Goal: Task Accomplishment & Management: Manage account settings

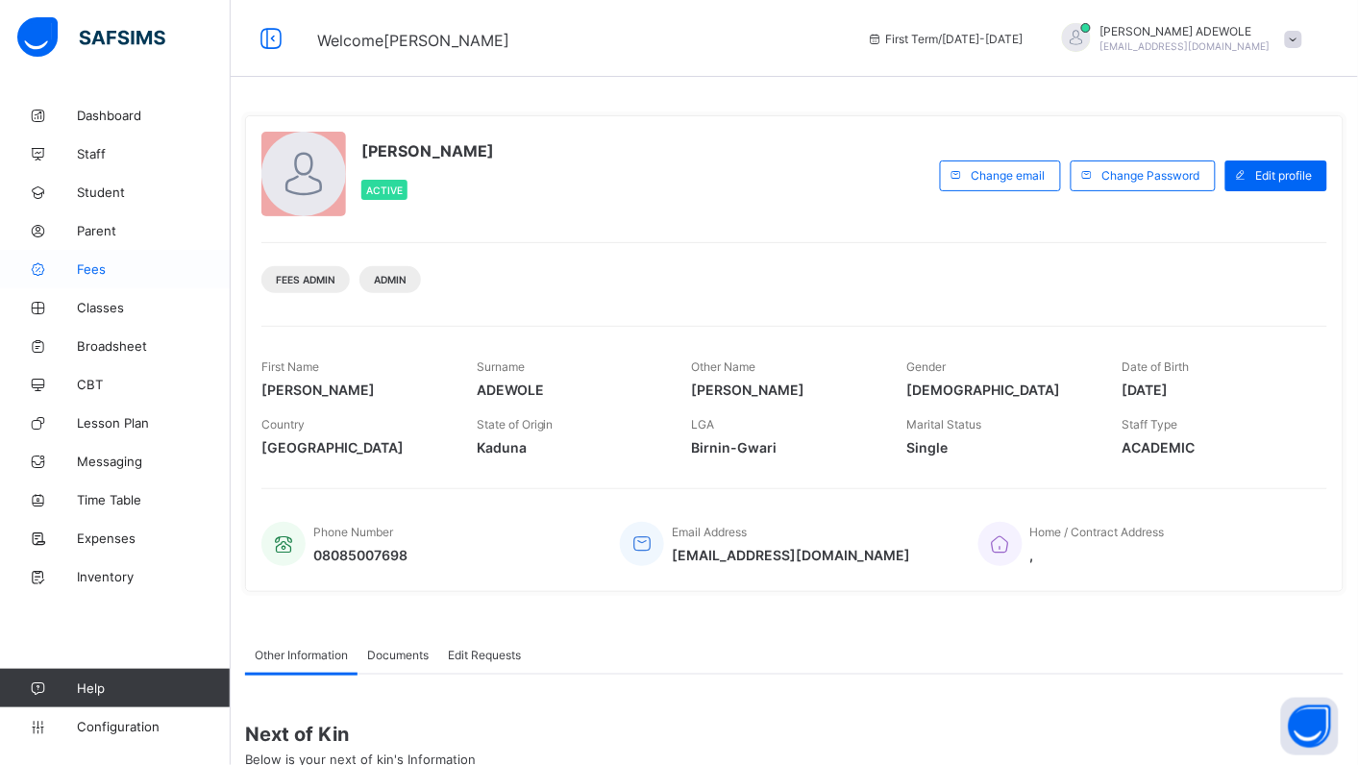
click at [92, 266] on span "Fees" at bounding box center [154, 268] width 154 height 15
click at [88, 275] on span "Fees" at bounding box center [154, 268] width 154 height 15
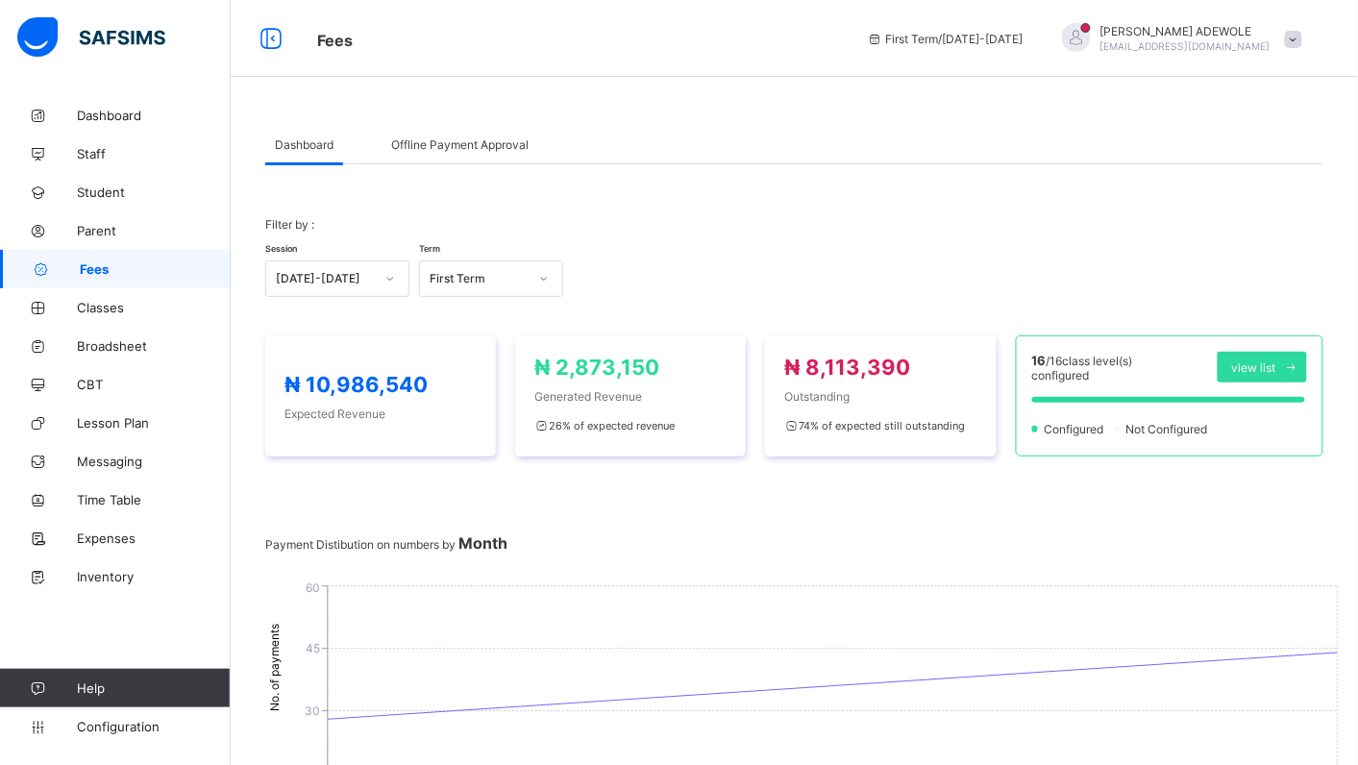
click at [118, 277] on link "Fees" at bounding box center [115, 269] width 231 height 38
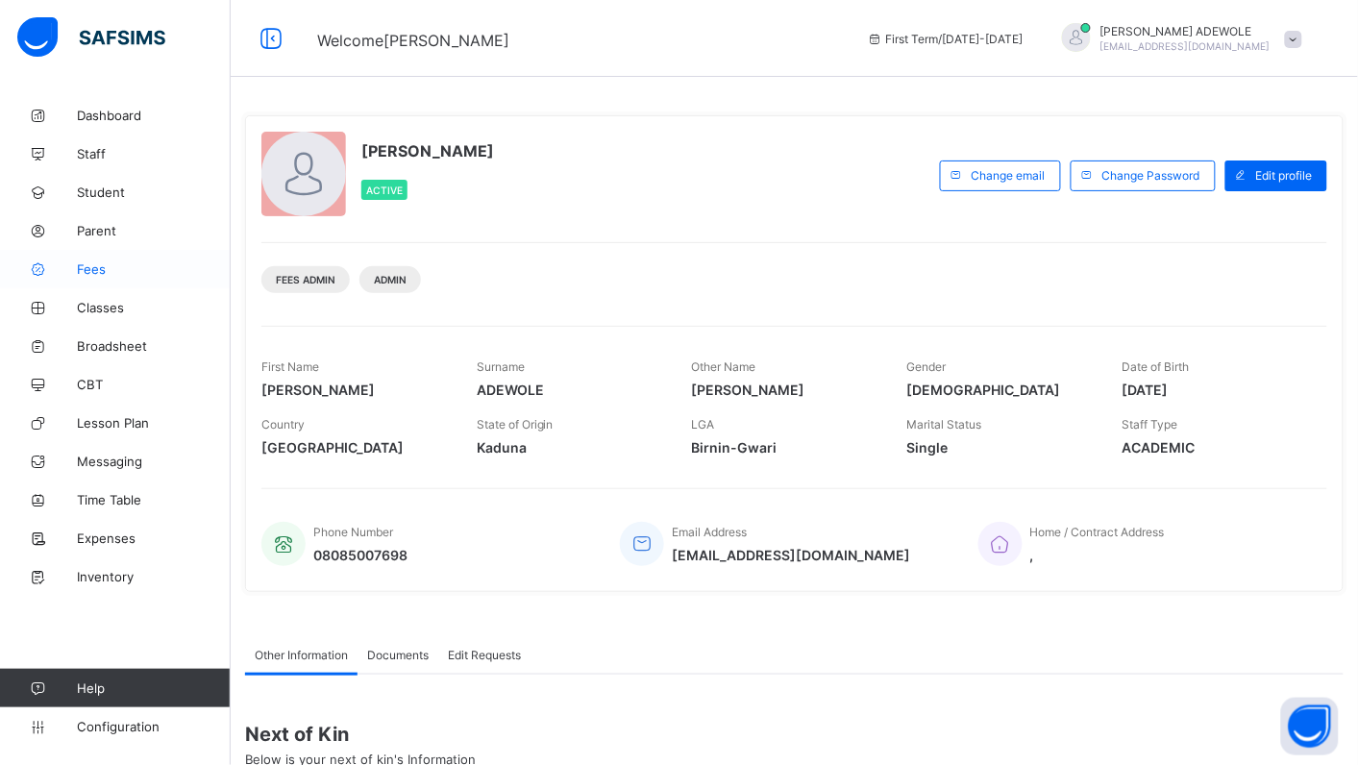
click at [85, 270] on span "Fees" at bounding box center [154, 268] width 154 height 15
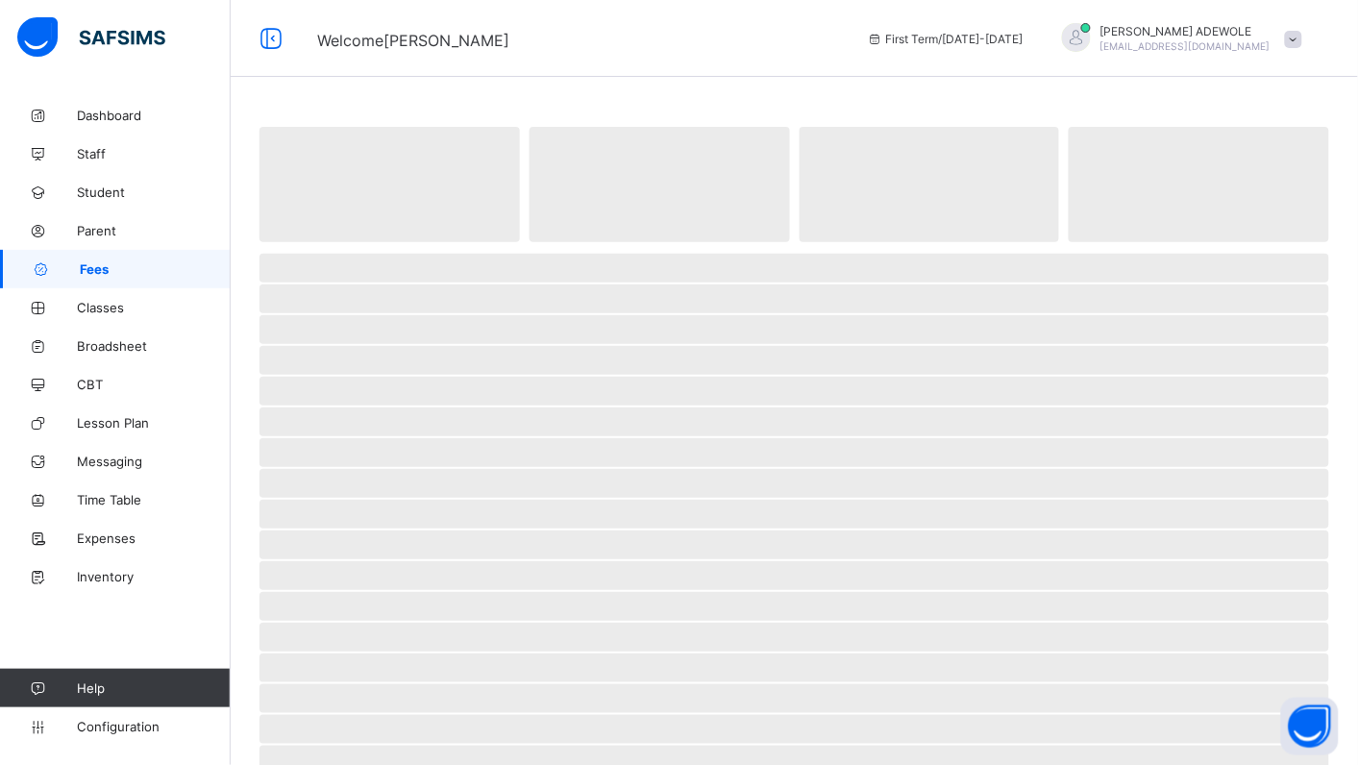
click at [85, 270] on span "Fees" at bounding box center [155, 268] width 151 height 15
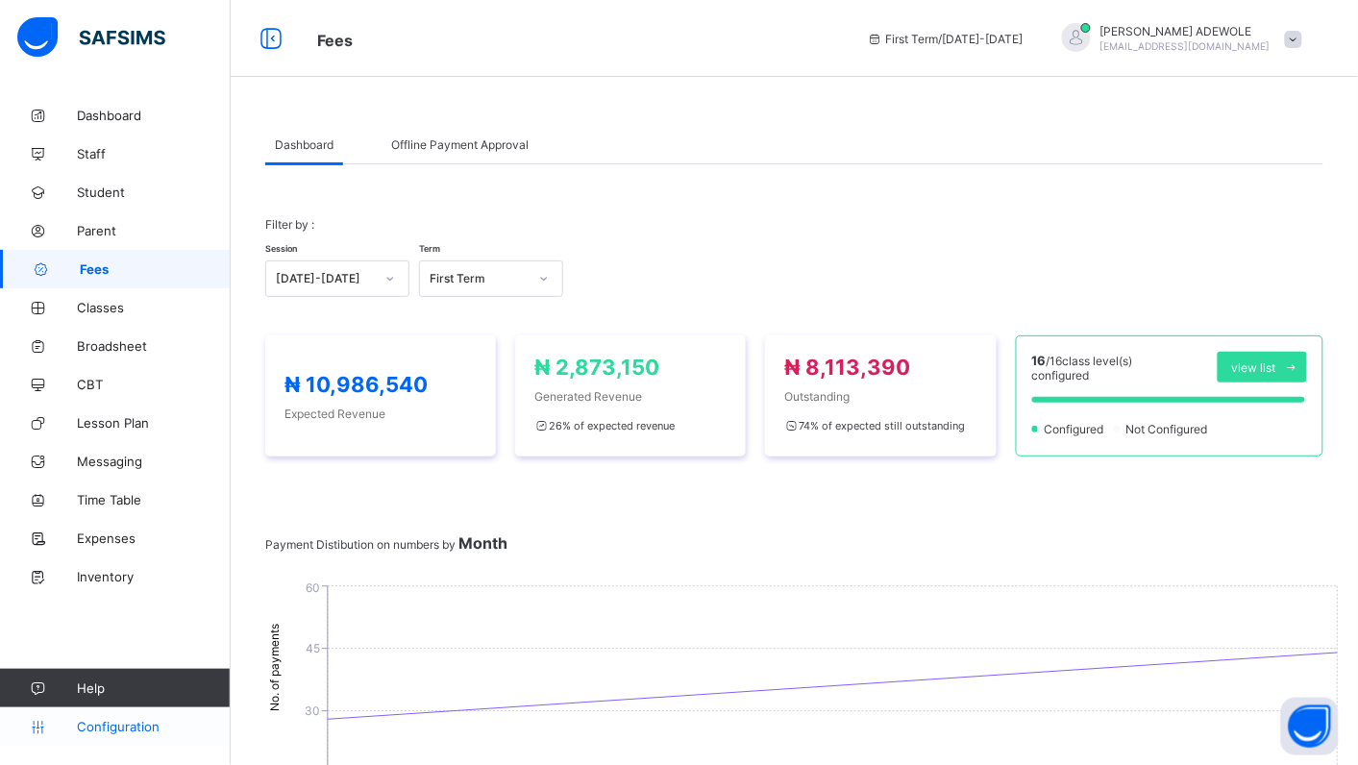
click at [112, 732] on span "Configuration" at bounding box center [153, 726] width 153 height 15
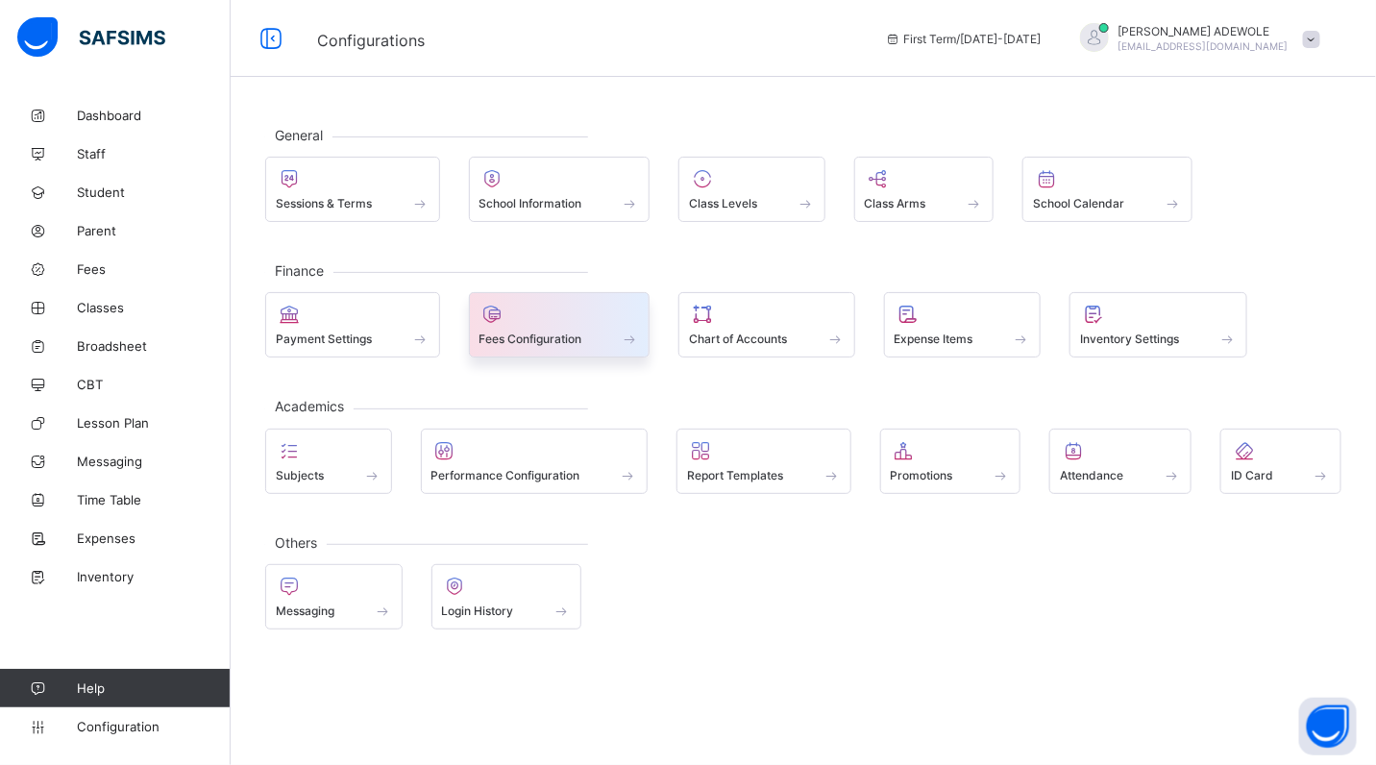
click at [554, 337] on span "Fees Configuration" at bounding box center [530, 338] width 103 height 14
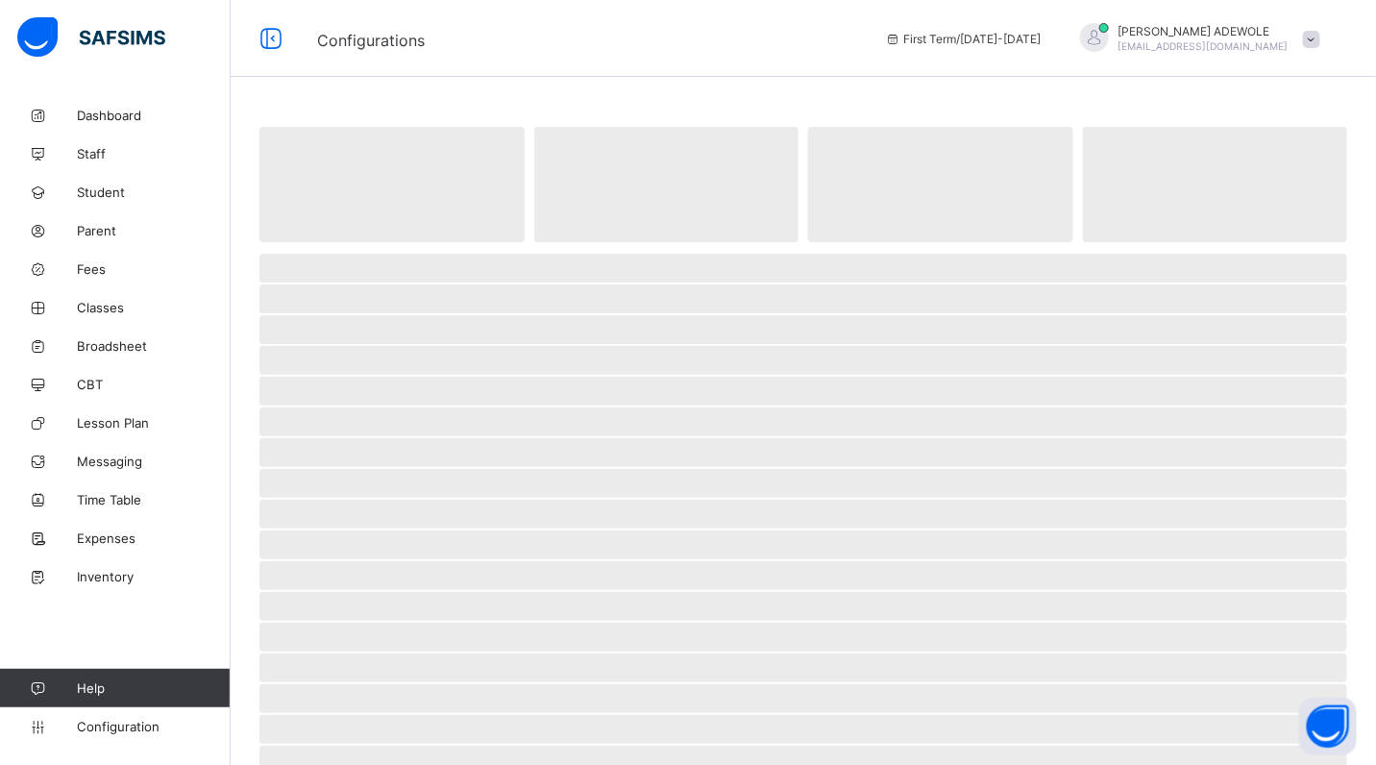
click at [554, 337] on span "‌" at bounding box center [803, 329] width 1088 height 29
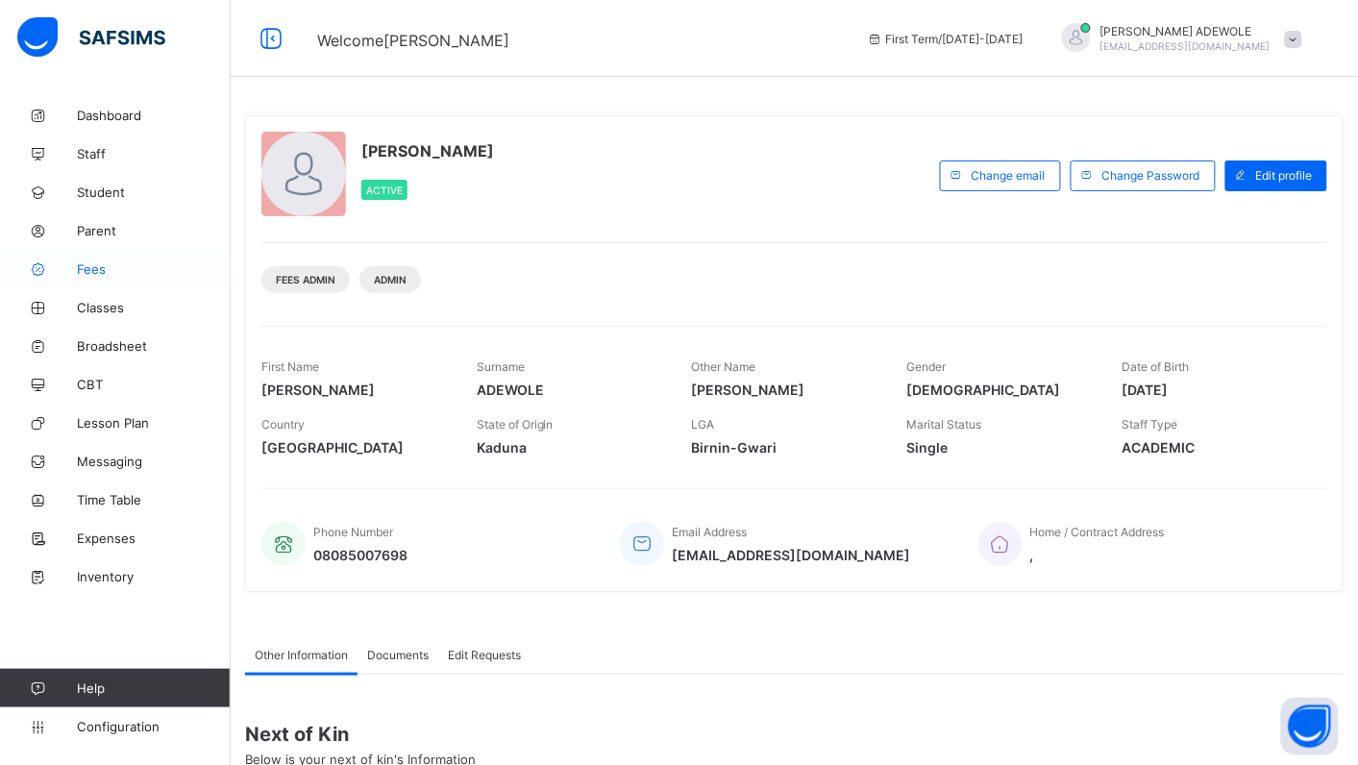
click at [87, 267] on span "Fees" at bounding box center [154, 268] width 154 height 15
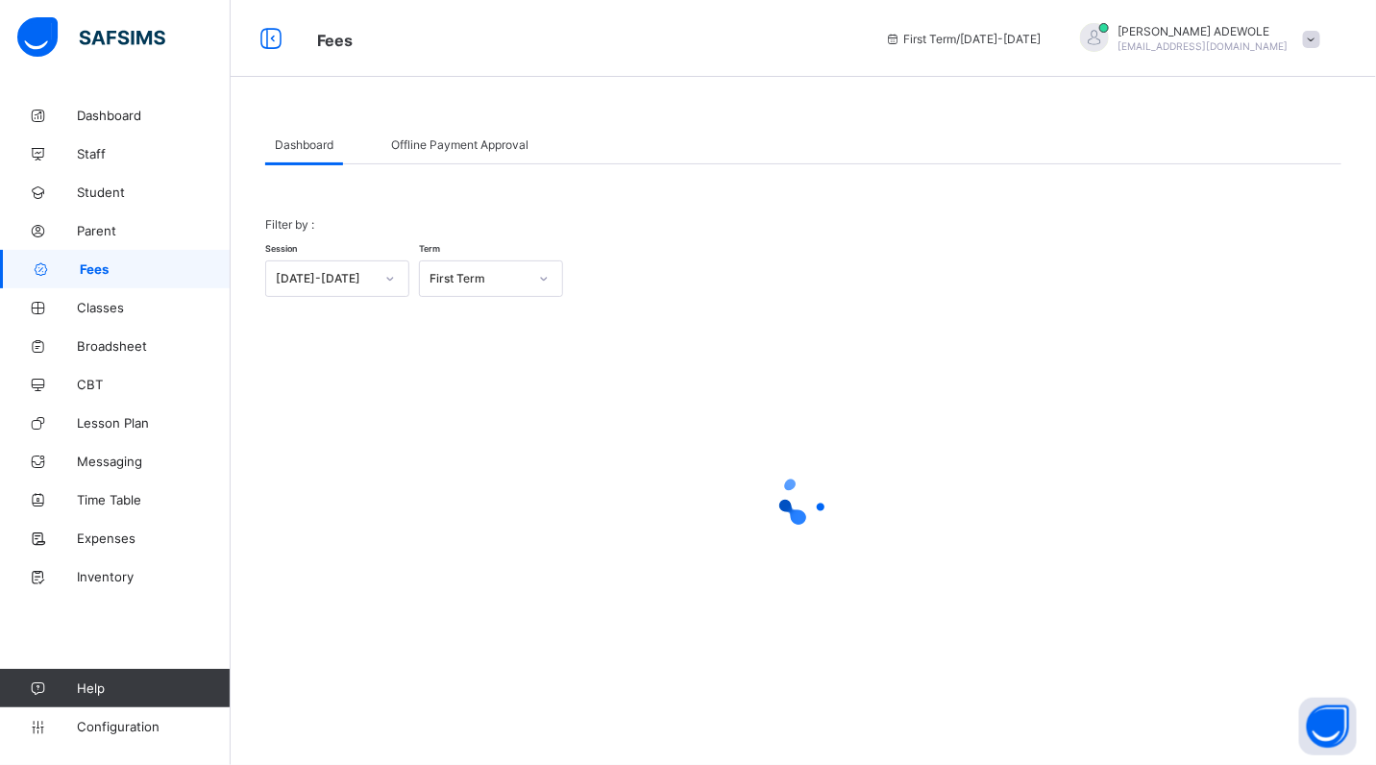
click at [87, 267] on span "Fees" at bounding box center [155, 268] width 151 height 15
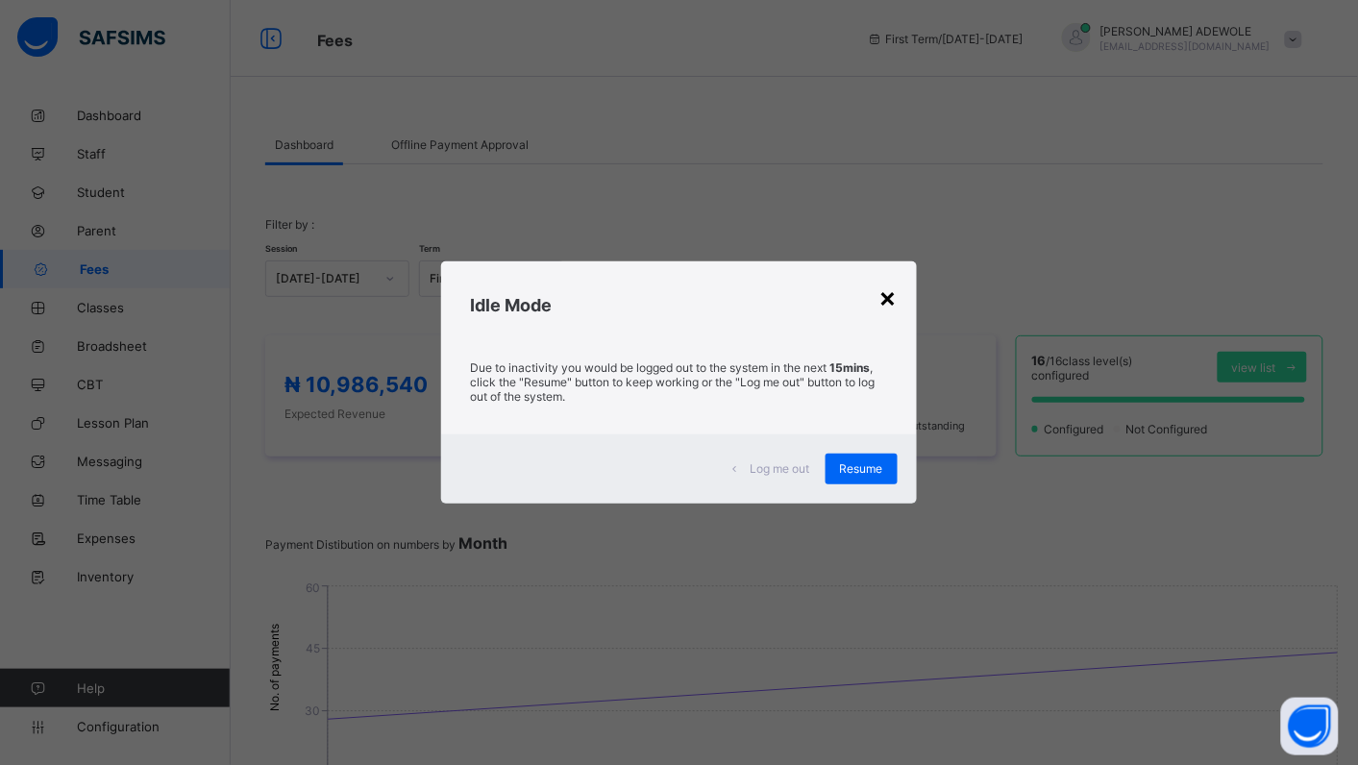
click at [895, 304] on div "×" at bounding box center [888, 297] width 18 height 33
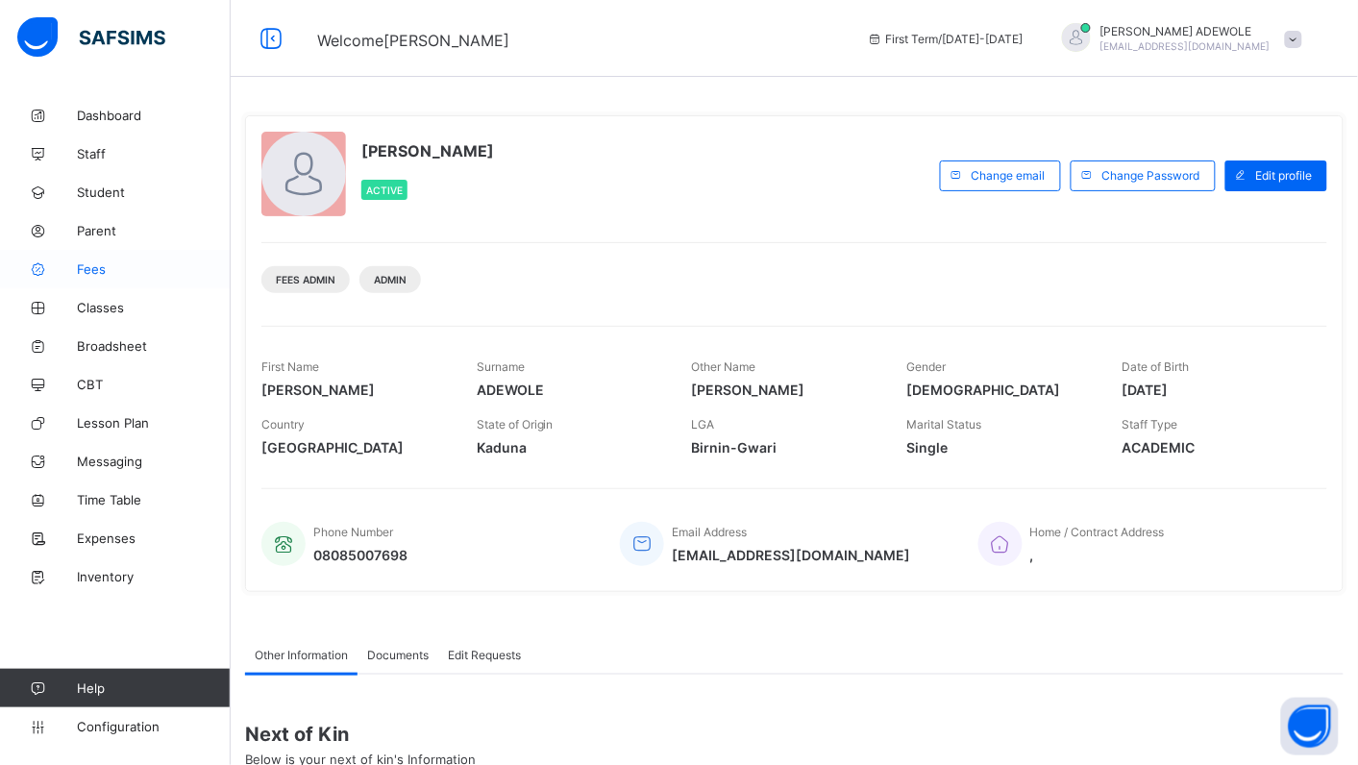
click at [86, 272] on span "Fees" at bounding box center [154, 268] width 154 height 15
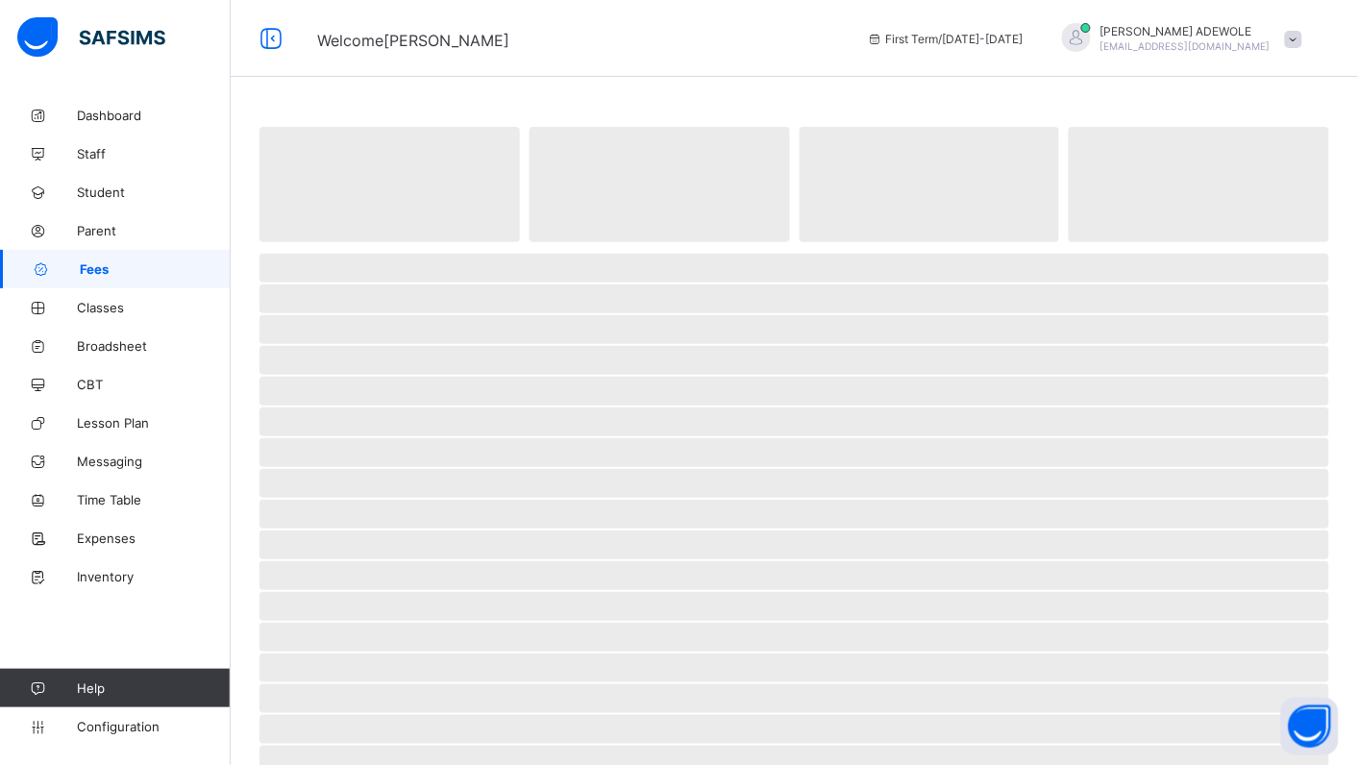
click at [86, 272] on span "Fees" at bounding box center [155, 268] width 151 height 15
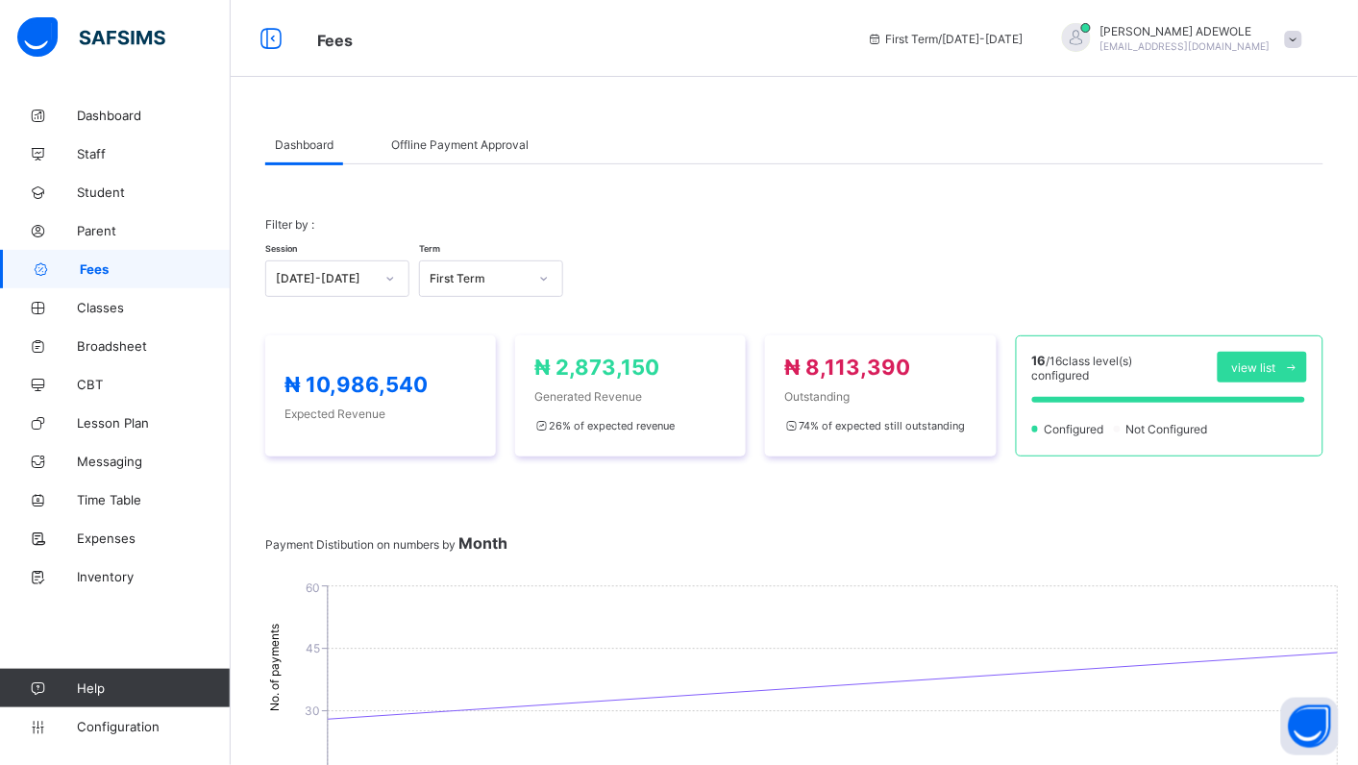
click at [142, 257] on link "Fees" at bounding box center [115, 269] width 231 height 38
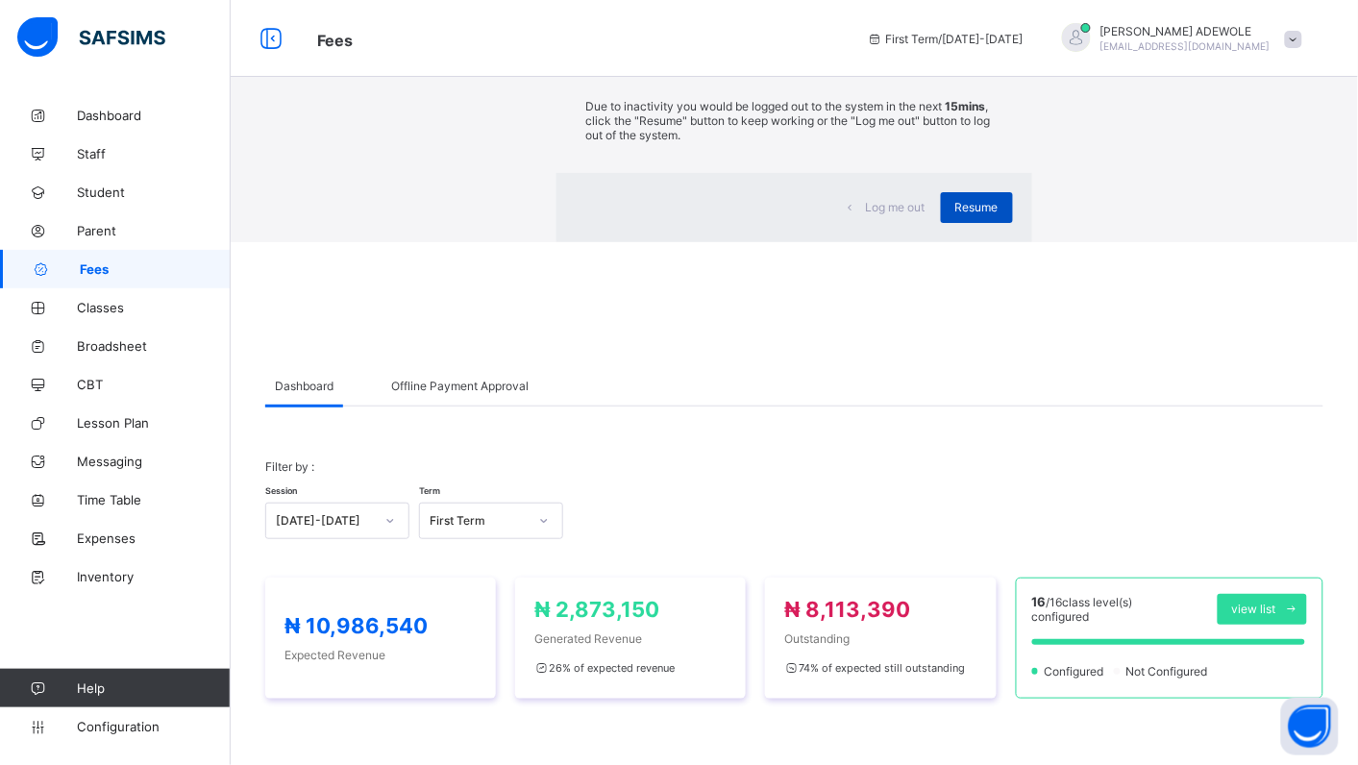
click at [955, 214] on span "Resume" at bounding box center [976, 207] width 43 height 14
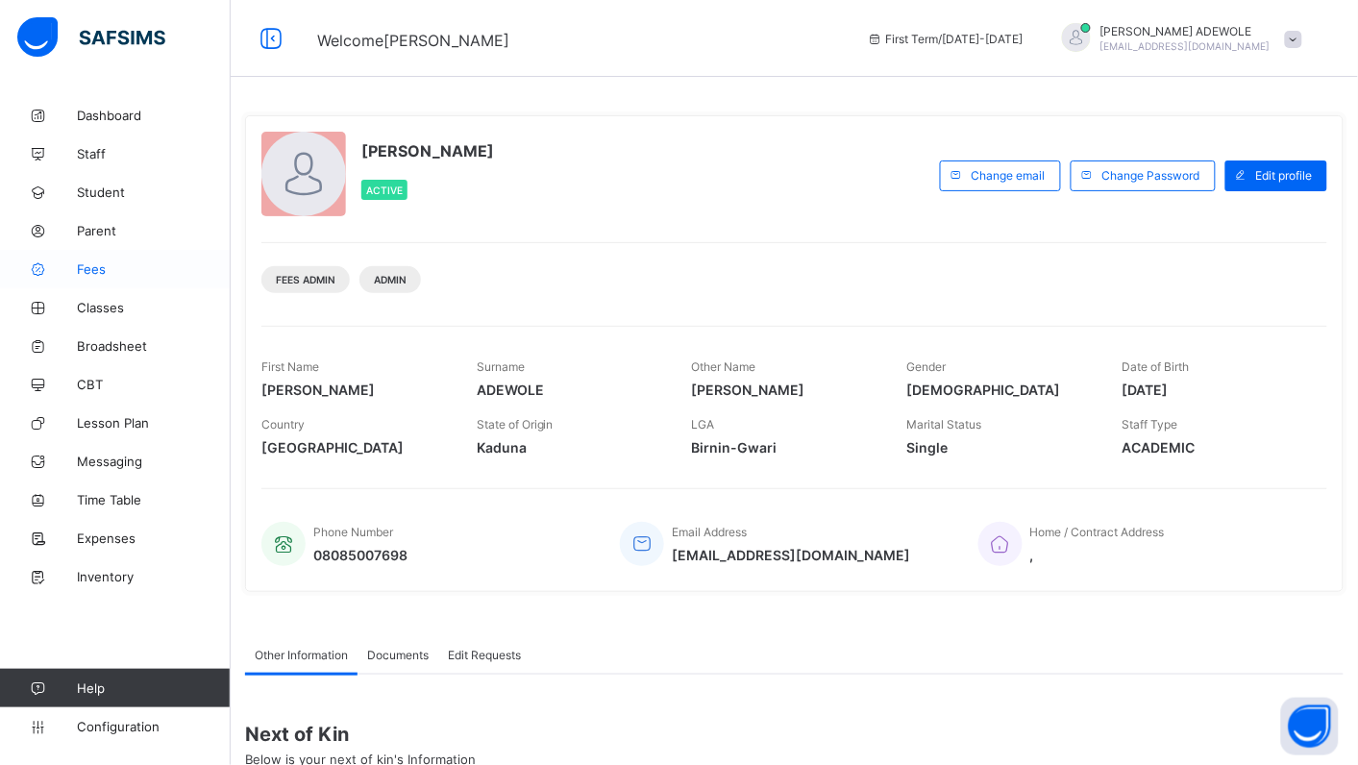
click at [101, 272] on span "Fees" at bounding box center [154, 268] width 154 height 15
click at [82, 274] on span "Fees" at bounding box center [154, 268] width 154 height 15
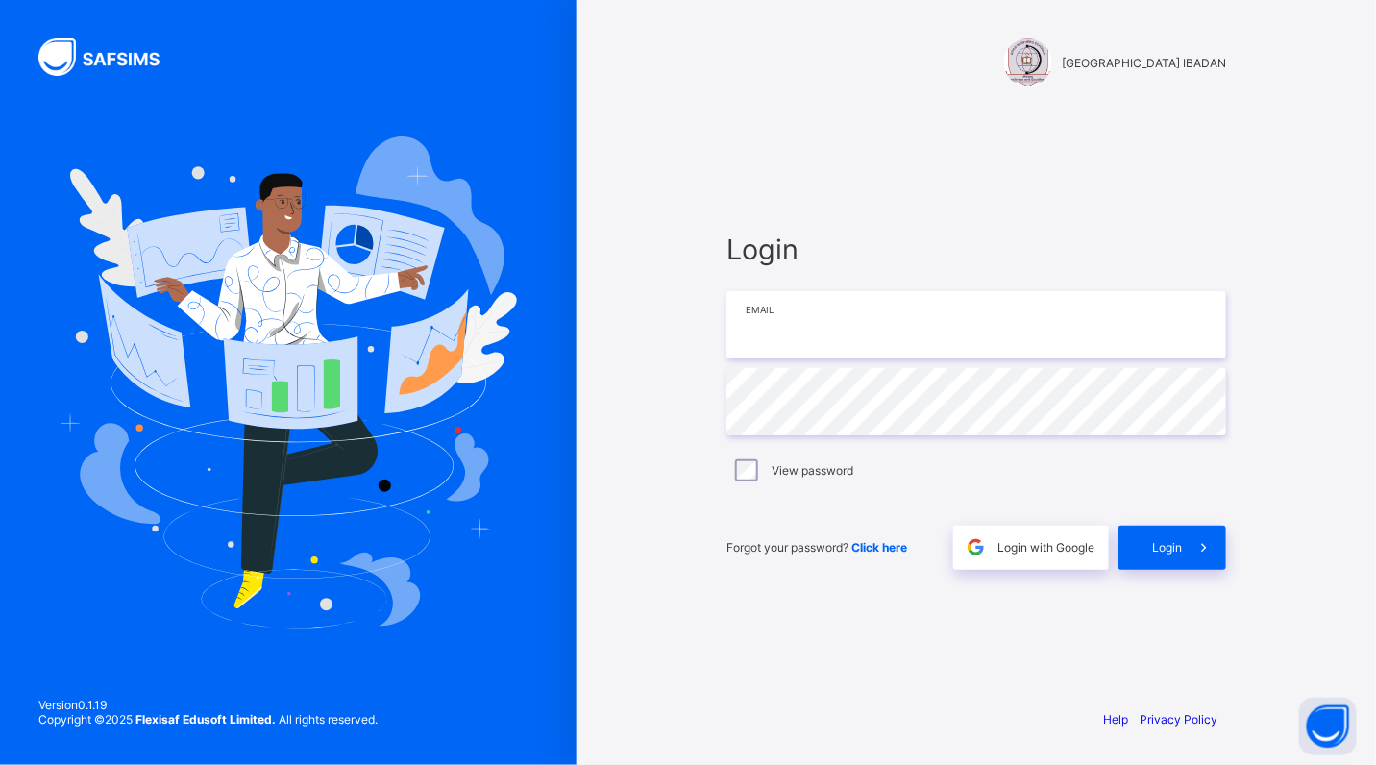
type input "**********"
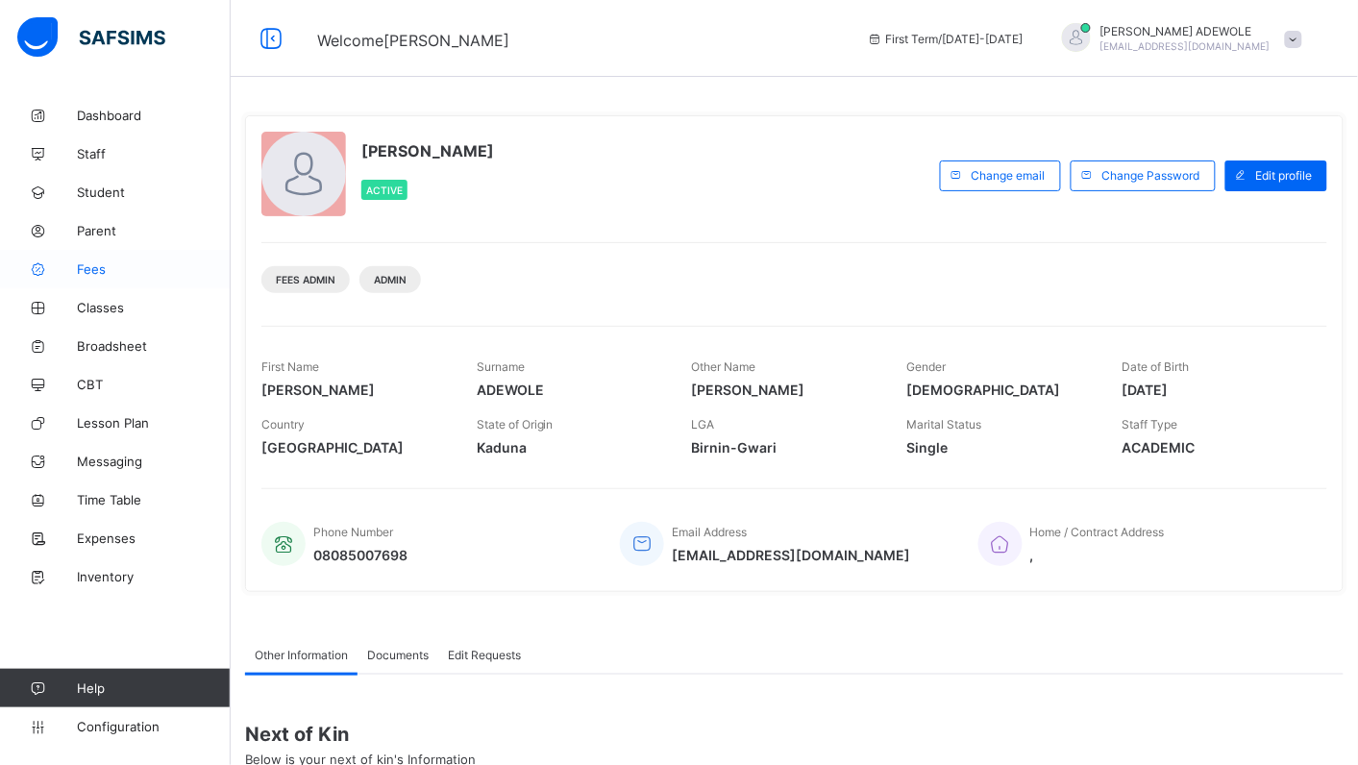
click at [86, 262] on span "Fees" at bounding box center [154, 268] width 154 height 15
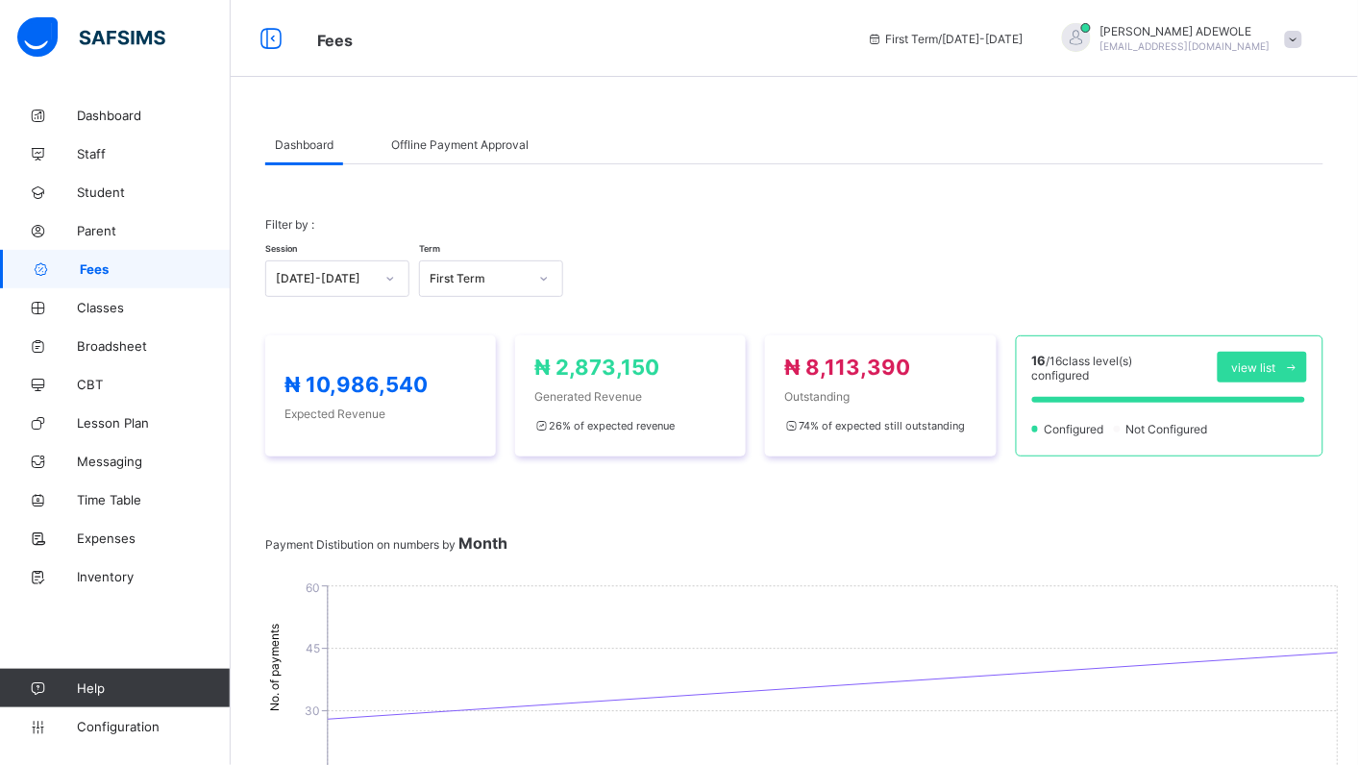
click at [391, 274] on icon at bounding box center [390, 278] width 12 height 19
click at [509, 208] on div "Filter by : Session 2025-2026 Term First Term" at bounding box center [794, 257] width 1058 height 118
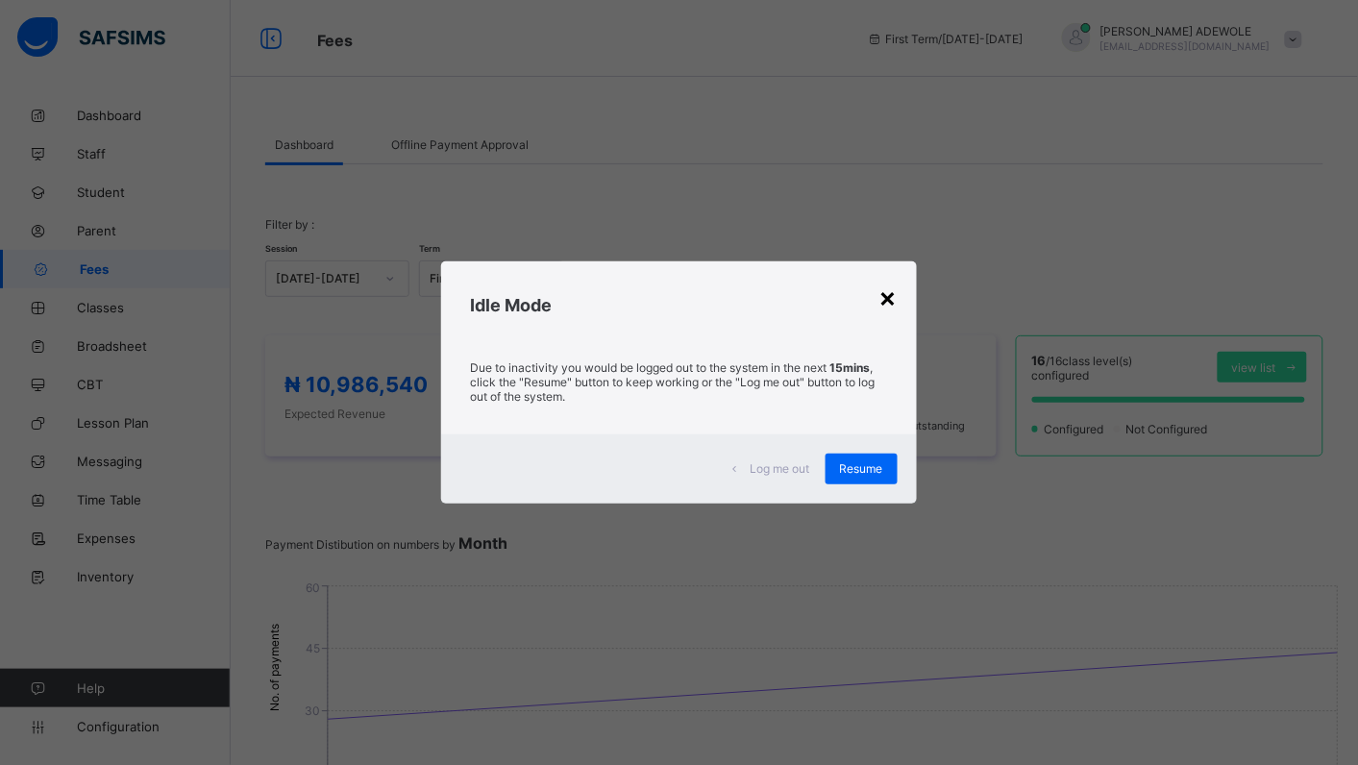
click at [886, 291] on div "×" at bounding box center [888, 297] width 18 height 33
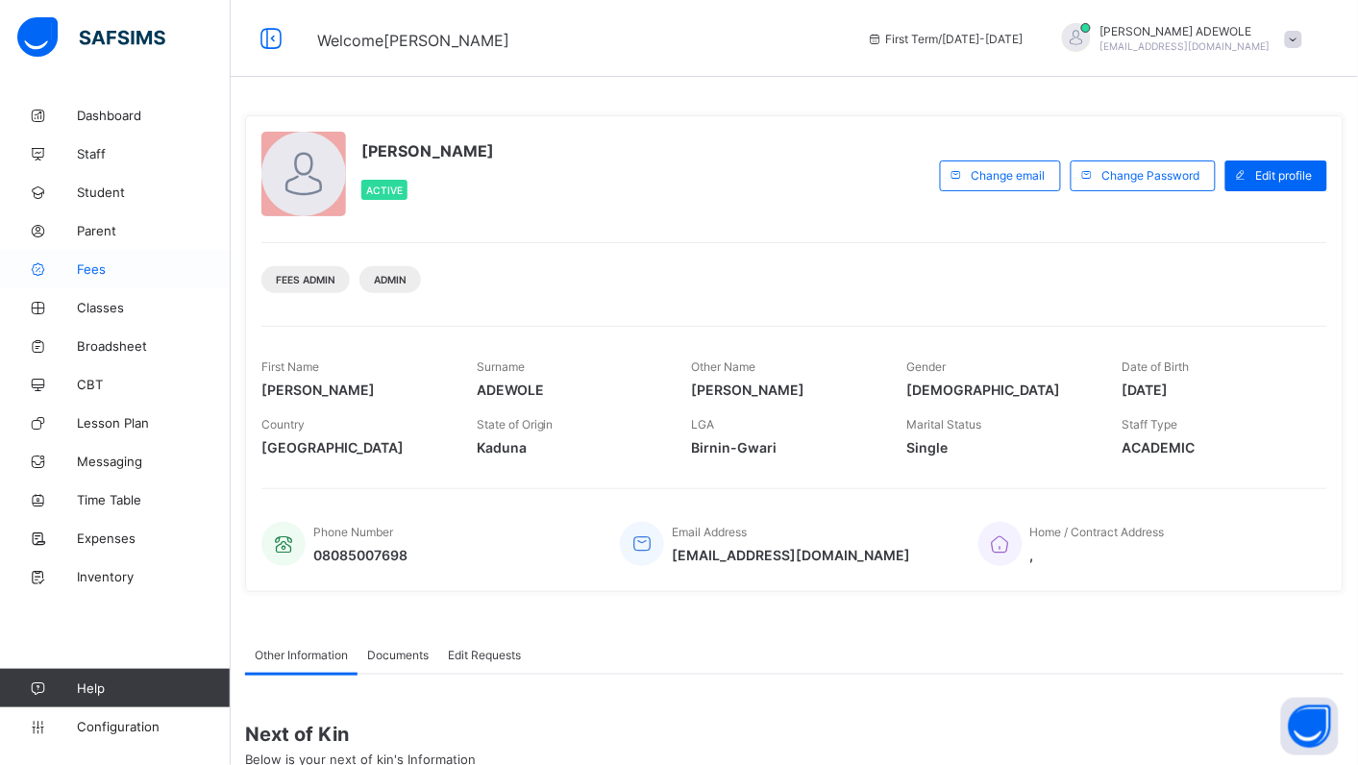
click at [88, 269] on span "Fees" at bounding box center [154, 268] width 154 height 15
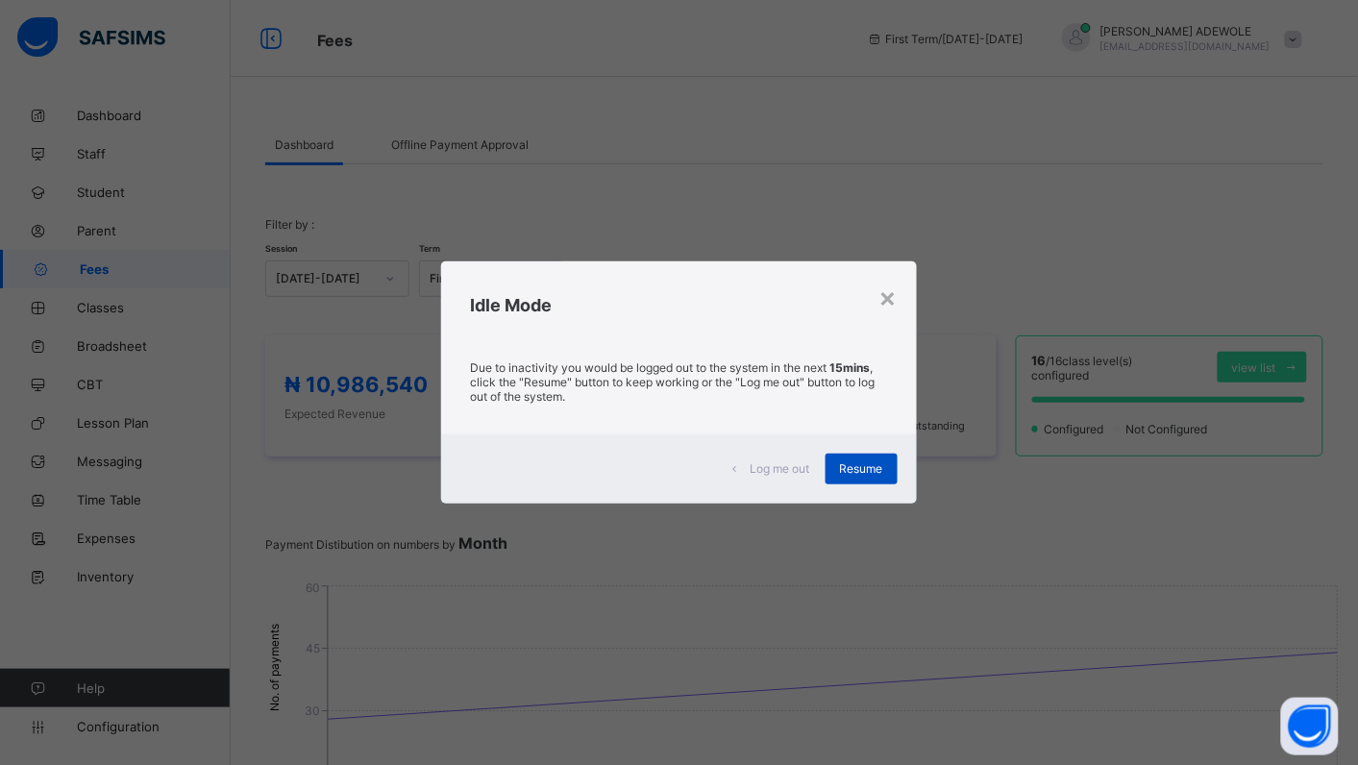
click at [880, 463] on span "Resume" at bounding box center [861, 468] width 43 height 14
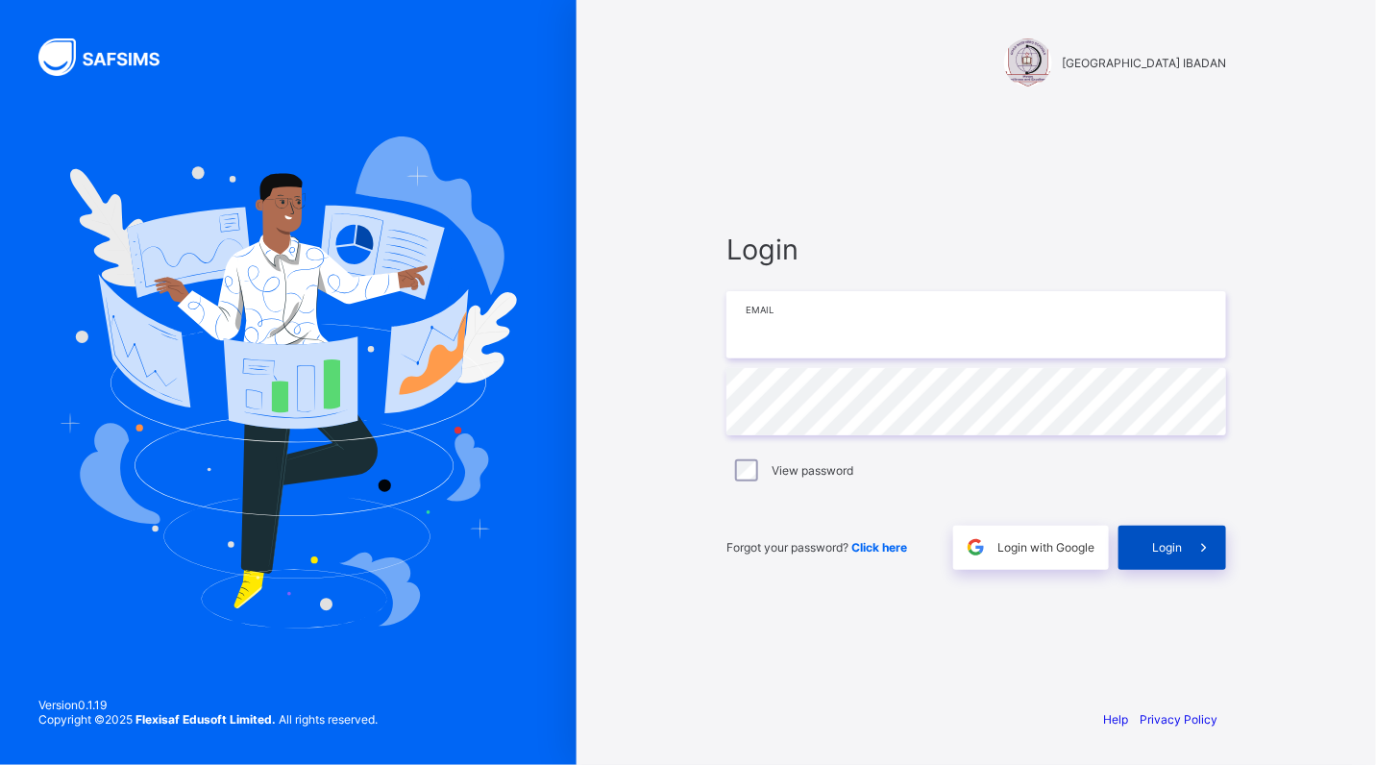
type input "**********"
click at [1173, 540] on span "Login" at bounding box center [1167, 547] width 30 height 14
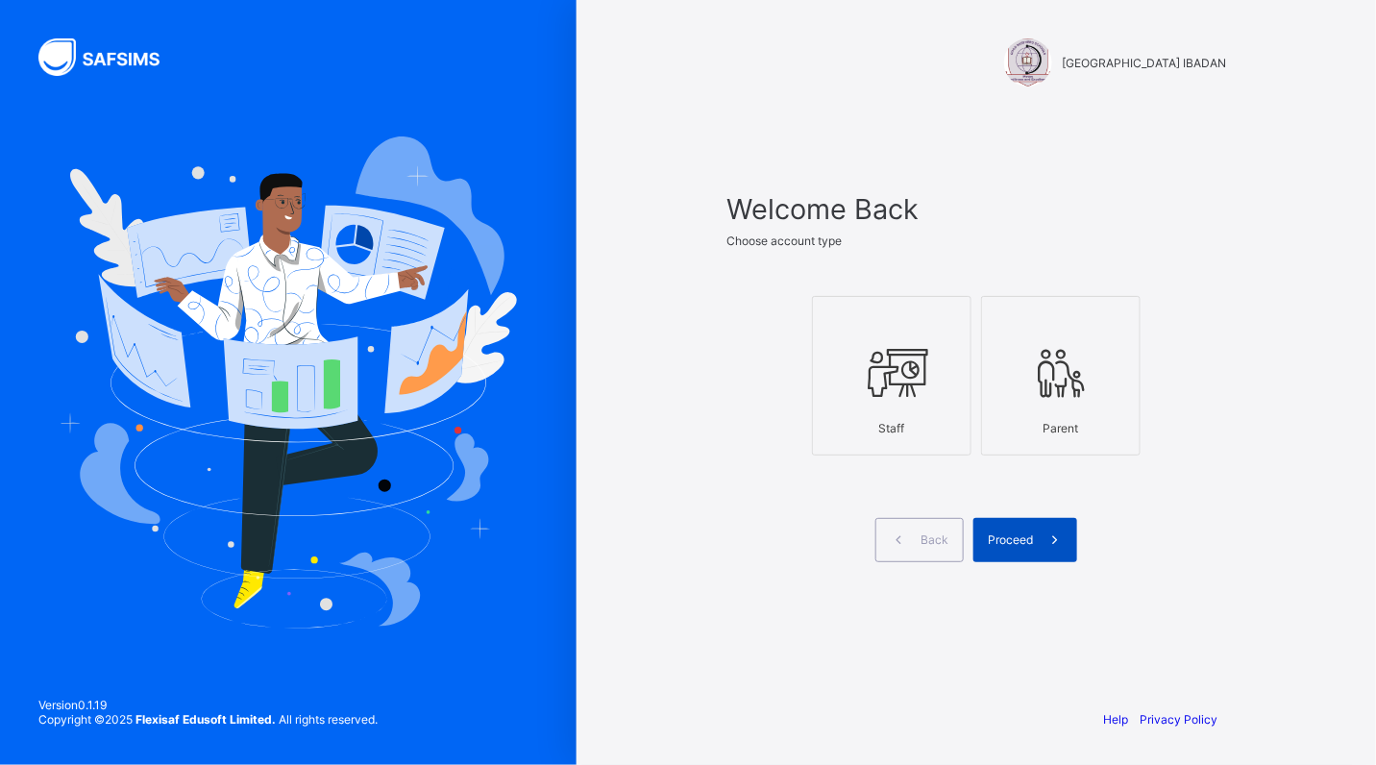
click at [1023, 550] on div "Proceed" at bounding box center [1025, 540] width 104 height 44
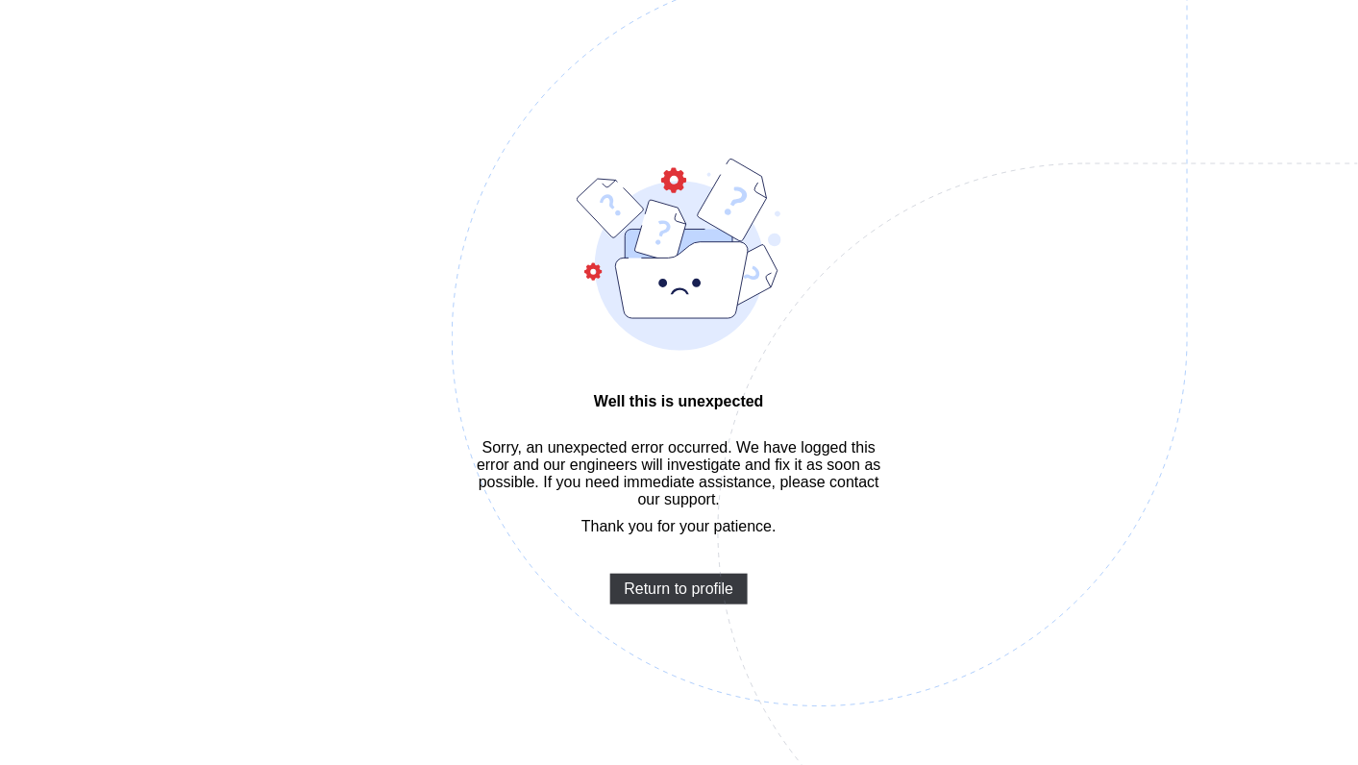
click at [620, 608] on img at bounding box center [953, 434] width 1002 height 929
click at [658, 598] on span "Return to profile" at bounding box center [680, 588] width 110 height 17
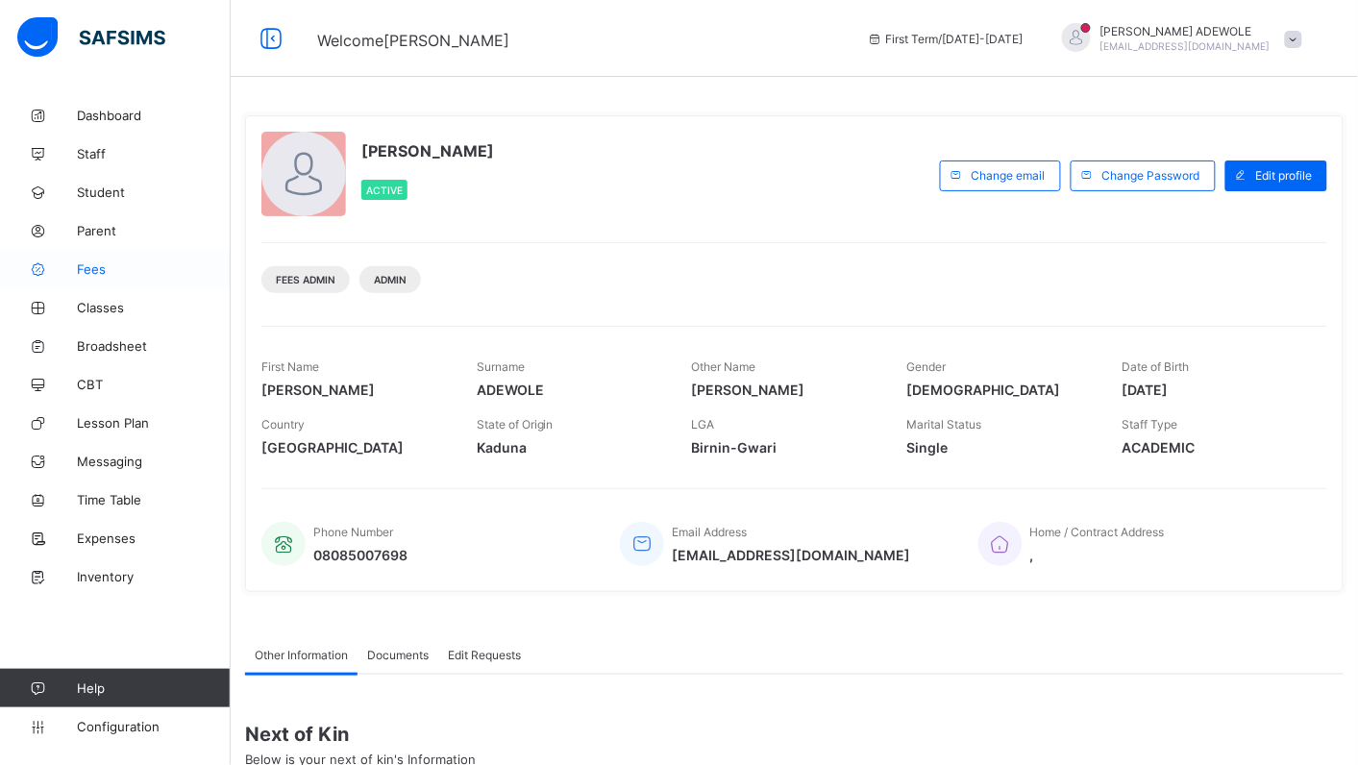
click at [88, 279] on link "Fees" at bounding box center [115, 269] width 231 height 38
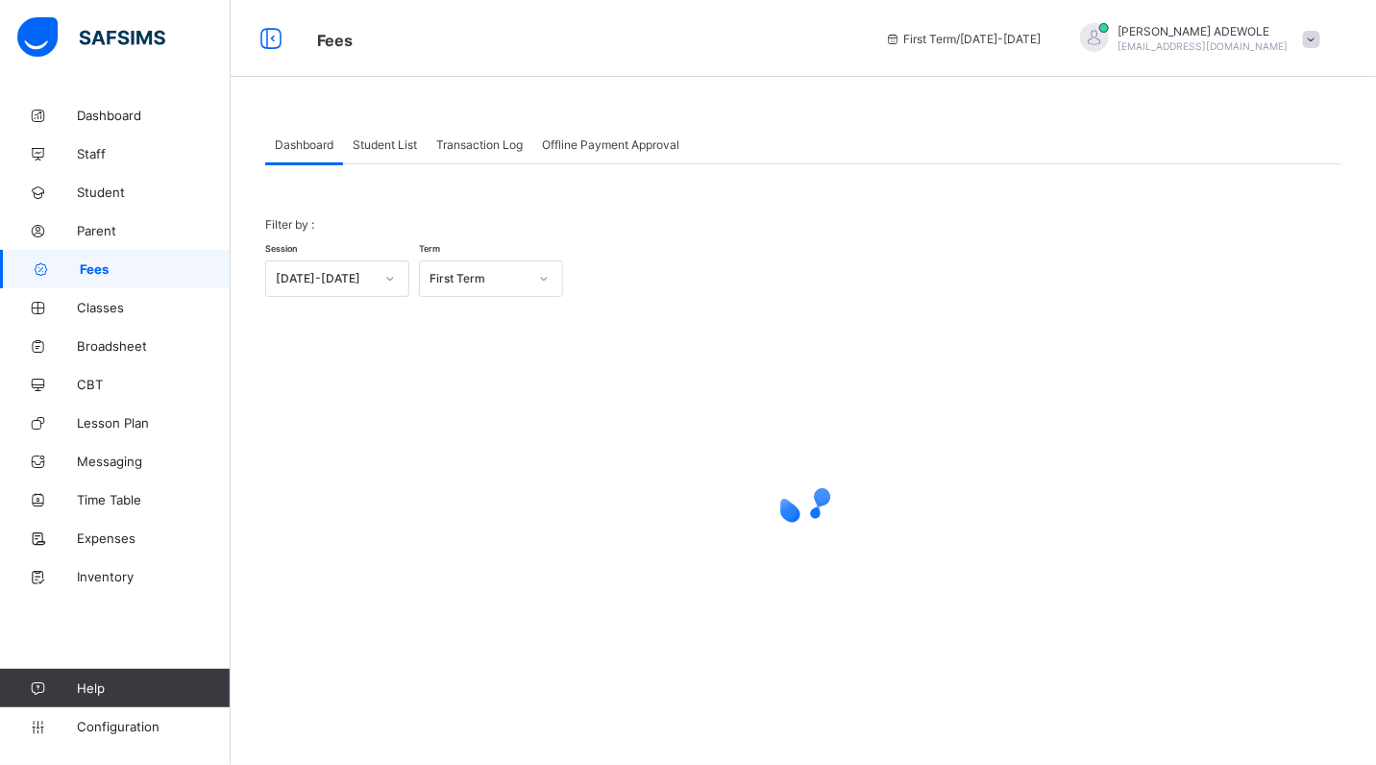
click at [387, 142] on div "Student List" at bounding box center [385, 144] width 84 height 38
click at [387, 142] on span "Student List" at bounding box center [385, 144] width 64 height 14
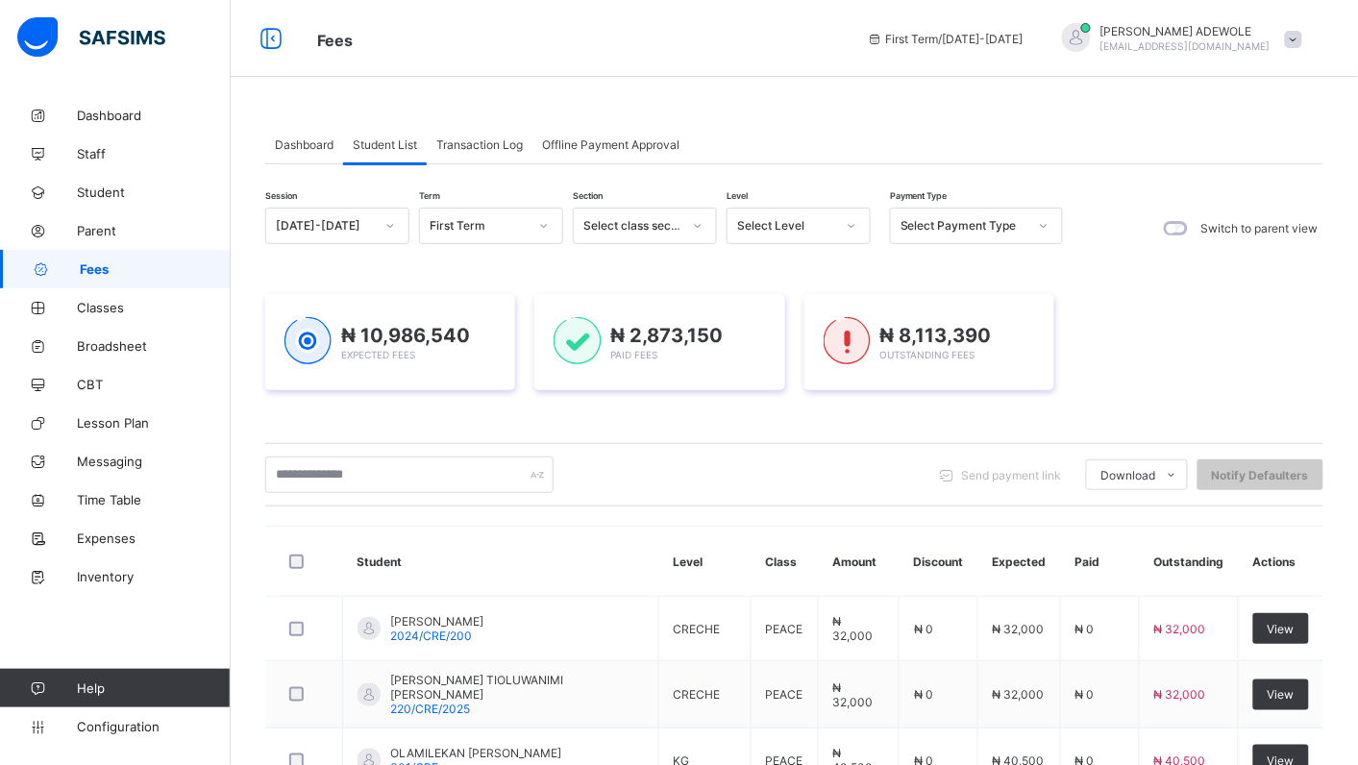
click at [851, 229] on icon at bounding box center [852, 225] width 12 height 19
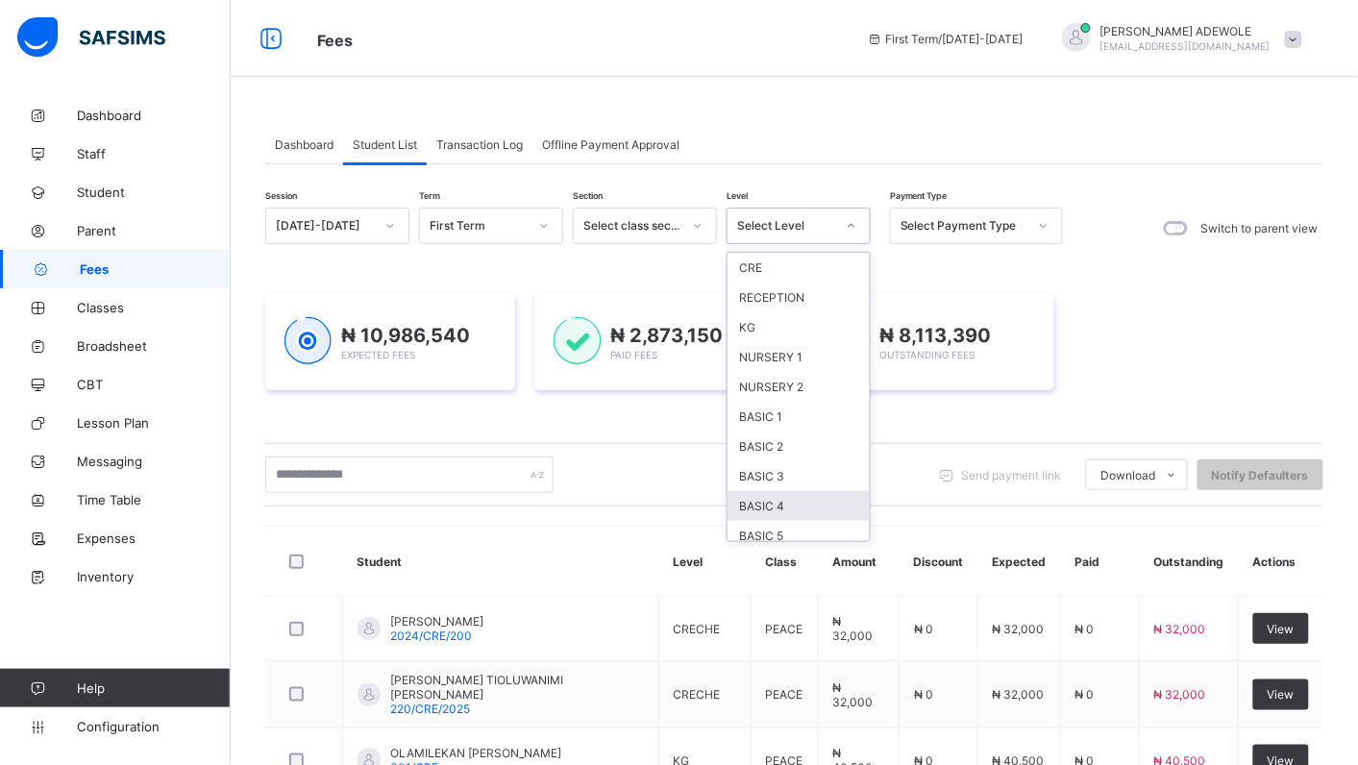
click at [834, 491] on div "BASIC 4" at bounding box center [798, 506] width 142 height 30
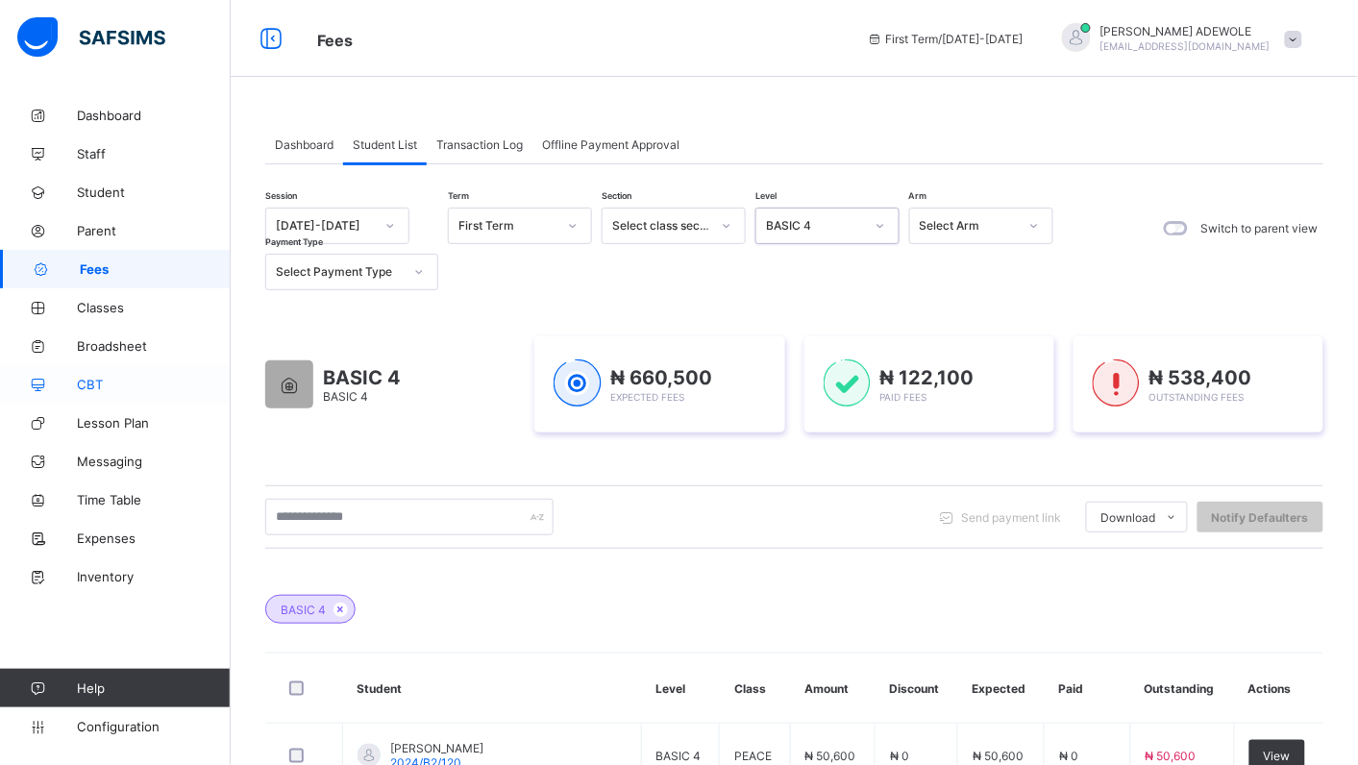
scroll to position [115, 0]
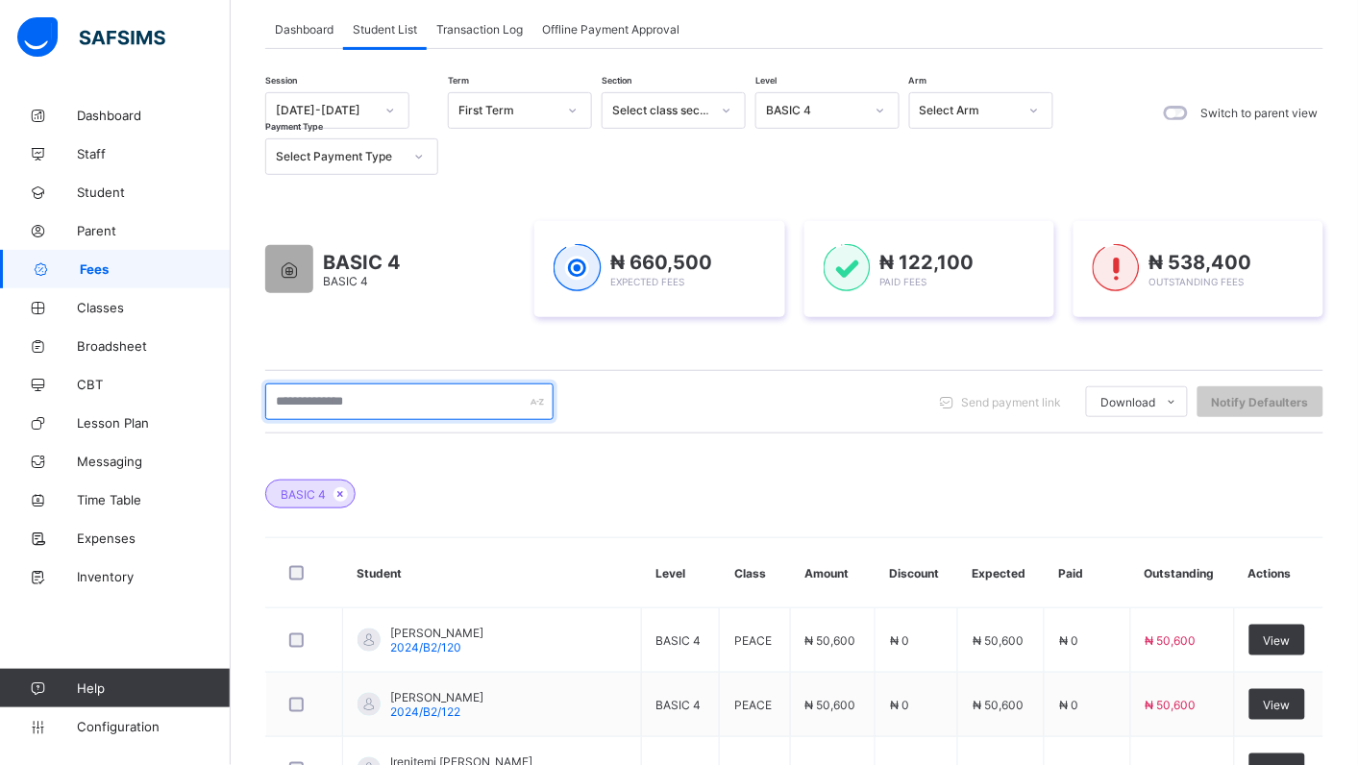
click at [380, 415] on input "text" at bounding box center [409, 401] width 288 height 37
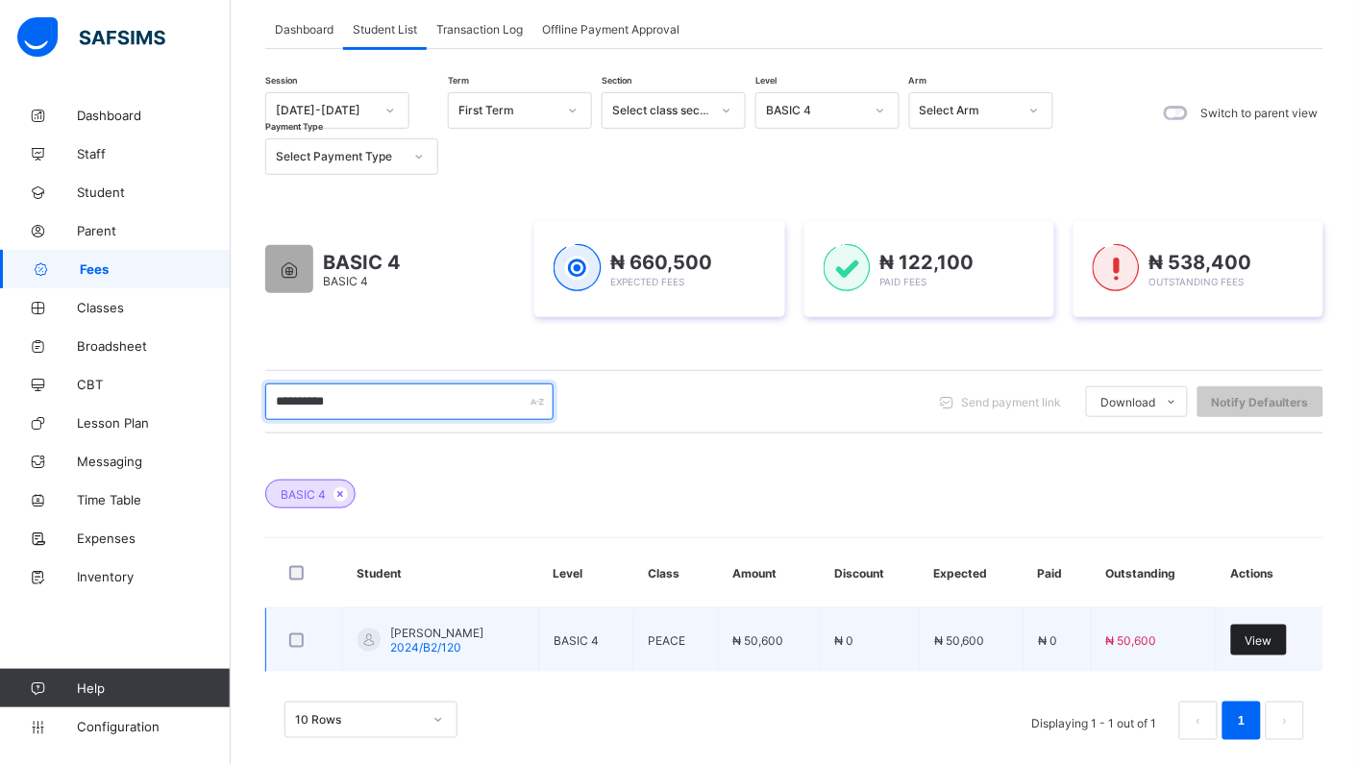
type input "*********"
click at [1272, 635] on span "View" at bounding box center [1258, 640] width 27 height 14
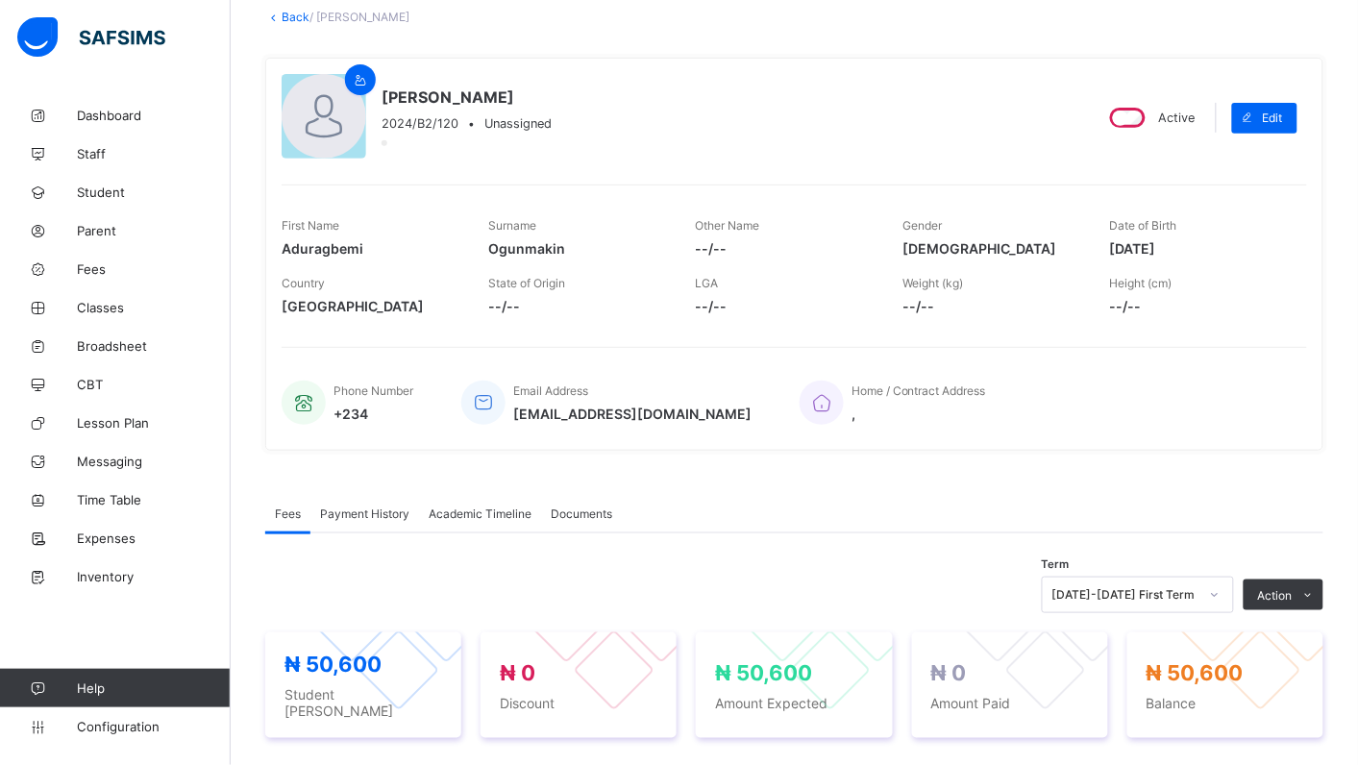
drag, startPoint x: 1095, startPoint y: 37, endPoint x: 1036, endPoint y: 160, distance: 137.5
click at [1036, 160] on div "× Delete Document This action would delete the document with name: from the sys…" at bounding box center [794, 654] width 1127 height 1346
drag, startPoint x: 1036, startPoint y: 160, endPoint x: 1160, endPoint y: 222, distance: 138.4
click at [1160, 222] on span "Date of Birth" at bounding box center [1143, 225] width 67 height 14
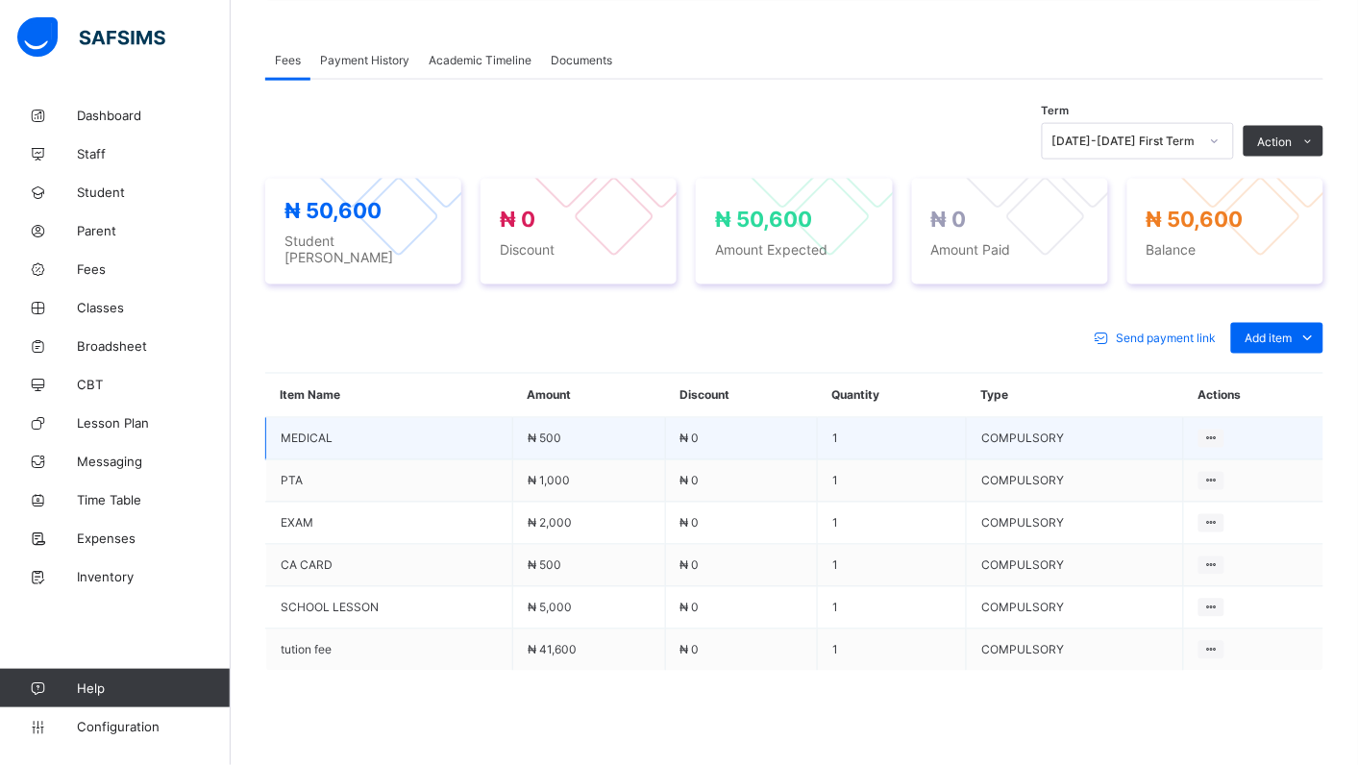
scroll to position [574, 0]
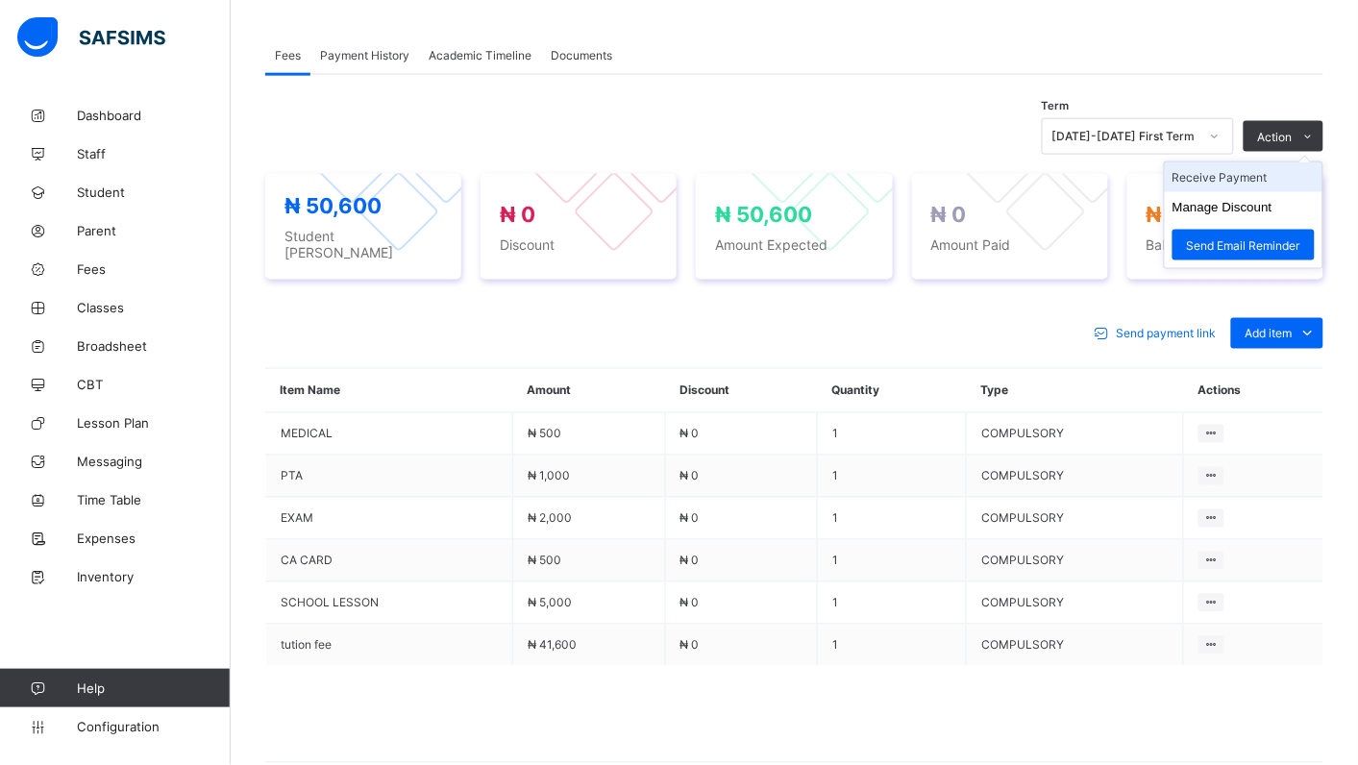
click at [1257, 179] on li "Receive Payment" at bounding box center [1243, 177] width 158 height 30
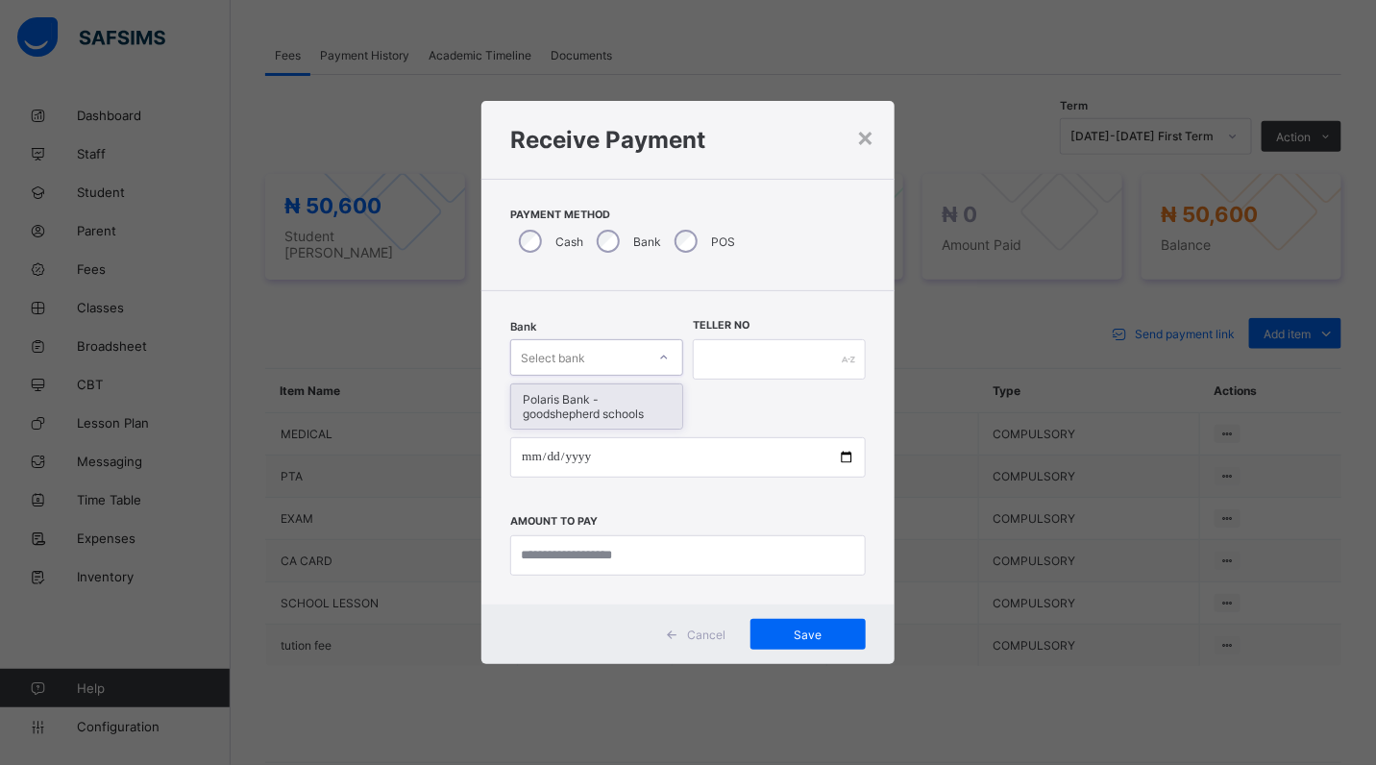
click at [661, 358] on icon at bounding box center [664, 357] width 12 height 19
click at [582, 408] on div "Polaris Bank - goodshepherd schools" at bounding box center [596, 406] width 171 height 44
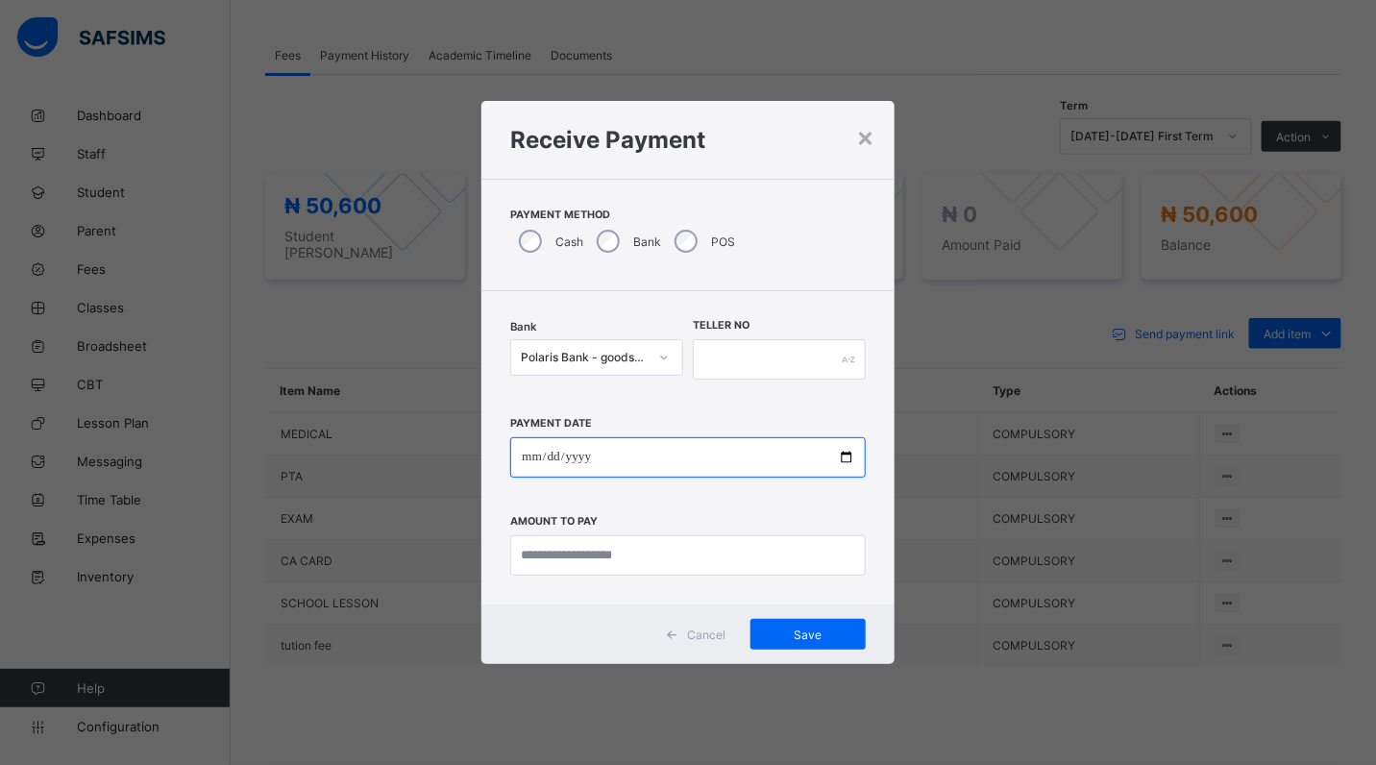
click at [842, 461] on input "date" at bounding box center [687, 457] width 355 height 40
type input "**********"
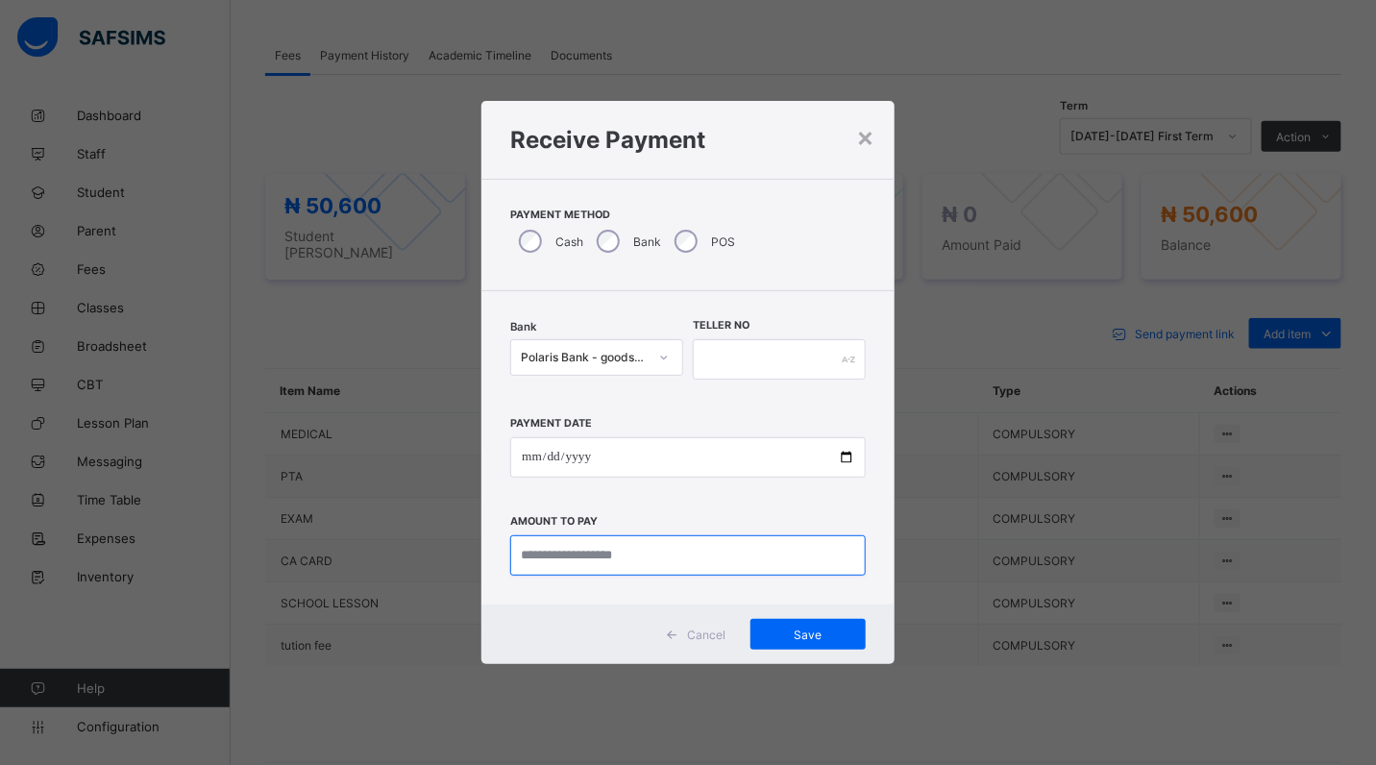
click at [654, 555] on input "currency" at bounding box center [687, 555] width 355 height 40
type input "********"
click at [722, 349] on input "text" at bounding box center [779, 359] width 173 height 40
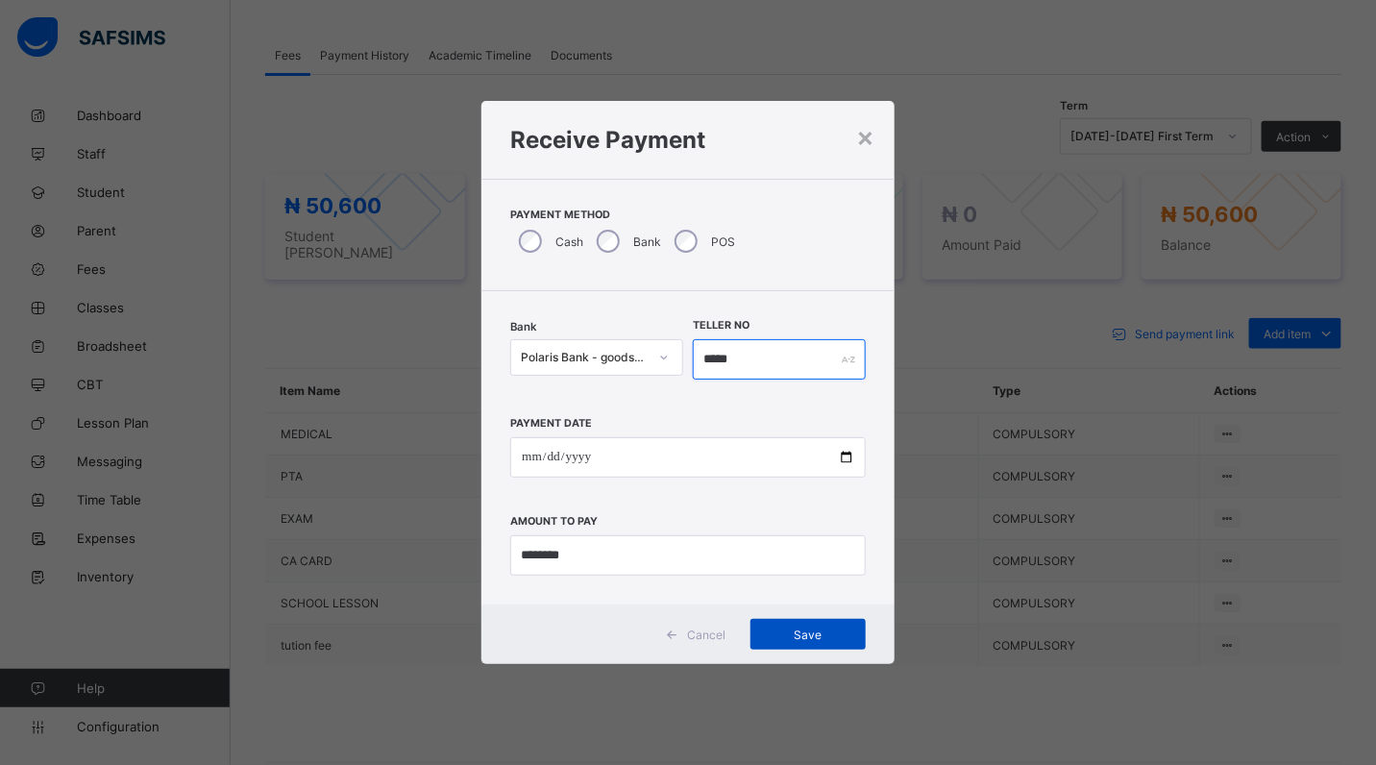
type input "*****"
click at [795, 632] on span "Save" at bounding box center [808, 634] width 86 height 14
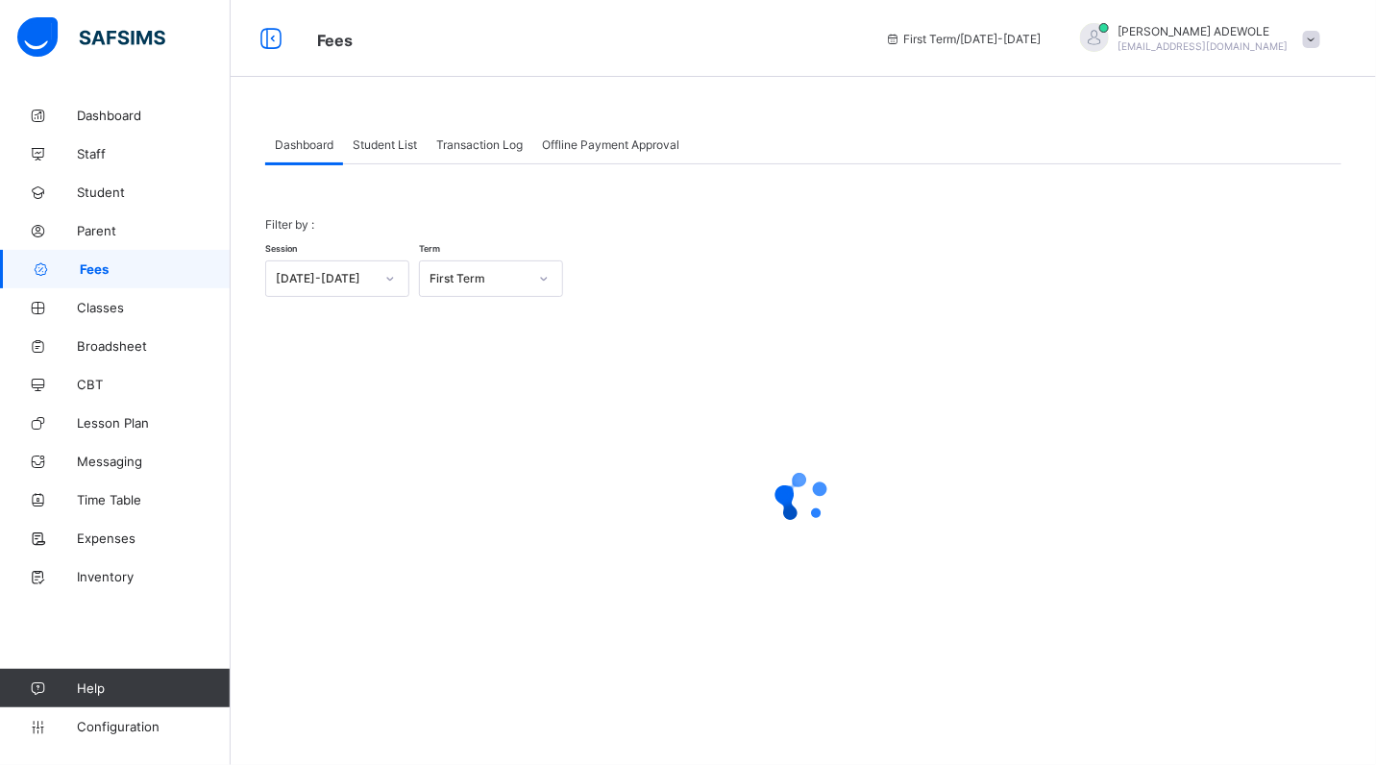
drag, startPoint x: 395, startPoint y: 145, endPoint x: 381, endPoint y: 139, distance: 14.6
click at [395, 145] on span "Student List" at bounding box center [385, 144] width 64 height 14
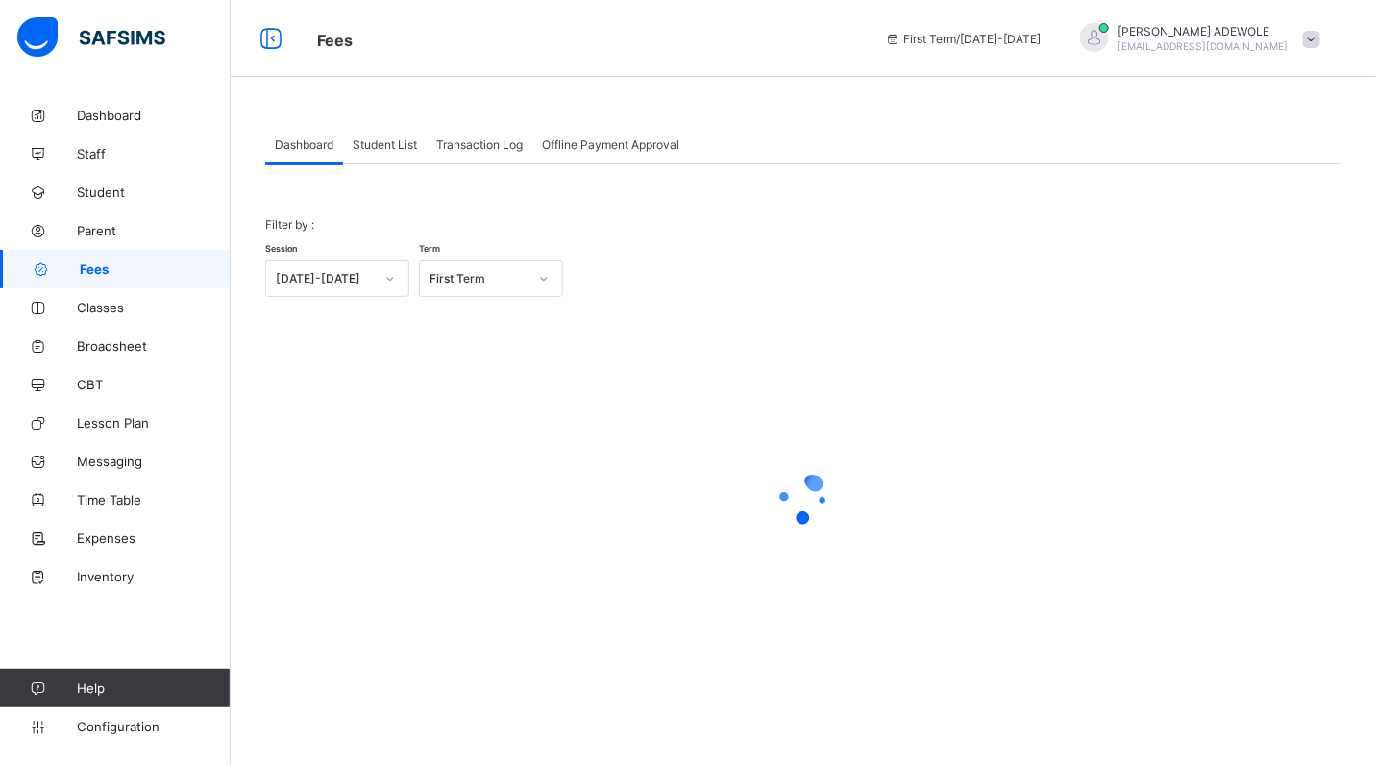
click at [395, 145] on span "Student List" at bounding box center [385, 144] width 64 height 14
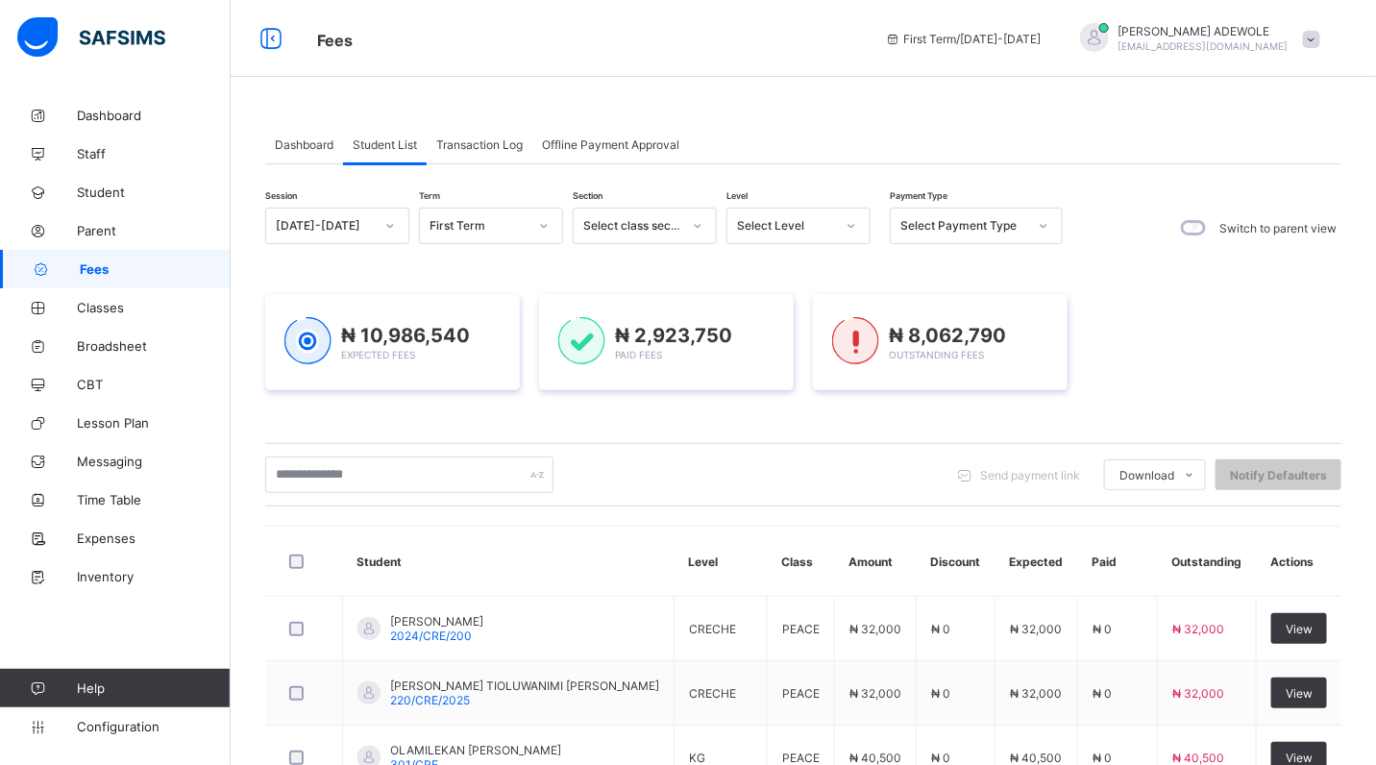
click at [381, 137] on span "Student List" at bounding box center [385, 144] width 64 height 14
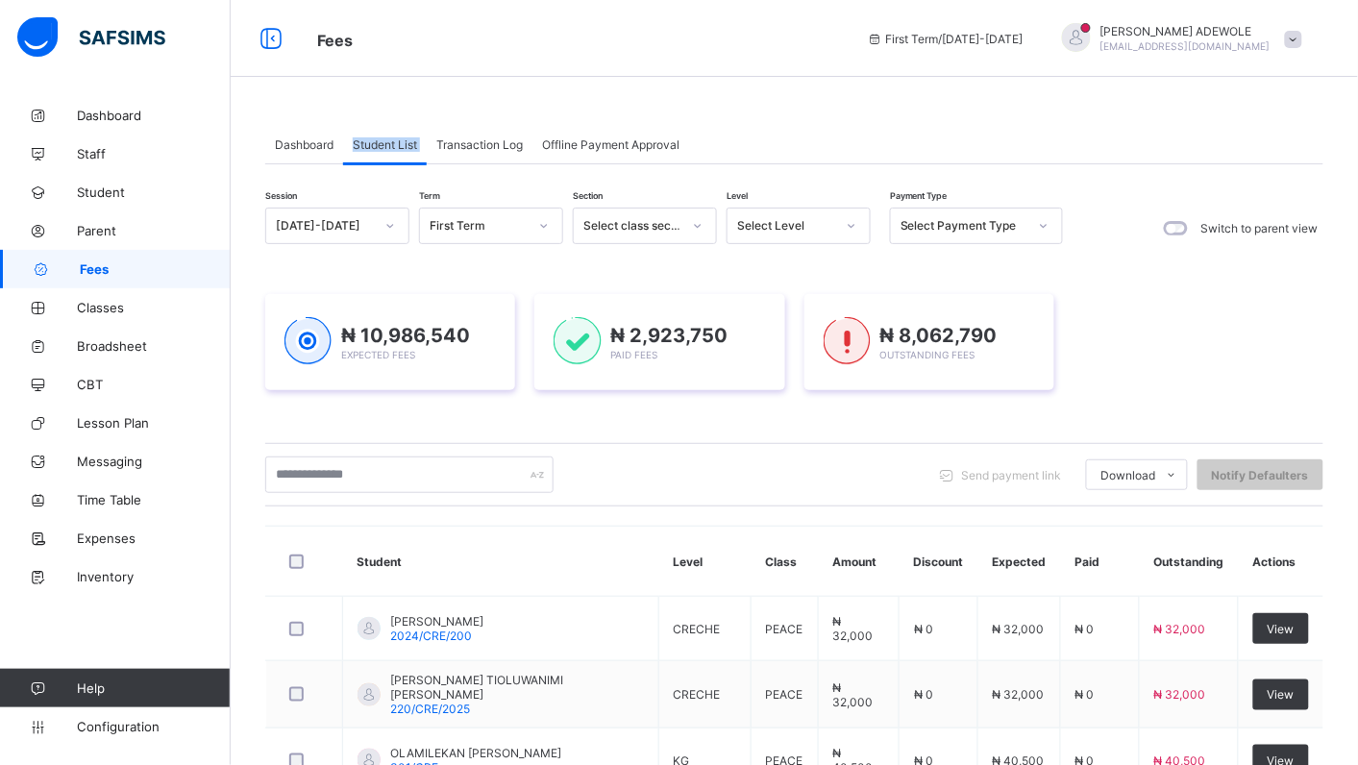
click at [848, 227] on icon at bounding box center [852, 225] width 12 height 19
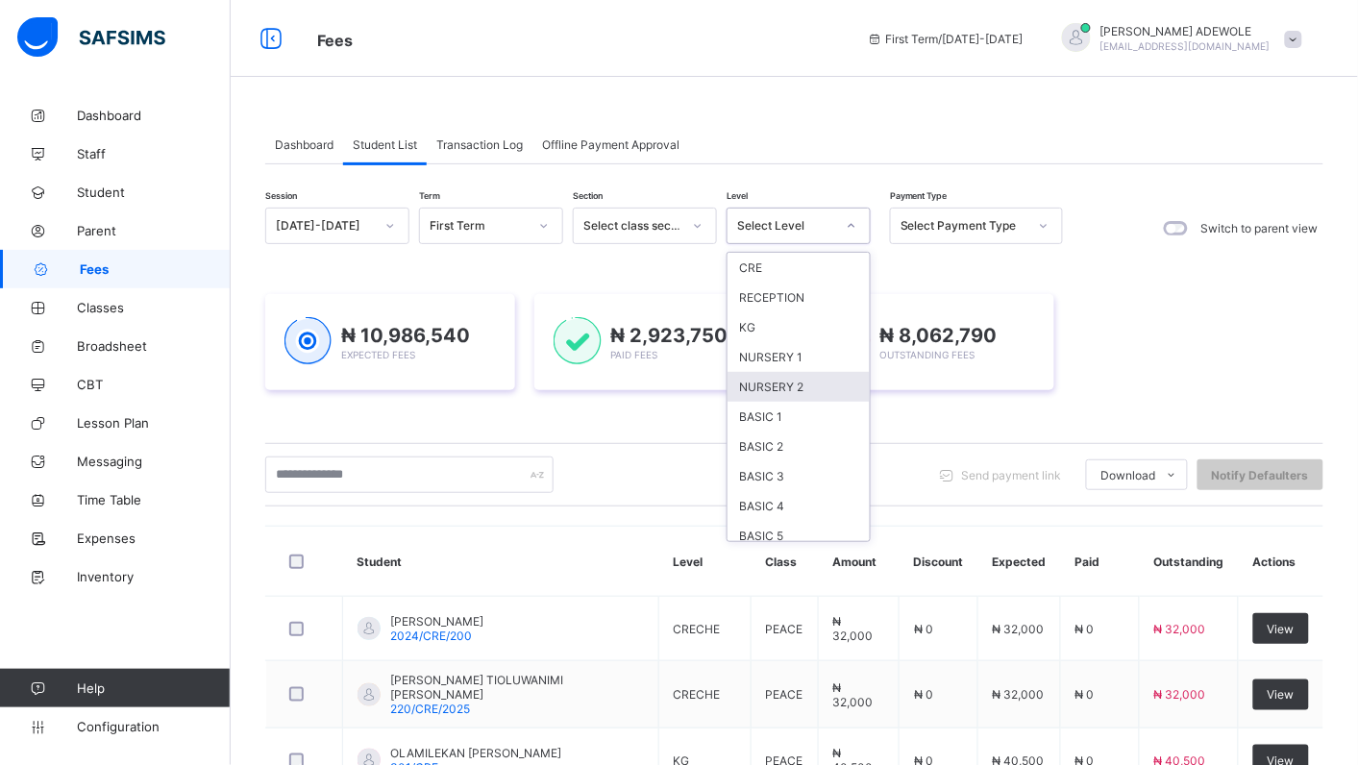
click at [822, 381] on div "NURSERY 2" at bounding box center [798, 387] width 142 height 30
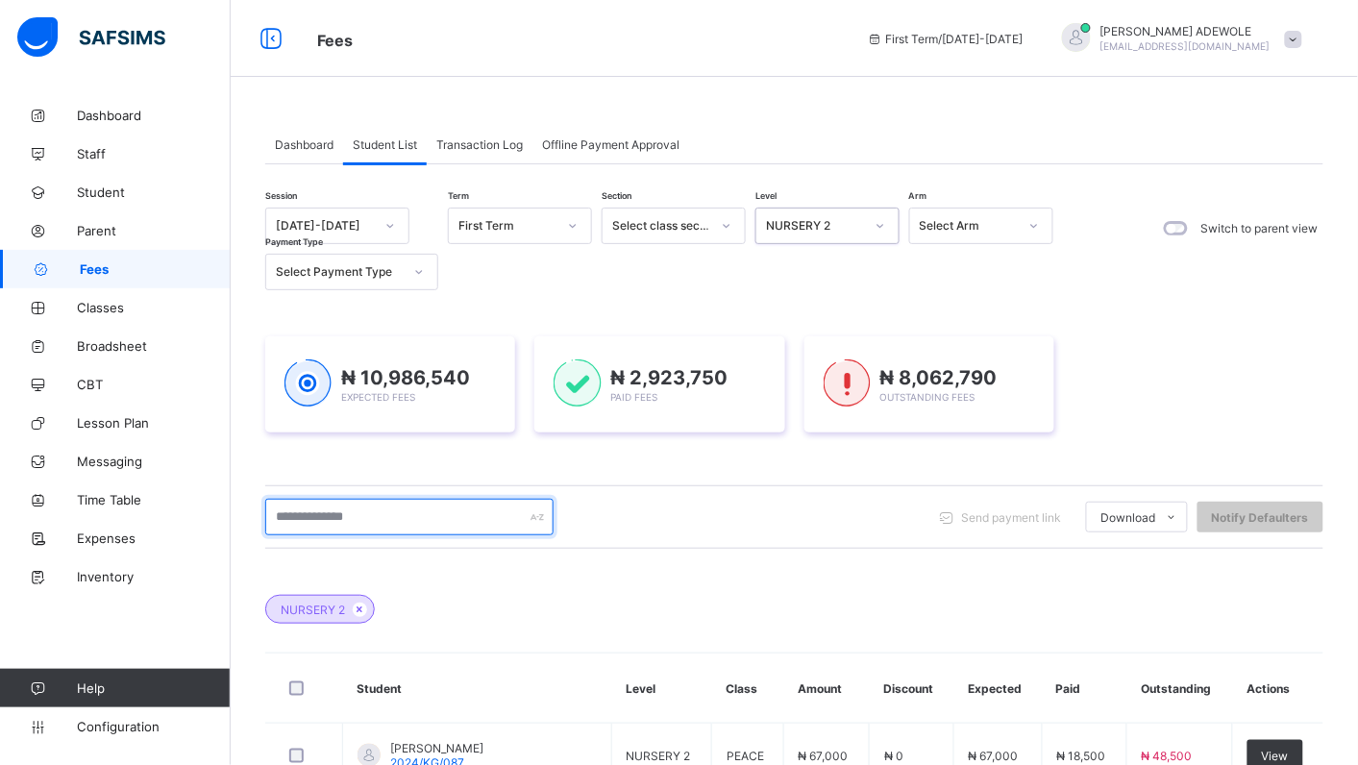
click at [386, 519] on input "text" at bounding box center [409, 517] width 288 height 37
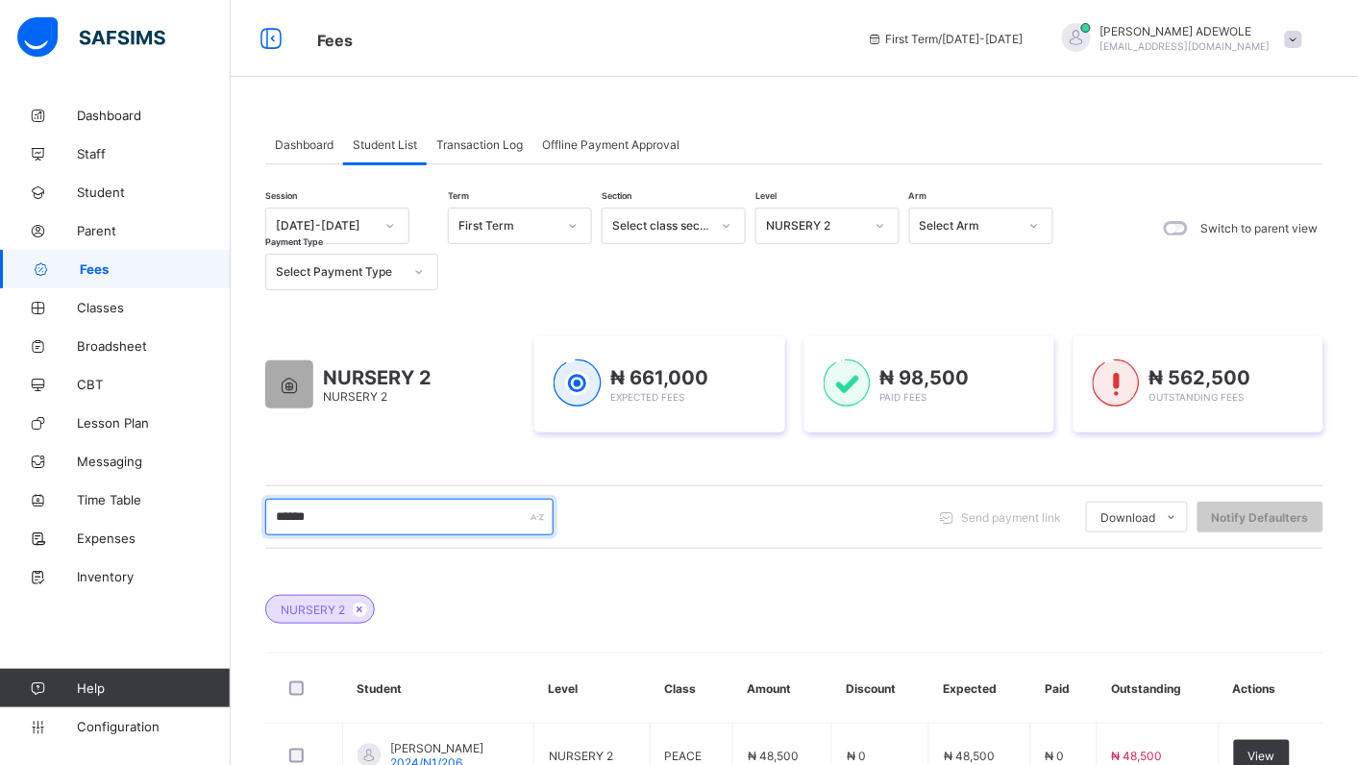
type input "**********"
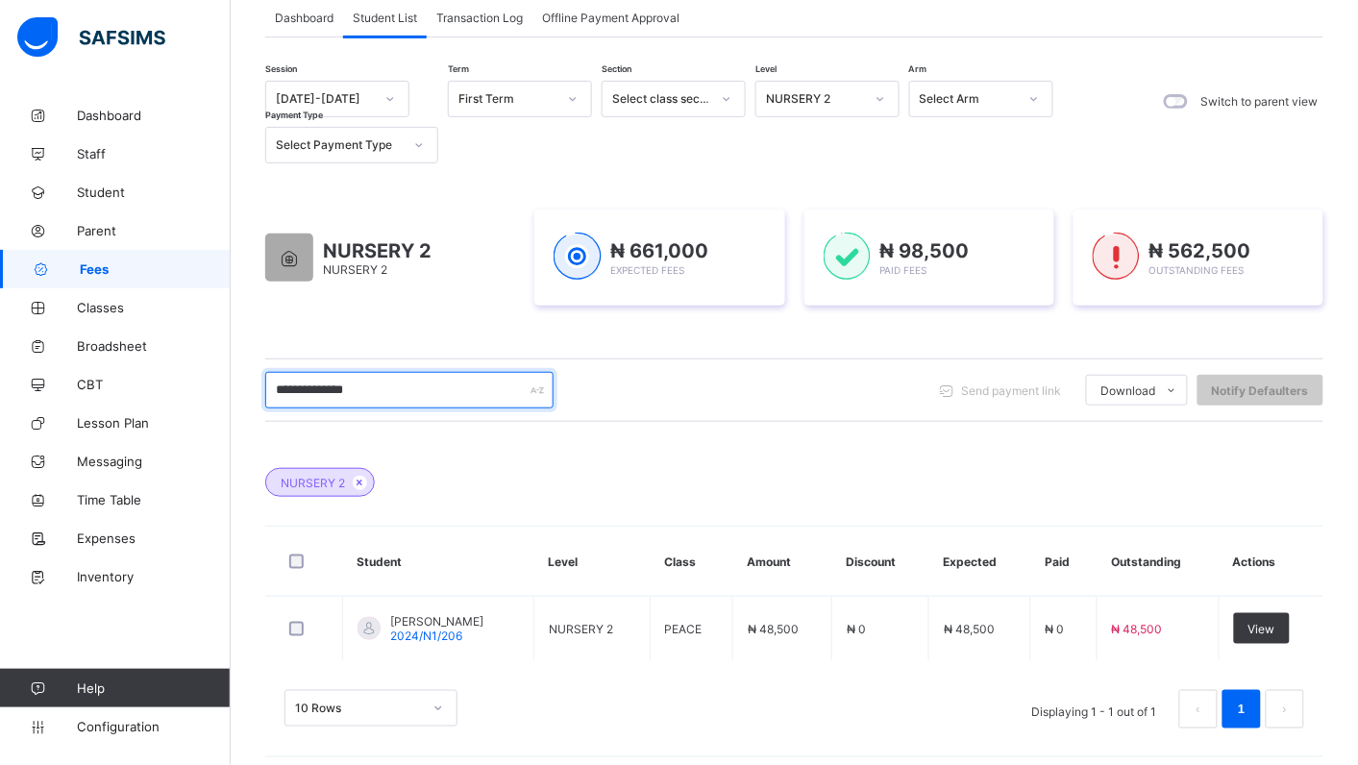
scroll to position [139, 0]
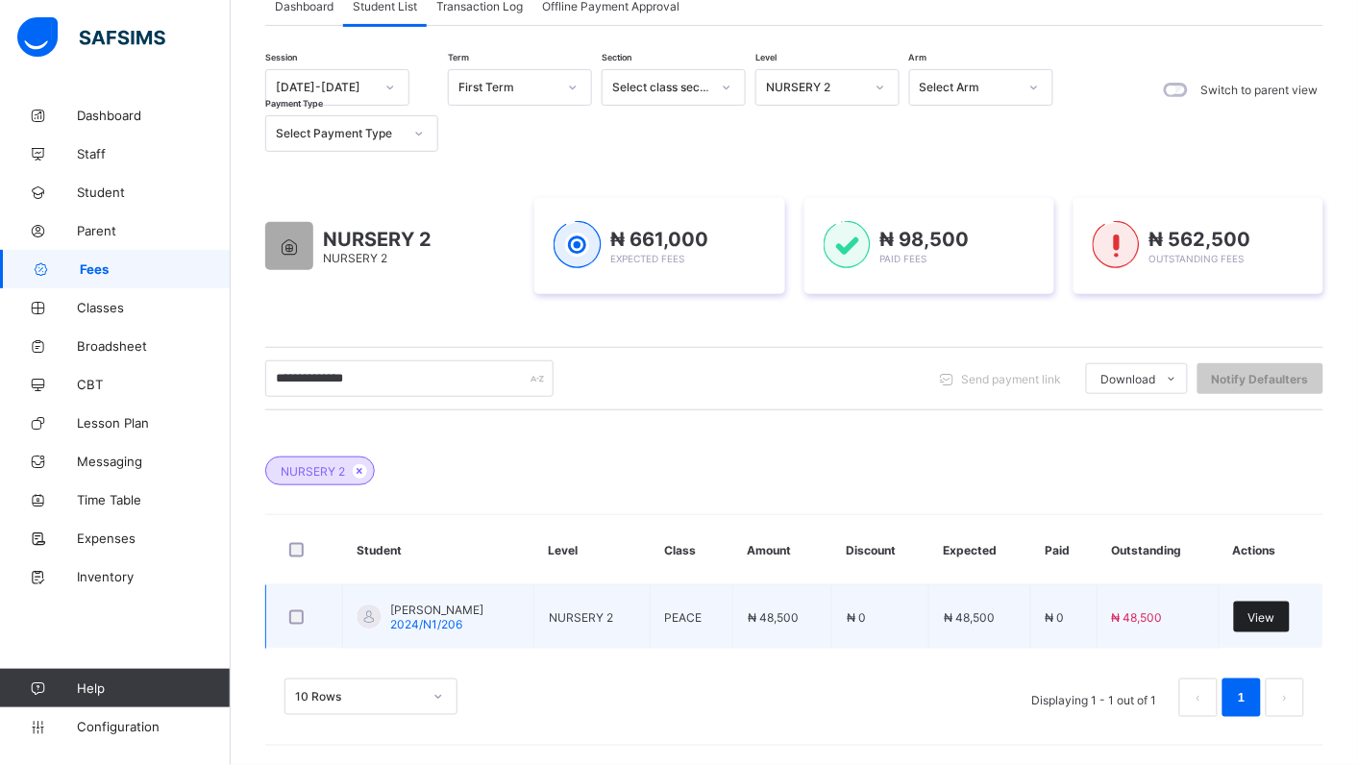
click at [1269, 627] on div "View" at bounding box center [1262, 616] width 56 height 31
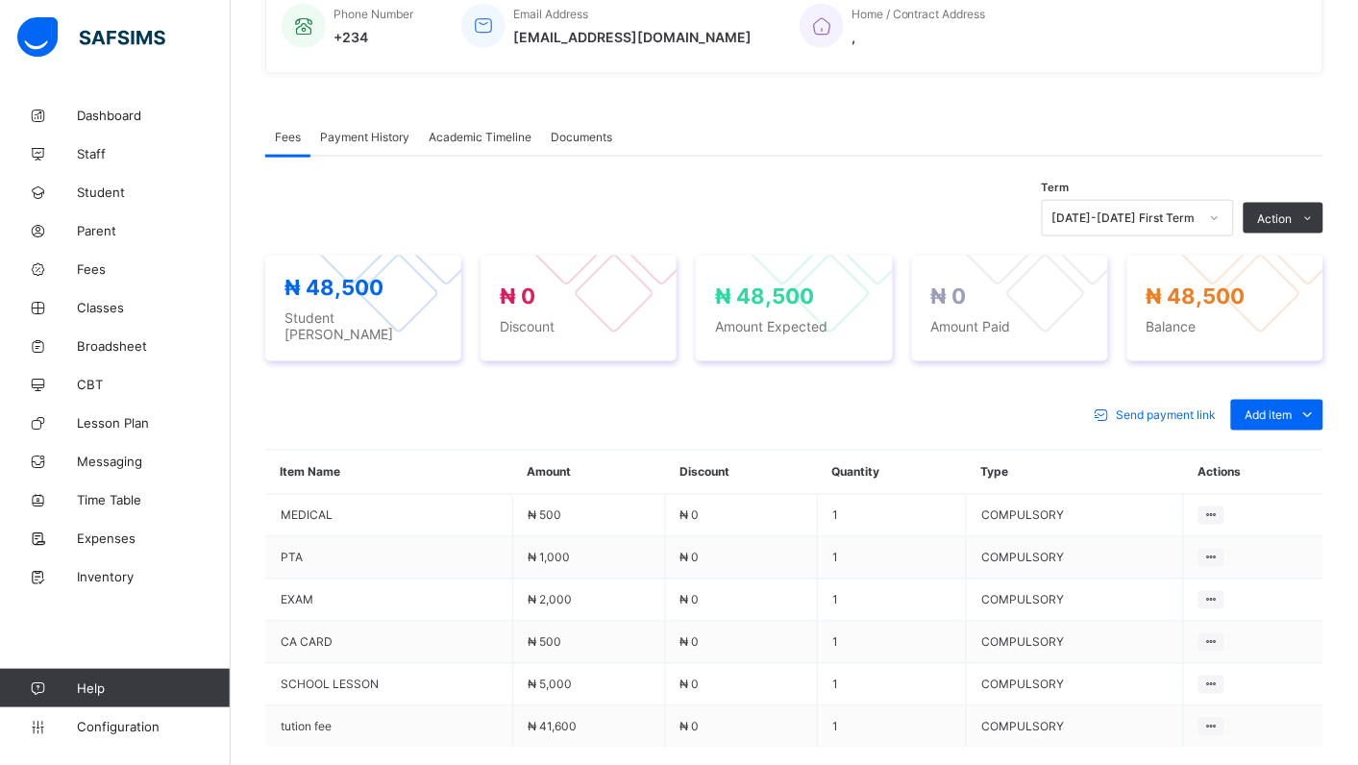
scroll to position [483, 0]
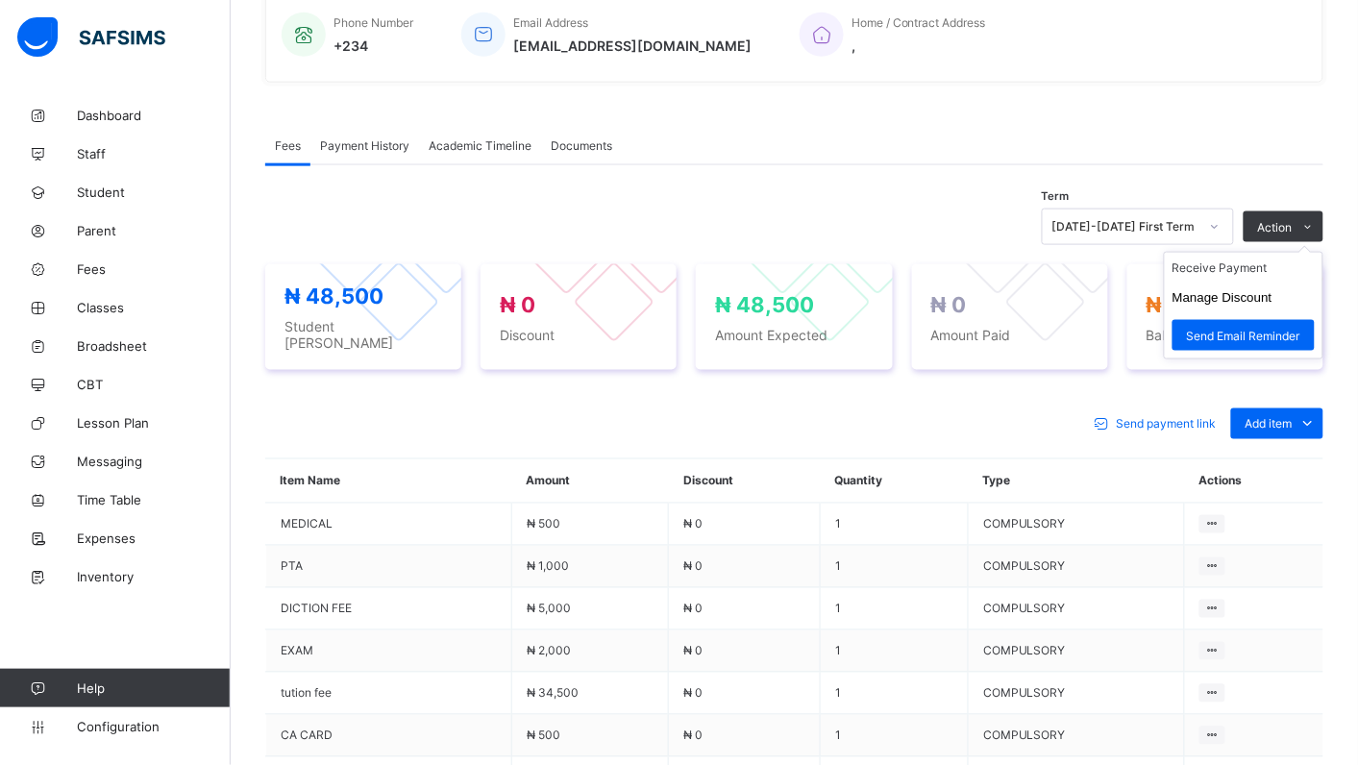
click at [1239, 259] on ul "Receive Payment Manage Discount Send Email Reminder" at bounding box center [1243, 306] width 159 height 108
drag, startPoint x: 1239, startPoint y: 259, endPoint x: 1208, endPoint y: 266, distance: 32.4
click at [1208, 266] on li "Receive Payment" at bounding box center [1243, 268] width 158 height 30
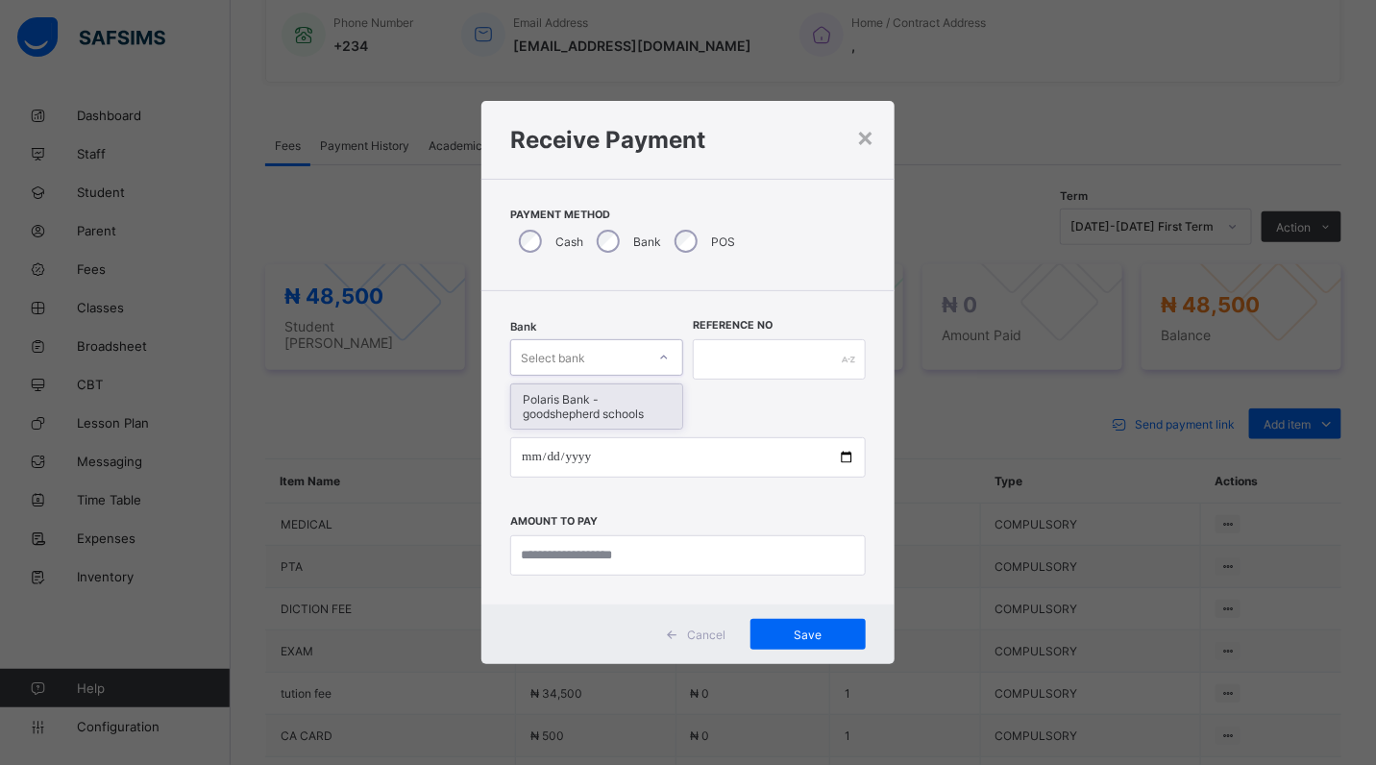
click at [656, 347] on div at bounding box center [664, 357] width 33 height 31
click at [635, 409] on div "Polaris Bank - goodshepherd schools" at bounding box center [596, 406] width 171 height 44
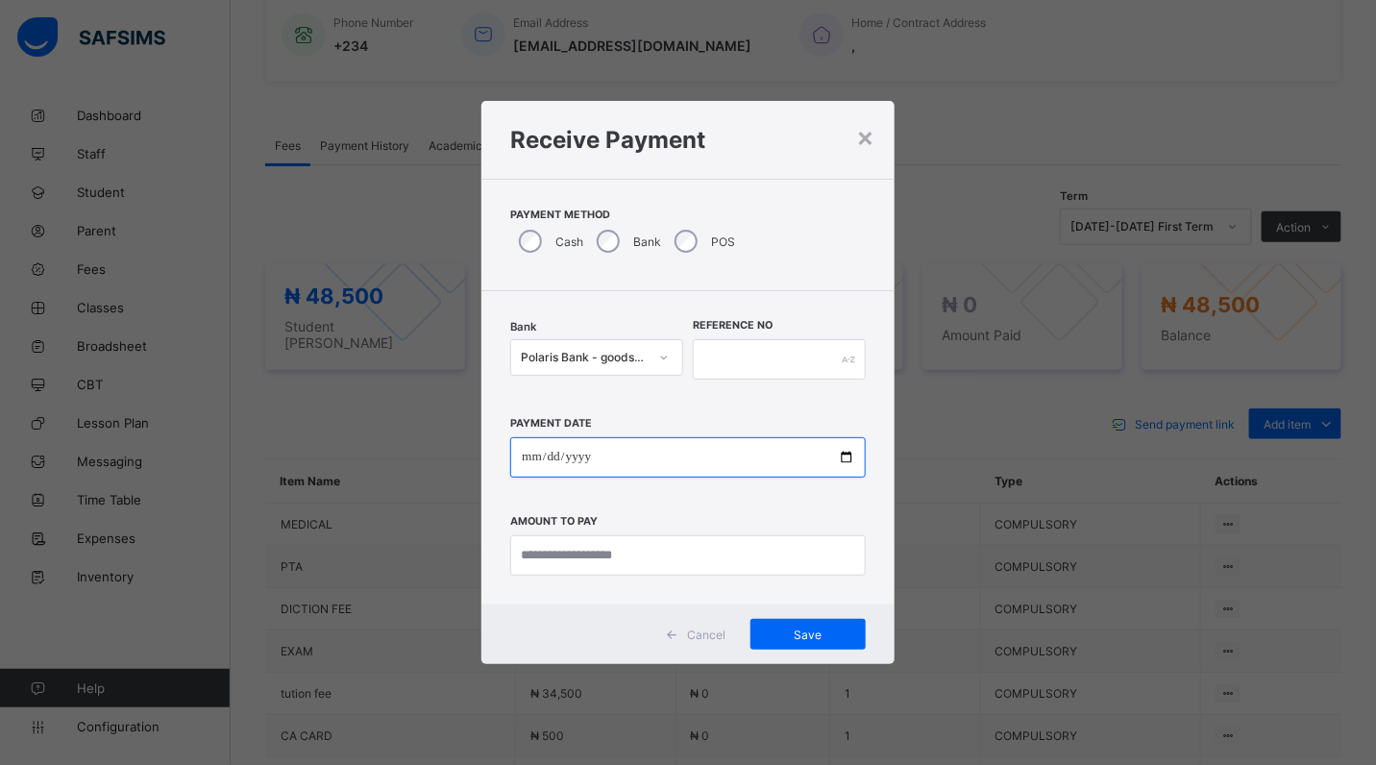
click at [850, 453] on input "date" at bounding box center [687, 457] width 355 height 40
type input "**********"
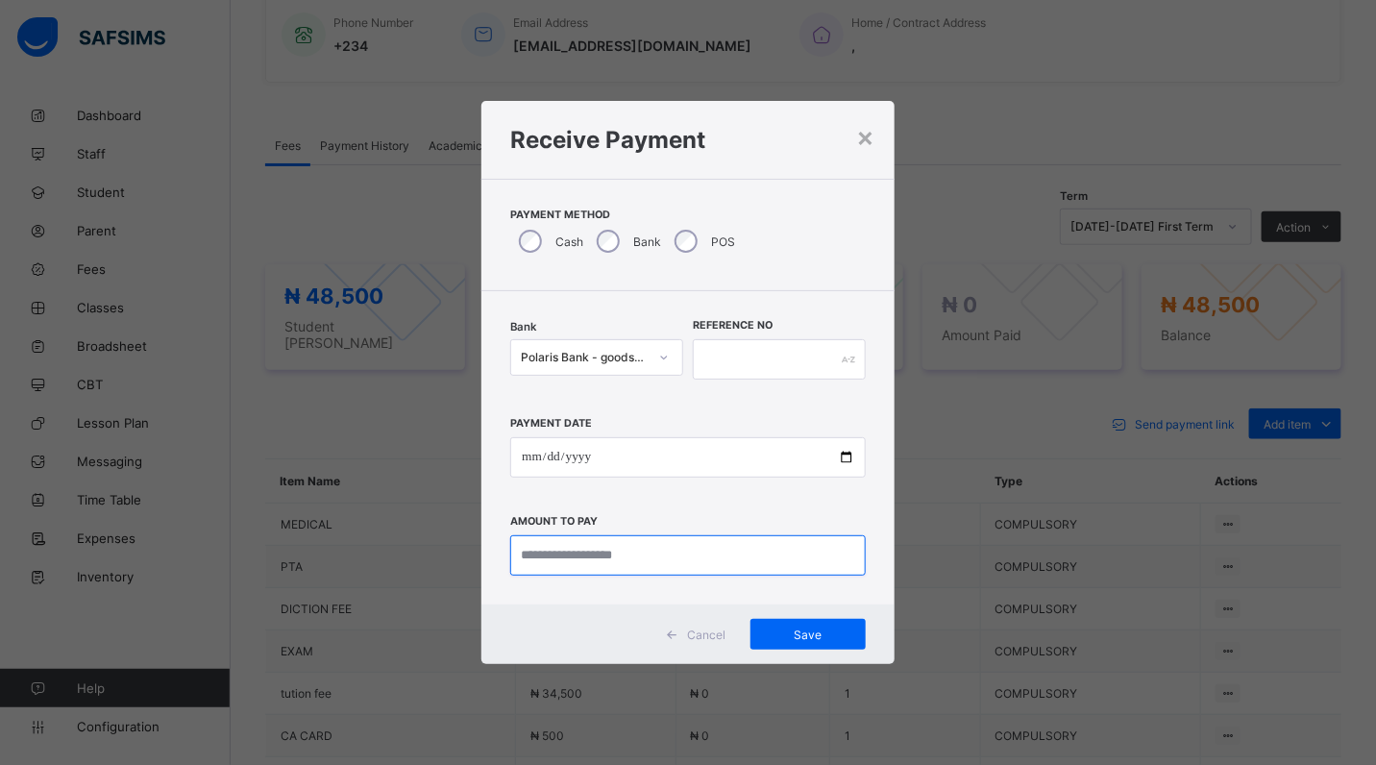
click at [664, 567] on input "currency" at bounding box center [687, 555] width 355 height 40
type input "********"
click at [701, 368] on input "text" at bounding box center [779, 359] width 173 height 40
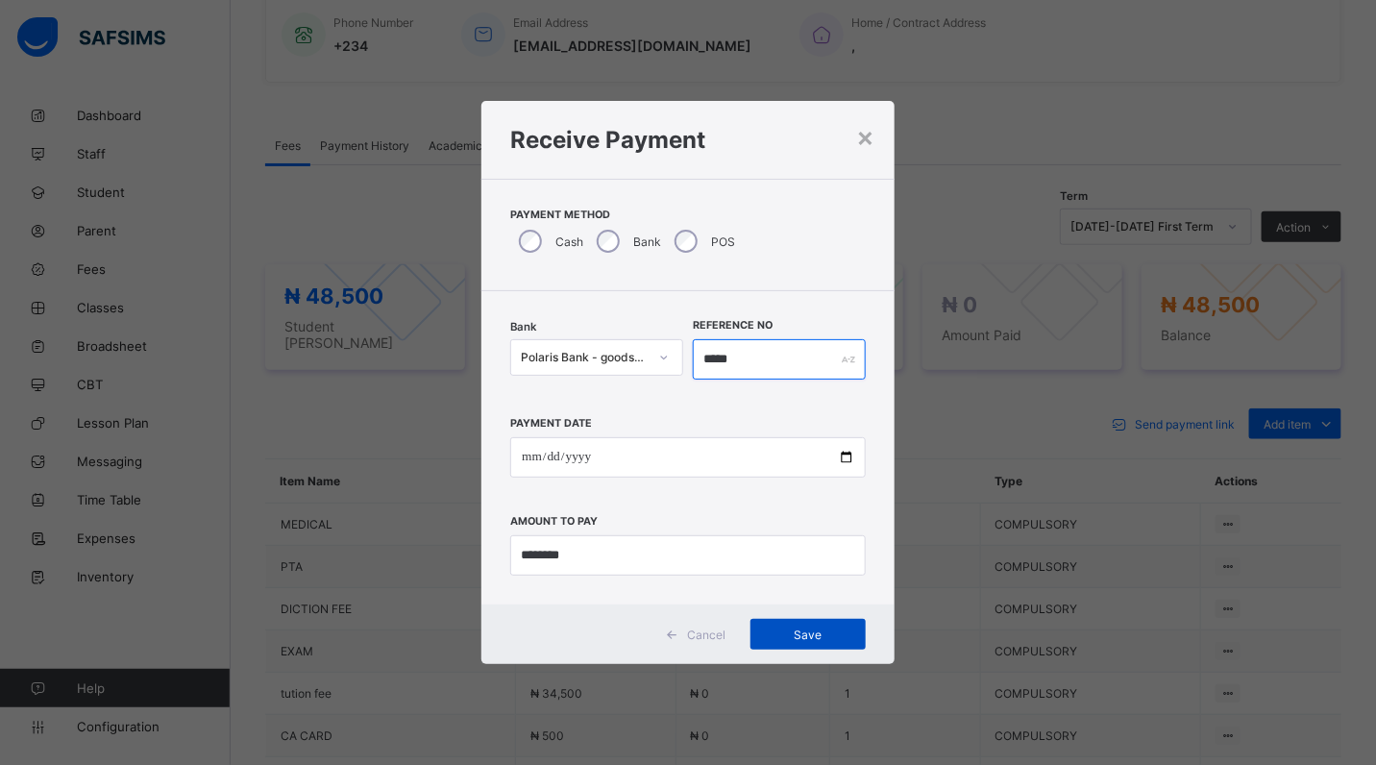
type input "*****"
click at [798, 632] on span "Save" at bounding box center [808, 634] width 86 height 14
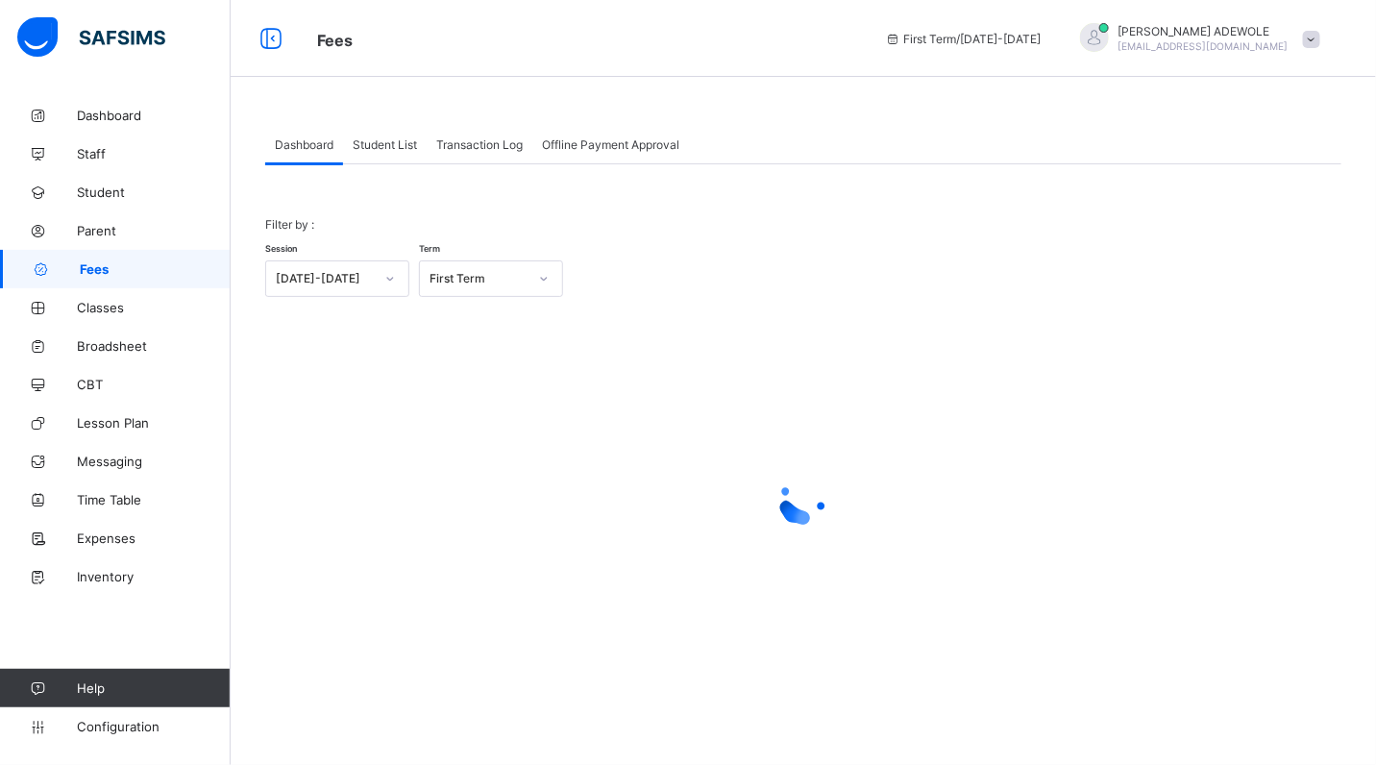
click at [380, 137] on span "Student List" at bounding box center [385, 144] width 64 height 14
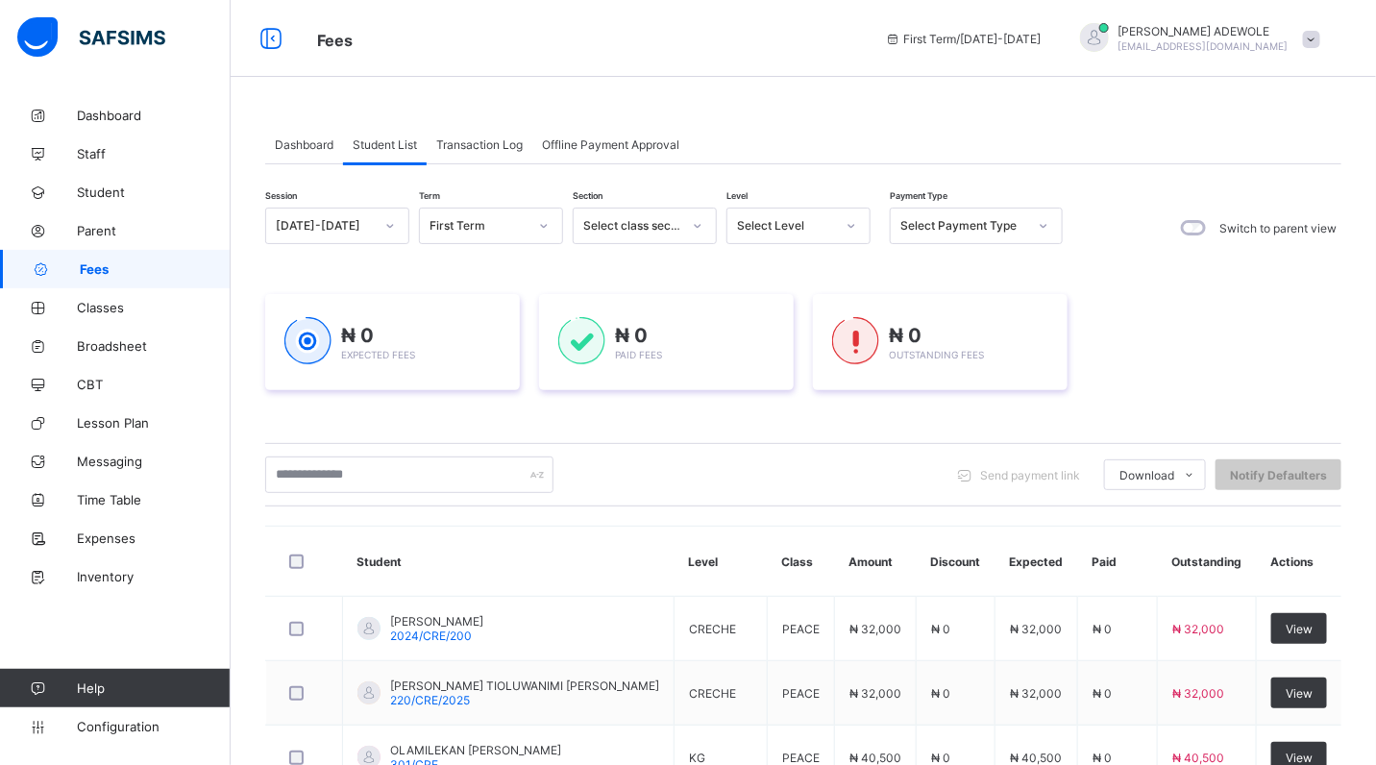
click at [377, 144] on span "Student List" at bounding box center [385, 144] width 64 height 14
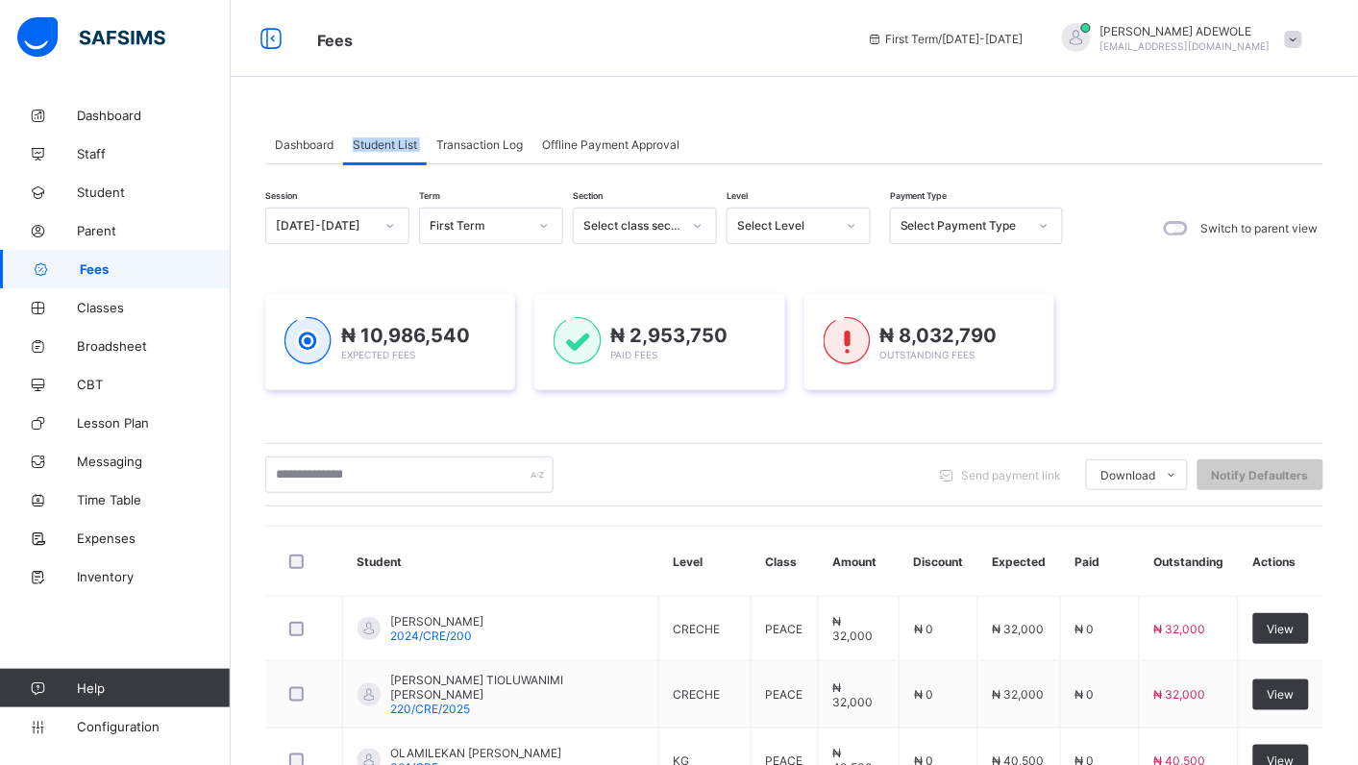
click at [850, 227] on icon at bounding box center [851, 226] width 7 height 4
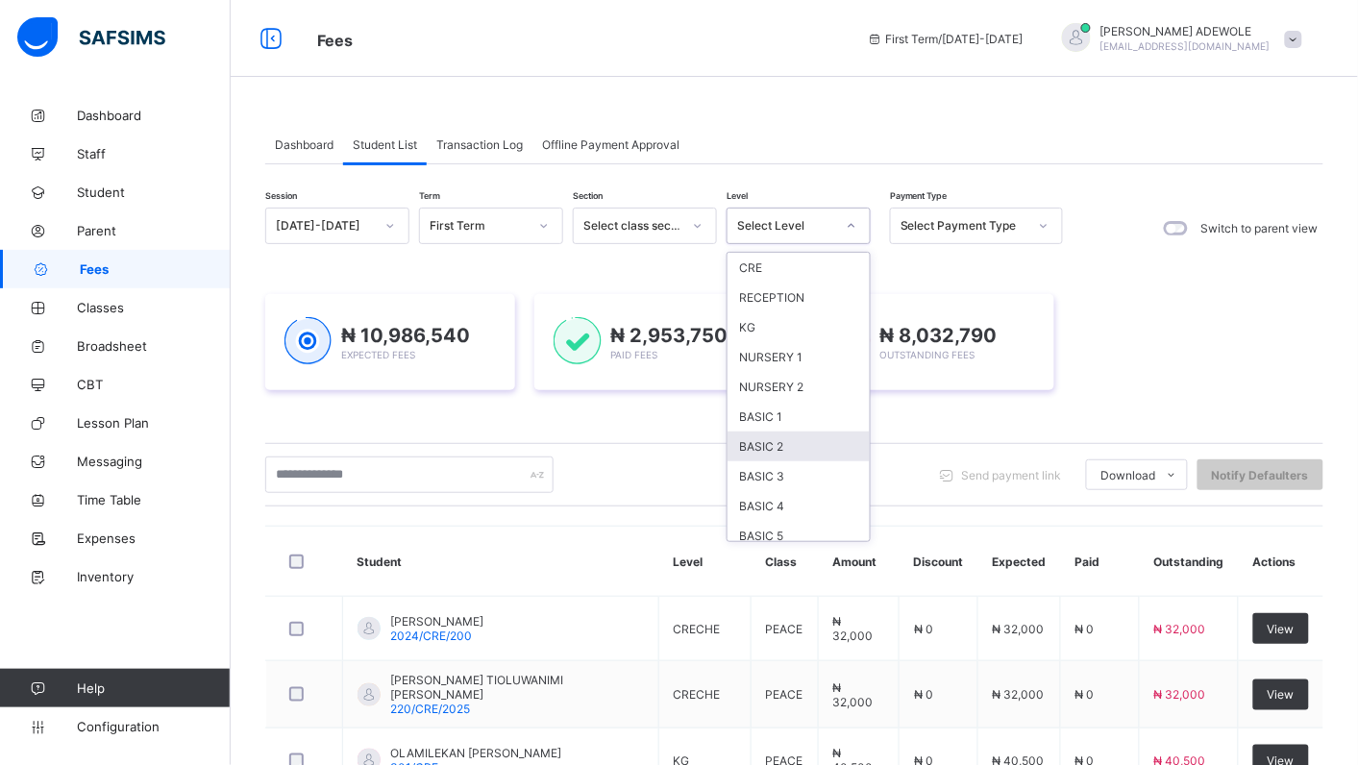
click at [794, 438] on div "BASIC 2" at bounding box center [798, 446] width 142 height 30
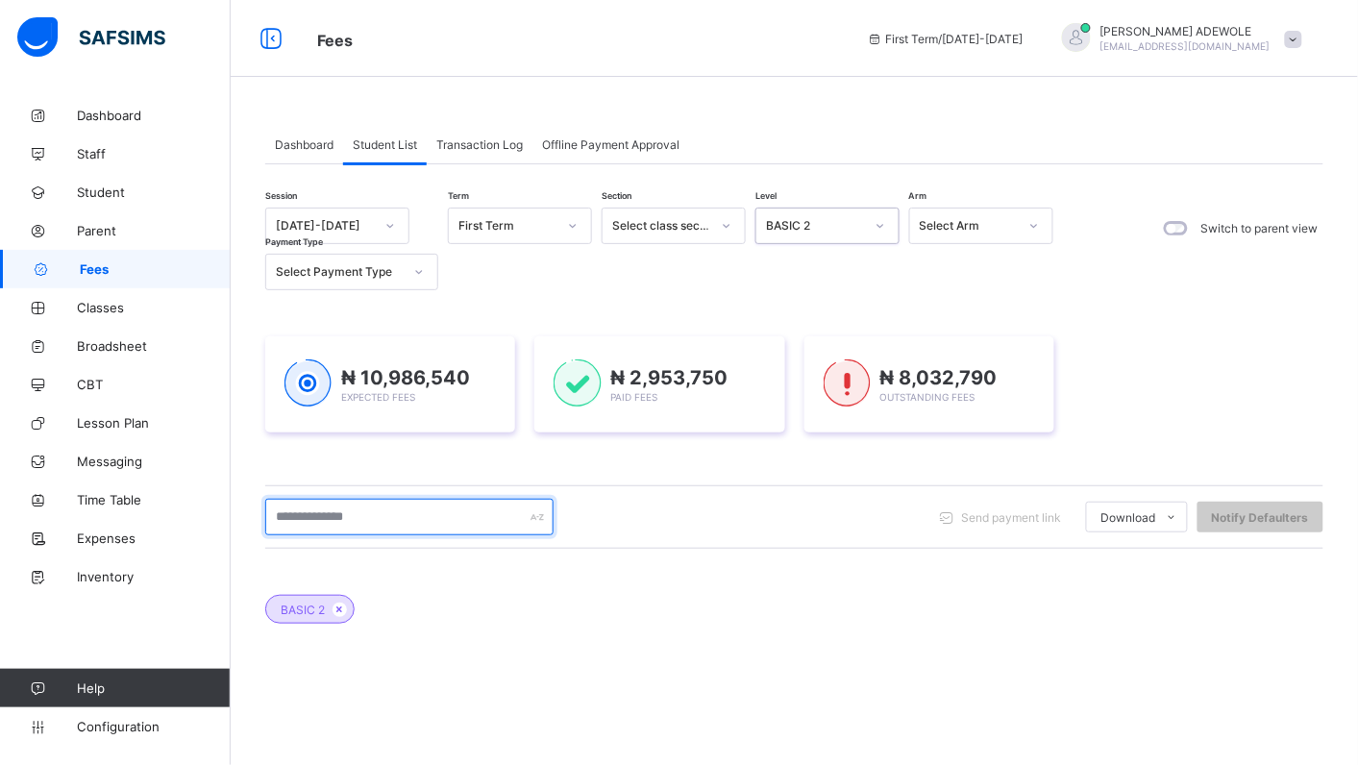
click at [381, 522] on input "text" at bounding box center [409, 517] width 288 height 37
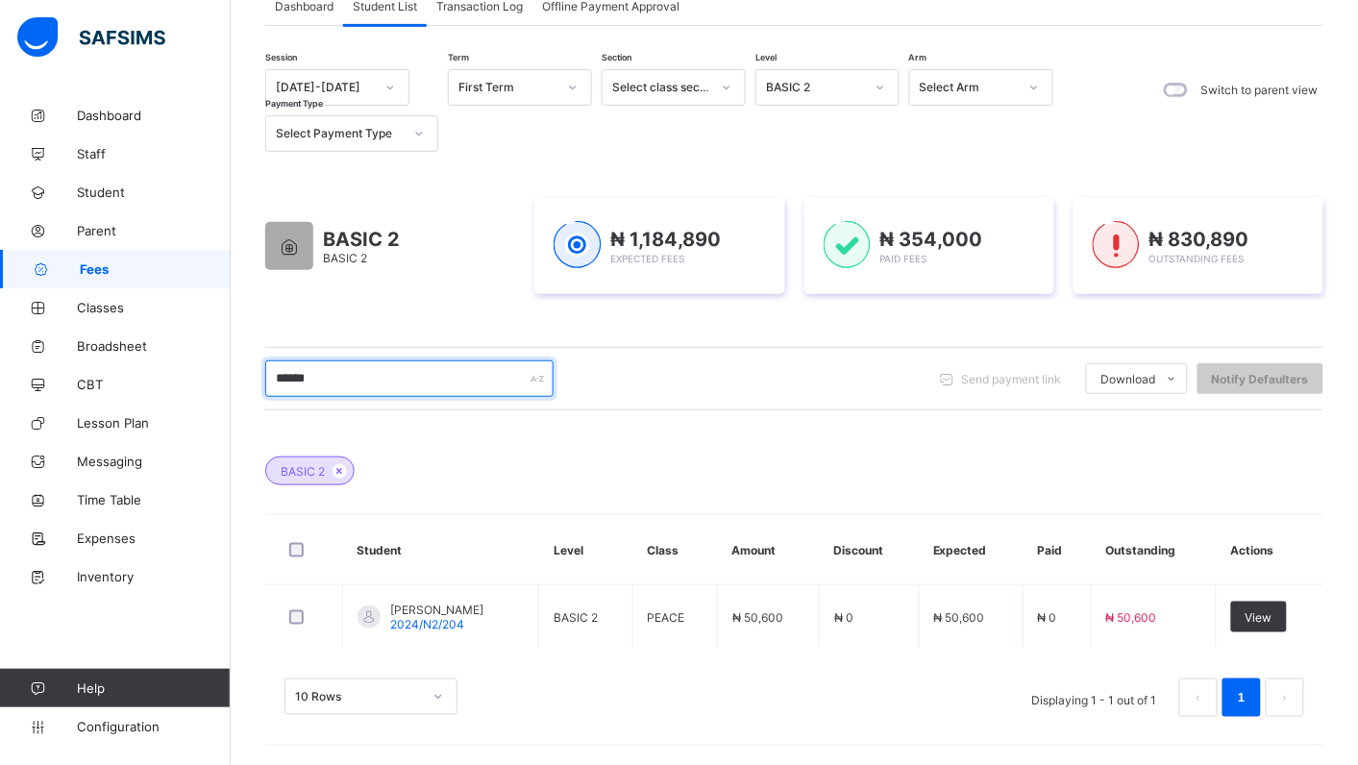
scroll to position [139, 0]
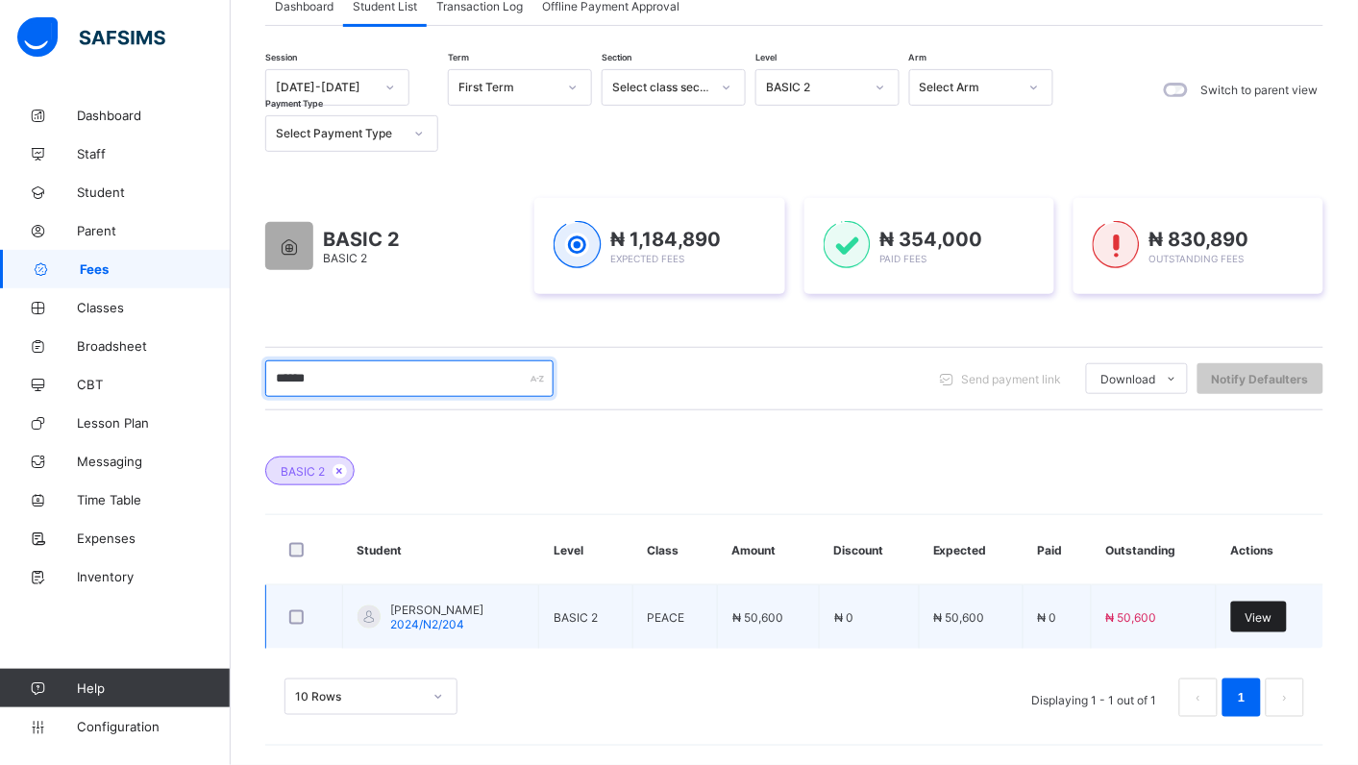
type input "******"
click at [1272, 615] on span "View" at bounding box center [1258, 617] width 27 height 14
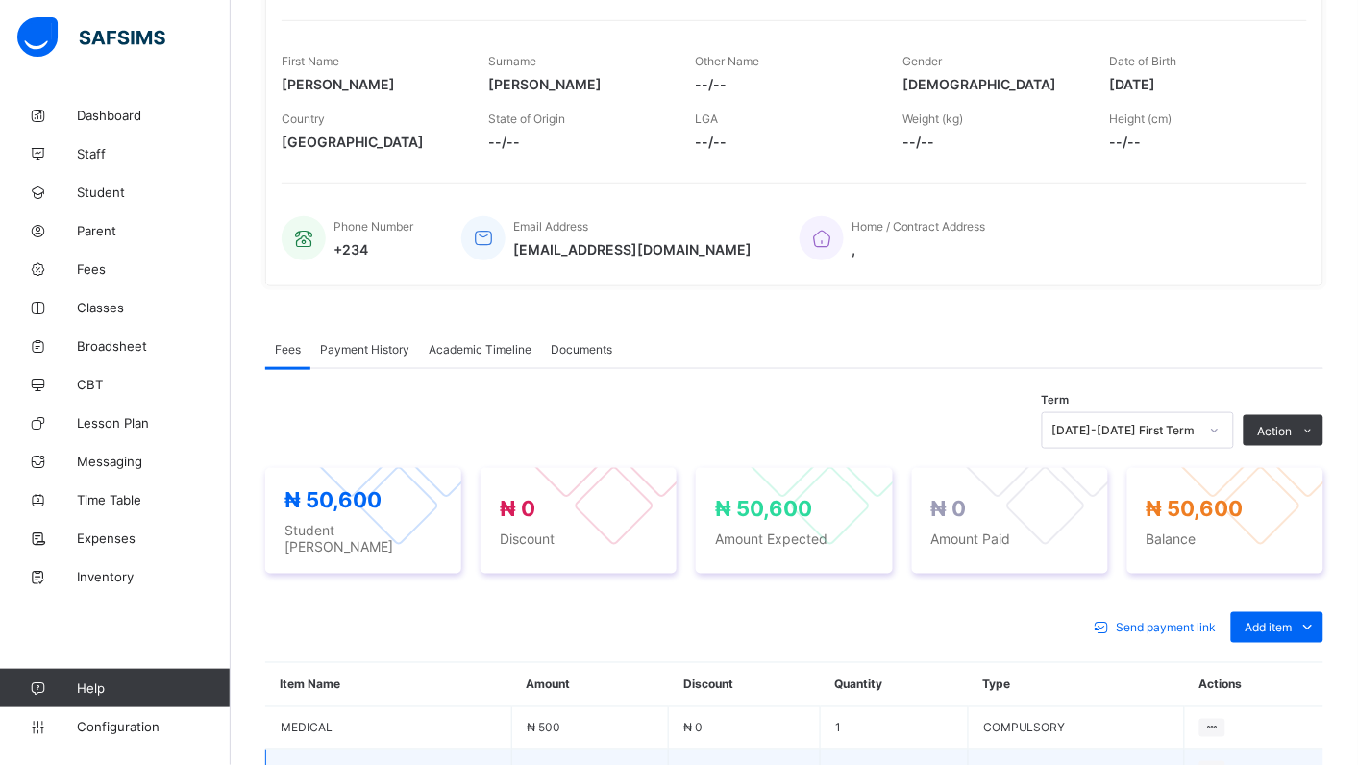
scroll to position [699, 0]
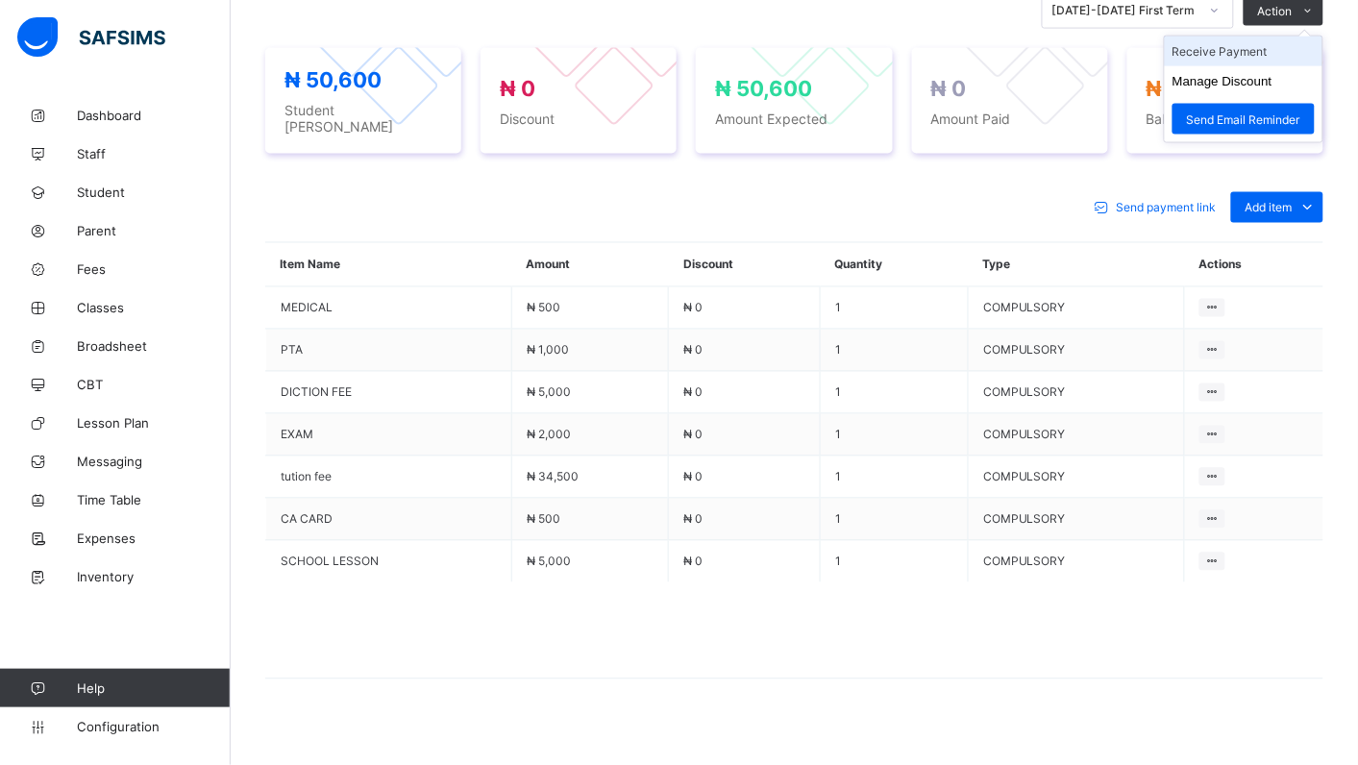
click at [1250, 51] on li "Receive Payment" at bounding box center [1243, 52] width 158 height 30
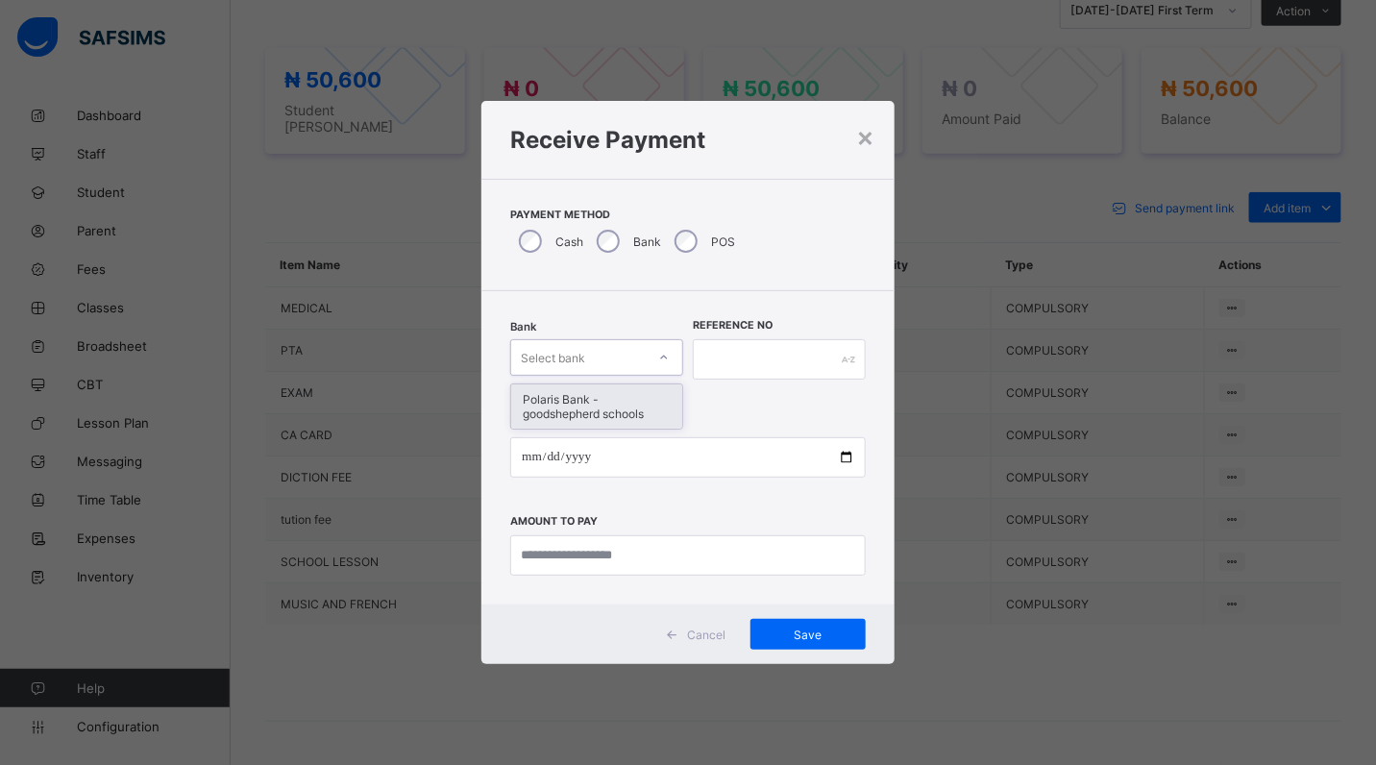
click at [663, 348] on div at bounding box center [664, 357] width 33 height 31
click at [663, 415] on div "Polaris Bank - goodshepherd schools" at bounding box center [596, 406] width 171 height 44
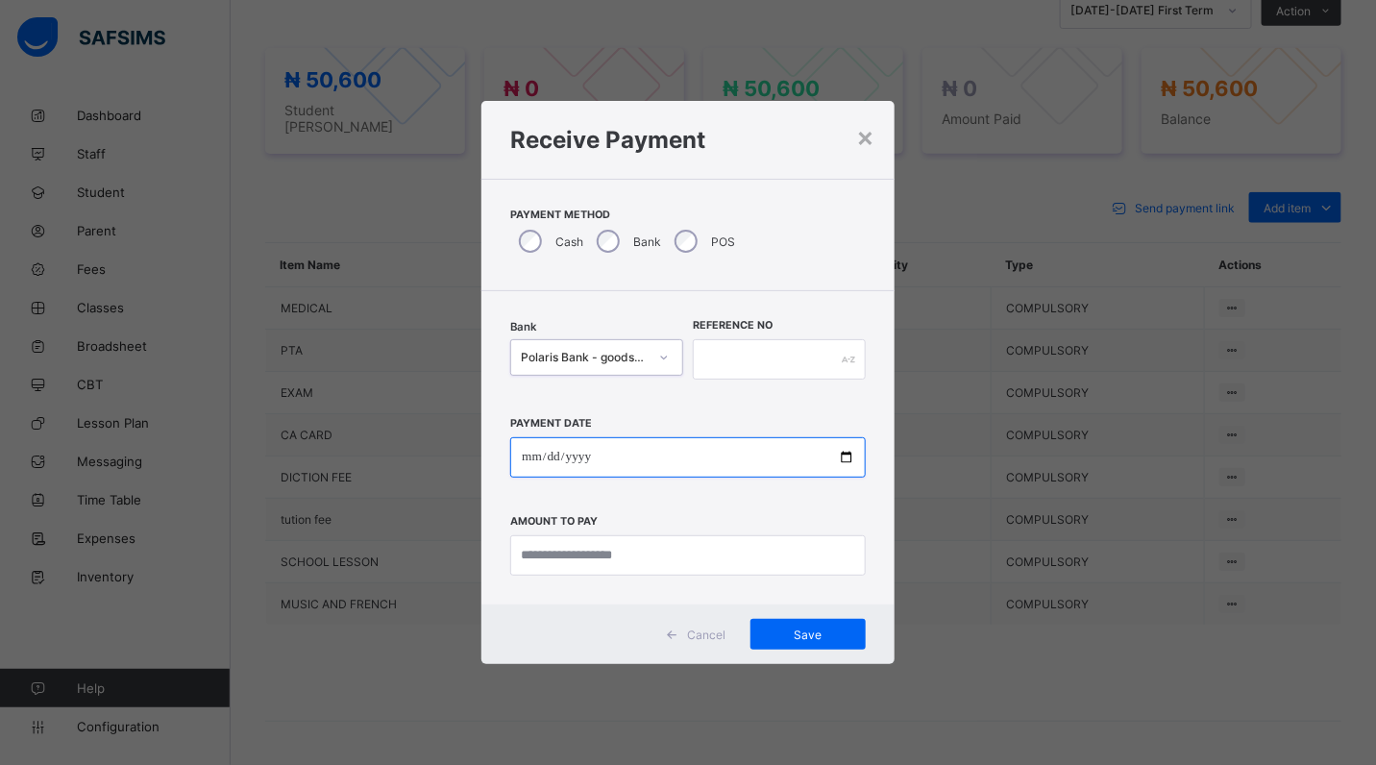
click at [857, 458] on div "Bank option Polaris Bank - goodshepherd schools, selected. 0 results available.…" at bounding box center [687, 447] width 413 height 313
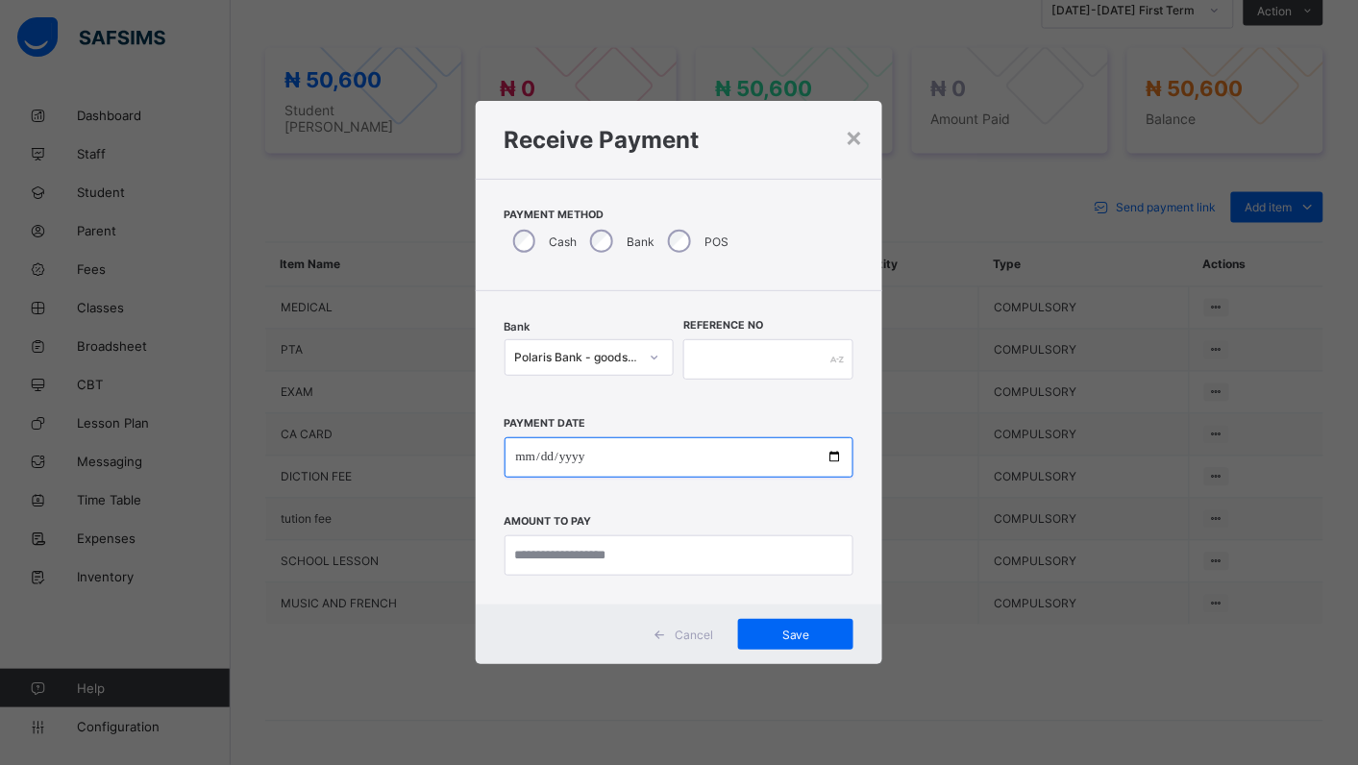
click at [838, 458] on input "date" at bounding box center [679, 457] width 350 height 40
type input "**********"
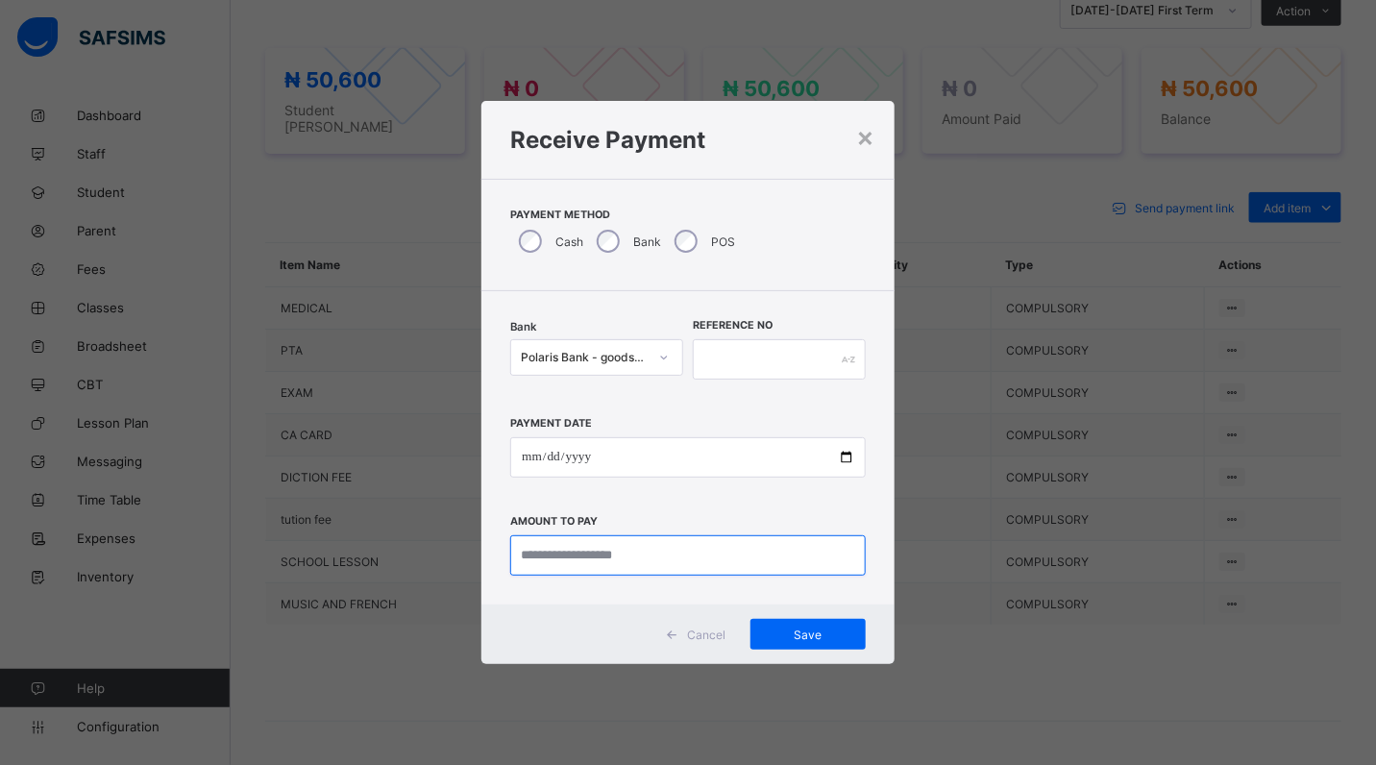
click at [683, 565] on input "currency" at bounding box center [687, 555] width 355 height 40
type input "********"
click at [711, 358] on input "text" at bounding box center [779, 359] width 173 height 40
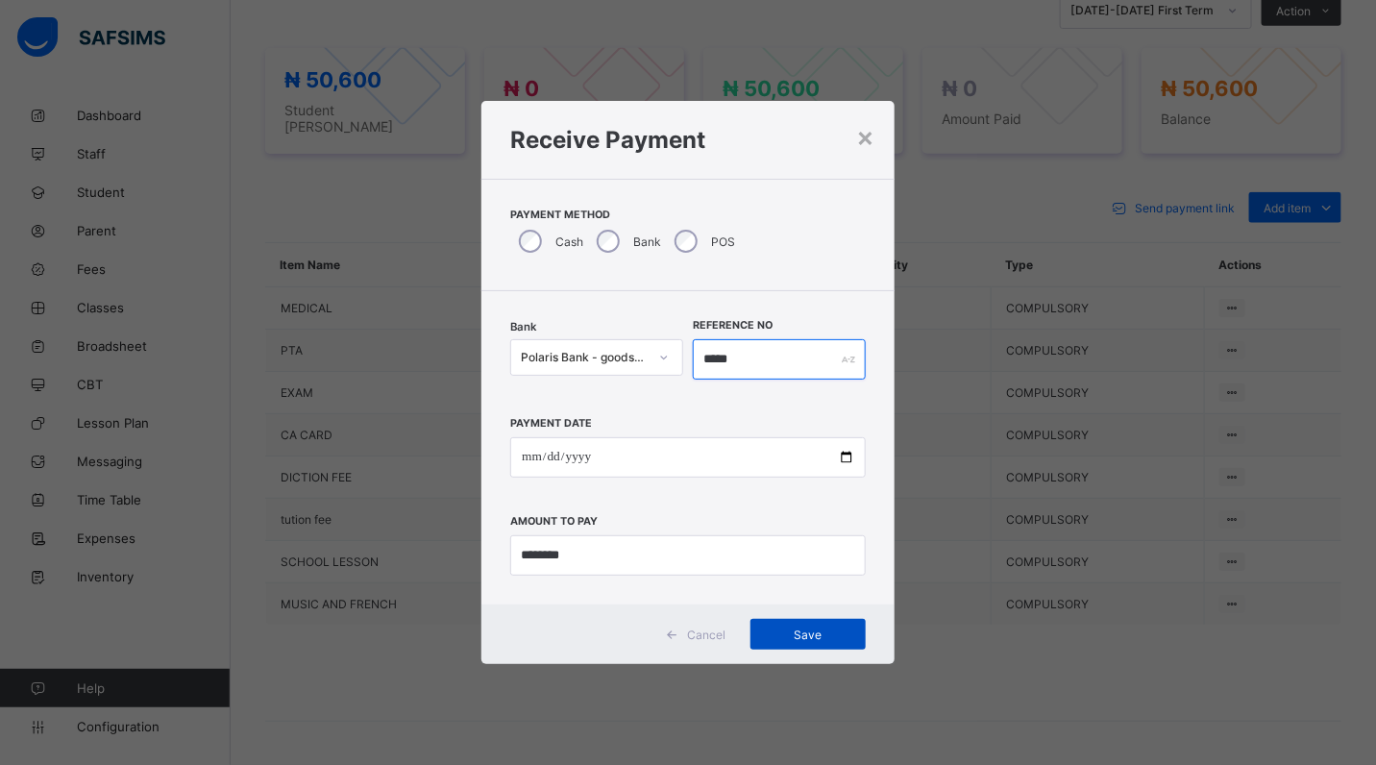
type input "*****"
click at [804, 630] on span "Save" at bounding box center [808, 634] width 86 height 14
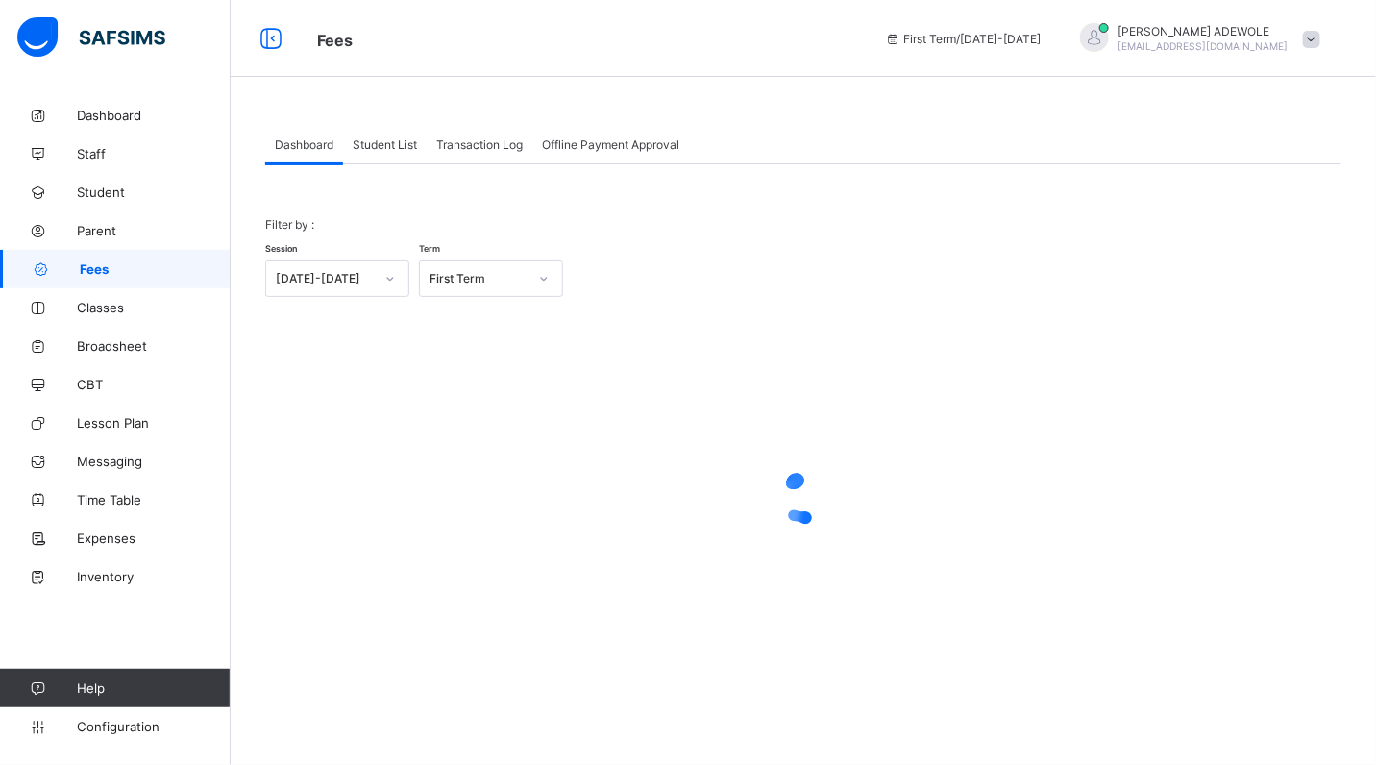
click at [385, 135] on div "Student List" at bounding box center [385, 144] width 84 height 38
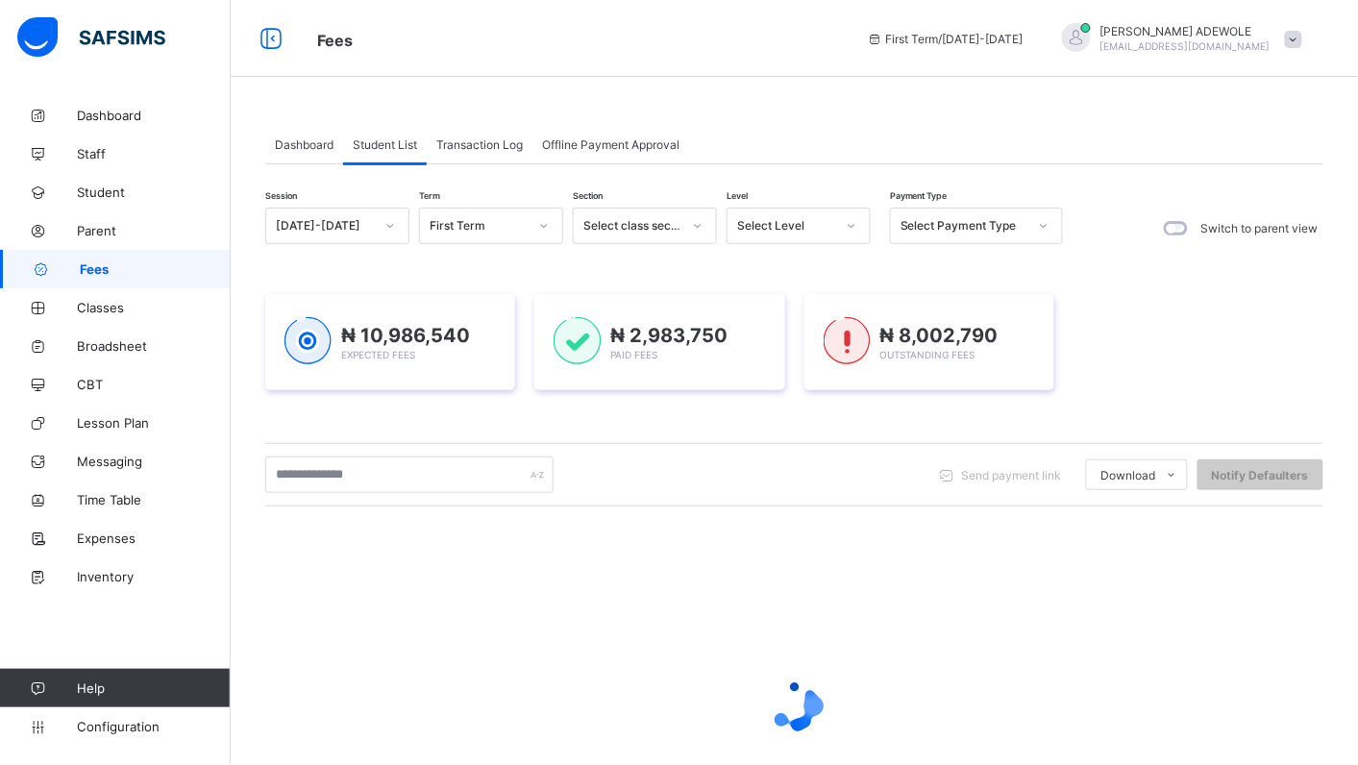
click at [853, 218] on icon at bounding box center [852, 225] width 12 height 19
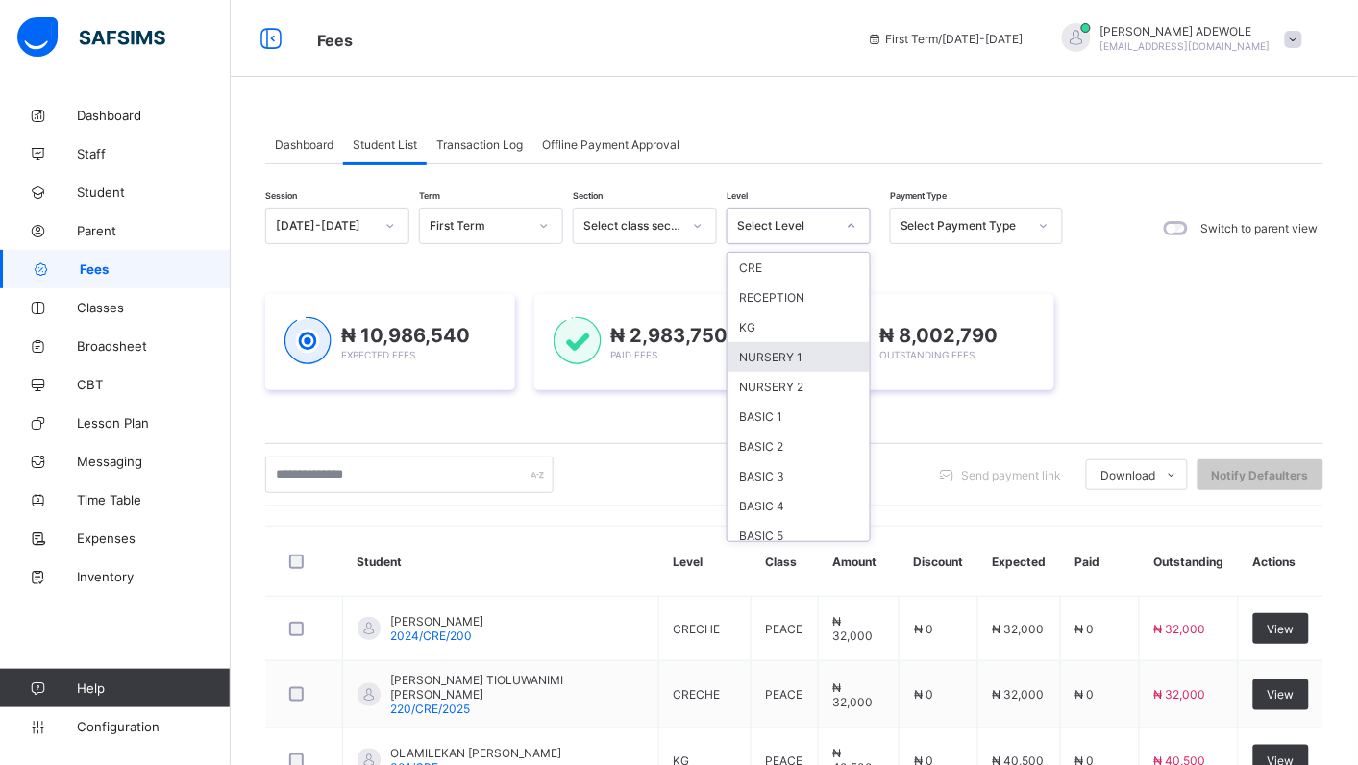
click at [778, 319] on div "KG" at bounding box center [798, 327] width 142 height 30
click at [778, 319] on div "₦ 10,986,540 Expected Fees ₦ 2,983,750 Paid Fees ₦ 8,002,790 Outstanding Fees" at bounding box center [794, 342] width 1058 height 154
click at [752, 324] on div "₦ 10,986,540 Expected Fees ₦ 2,983,750 Paid Fees ₦ 8,002,790 Outstanding Fees" at bounding box center [794, 342] width 1058 height 154
click at [754, 324] on div "₦ 10,986,540 Expected Fees ₦ 2,983,750 Paid Fees ₦ 8,002,790 Outstanding Fees" at bounding box center [794, 342] width 1058 height 154
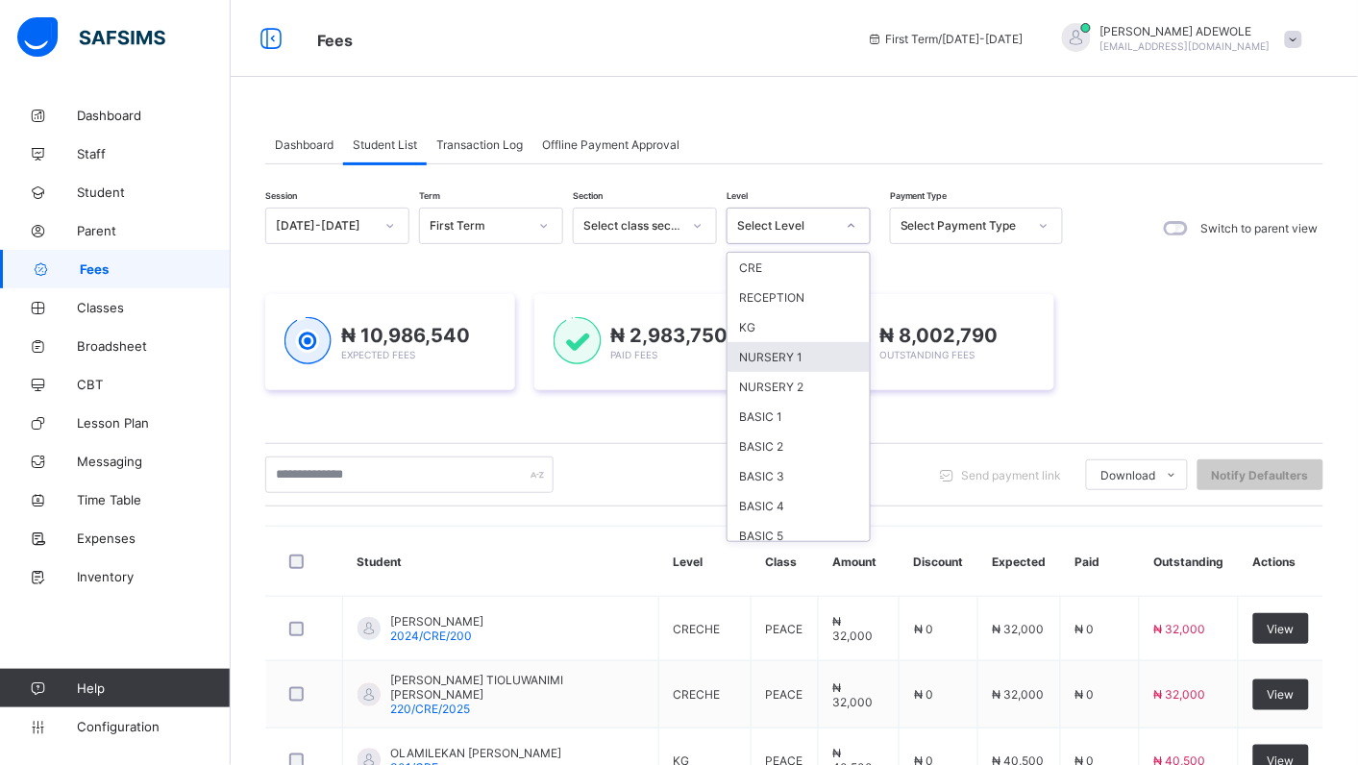
click at [754, 324] on div "₦ 10,986,540 Expected Fees ₦ 2,983,750 Paid Fees ₦ 8,002,790 Outstanding Fees" at bounding box center [794, 342] width 1058 height 154
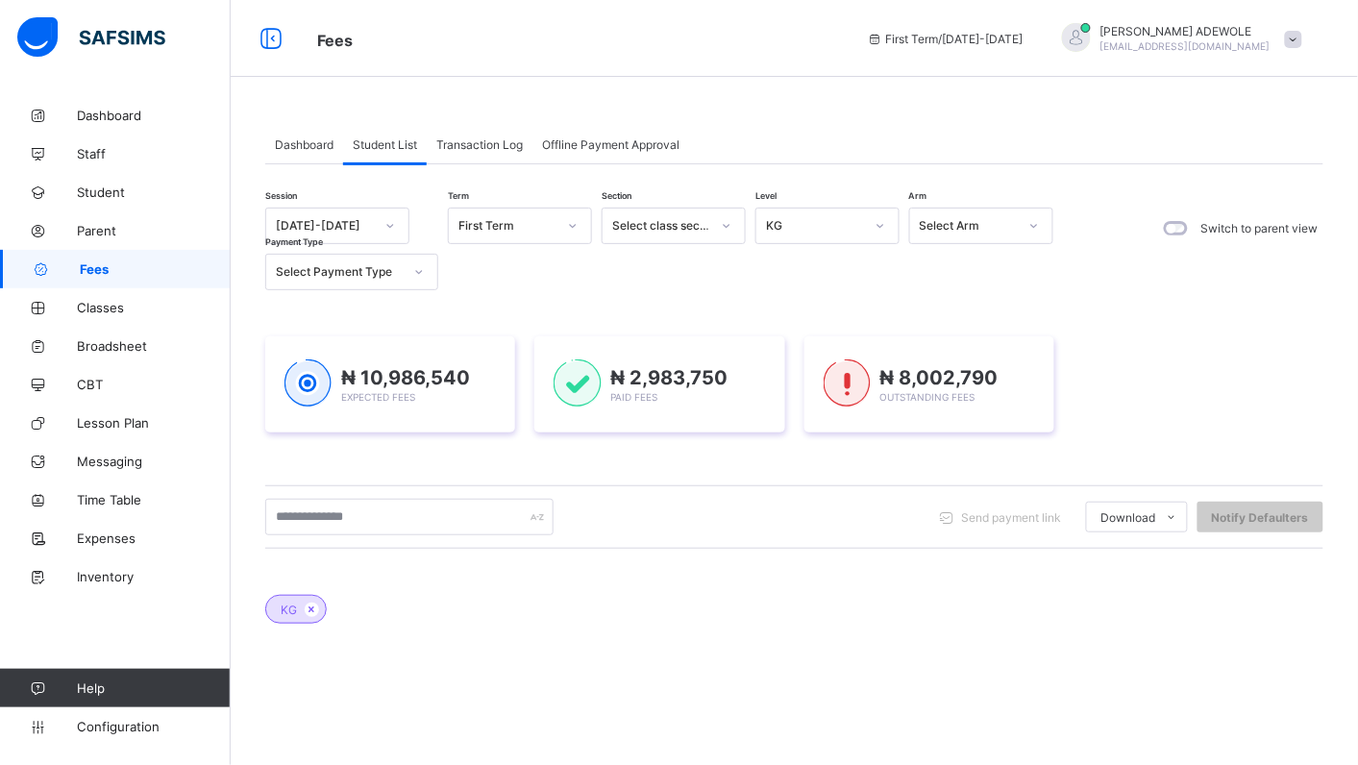
click at [755, 527] on div "Send payment link Download Students Payment Students Payment Status Student Ite…" at bounding box center [794, 517] width 1058 height 37
click at [754, 527] on div "Send payment link Download Students Payment Students Payment Status Student Ite…" at bounding box center [794, 517] width 1058 height 37
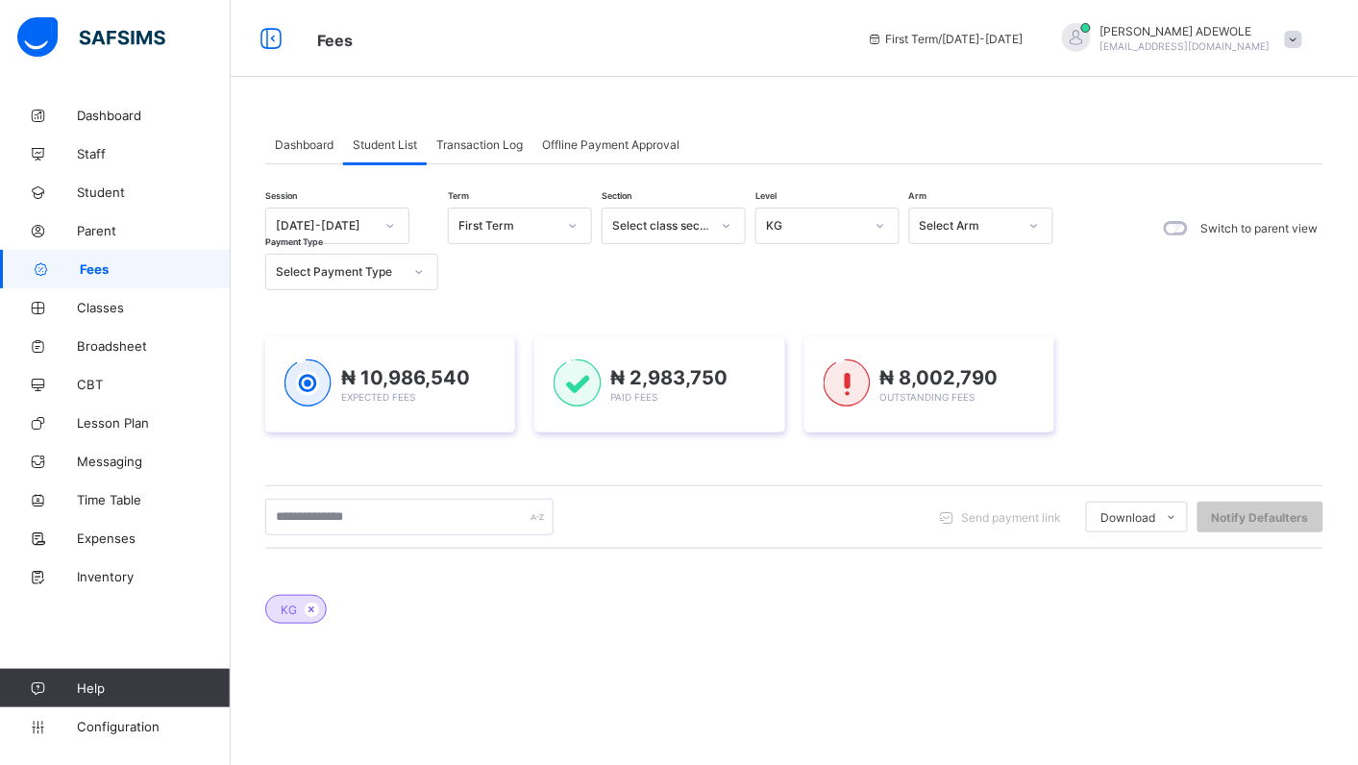
click at [754, 527] on div "Send payment link Download Students Payment Students Payment Status Student Ite…" at bounding box center [794, 517] width 1058 height 37
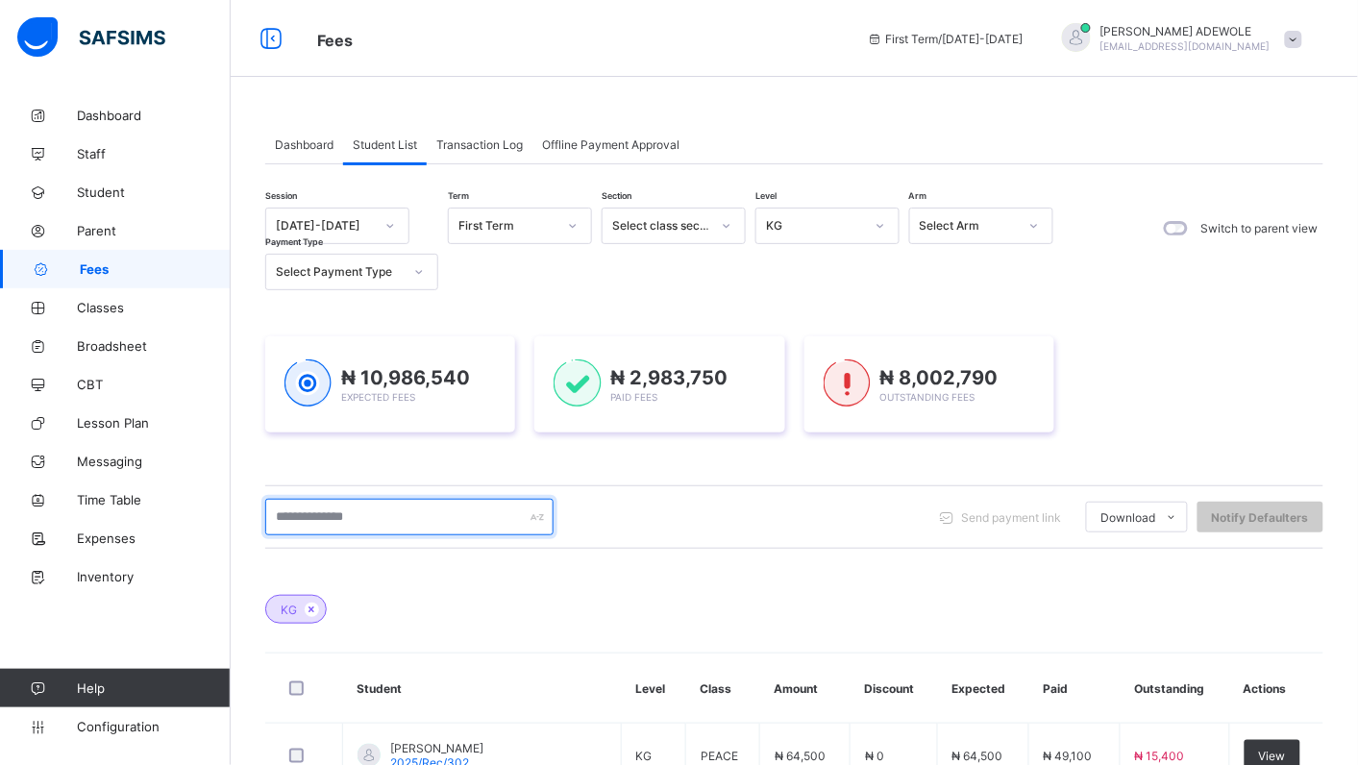
click at [394, 517] on input "text" at bounding box center [409, 517] width 288 height 37
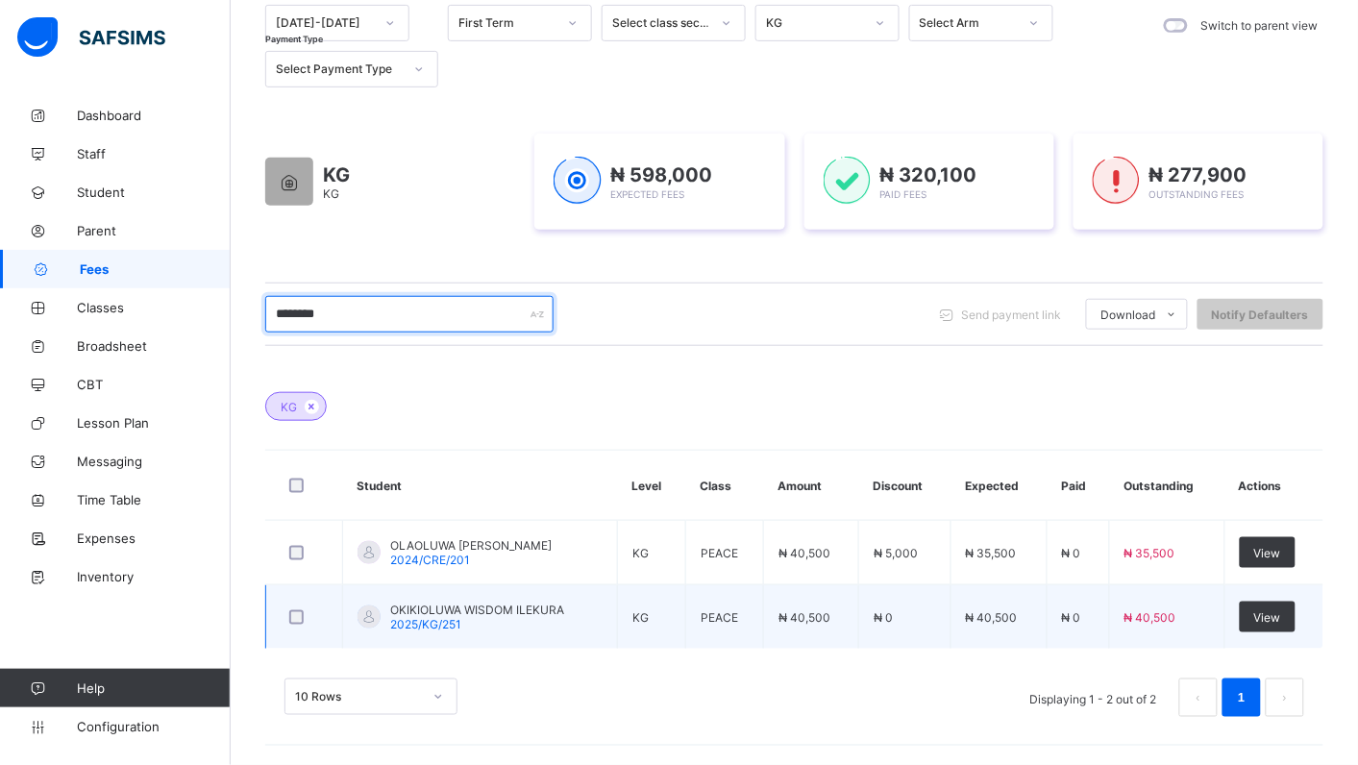
scroll to position [204, 0]
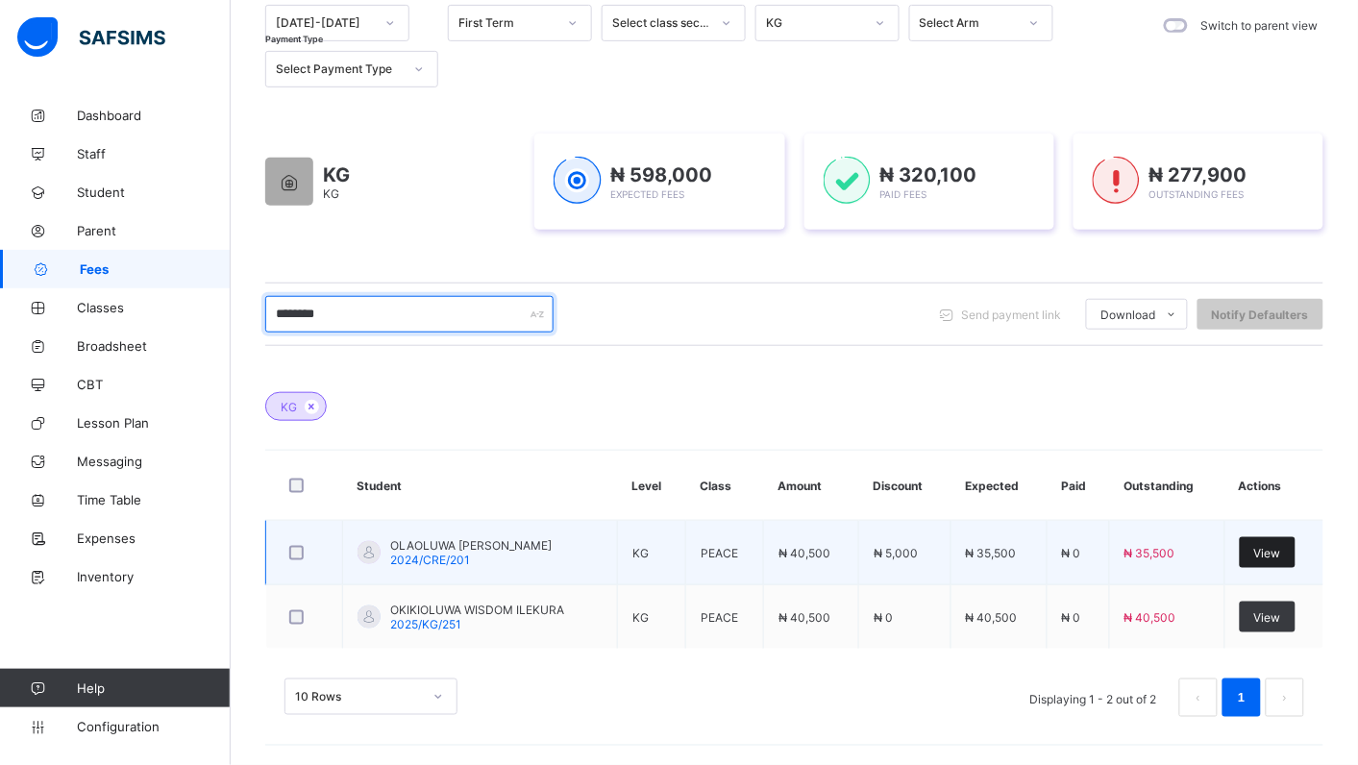
type input "********"
click at [1281, 554] on span "View" at bounding box center [1267, 553] width 27 height 14
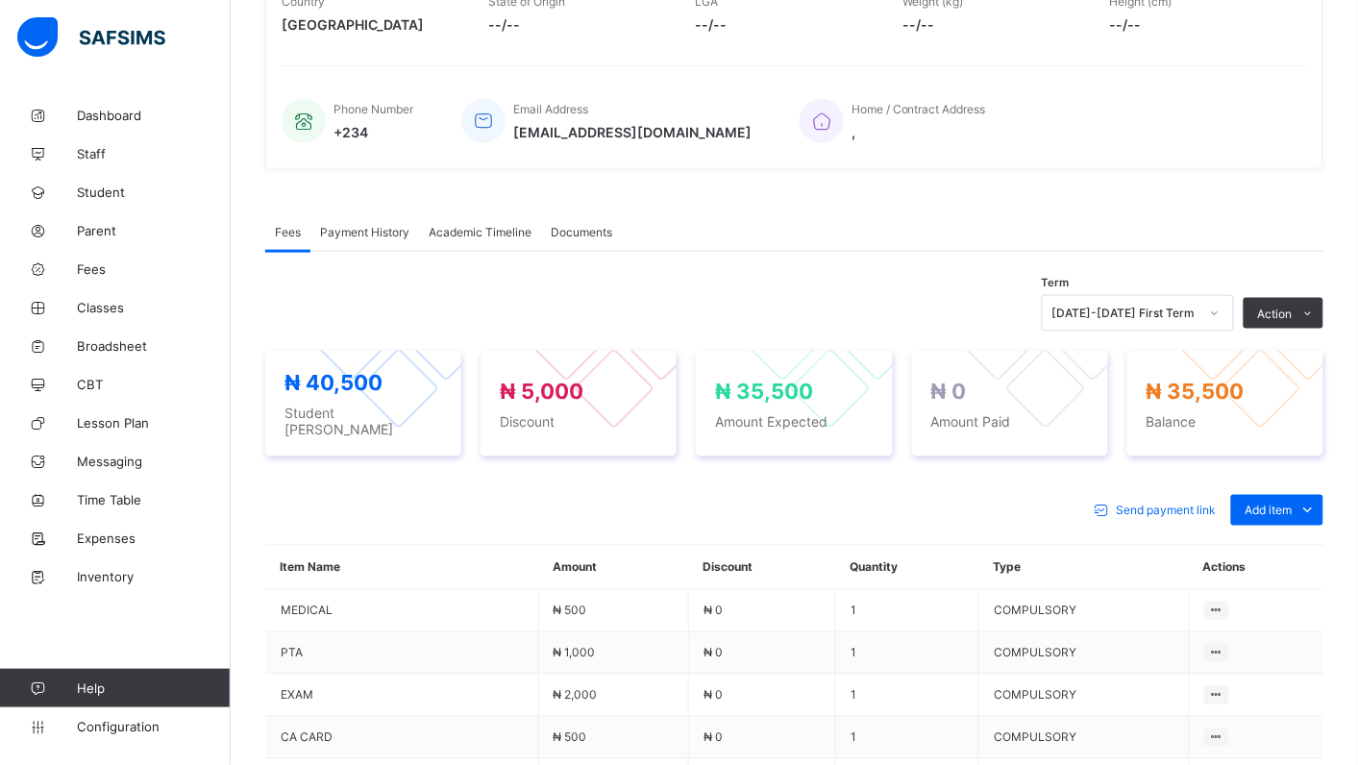
scroll to position [396, 0]
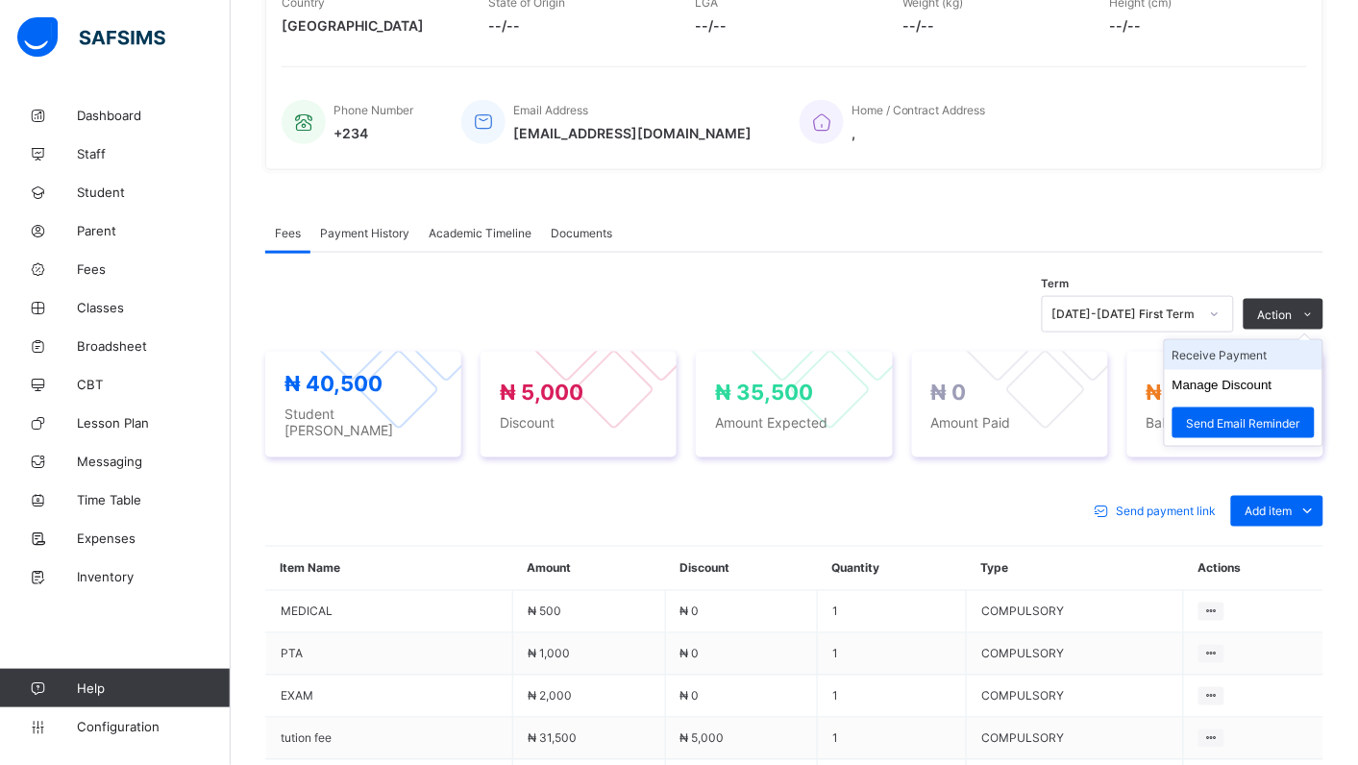
click at [1232, 353] on li "Receive Payment" at bounding box center [1243, 355] width 158 height 30
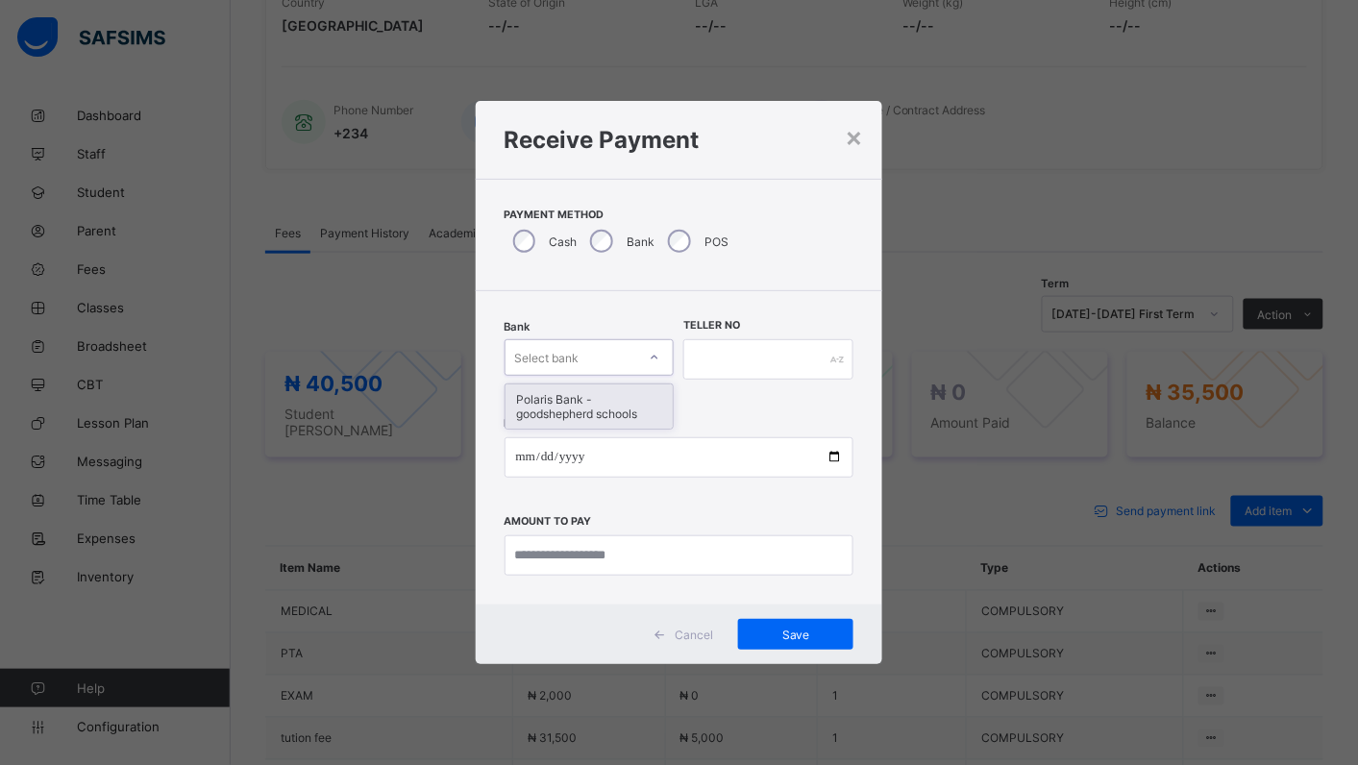
drag, startPoint x: 666, startPoint y: 356, endPoint x: 663, endPoint y: 380, distance: 23.2
click at [665, 357] on div at bounding box center [654, 357] width 33 height 31
click at [834, 457] on input "date" at bounding box center [679, 457] width 350 height 40
type input "**********"
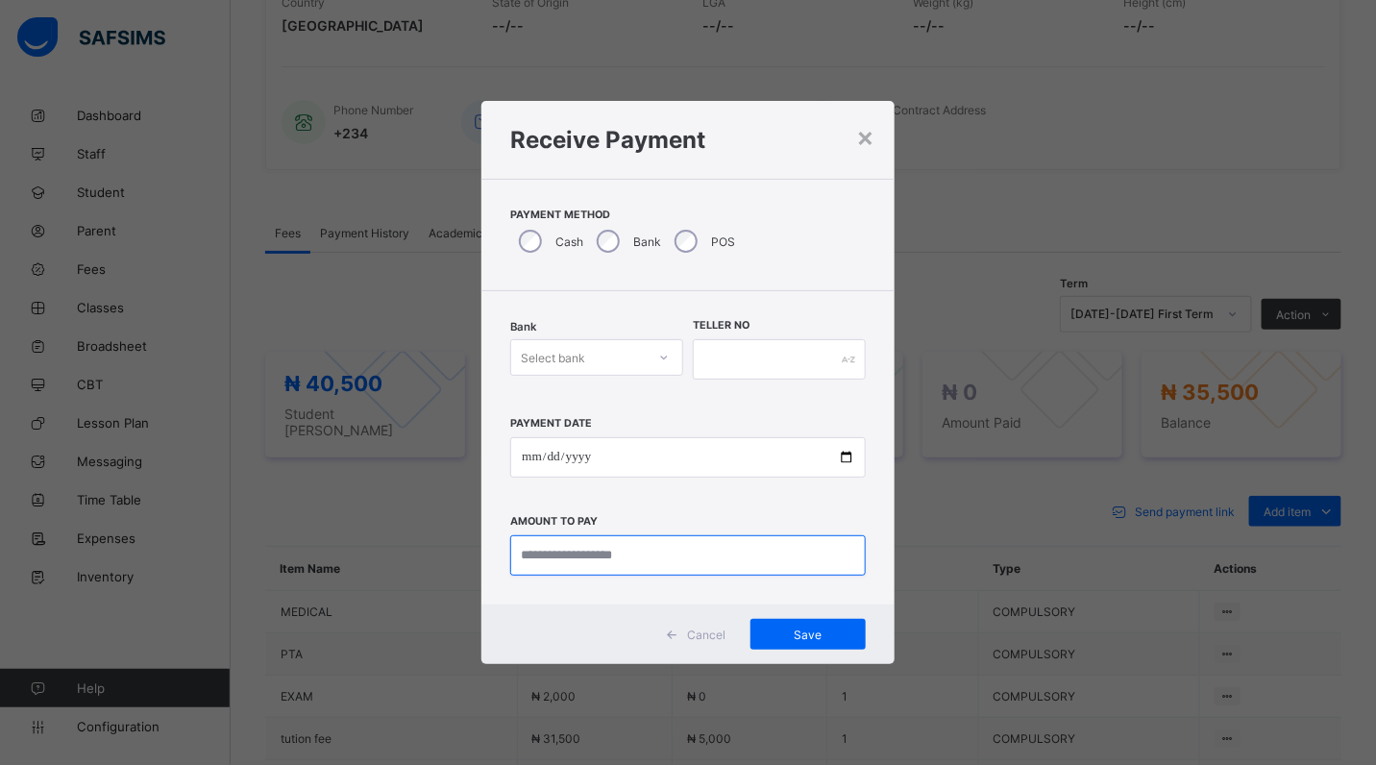
click at [660, 562] on input "currency" at bounding box center [687, 555] width 355 height 40
type input "********"
click at [725, 366] on input "text" at bounding box center [779, 359] width 173 height 40
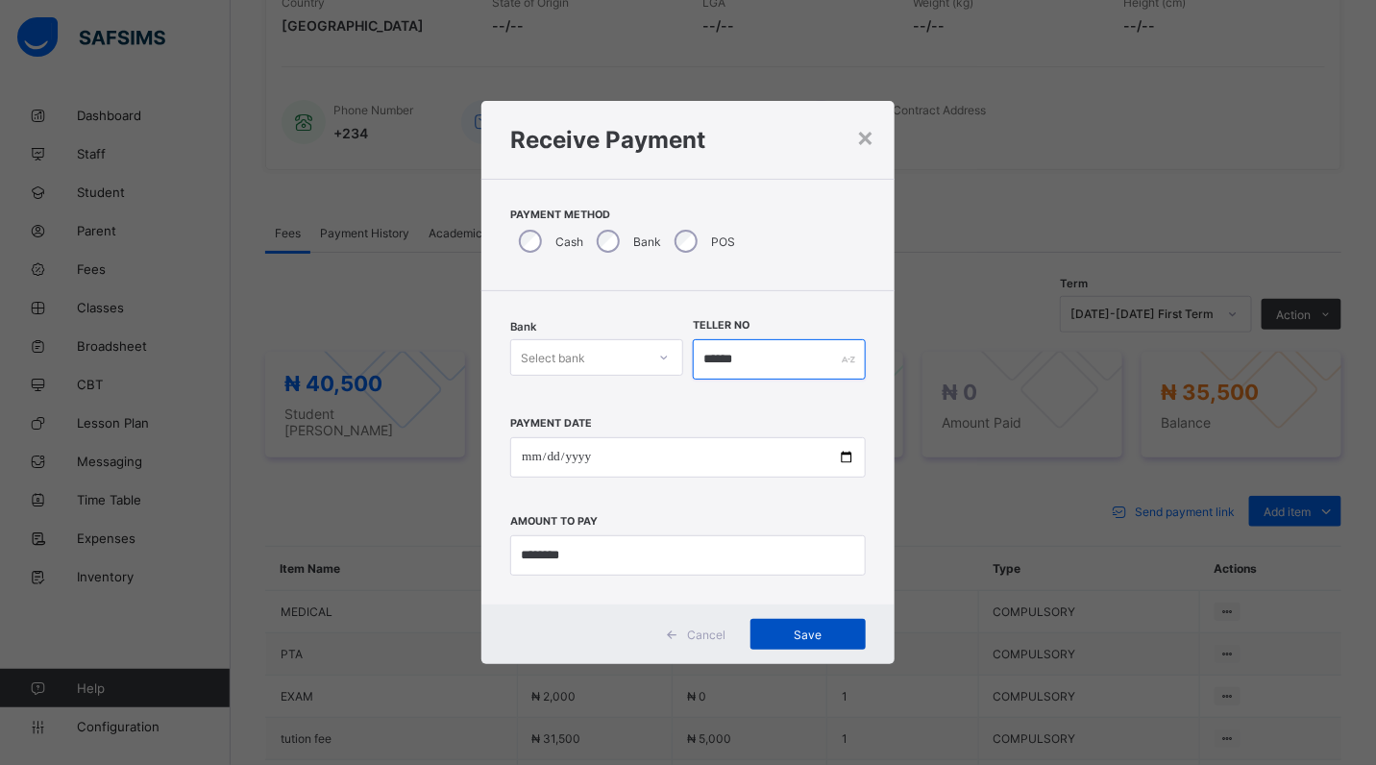
type input "******"
click at [818, 632] on span "Save" at bounding box center [808, 634] width 86 height 14
click at [664, 358] on icon at bounding box center [664, 357] width 7 height 4
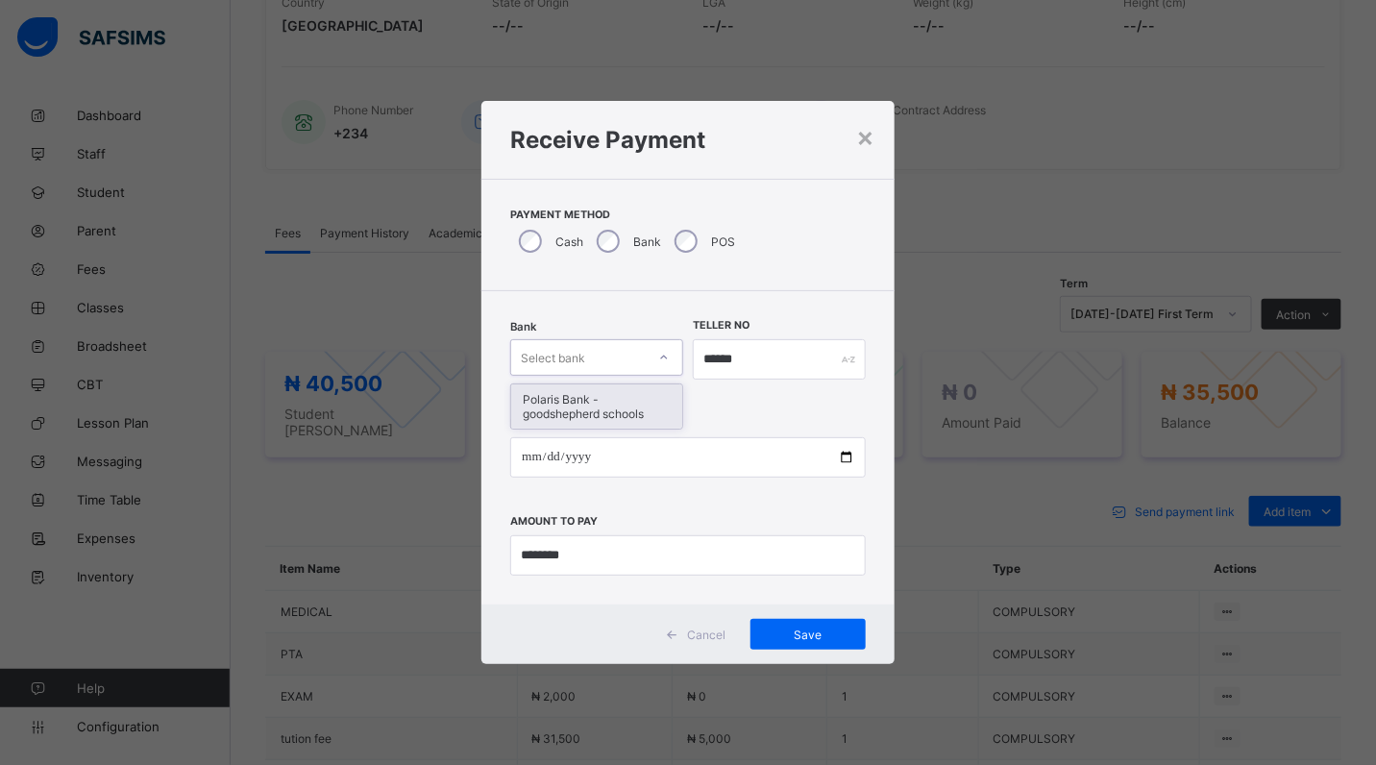
click at [664, 409] on div "Polaris Bank - goodshepherd schools" at bounding box center [596, 406] width 171 height 44
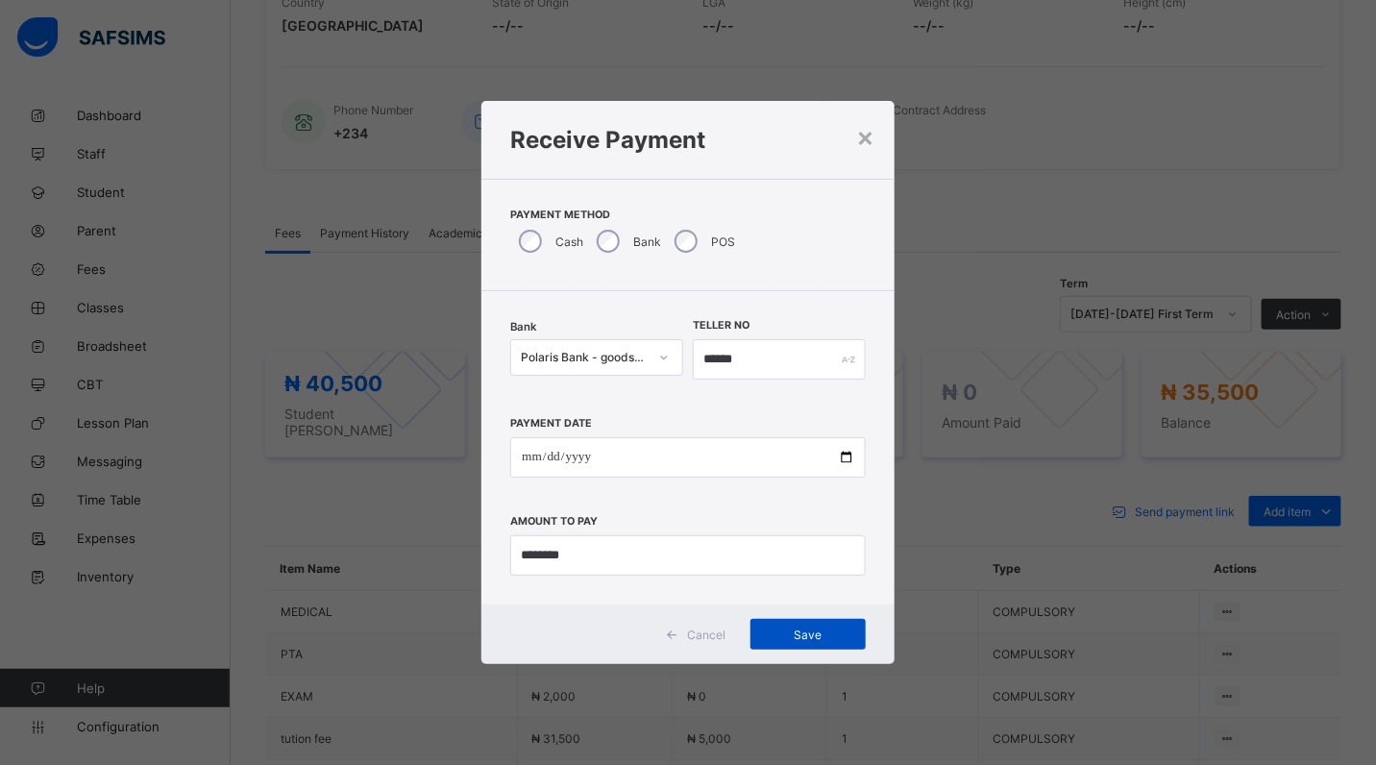
click at [802, 629] on span "Save" at bounding box center [808, 634] width 86 height 14
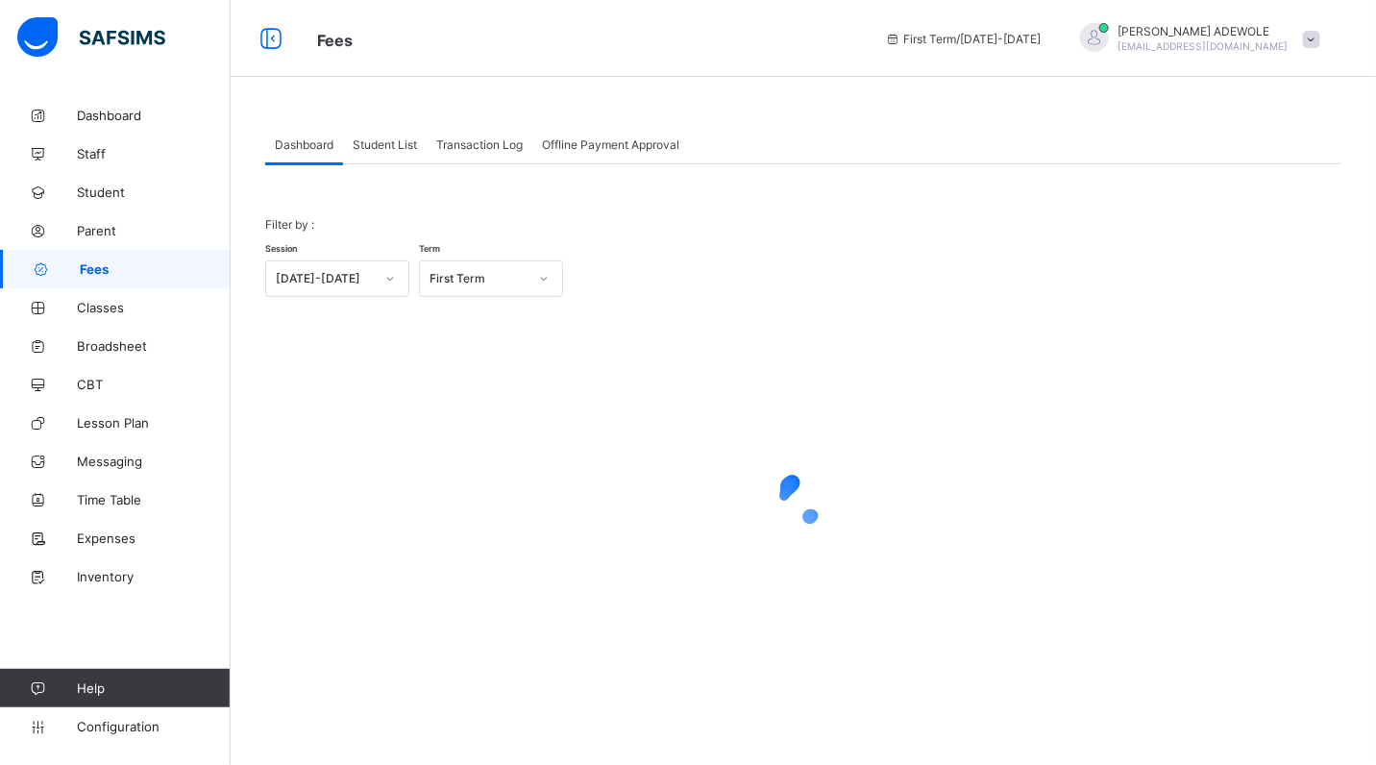
click at [372, 144] on span "Student List" at bounding box center [385, 144] width 64 height 14
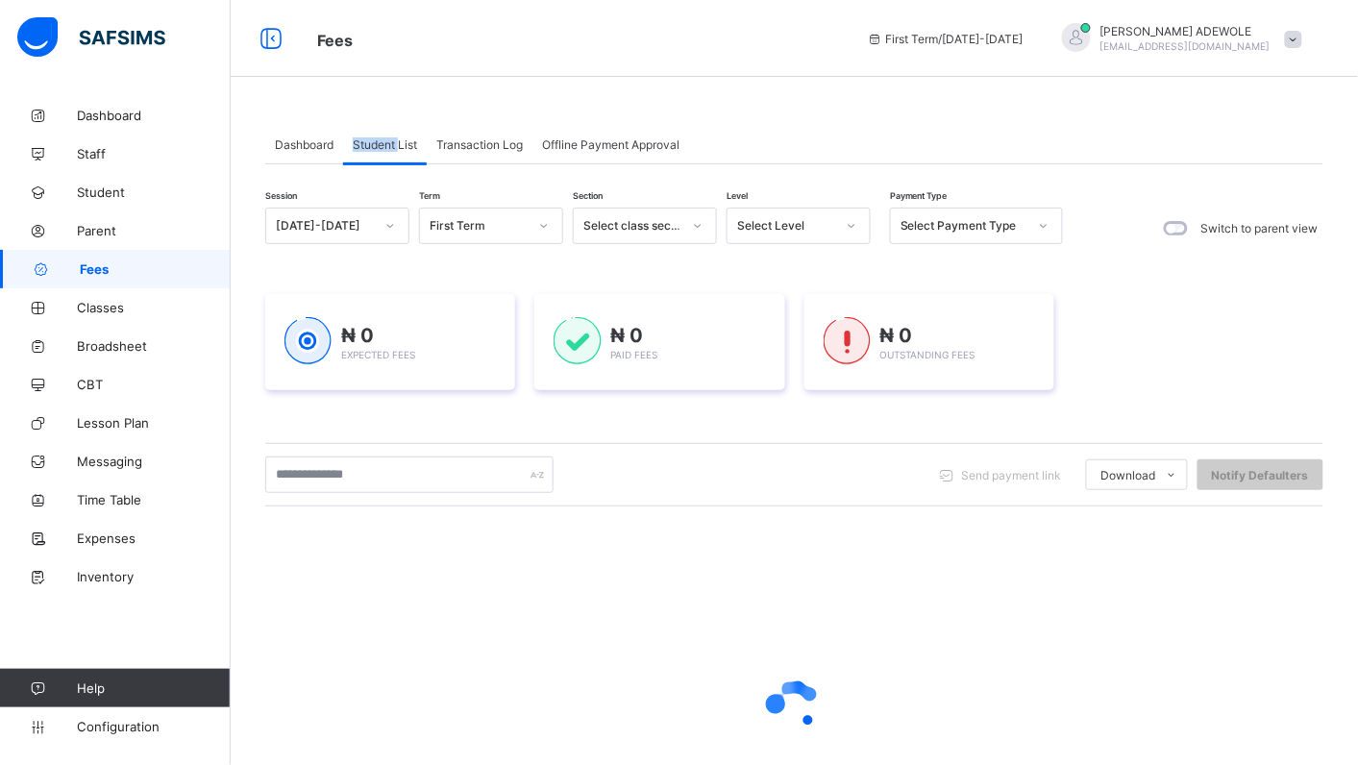
click at [372, 144] on span "Student List" at bounding box center [385, 144] width 64 height 14
click at [856, 227] on icon at bounding box center [852, 225] width 12 height 19
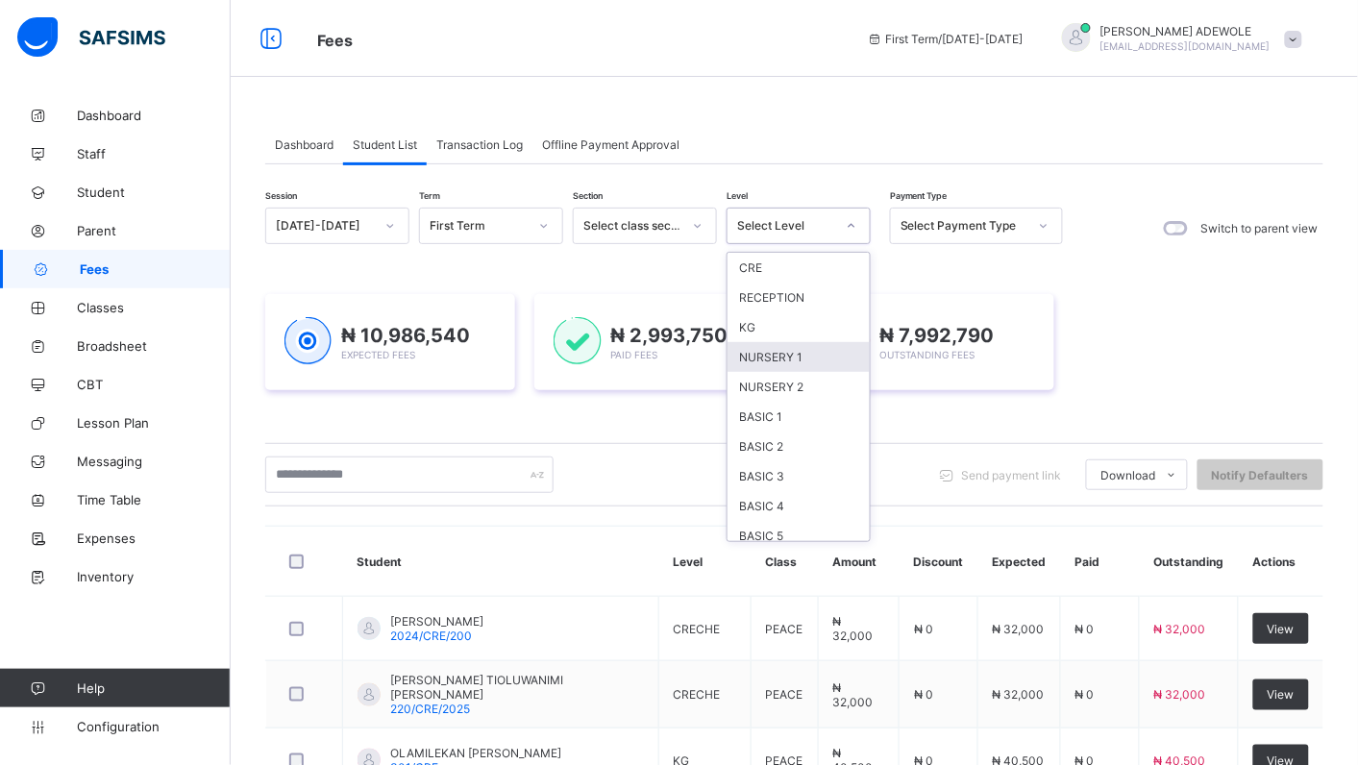
click at [775, 440] on div "BASIC 2" at bounding box center [798, 446] width 142 height 30
click at [776, 419] on div "₦ 10,986,540 Expected Fees ₦ 2,993,750 Paid Fees ₦ 7,992,790 Outstanding Fees" at bounding box center [794, 342] width 1058 height 154
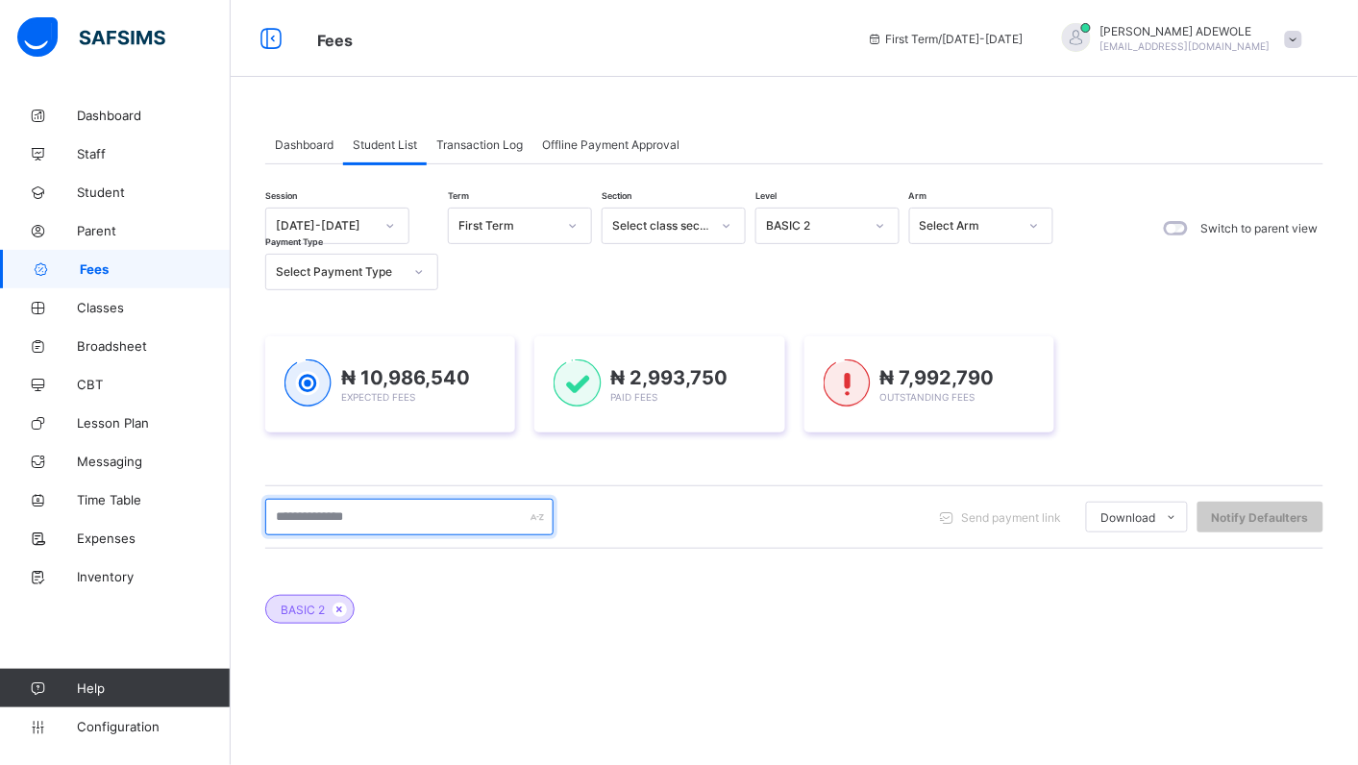
click at [425, 522] on input "text" at bounding box center [409, 517] width 288 height 37
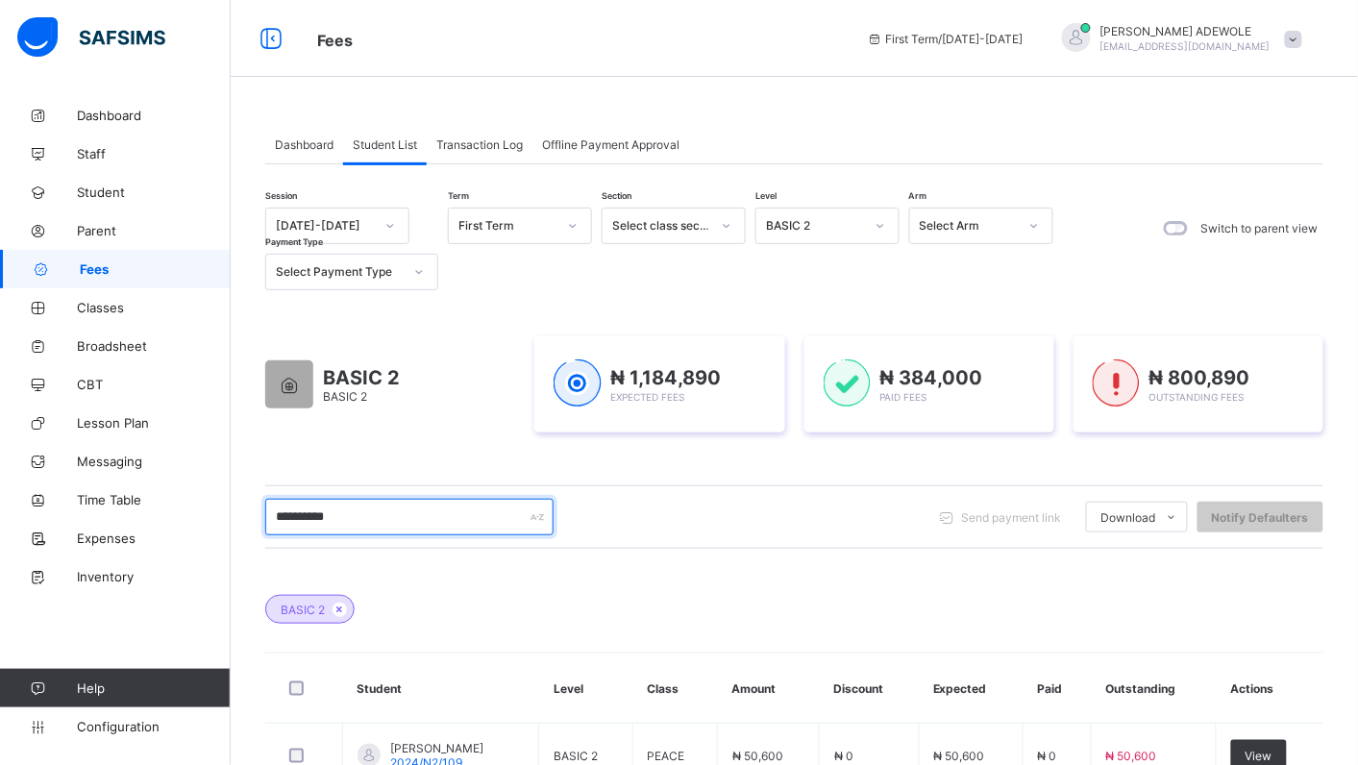
scroll to position [139, 0]
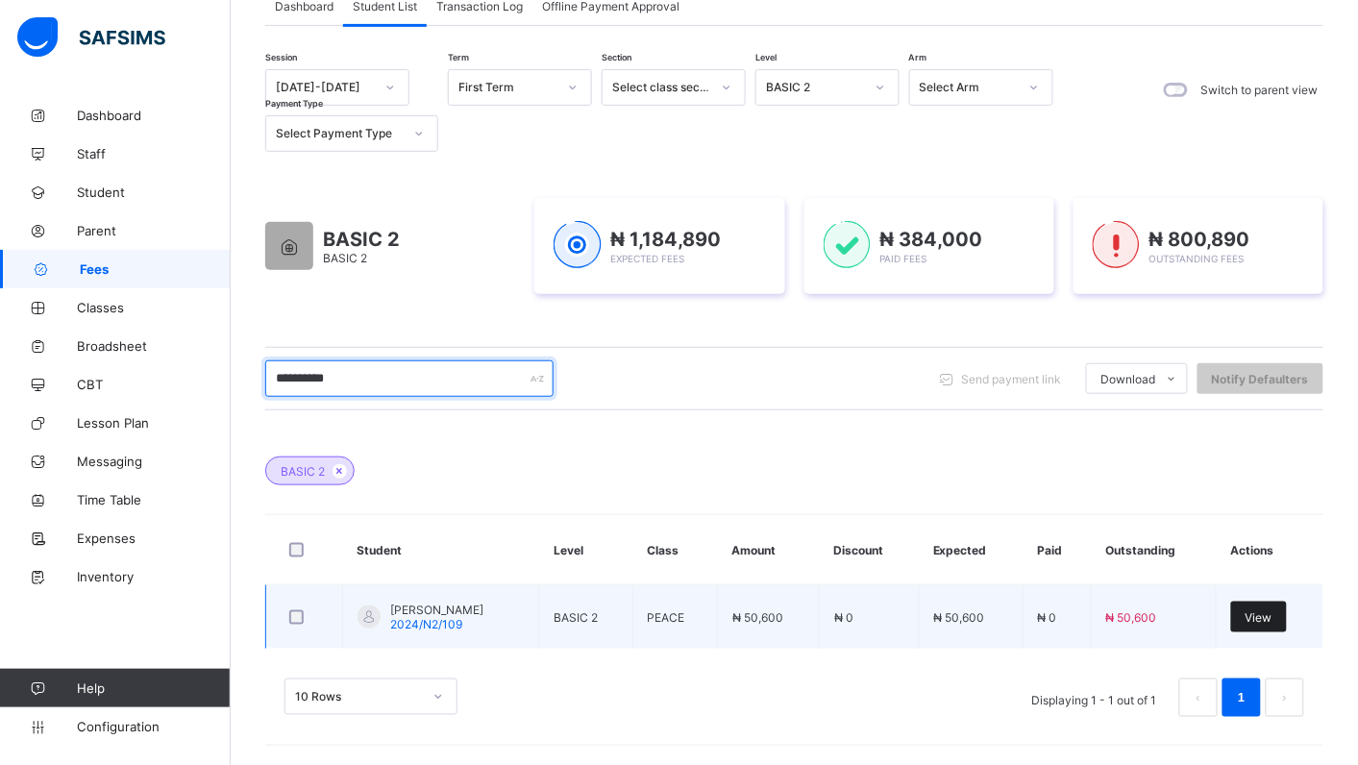
type input "**********"
click at [1270, 613] on span "View" at bounding box center [1258, 617] width 27 height 14
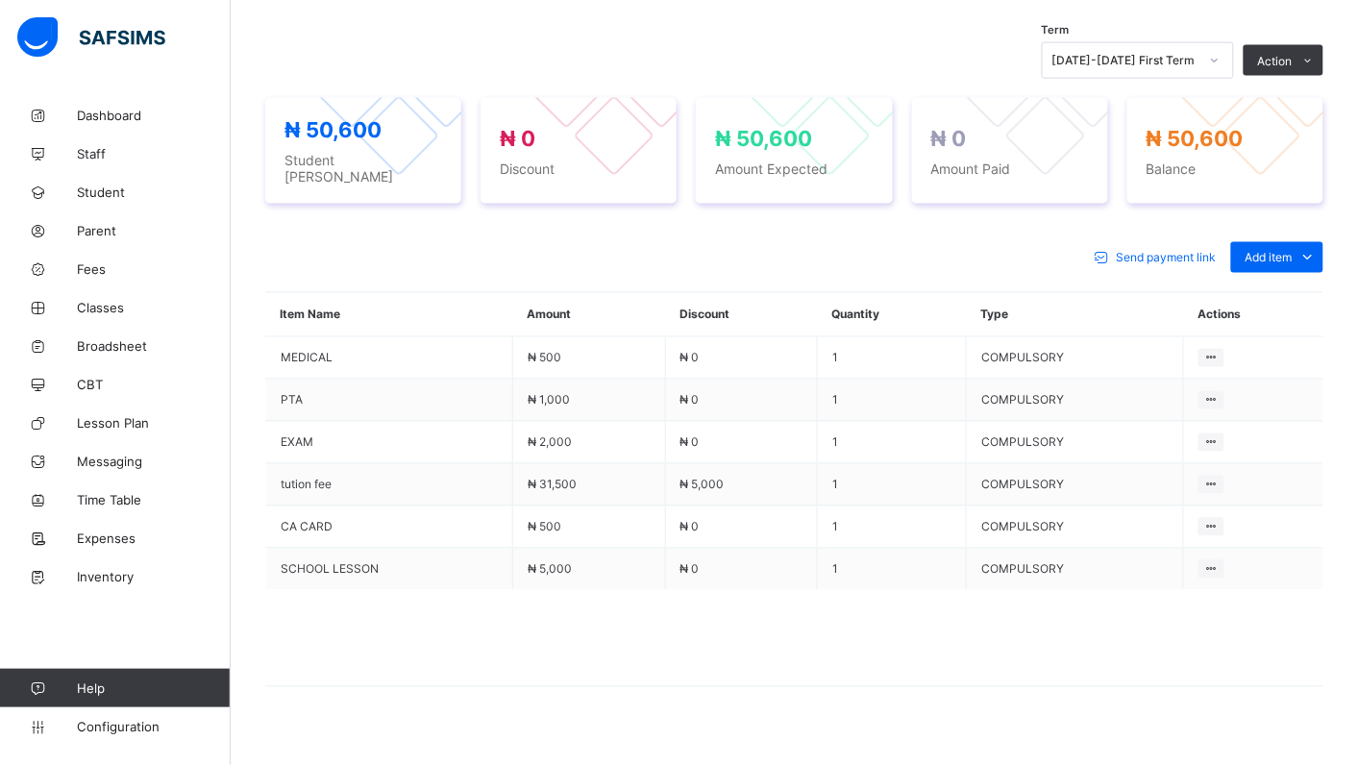
scroll to position [659, 0]
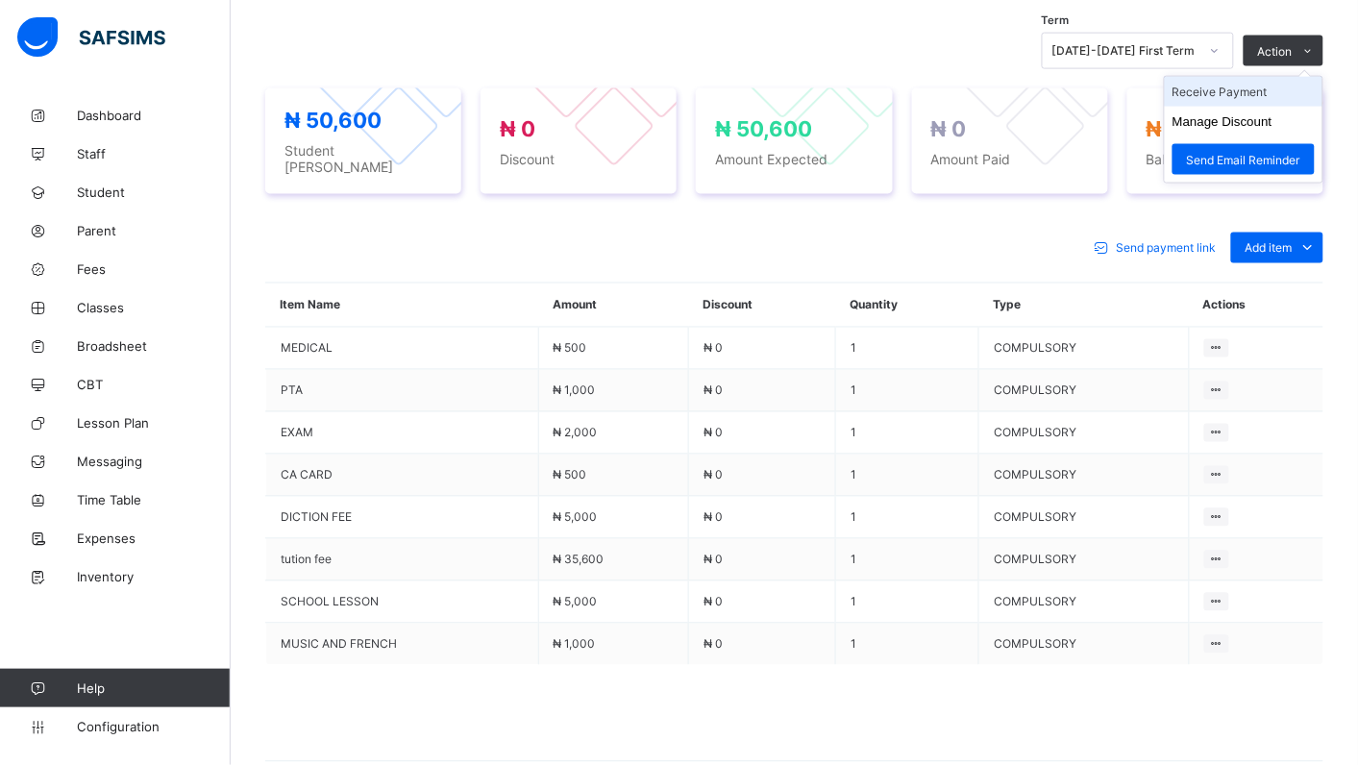
click at [1269, 93] on li "Receive Payment" at bounding box center [1243, 92] width 158 height 30
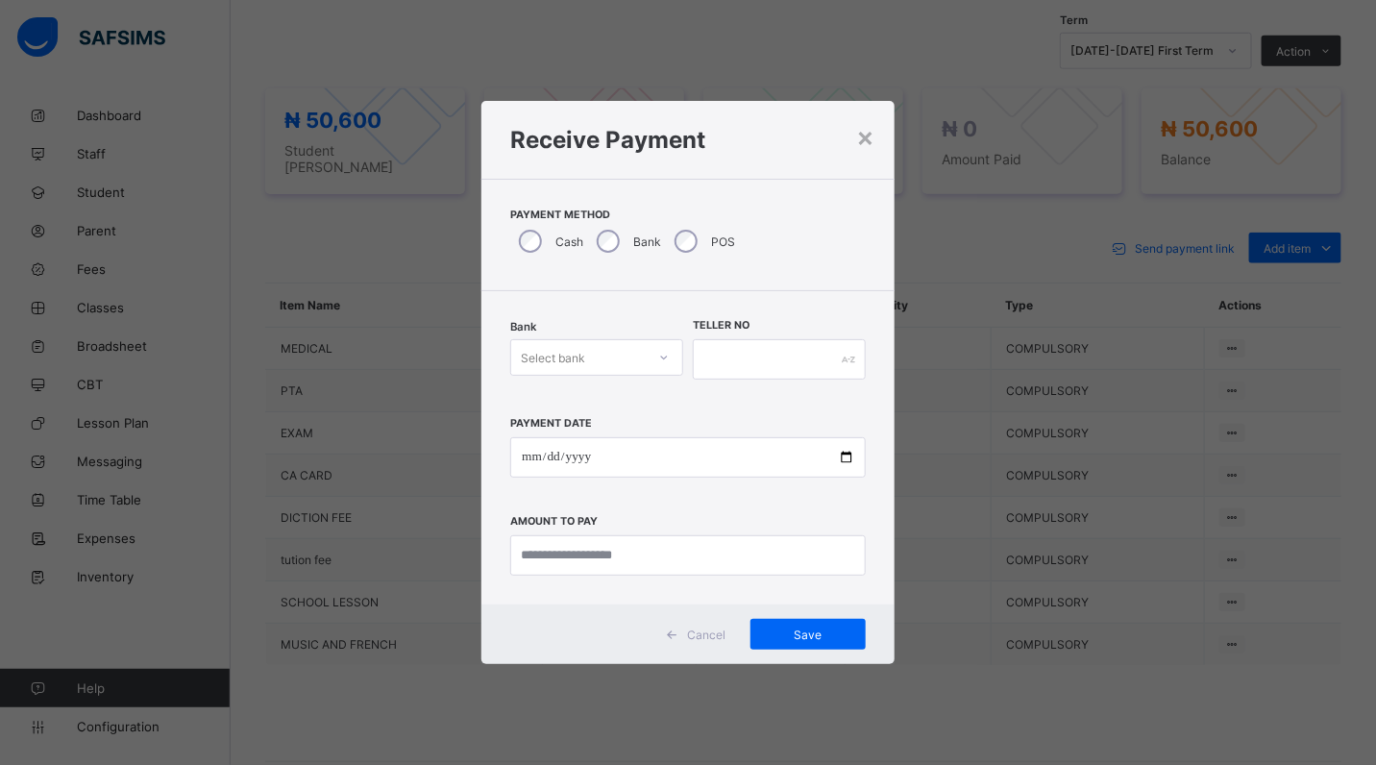
click at [669, 349] on div at bounding box center [664, 357] width 33 height 31
click at [669, 396] on div "Polaris Bank - goodshepherd schools" at bounding box center [596, 406] width 171 height 44
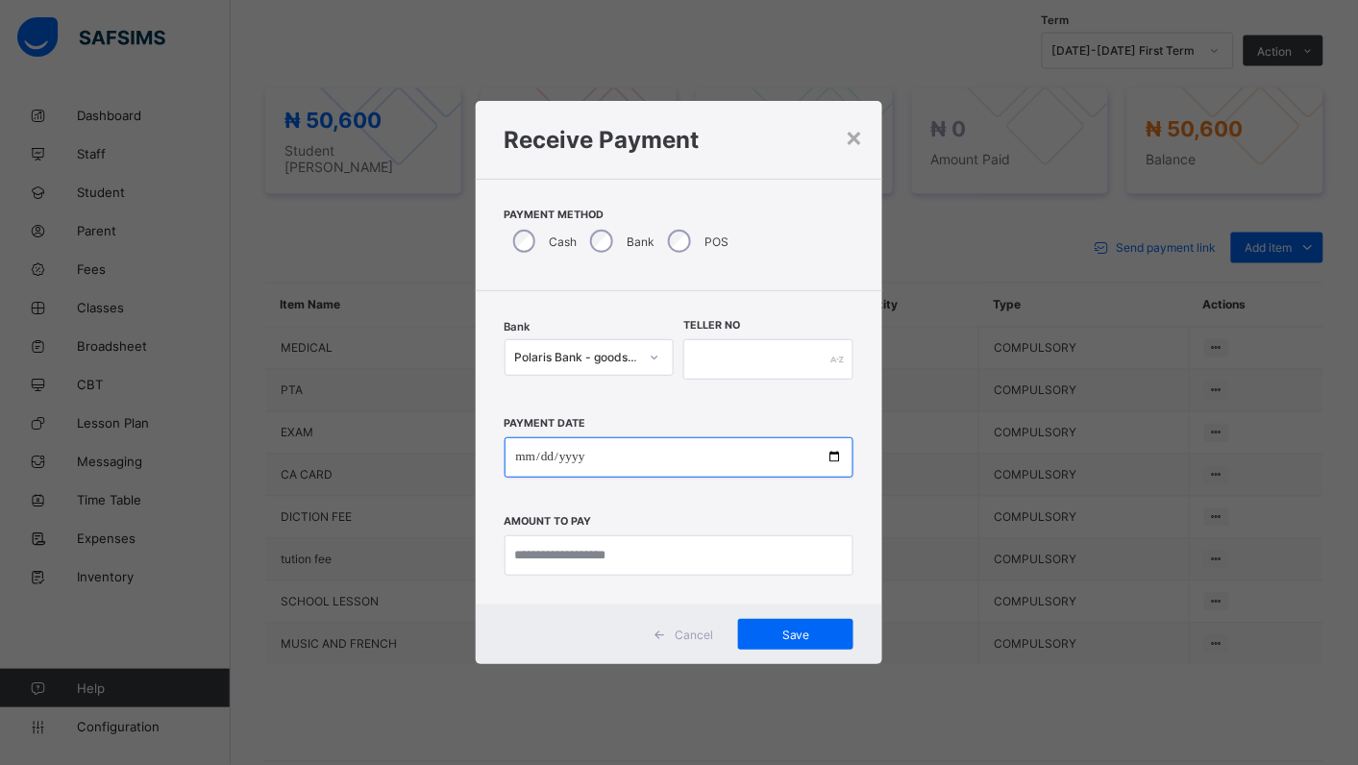
click at [832, 453] on input "date" at bounding box center [679, 457] width 350 height 40
type input "**********"
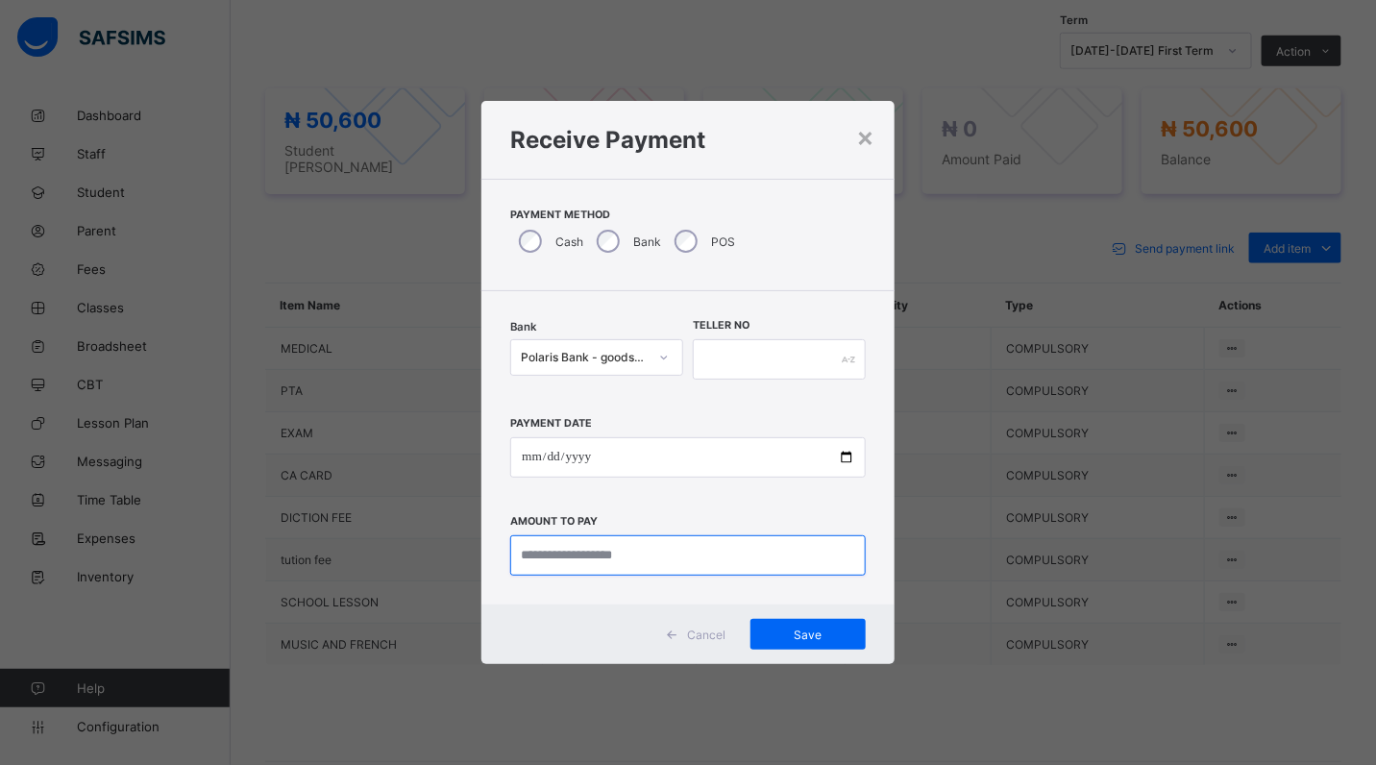
click at [655, 564] on input "currency" at bounding box center [687, 555] width 355 height 40
type input "********"
click at [727, 363] on input "text" at bounding box center [779, 359] width 173 height 40
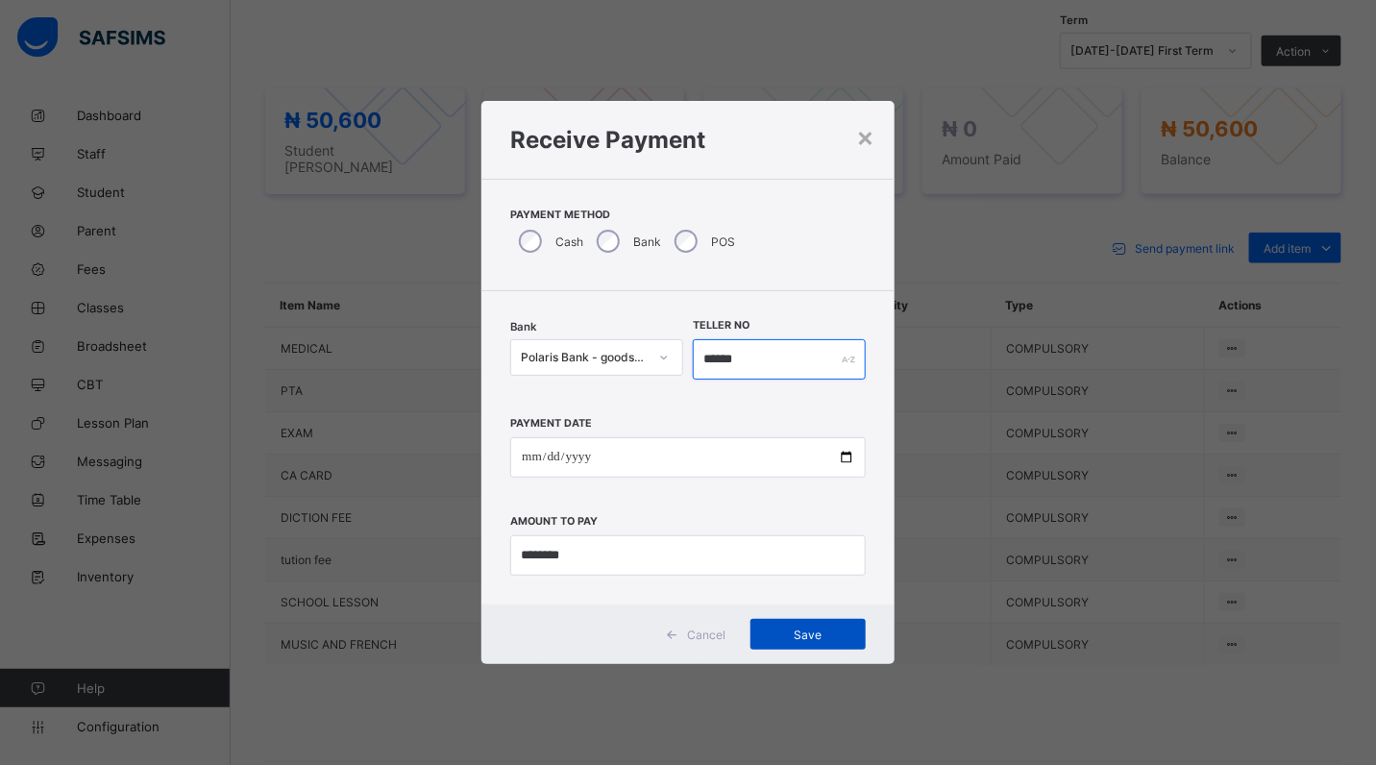
type input "******"
click at [795, 632] on span "Save" at bounding box center [808, 634] width 86 height 14
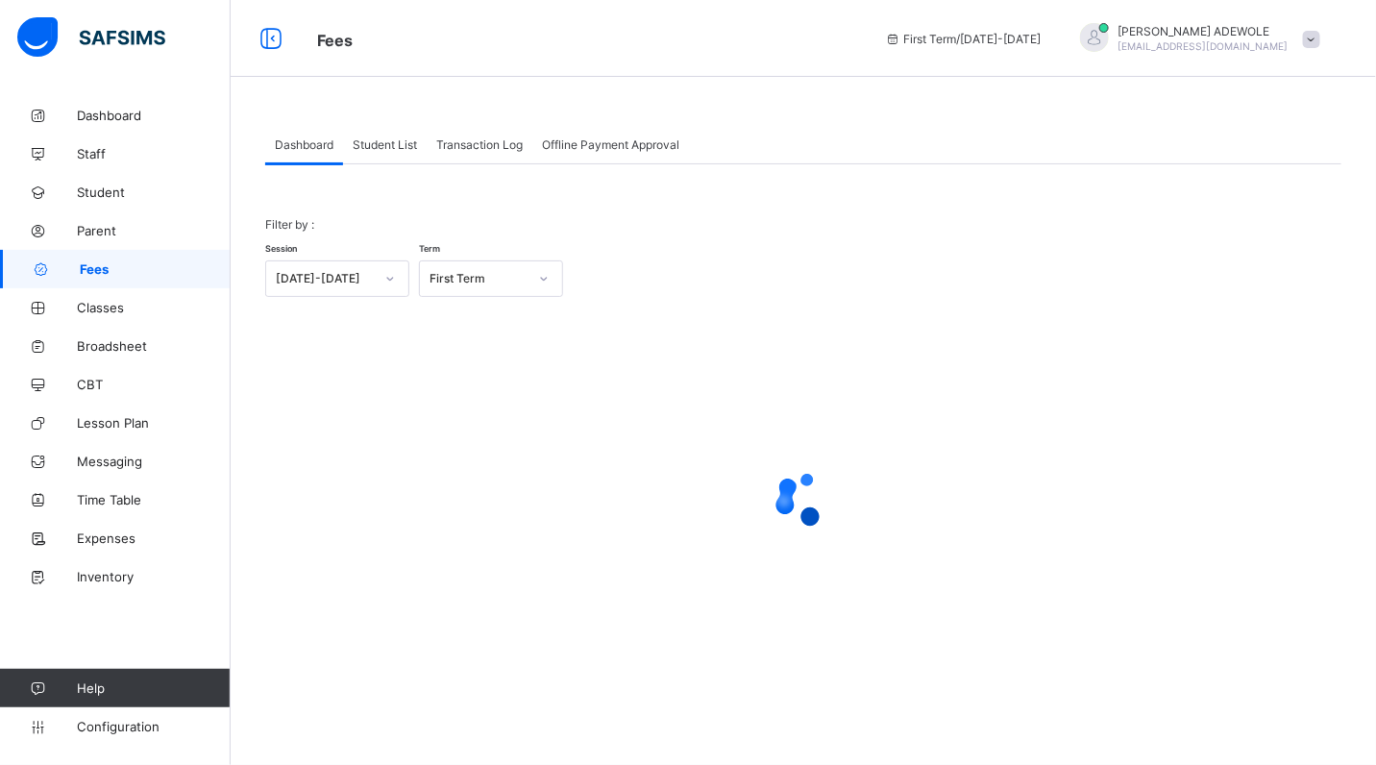
click at [391, 146] on span "Student List" at bounding box center [385, 144] width 64 height 14
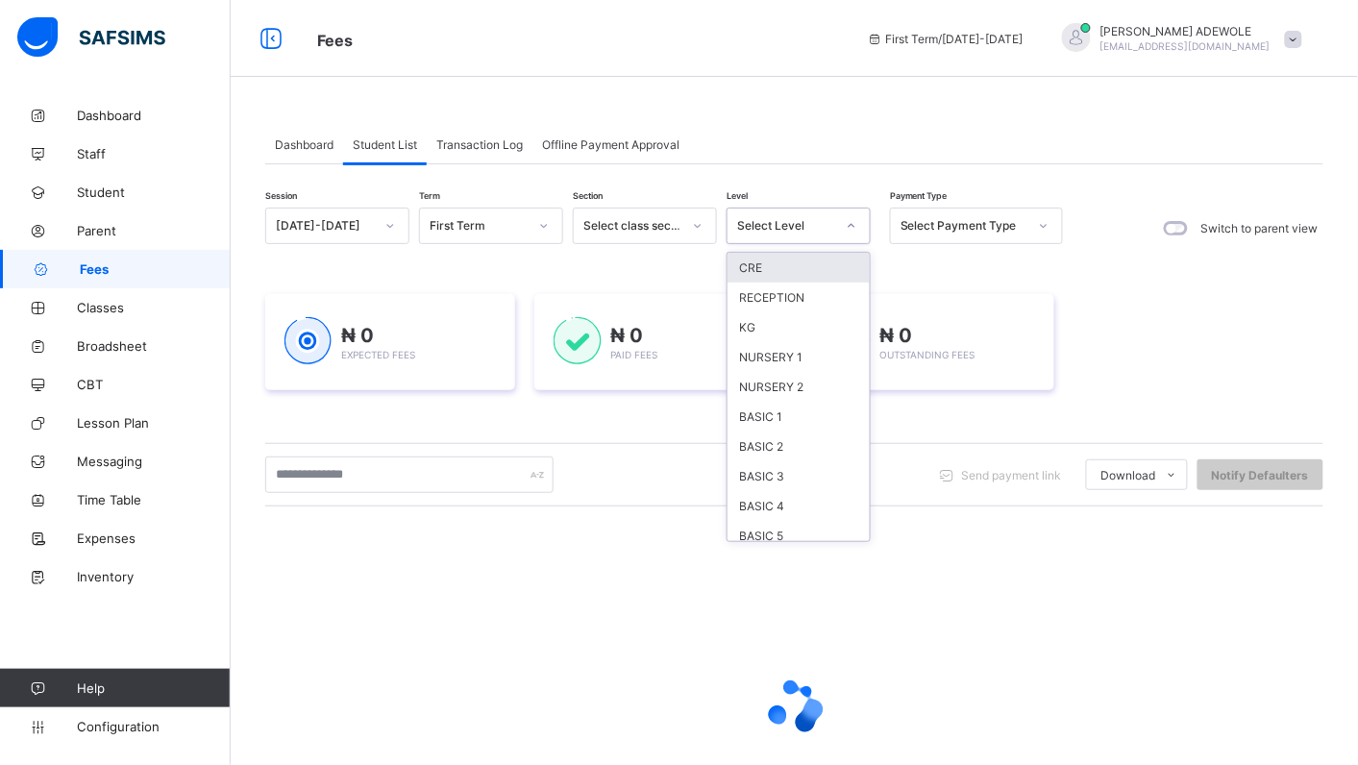
click at [852, 223] on icon at bounding box center [852, 225] width 12 height 19
click at [770, 521] on div "BASIC 5" at bounding box center [798, 536] width 142 height 30
click at [770, 493] on div "Send payment link Download Students Payment Students Payment Status Student Ite…" at bounding box center [794, 474] width 1058 height 37
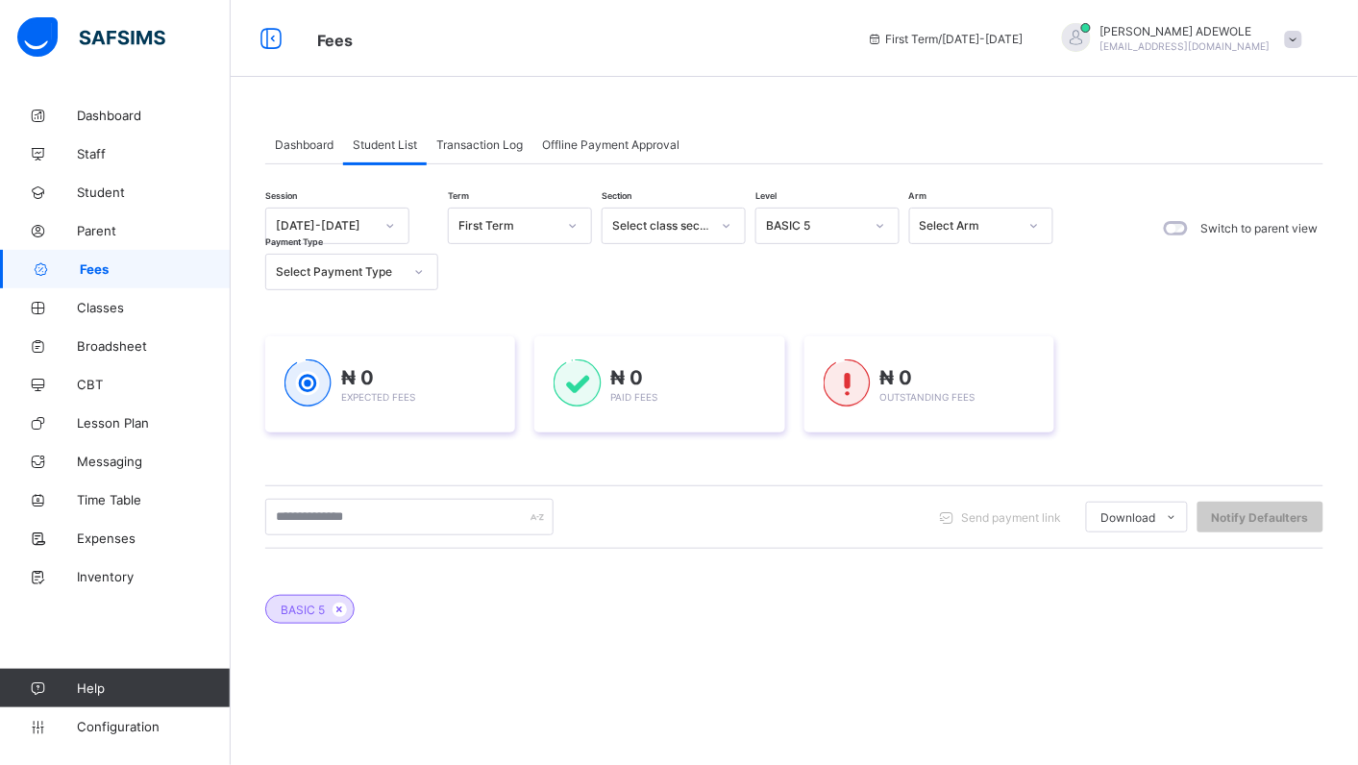
click at [769, 529] on div "Send payment link Download Students Payment Students Payment Status Student Ite…" at bounding box center [794, 517] width 1058 height 37
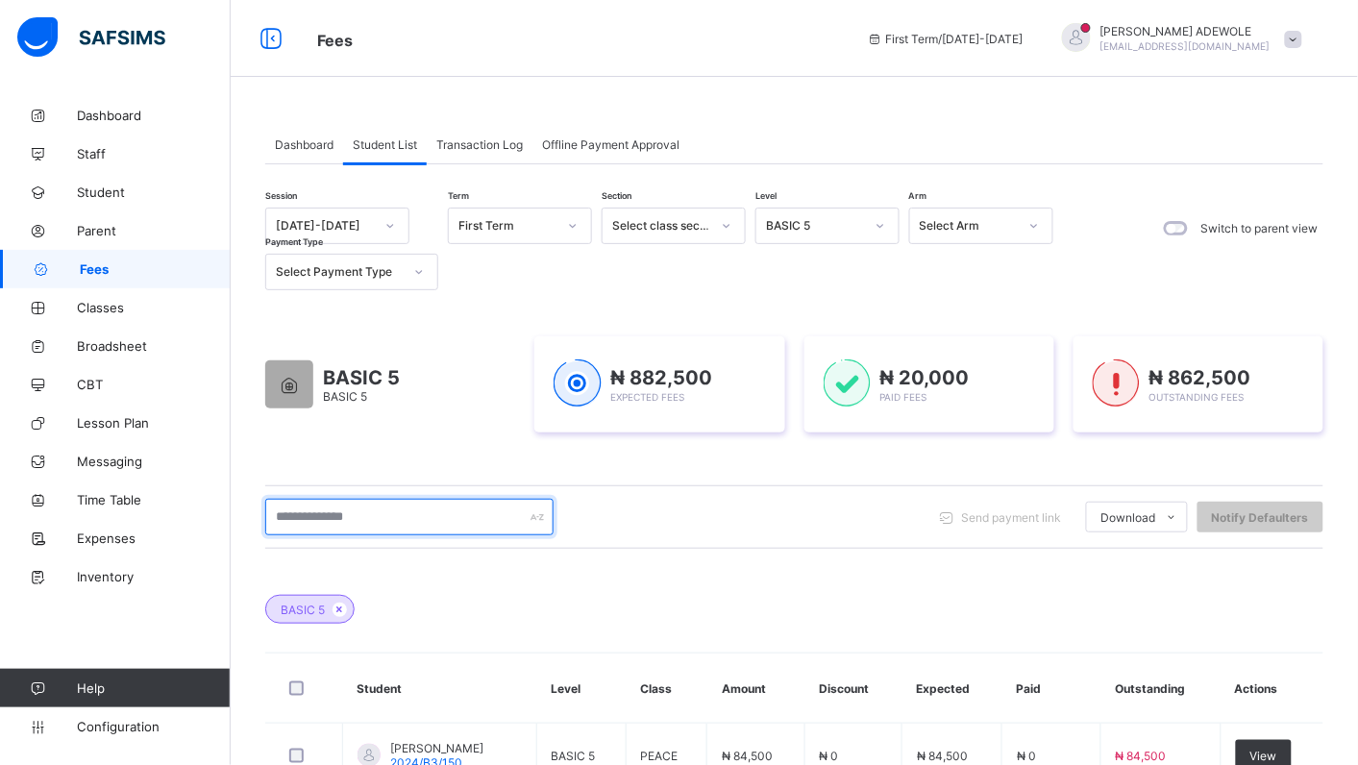
click at [415, 520] on input "text" at bounding box center [409, 517] width 288 height 37
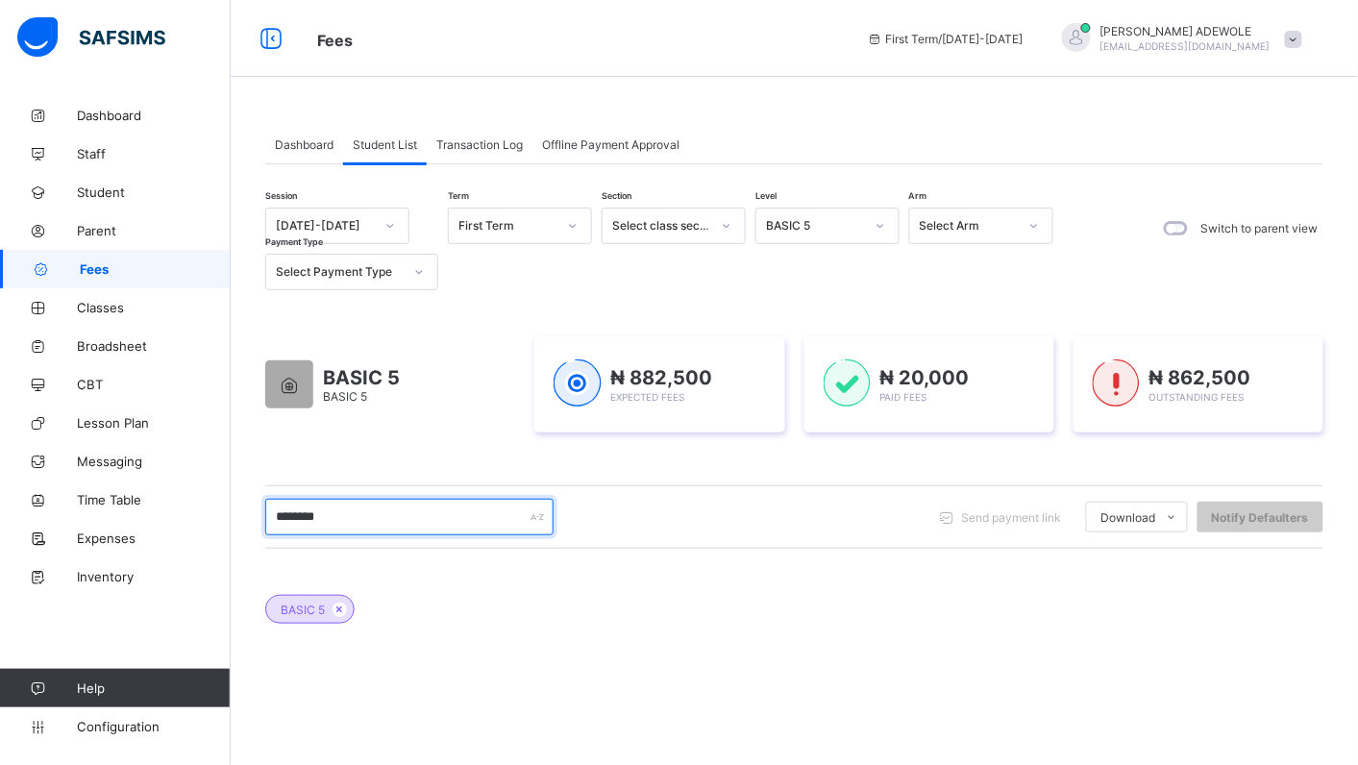
type input "********"
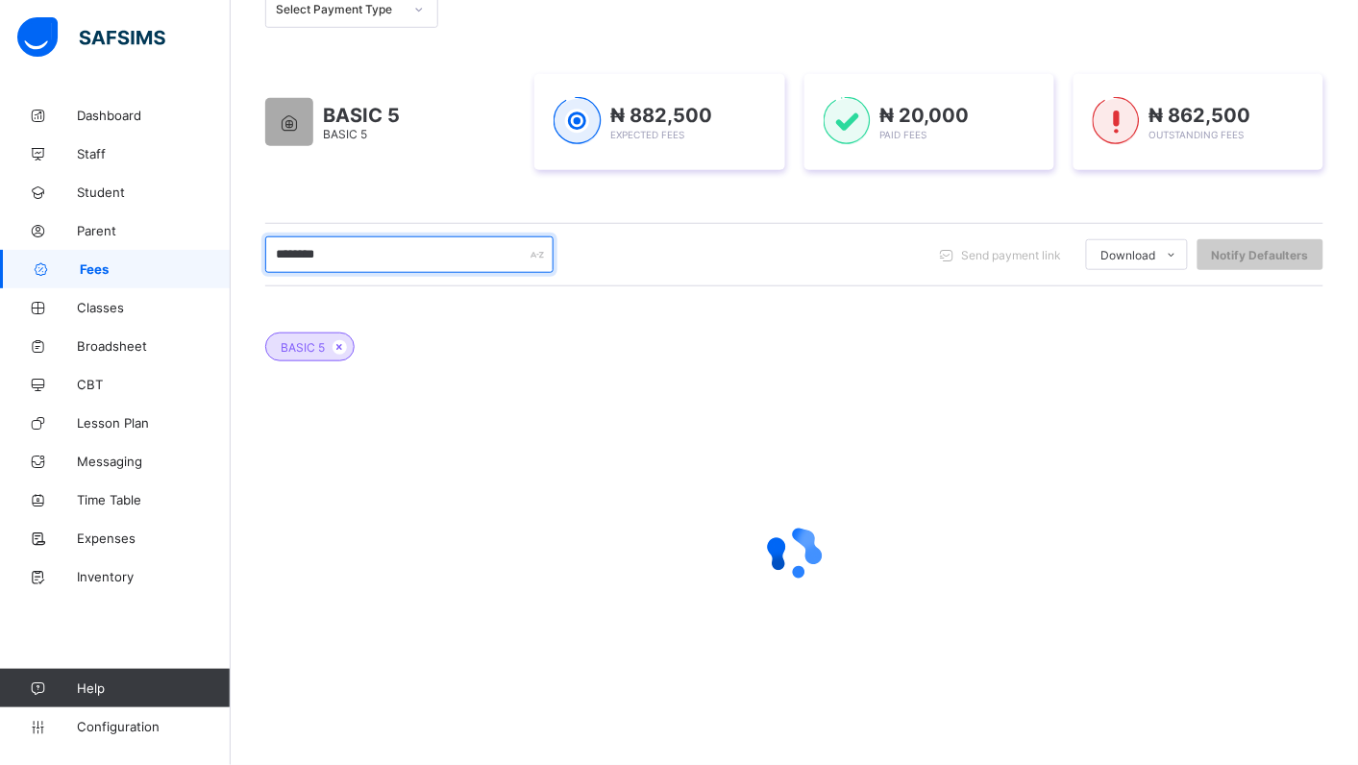
scroll to position [204, 0]
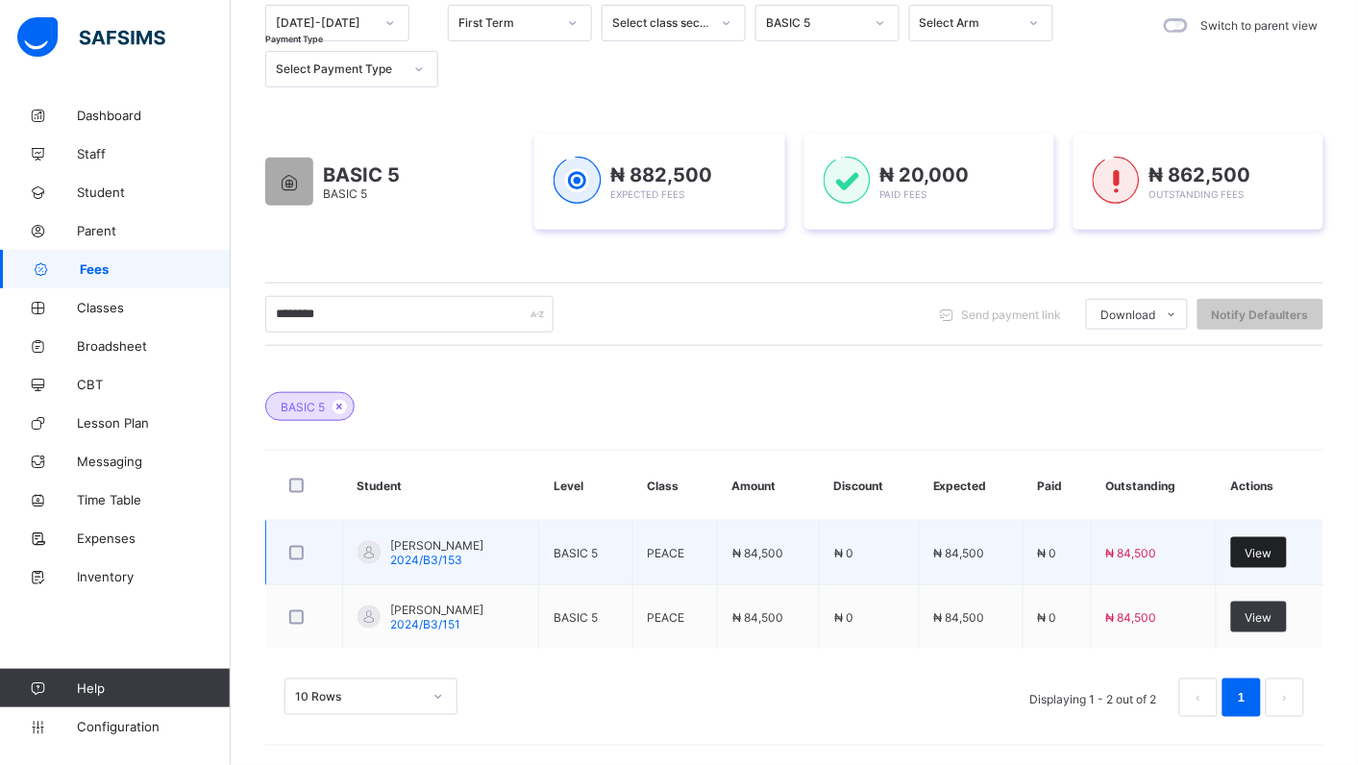
click at [1272, 553] on span "View" at bounding box center [1258, 553] width 27 height 14
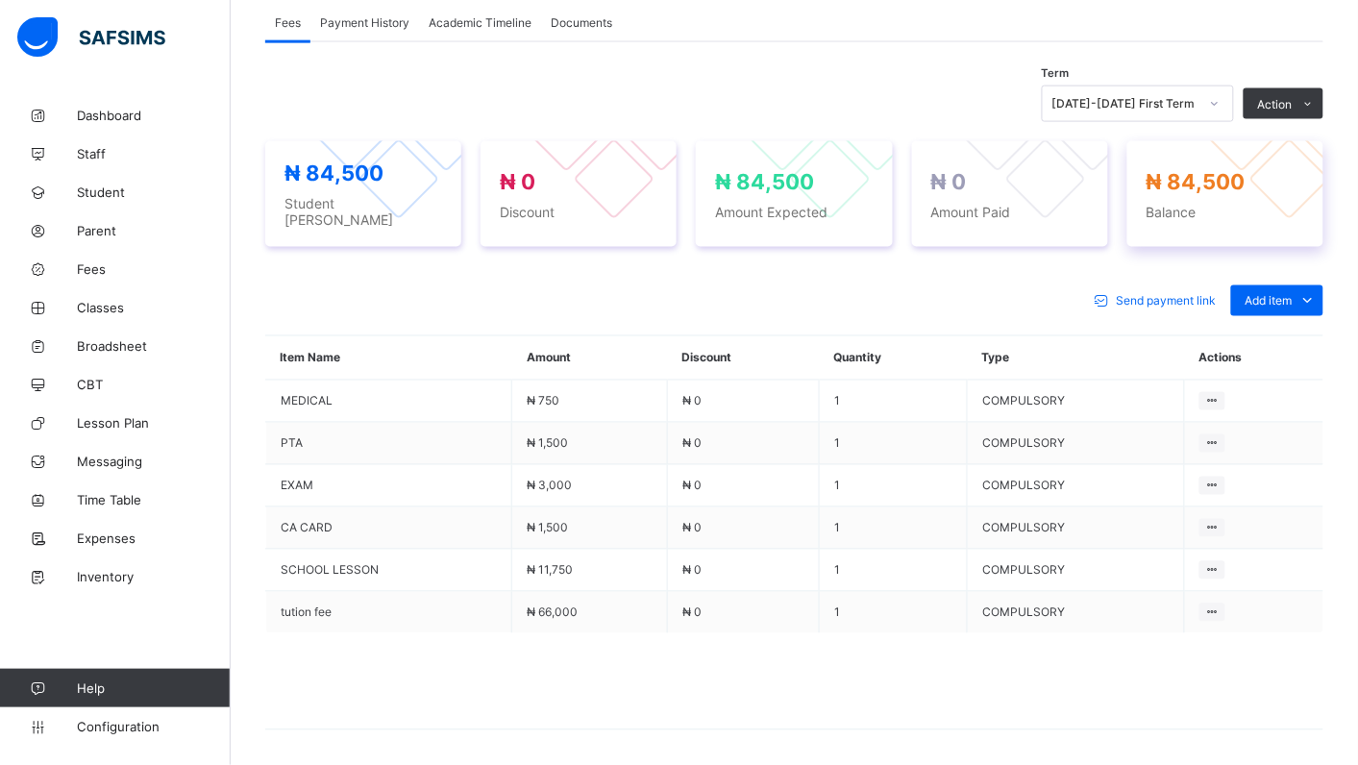
scroll to position [659, 0]
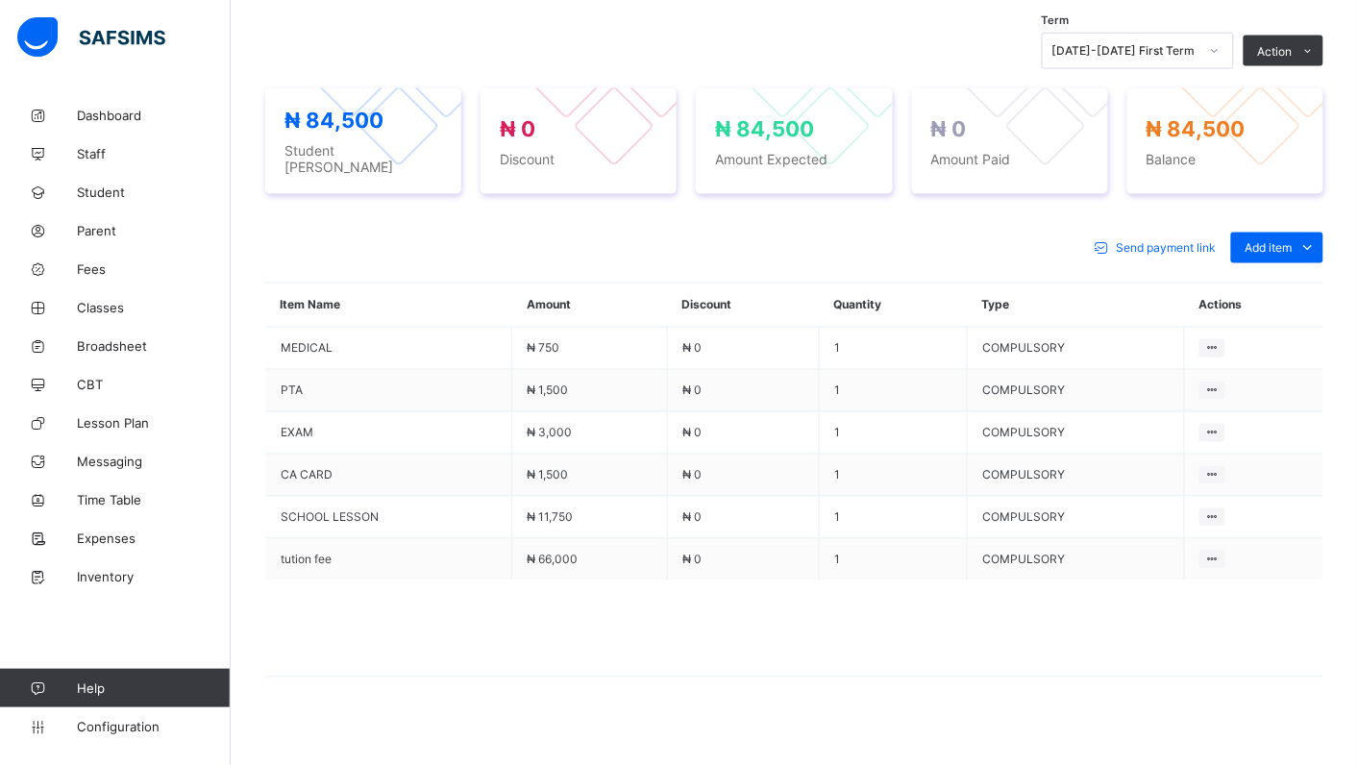
click at [26, 34] on img at bounding box center [91, 37] width 148 height 40
drag, startPoint x: 26, startPoint y: 34, endPoint x: 32, endPoint y: 1, distance: 33.2
click at [26, 32] on img at bounding box center [91, 37] width 148 height 40
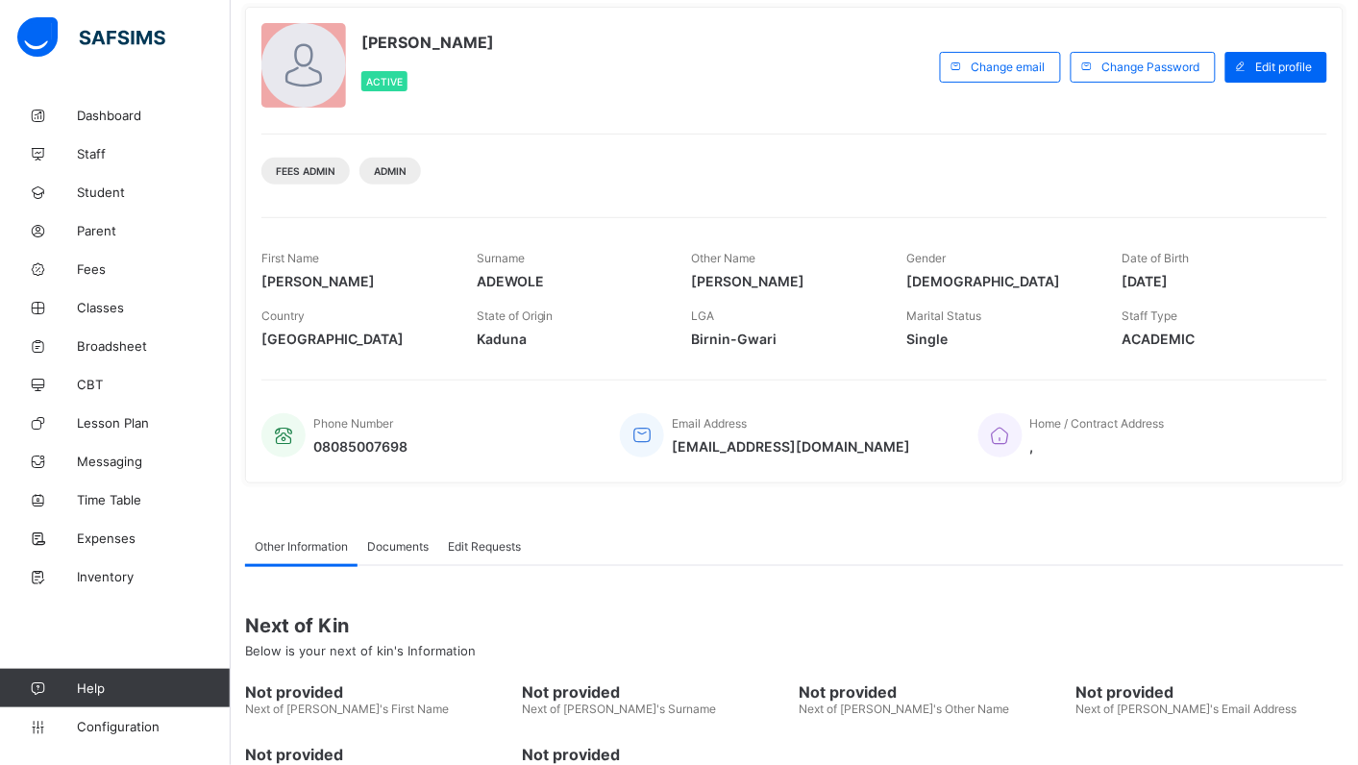
scroll to position [115, 0]
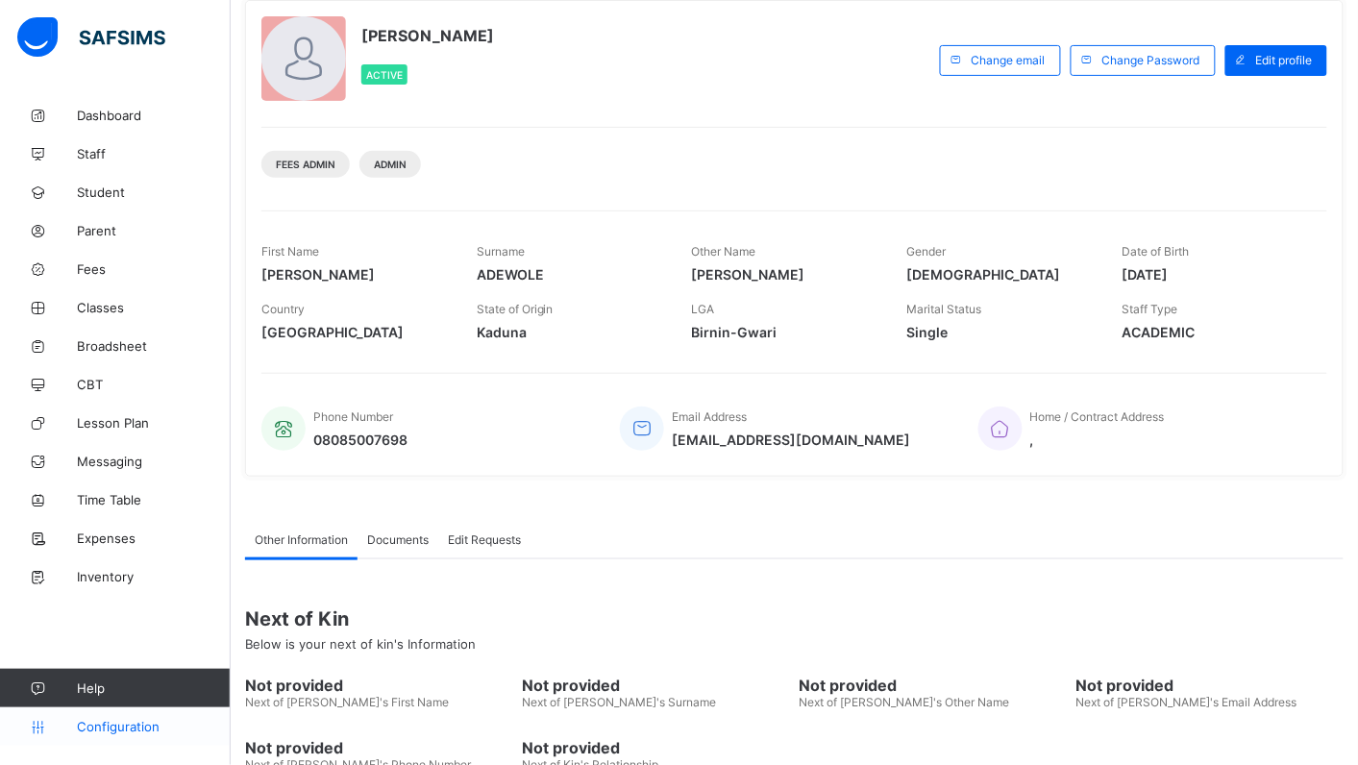
click at [89, 725] on span "Configuration" at bounding box center [153, 726] width 153 height 15
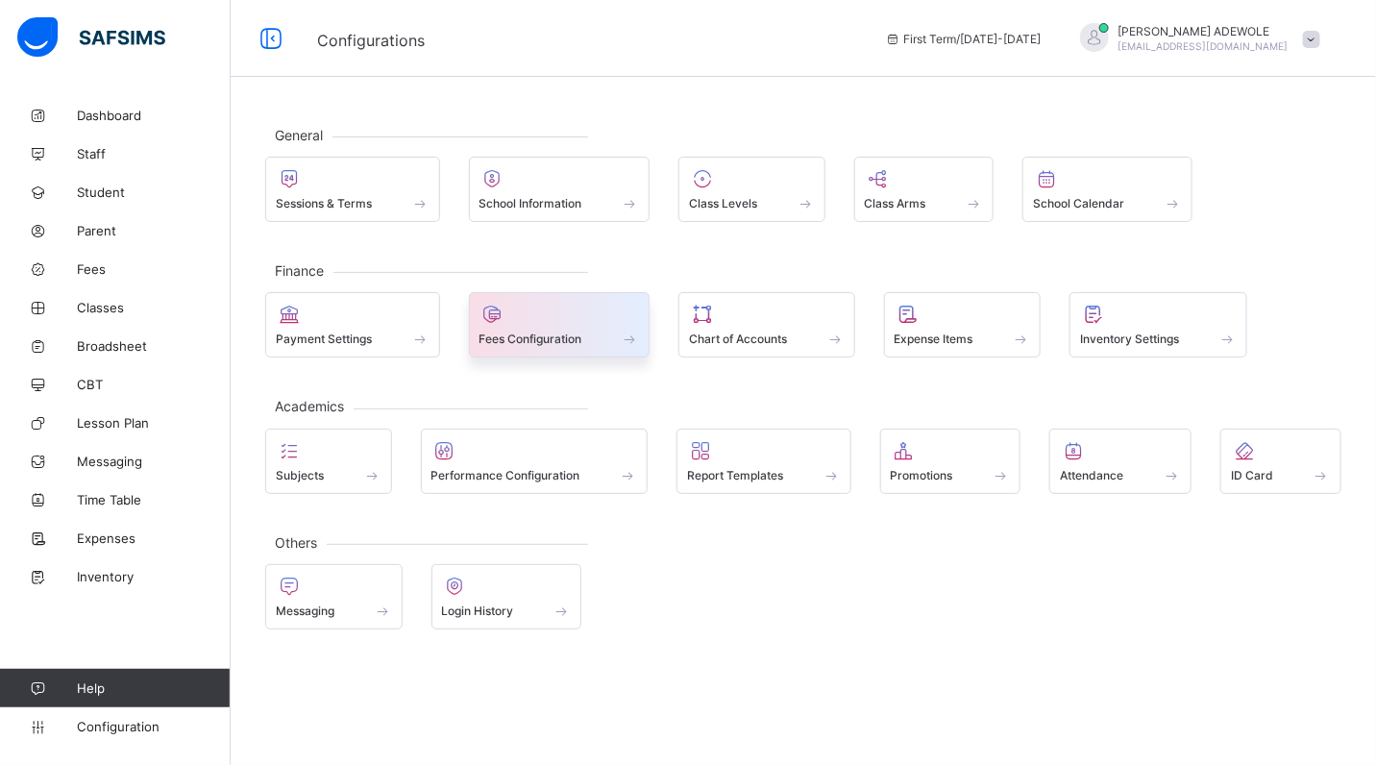
click at [635, 344] on span at bounding box center [630, 339] width 19 height 16
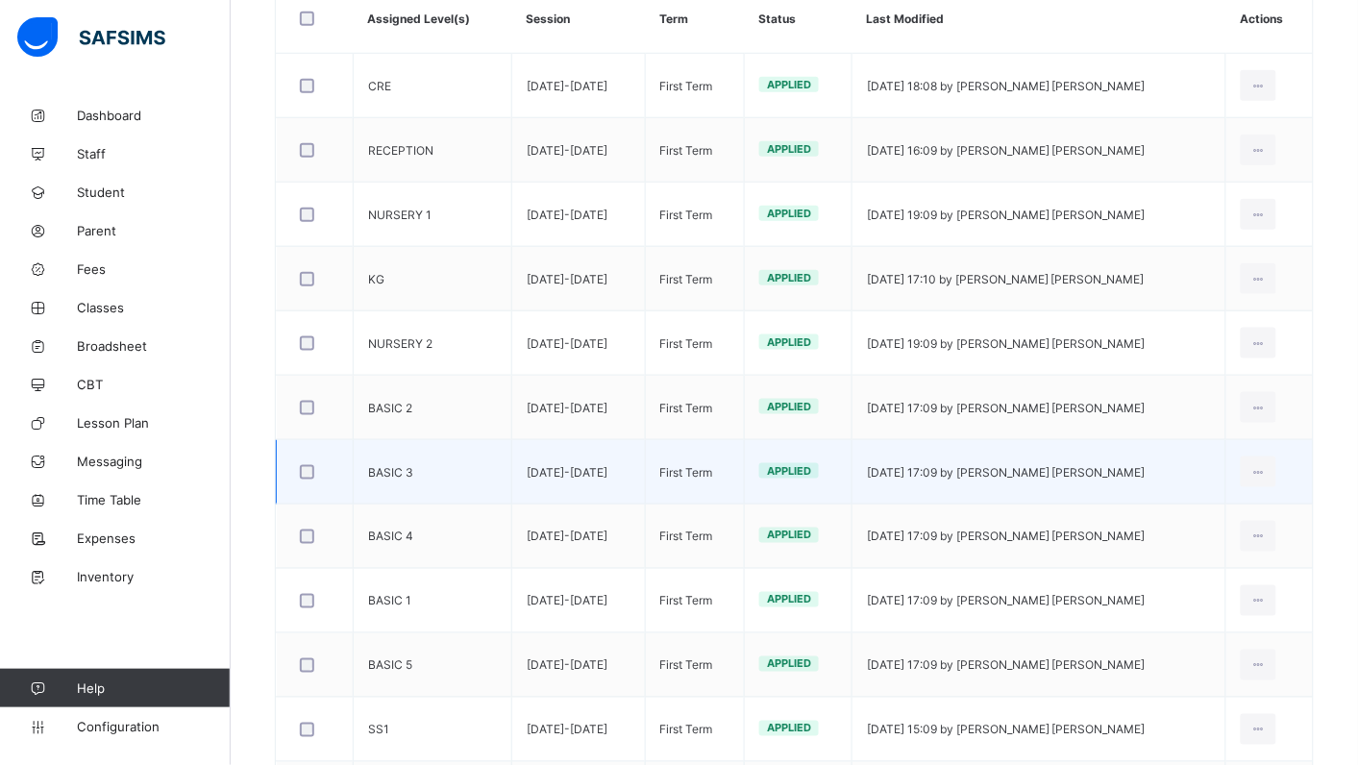
scroll to position [458, 0]
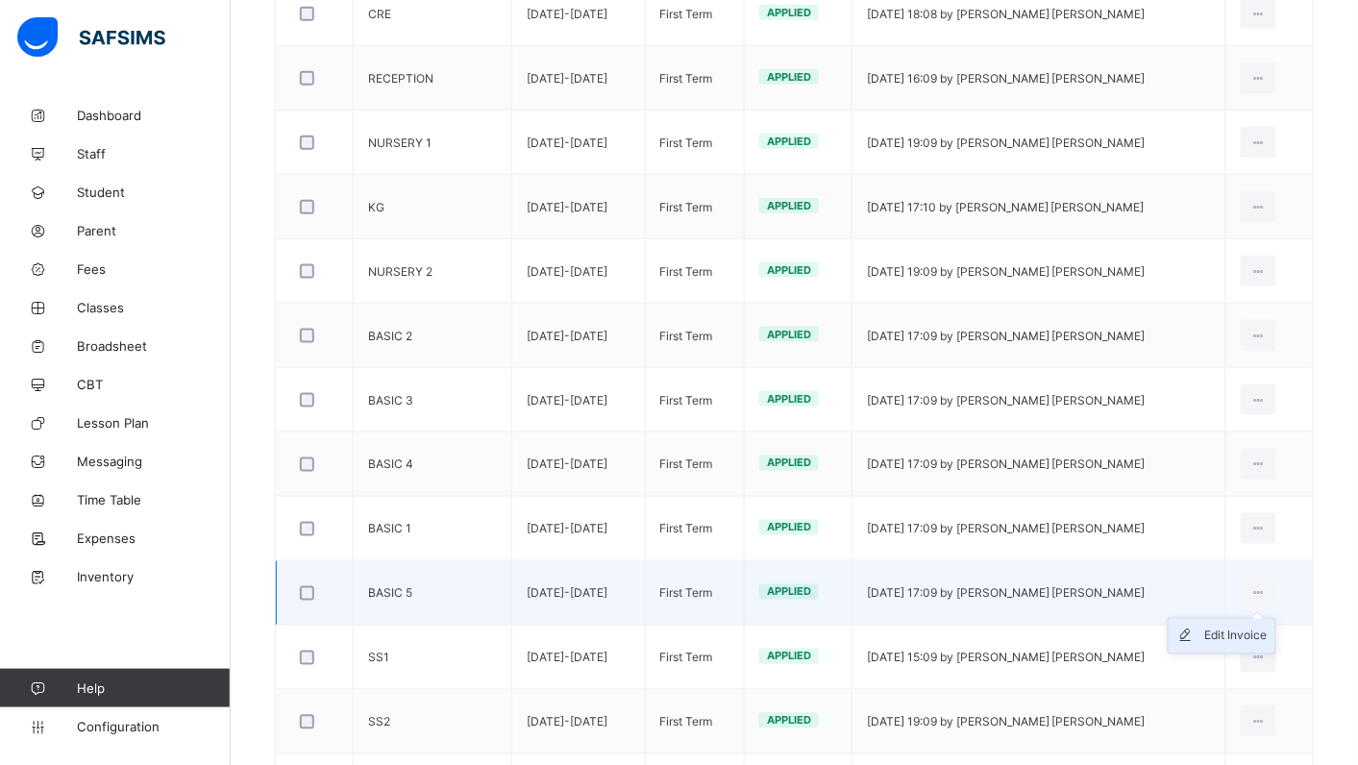
click at [1267, 640] on div "Edit Invoice" at bounding box center [1236, 635] width 62 height 19
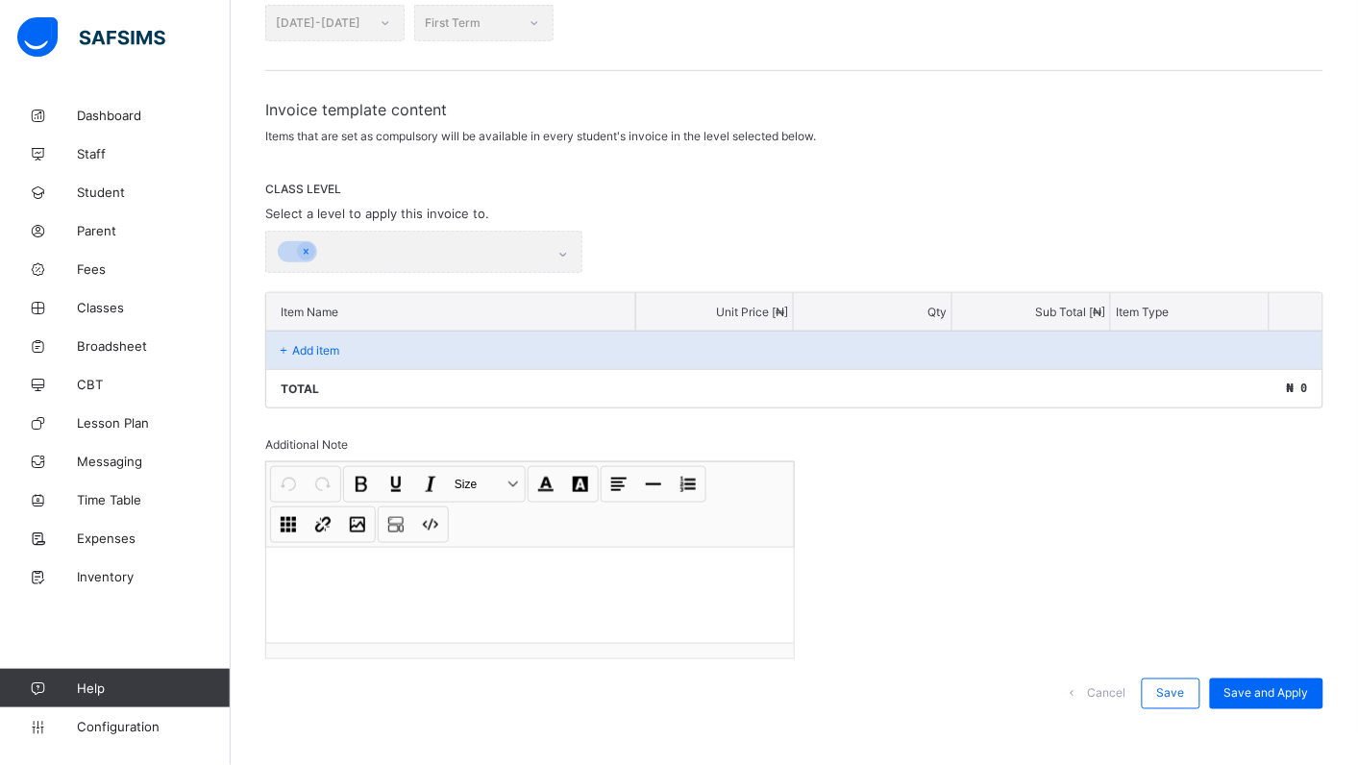
scroll to position [243, 0]
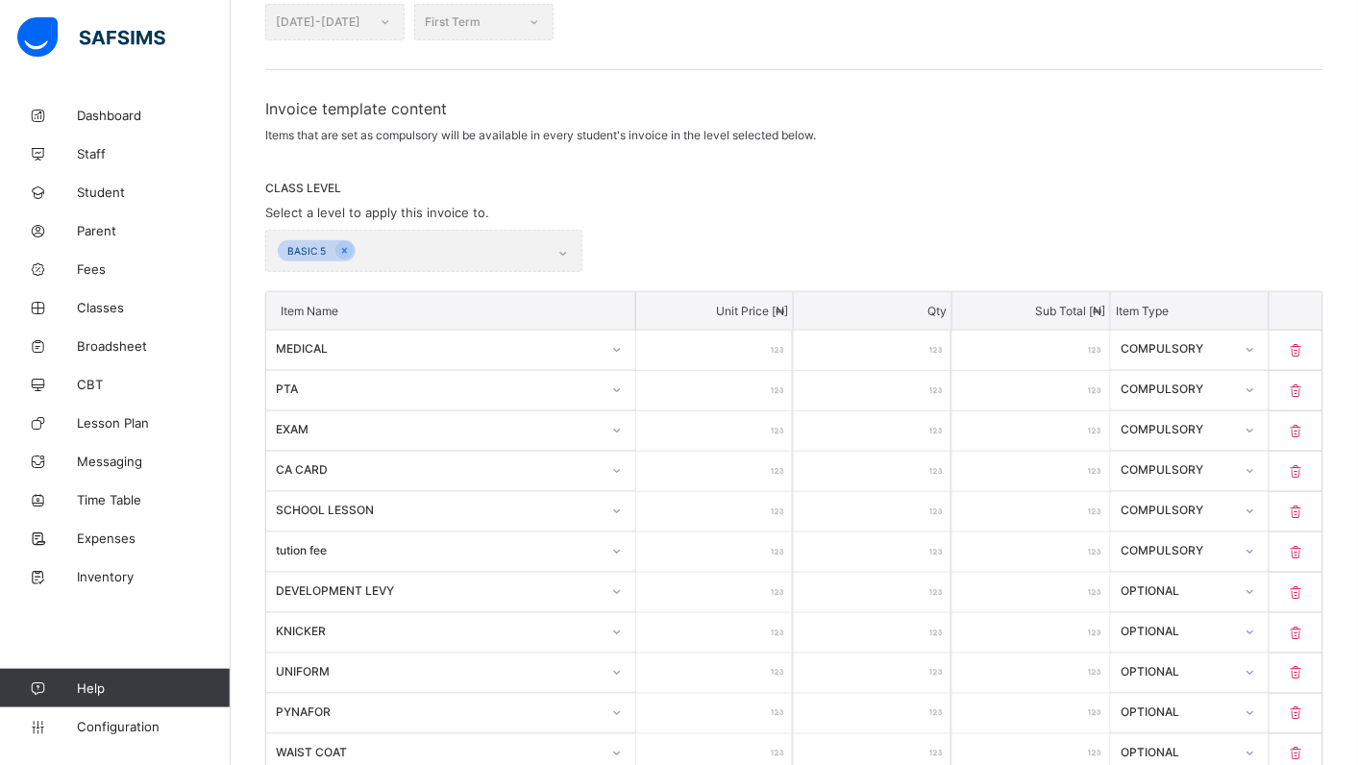
click at [1306, 471] on icon at bounding box center [1296, 471] width 19 height 16
type input "*****"
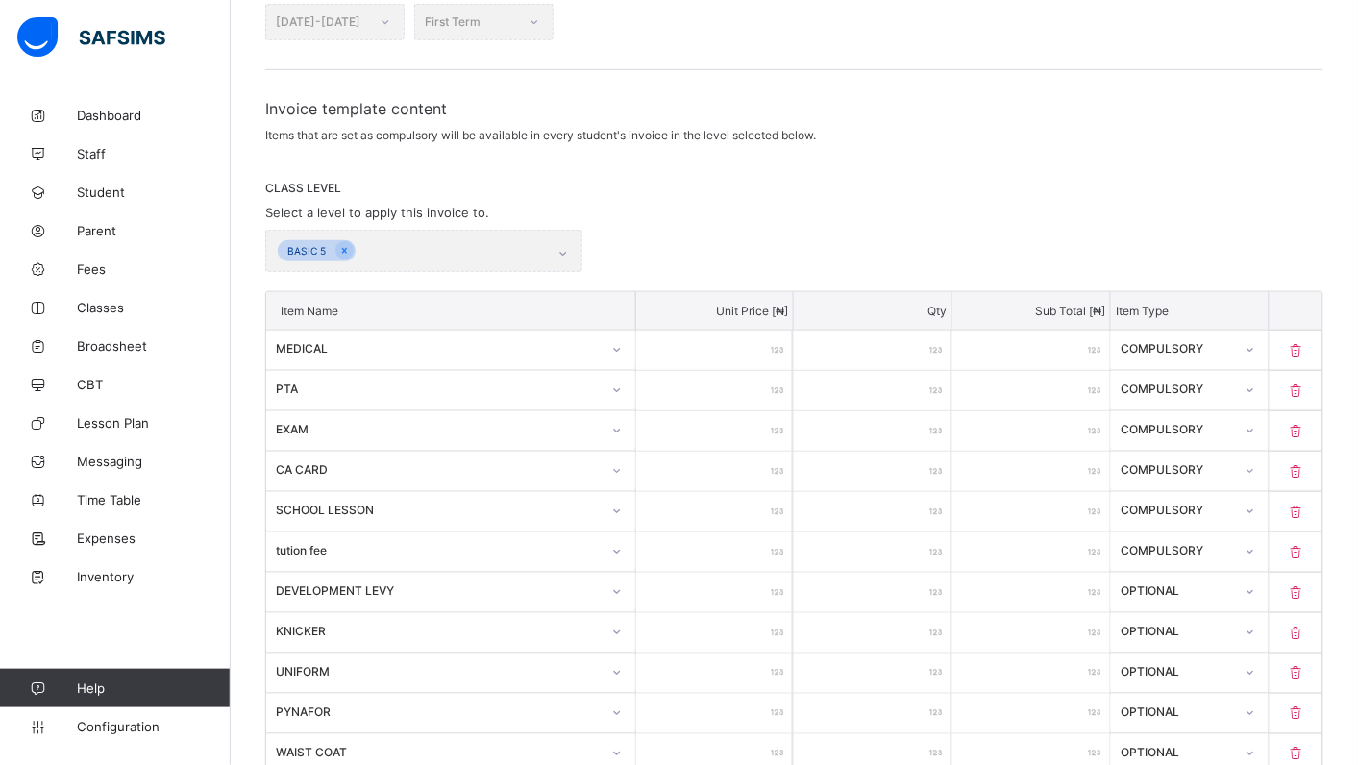
type input "****"
type input "*****"
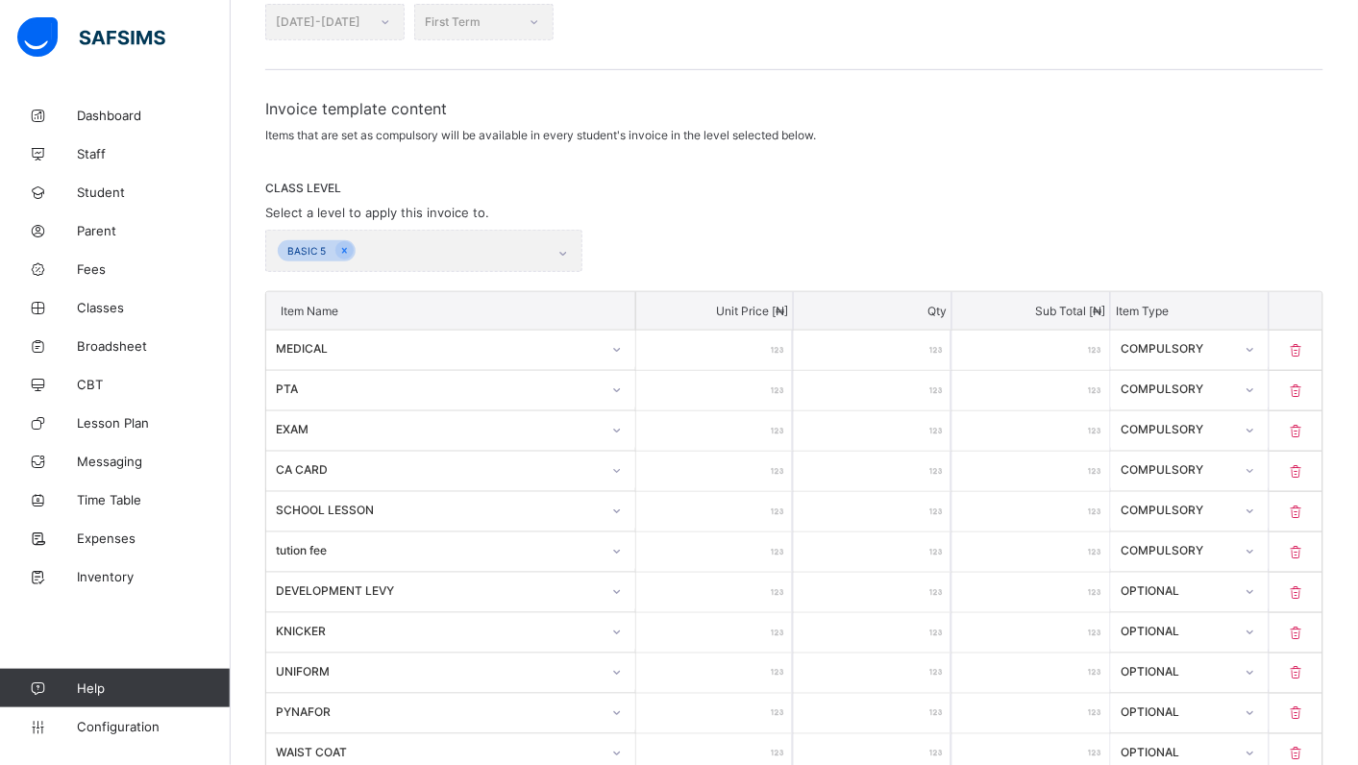
type input "*****"
type input "****"
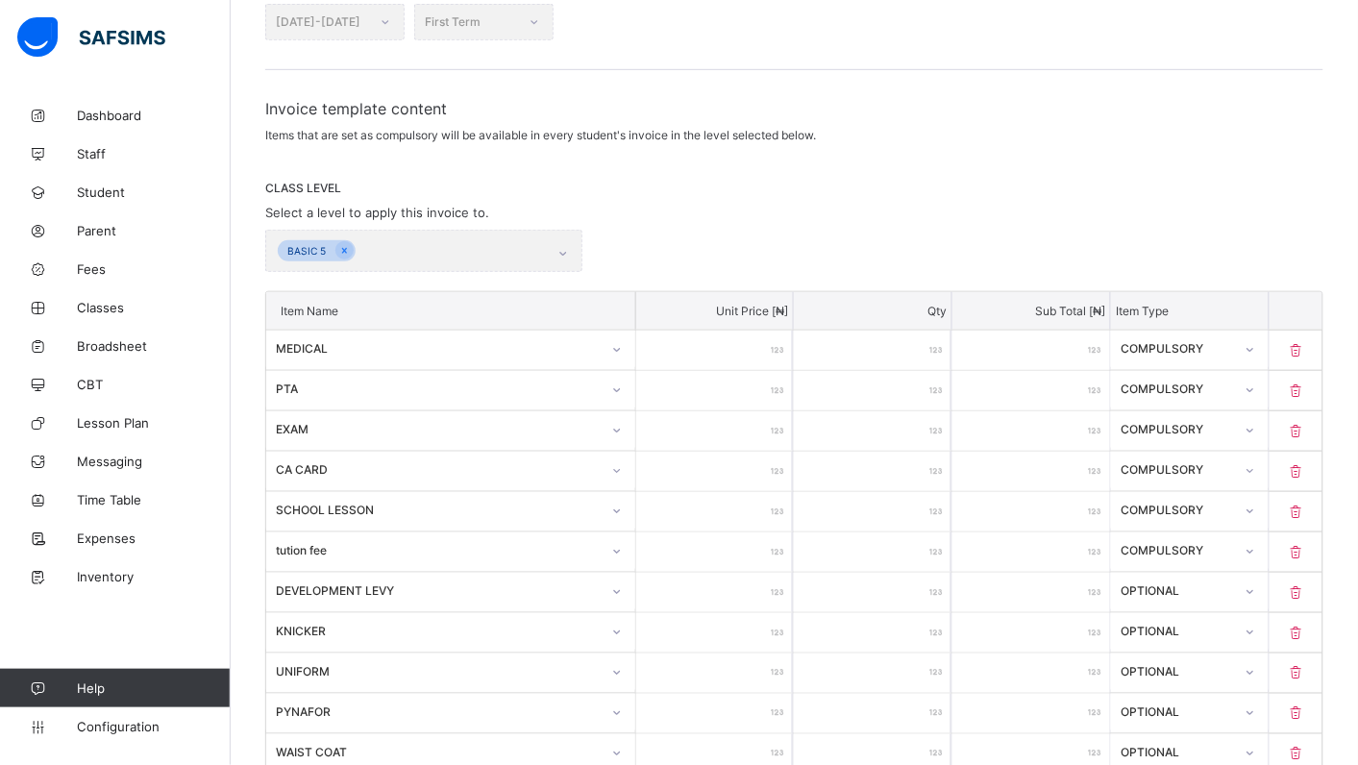
type input "****"
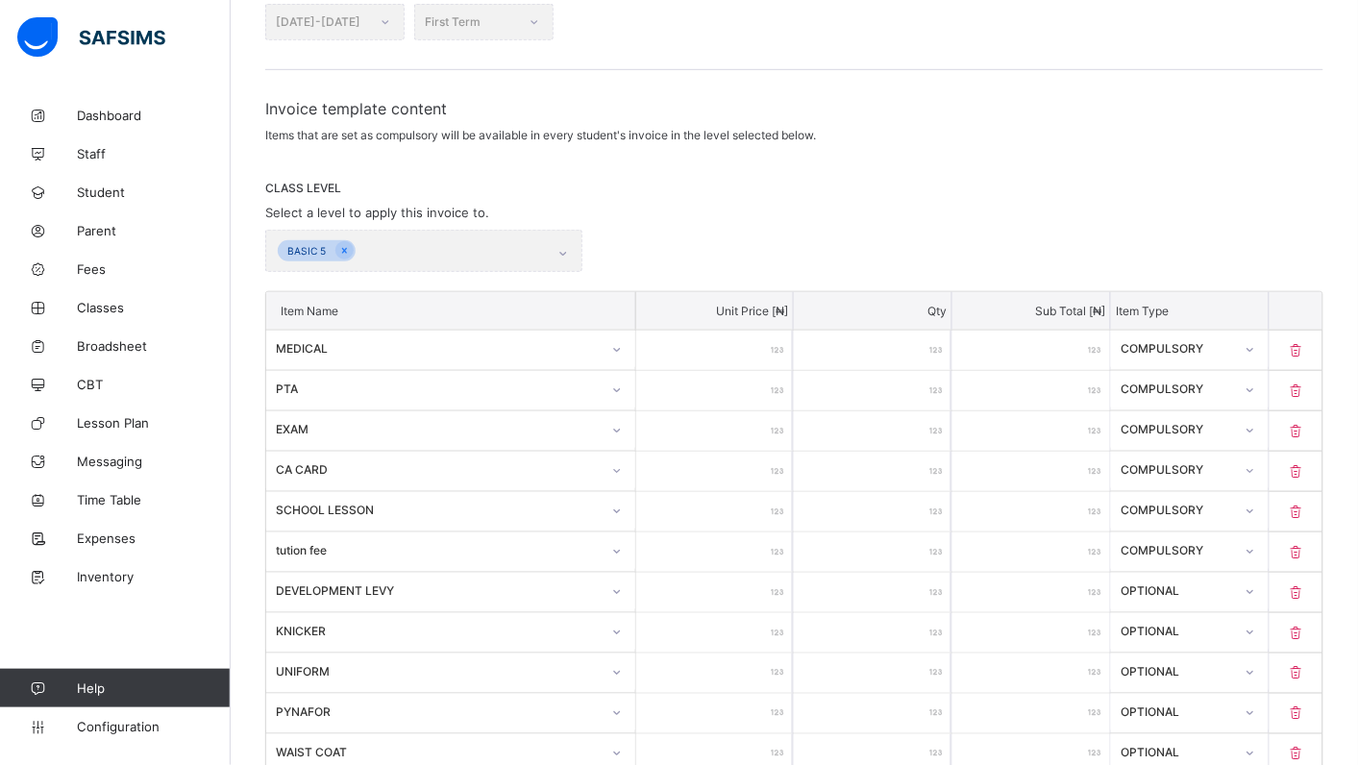
type input "****"
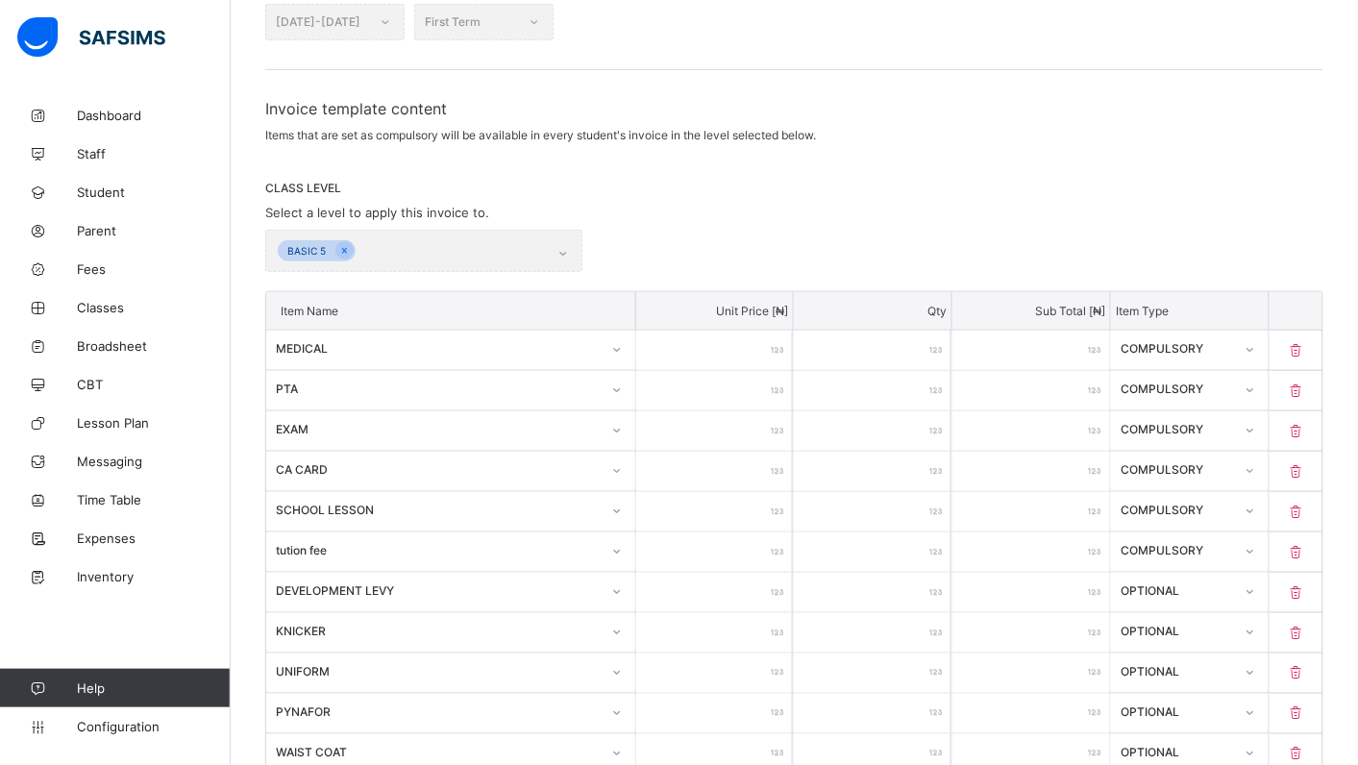
type input "****"
click at [1306, 473] on icon at bounding box center [1296, 471] width 19 height 16
type input "*****"
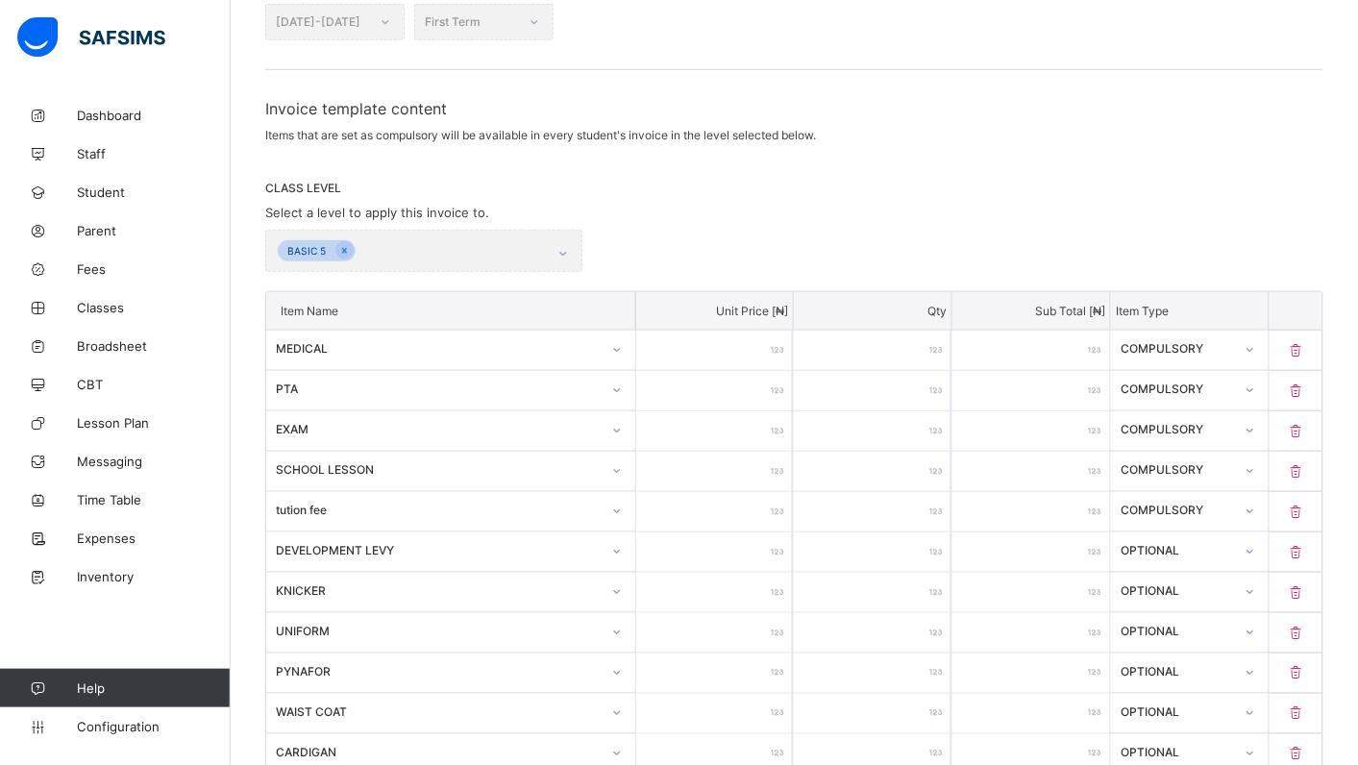
type input "****"
type input "*****"
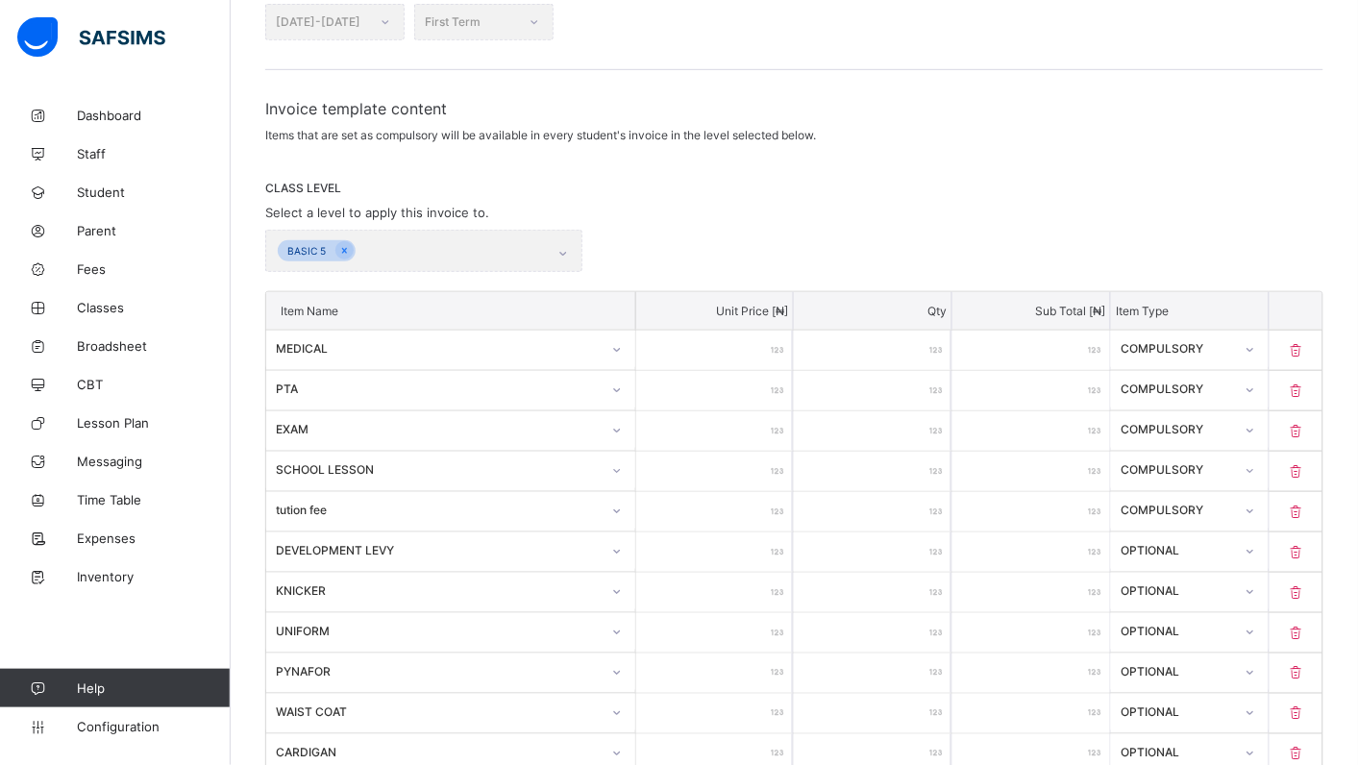
type input "*****"
type input "****"
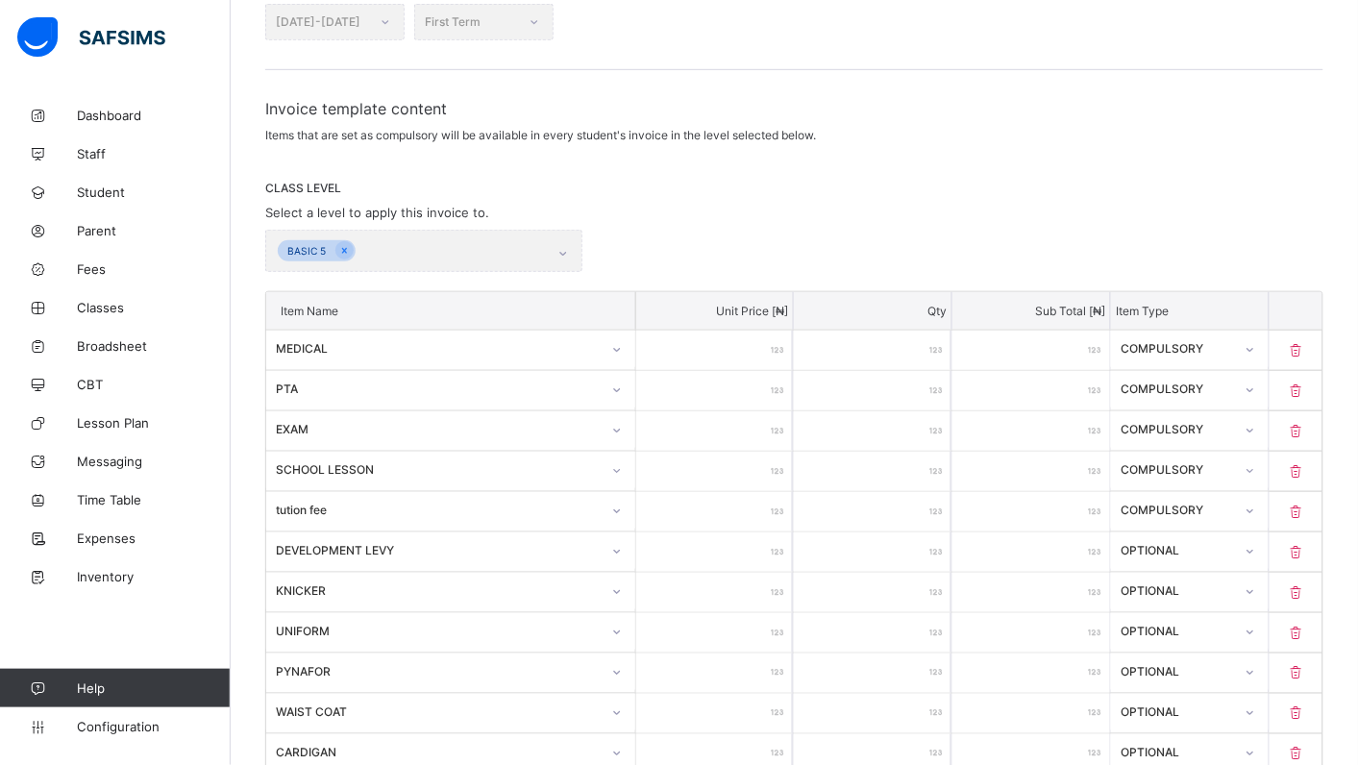
type input "****"
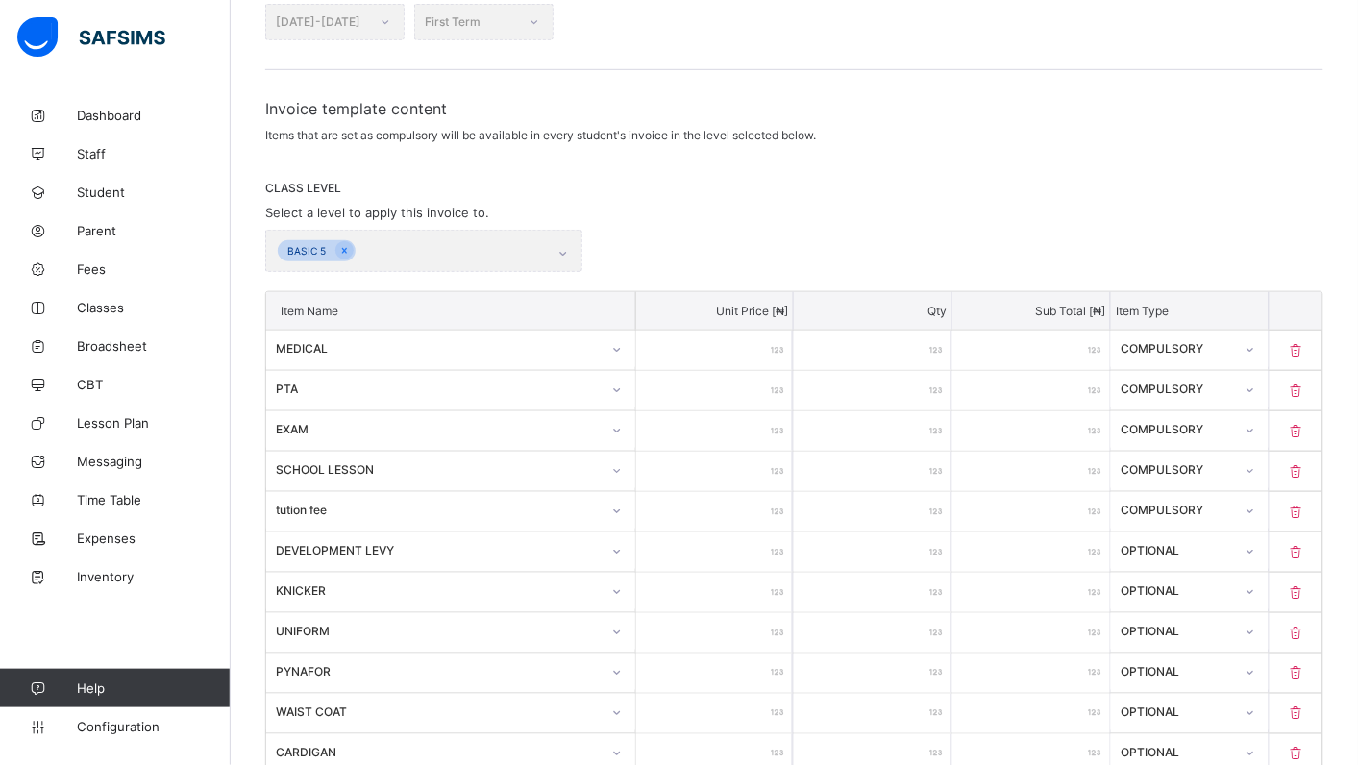
type input "****"
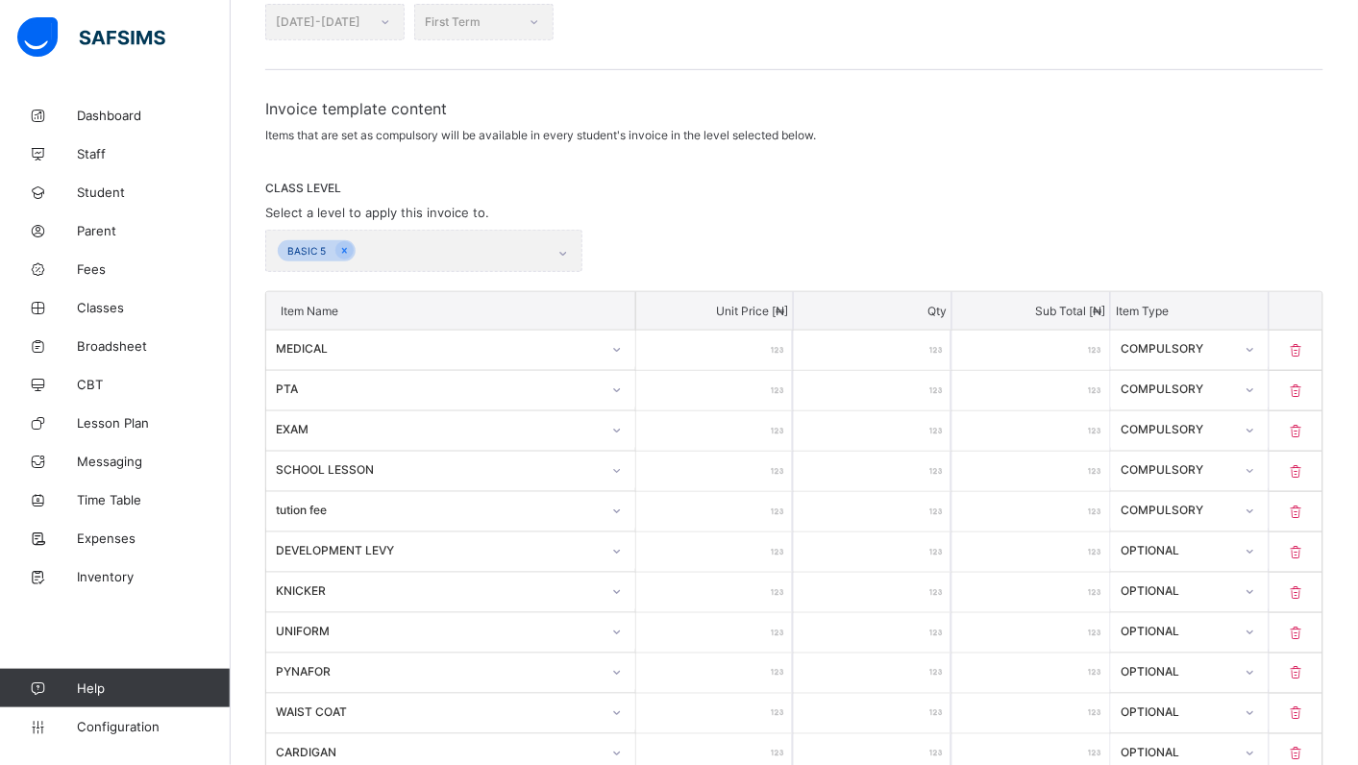
type input "****"
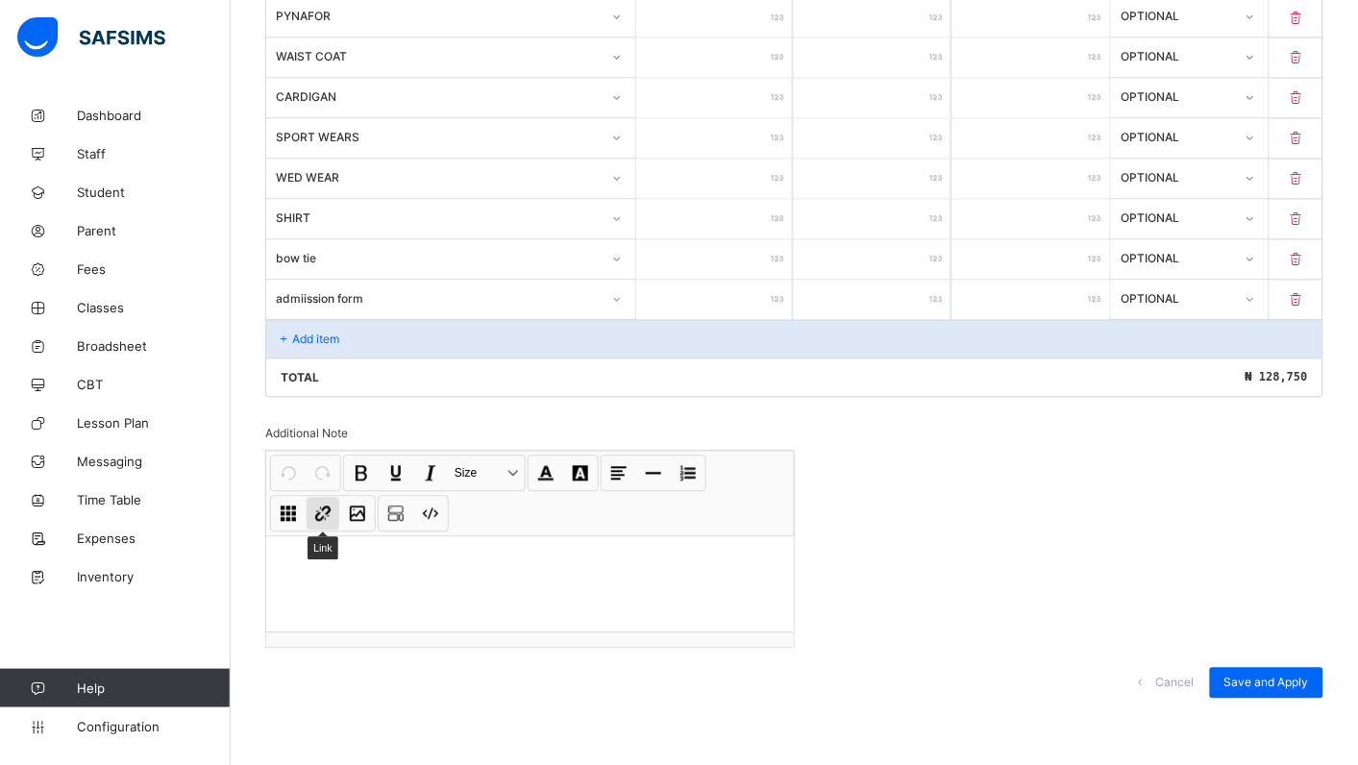
scroll to position [860, 0]
click at [346, 333] on div "Add item" at bounding box center [794, 338] width 1056 height 38
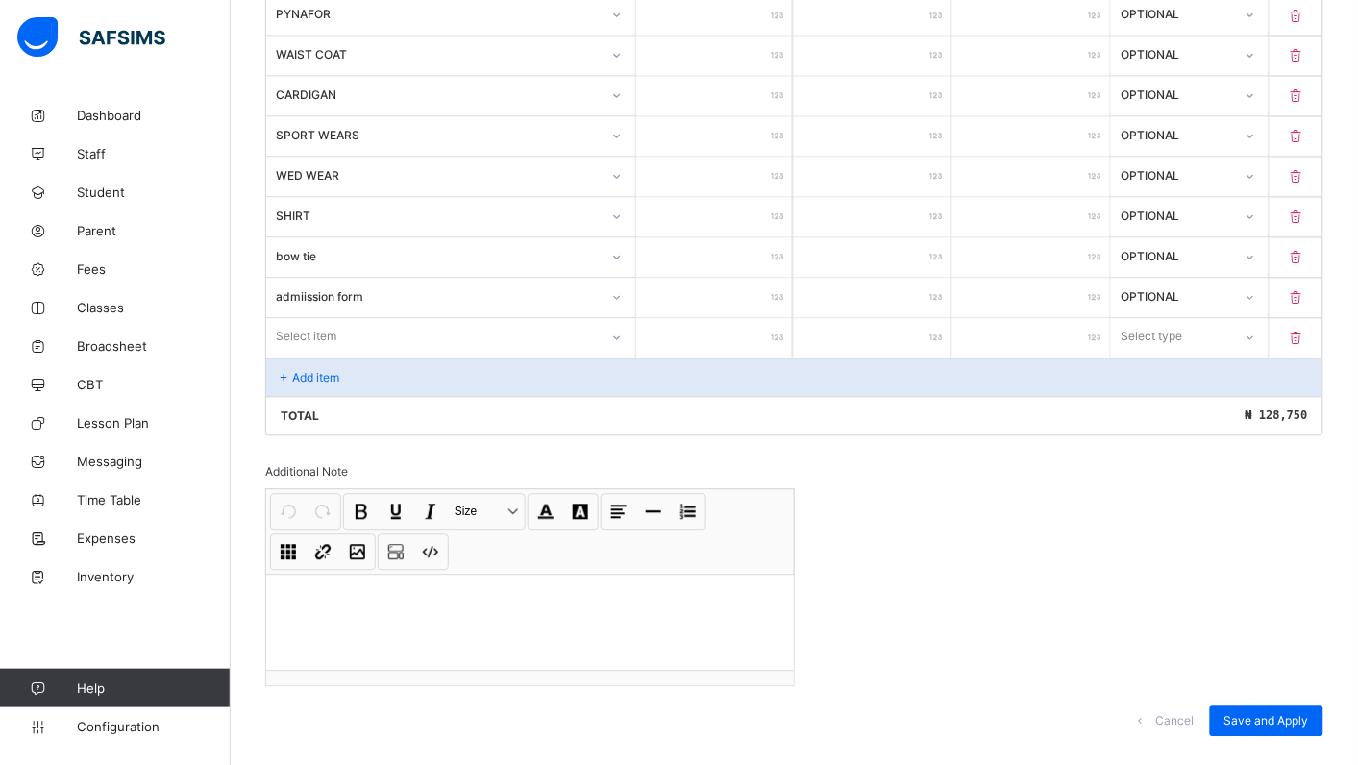
click at [632, 336] on div at bounding box center [617, 338] width 33 height 31
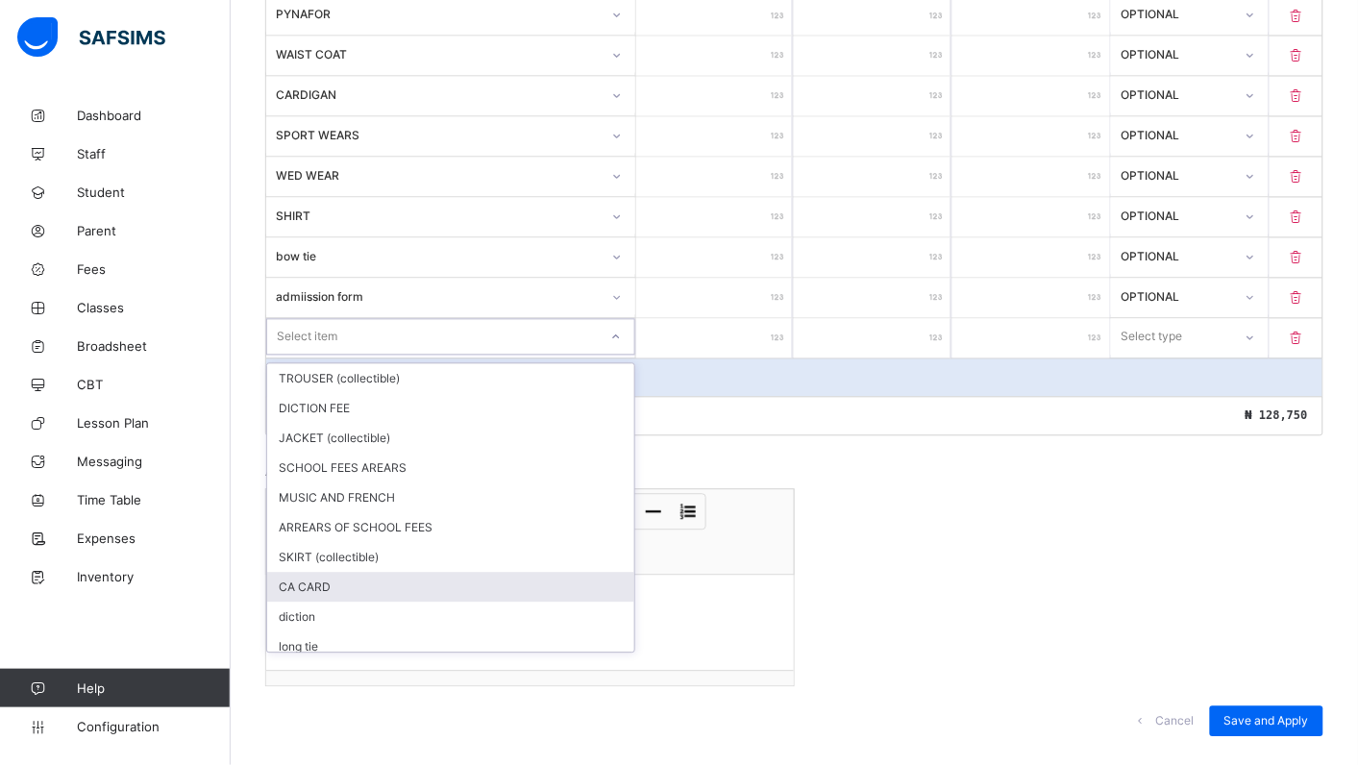
click at [352, 581] on div "CA CARD" at bounding box center [450, 588] width 367 height 30
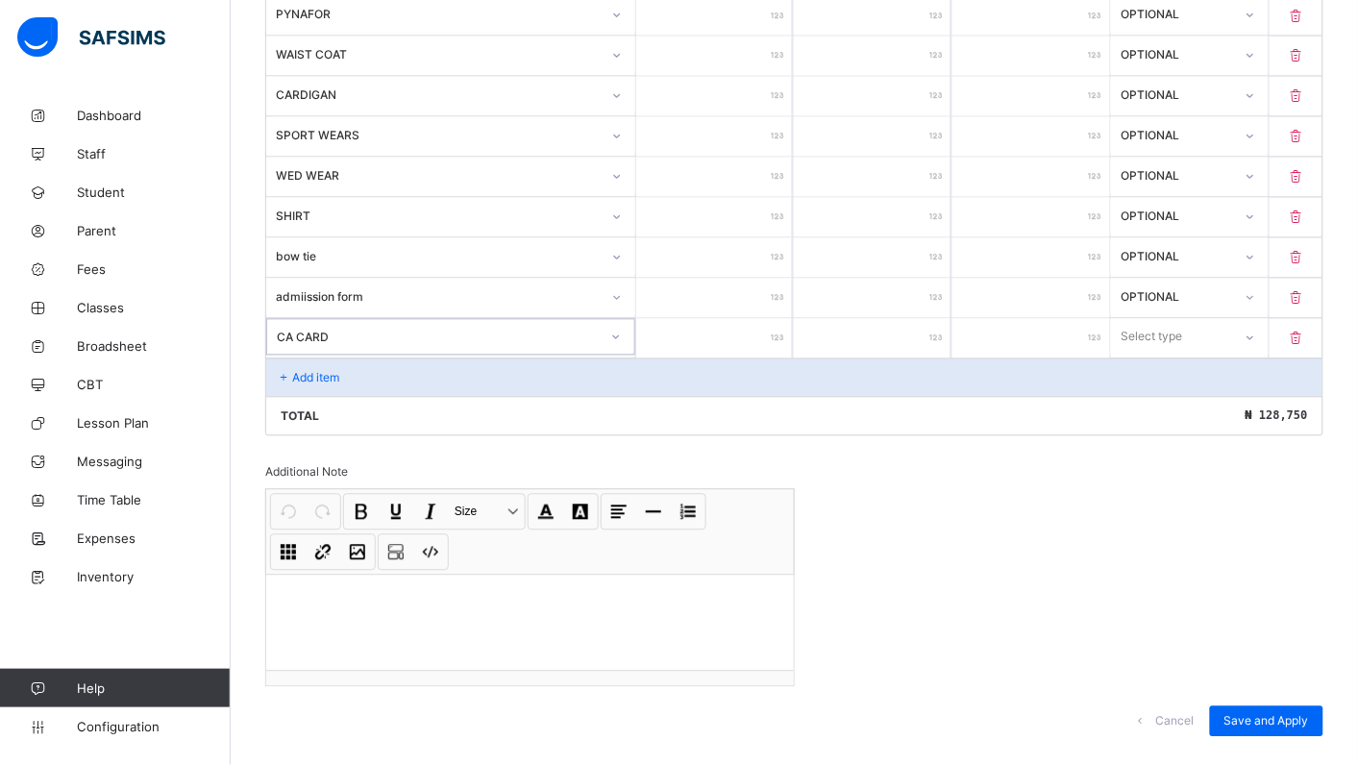
drag, startPoint x: 740, startPoint y: 346, endPoint x: 714, endPoint y: 344, distance: 26.0
click at [740, 344] on input "number" at bounding box center [715, 338] width 158 height 39
type input "*"
type input "**"
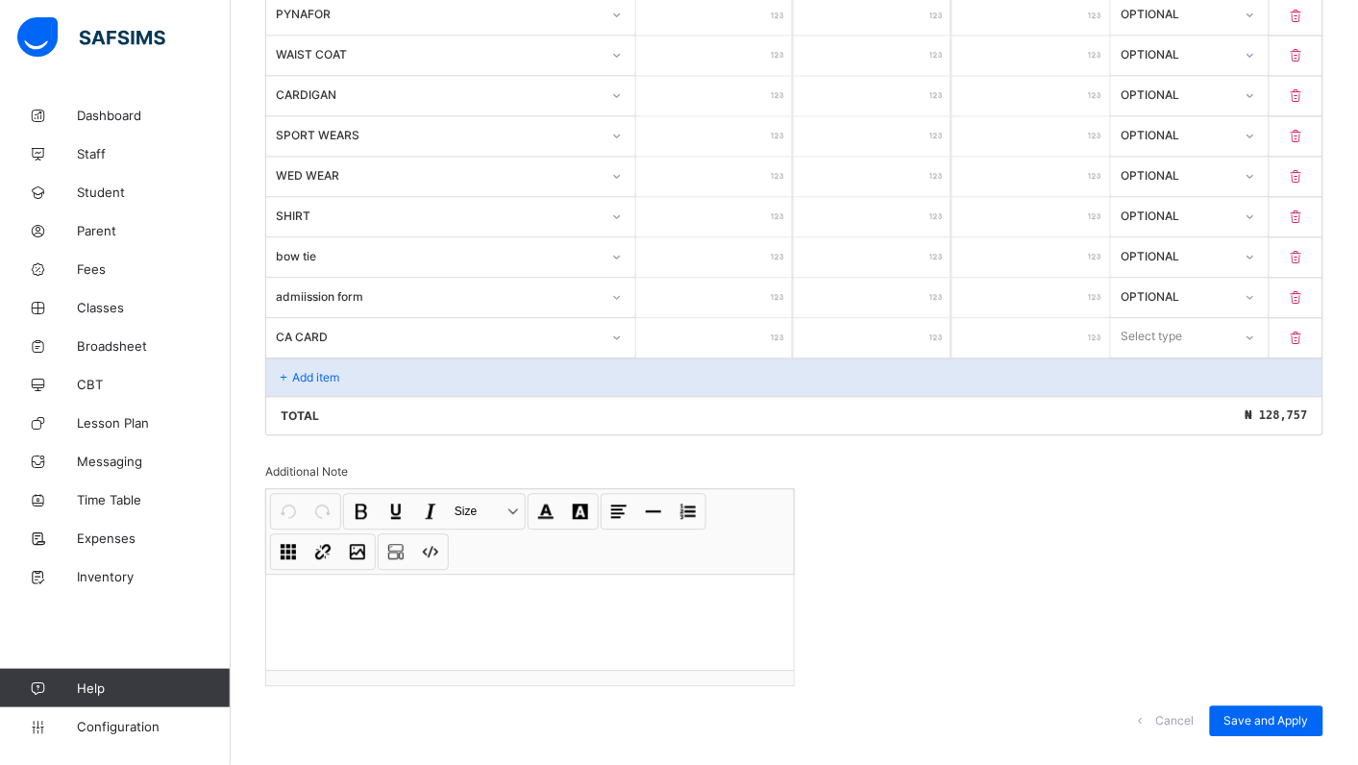
type input "**"
type input "***"
click at [1255, 342] on icon at bounding box center [1249, 337] width 12 height 19
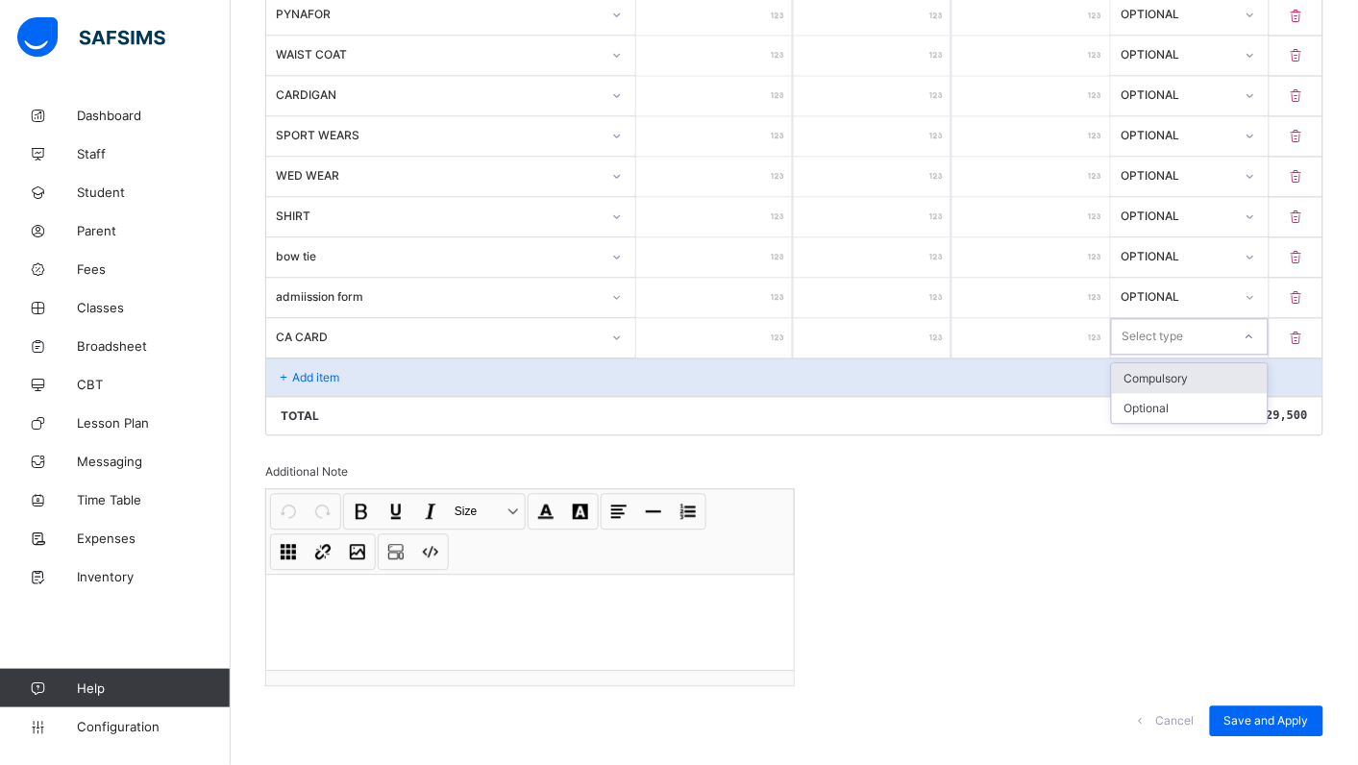
click at [1211, 392] on div "Compulsory" at bounding box center [1190, 379] width 156 height 30
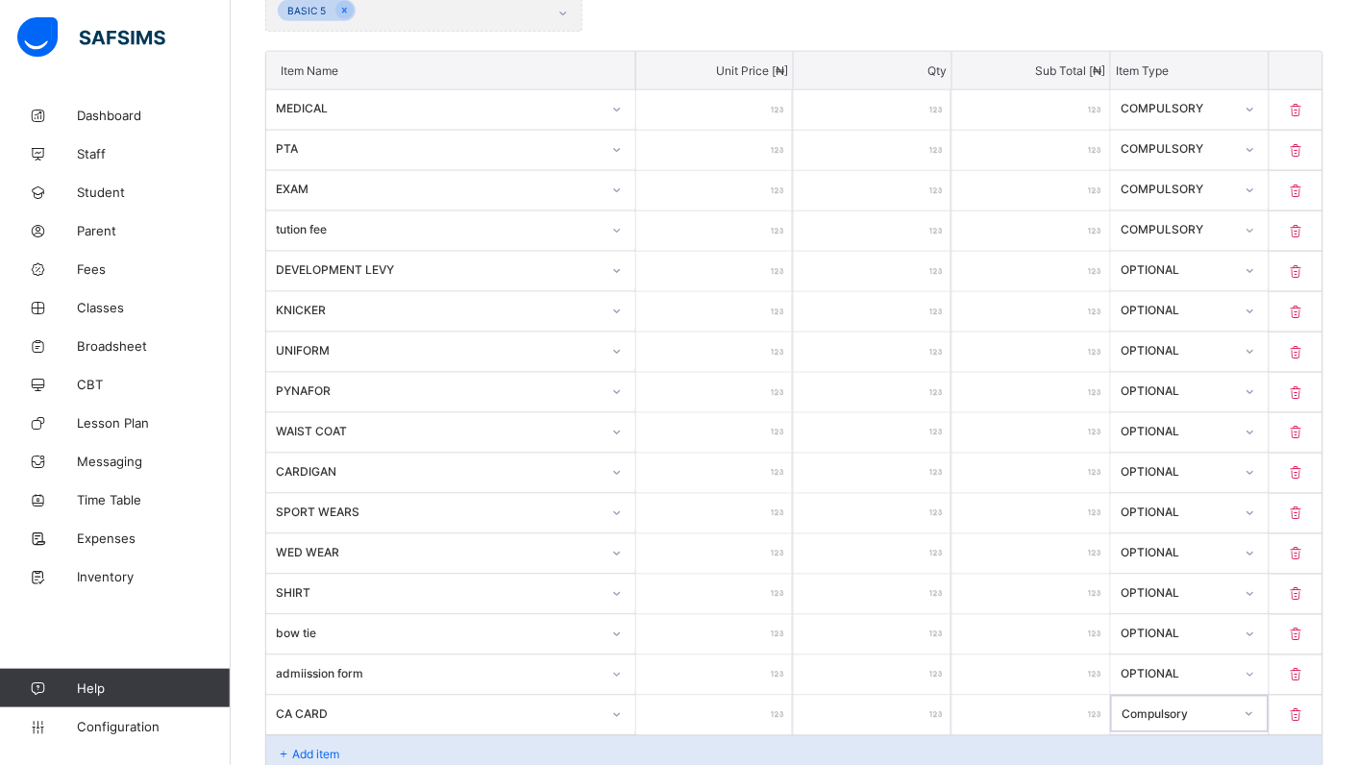
scroll to position [515, 0]
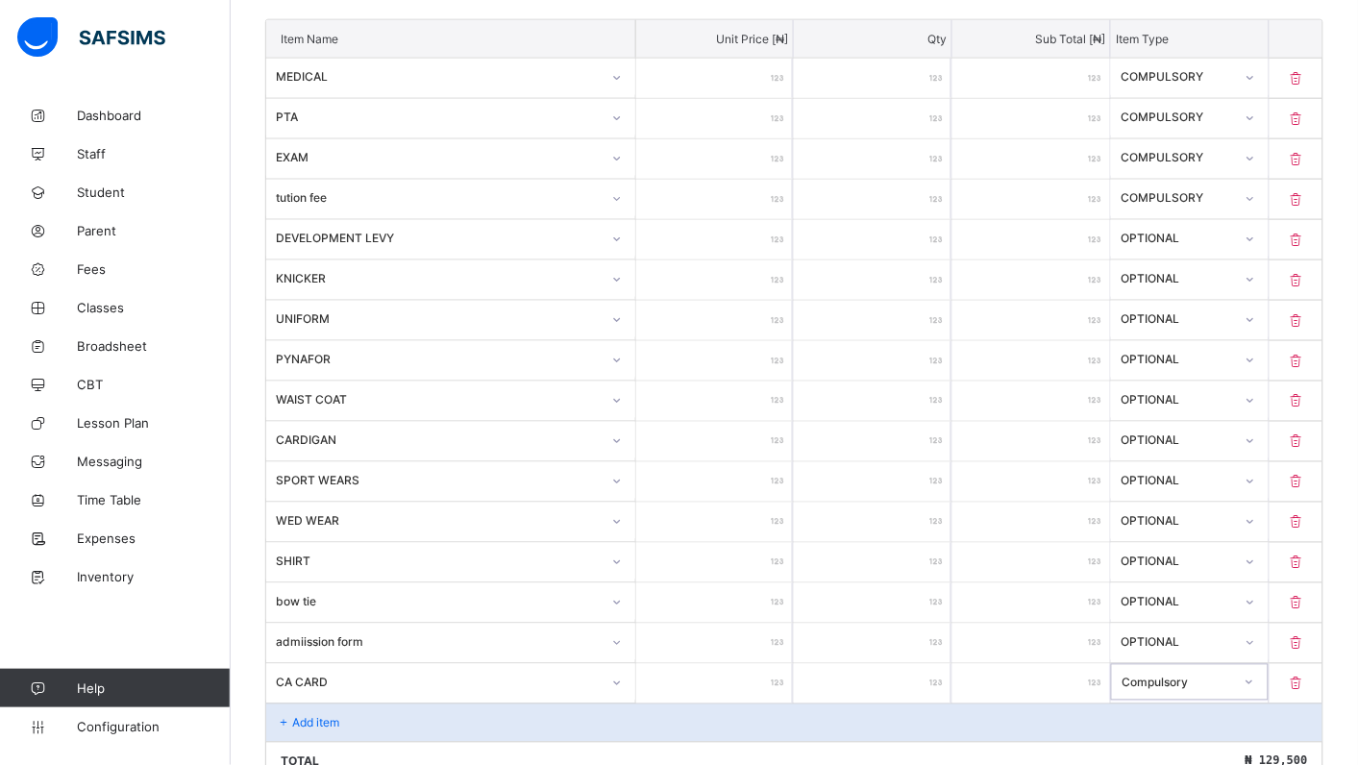
drag, startPoint x: 418, startPoint y: 396, endPoint x: 414, endPoint y: 444, distance: 48.2
click at [416, 411] on div "WAIST COAT" at bounding box center [432, 399] width 332 height 27
click at [416, 452] on div "CARDIGAN" at bounding box center [432, 440] width 332 height 27
click at [1306, 194] on icon at bounding box center [1296, 199] width 19 height 16
type input "****"
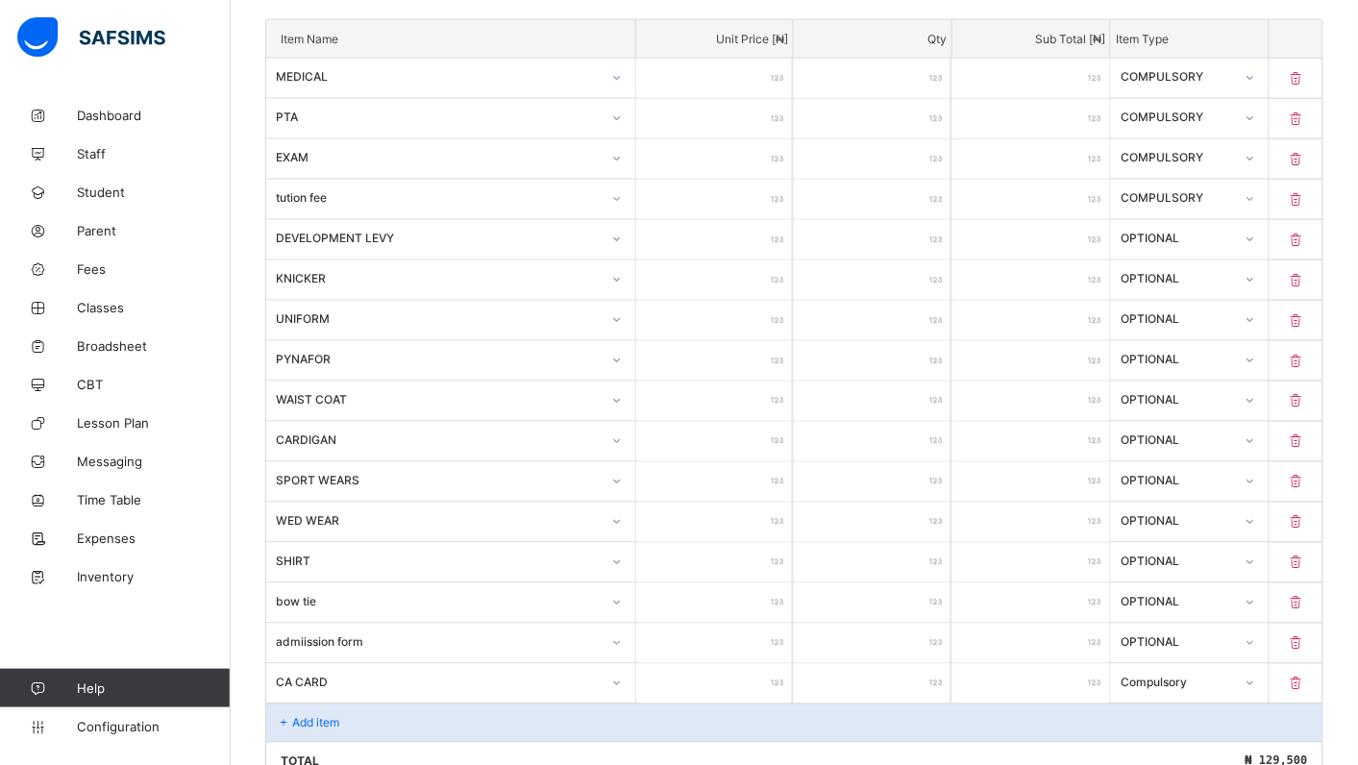
type input "****"
type input "*****"
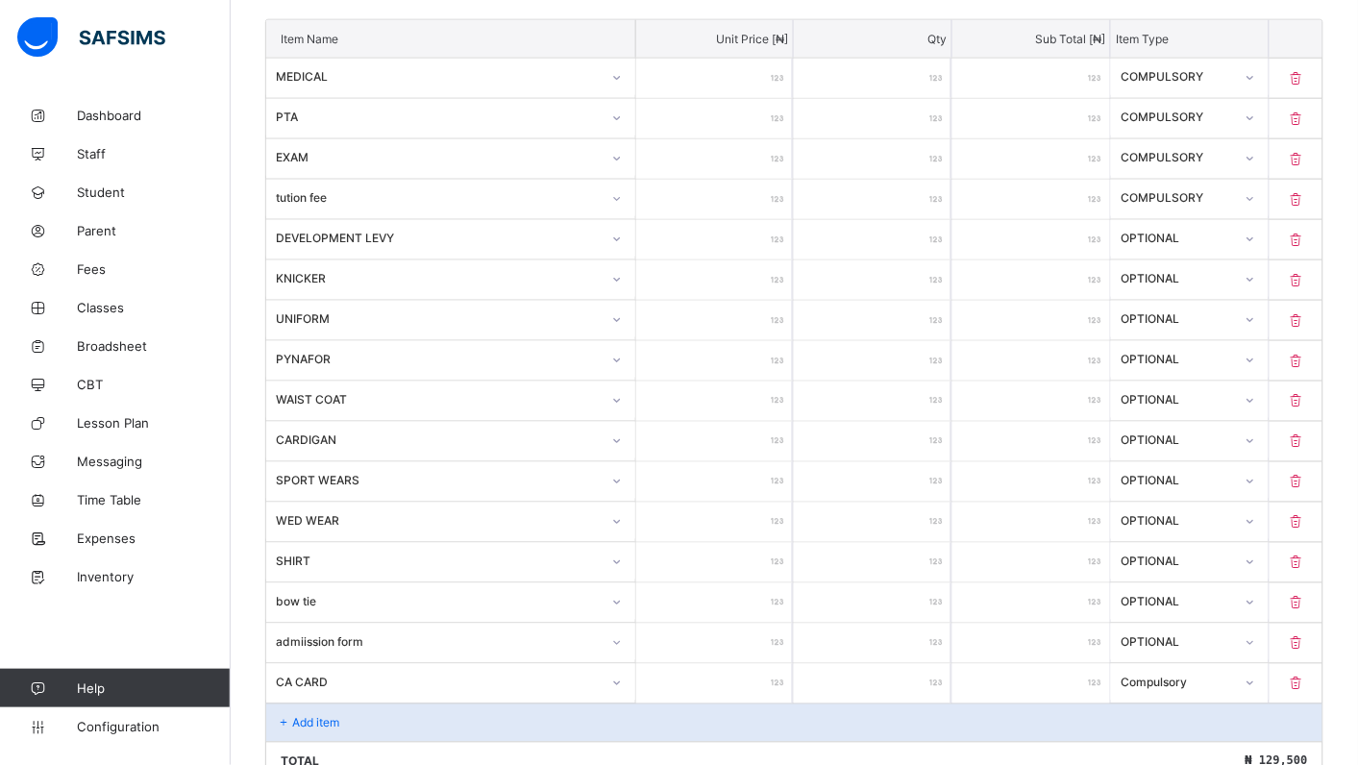
type input "****"
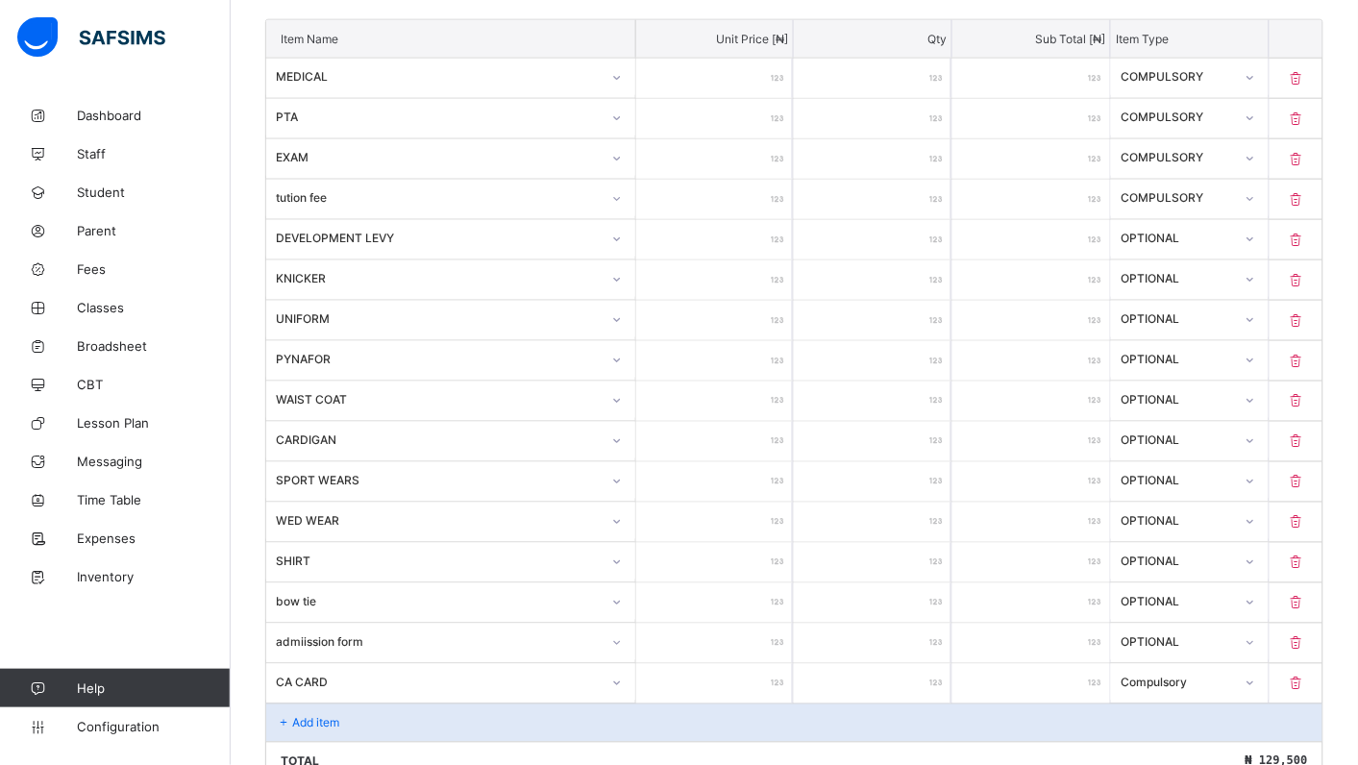
type input "****"
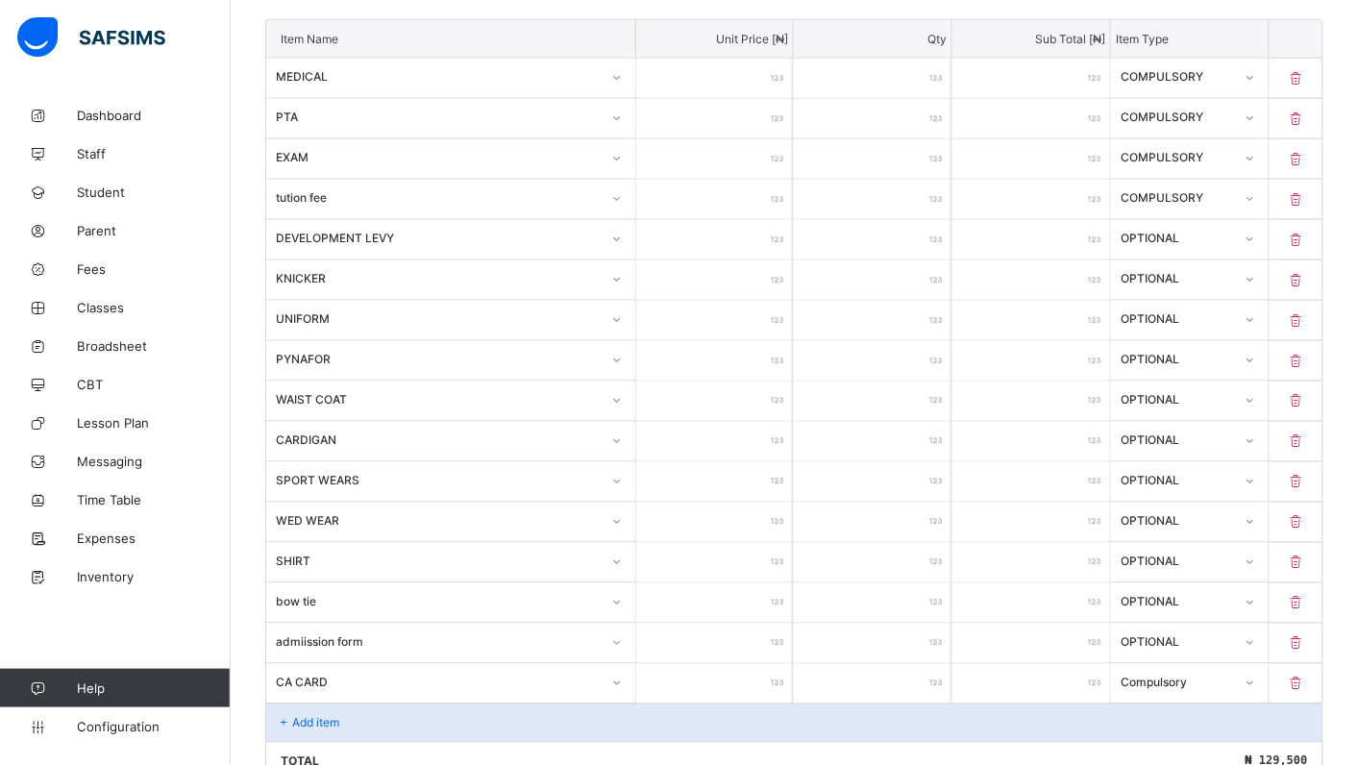
type input "****"
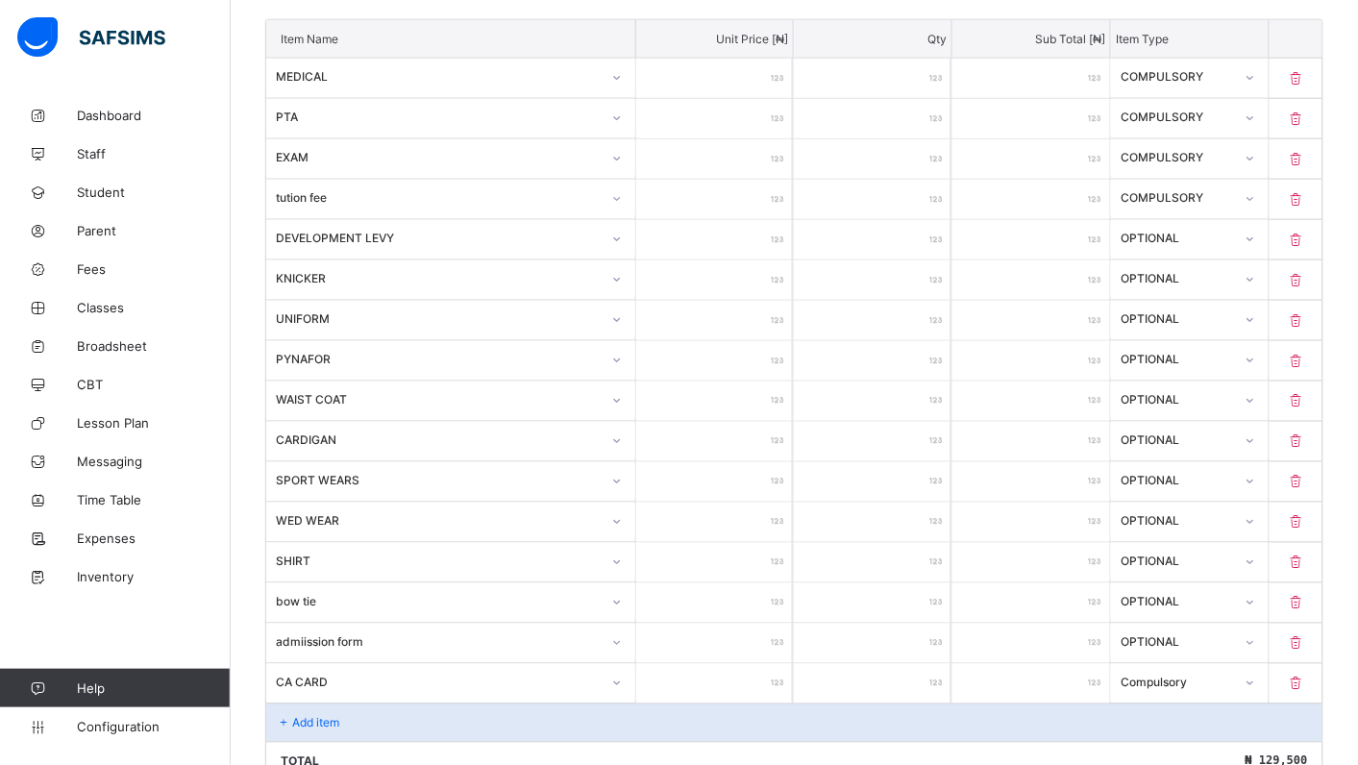
type input "****"
type input "***"
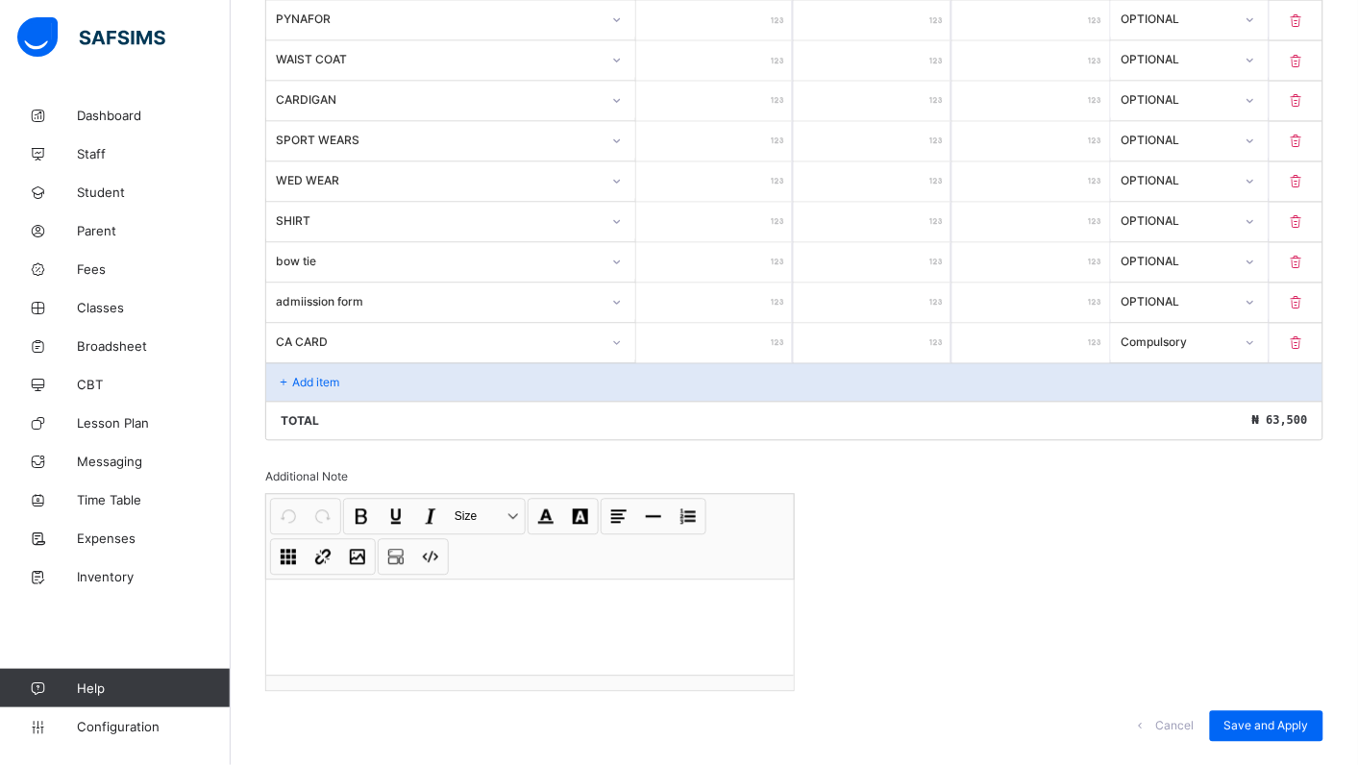
scroll to position [860, 0]
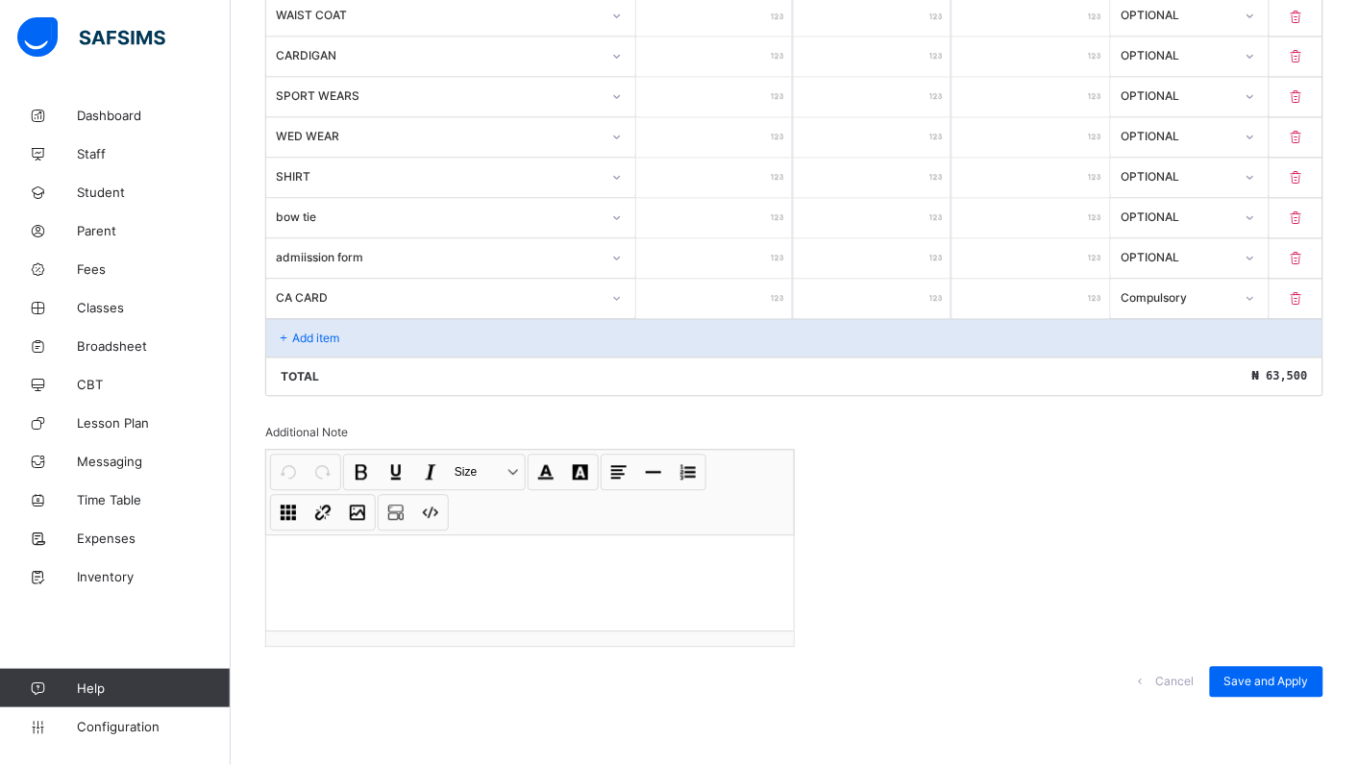
click at [380, 363] on div "Total ₦ 63,500" at bounding box center [794, 376] width 1056 height 38
click at [375, 339] on div "Add item" at bounding box center [794, 338] width 1056 height 38
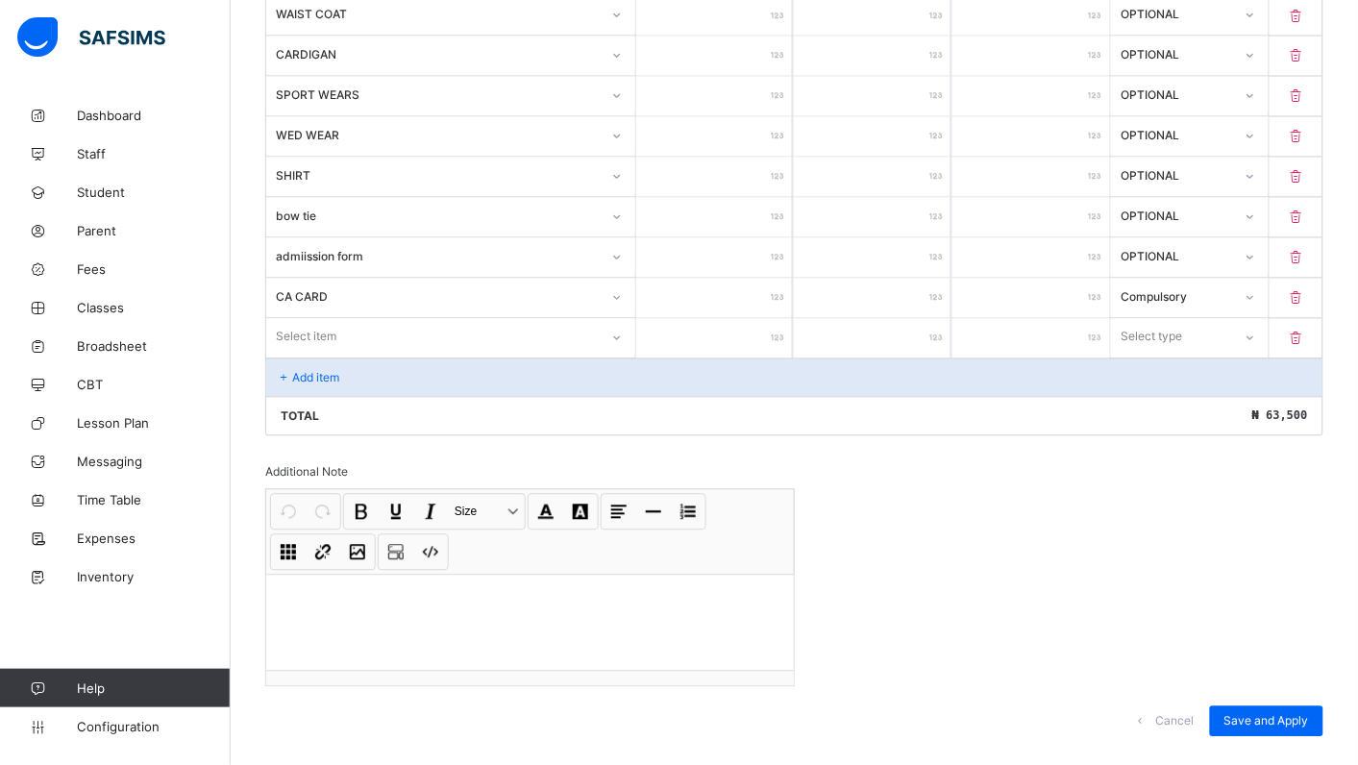
click at [621, 339] on icon at bounding box center [617, 338] width 12 height 19
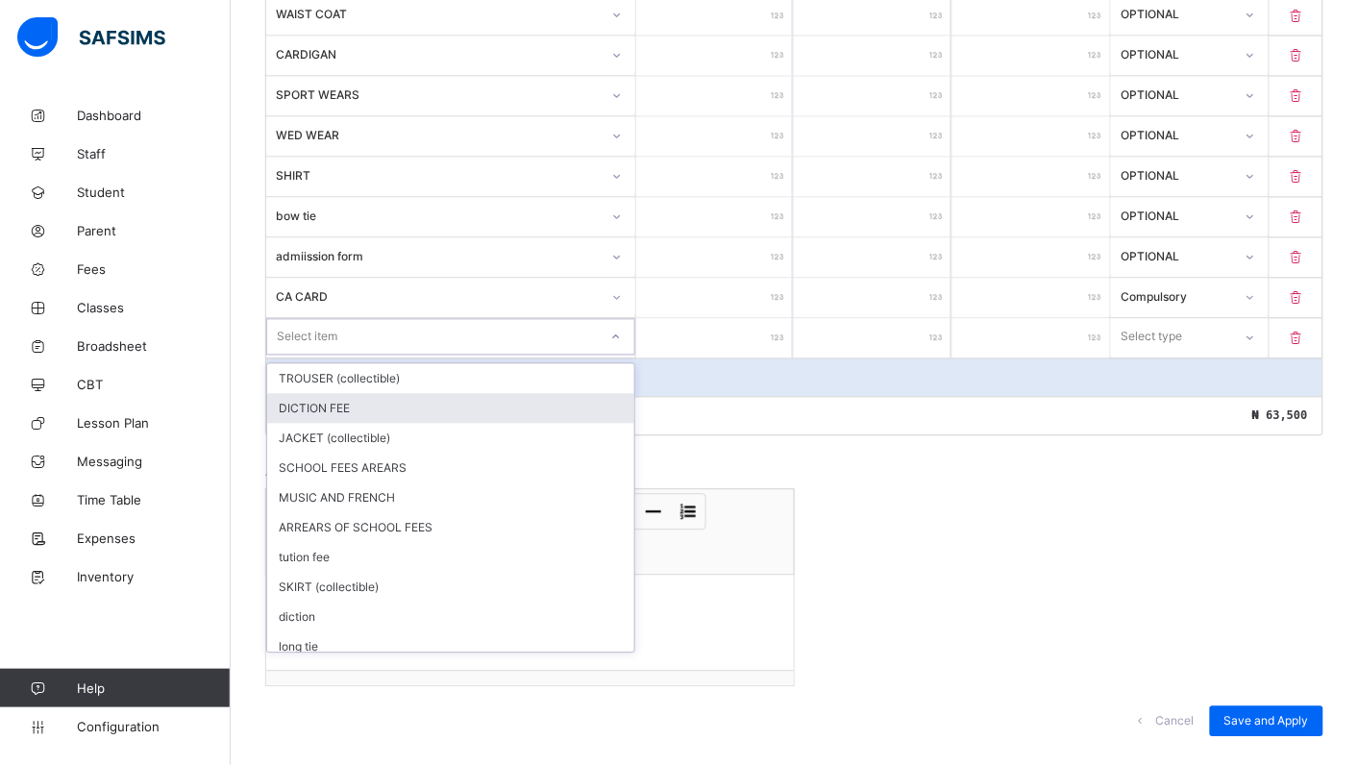
scroll to position [144, 0]
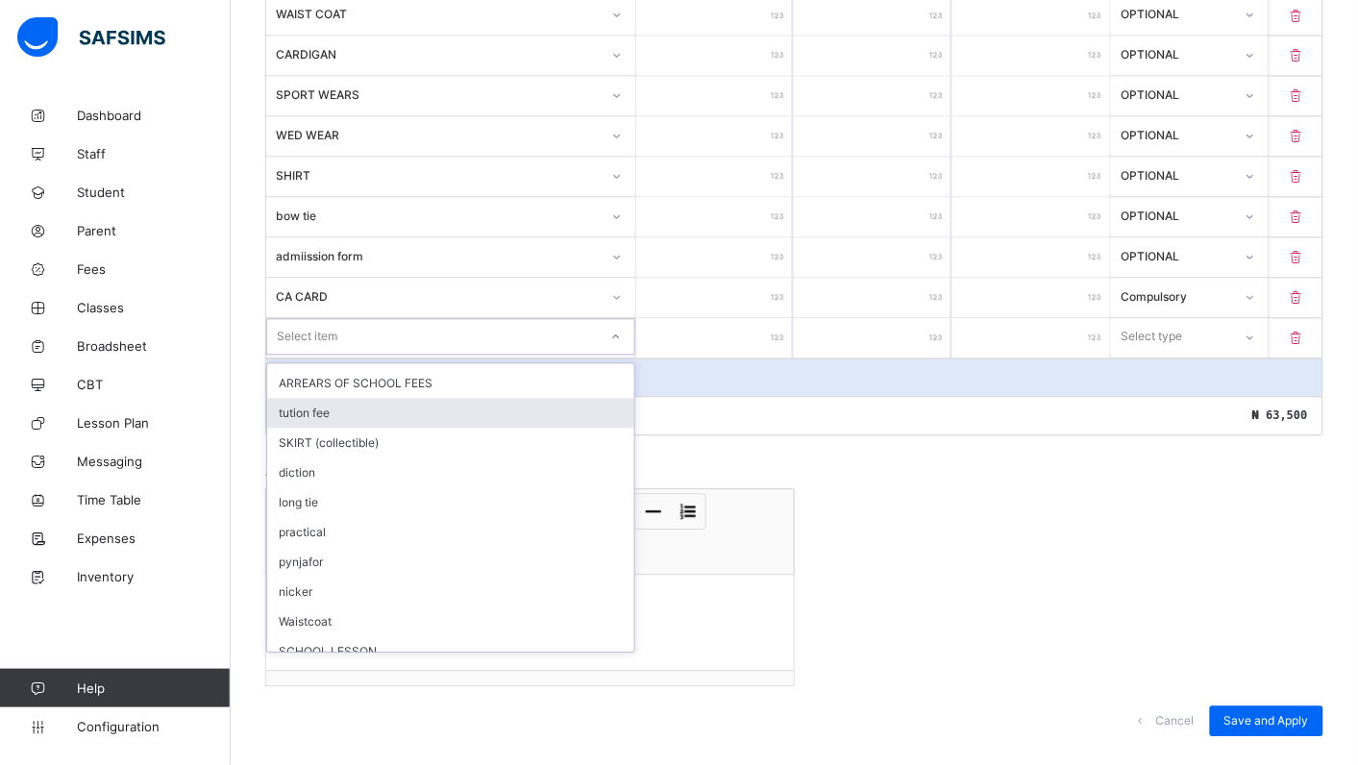
click at [314, 406] on div "tution fee" at bounding box center [450, 414] width 367 height 30
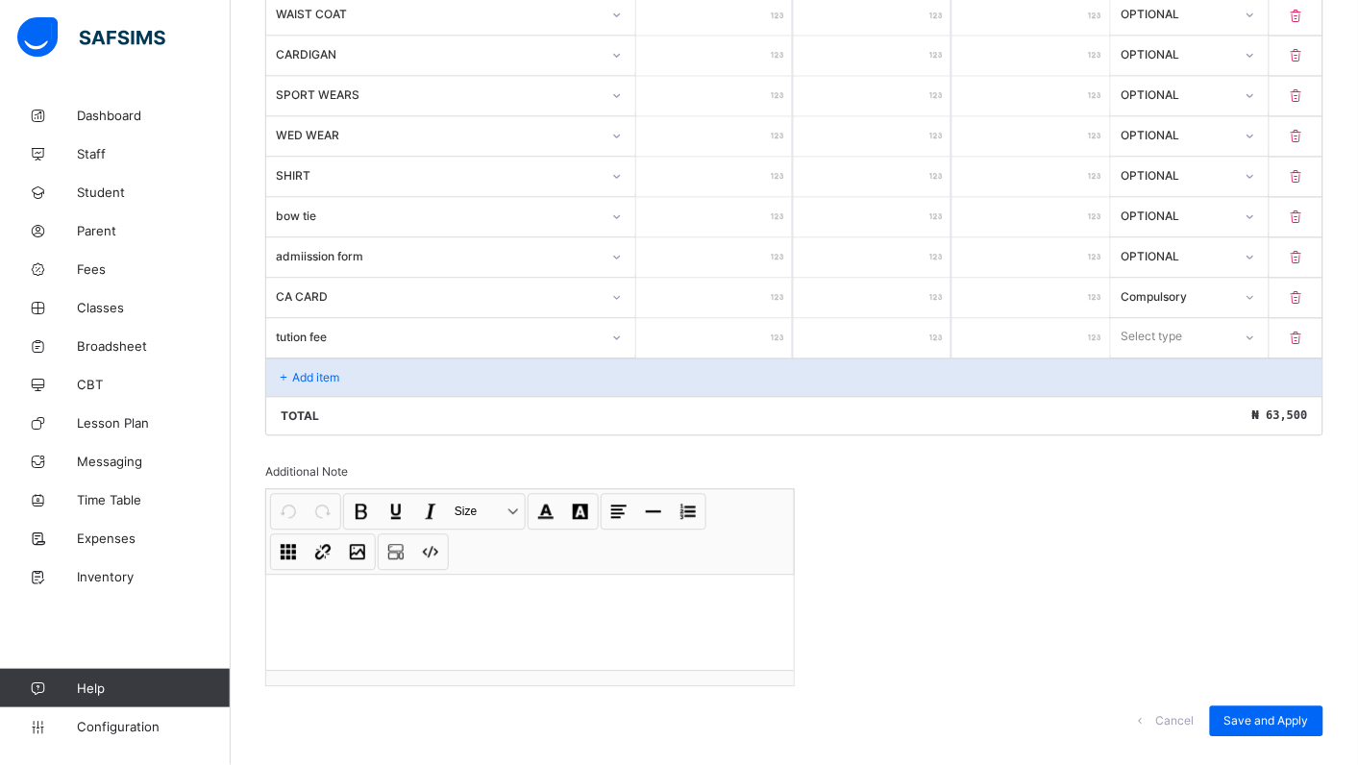
click at [719, 354] on input "number" at bounding box center [715, 338] width 158 height 39
type input "**"
type input "*****"
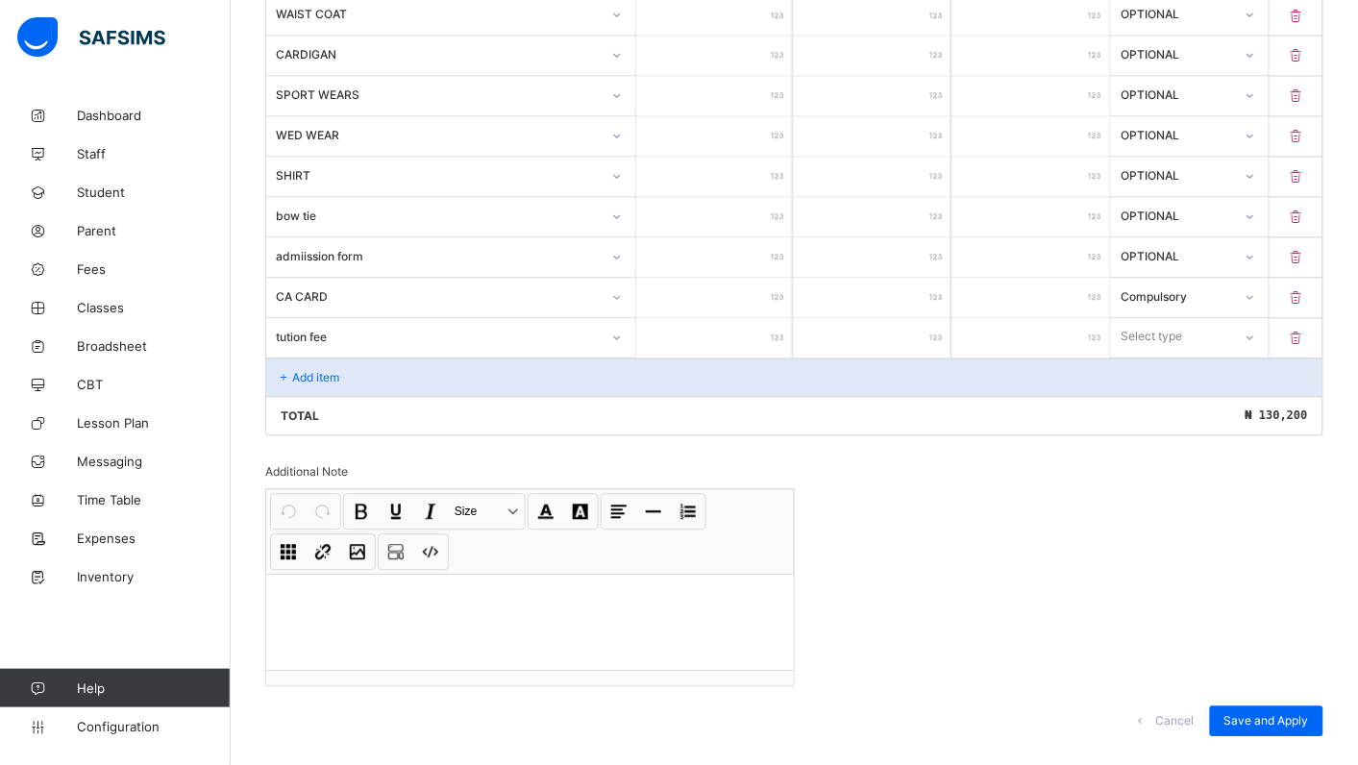
type input "*****"
click at [1255, 339] on icon at bounding box center [1249, 337] width 12 height 19
click at [1155, 394] on div "Compulsory" at bounding box center [1190, 379] width 156 height 30
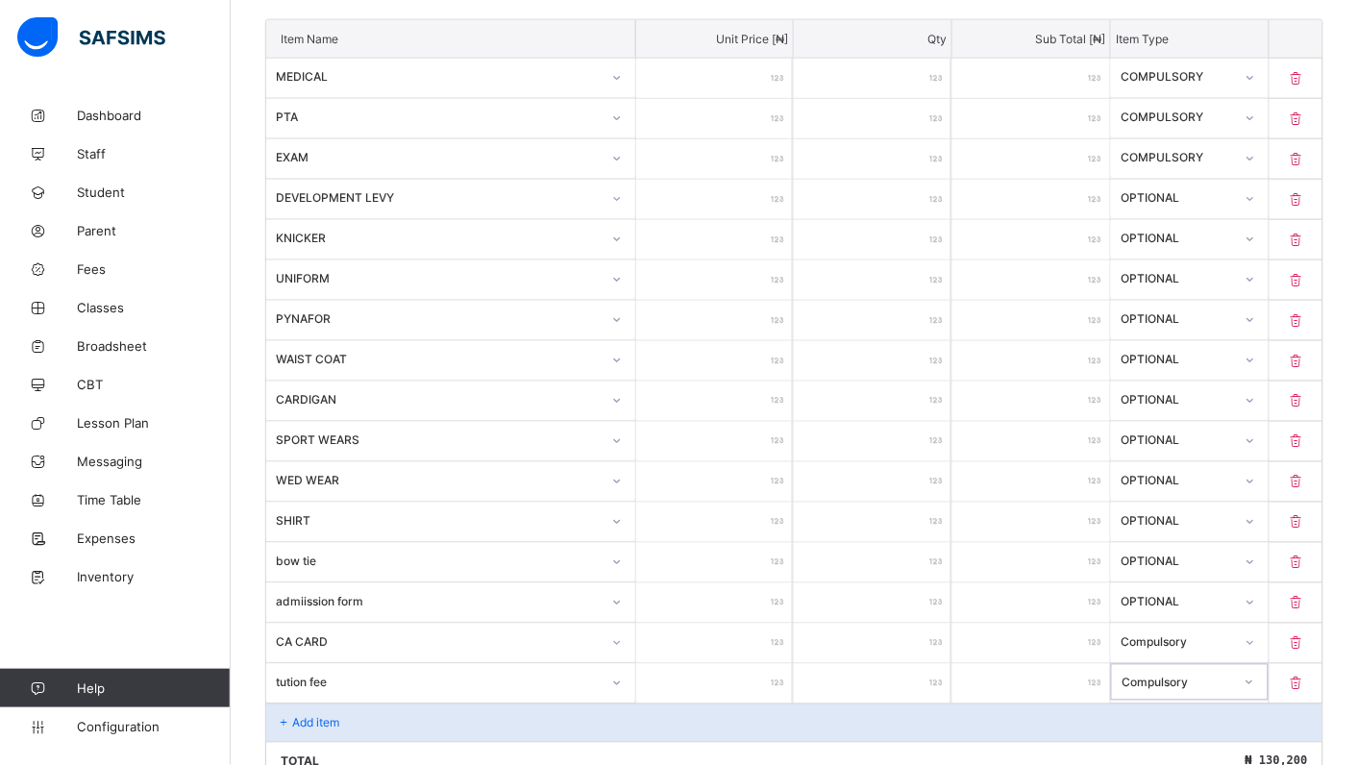
scroll to position [401, 0]
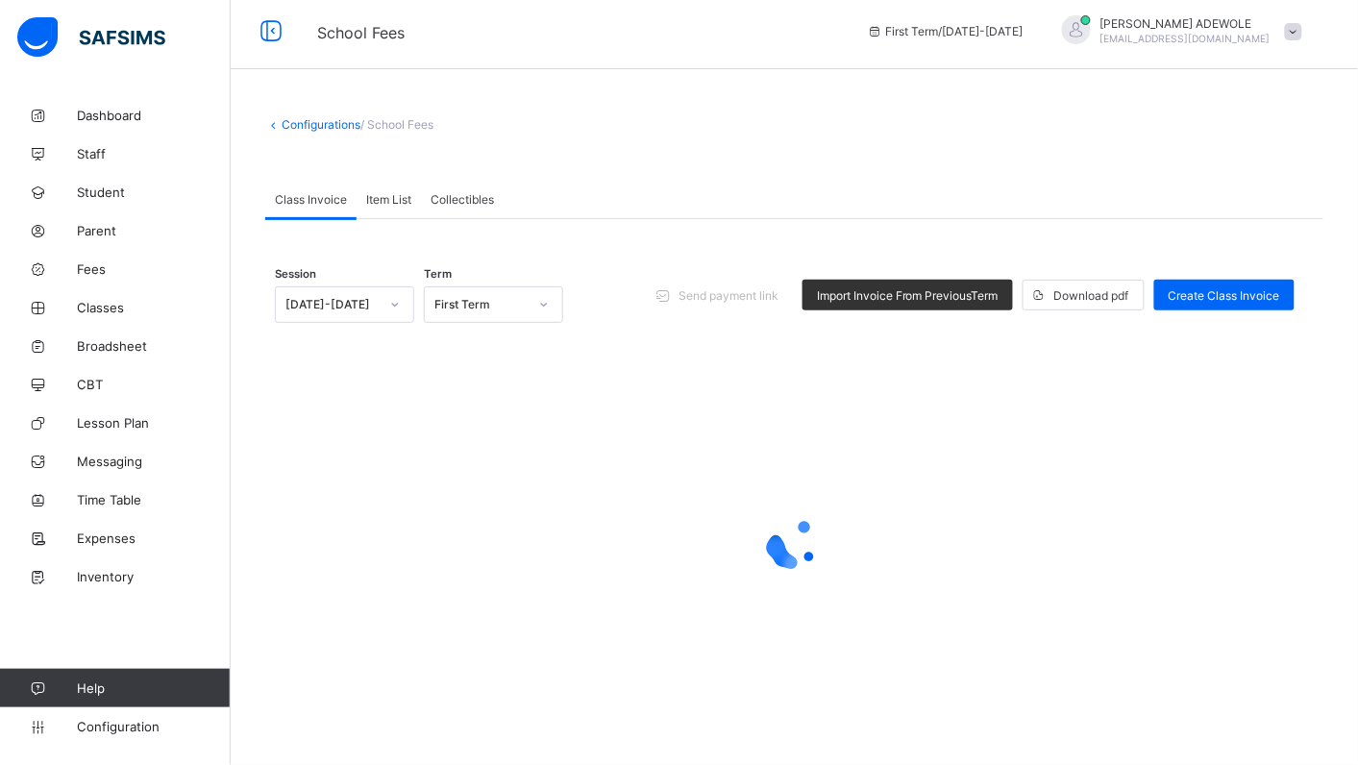
scroll to position [6, 0]
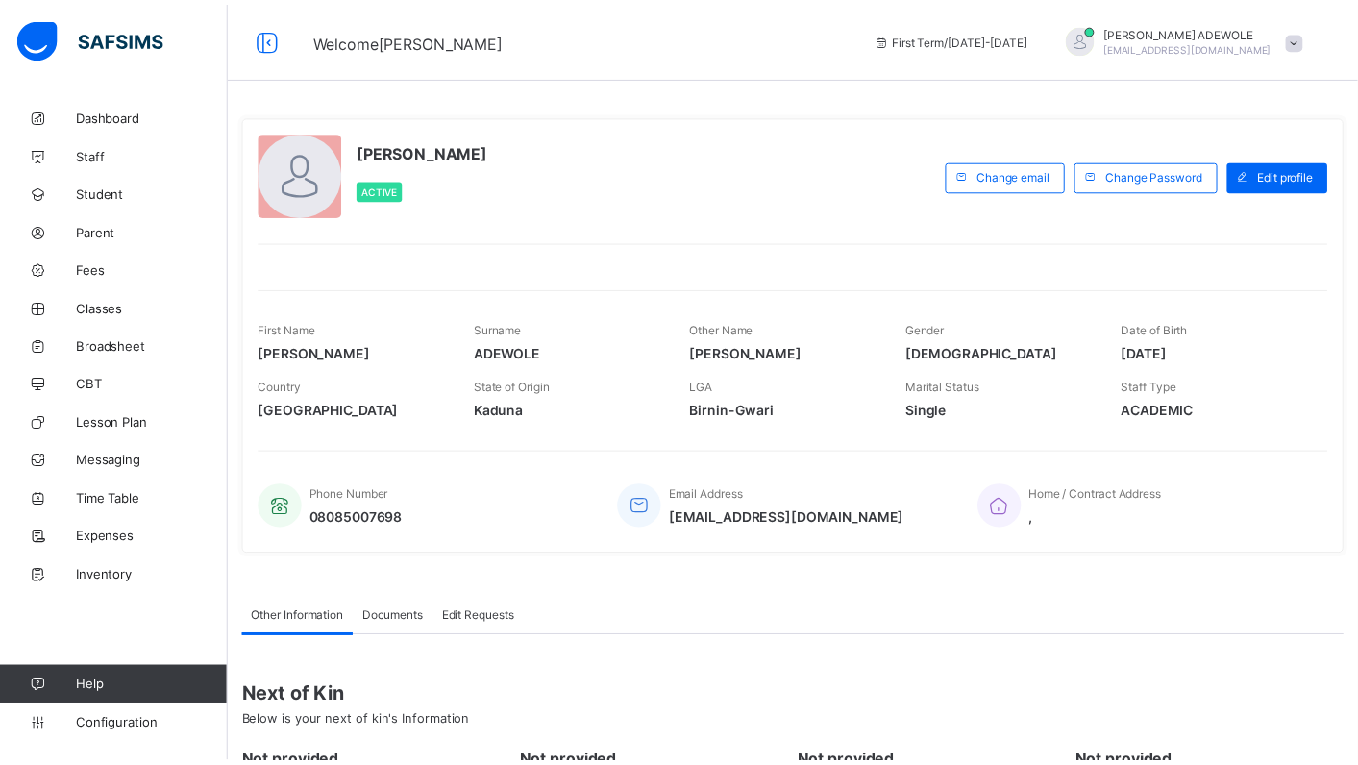
scroll to position [115, 0]
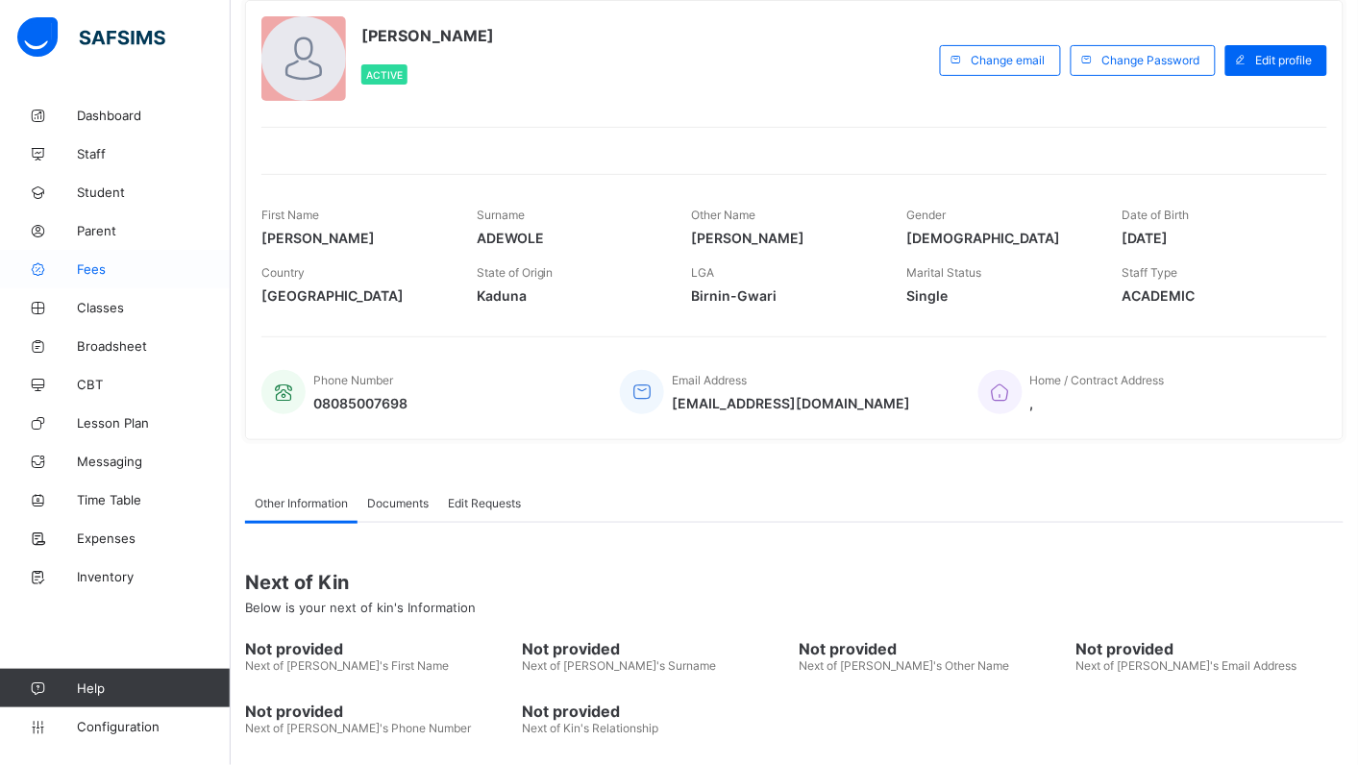
click at [92, 269] on span "Fees" at bounding box center [154, 268] width 154 height 15
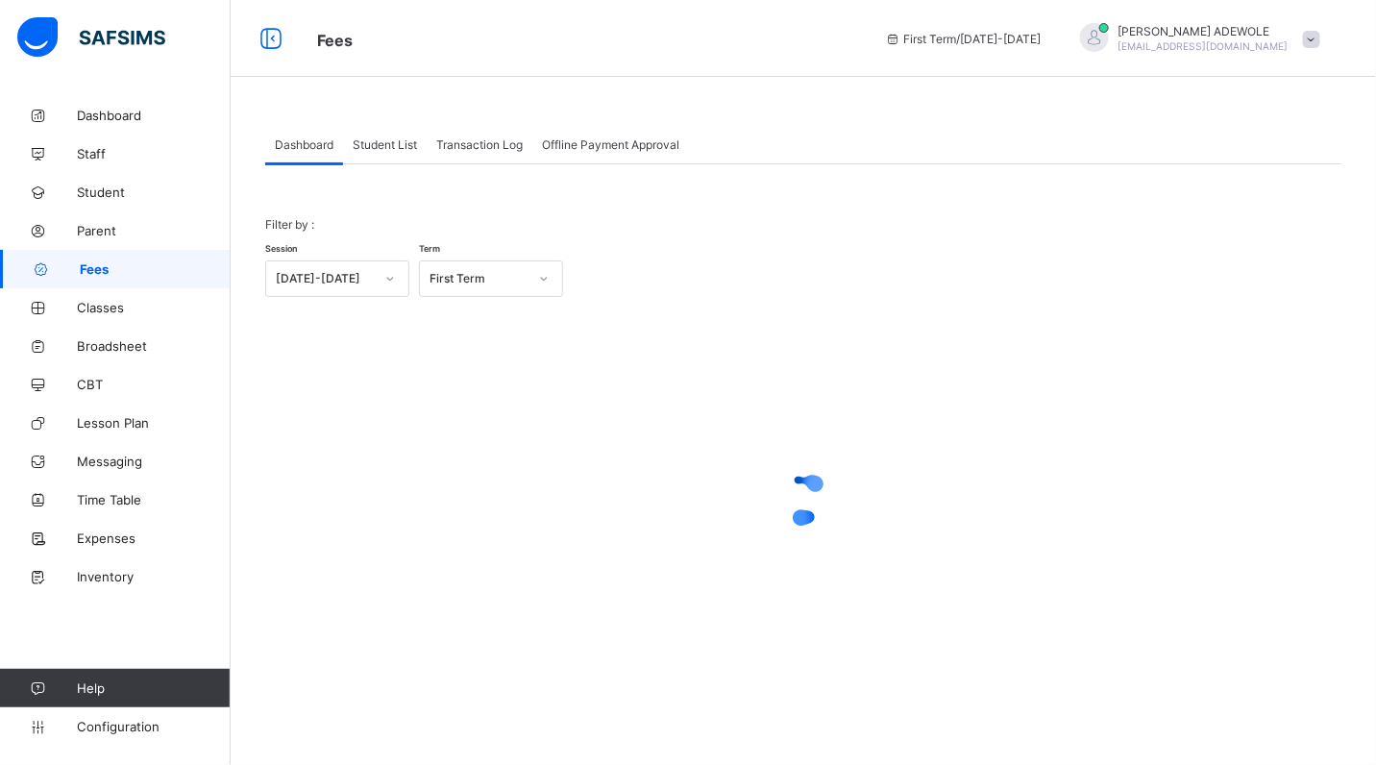
click at [390, 139] on span "Student List" at bounding box center [385, 144] width 64 height 14
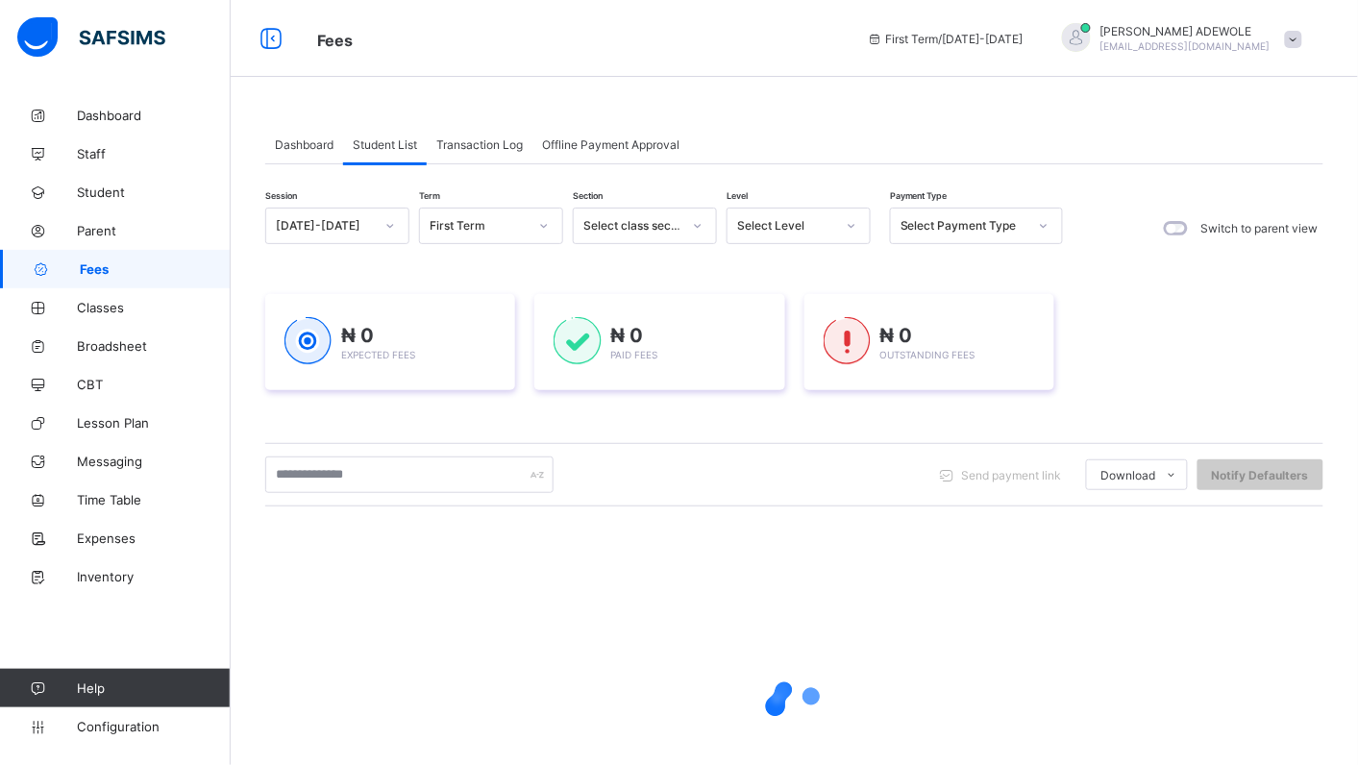
click at [846, 227] on icon at bounding box center [852, 225] width 12 height 19
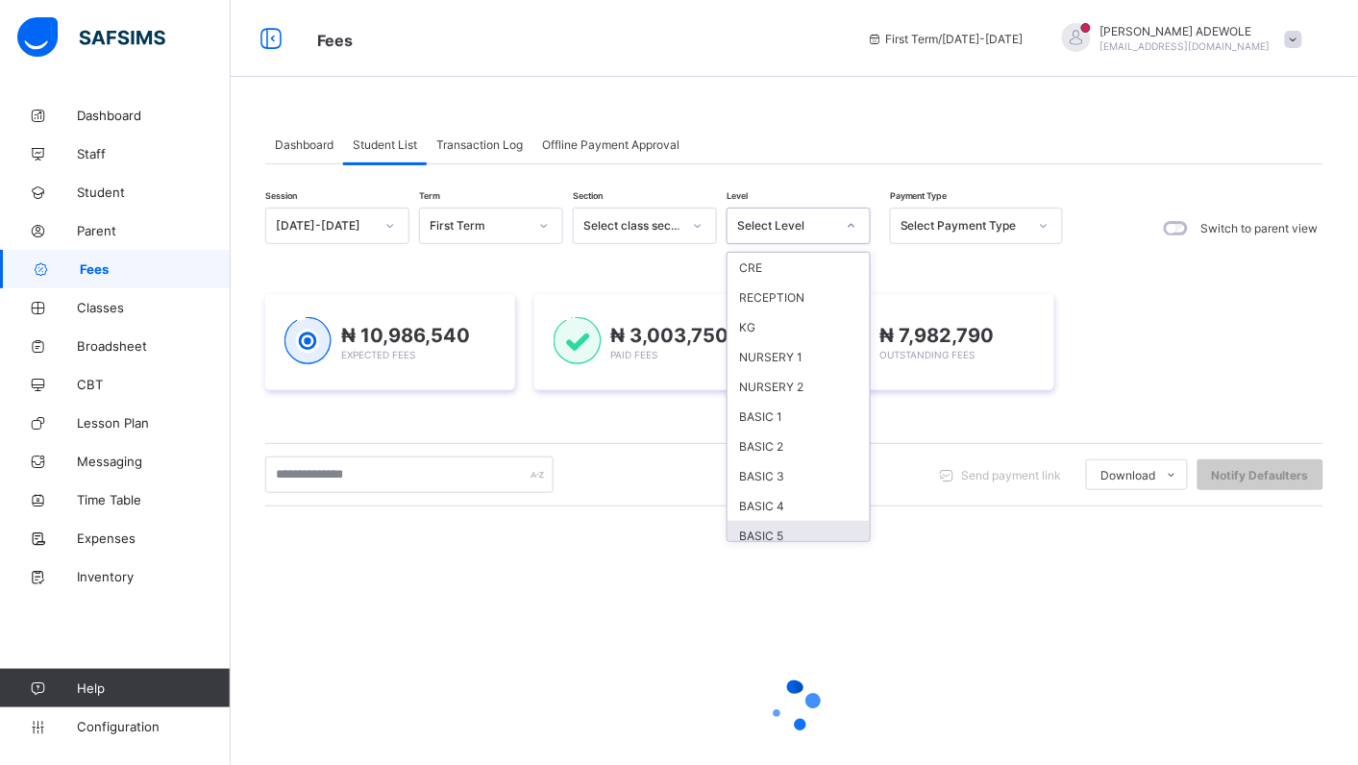
click at [788, 524] on div "BASIC 5" at bounding box center [798, 536] width 142 height 30
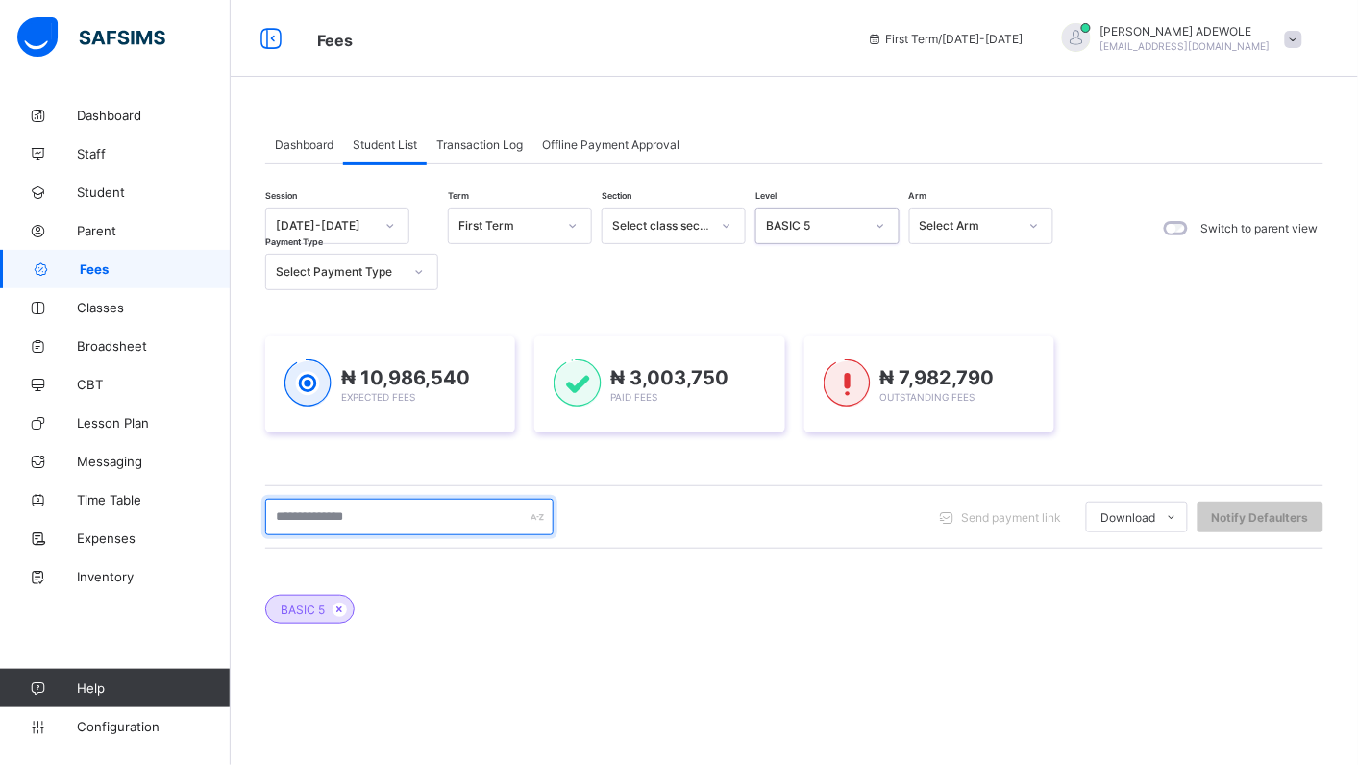
click at [406, 510] on input "text" at bounding box center [409, 517] width 288 height 37
type input "*********"
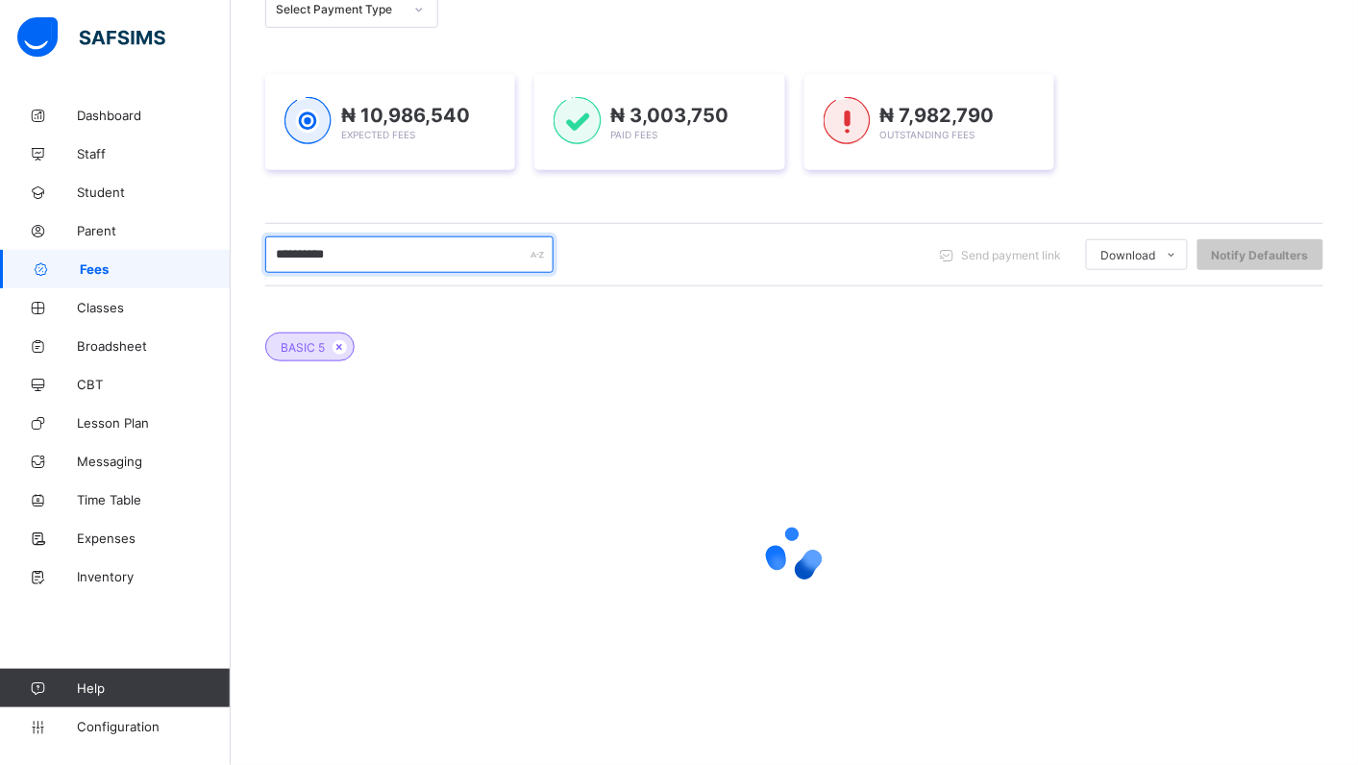
scroll to position [139, 0]
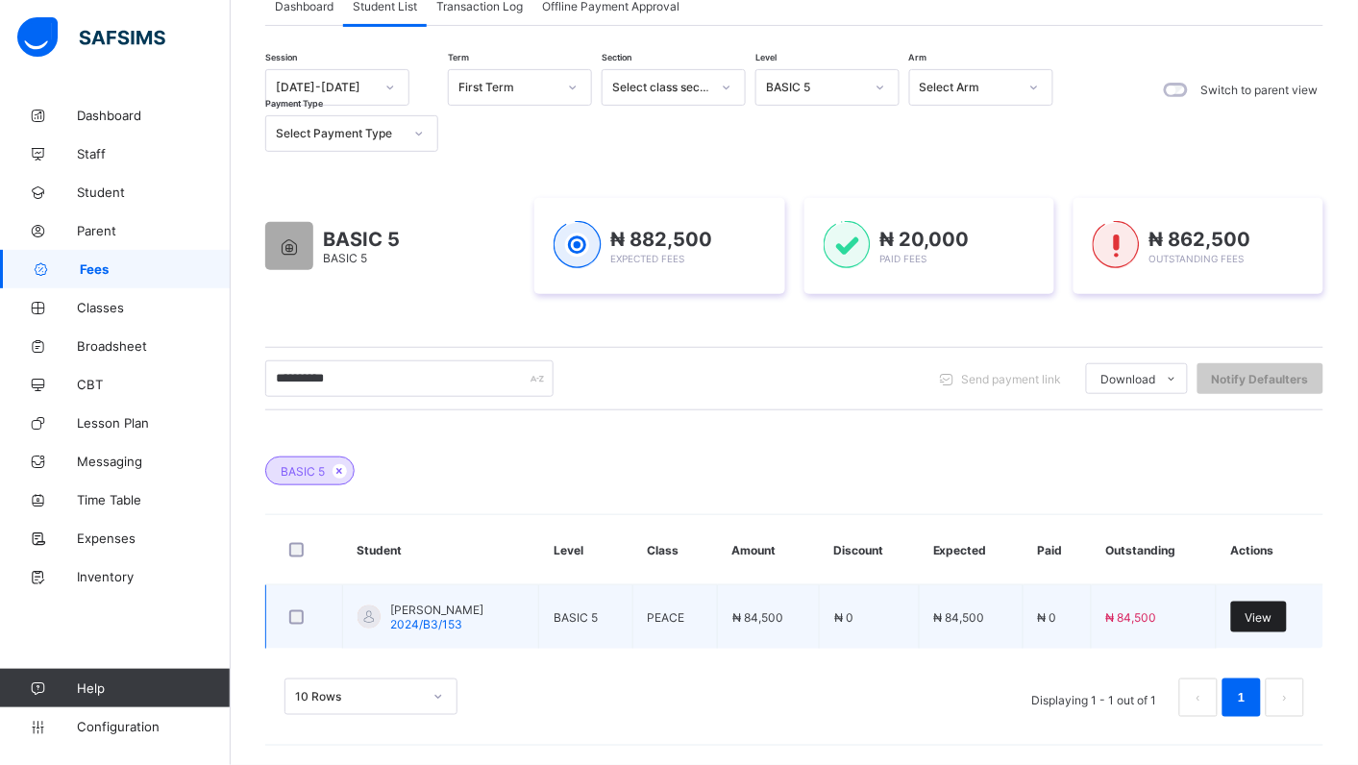
click at [1272, 616] on span "View" at bounding box center [1258, 617] width 27 height 14
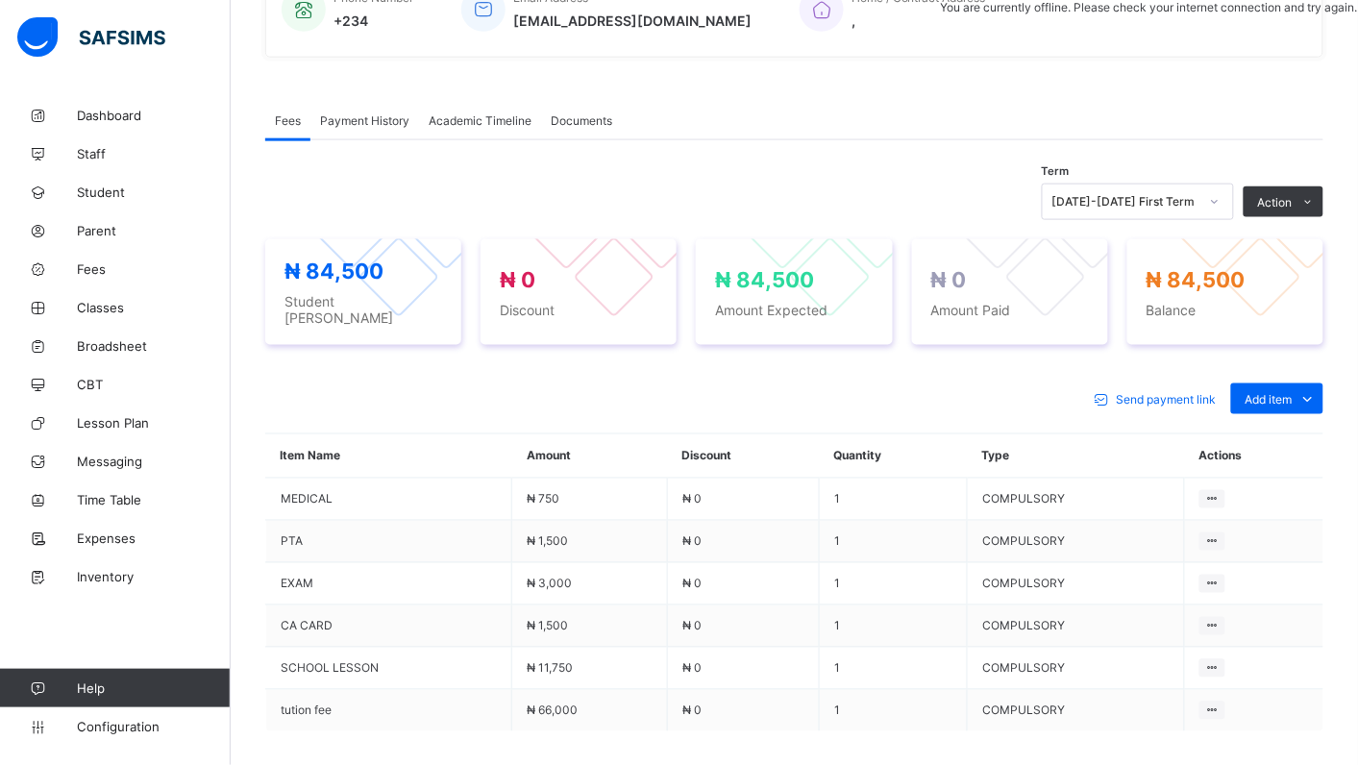
scroll to position [483, 0]
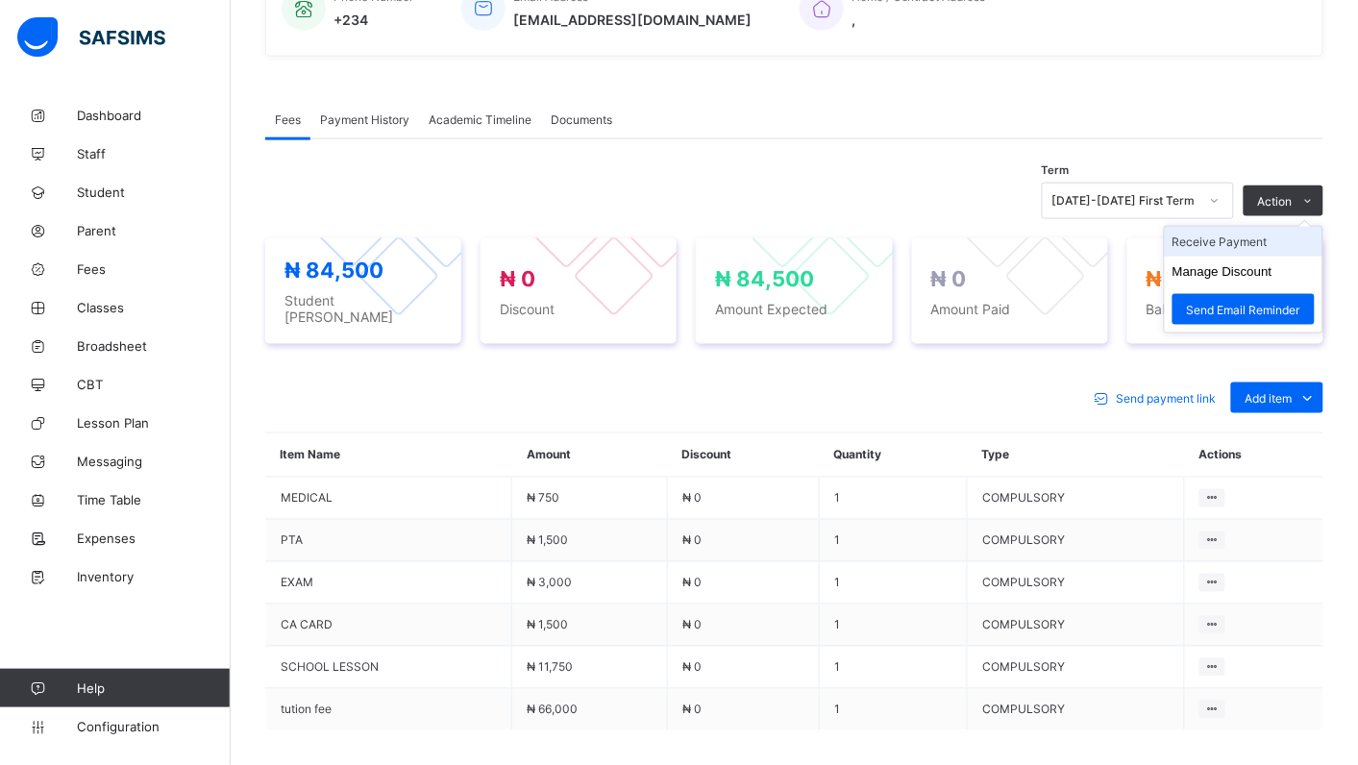
click at [1239, 257] on li "Receive Payment" at bounding box center [1243, 242] width 158 height 30
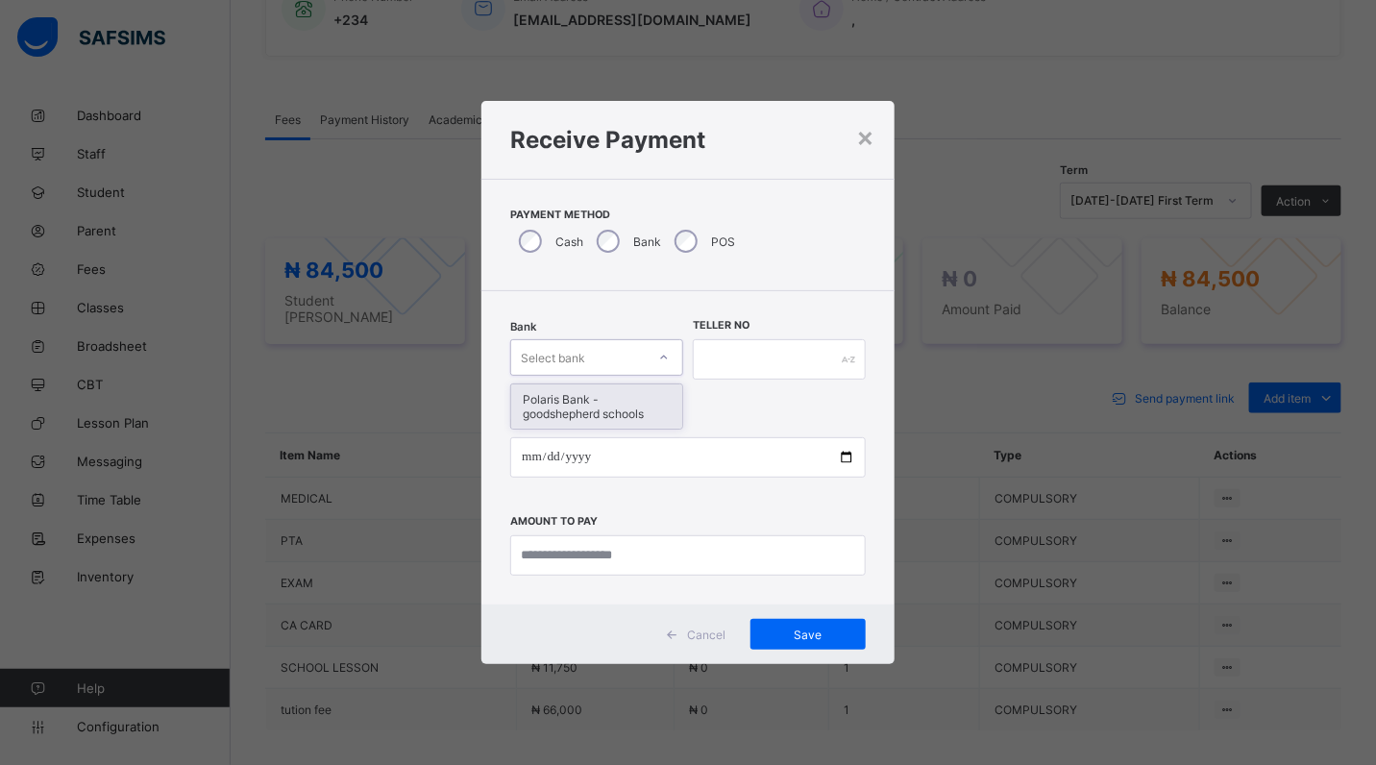
click at [665, 358] on icon at bounding box center [664, 357] width 12 height 19
click at [664, 423] on div "Polaris Bank - goodshepherd schools" at bounding box center [596, 406] width 171 height 44
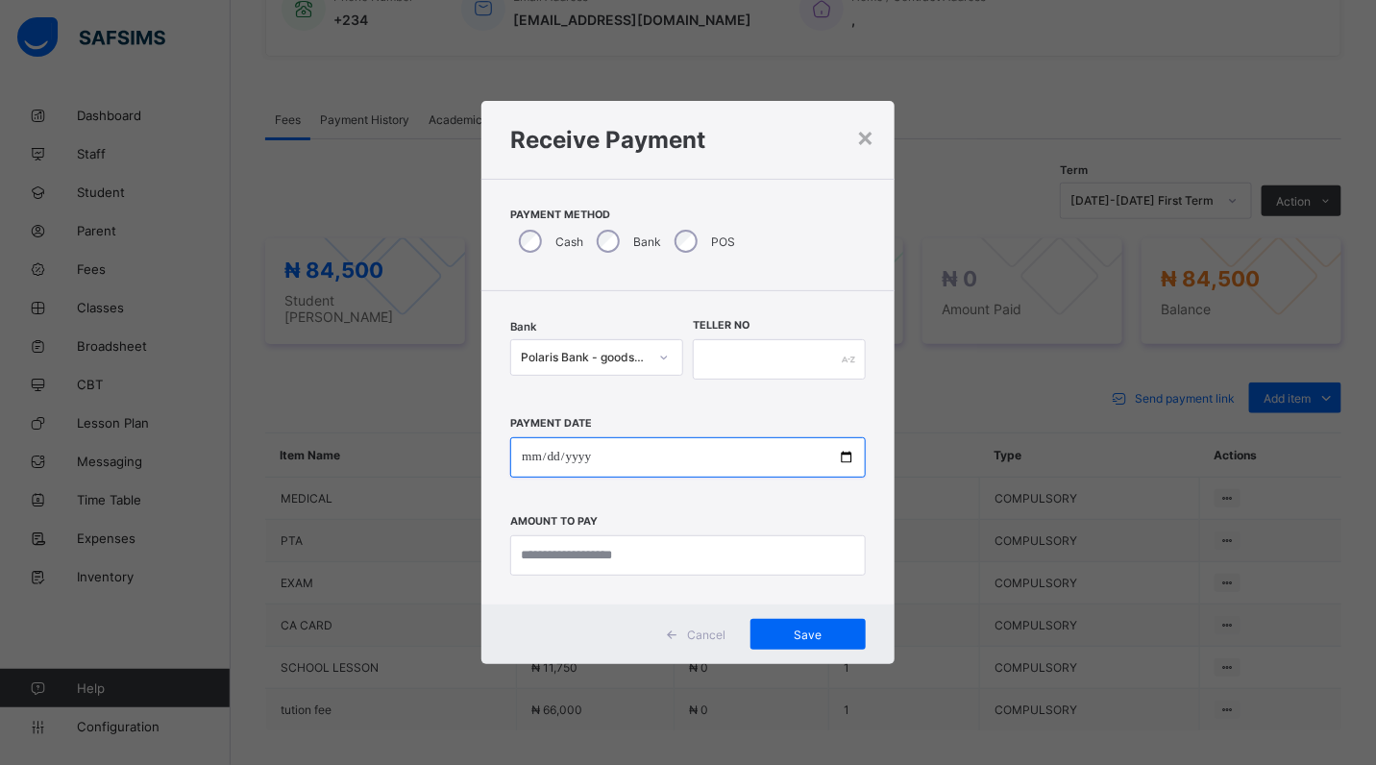
click at [850, 458] on input "date" at bounding box center [687, 457] width 355 height 40
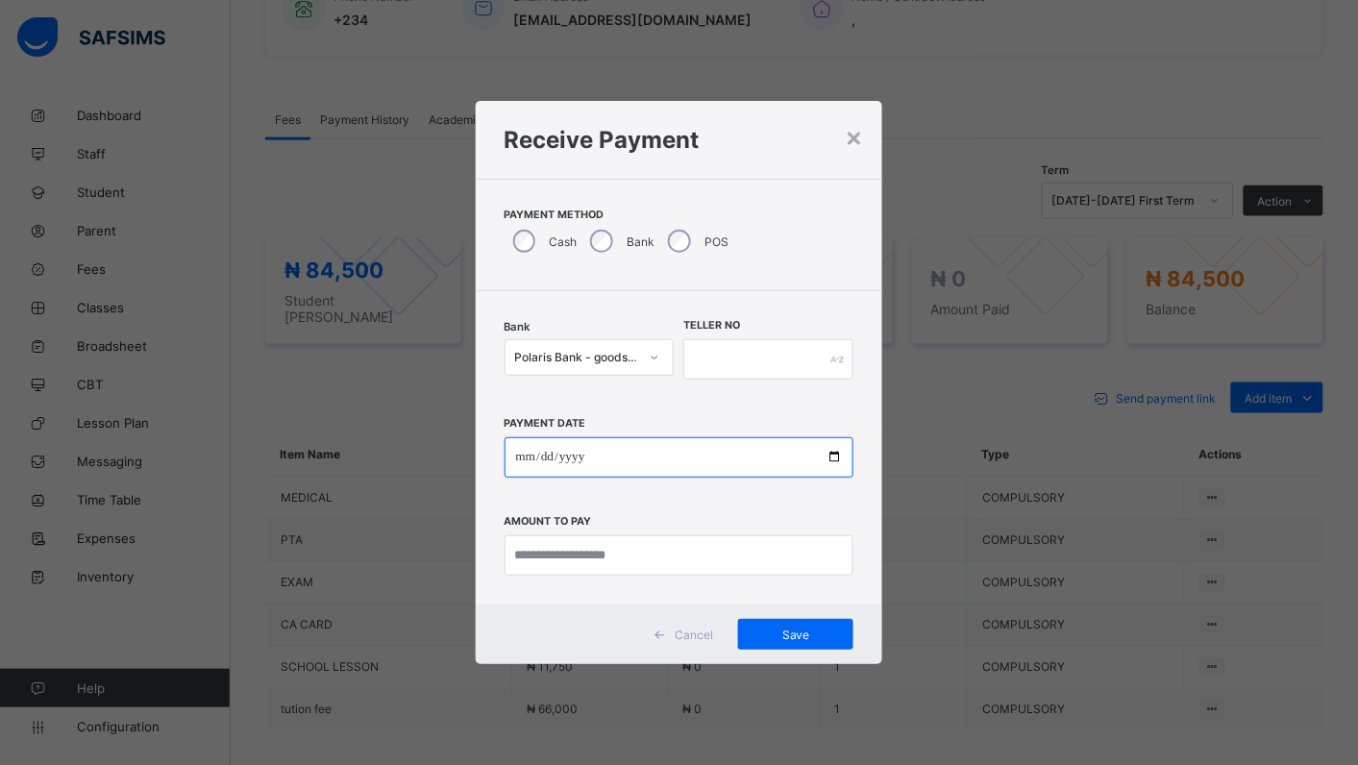
type input "**********"
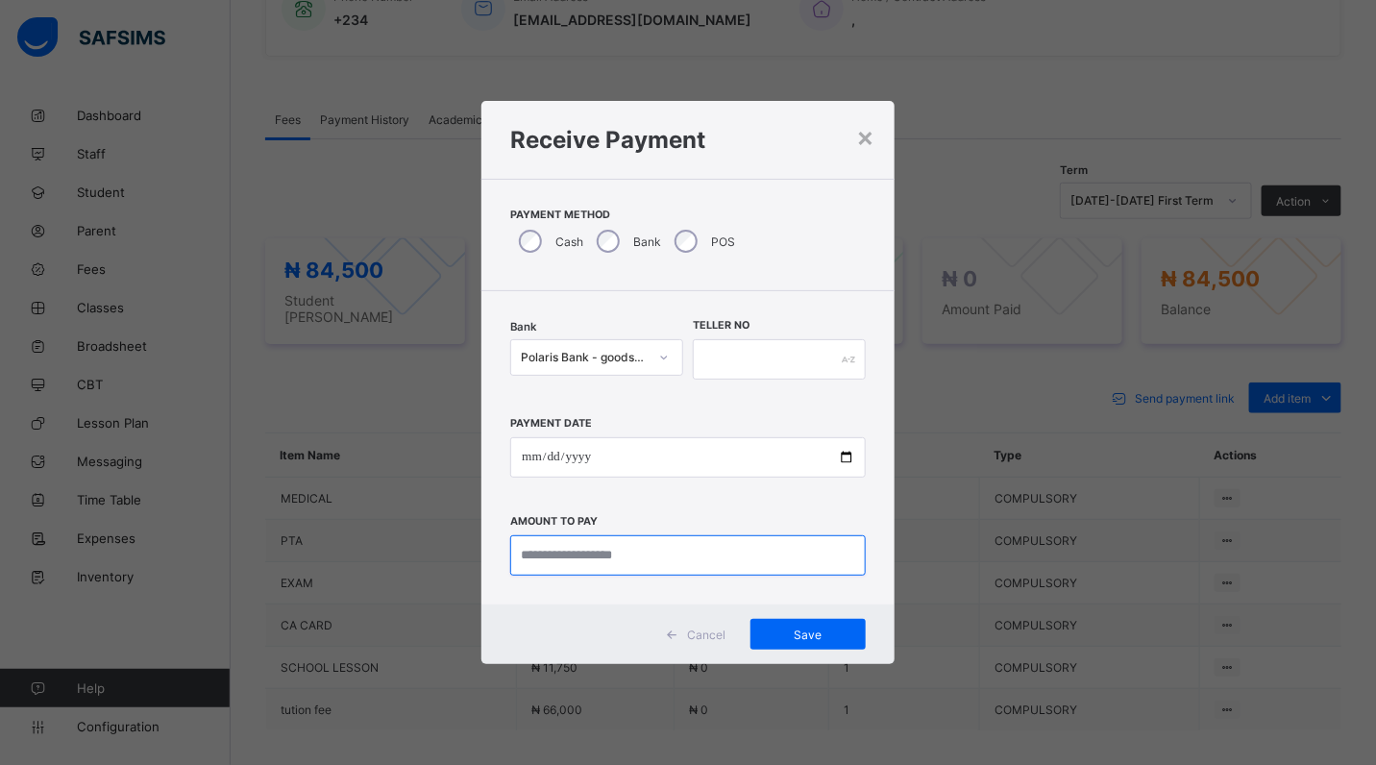
click at [664, 553] on input "currency" at bounding box center [687, 555] width 355 height 40
type input "********"
click at [807, 634] on span "Save" at bounding box center [808, 634] width 86 height 14
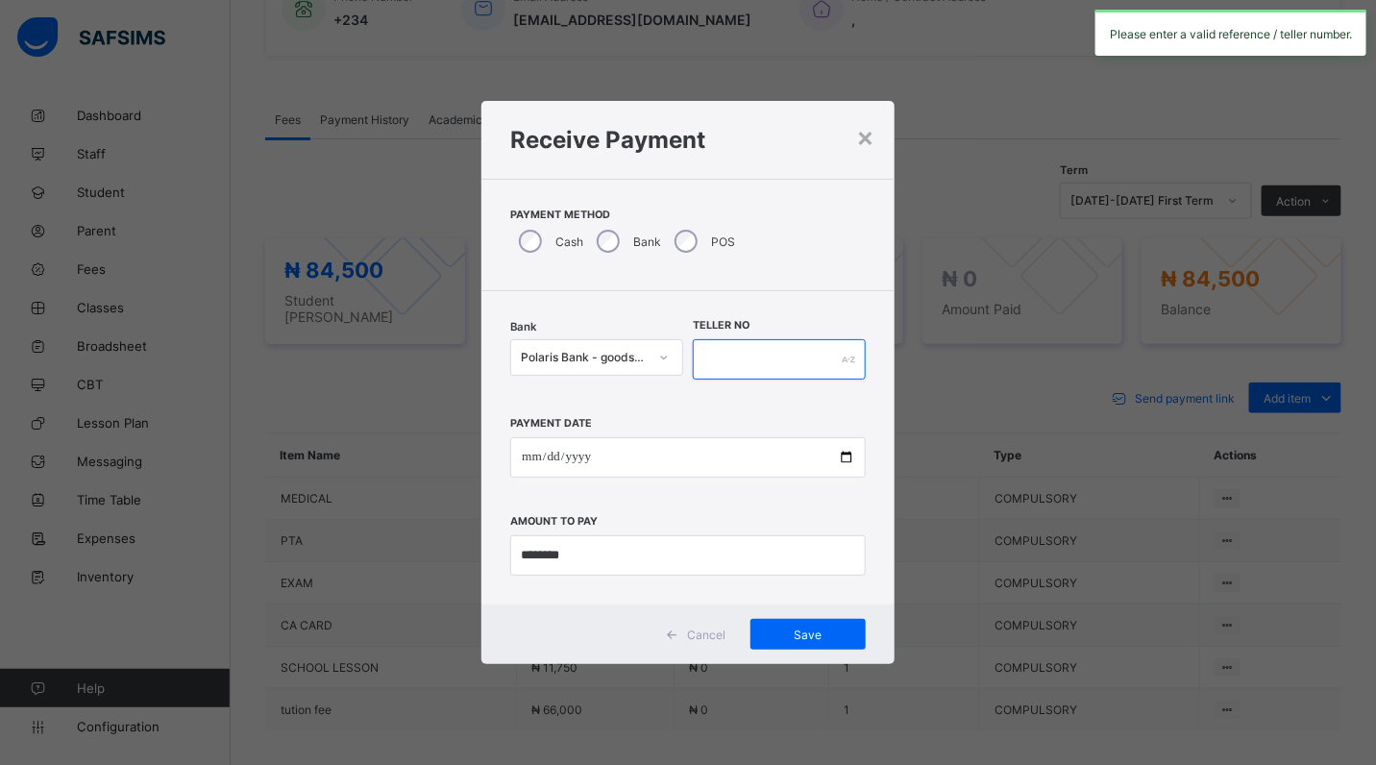
click at [711, 351] on input "text" at bounding box center [779, 359] width 173 height 40
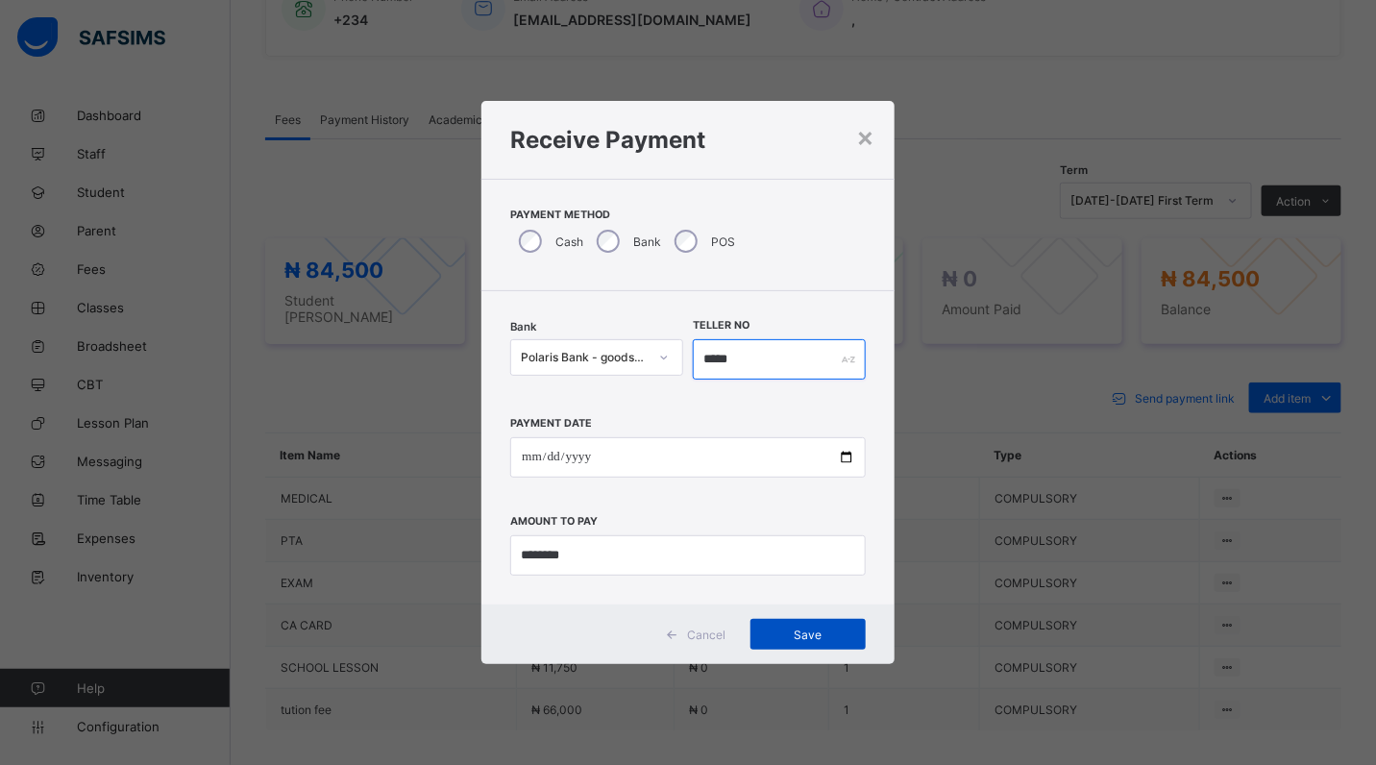
type input "*****"
click at [805, 632] on span "Save" at bounding box center [808, 634] width 86 height 14
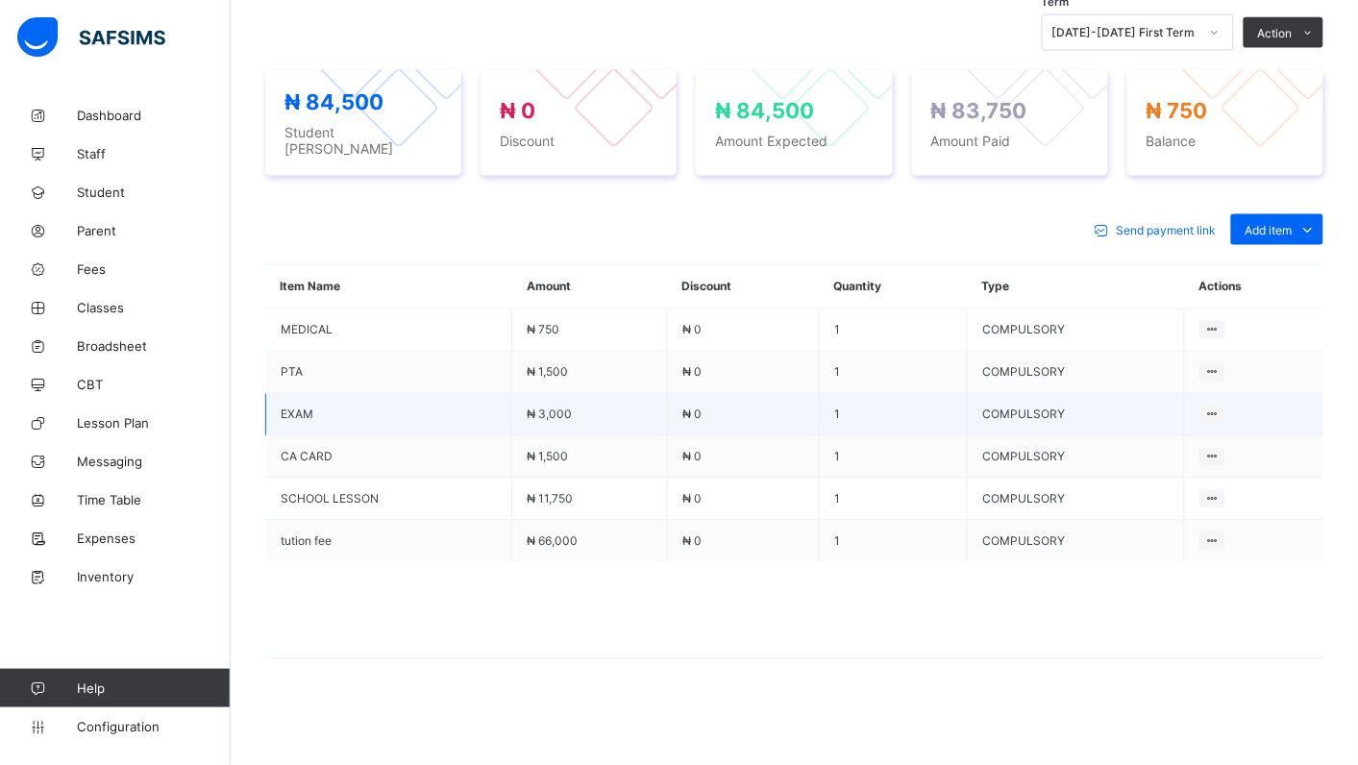
scroll to position [659, 0]
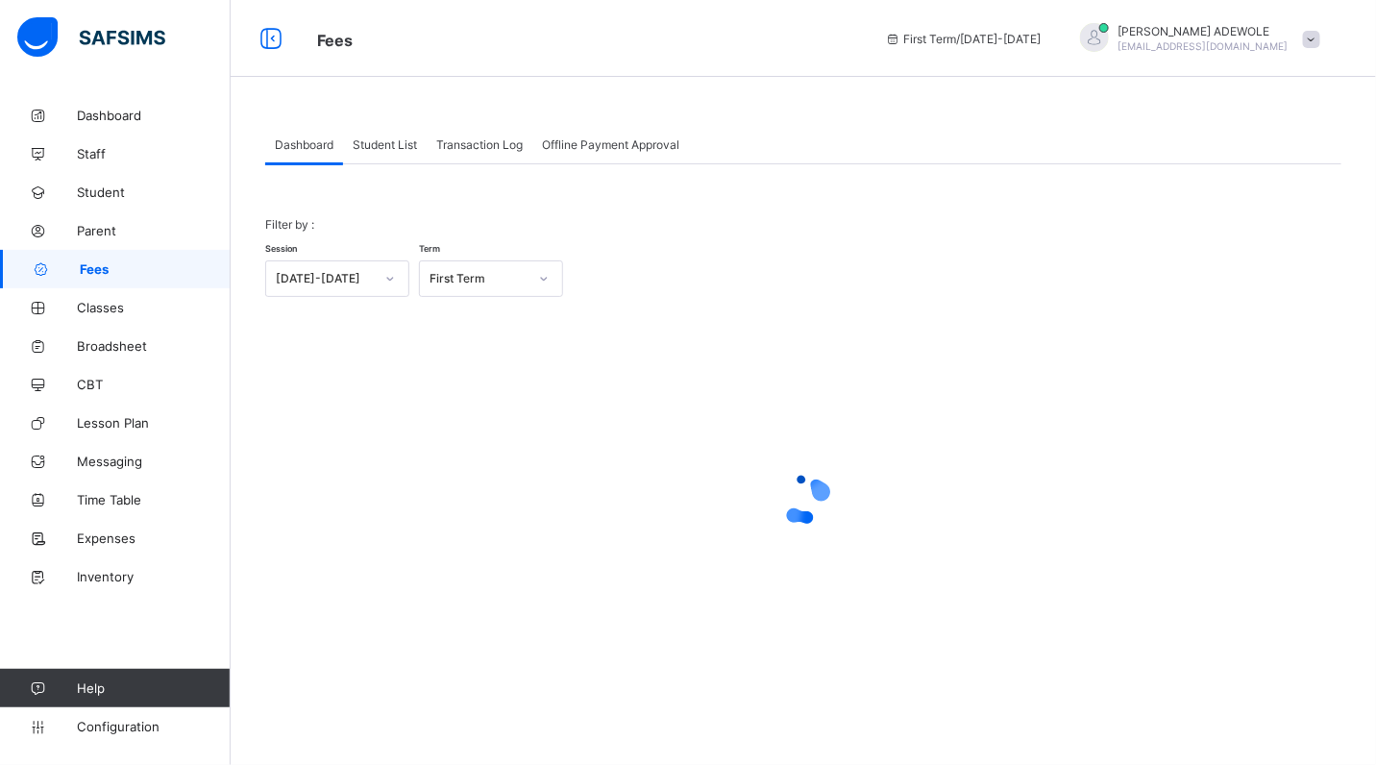
click at [384, 142] on span "Student List" at bounding box center [385, 144] width 64 height 14
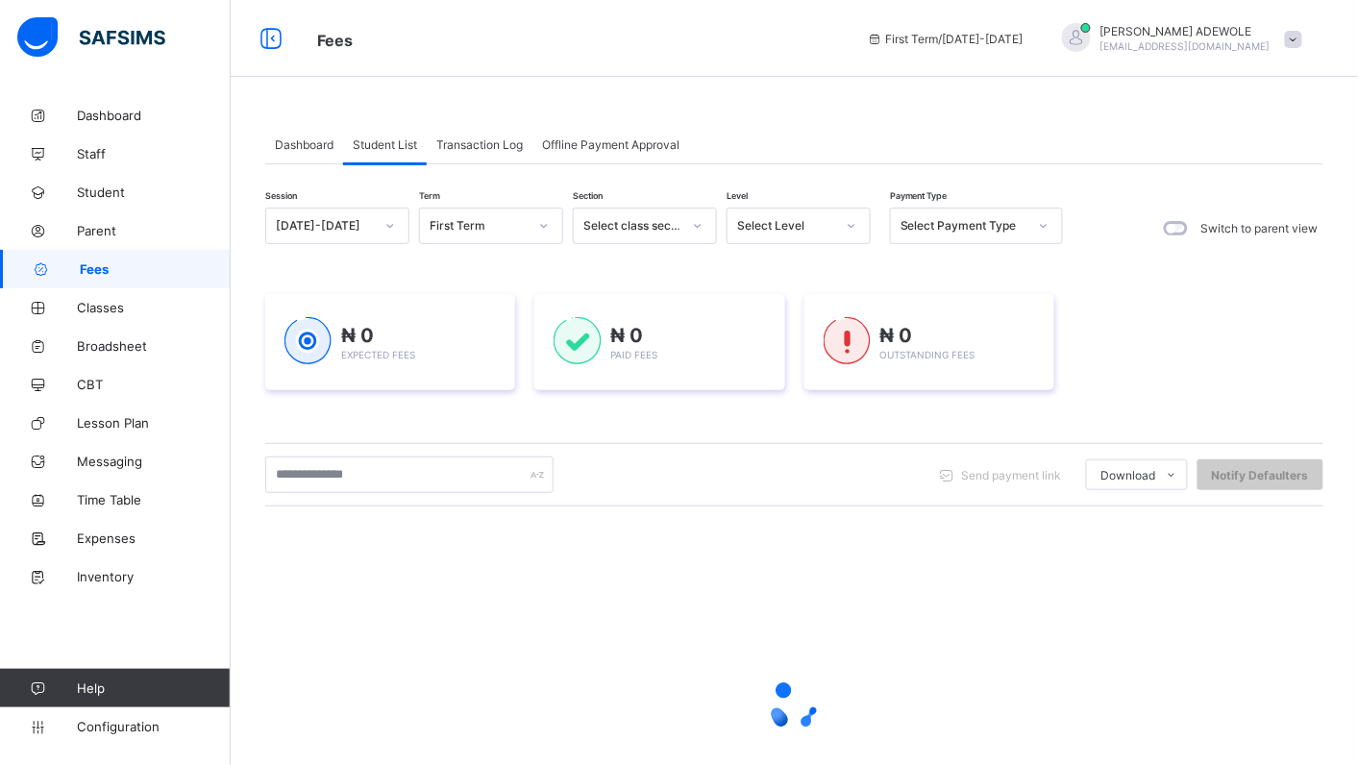
click at [851, 222] on icon at bounding box center [852, 225] width 12 height 19
click at [846, 228] on icon at bounding box center [852, 225] width 12 height 19
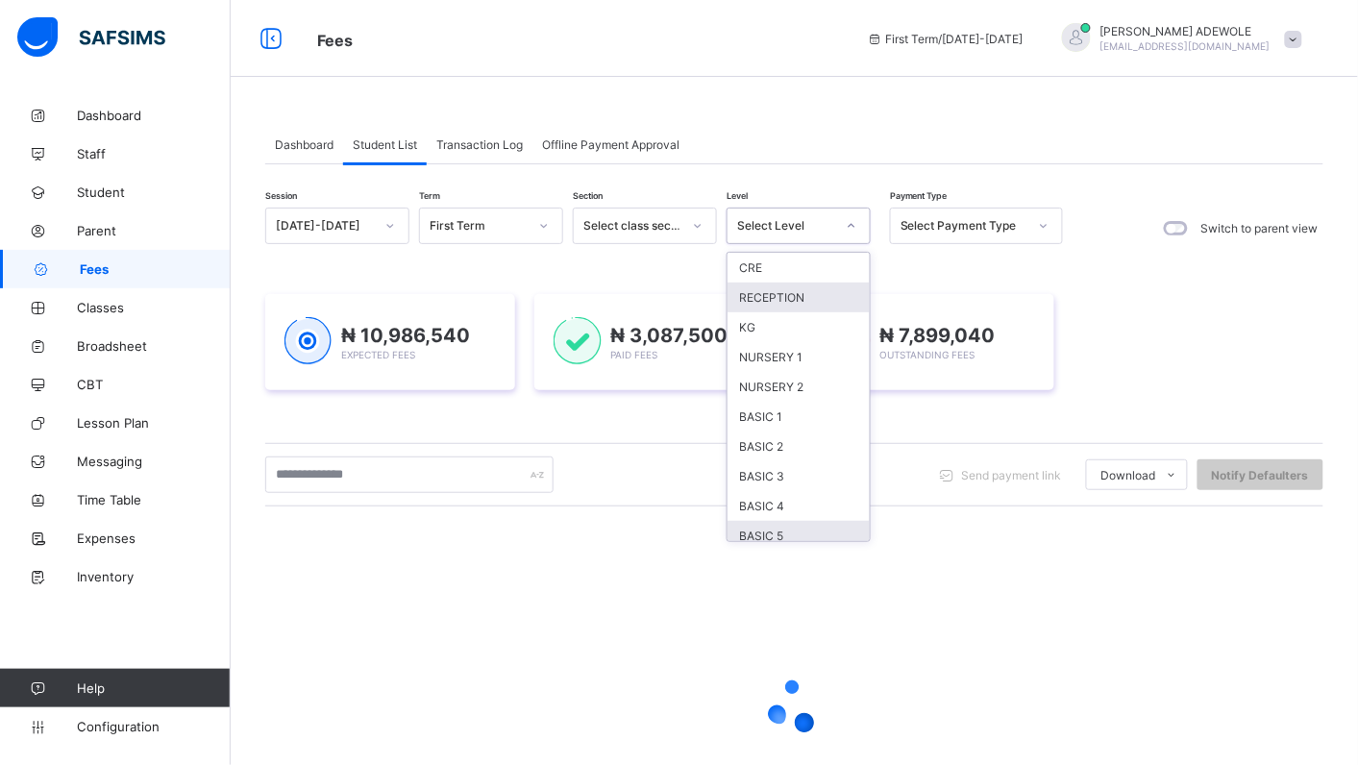
click at [789, 527] on div "BASIC 5" at bounding box center [798, 536] width 142 height 30
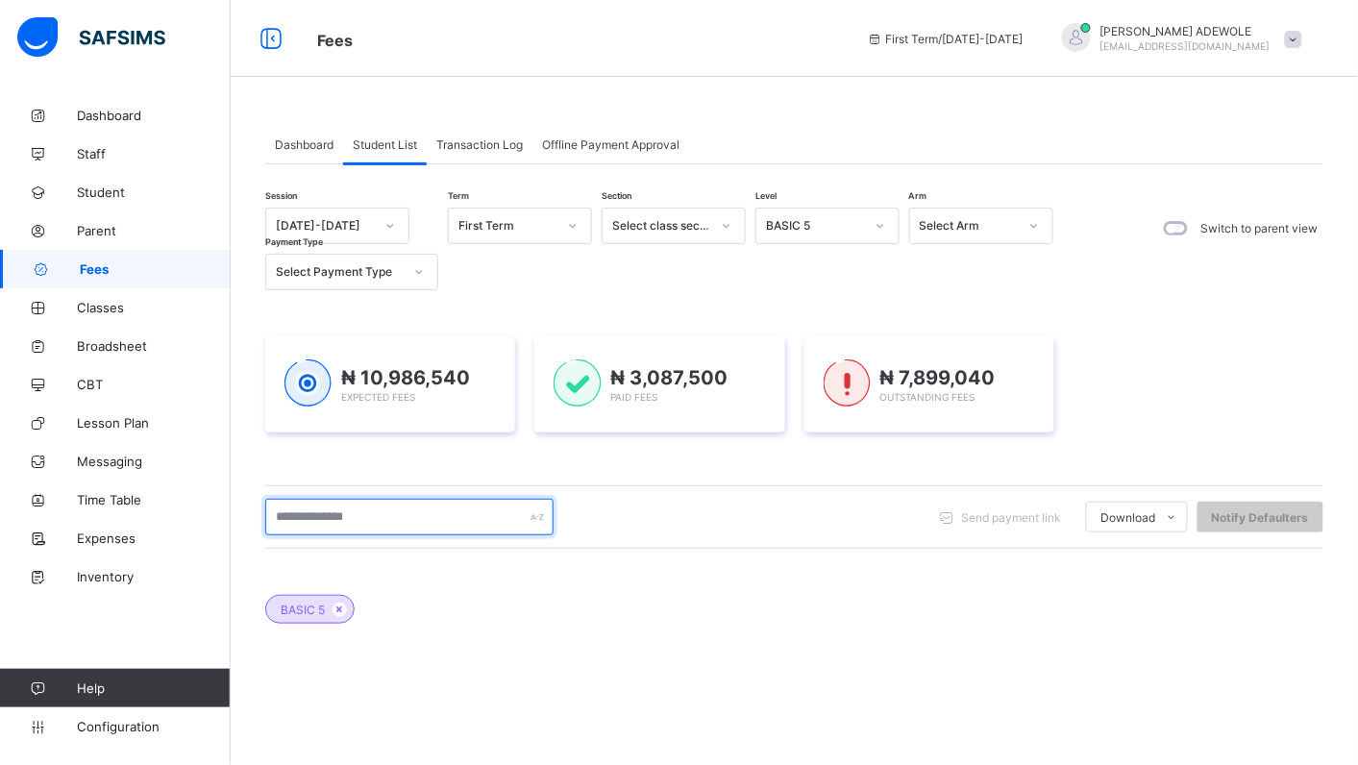
click at [399, 517] on input "text" at bounding box center [409, 517] width 288 height 37
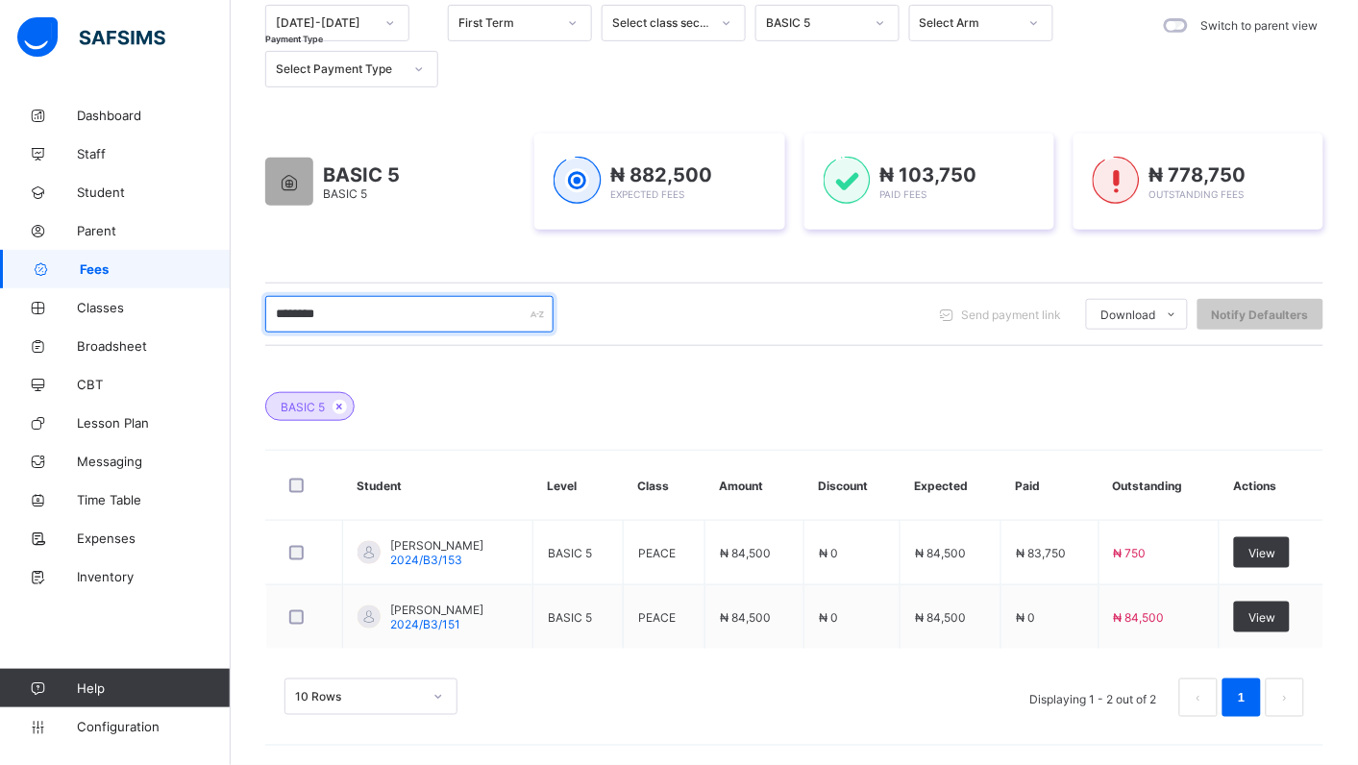
scroll to position [204, 0]
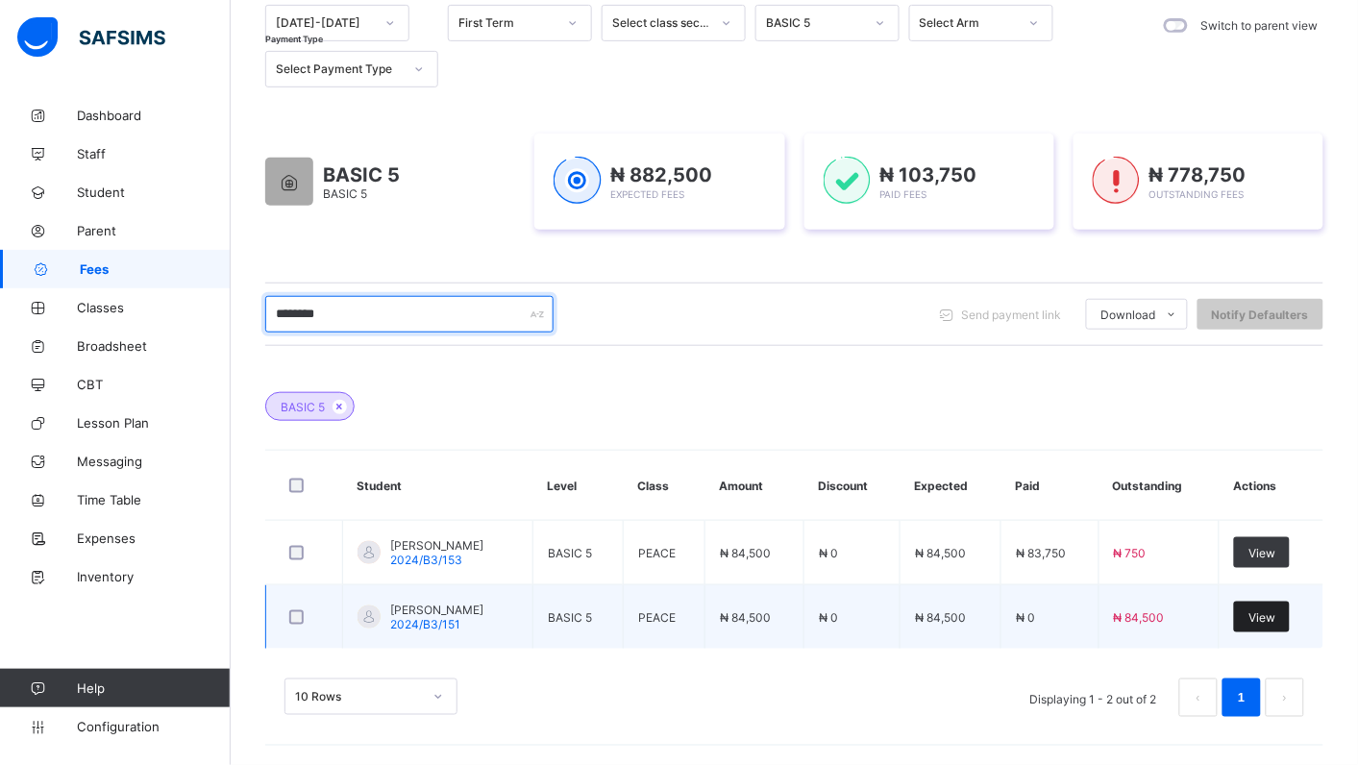
type input "********"
click at [1263, 625] on div "View" at bounding box center [1262, 616] width 56 height 31
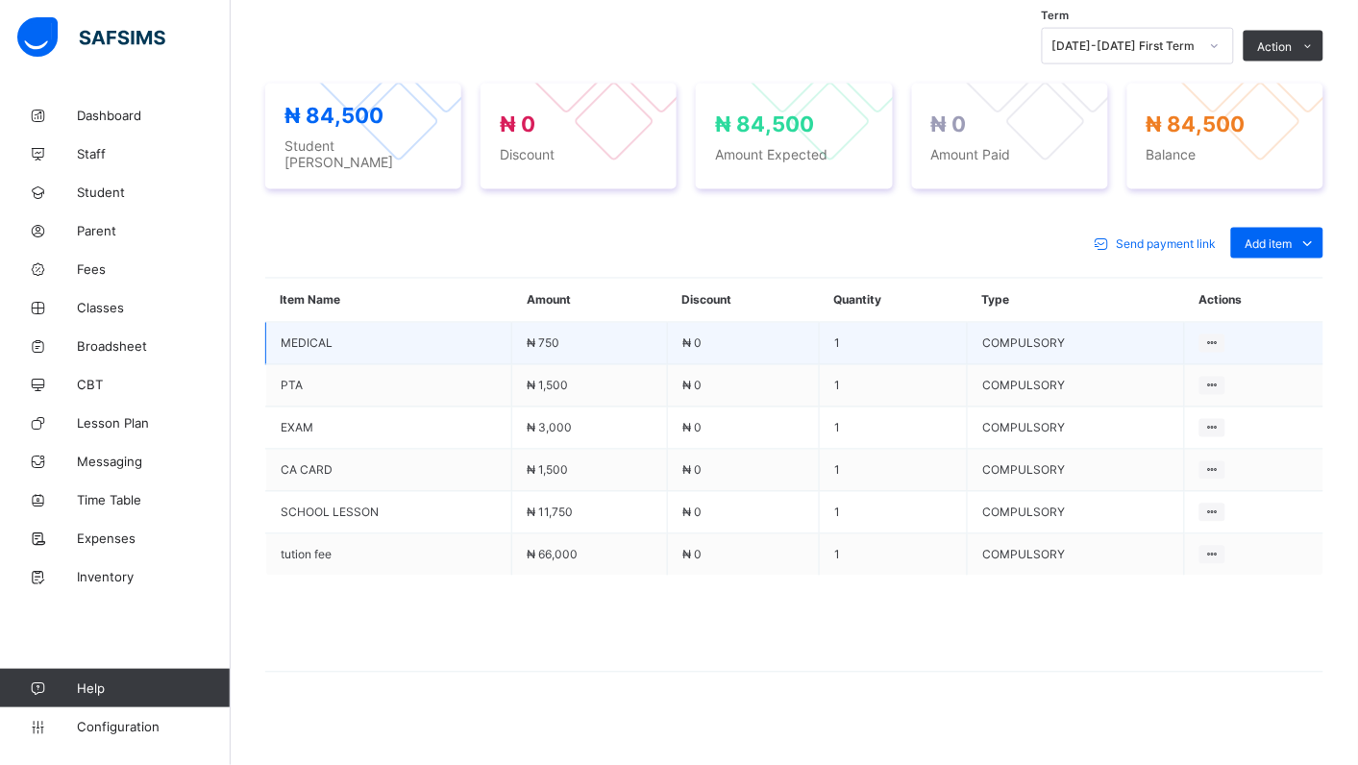
scroll to position [659, 0]
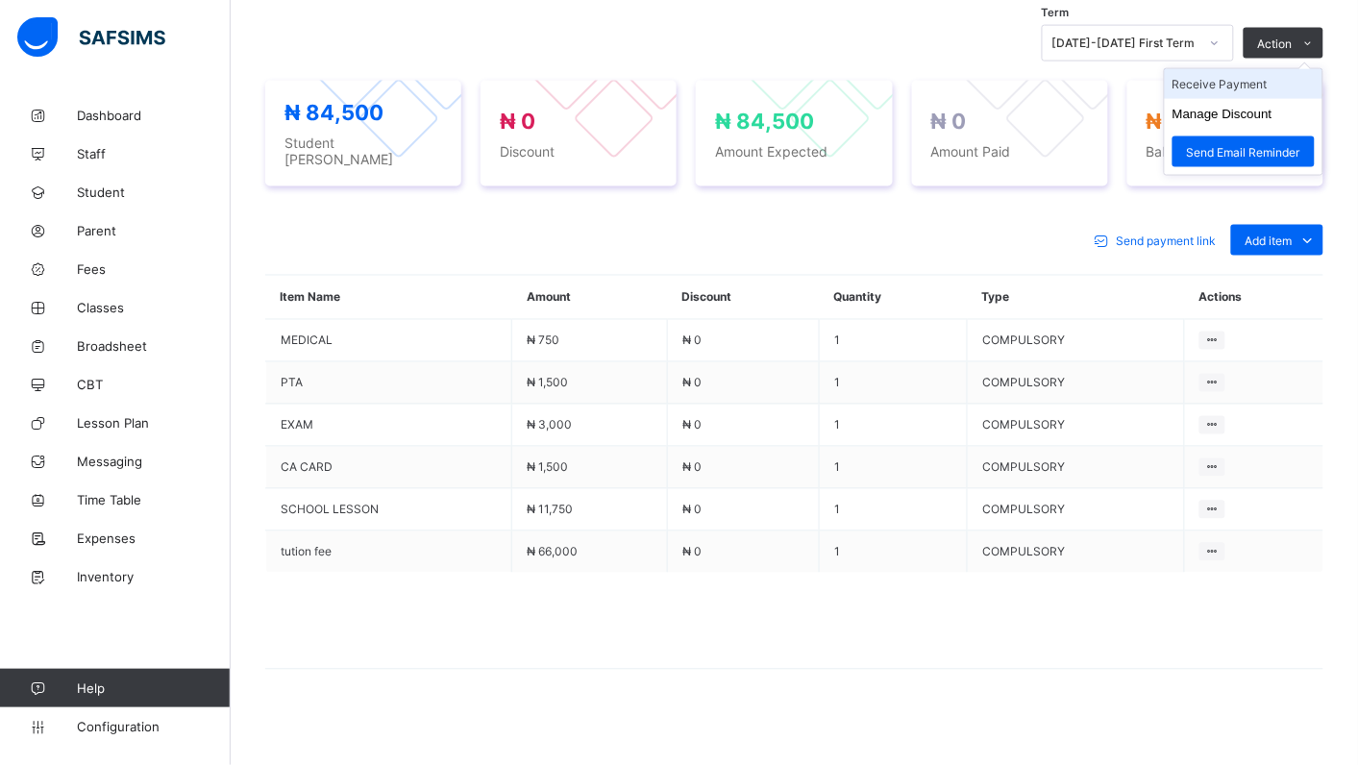
click at [1265, 89] on li "Receive Payment" at bounding box center [1243, 84] width 158 height 30
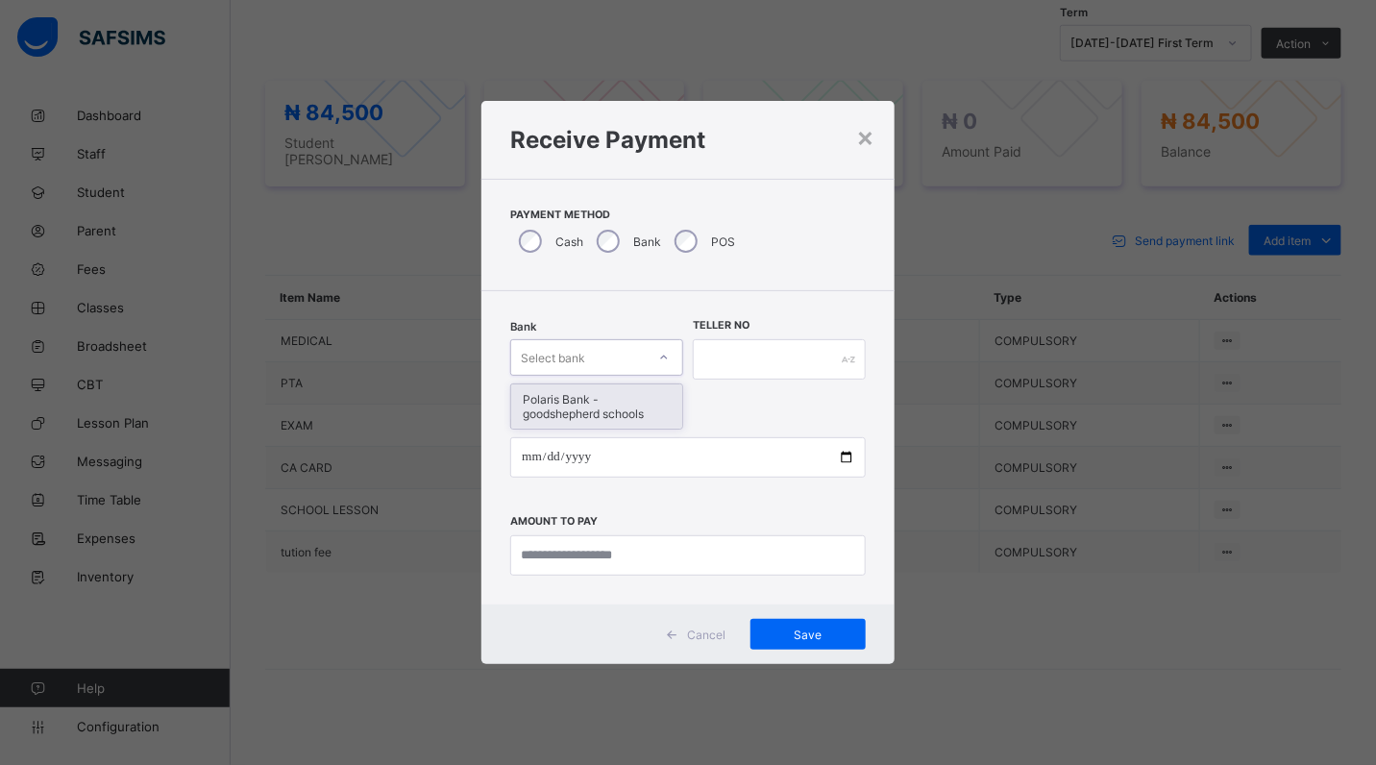
click at [673, 355] on div at bounding box center [664, 357] width 33 height 31
drag, startPoint x: 664, startPoint y: 402, endPoint x: 683, endPoint y: 550, distance: 149.2
click at [665, 419] on div "Polaris Bank - goodshepherd schools" at bounding box center [596, 406] width 171 height 44
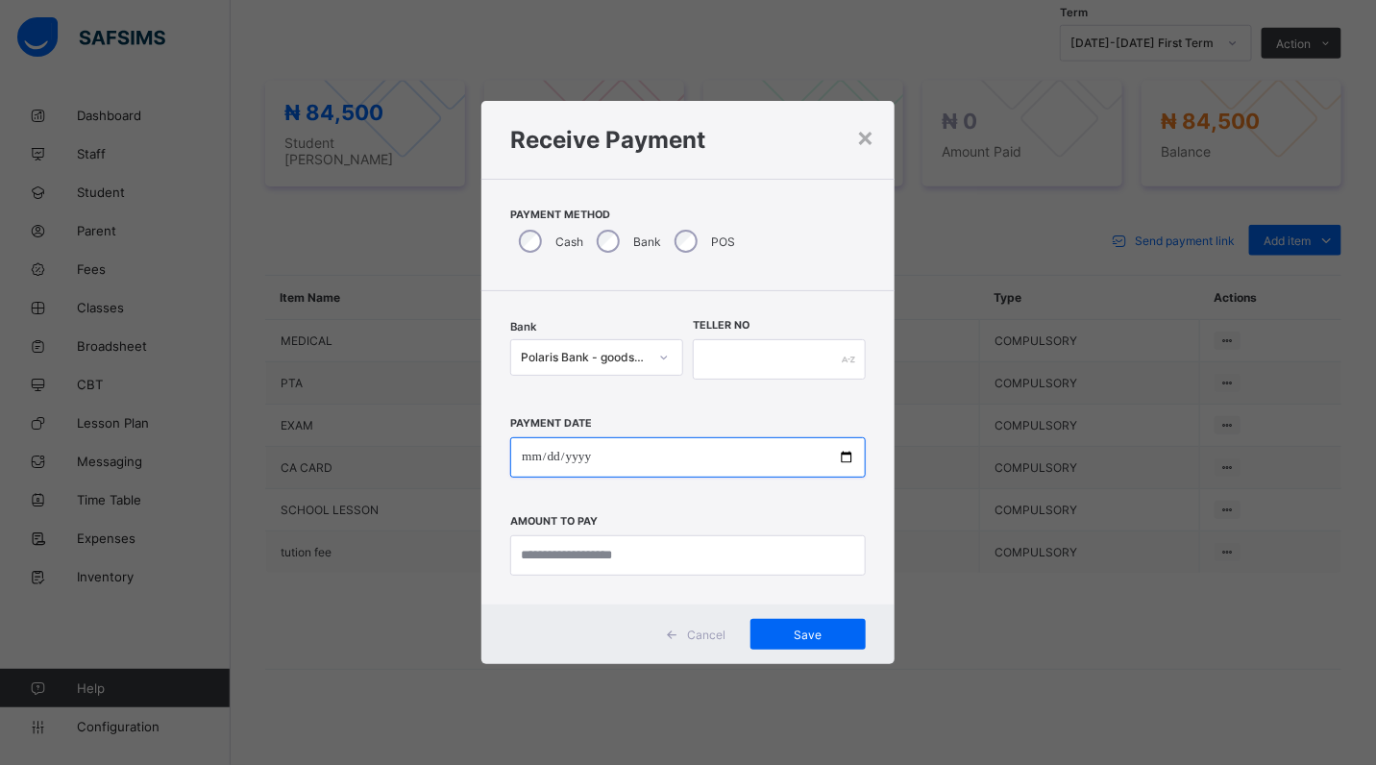
drag, startPoint x: 851, startPoint y: 452, endPoint x: 799, endPoint y: 473, distance: 56.0
click at [851, 450] on input "date" at bounding box center [687, 457] width 355 height 40
type input "**********"
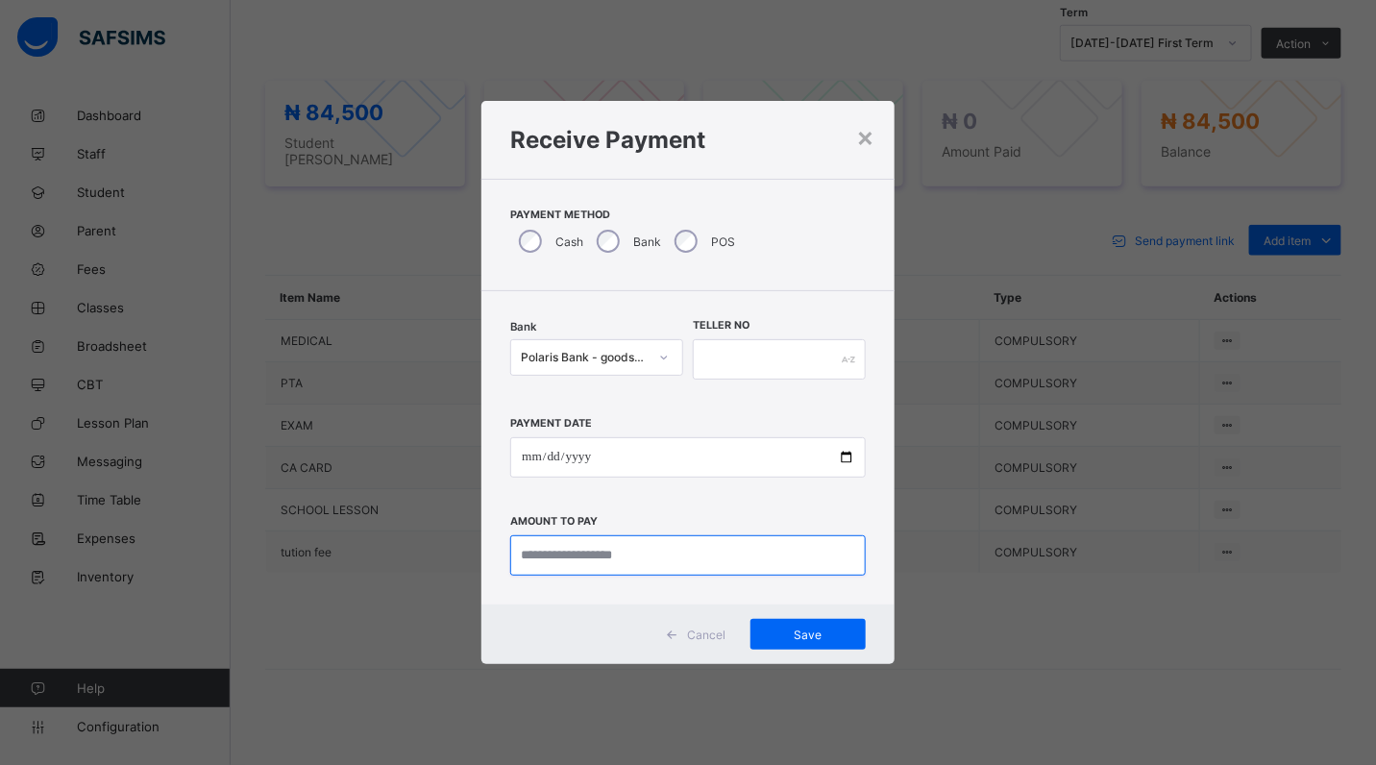
click at [660, 560] on input "currency" at bounding box center [687, 555] width 355 height 40
type input "********"
click at [708, 360] on input "text" at bounding box center [779, 359] width 173 height 40
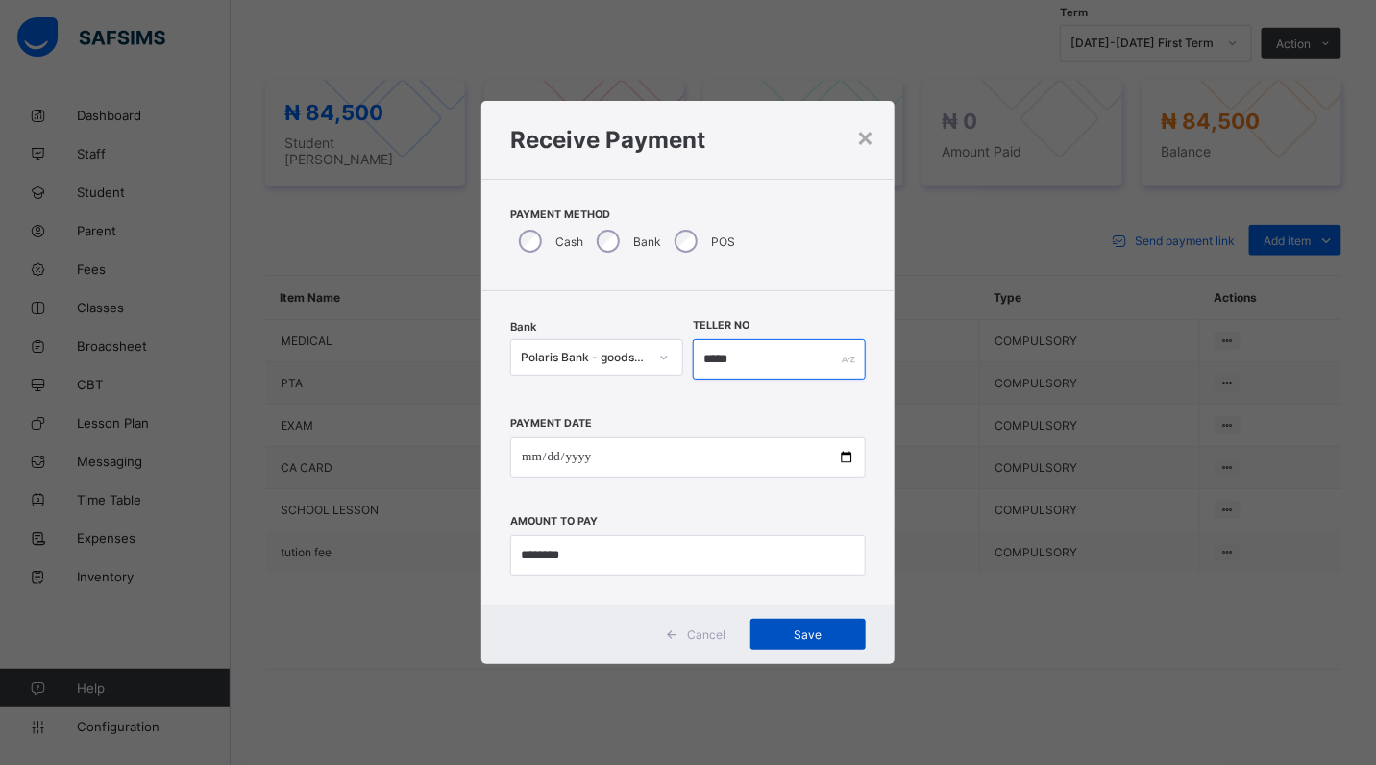
type input "*****"
click at [800, 626] on div "Save" at bounding box center [807, 634] width 115 height 31
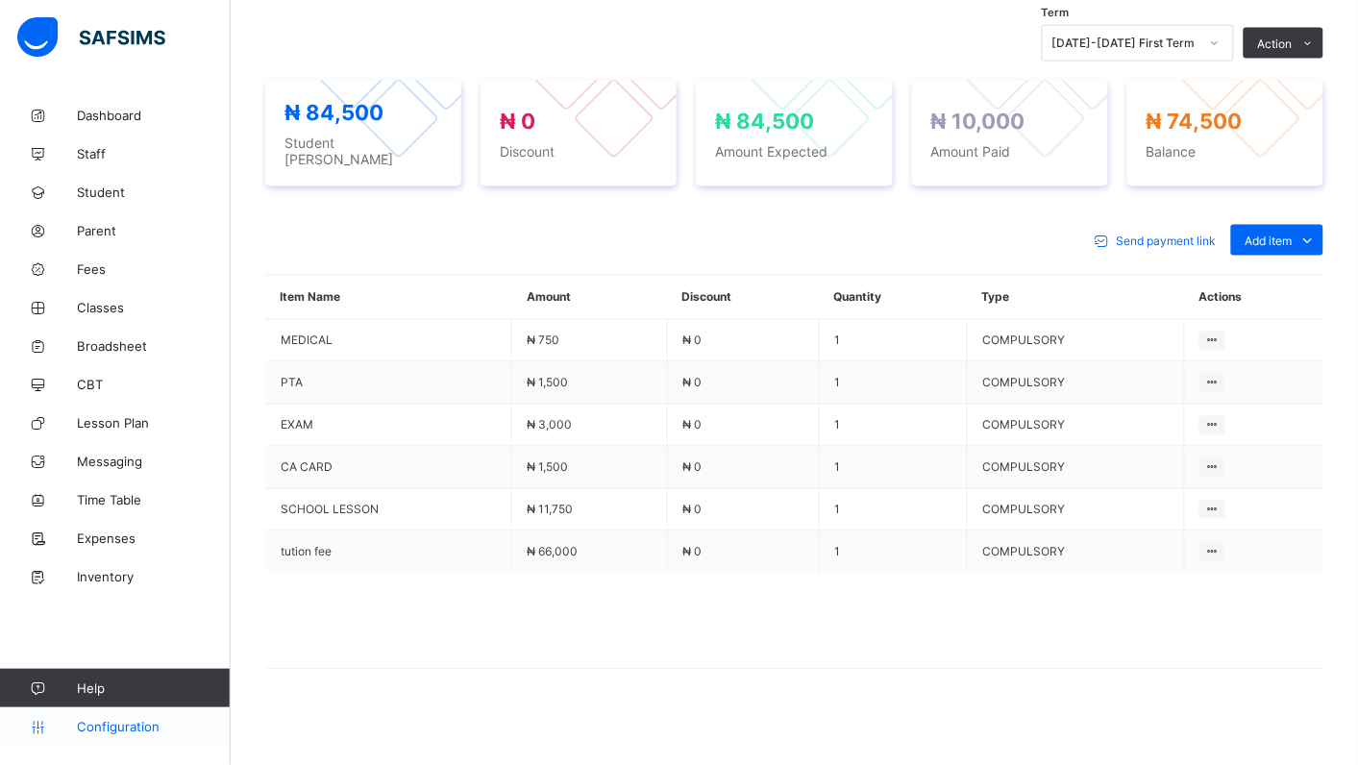
click at [103, 725] on span "Configuration" at bounding box center [153, 726] width 153 height 15
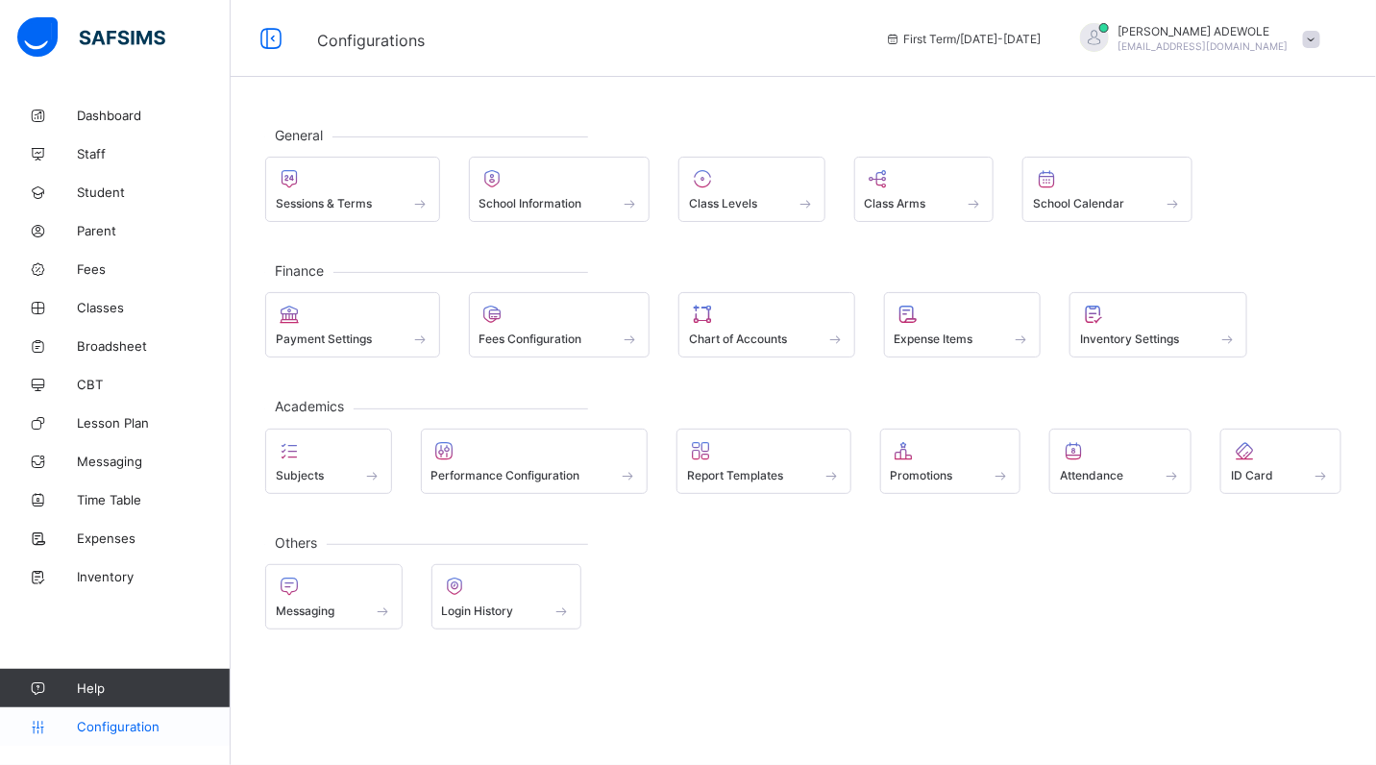
click at [98, 726] on span "Configuration" at bounding box center [153, 726] width 153 height 15
click at [101, 725] on span "Configuration" at bounding box center [153, 726] width 153 height 15
click at [101, 726] on span "Configuration" at bounding box center [153, 726] width 153 height 15
click at [99, 726] on span "Configuration" at bounding box center [153, 726] width 153 height 15
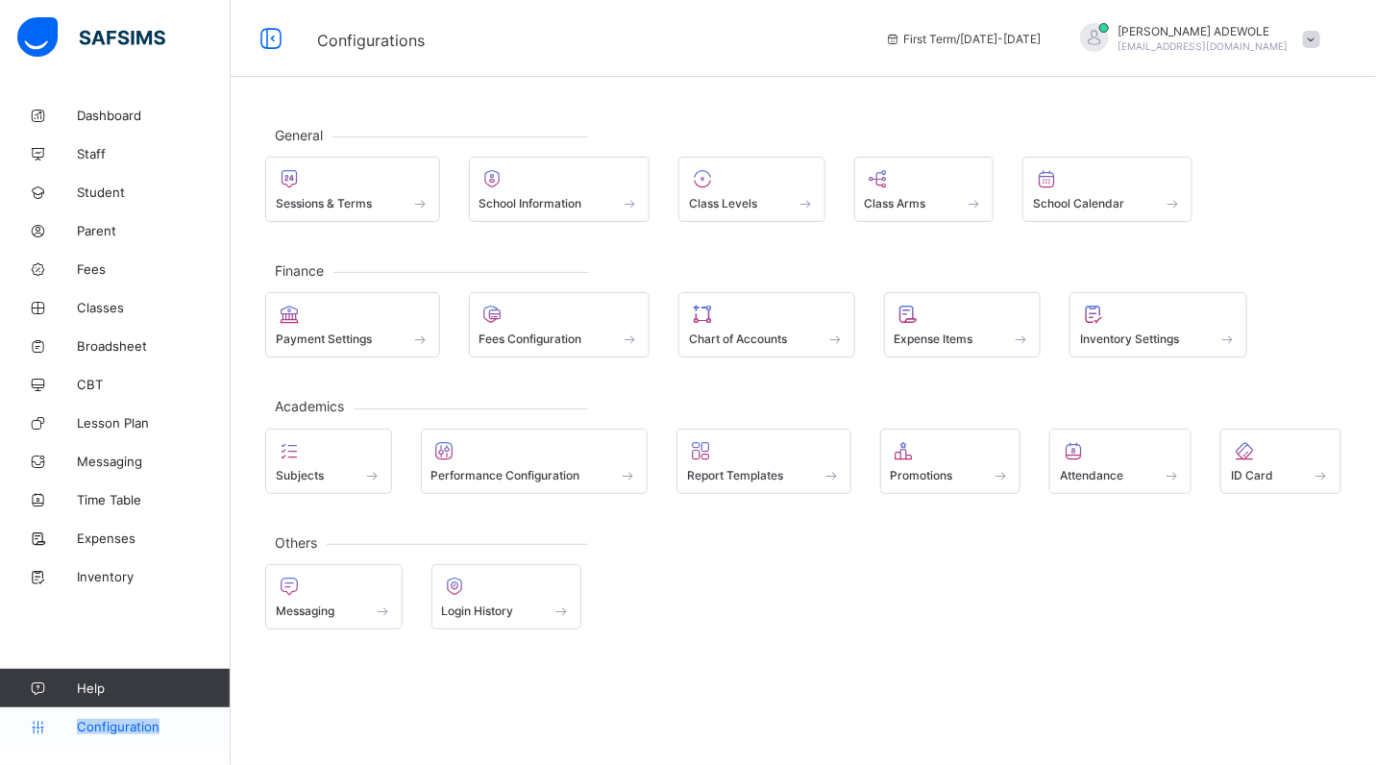
click at [99, 726] on span "Configuration" at bounding box center [153, 726] width 153 height 15
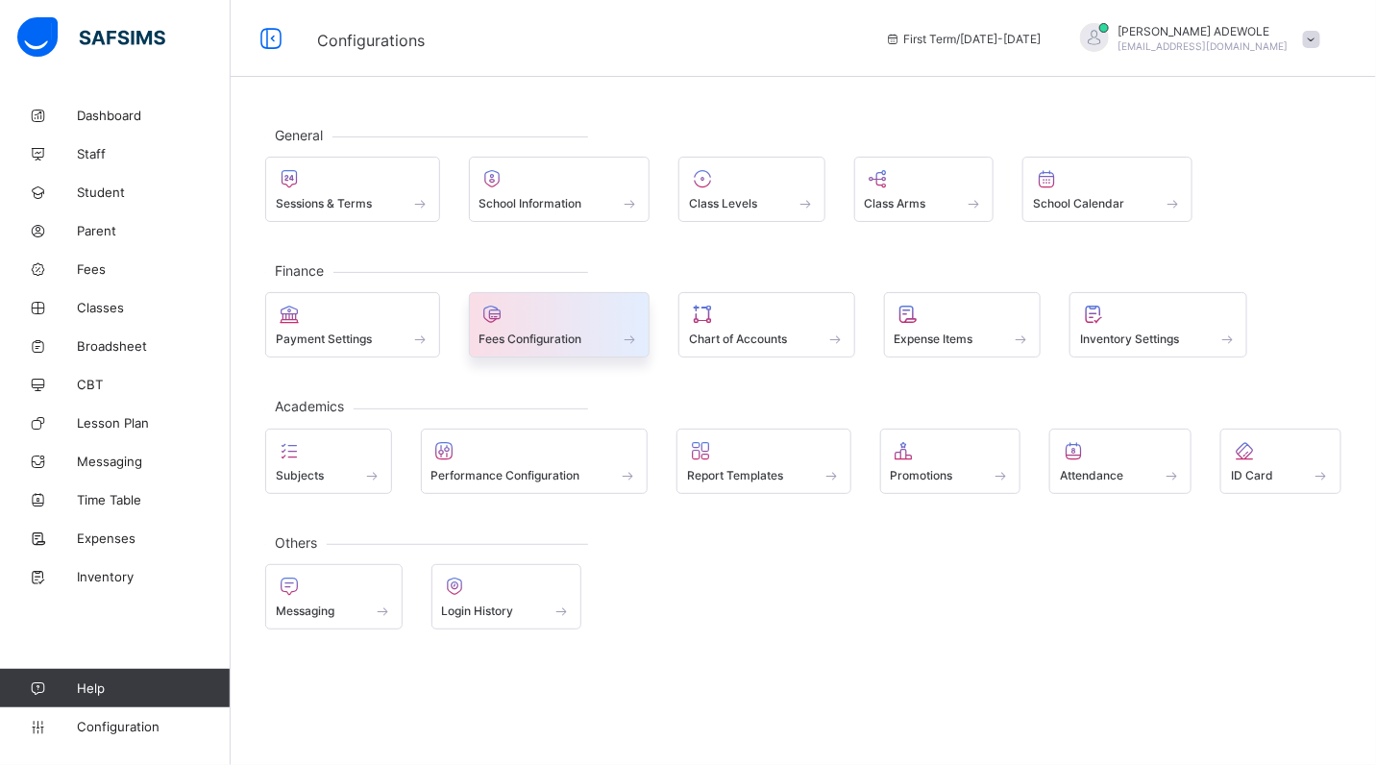
click at [625, 337] on span at bounding box center [630, 339] width 19 height 16
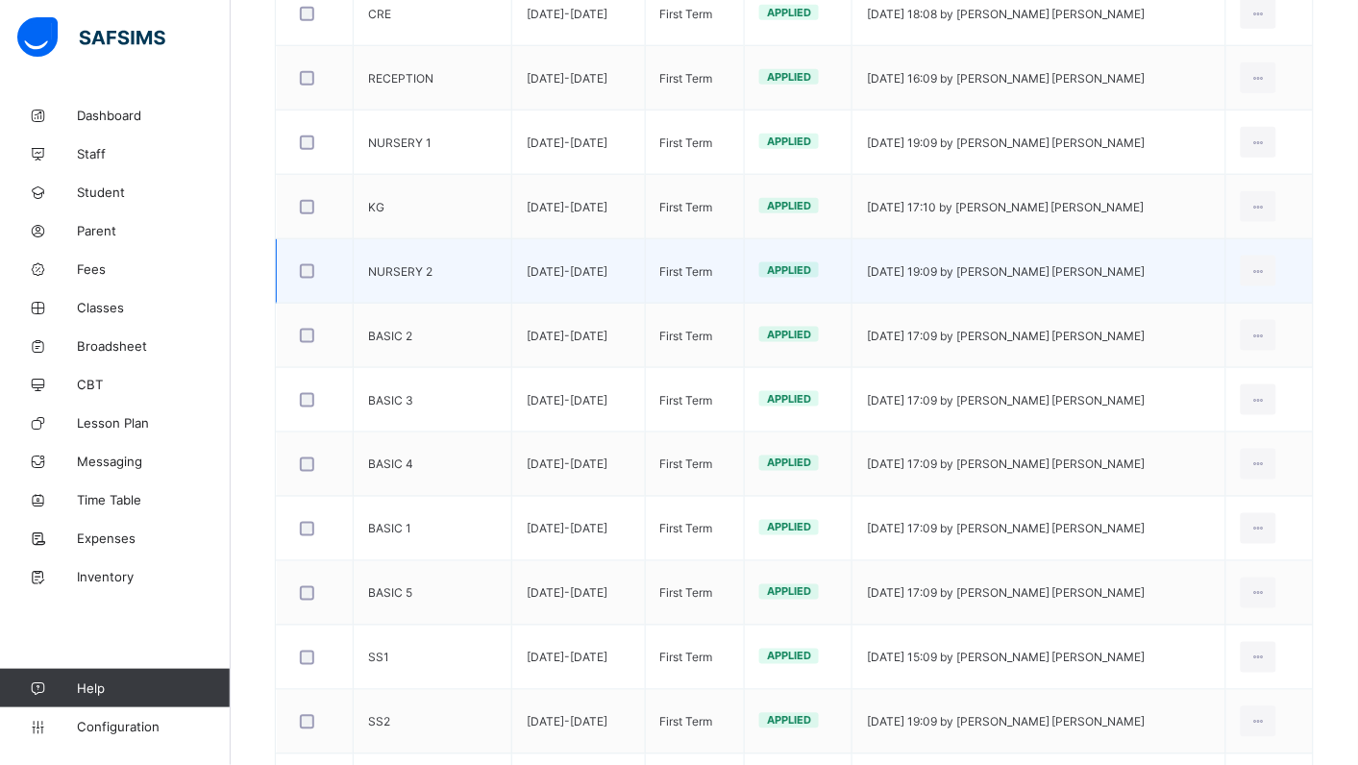
scroll to position [765, 0]
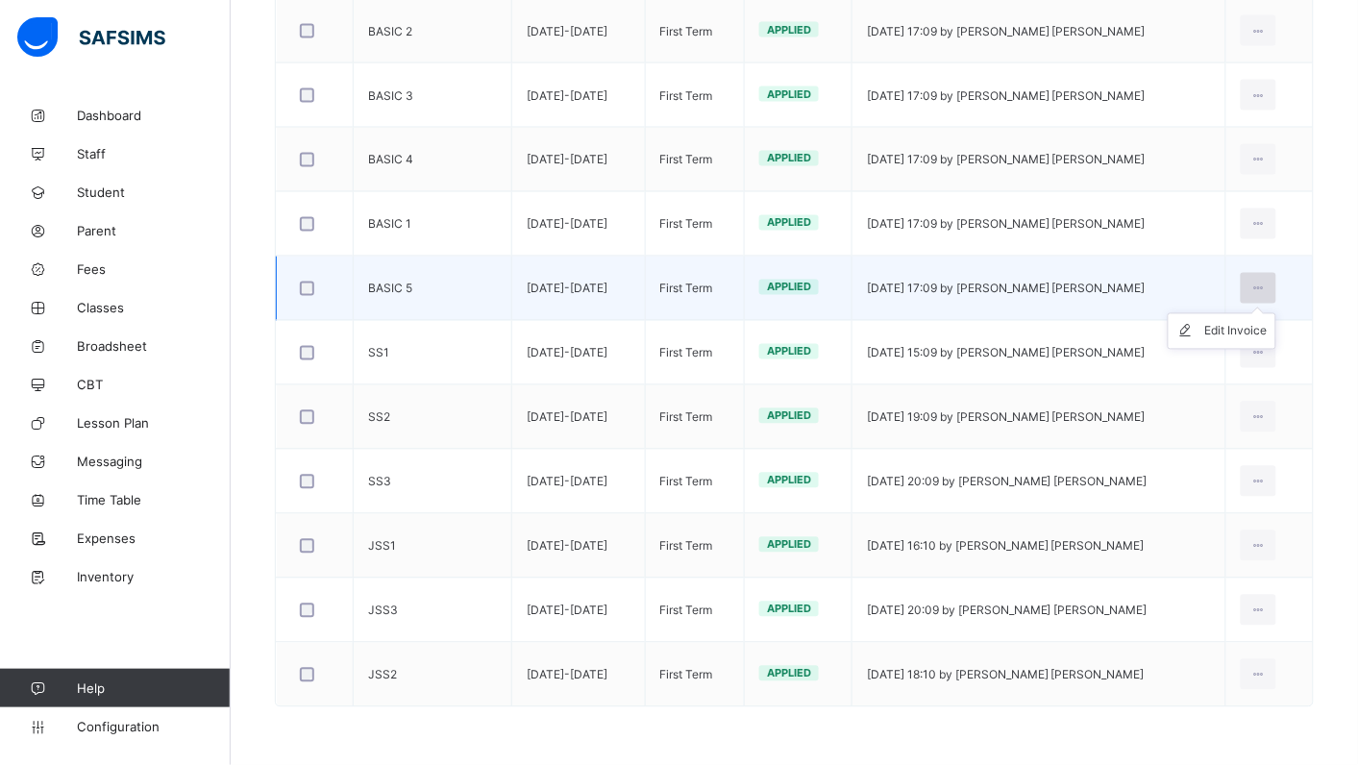
click at [1266, 285] on icon at bounding box center [1258, 289] width 16 height 14
click at [1267, 324] on div "Edit Invoice" at bounding box center [1236, 331] width 62 height 19
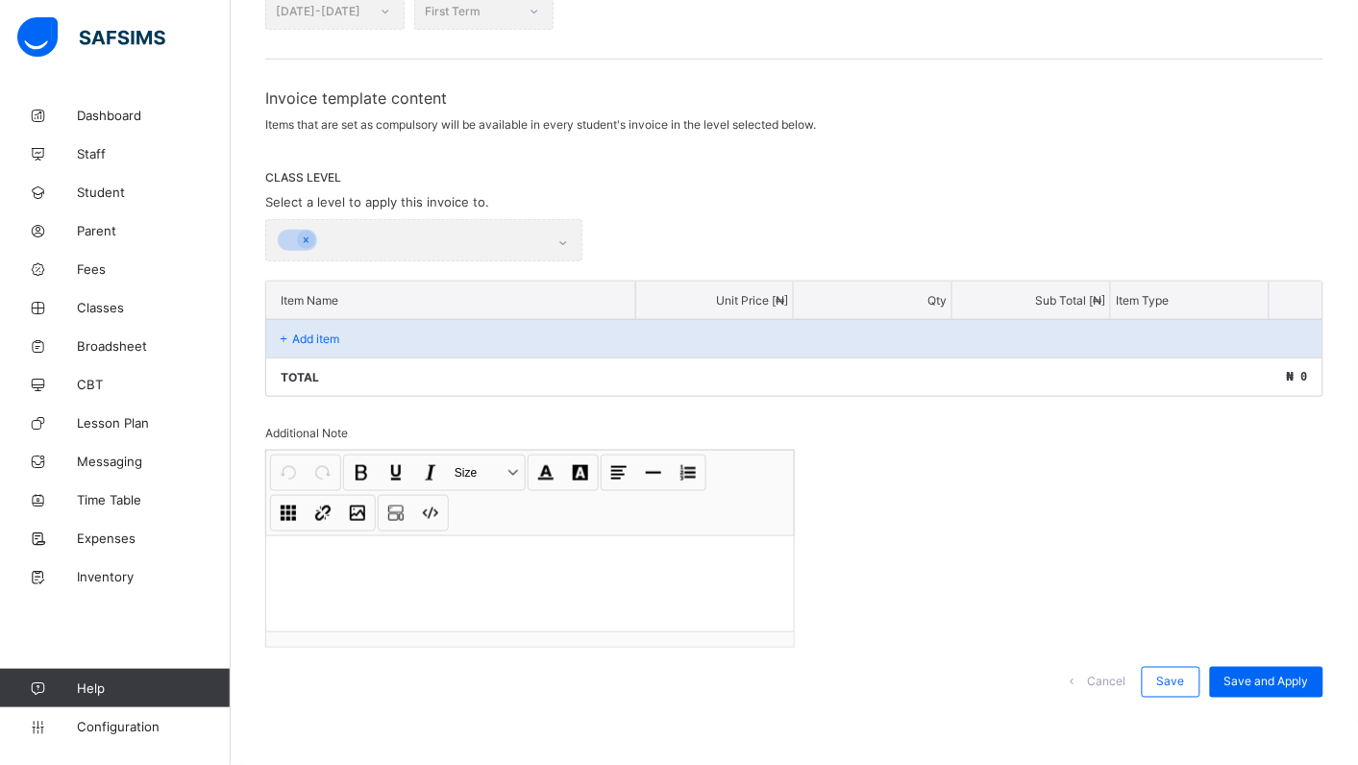
scroll to position [243, 0]
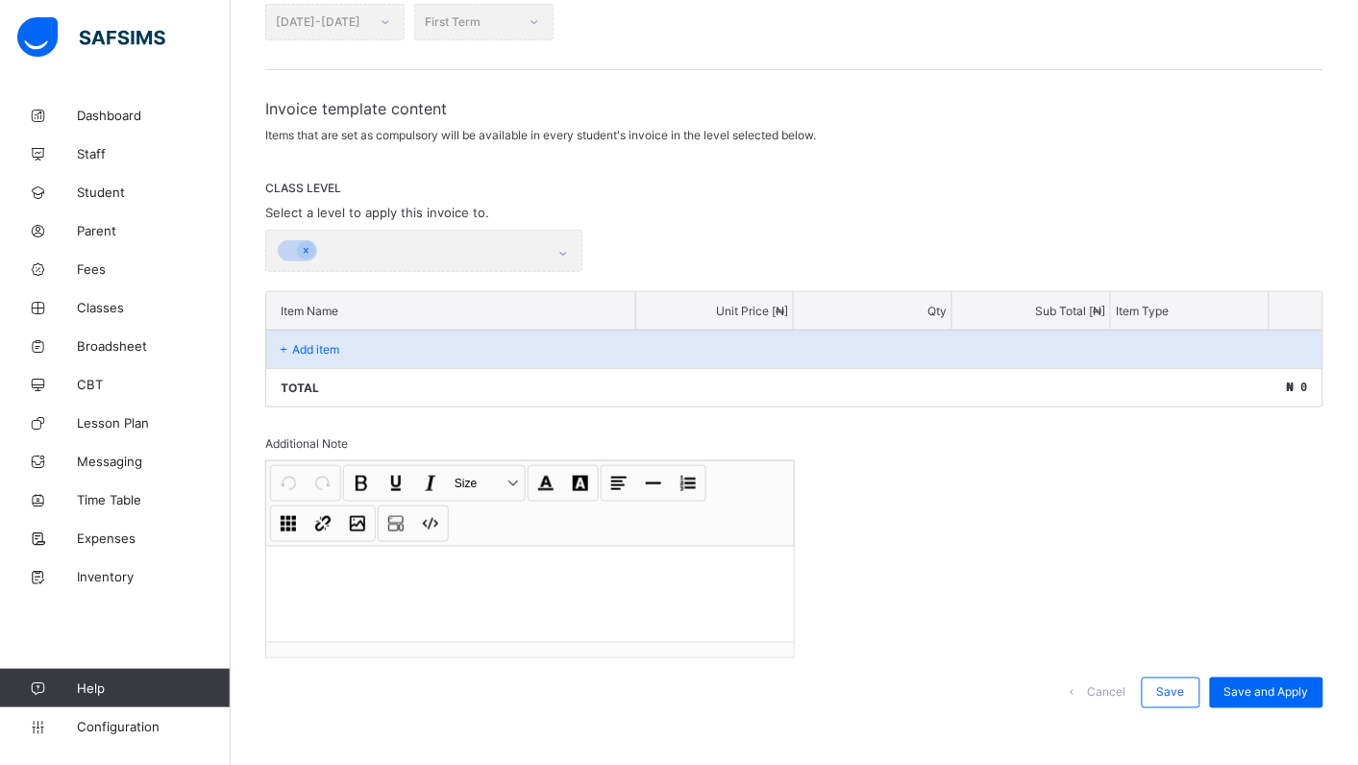
click at [742, 401] on div "Session 2025-2026 Term First Term Invoice template content Items that are set a…" at bounding box center [794, 356] width 1058 height 743
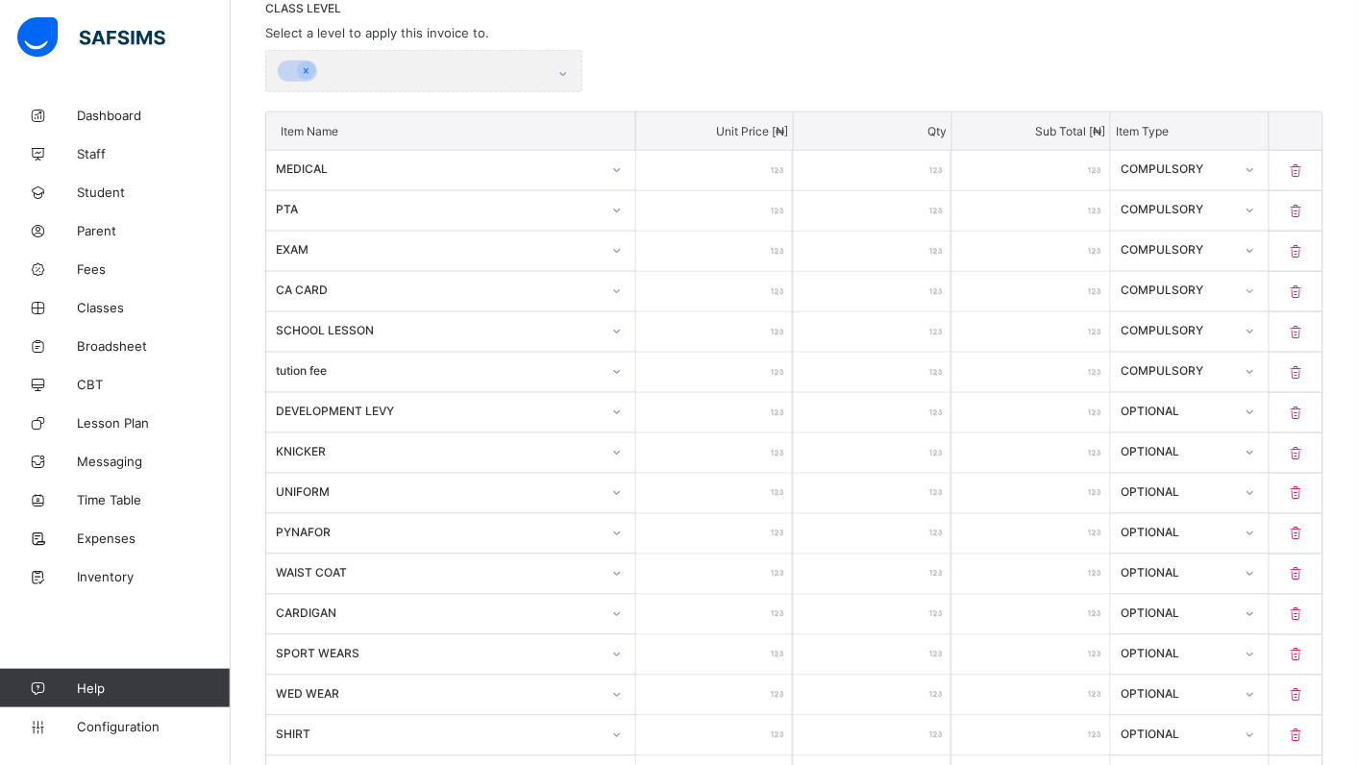
scroll to position [420, 0]
click at [1306, 286] on icon at bounding box center [1296, 294] width 19 height 16
type input "*****"
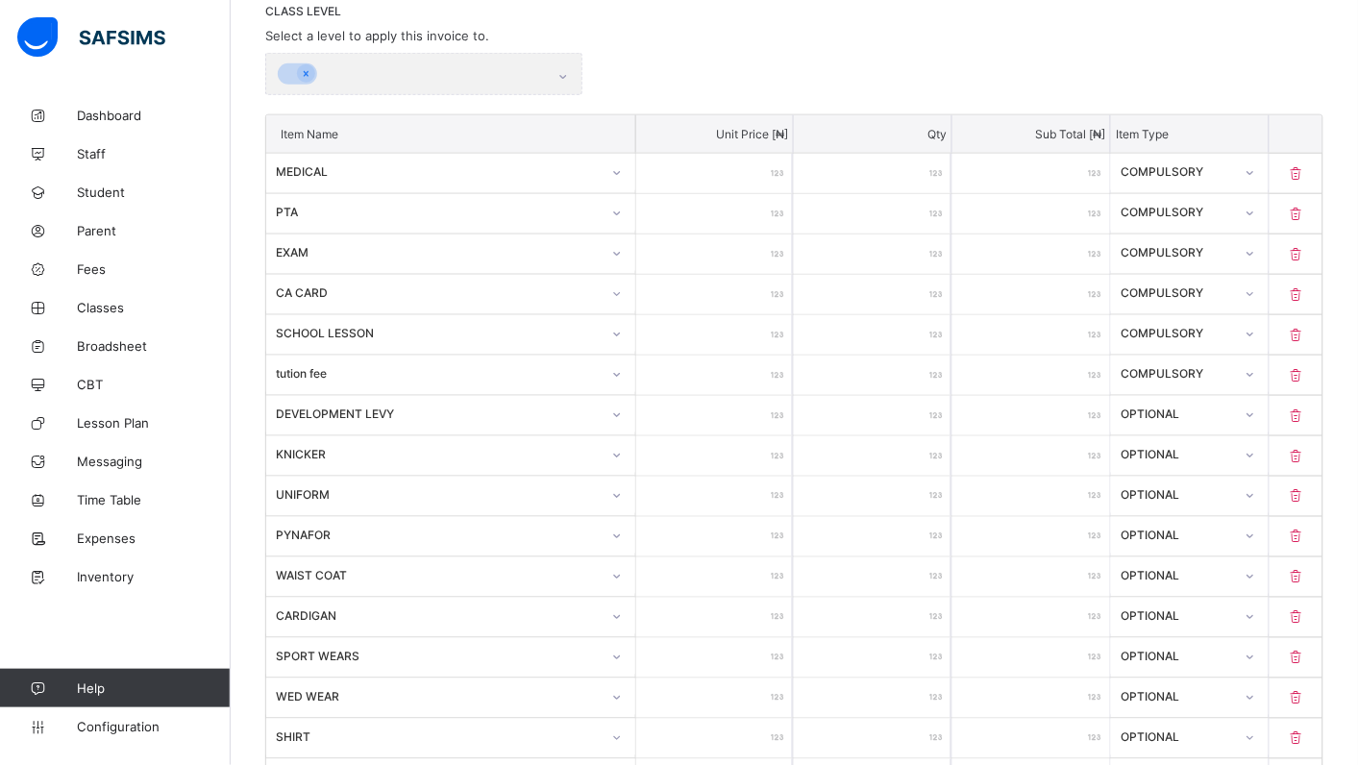
type input "*****"
type input "****"
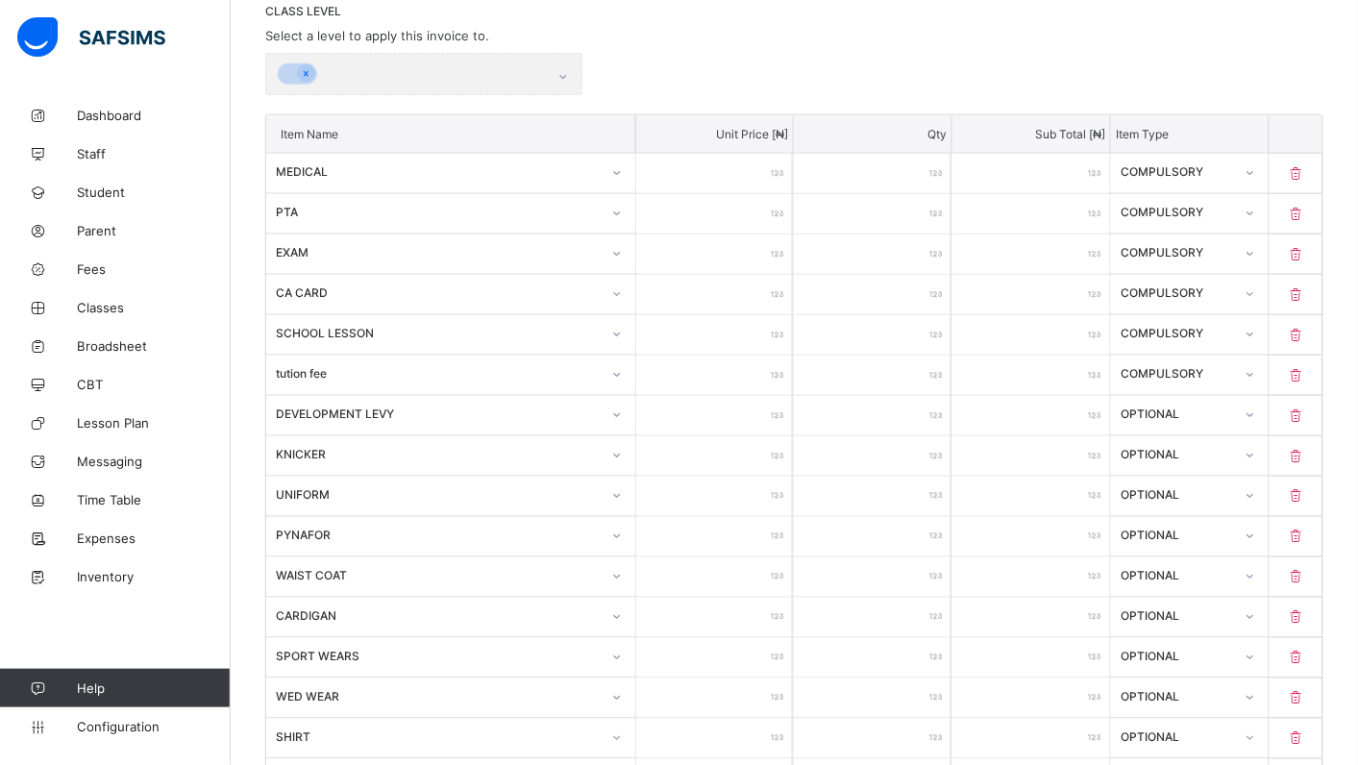
type input "*****"
type input "****"
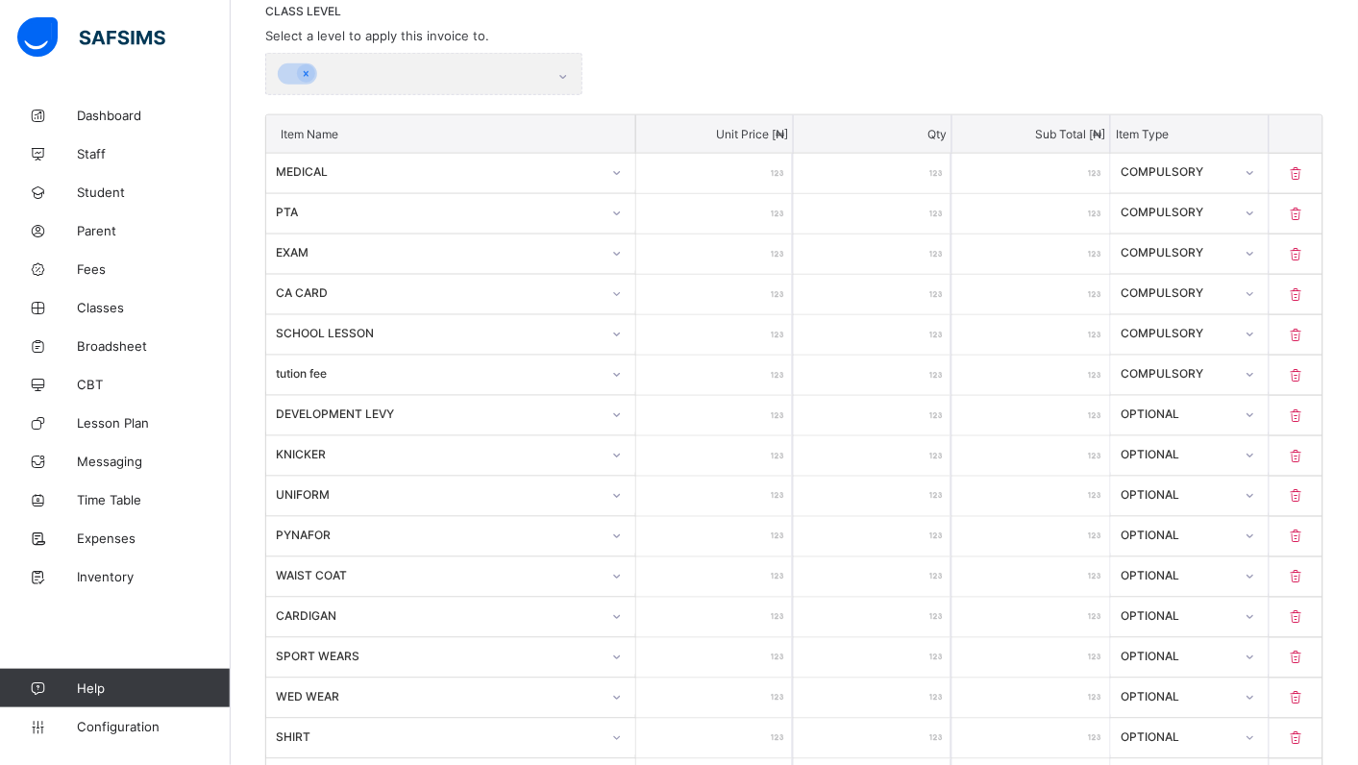
type input "****"
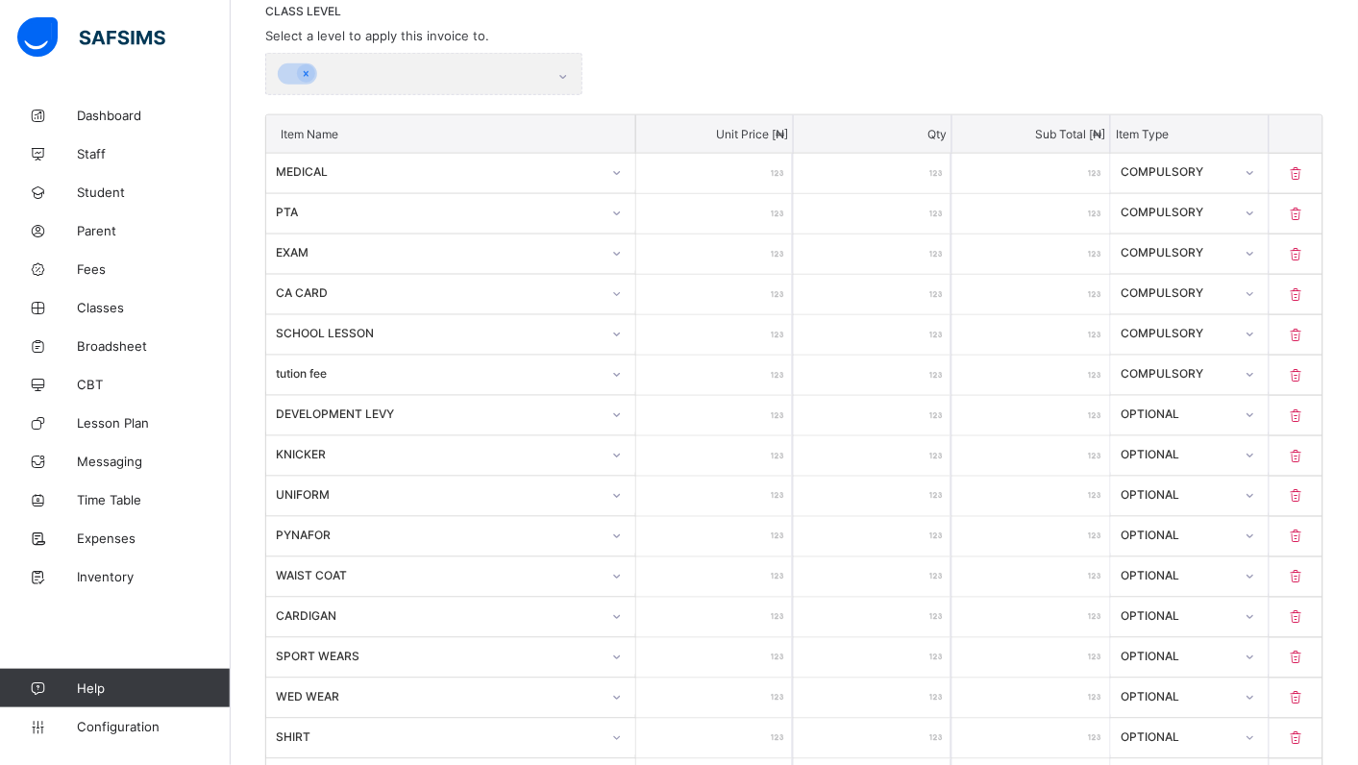
type input "****"
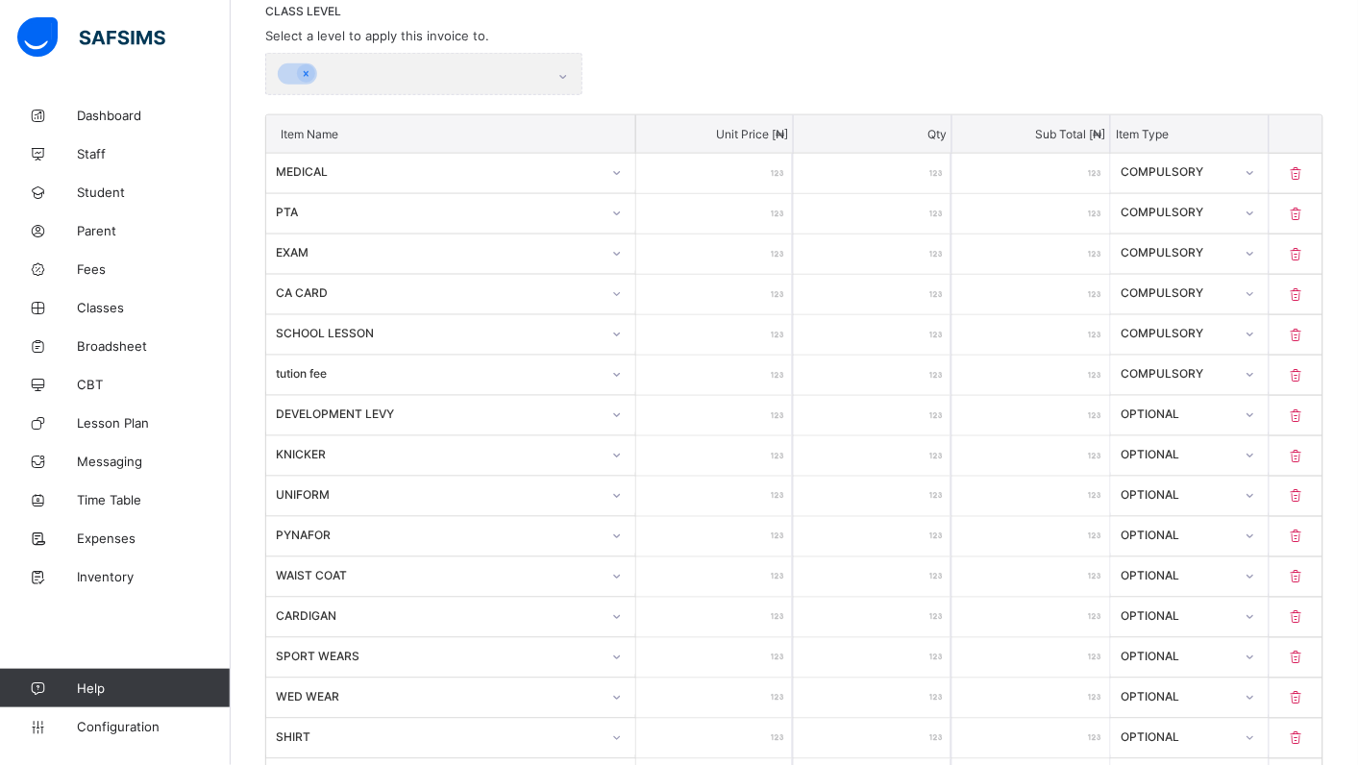
type input "****"
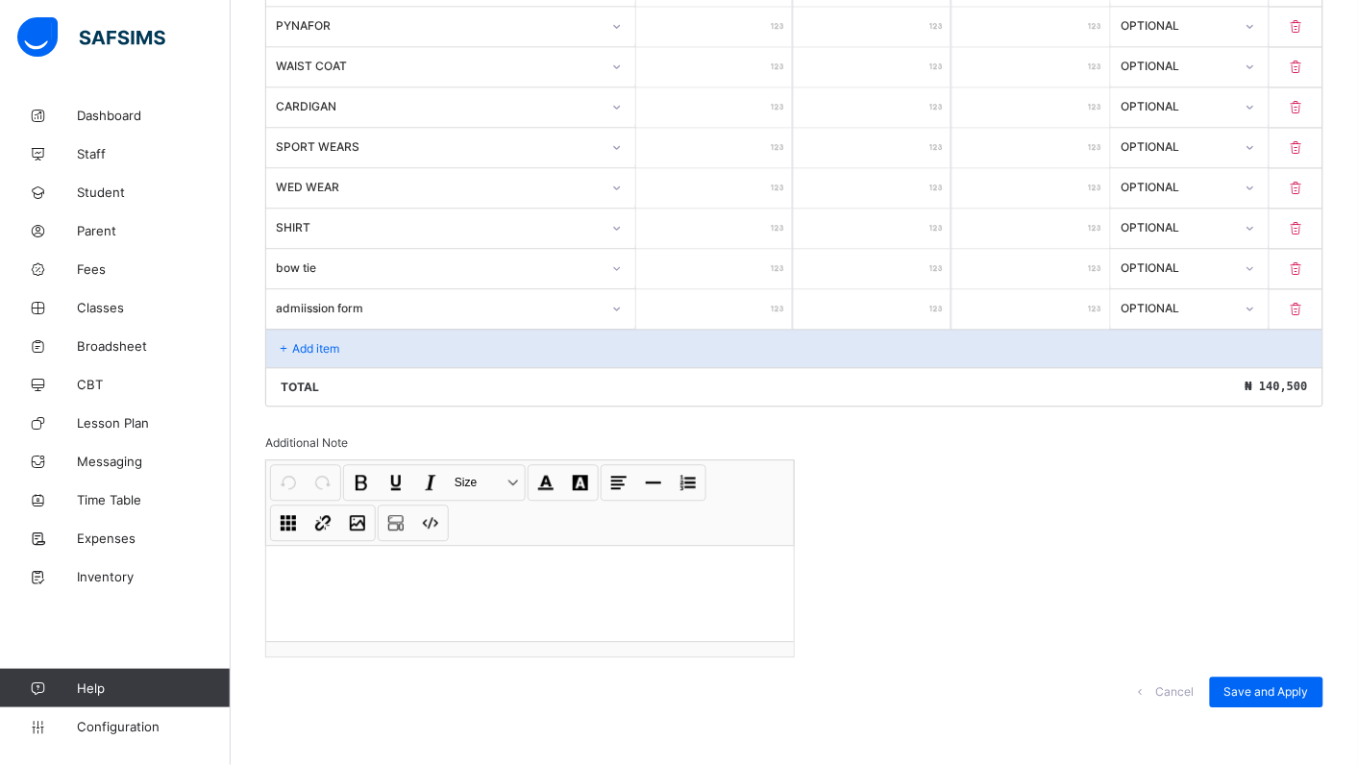
scroll to position [900, 0]
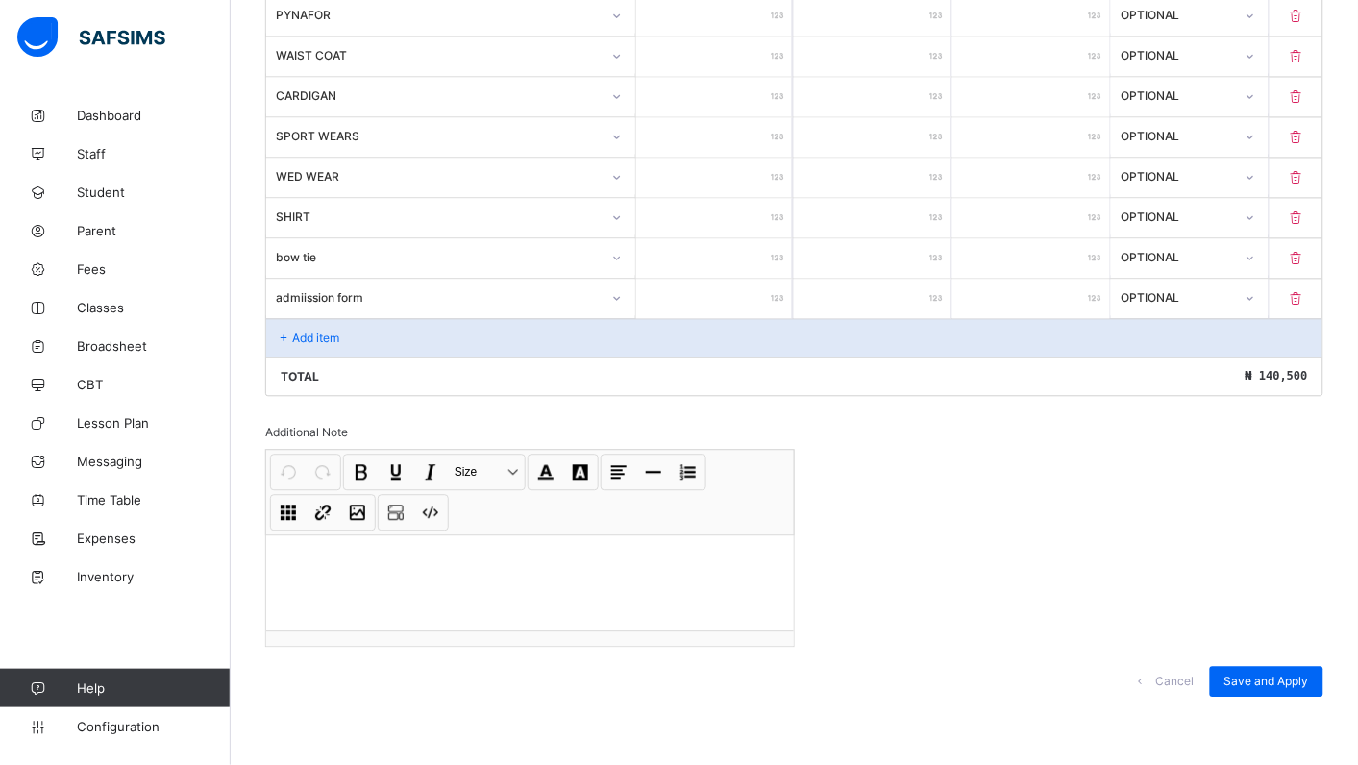
click at [399, 344] on div "Add item" at bounding box center [794, 338] width 1056 height 38
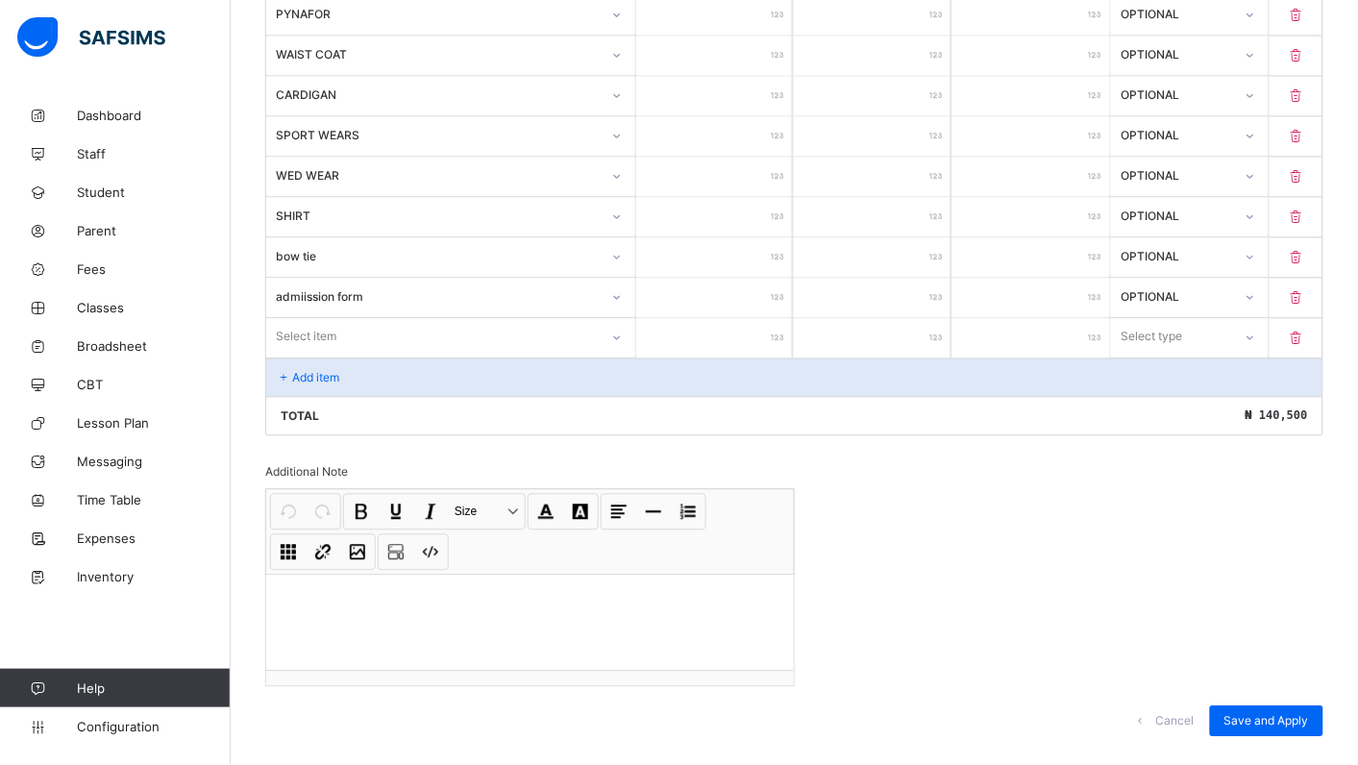
click at [623, 344] on icon at bounding box center [617, 338] width 12 height 19
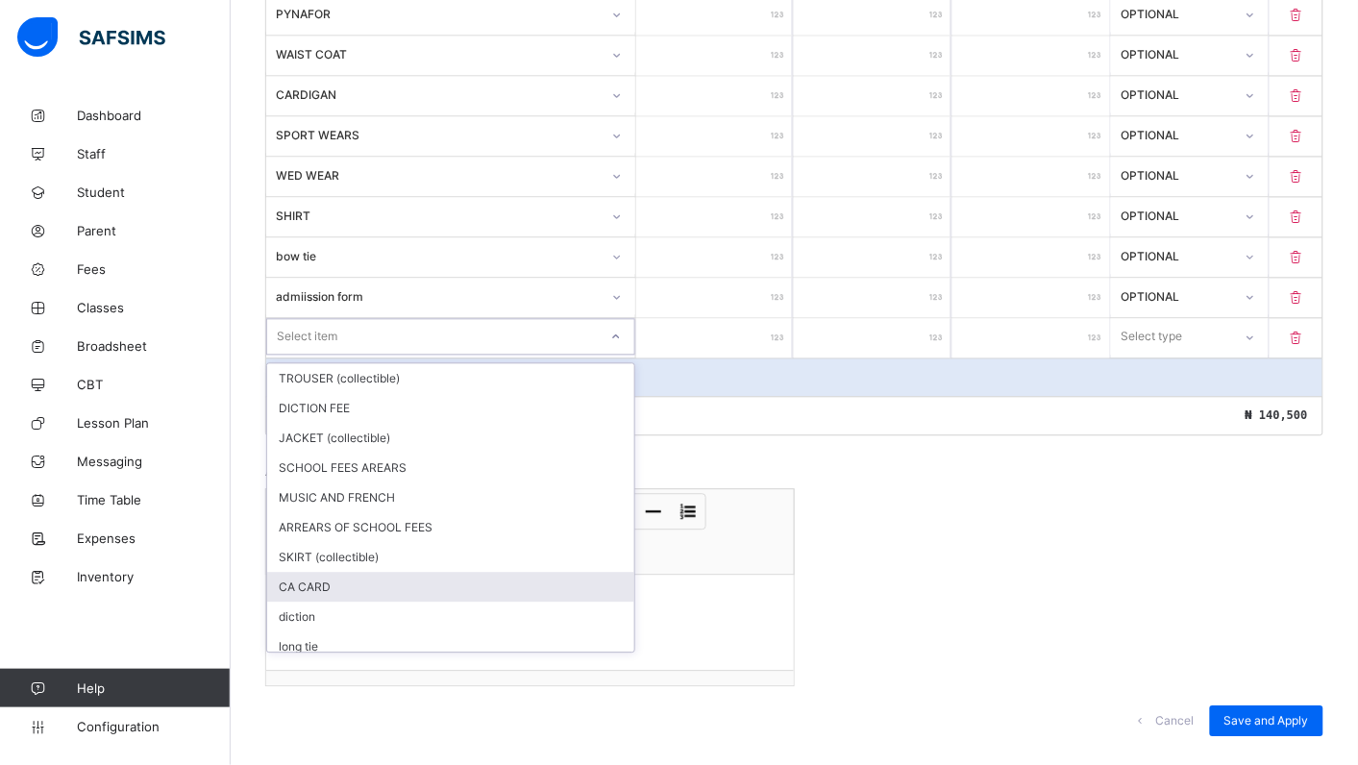
click at [426, 597] on div "CA CARD" at bounding box center [450, 588] width 367 height 30
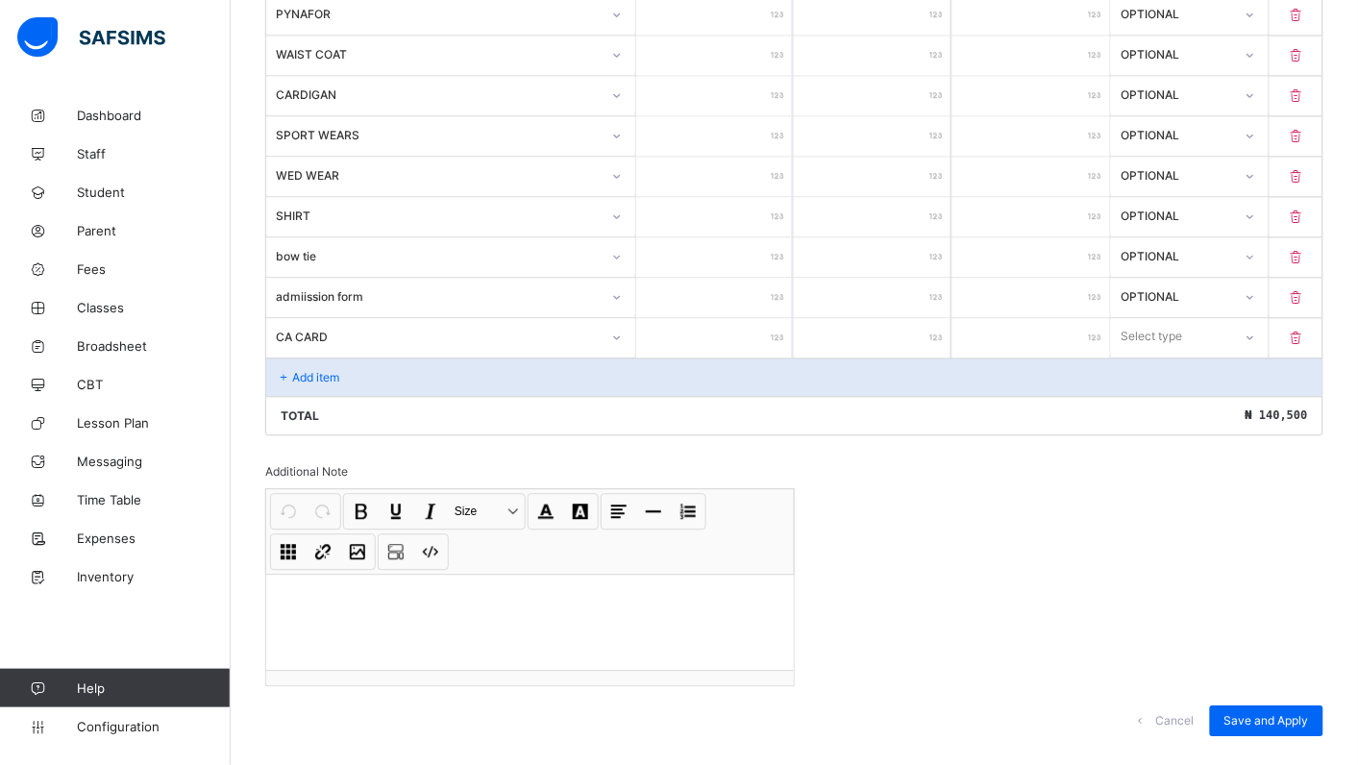
click at [742, 341] on input "number" at bounding box center [715, 338] width 158 height 39
type input "**"
type input "***"
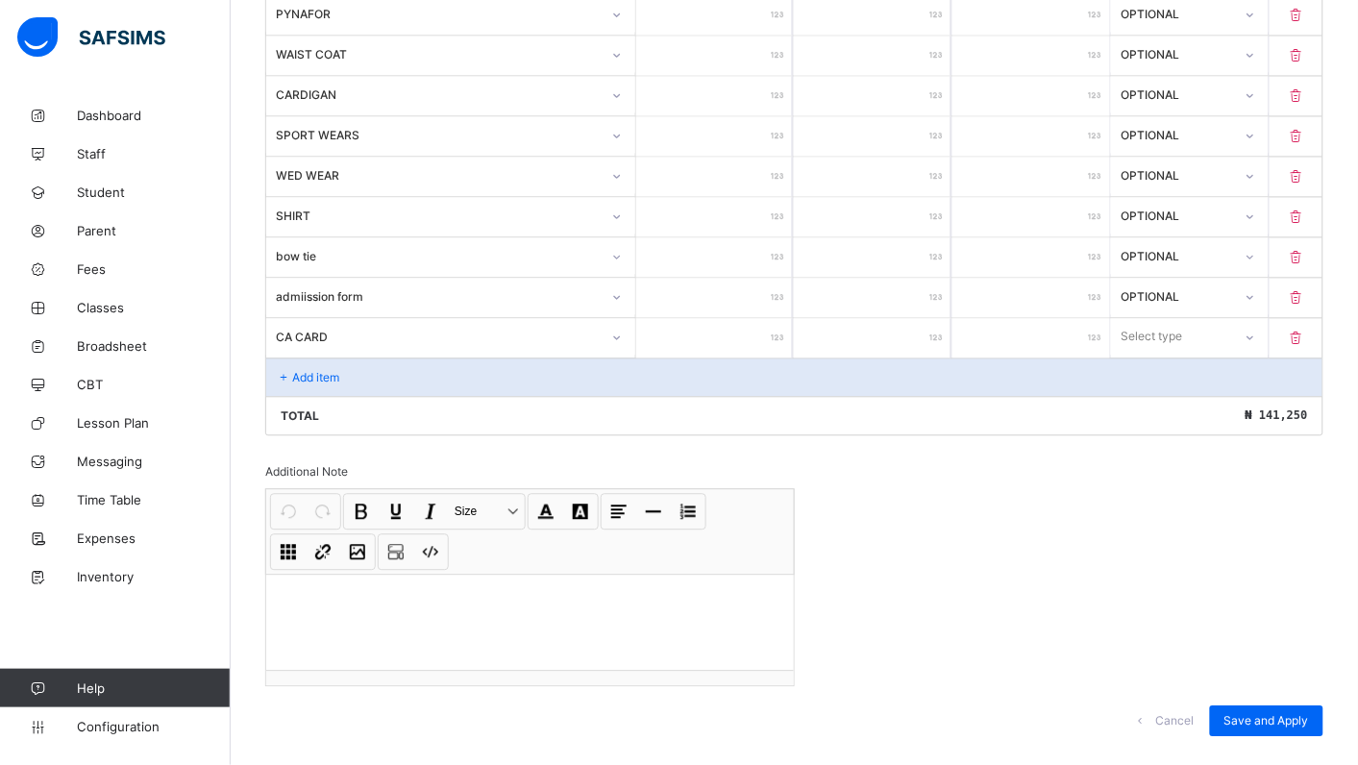
type input "***"
click at [1255, 347] on icon at bounding box center [1249, 337] width 12 height 19
click at [1182, 382] on div "Compulsory" at bounding box center [1190, 379] width 156 height 30
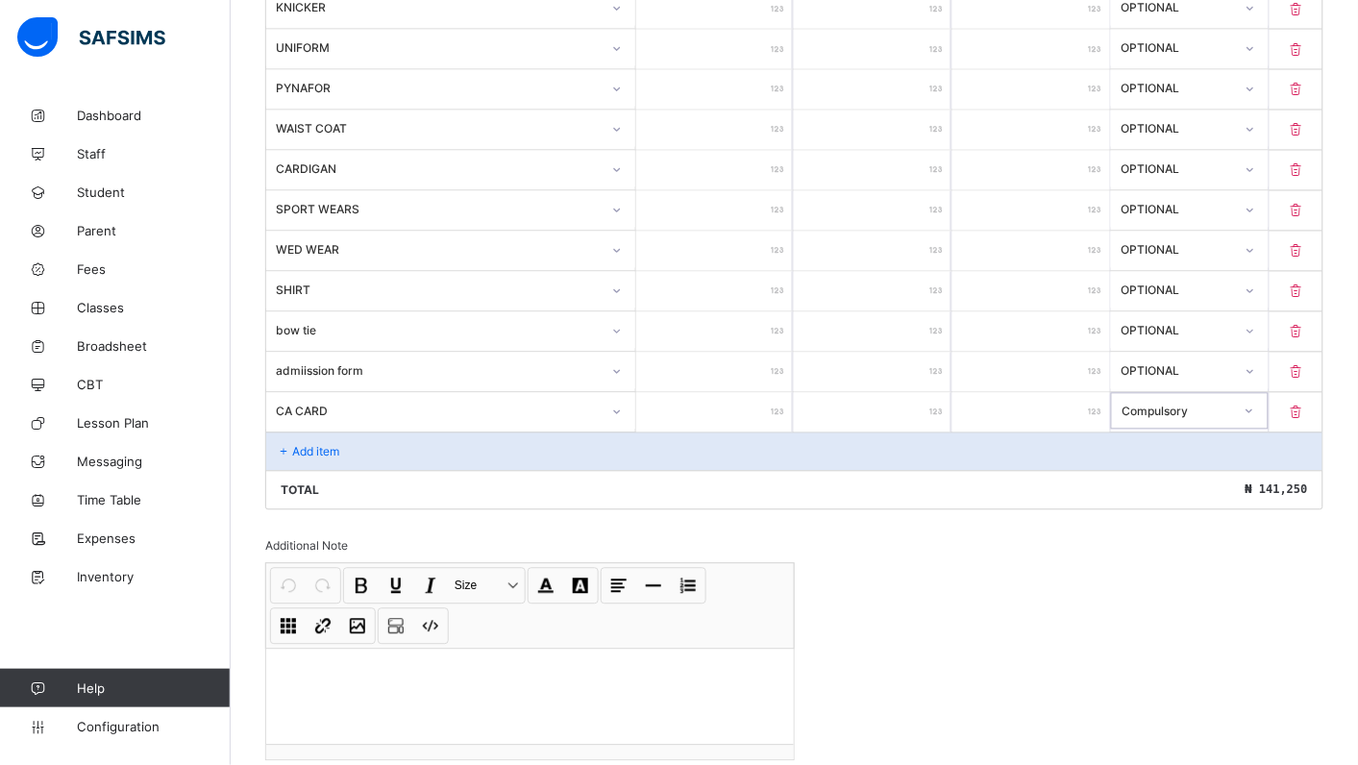
scroll to position [942, 0]
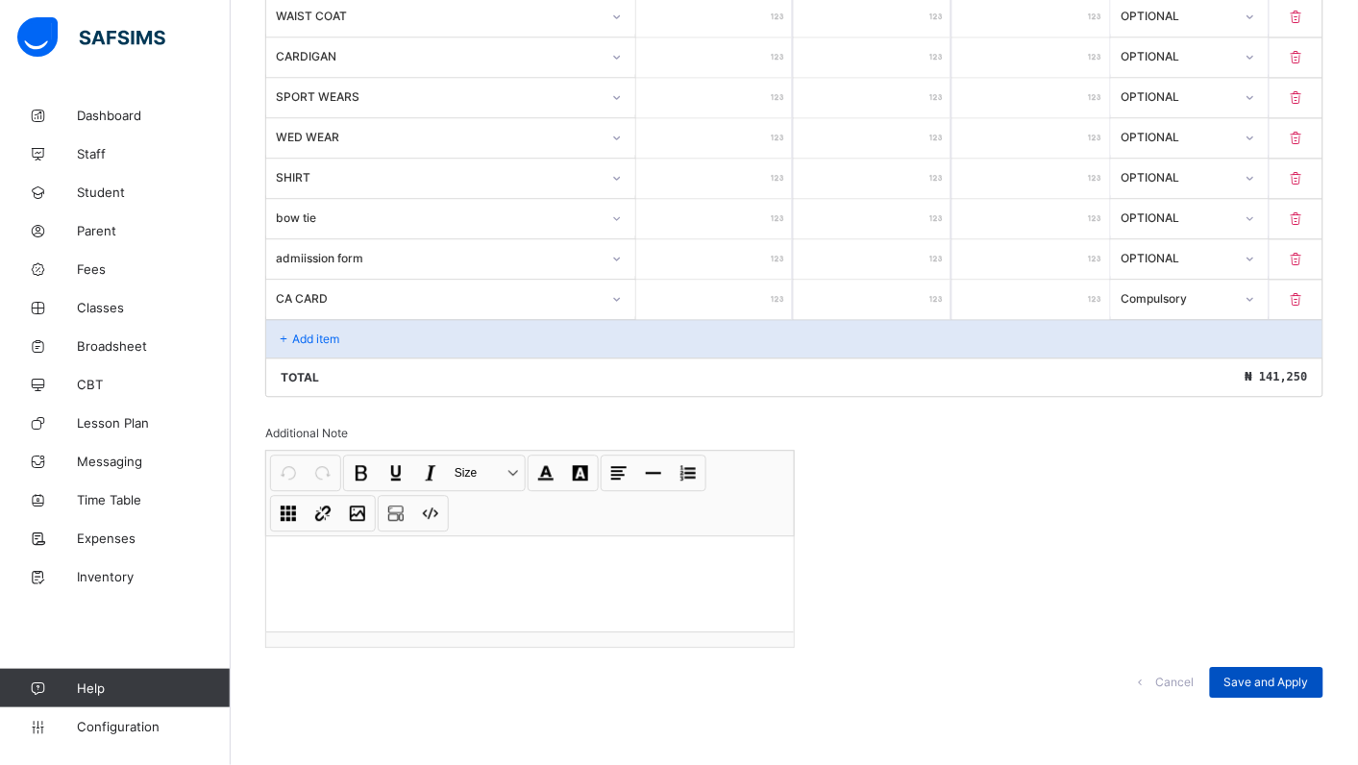
click at [1285, 674] on span "Save and Apply" at bounding box center [1266, 681] width 85 height 14
click at [1286, 680] on div "Save and Apply" at bounding box center [1266, 682] width 113 height 31
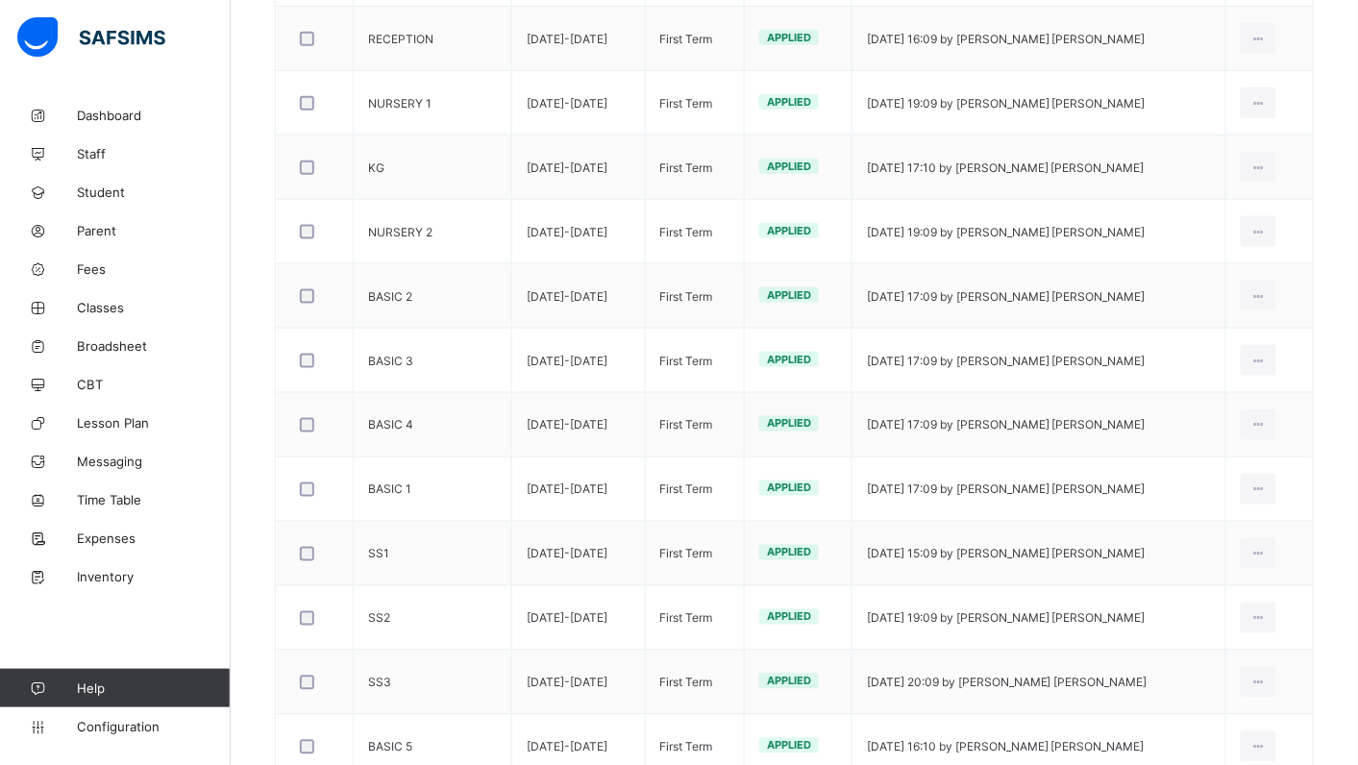
scroll to position [765, 0]
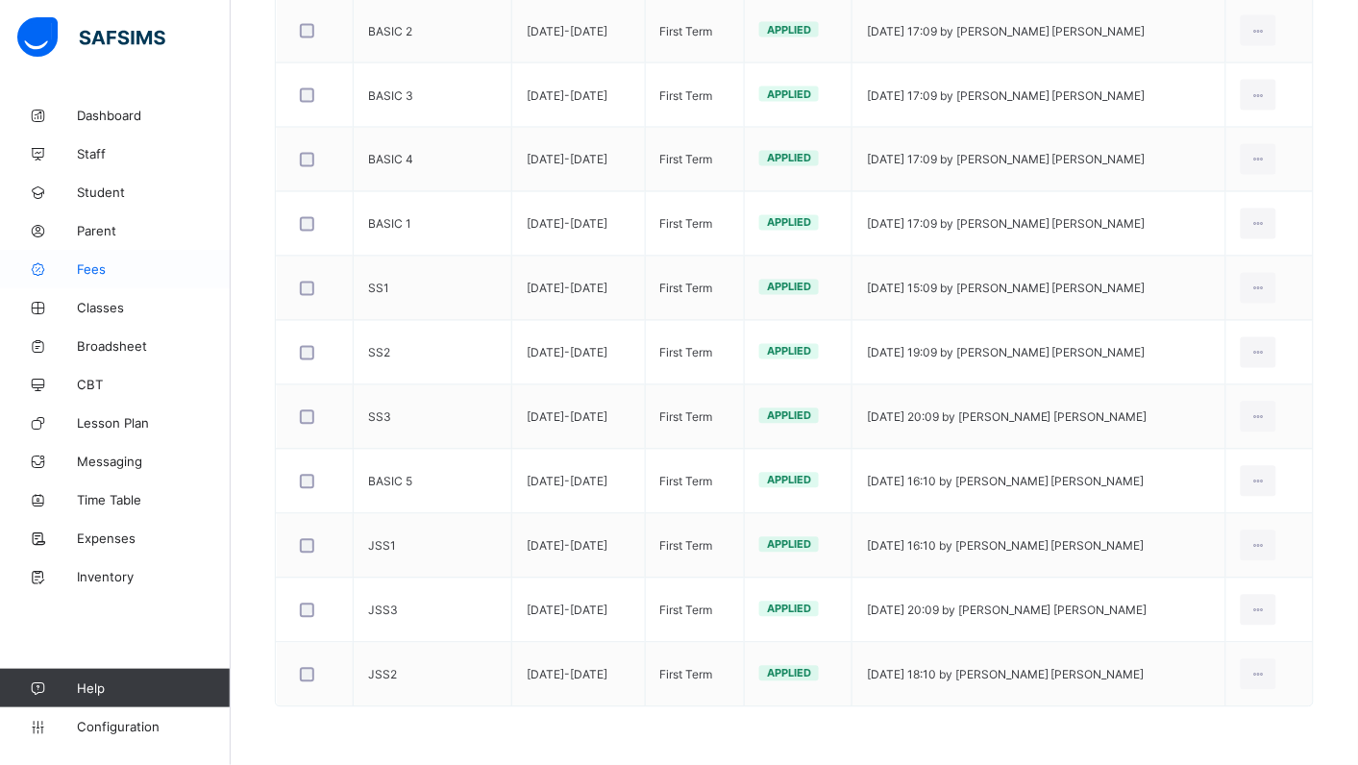
click at [104, 272] on span "Fees" at bounding box center [154, 268] width 154 height 15
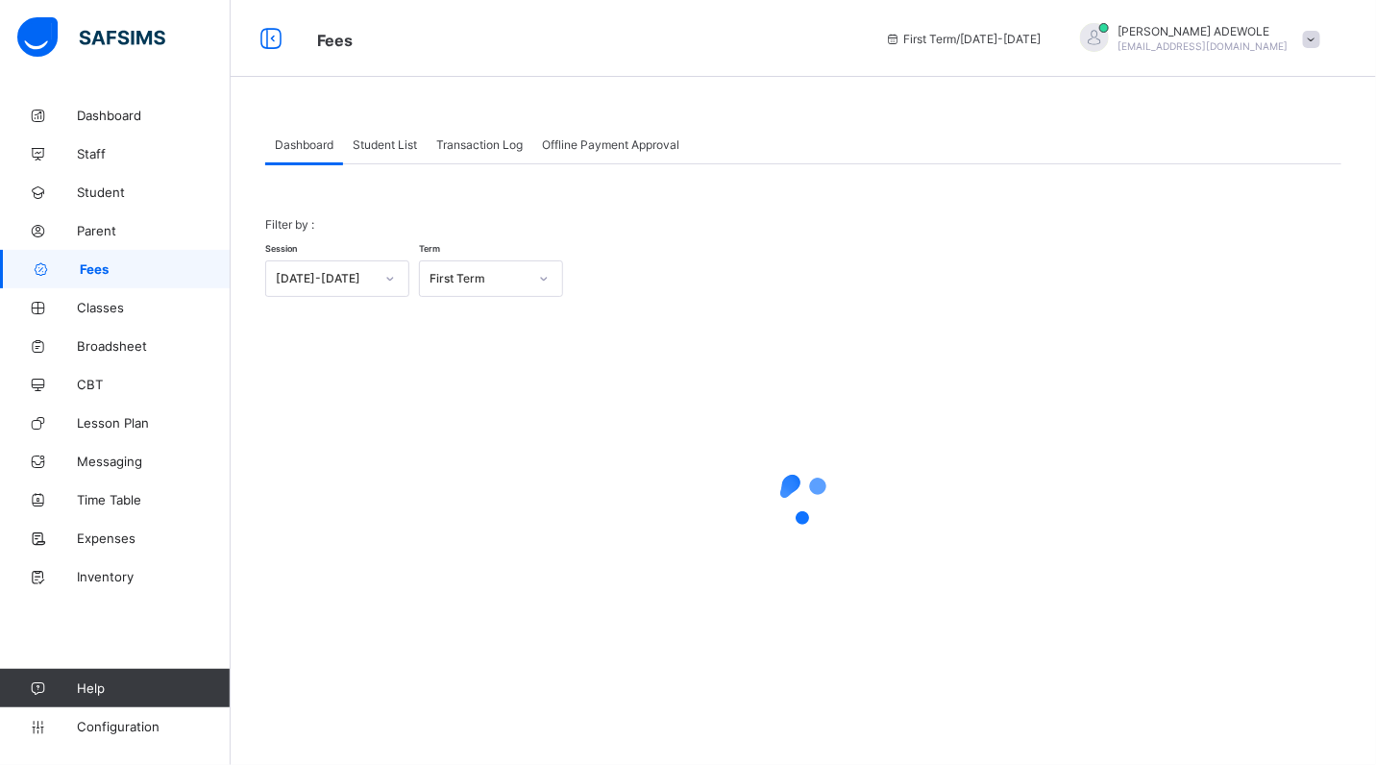
click at [362, 144] on span "Student List" at bounding box center [385, 144] width 64 height 14
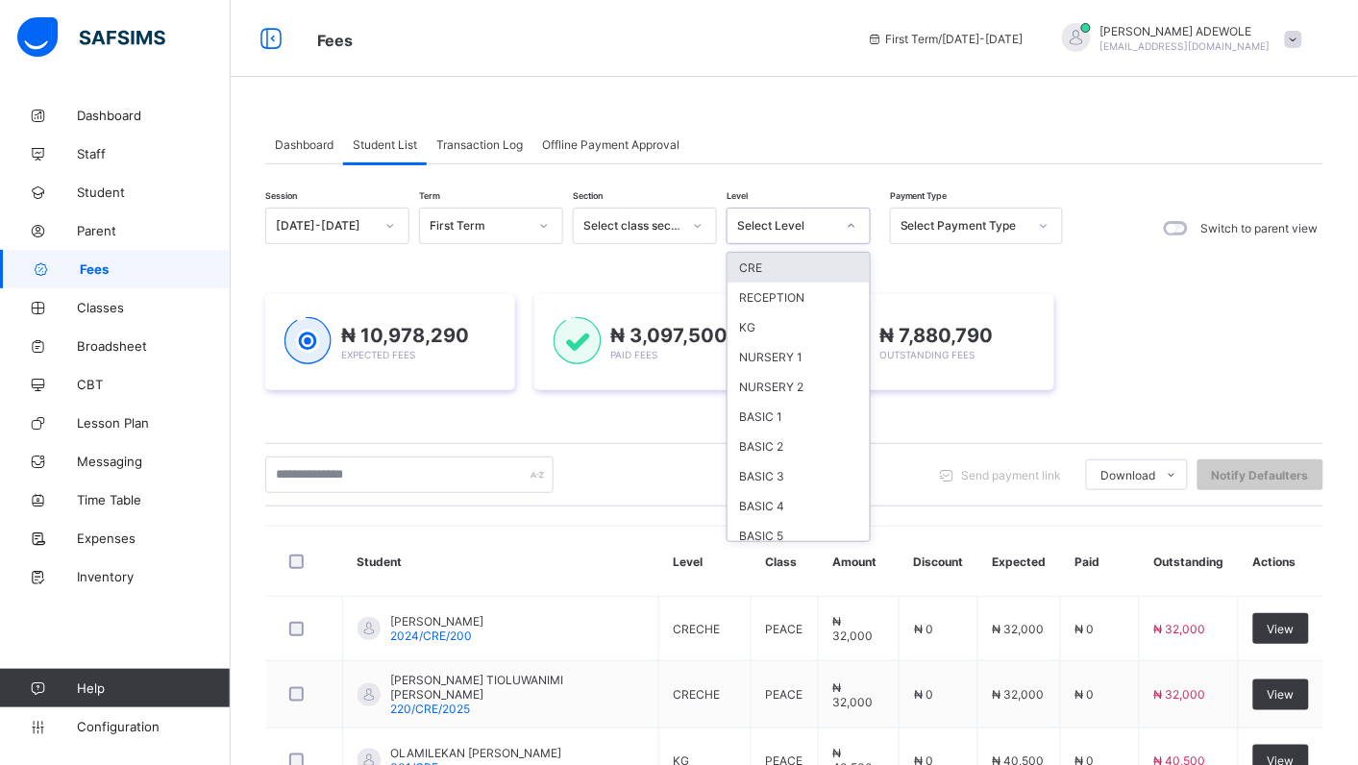
click at [850, 224] on icon at bounding box center [852, 225] width 12 height 19
click at [800, 525] on div "BASIC 5" at bounding box center [798, 536] width 142 height 30
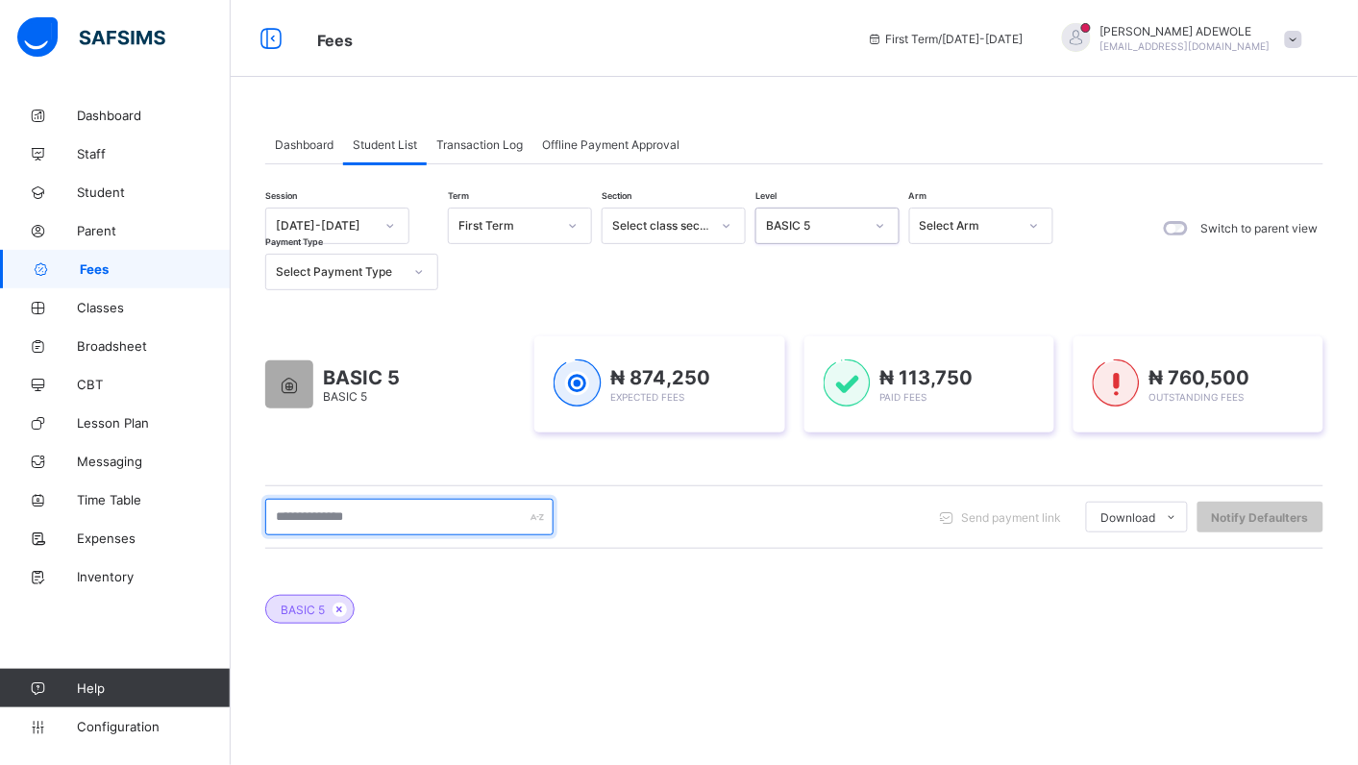
click at [404, 511] on input "text" at bounding box center [409, 517] width 288 height 37
click at [404, 522] on input "text" at bounding box center [409, 517] width 288 height 37
click at [395, 515] on input "text" at bounding box center [409, 517] width 288 height 37
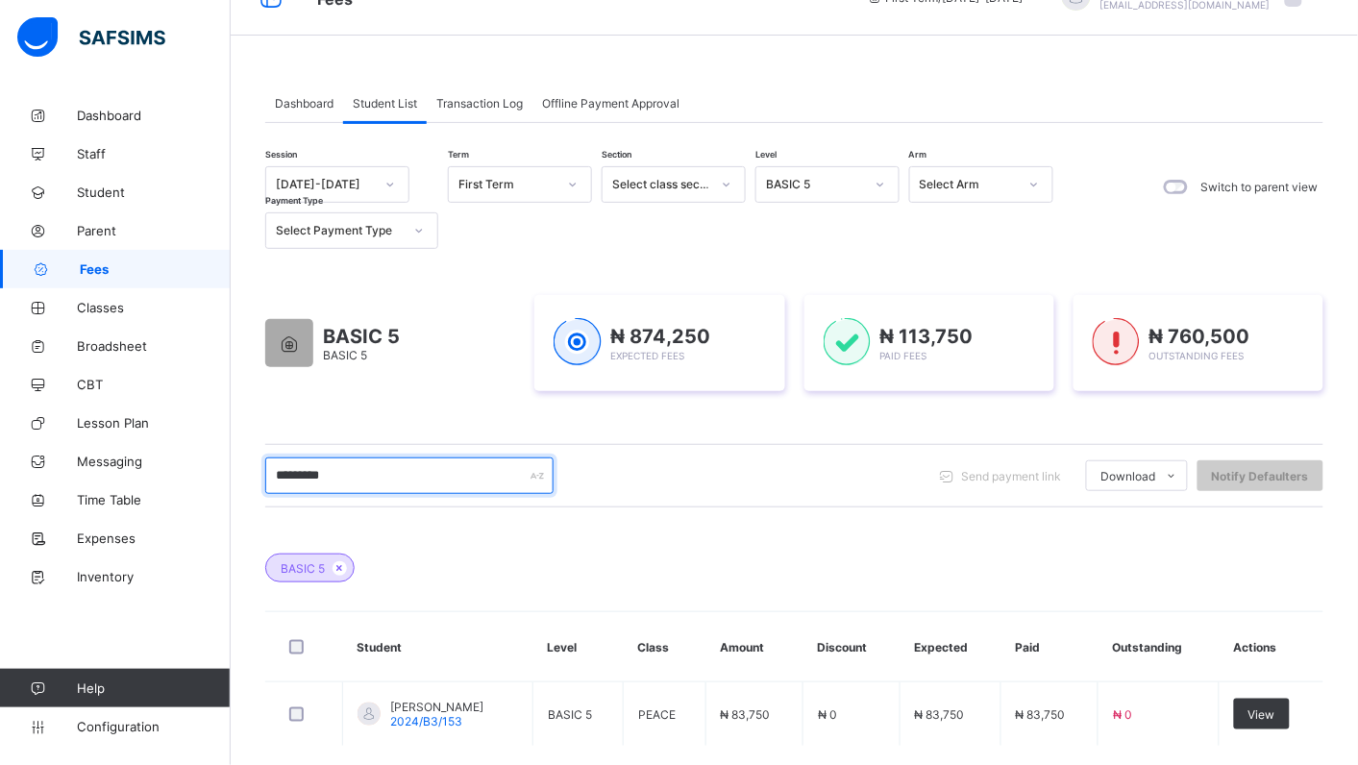
scroll to position [139, 0]
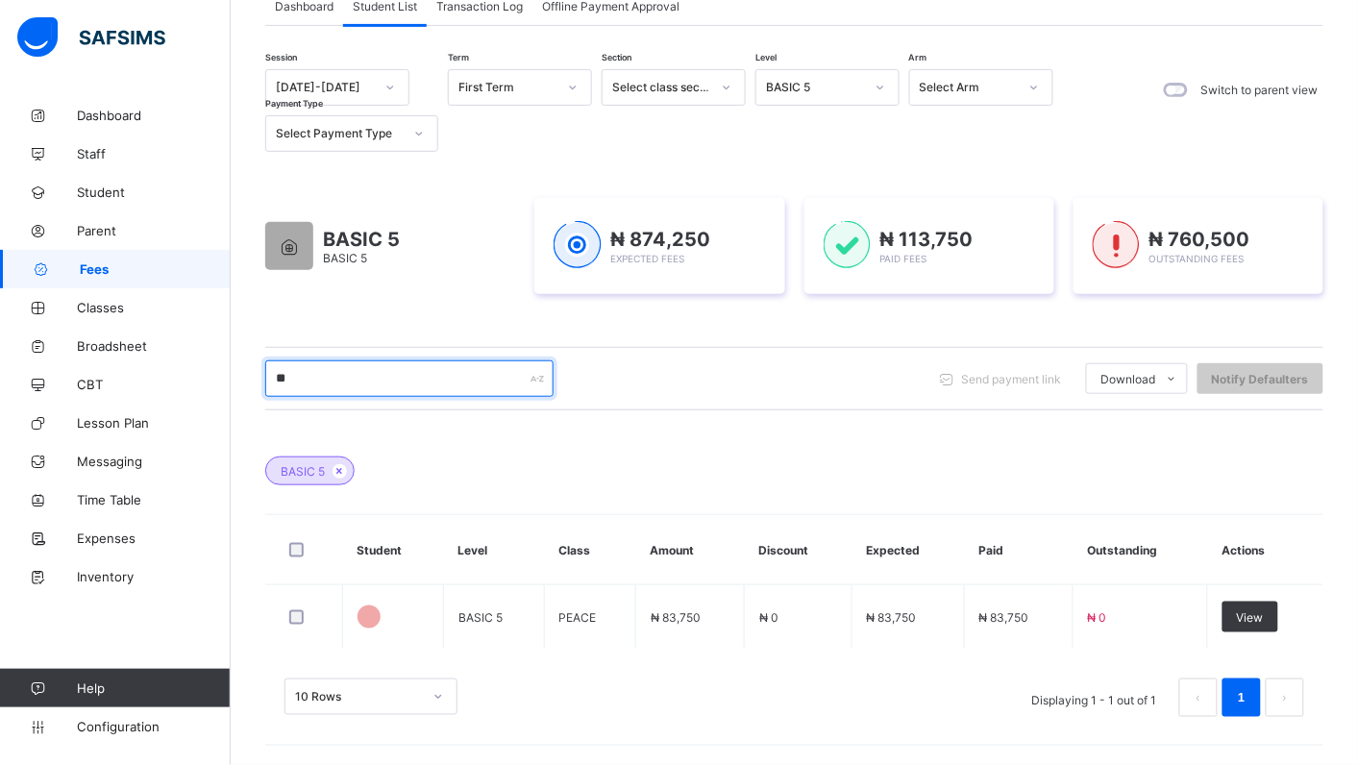
type input "*"
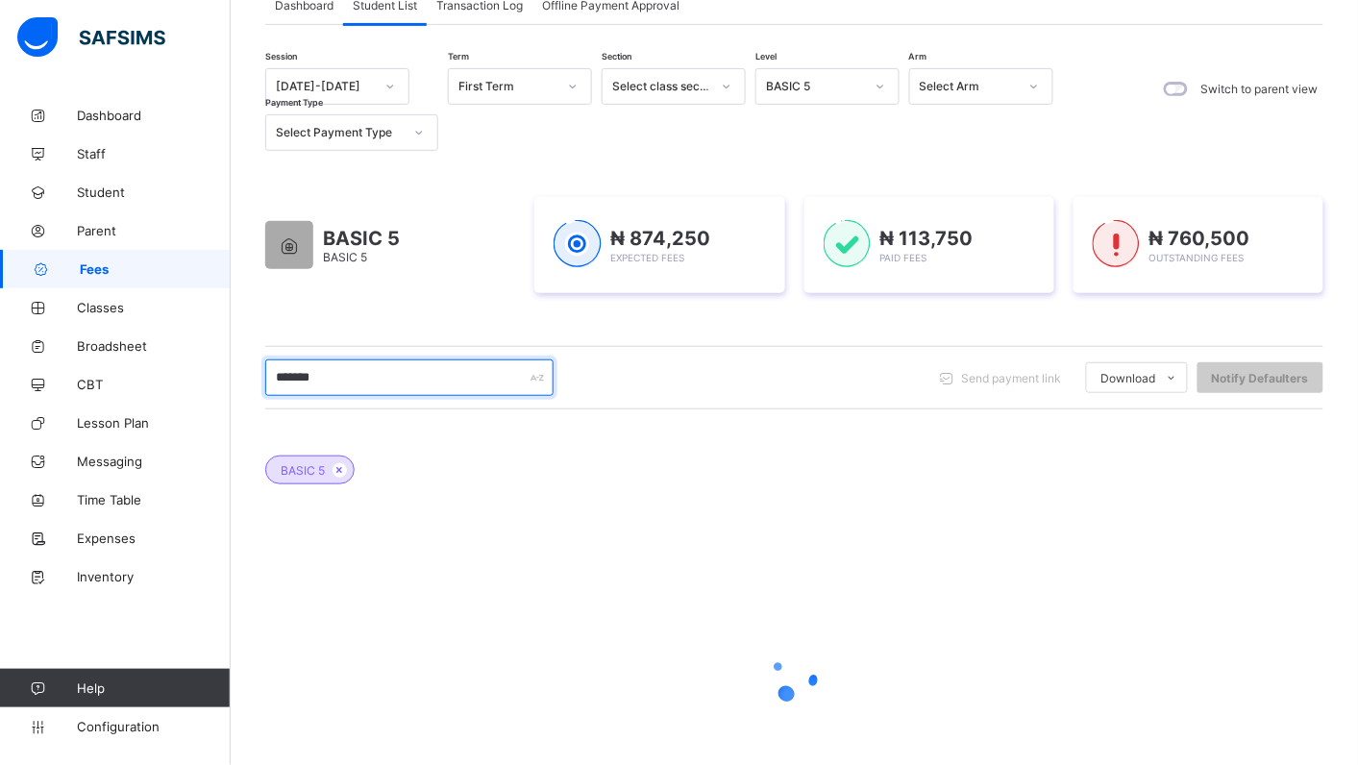
type input "********"
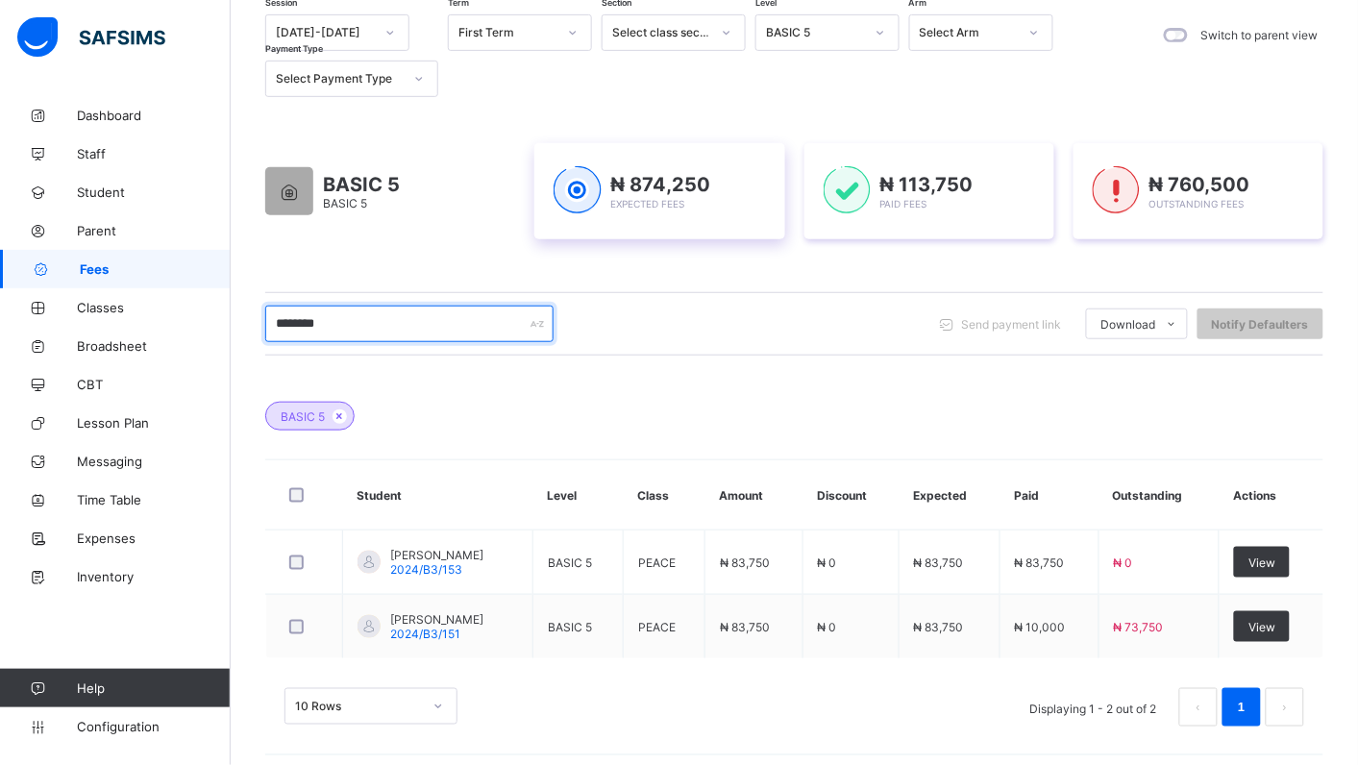
scroll to position [204, 0]
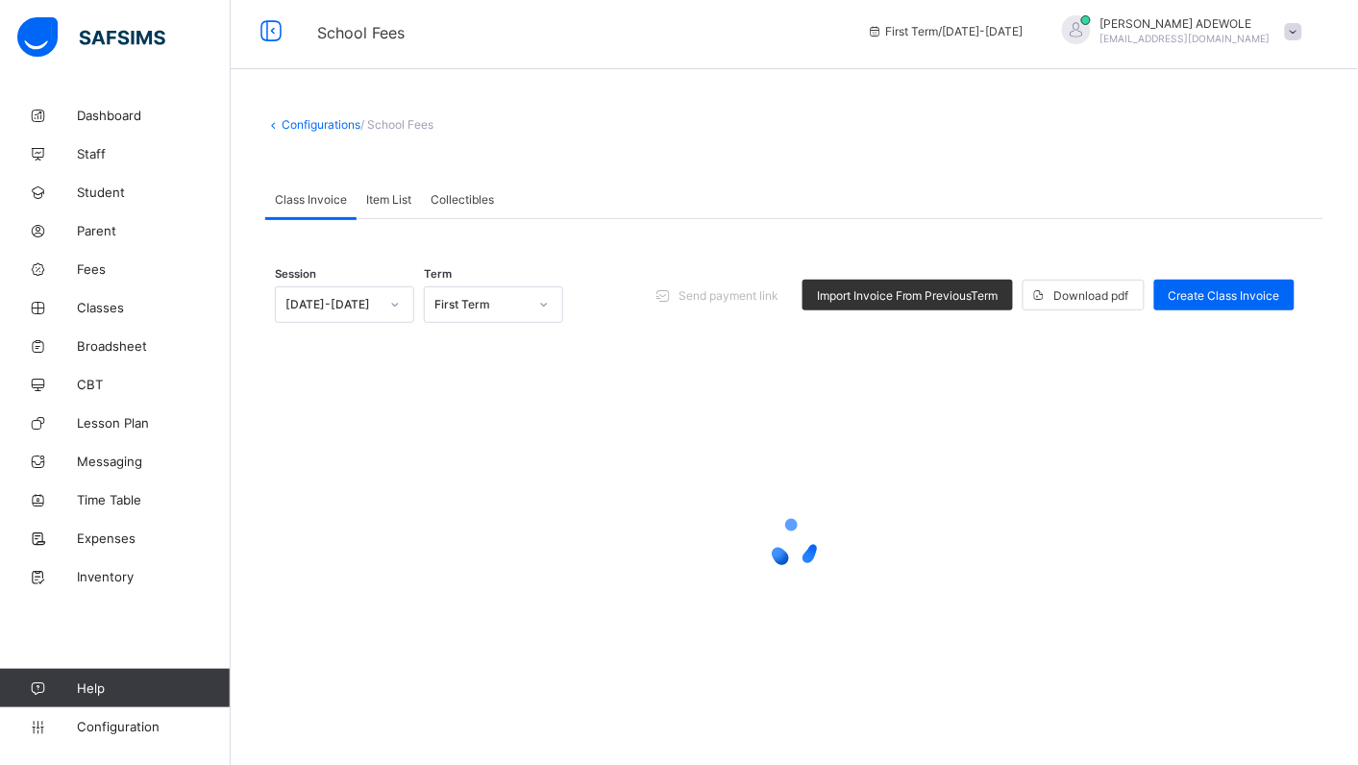
scroll to position [6, 0]
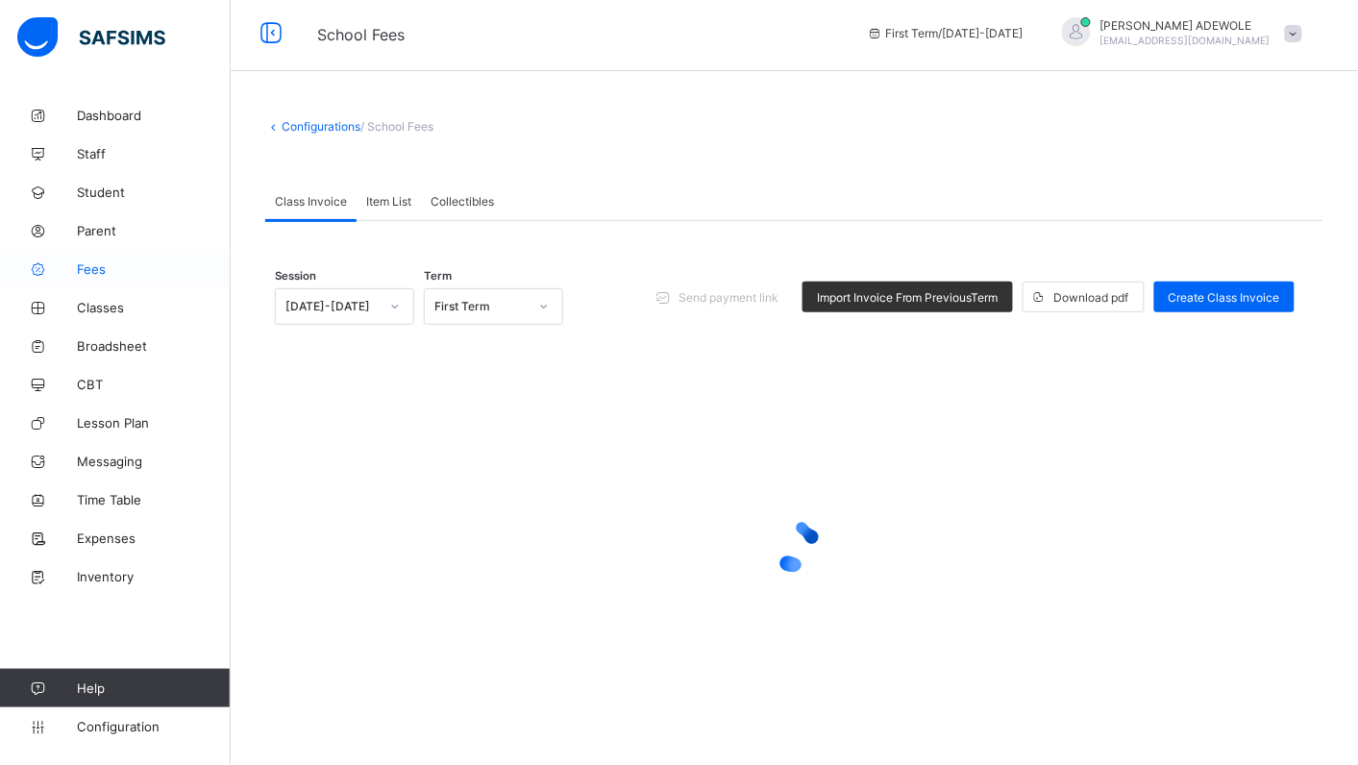
click at [83, 267] on span "Fees" at bounding box center [154, 268] width 154 height 15
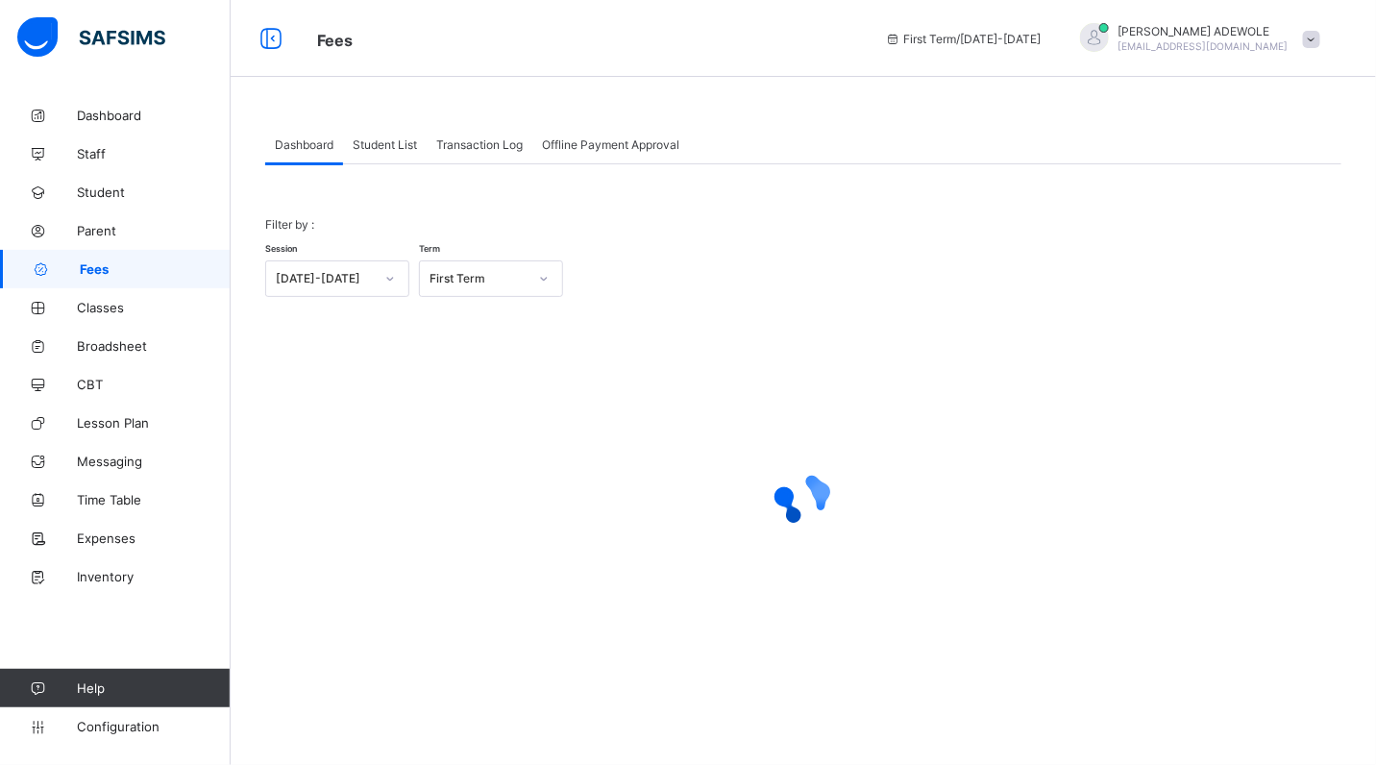
click at [373, 137] on span "Student List" at bounding box center [385, 144] width 64 height 14
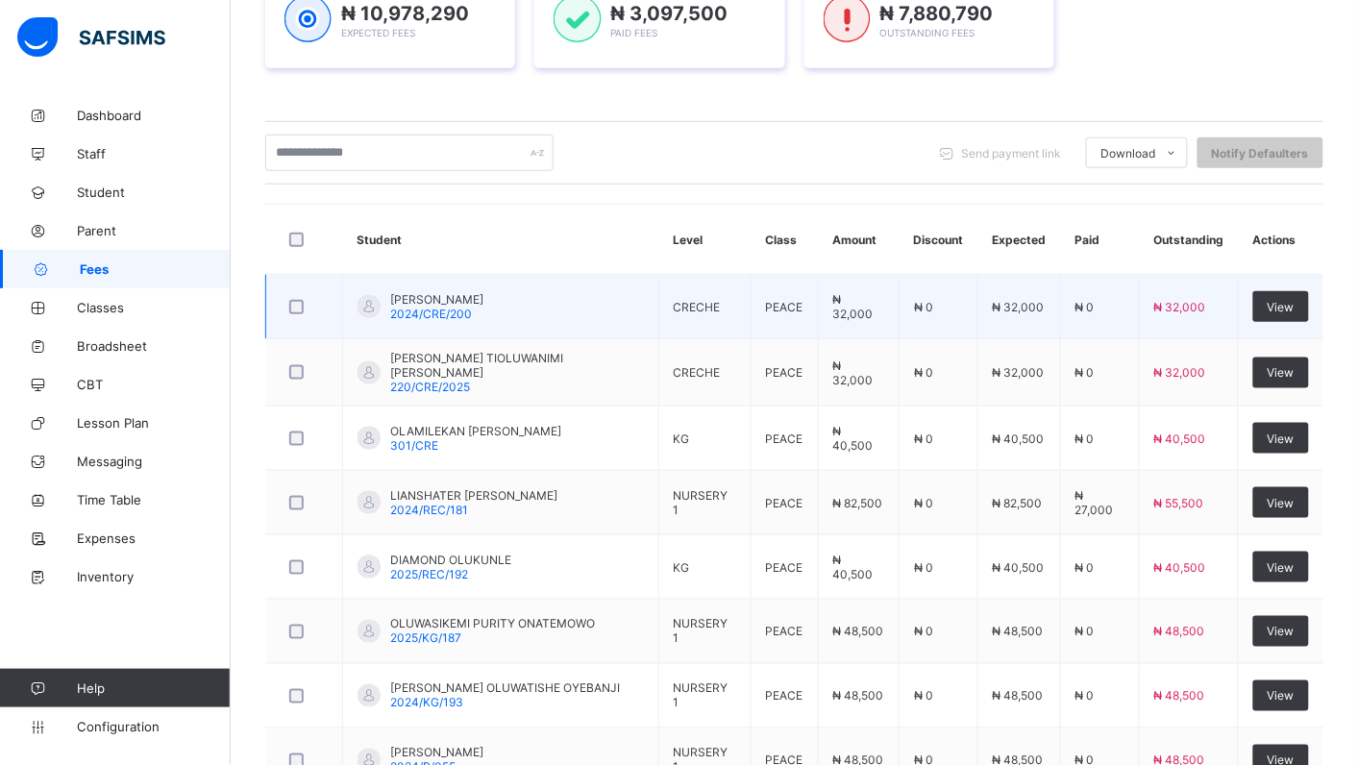
scroll to position [344, 0]
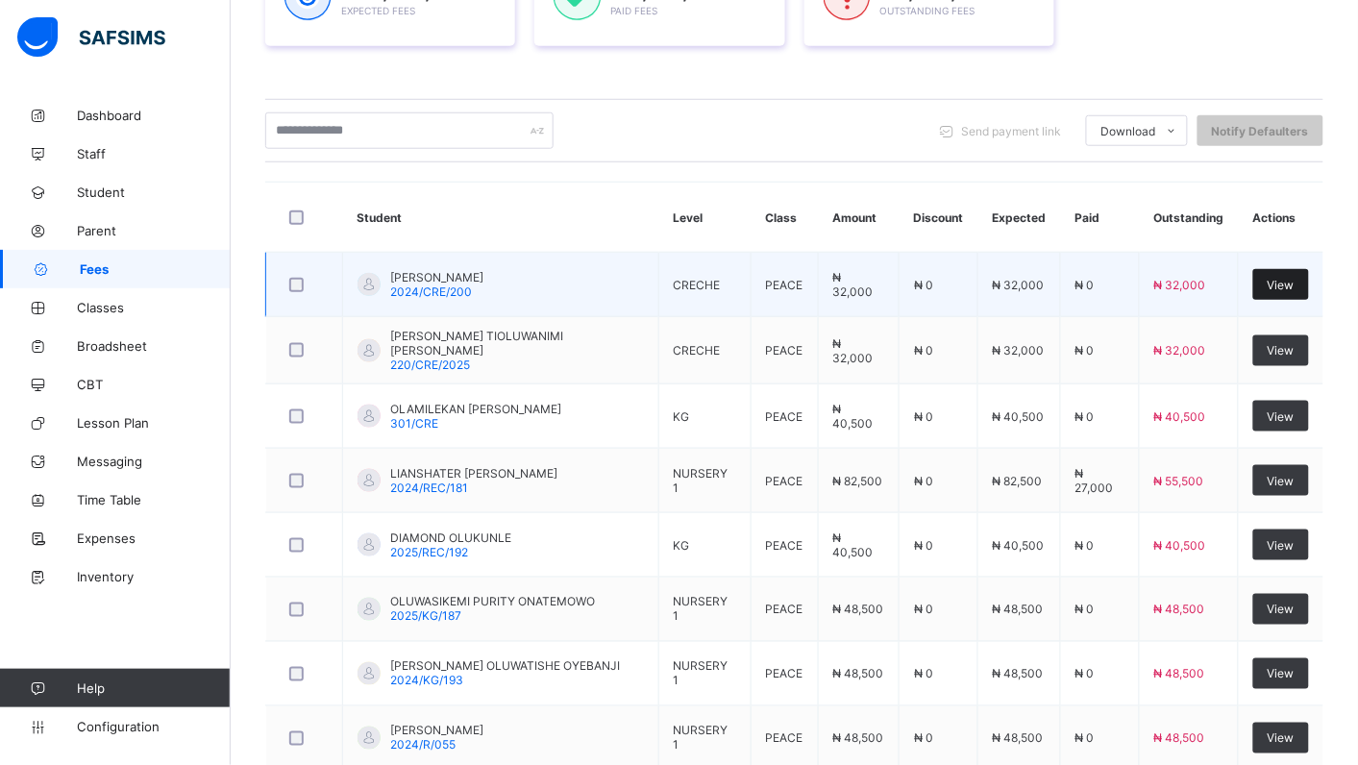
click at [1297, 271] on div "View" at bounding box center [1281, 284] width 56 height 31
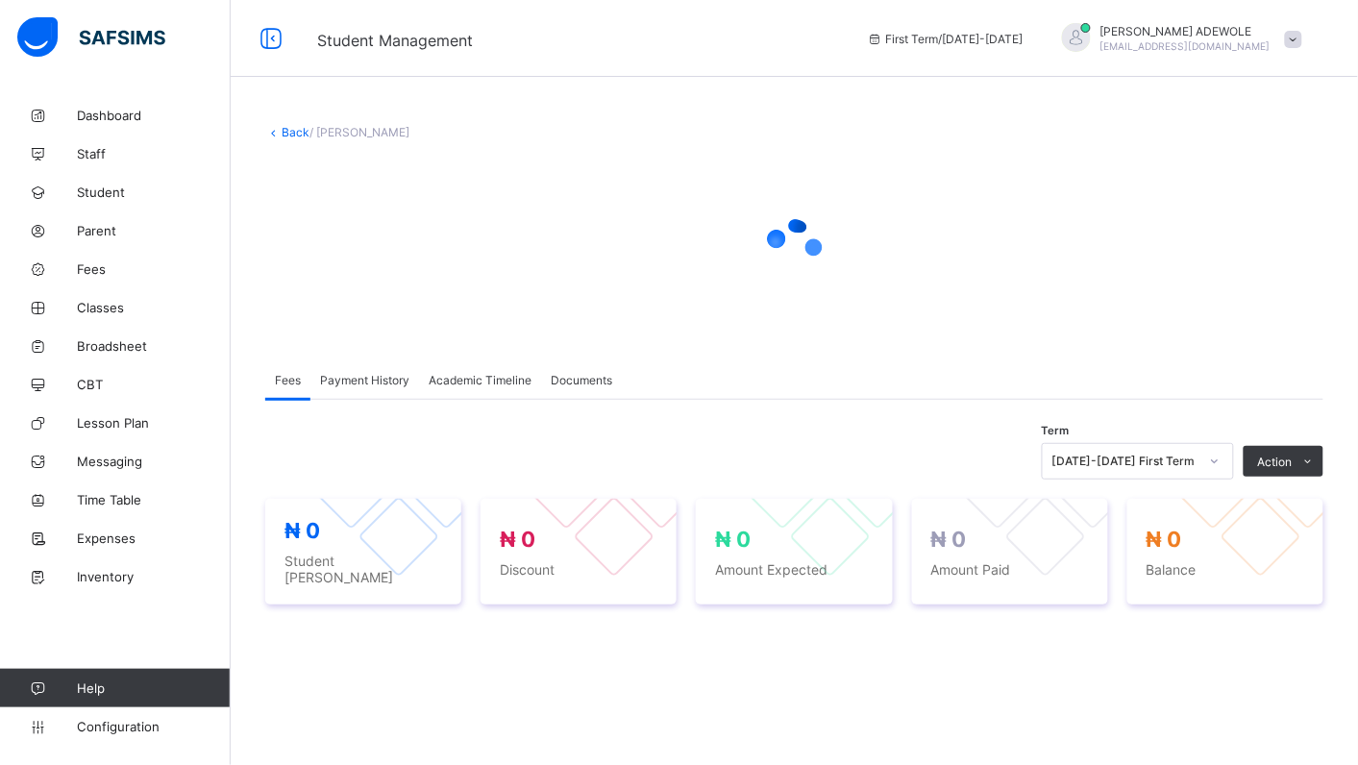
click at [286, 380] on span "Fees" at bounding box center [288, 380] width 26 height 14
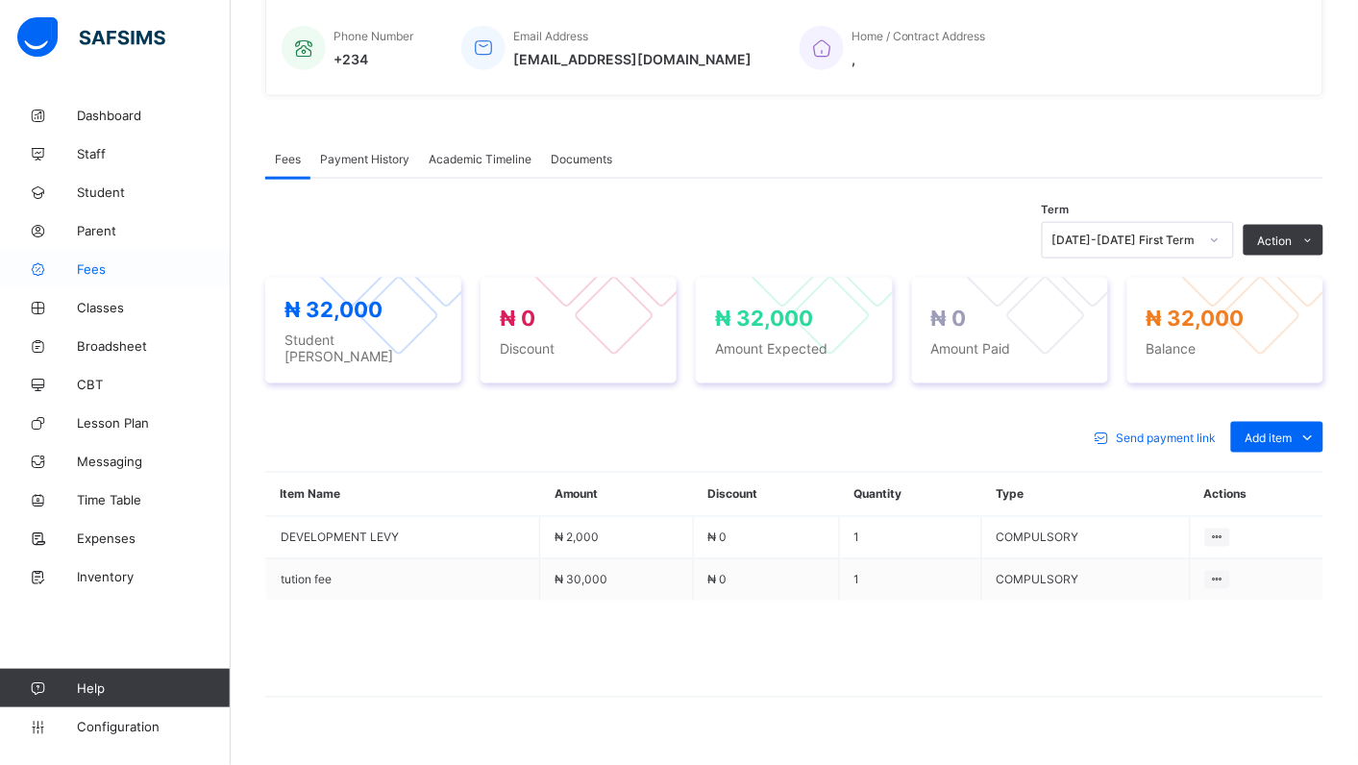
scroll to position [493, 0]
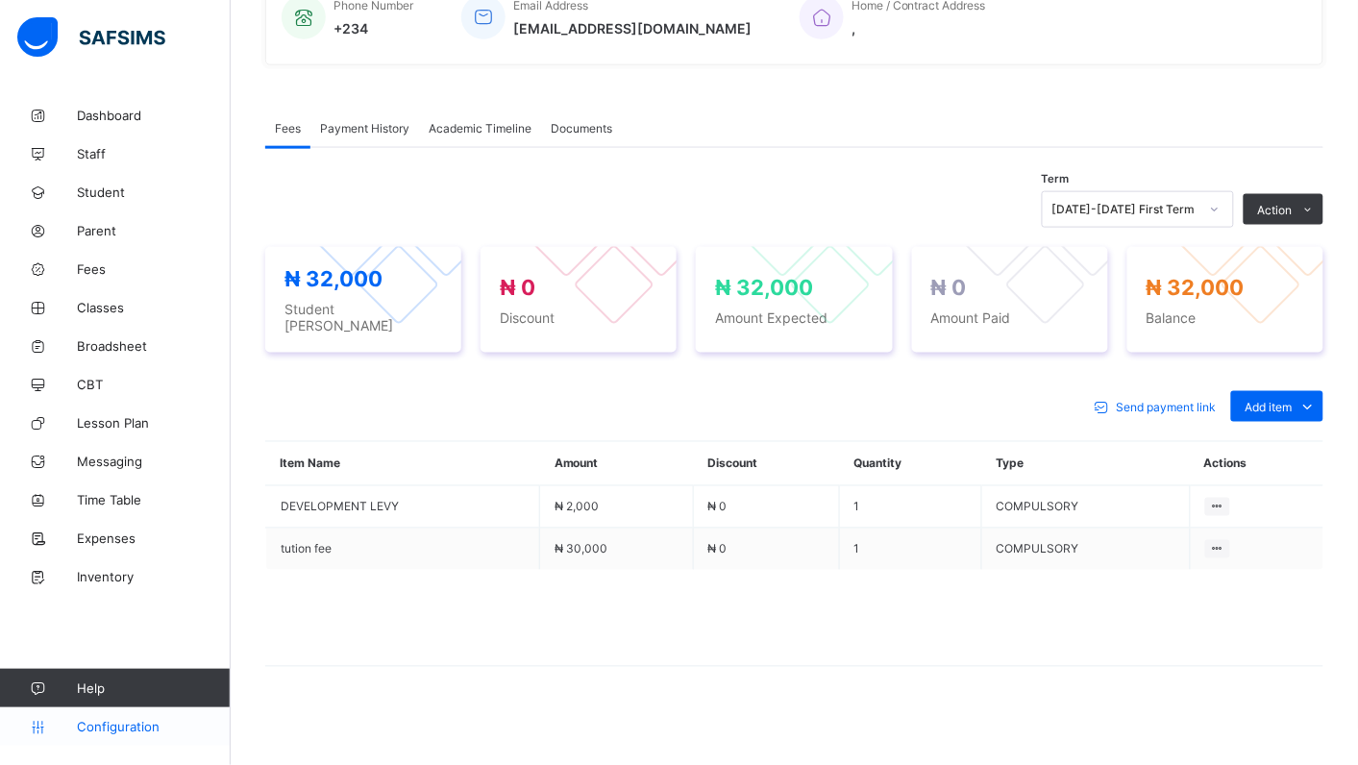
click at [106, 733] on span "Configuration" at bounding box center [153, 726] width 153 height 15
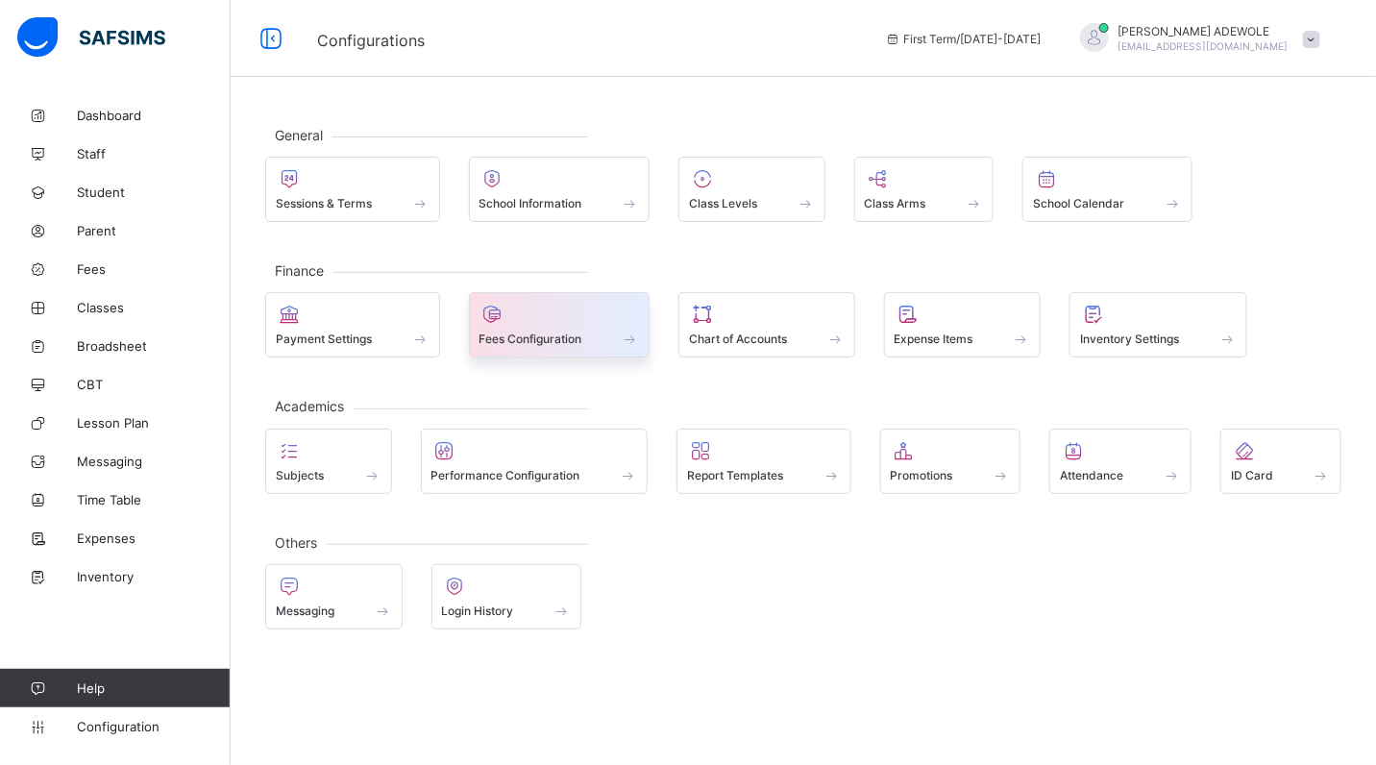
click at [593, 344] on div "Fees Configuration" at bounding box center [559, 339] width 160 height 16
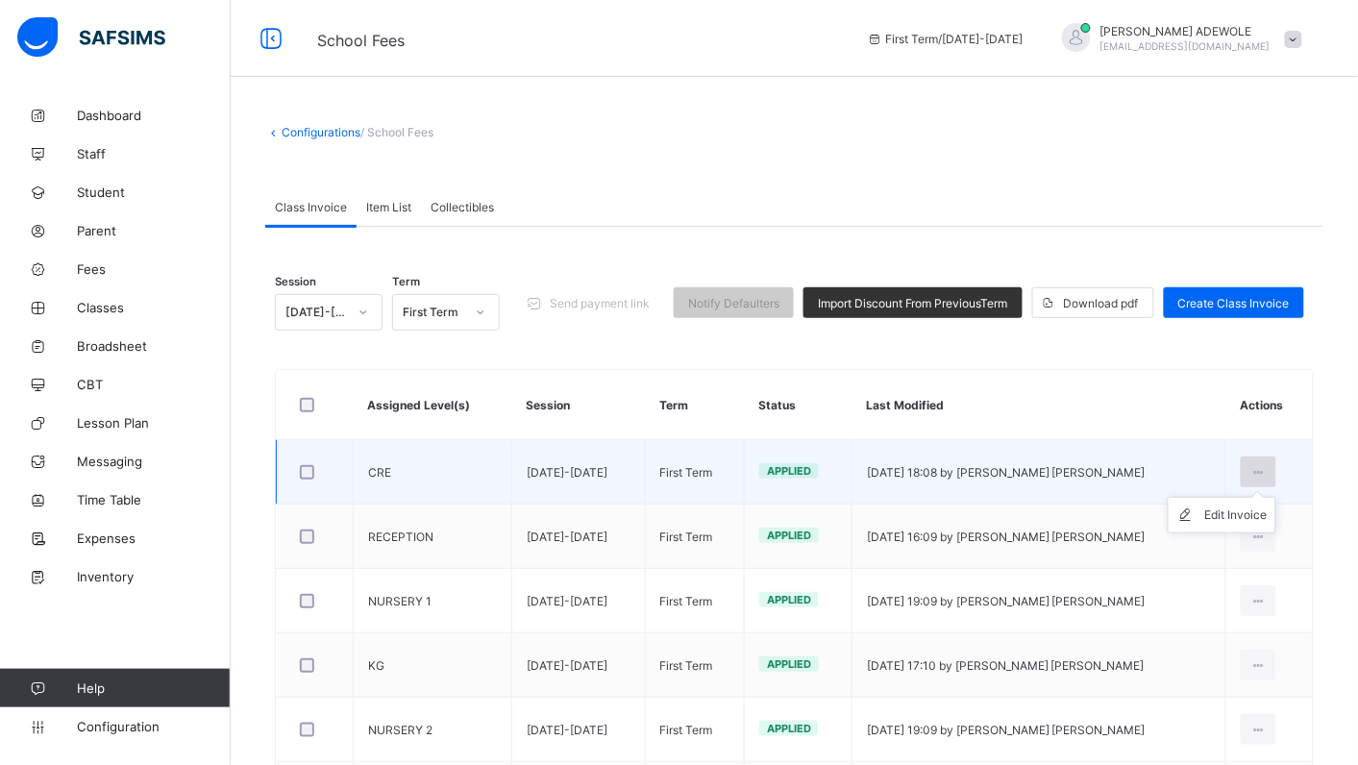
click at [1266, 472] on icon at bounding box center [1258, 472] width 16 height 14
click at [1267, 512] on div "Edit Invoice" at bounding box center [1236, 514] width 62 height 19
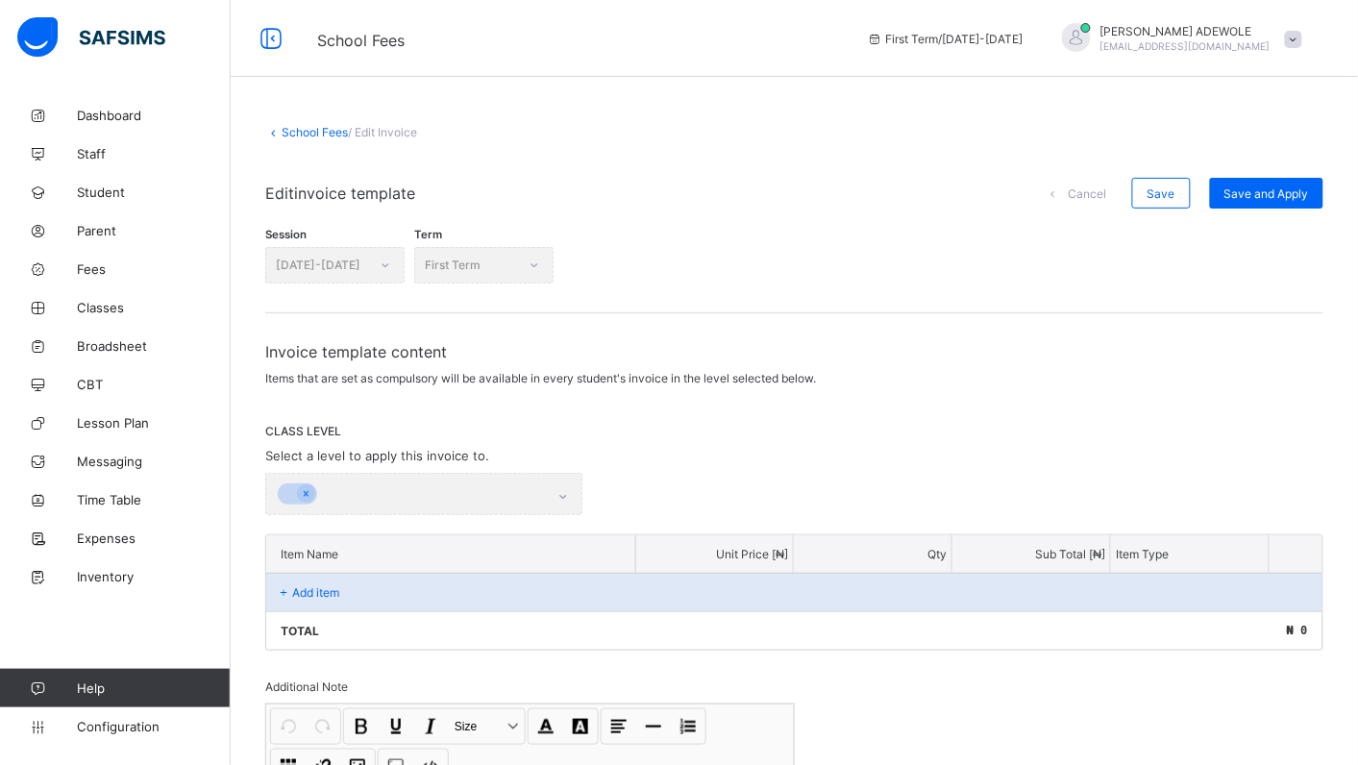
click at [1269, 512] on div "Invoice template content Items that are set as compulsory will be available in …" at bounding box center [794, 496] width 1058 height 308
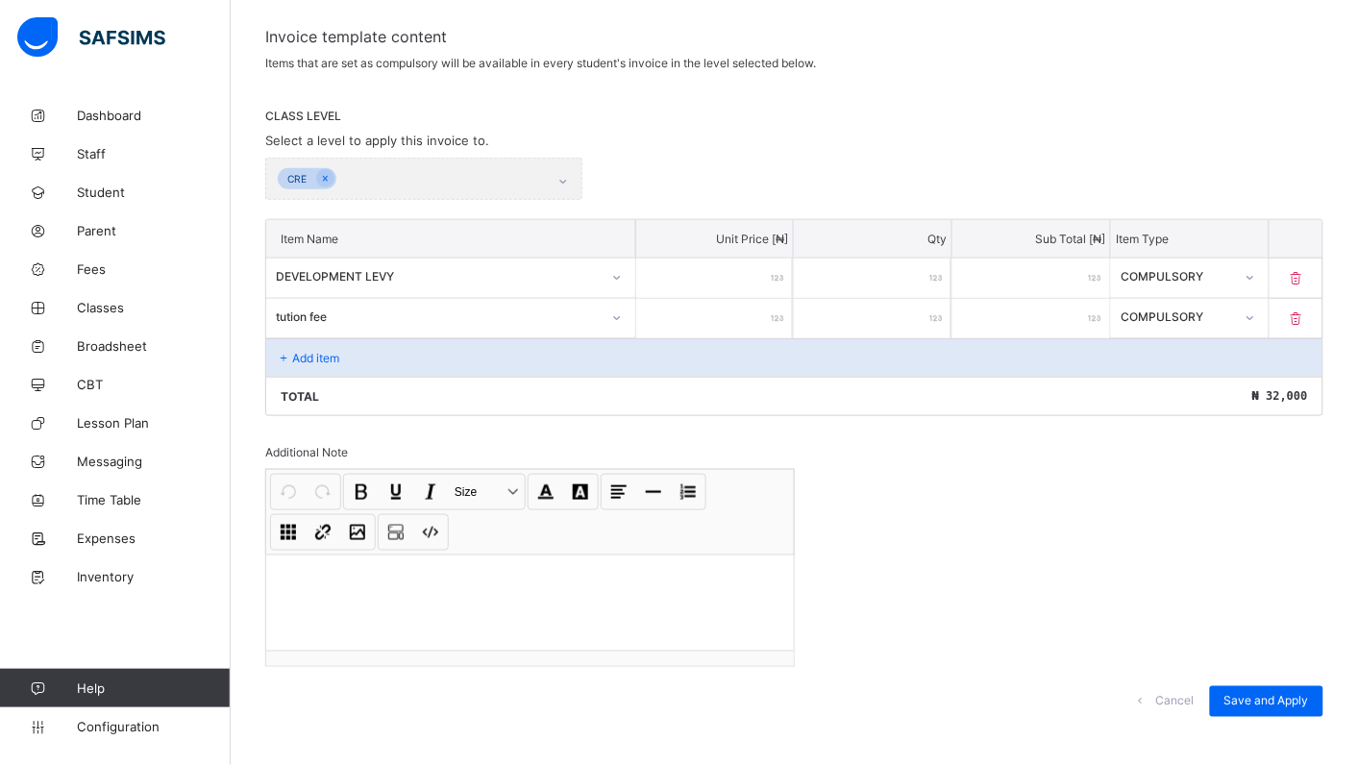
scroll to position [325, 0]
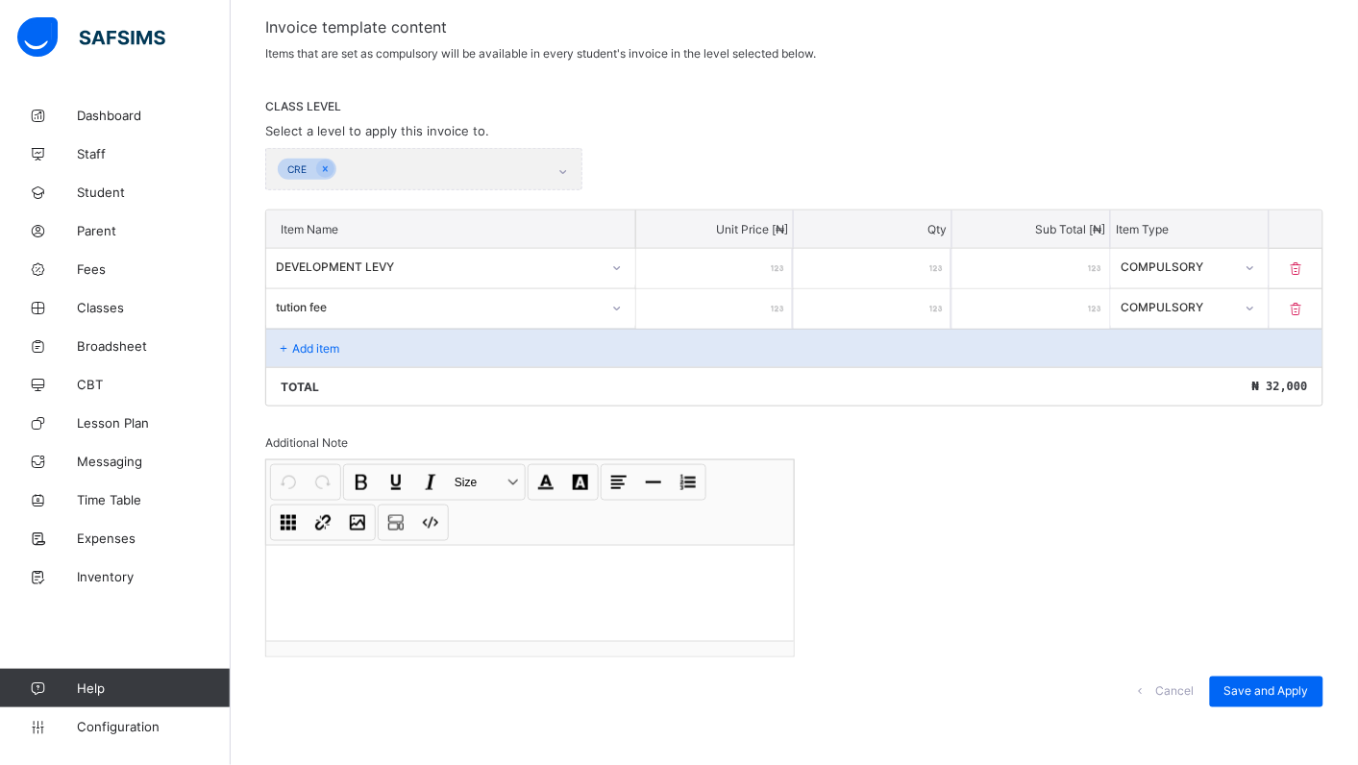
click at [1306, 261] on icon at bounding box center [1296, 268] width 19 height 16
type input "*****"
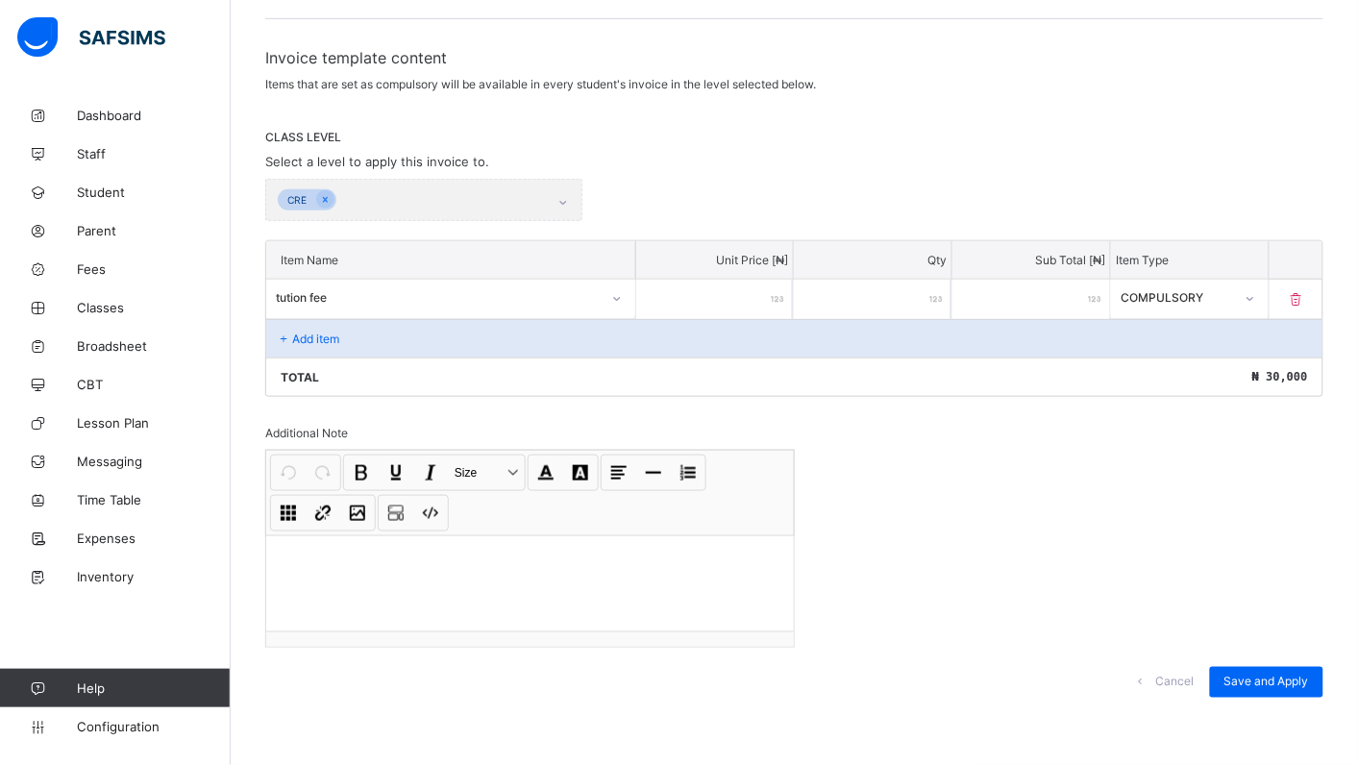
scroll to position [284, 0]
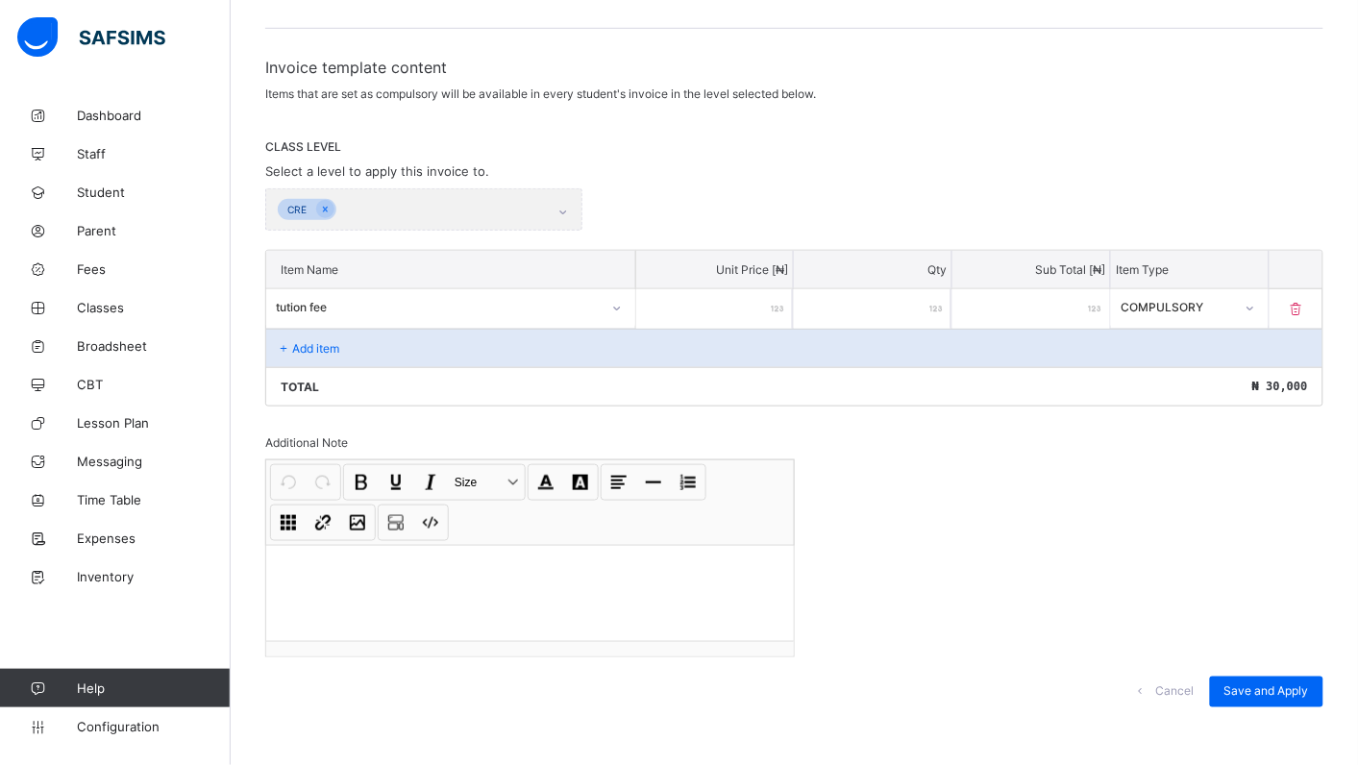
click at [380, 338] on div "Add item" at bounding box center [794, 348] width 1056 height 38
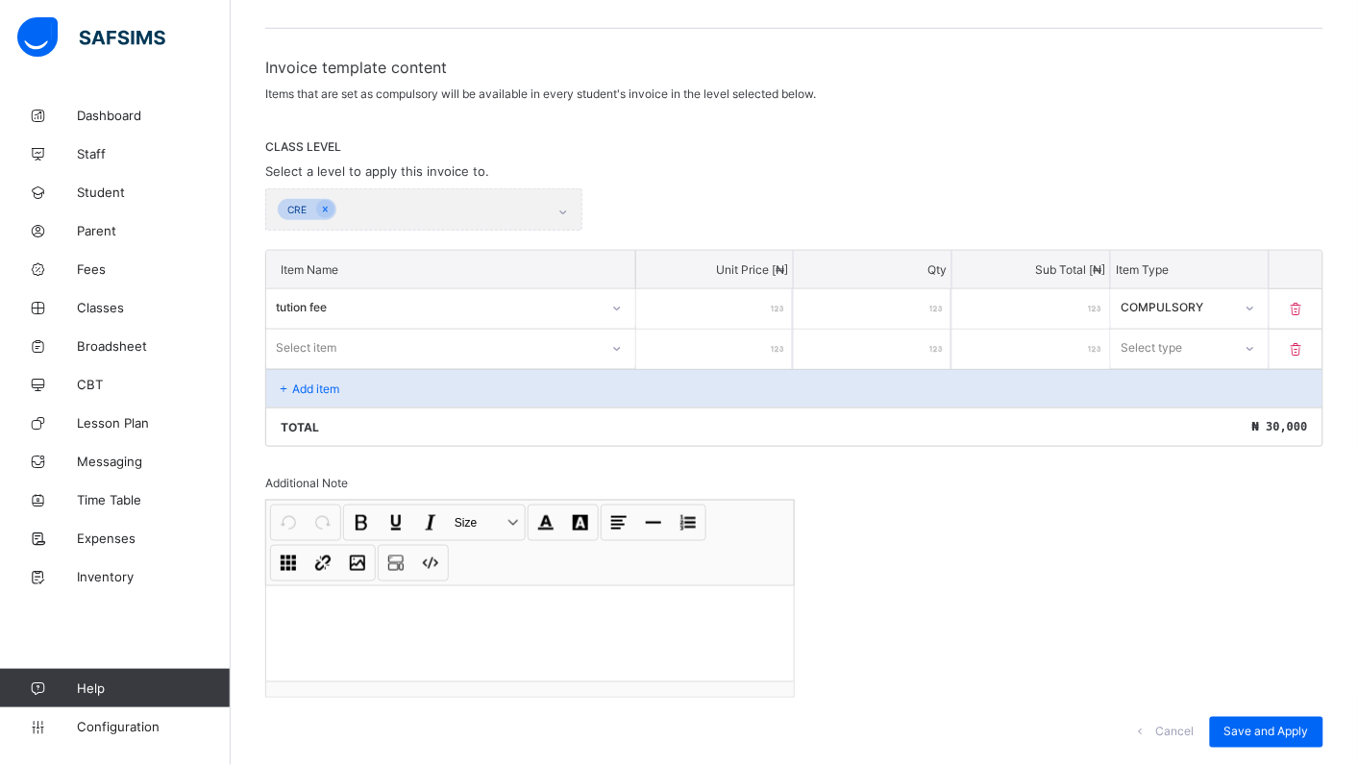
scroll to position [325, 0]
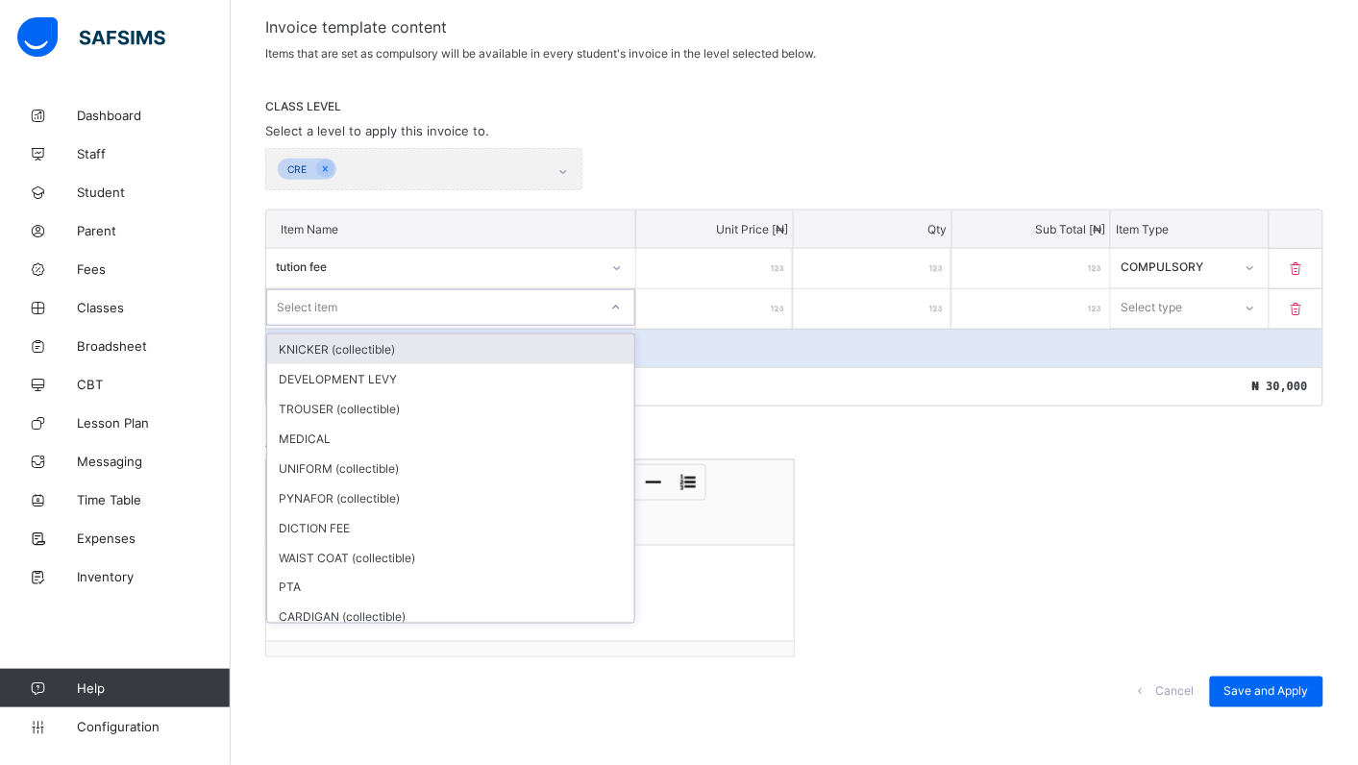
click at [621, 299] on icon at bounding box center [616, 307] width 12 height 19
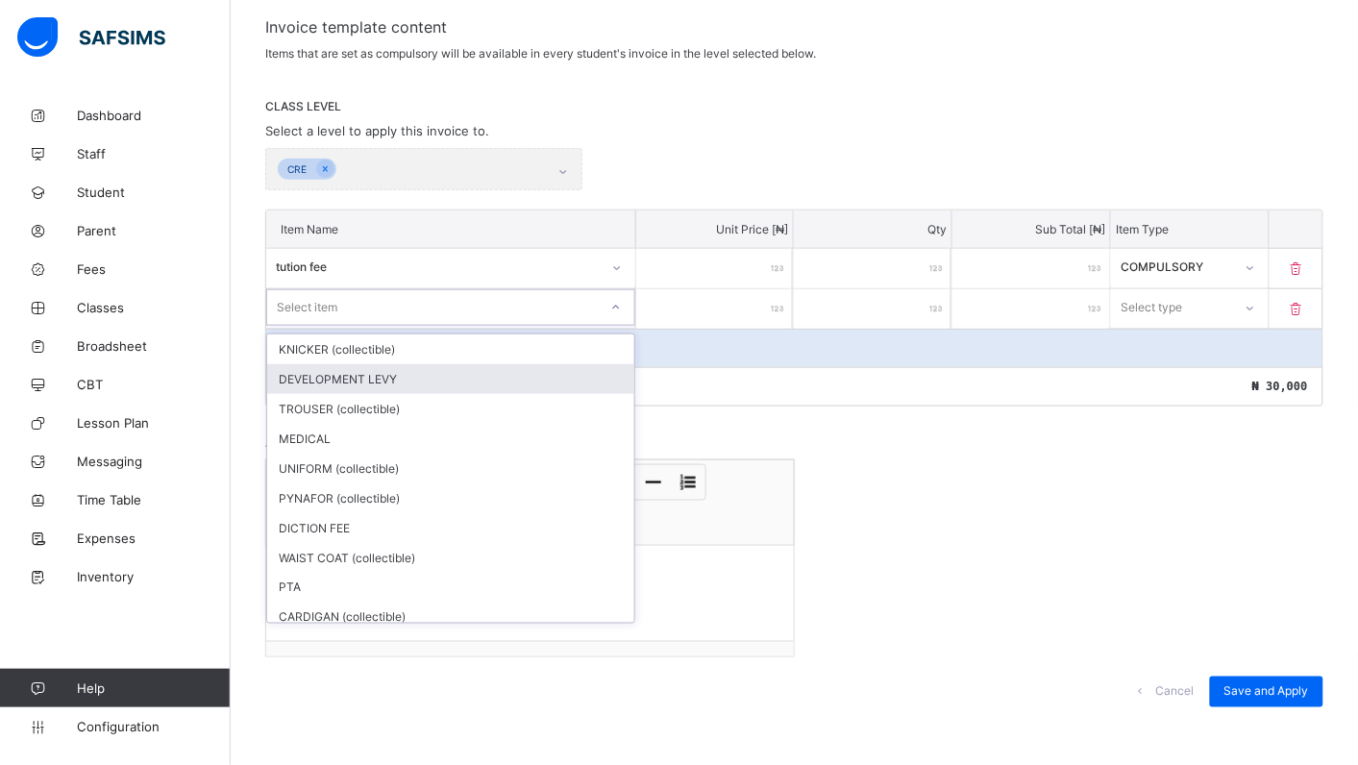
click at [396, 377] on div "DEVELOPMENT LEVY" at bounding box center [450, 379] width 367 height 30
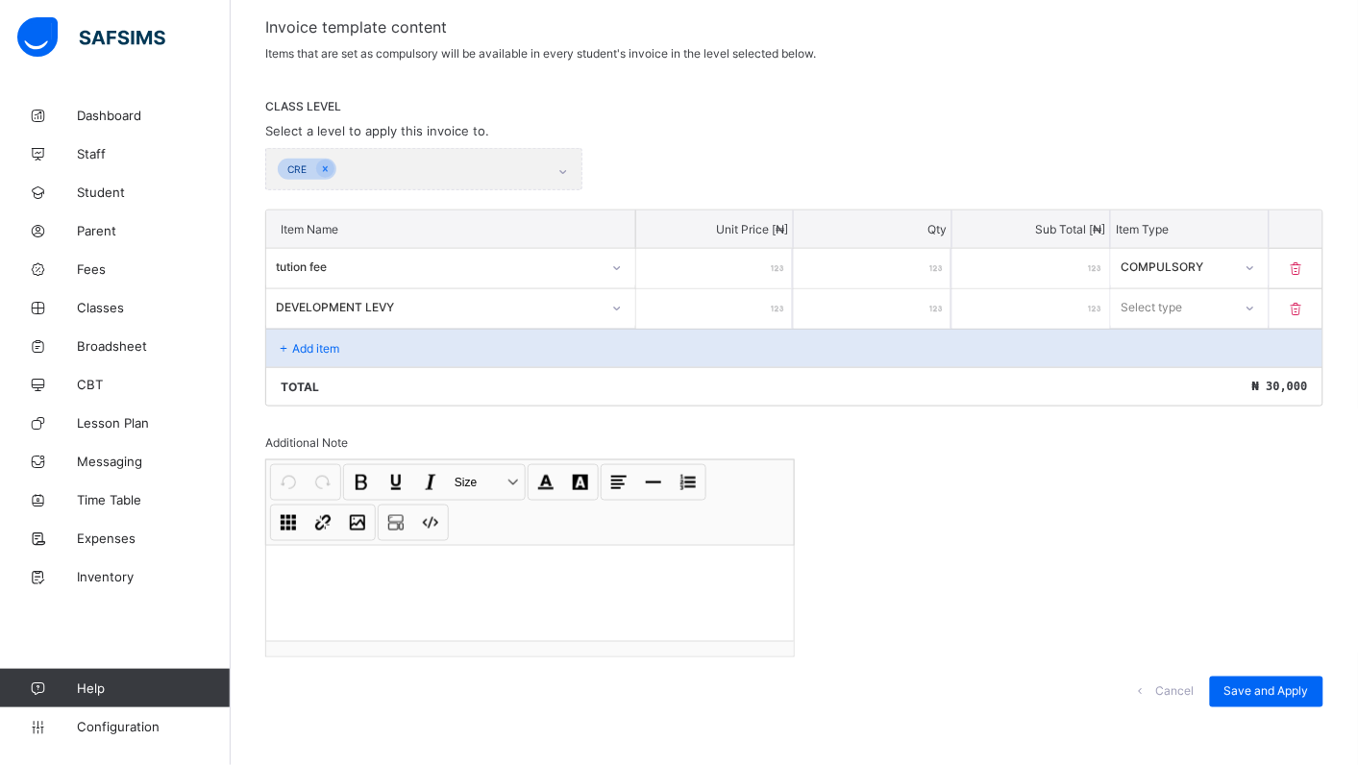
click at [752, 313] on input "number" at bounding box center [715, 308] width 158 height 39
type input "*"
type input "**"
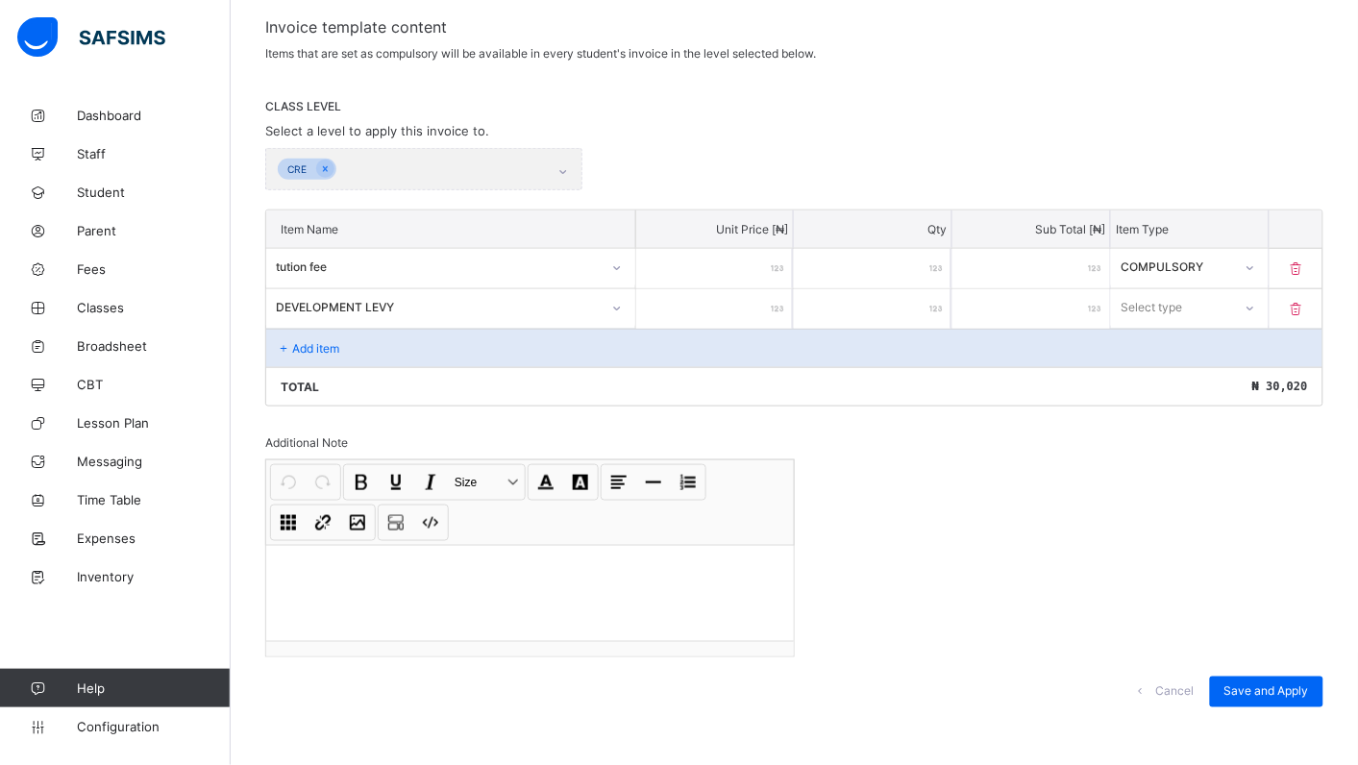
type input "***"
type input "****"
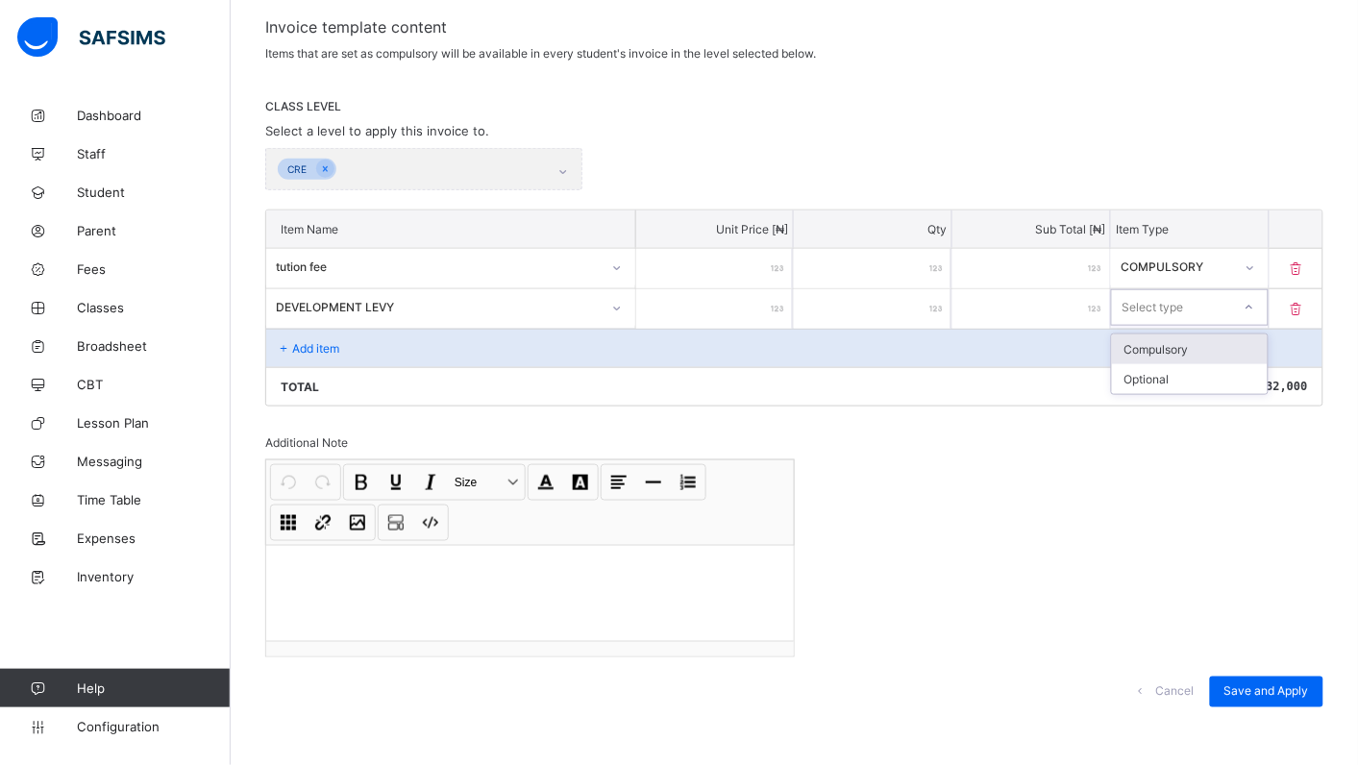
click at [1255, 306] on icon at bounding box center [1249, 307] width 12 height 19
click at [1212, 371] on div "Optional" at bounding box center [1190, 379] width 156 height 30
click at [570, 169] on div "CRE" at bounding box center [423, 169] width 317 height 42
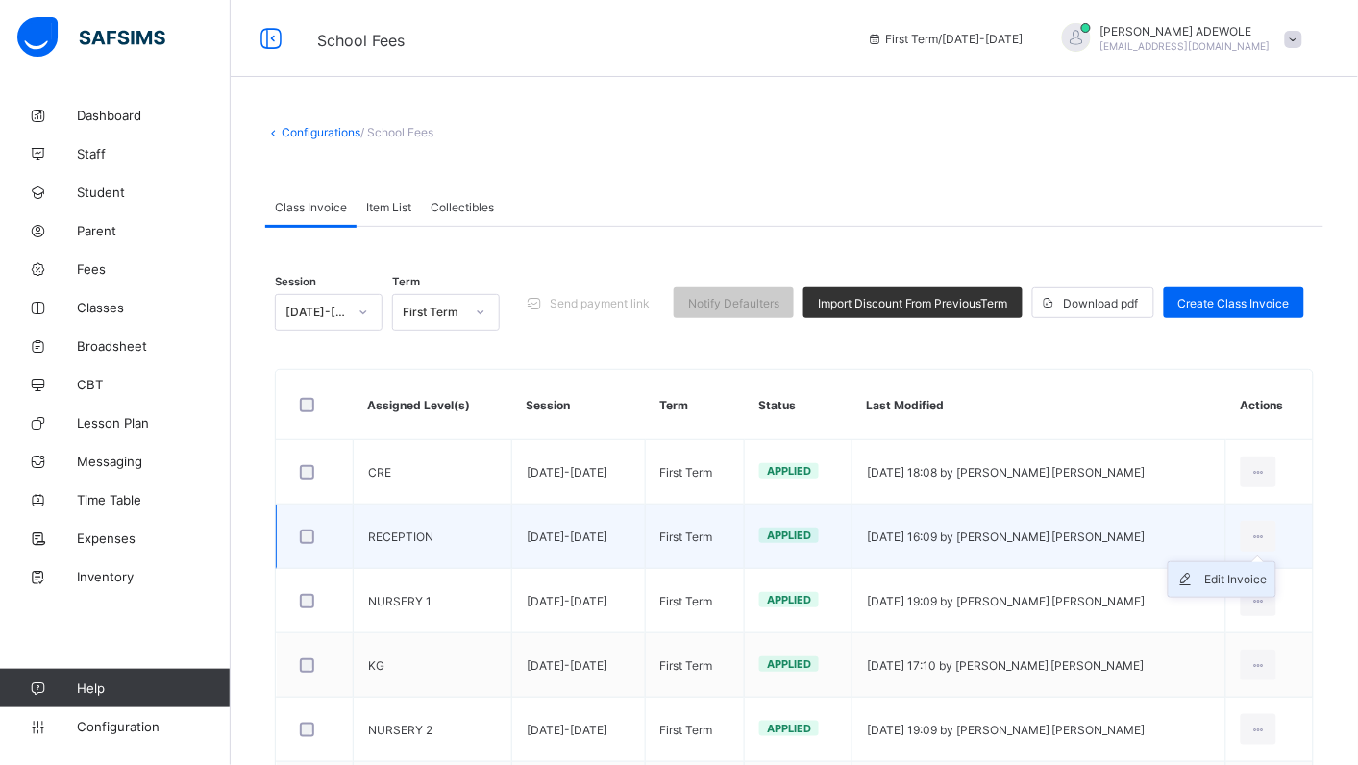
click at [1267, 575] on div "Edit Invoice" at bounding box center [1236, 579] width 62 height 19
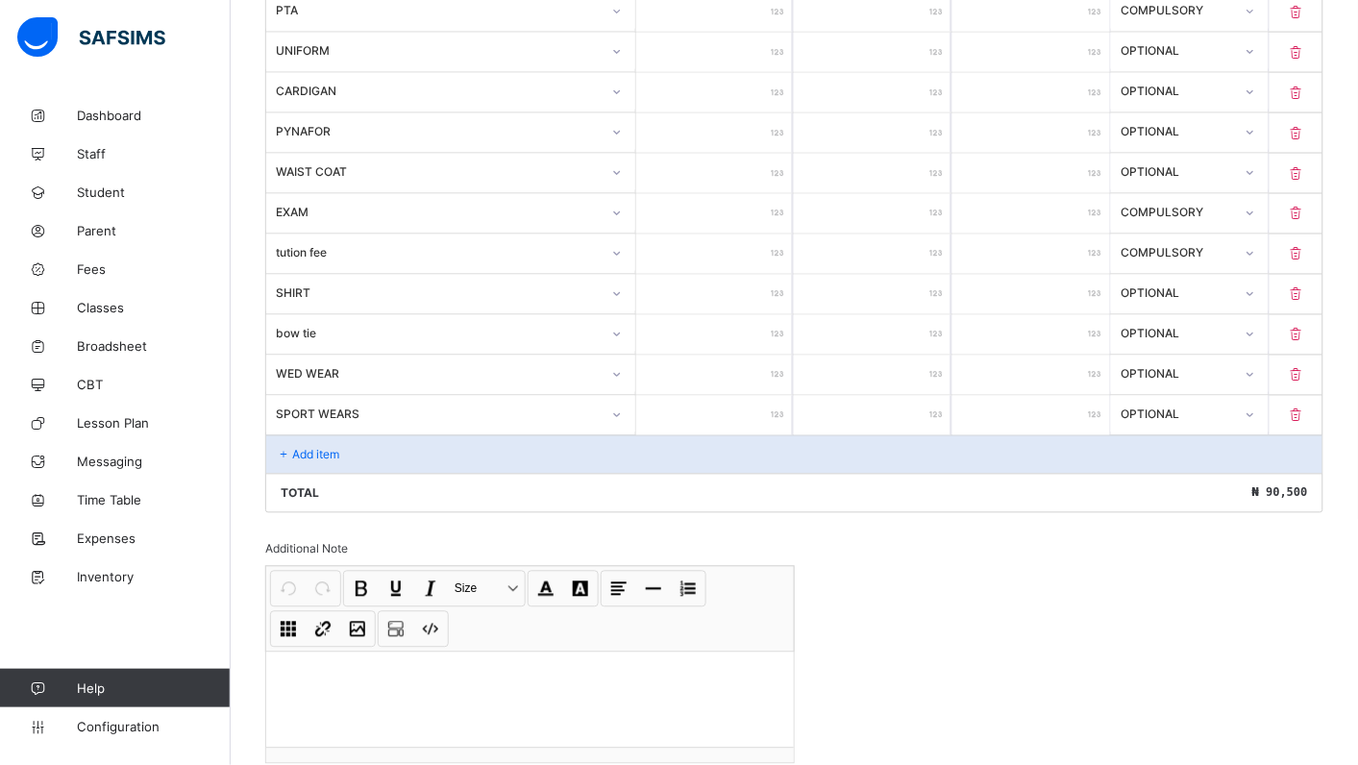
scroll to position [819, 0]
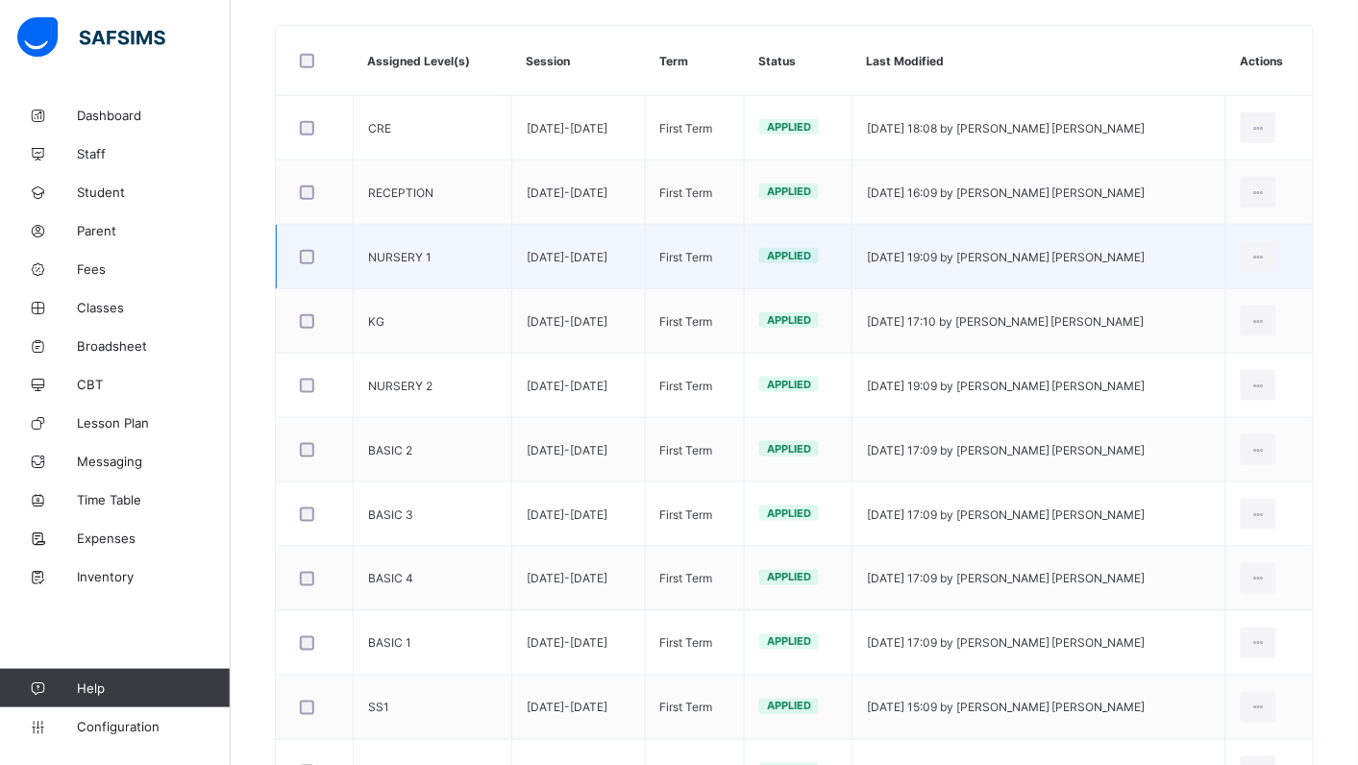
scroll to position [229, 0]
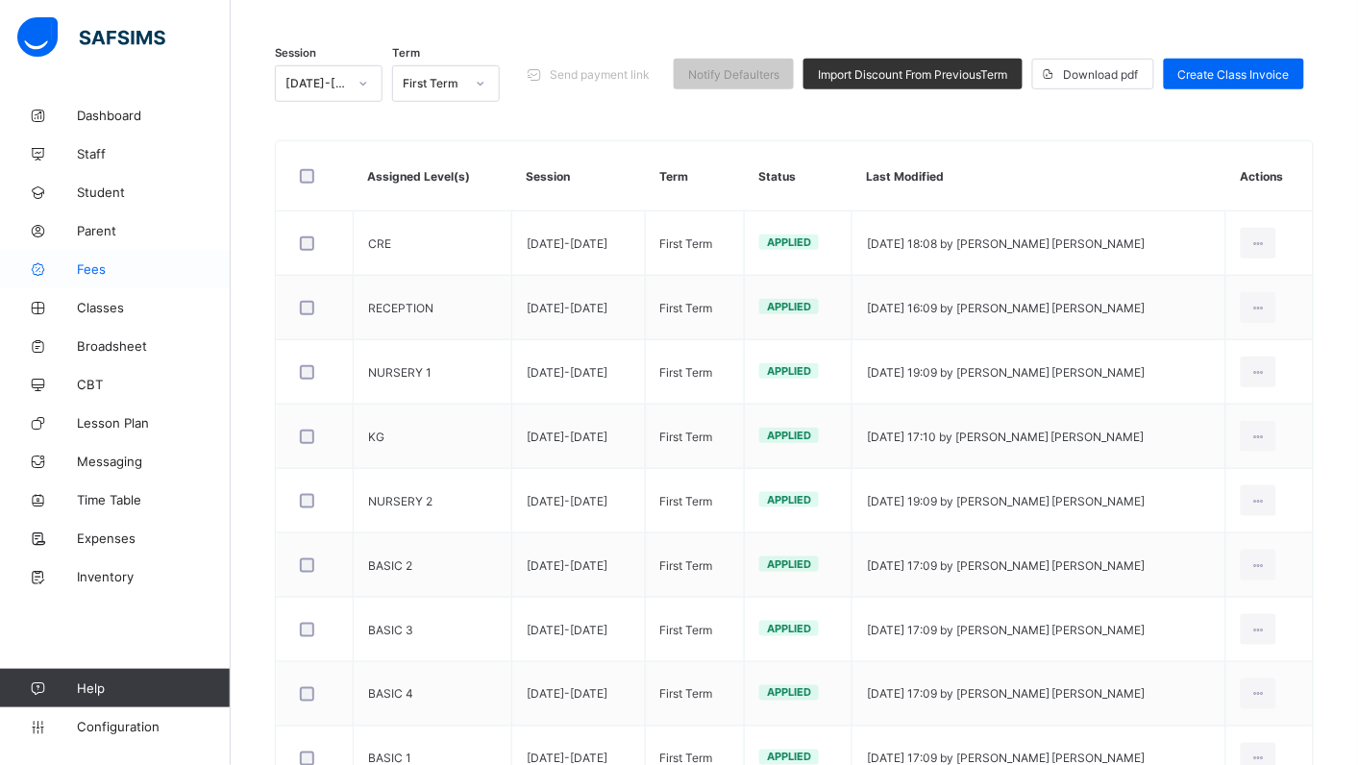
click at [91, 269] on span "Fees" at bounding box center [154, 268] width 154 height 15
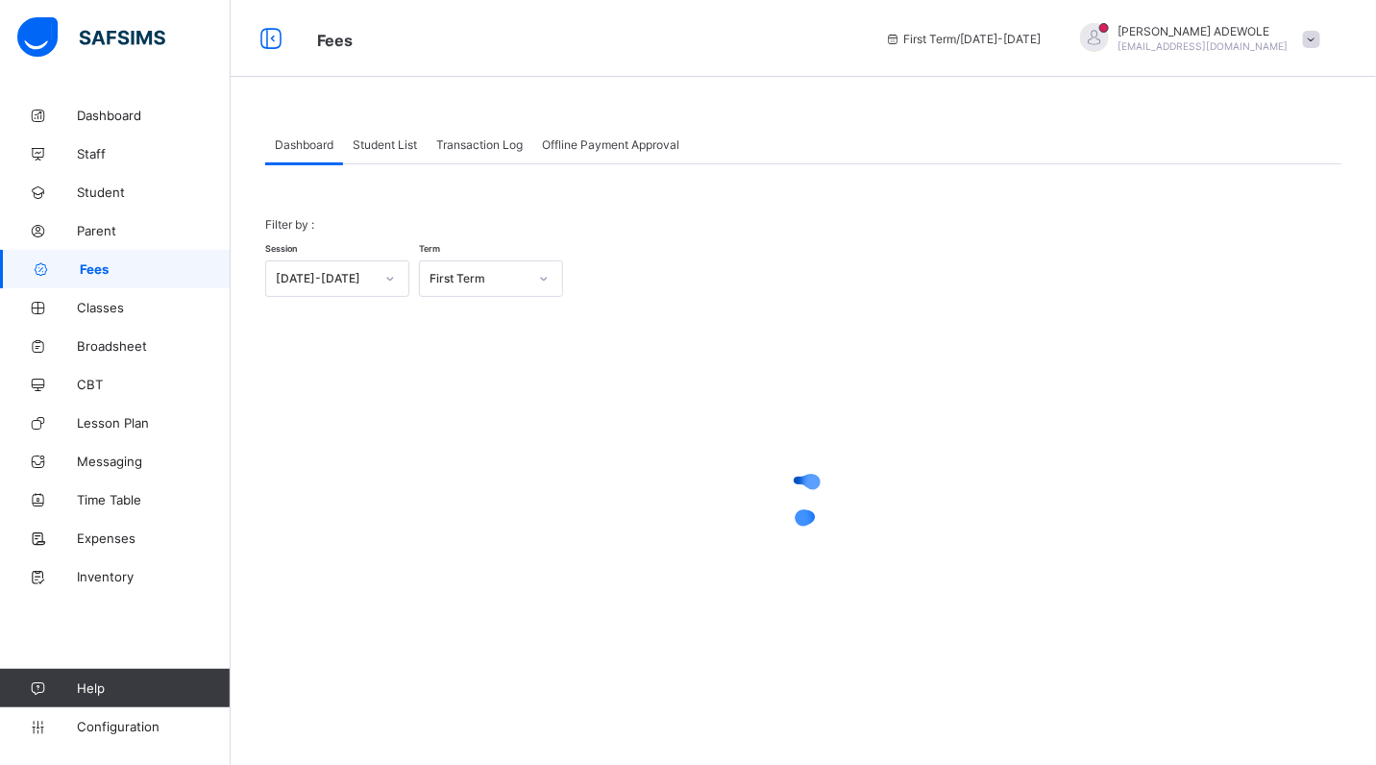
click at [385, 145] on span "Student List" at bounding box center [385, 144] width 64 height 14
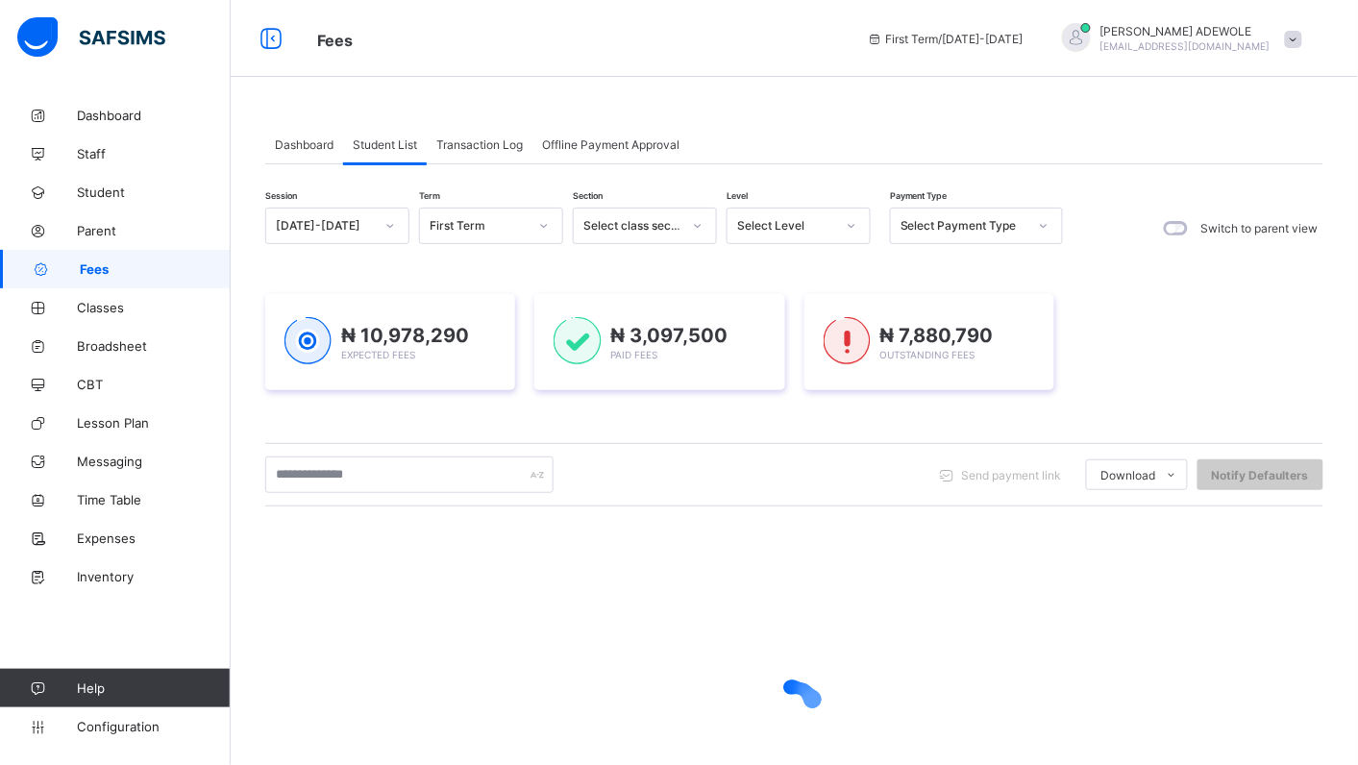
click at [848, 223] on icon at bounding box center [852, 225] width 12 height 19
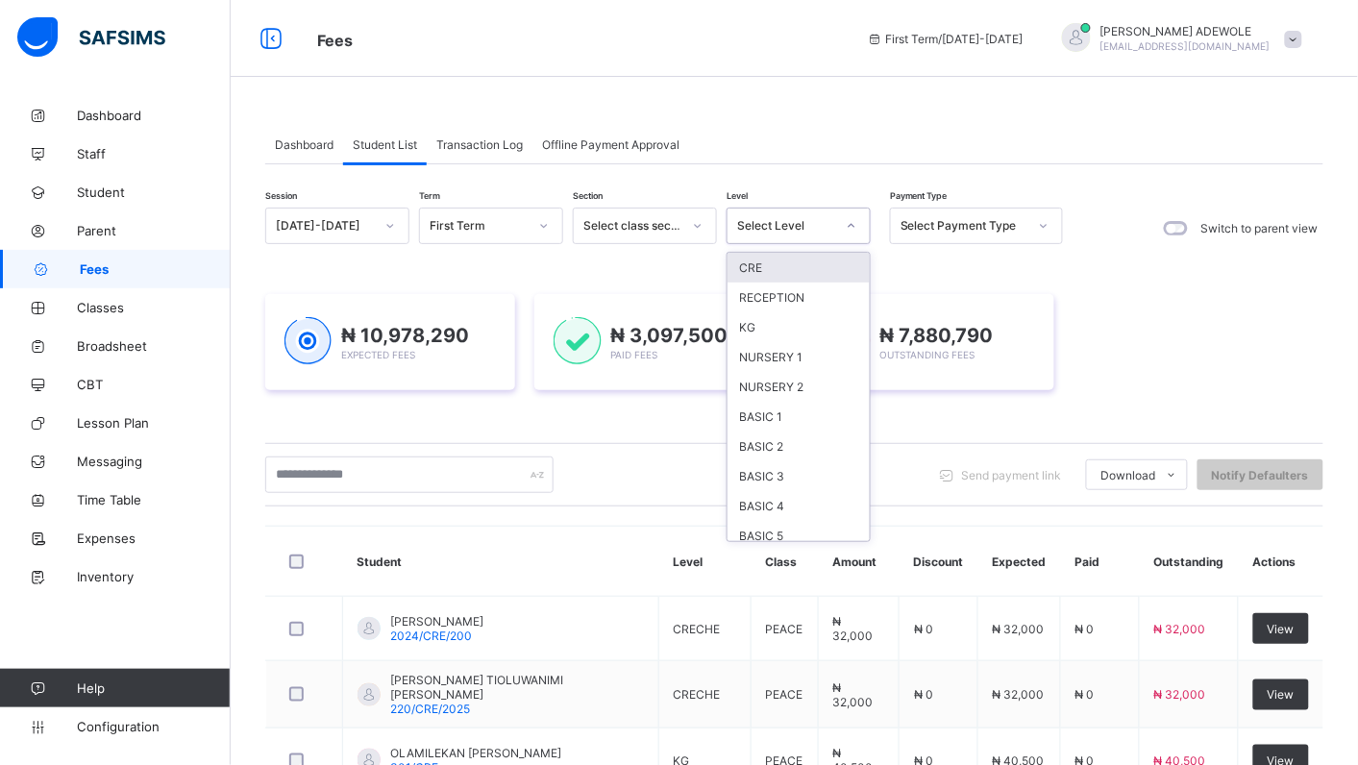
click at [786, 267] on div "CRE" at bounding box center [798, 268] width 142 height 30
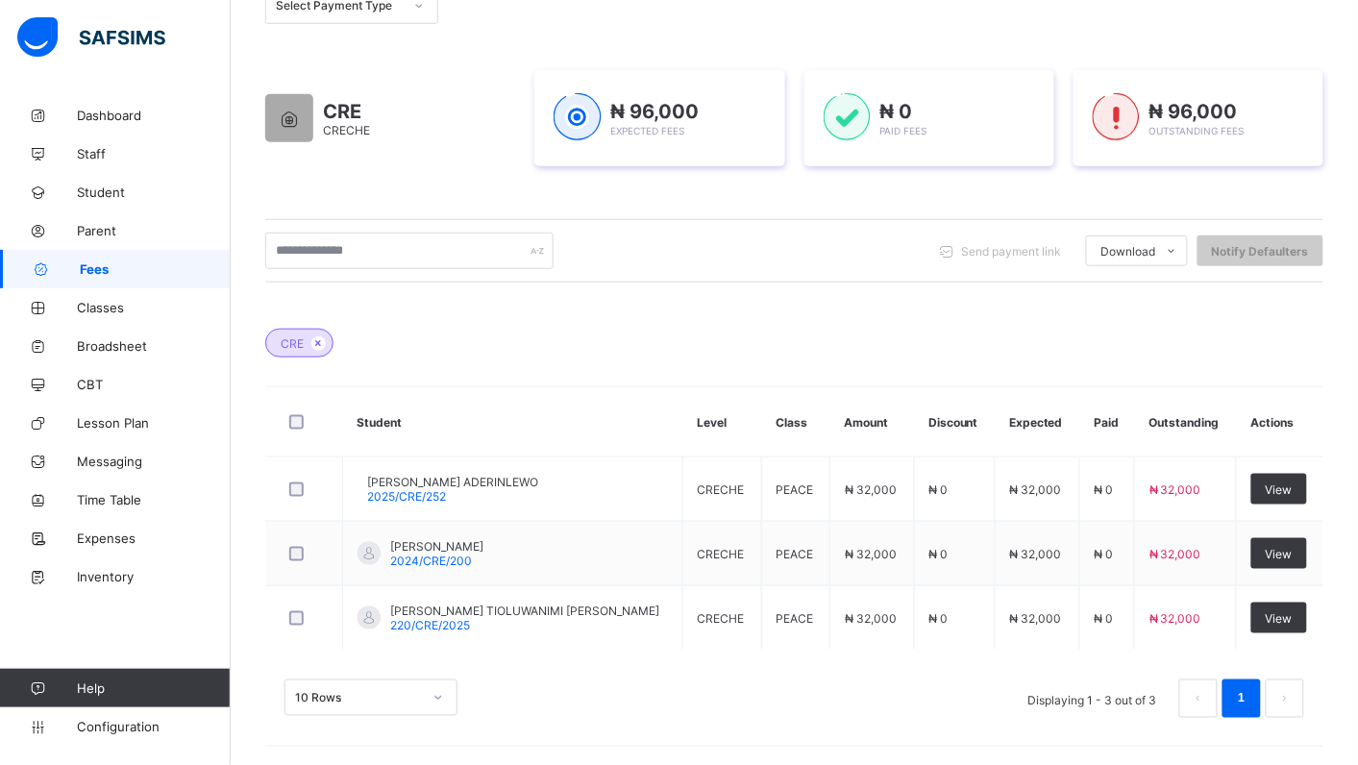
scroll to position [269, 0]
click at [106, 733] on span "Configuration" at bounding box center [153, 726] width 153 height 15
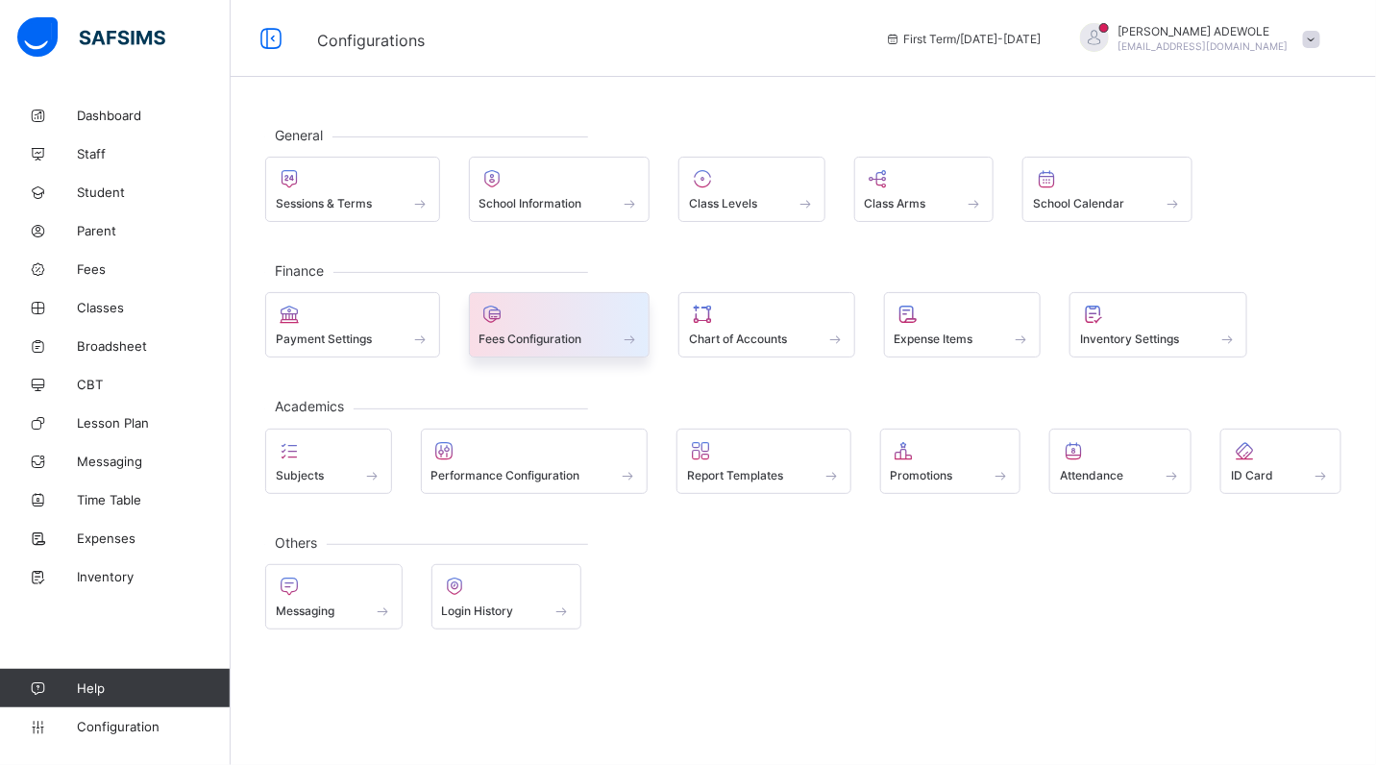
click at [637, 341] on span at bounding box center [630, 339] width 19 height 16
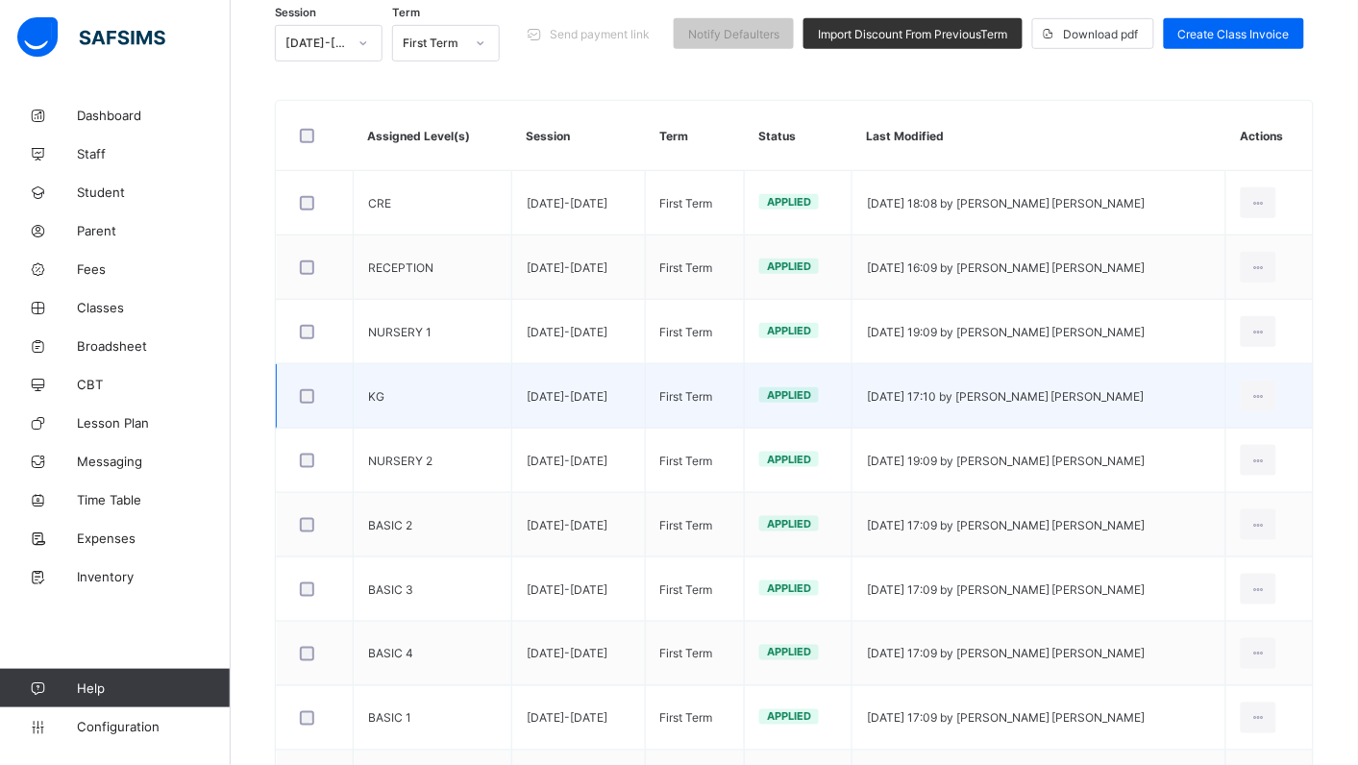
scroll to position [344, 0]
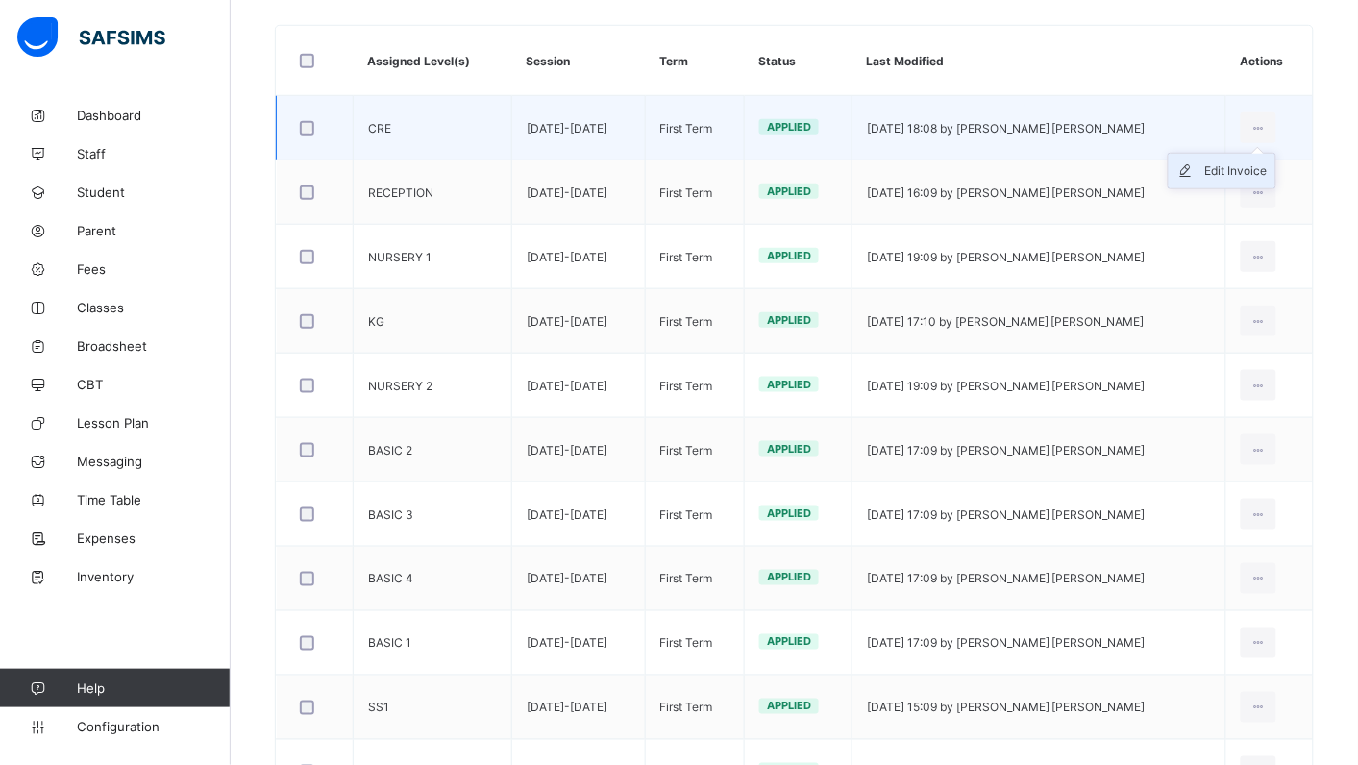
click at [1259, 174] on div "Edit Invoice" at bounding box center [1236, 170] width 62 height 19
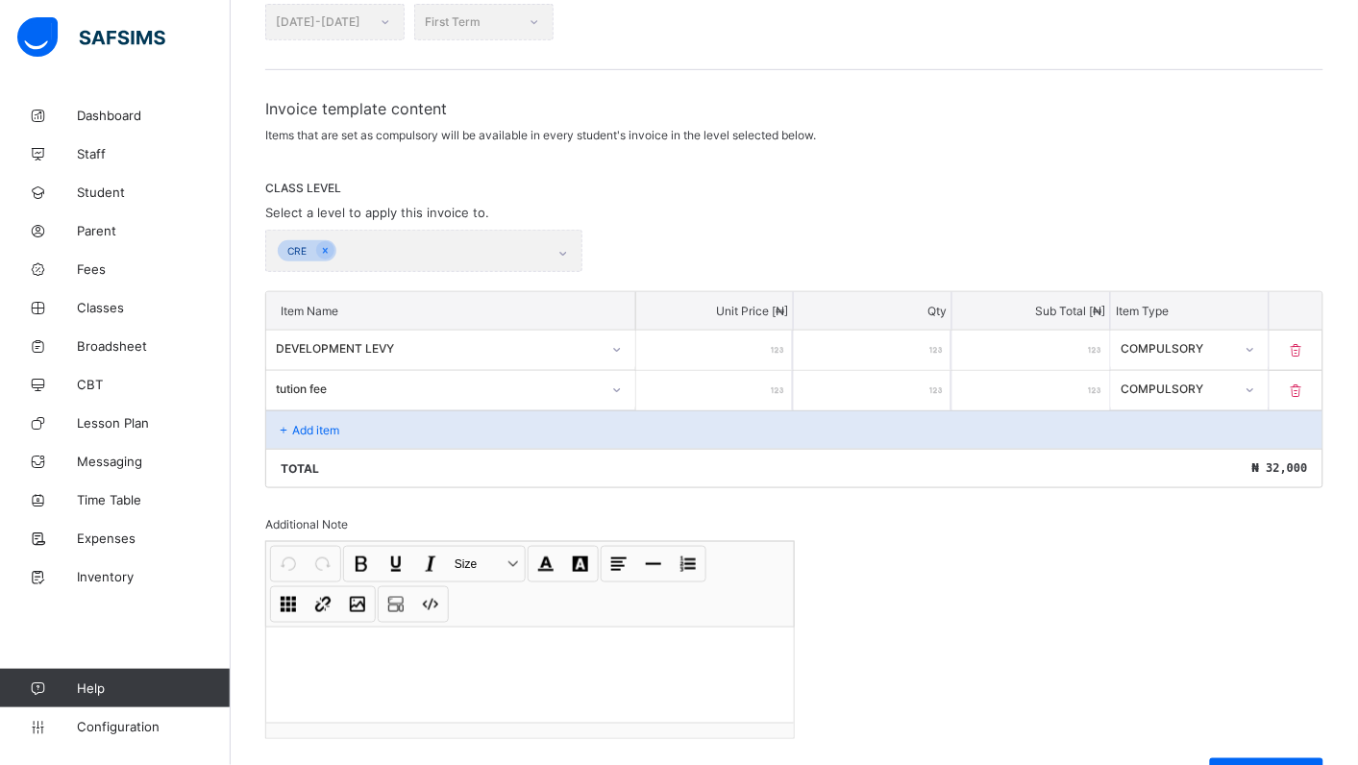
scroll to position [325, 0]
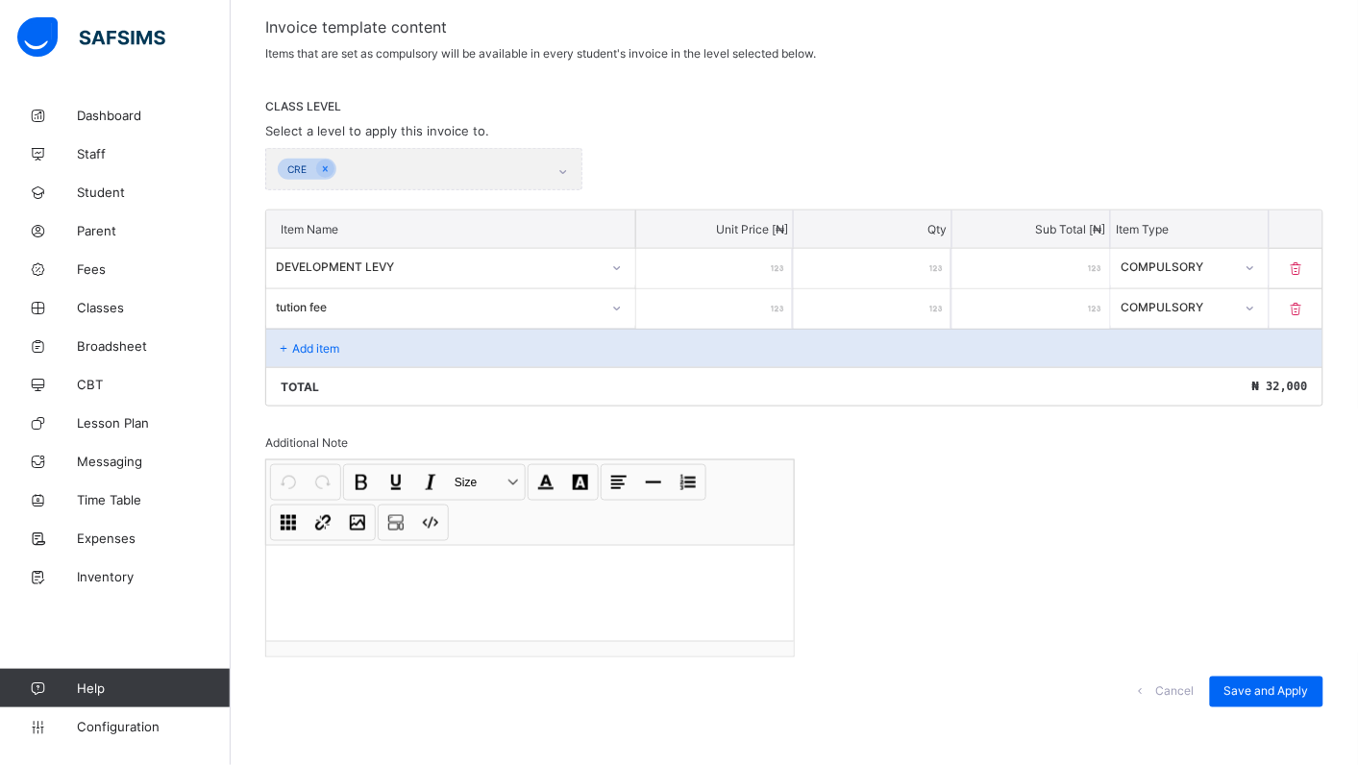
click at [1306, 267] on icon at bounding box center [1296, 268] width 19 height 16
click at [1322, 248] on div "Item Name Unit Price [ ₦ ] Qty Sub Total [ ₦ ] Item Type" at bounding box center [794, 228] width 1056 height 37
type input "*****"
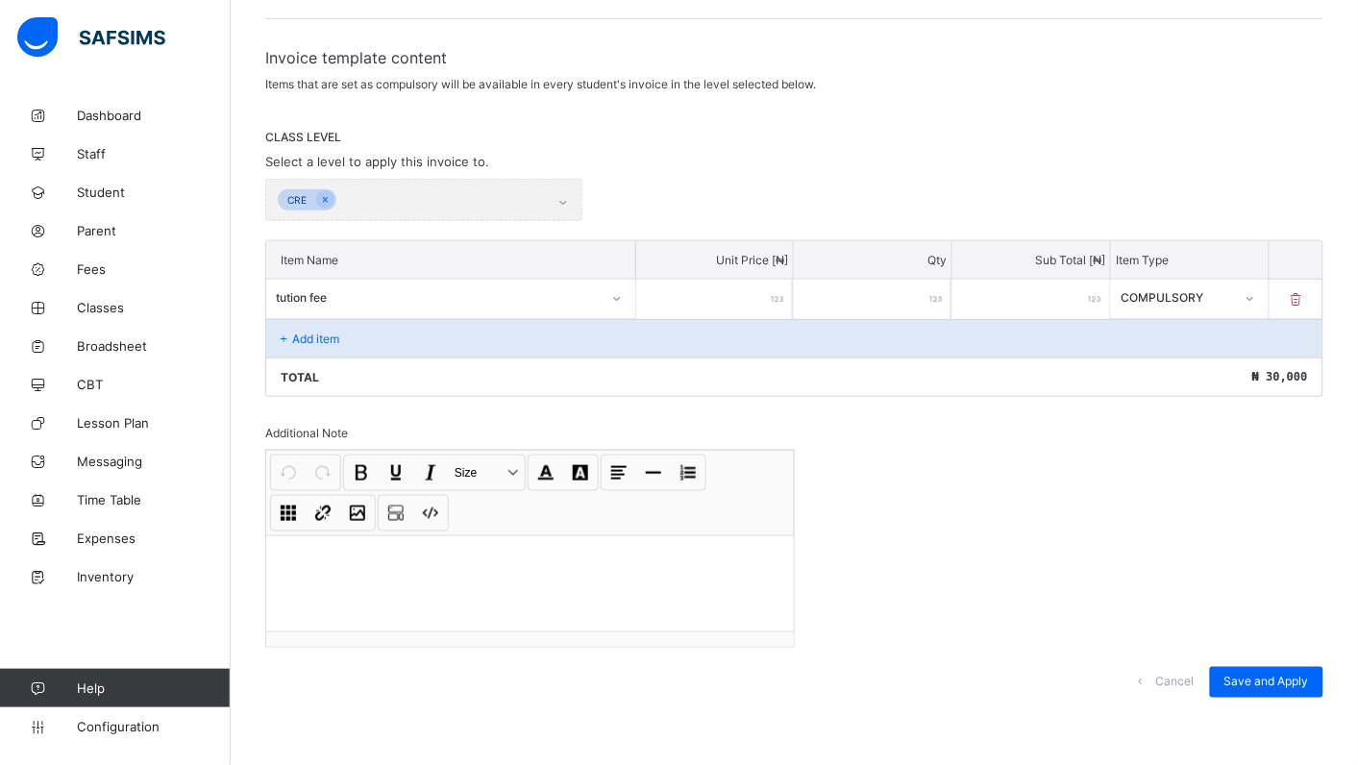
scroll to position [284, 0]
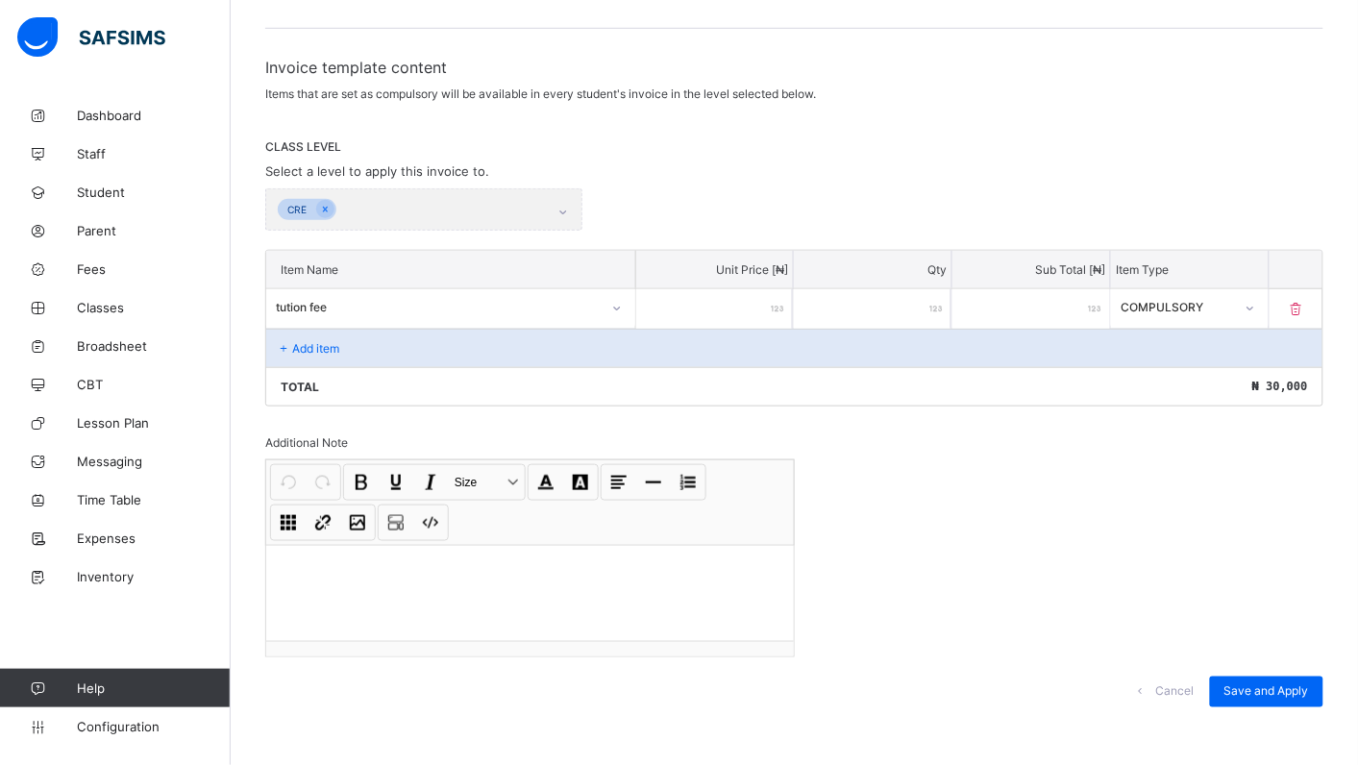
click at [386, 342] on div "Add item" at bounding box center [794, 348] width 1056 height 38
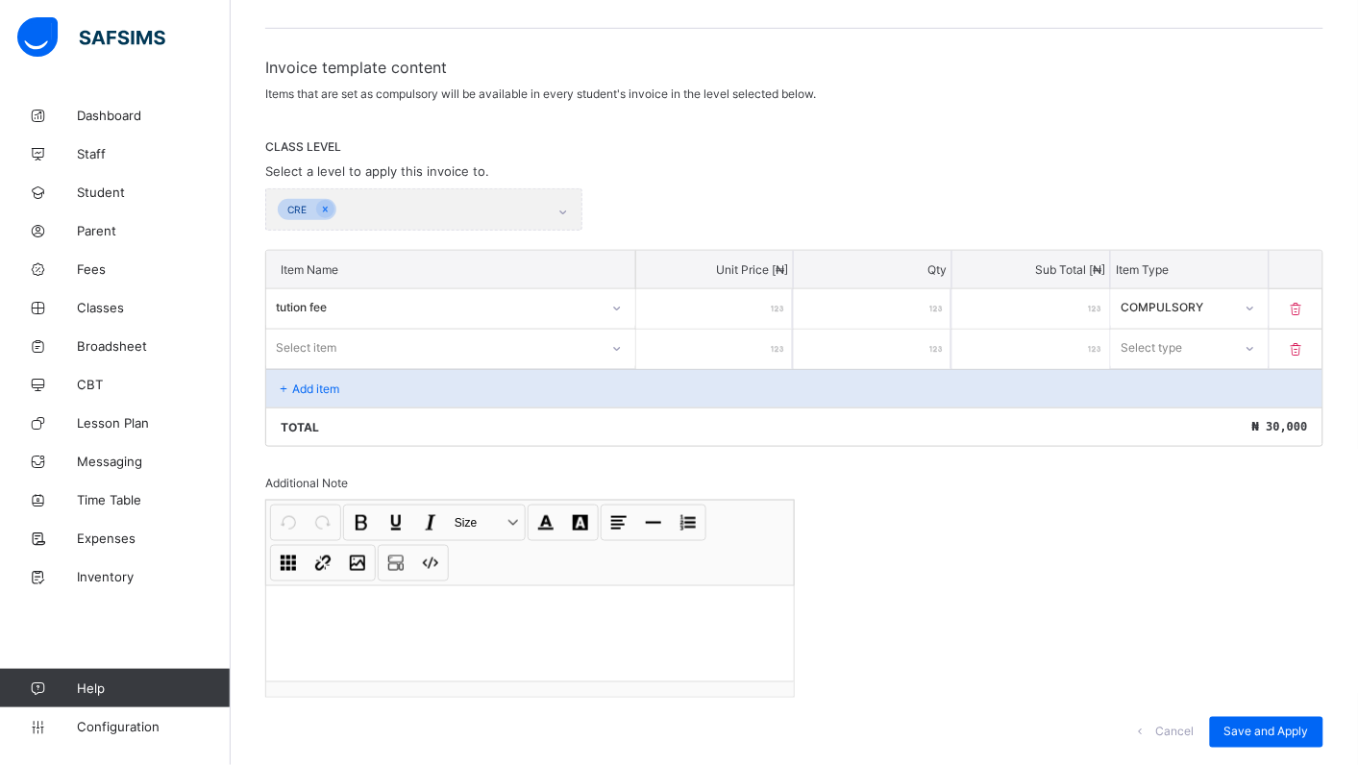
scroll to position [325, 0]
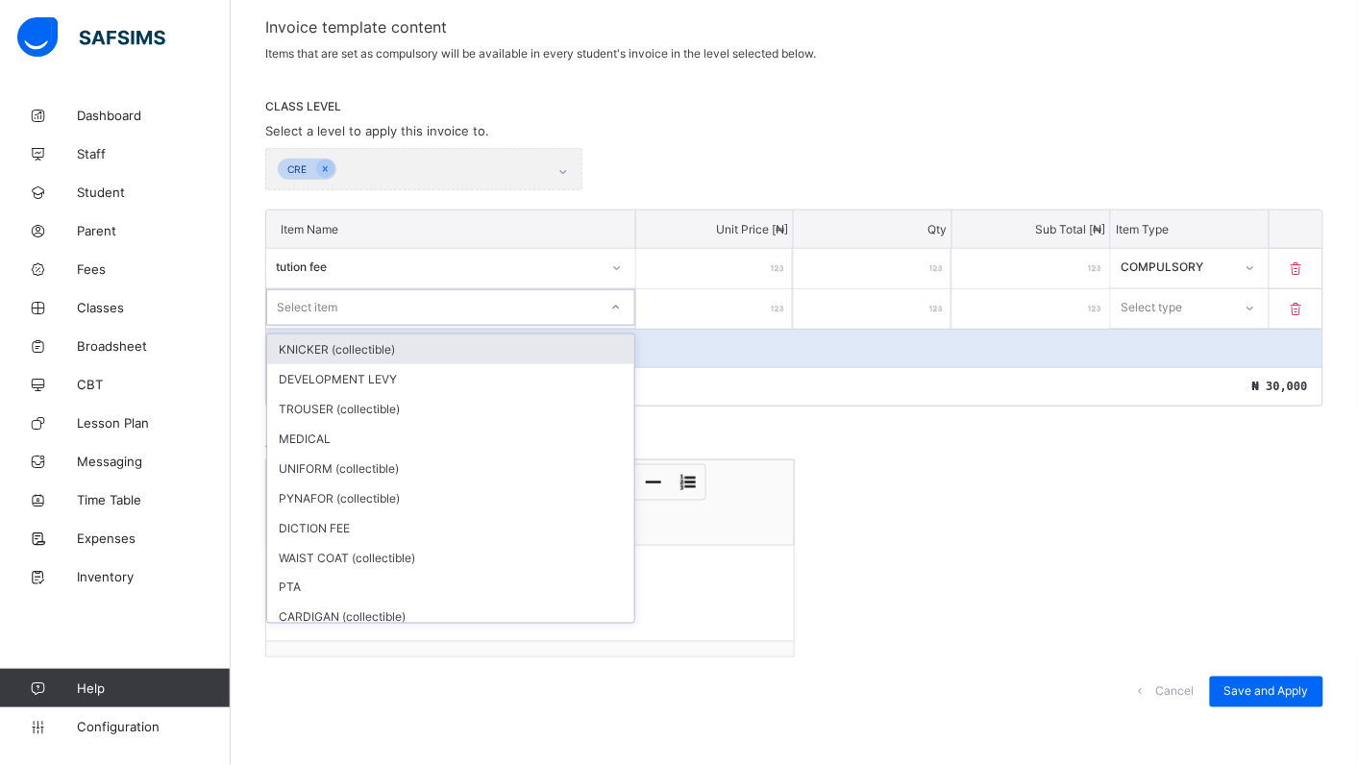
click at [622, 299] on icon at bounding box center [616, 307] width 12 height 19
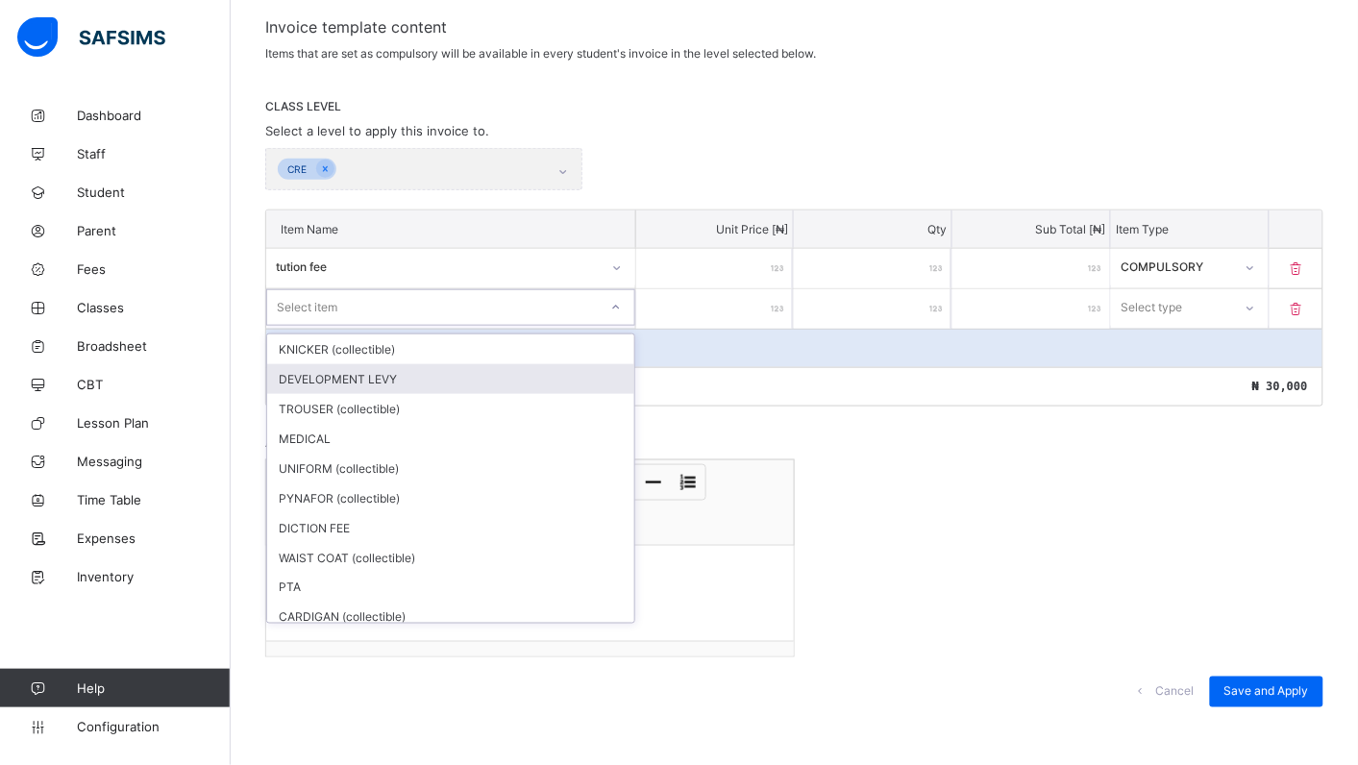
click at [399, 368] on div "DEVELOPMENT LEVY" at bounding box center [450, 379] width 367 height 30
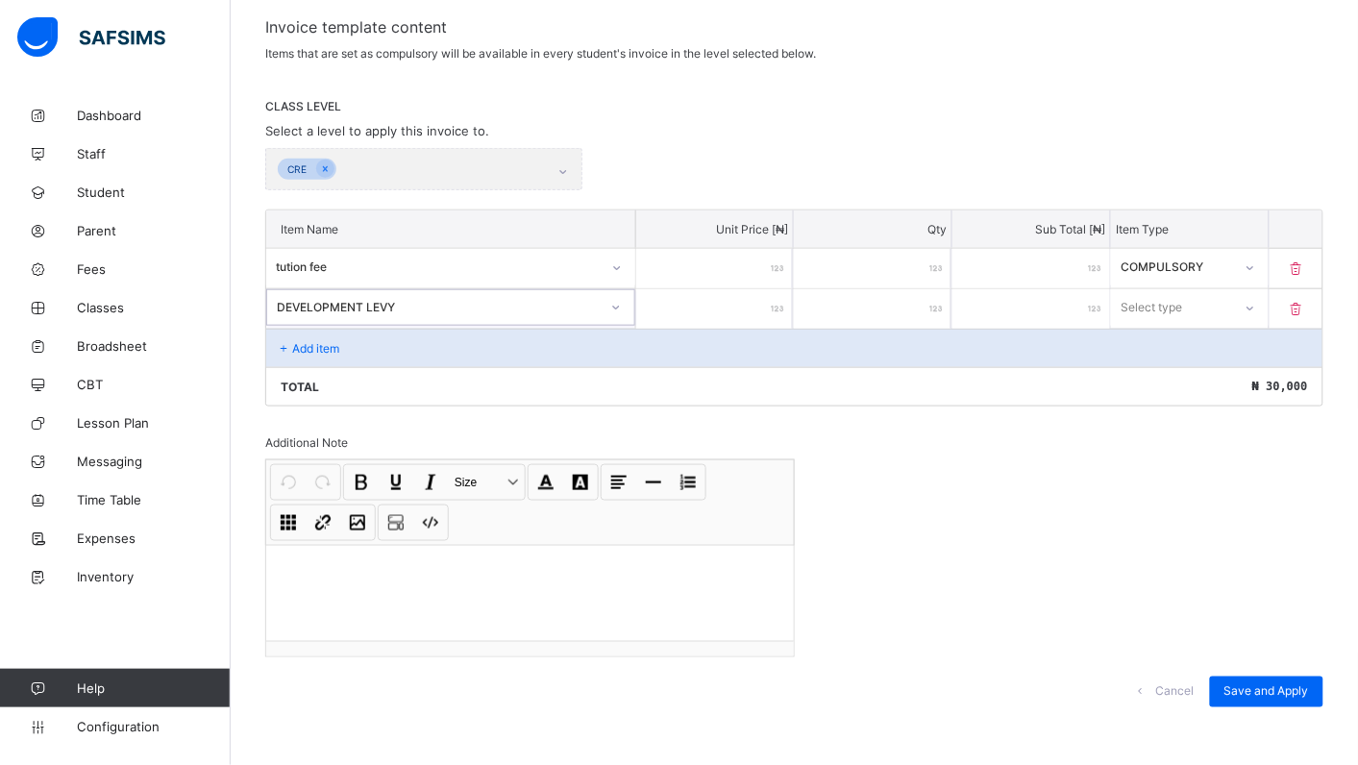
click at [732, 308] on input "number" at bounding box center [715, 308] width 158 height 39
type input "*"
type input "**"
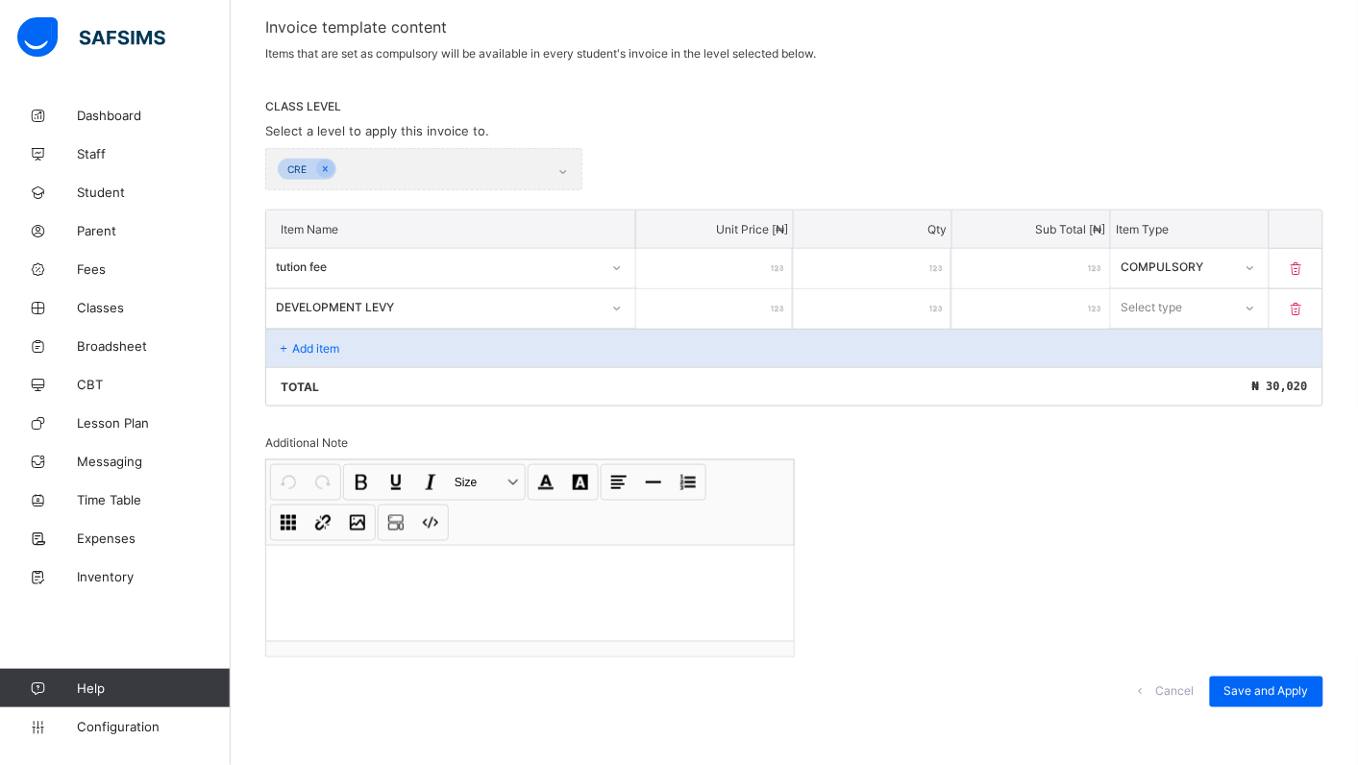
type input "***"
type input "****"
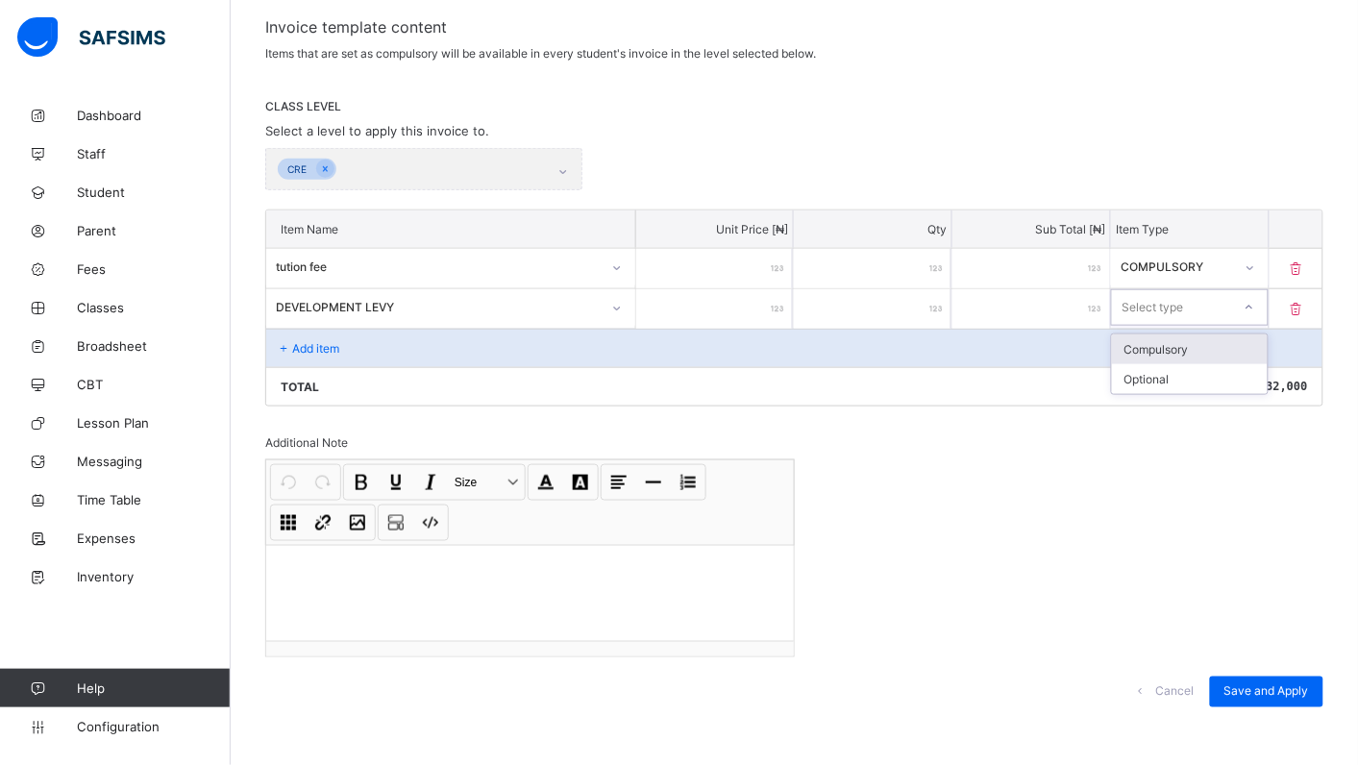
click at [1265, 298] on div at bounding box center [1249, 307] width 33 height 31
click at [1189, 377] on div "Optional" at bounding box center [1190, 379] width 156 height 30
click at [1276, 676] on div "Save and Apply" at bounding box center [1266, 691] width 113 height 31
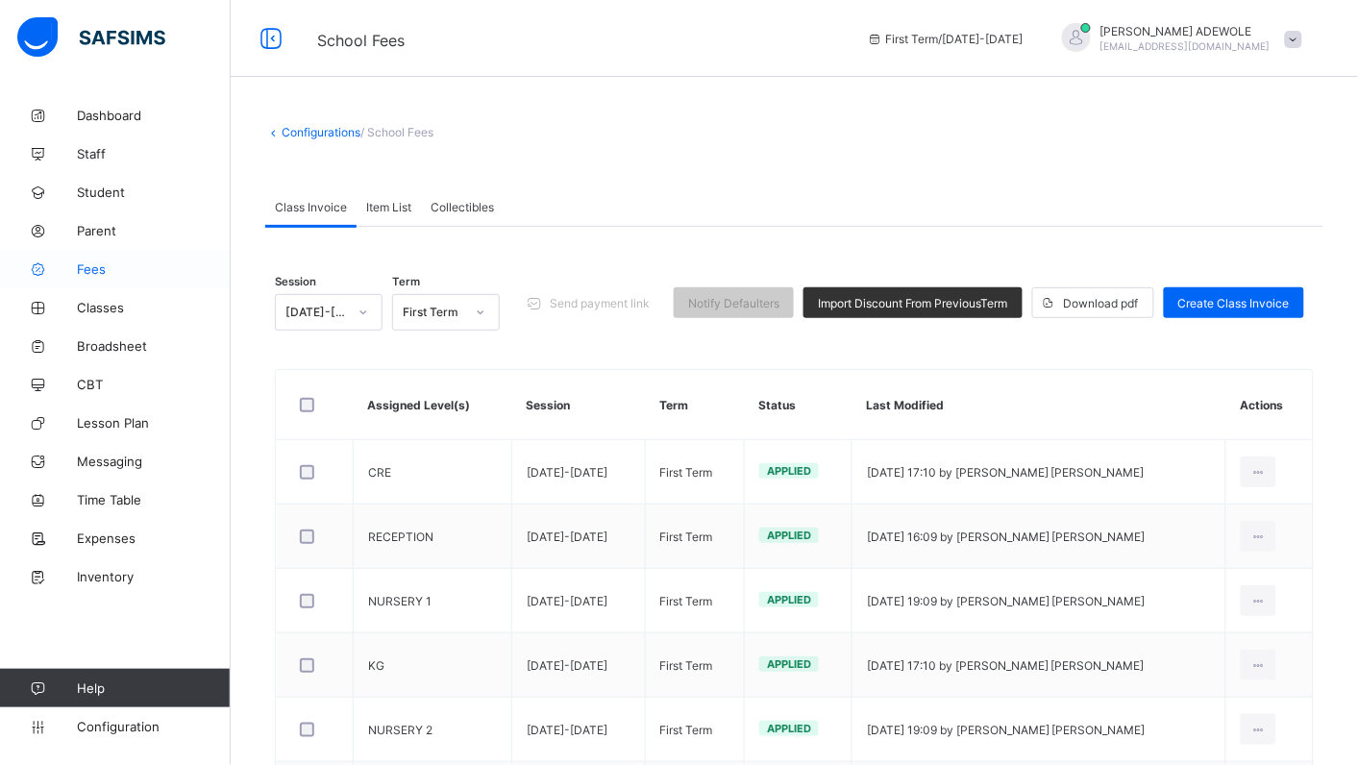
click at [83, 271] on span "Fees" at bounding box center [154, 268] width 154 height 15
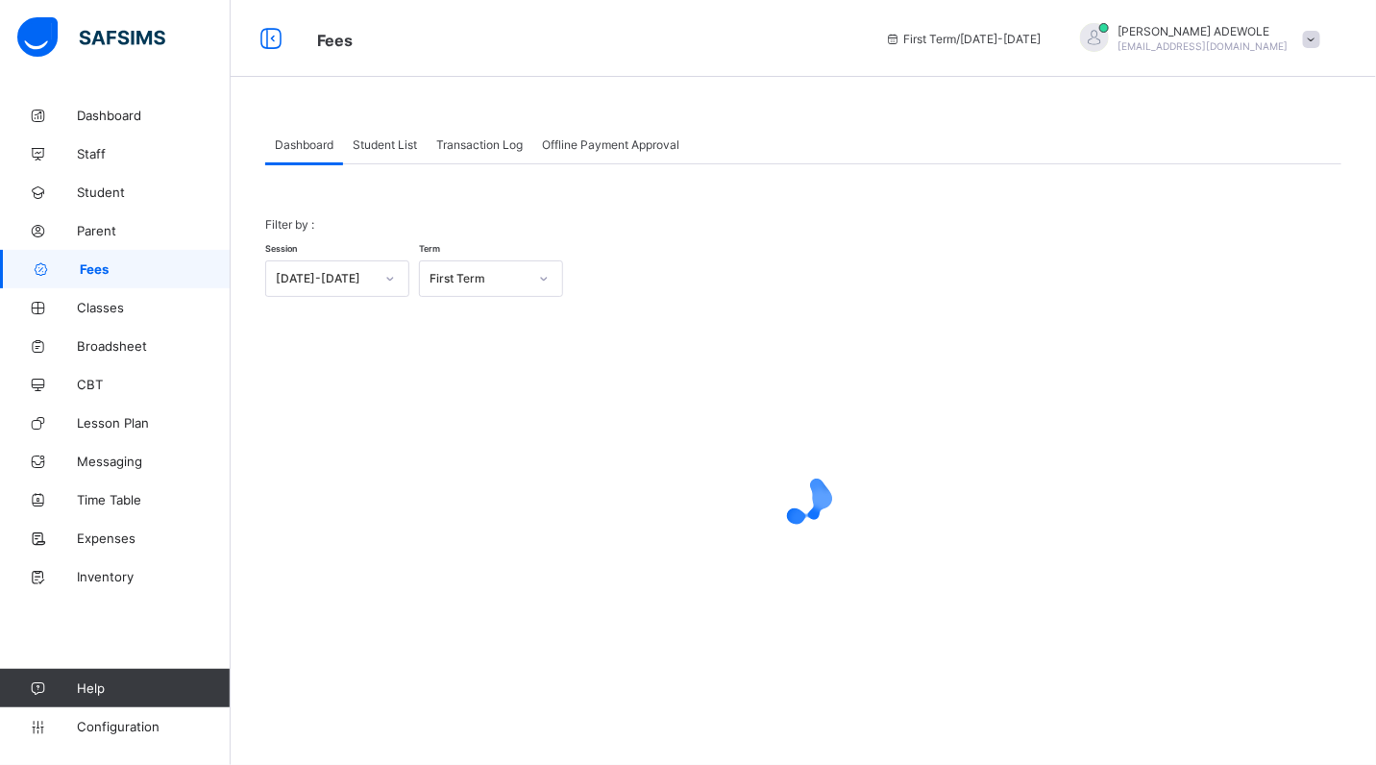
click at [377, 147] on span "Student List" at bounding box center [385, 144] width 64 height 14
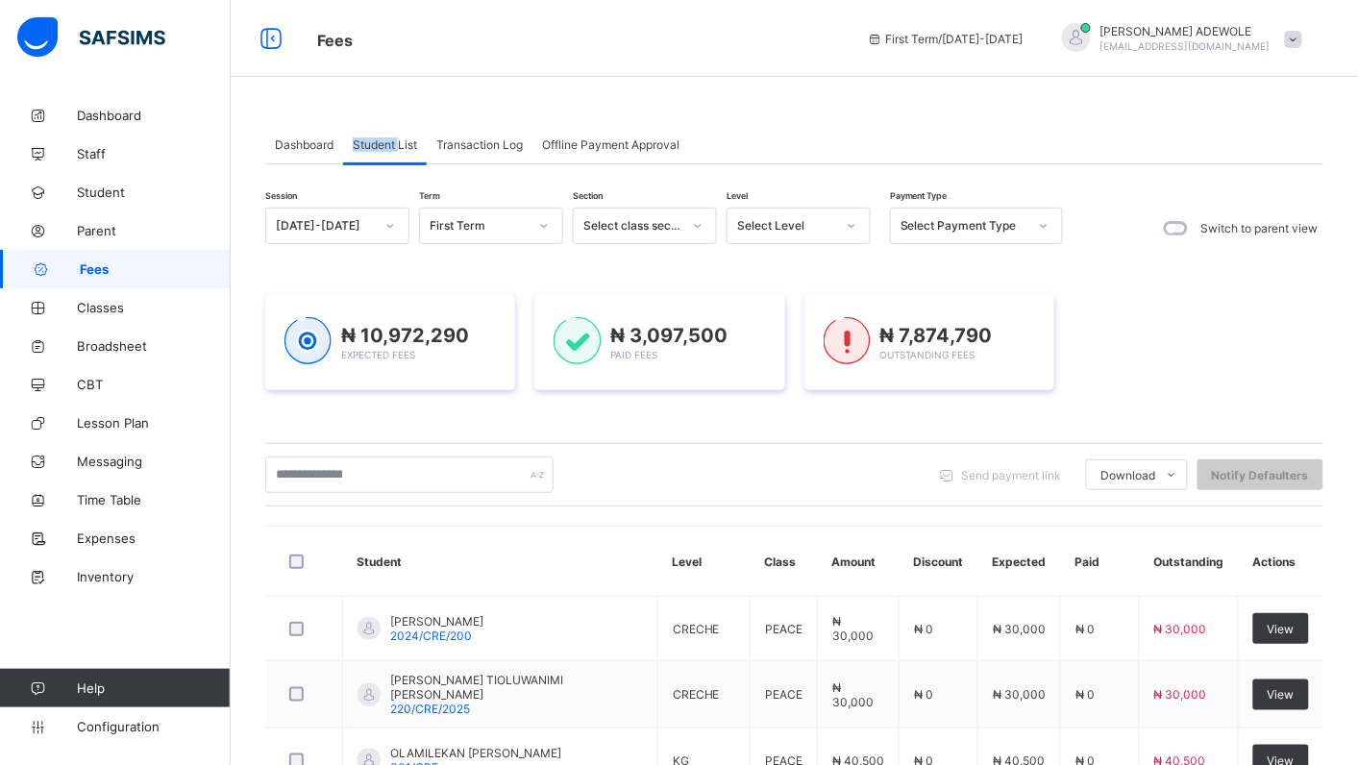
click at [852, 226] on icon at bounding box center [851, 226] width 7 height 4
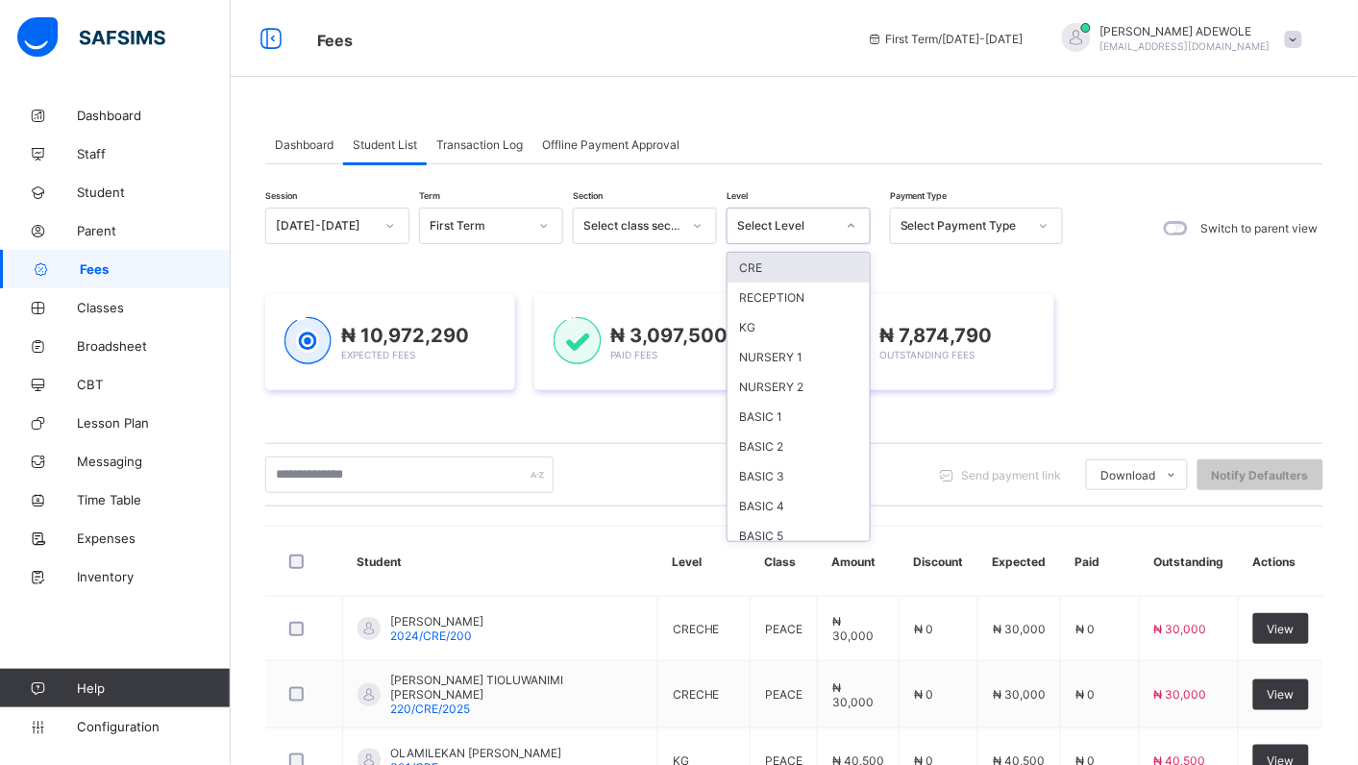
click at [771, 276] on div "CRE" at bounding box center [798, 268] width 142 height 30
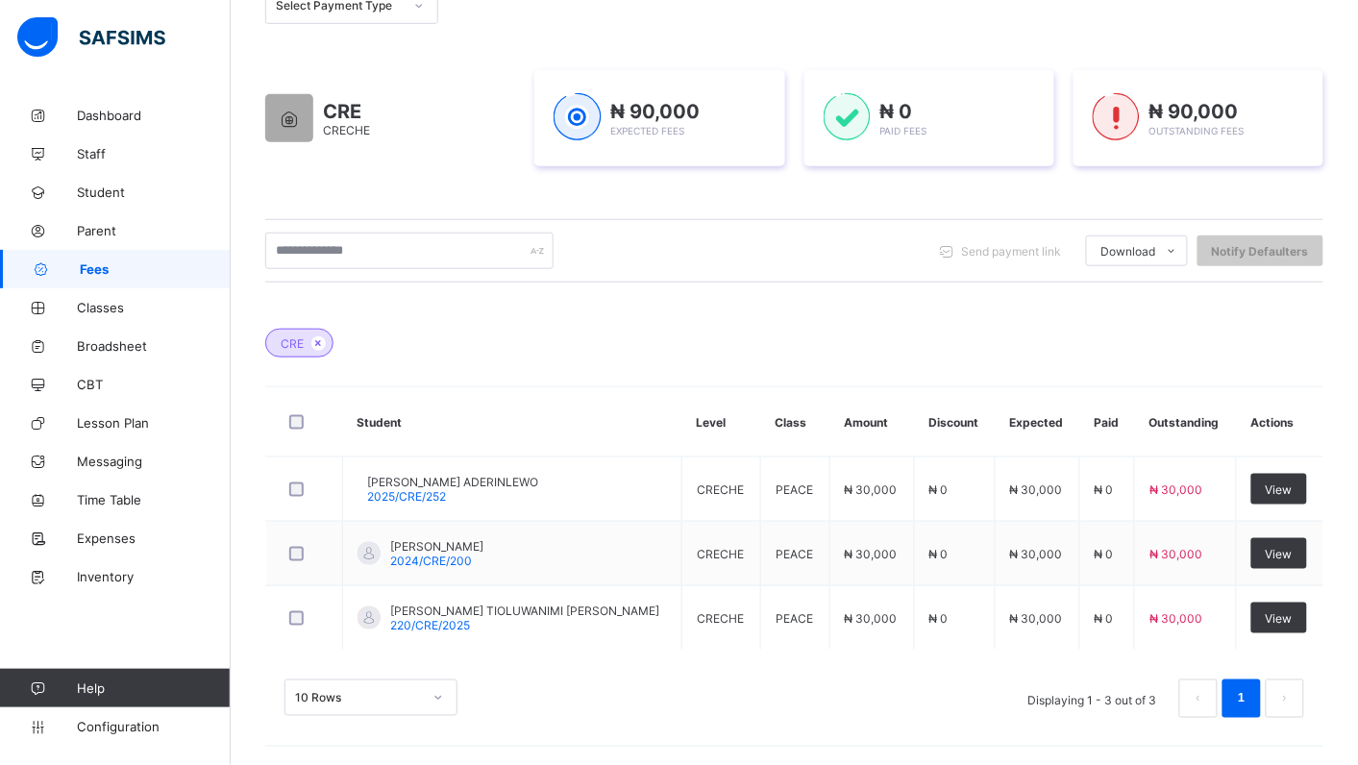
scroll to position [269, 0]
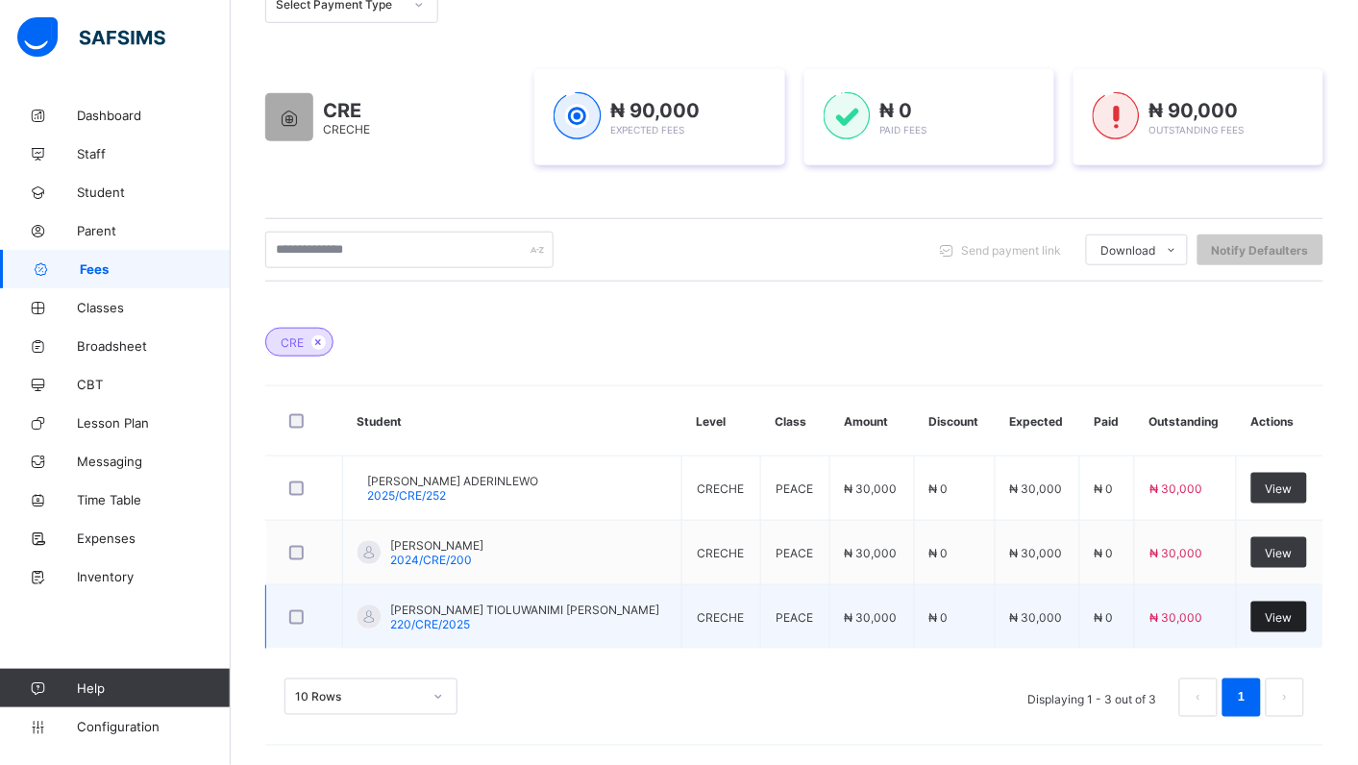
click at [1287, 623] on div "View" at bounding box center [1279, 616] width 56 height 31
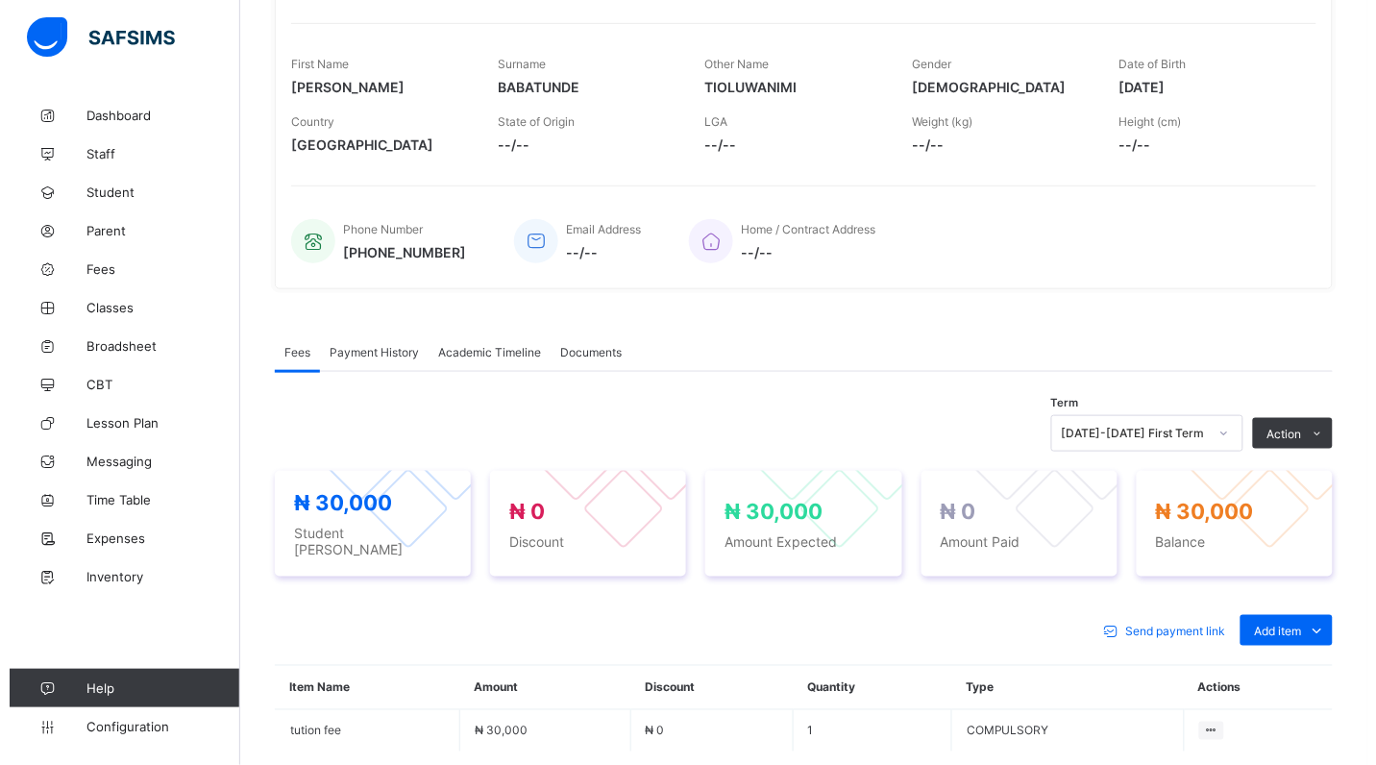
scroll to position [453, 0]
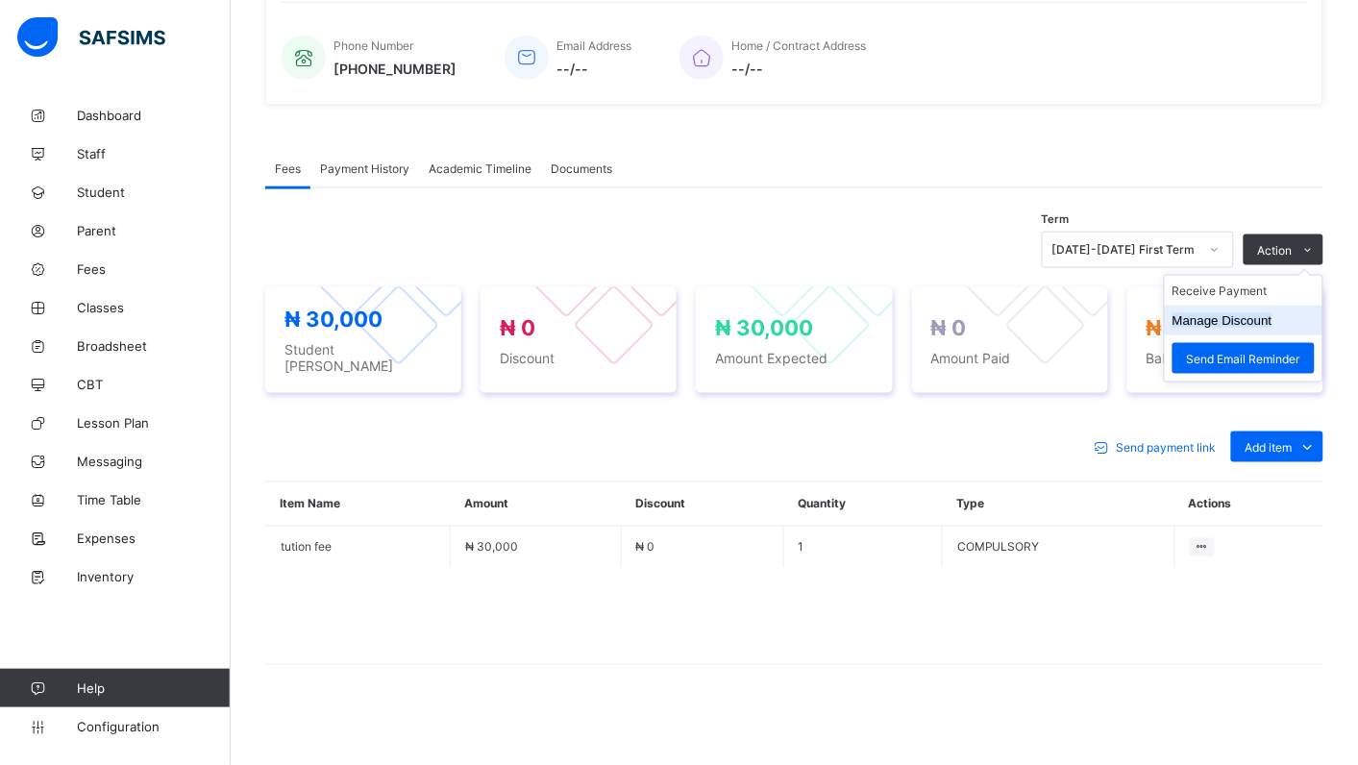
click at [1227, 328] on button "Manage Discount" at bounding box center [1222, 320] width 100 height 14
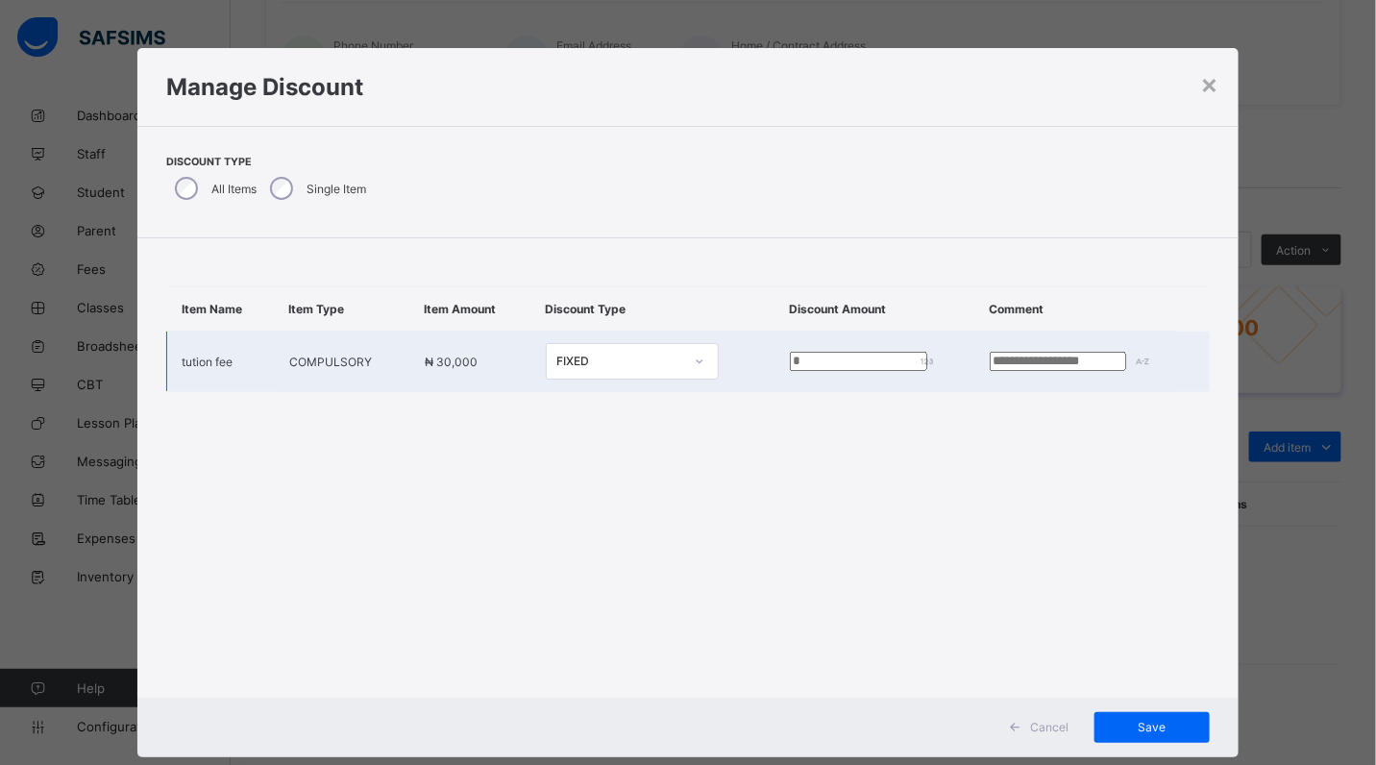
click at [790, 362] on input "*" at bounding box center [858, 361] width 137 height 19
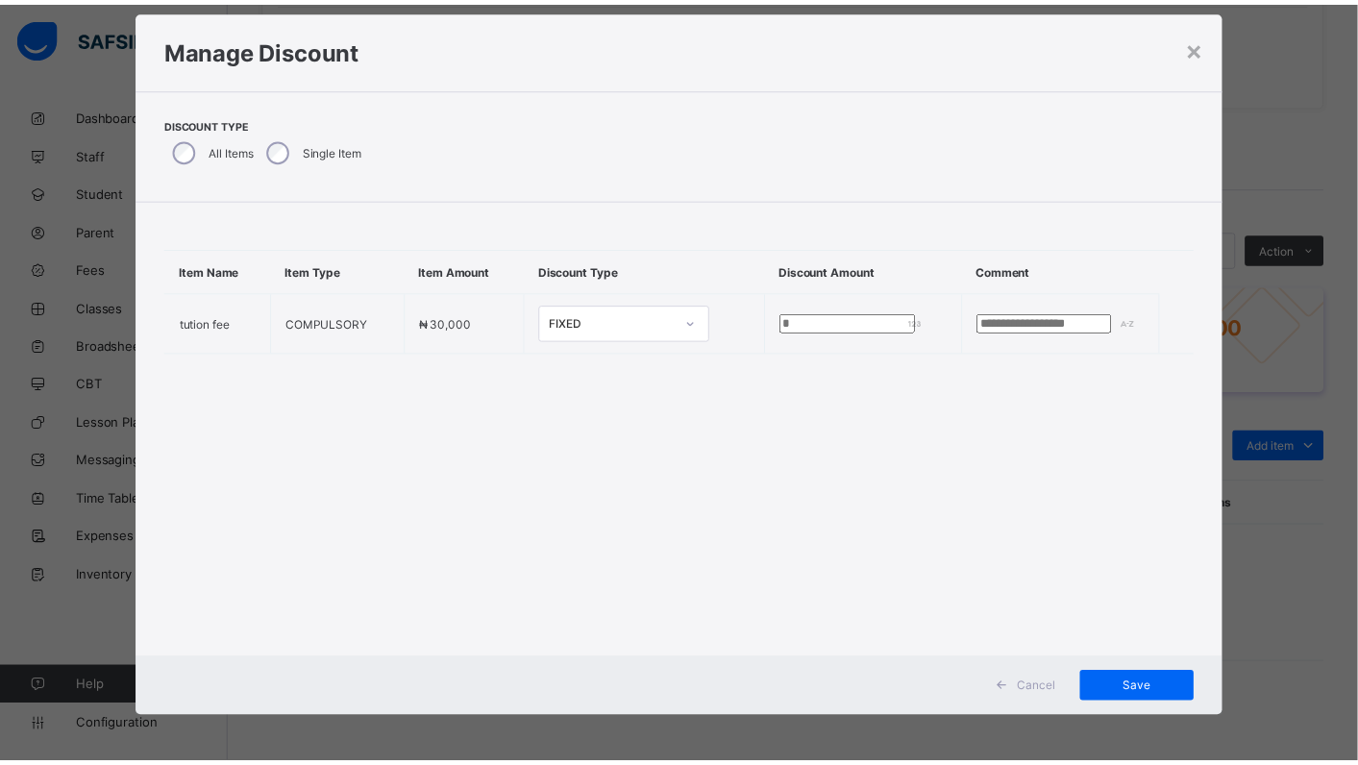
scroll to position [40, 0]
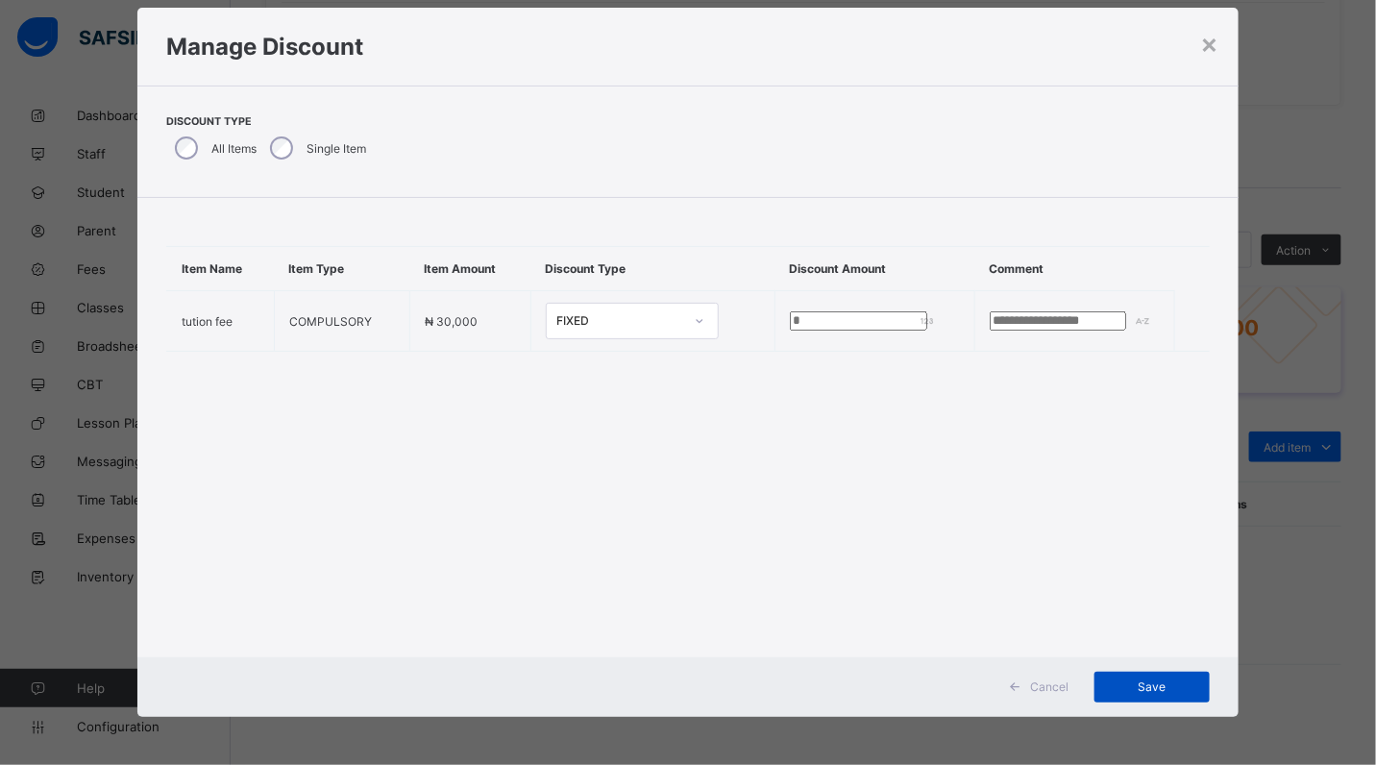
type input "****"
click at [1140, 687] on span "Save" at bounding box center [1152, 686] width 86 height 14
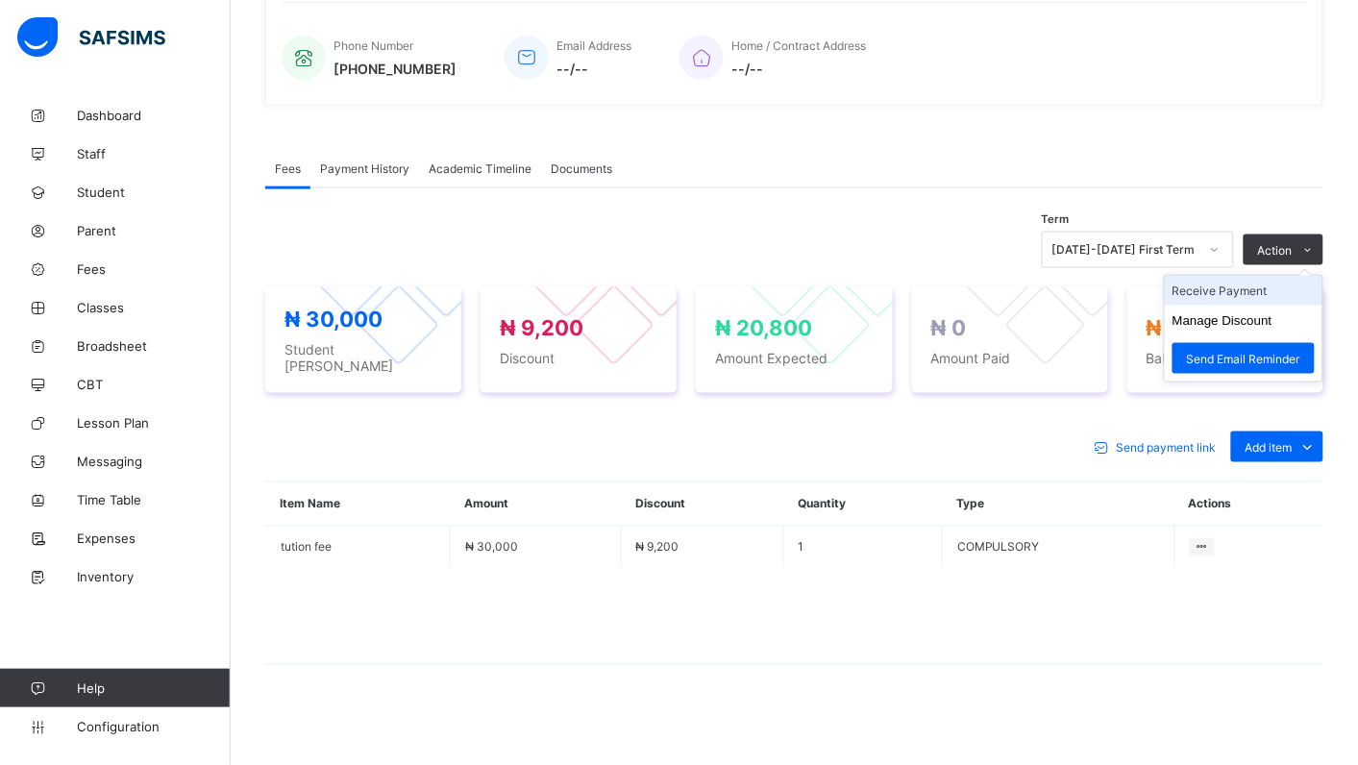
click at [1250, 300] on li "Receive Payment" at bounding box center [1243, 291] width 158 height 30
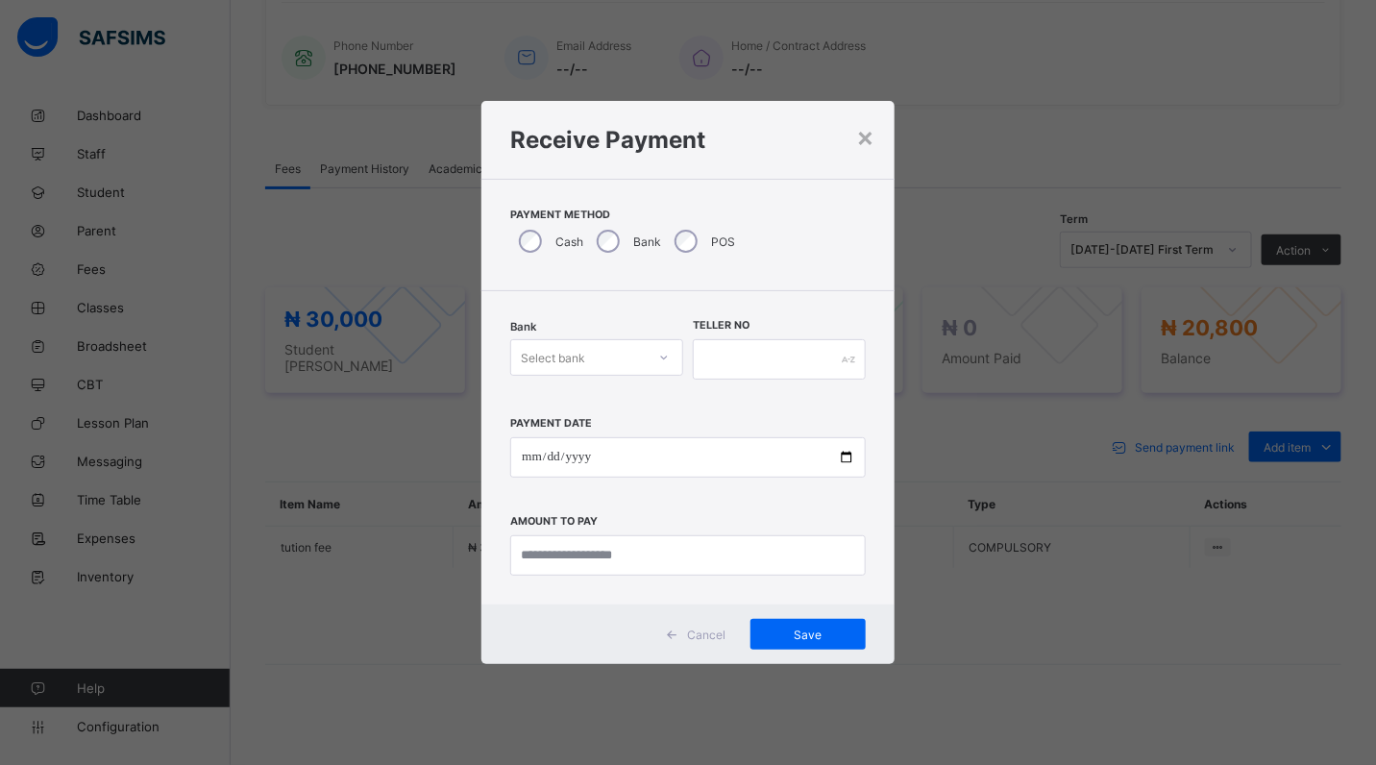
click at [664, 354] on icon at bounding box center [664, 357] width 12 height 19
click at [645, 396] on div "Polaris Bank - goodshepherd schools" at bounding box center [596, 406] width 171 height 44
click at [645, 396] on div "Bank option Polaris Bank - goodshepherd schools, selected. 0 results available.…" at bounding box center [596, 359] width 173 height 79
click at [852, 454] on input "date" at bounding box center [687, 457] width 355 height 40
type input "**********"
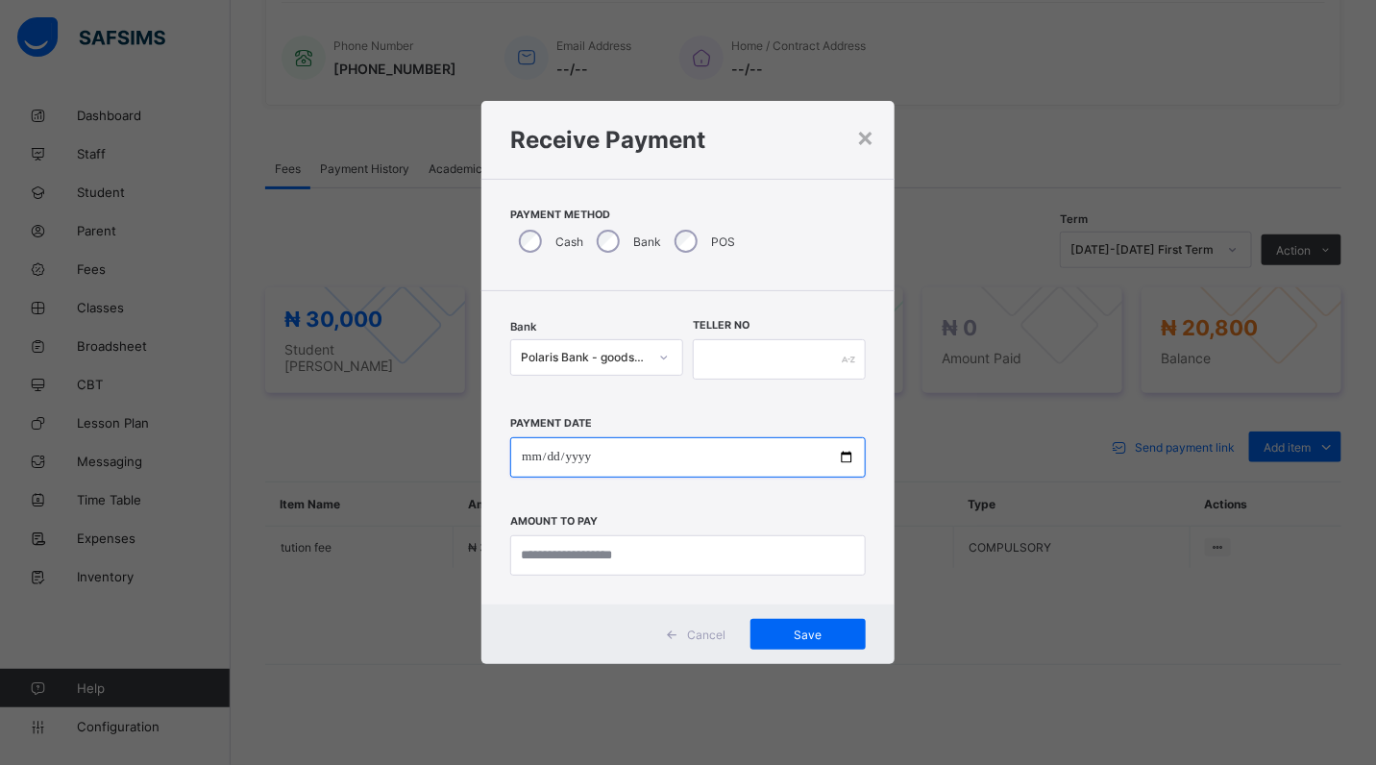
click at [846, 459] on input "date" at bounding box center [687, 457] width 355 height 40
type input "**********"
click at [567, 272] on div "Payment Method Cash Bank POS" at bounding box center [687, 235] width 413 height 112
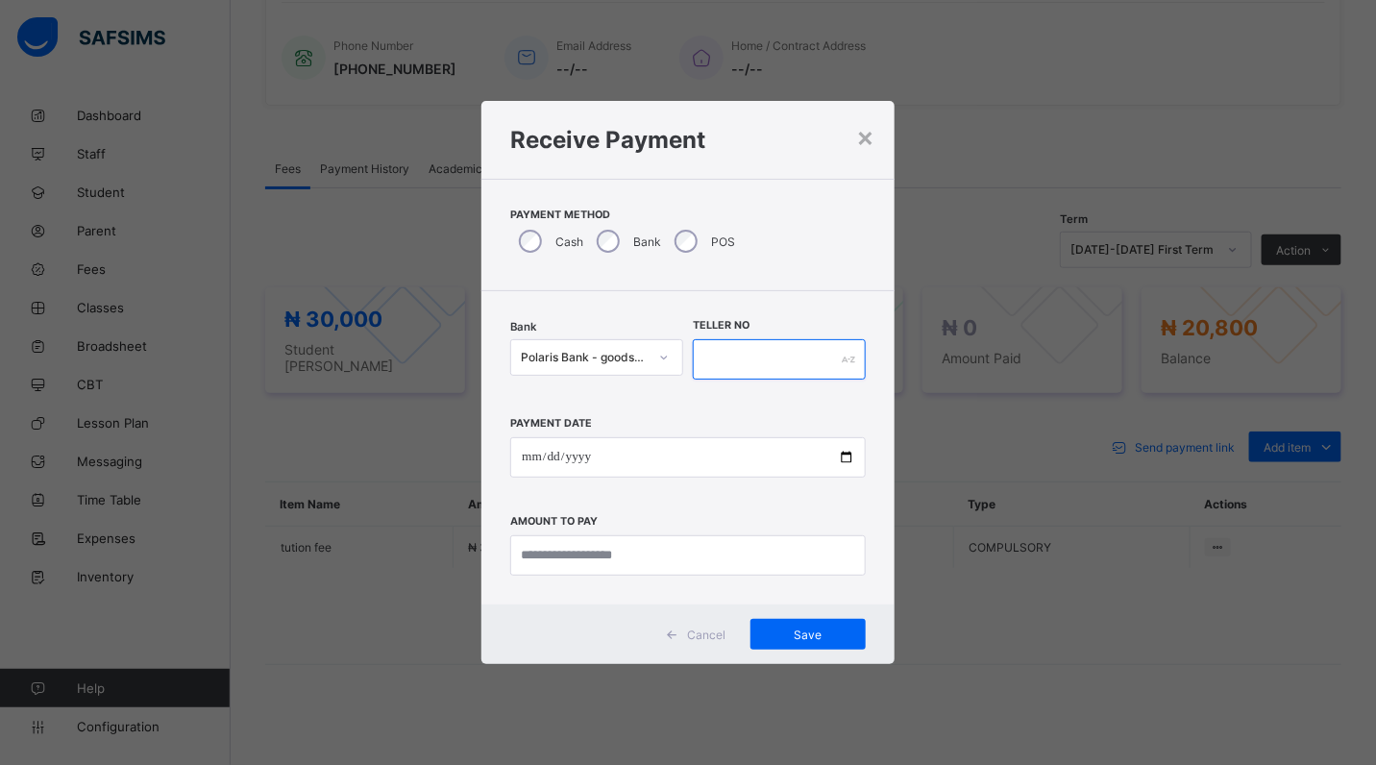
click at [708, 351] on input "text" at bounding box center [779, 359] width 173 height 40
type input "*****"
click at [663, 560] on input "currency" at bounding box center [687, 555] width 355 height 40
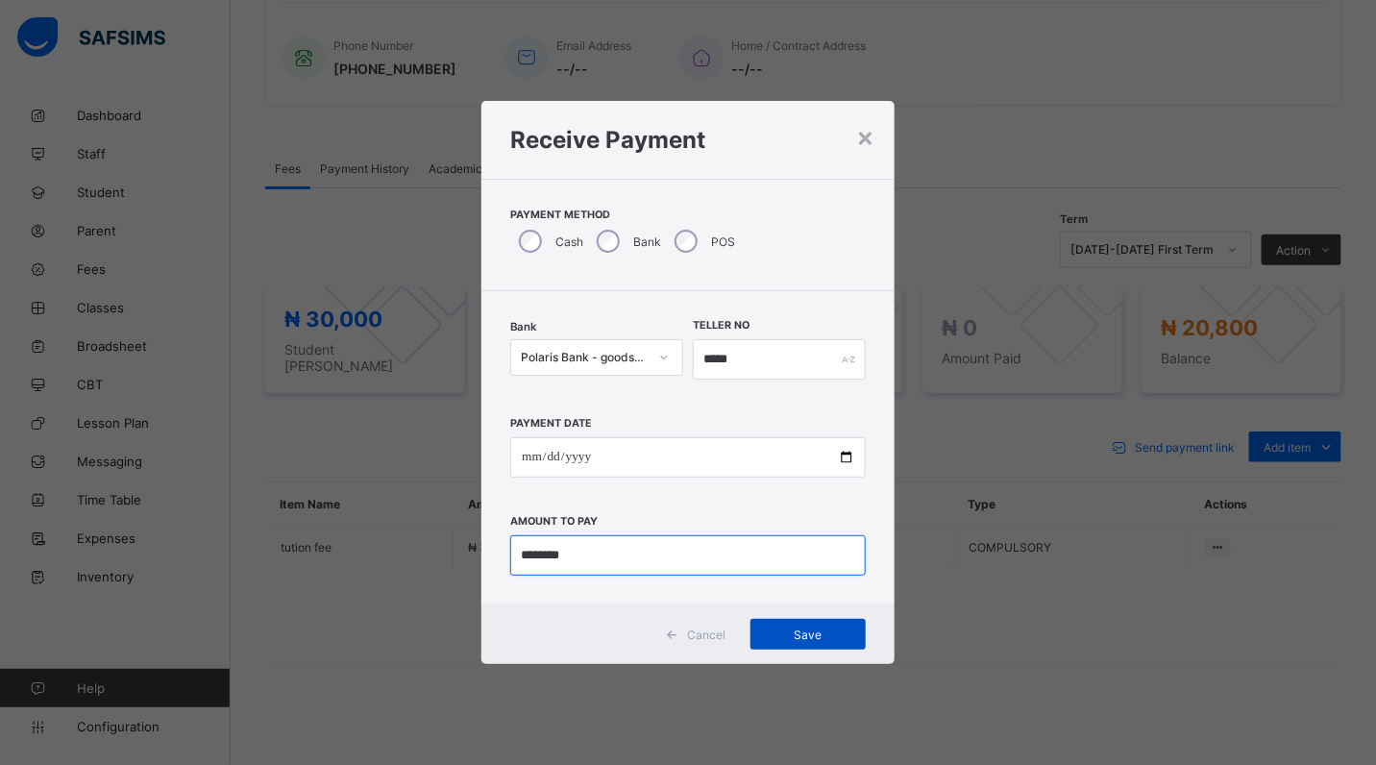
type input "********"
click at [815, 637] on span "Save" at bounding box center [808, 634] width 86 height 14
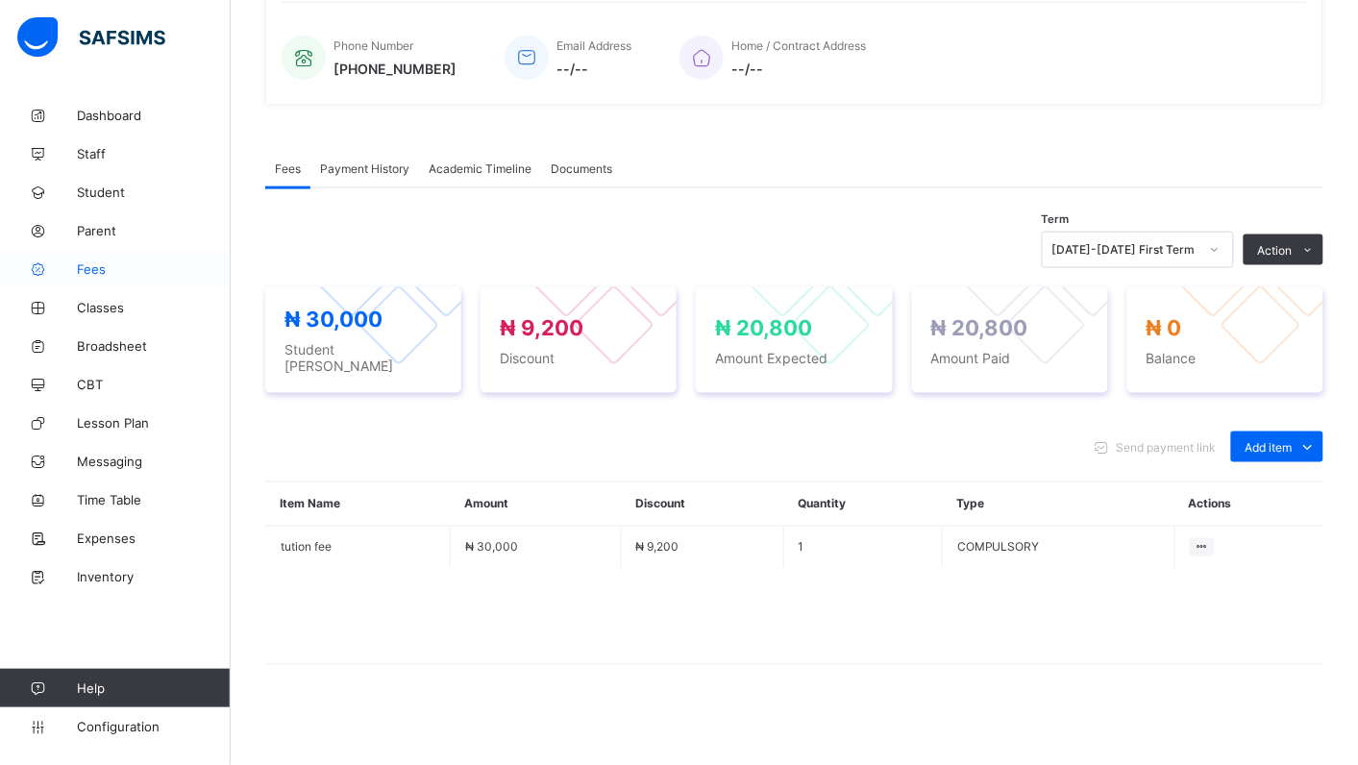
click at [79, 266] on span "Fees" at bounding box center [154, 268] width 154 height 15
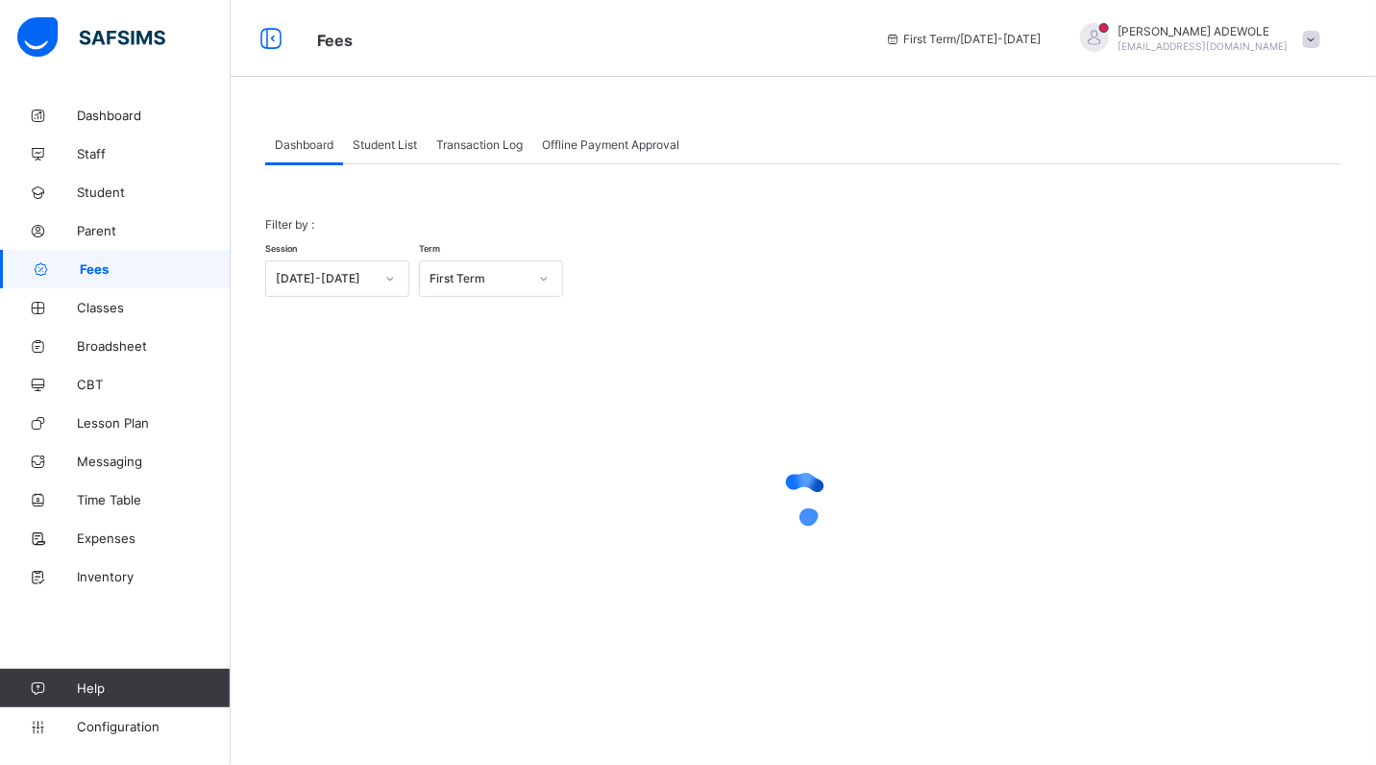
click at [380, 144] on span "Student List" at bounding box center [385, 144] width 64 height 14
click at [381, 141] on span "Student List" at bounding box center [385, 144] width 64 height 14
click at [381, 144] on span "Student List" at bounding box center [385, 144] width 64 height 14
click at [381, 154] on div "Student List" at bounding box center [385, 144] width 84 height 38
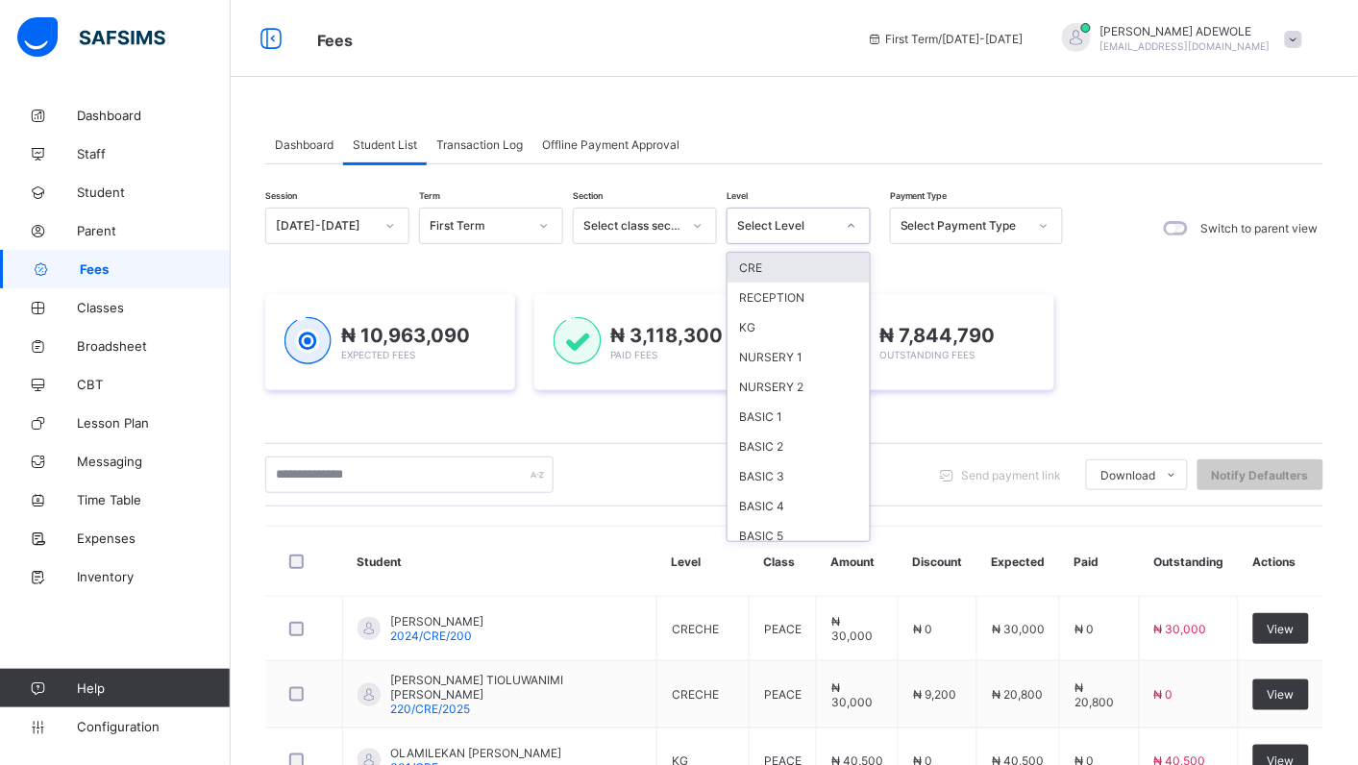
click at [851, 222] on icon at bounding box center [852, 225] width 12 height 19
click at [759, 259] on div "CRE" at bounding box center [798, 268] width 142 height 30
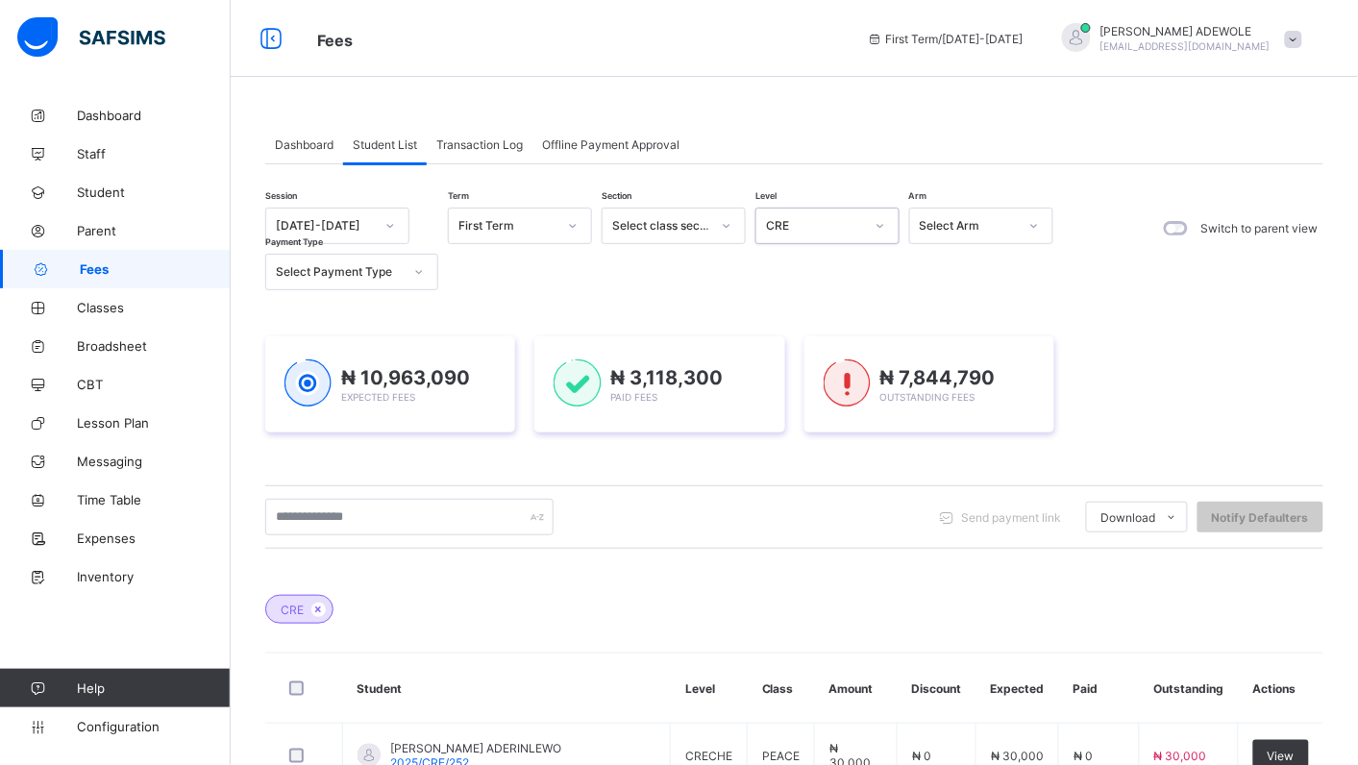
scroll to position [269, 0]
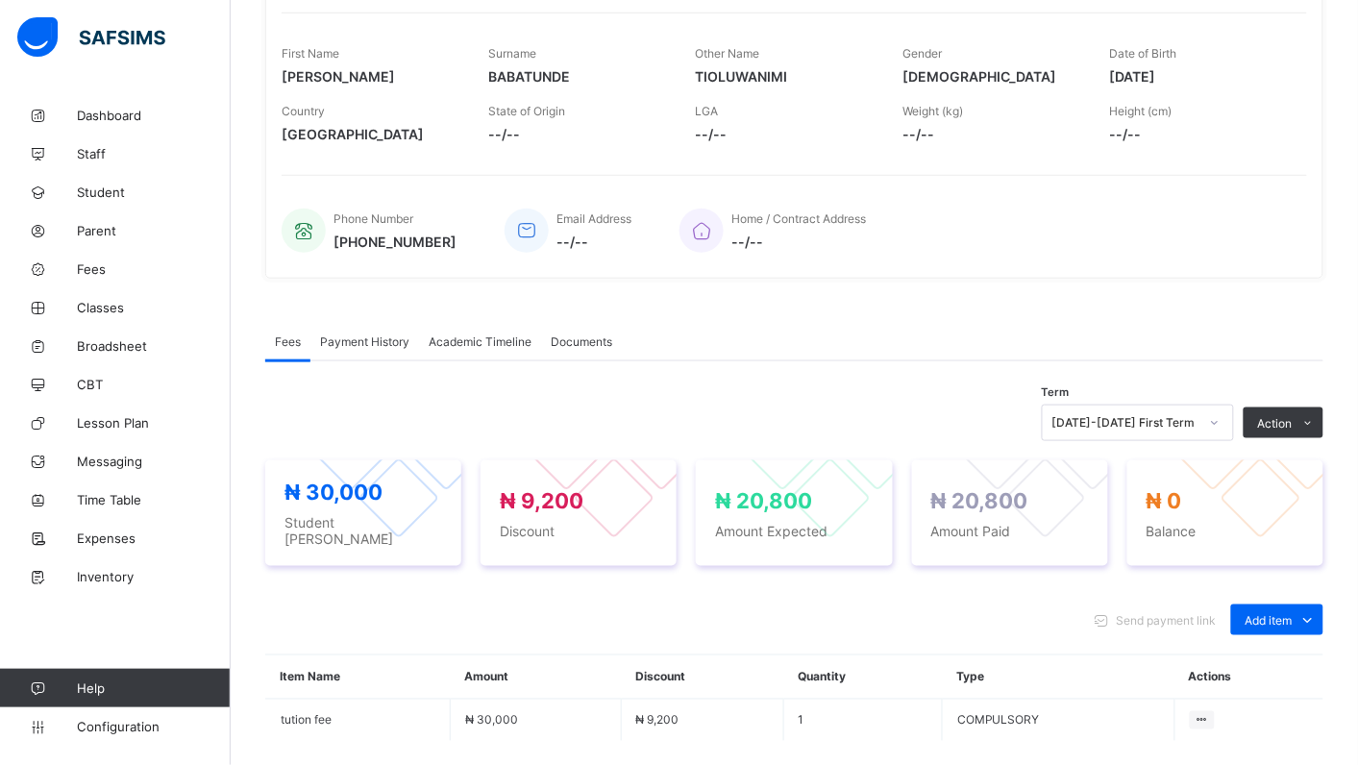
scroll to position [204, 0]
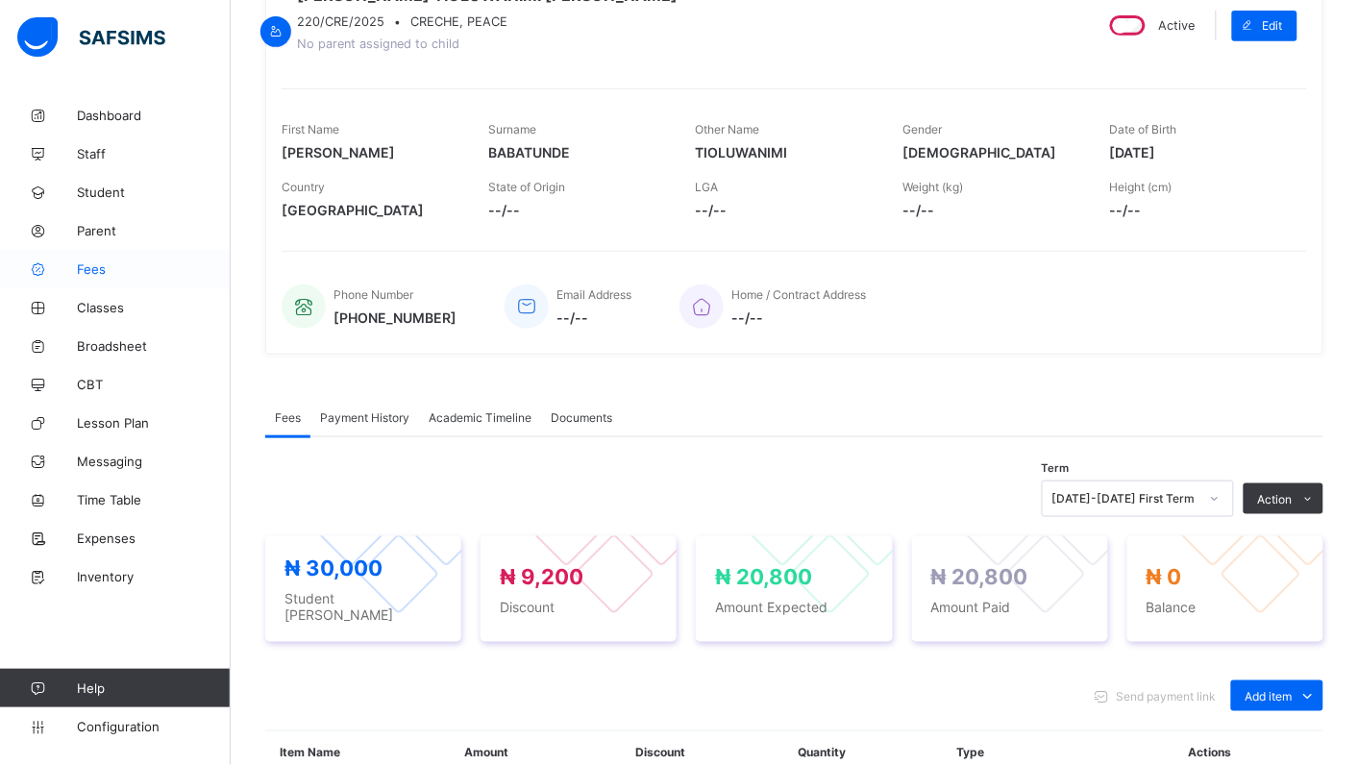
drag, startPoint x: 89, startPoint y: 272, endPoint x: 115, endPoint y: 257, distance: 30.2
click at [92, 272] on span "Fees" at bounding box center [154, 268] width 154 height 15
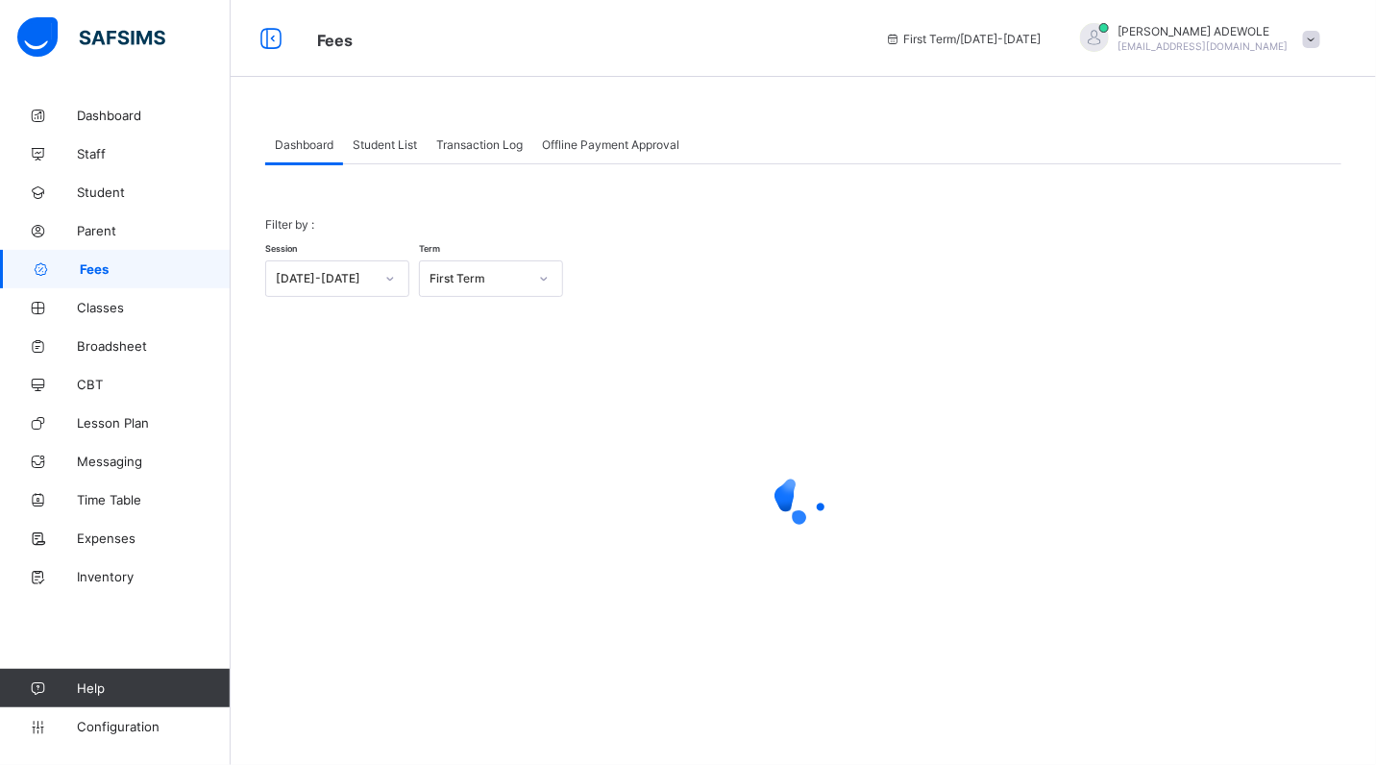
click at [387, 146] on span "Student List" at bounding box center [385, 144] width 64 height 14
click at [390, 146] on span "Student List" at bounding box center [385, 144] width 64 height 14
click at [362, 145] on span "Student List" at bounding box center [385, 144] width 64 height 14
click at [363, 146] on span "Student List" at bounding box center [385, 144] width 64 height 14
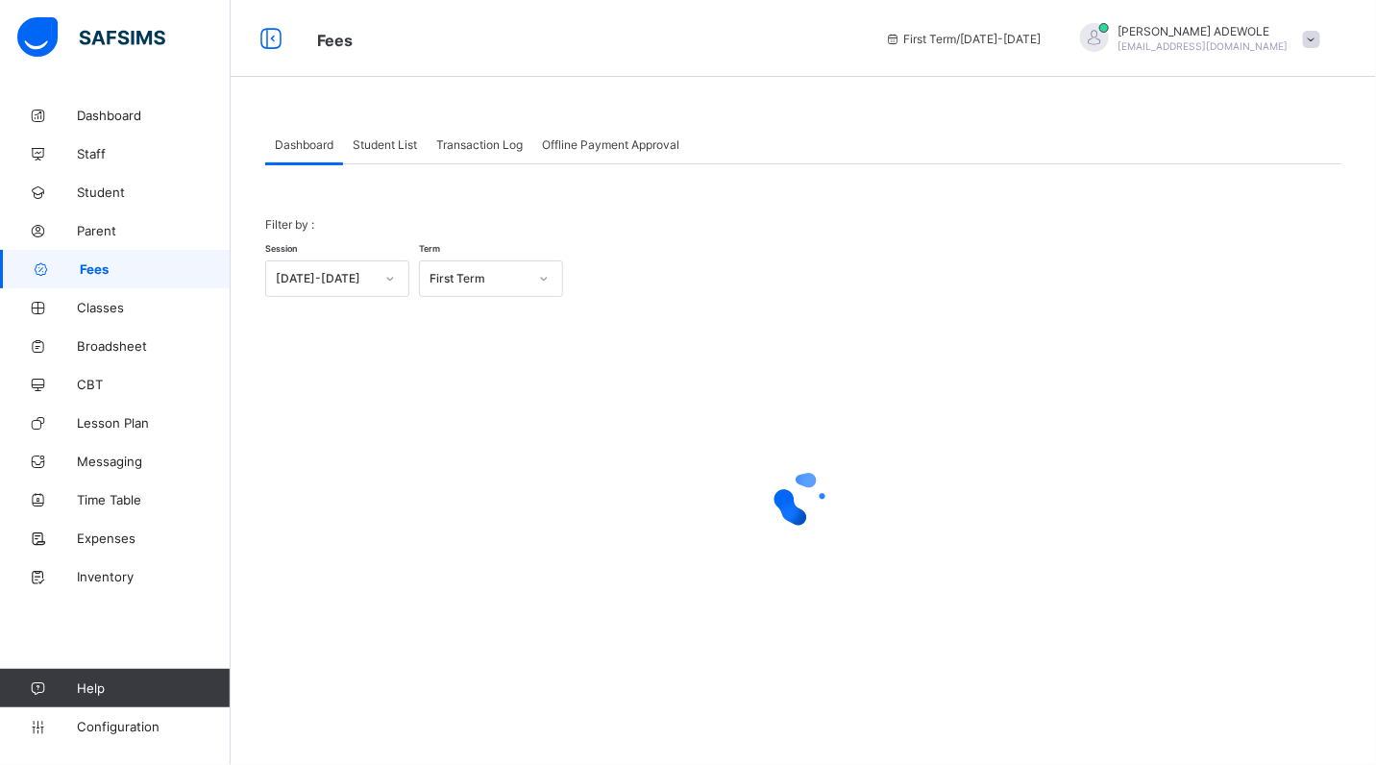
click at [365, 149] on span "Student List" at bounding box center [385, 144] width 64 height 14
click at [366, 149] on span "Student List" at bounding box center [385, 144] width 64 height 14
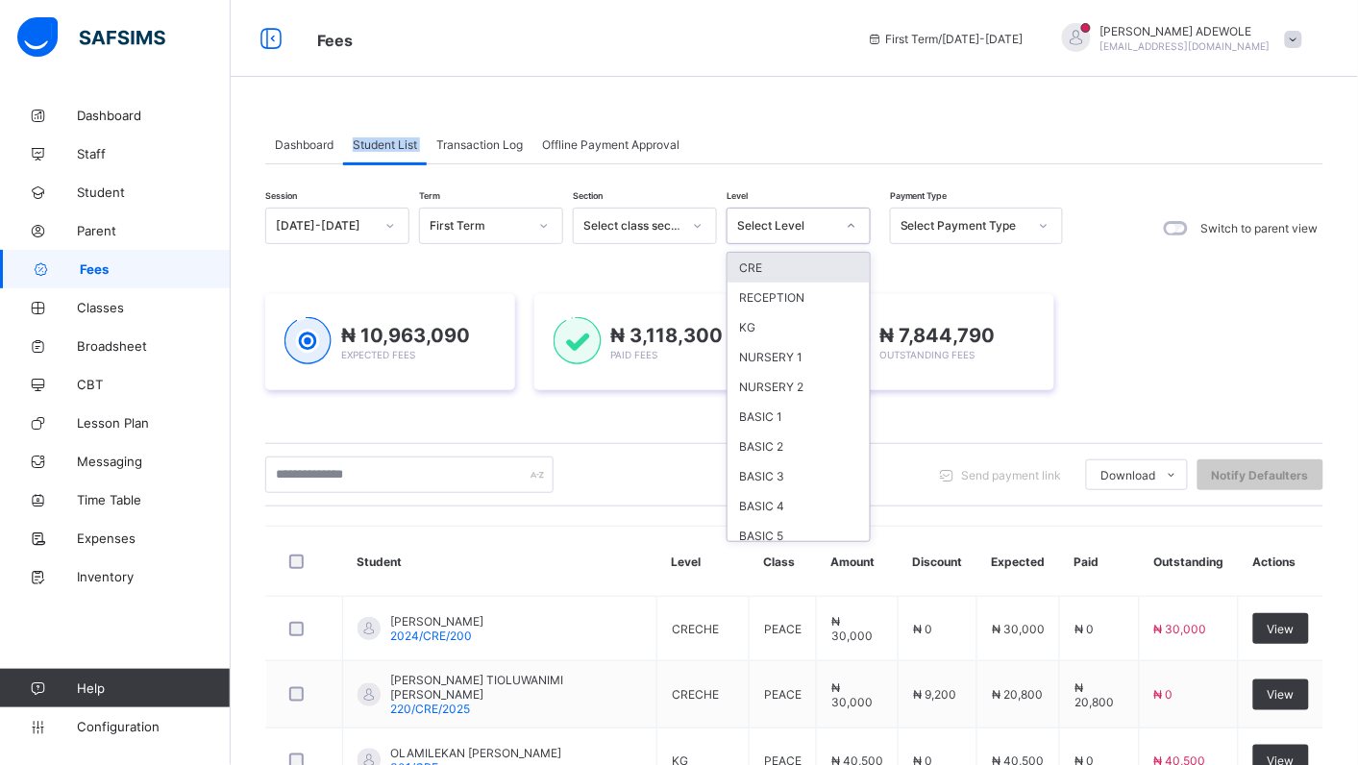
click at [851, 224] on icon at bounding box center [852, 225] width 12 height 19
click at [803, 296] on div "RECEPTION" at bounding box center [798, 297] width 142 height 30
click at [803, 296] on div "Session 2025-2026 Term First Term Section Select class section Level option REC…" at bounding box center [794, 769] width 1058 height 1122
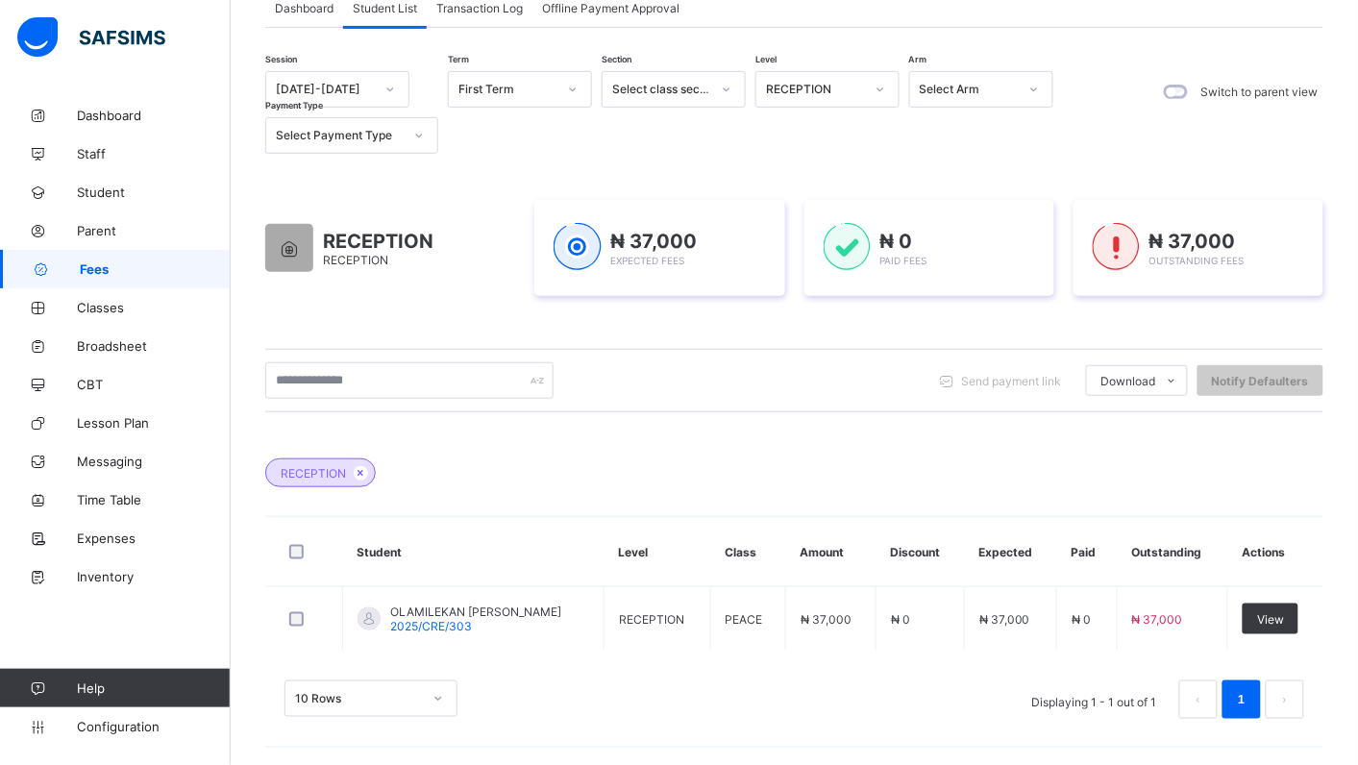
scroll to position [139, 0]
click at [876, 87] on icon at bounding box center [880, 87] width 12 height 19
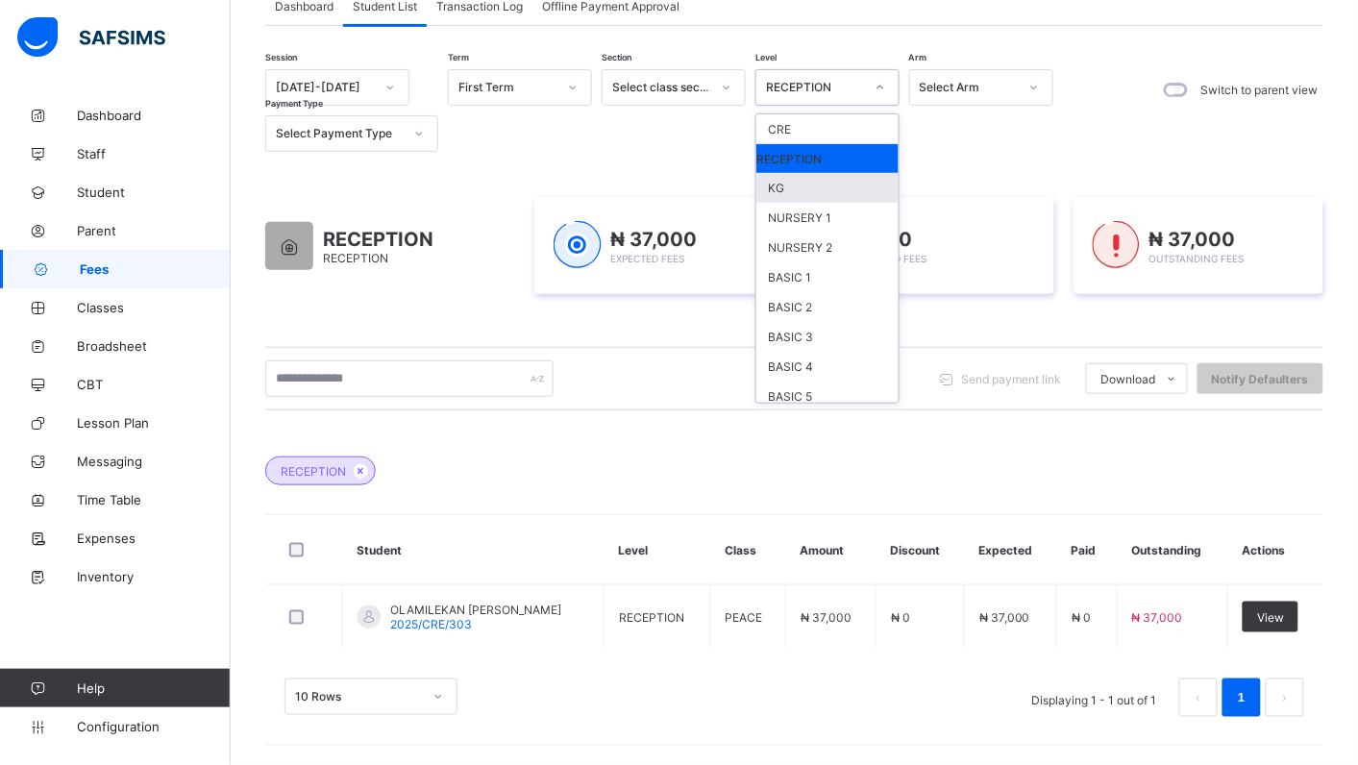
click at [820, 185] on div "KG" at bounding box center [827, 188] width 142 height 30
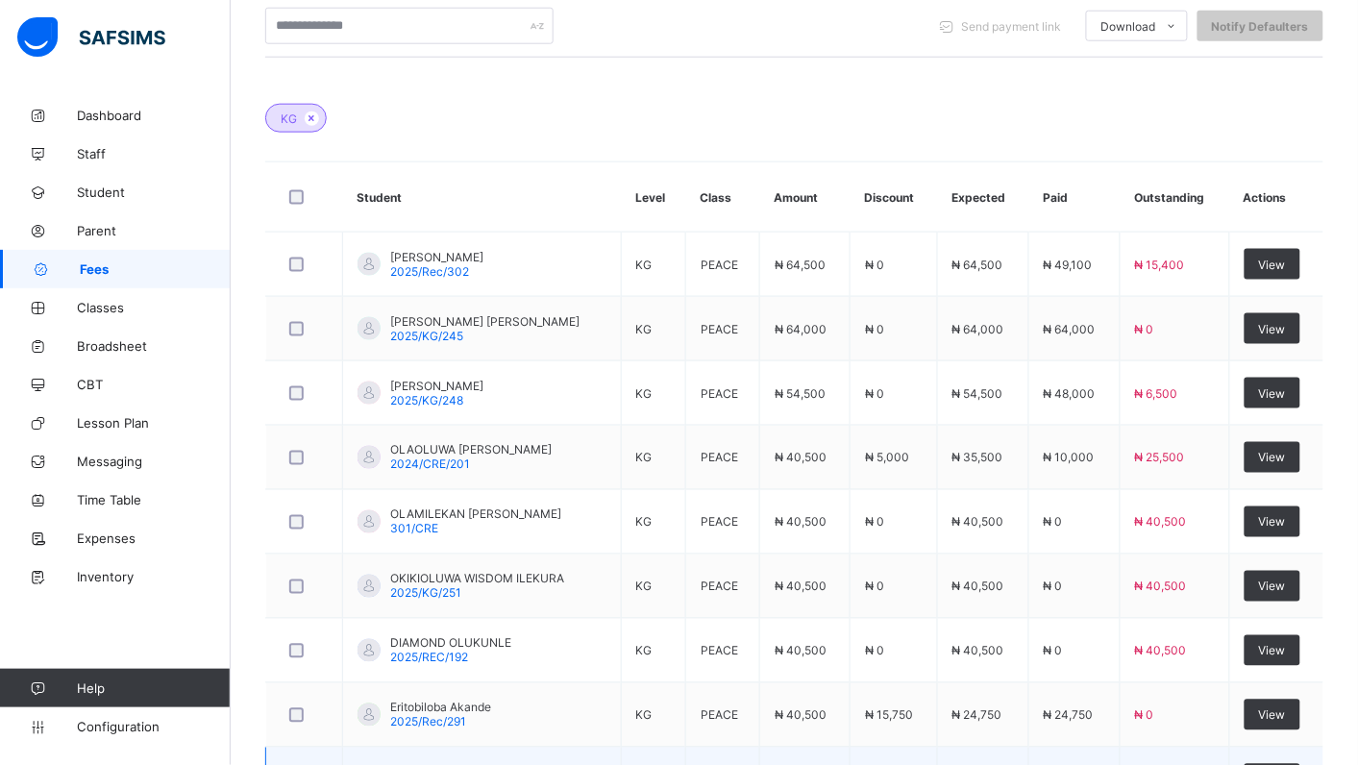
scroll to position [721, 0]
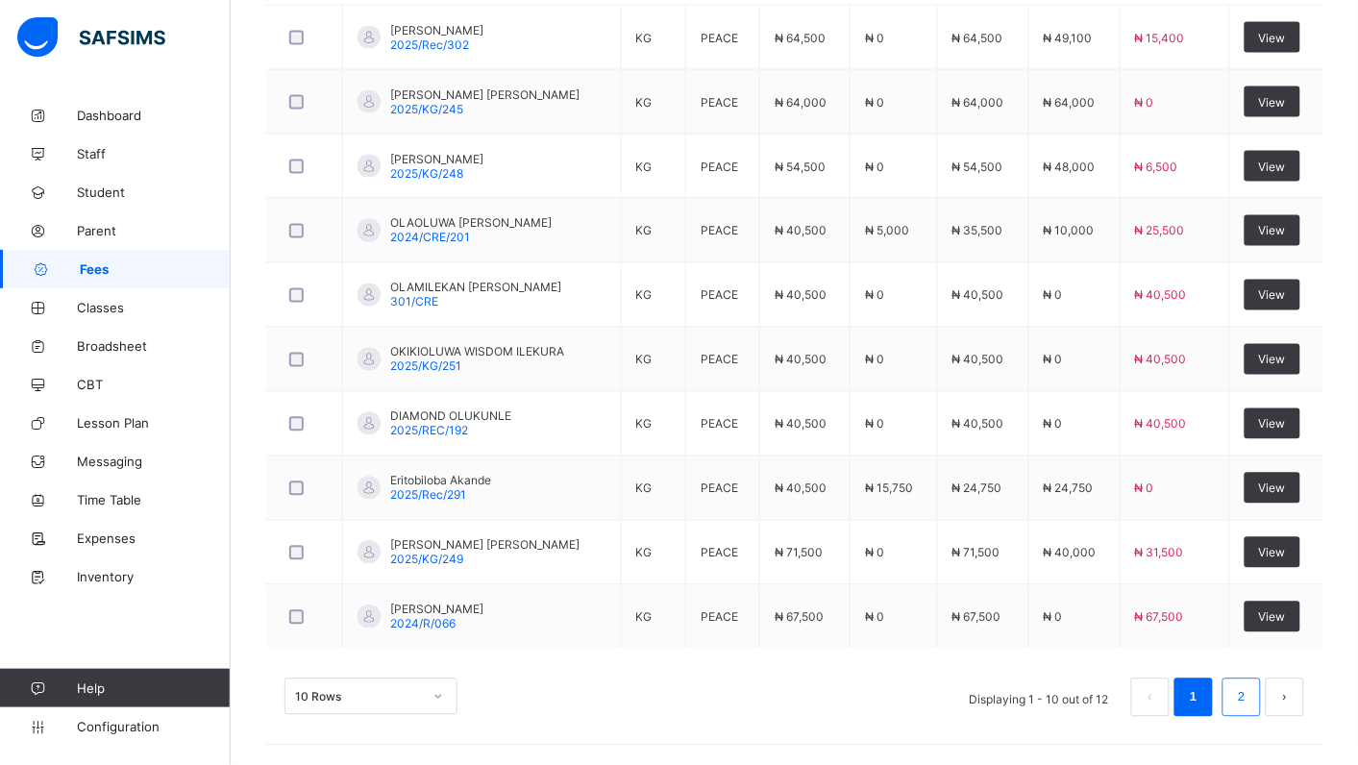
click at [1250, 702] on link "2" at bounding box center [1241, 697] width 18 height 25
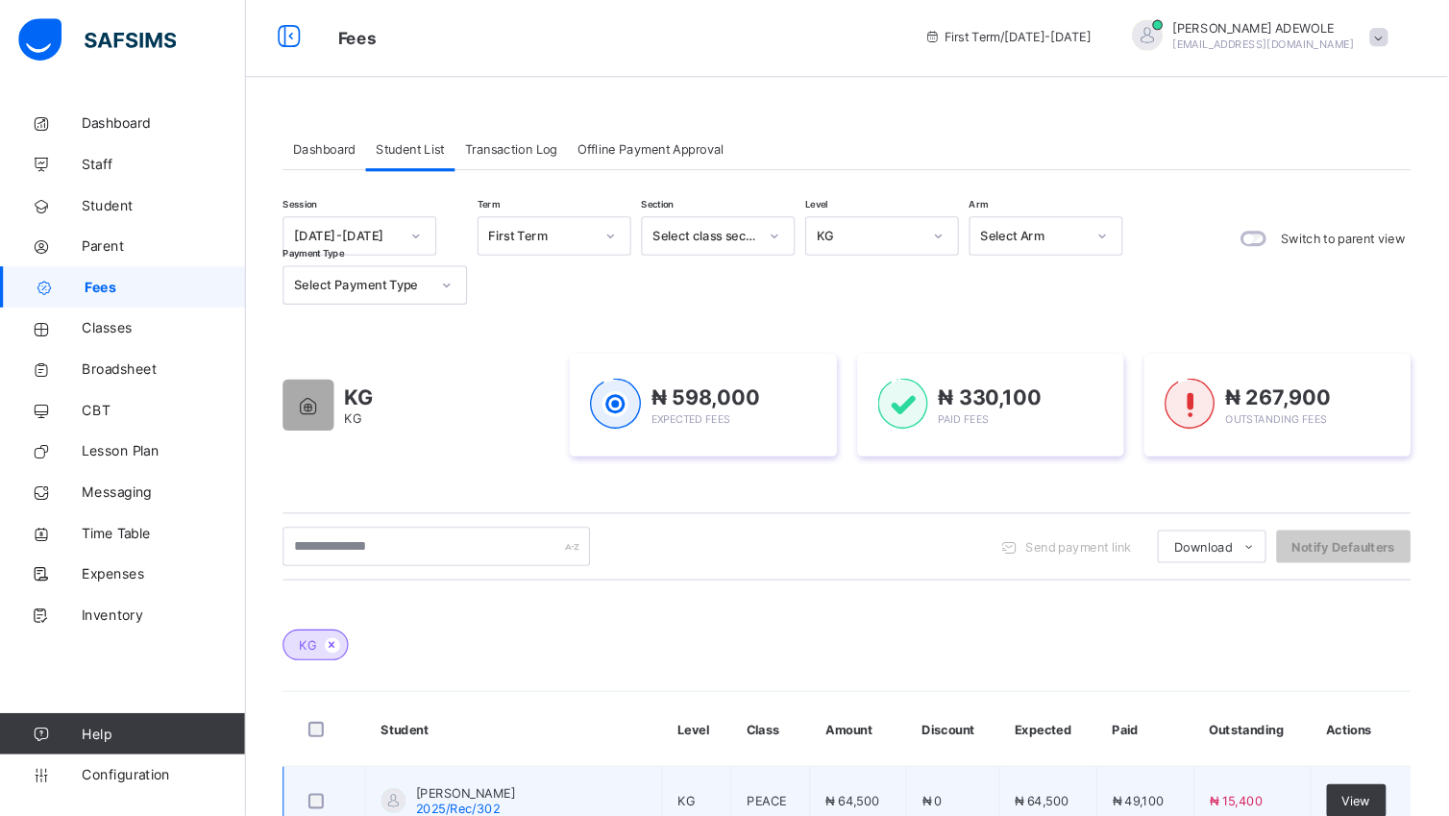
scroll to position [0, 0]
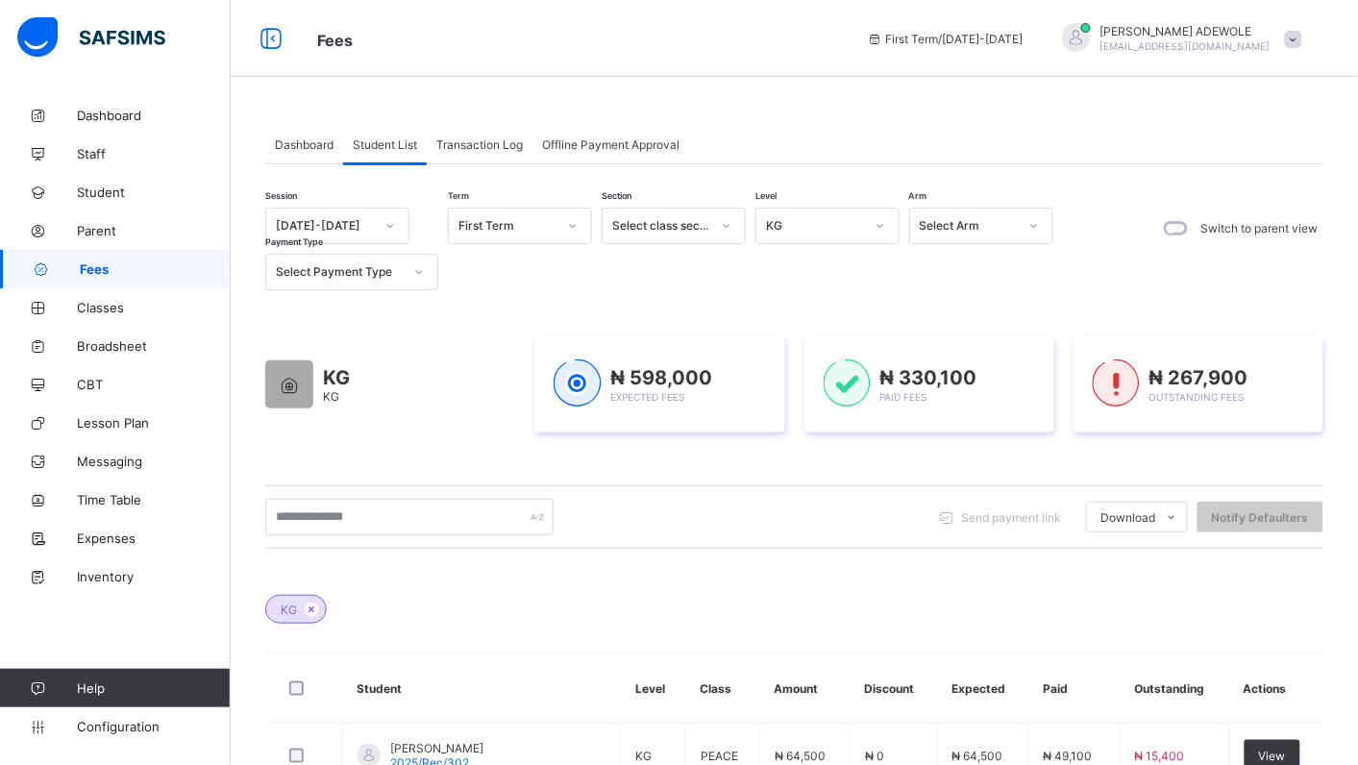
click at [882, 229] on icon at bounding box center [880, 225] width 12 height 19
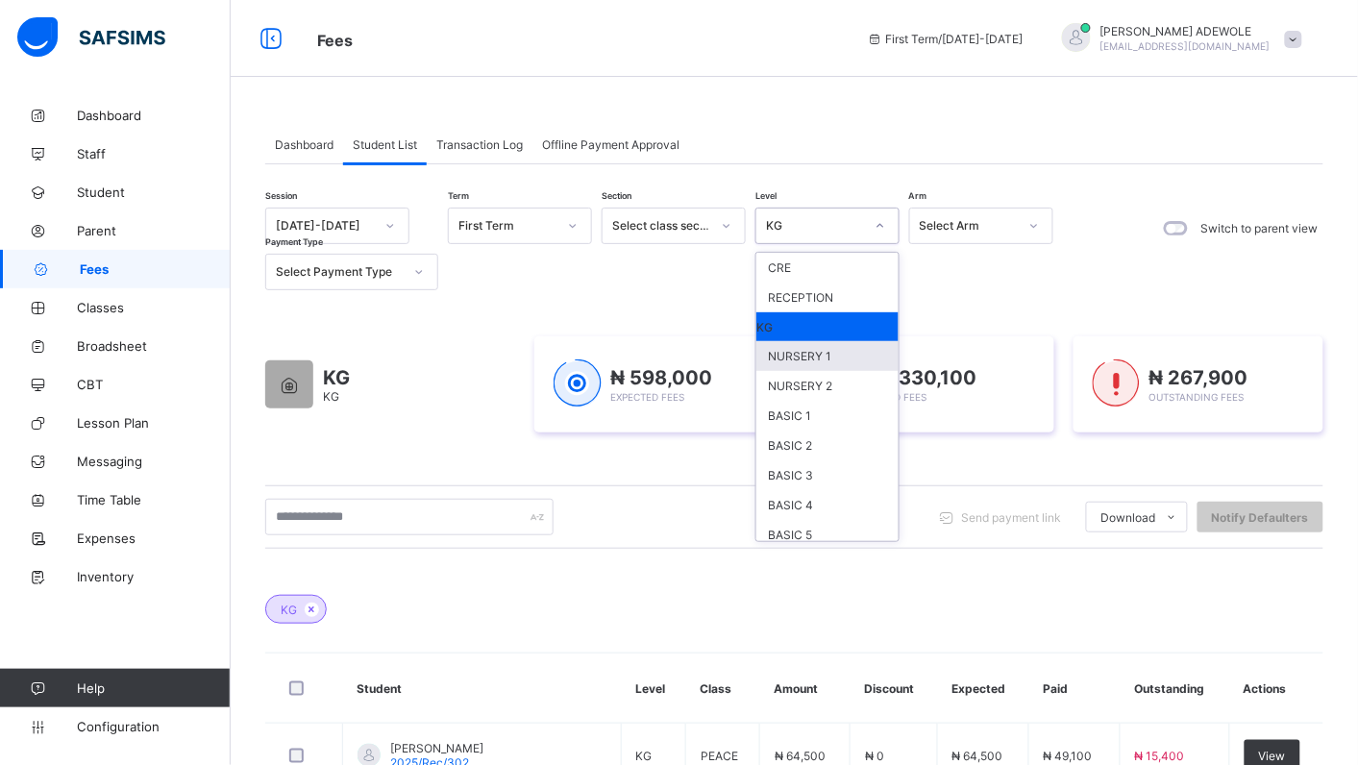
click at [815, 355] on div "NURSERY 1" at bounding box center [827, 356] width 142 height 30
click at [815, 355] on div "₦ 330,100 Paid Fees" at bounding box center [929, 384] width 250 height 96
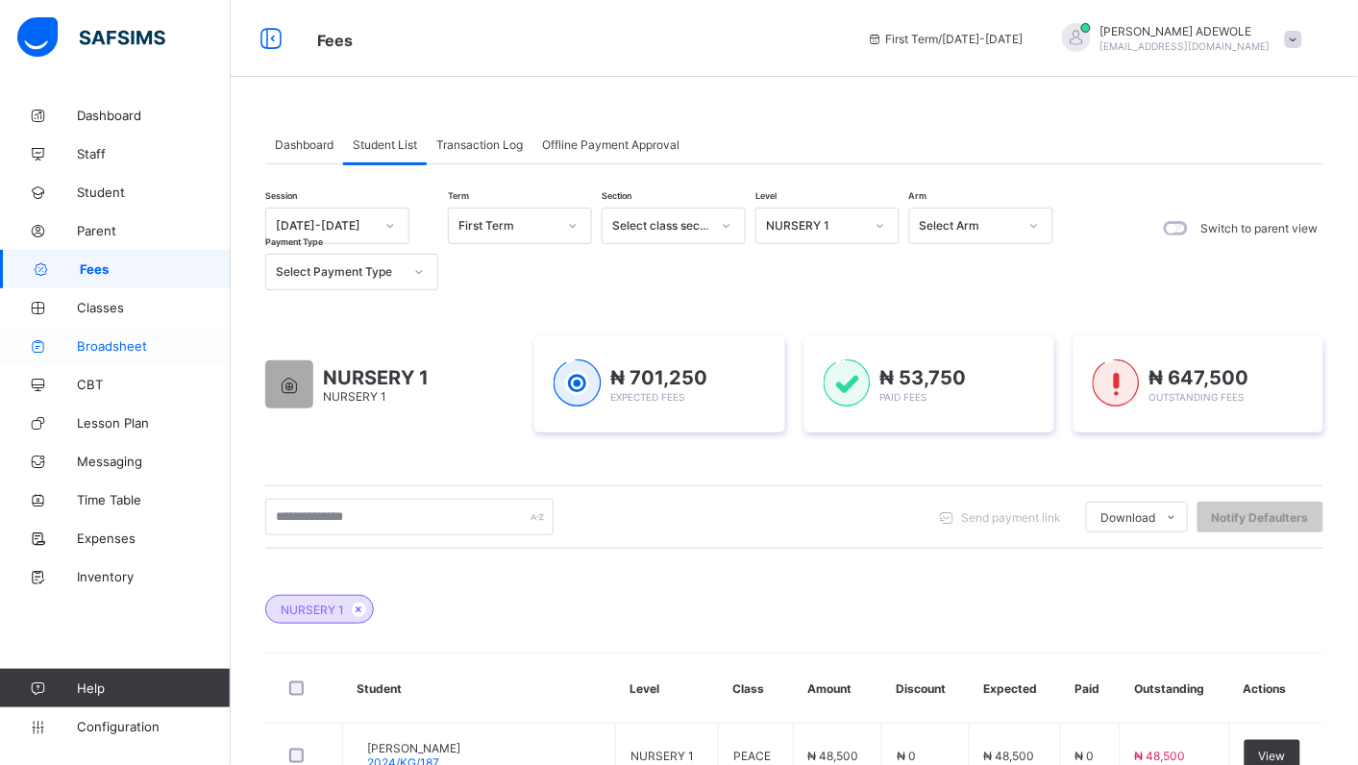
click at [31, 362] on link "Broadsheet" at bounding box center [115, 346] width 231 height 38
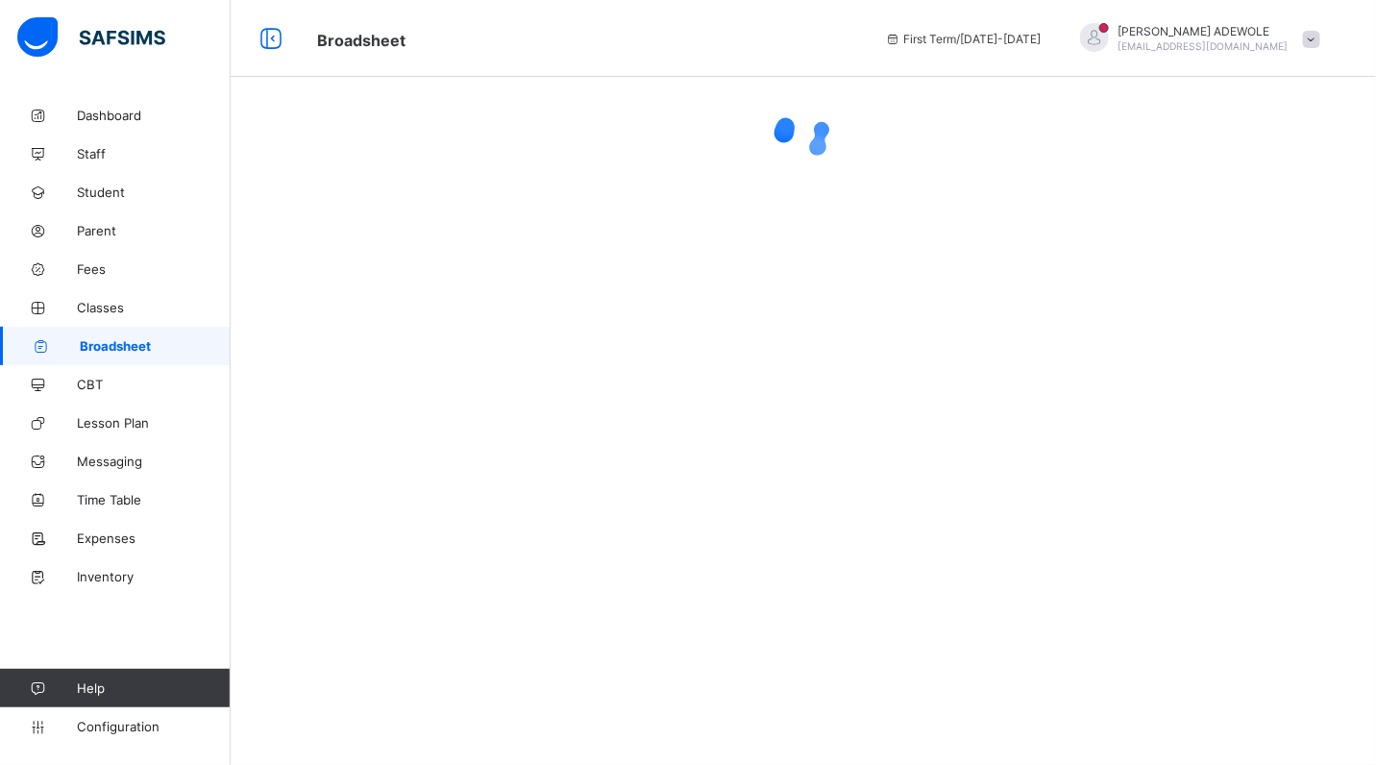
drag, startPoint x: 30, startPoint y: 362, endPoint x: 514, endPoint y: 399, distance: 485.6
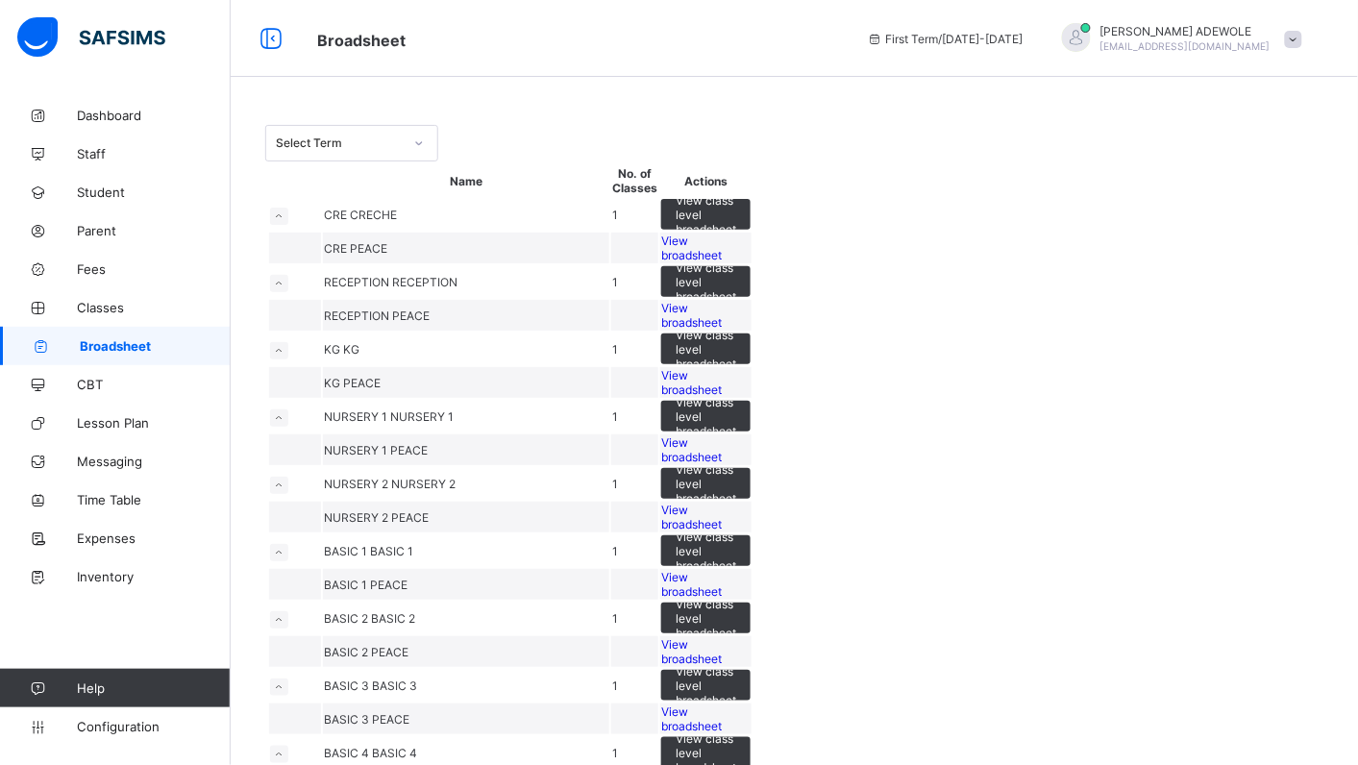
drag, startPoint x: 486, startPoint y: 401, endPoint x: 1042, endPoint y: 144, distance: 612.6
click at [1042, 144] on div "Select Term" at bounding box center [794, 143] width 1058 height 37
click at [1054, 146] on div "Select Term" at bounding box center [794, 143] width 1058 height 37
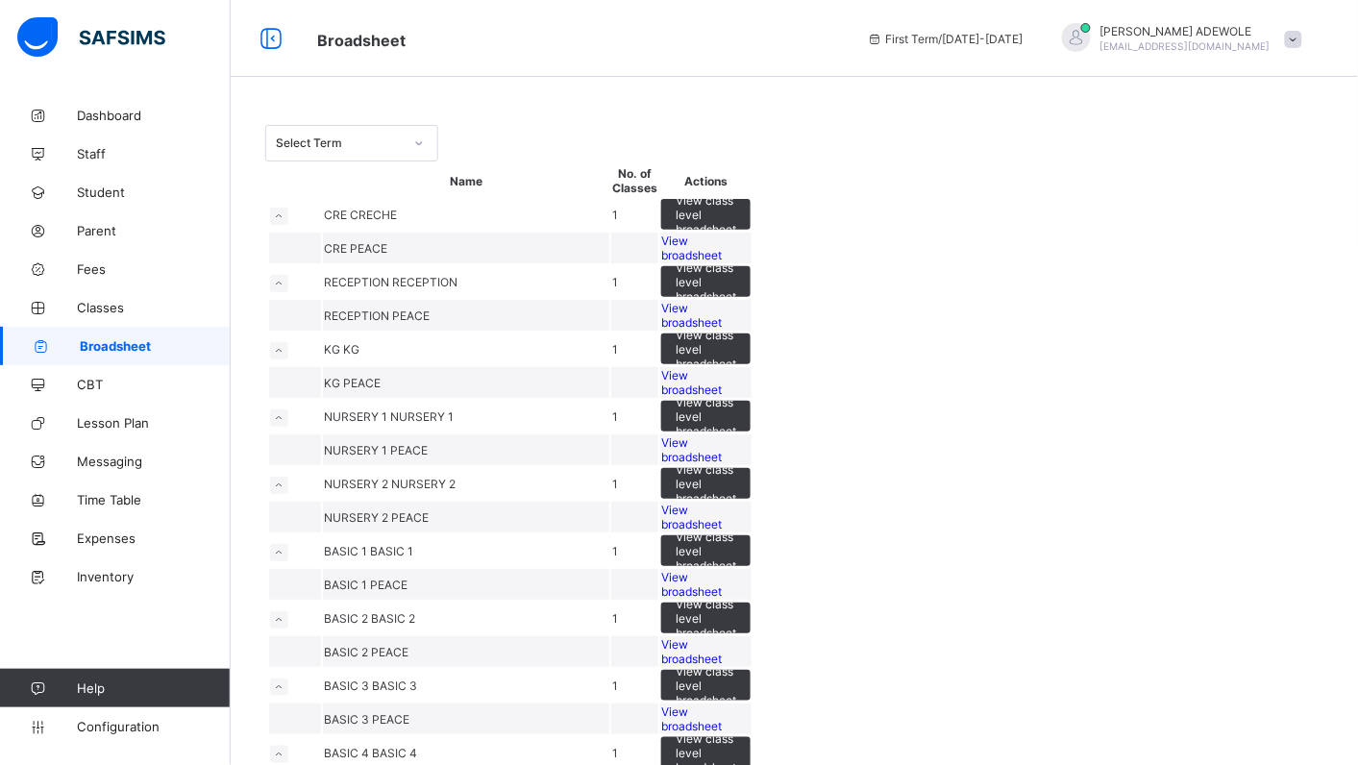
click at [1054, 146] on div "Select Term" at bounding box center [794, 143] width 1058 height 37
click at [760, 115] on div "Select Term Name No. of Classes Actions CRE CRECHE 1 View class level broadshee…" at bounding box center [794, 700] width 1127 height 1209
click at [760, 110] on div "Select Term Name No. of Classes Actions CRE CRECHE 1 View class level broadshee…" at bounding box center [794, 700] width 1127 height 1209
click at [93, 274] on span "Fees" at bounding box center [154, 268] width 154 height 15
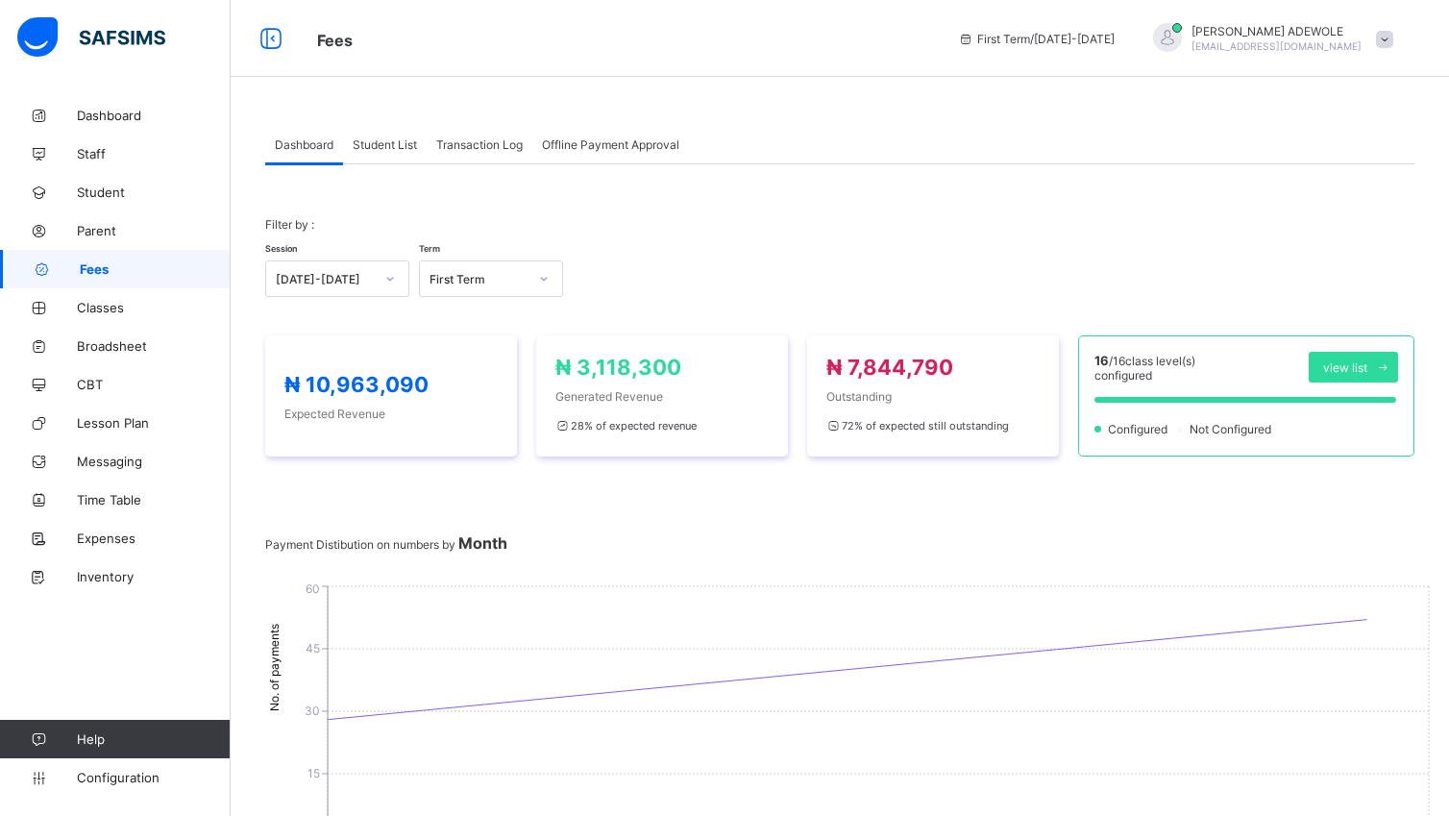
click at [413, 144] on span "Student List" at bounding box center [385, 144] width 64 height 14
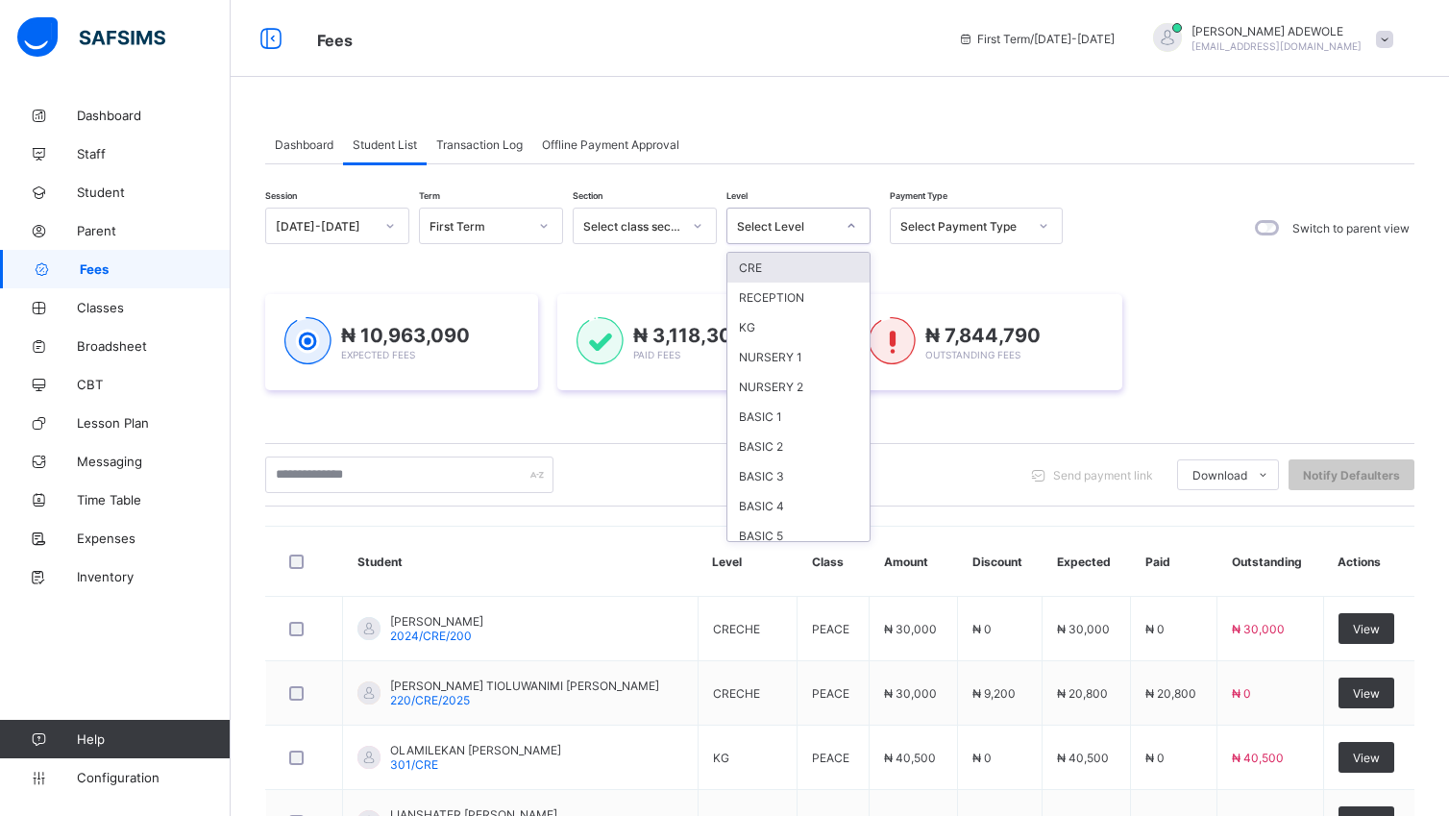
click at [853, 225] on icon at bounding box center [851, 226] width 7 height 4
click at [812, 357] on div "NURSERY 1" at bounding box center [798, 357] width 142 height 30
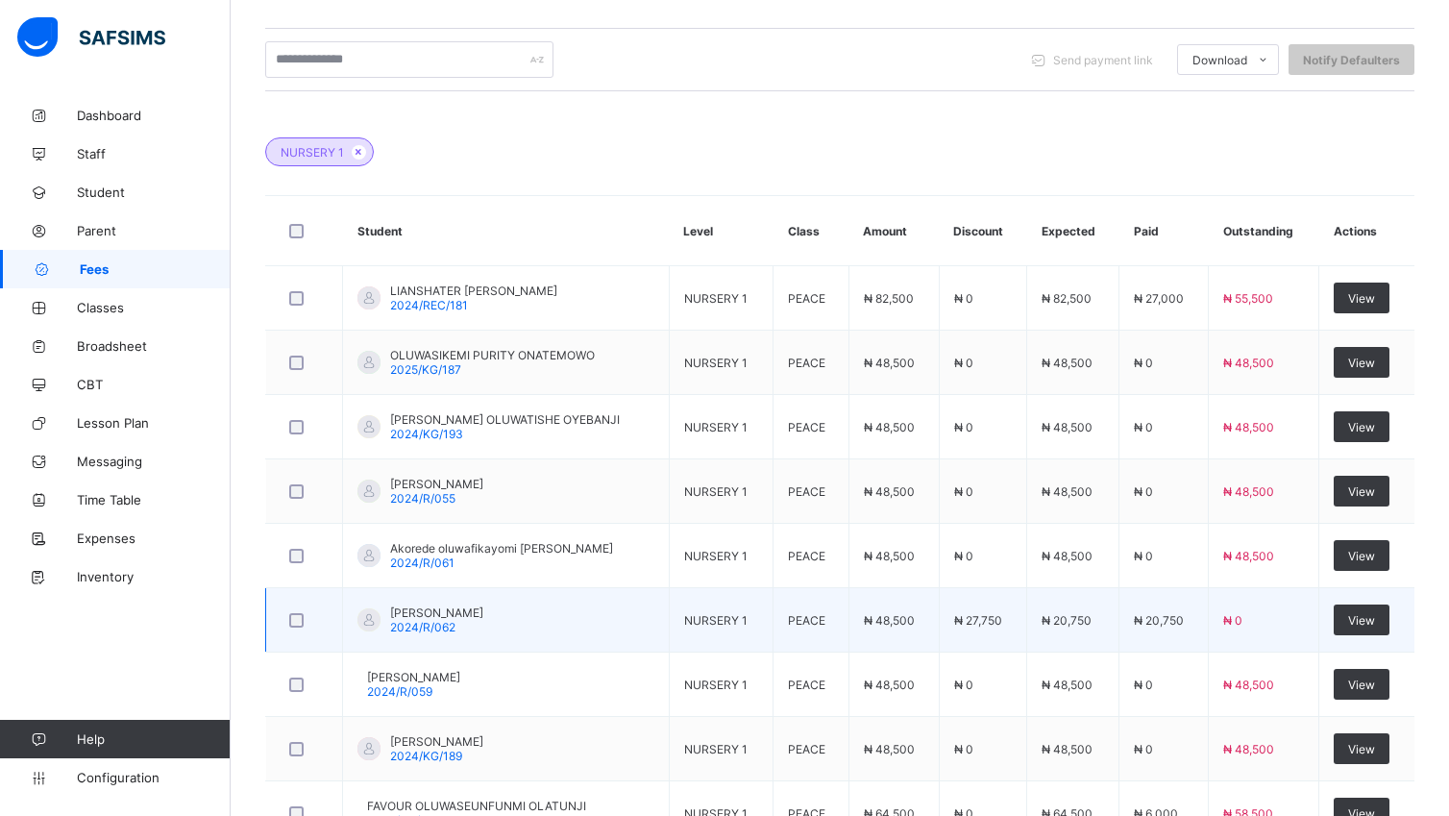
scroll to position [671, 0]
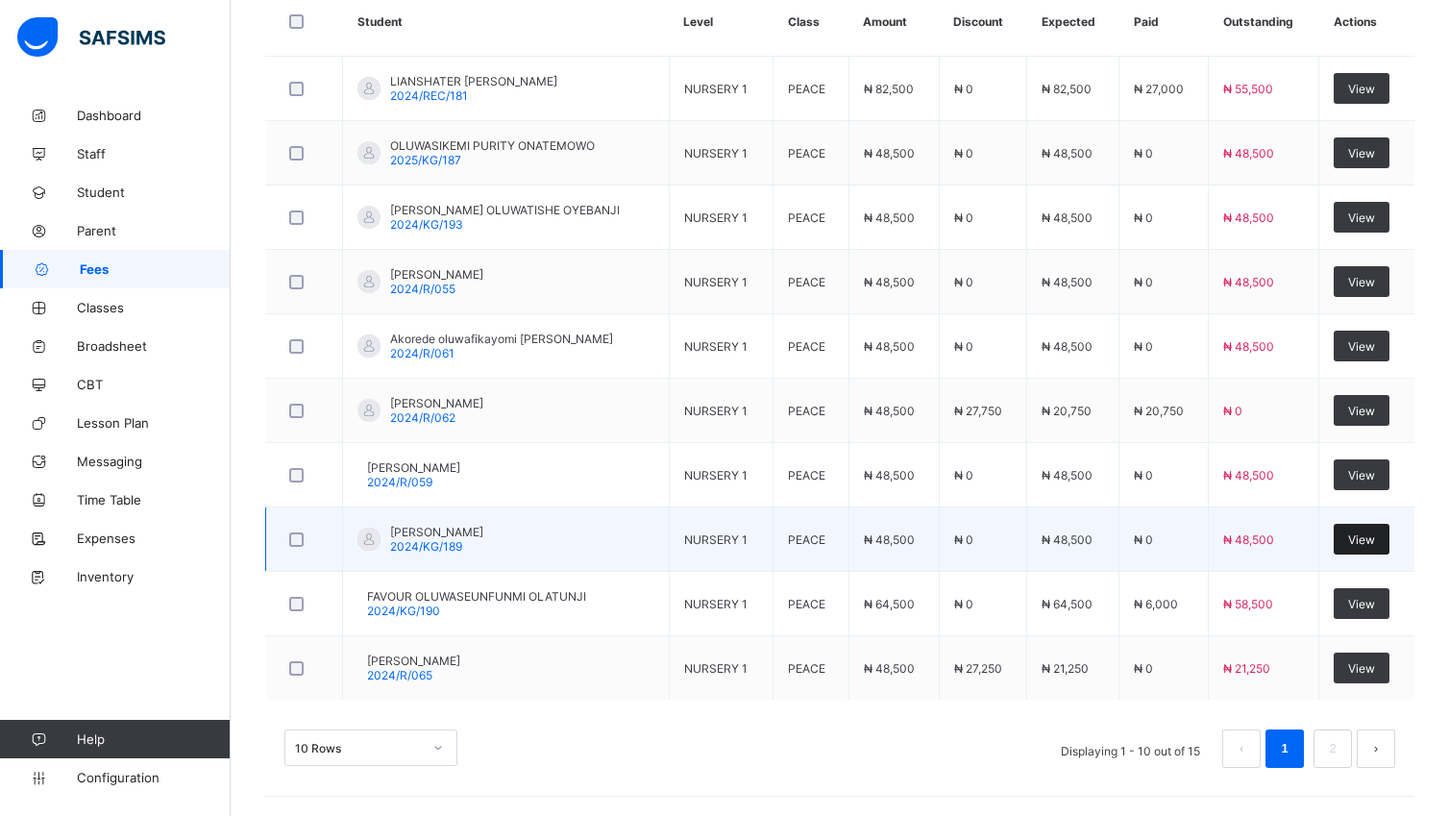
click at [1357, 543] on span "View" at bounding box center [1361, 539] width 27 height 14
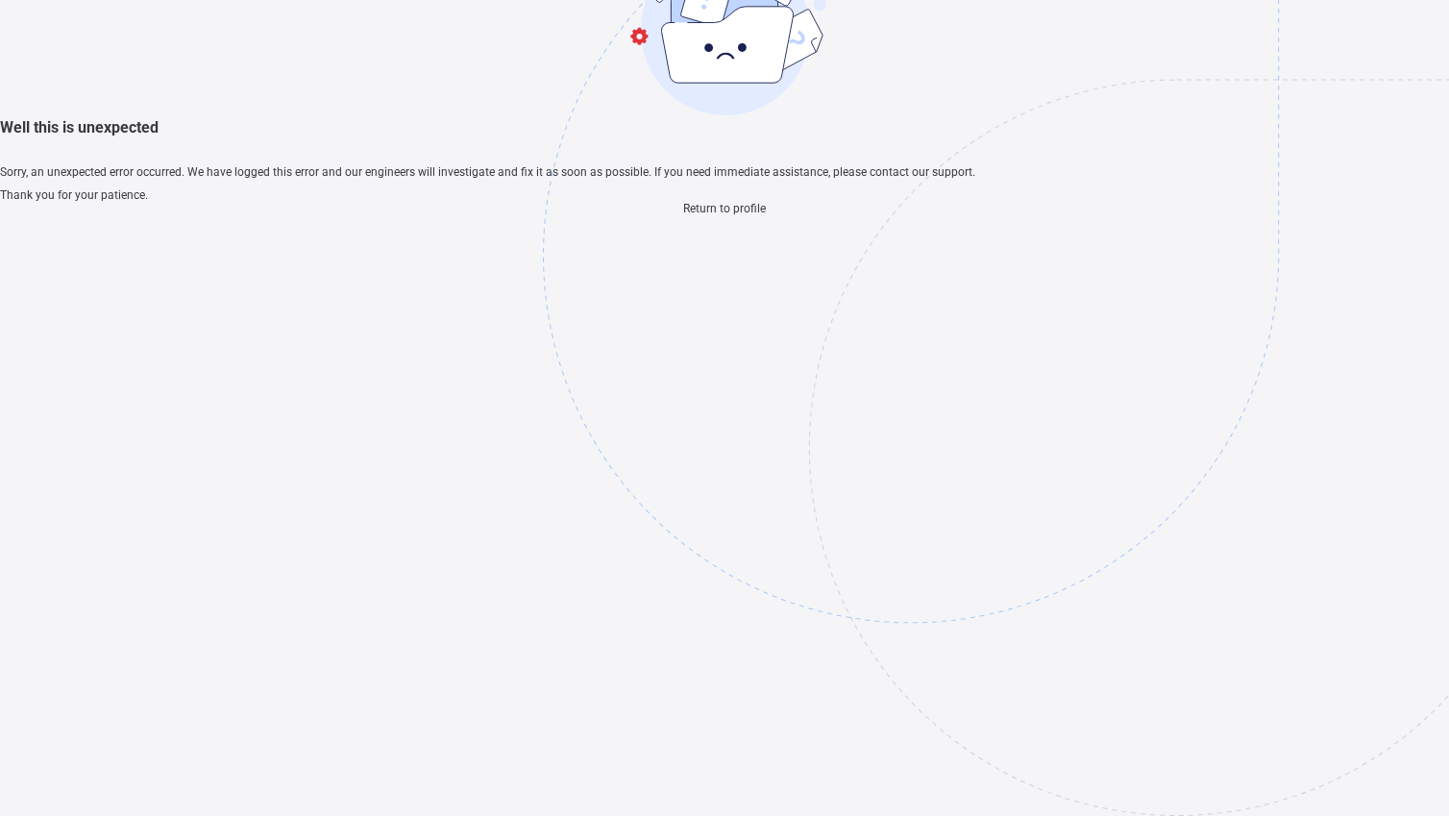
scroll to position [58, 0]
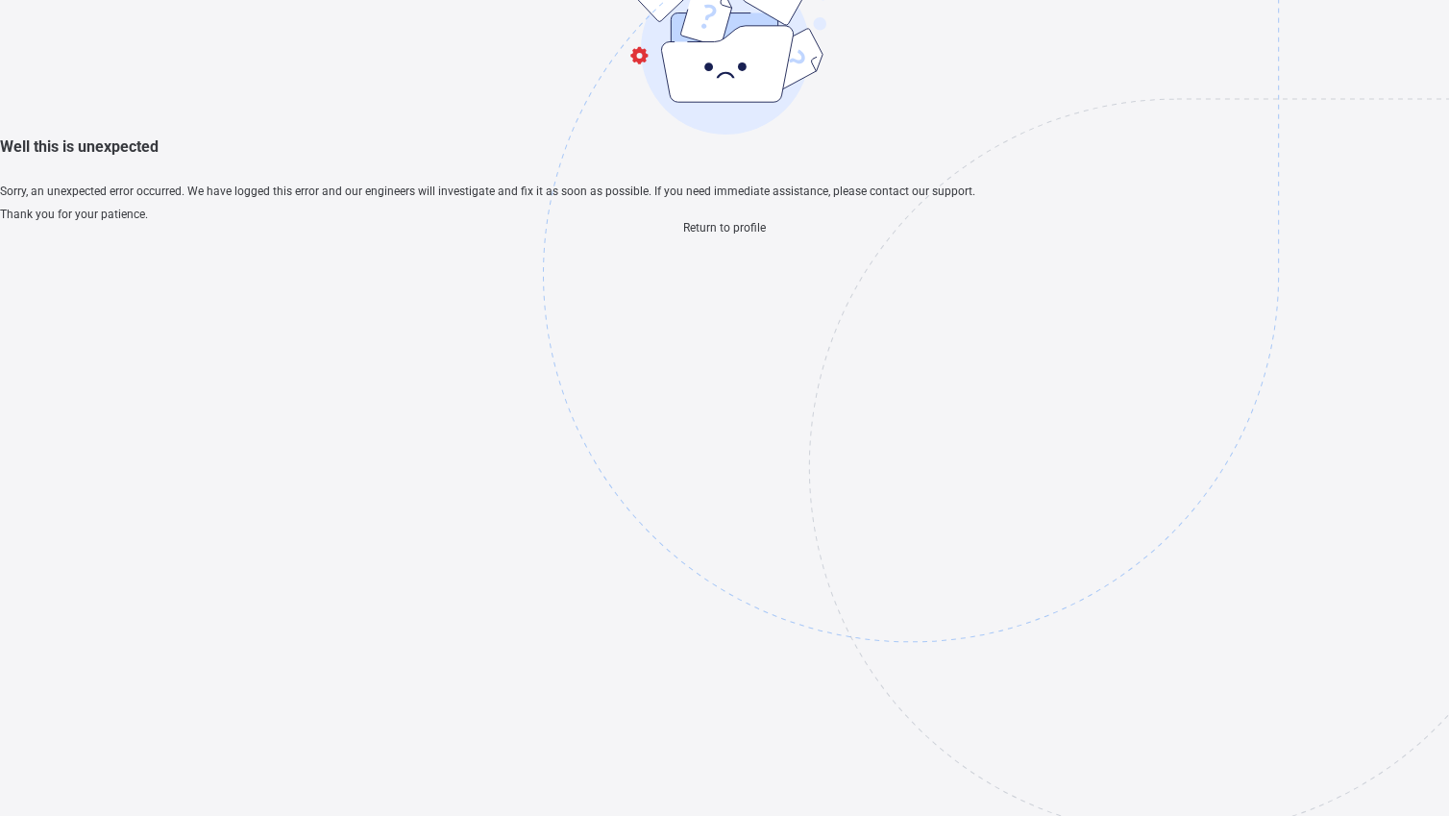
click at [700, 234] on span "Return to profile" at bounding box center [724, 227] width 83 height 13
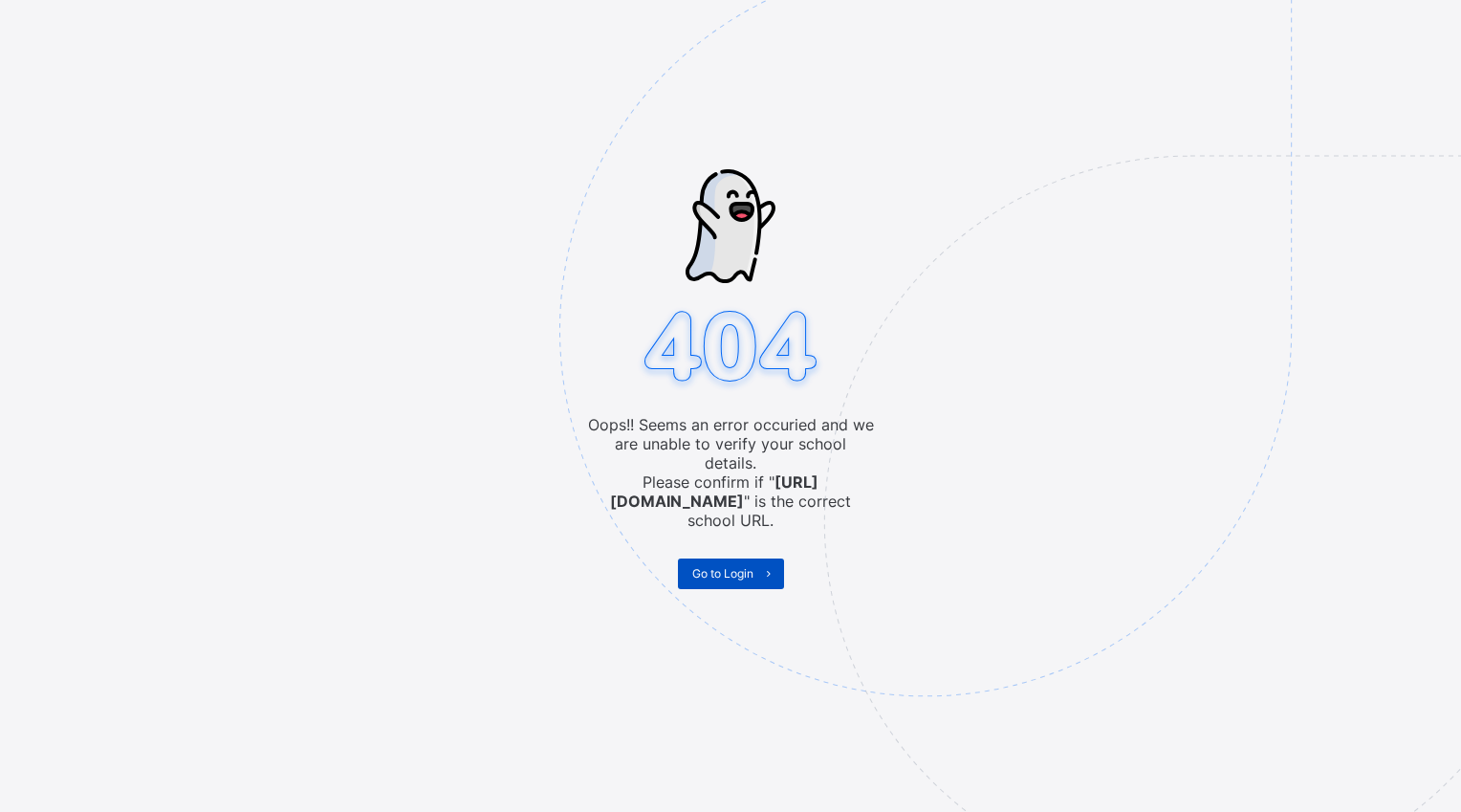
click at [731, 566] on span "Go to Login" at bounding box center [723, 573] width 61 height 14
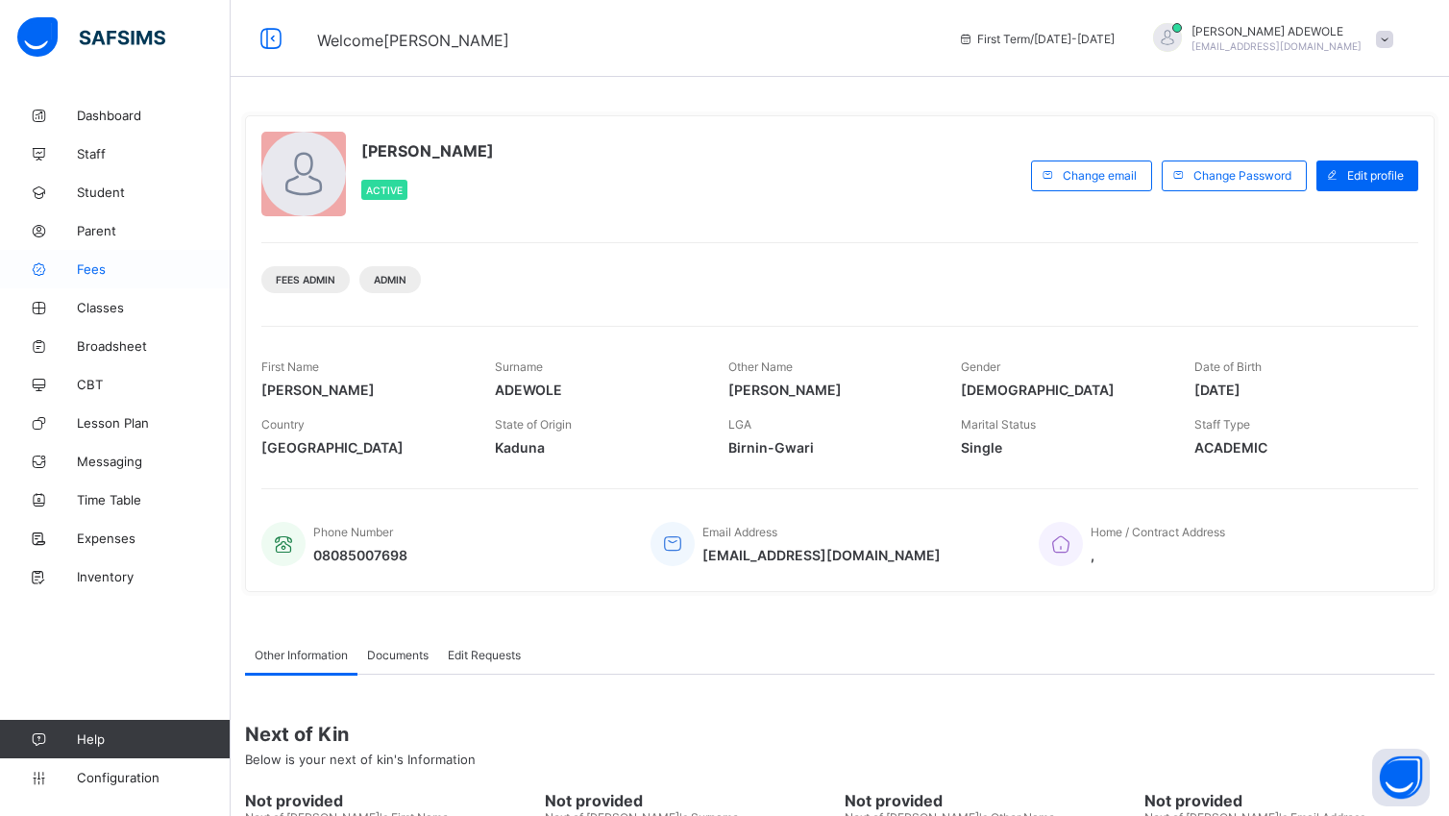
click at [94, 273] on span "Fees" at bounding box center [154, 268] width 154 height 15
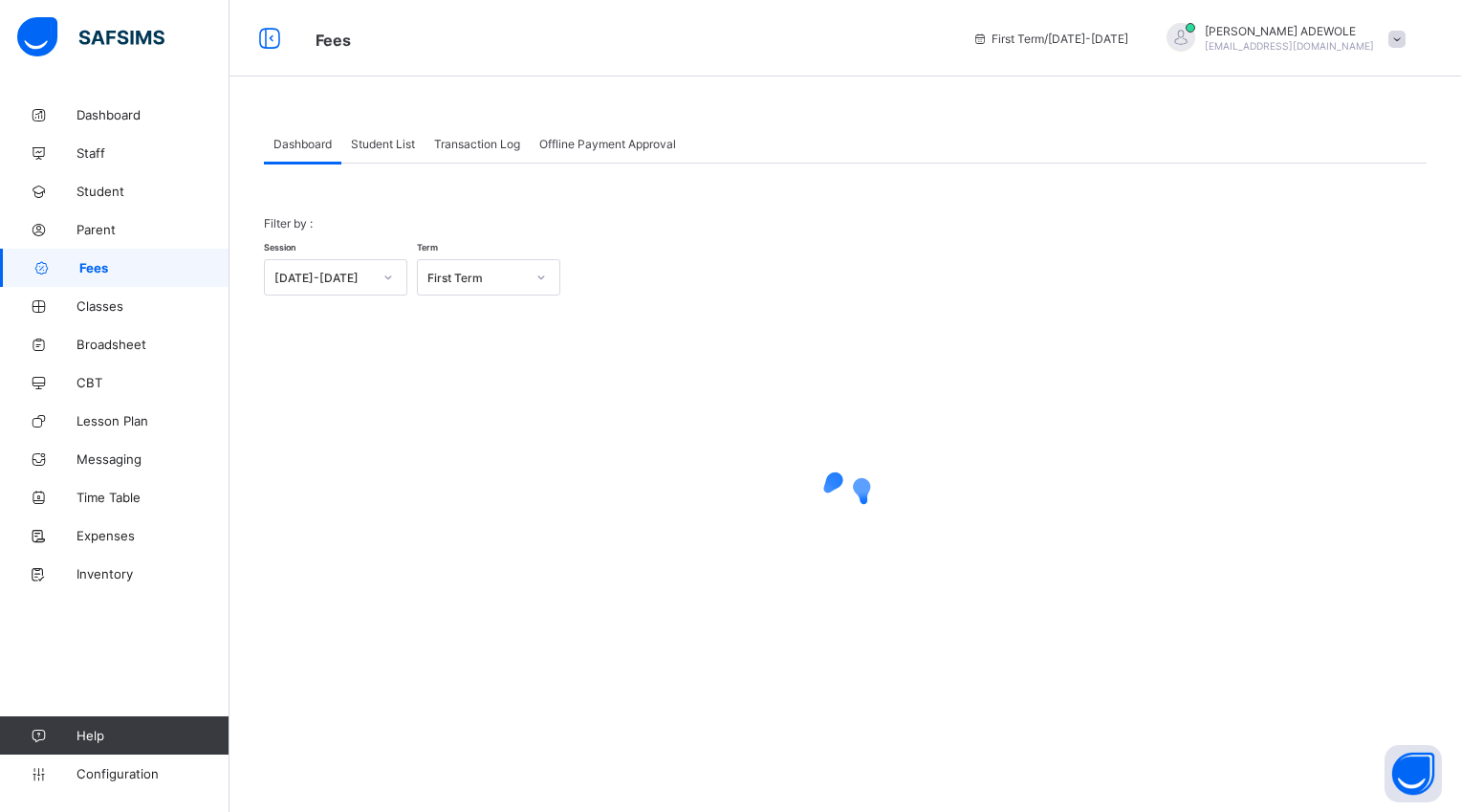
click at [392, 146] on span "Student List" at bounding box center [383, 143] width 64 height 14
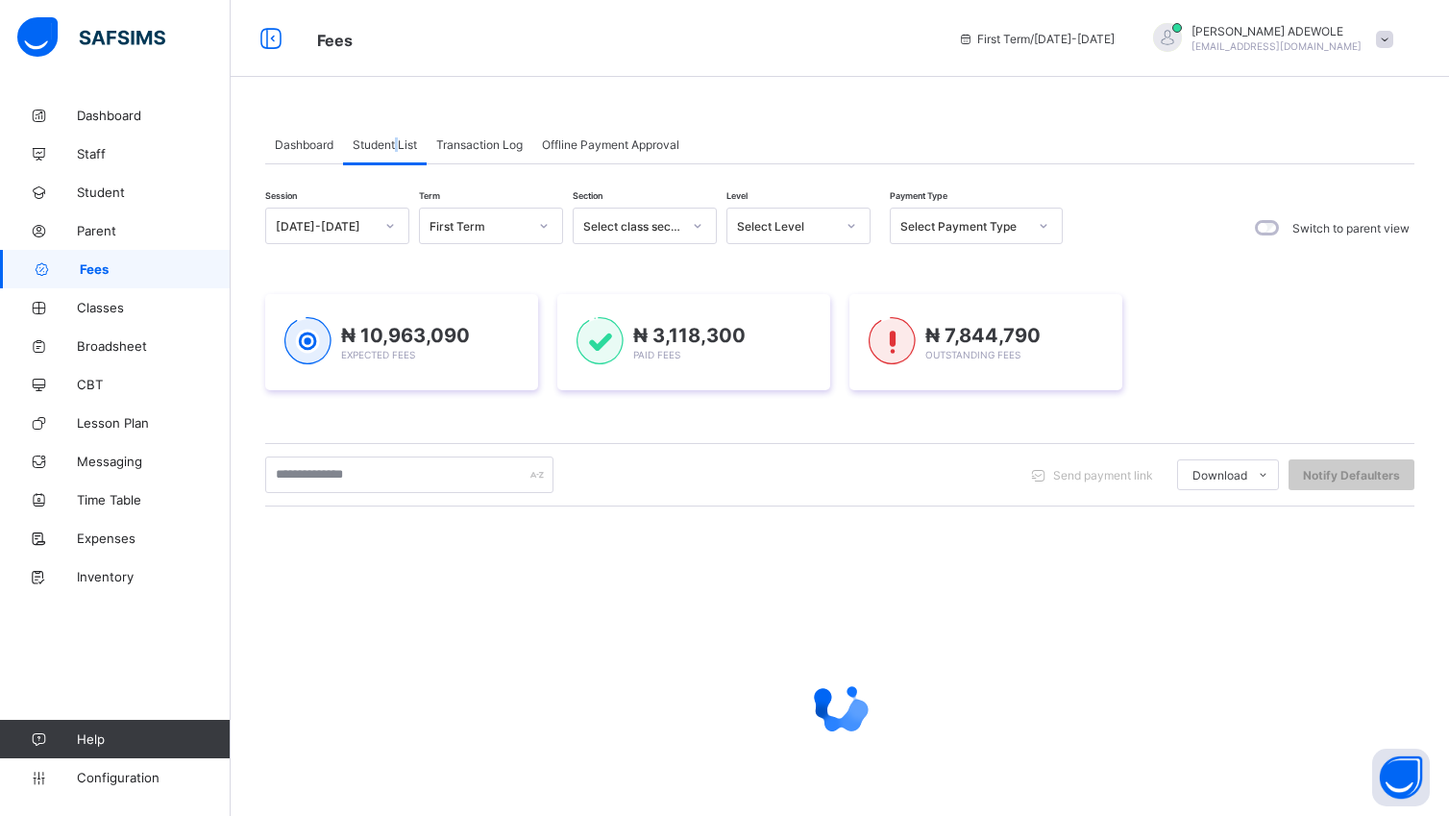
click at [394, 147] on span "Student List" at bounding box center [385, 144] width 64 height 14
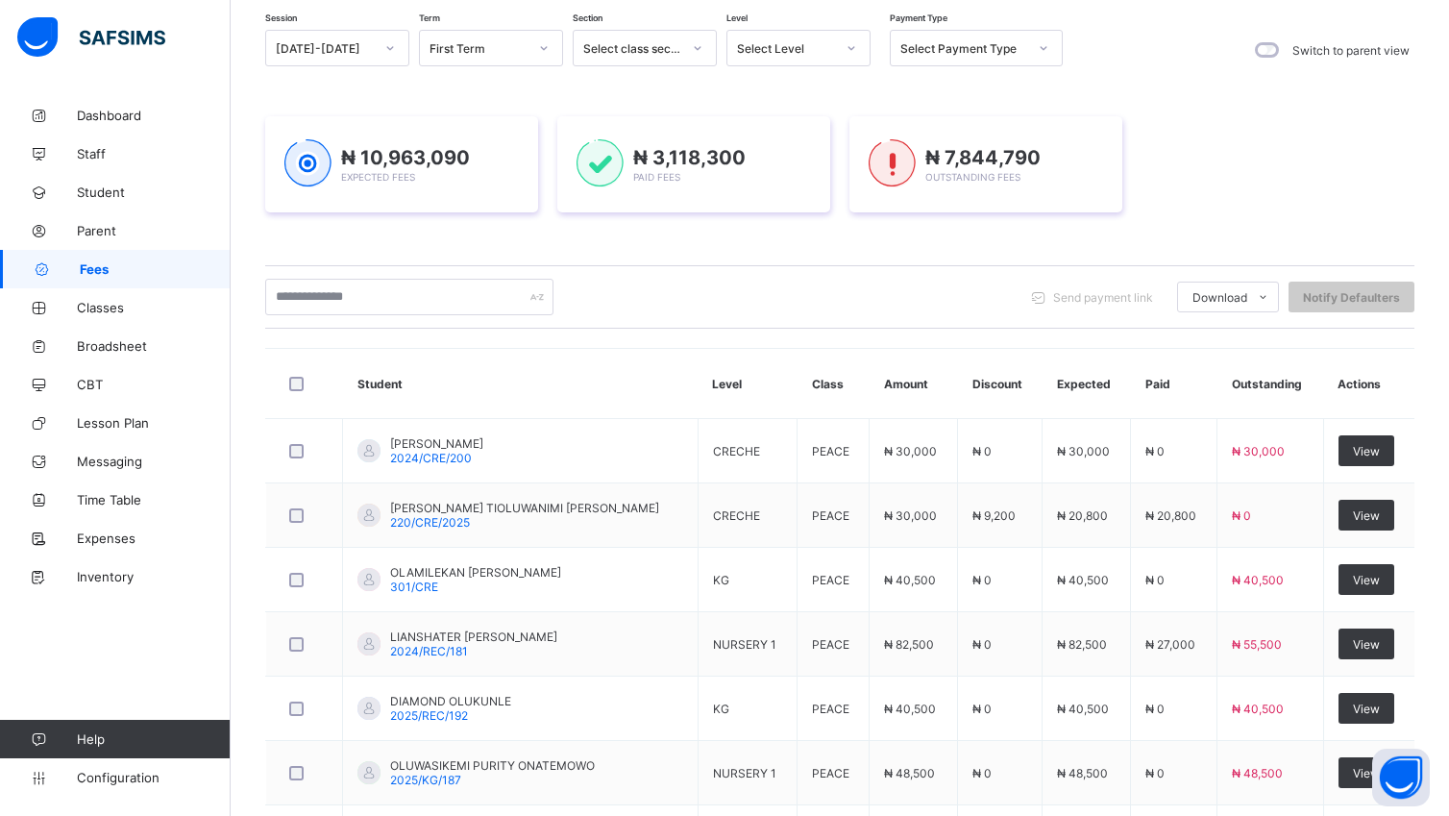
scroll to position [177, 0]
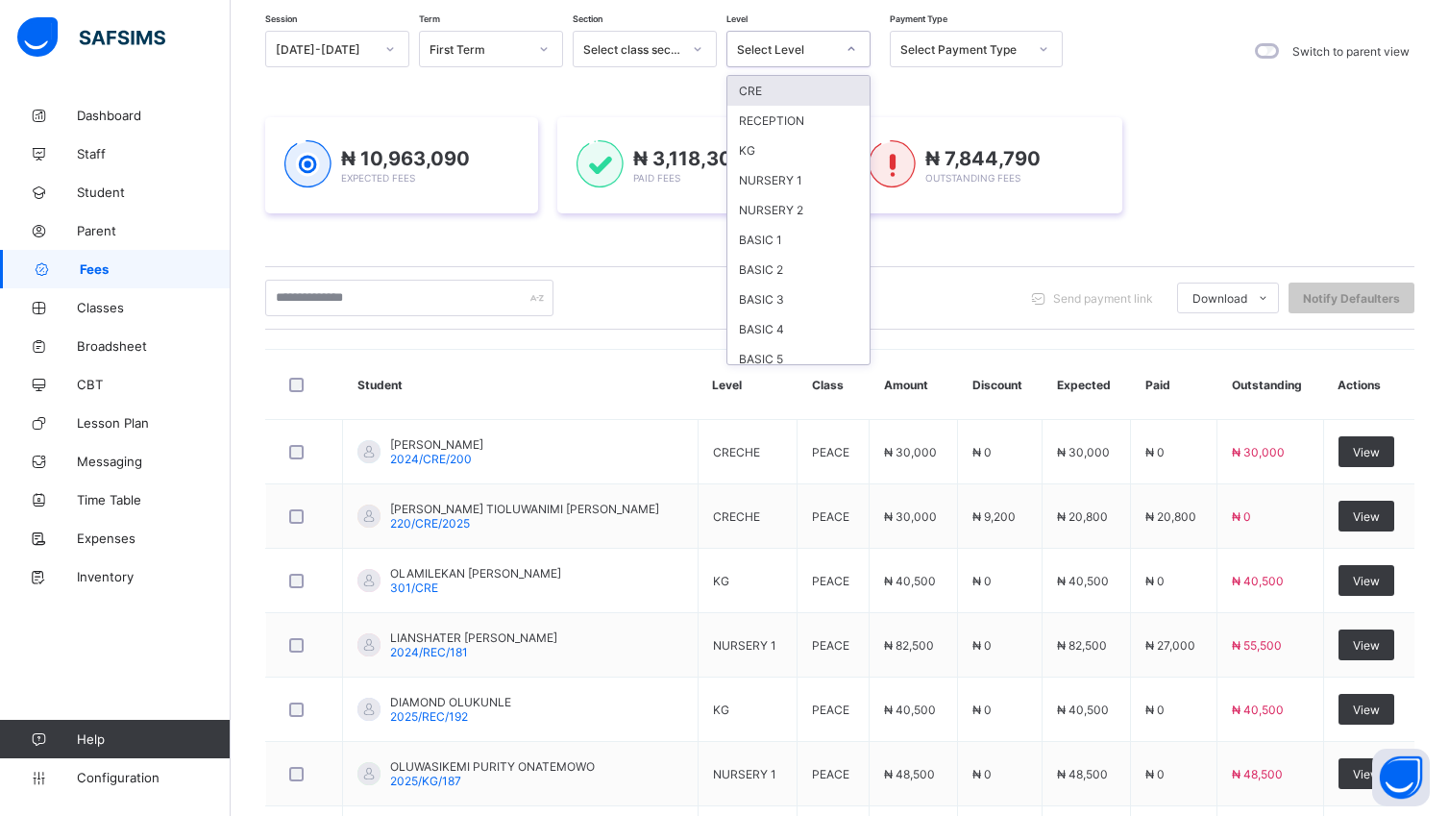
click at [854, 50] on icon at bounding box center [852, 48] width 12 height 19
click at [799, 209] on div "NURSERY 2" at bounding box center [798, 210] width 142 height 30
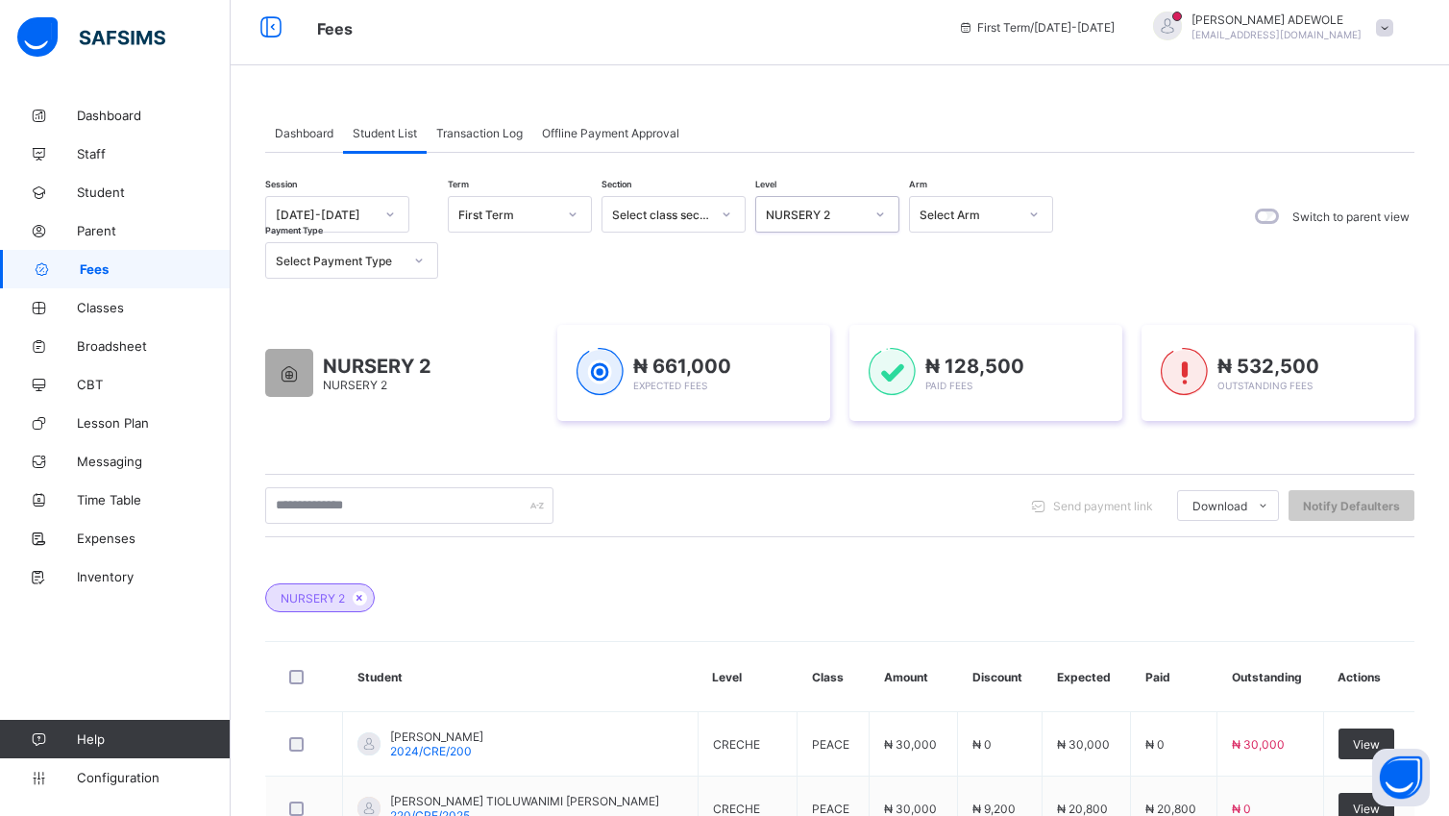
scroll to position [0, 0]
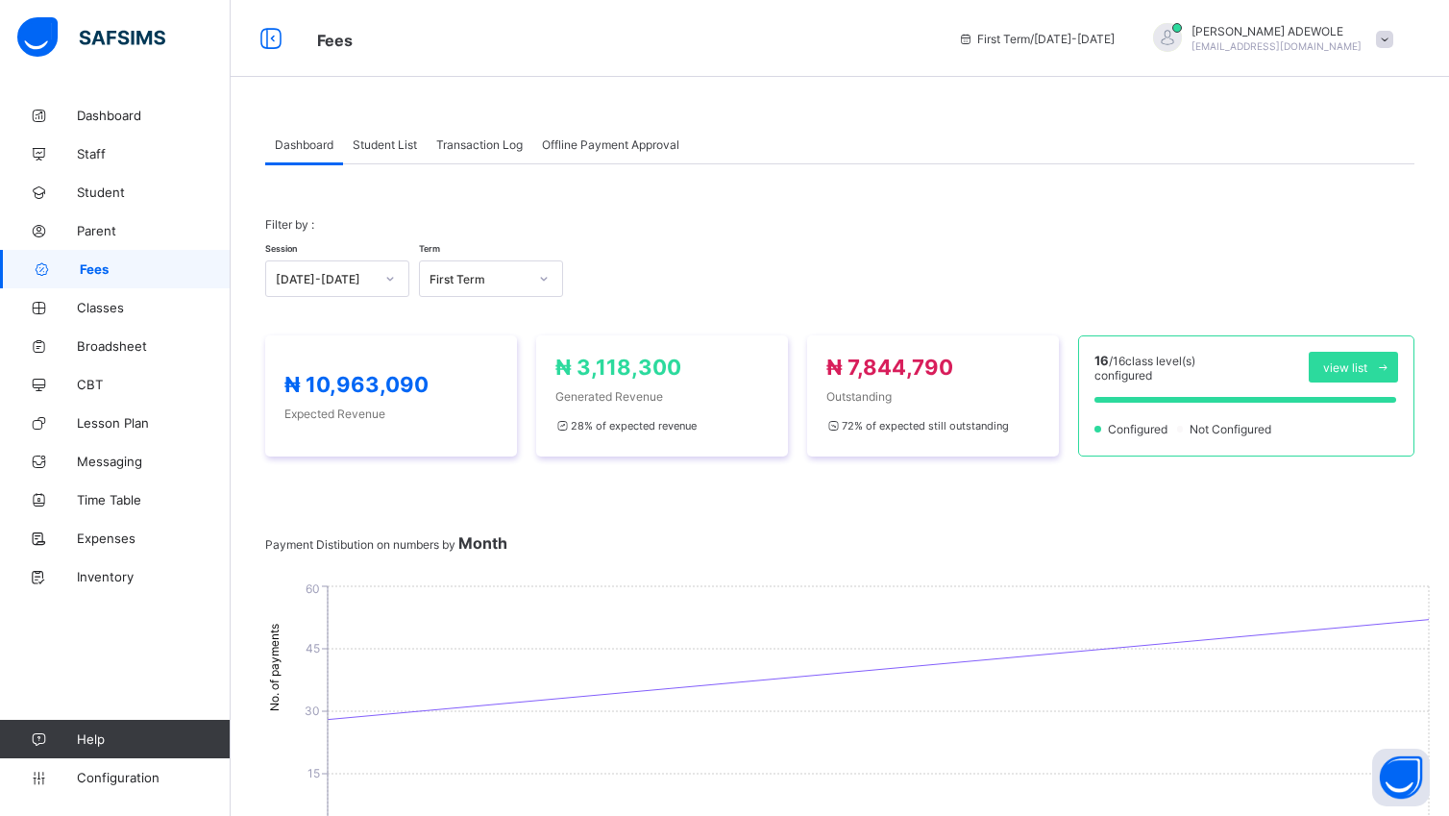
click at [389, 143] on span "Student List" at bounding box center [385, 144] width 64 height 14
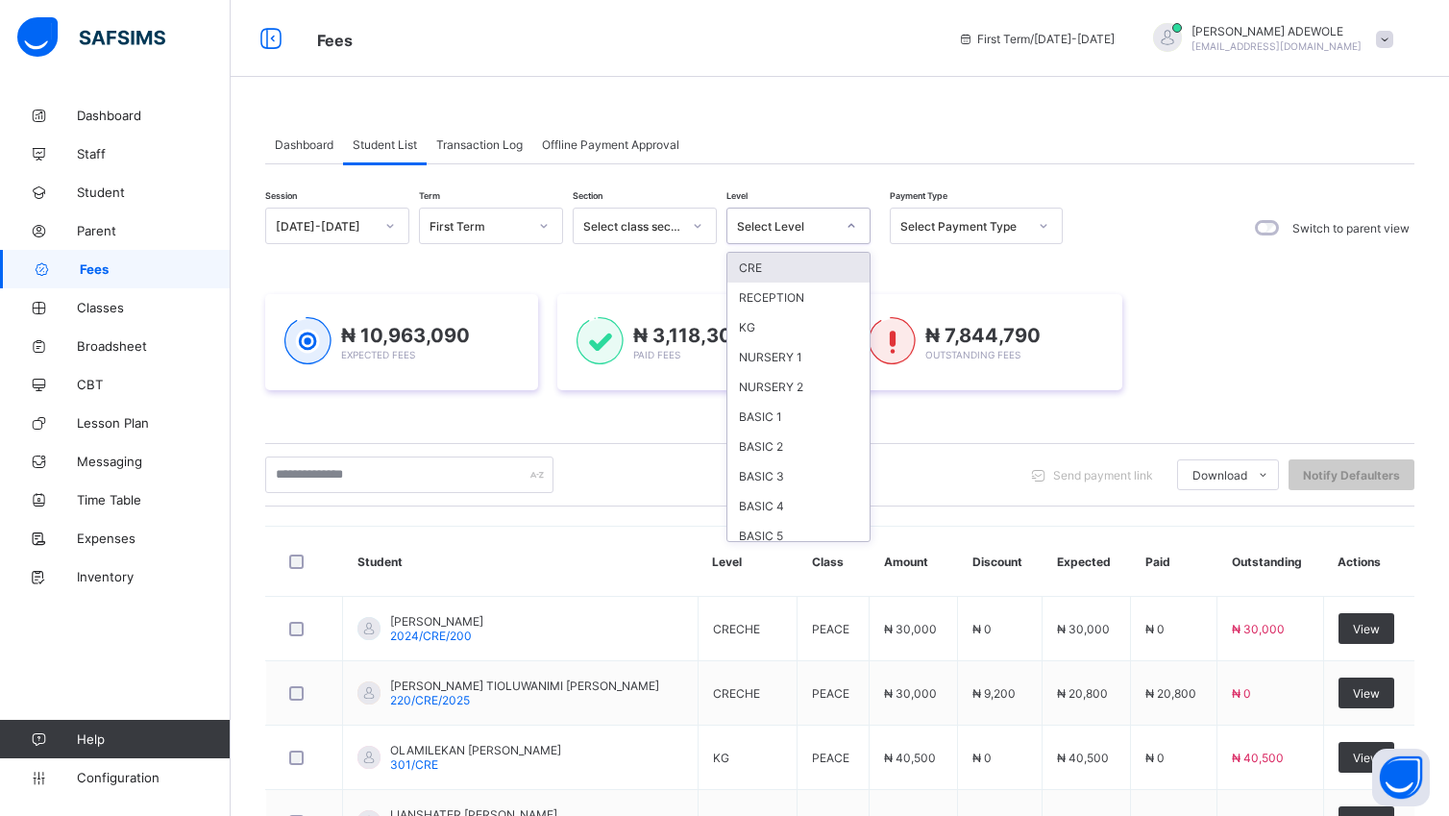
drag, startPoint x: 805, startPoint y: 217, endPoint x: 857, endPoint y: 228, distance: 52.9
click at [857, 228] on div "Select Level" at bounding box center [798, 226] width 144 height 37
click at [830, 396] on div "NURSERY 2" at bounding box center [798, 387] width 142 height 30
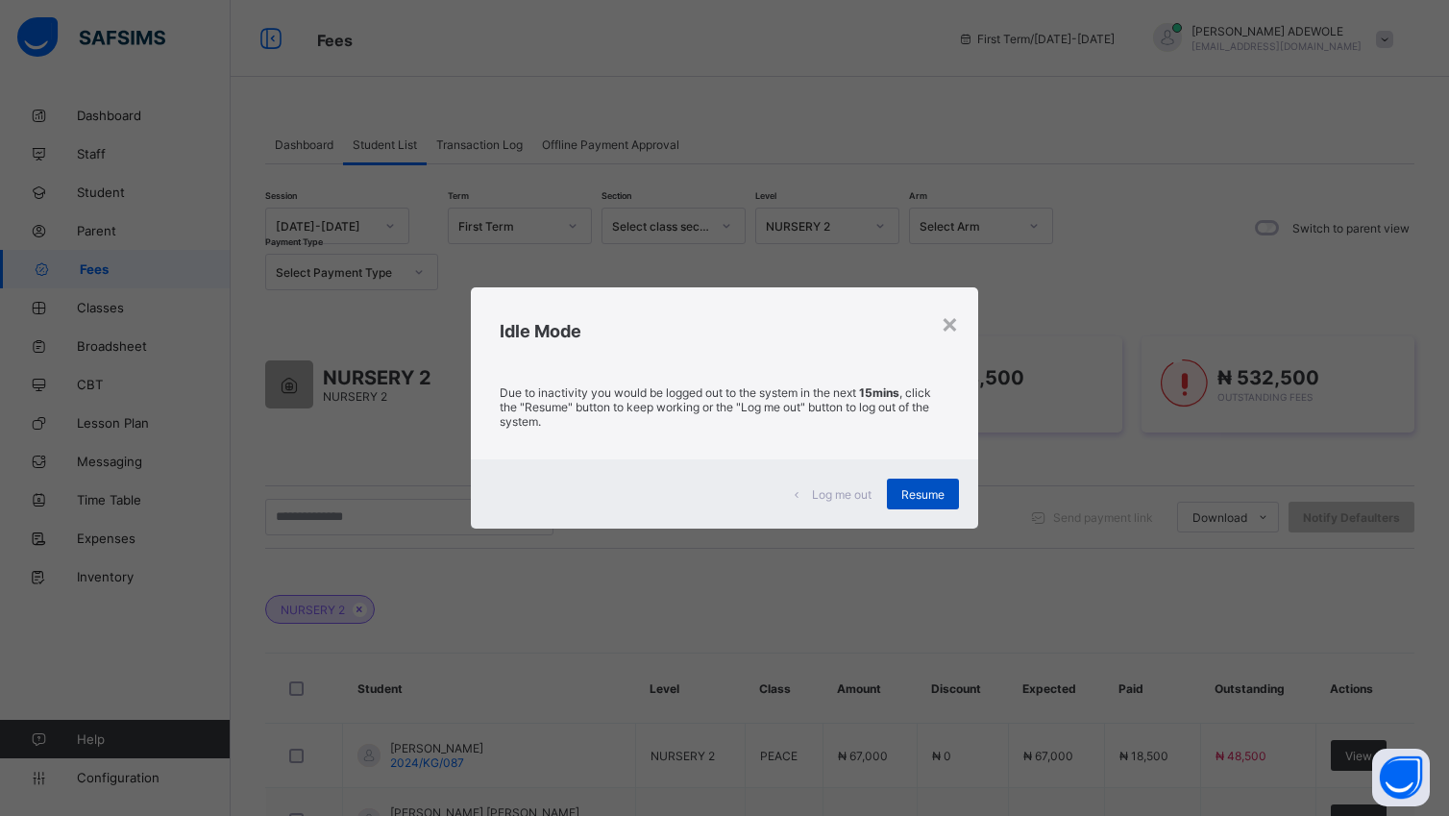
click at [936, 489] on span "Resume" at bounding box center [922, 494] width 43 height 14
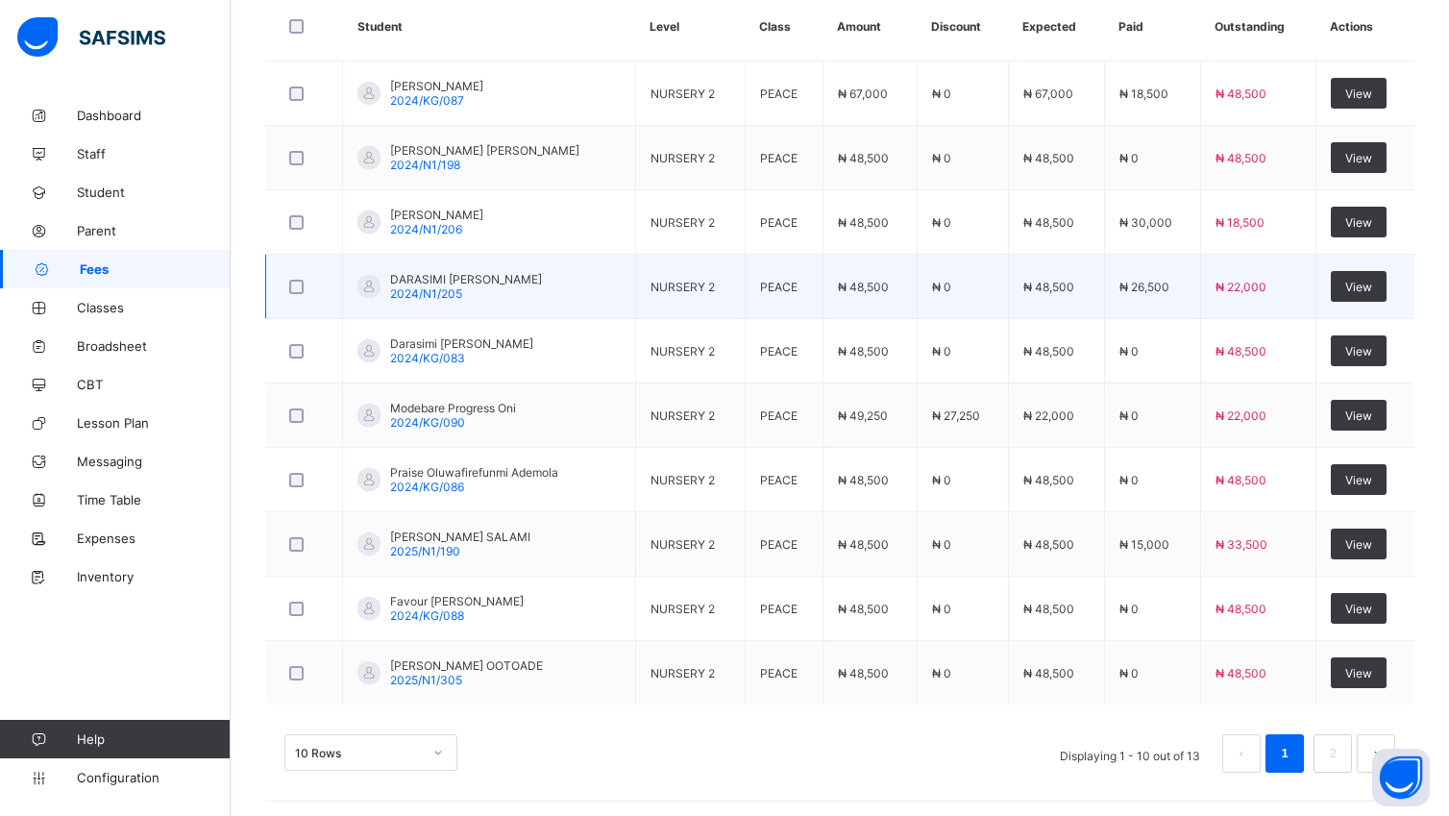
scroll to position [671, 0]
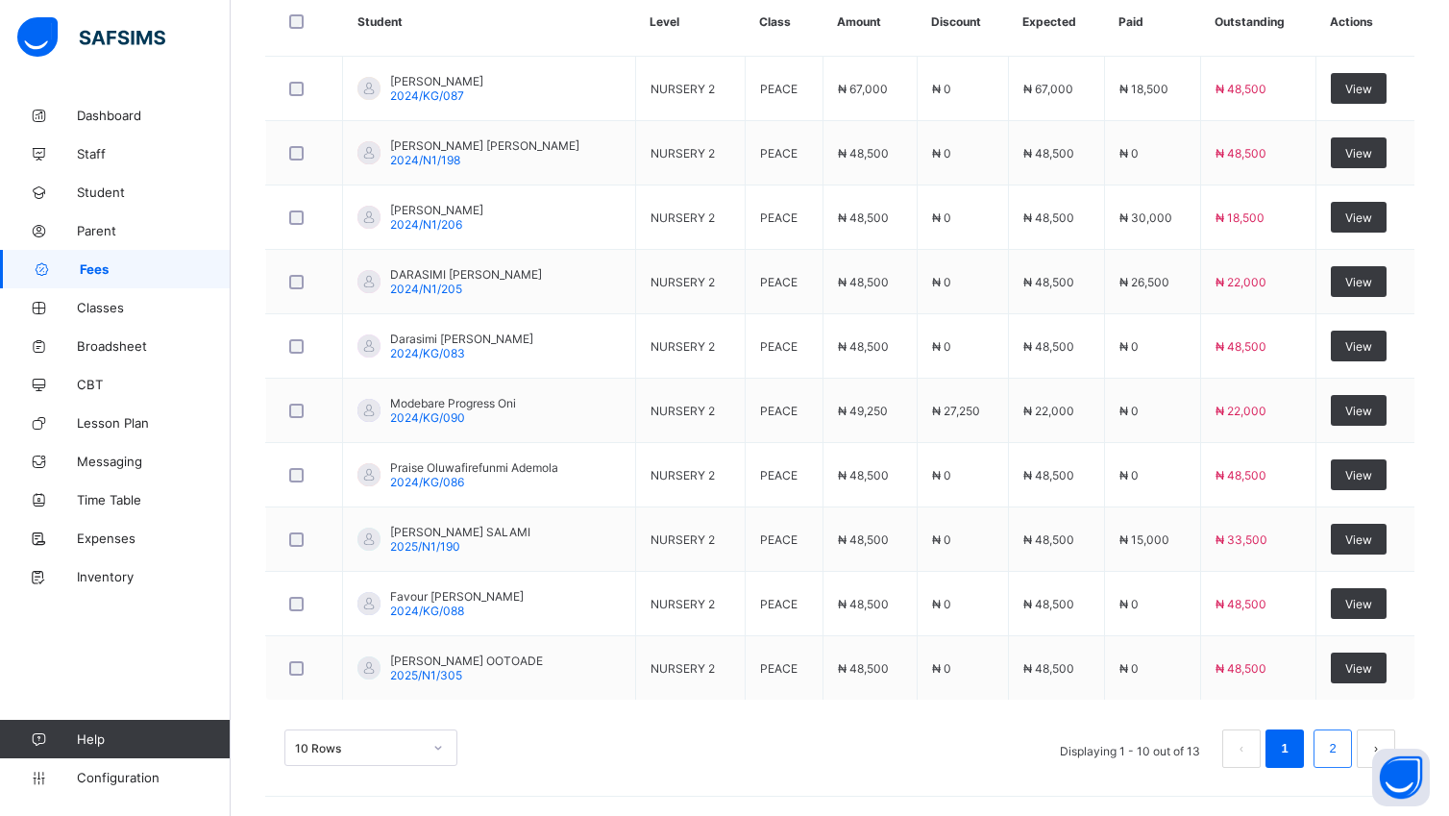
click at [1341, 746] on link "2" at bounding box center [1332, 748] width 18 height 25
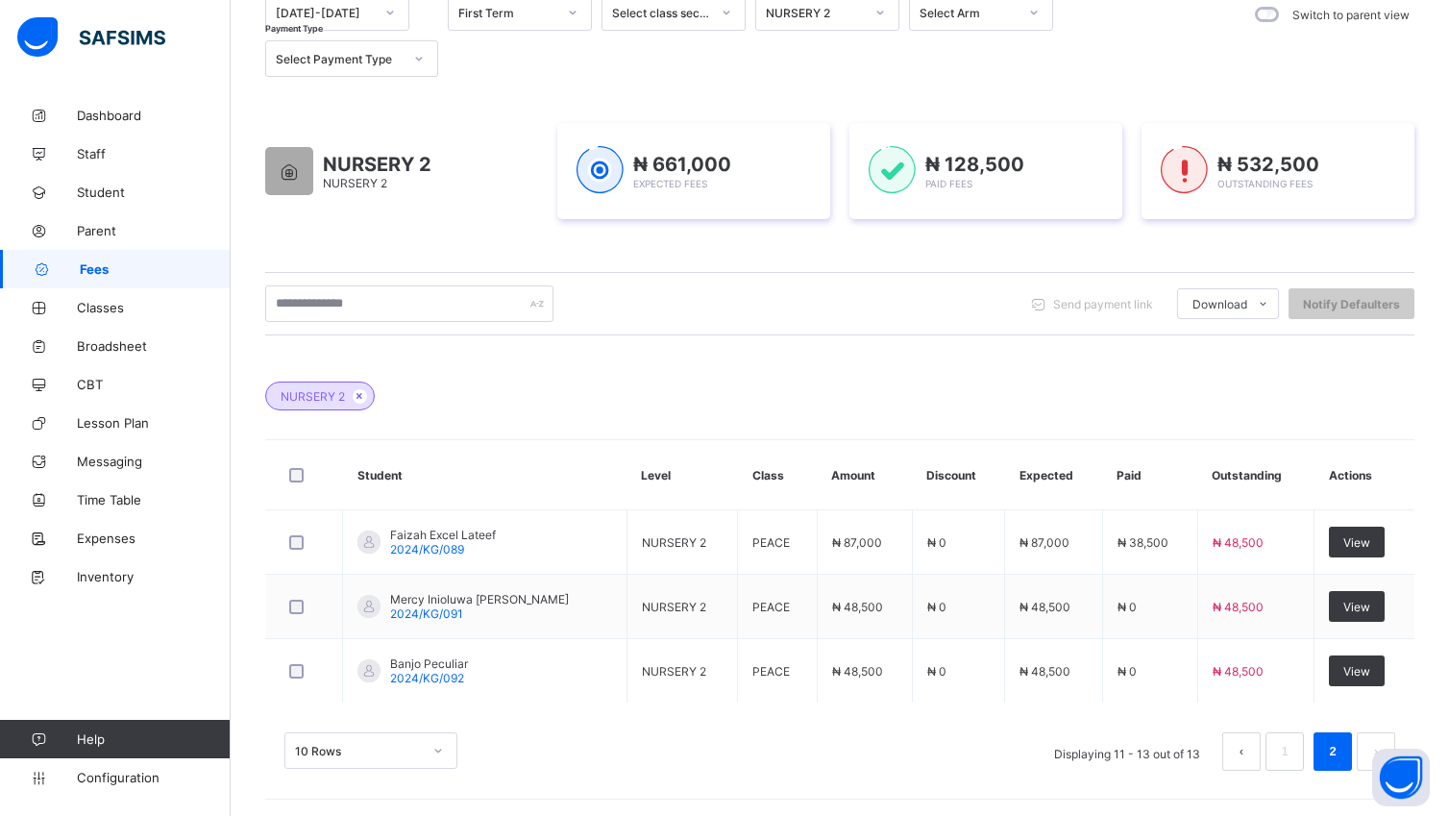
scroll to position [219, 0]
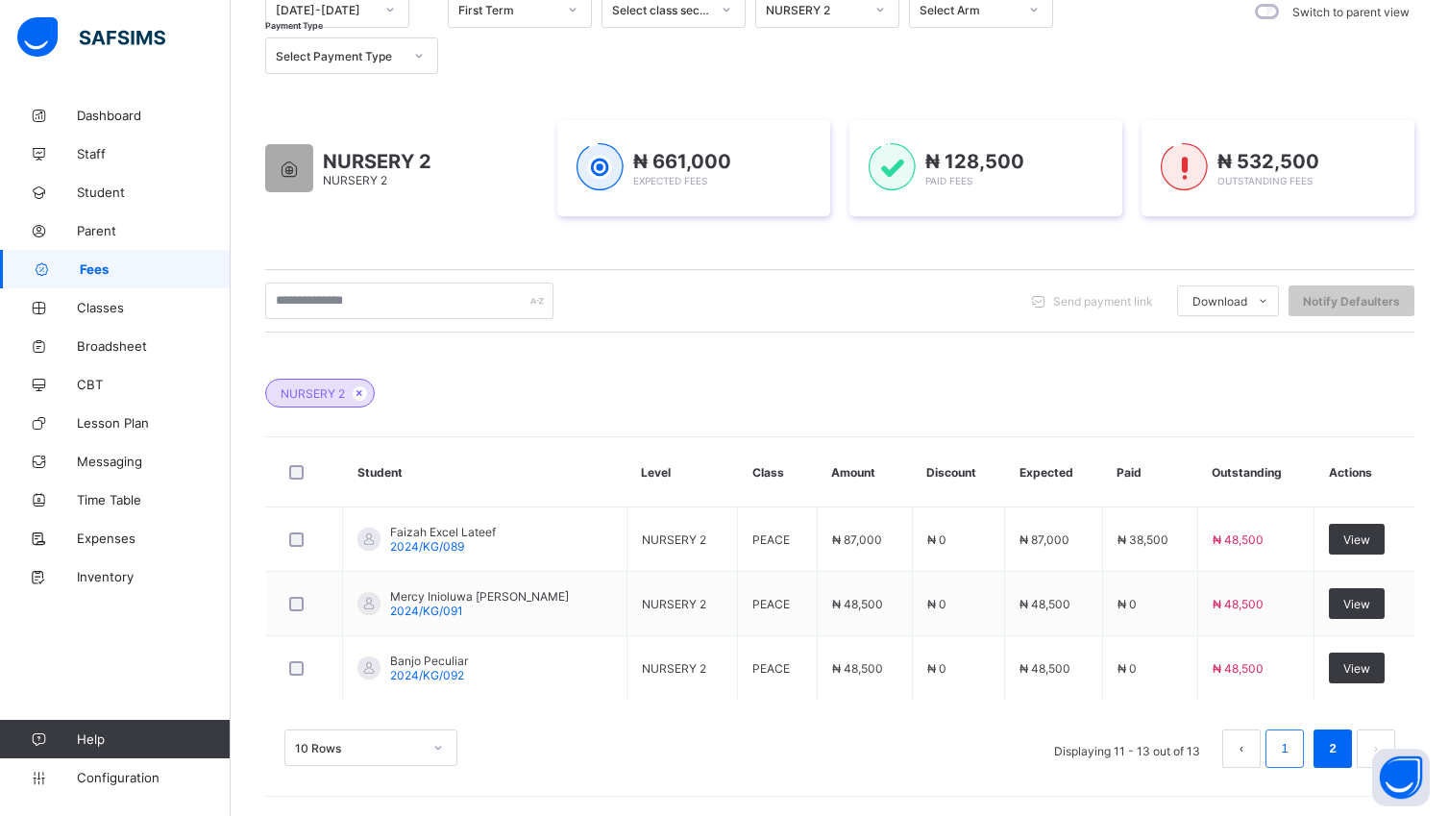
click at [1293, 750] on link "1" at bounding box center [1284, 748] width 18 height 25
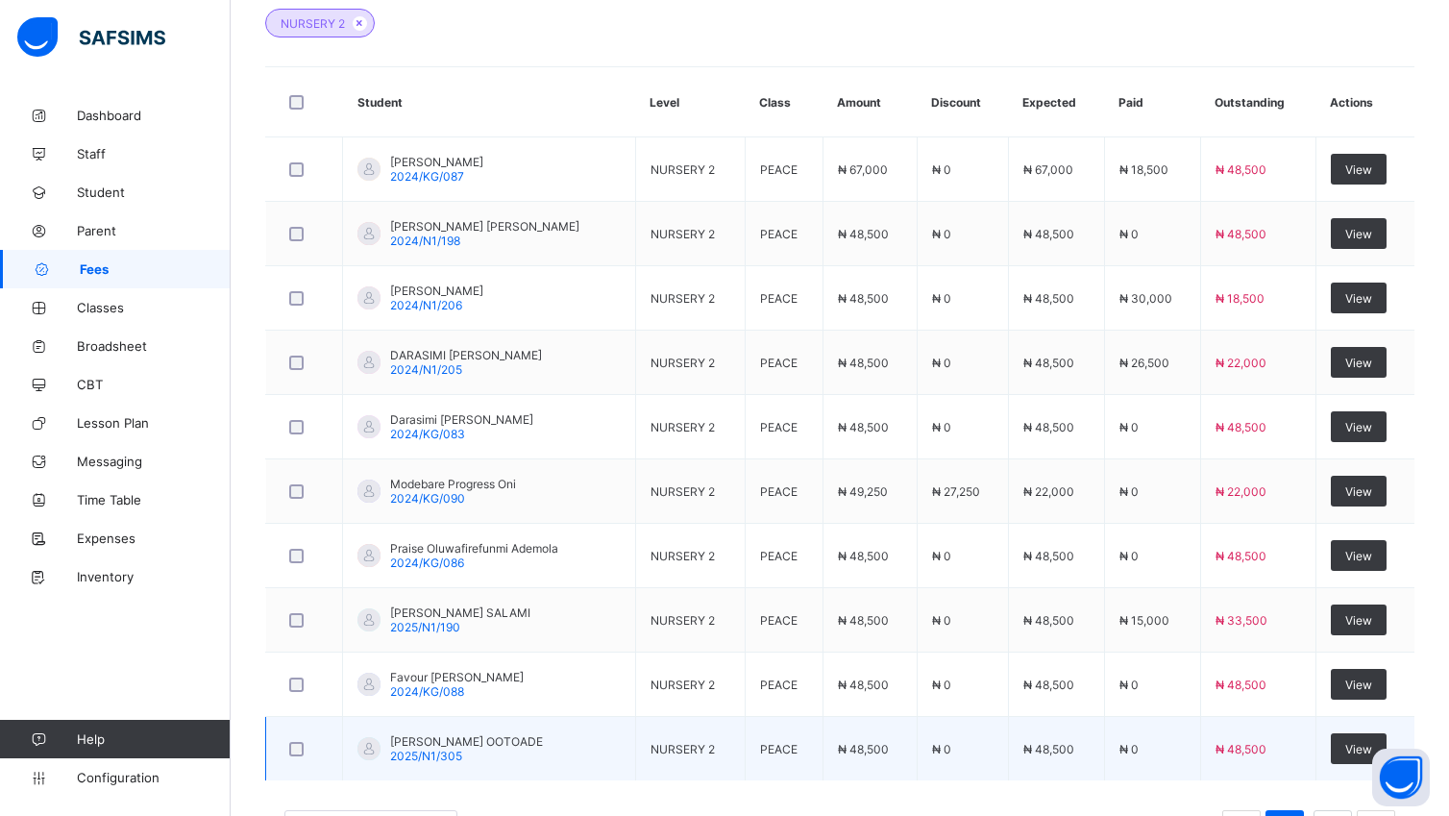
scroll to position [671, 0]
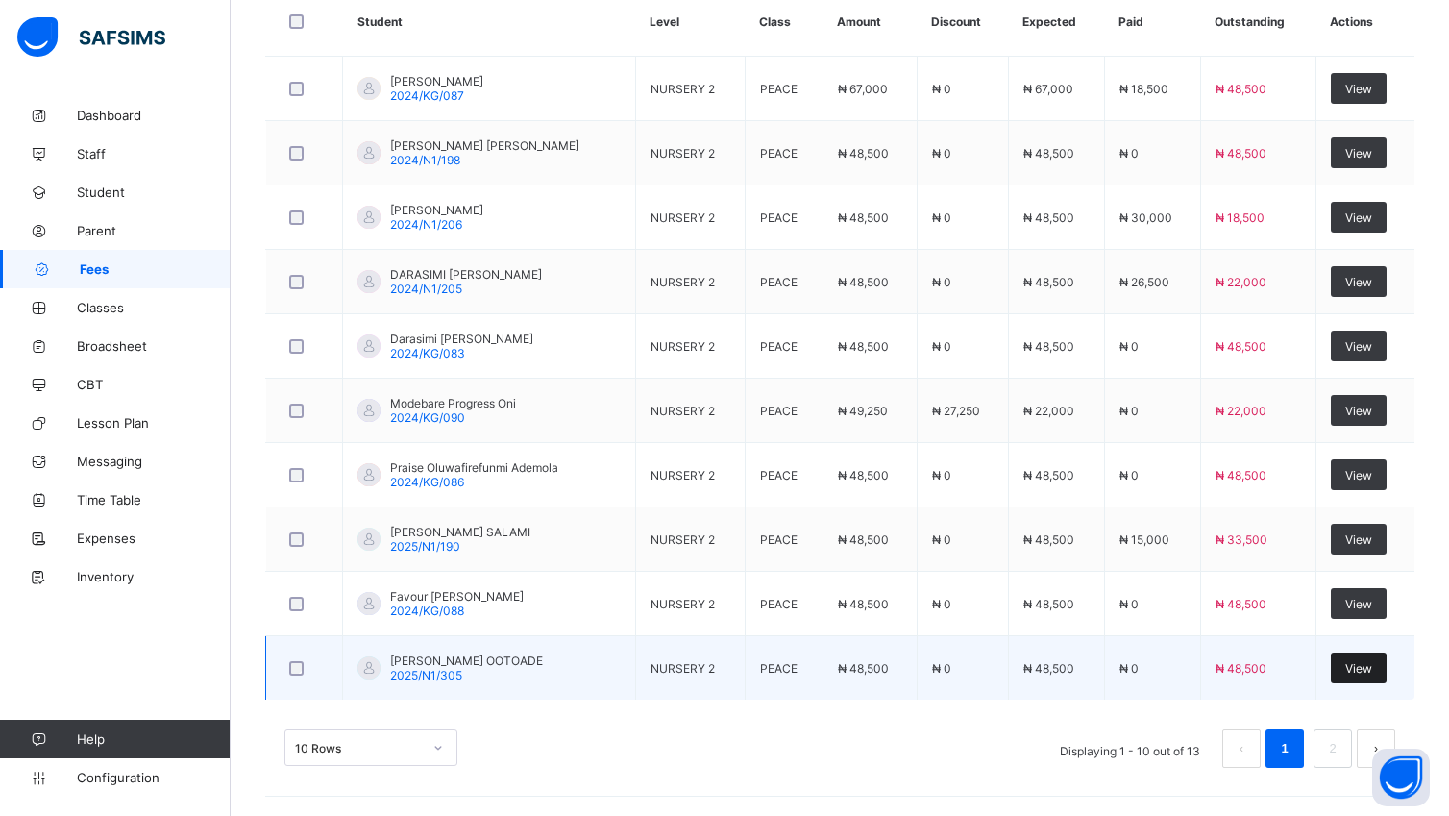
click at [1372, 661] on span "View" at bounding box center [1358, 668] width 27 height 14
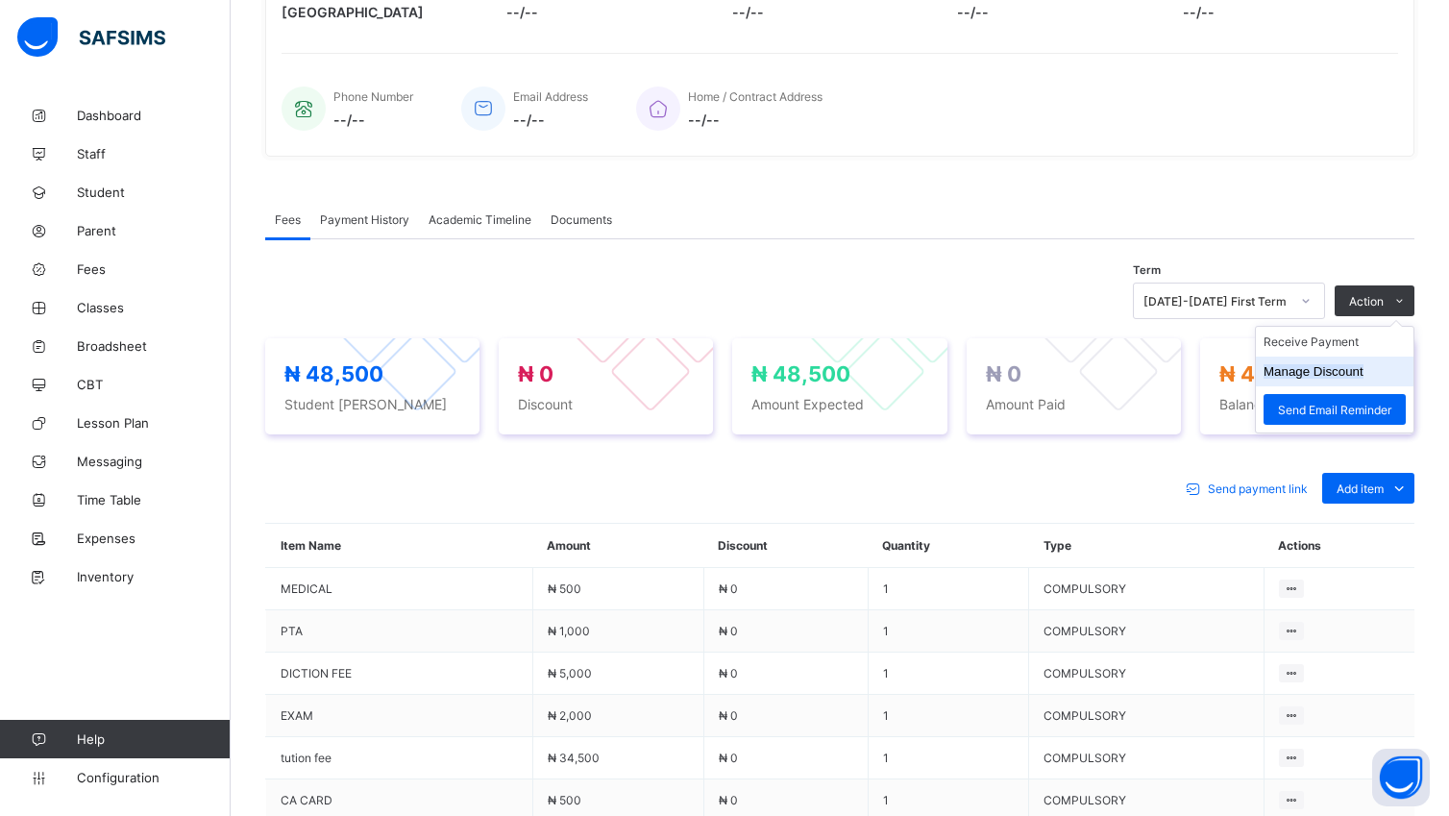
scroll to position [659, 0]
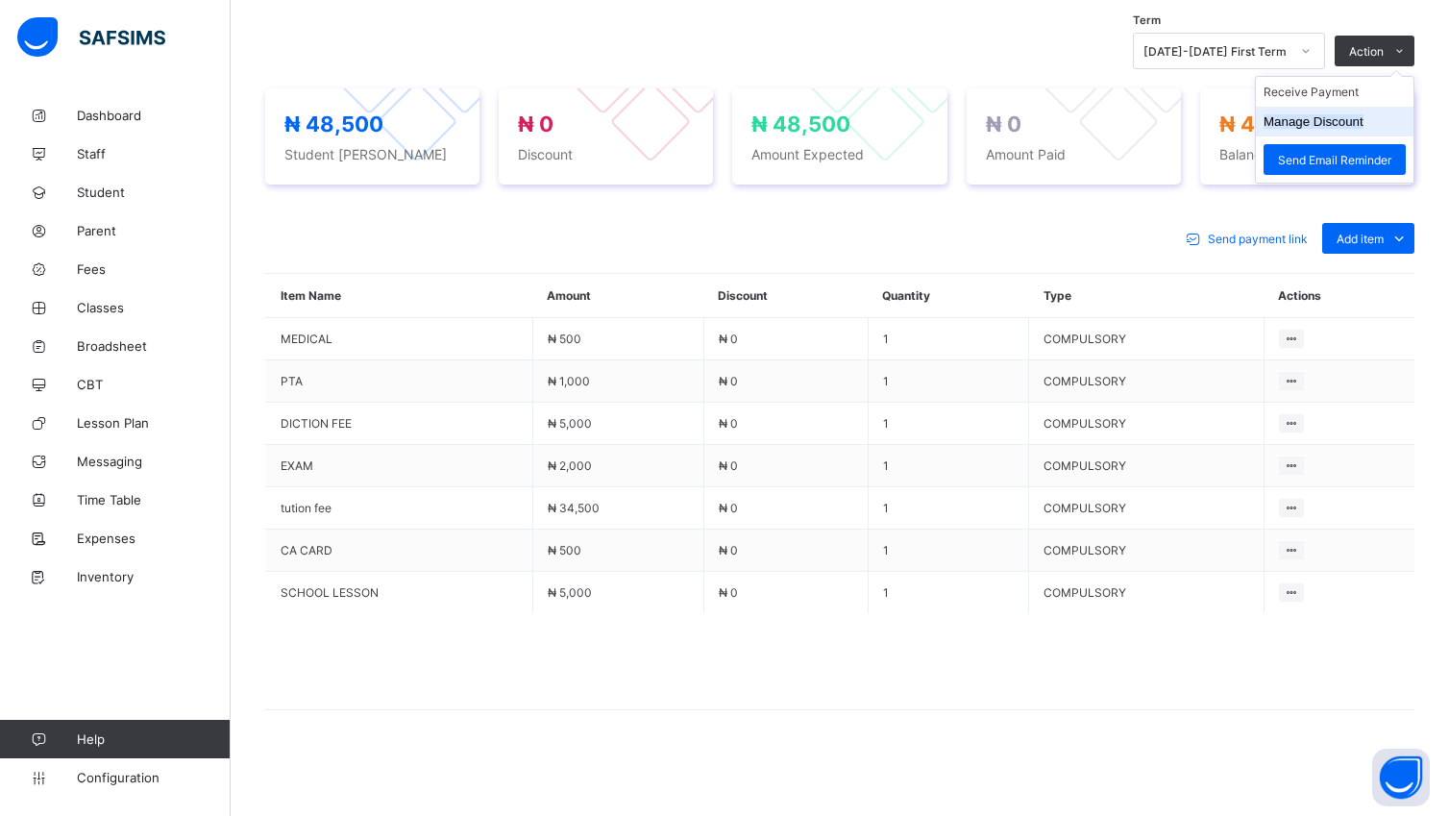
click at [1363, 124] on button "Manage Discount" at bounding box center [1313, 121] width 100 height 14
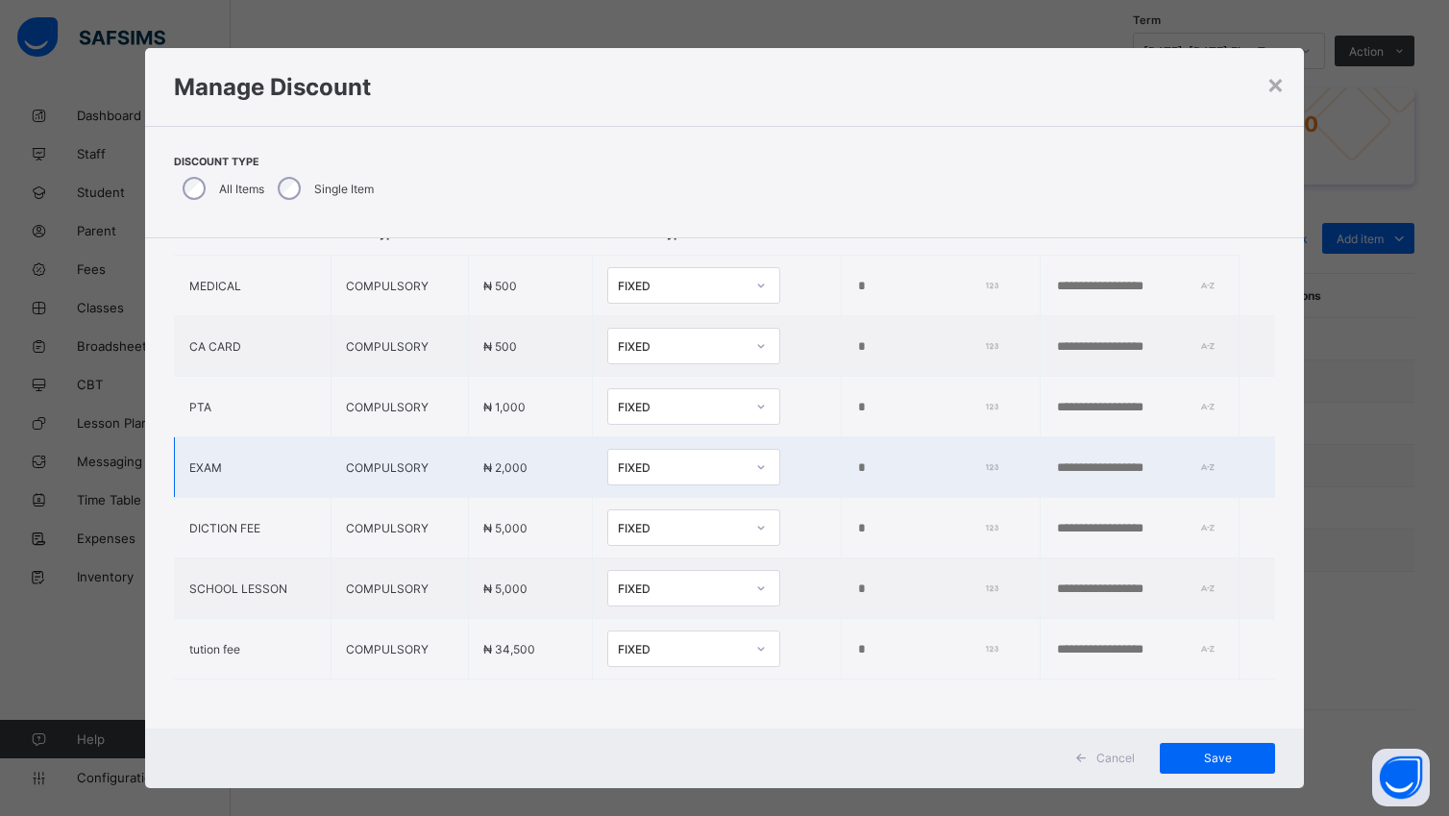
scroll to position [19, 0]
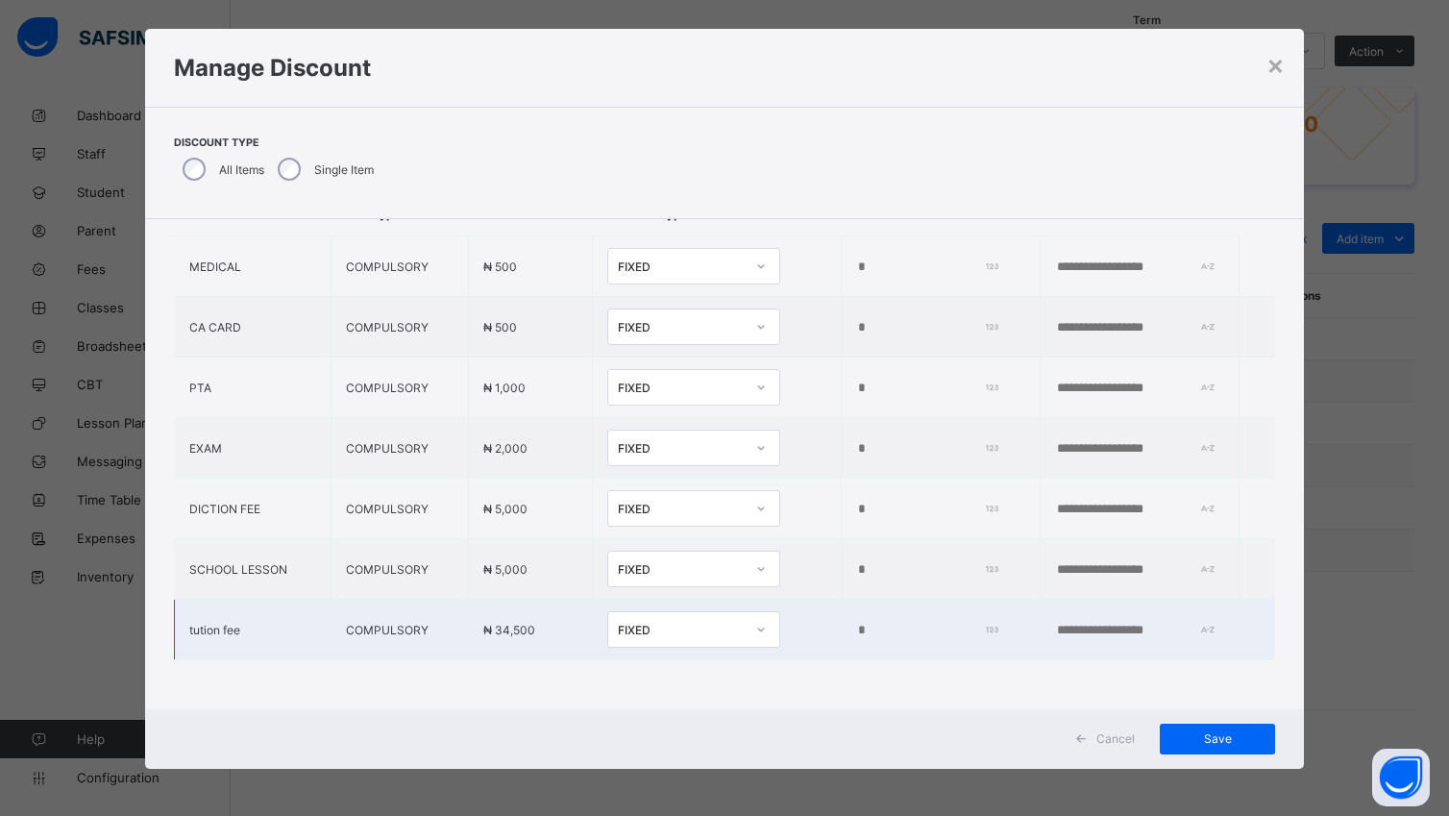
drag, startPoint x: 838, startPoint y: 613, endPoint x: 851, endPoint y: 620, distance: 15.0
click at [851, 619] on td "*" at bounding box center [940, 630] width 199 height 61
click at [856, 623] on input "******" at bounding box center [924, 630] width 137 height 15
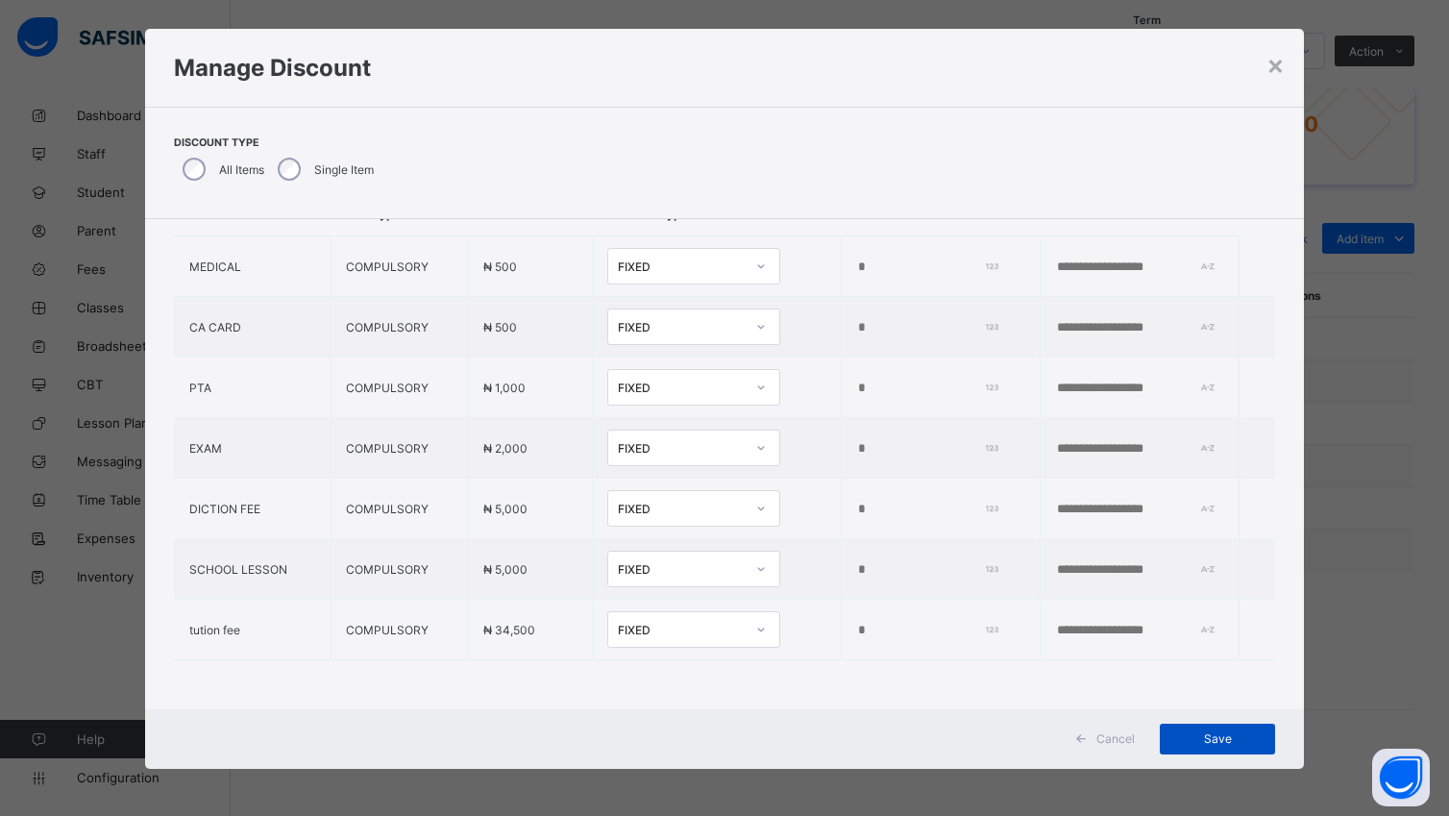
type input "*****"
click at [1215, 732] on span "Save" at bounding box center [1217, 738] width 86 height 14
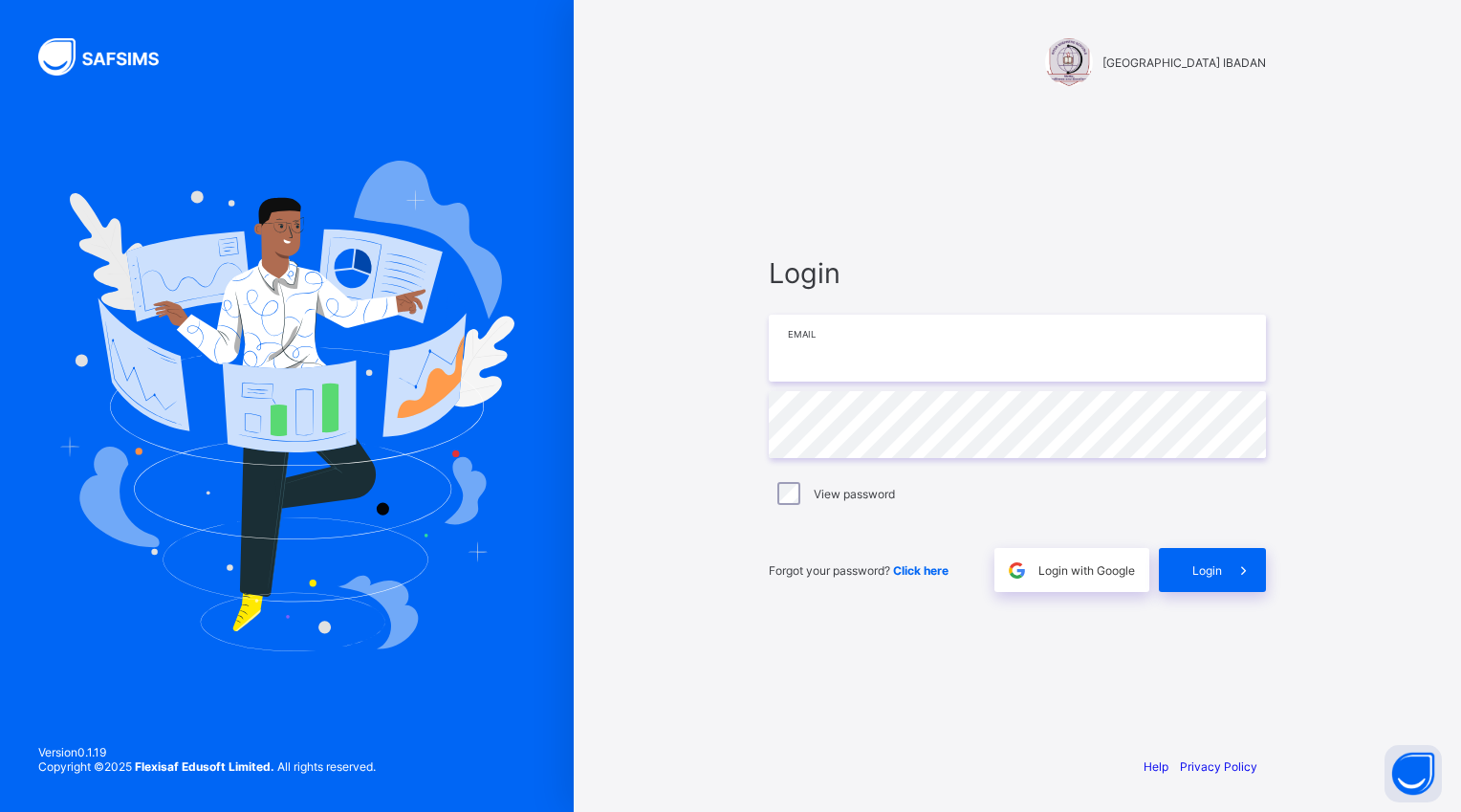
type input "**********"
click at [1220, 554] on div "Login" at bounding box center [1212, 570] width 107 height 44
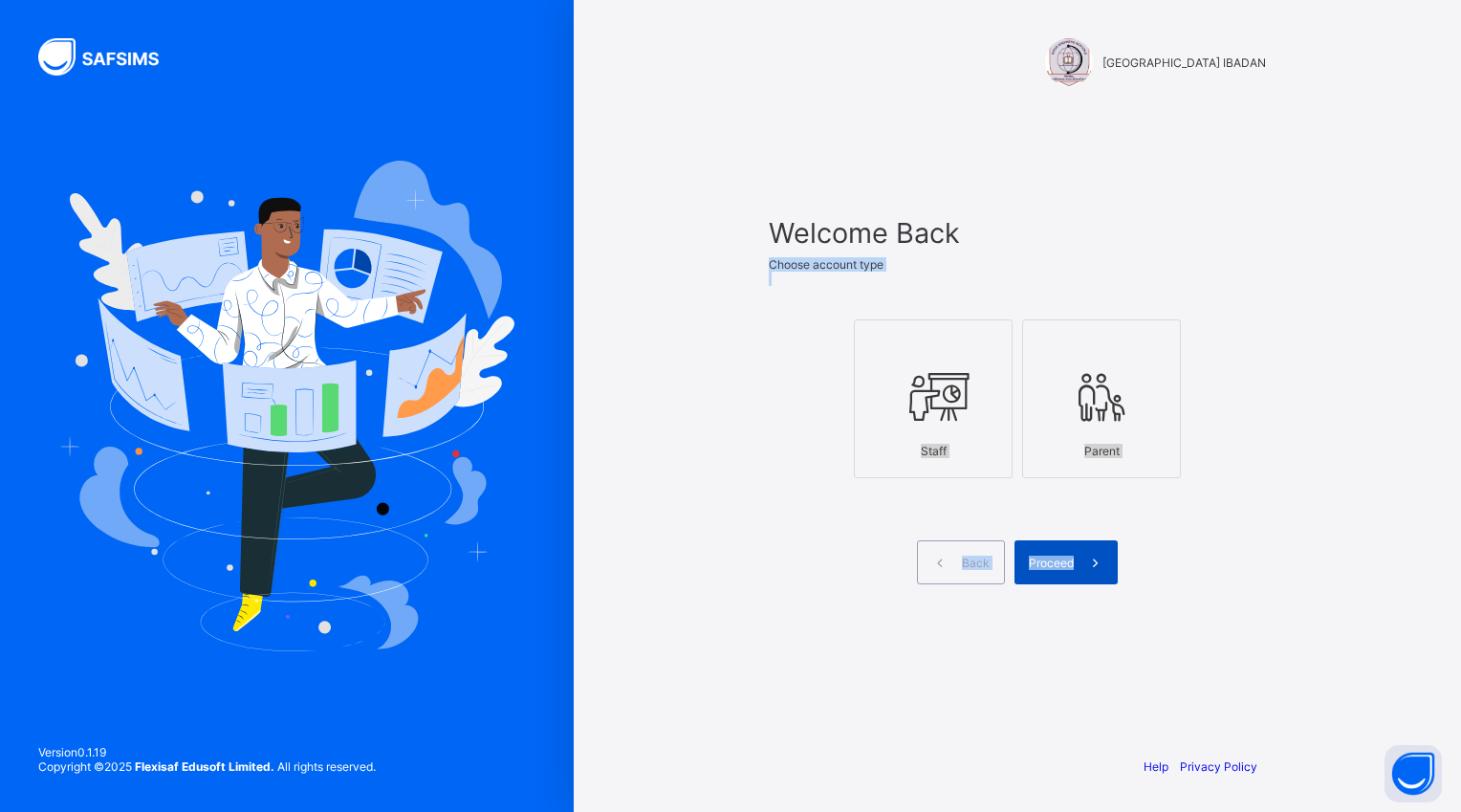
click at [1064, 567] on span "Proceed" at bounding box center [1051, 562] width 45 height 14
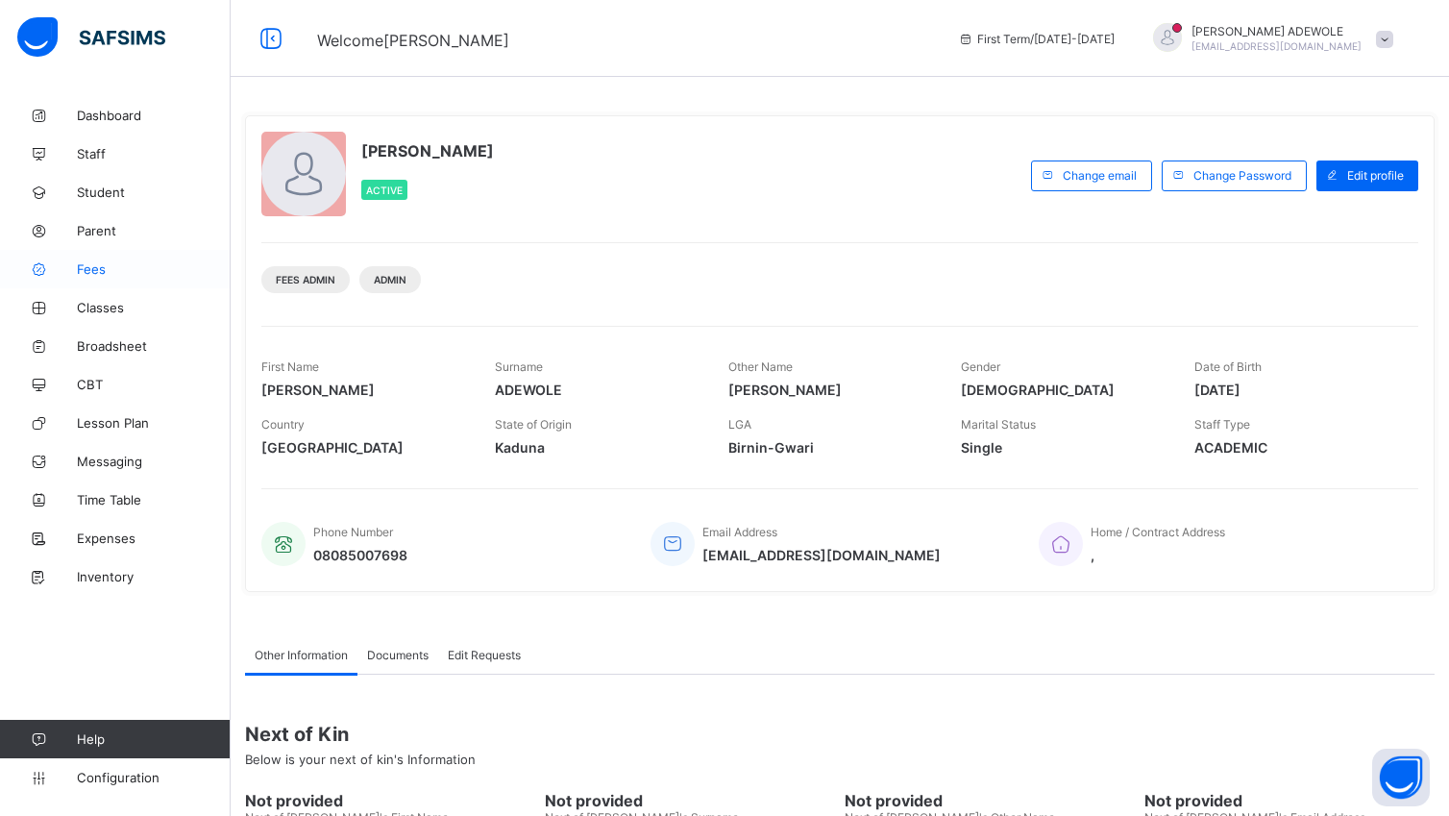
click at [86, 266] on span "Fees" at bounding box center [154, 268] width 154 height 15
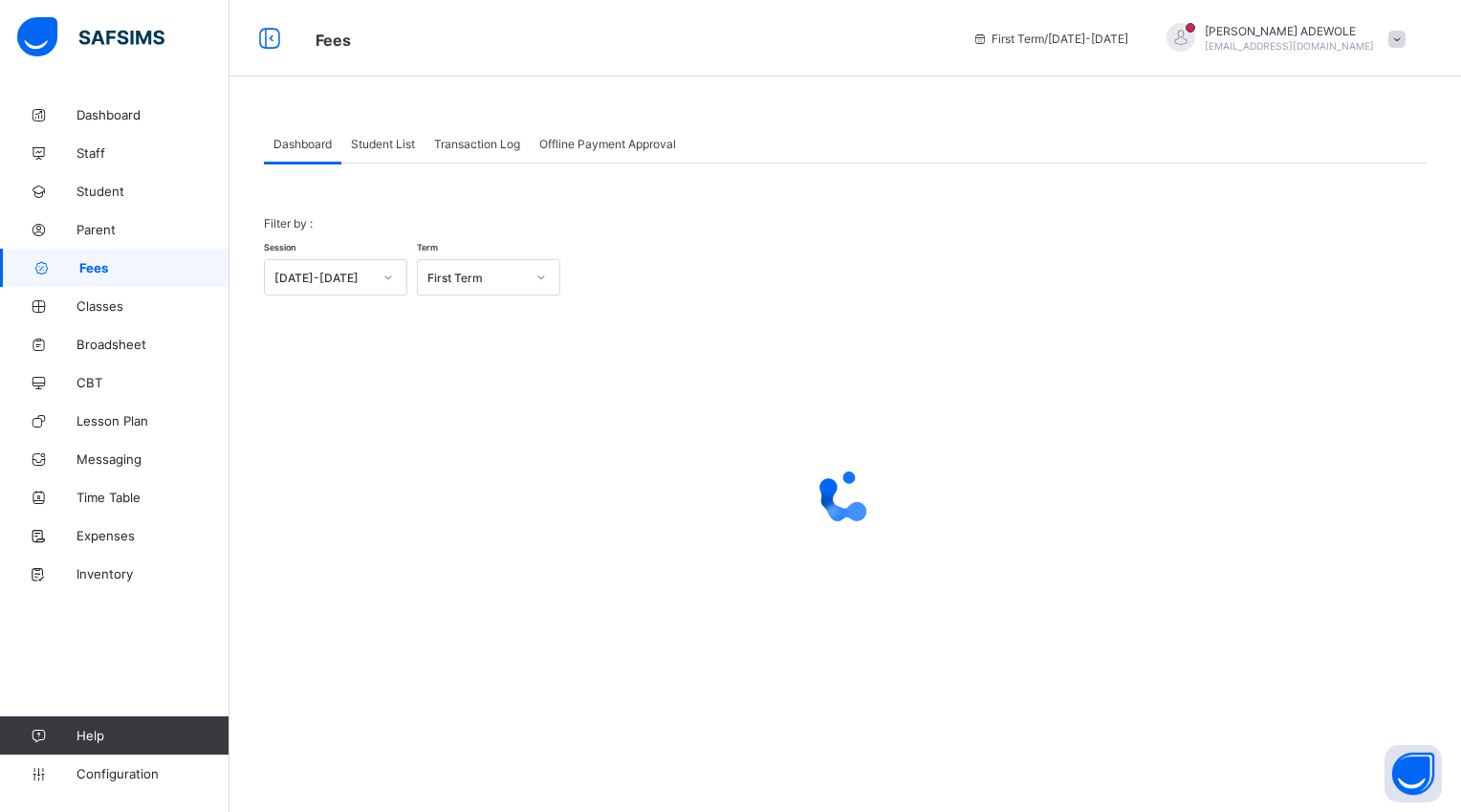
click at [376, 136] on span "Student List" at bounding box center [383, 143] width 64 height 14
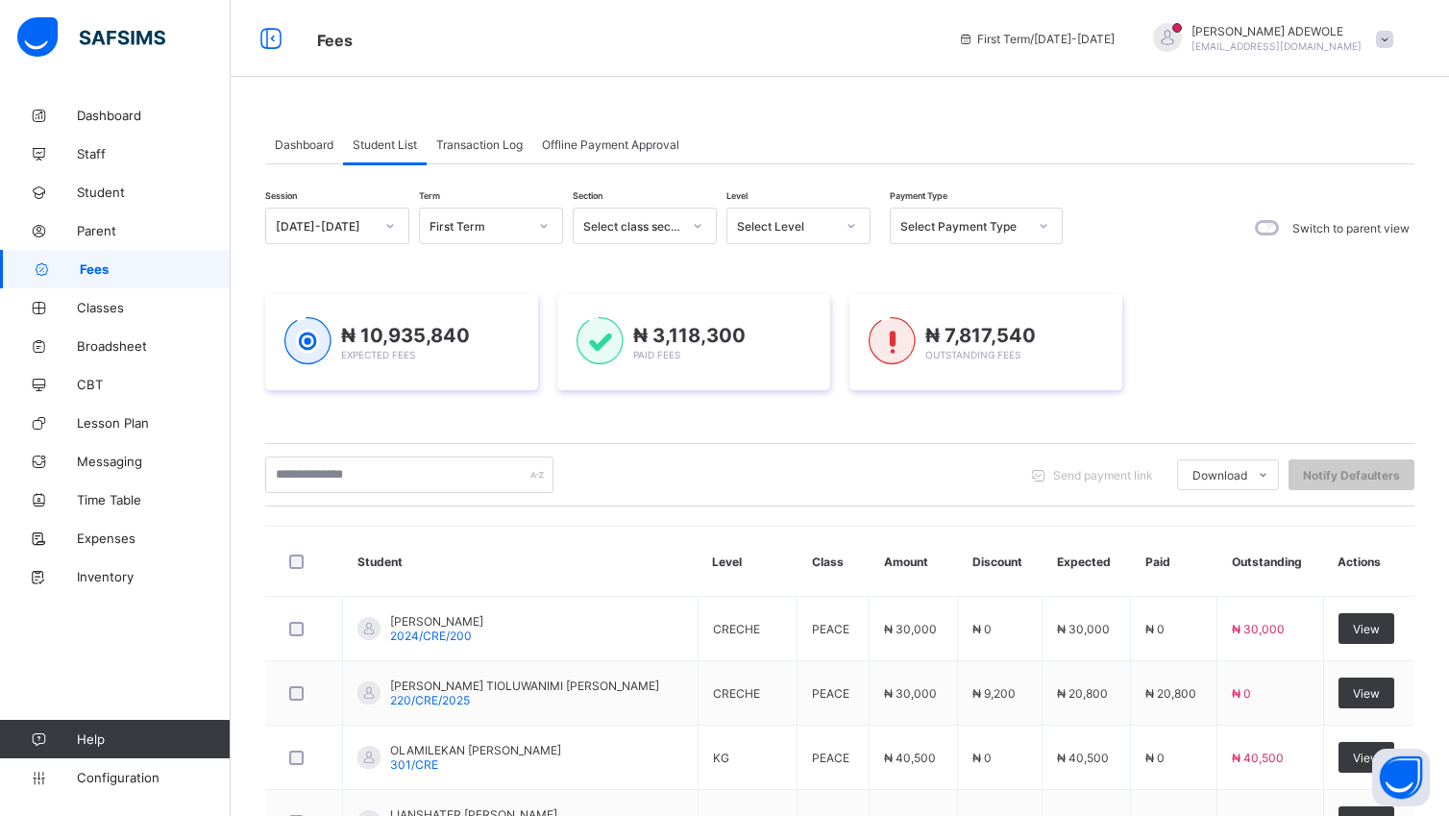
click at [853, 219] on icon at bounding box center [852, 225] width 12 height 19
click at [780, 392] on div "NURSERY 2" at bounding box center [798, 387] width 142 height 30
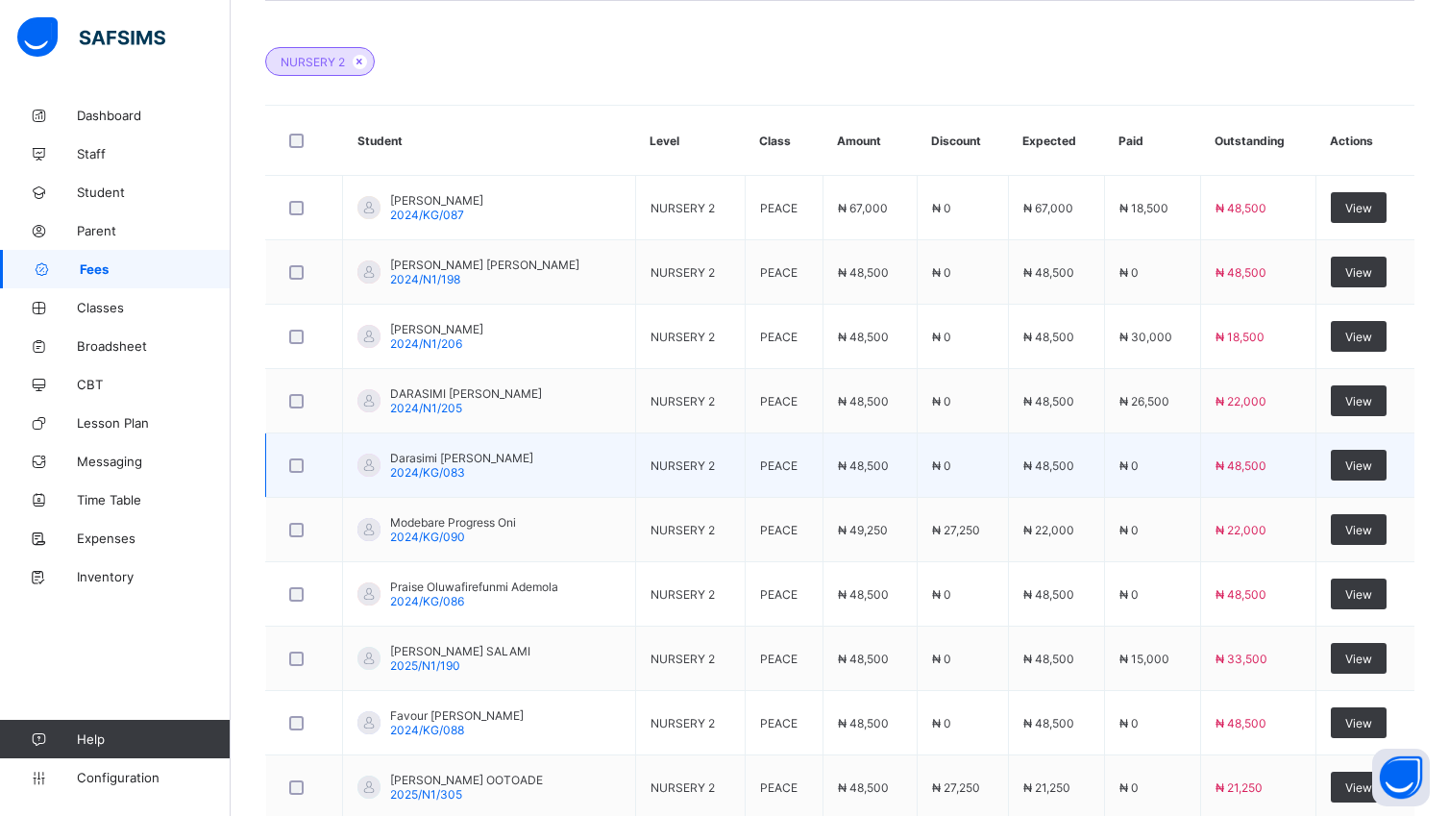
scroll to position [671, 0]
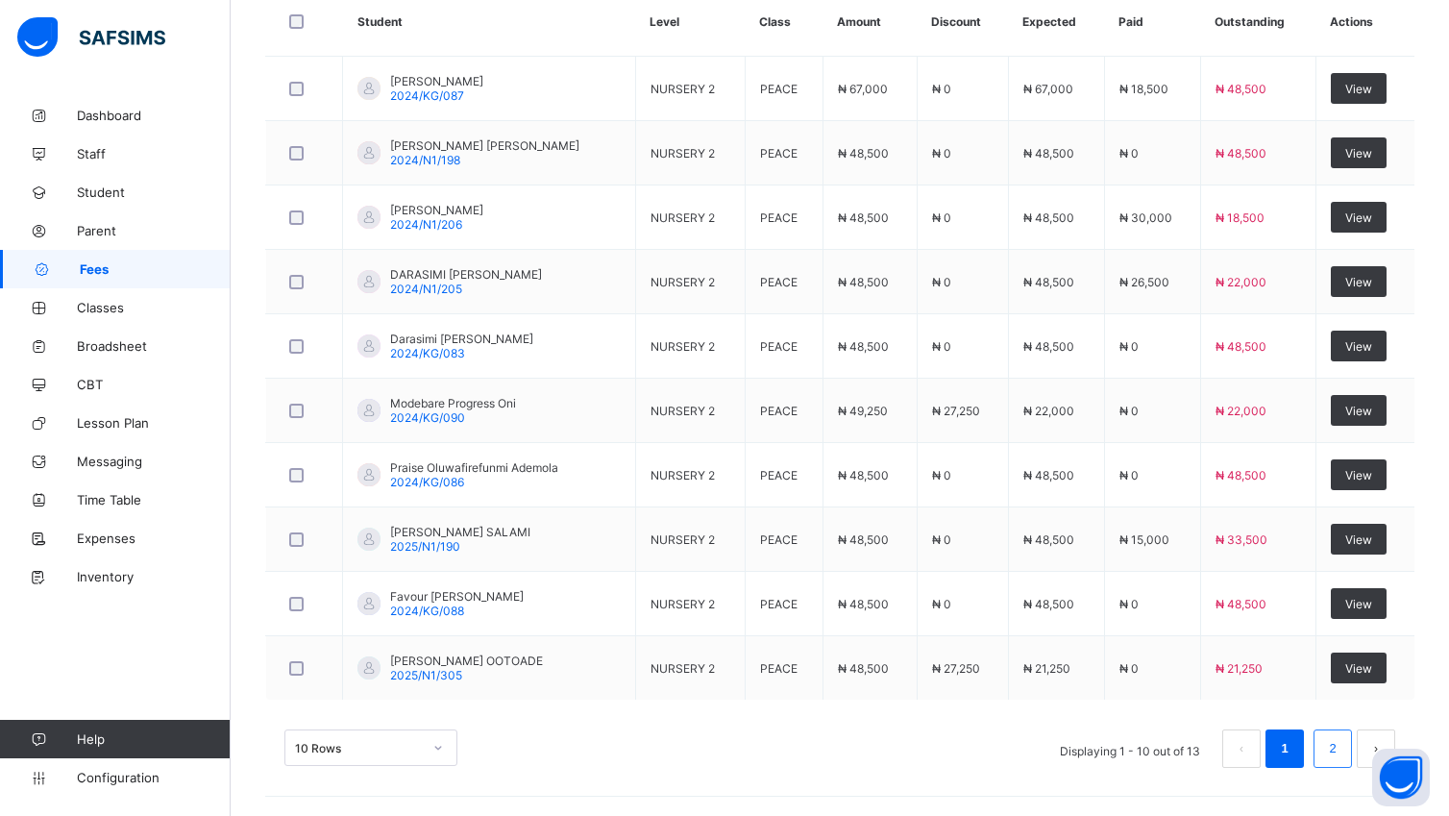
click at [1341, 750] on link "2" at bounding box center [1332, 748] width 18 height 25
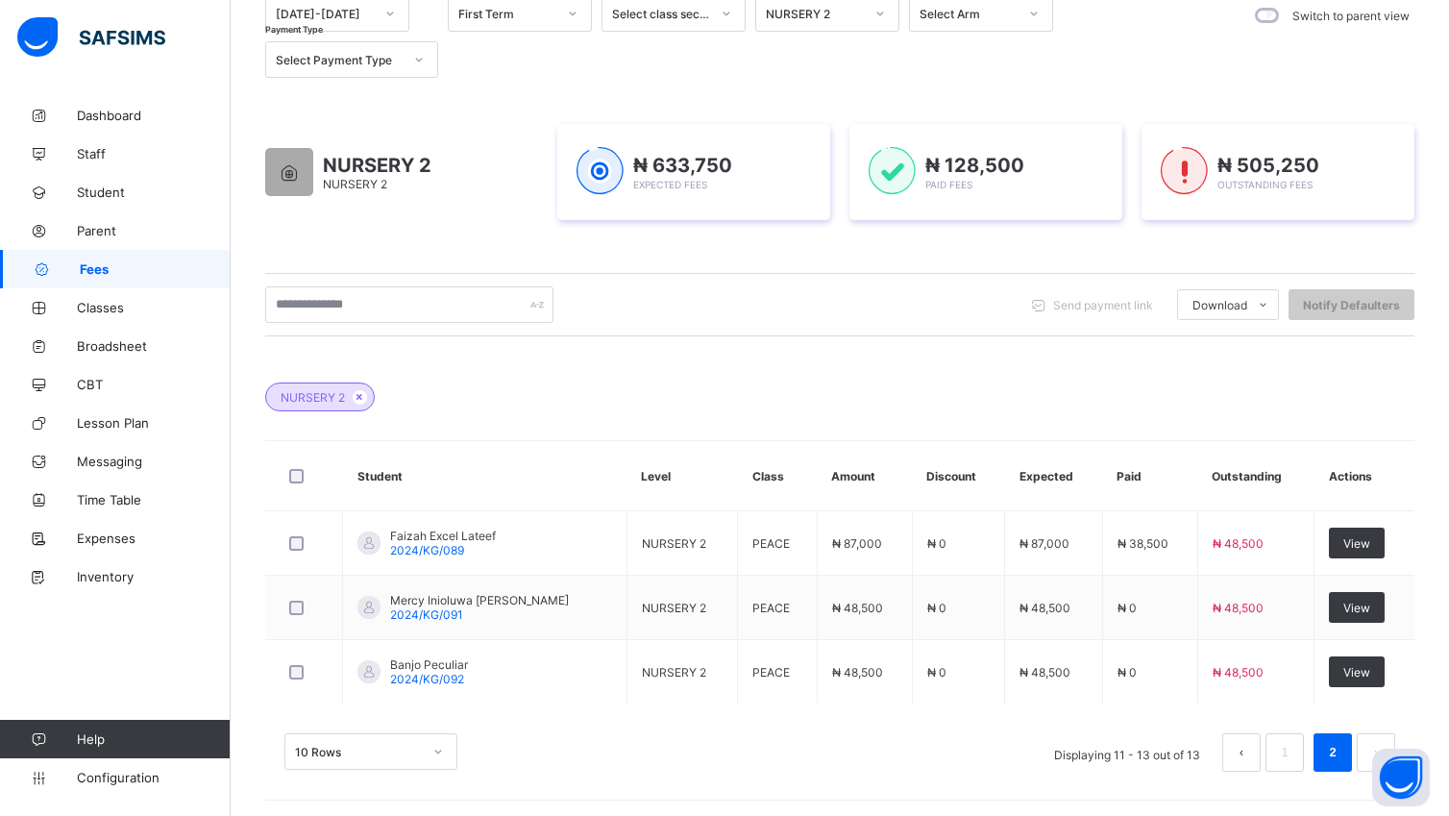
scroll to position [219, 0]
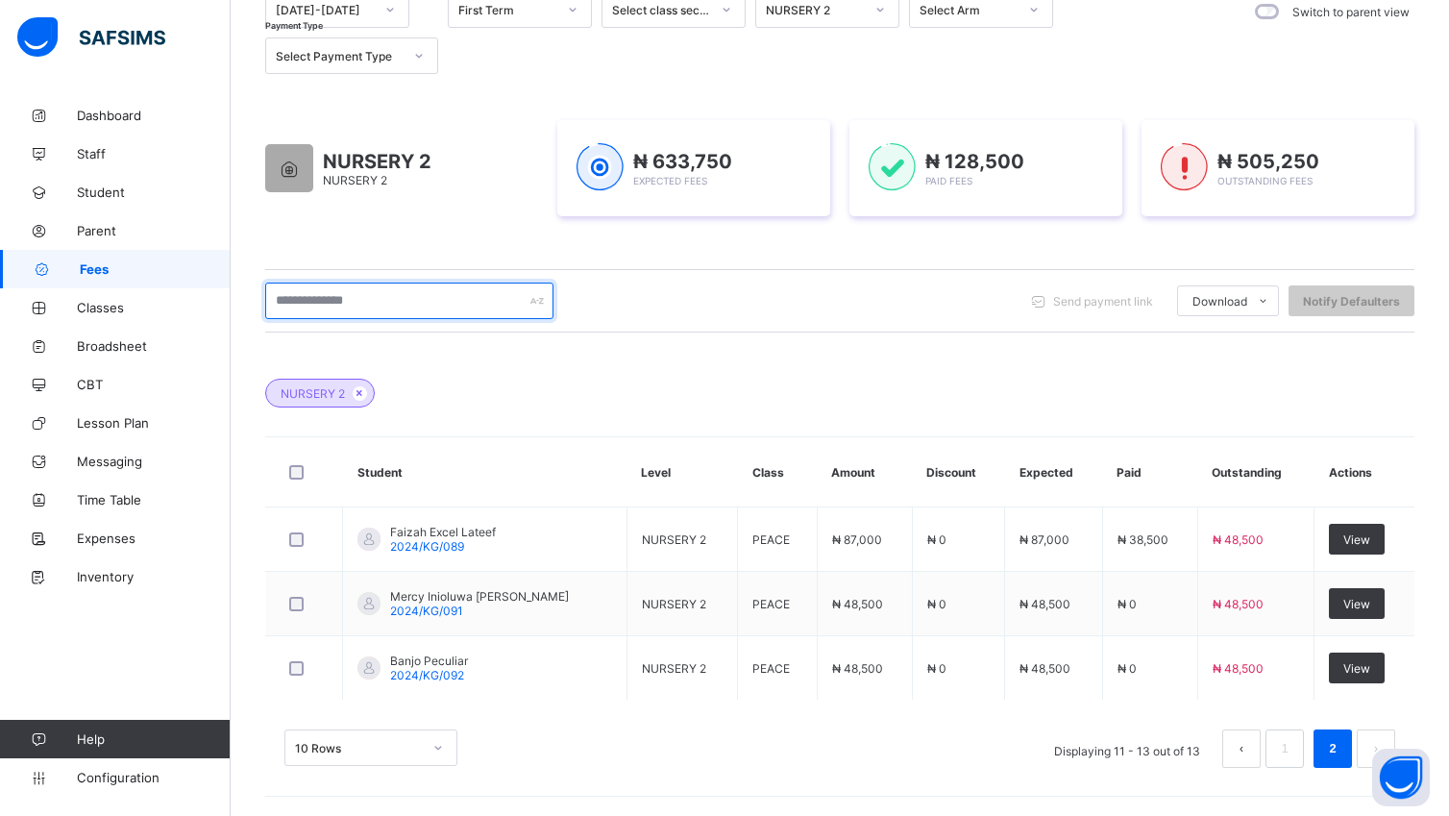
click at [382, 304] on input "text" at bounding box center [409, 300] width 288 height 37
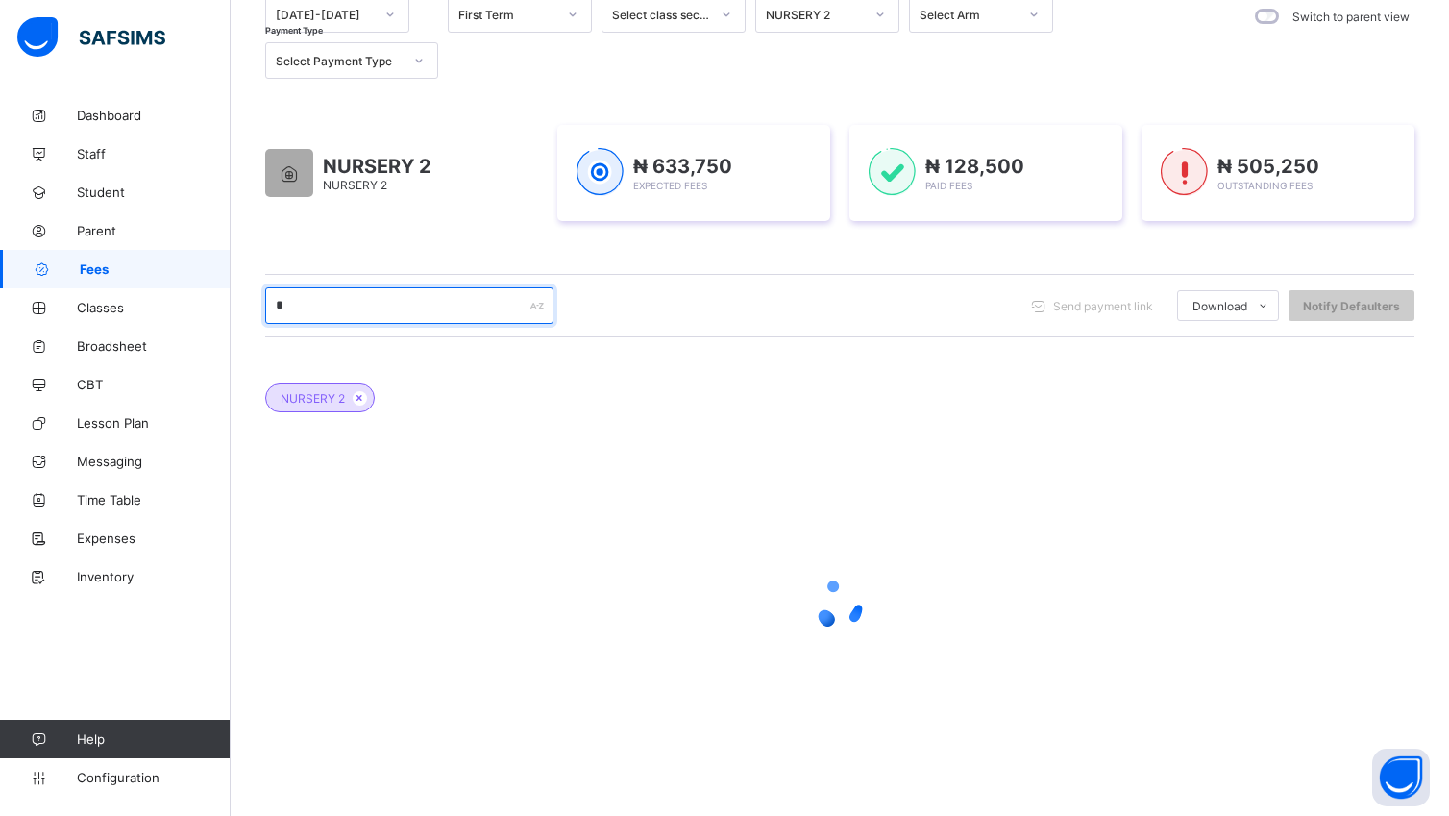
scroll to position [212, 0]
click at [680, 523] on div at bounding box center [839, 604] width 1149 height 365
click at [393, 308] on input "********" at bounding box center [409, 305] width 288 height 37
click at [504, 305] on input "**********" at bounding box center [409, 305] width 288 height 37
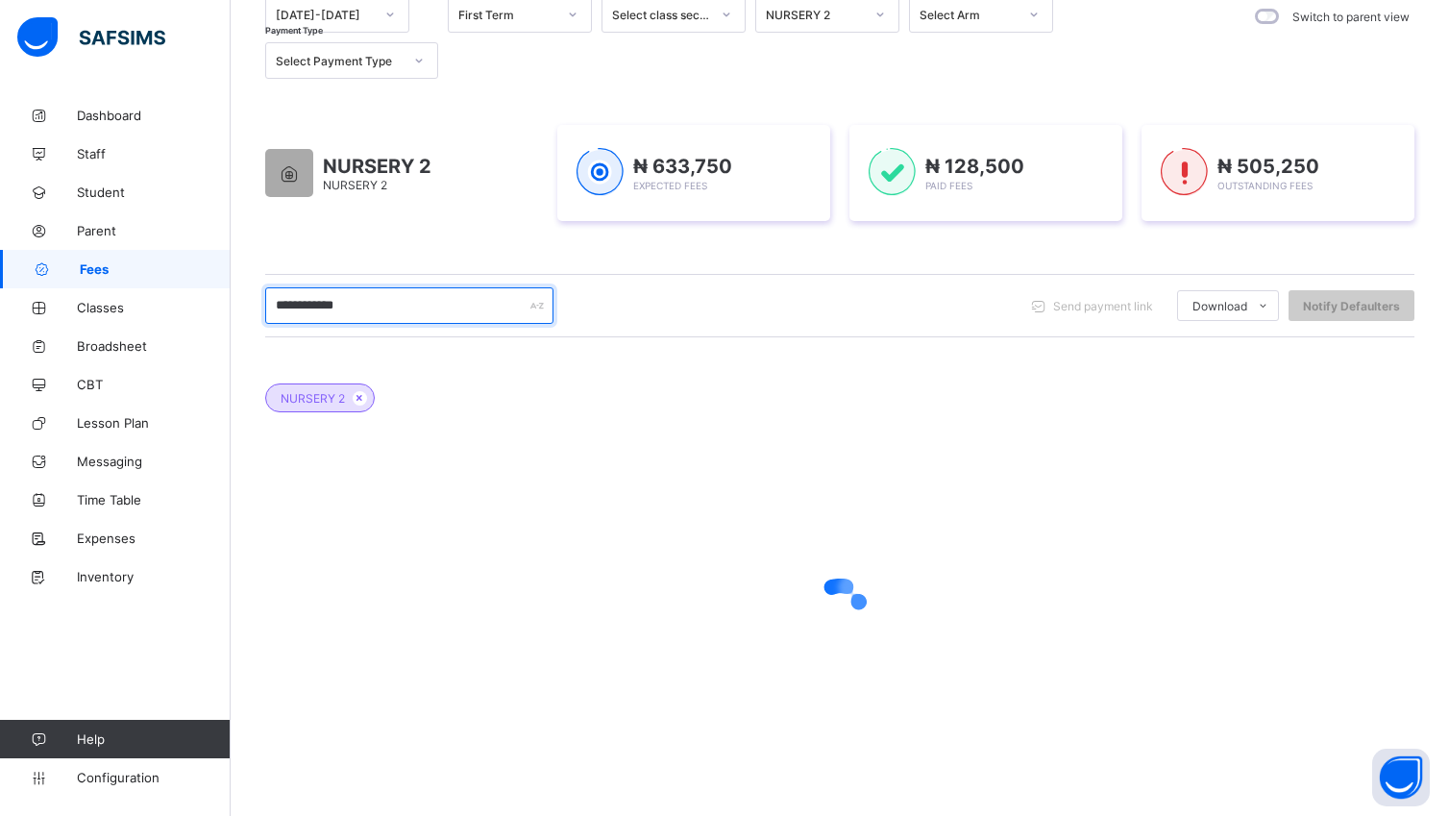
click at [504, 305] on input "**********" at bounding box center [409, 305] width 288 height 37
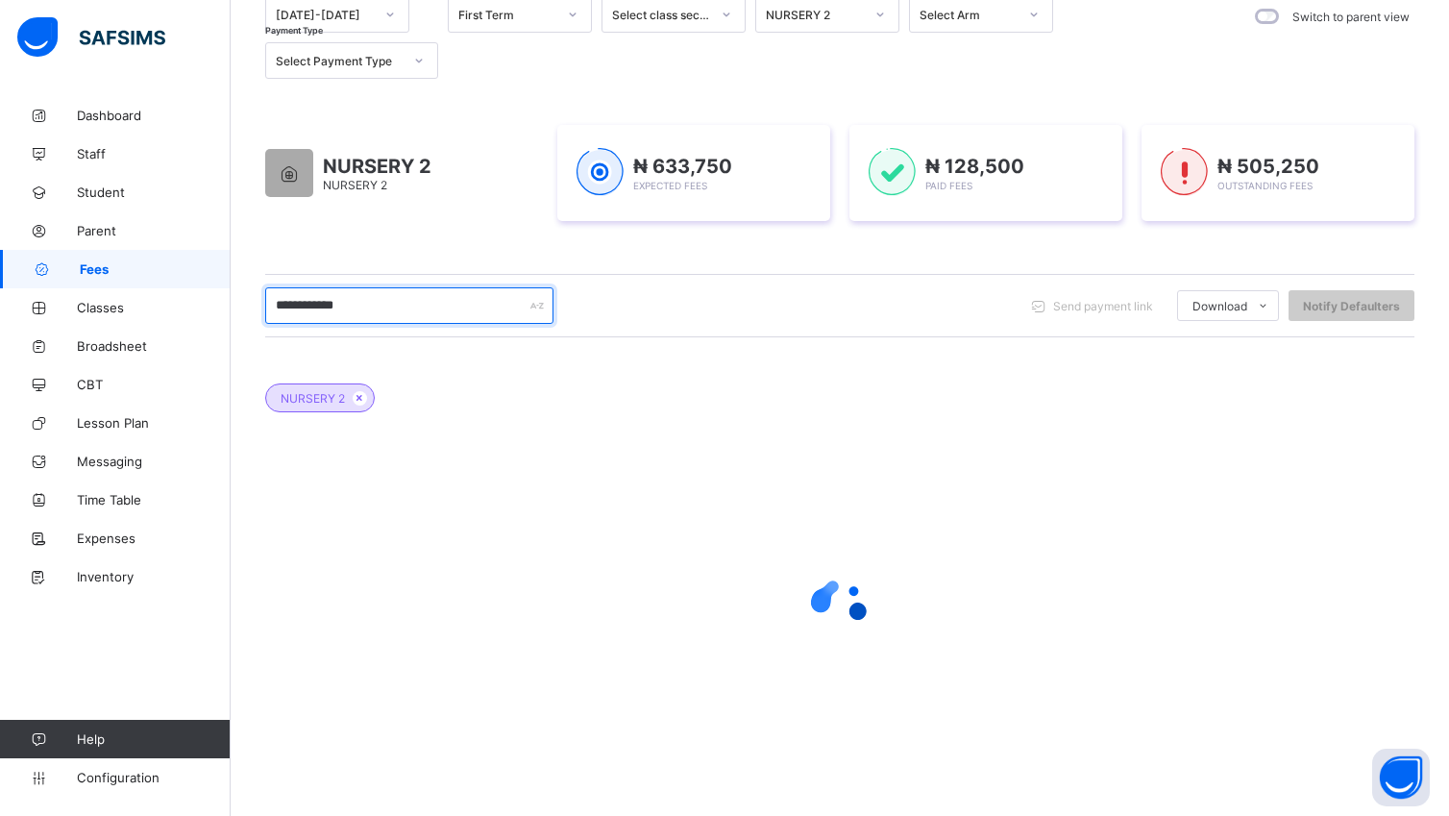
click at [504, 304] on input "**********" at bounding box center [409, 305] width 288 height 37
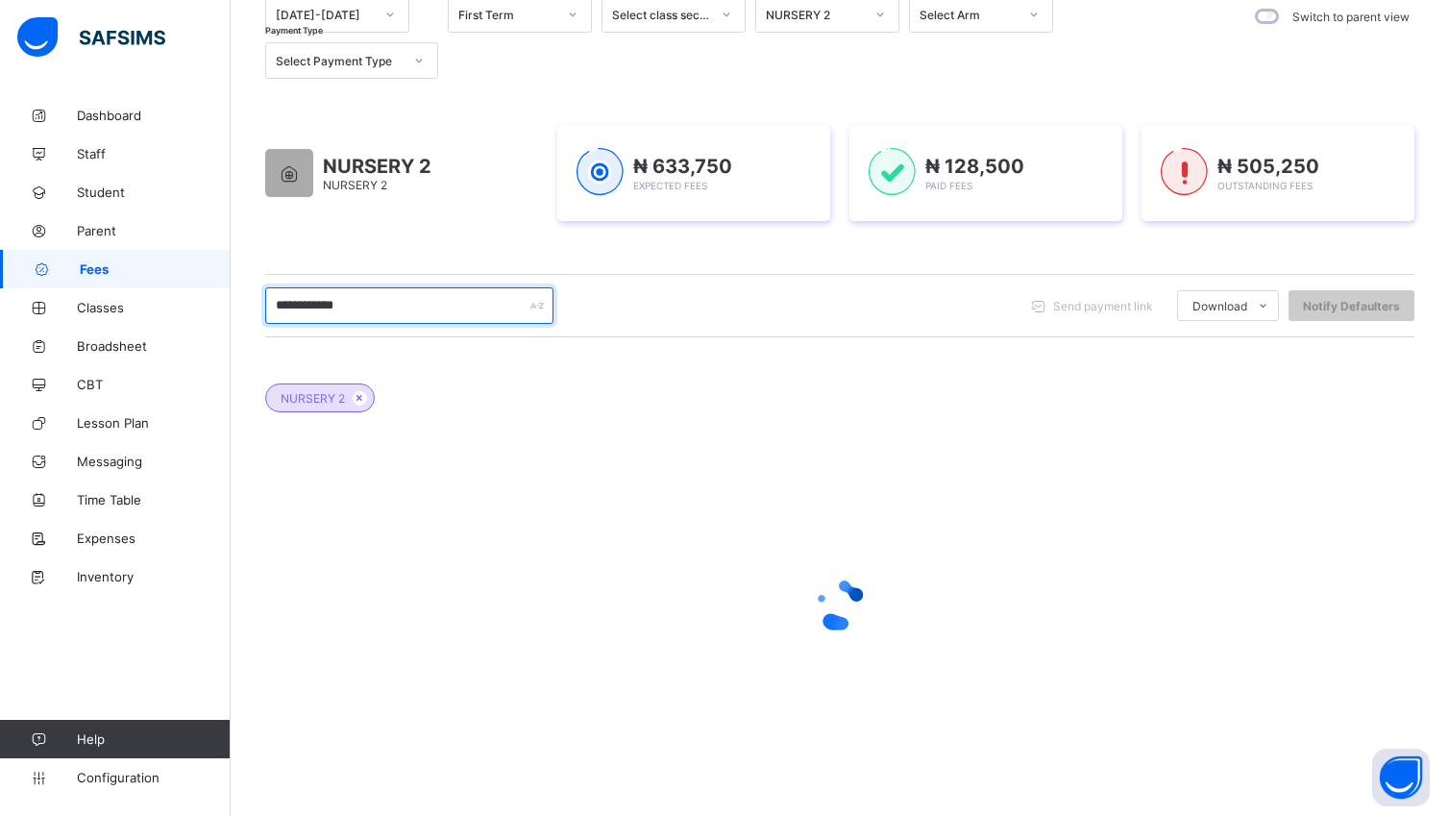
click at [503, 304] on input "**********" at bounding box center [409, 305] width 288 height 37
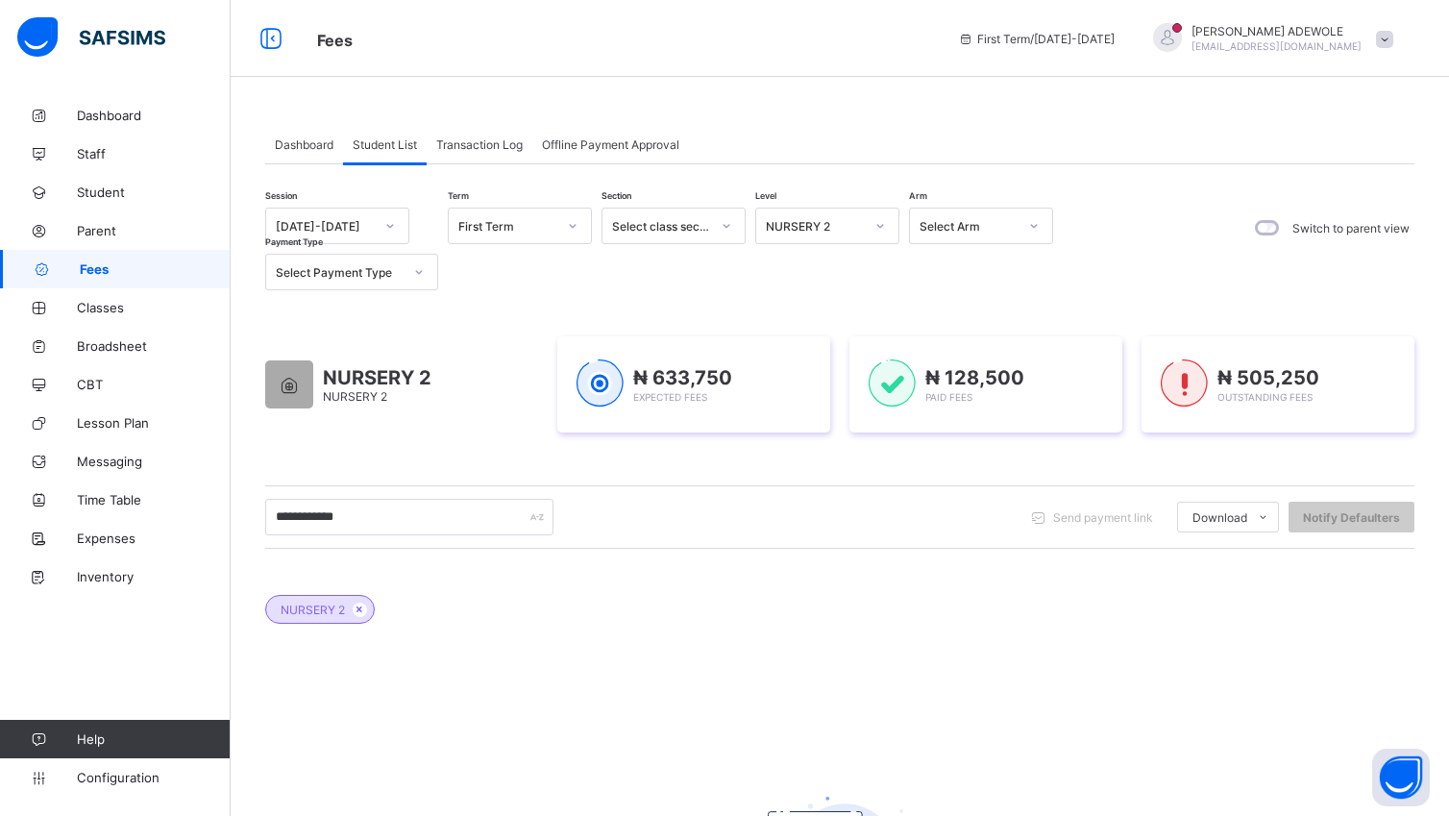
click at [886, 224] on div at bounding box center [880, 225] width 33 height 31
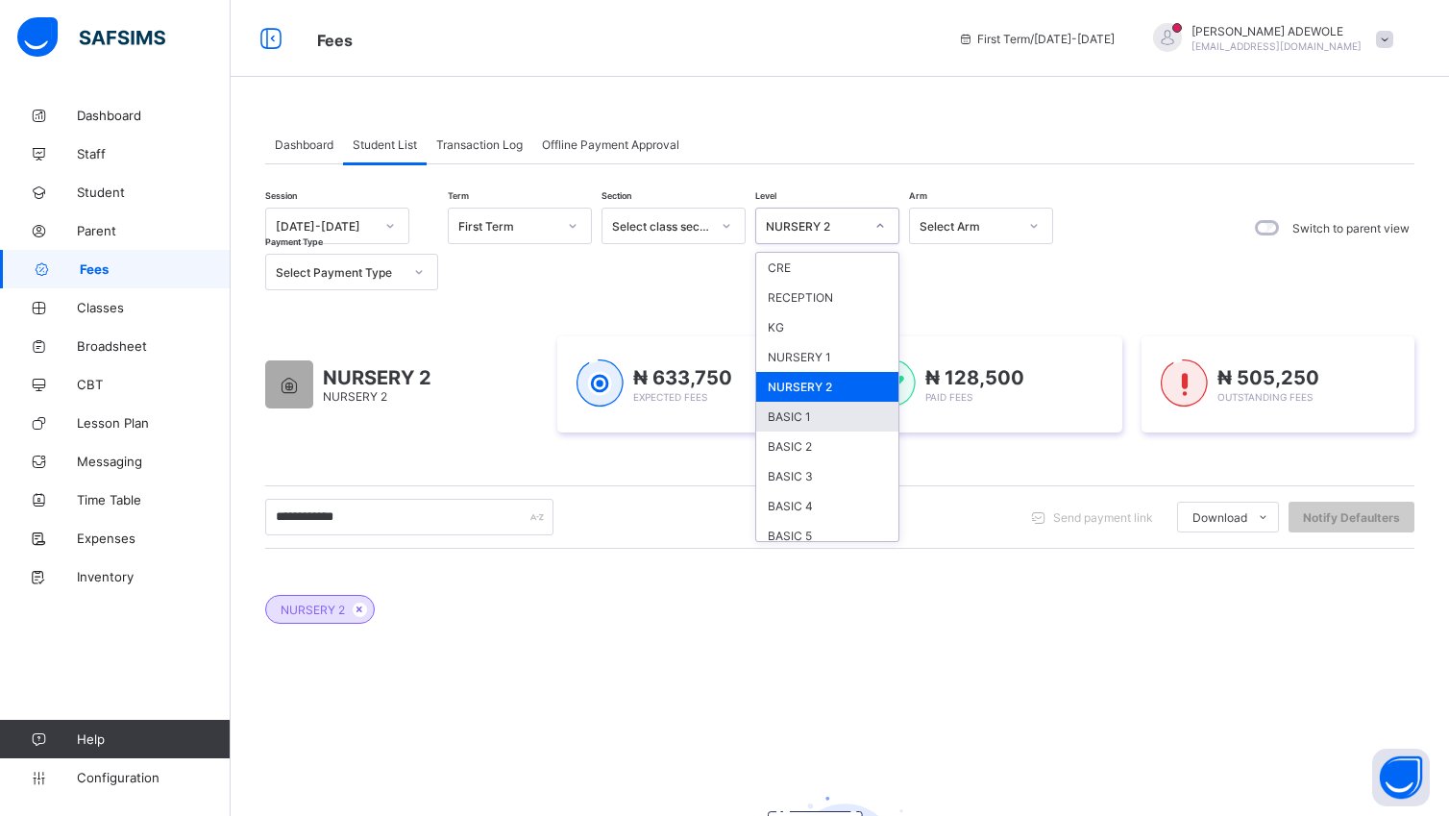
click at [821, 419] on div "BASIC 1" at bounding box center [827, 417] width 142 height 30
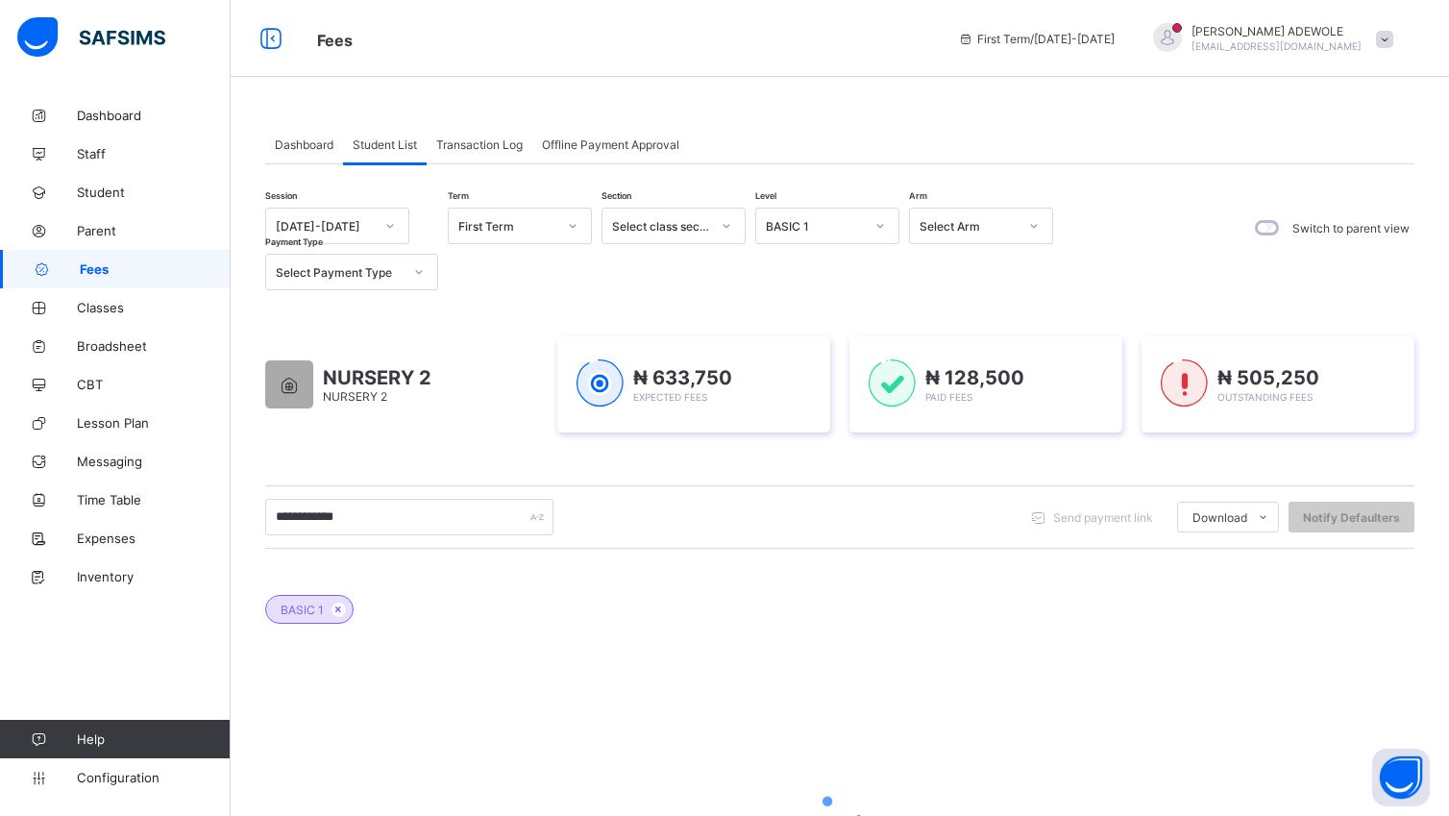
click at [821, 419] on div "₦ 633,750 Expected Fees" at bounding box center [693, 384] width 273 height 96
click at [386, 538] on div "**********" at bounding box center [839, 516] width 1149 height 63
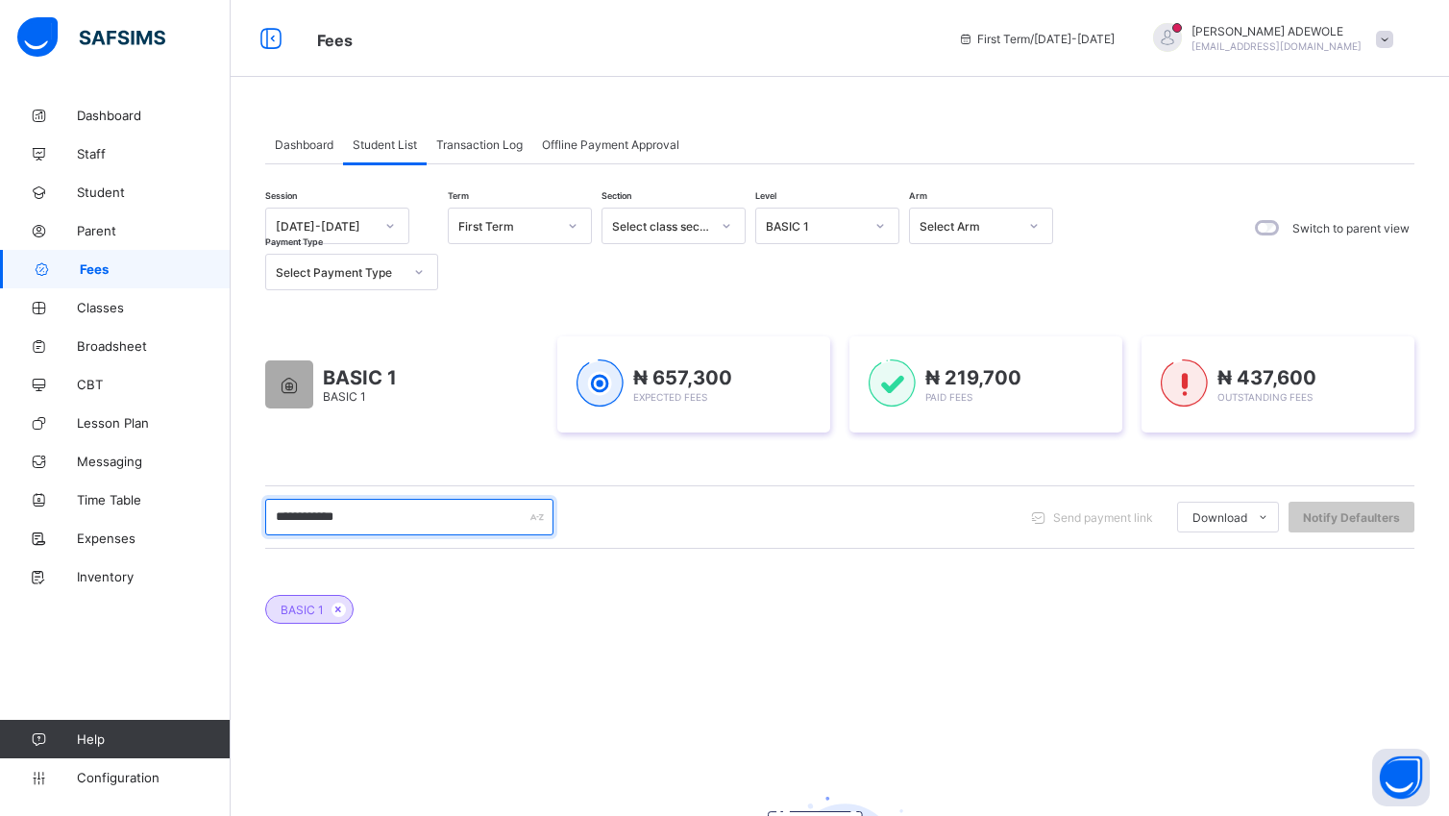
click at [370, 524] on input "**********" at bounding box center [409, 517] width 288 height 37
type input "*"
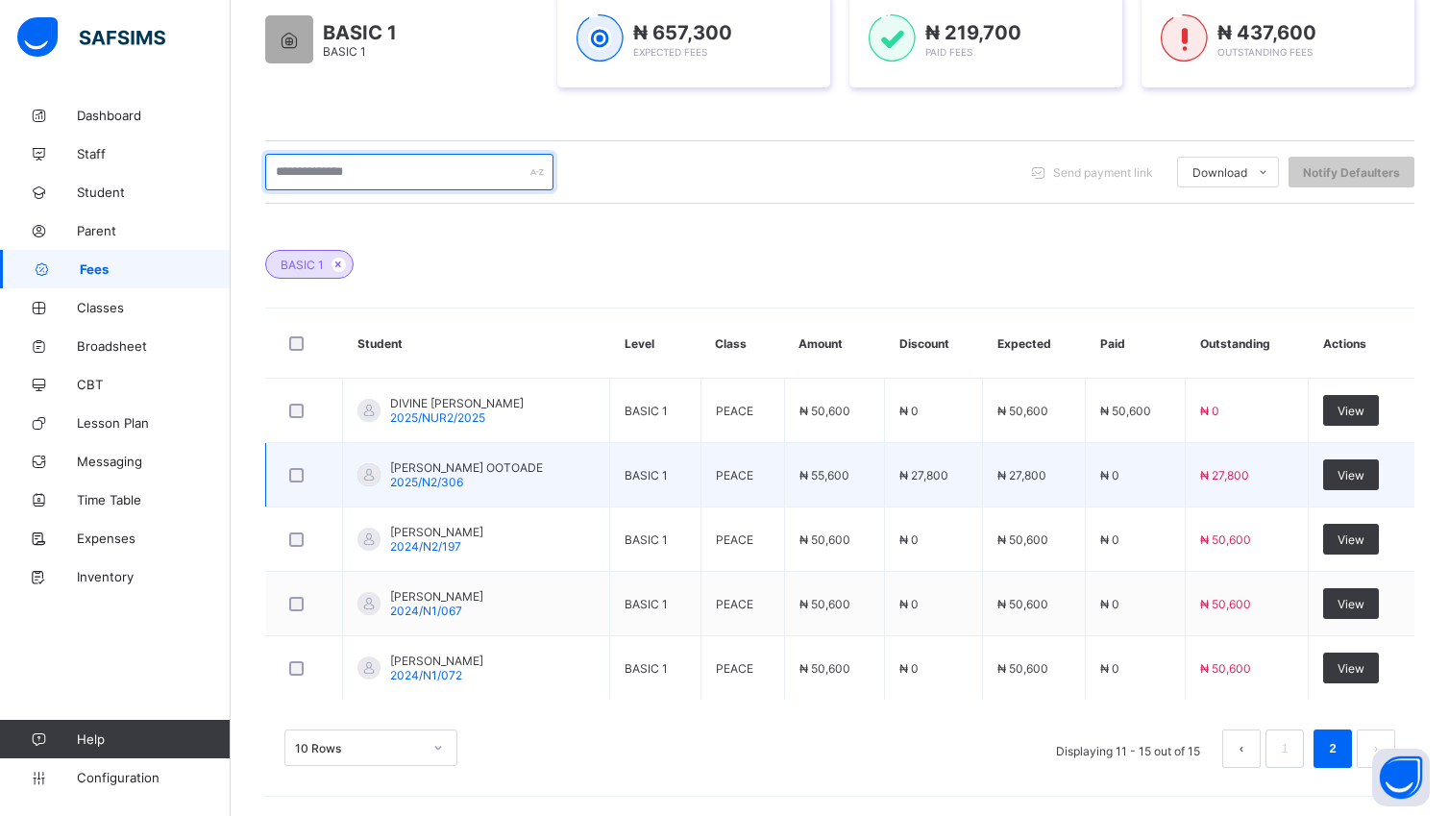
scroll to position [348, 0]
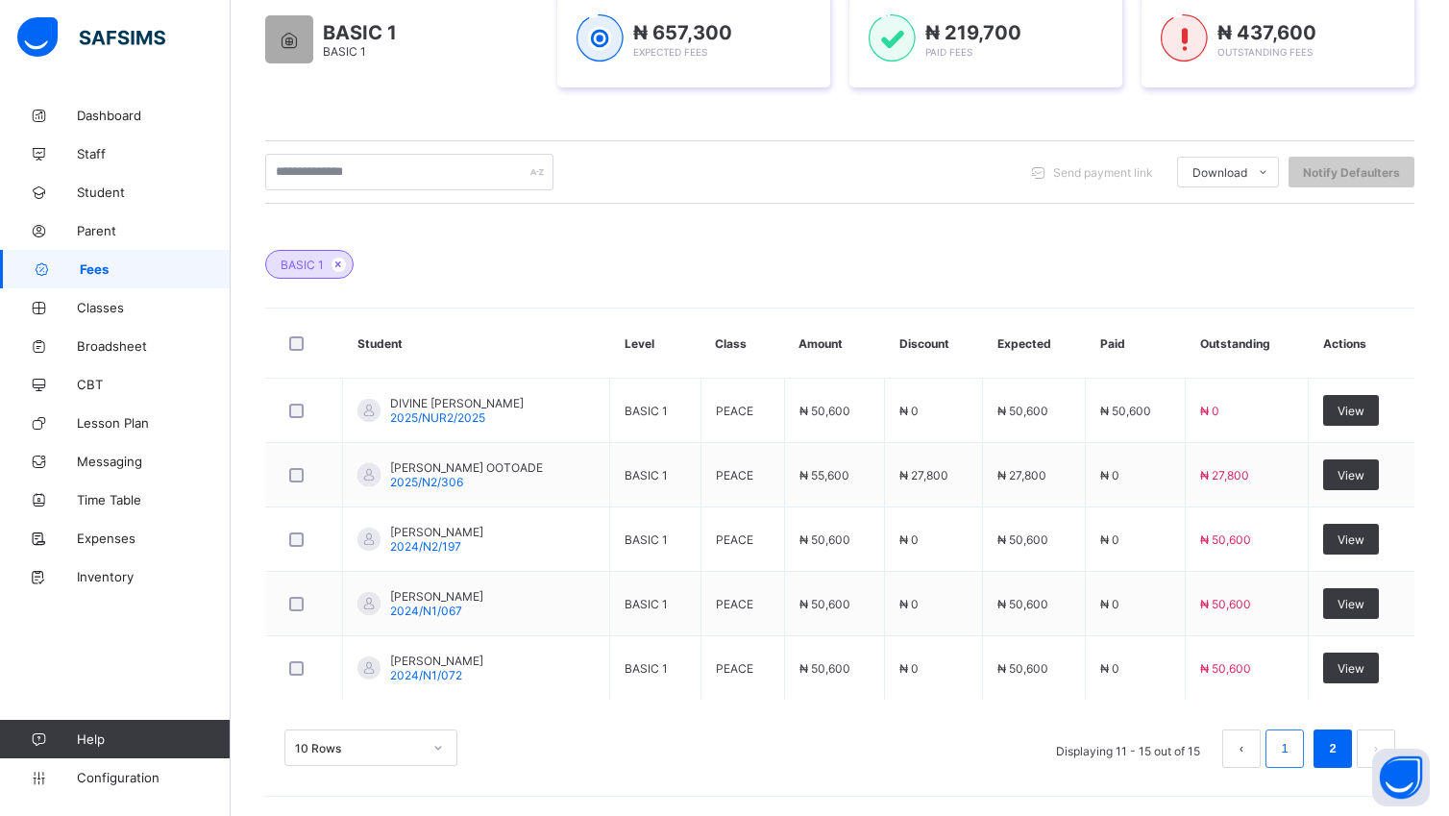
click at [1293, 747] on link "1" at bounding box center [1284, 748] width 18 height 25
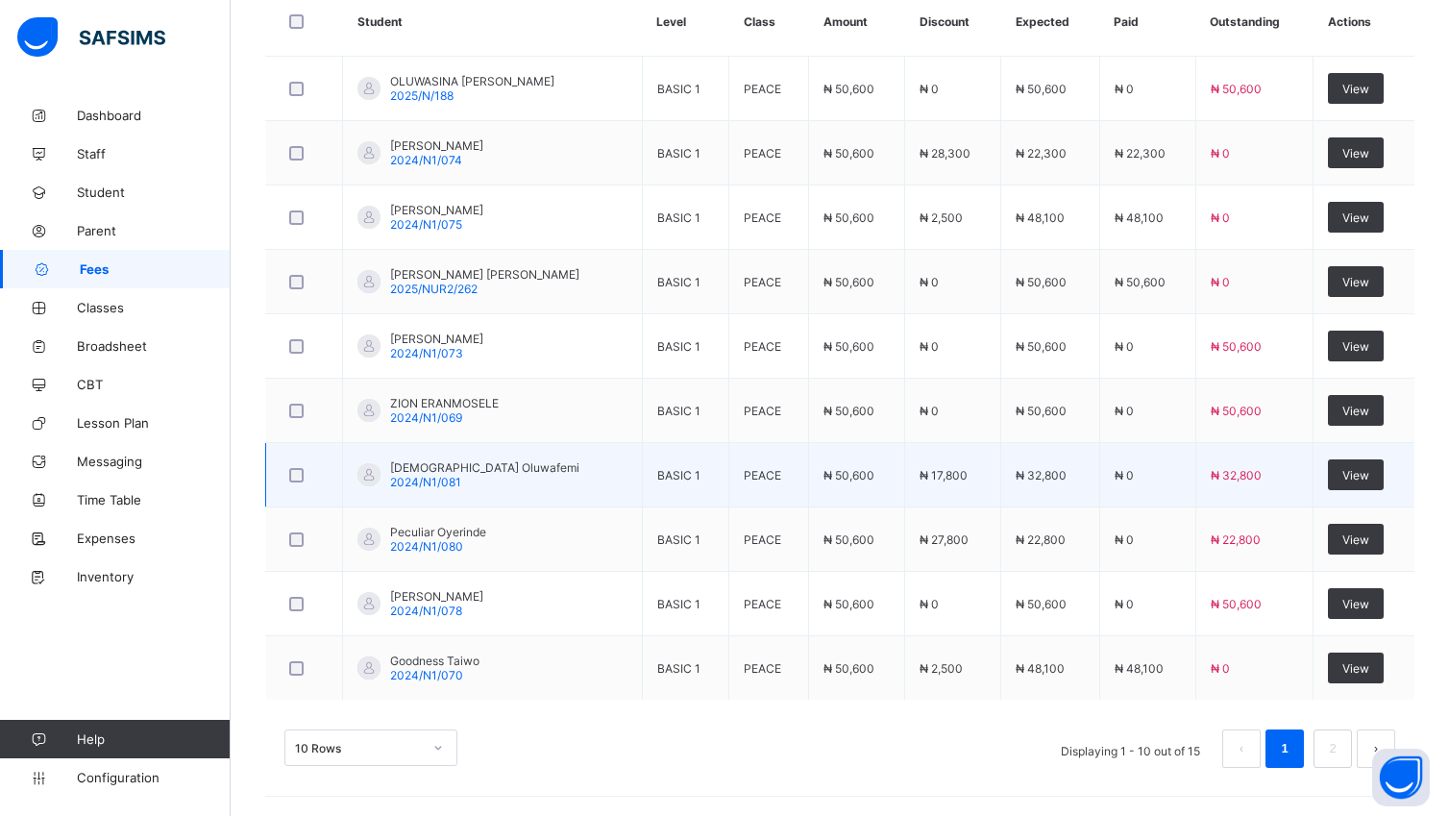
scroll to position [671, 0]
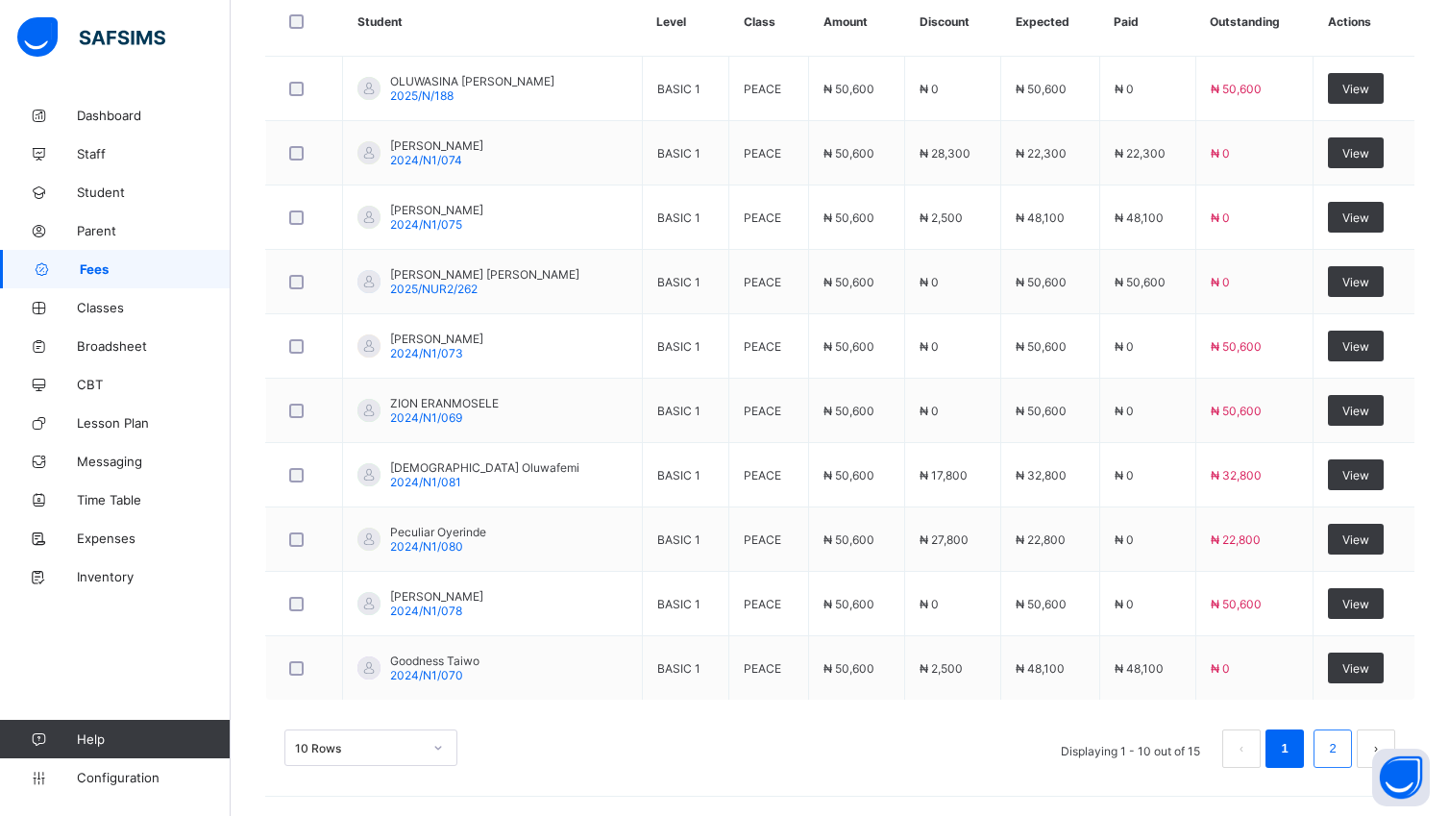
click at [1352, 734] on li "2" at bounding box center [1332, 748] width 38 height 38
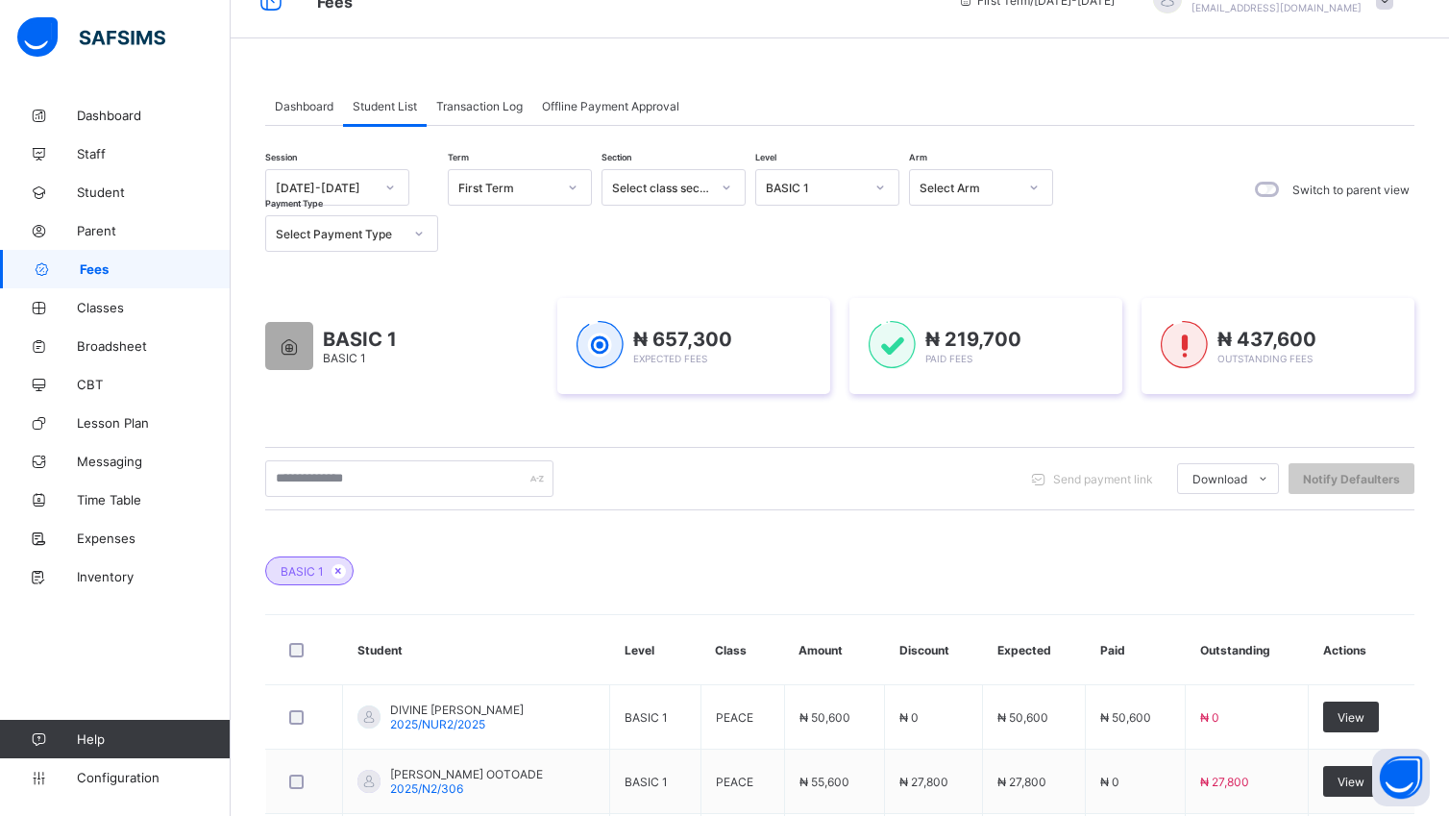
scroll to position [0, 0]
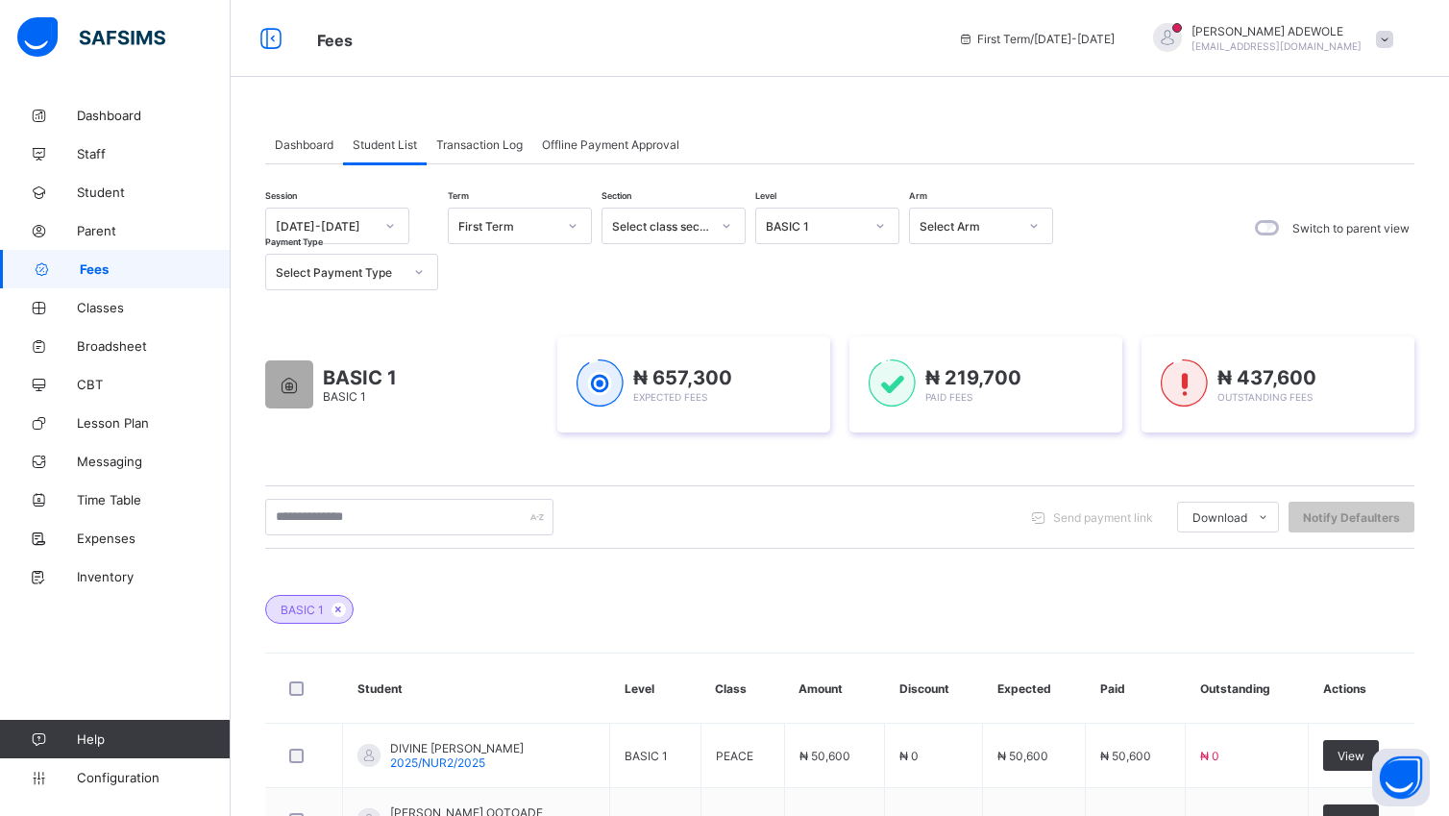
click at [878, 225] on icon at bounding box center [880, 225] width 12 height 19
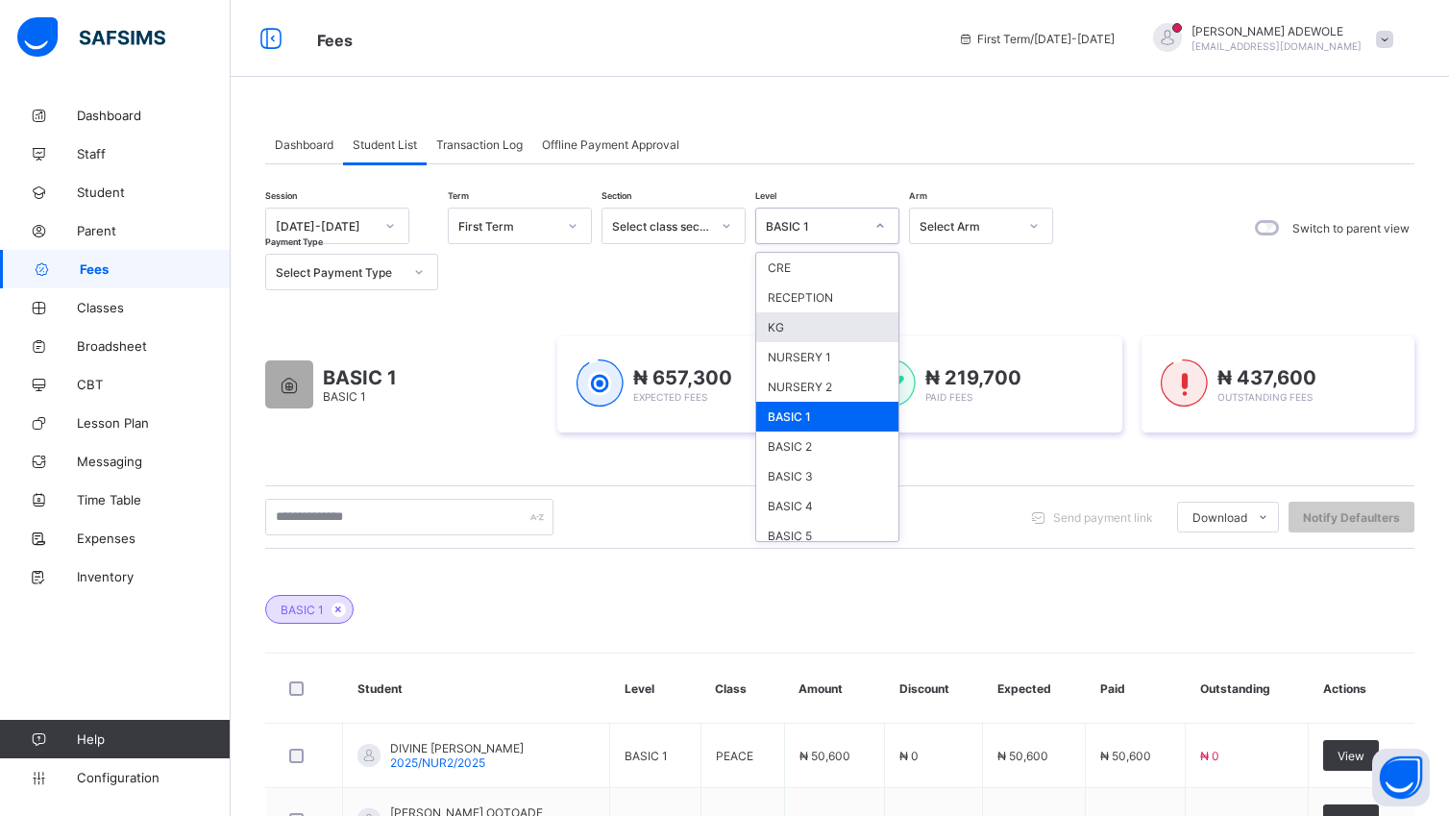
click at [785, 332] on div "KG" at bounding box center [827, 327] width 142 height 30
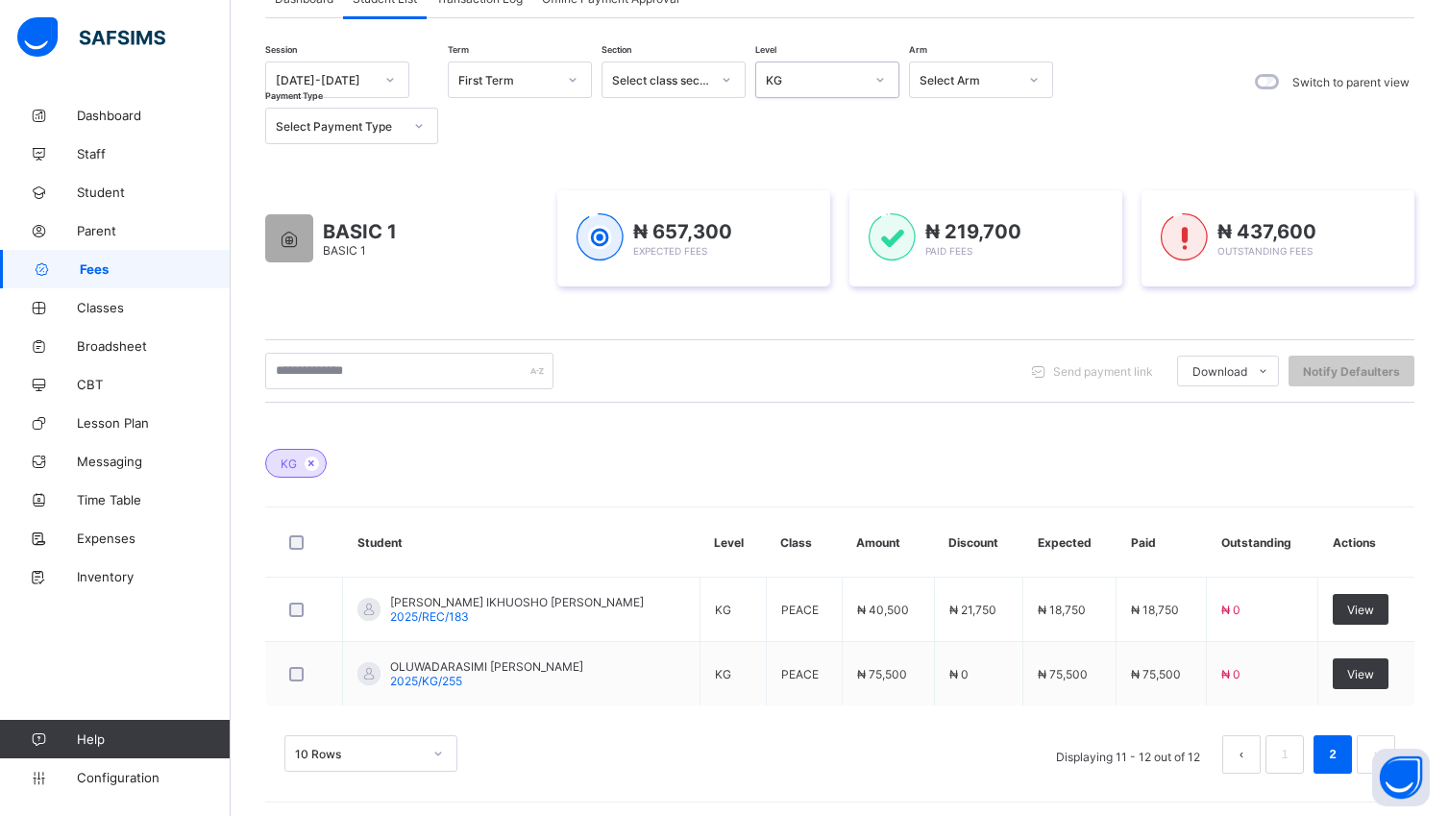
scroll to position [154, 0]
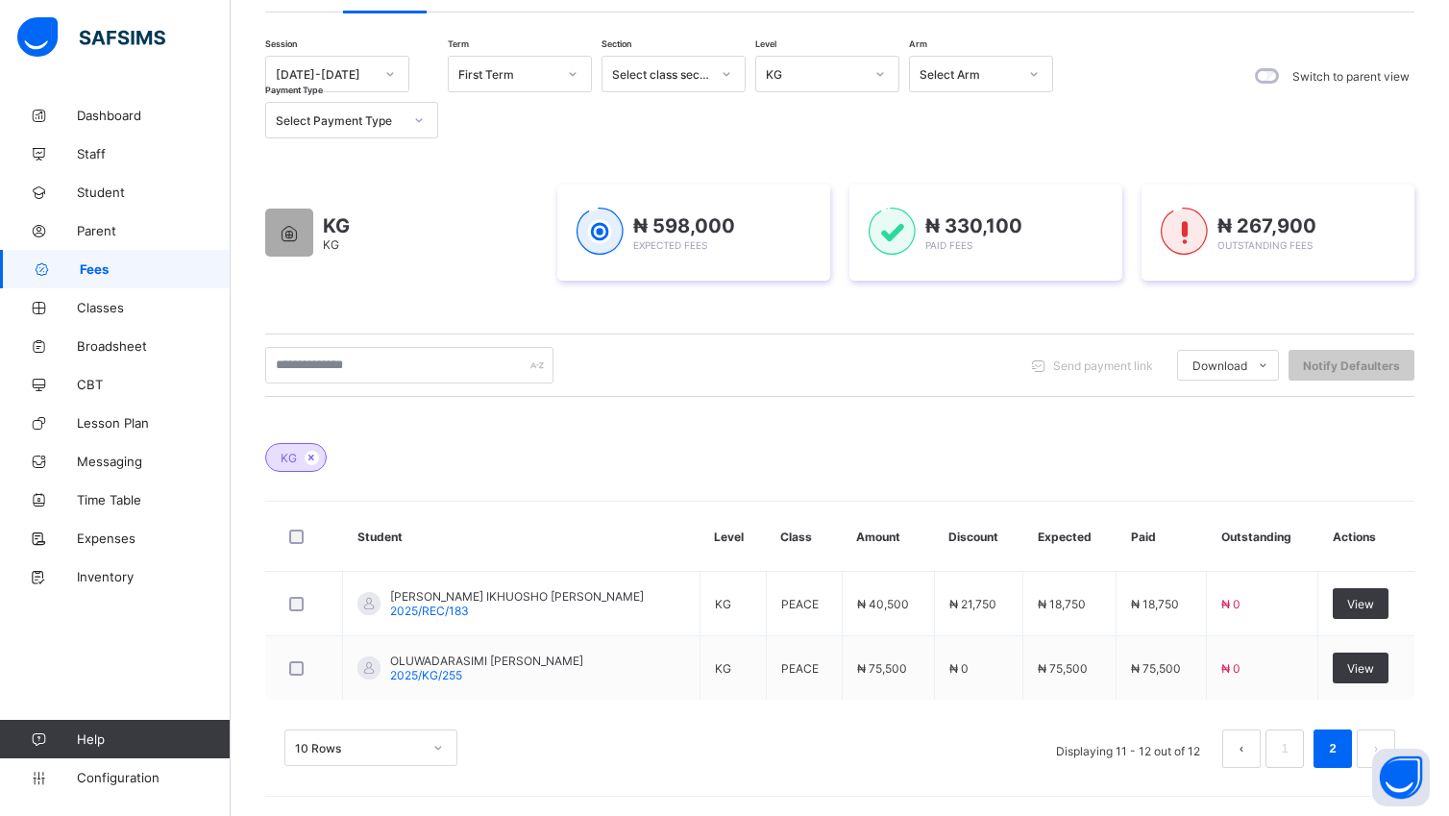
click at [148, 269] on span "Fees" at bounding box center [155, 268] width 151 height 15
click at [1293, 755] on link "1" at bounding box center [1284, 748] width 18 height 25
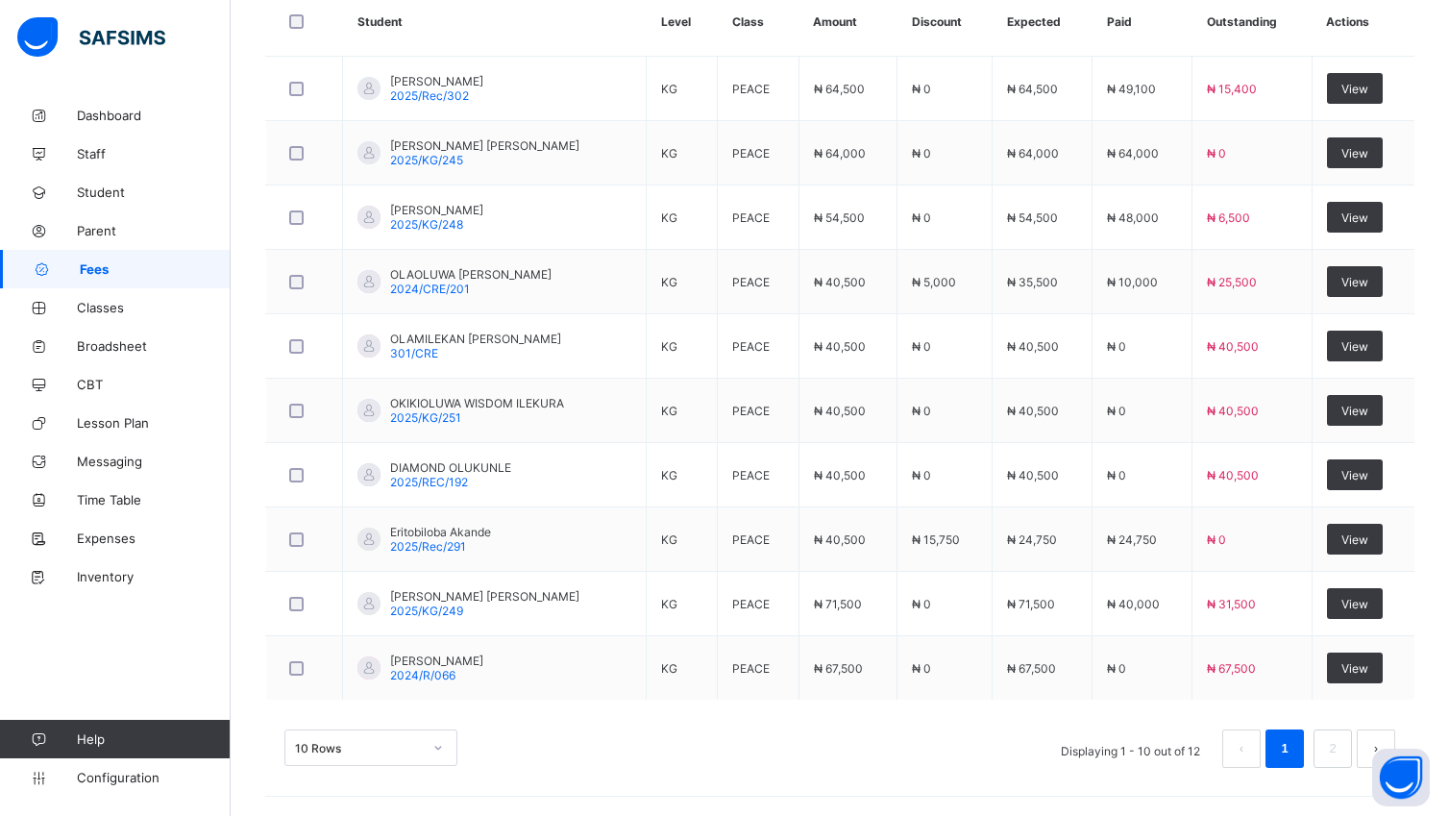
scroll to position [671, 0]
drag, startPoint x: 703, startPoint y: 754, endPoint x: 715, endPoint y: 728, distance: 28.4
click at [709, 748] on div "10 Rows Displaying 1 - 10 out of 12 1 2" at bounding box center [839, 748] width 1111 height 38
click at [713, 740] on div "10 Rows Displaying 1 - 10 out of 12 1 2" at bounding box center [839, 748] width 1111 height 38
click at [1341, 746] on link "2" at bounding box center [1332, 748] width 18 height 25
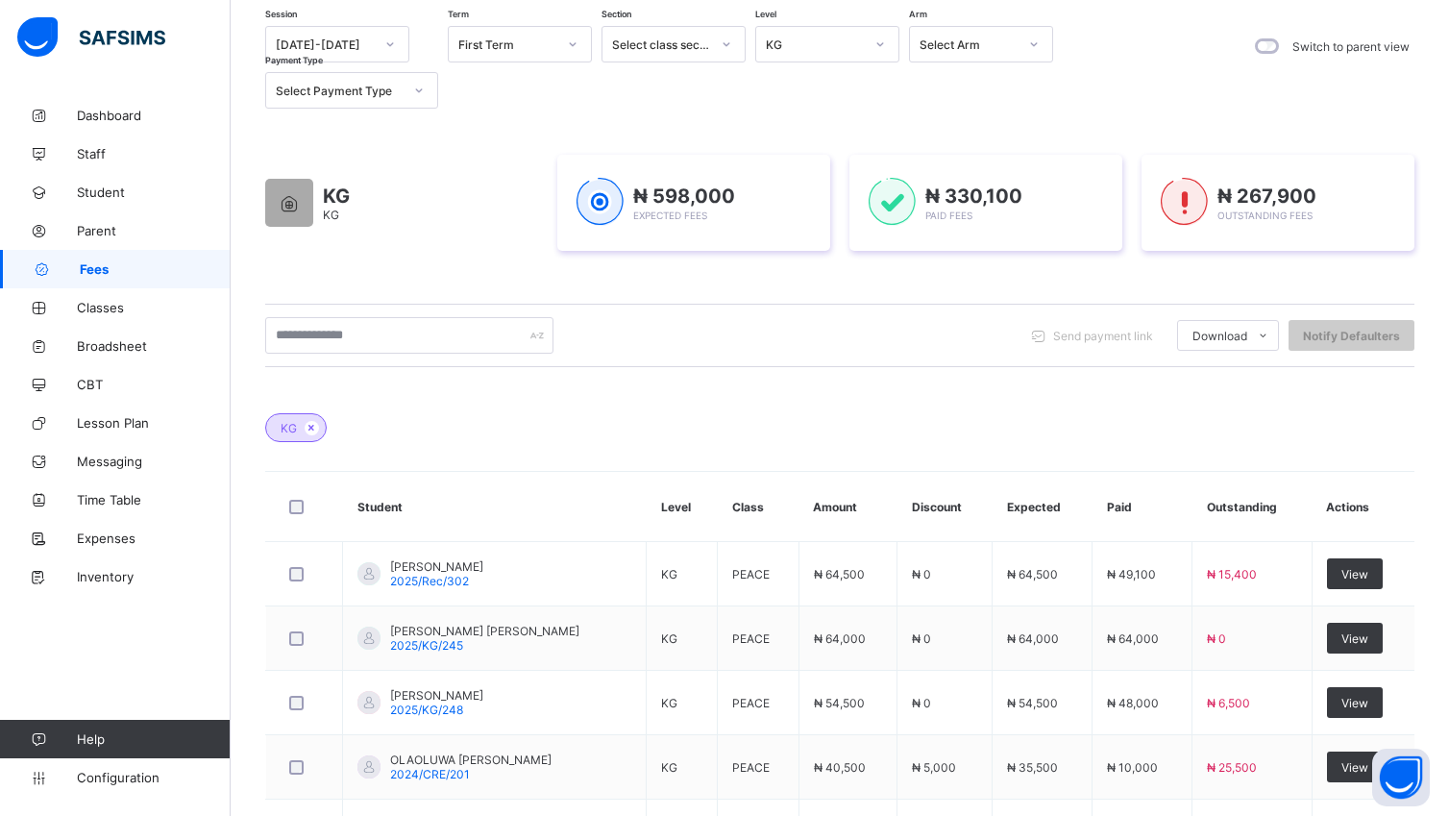
scroll to position [0, 0]
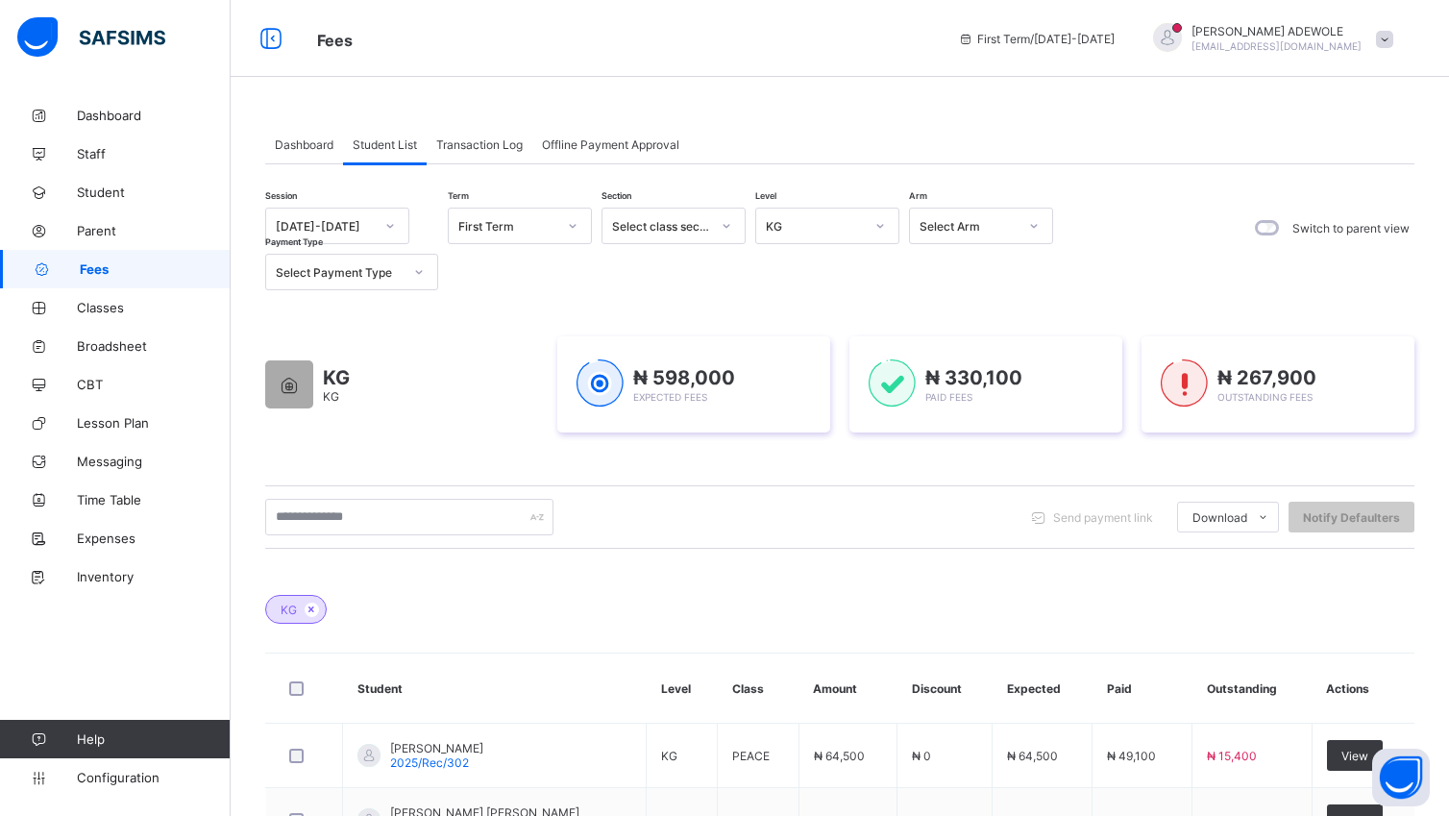
click at [882, 224] on icon at bounding box center [880, 225] width 12 height 19
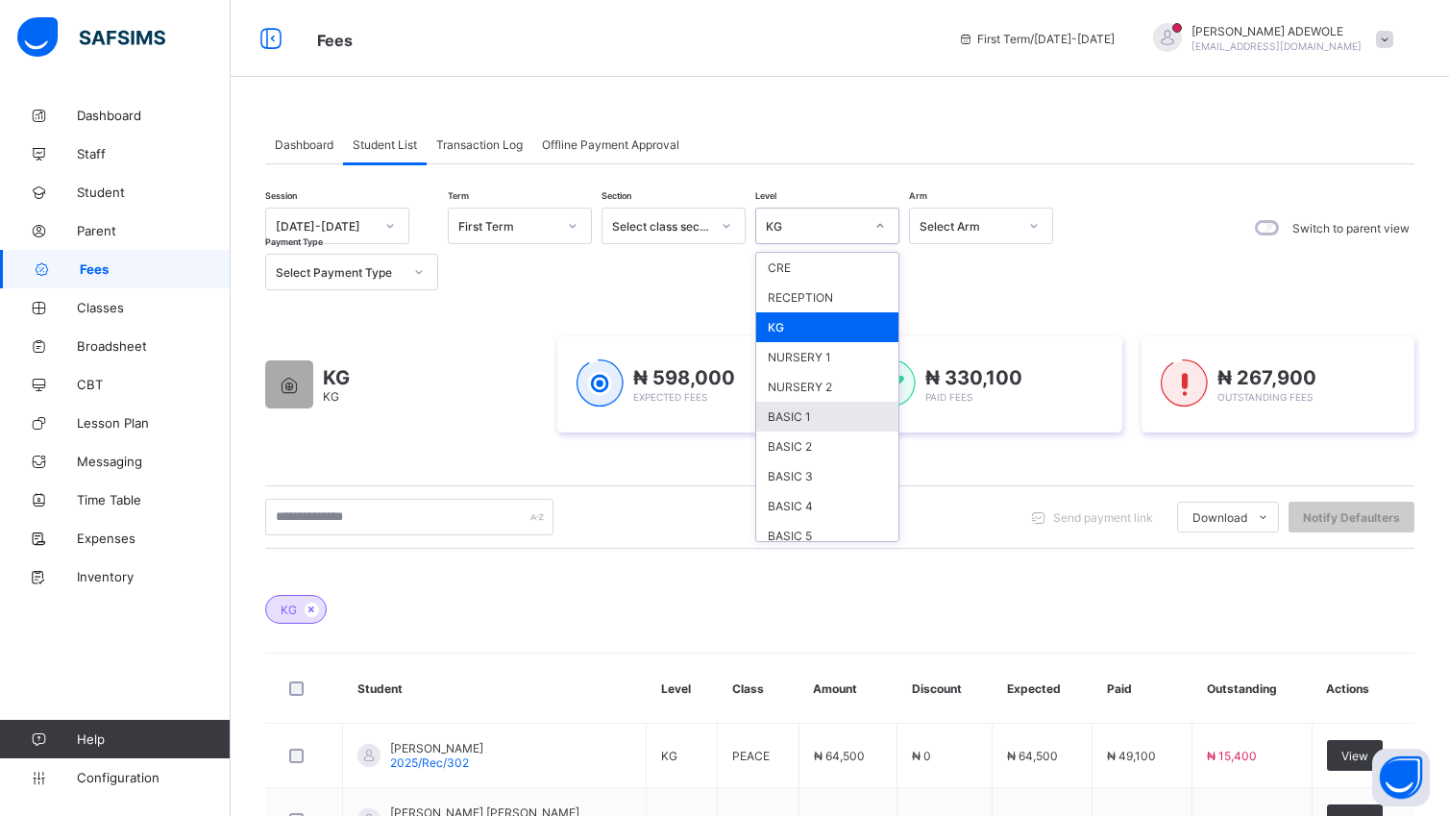
click at [817, 413] on div "BASIC 1" at bounding box center [827, 417] width 142 height 30
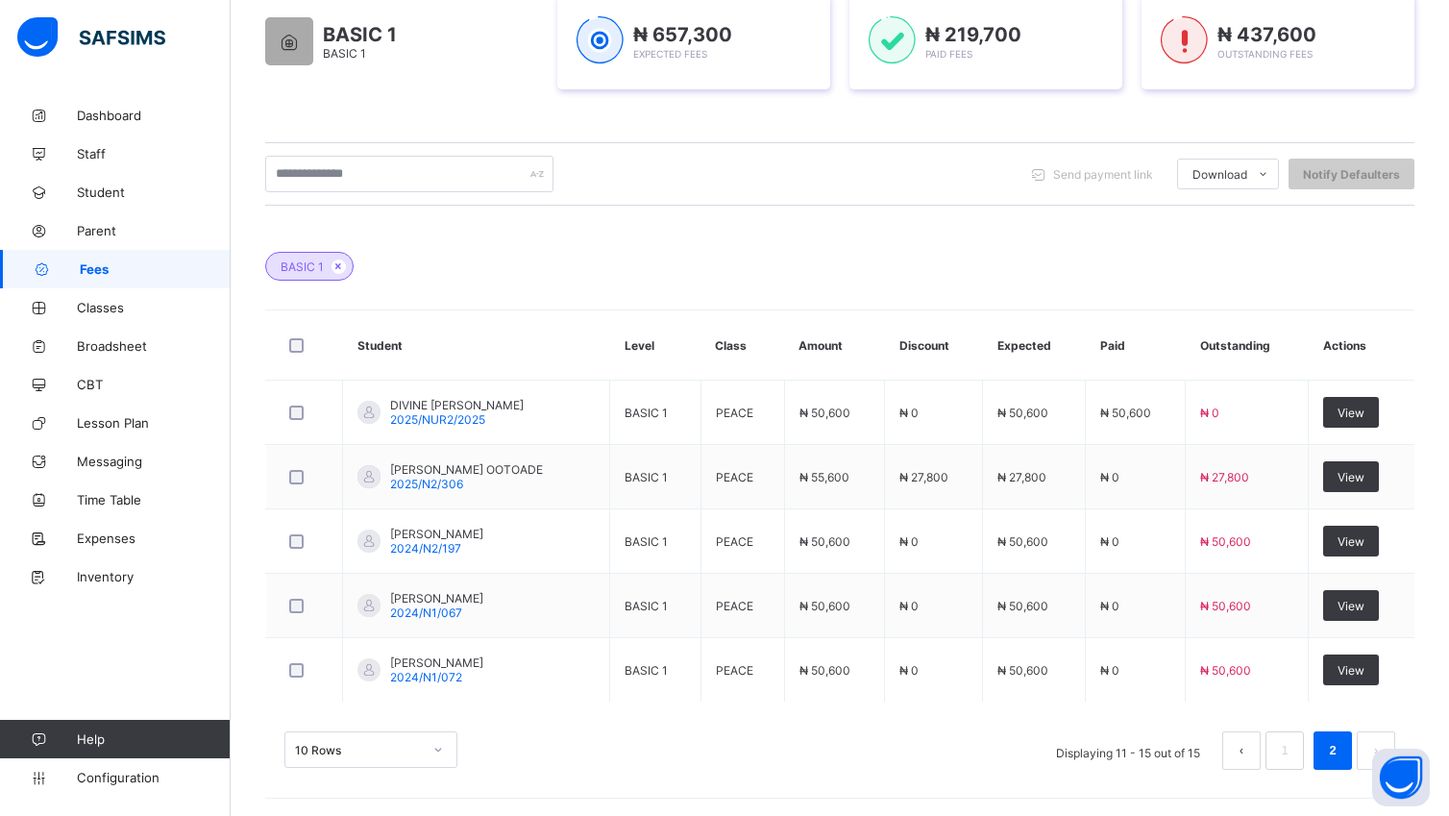
scroll to position [348, 0]
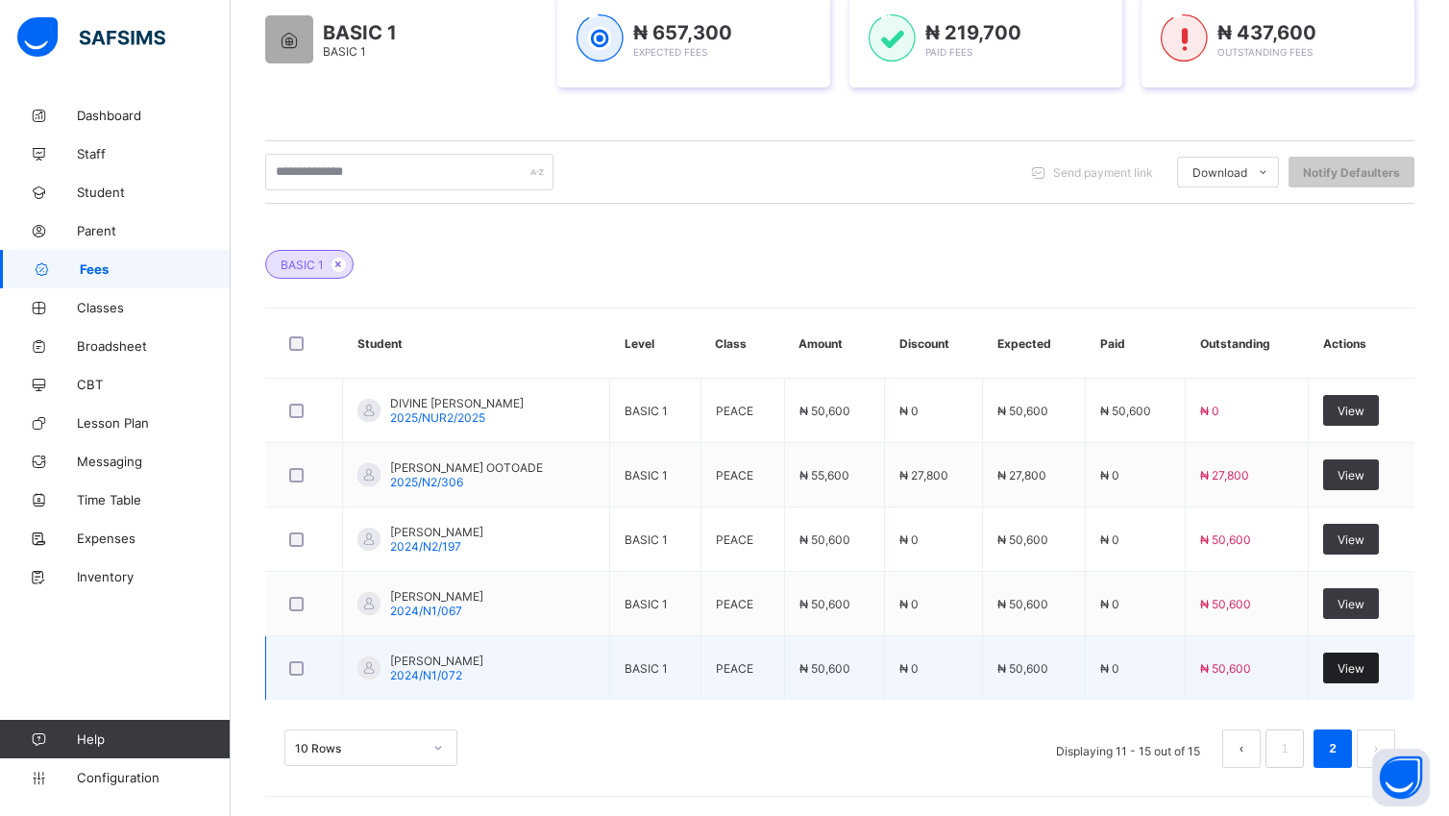
click at [1364, 674] on span "View" at bounding box center [1350, 668] width 27 height 14
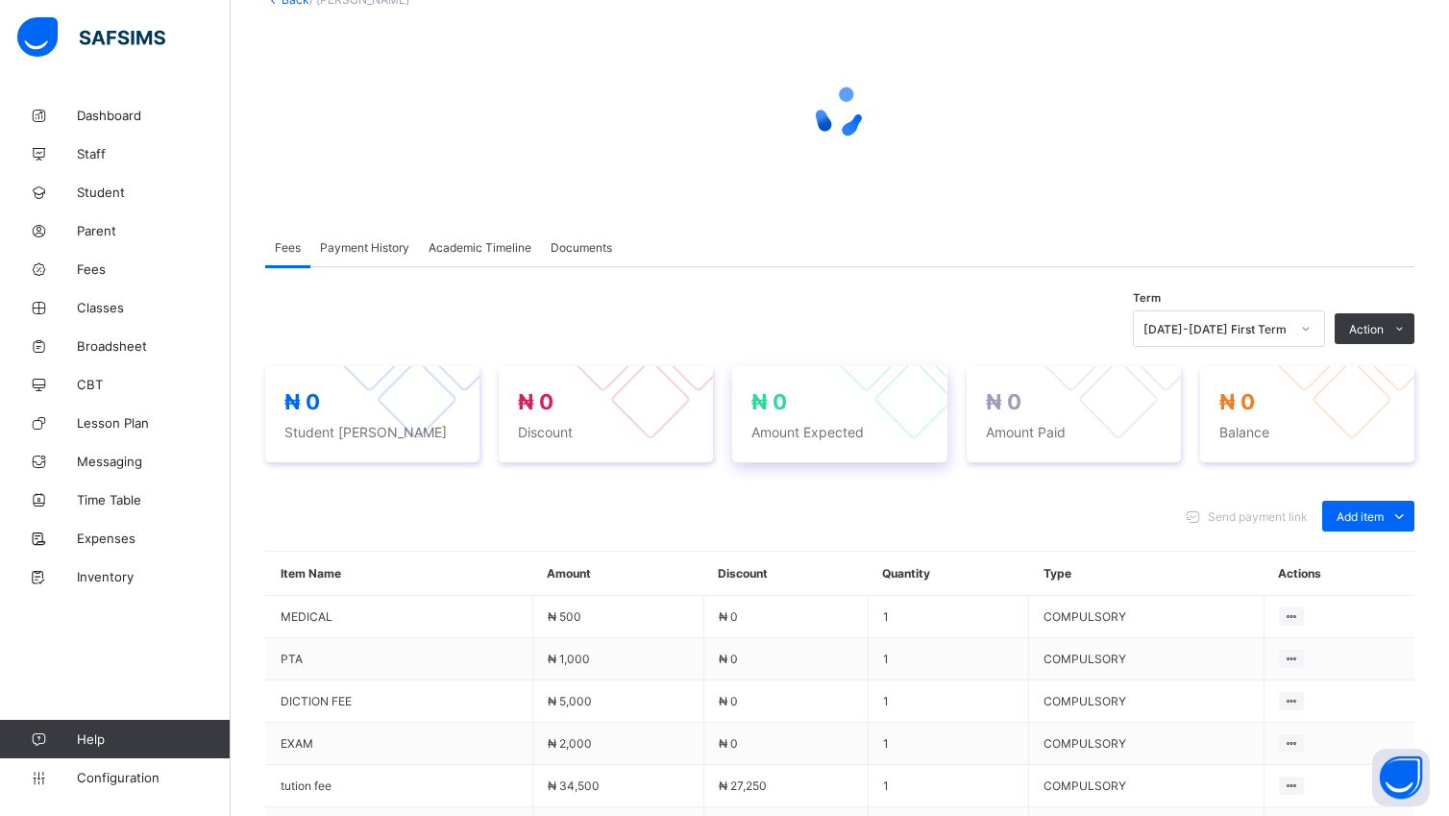
scroll to position [231, 0]
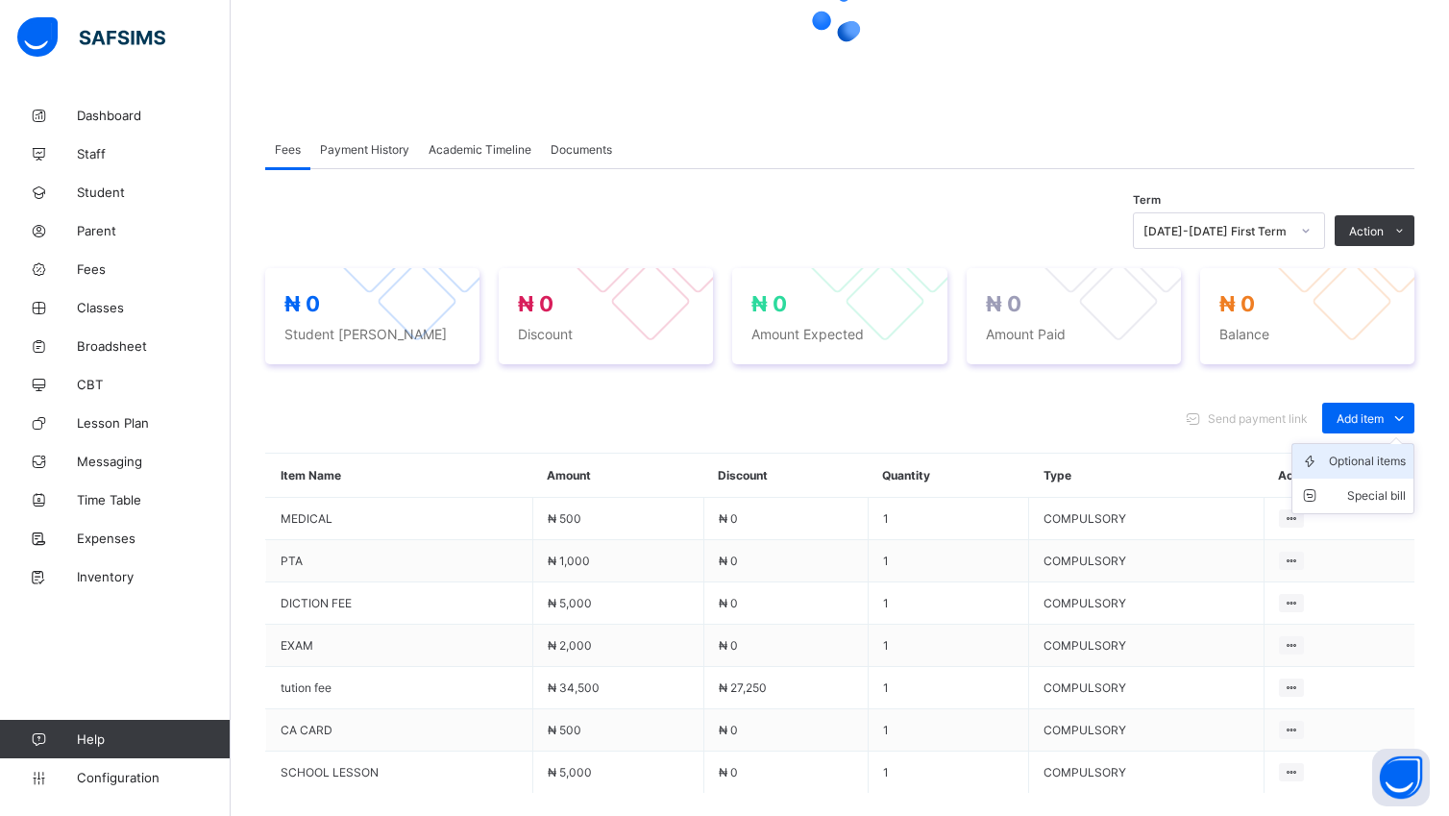
click at [1406, 458] on div "Optional items" at bounding box center [1367, 461] width 77 height 19
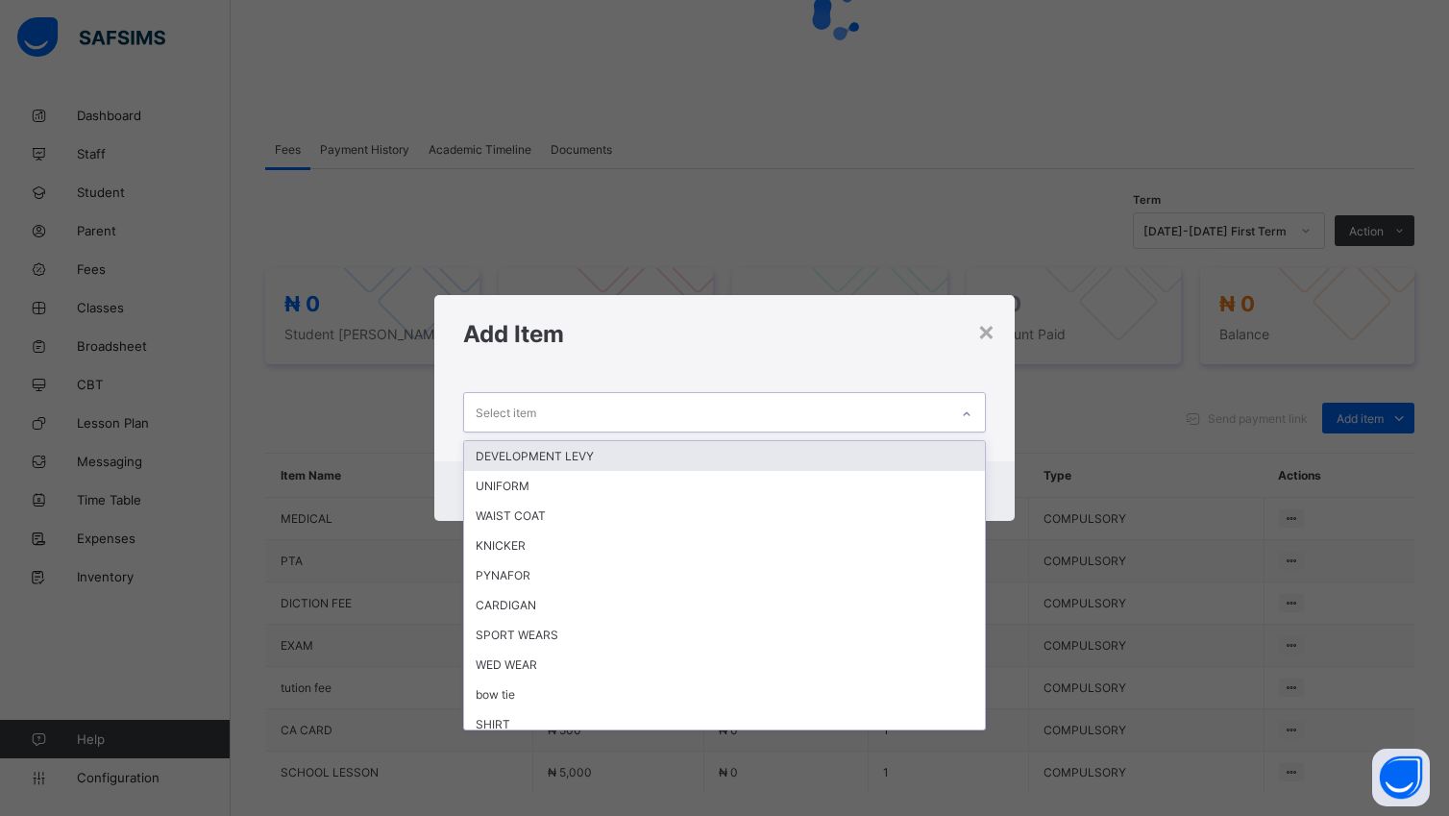
click at [972, 413] on icon at bounding box center [967, 413] width 12 height 19
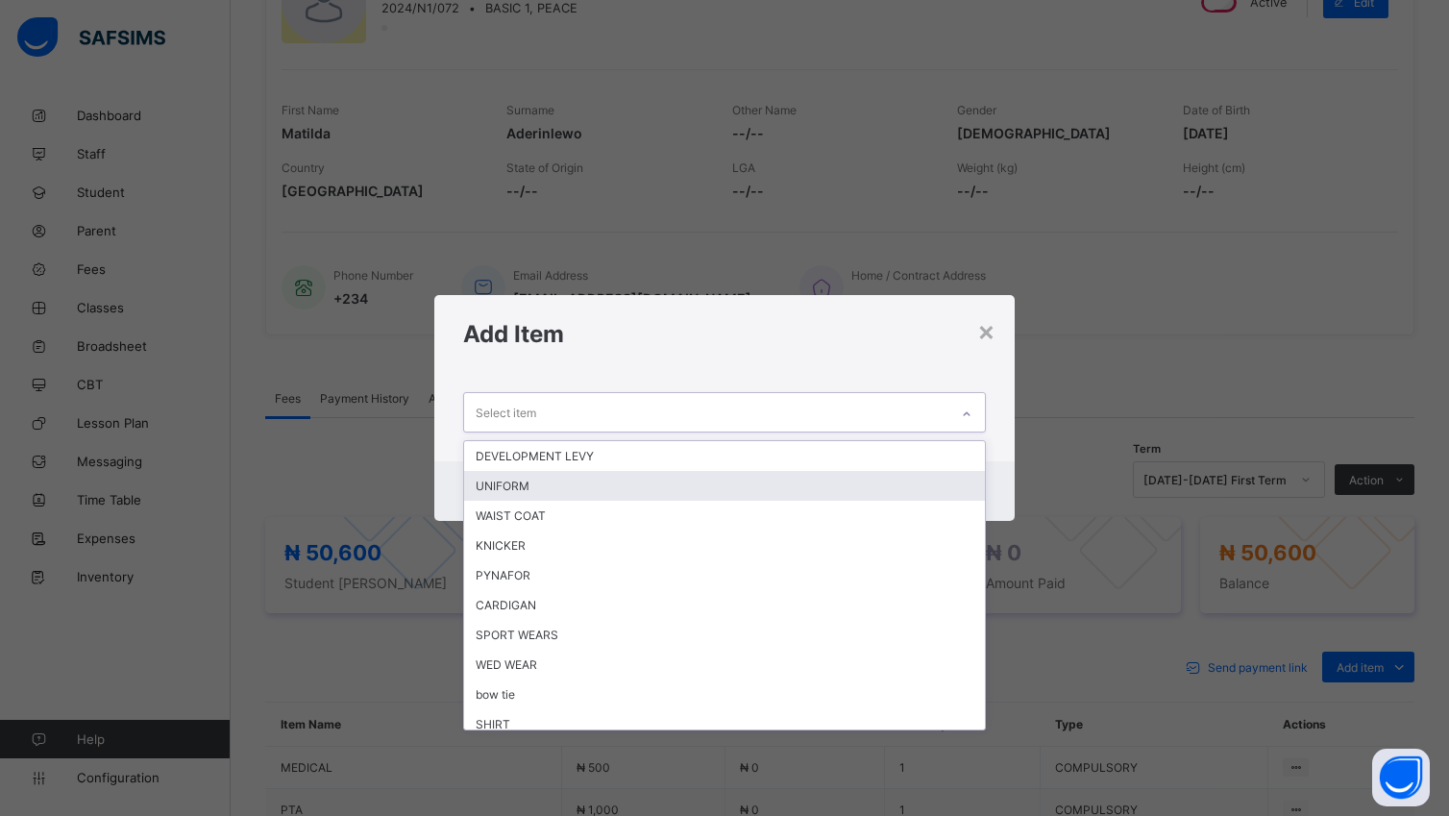
click at [596, 475] on div "UNIFORM" at bounding box center [724, 486] width 520 height 30
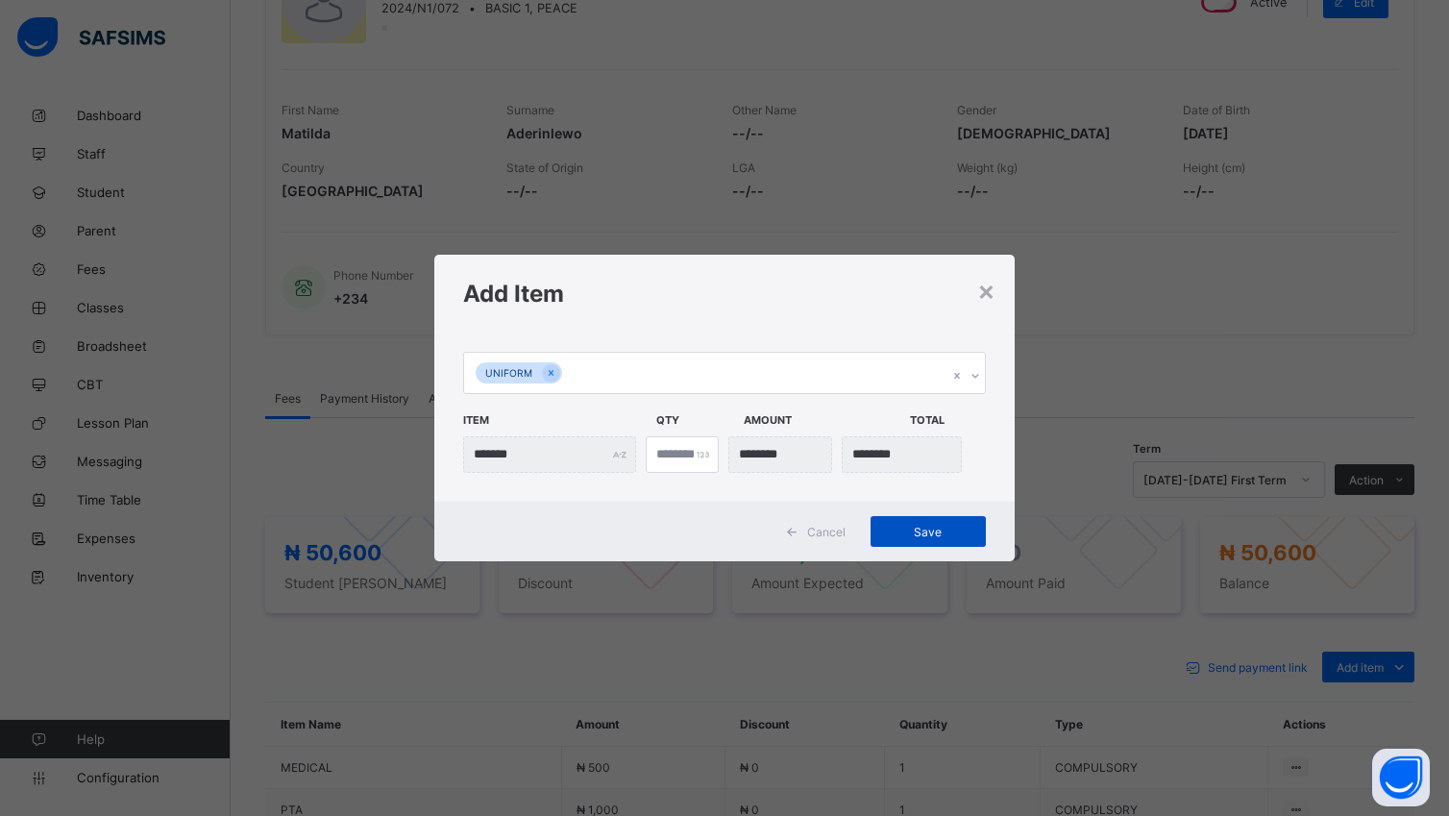
click at [942, 528] on span "Save" at bounding box center [928, 532] width 86 height 14
click at [944, 521] on div "Save" at bounding box center [927, 531] width 115 height 31
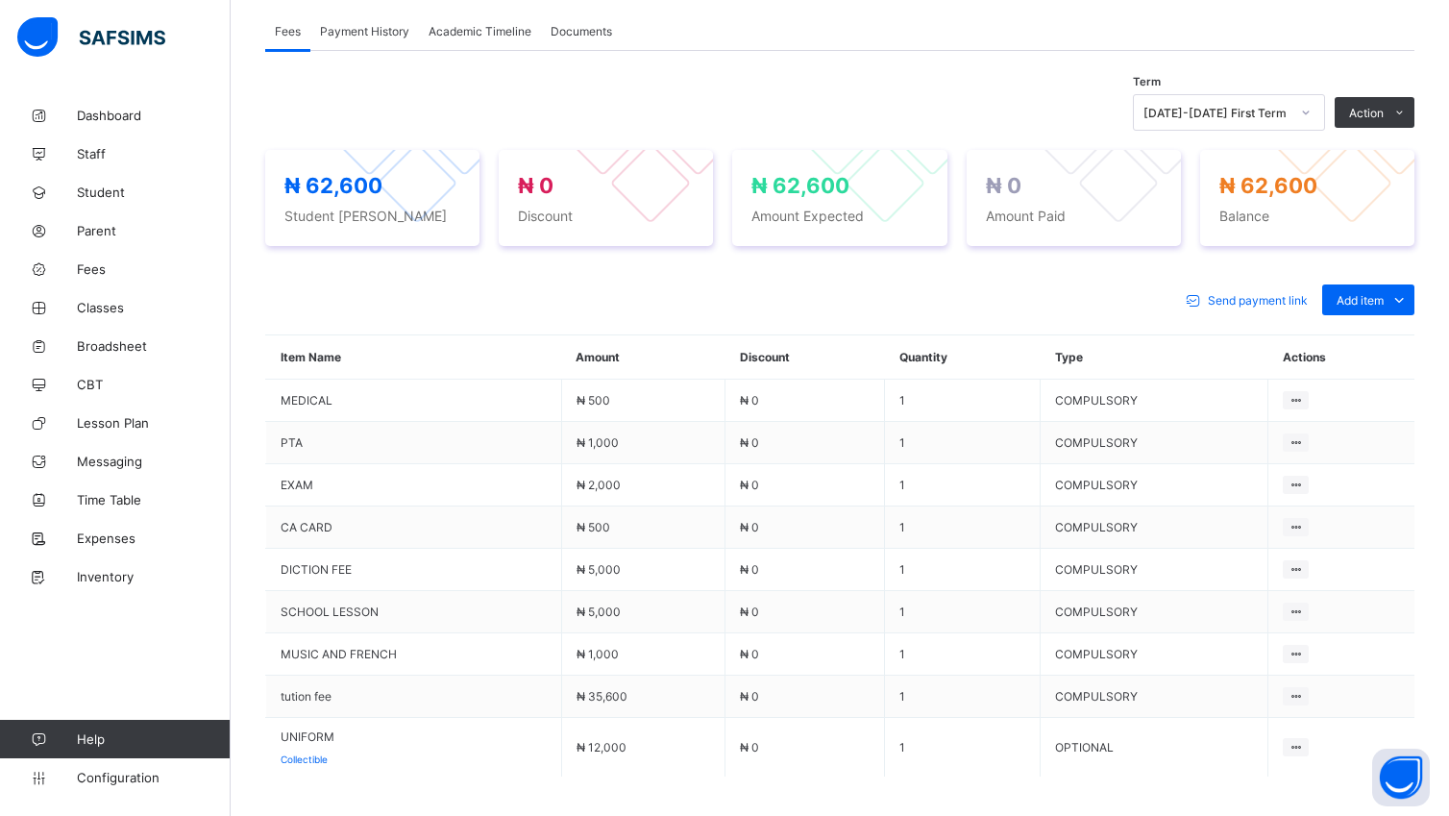
scroll to position [762, 0]
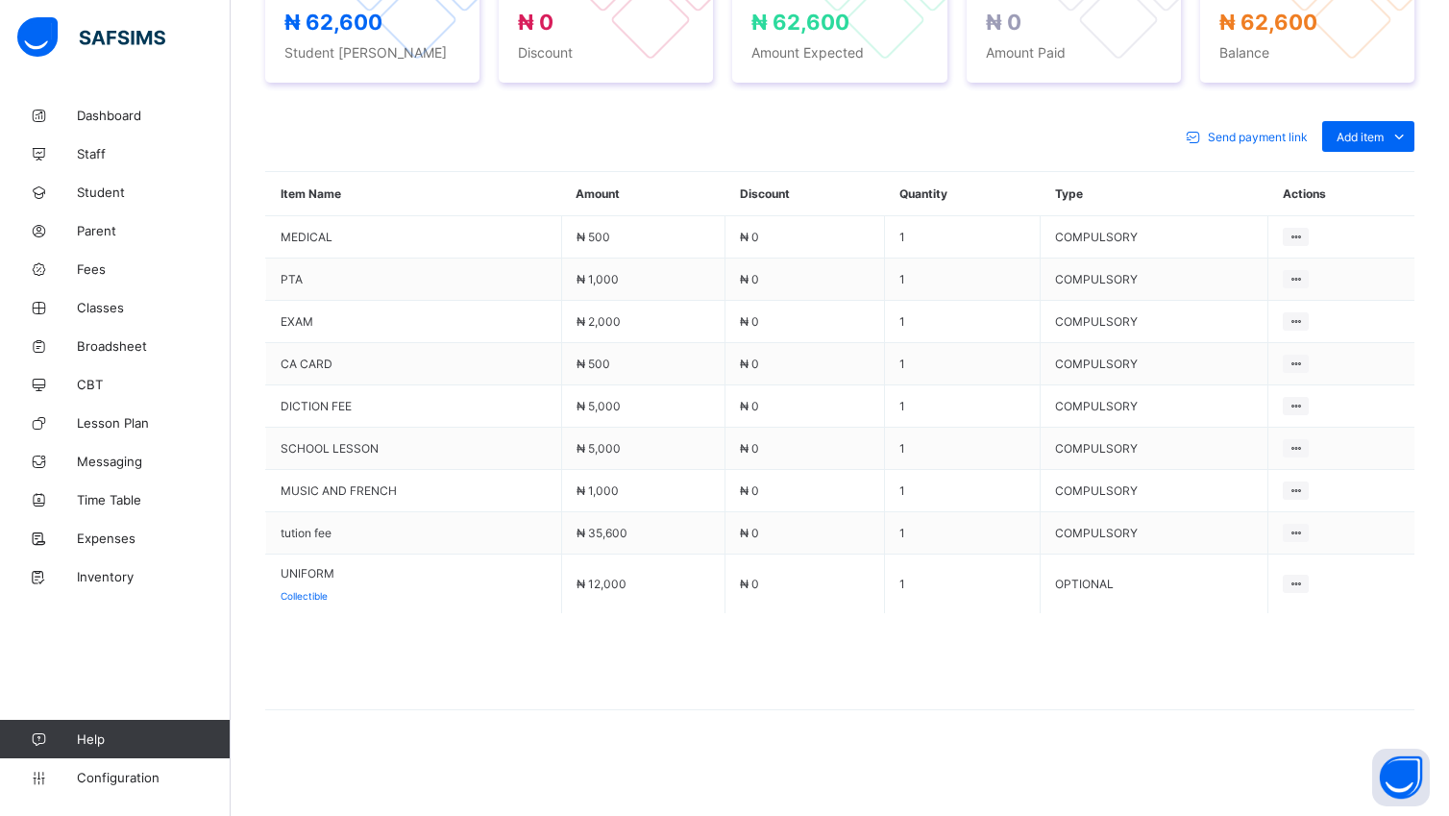
click at [532, 631] on span at bounding box center [839, 661] width 1149 height 96
drag, startPoint x: 532, startPoint y: 631, endPoint x: 521, endPoint y: 634, distance: 11.9
click at [531, 631] on span at bounding box center [839, 661] width 1149 height 96
click at [521, 634] on span at bounding box center [839, 661] width 1149 height 96
click at [521, 635] on span at bounding box center [839, 661] width 1149 height 96
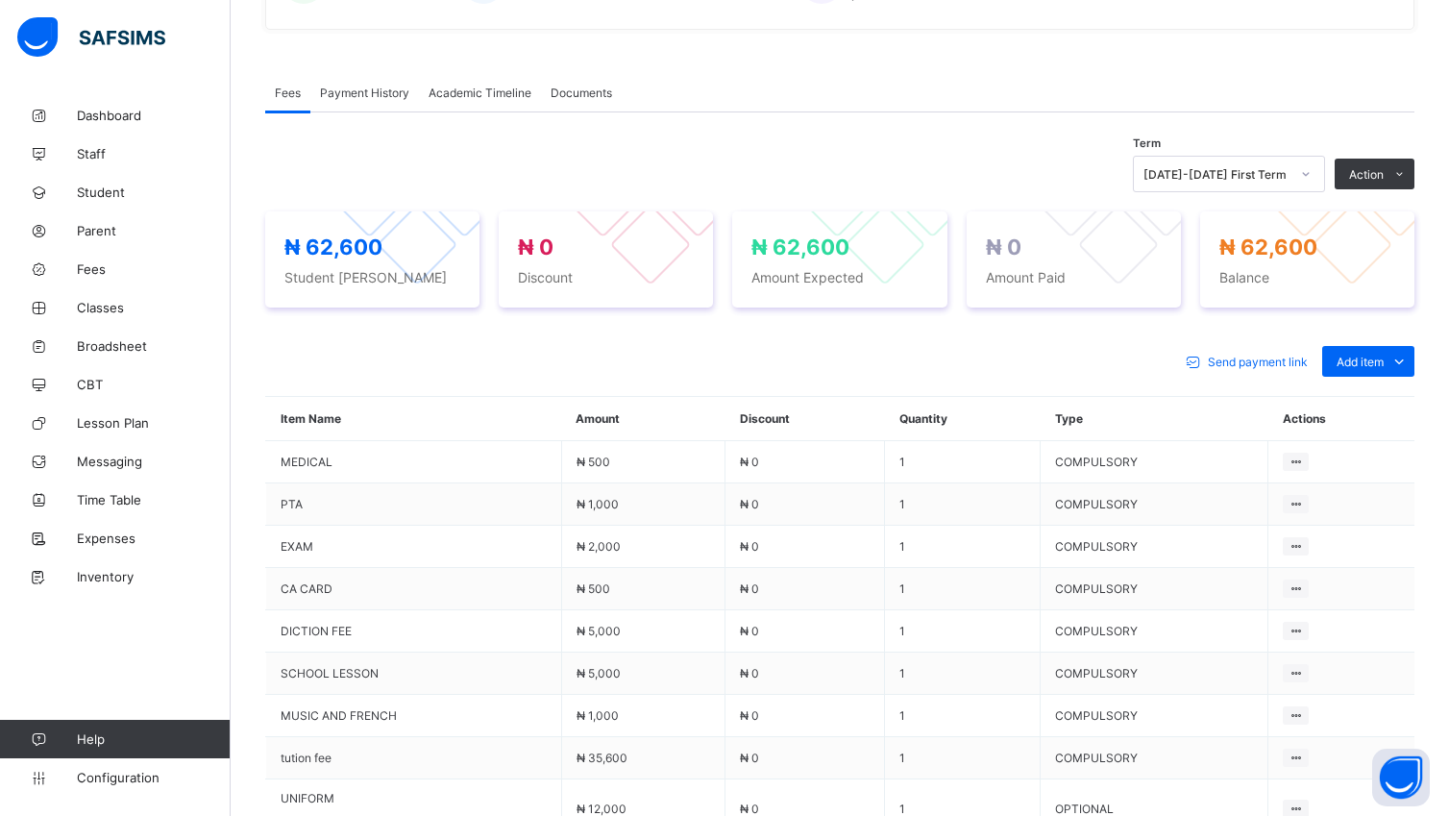
scroll to position [517, 0]
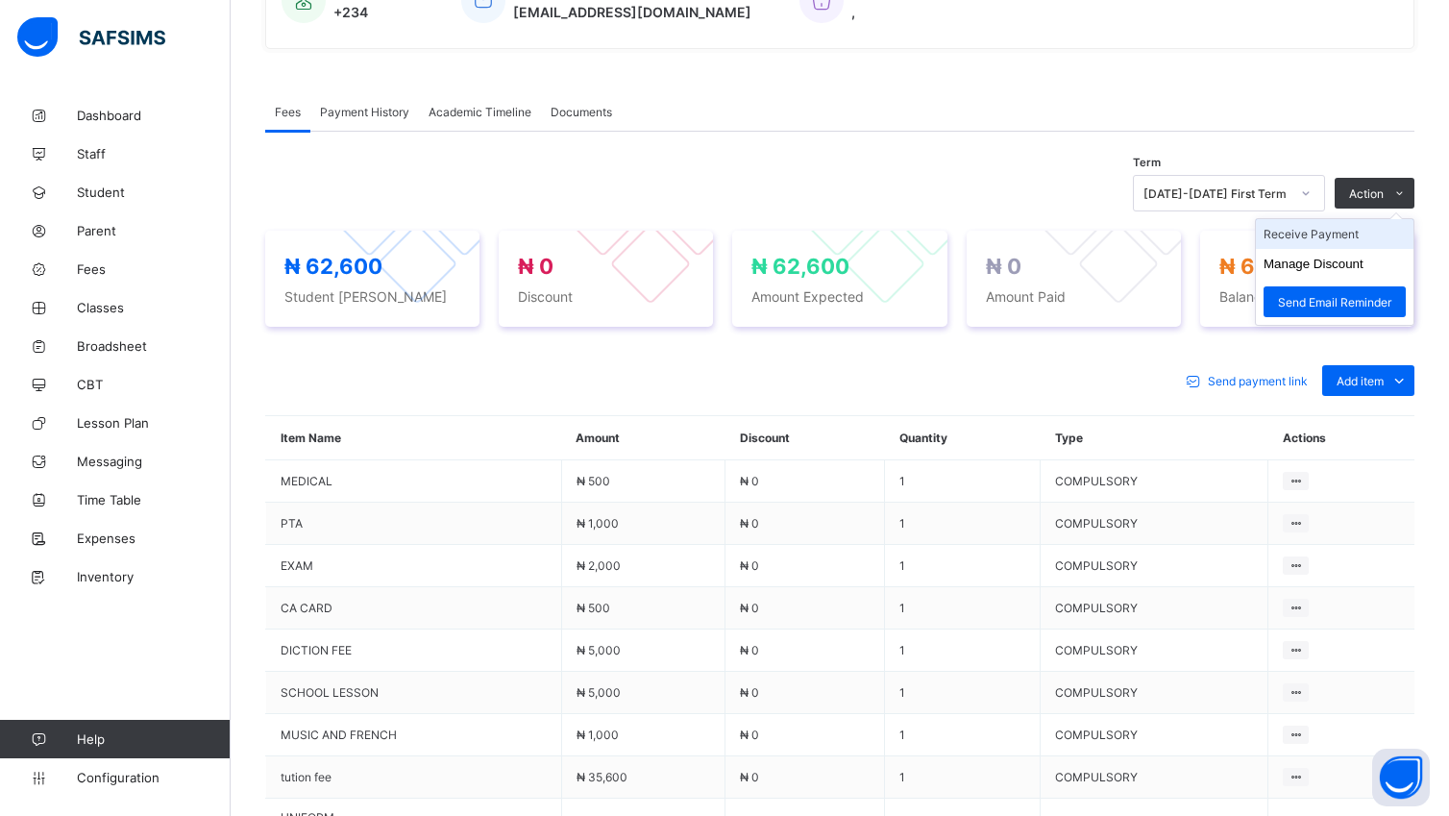
click at [1346, 235] on li "Receive Payment" at bounding box center [1335, 234] width 158 height 30
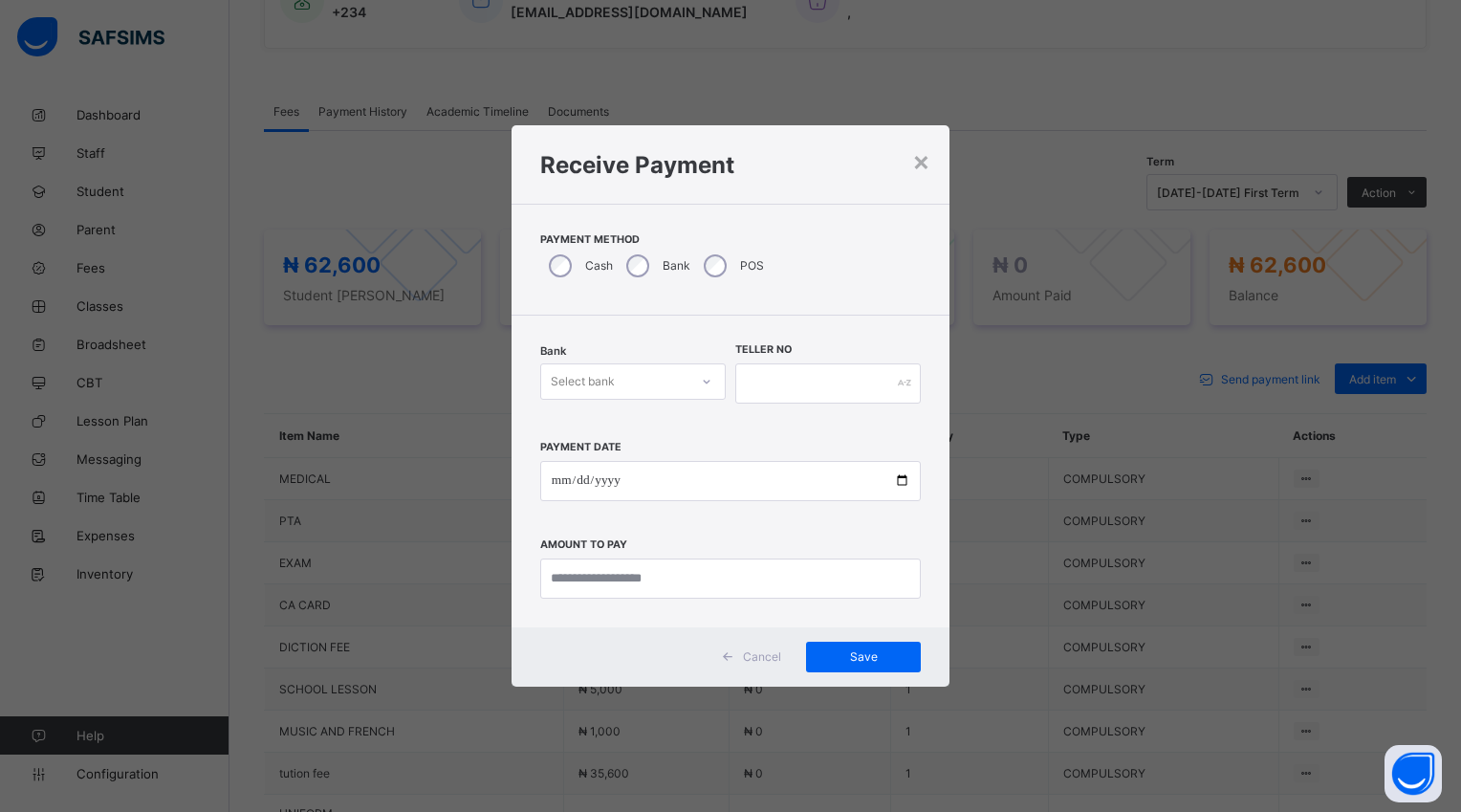
click at [717, 376] on div at bounding box center [707, 381] width 33 height 31
click at [695, 423] on div "Polaris Bank - goodshepherd schools" at bounding box center [633, 430] width 183 height 44
click at [904, 480] on input "date" at bounding box center [730, 481] width 380 height 40
type input "**********"
click at [749, 579] on input "currency" at bounding box center [730, 578] width 380 height 40
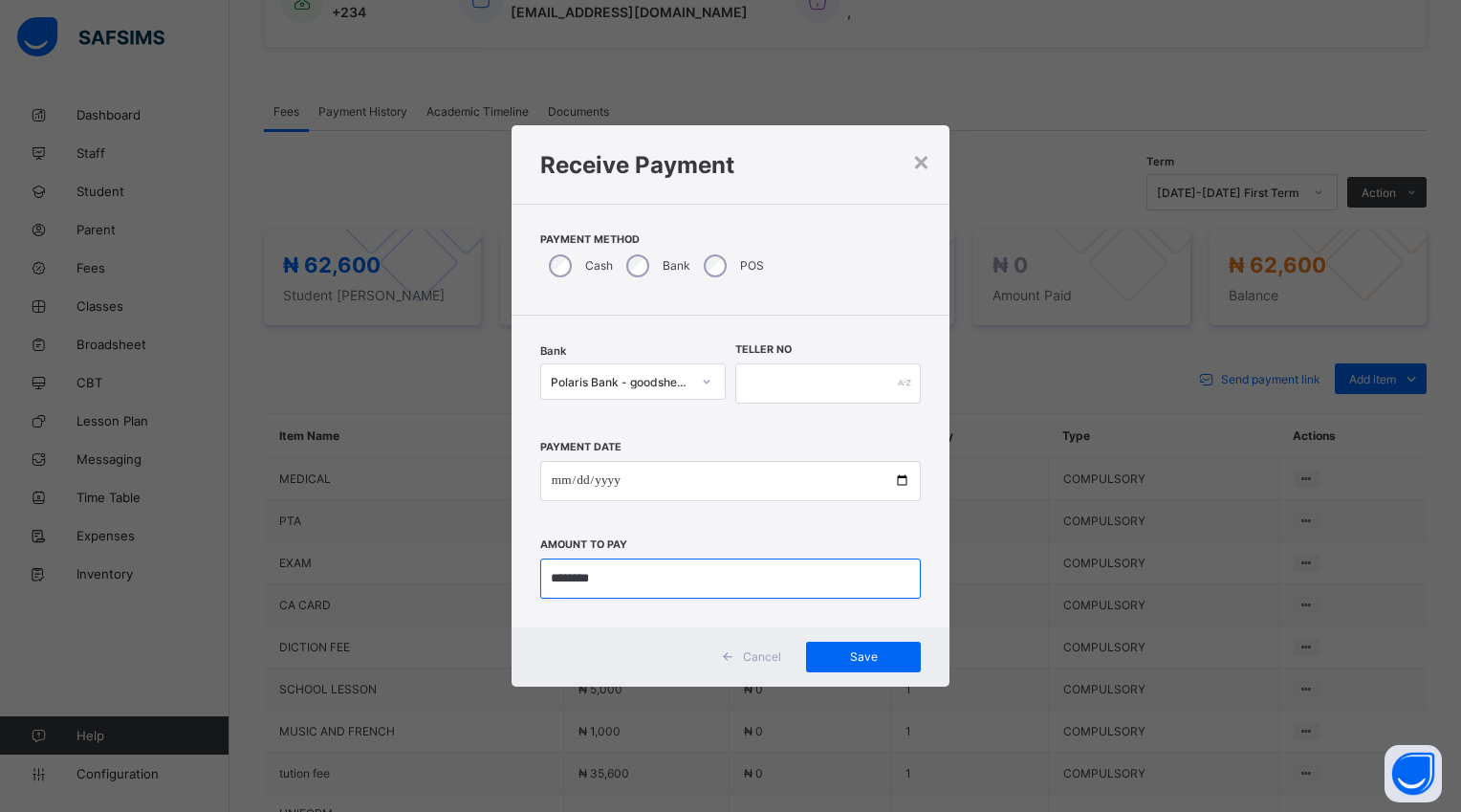
type input "********"
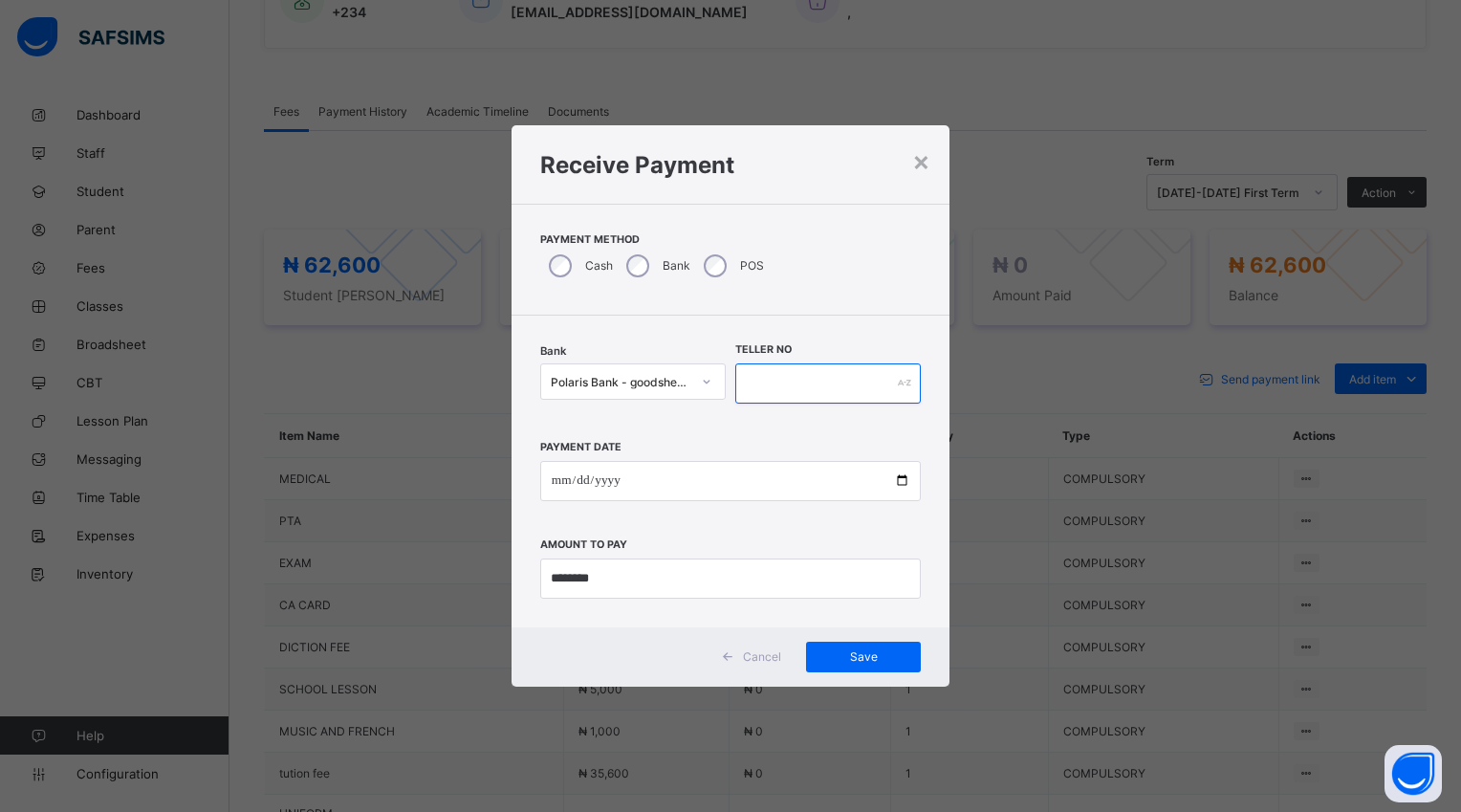
click at [782, 386] on input "text" at bounding box center [828, 383] width 185 height 40
type input "******"
click at [885, 647] on div "Save" at bounding box center [863, 657] width 114 height 31
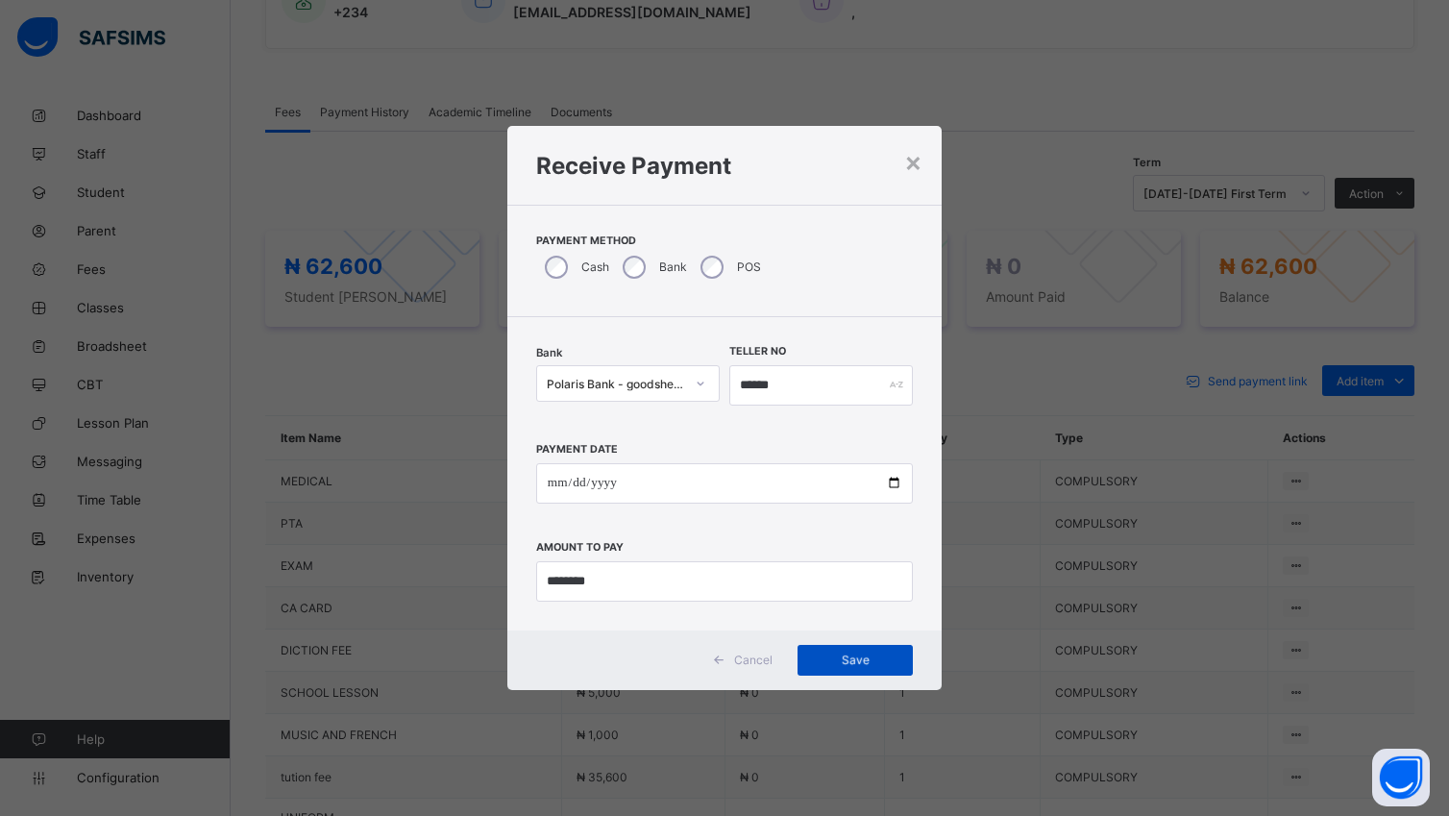
click at [889, 650] on div "Save" at bounding box center [854, 660] width 115 height 31
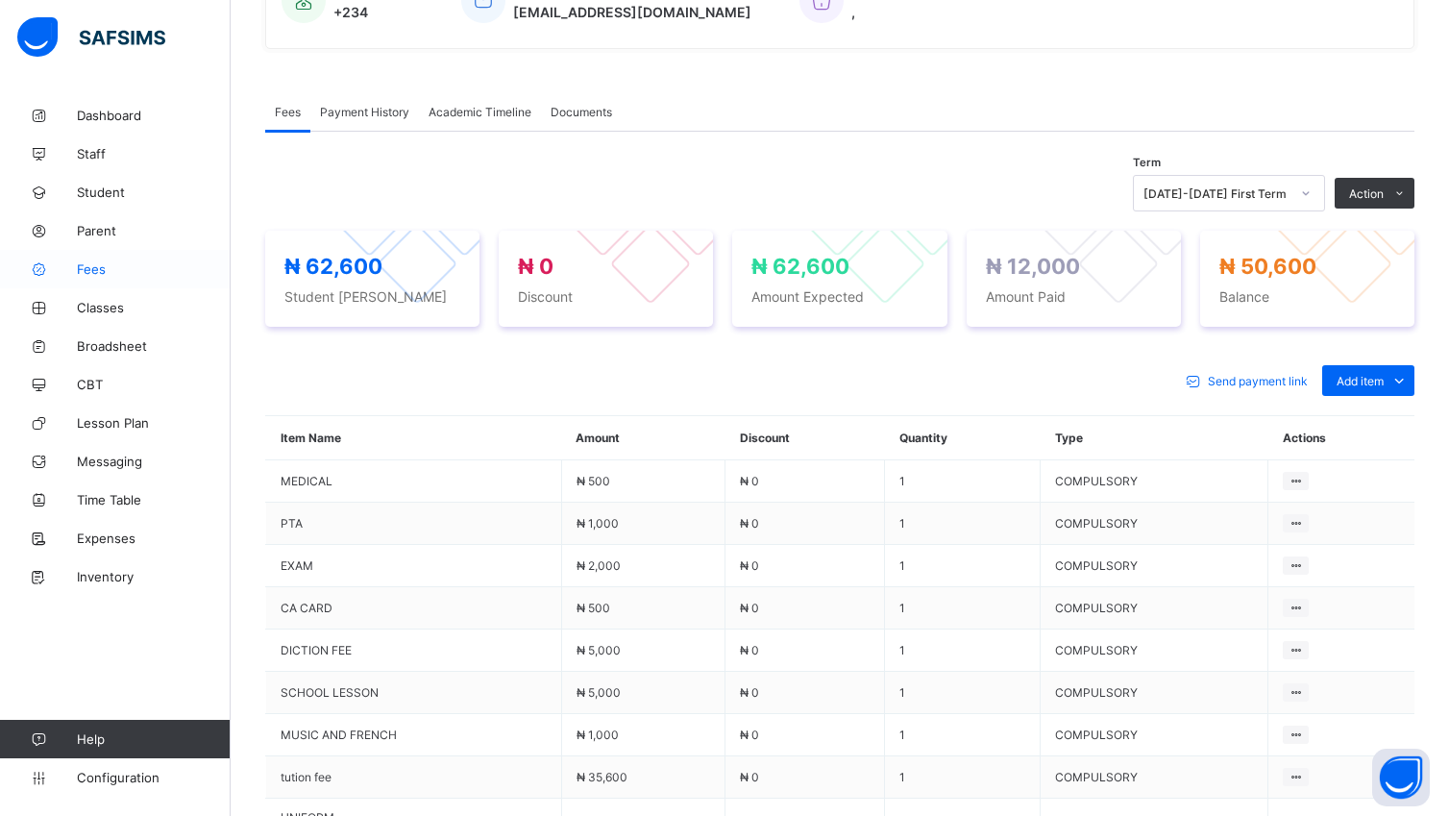
drag, startPoint x: 100, startPoint y: 263, endPoint x: 109, endPoint y: 274, distance: 13.7
click at [100, 267] on span "Fees" at bounding box center [154, 268] width 154 height 15
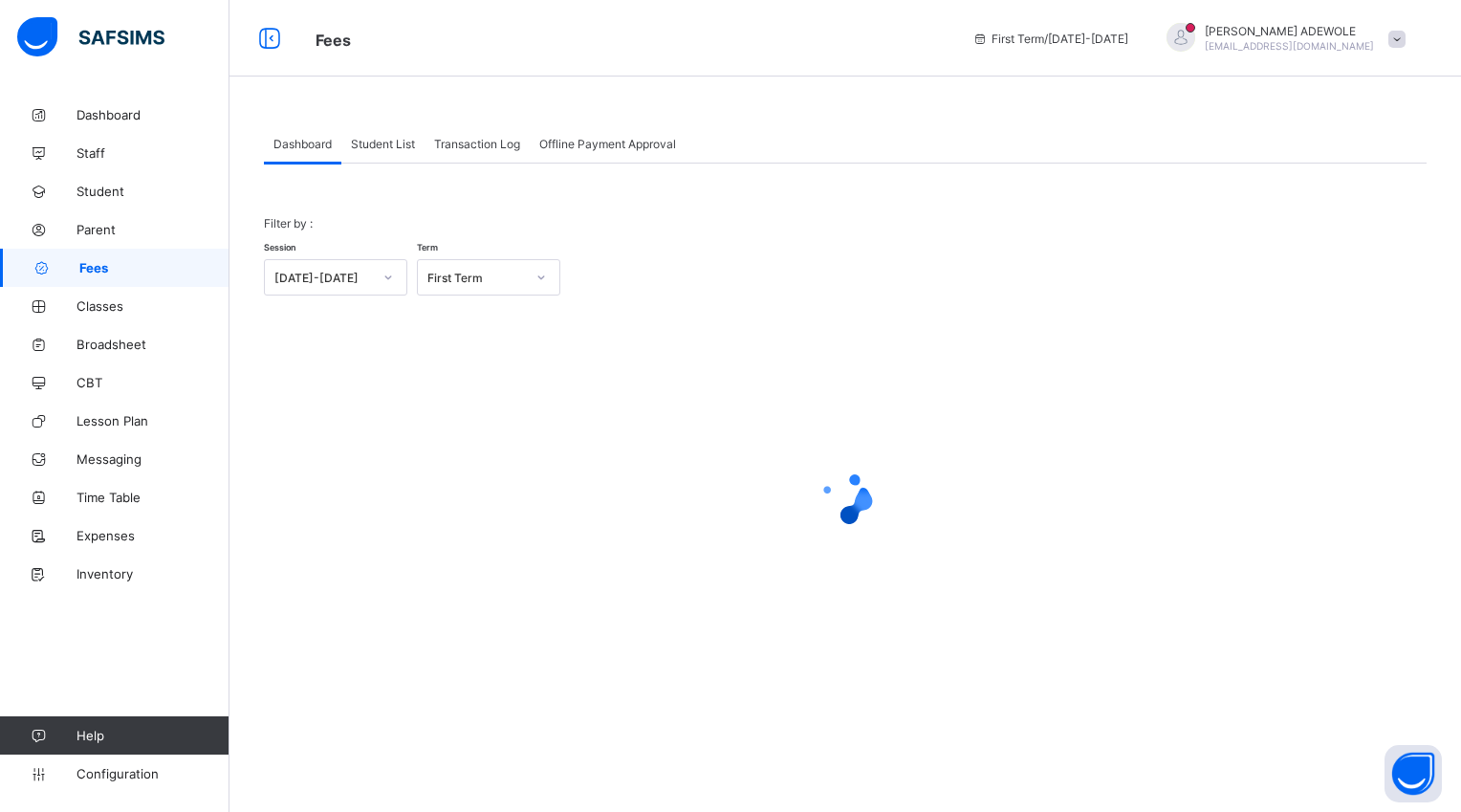
click at [384, 137] on span "Student List" at bounding box center [383, 143] width 64 height 14
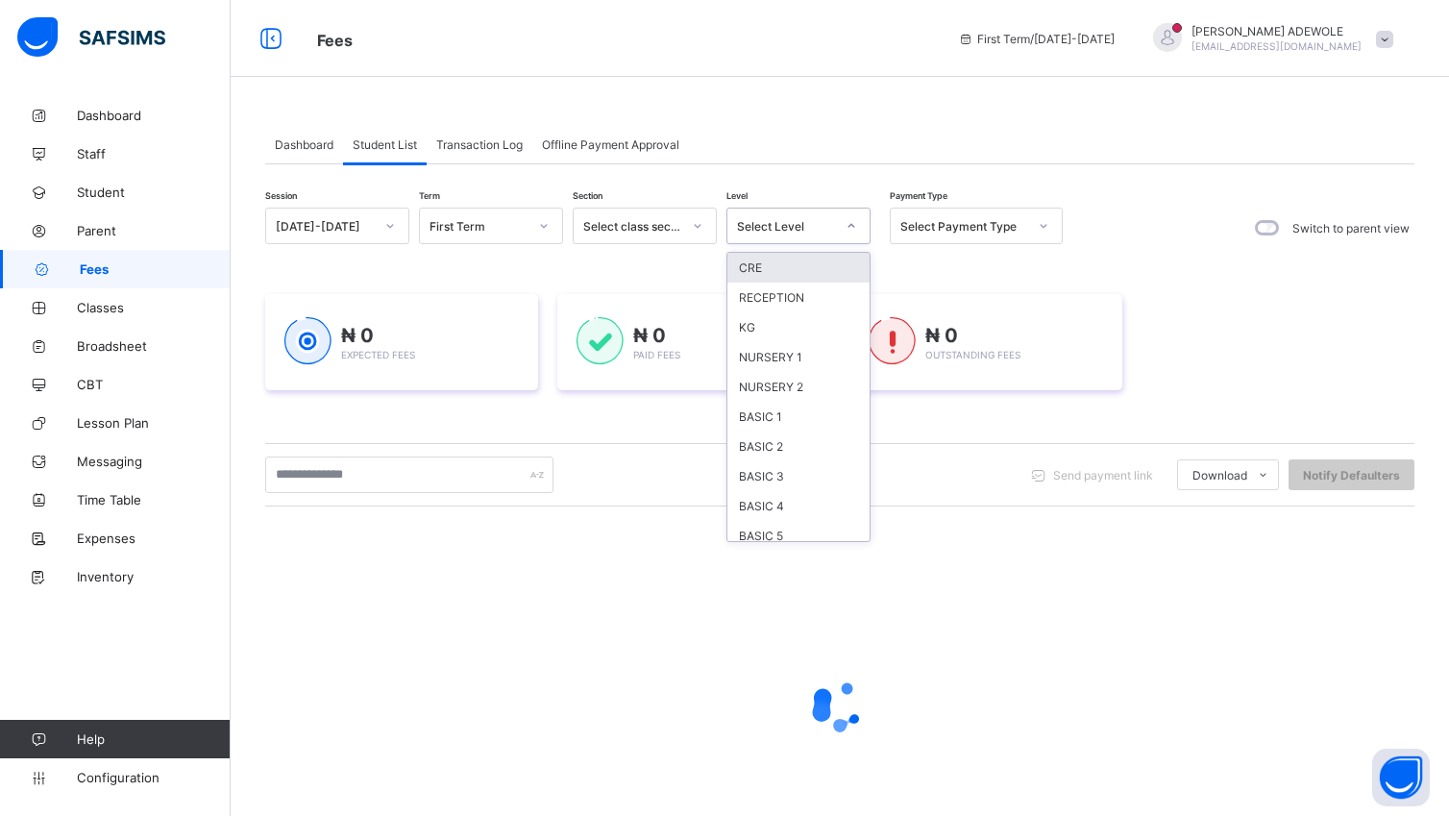
drag, startPoint x: 840, startPoint y: 220, endPoint x: 880, endPoint y: 235, distance: 43.2
click at [850, 225] on div at bounding box center [851, 225] width 33 height 31
click at [788, 420] on div "BASIC 1" at bounding box center [798, 417] width 142 height 30
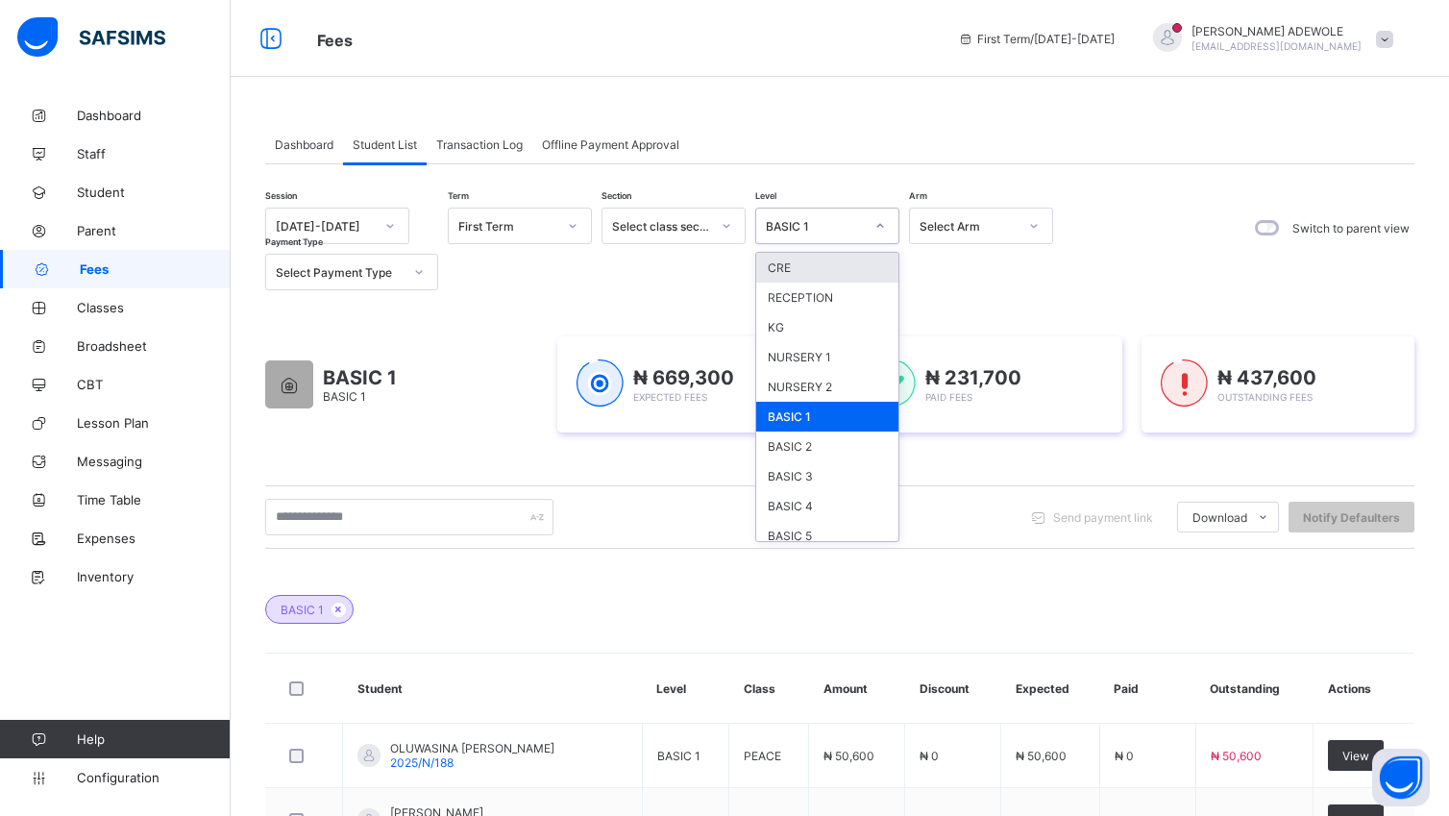
click at [874, 231] on icon at bounding box center [880, 225] width 12 height 19
click at [815, 446] on div "BASIC 2" at bounding box center [827, 446] width 142 height 30
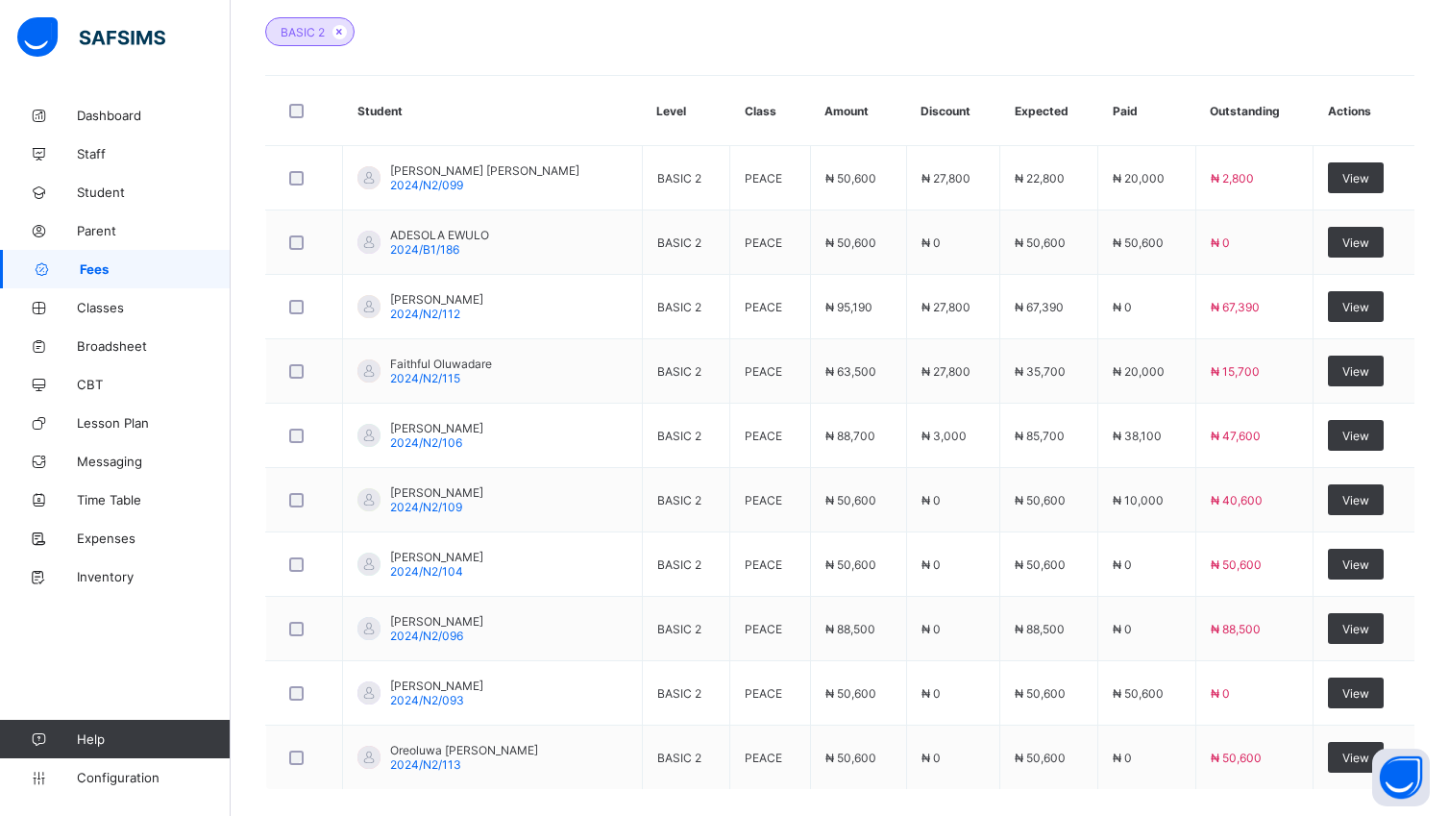
scroll to position [580, 0]
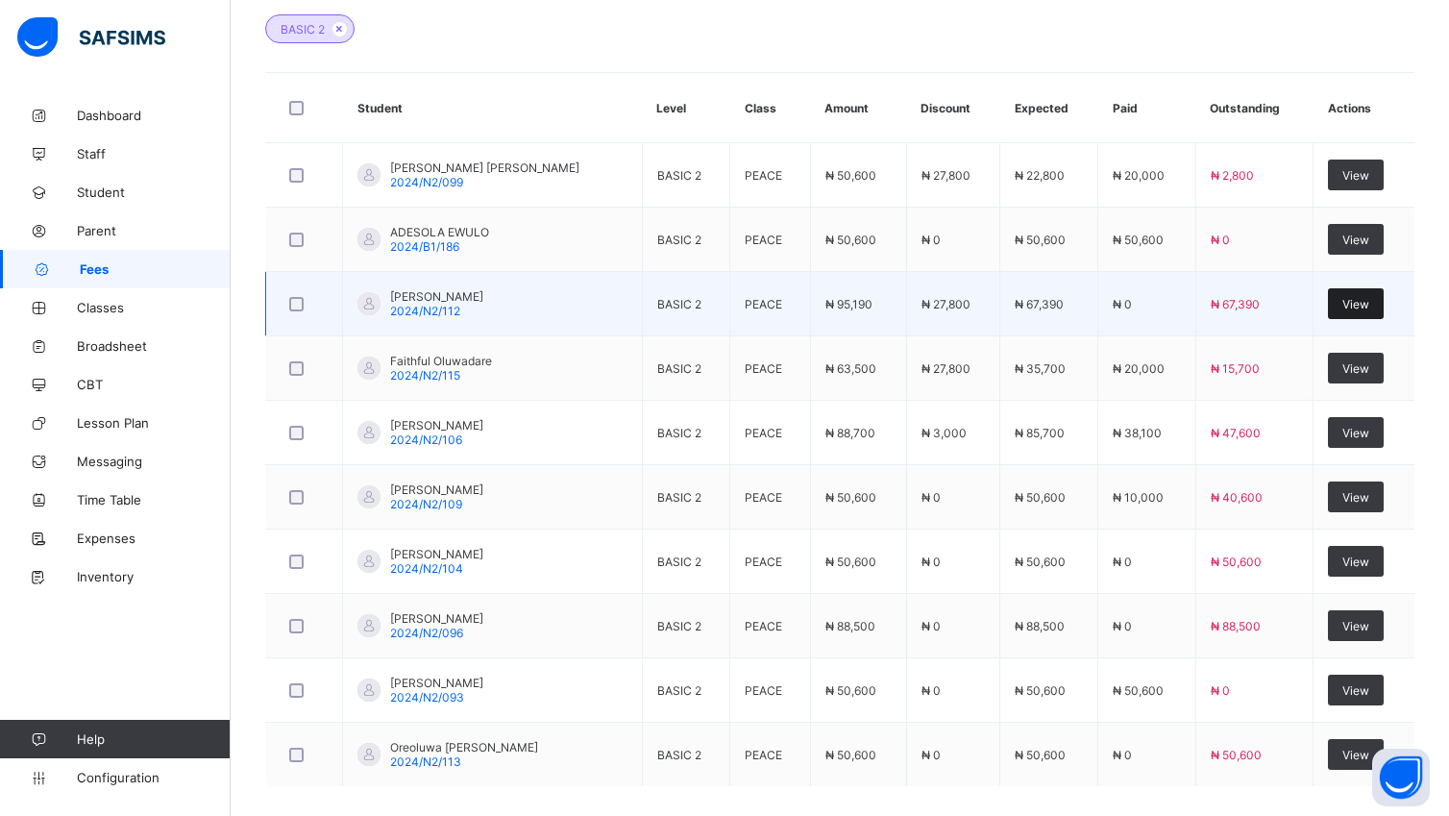
click at [1369, 308] on span "View" at bounding box center [1355, 304] width 27 height 14
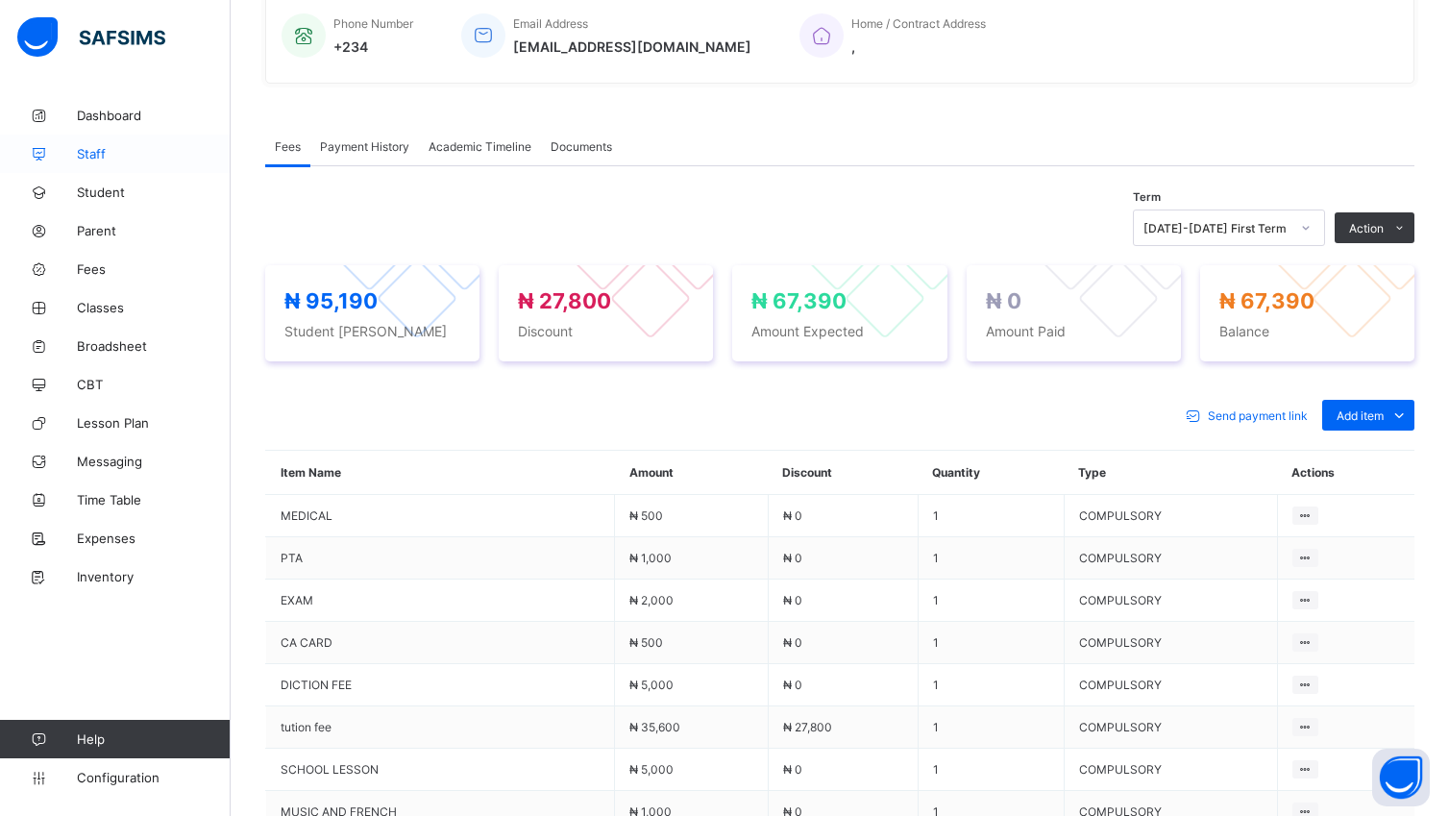
scroll to position [489, 0]
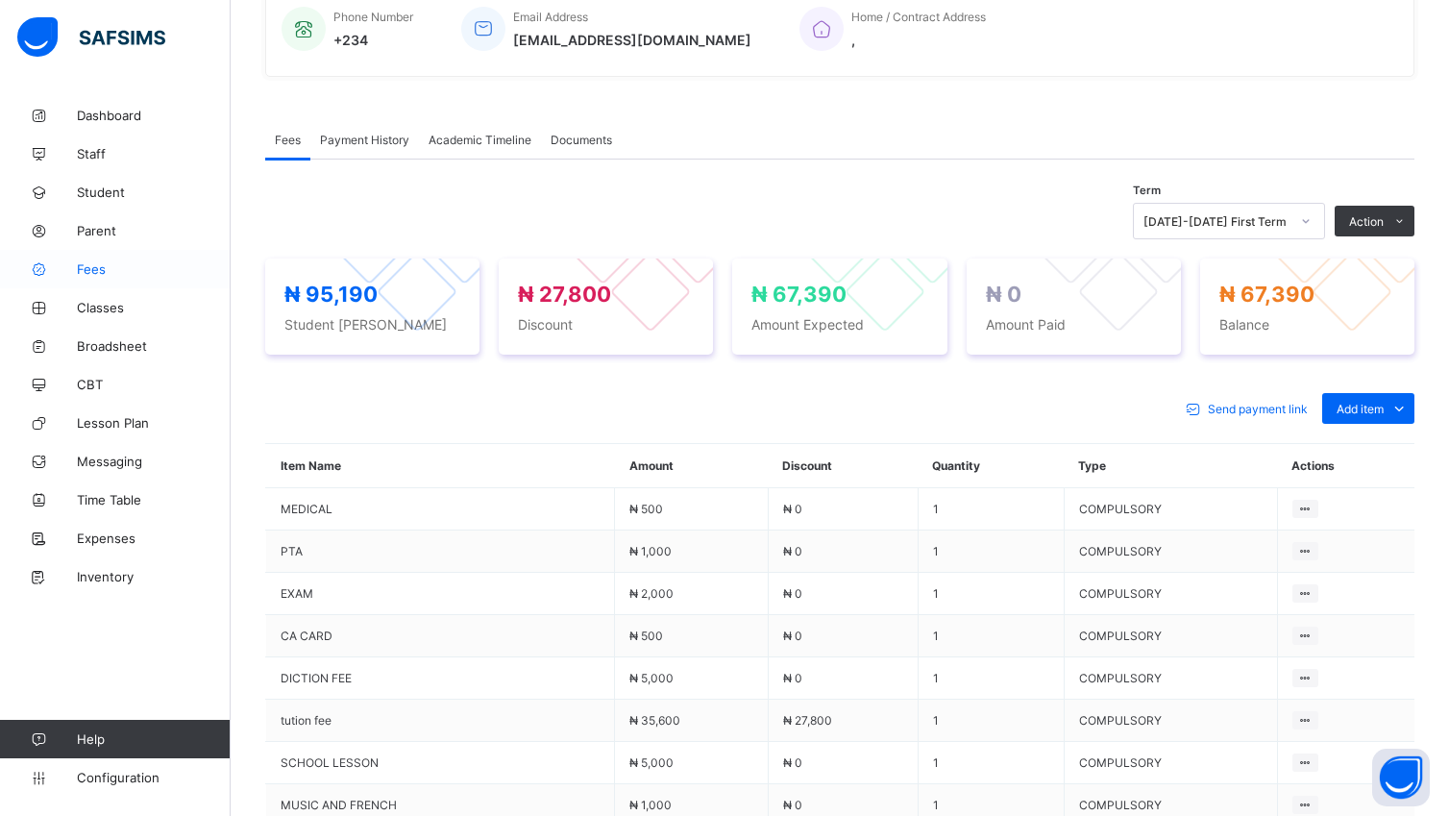
click at [86, 273] on span "Fees" at bounding box center [154, 268] width 154 height 15
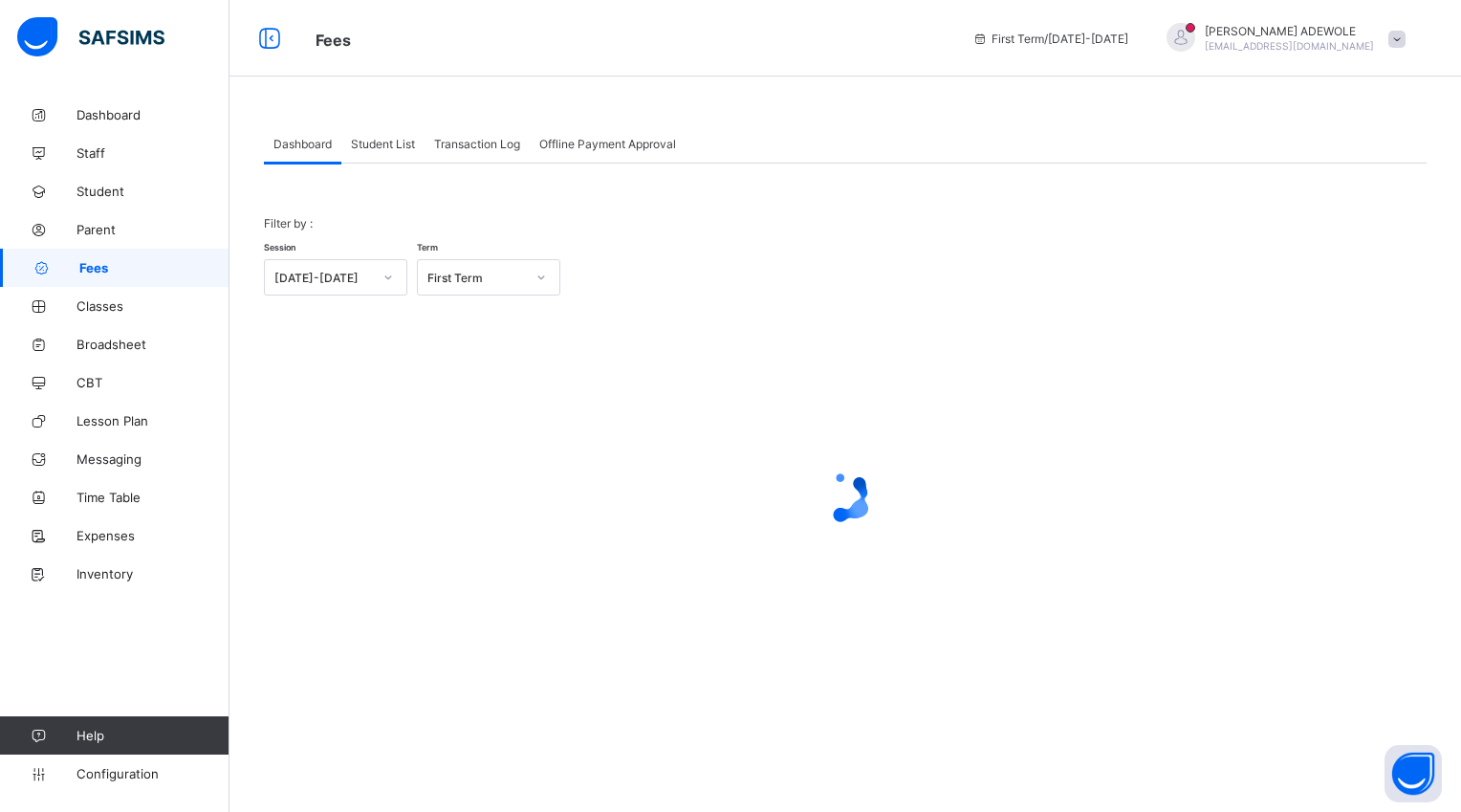
click at [390, 151] on div "Student List" at bounding box center [383, 143] width 84 height 38
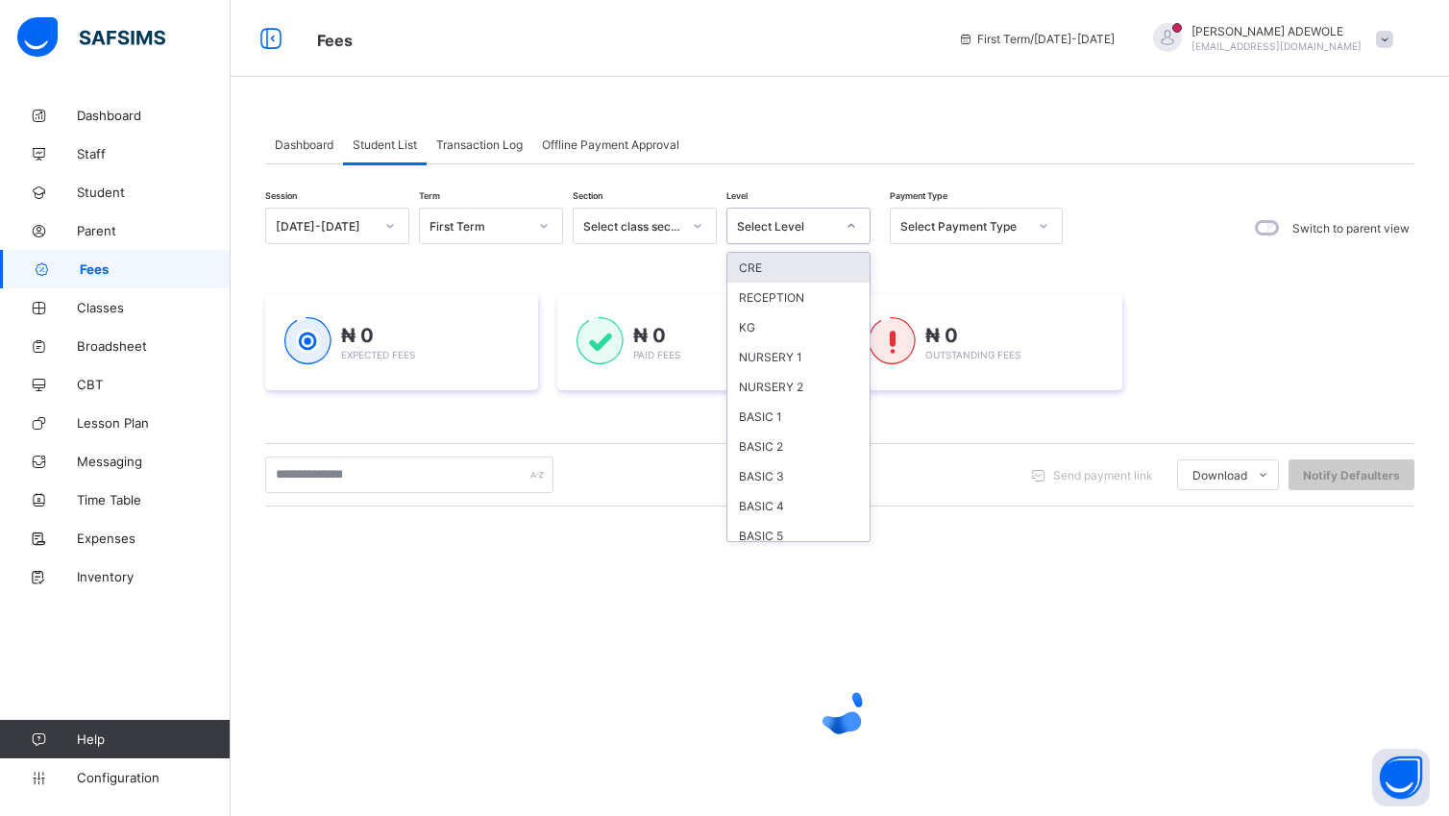
click at [849, 217] on div at bounding box center [851, 225] width 33 height 31
click at [776, 446] on div "BASIC 2" at bounding box center [798, 446] width 142 height 30
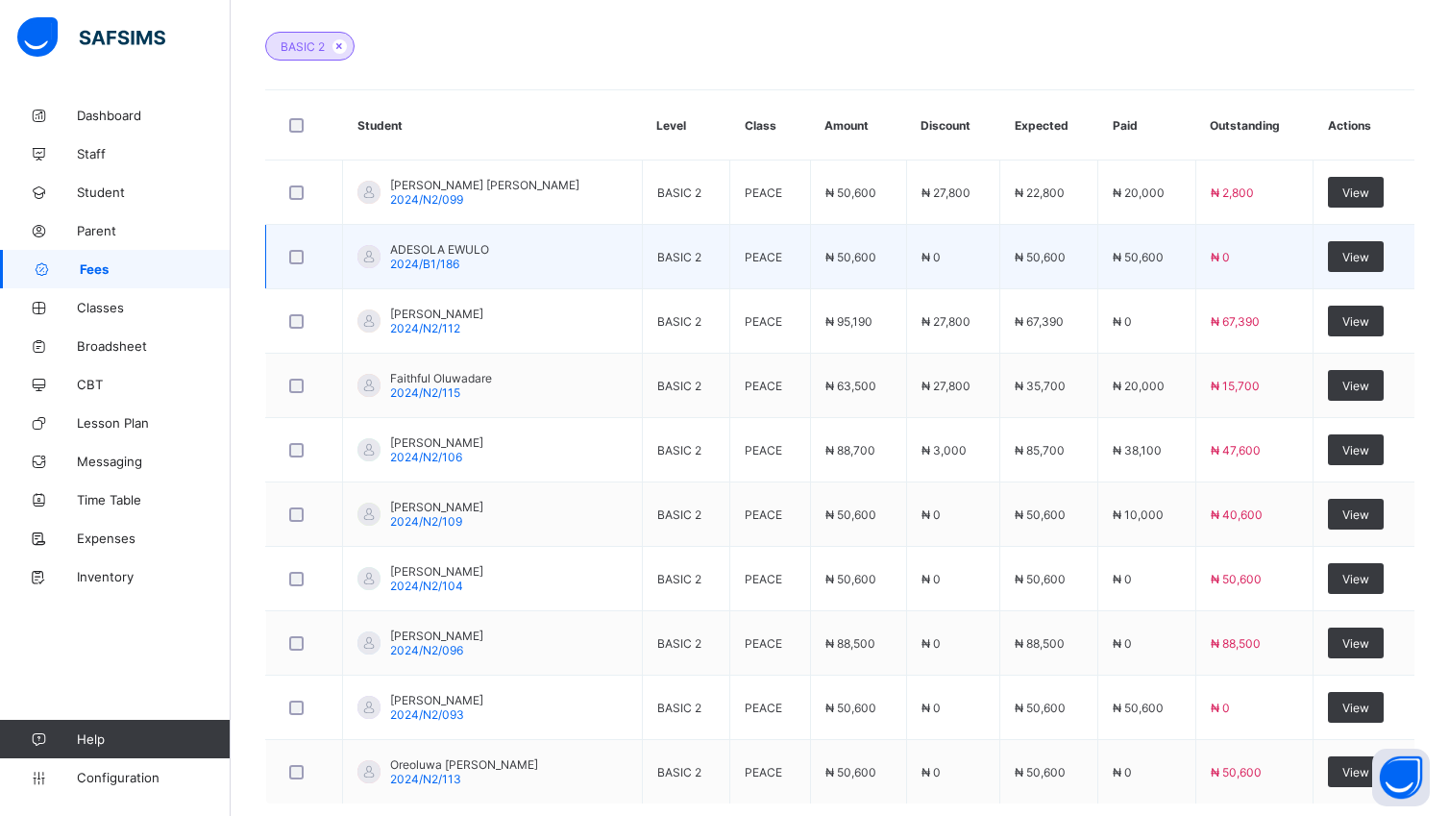
scroll to position [671, 0]
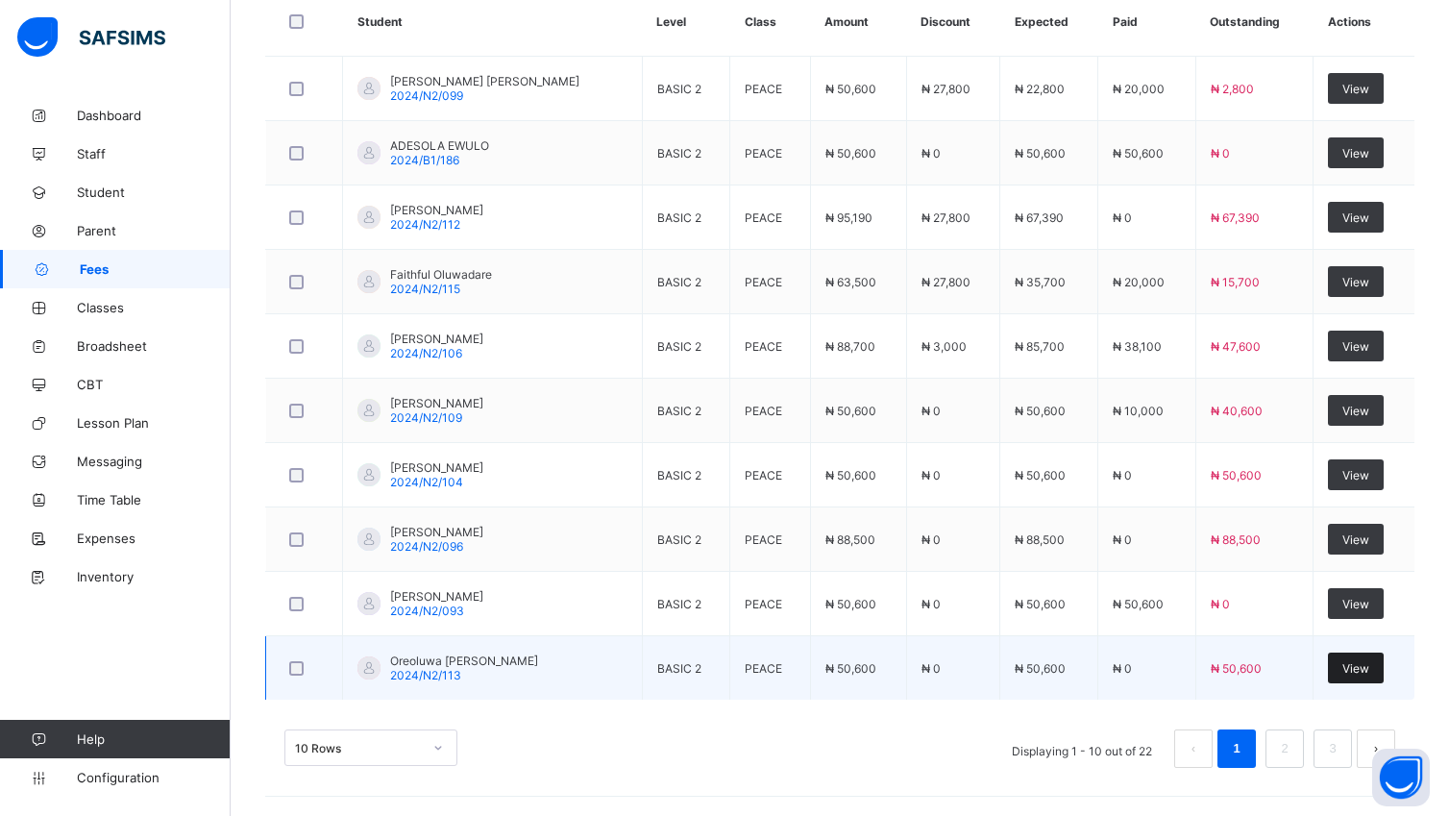
click at [1369, 670] on span "View" at bounding box center [1355, 668] width 27 height 14
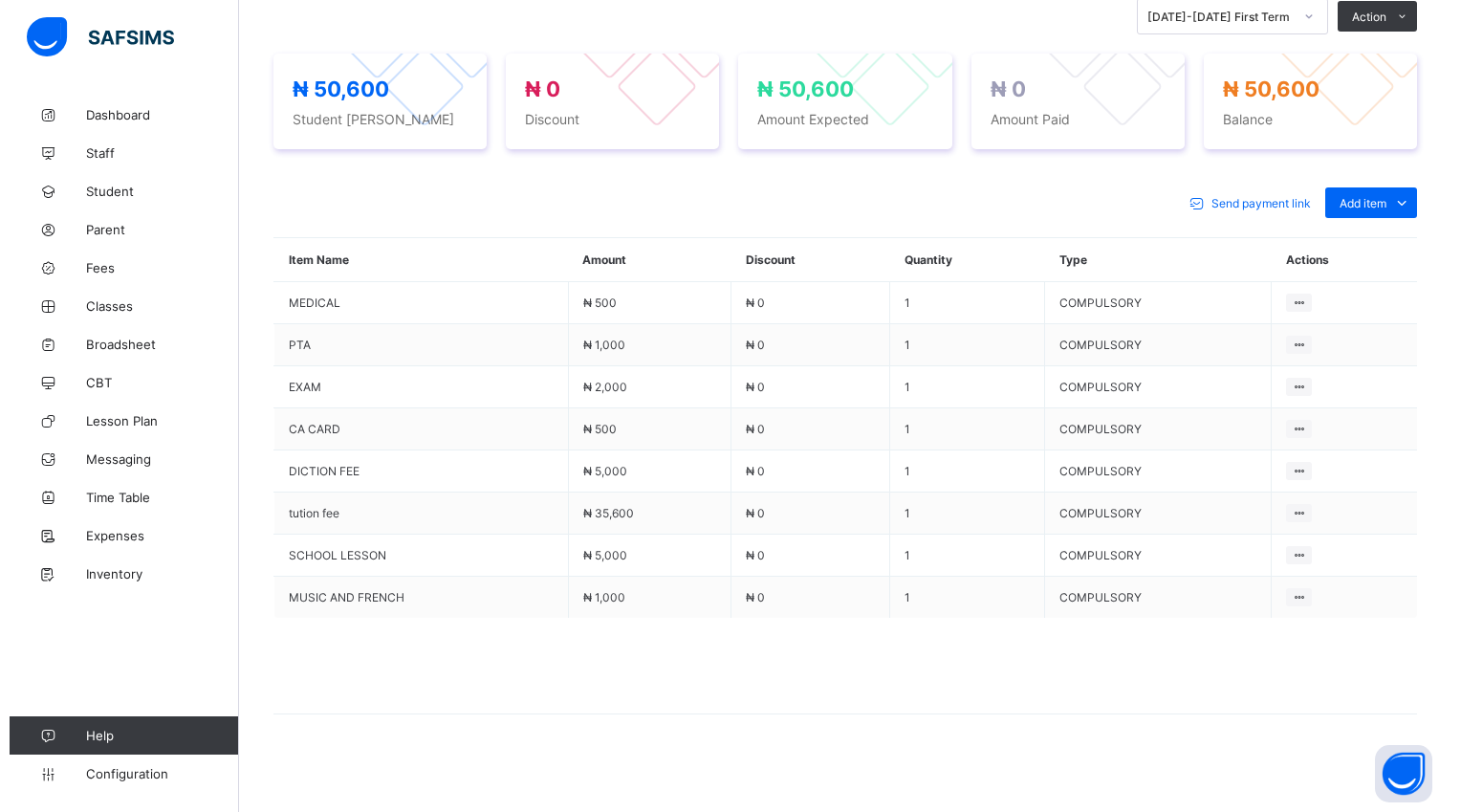
scroll to position [698, 0]
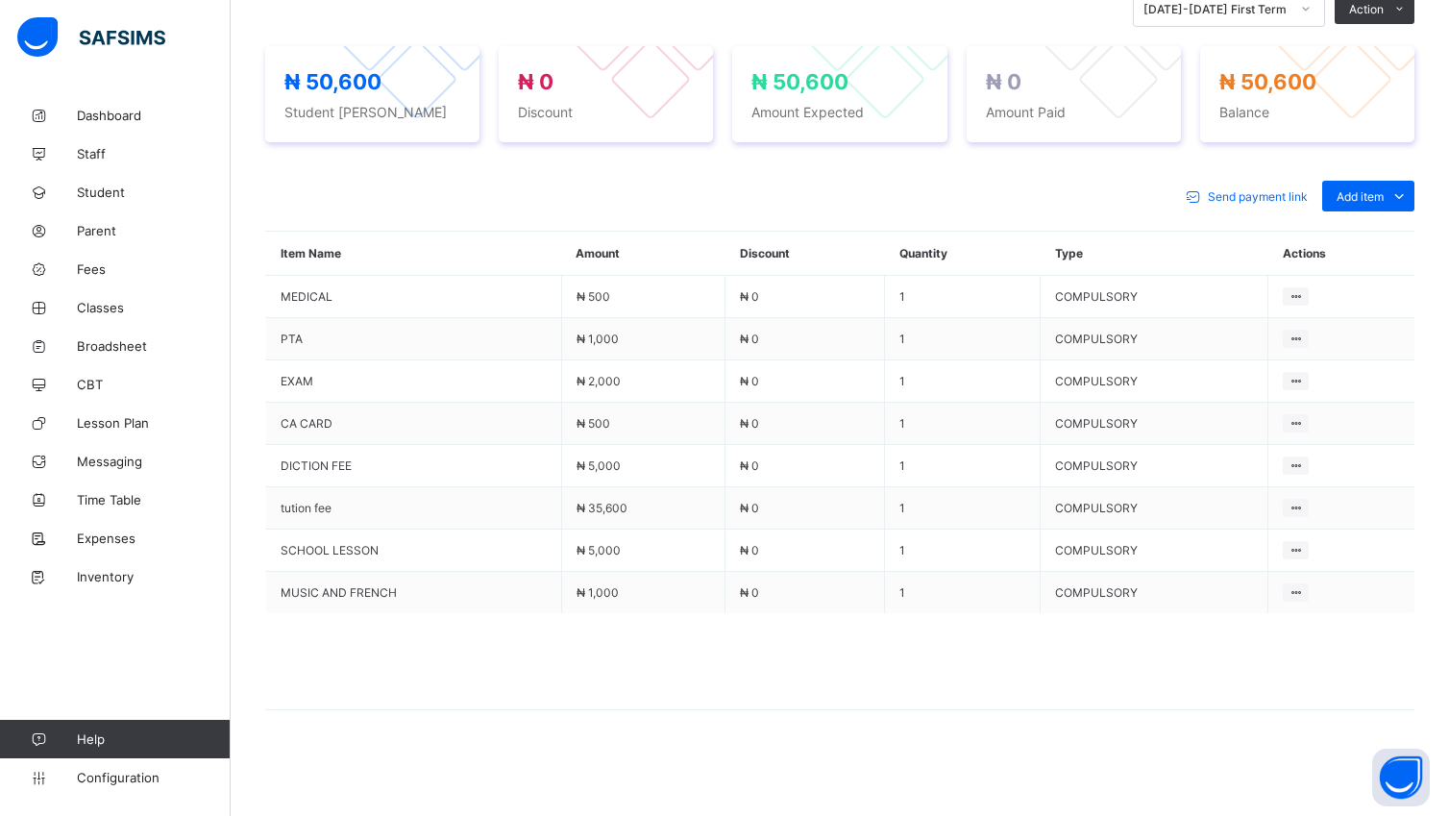
click at [0, 0] on button "Manage Discount" at bounding box center [0, 0] width 0 height 0
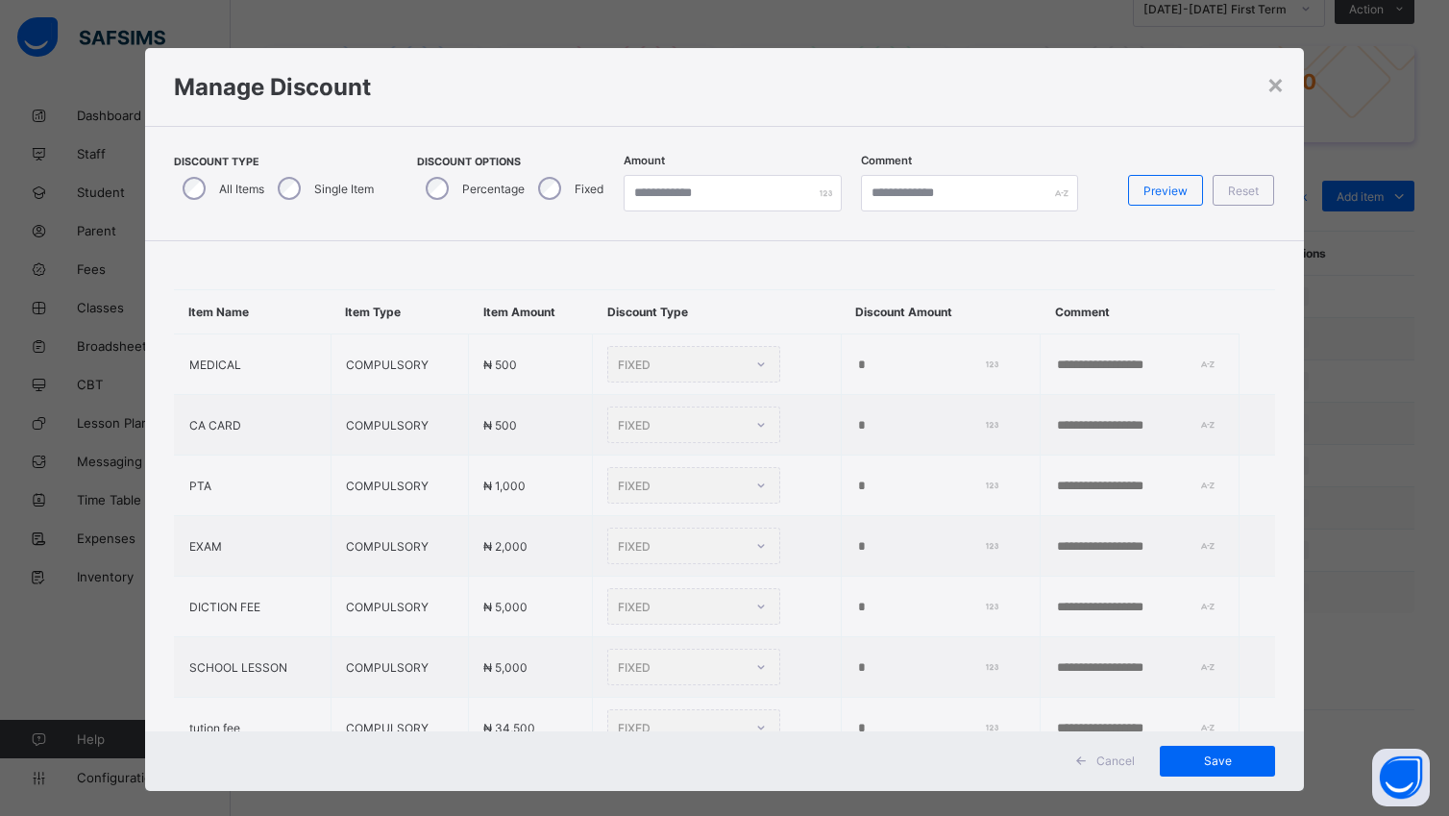
type input "*"
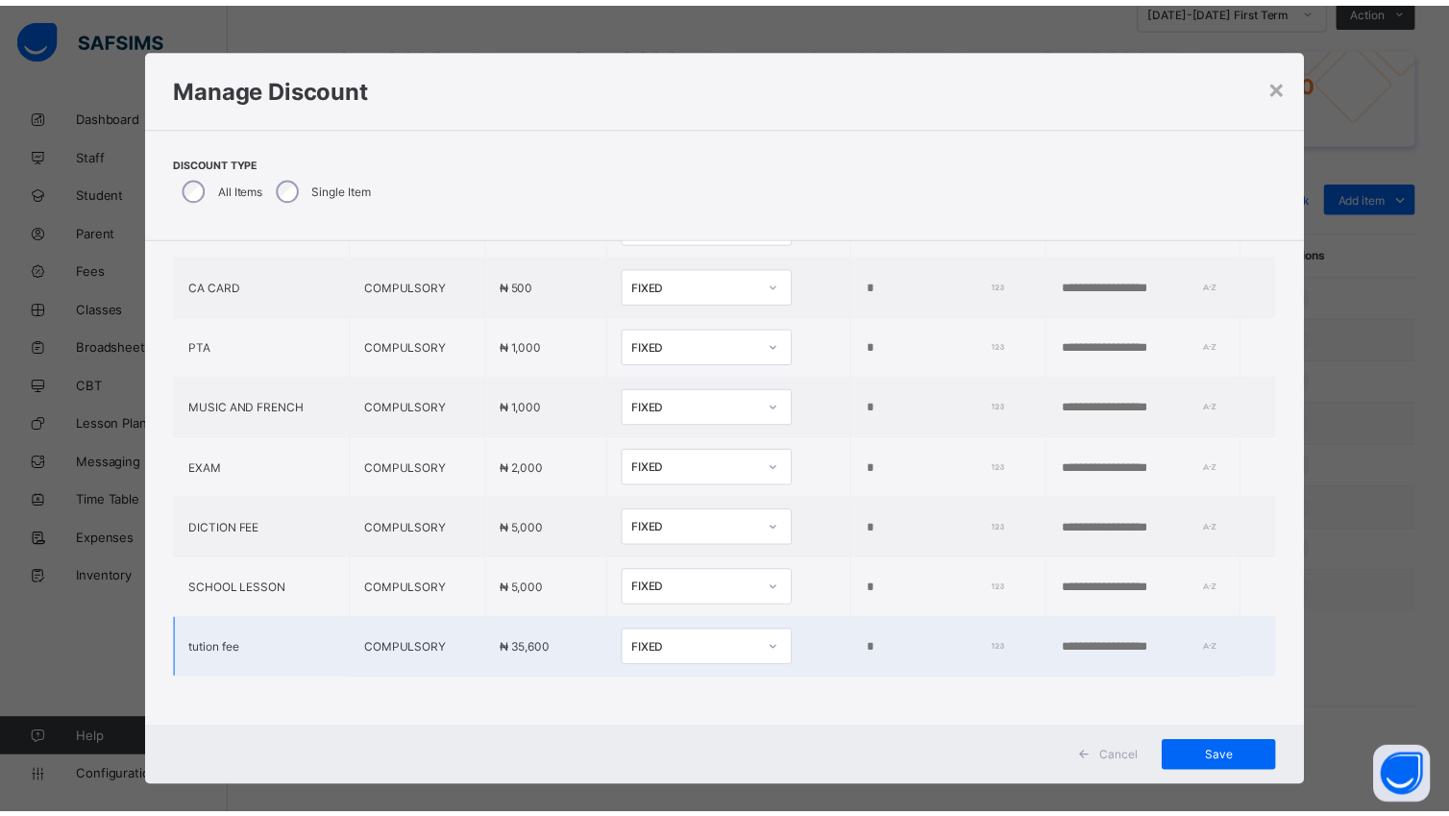
scroll to position [159, 0]
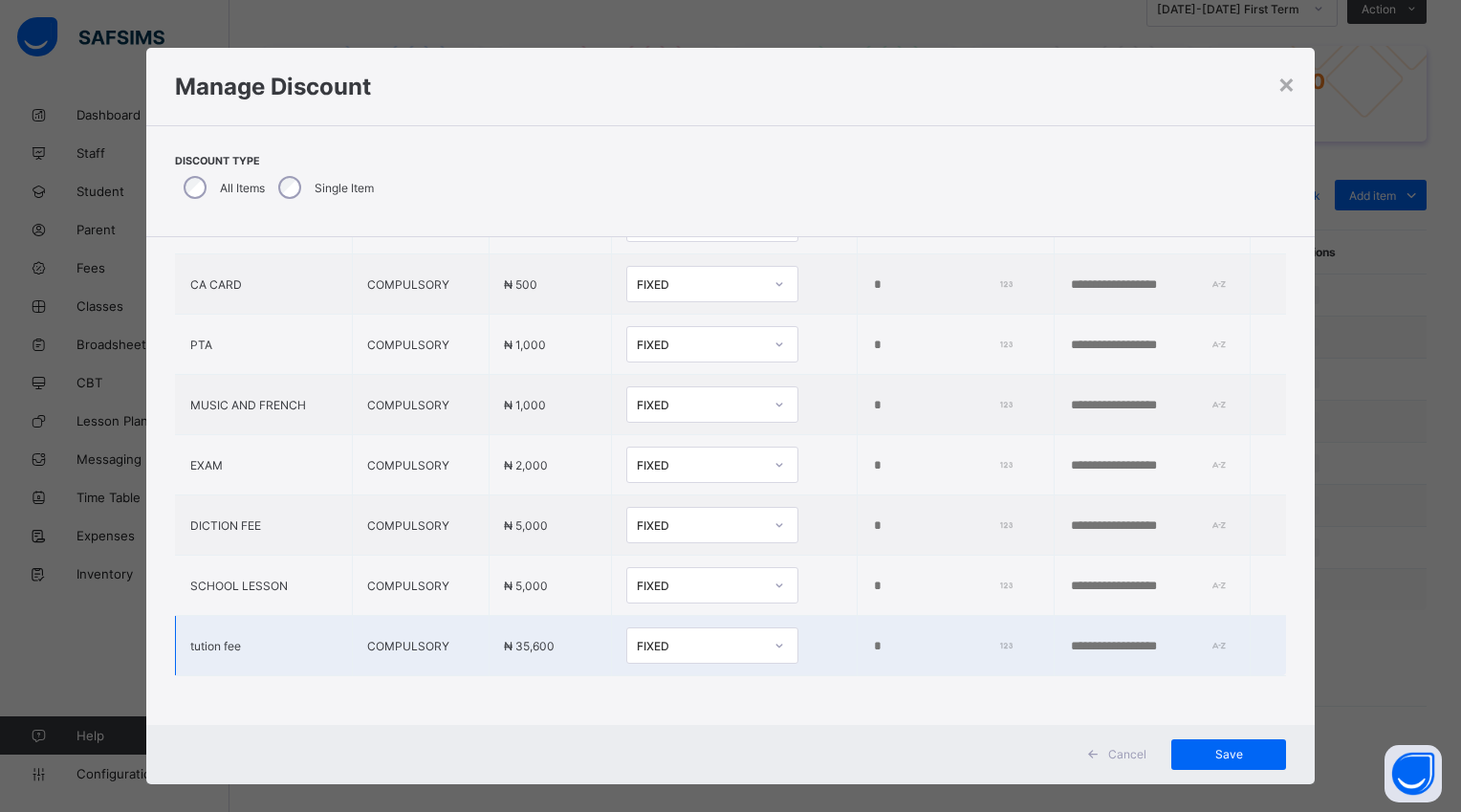
click at [872, 639] on input "*" at bounding box center [939, 646] width 135 height 15
type input "*****"
click at [1218, 761] on span "Save" at bounding box center [1228, 753] width 86 height 14
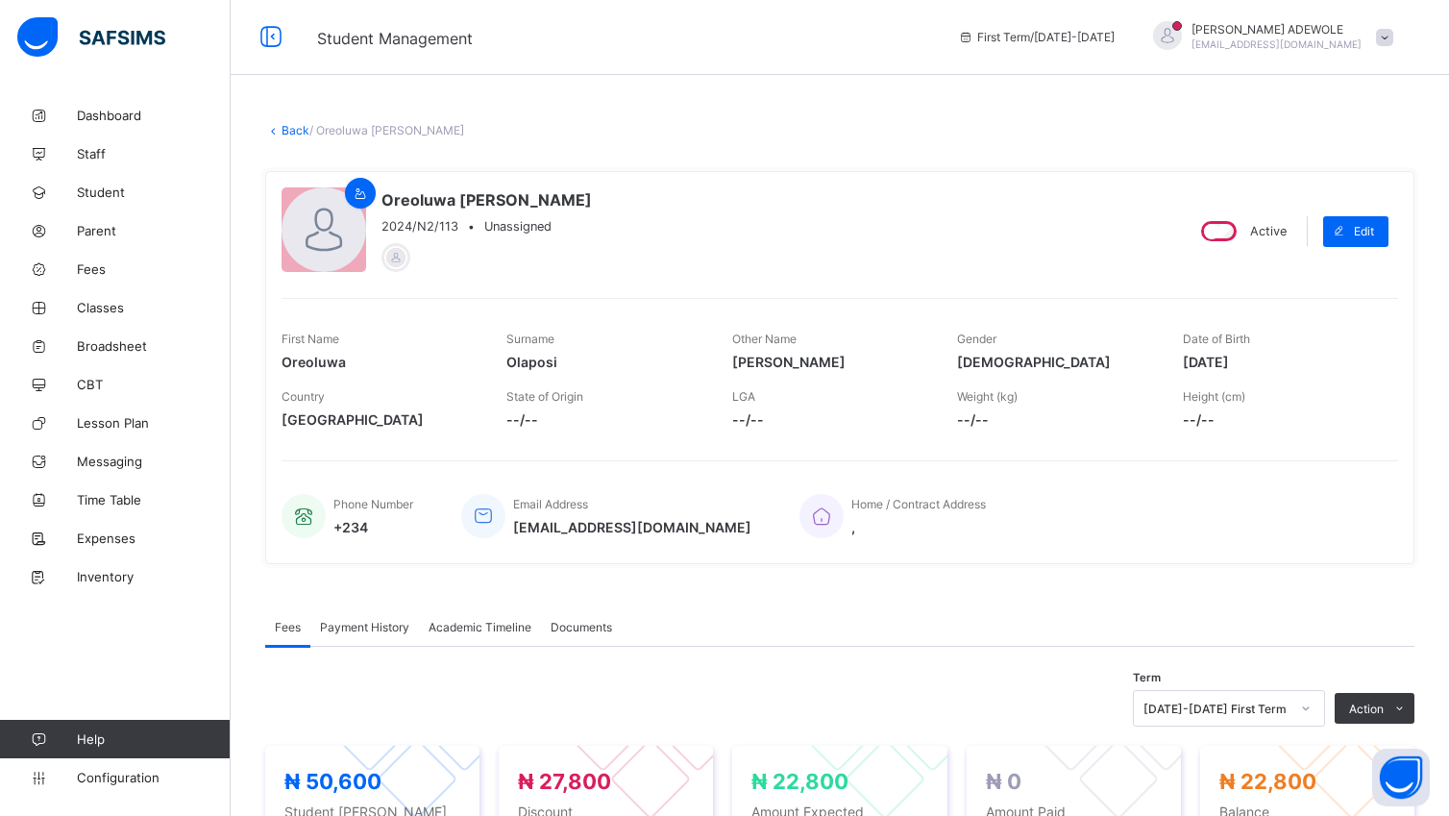
scroll to position [0, 0]
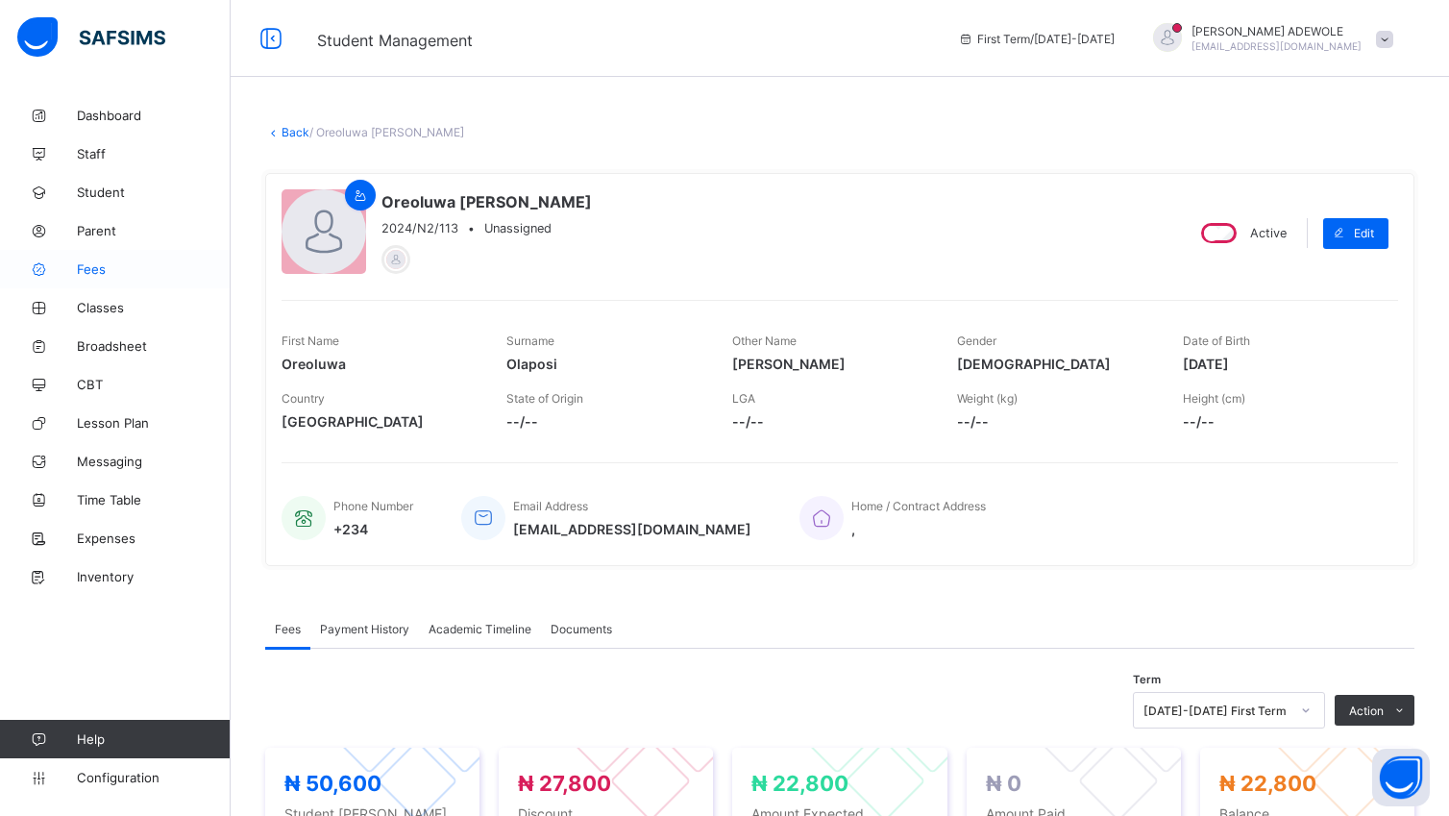
click at [102, 273] on span "Fees" at bounding box center [154, 268] width 154 height 15
click at [106, 273] on span "Fees" at bounding box center [154, 268] width 154 height 15
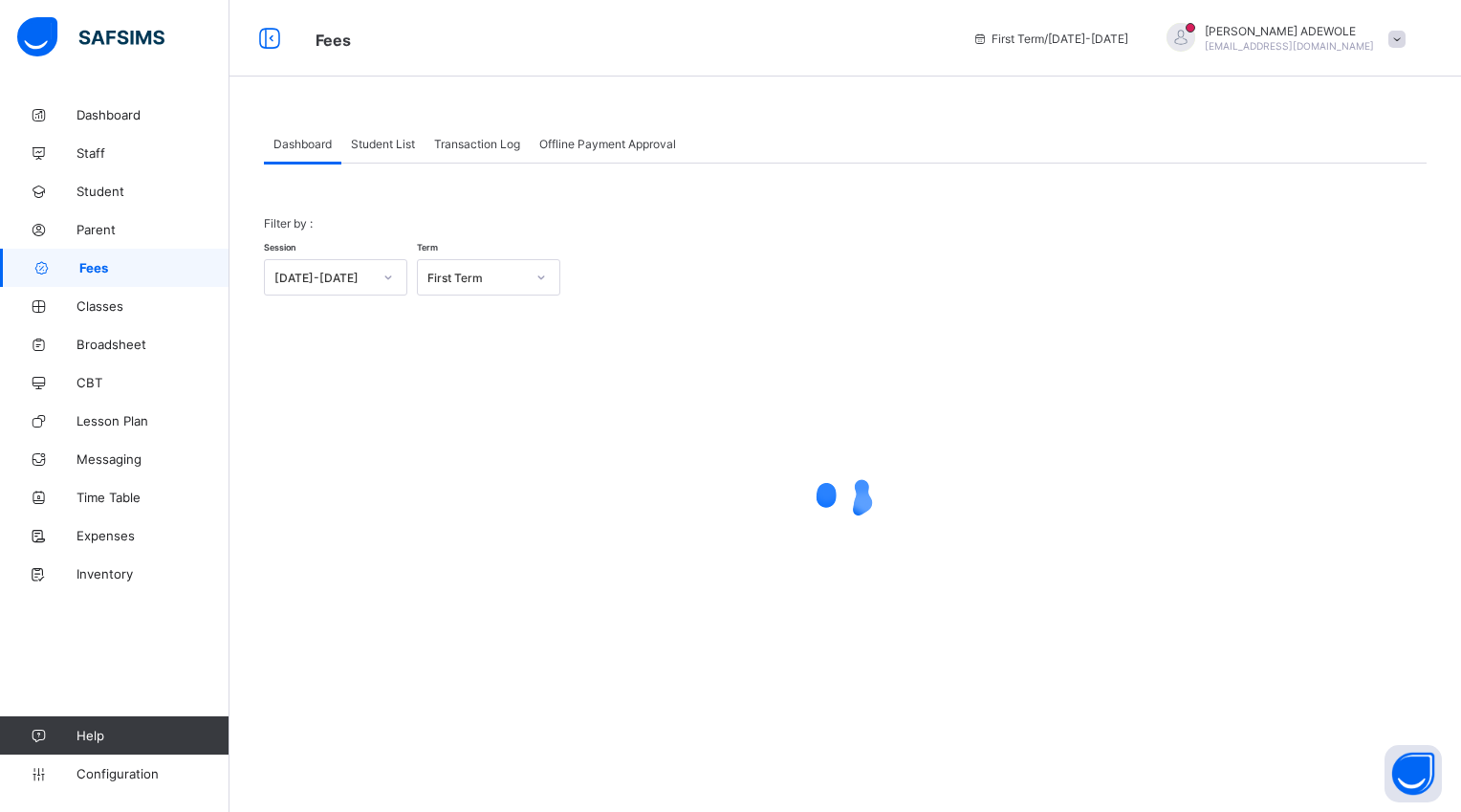
click at [396, 150] on div "Student List" at bounding box center [383, 143] width 84 height 38
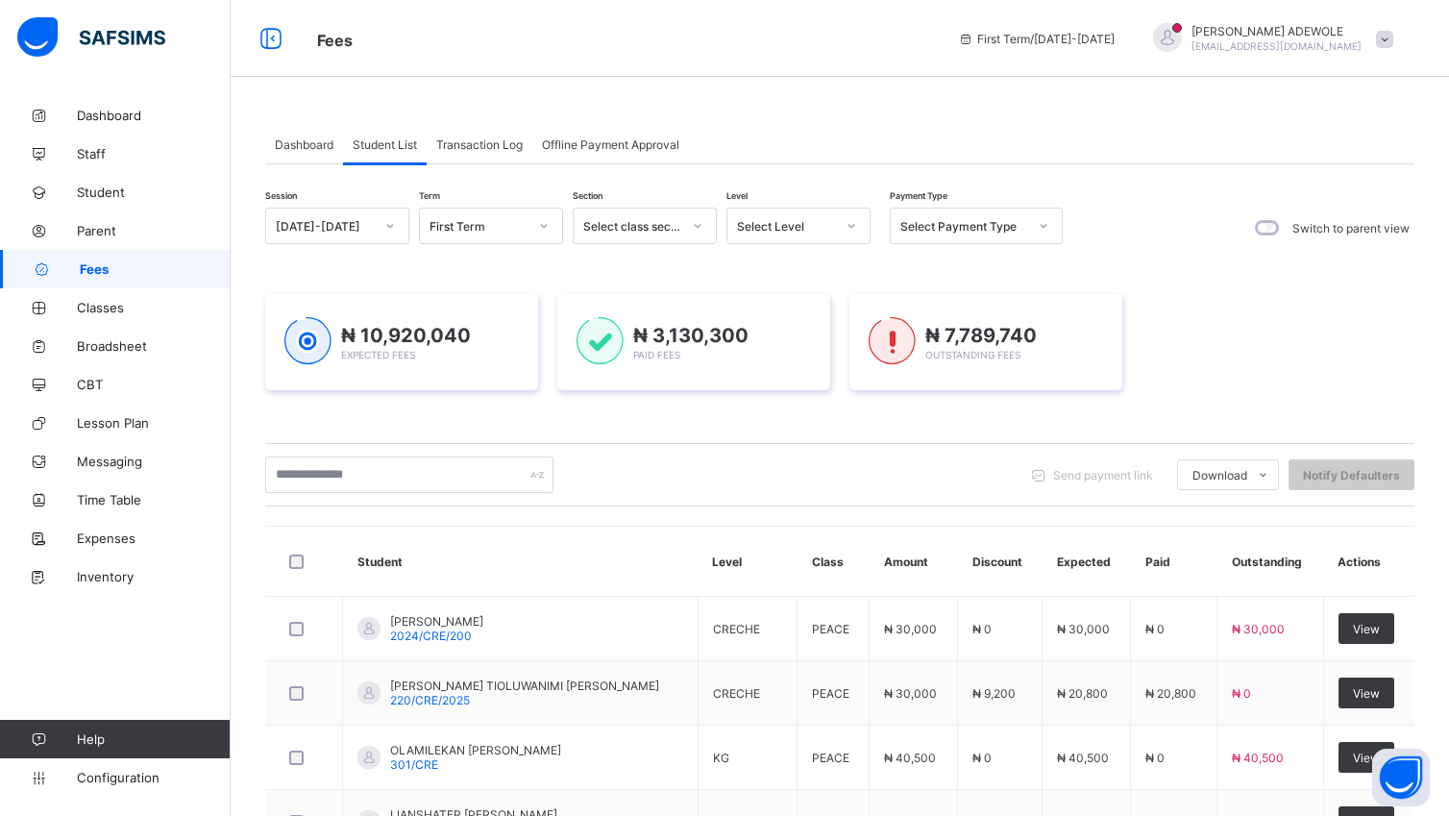
click at [850, 229] on icon at bounding box center [852, 225] width 12 height 19
click at [853, 232] on icon at bounding box center [852, 225] width 12 height 19
click at [799, 263] on div "BASIC 2" at bounding box center [798, 264] width 142 height 30
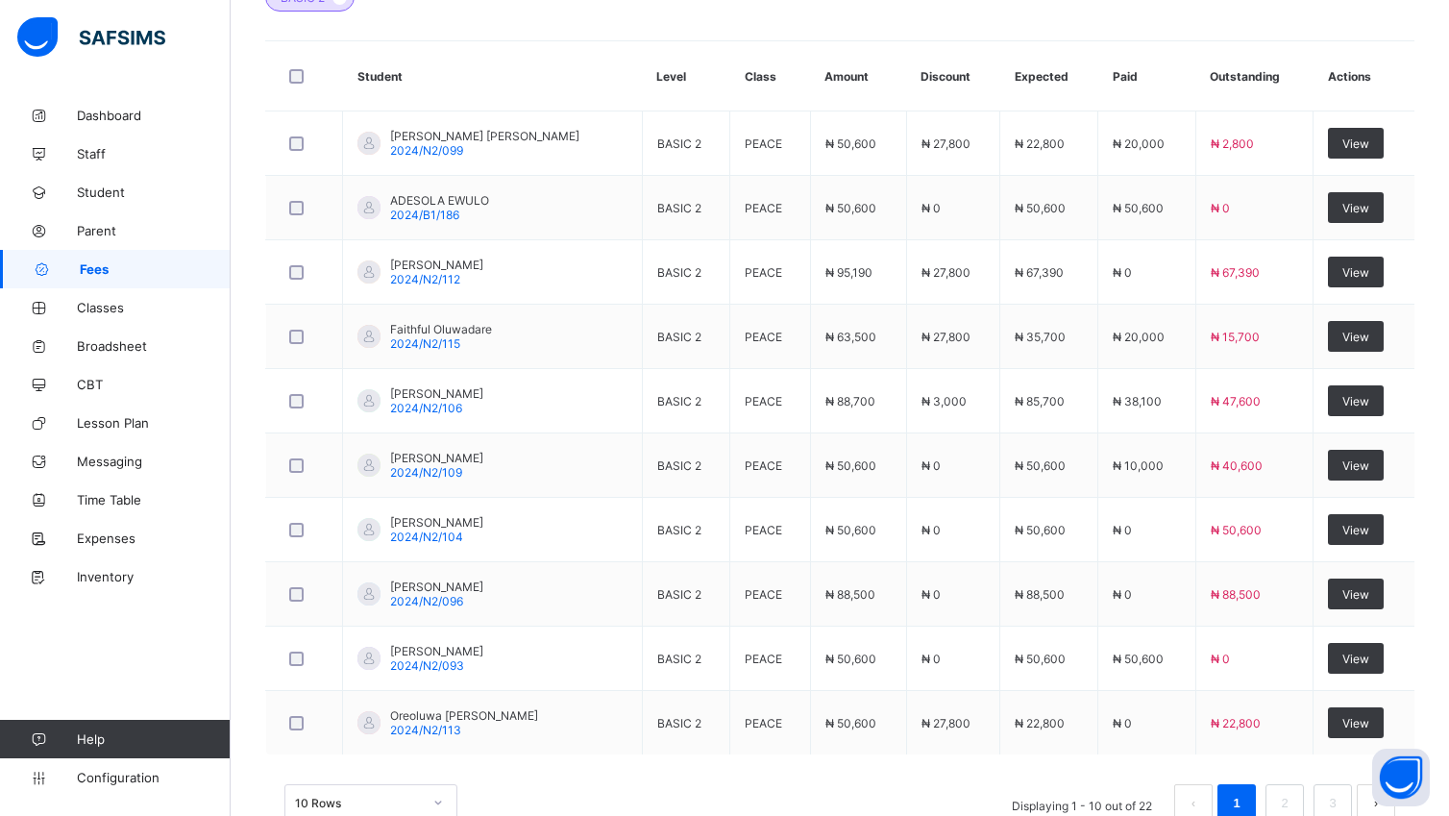
scroll to position [671, 0]
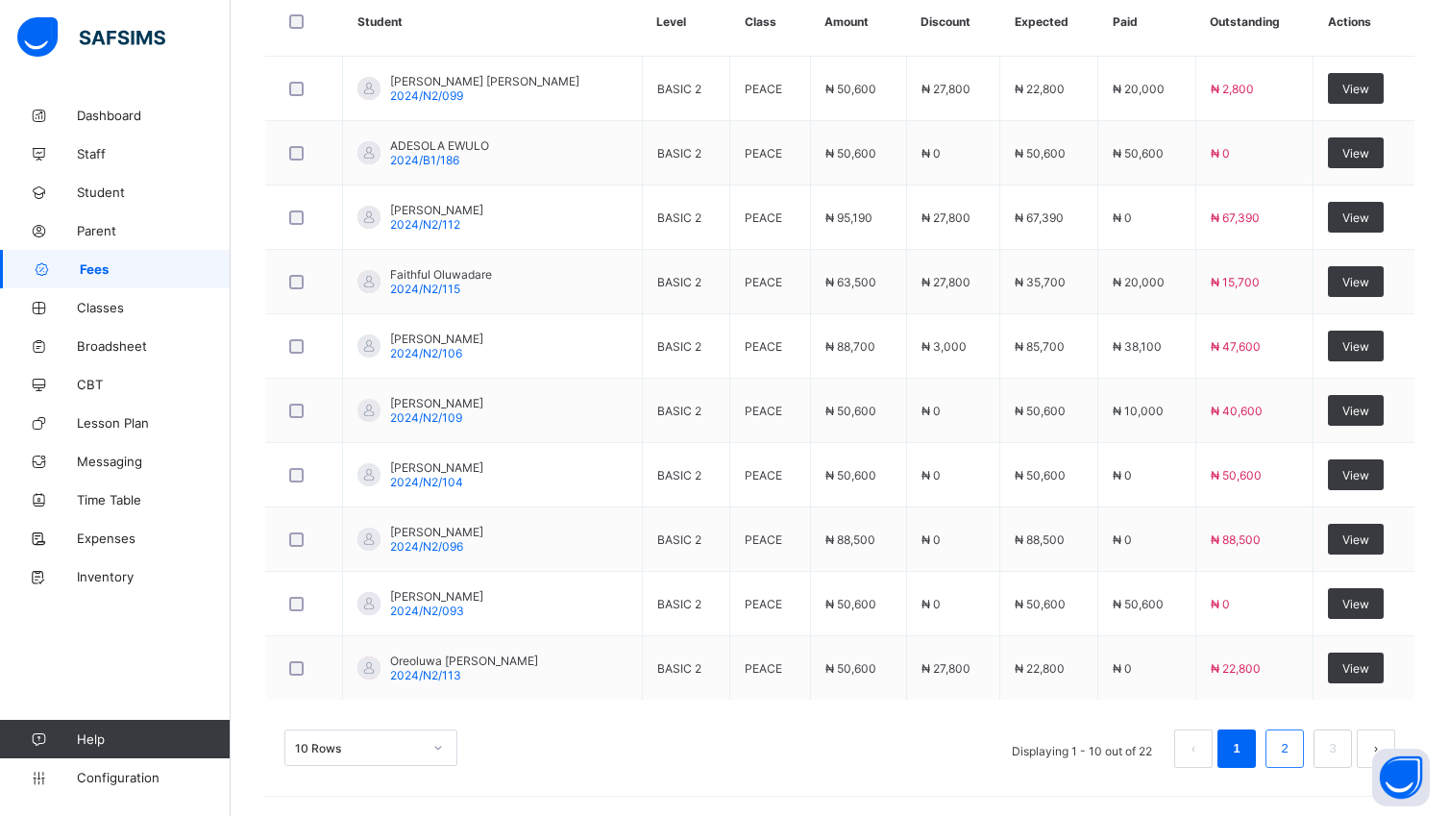
click at [1293, 753] on link "2" at bounding box center [1284, 748] width 18 height 25
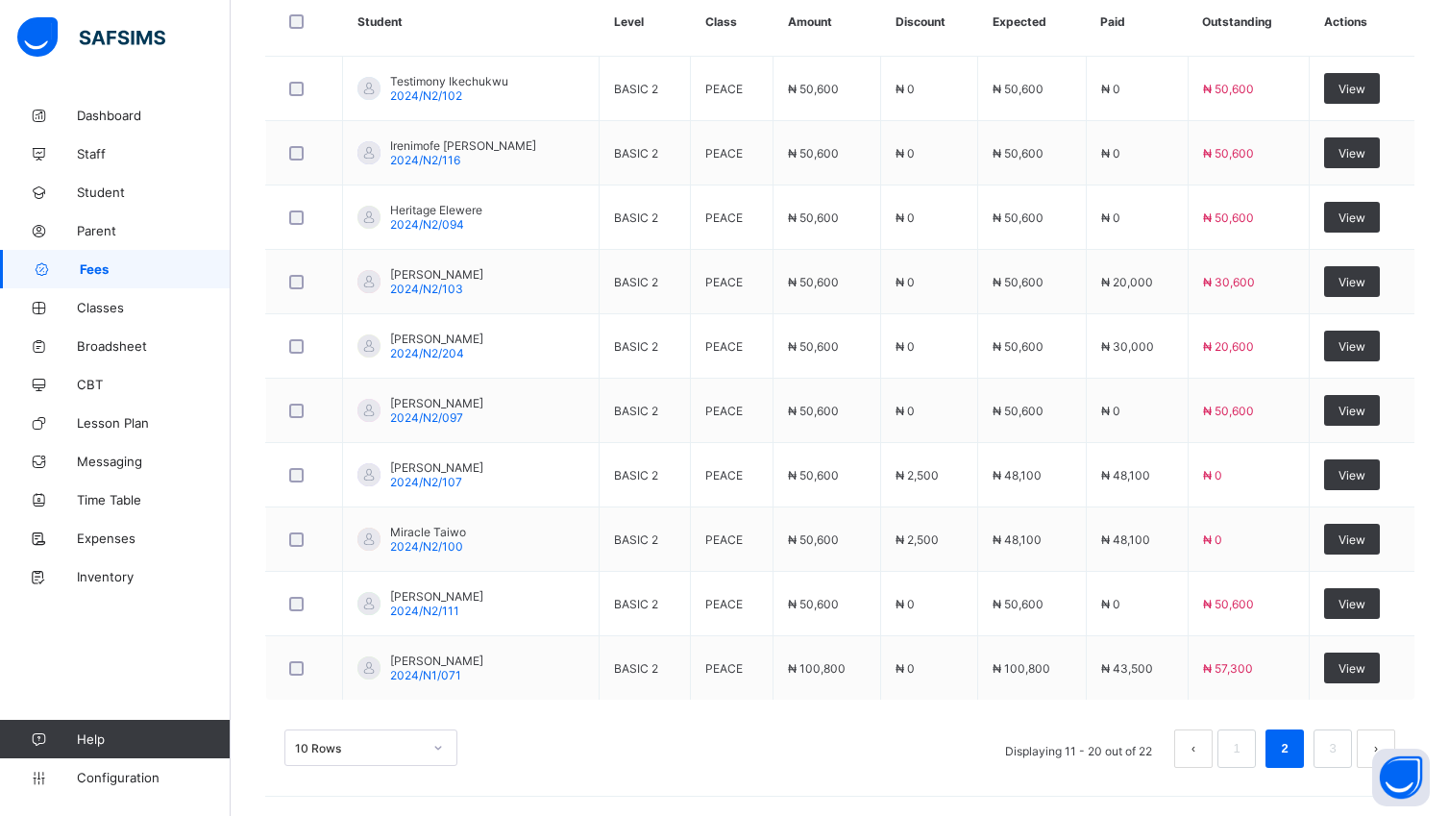
click at [1281, 744] on ul "Displaying 11 - 20 out of 22 1 2 3" at bounding box center [1193, 748] width 404 height 38
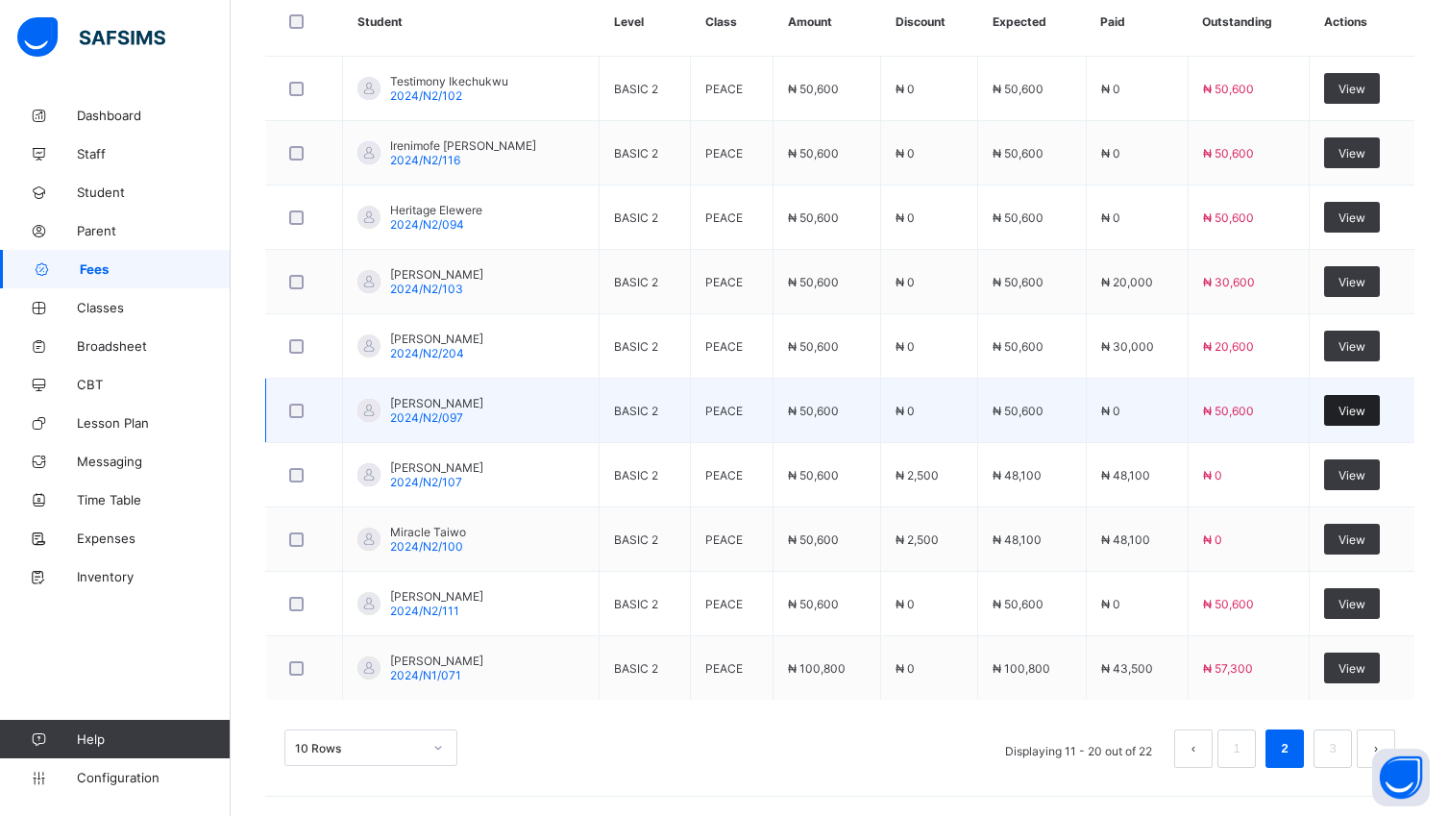
click at [1359, 408] on span "View" at bounding box center [1351, 411] width 27 height 14
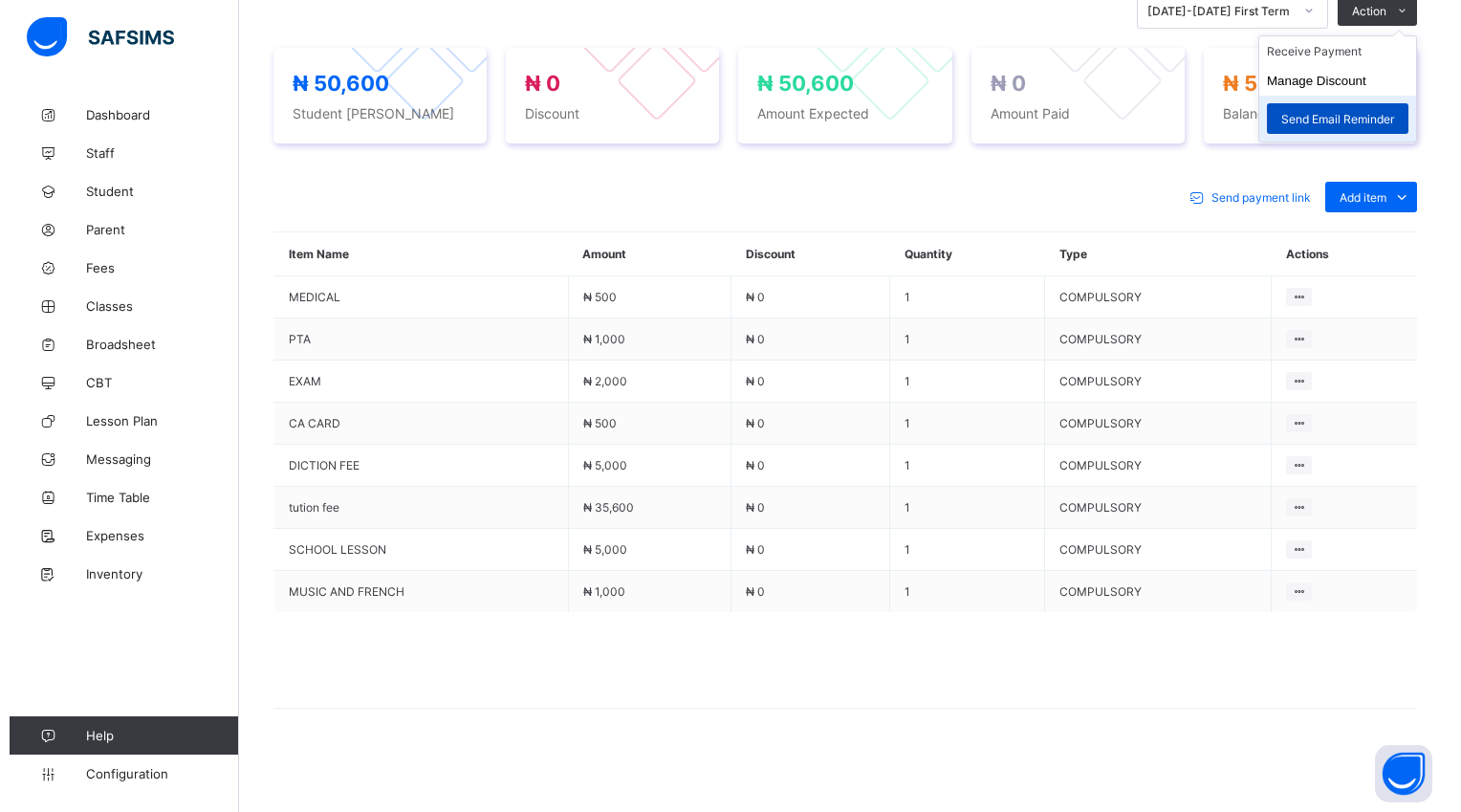
scroll to position [698, 0]
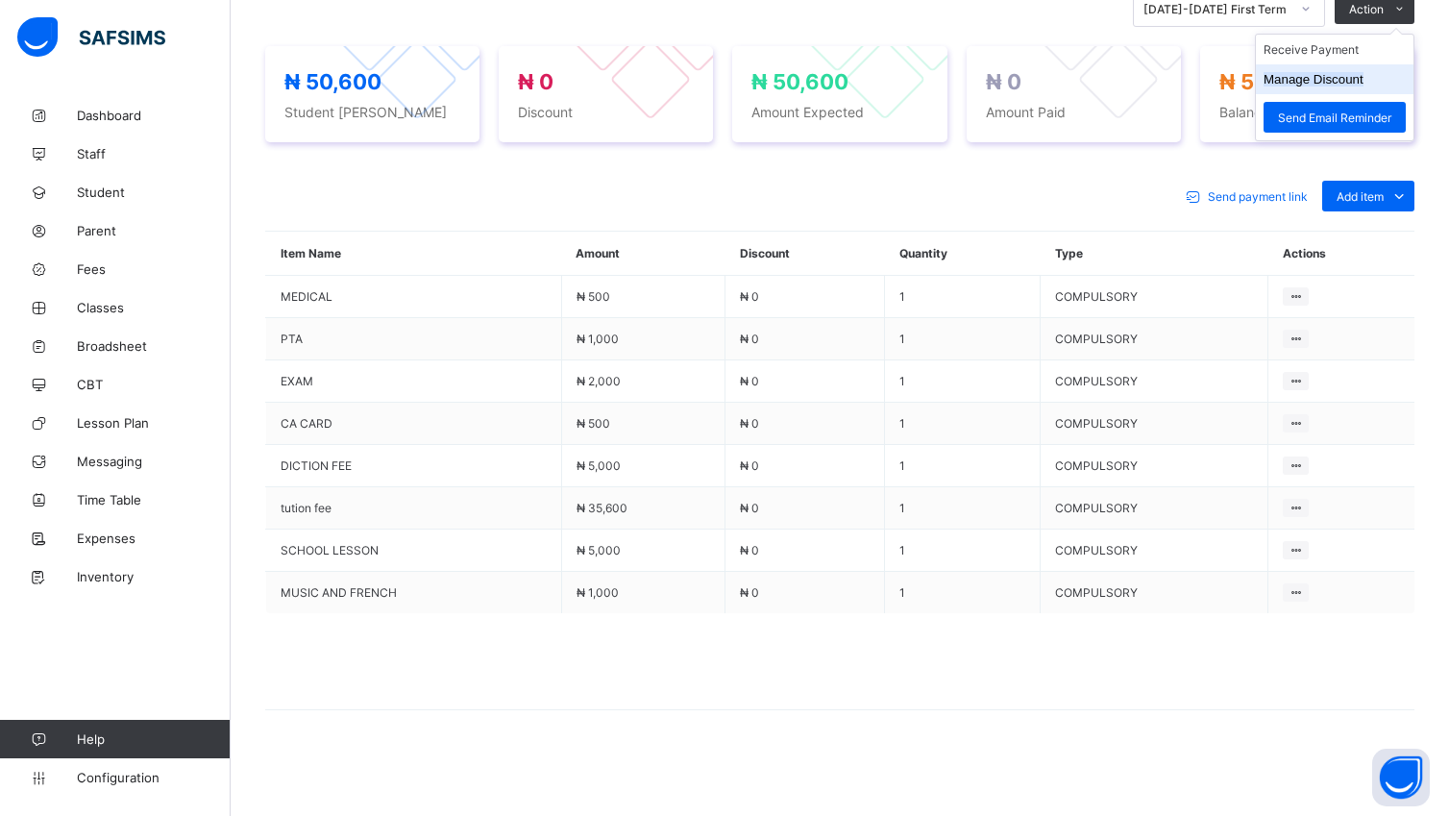
click at [1363, 72] on button "Manage Discount" at bounding box center [1313, 79] width 100 height 14
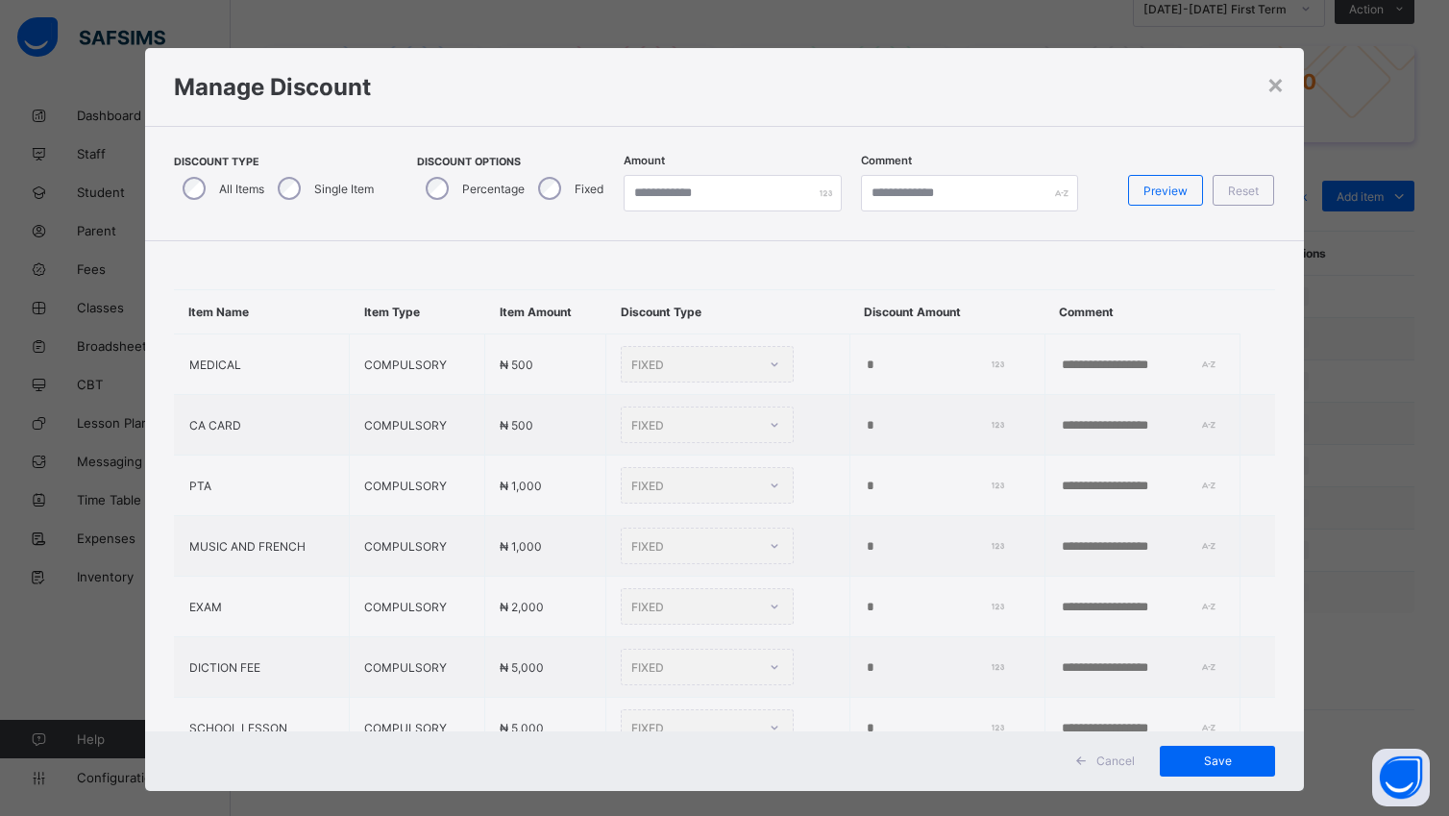
type input "*"
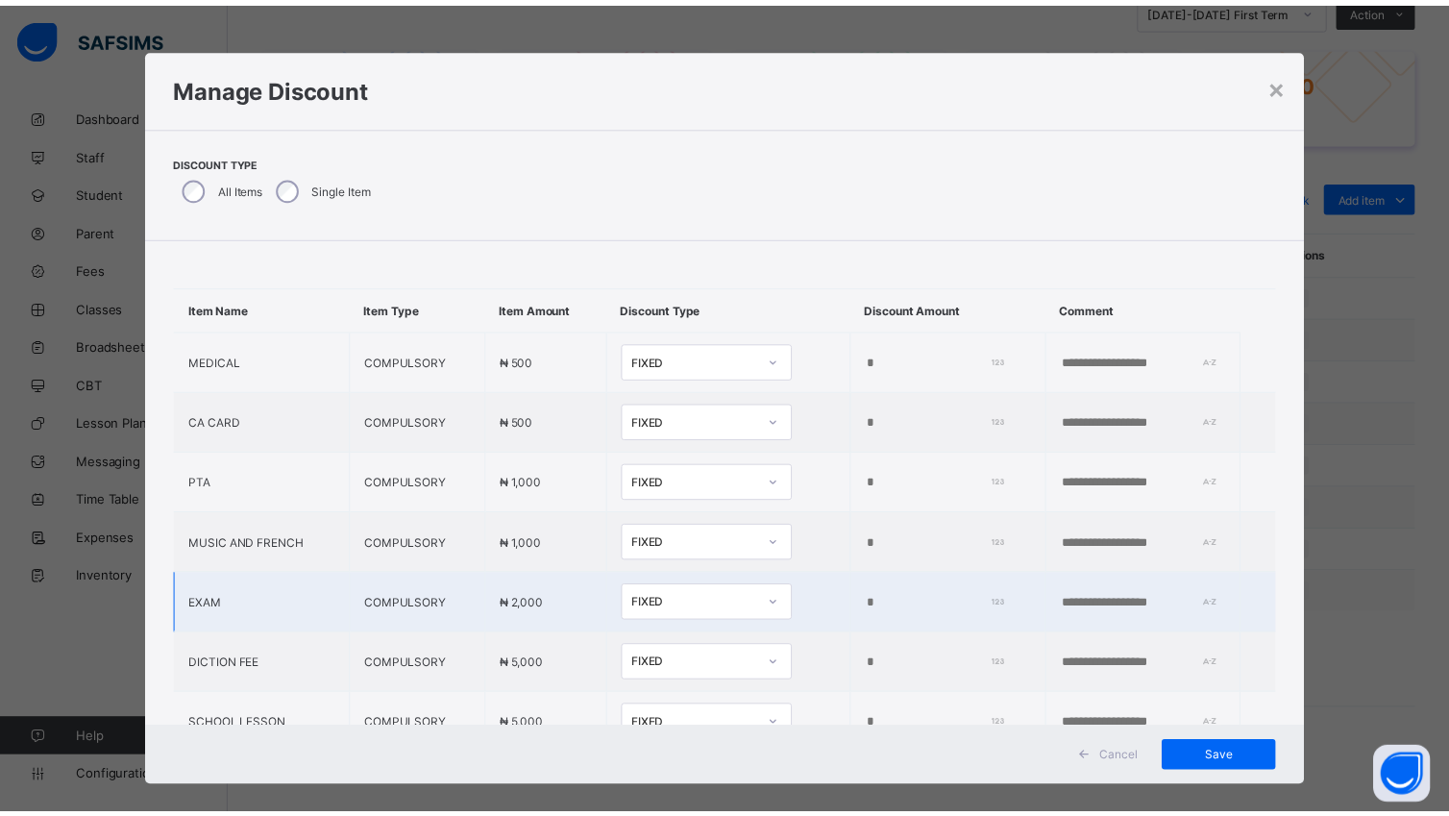
scroll to position [159, 0]
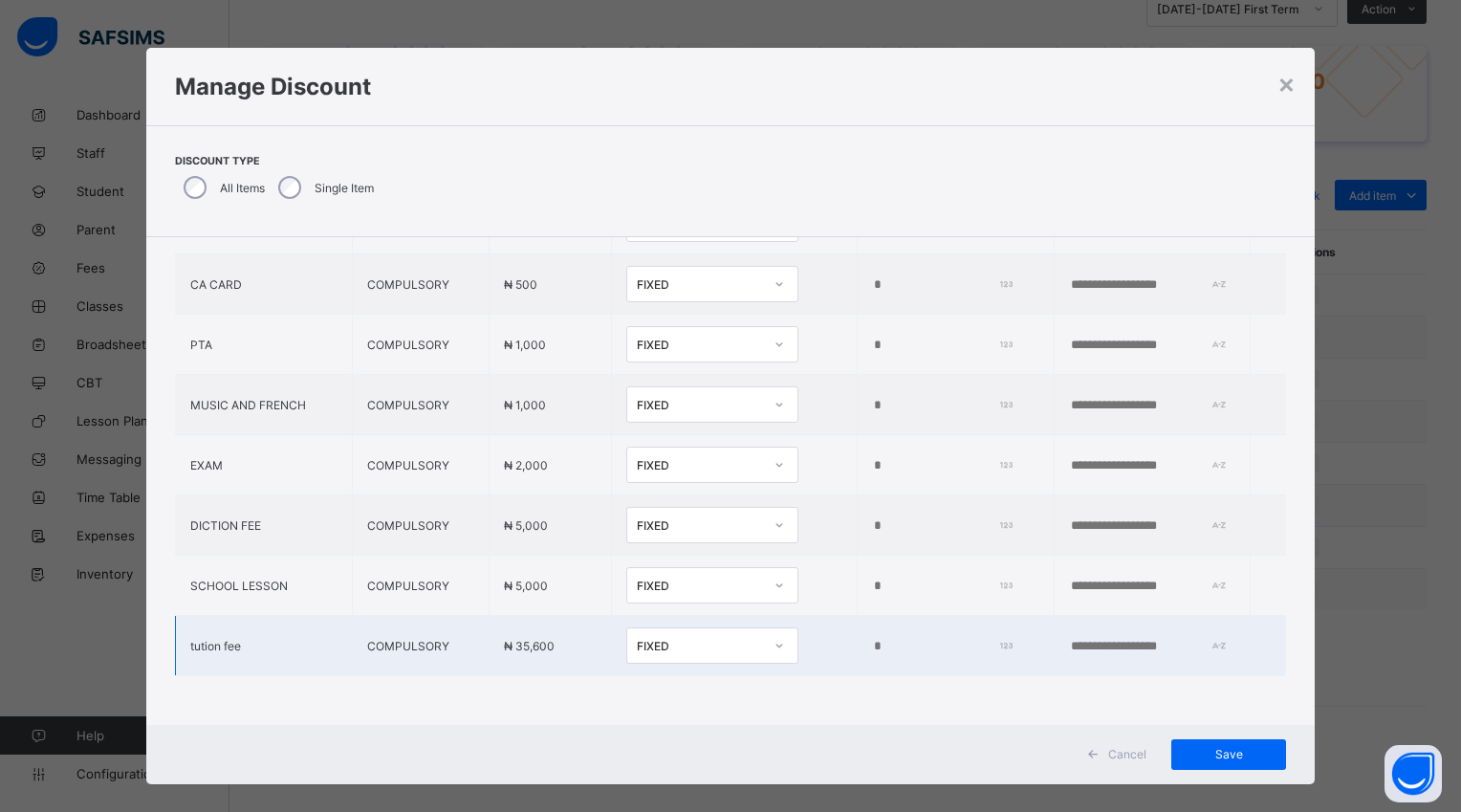
click at [872, 639] on input "*" at bounding box center [939, 646] width 135 height 15
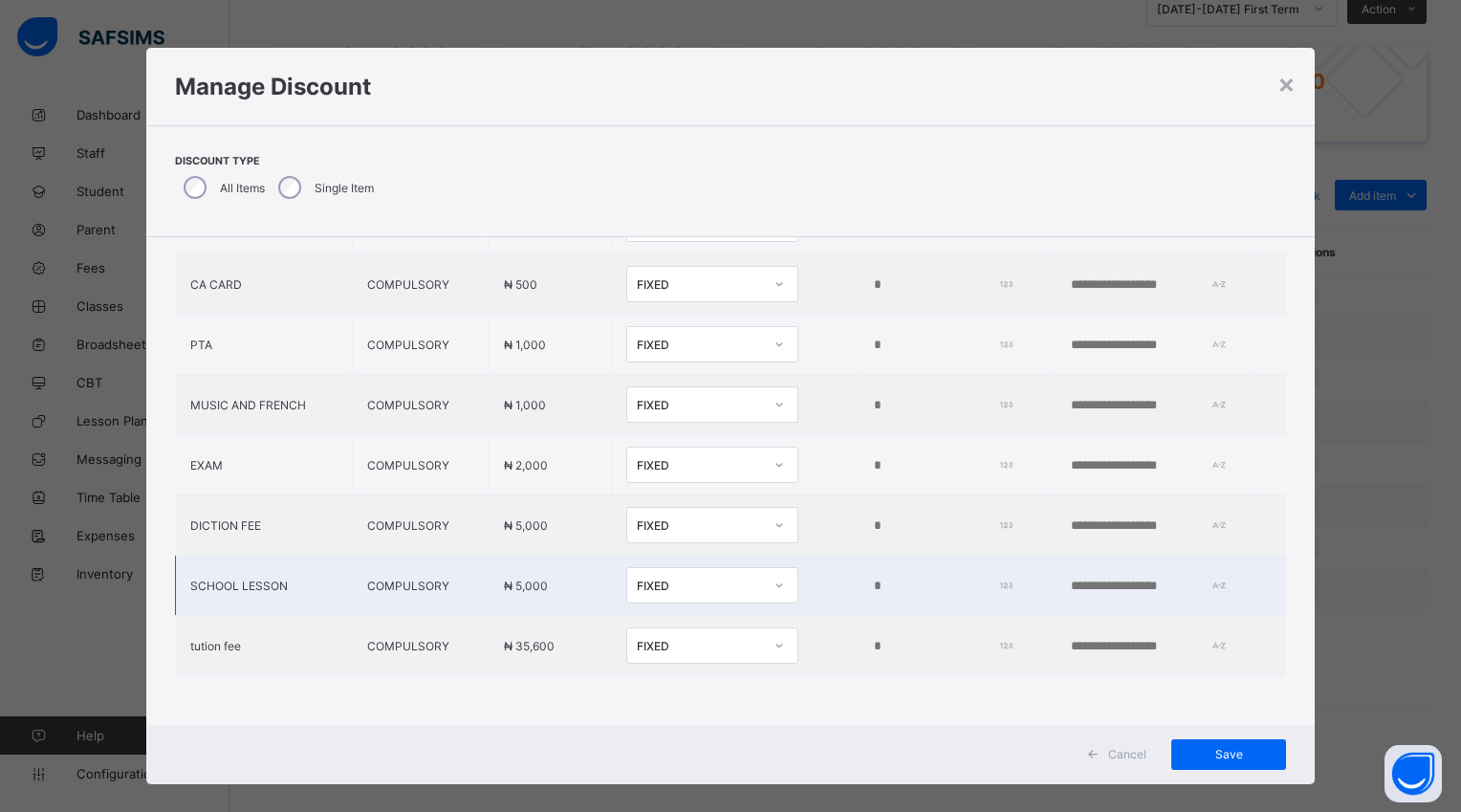
type input "*****"
click at [872, 578] on input "*" at bounding box center [939, 585] width 135 height 15
type input "*"
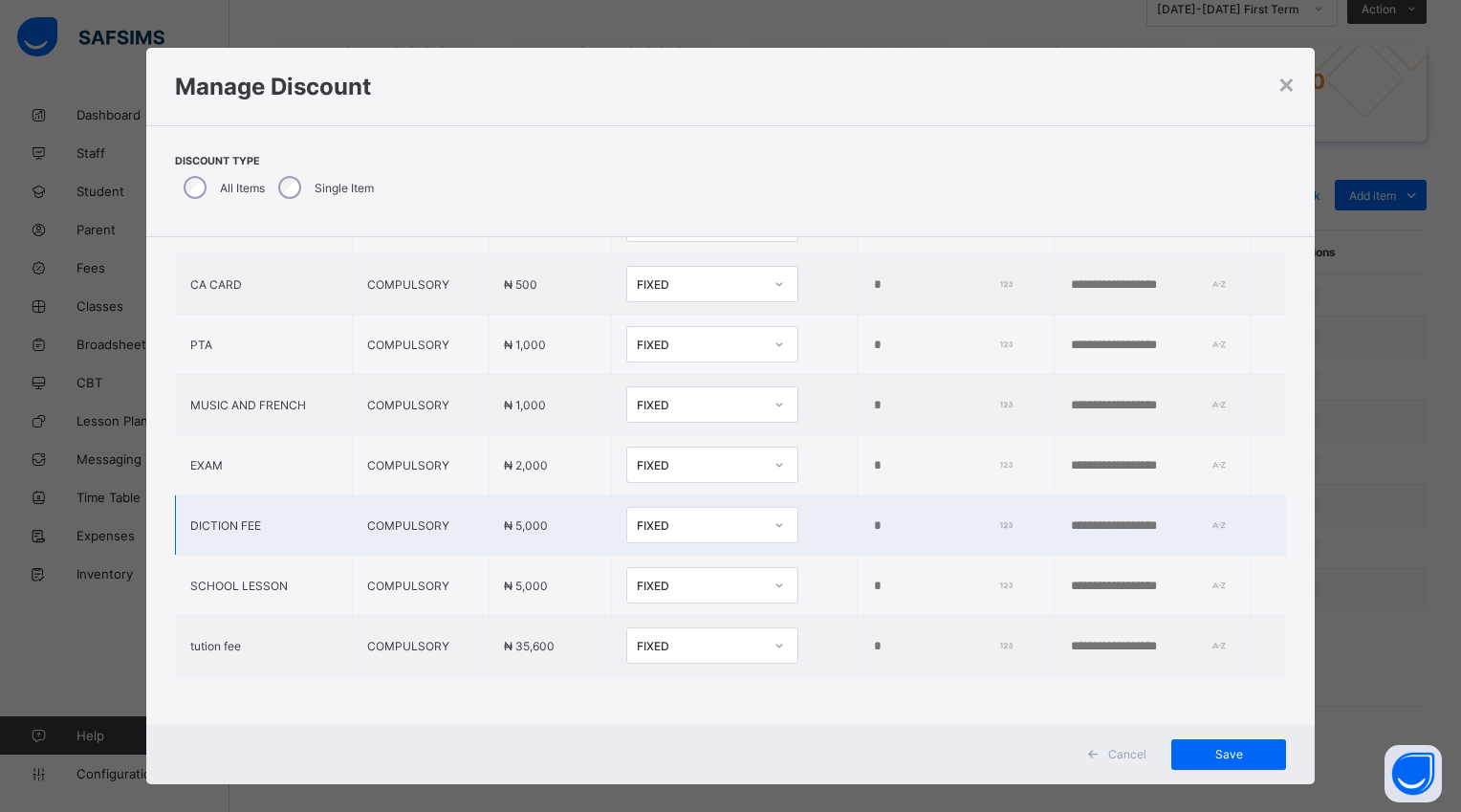
type input "****"
click at [872, 518] on input "*" at bounding box center [939, 525] width 135 height 15
type input "*"
type input "****"
click at [1212, 758] on span "Save" at bounding box center [1228, 753] width 86 height 14
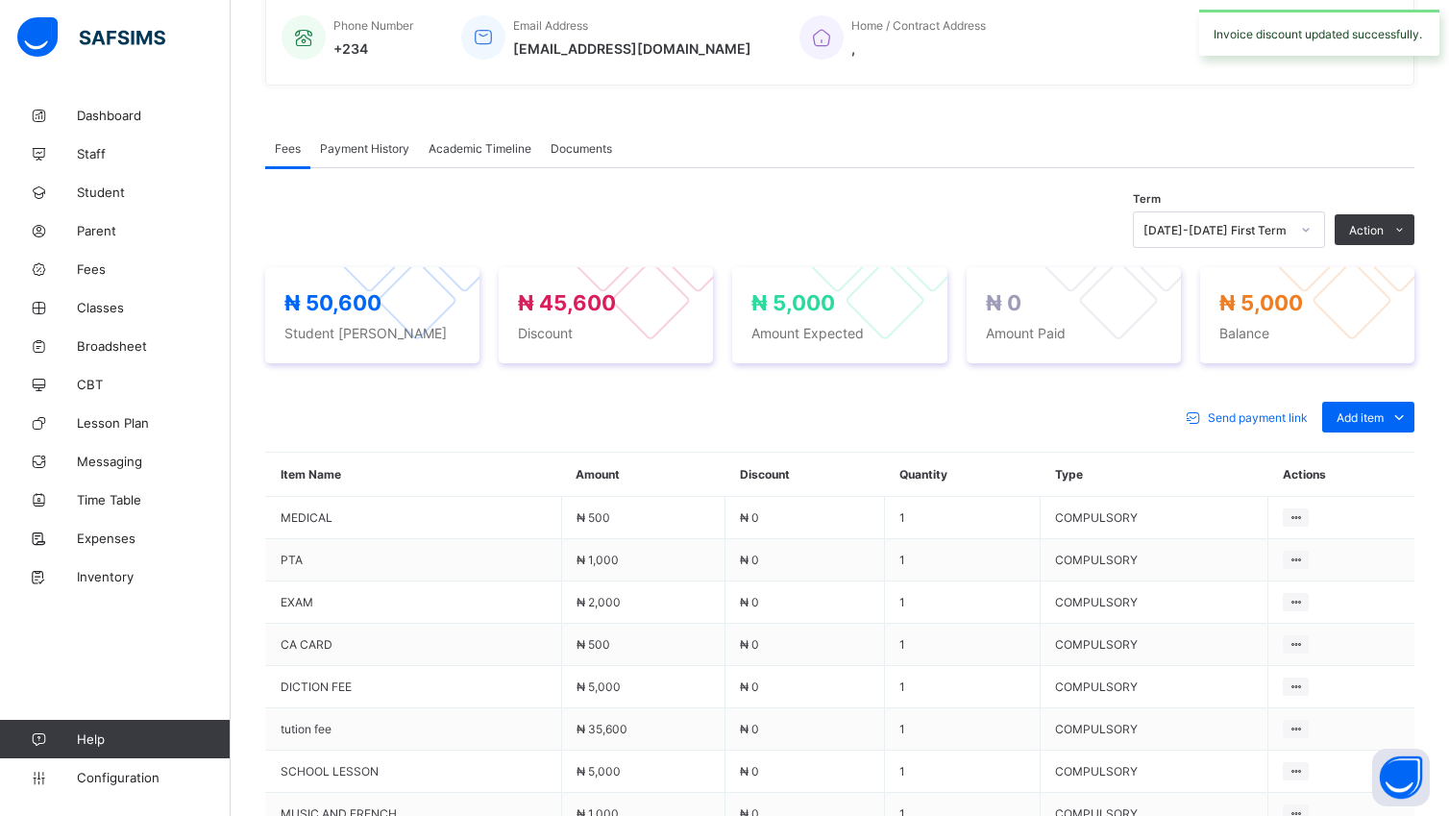
scroll to position [701, 0]
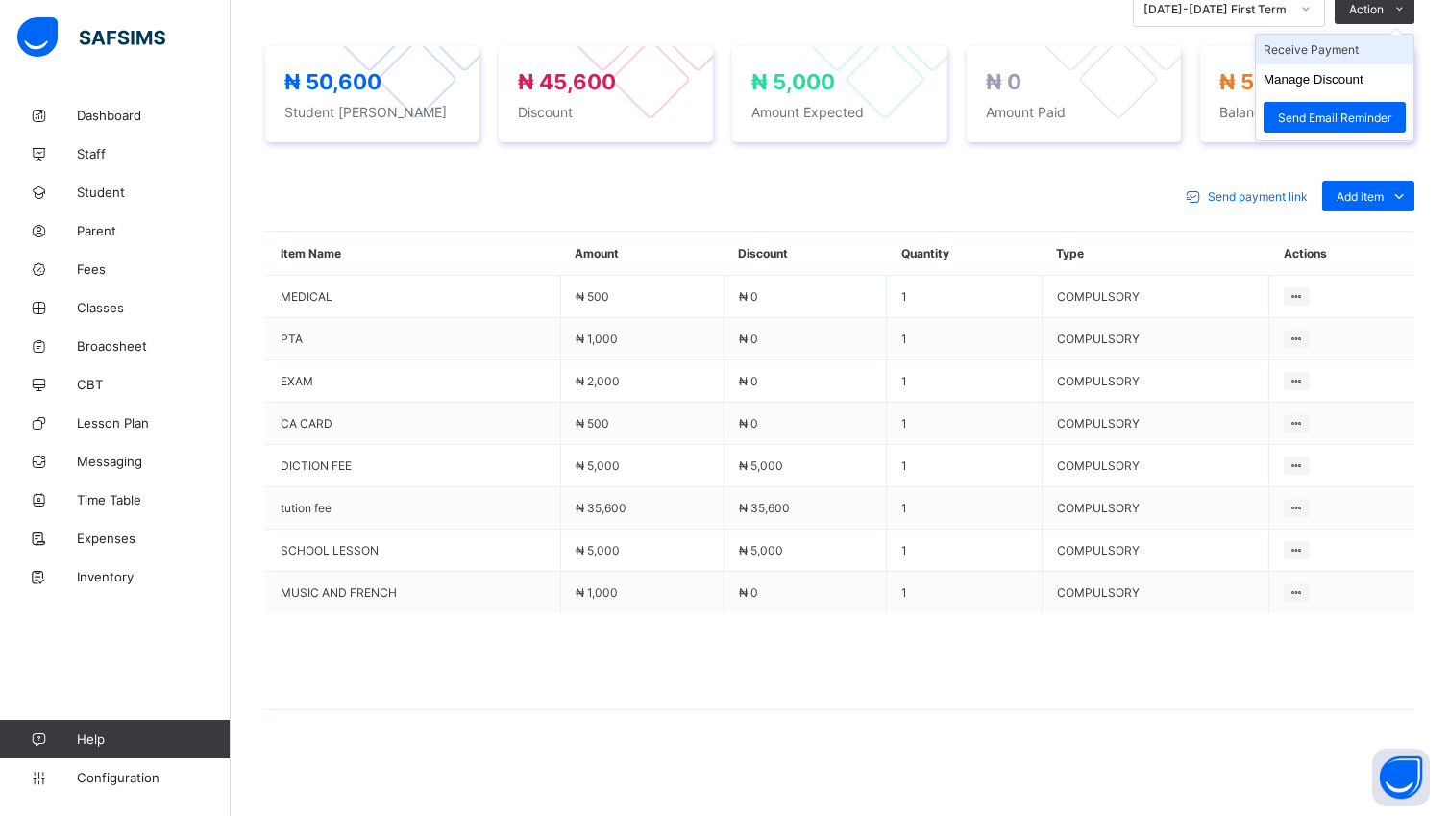
click at [1345, 51] on li "Receive Payment" at bounding box center [1335, 50] width 158 height 30
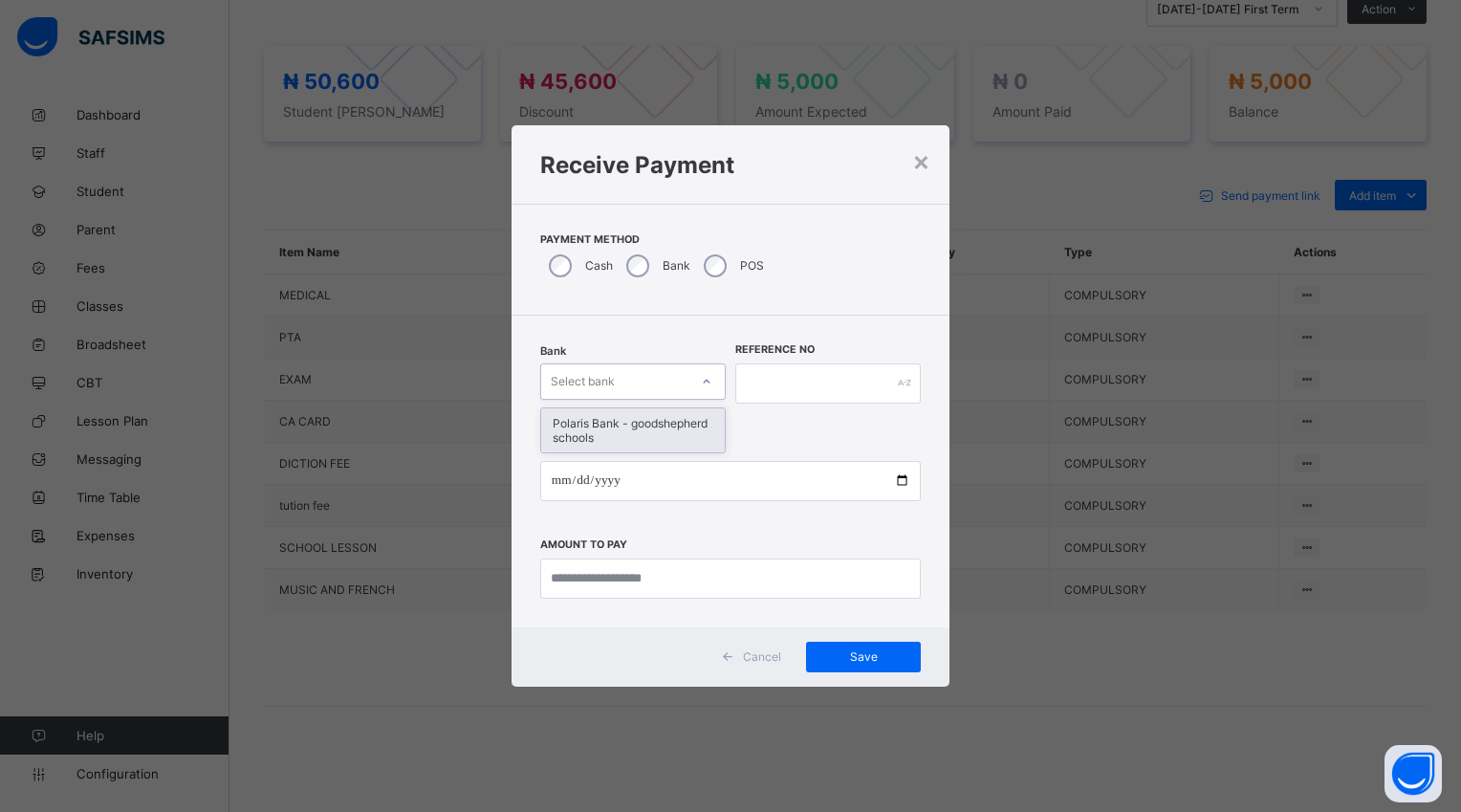
click at [705, 382] on icon at bounding box center [707, 381] width 12 height 19
click at [698, 428] on div "Polaris Bank - goodshepherd schools" at bounding box center [633, 430] width 183 height 44
click at [698, 428] on div "Payment Date Amount to pay" at bounding box center [730, 510] width 380 height 176
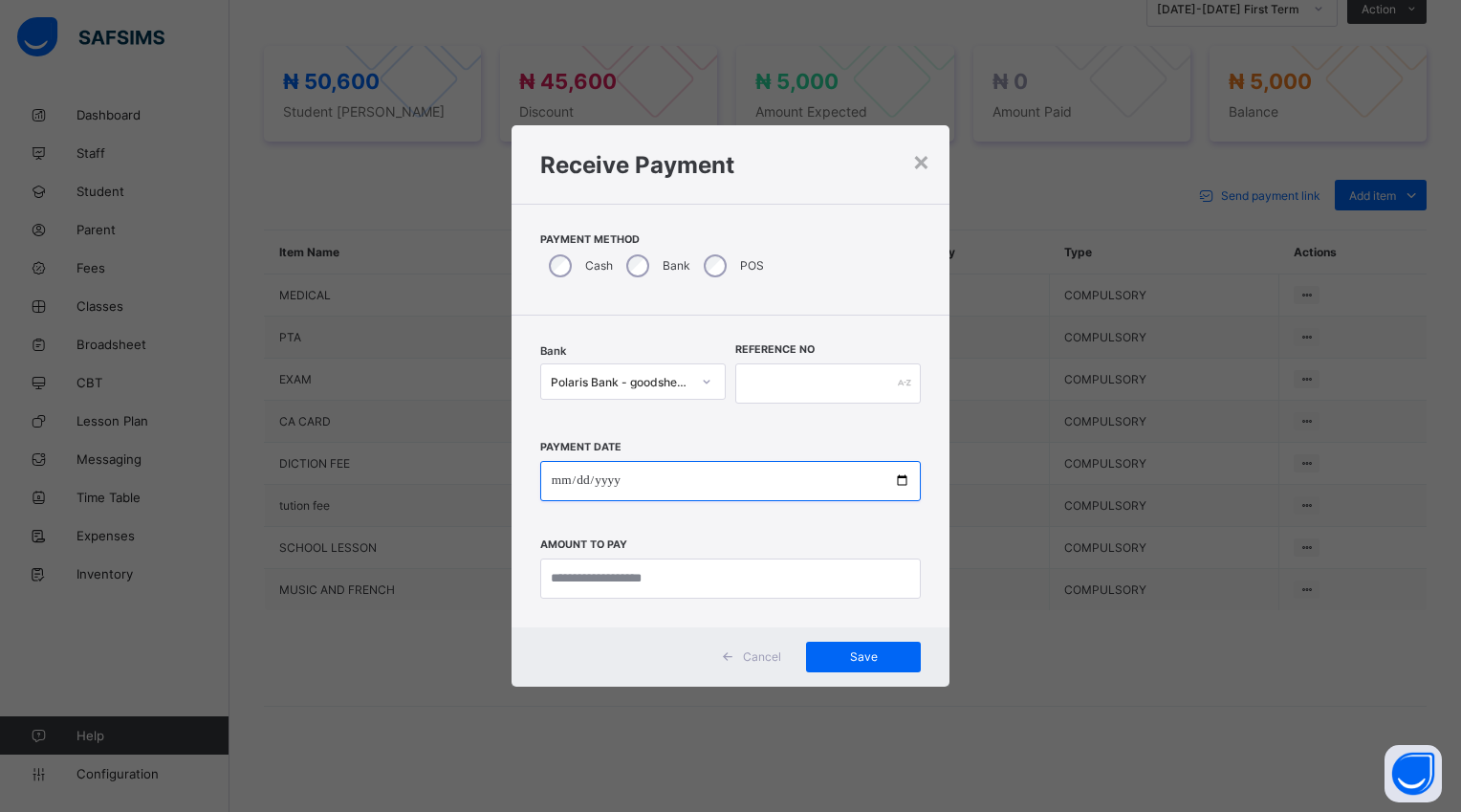
drag, startPoint x: 698, startPoint y: 428, endPoint x: 900, endPoint y: 476, distance: 207.6
click at [900, 476] on input "date" at bounding box center [730, 481] width 380 height 40
click at [896, 479] on input "date" at bounding box center [730, 481] width 380 height 40
type input "**********"
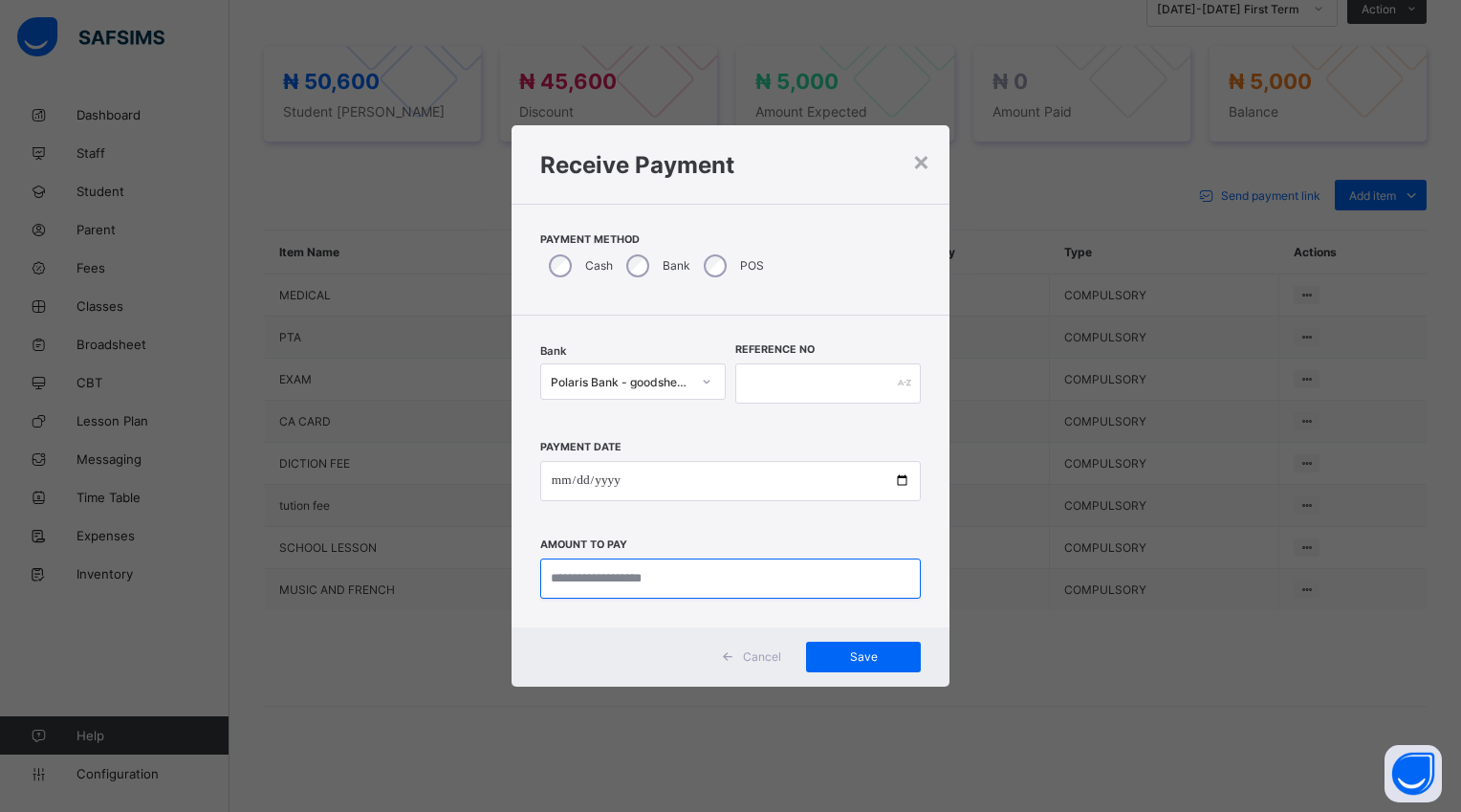
click at [681, 579] on input "currency" at bounding box center [730, 578] width 380 height 40
type input "*******"
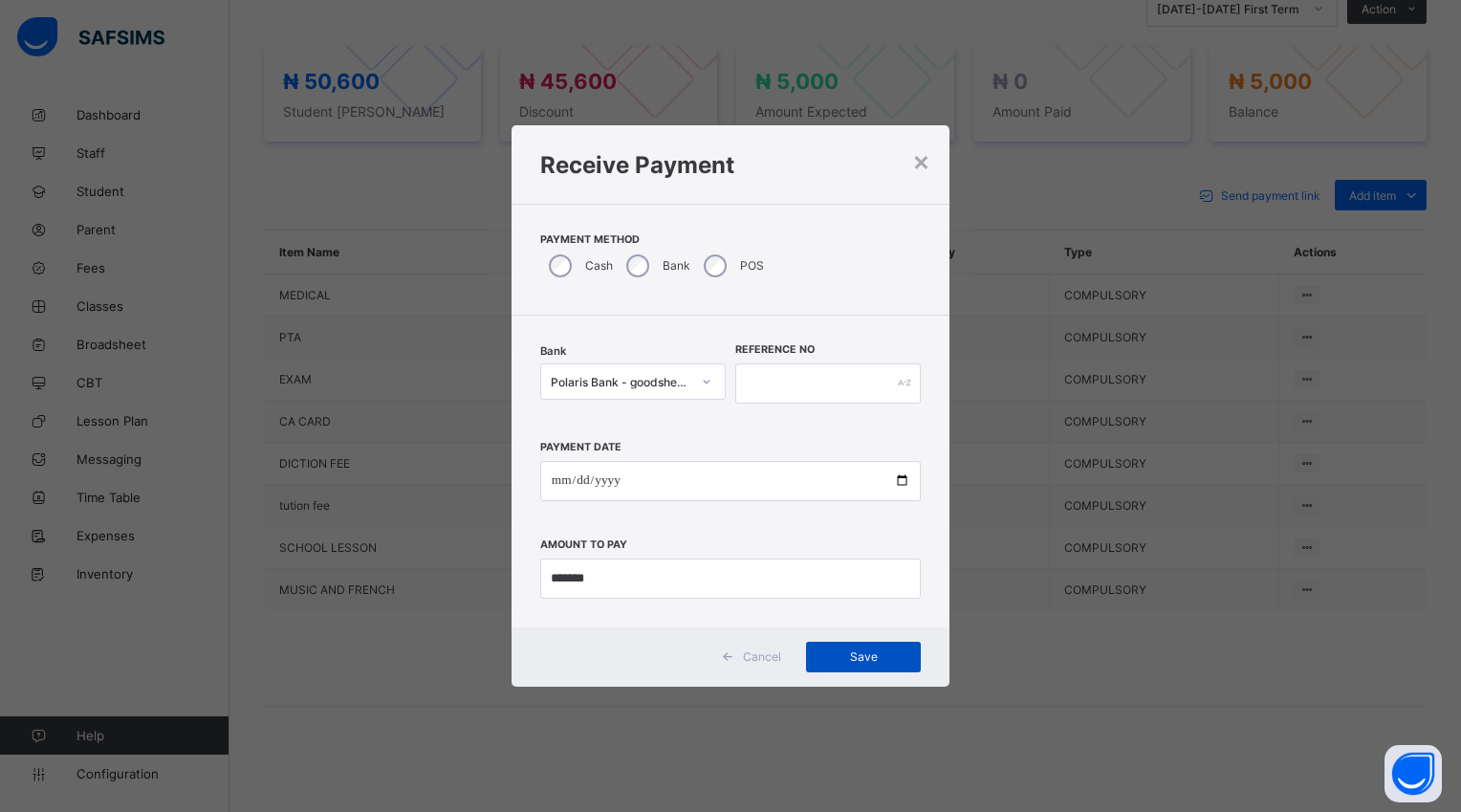
click at [862, 656] on span "Save" at bounding box center [863, 656] width 86 height 14
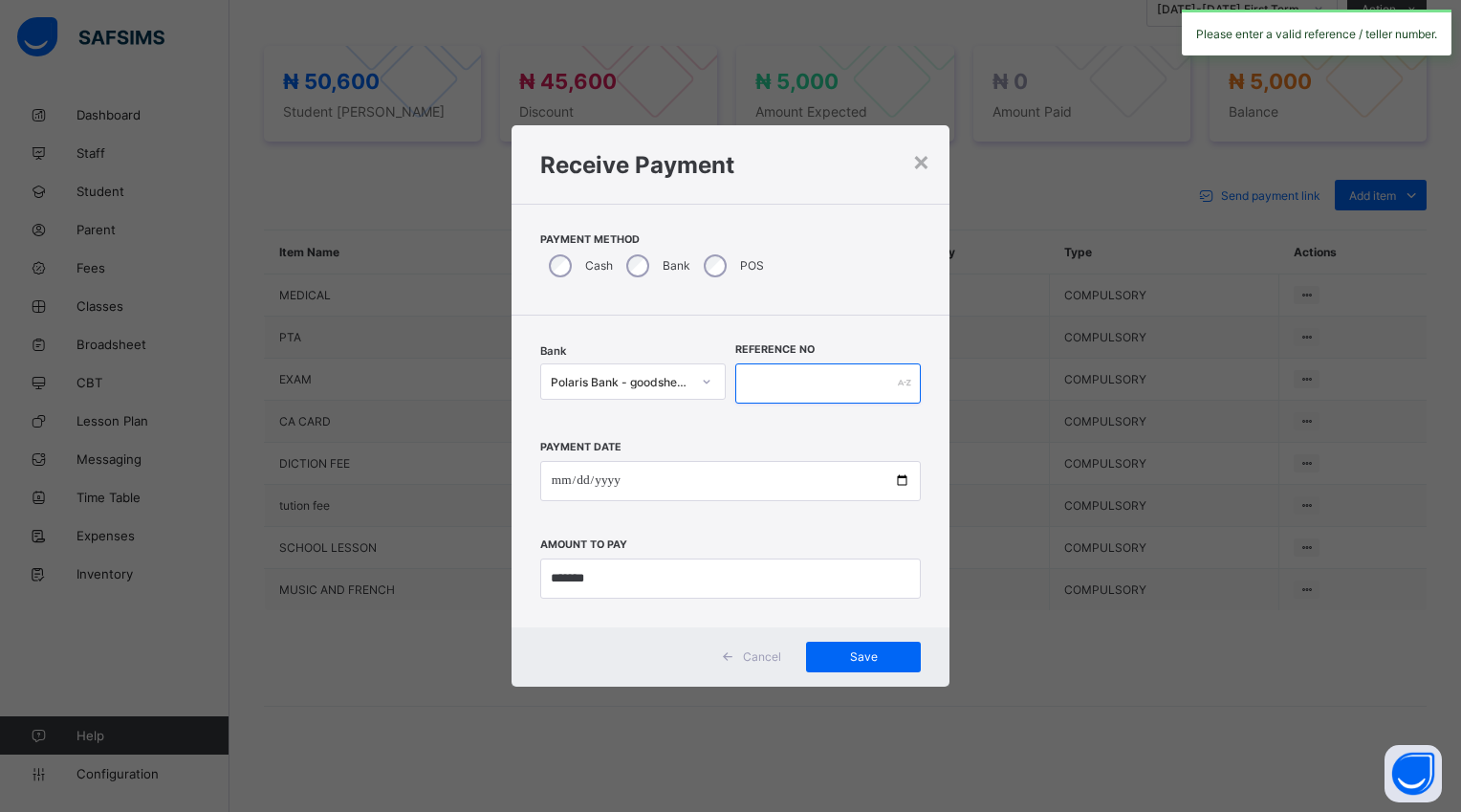
click at [766, 384] on input "text" at bounding box center [828, 383] width 185 height 40
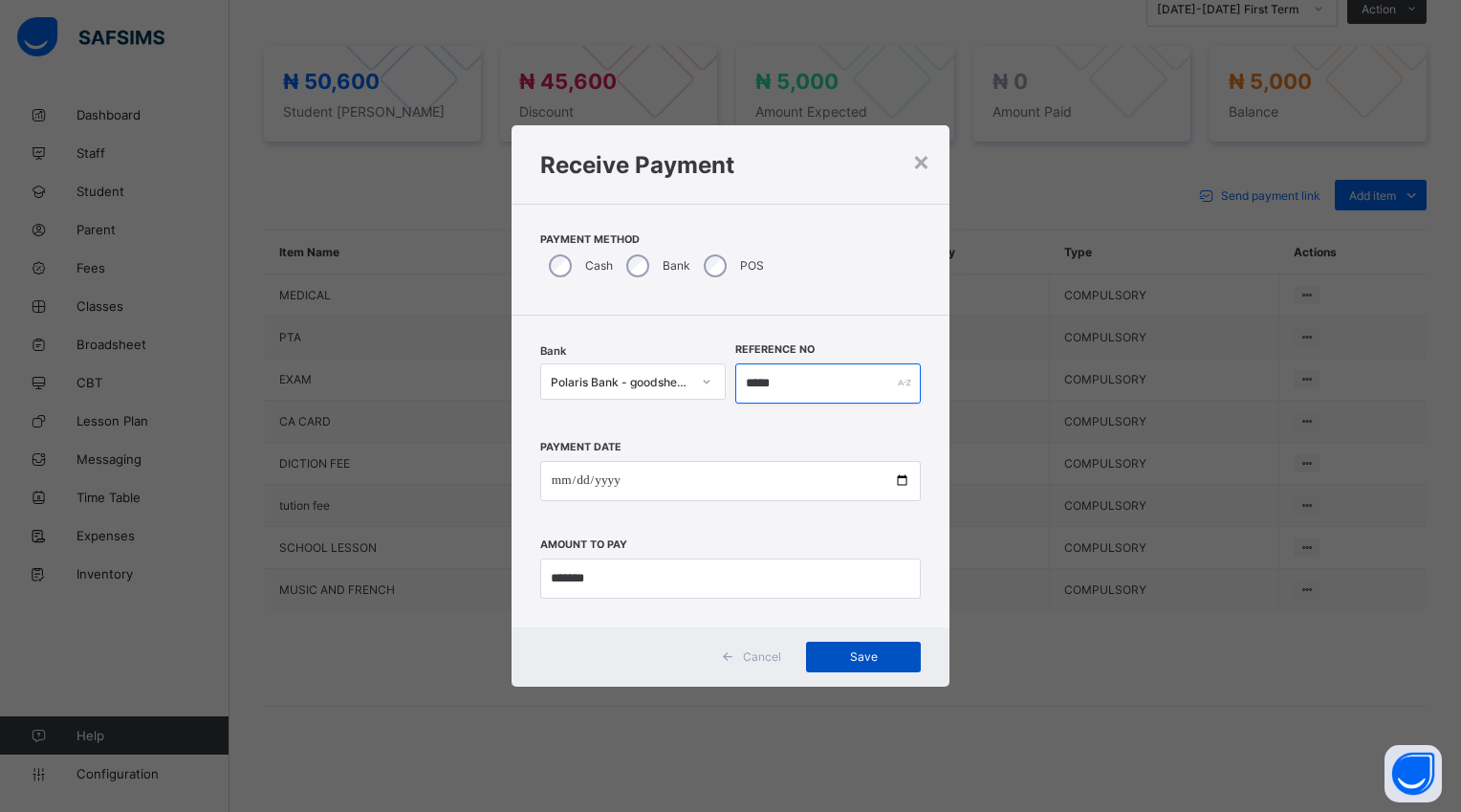
type input "*****"
click at [872, 655] on span "Save" at bounding box center [863, 656] width 86 height 14
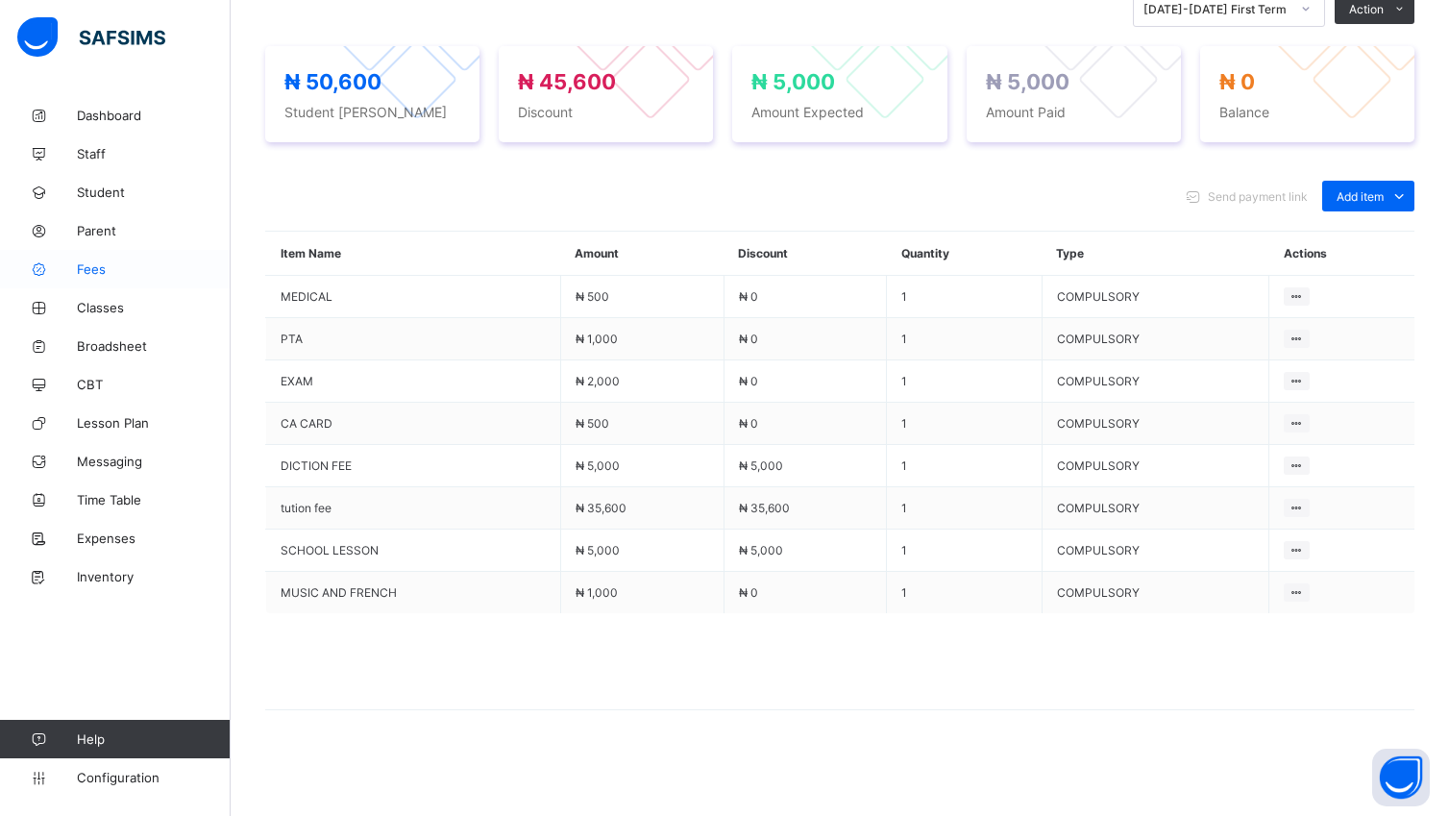
click at [92, 266] on span "Fees" at bounding box center [154, 268] width 154 height 15
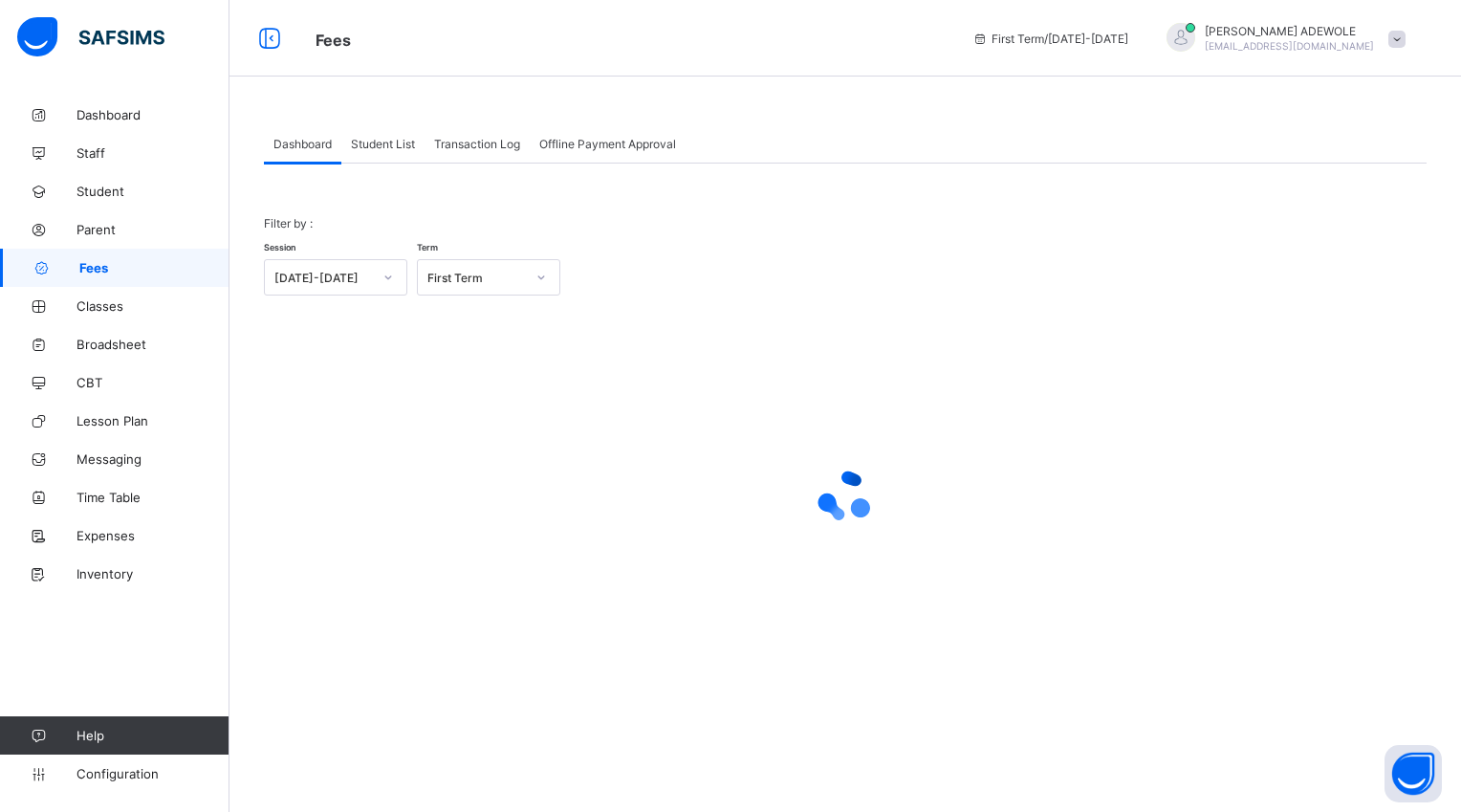
click at [375, 139] on span "Student List" at bounding box center [383, 143] width 64 height 14
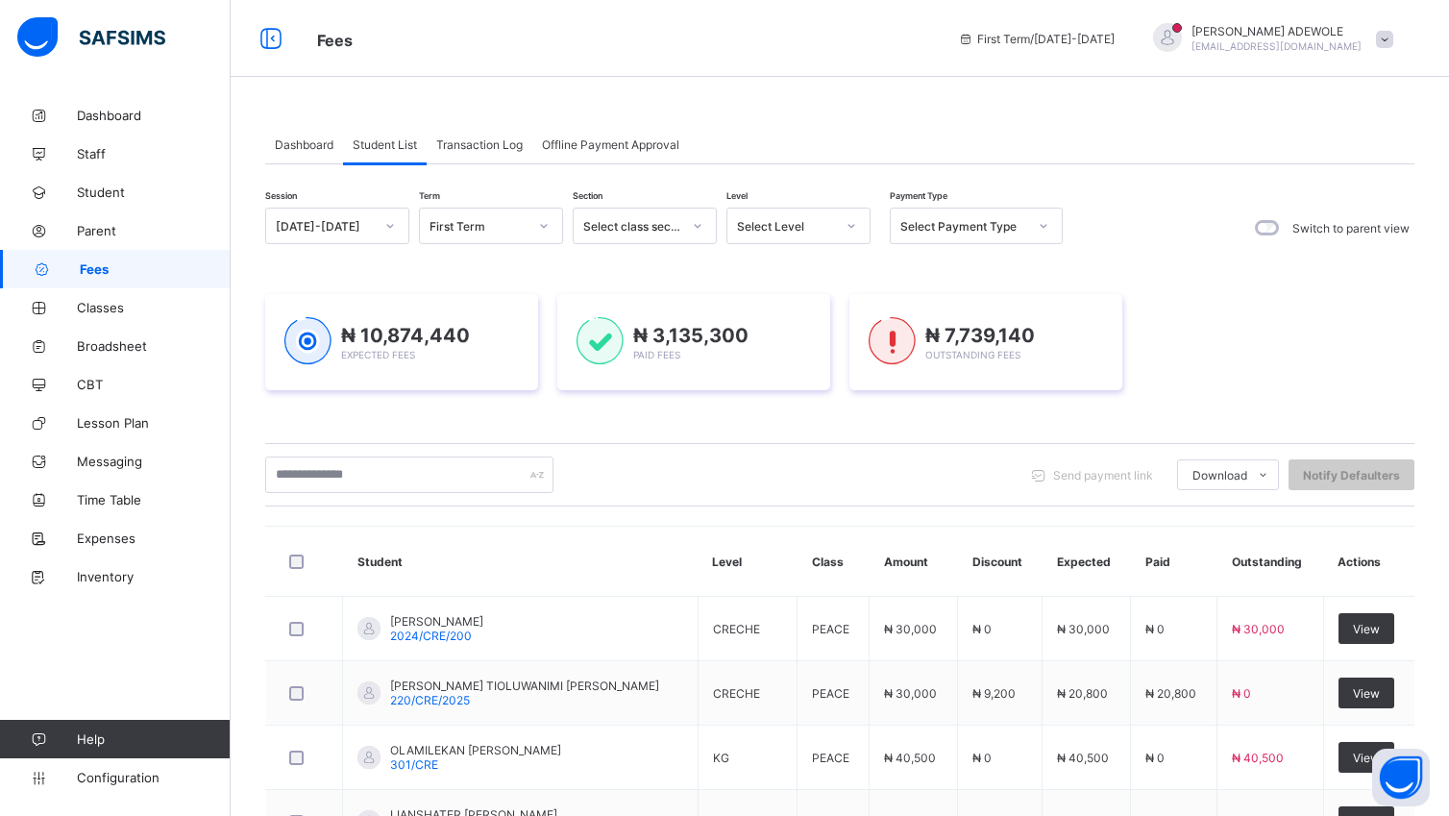
click at [854, 227] on icon at bounding box center [852, 225] width 12 height 19
click at [781, 444] on div "BASIC 2" at bounding box center [798, 446] width 142 height 30
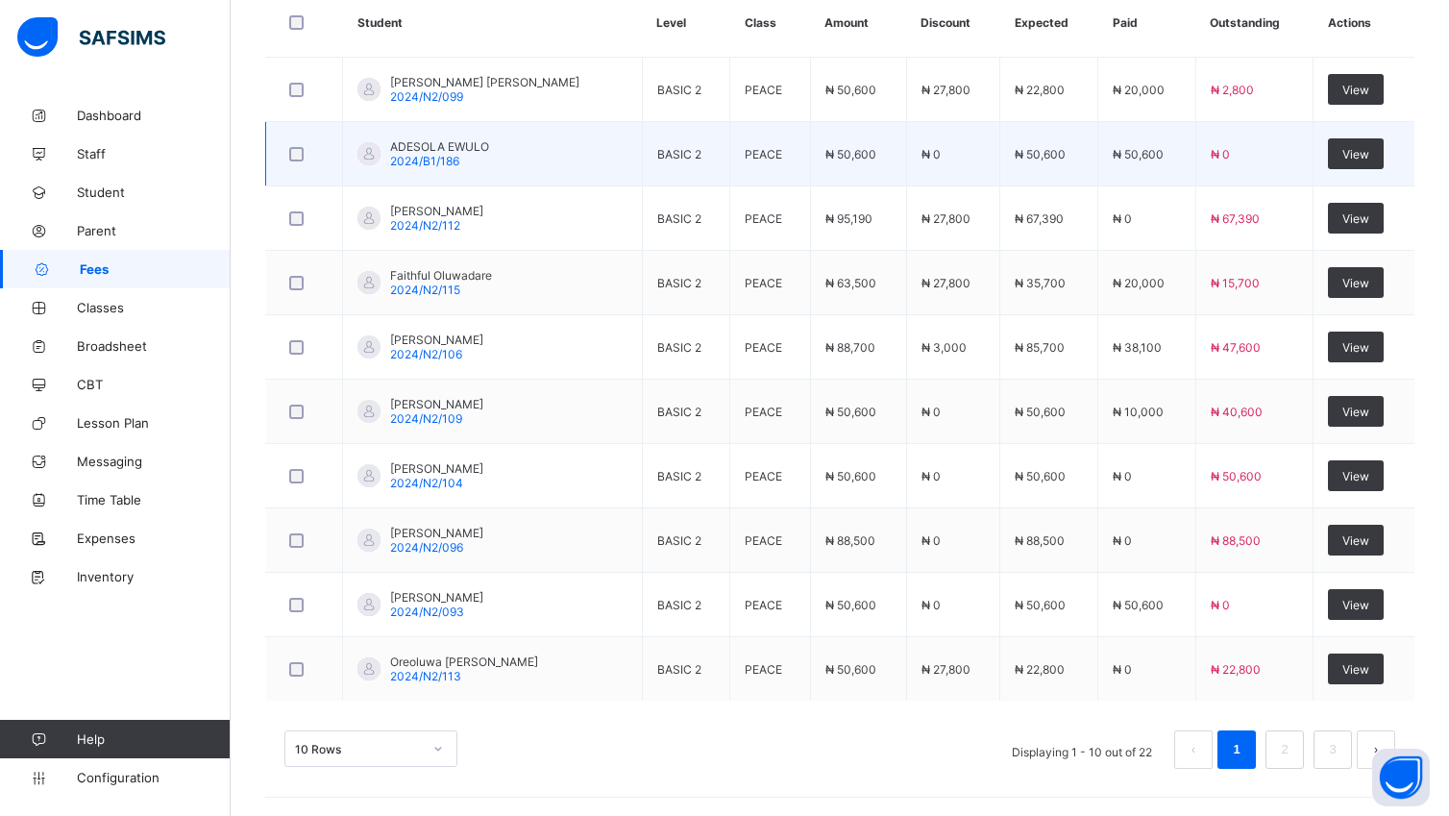
scroll to position [671, 0]
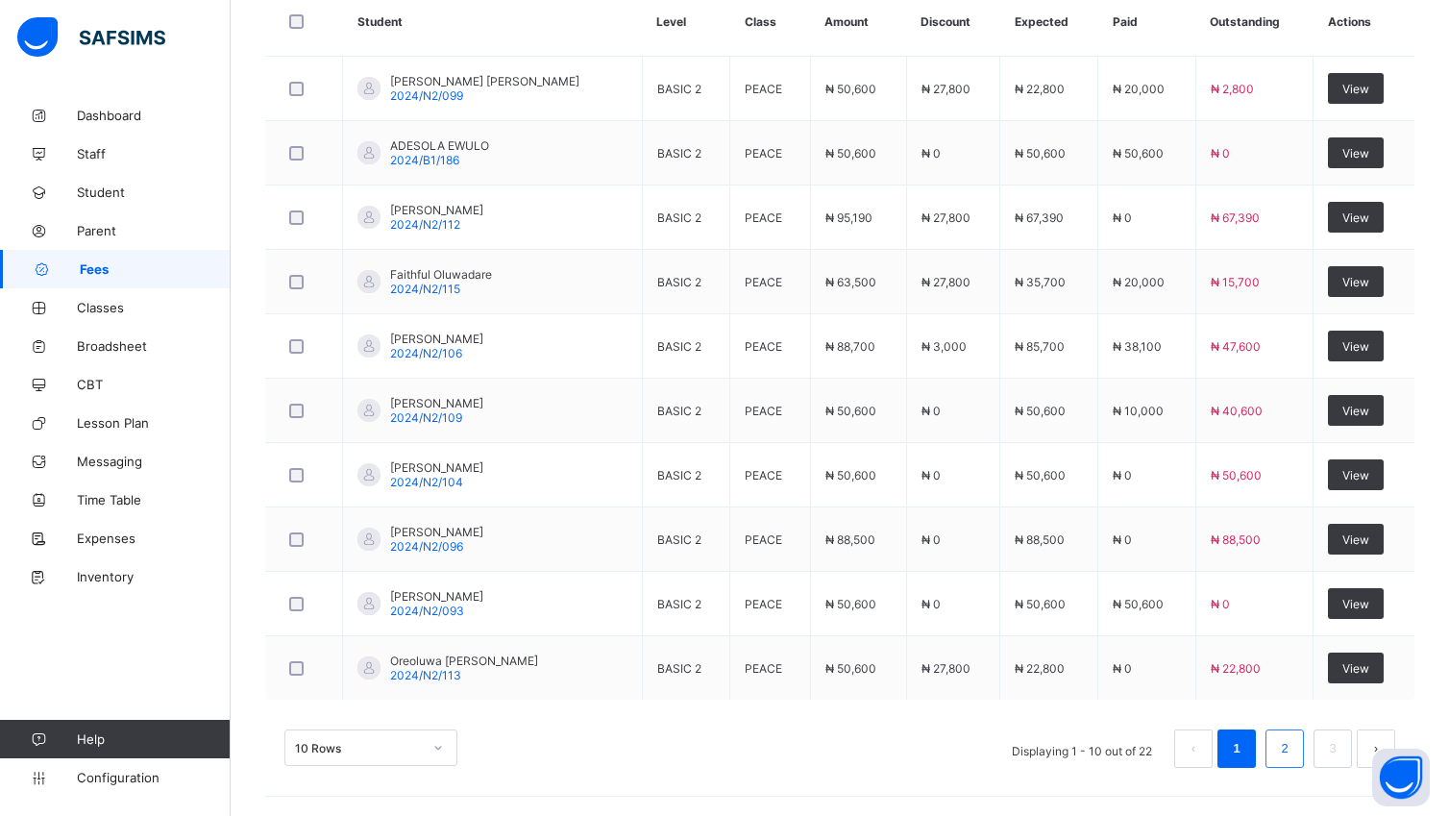
click at [1304, 751] on li "2" at bounding box center [1284, 748] width 38 height 38
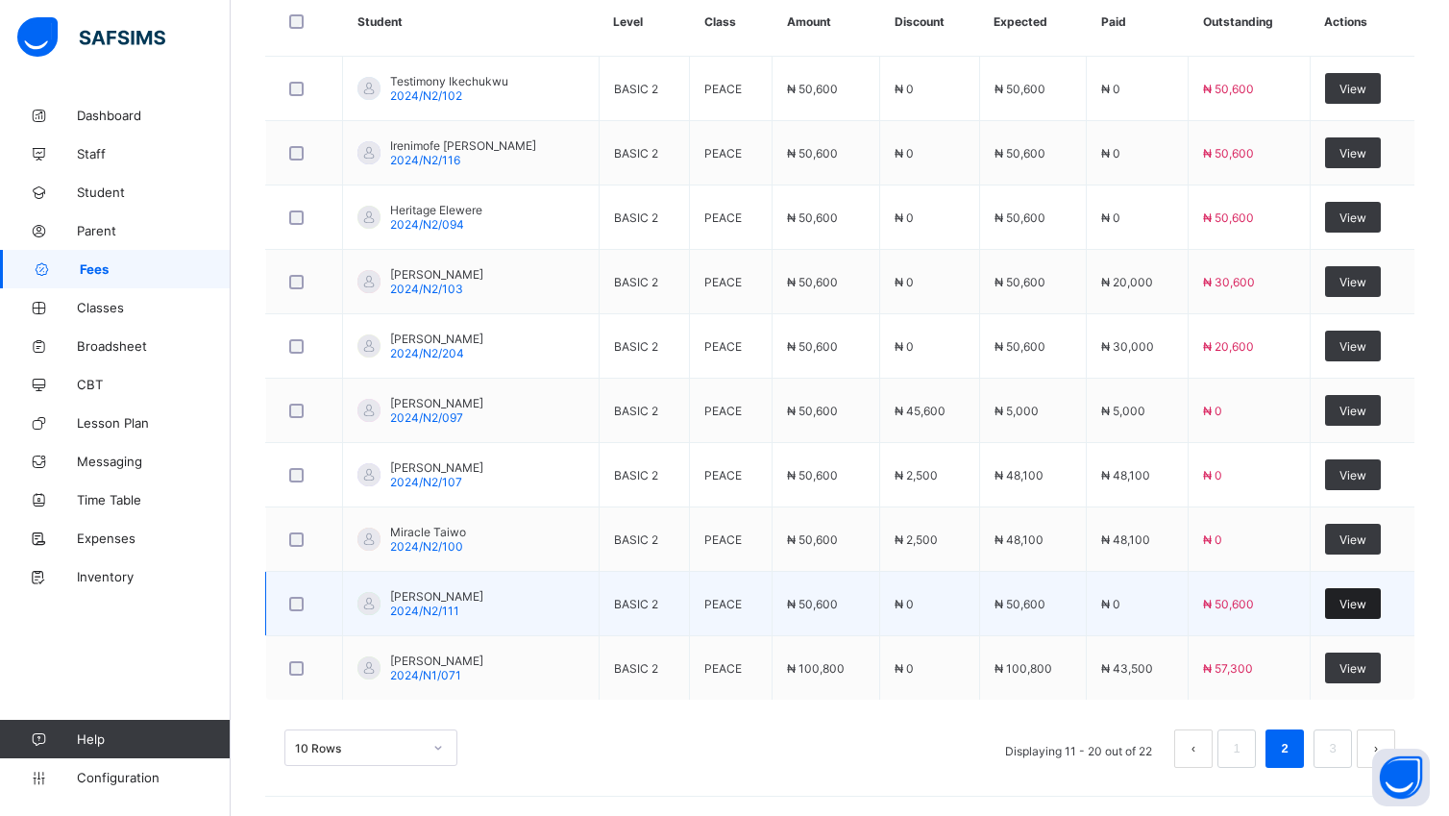
click at [1366, 597] on span "View" at bounding box center [1352, 604] width 27 height 14
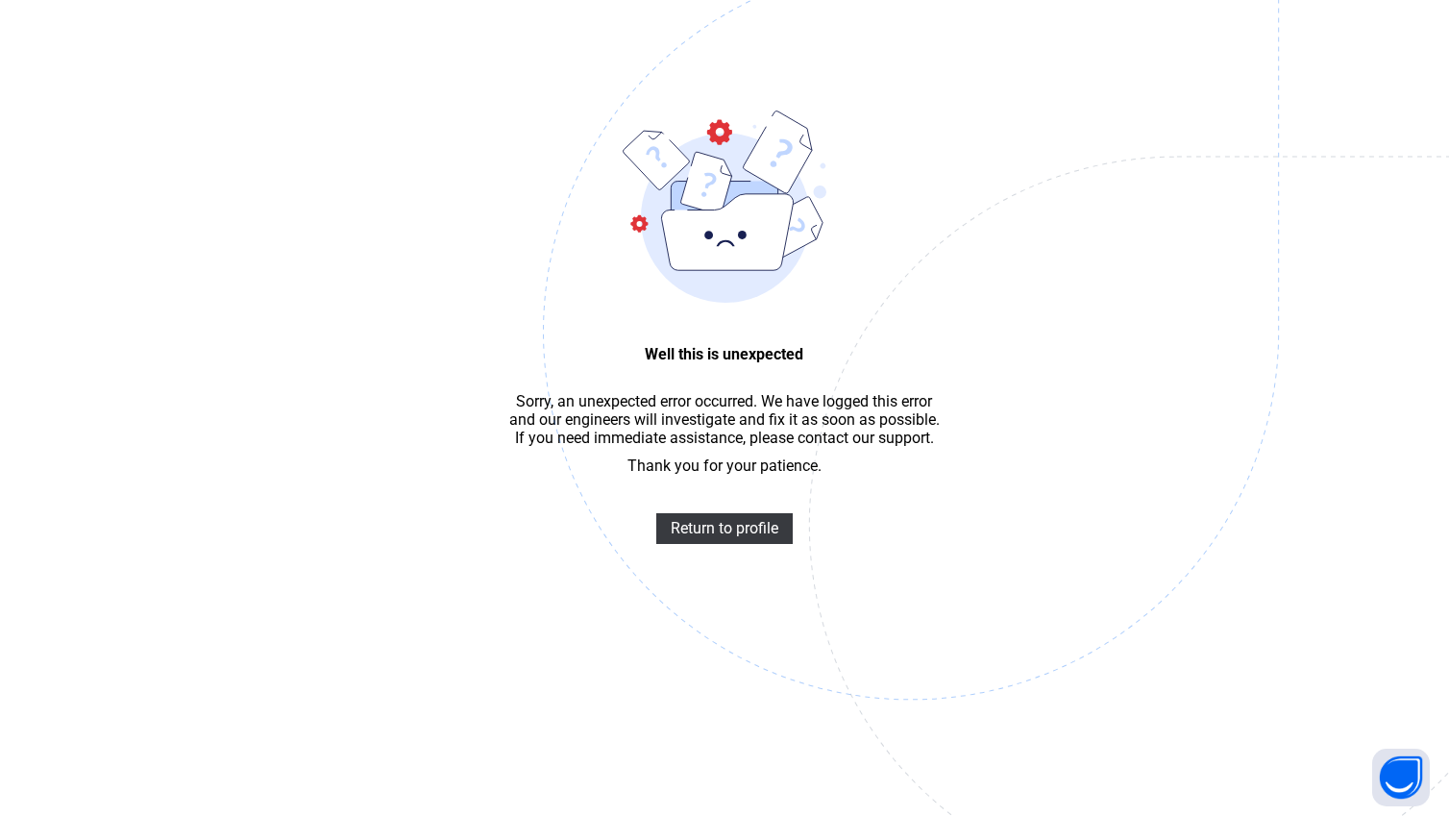
scroll to position [58, 0]
drag, startPoint x: 700, startPoint y: 534, endPoint x: 709, endPoint y: 527, distance: 11.0
click at [704, 532] on span "Return to profile" at bounding box center [725, 528] width 108 height 18
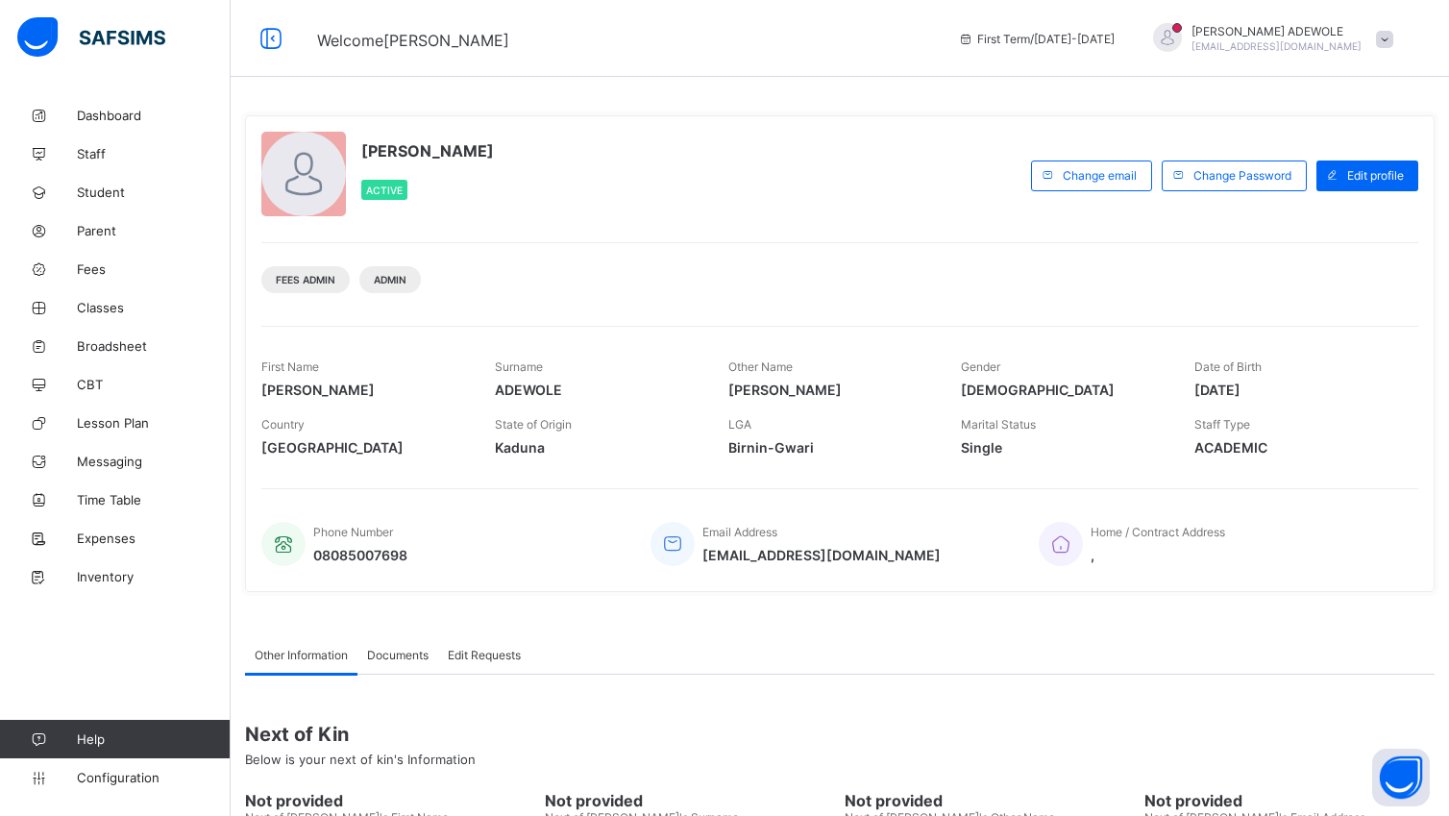
drag, startPoint x: 0, startPoint y: 0, endPoint x: 570, endPoint y: 593, distance: 822.2
click at [570, 593] on div "[PERSON_NAME] Active Change email Change Password Edit profile Fees Admin Admin…" at bounding box center [839, 353] width 1189 height 505
click at [86, 278] on link "Fees" at bounding box center [115, 269] width 231 height 38
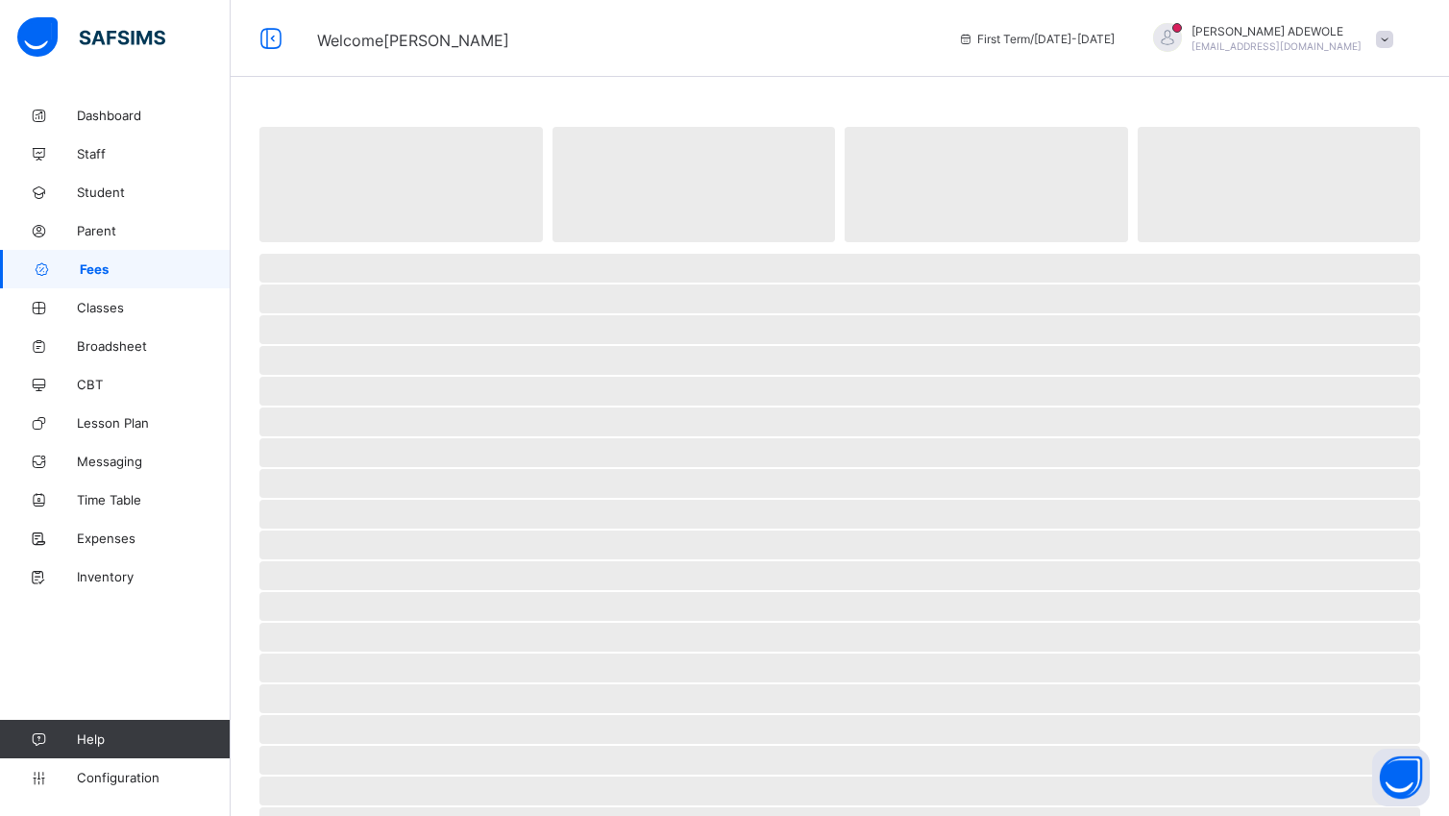
click at [86, 278] on link "Fees" at bounding box center [115, 269] width 231 height 38
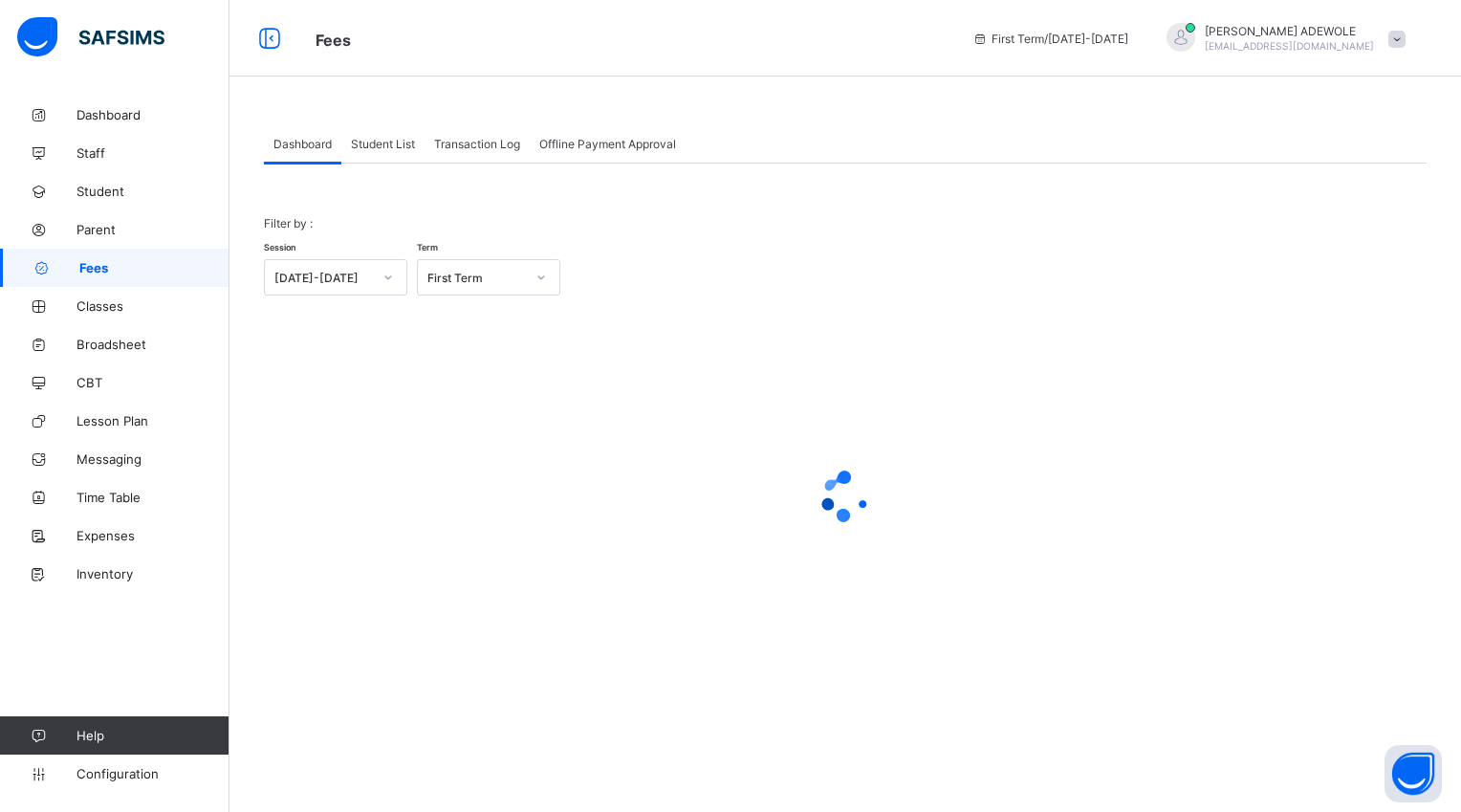
click at [371, 142] on span "Student List" at bounding box center [383, 143] width 64 height 14
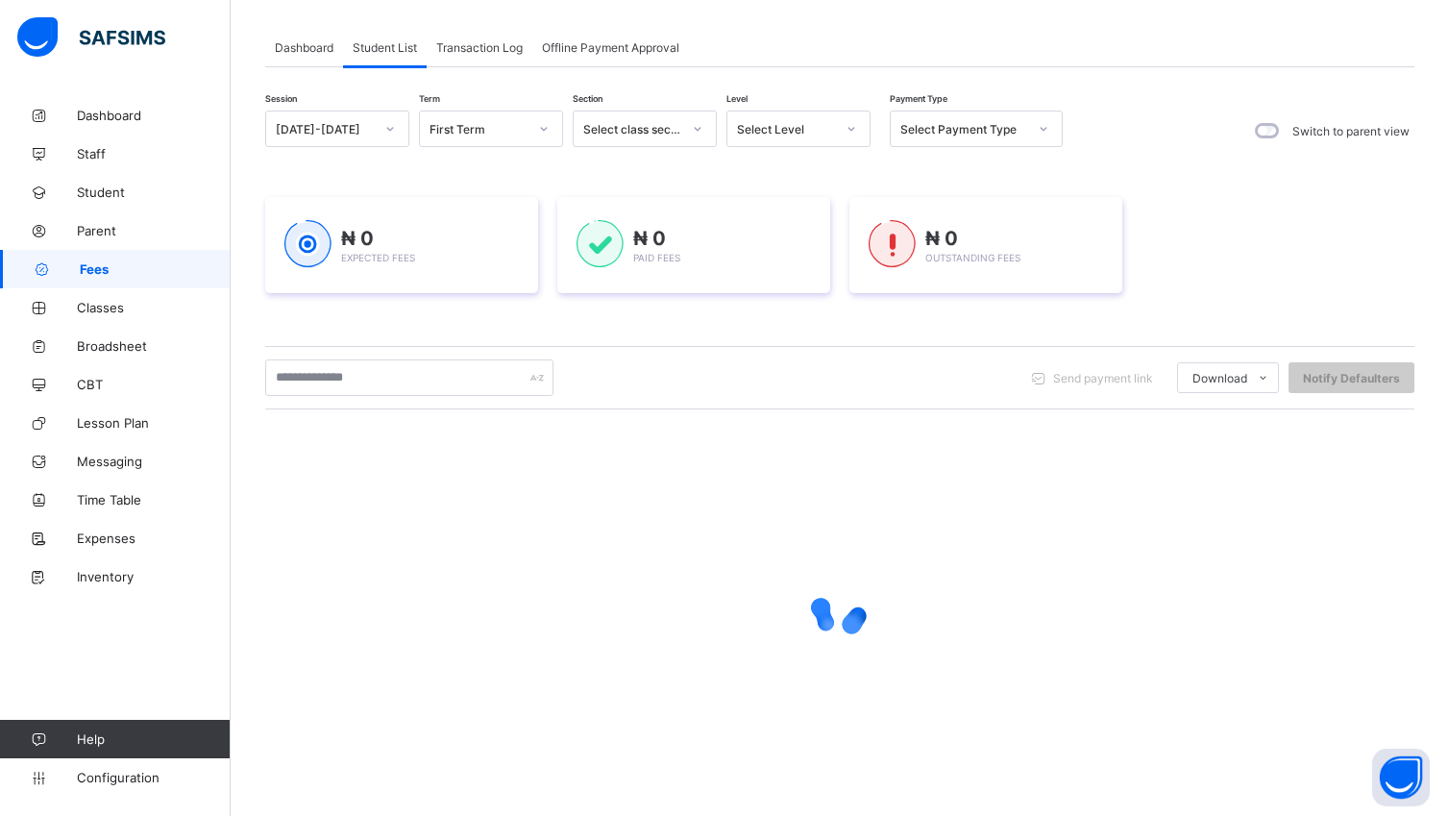
scroll to position [102, 0]
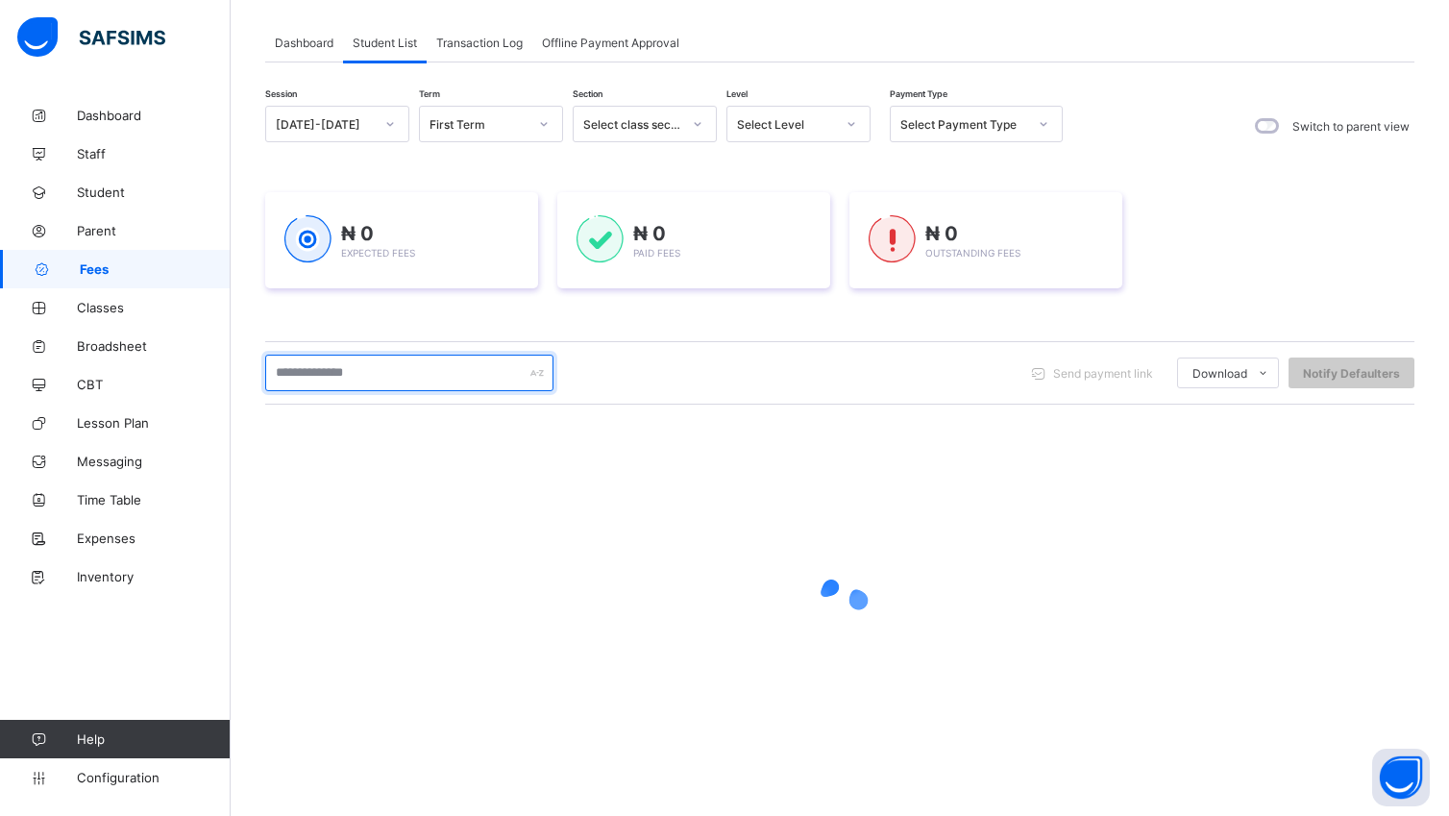
click at [380, 365] on input "text" at bounding box center [409, 373] width 288 height 37
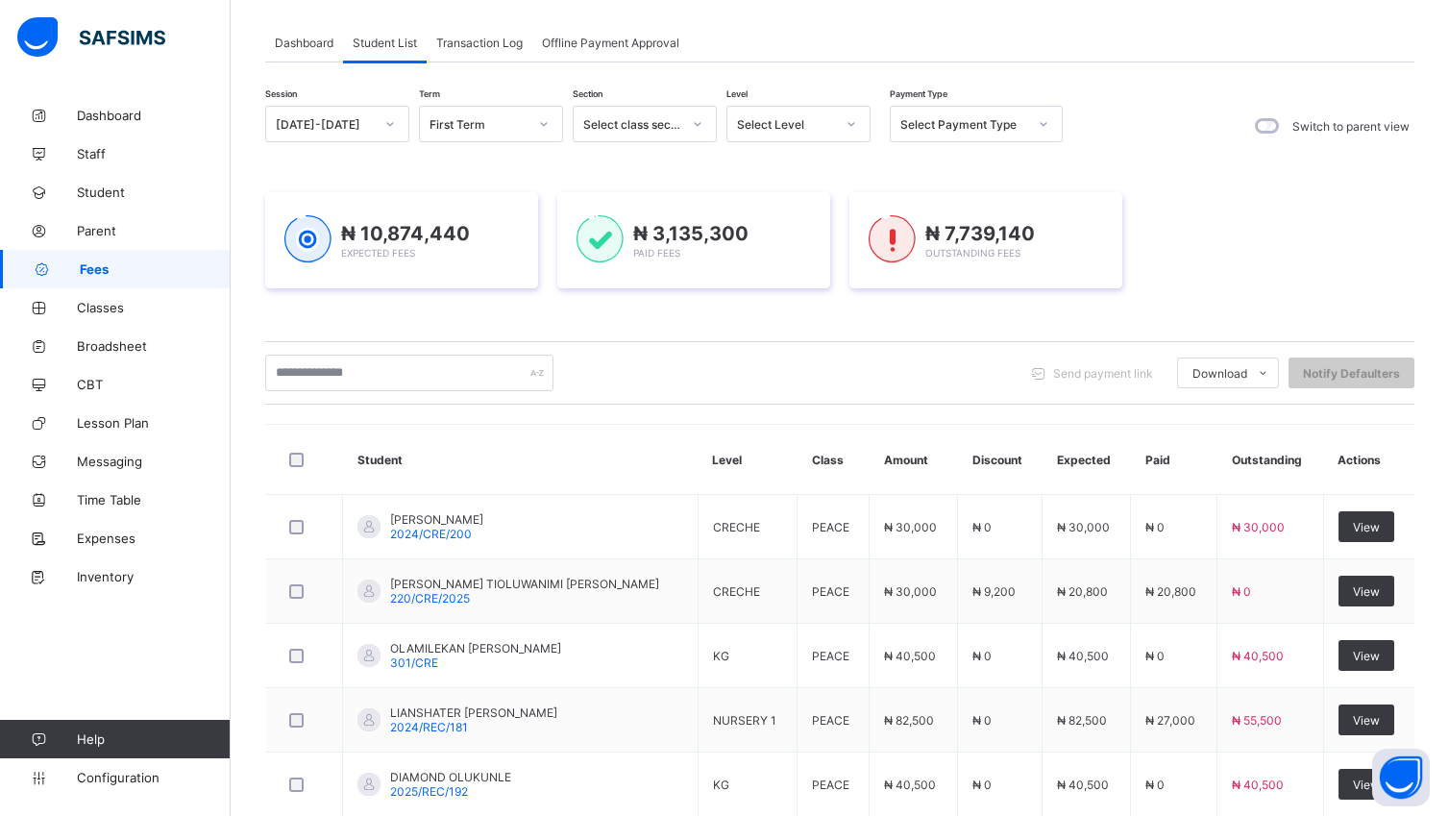
click at [853, 128] on icon at bounding box center [852, 123] width 12 height 19
click at [767, 305] on div "BASIC 2" at bounding box center [798, 301] width 142 height 30
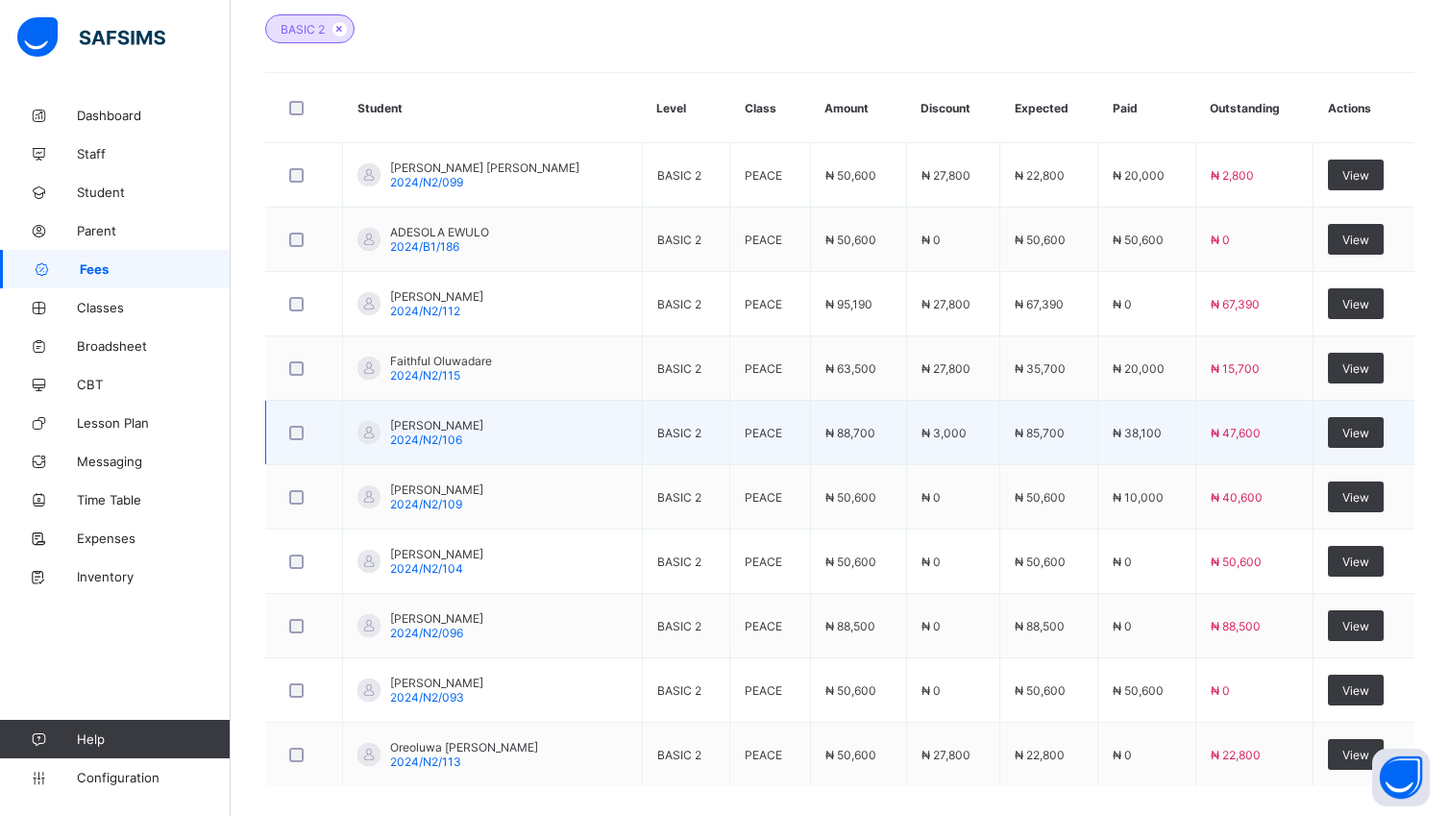
scroll to position [671, 0]
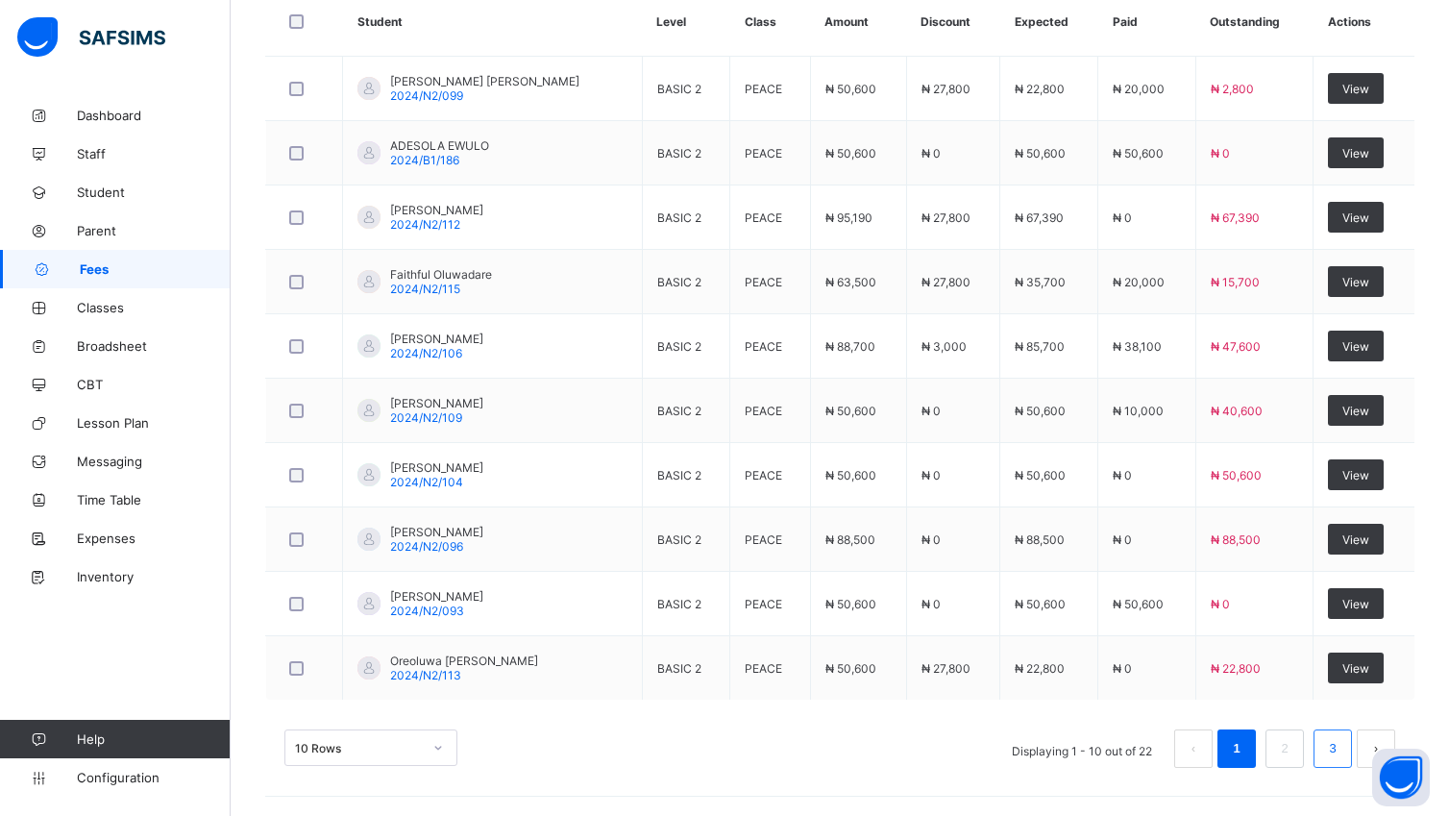
click at [1341, 749] on li "3" at bounding box center [1332, 748] width 38 height 38
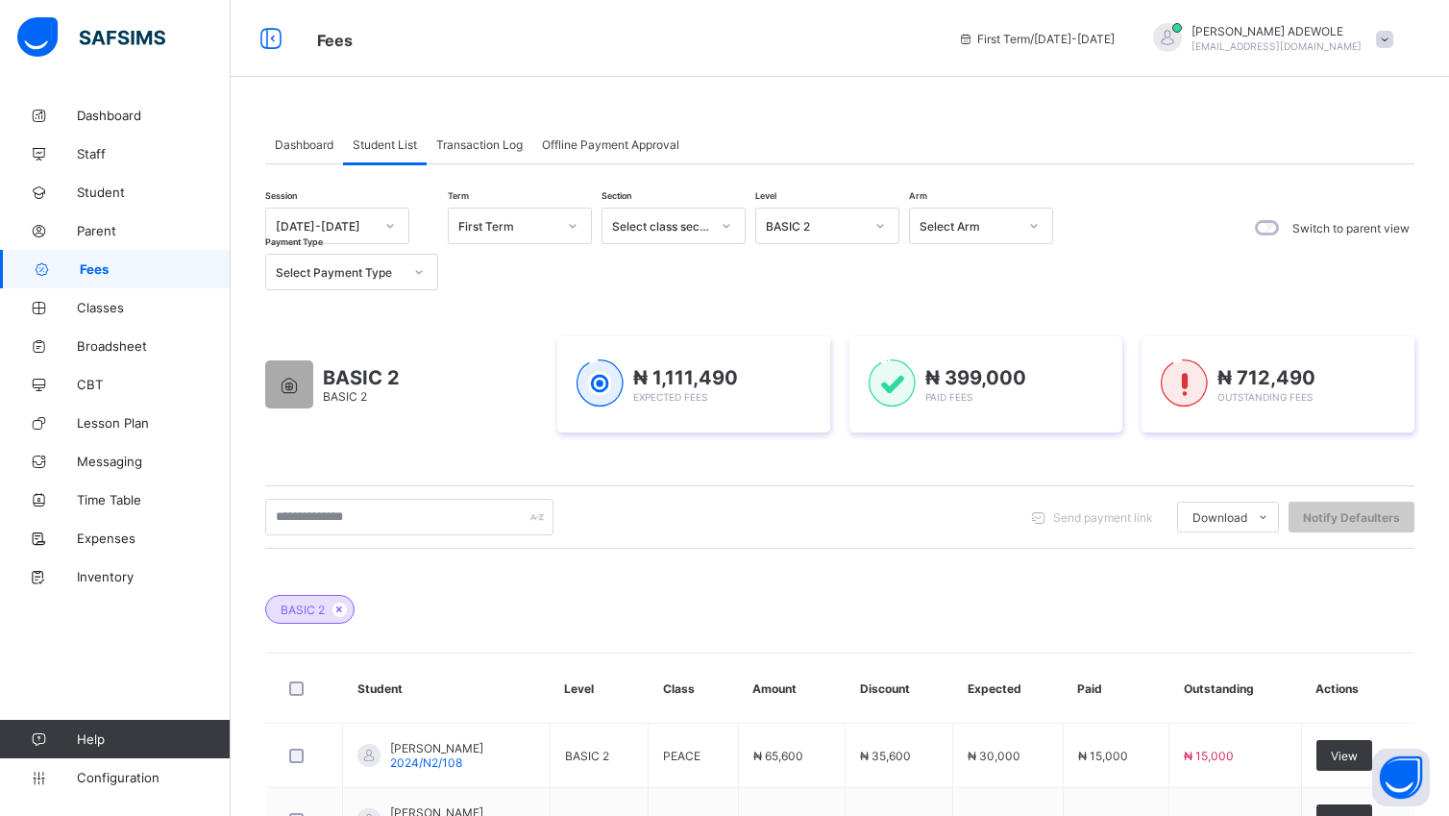
scroll to position [154, 0]
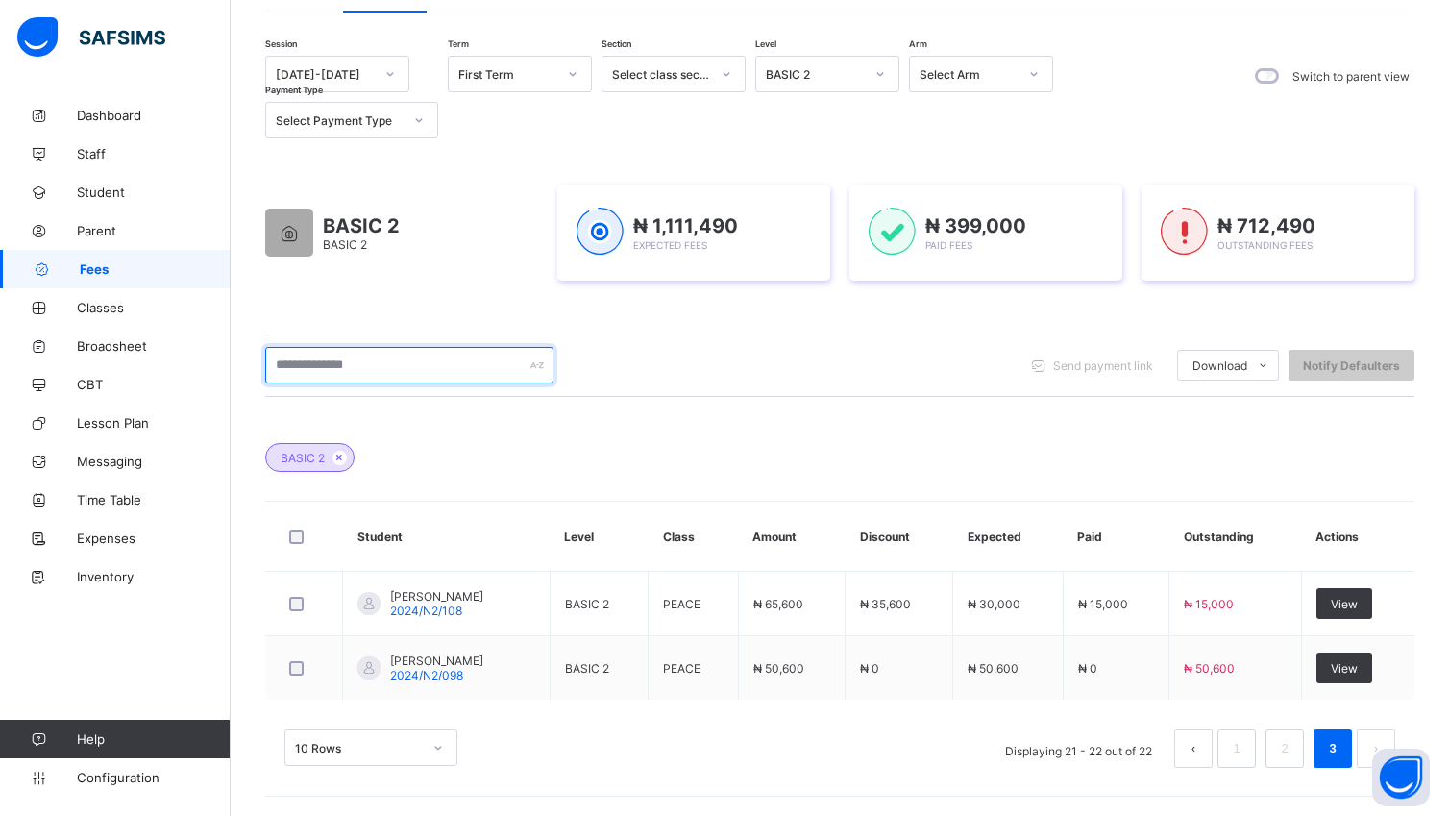
click at [389, 359] on input "text" at bounding box center [409, 365] width 288 height 37
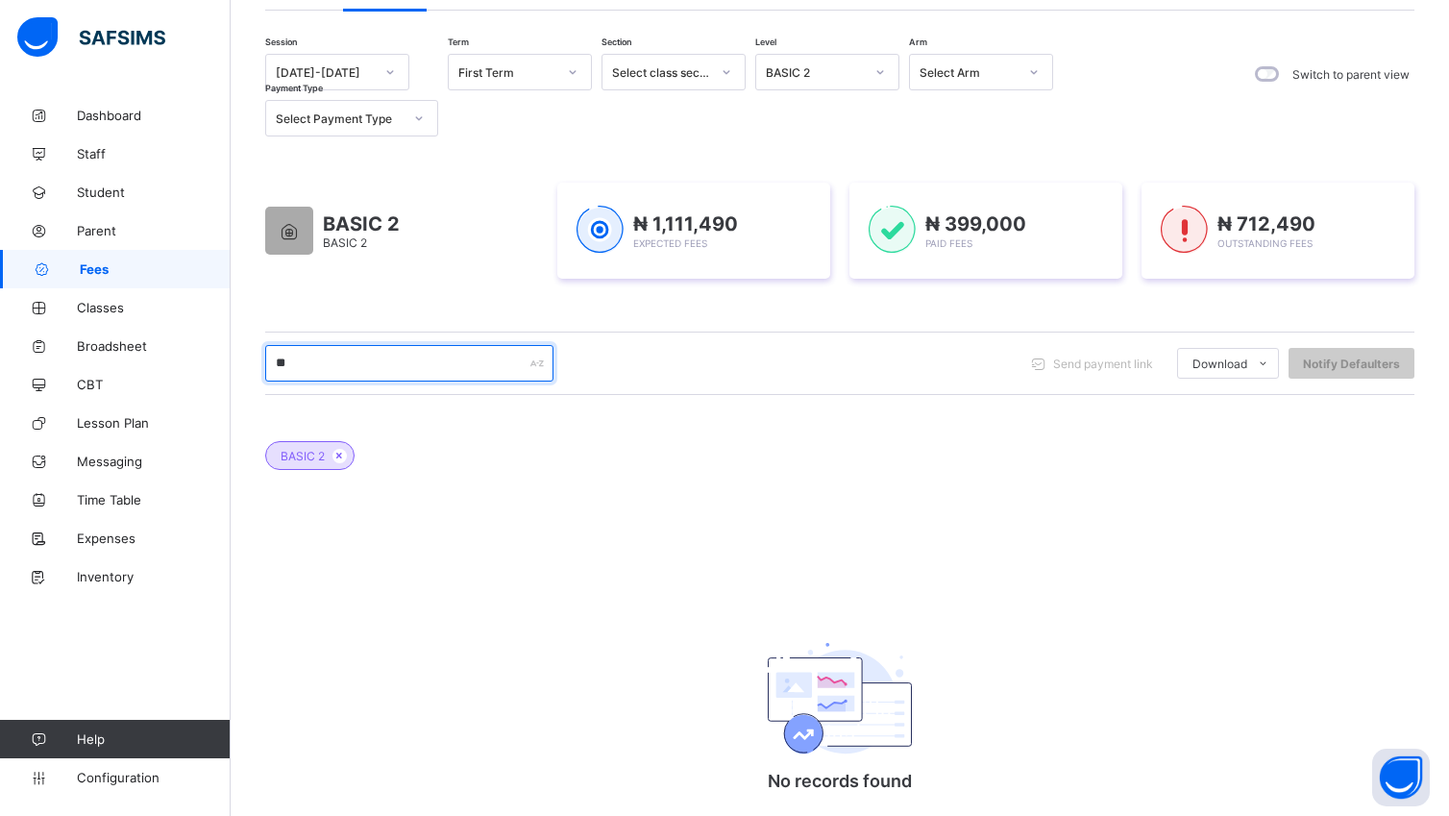
type input "*"
type input "**********"
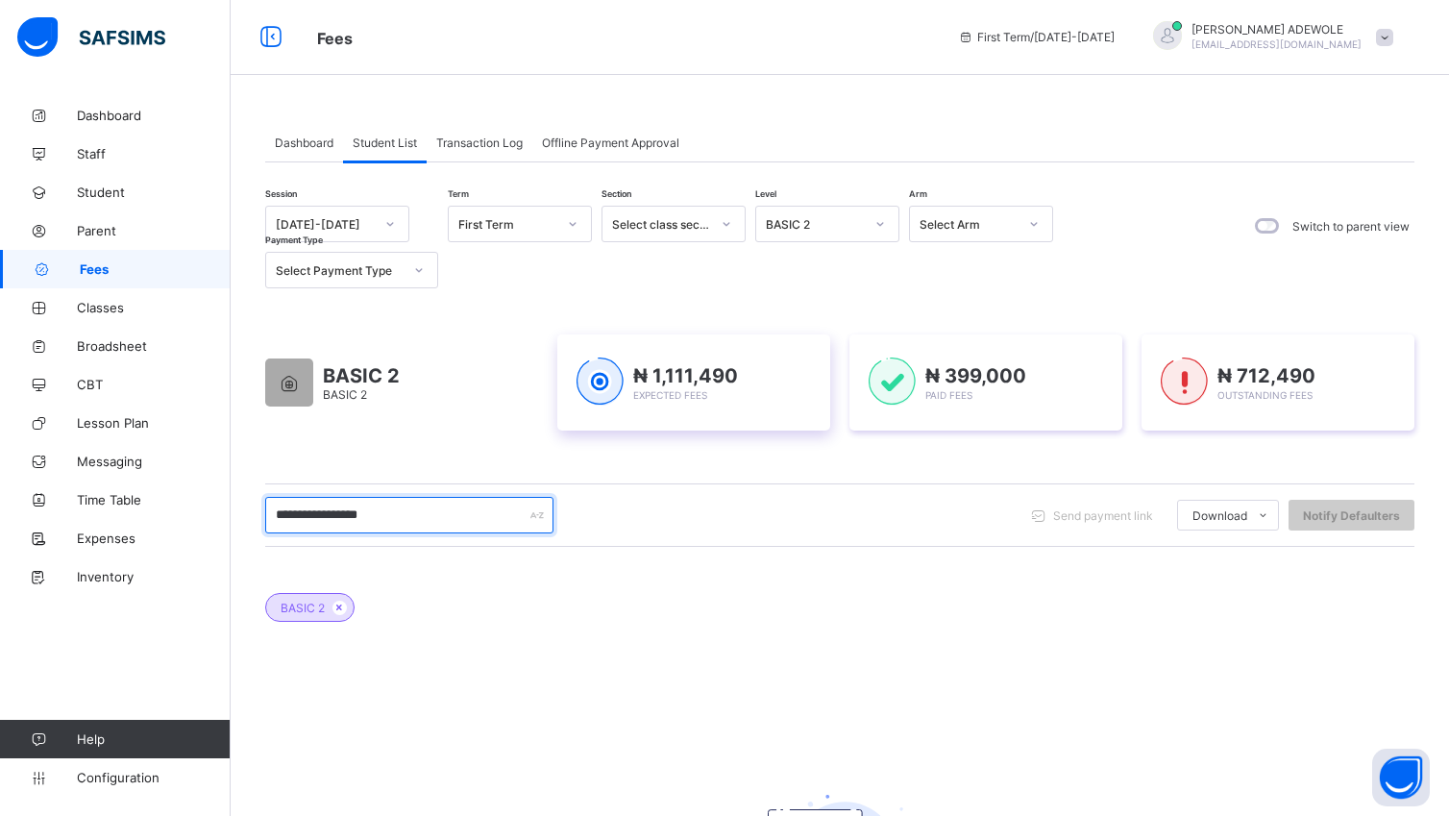
scroll to position [0, 0]
click at [882, 227] on icon at bounding box center [880, 225] width 12 height 19
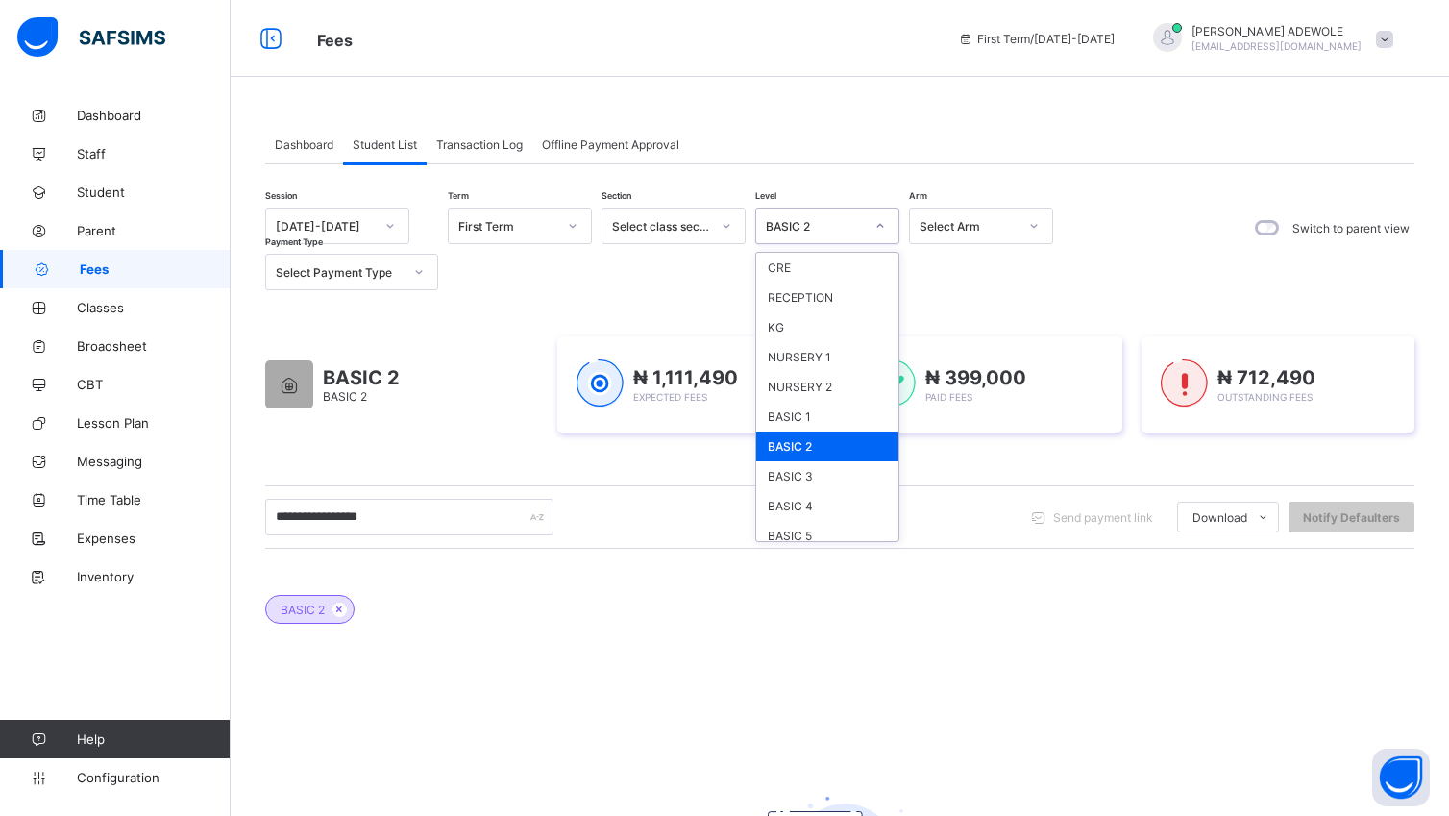
click at [826, 444] on div "BASIC 2" at bounding box center [827, 446] width 142 height 30
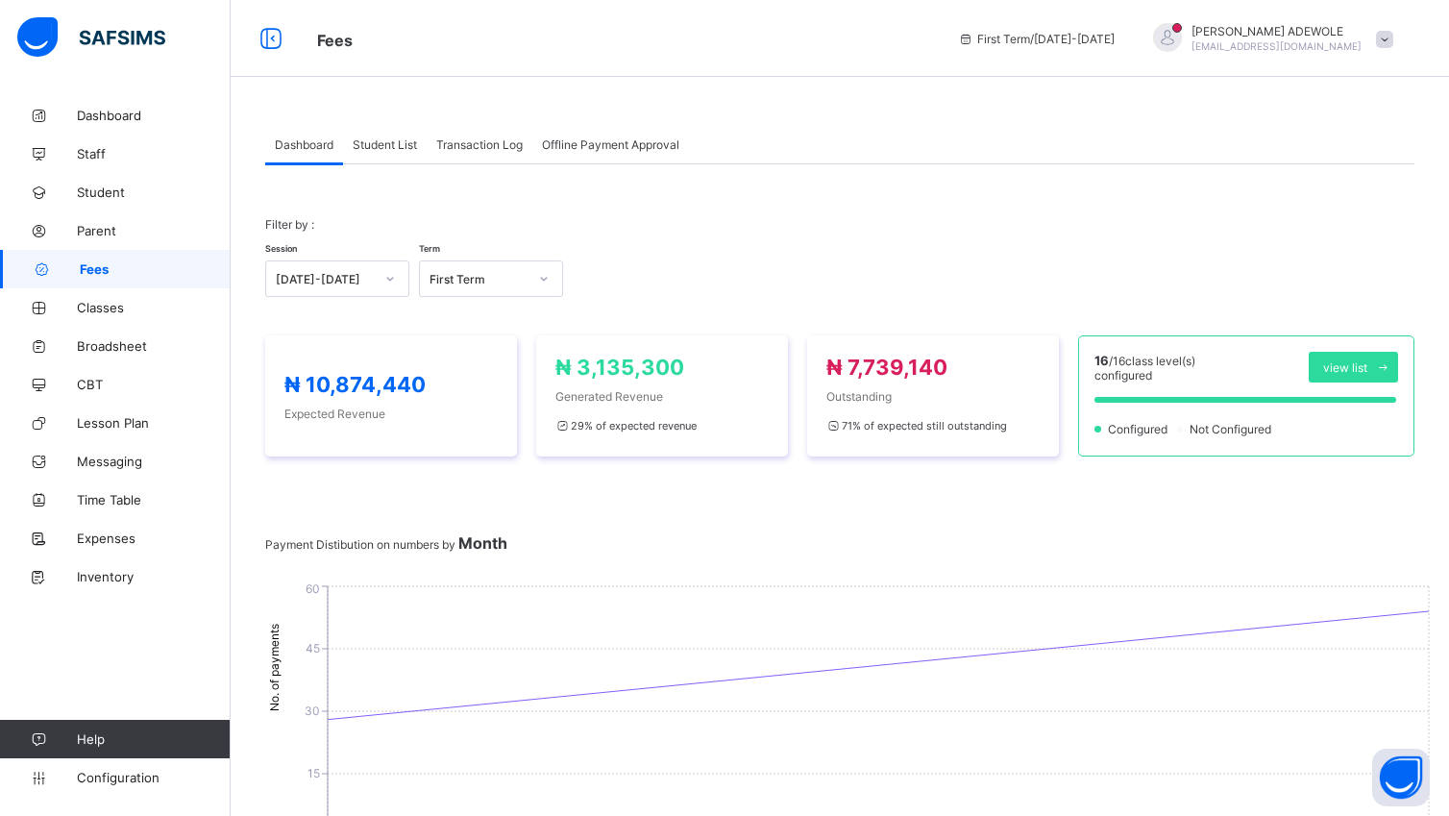
click at [398, 147] on span "Student List" at bounding box center [385, 144] width 64 height 14
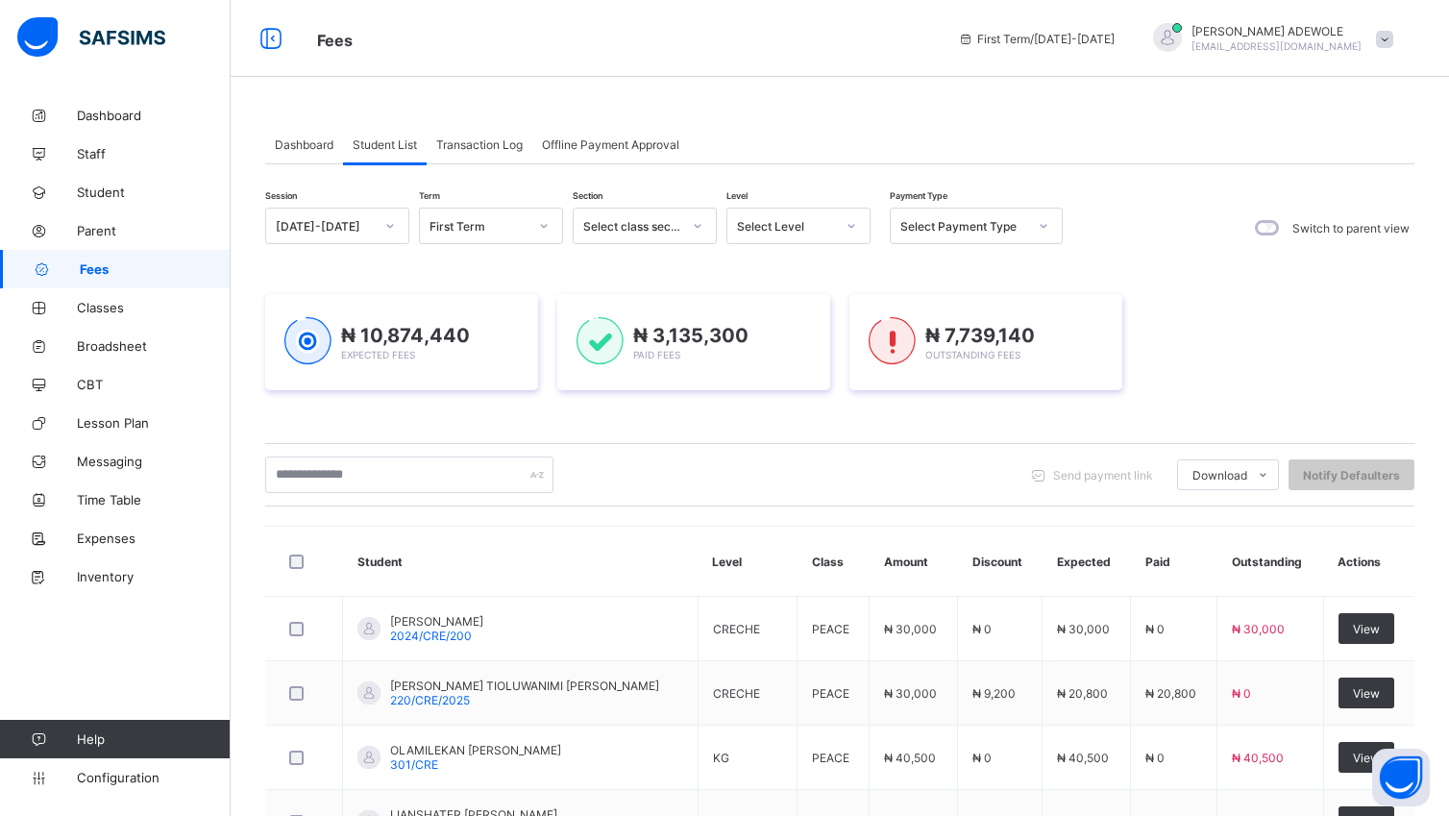
click at [846, 227] on icon at bounding box center [852, 225] width 12 height 19
click at [782, 442] on div "BASIC 2" at bounding box center [798, 446] width 142 height 30
click at [782, 419] on div "₦ 10,874,440 Expected Fees ₦ 3,135,300 Paid Fees ₦ 7,739,140 Outstanding Fees" at bounding box center [839, 342] width 1149 height 154
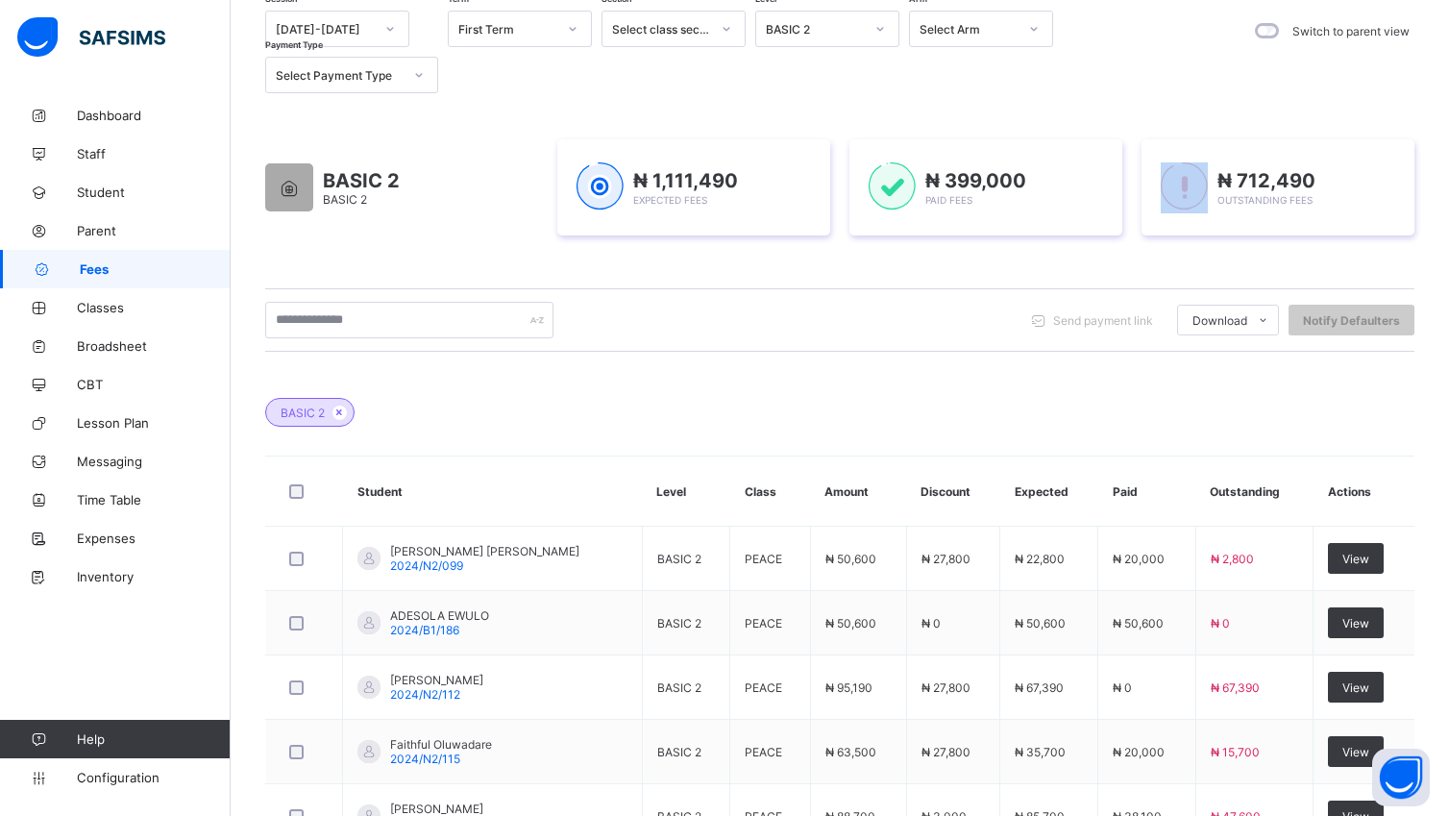
scroll to position [182, 0]
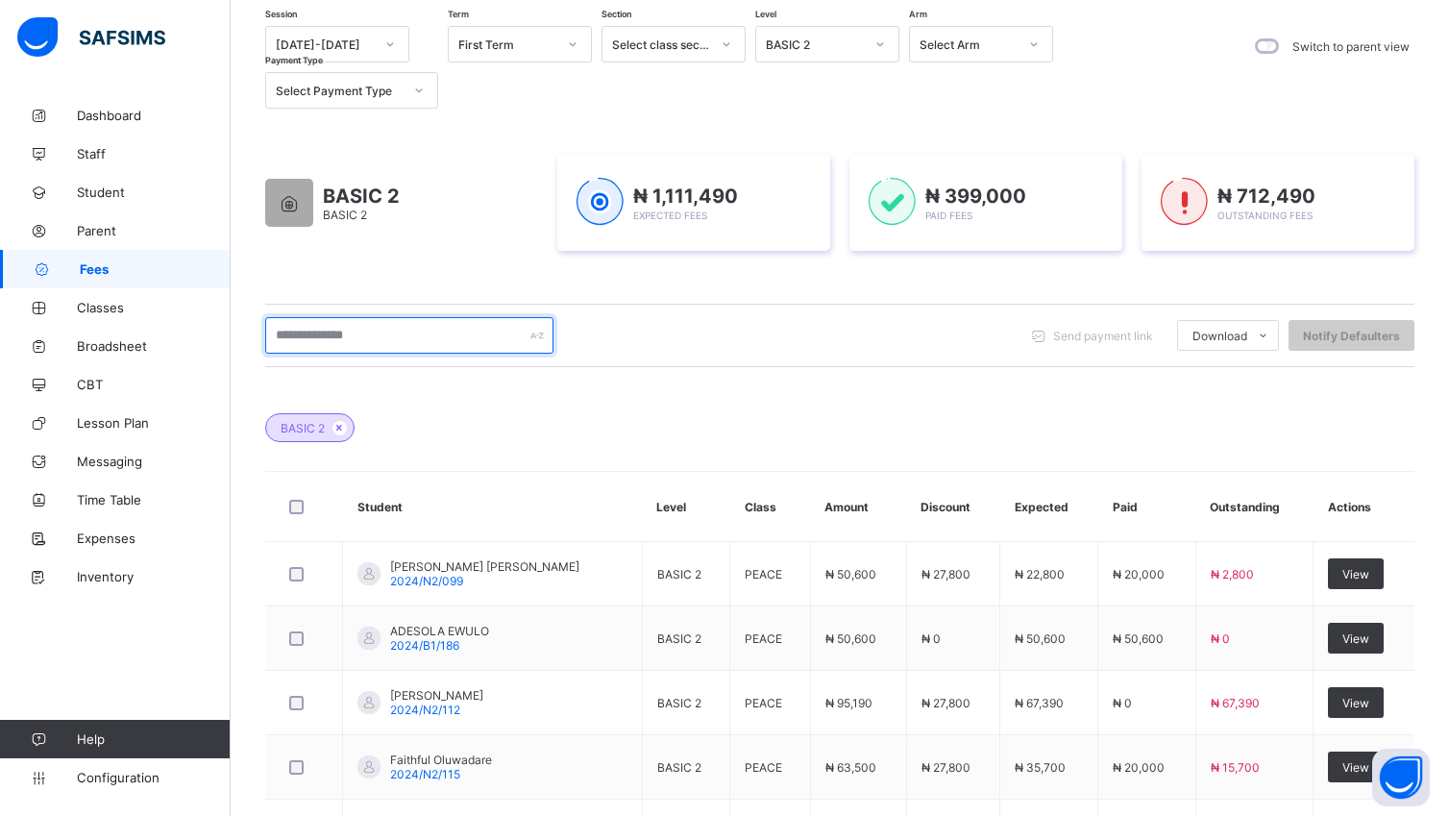
click at [402, 331] on input "text" at bounding box center [409, 335] width 288 height 37
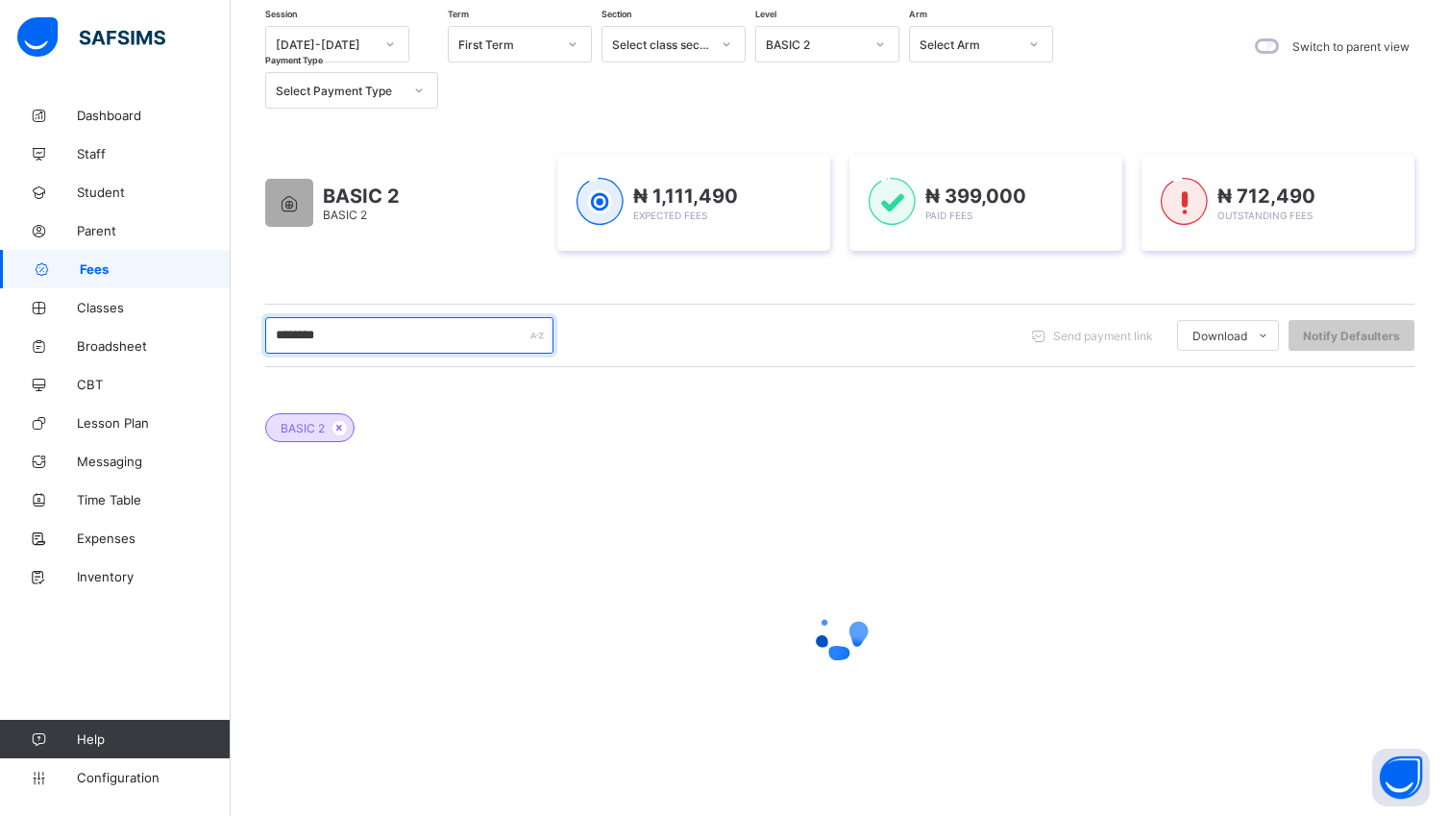
type input "**********"
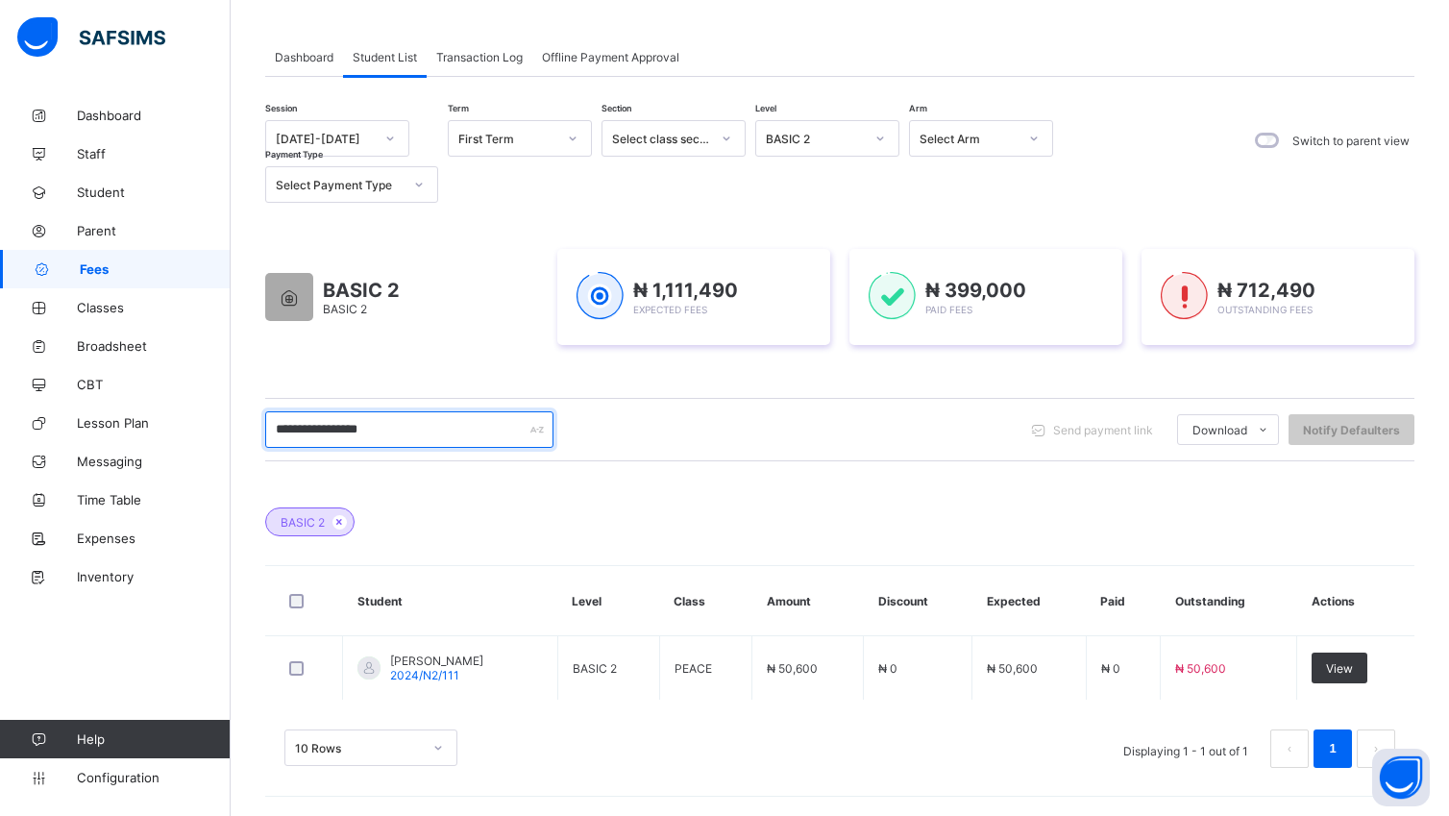
scroll to position [89, 0]
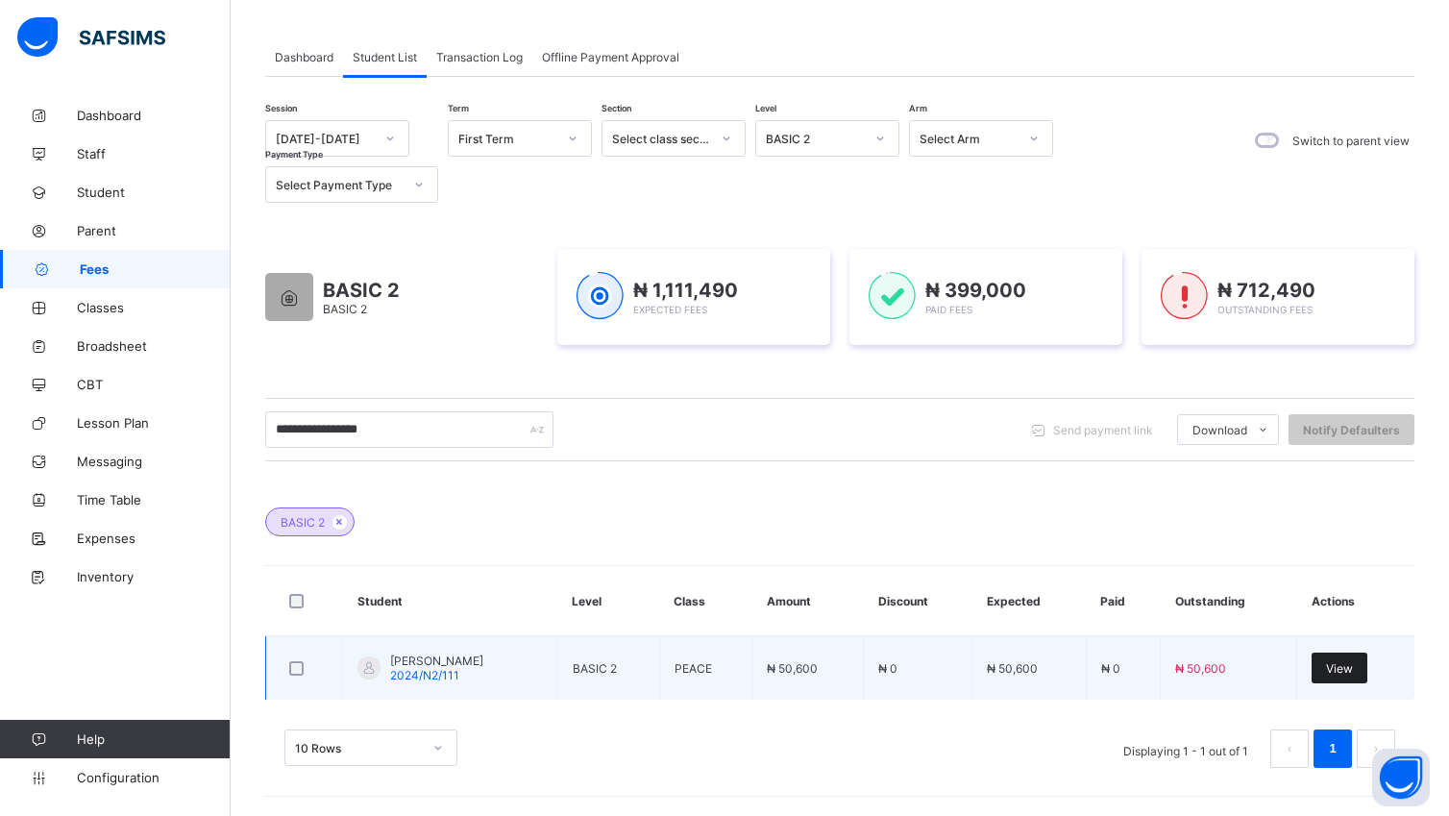
click at [1351, 670] on span "View" at bounding box center [1339, 668] width 27 height 14
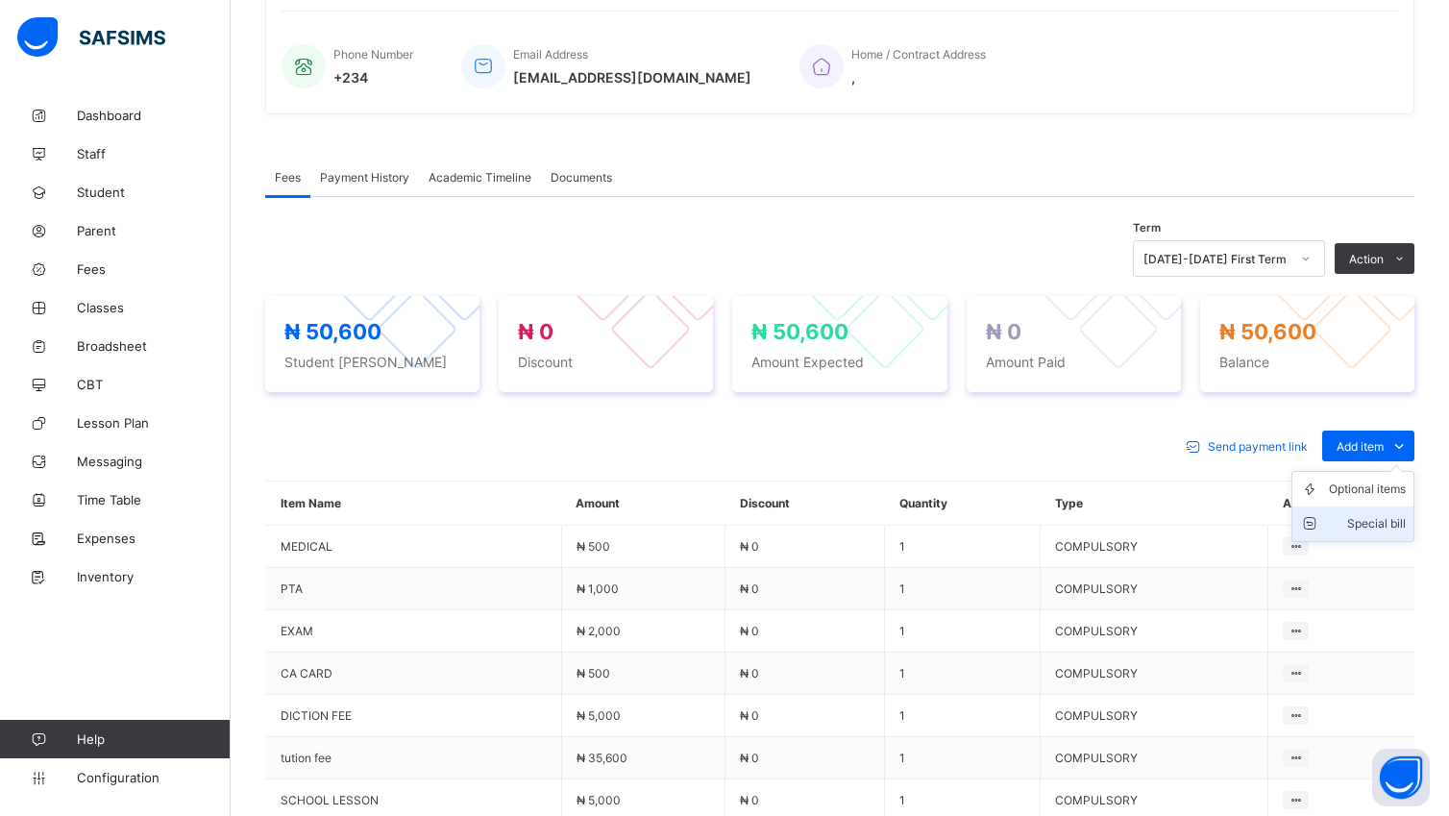
scroll to position [701, 0]
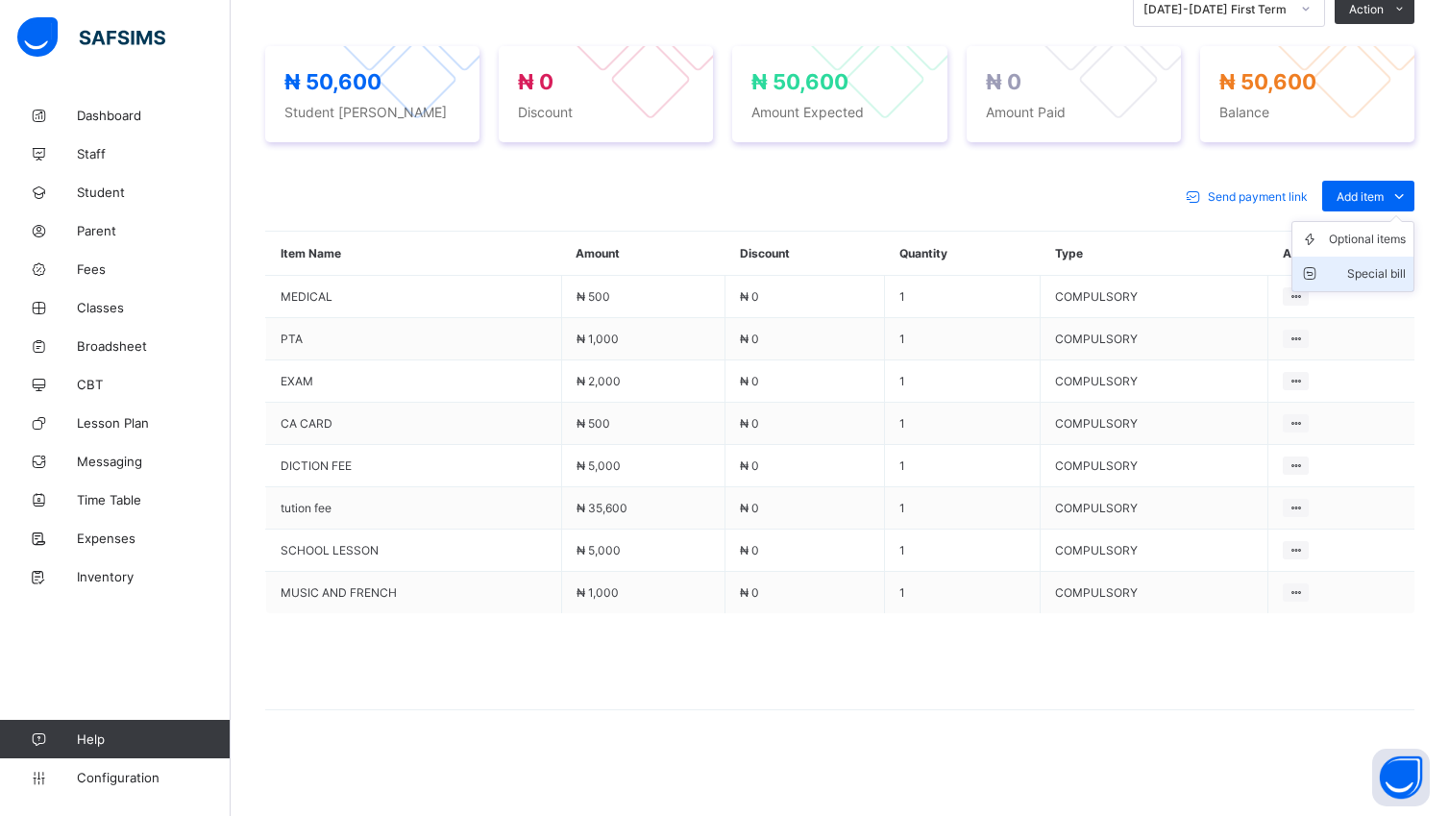
click at [1387, 281] on div "Special bill" at bounding box center [1367, 273] width 77 height 19
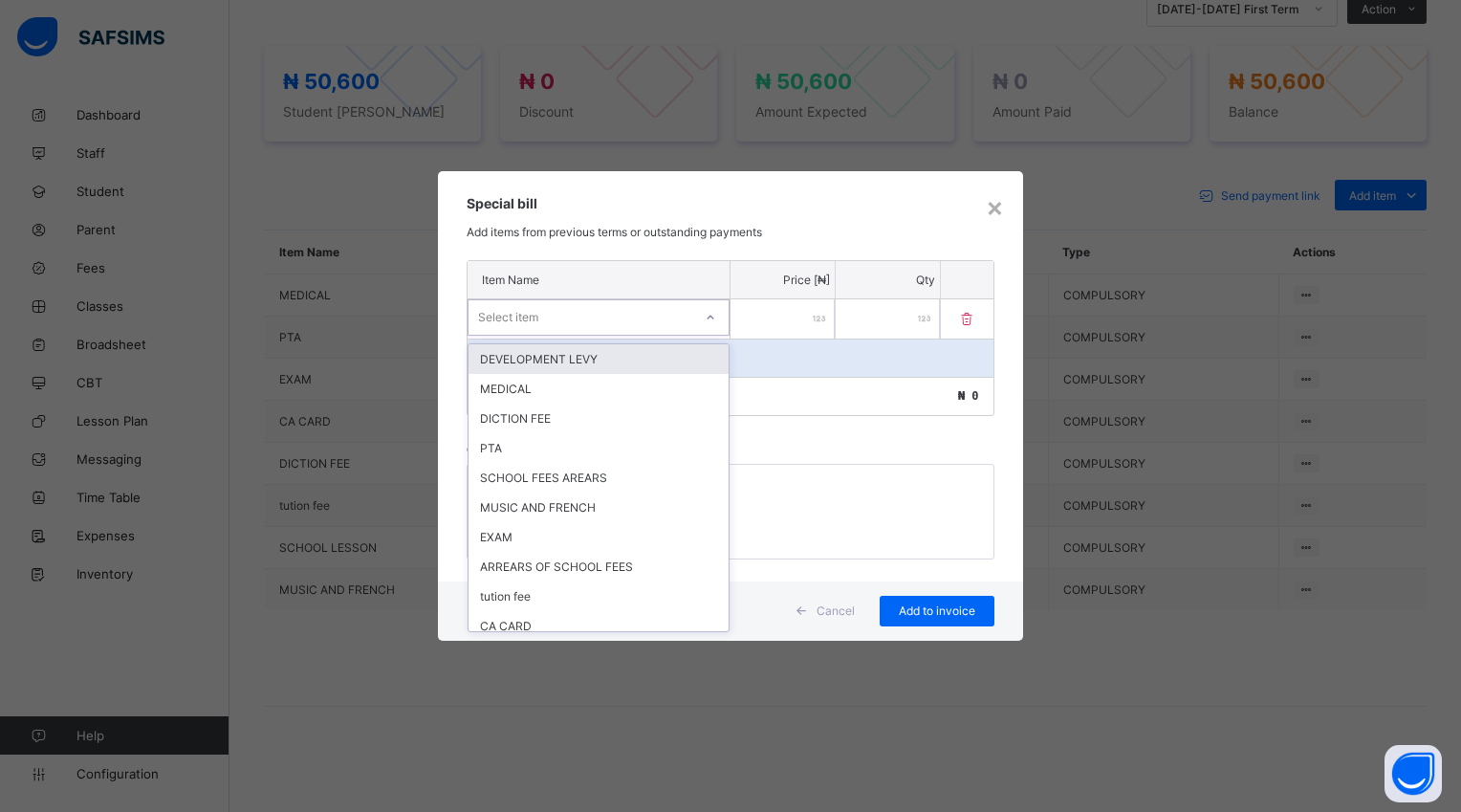
drag, startPoint x: 708, startPoint y: 314, endPoint x: 710, endPoint y: 330, distance: 16.1
click at [710, 317] on icon at bounding box center [711, 316] width 12 height 19
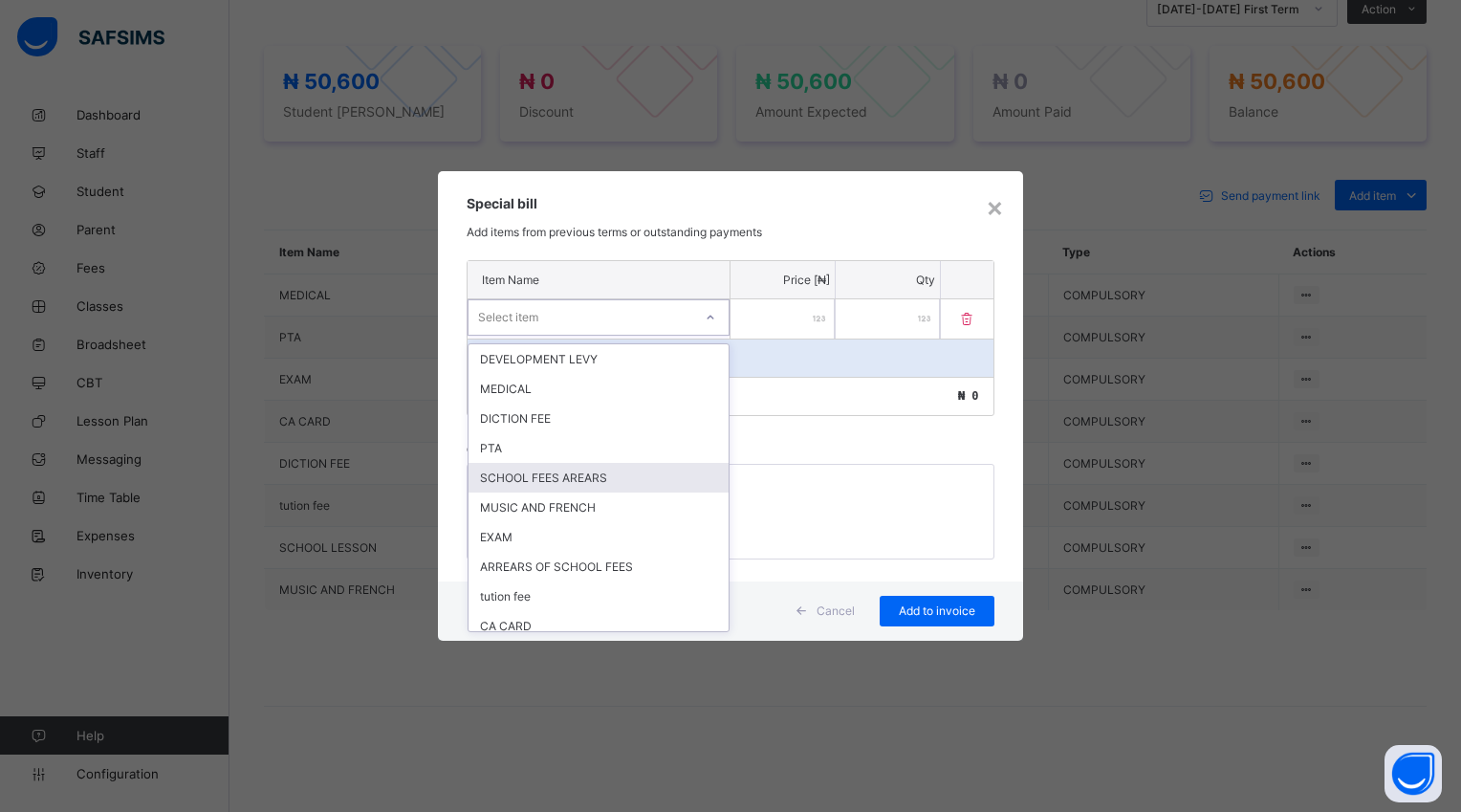
click at [598, 476] on div "SCHOOL FEES AREARS" at bounding box center [598, 478] width 260 height 30
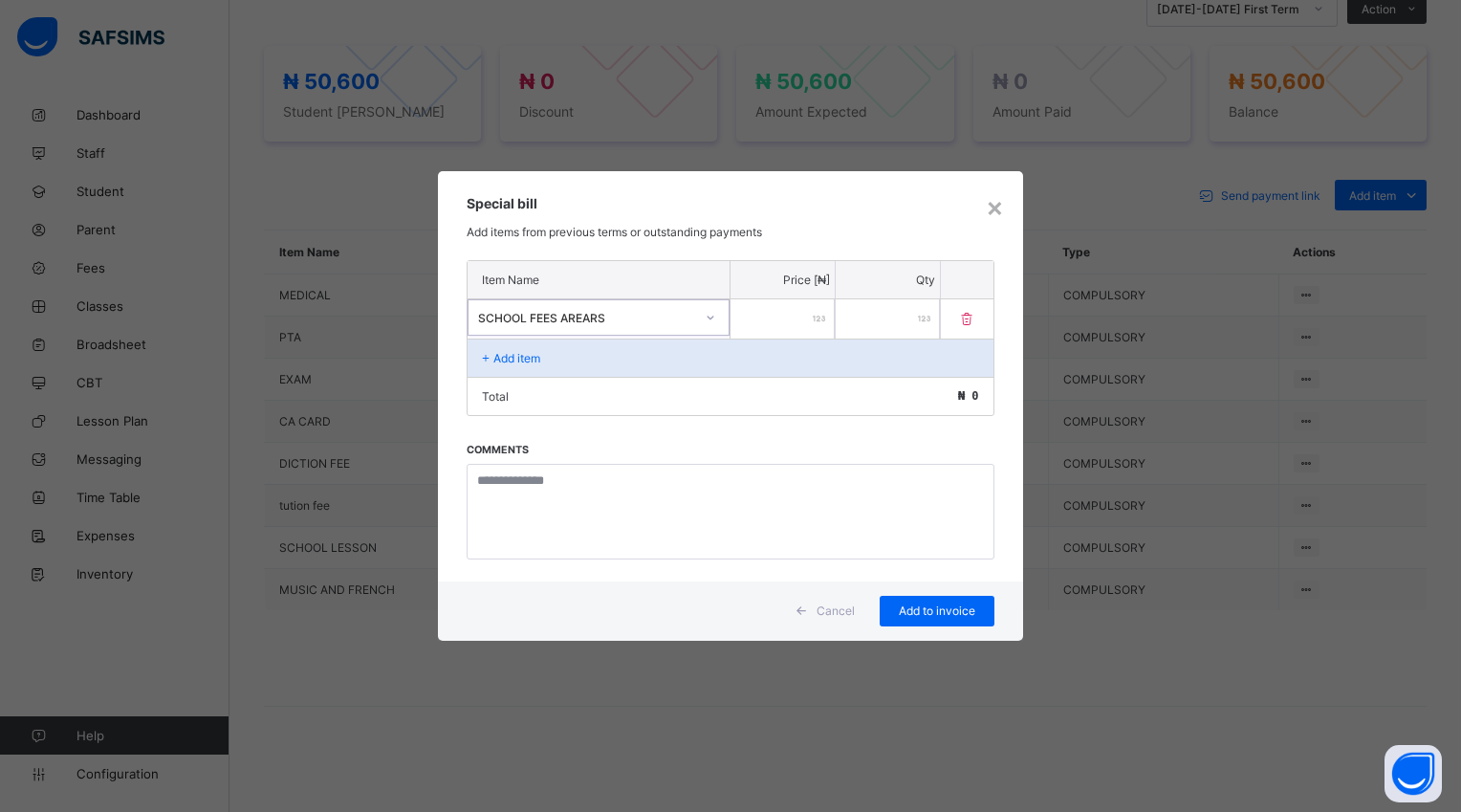
click at [745, 313] on input "number" at bounding box center [782, 318] width 104 height 39
type input "*****"
click at [931, 614] on span "Add to invoice" at bounding box center [937, 610] width 86 height 14
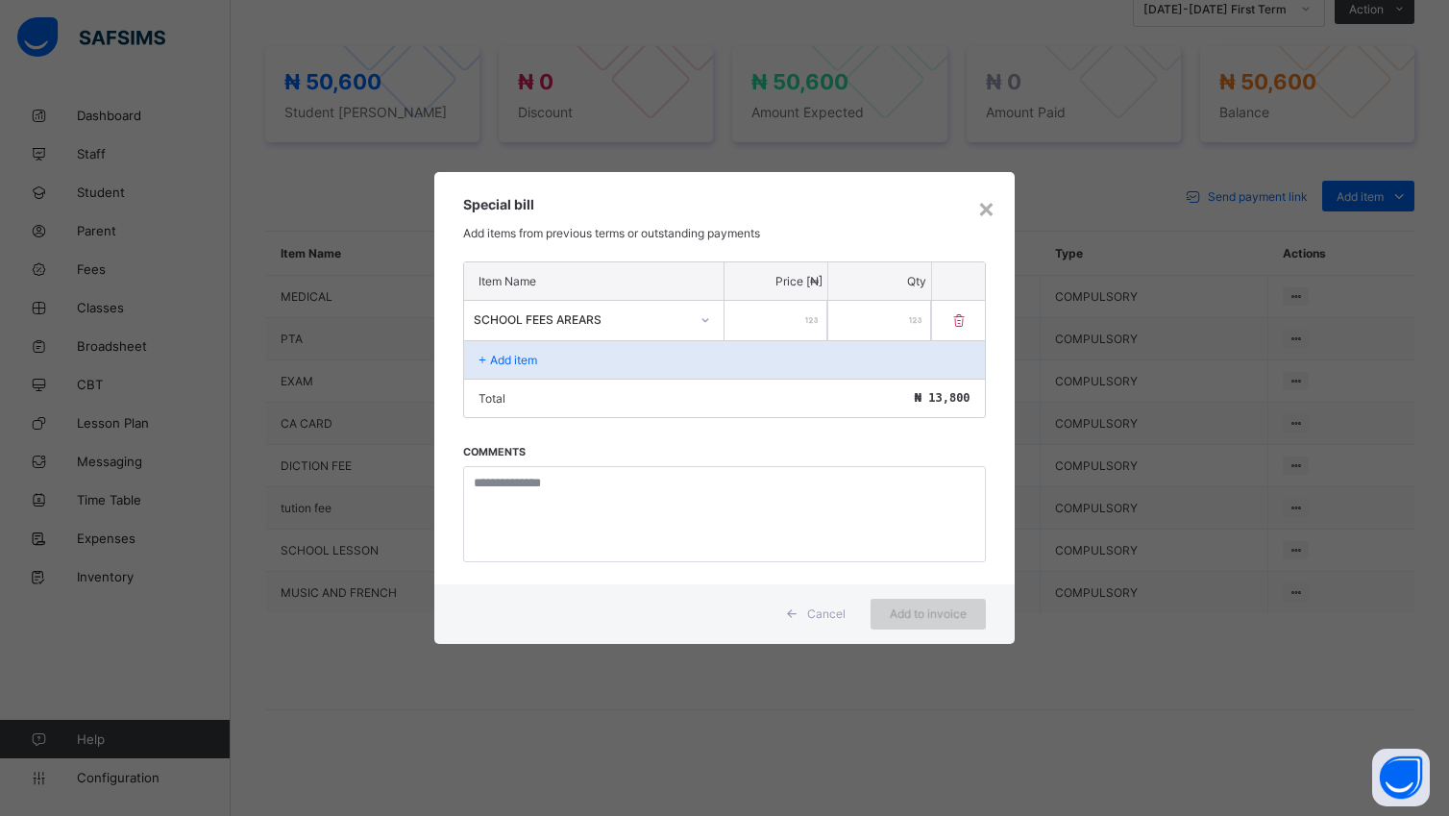
click at [917, 604] on div "Add to invoice" at bounding box center [927, 614] width 115 height 31
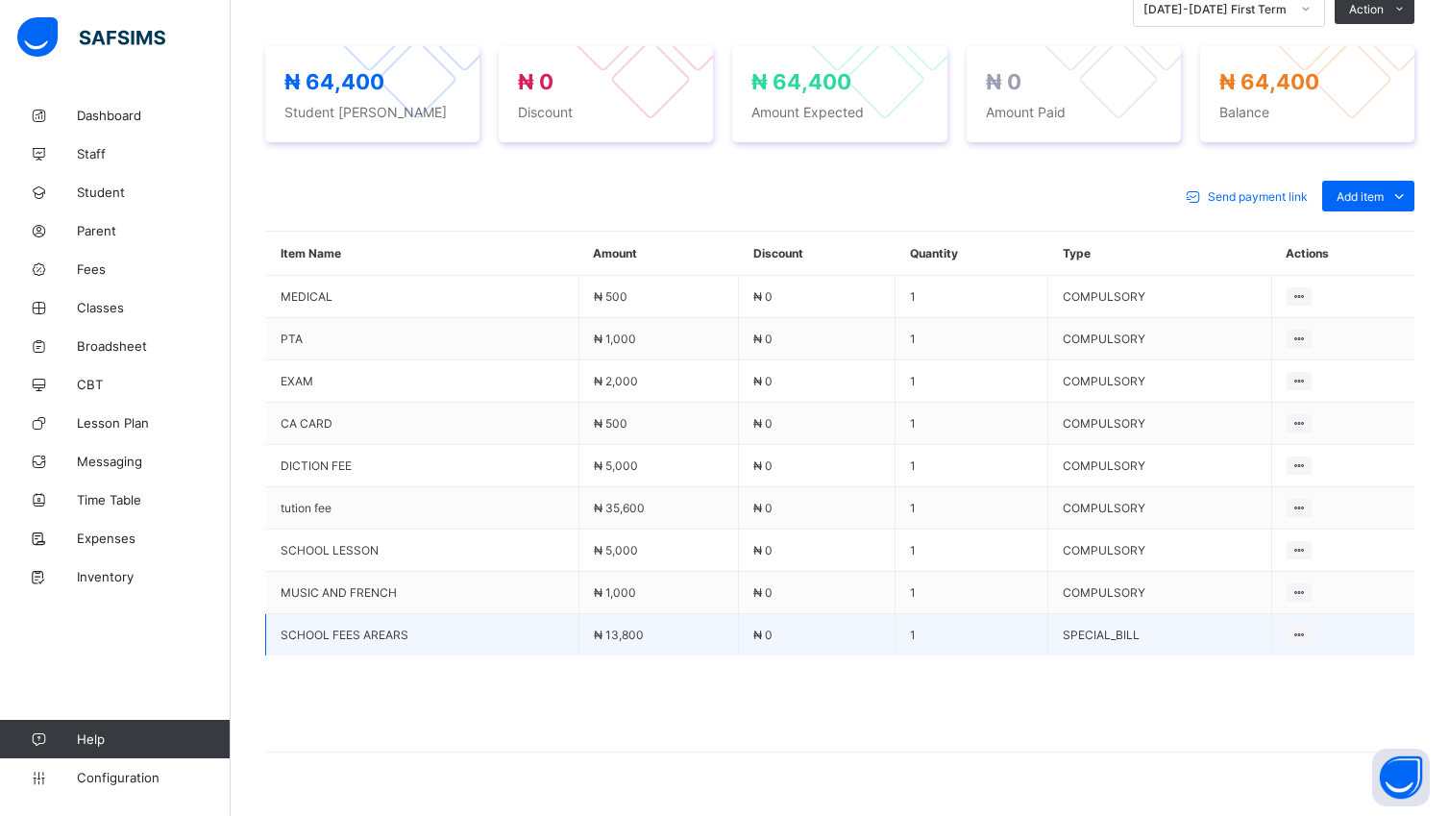
scroll to position [744, 0]
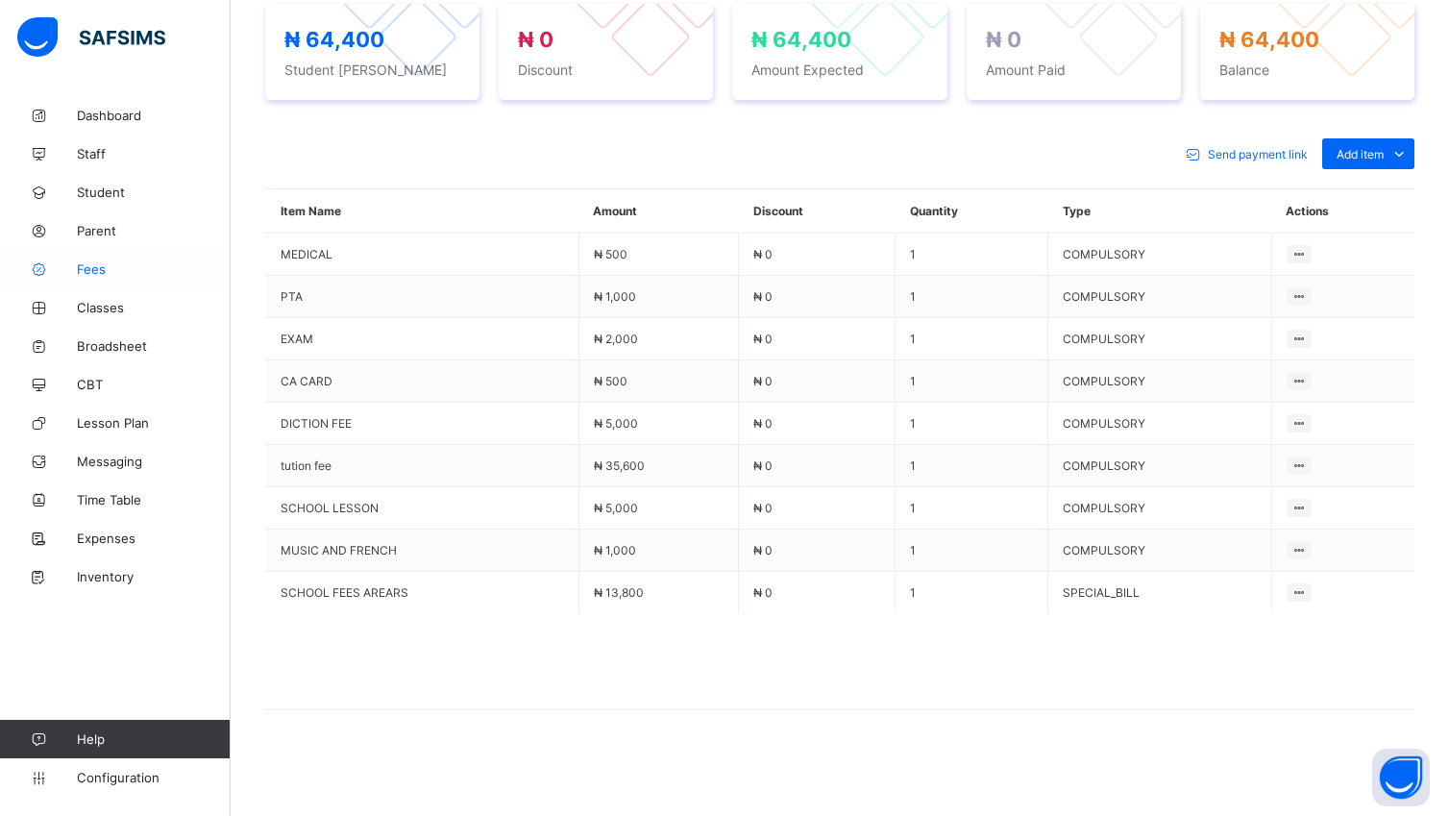
click at [105, 274] on span "Fees" at bounding box center [154, 268] width 154 height 15
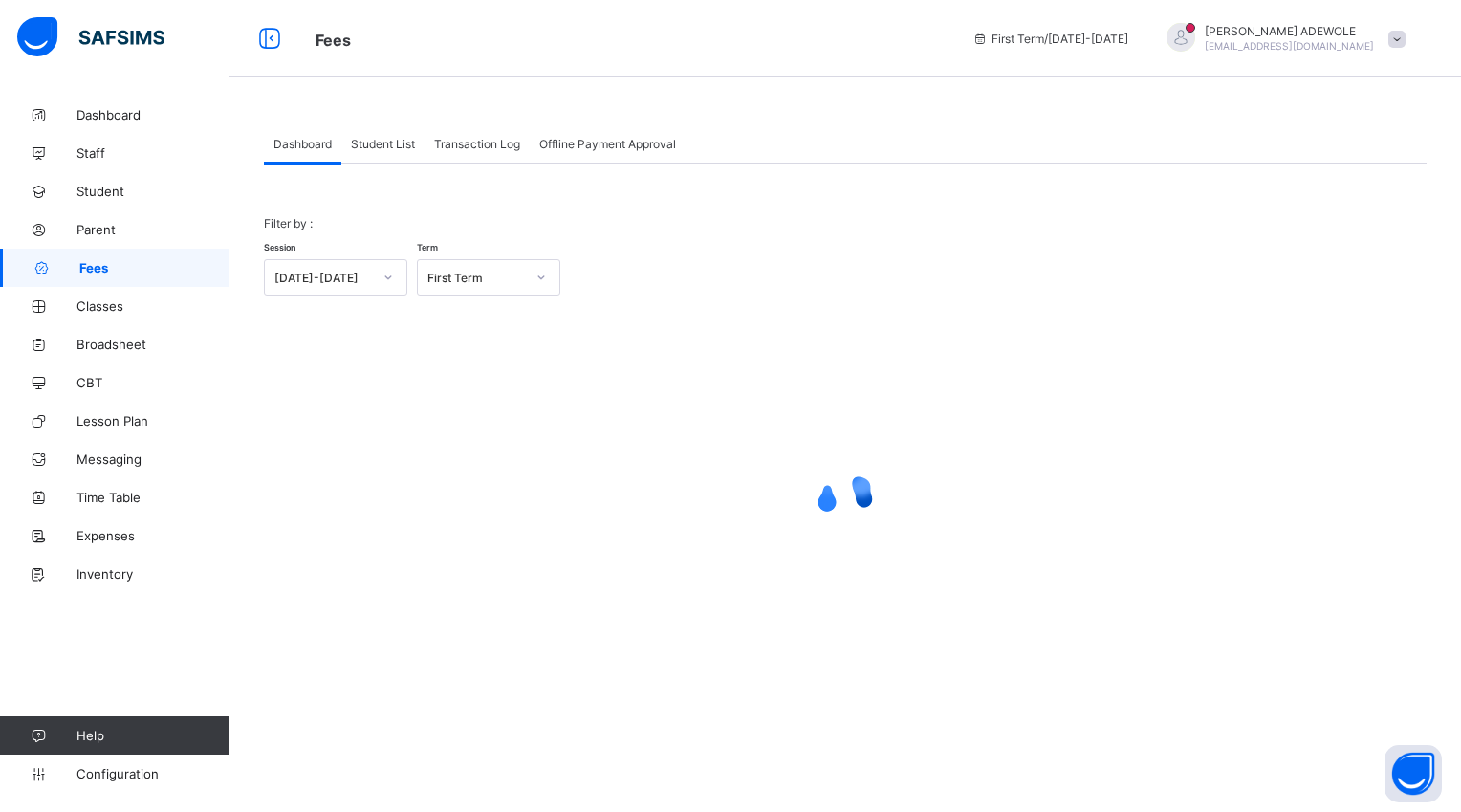
click at [364, 147] on span "Student List" at bounding box center [383, 143] width 64 height 14
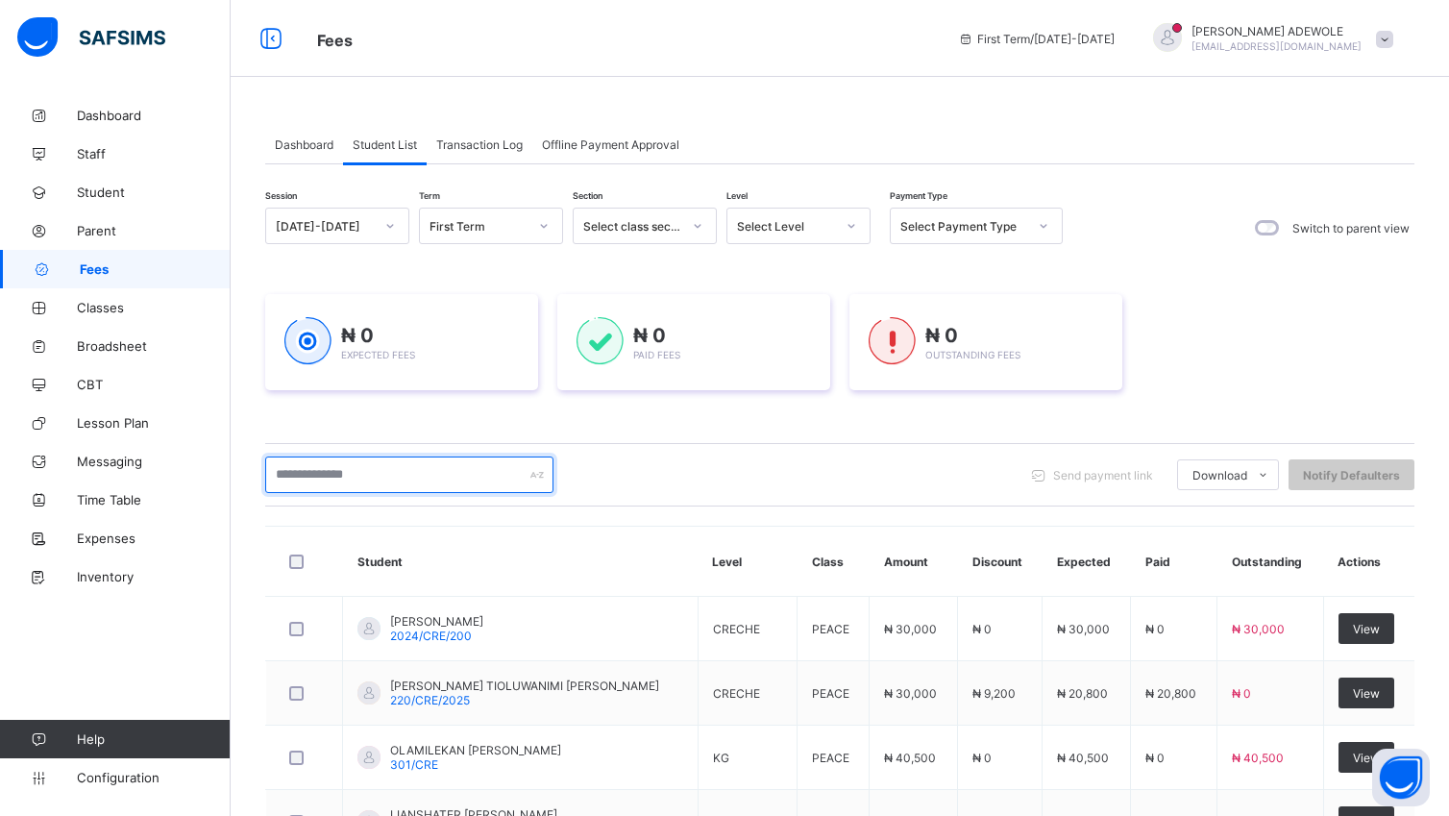
click at [397, 486] on input "text" at bounding box center [409, 474] width 288 height 37
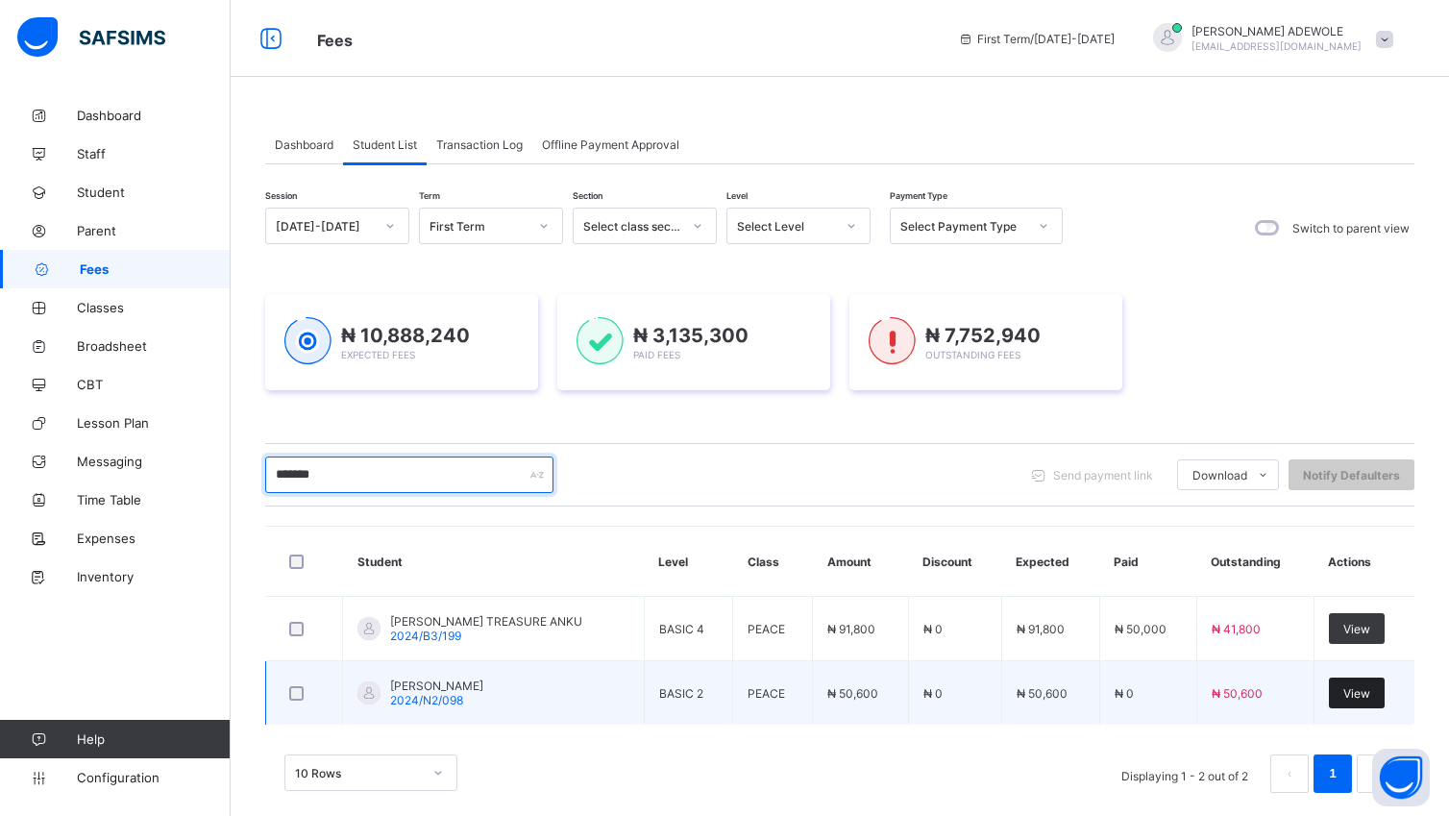
type input "*******"
click at [1353, 693] on div "View" at bounding box center [1357, 692] width 56 height 31
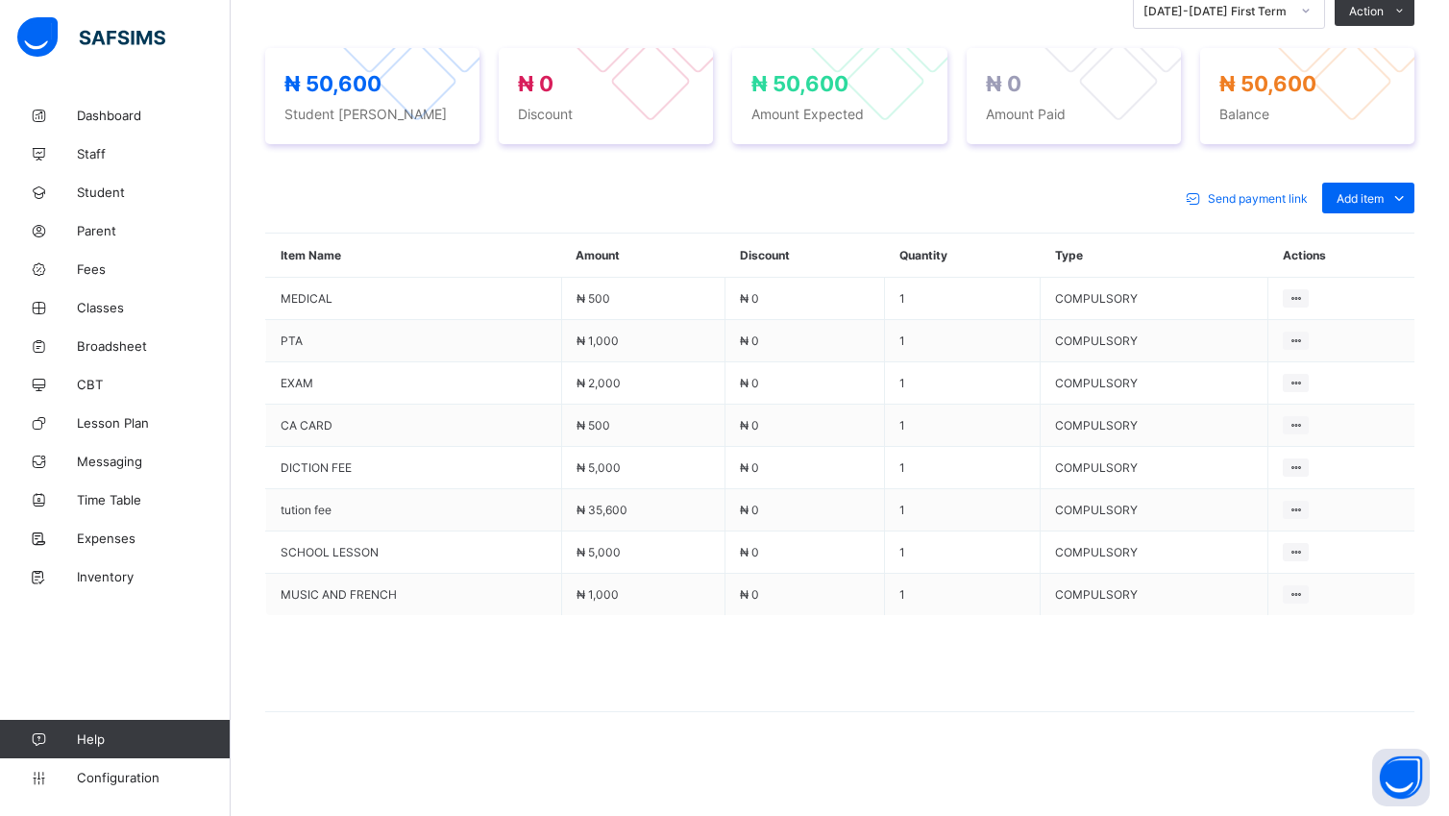
scroll to position [452, 0]
click at [1399, 275] on div "Special bill" at bounding box center [1367, 274] width 77 height 19
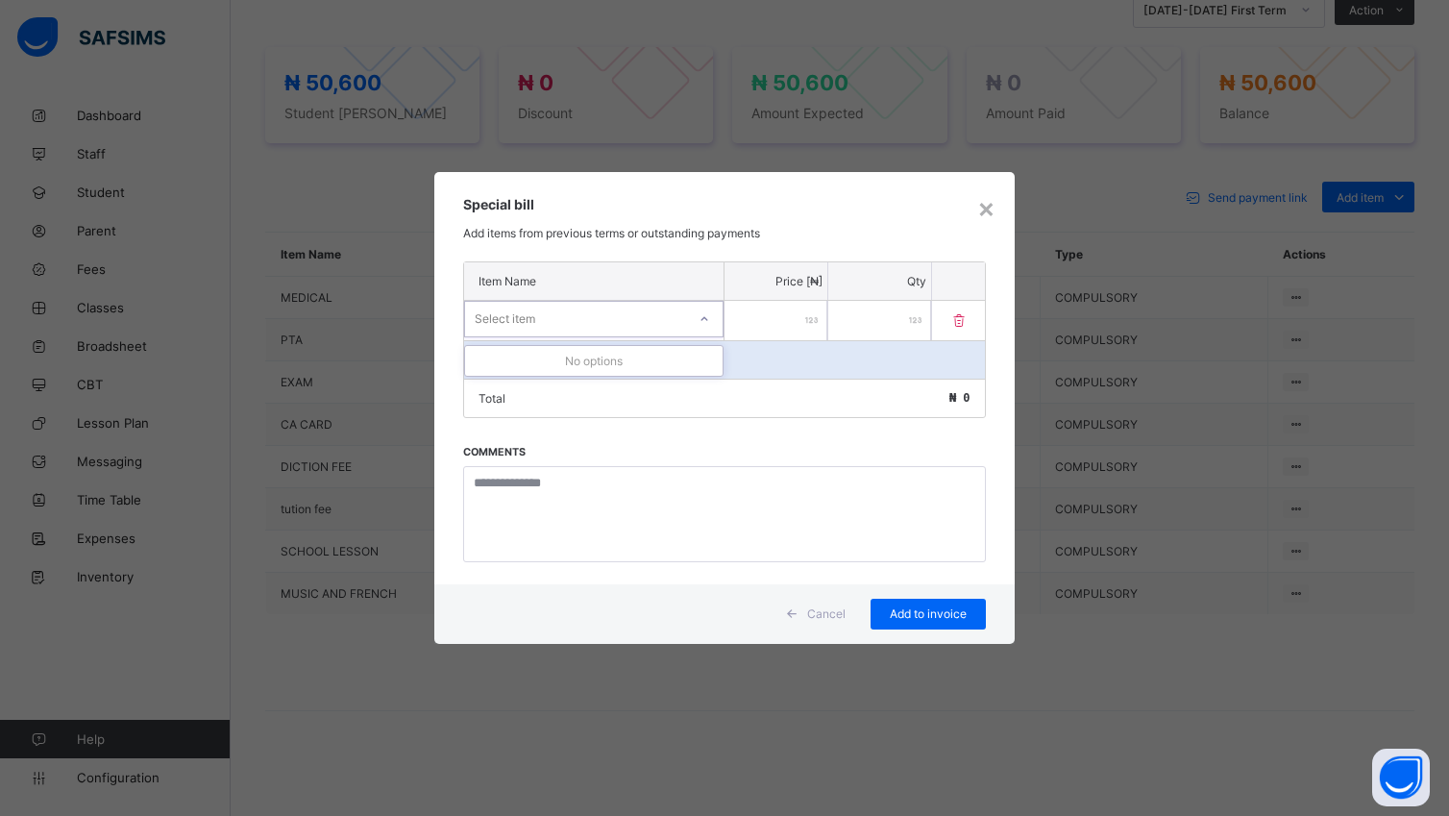
click at [707, 320] on icon at bounding box center [705, 318] width 12 height 19
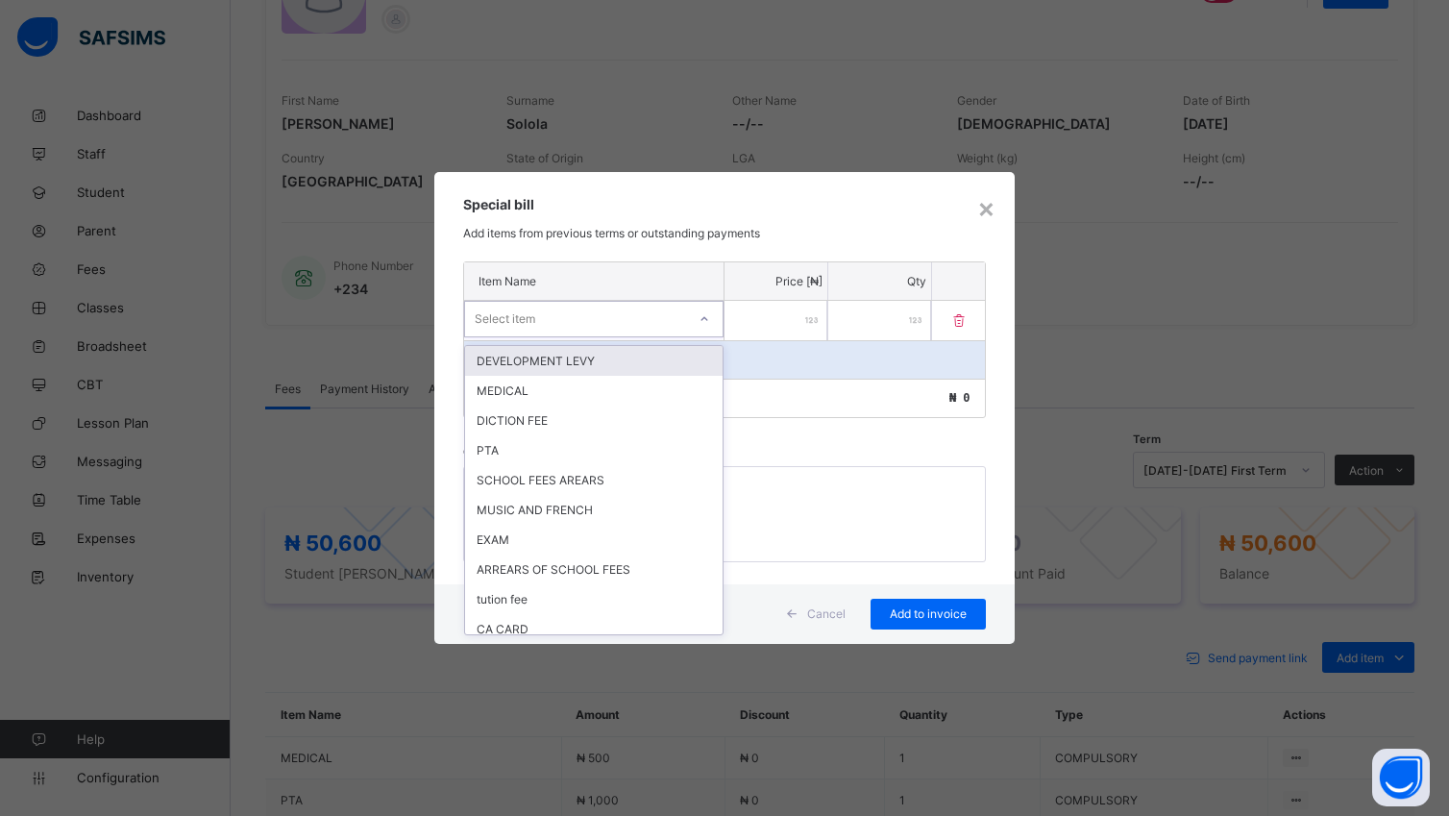
scroll to position [244, 0]
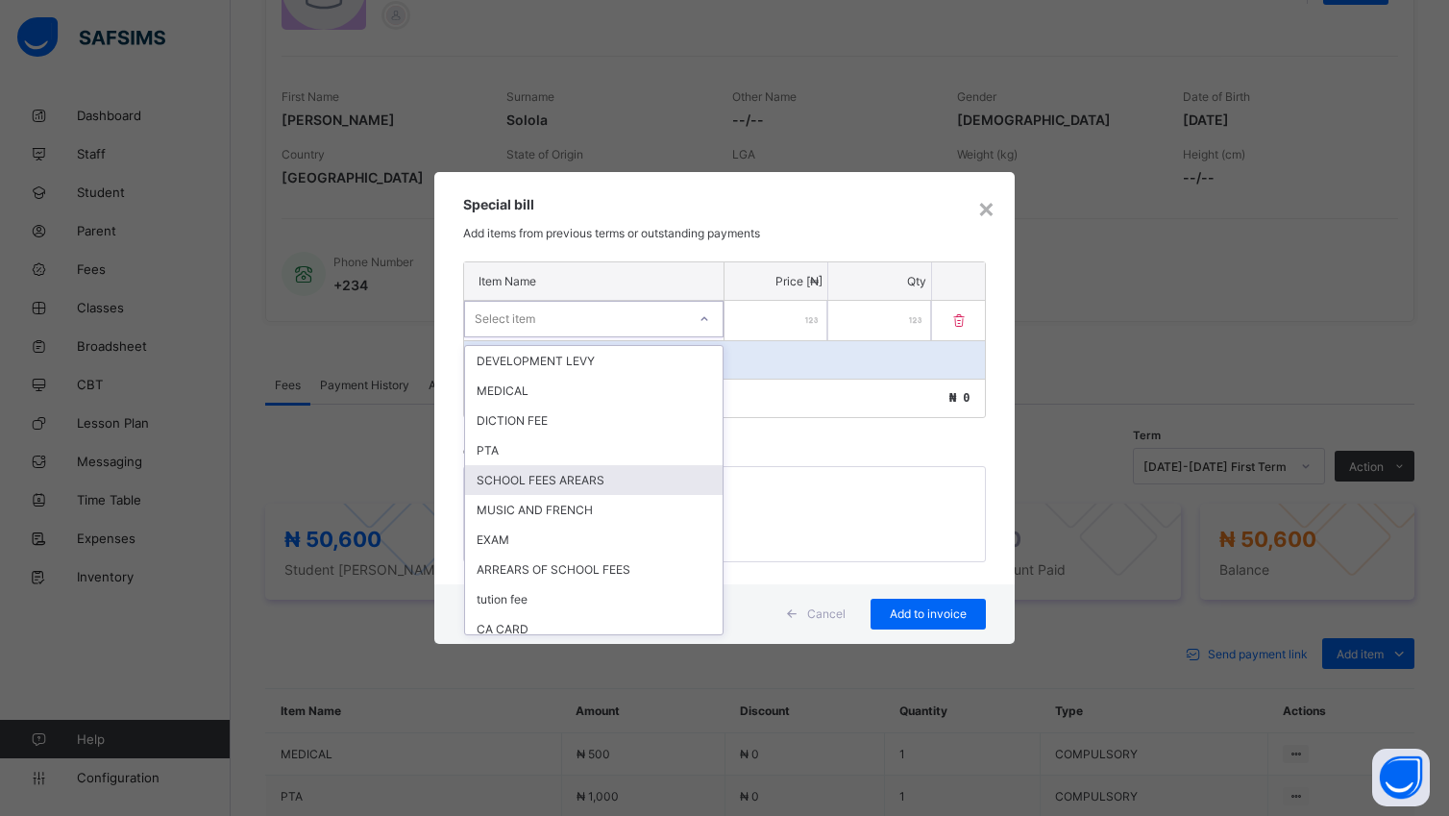
click at [586, 478] on div "SCHOOL FEES AREARS" at bounding box center [593, 480] width 257 height 30
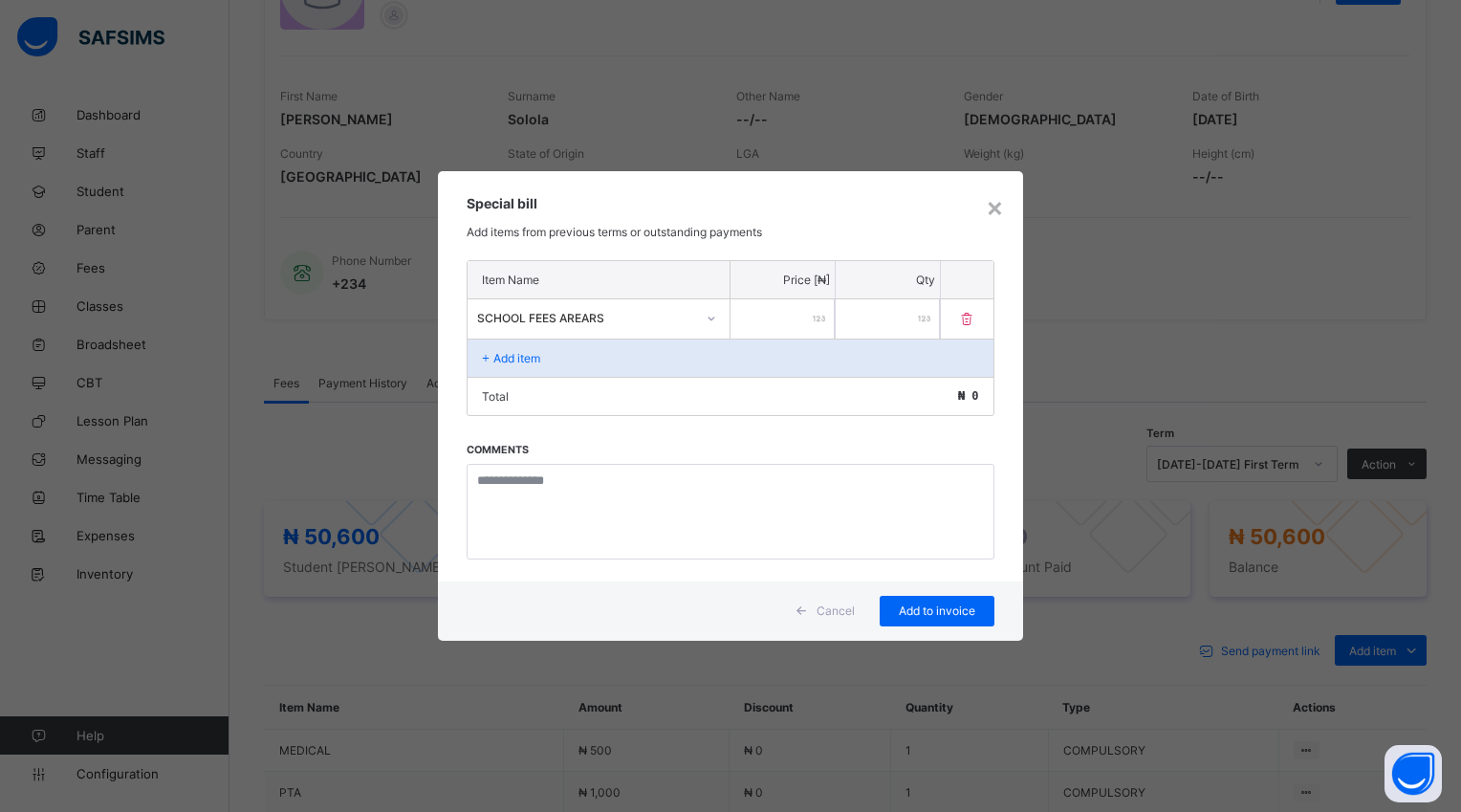
click at [750, 317] on input "number" at bounding box center [782, 318] width 104 height 39
type input "*****"
click at [930, 606] on span "Add to invoice" at bounding box center [937, 610] width 86 height 14
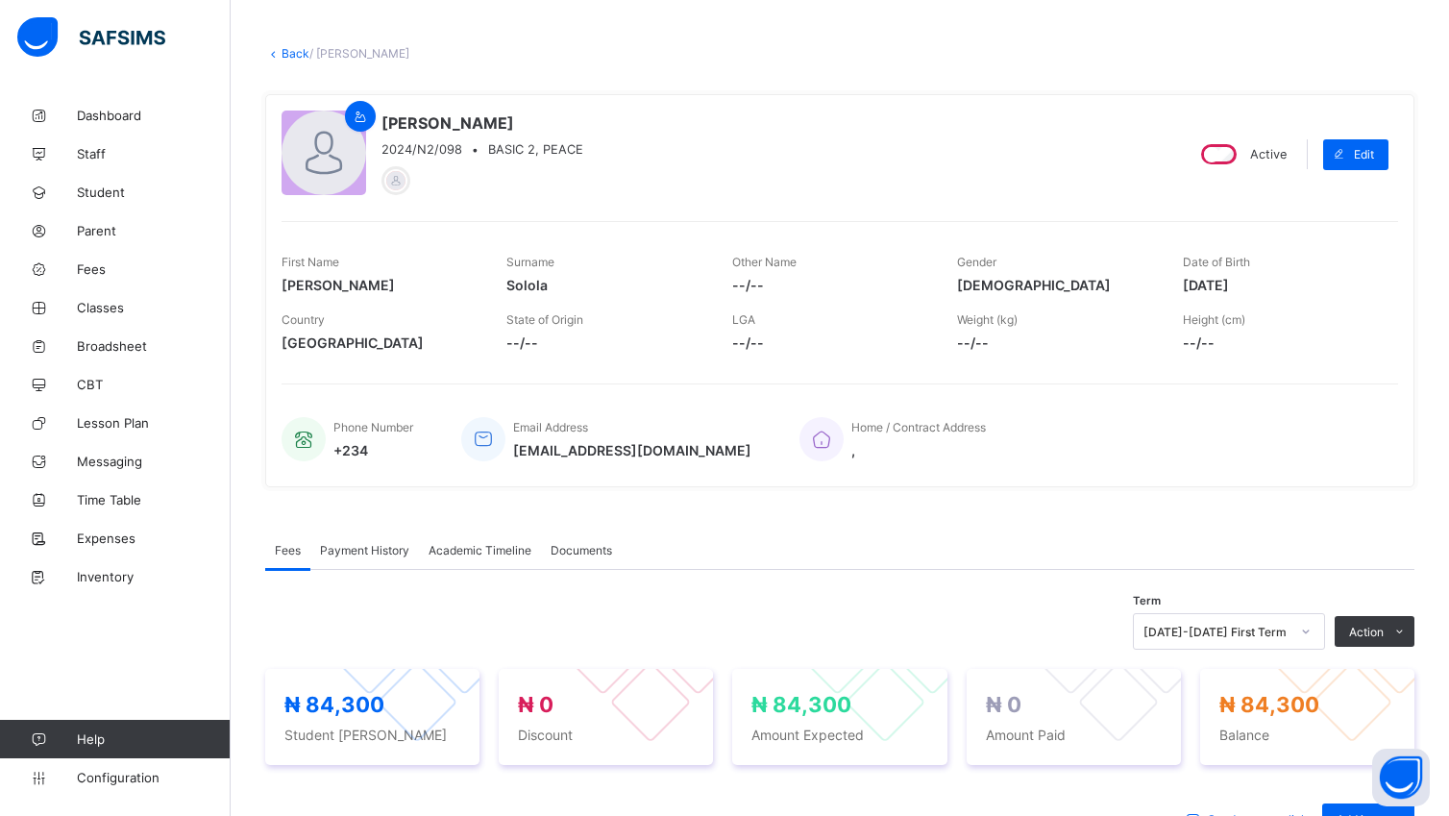
scroll to position [0, 0]
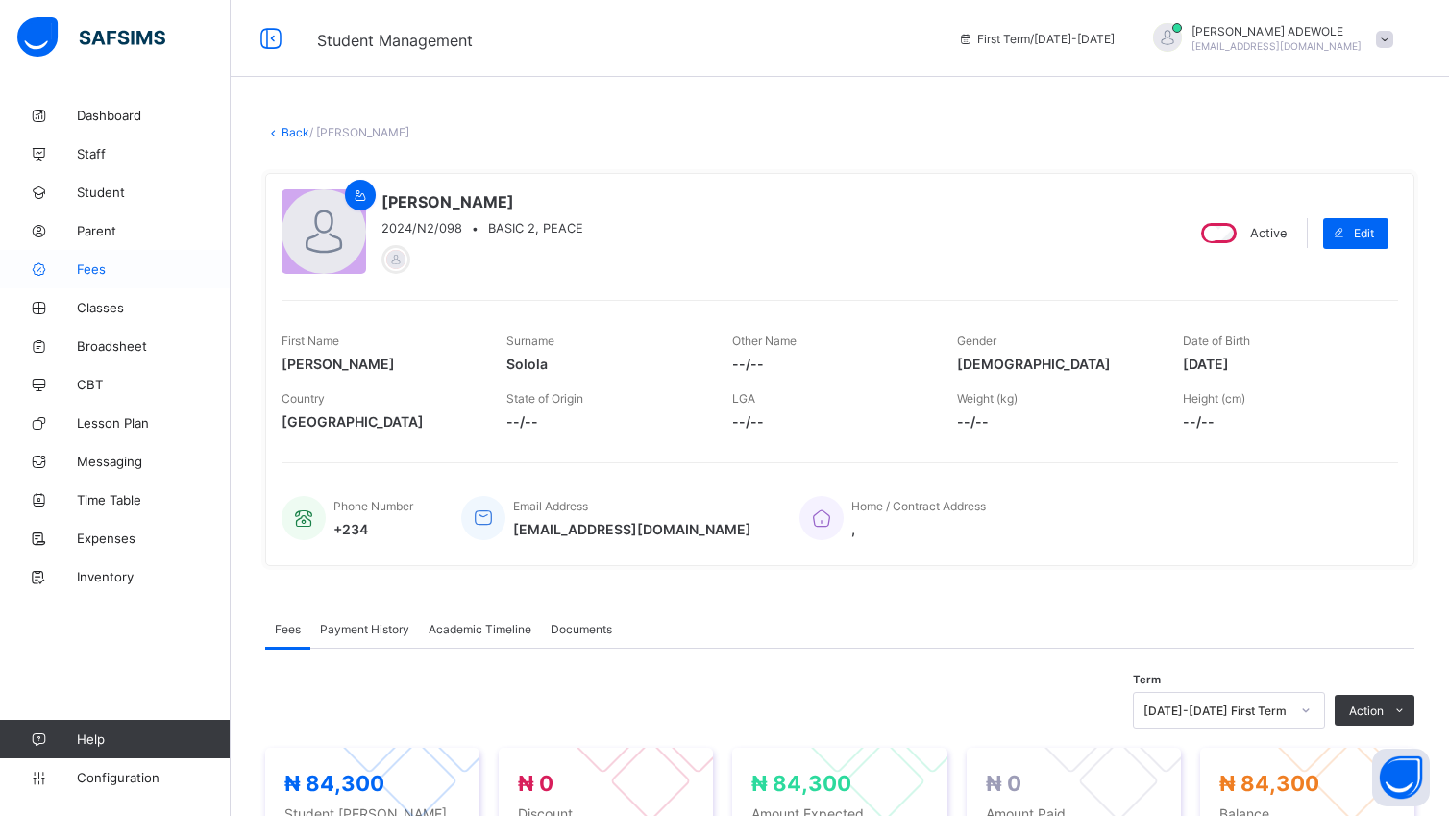
click at [88, 270] on span "Fees" at bounding box center [154, 268] width 154 height 15
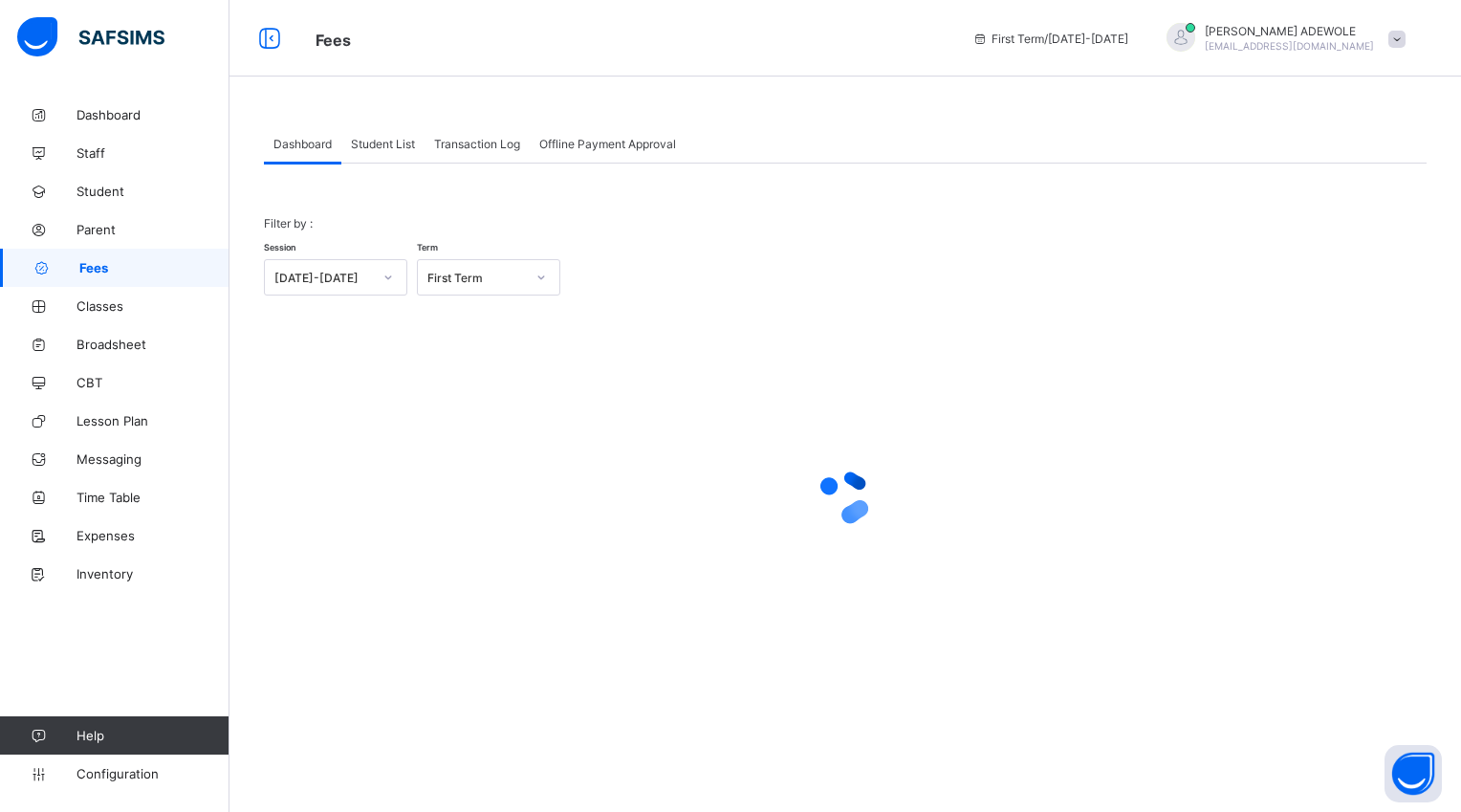
click at [392, 143] on span "Student List" at bounding box center [383, 143] width 64 height 14
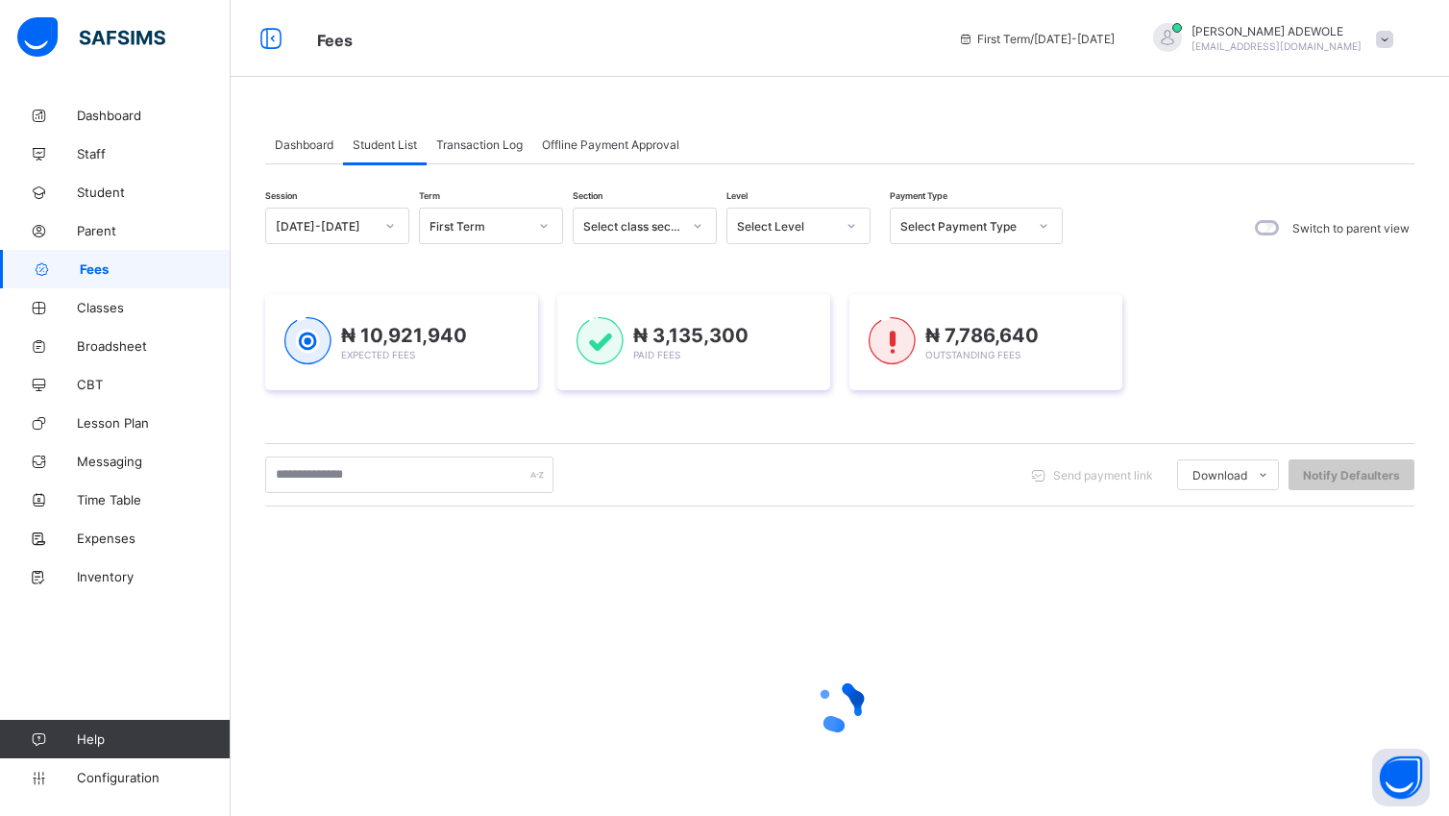
click at [855, 224] on icon at bounding box center [852, 225] width 12 height 19
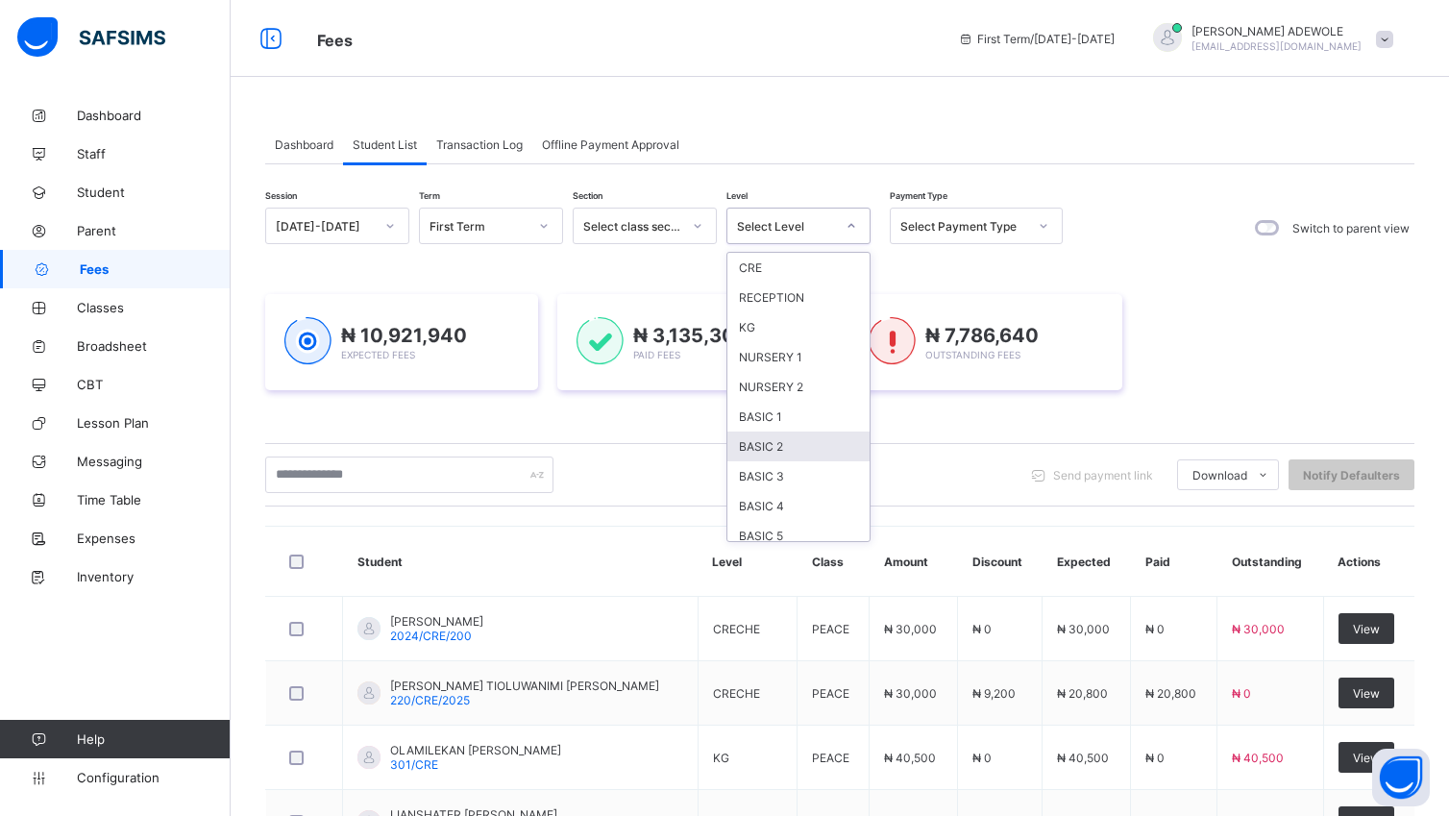
click at [742, 443] on div "BASIC 2" at bounding box center [798, 446] width 142 height 30
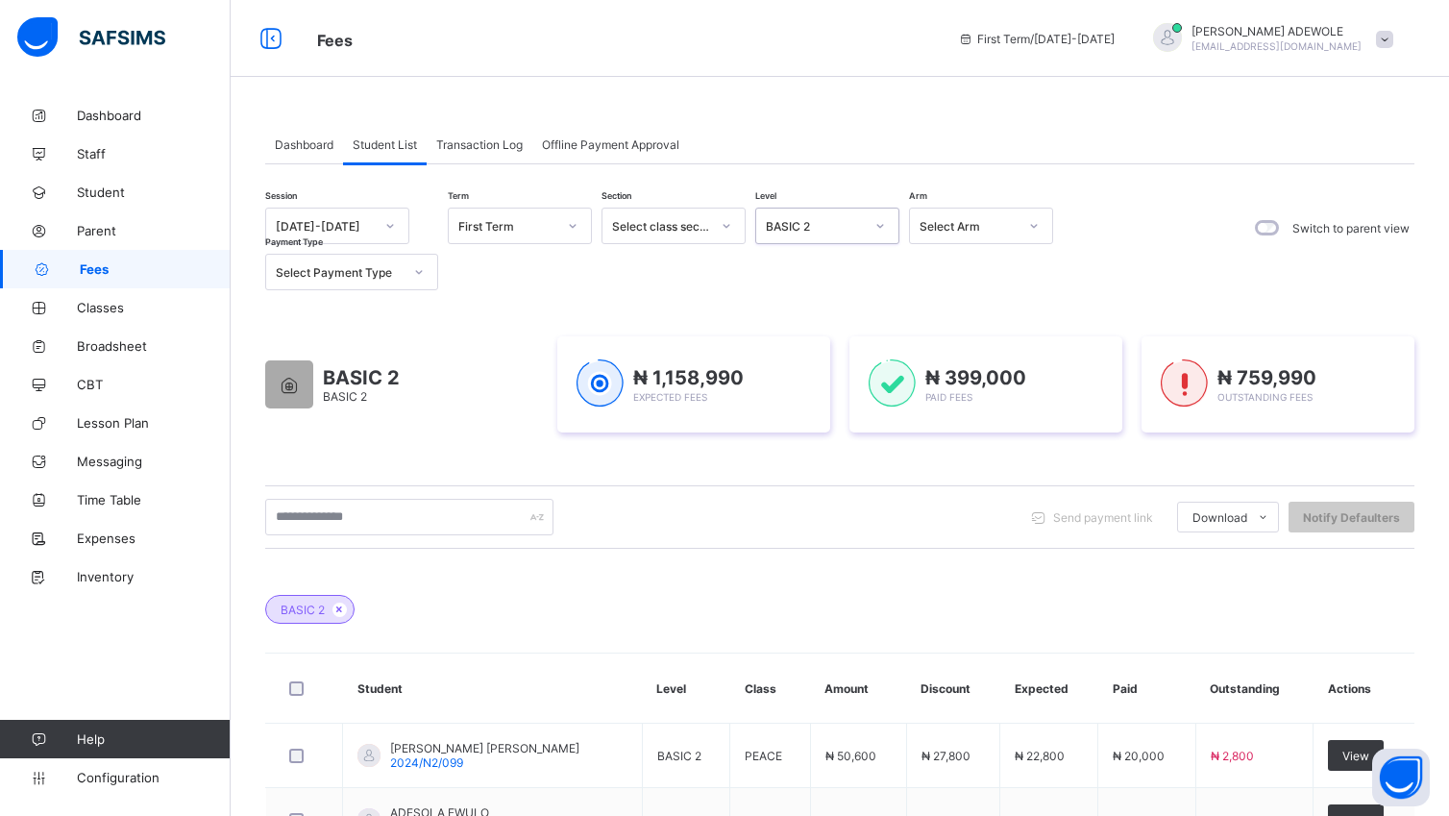
scroll to position [244, 0]
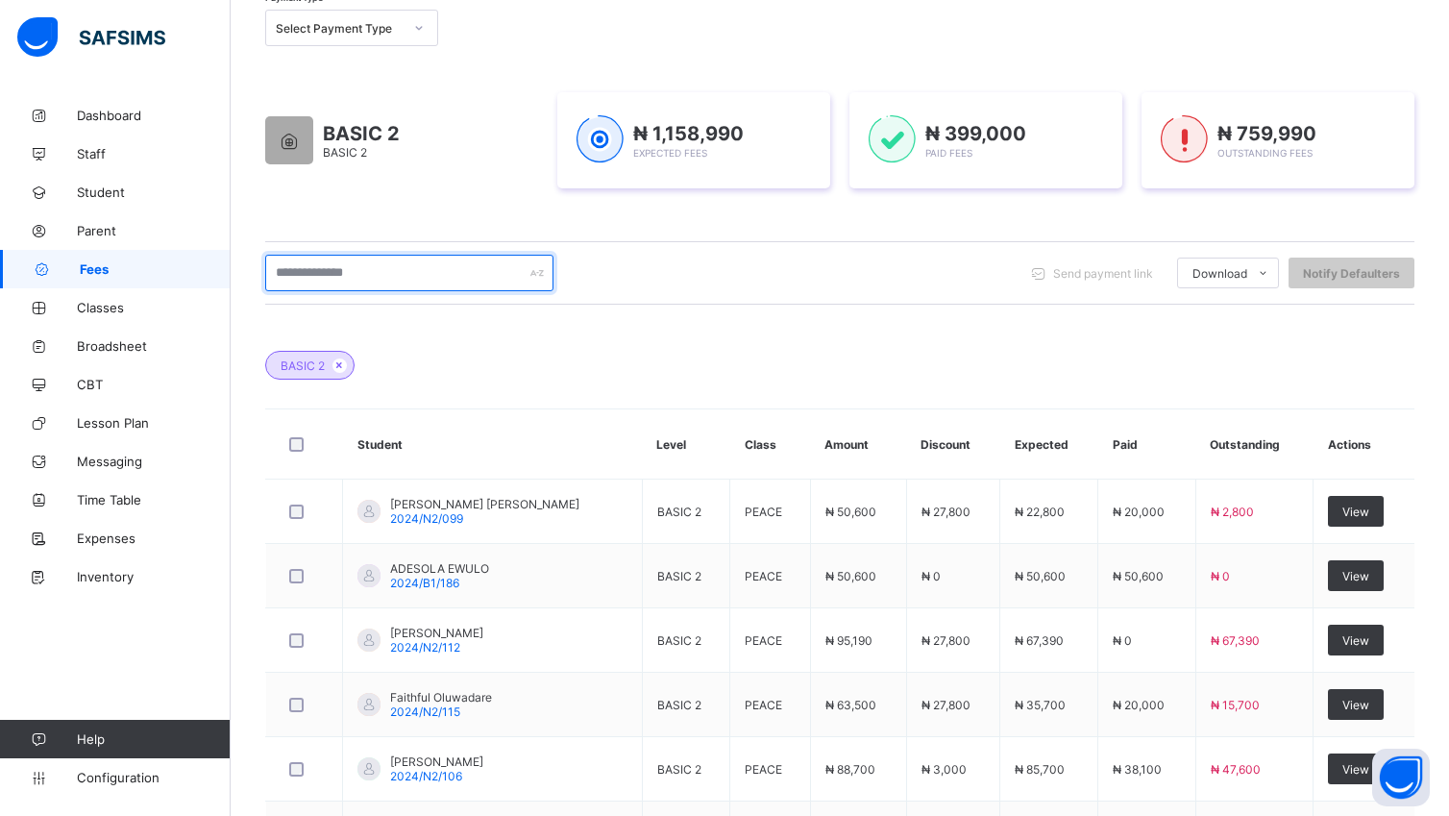
click at [392, 269] on input "text" at bounding box center [409, 273] width 288 height 37
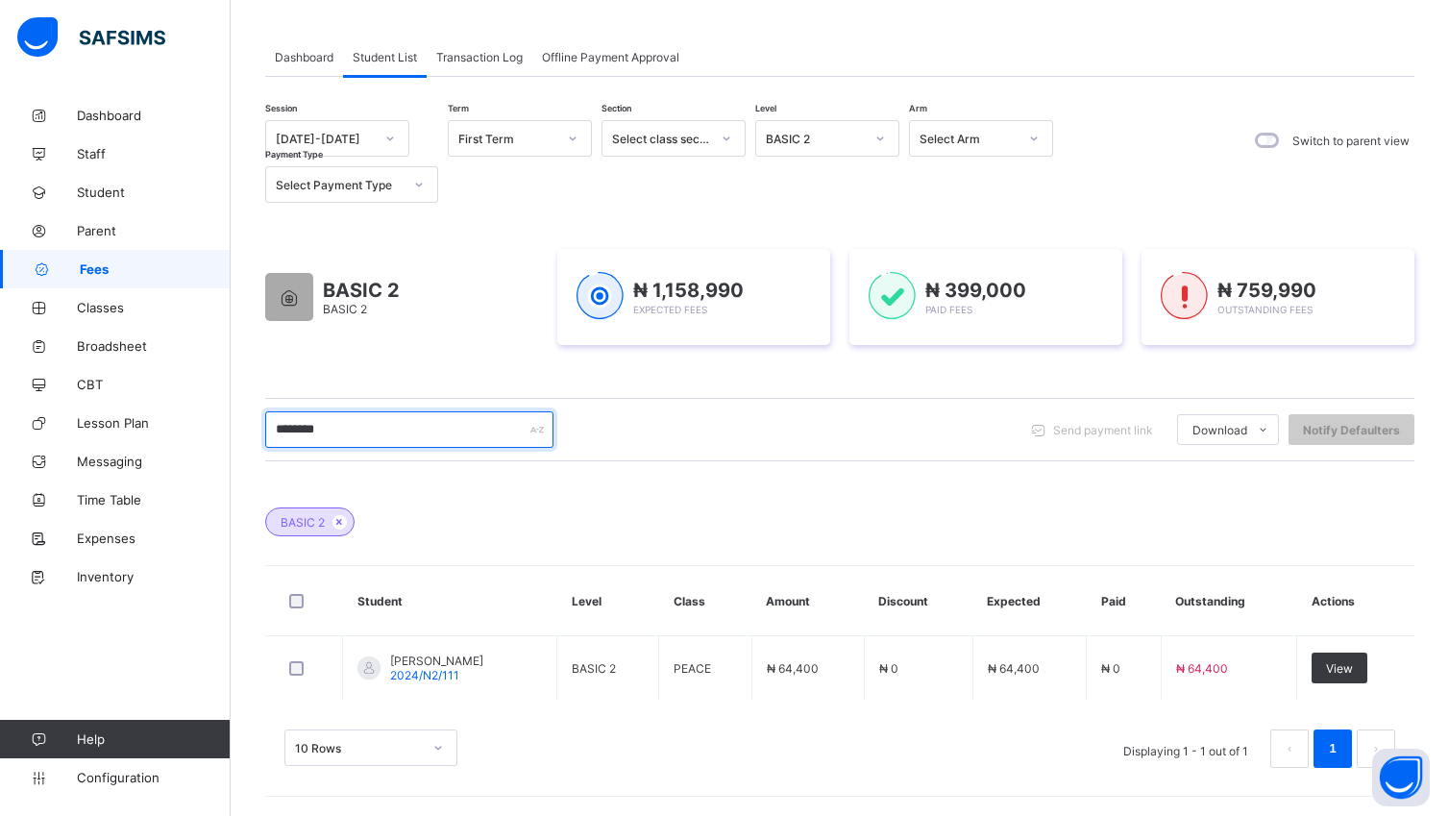
scroll to position [89, 0]
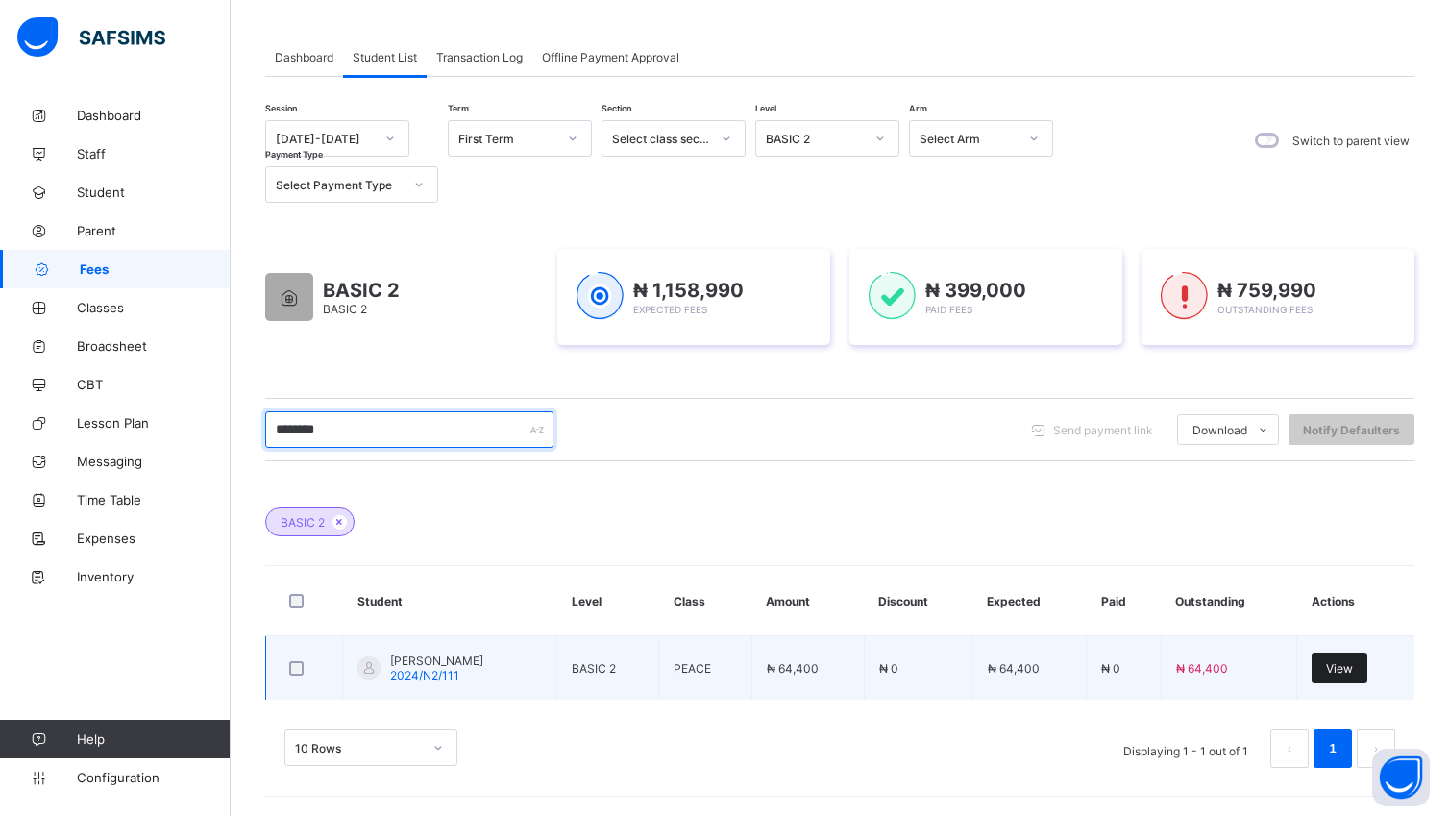
type input "********"
click at [1353, 667] on span "View" at bounding box center [1339, 668] width 27 height 14
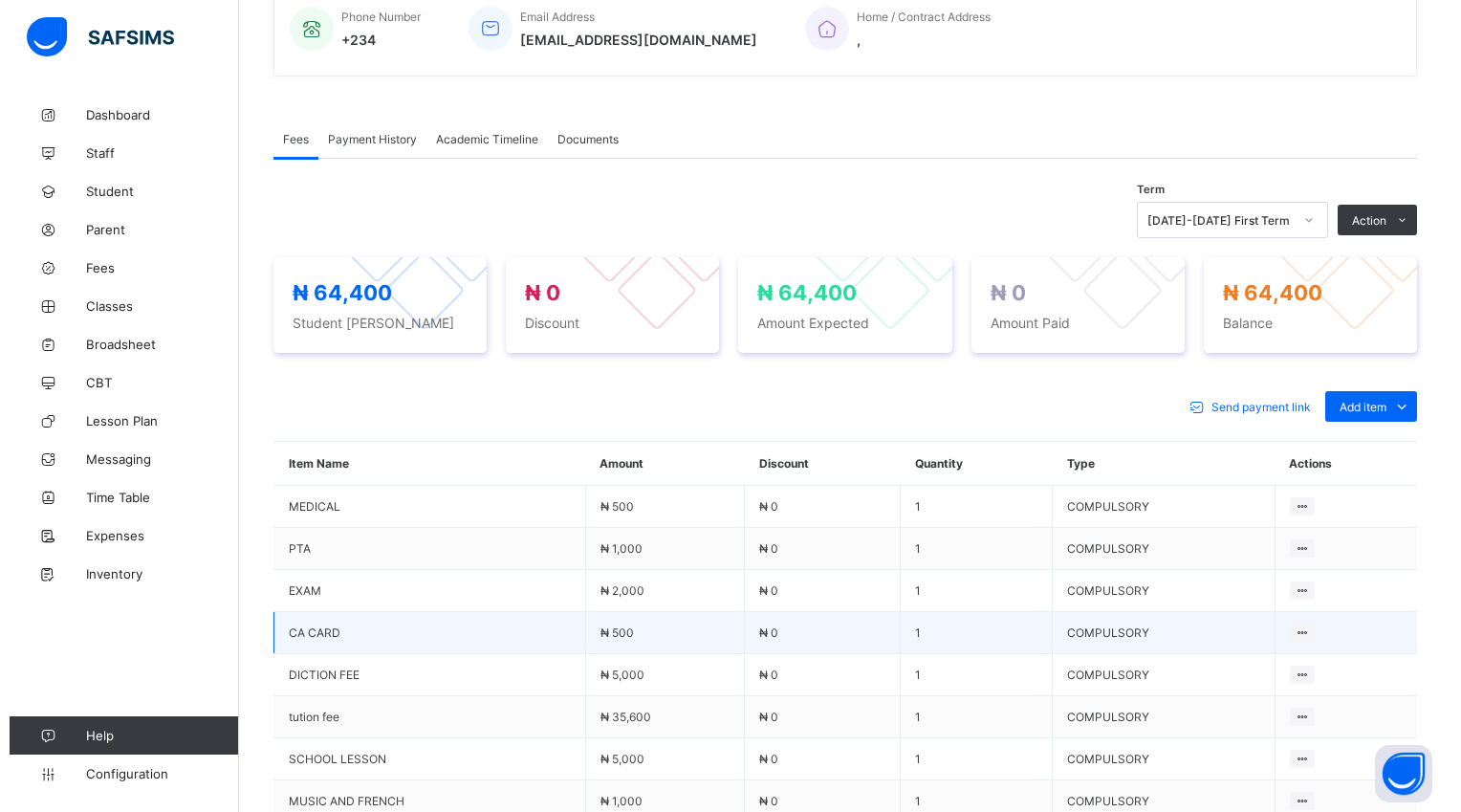
scroll to position [740, 0]
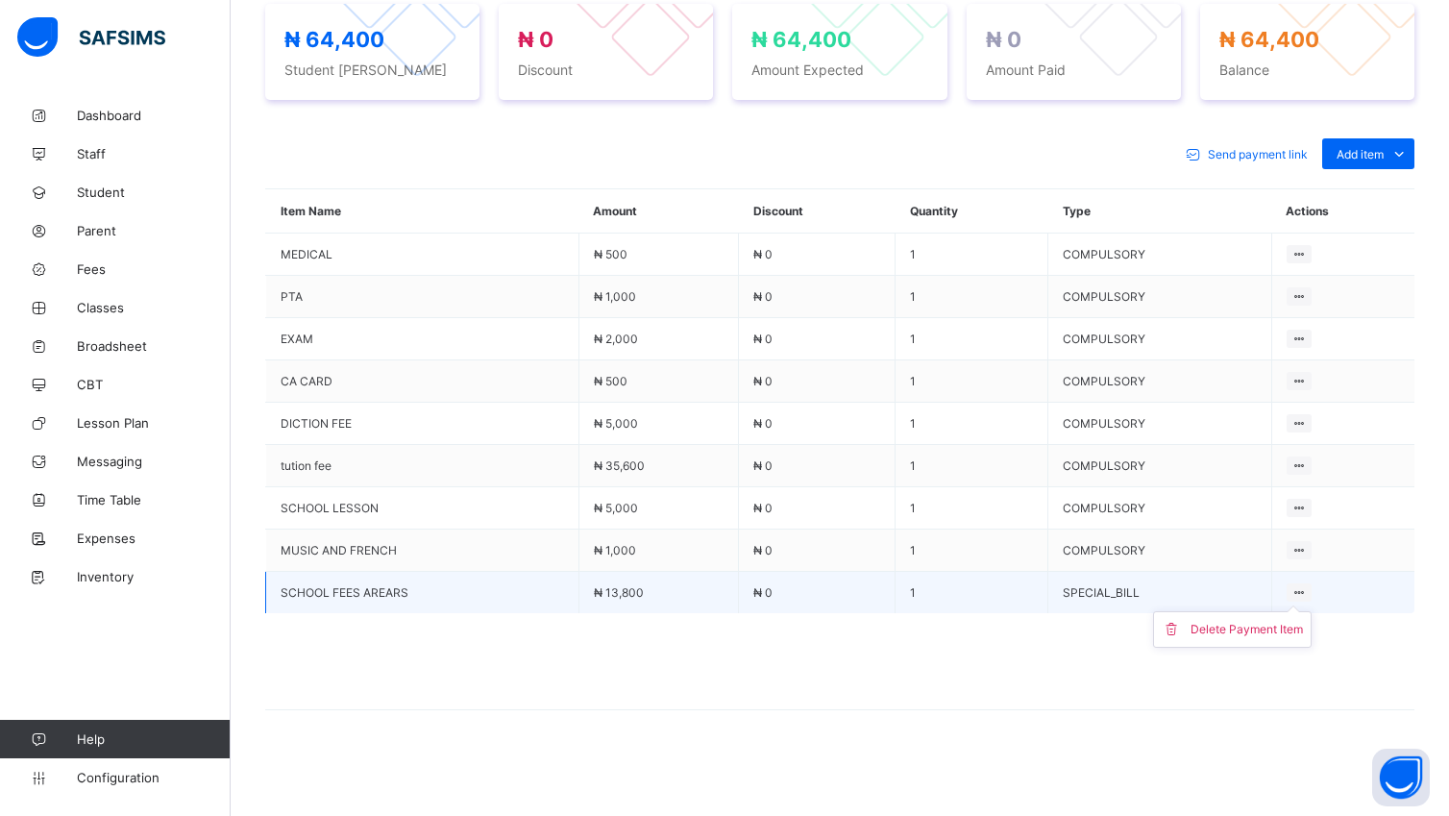
click at [1308, 586] on icon at bounding box center [1299, 592] width 16 height 14
click at [1334, 592] on td "Delete Payment Item" at bounding box center [1342, 593] width 143 height 42
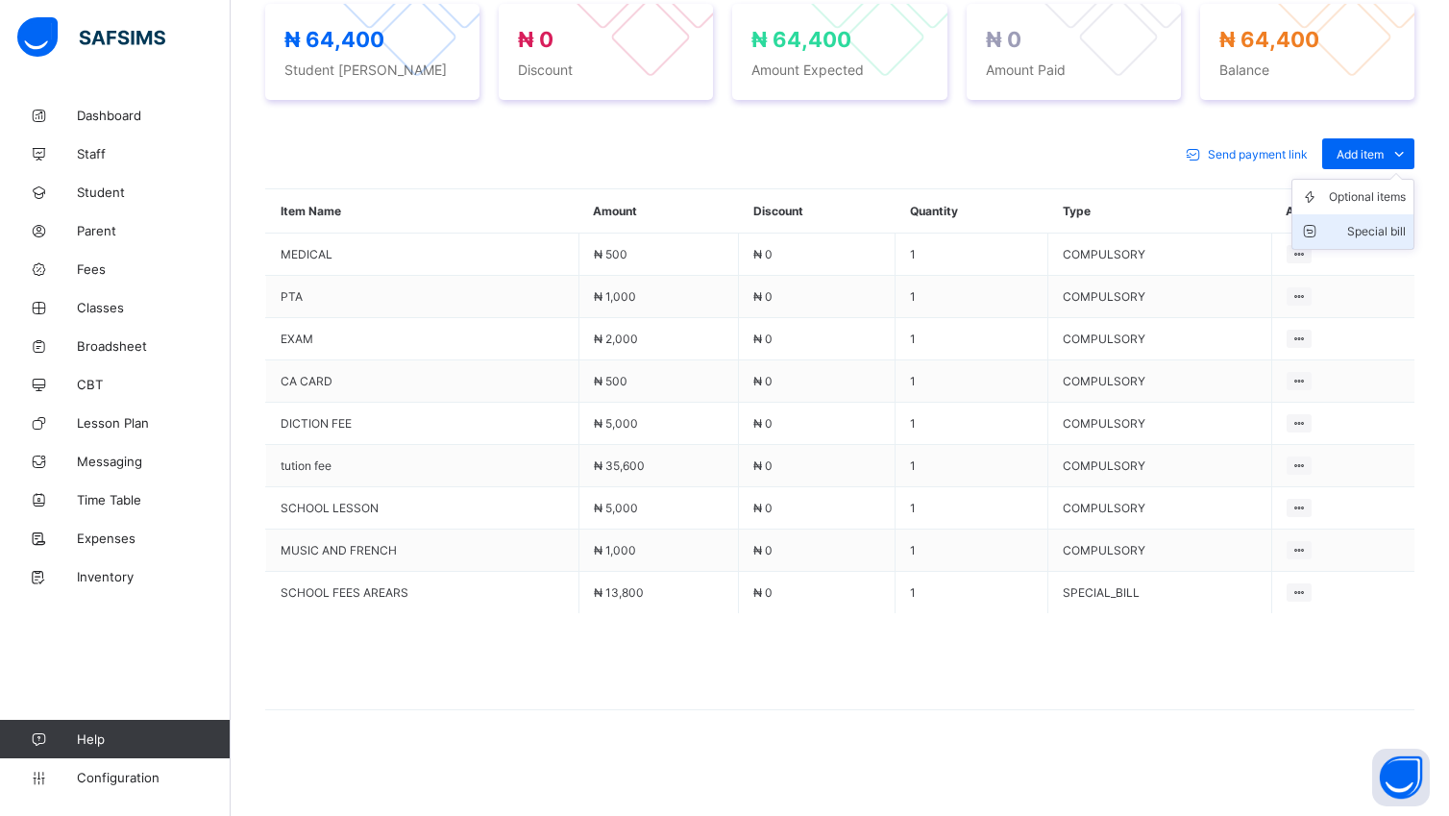
click at [1396, 231] on div "Special bill" at bounding box center [1367, 231] width 77 height 19
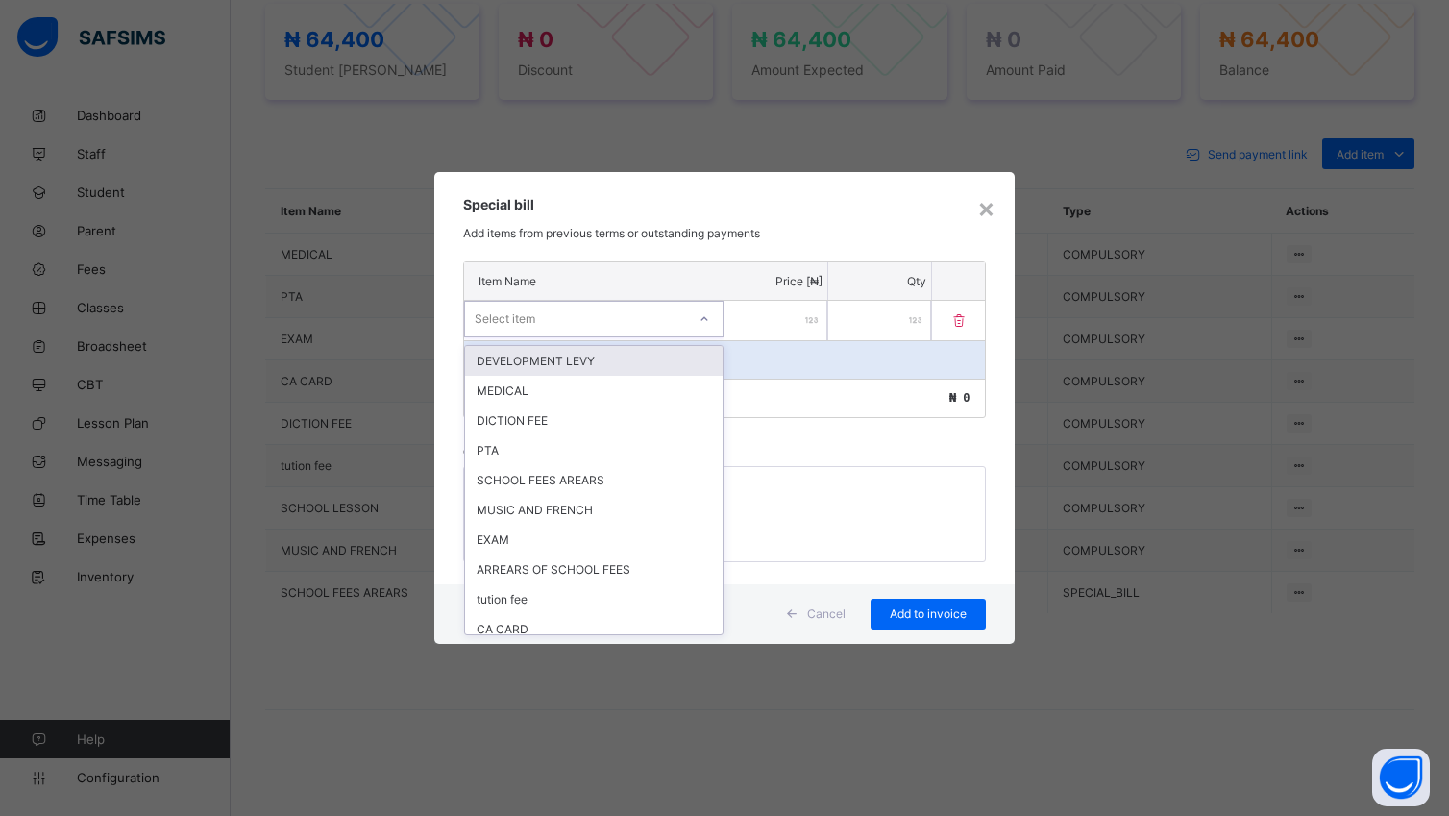
click at [703, 320] on icon at bounding box center [704, 318] width 7 height 4
click at [604, 477] on div "SCHOOL FEES AREARS" at bounding box center [593, 480] width 257 height 30
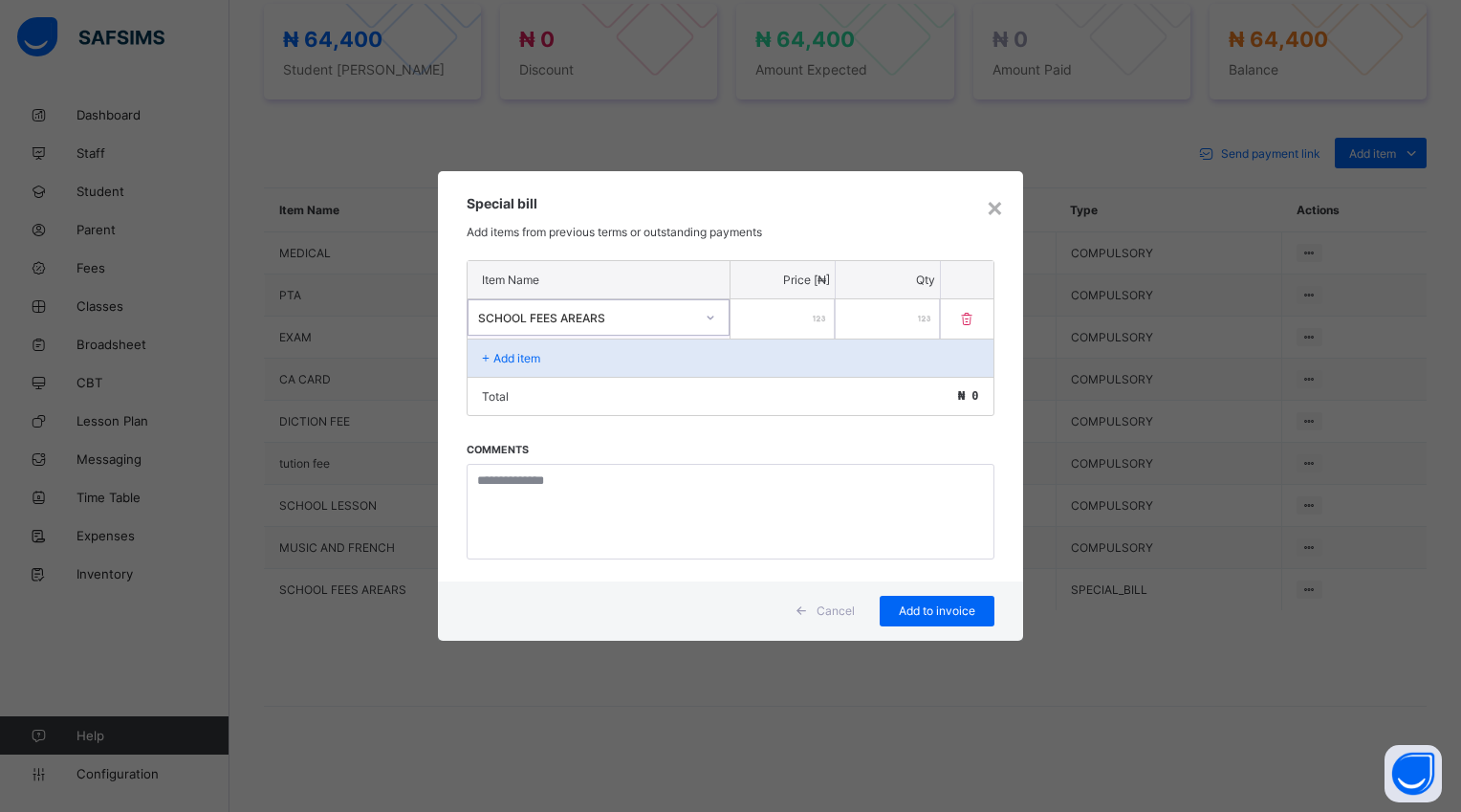
click at [740, 307] on input "number" at bounding box center [782, 318] width 104 height 39
type input "****"
click at [960, 606] on span "Add to invoice" at bounding box center [937, 610] width 86 height 14
click at [939, 627] on div "Cancel Add to invoice" at bounding box center [730, 611] width 584 height 60
click at [939, 601] on div "Add to invoice" at bounding box center [937, 611] width 114 height 31
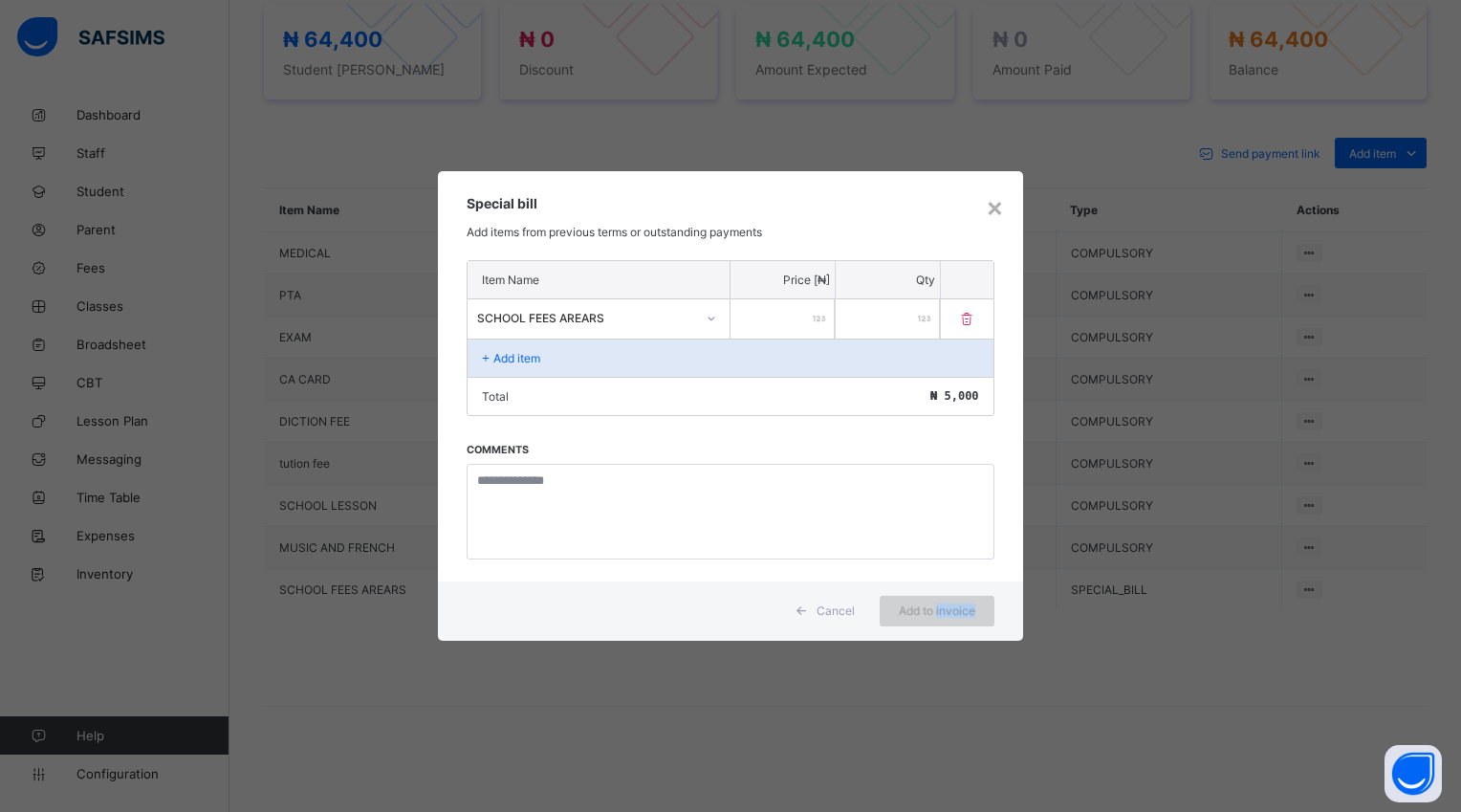
click at [939, 601] on div "Add to invoice" at bounding box center [937, 611] width 114 height 31
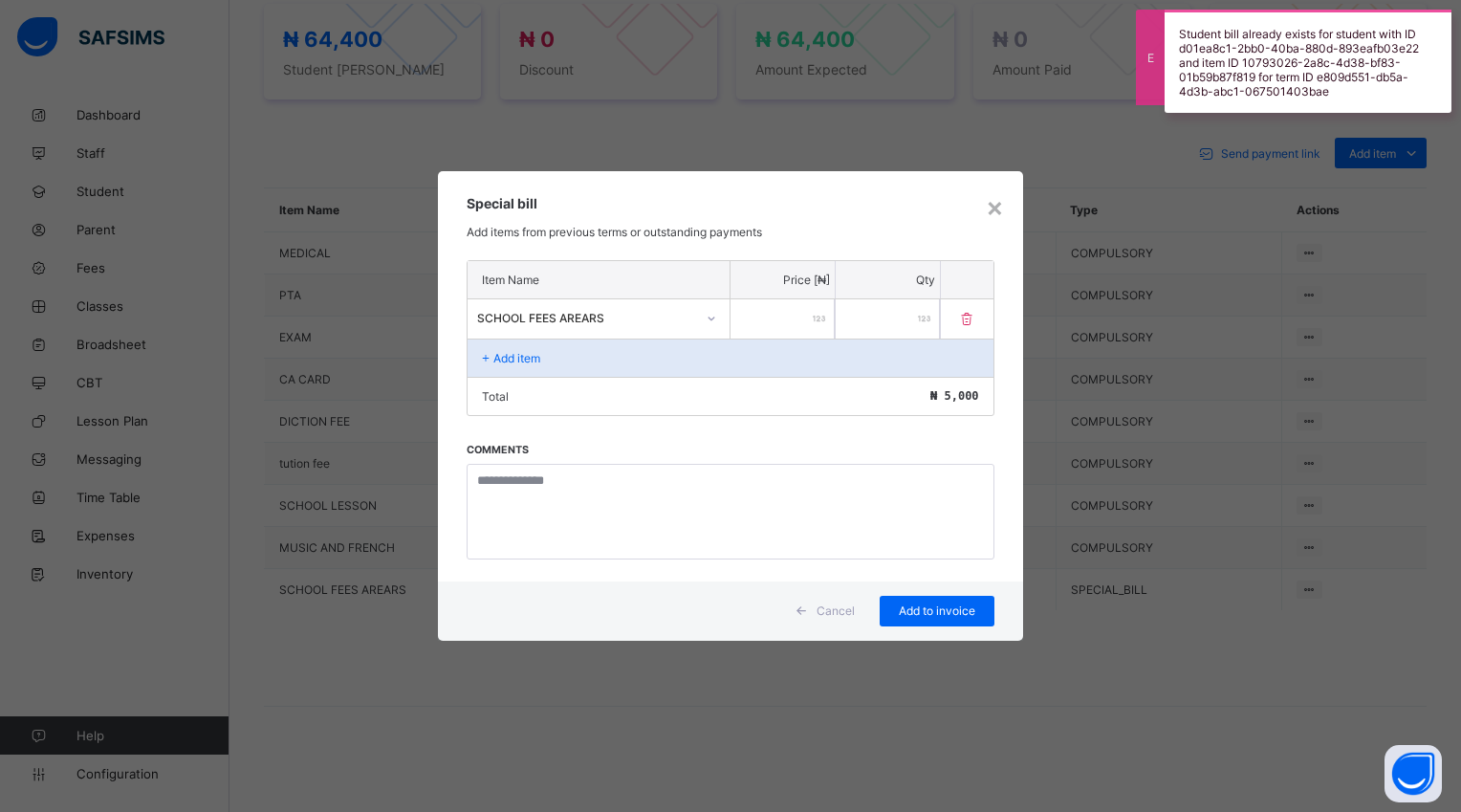
click at [846, 610] on span "Cancel" at bounding box center [836, 610] width 38 height 14
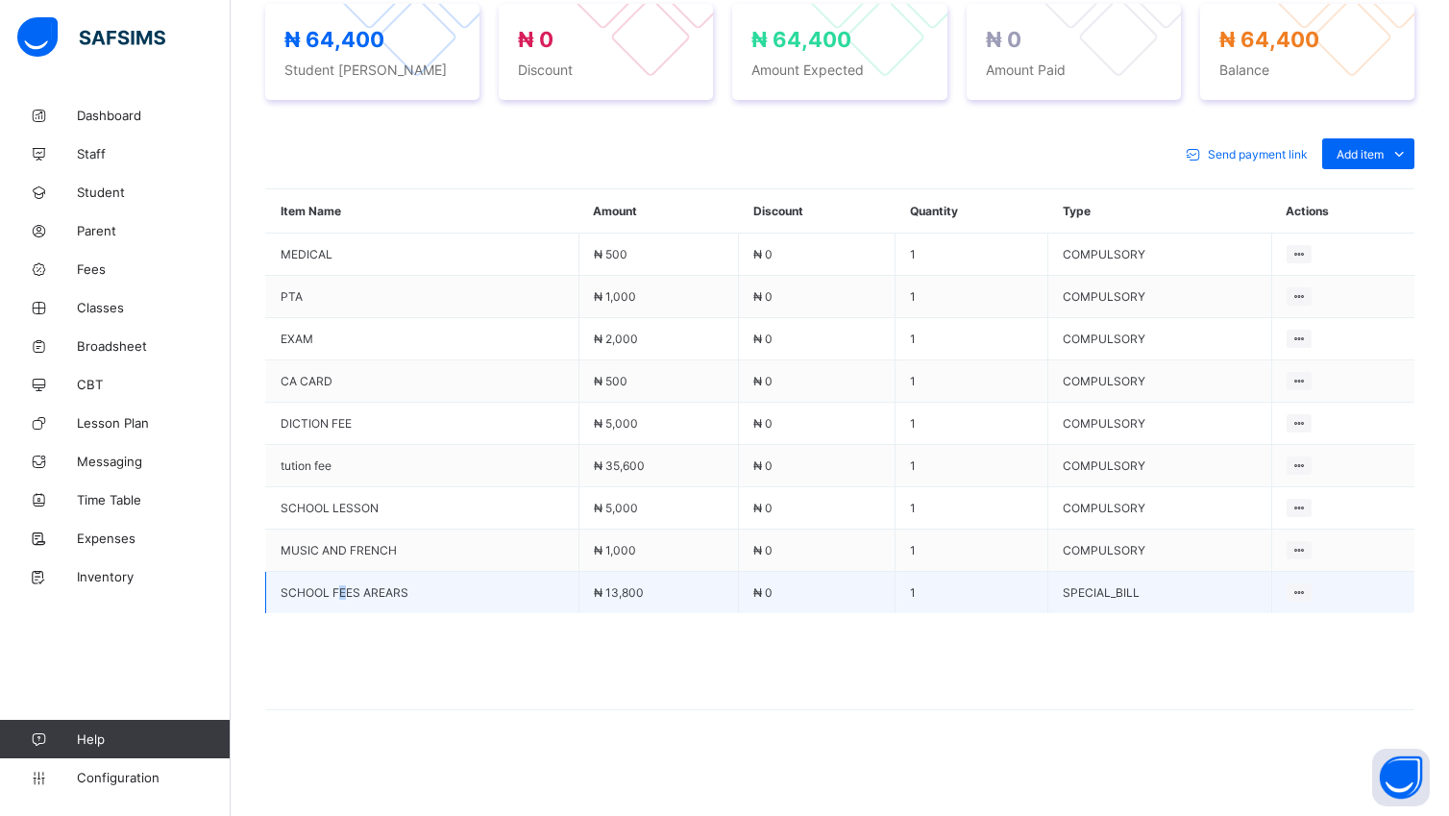
click at [348, 600] on span "SCHOOL FEES AREARS" at bounding box center [422, 592] width 283 height 14
click at [1312, 584] on div at bounding box center [1300, 592] width 26 height 18
click at [1308, 586] on icon at bounding box center [1299, 592] width 16 height 14
click at [1277, 624] on div "Delete Payment Item" at bounding box center [1246, 629] width 112 height 19
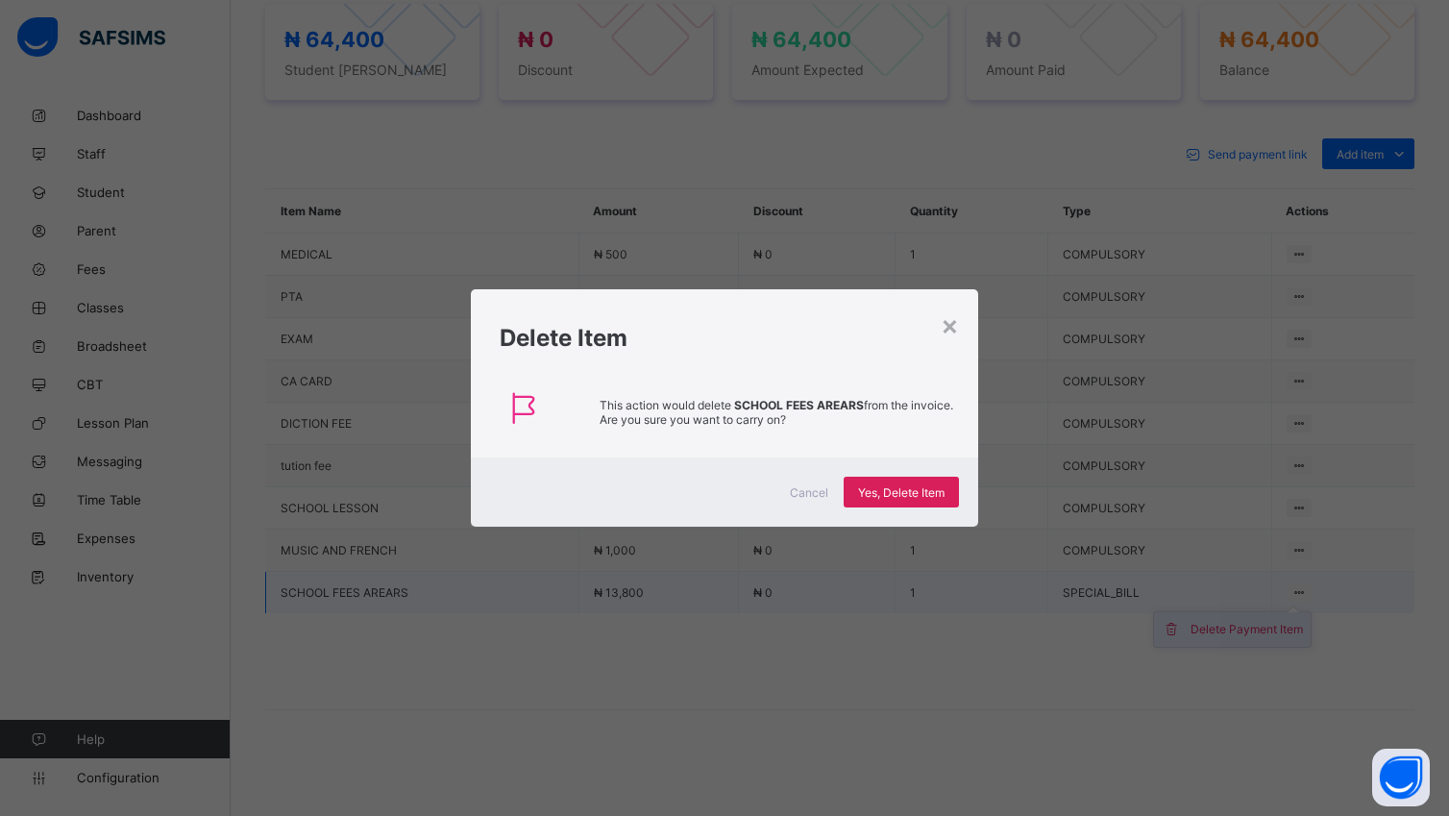
click at [1277, 624] on div "× Delete Item This action would delete SCHOOL FEES AREARS from the invoice. Are…" at bounding box center [724, 408] width 1449 height 816
click at [865, 488] on span "Yes, Delete Item" at bounding box center [901, 492] width 86 height 14
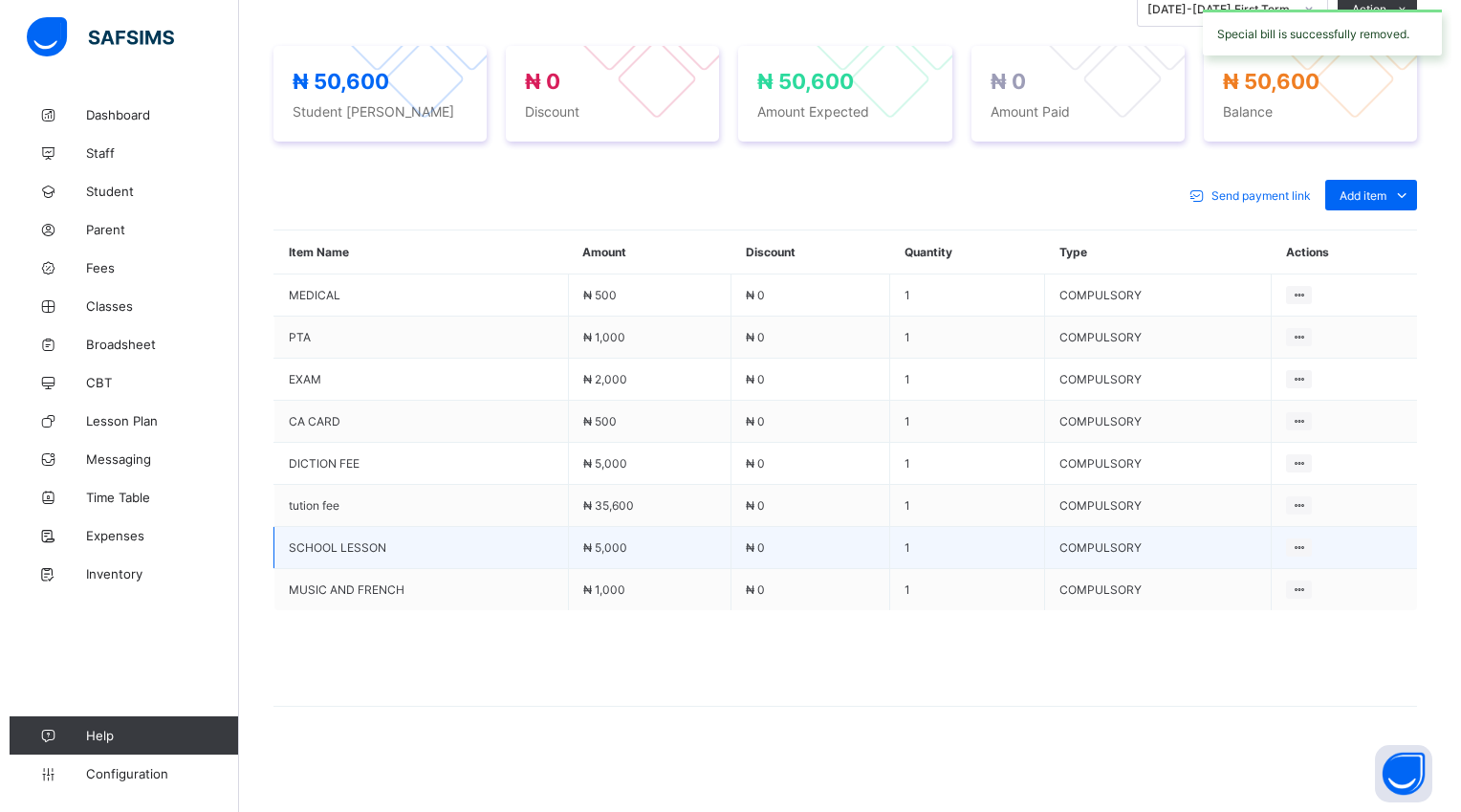
scroll to position [698, 0]
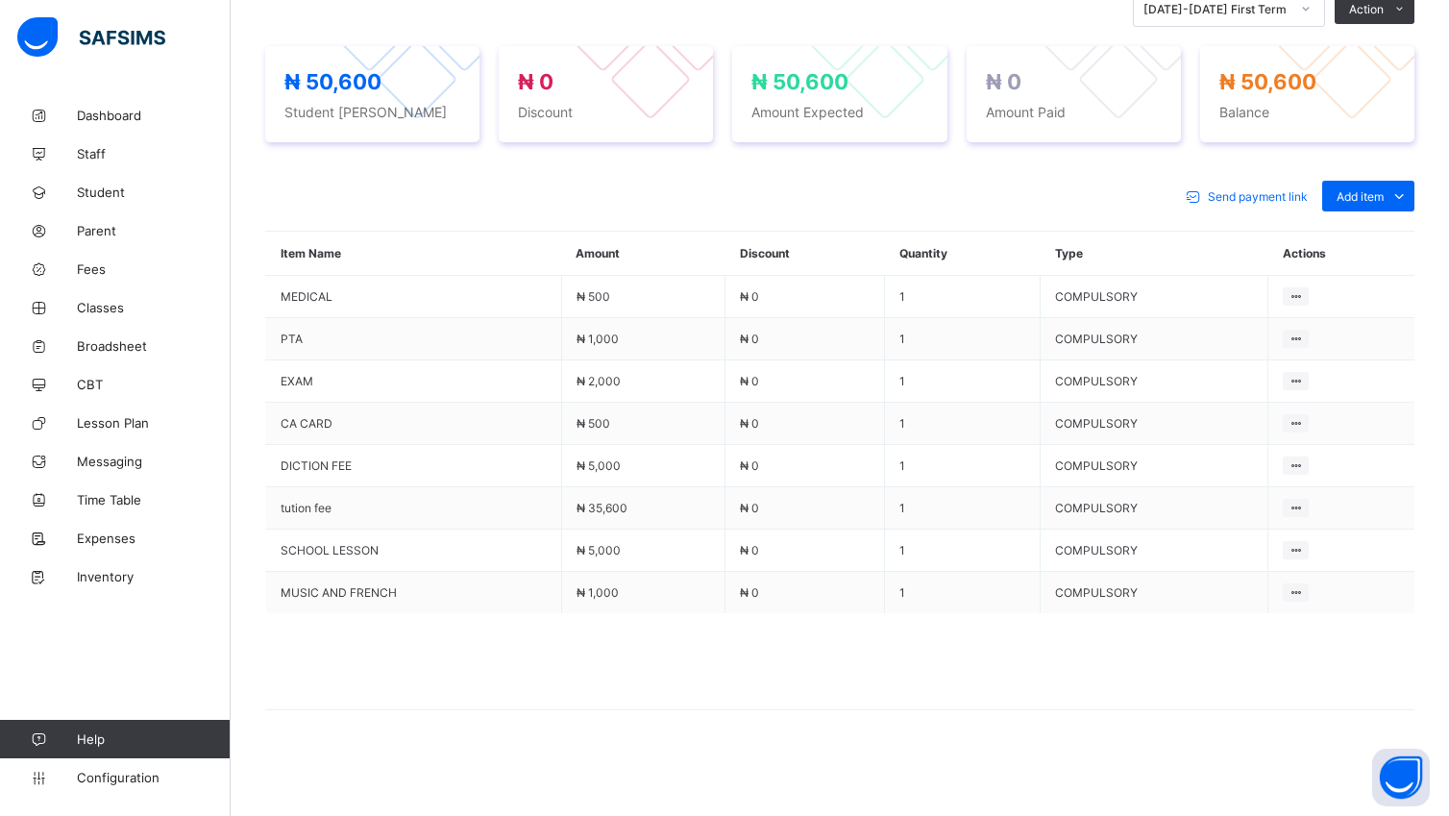
drag, startPoint x: 1405, startPoint y: 282, endPoint x: 1404, endPoint y: 271, distance: 10.6
click at [0, 0] on div "Special bill" at bounding box center [0, 0] width 0 height 0
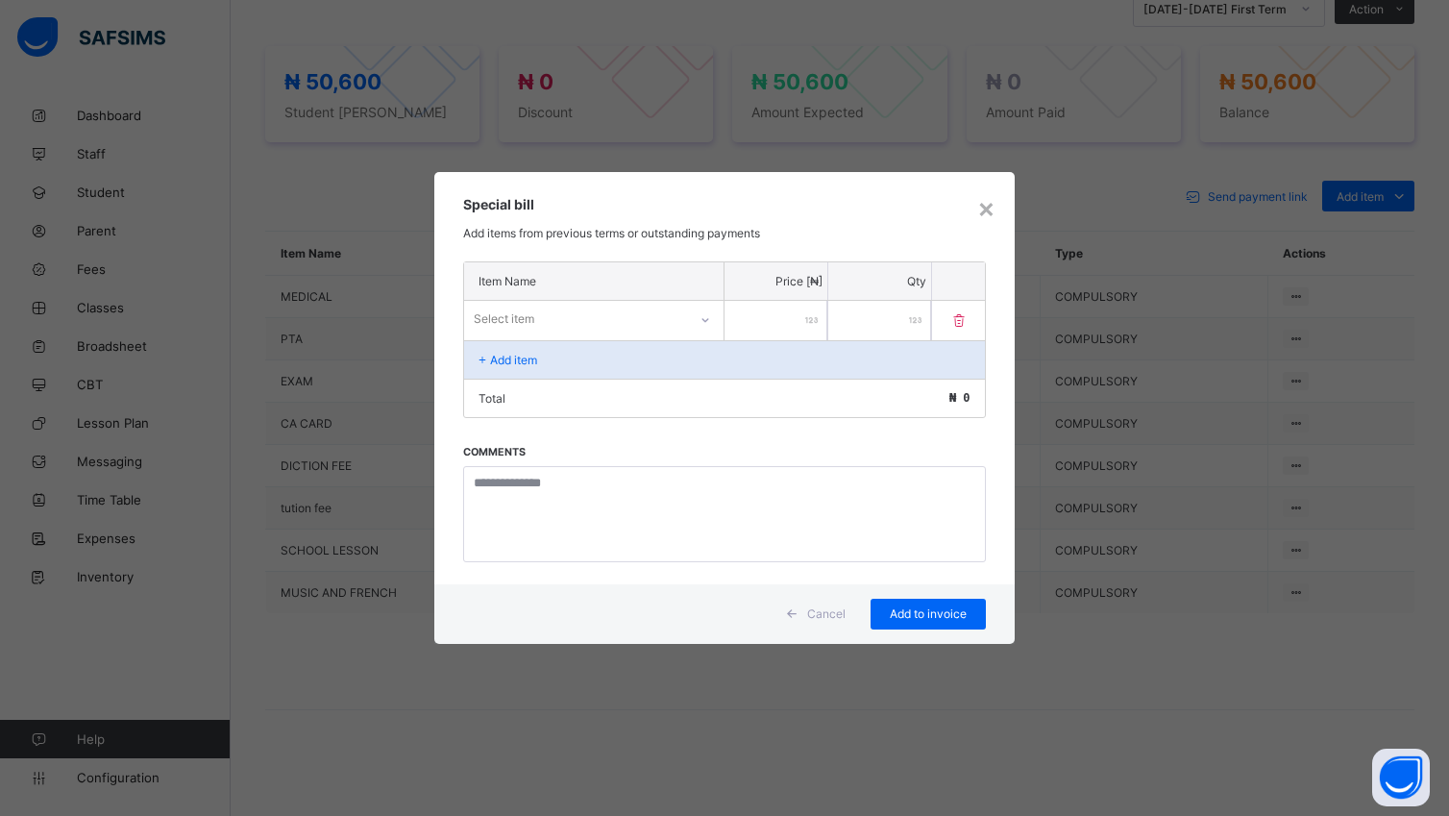
click at [699, 316] on icon at bounding box center [705, 319] width 12 height 19
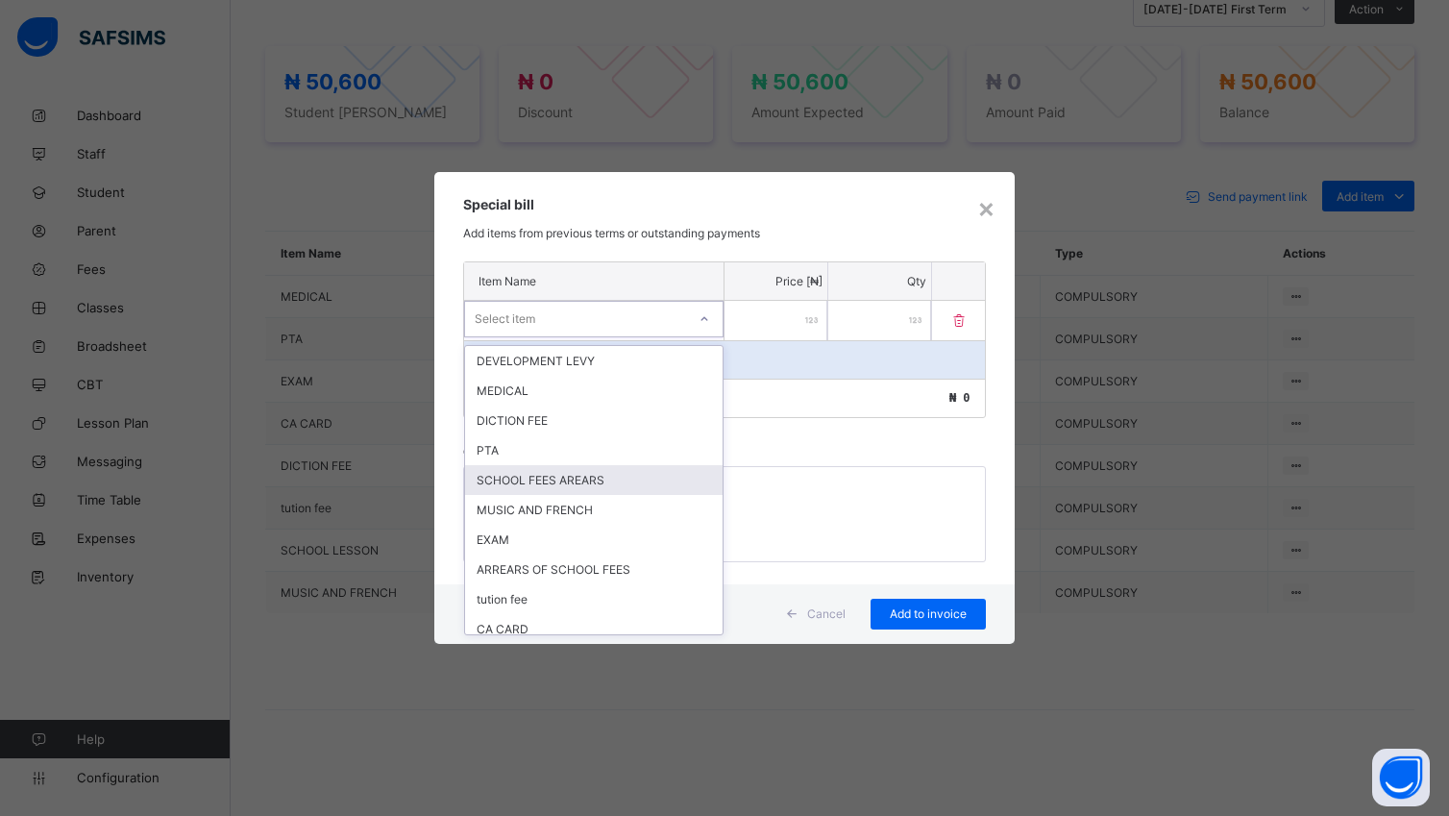
click at [620, 481] on div "SCHOOL FEES AREARS" at bounding box center [593, 480] width 257 height 30
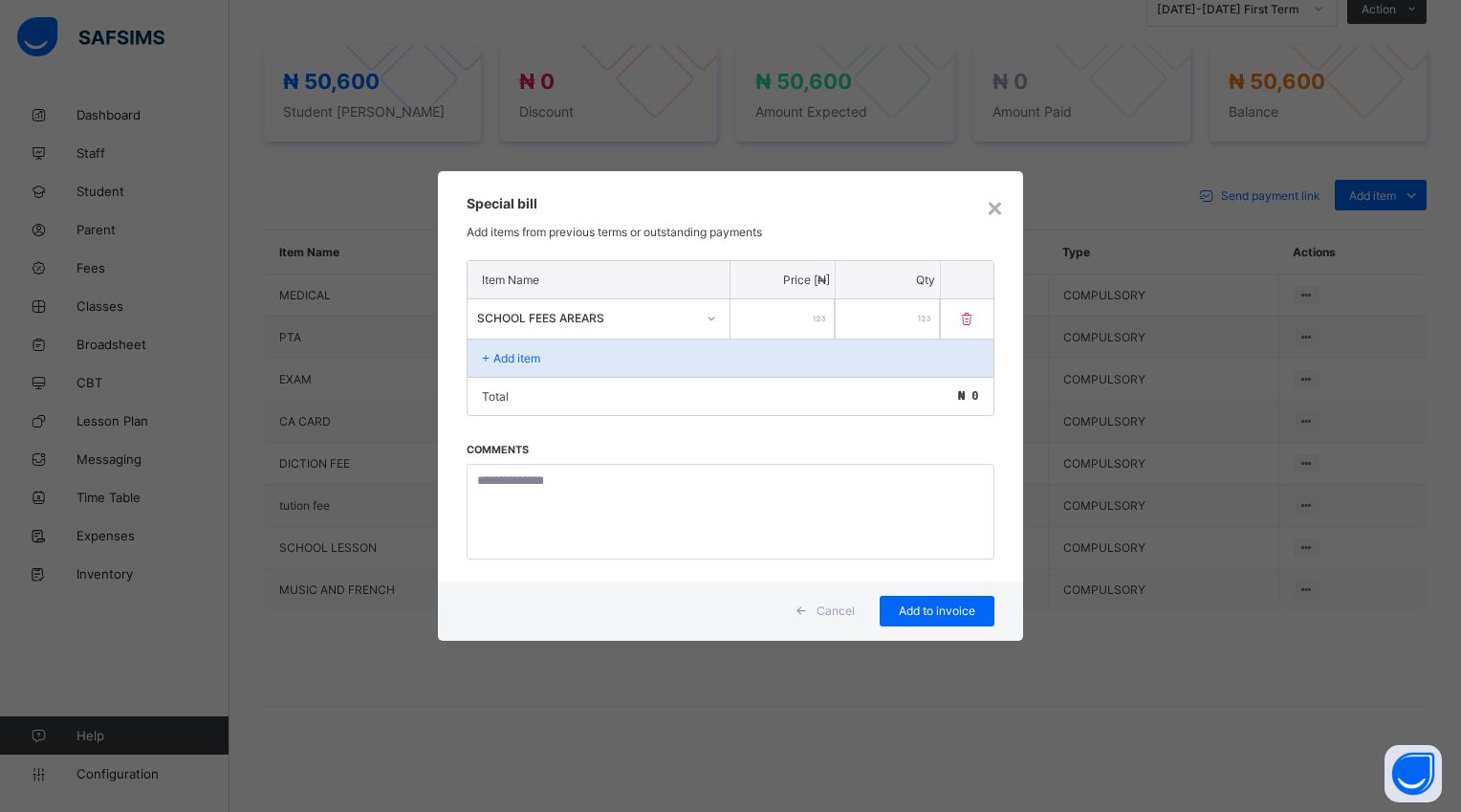
click at [761, 317] on input "number" at bounding box center [782, 318] width 104 height 39
type input "*****"
click at [941, 601] on div "Add to invoice" at bounding box center [937, 611] width 114 height 31
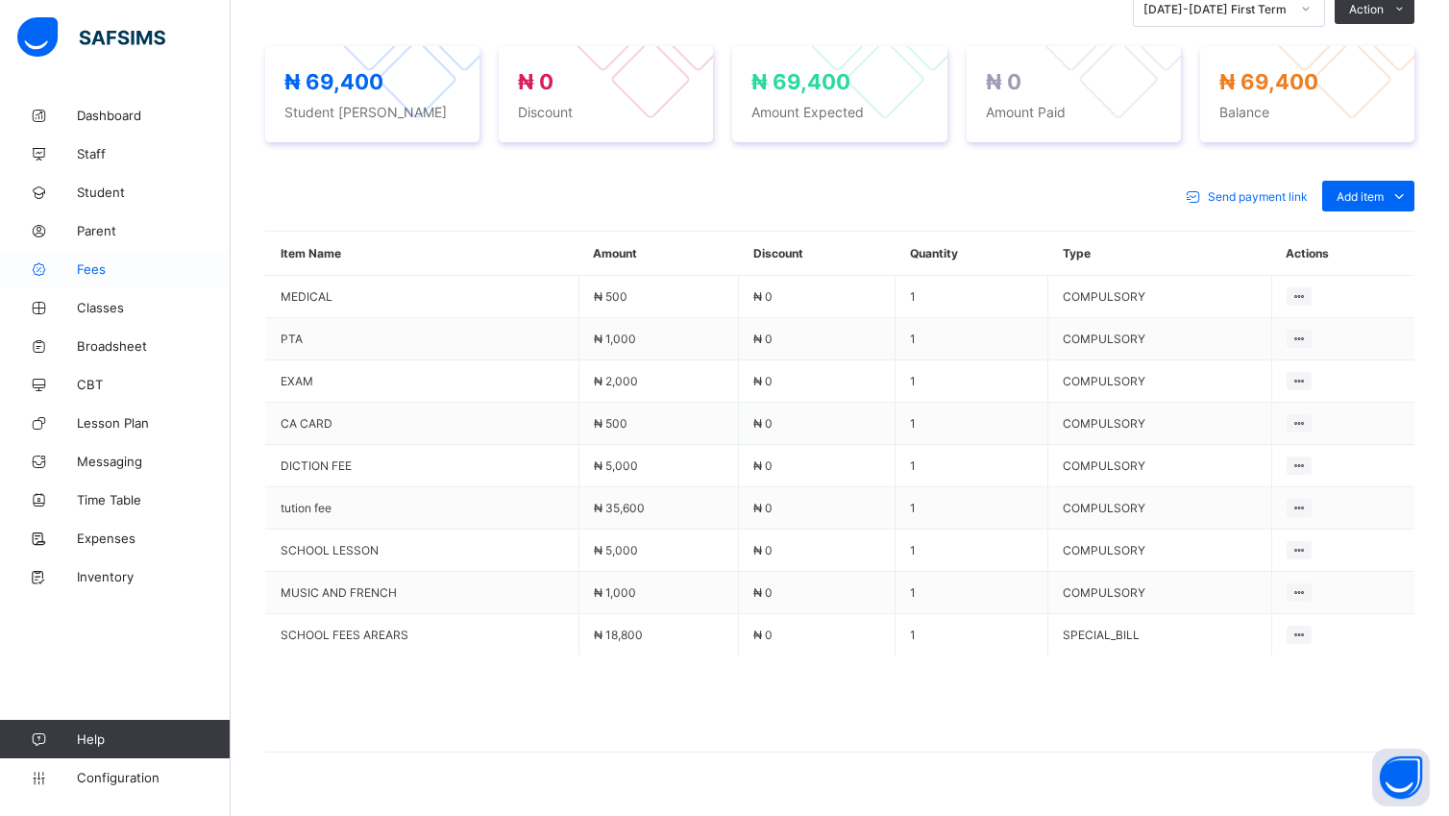
click at [85, 271] on span "Fees" at bounding box center [154, 268] width 154 height 15
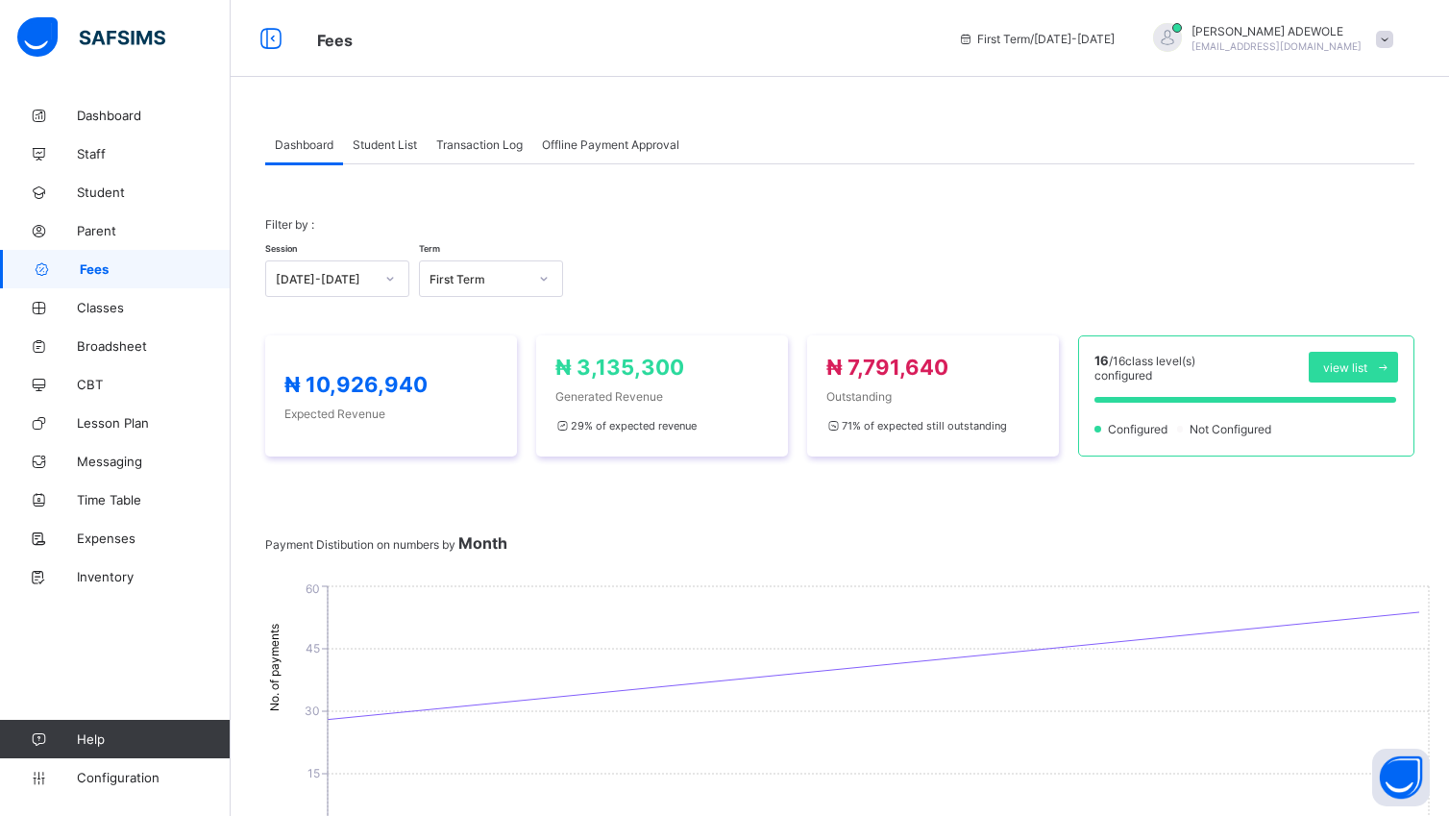
click at [397, 144] on span "Student List" at bounding box center [385, 144] width 64 height 14
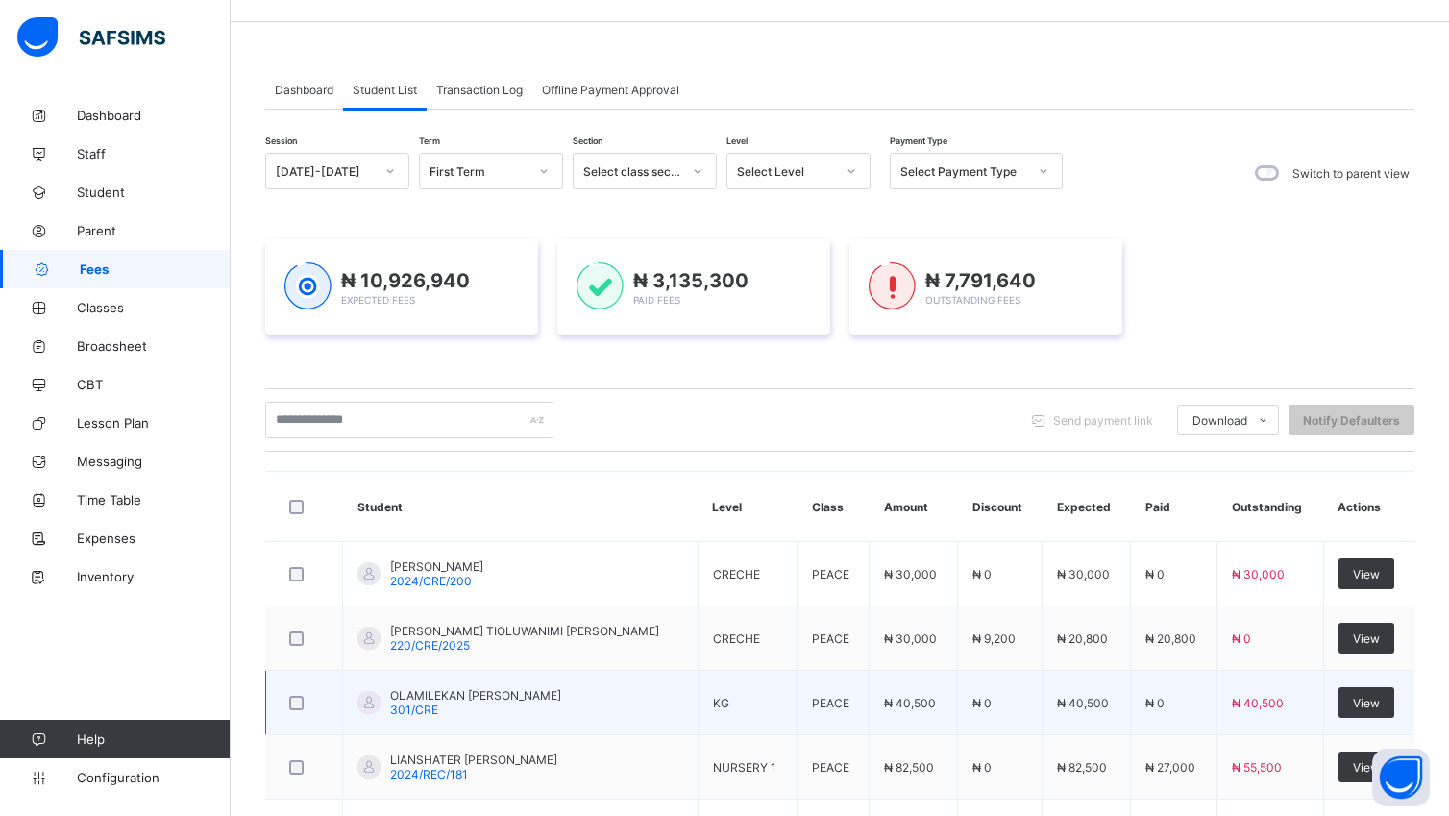
scroll to position [177, 0]
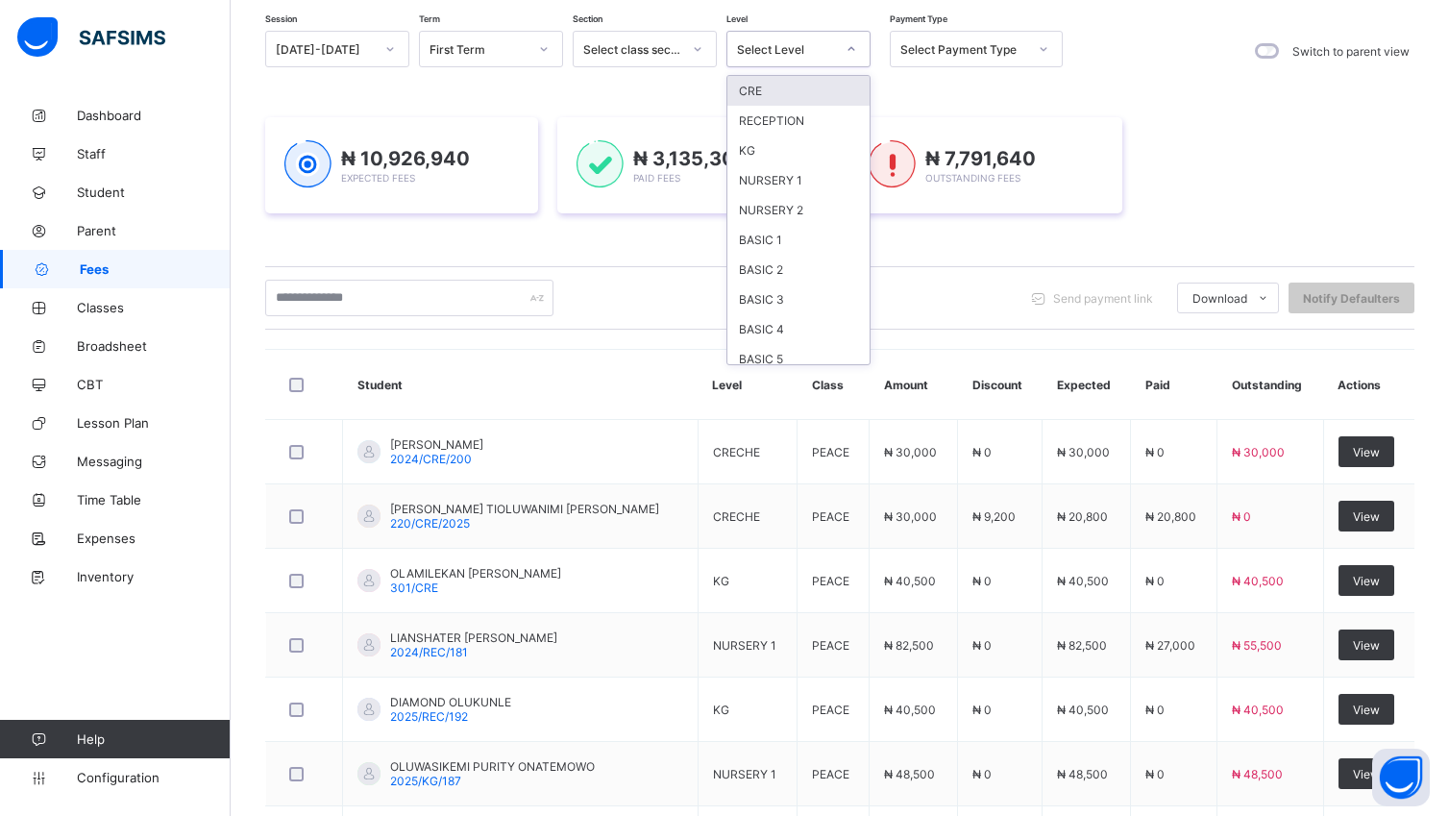
drag, startPoint x: 858, startPoint y: 50, endPoint x: 849, endPoint y: 44, distance: 10.4
click at [850, 44] on div at bounding box center [851, 49] width 33 height 31
click at [755, 265] on div "BASIC 2" at bounding box center [798, 270] width 142 height 30
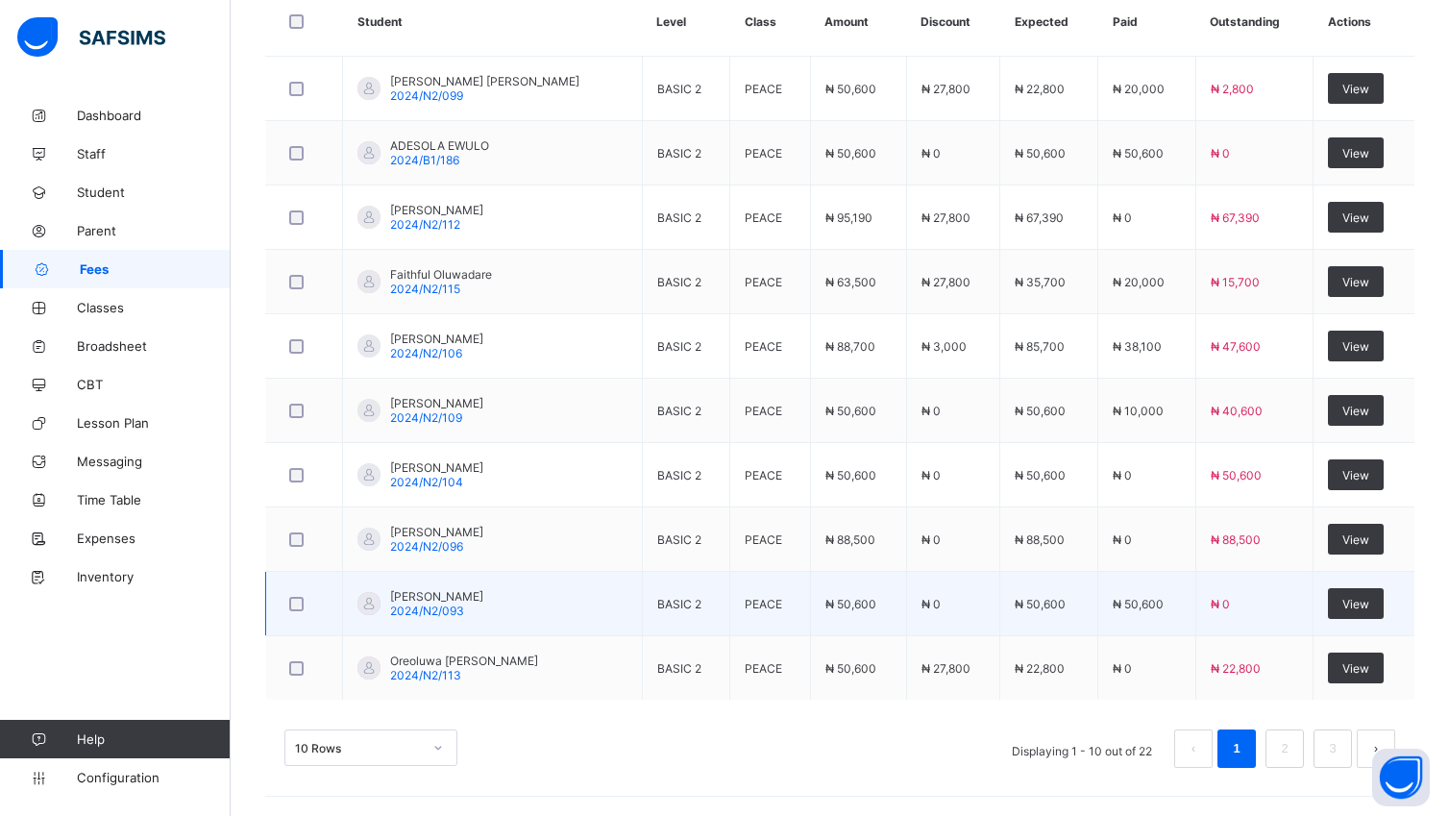
scroll to position [671, 0]
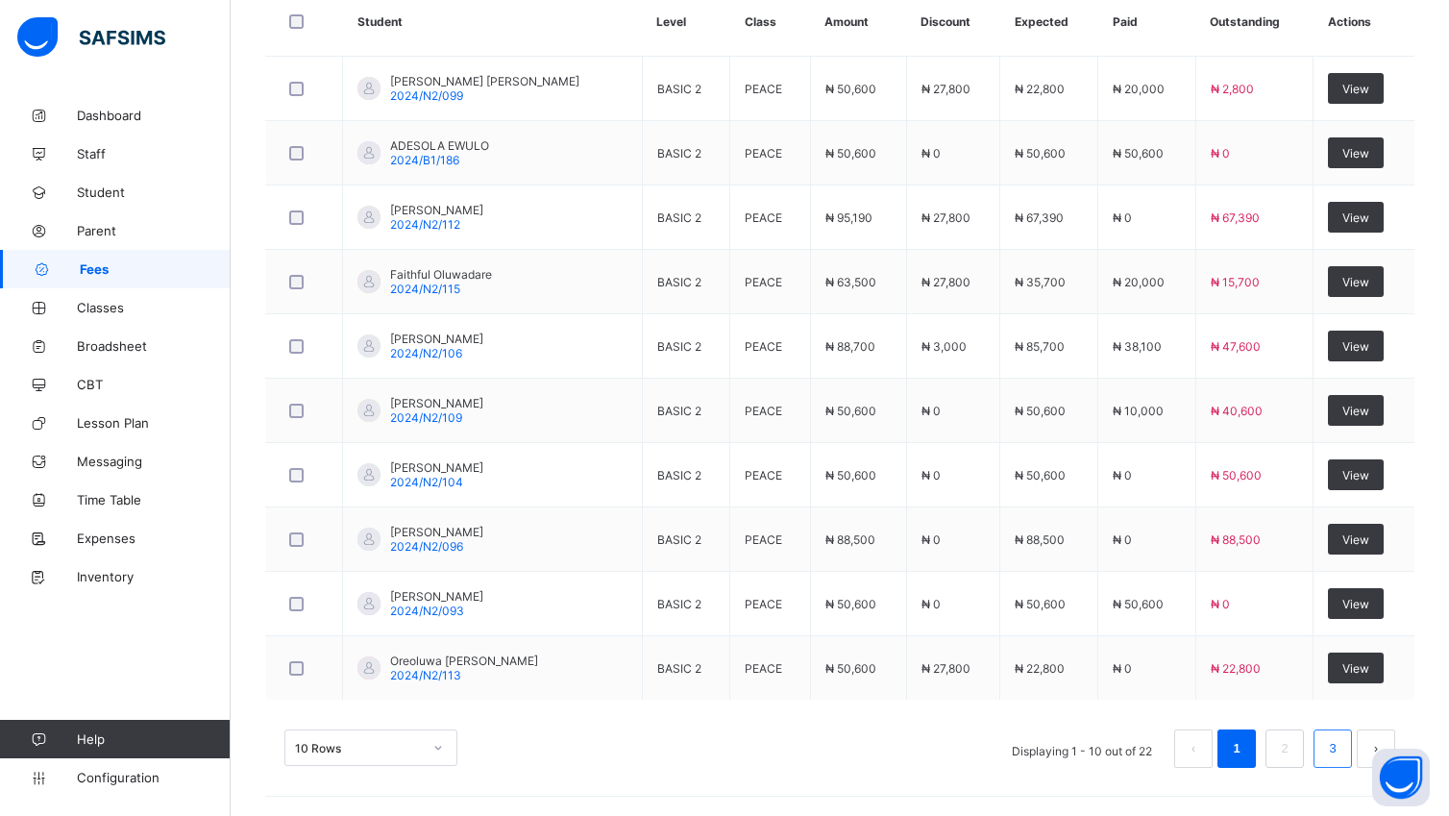
click at [1341, 747] on link "3" at bounding box center [1332, 748] width 18 height 25
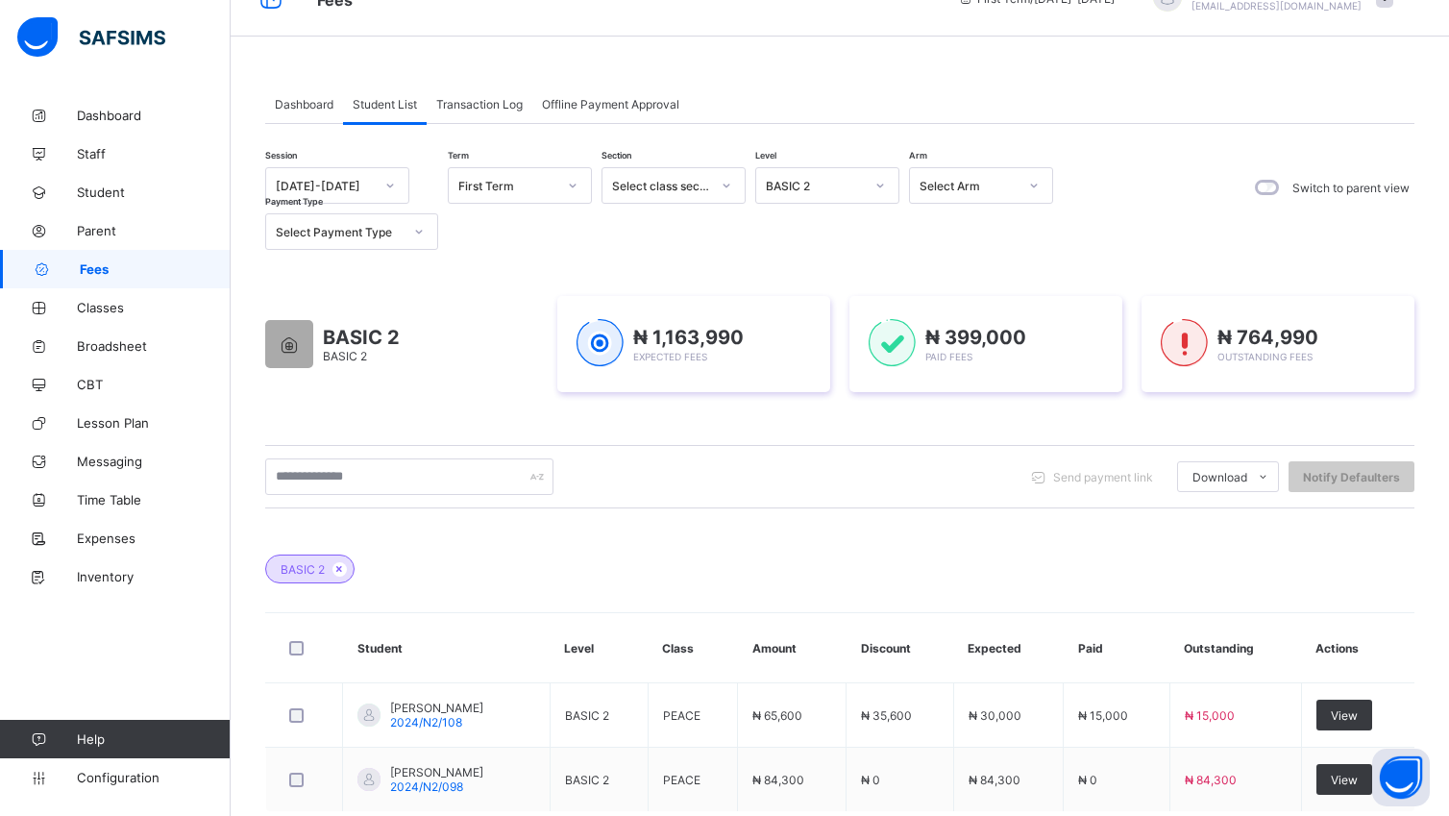
scroll to position [31, 0]
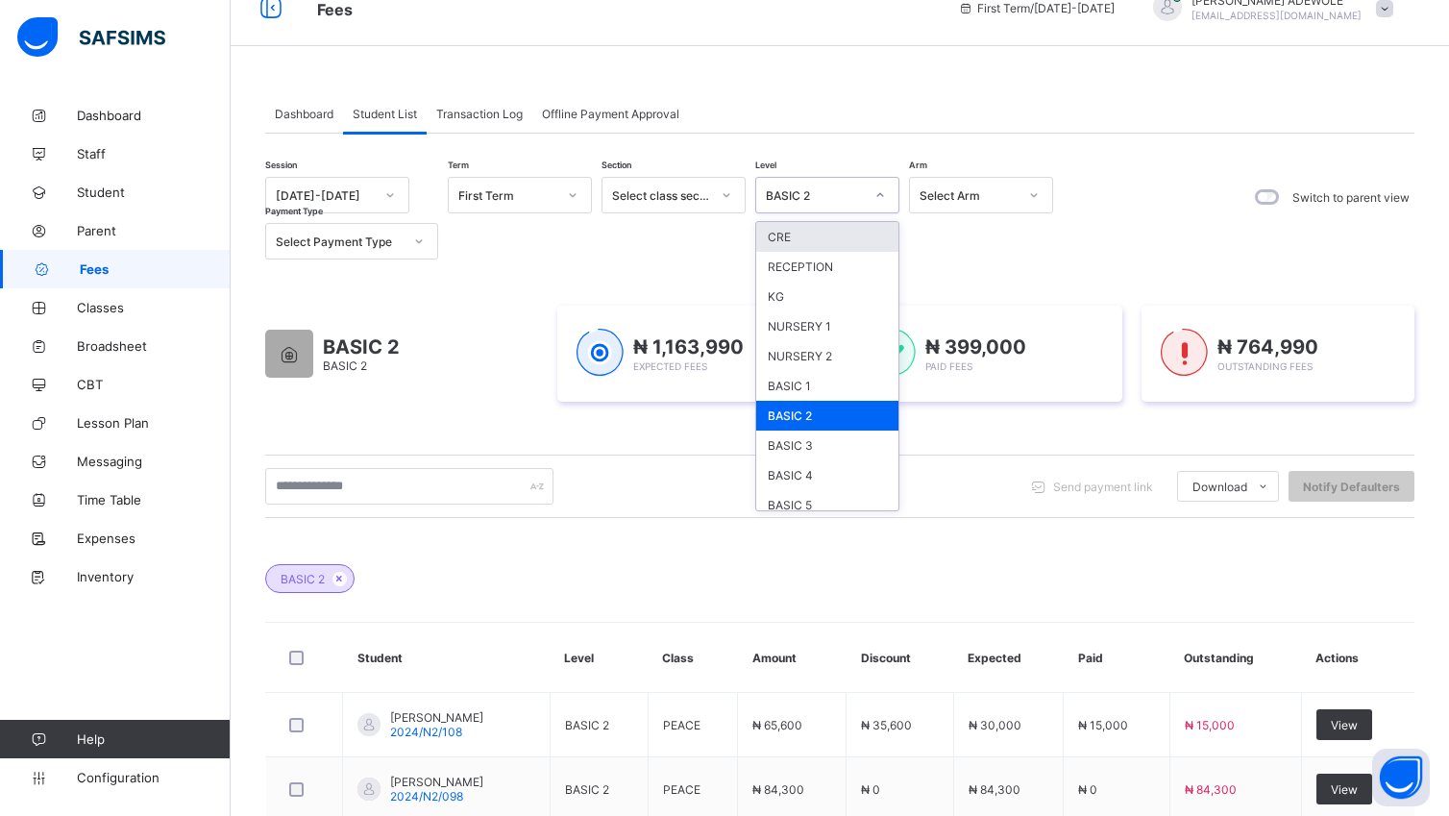
click at [877, 196] on icon at bounding box center [880, 194] width 12 height 19
click at [788, 446] on div "BASIC 3" at bounding box center [827, 445] width 142 height 30
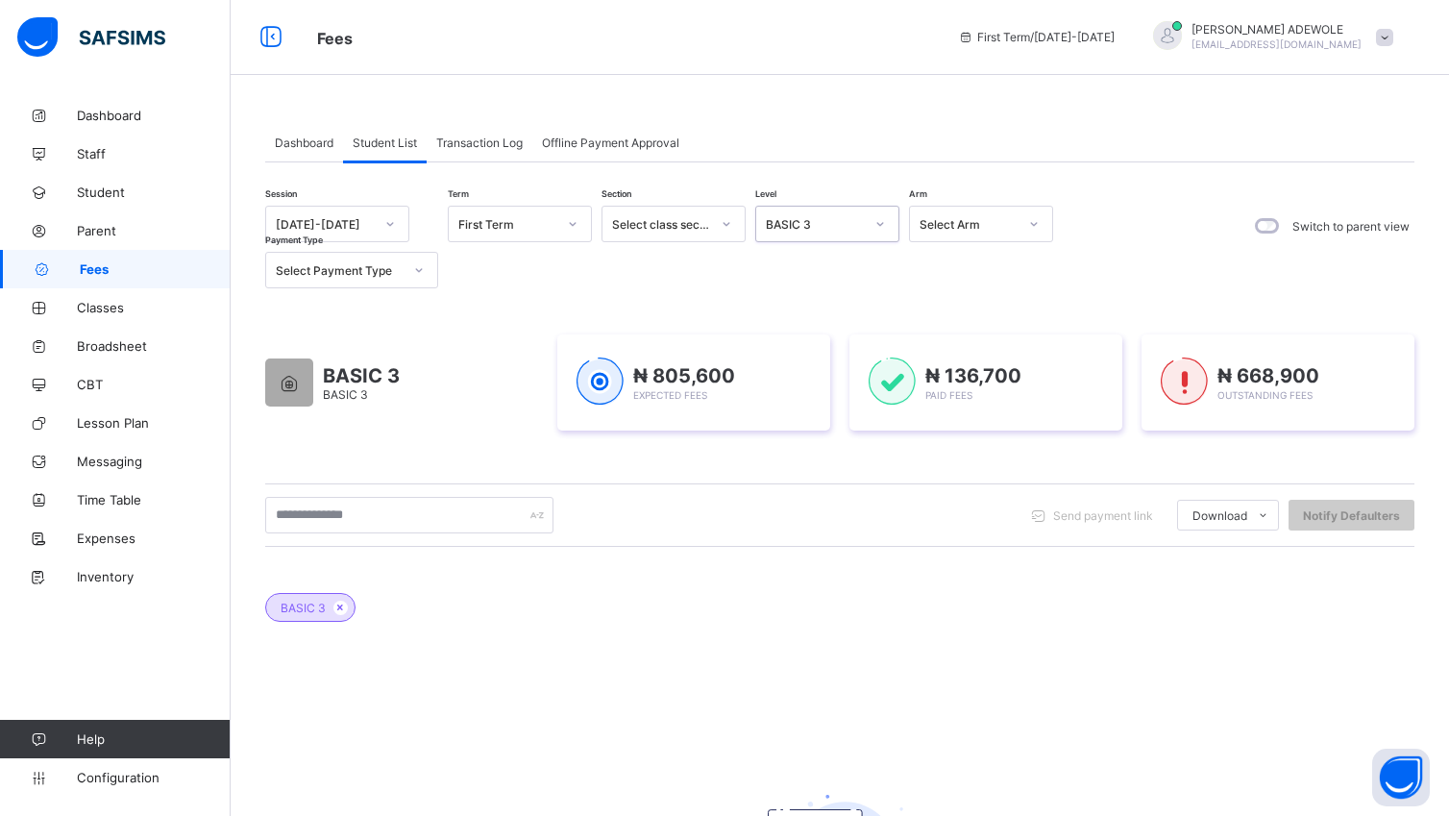
scroll to position [0, 0]
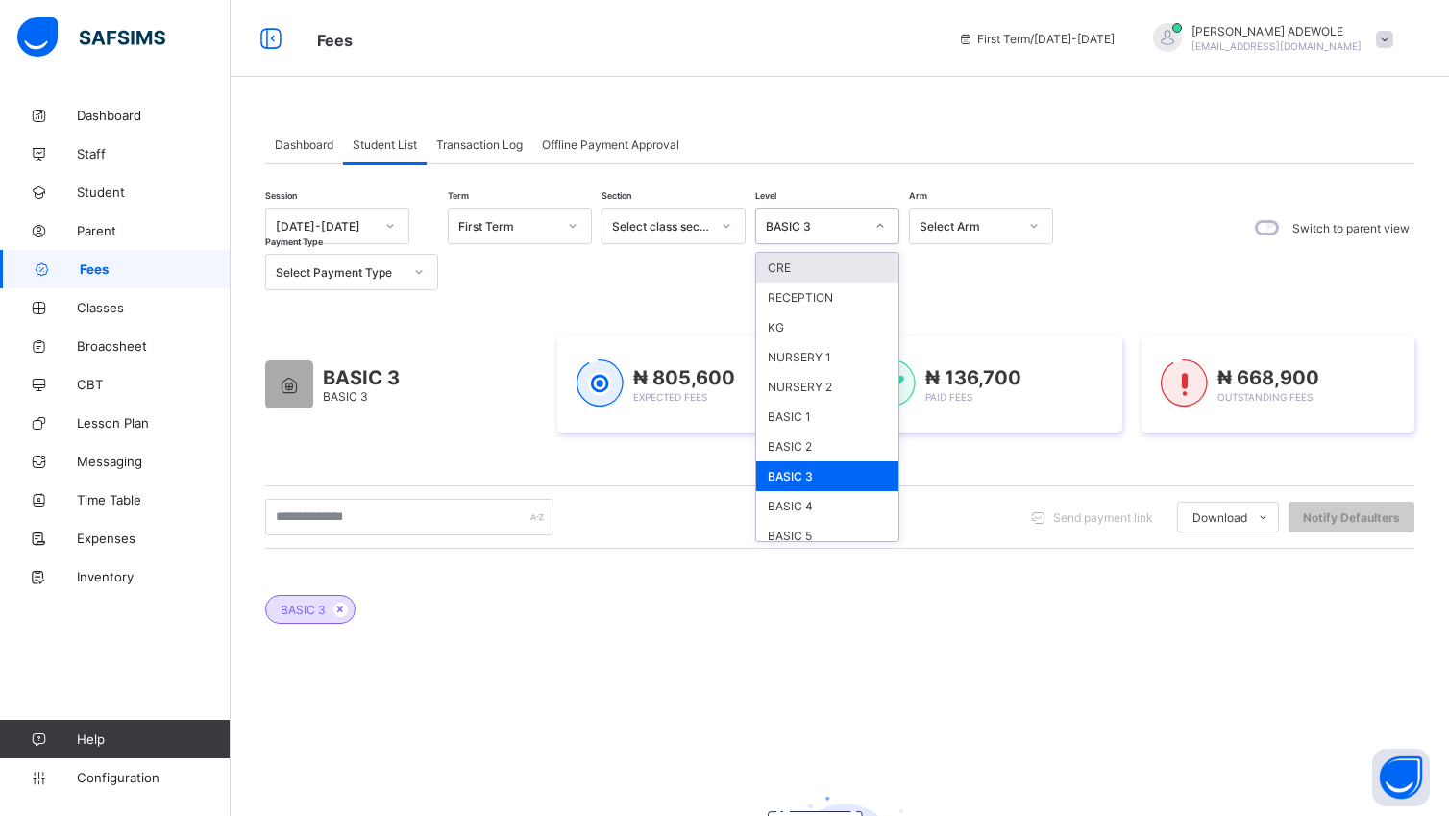
click at [882, 221] on icon at bounding box center [880, 225] width 12 height 19
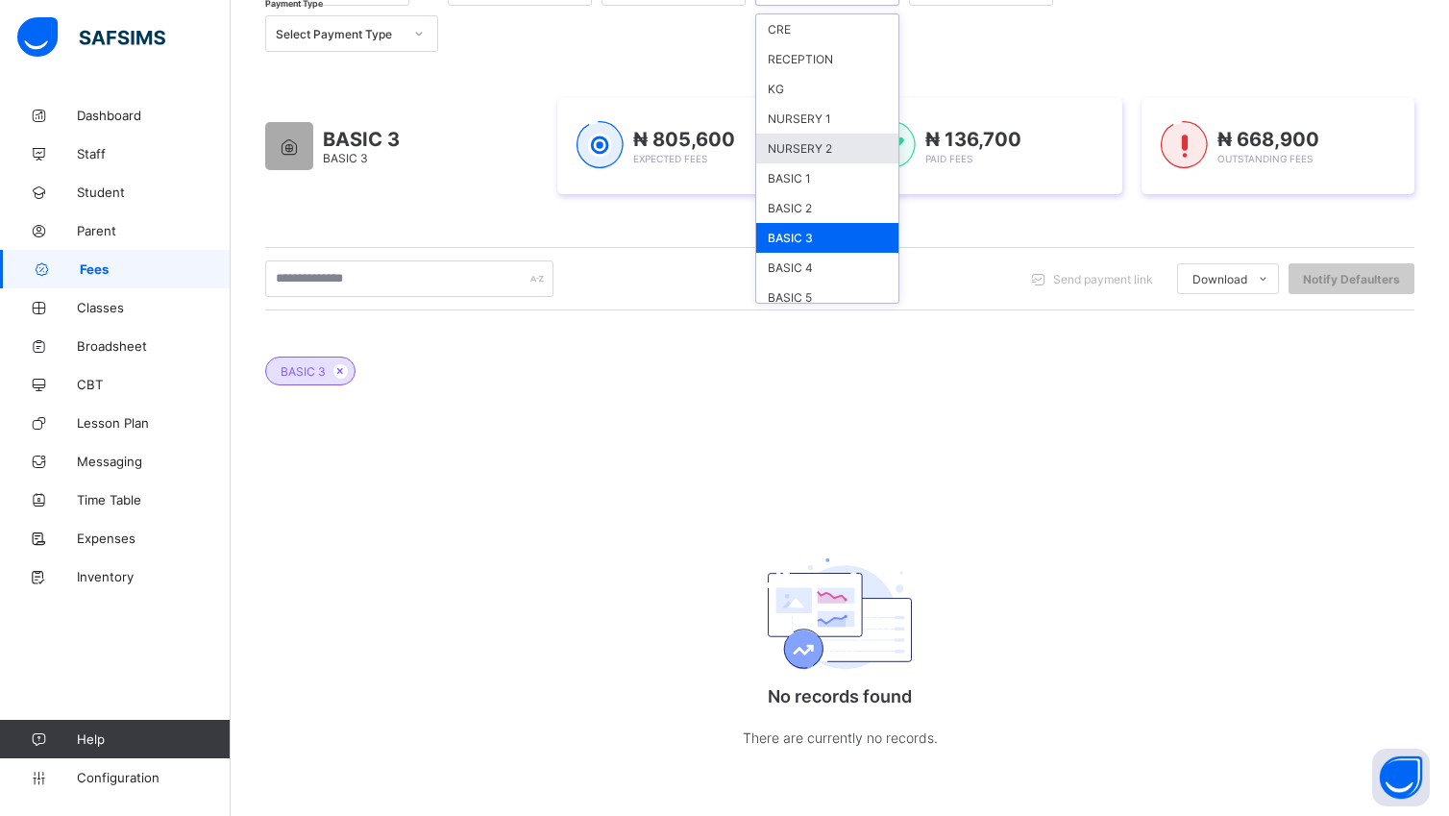
scroll to position [242, 0]
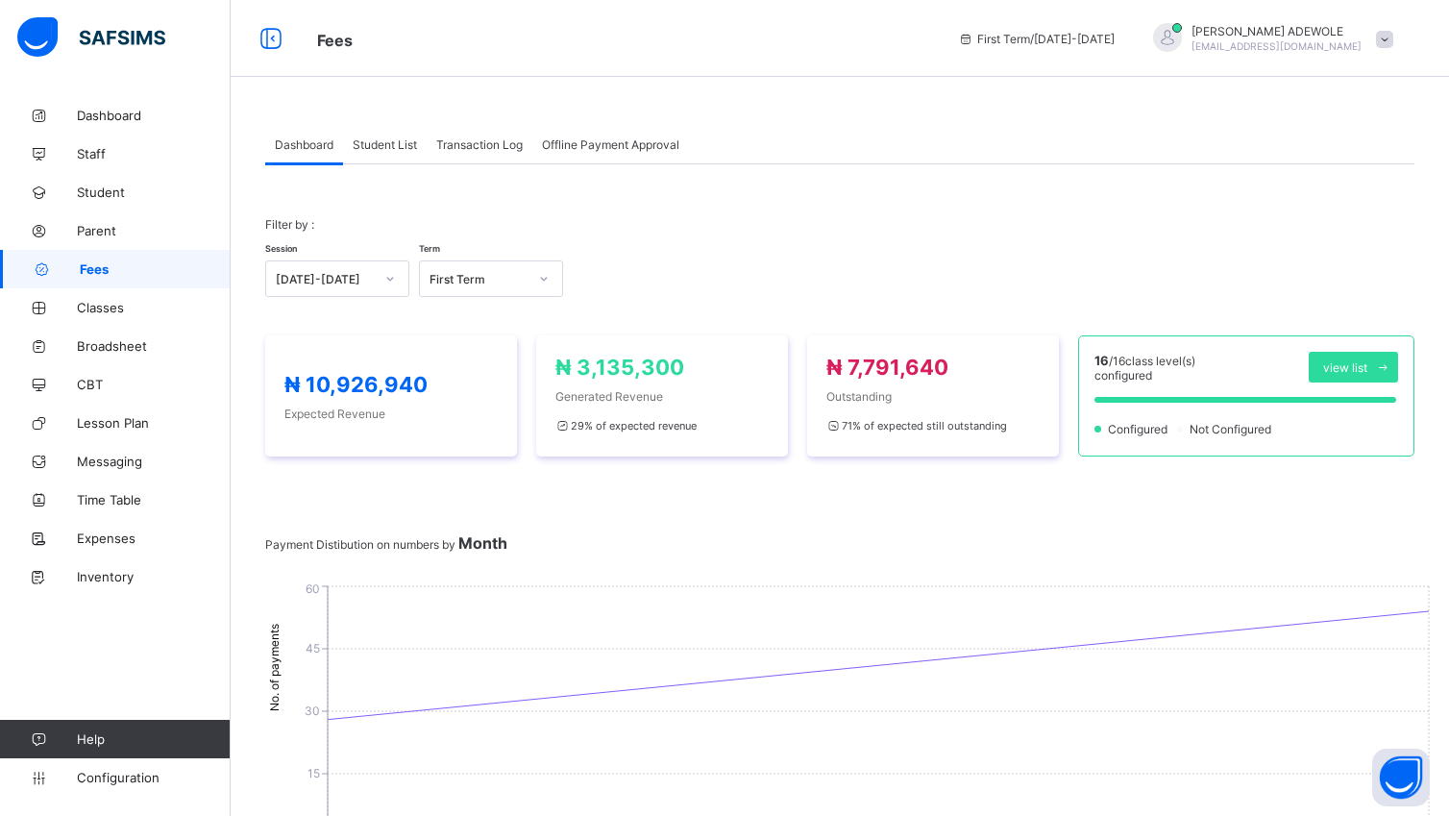
click at [405, 139] on span "Student List" at bounding box center [385, 144] width 64 height 14
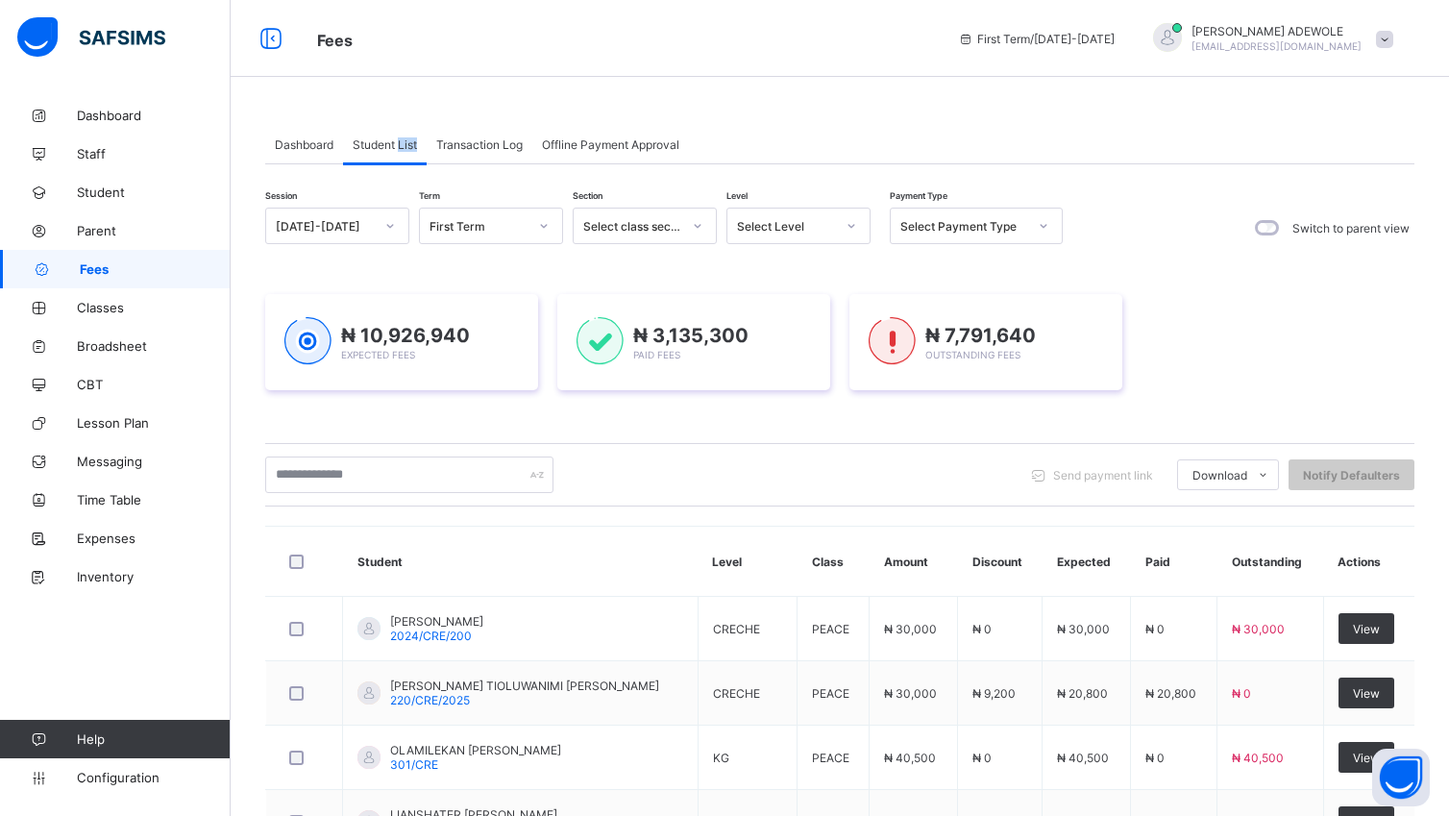
click at [405, 139] on span "Student List" at bounding box center [385, 144] width 64 height 14
click at [857, 224] on div at bounding box center [851, 225] width 33 height 31
click at [772, 471] on div "BASIC 3" at bounding box center [798, 476] width 142 height 30
click at [772, 471] on div "Session 2025-2026 Term First Term Section Select class section Level option BAS…" at bounding box center [839, 767] width 1149 height 1119
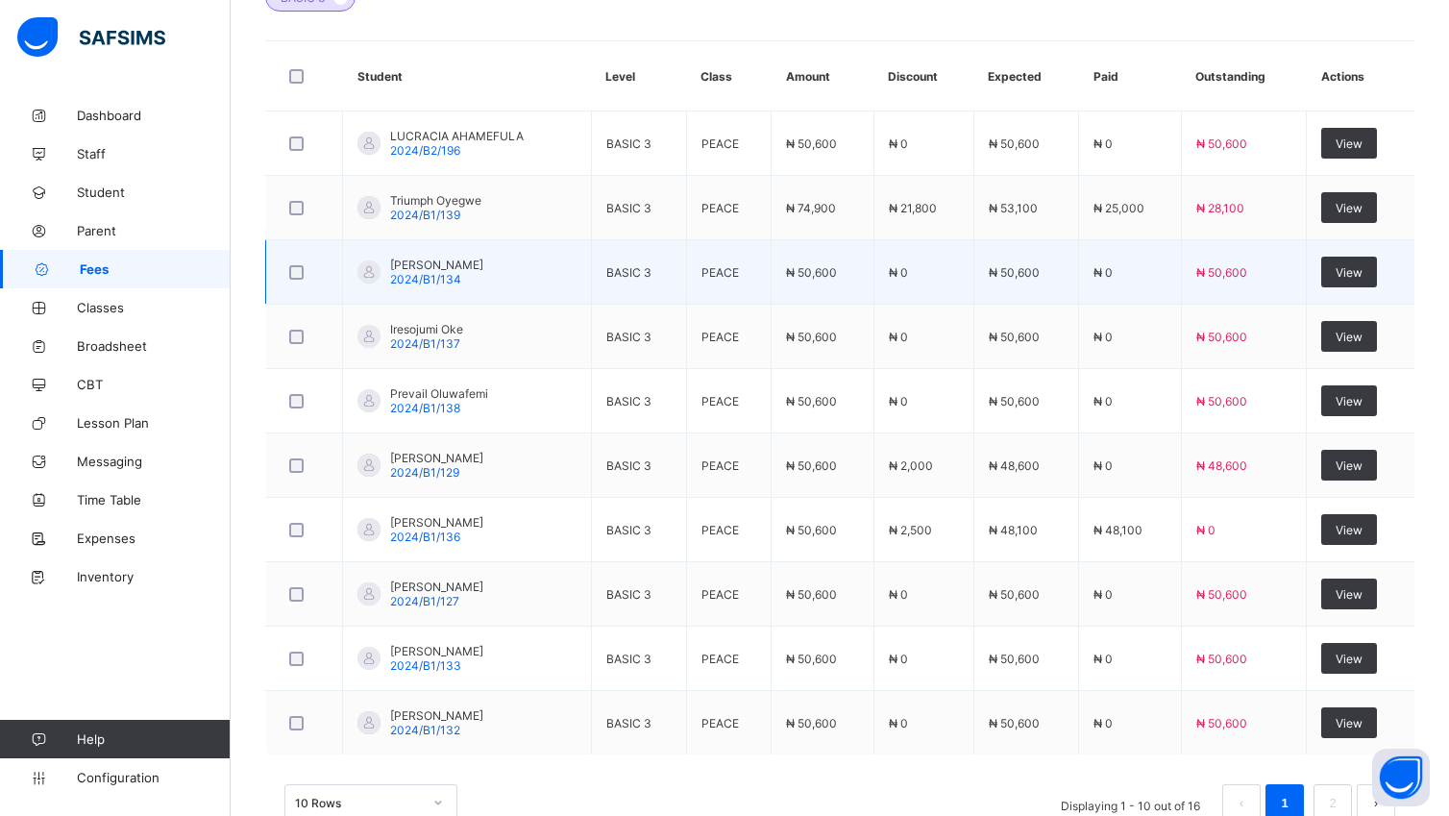
scroll to position [671, 0]
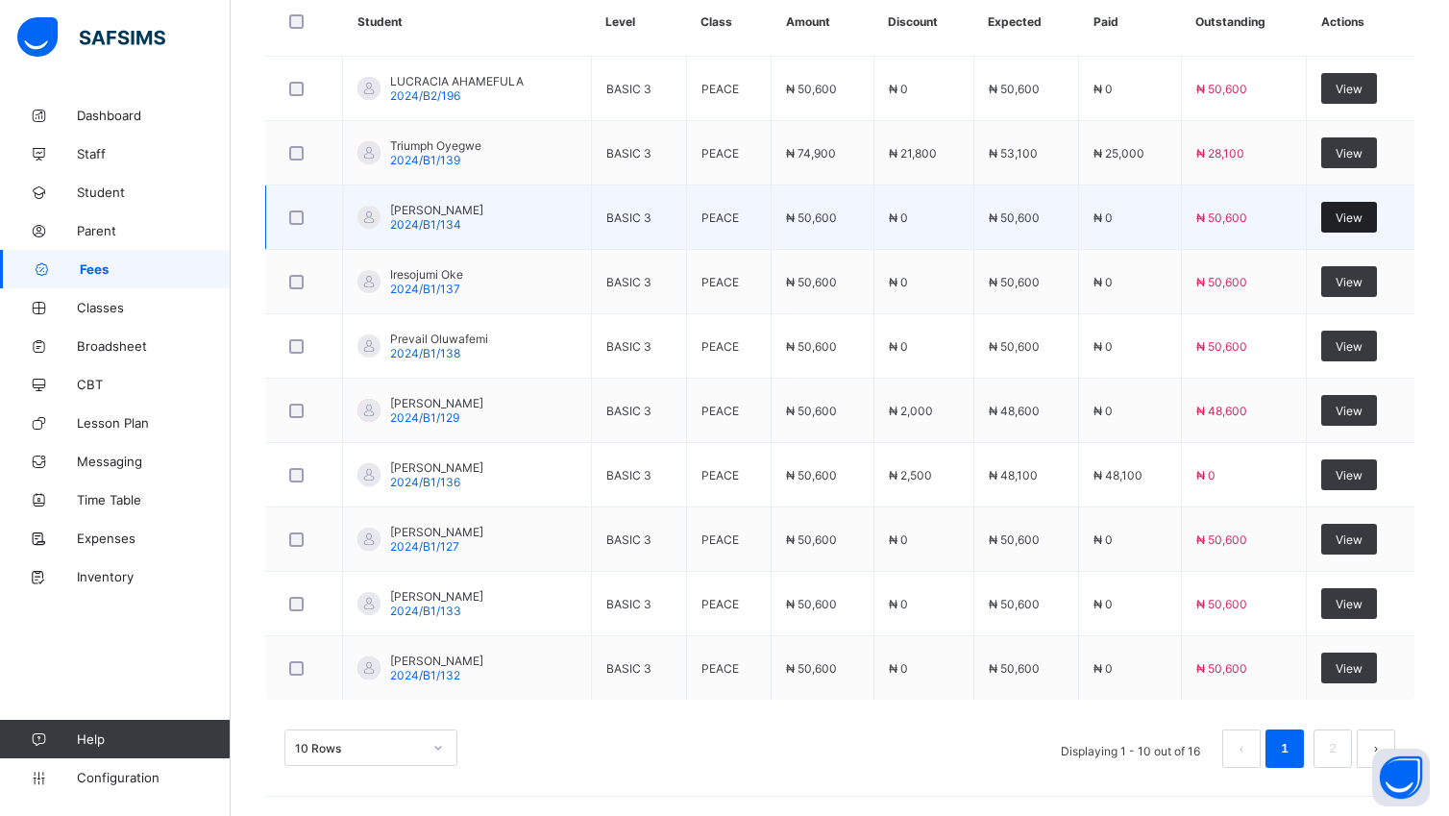
click at [1343, 206] on div "View" at bounding box center [1349, 217] width 56 height 31
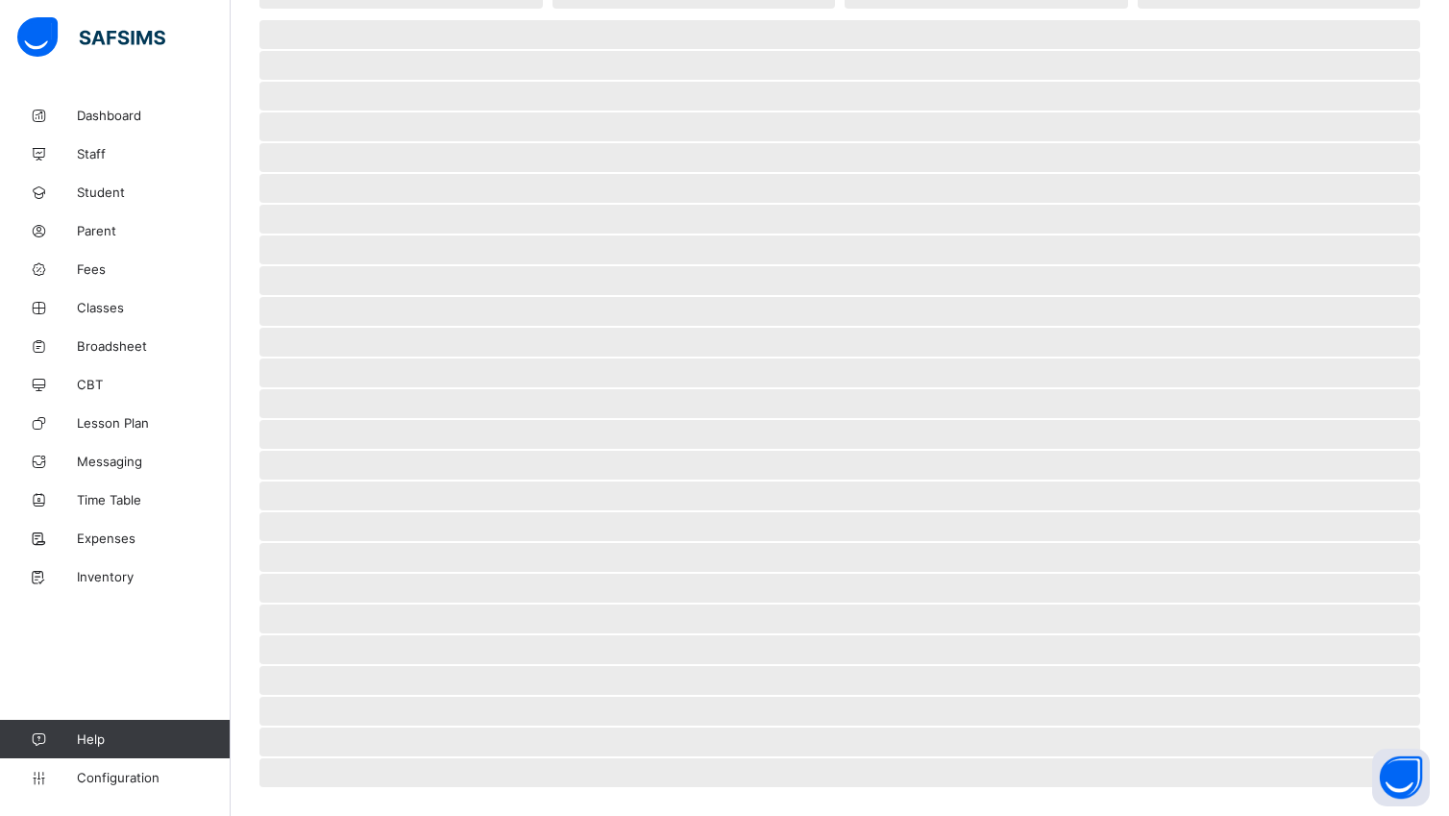
click at [1343, 203] on span "‌" at bounding box center [839, 188] width 1161 height 29
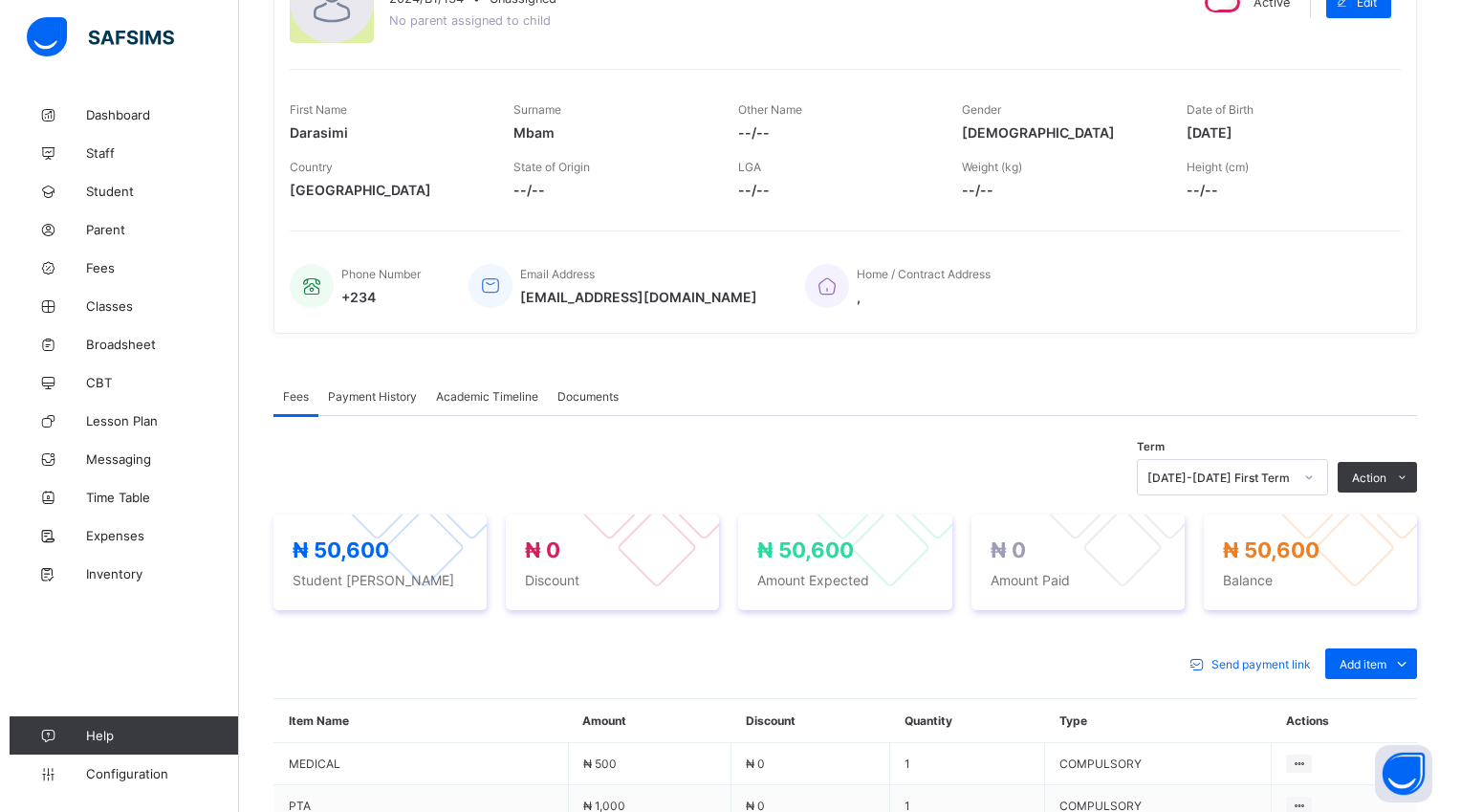
scroll to position [668, 0]
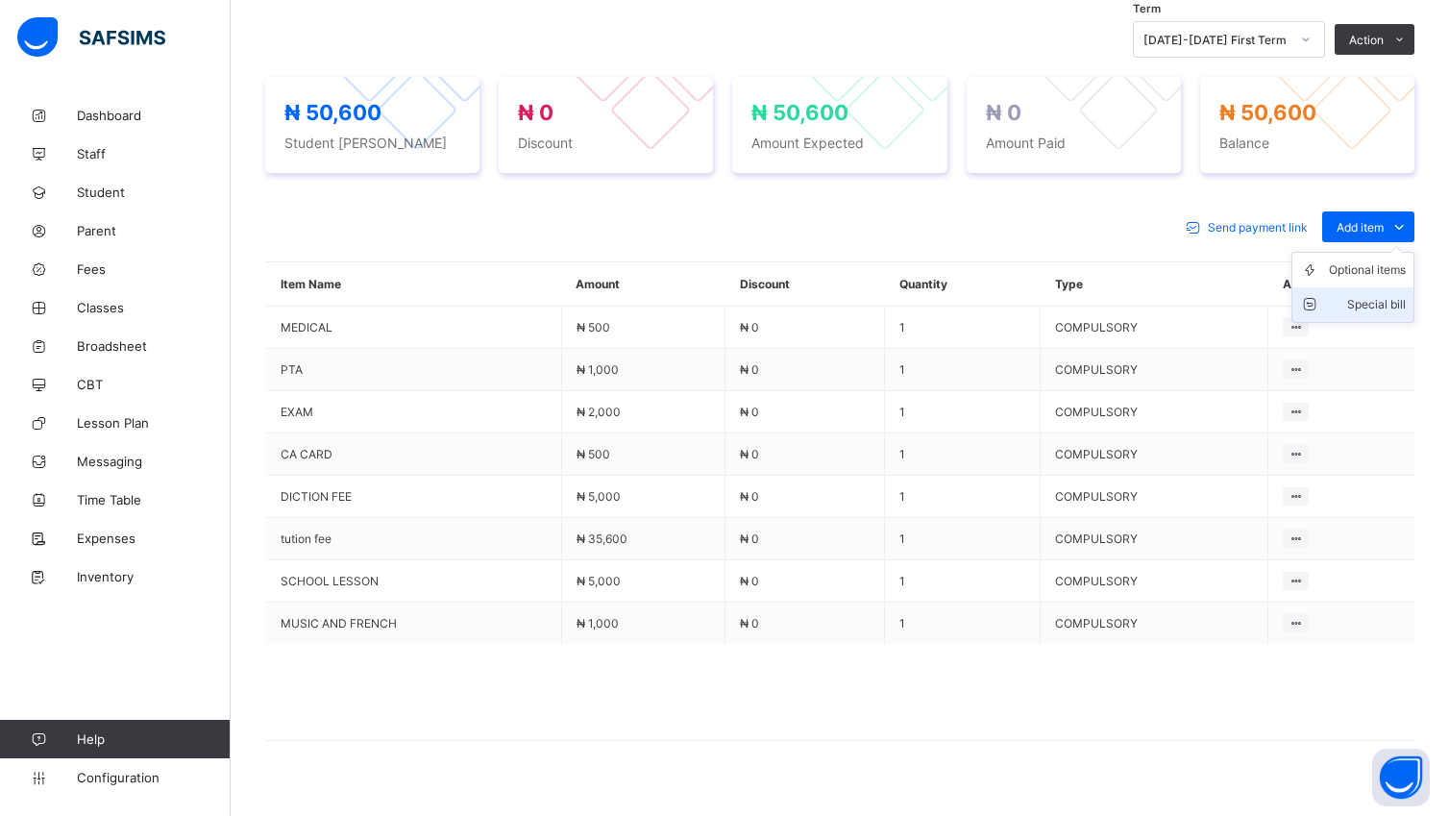
click at [1384, 301] on div "Special bill" at bounding box center [1367, 304] width 77 height 19
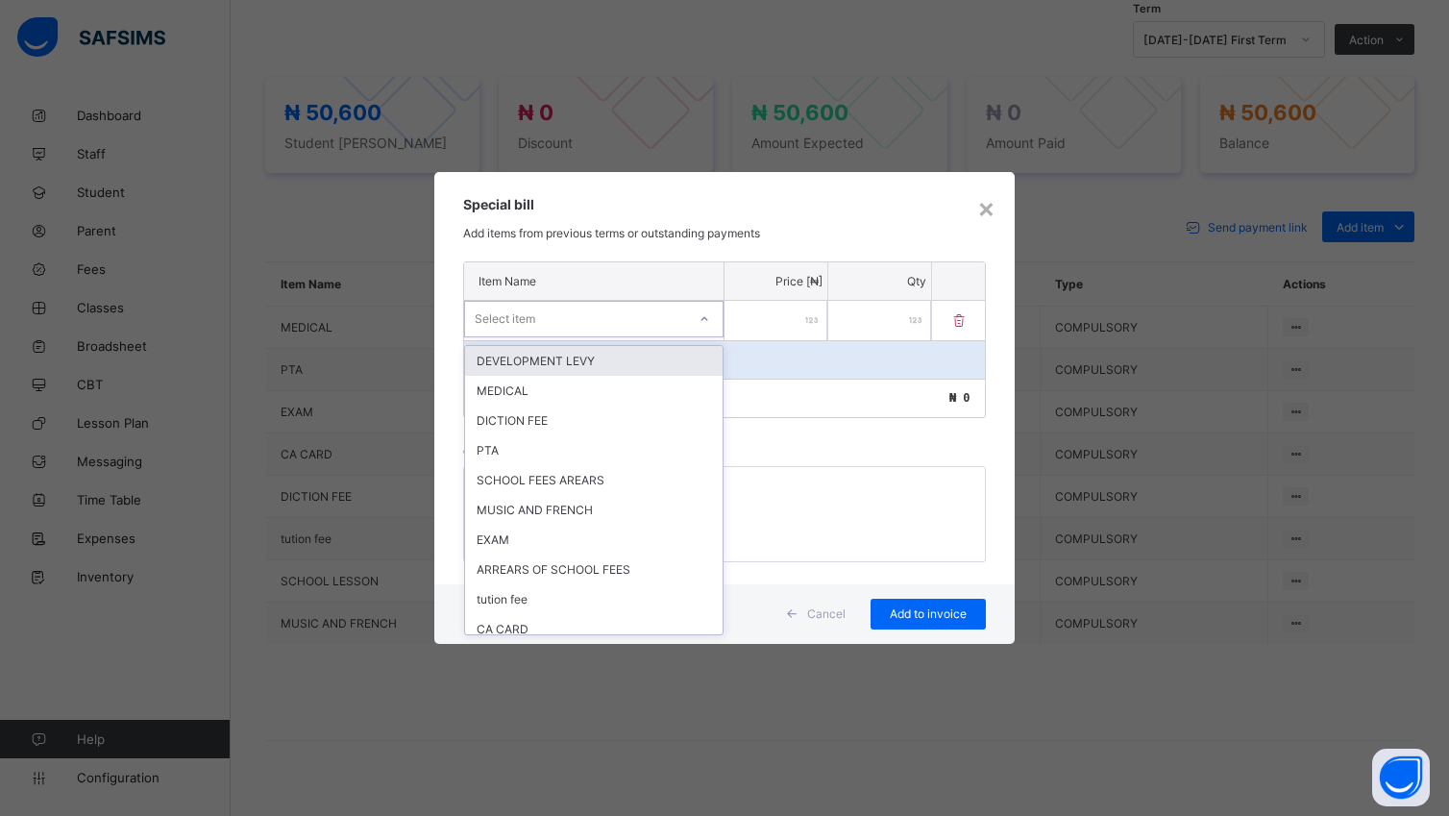
click at [712, 313] on div at bounding box center [704, 319] width 33 height 31
click at [624, 474] on div "SCHOOL FEES AREARS" at bounding box center [593, 480] width 257 height 30
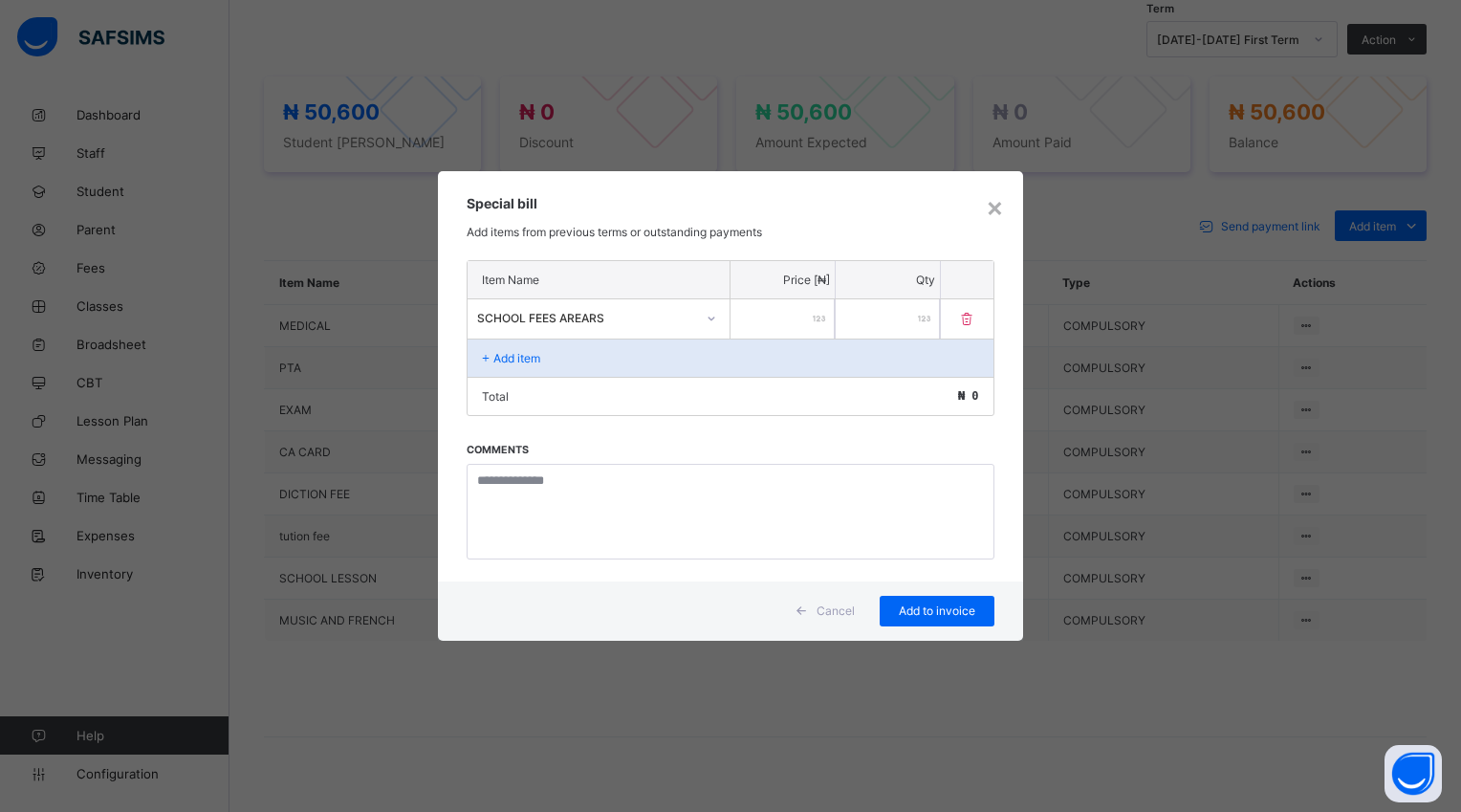
click at [757, 306] on input "number" at bounding box center [782, 318] width 104 height 39
type input "*****"
click at [932, 613] on span "Add to invoice" at bounding box center [937, 610] width 86 height 14
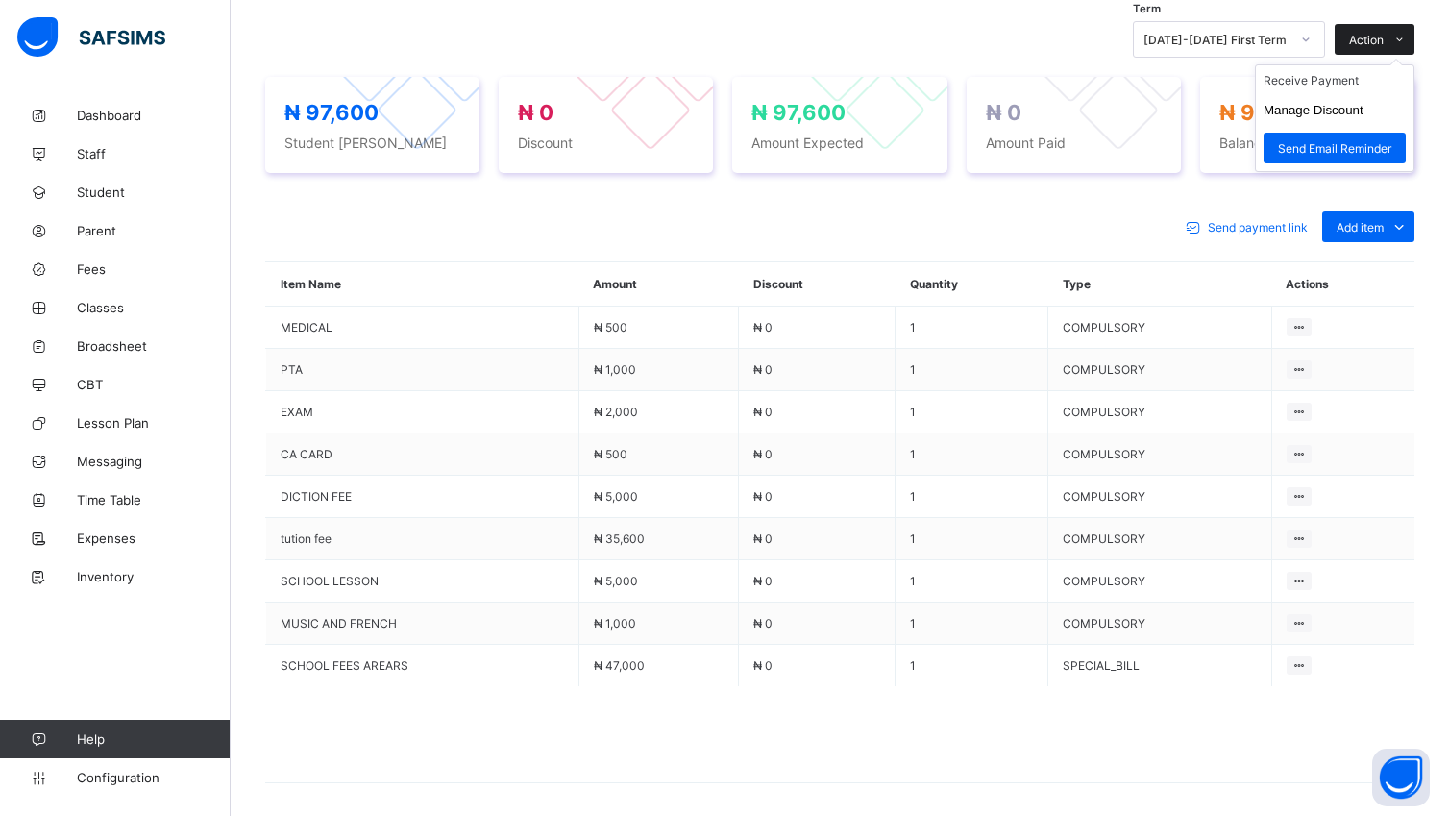
click at [1364, 32] on div "Action" at bounding box center [1375, 39] width 80 height 31
click at [1342, 78] on li "Receive Payment" at bounding box center [1335, 80] width 158 height 30
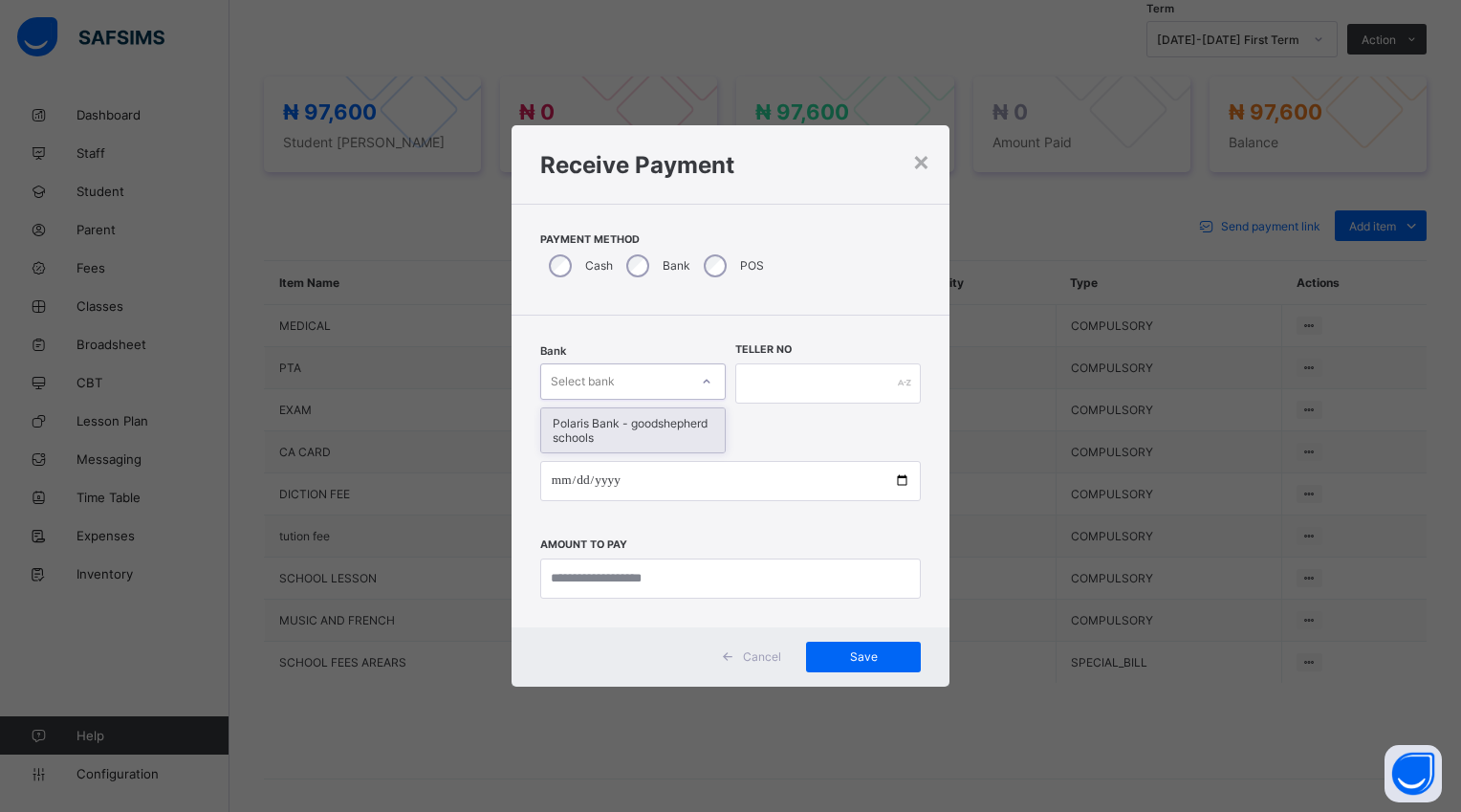
click at [712, 383] on icon at bounding box center [707, 381] width 12 height 19
click at [718, 251] on div "POS" at bounding box center [732, 266] width 74 height 40
click at [706, 382] on icon at bounding box center [707, 381] width 7 height 4
click at [708, 382] on icon at bounding box center [707, 381] width 12 height 19
click at [708, 386] on icon at bounding box center [707, 381] width 12 height 19
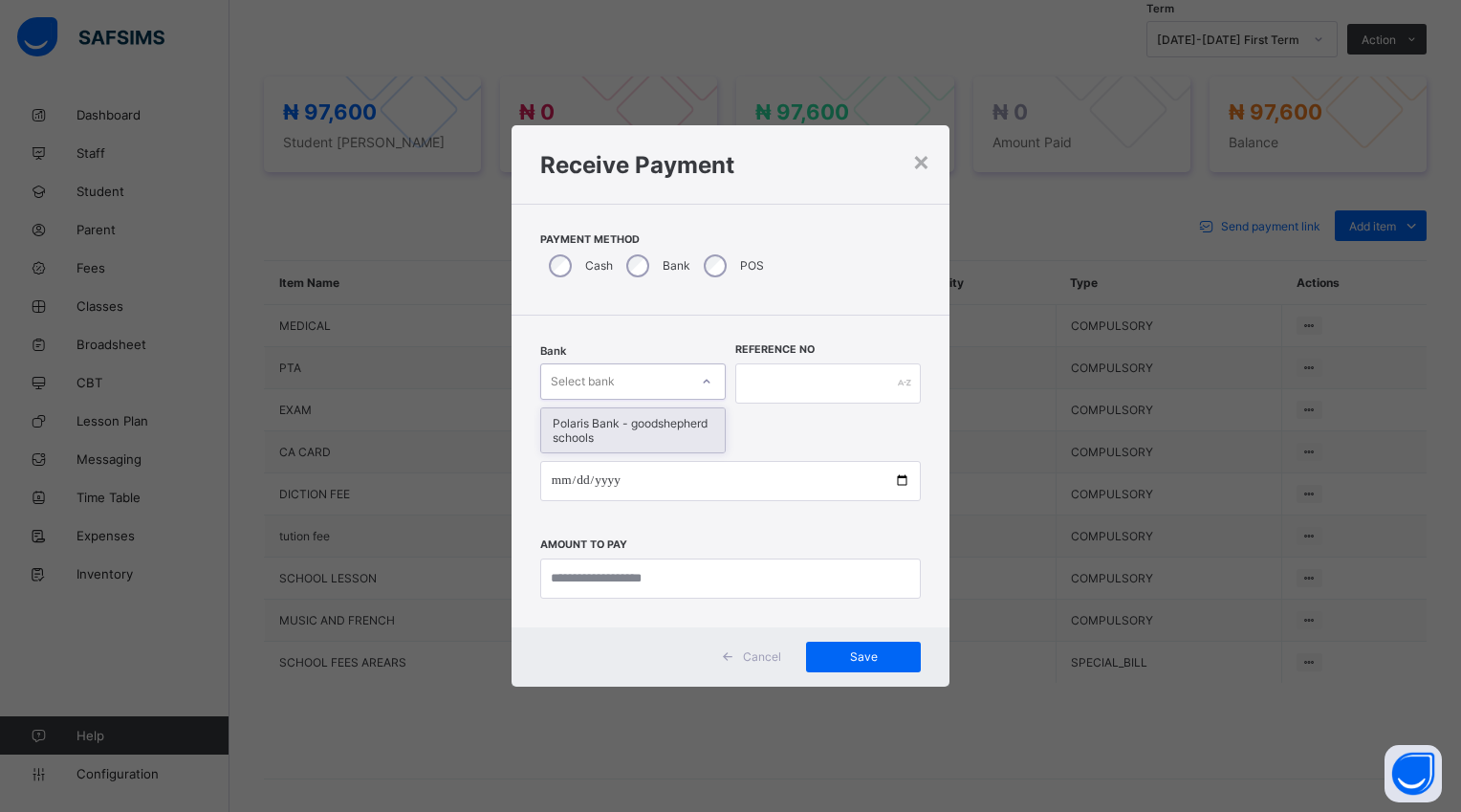
click at [702, 426] on div "Polaris Bank - goodshepherd schools" at bounding box center [633, 430] width 183 height 44
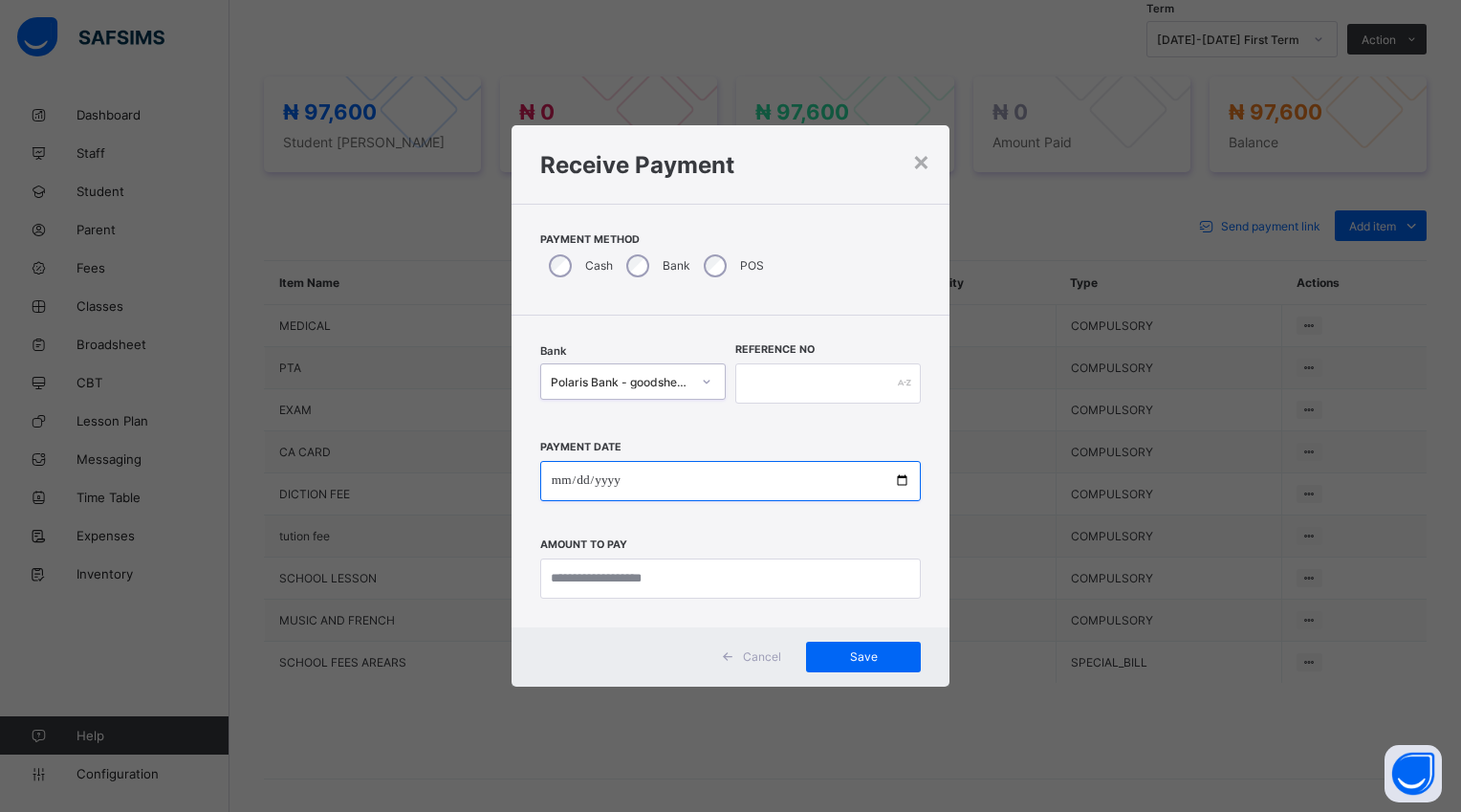
click at [903, 479] on input "date" at bounding box center [730, 481] width 380 height 40
type input "**********"
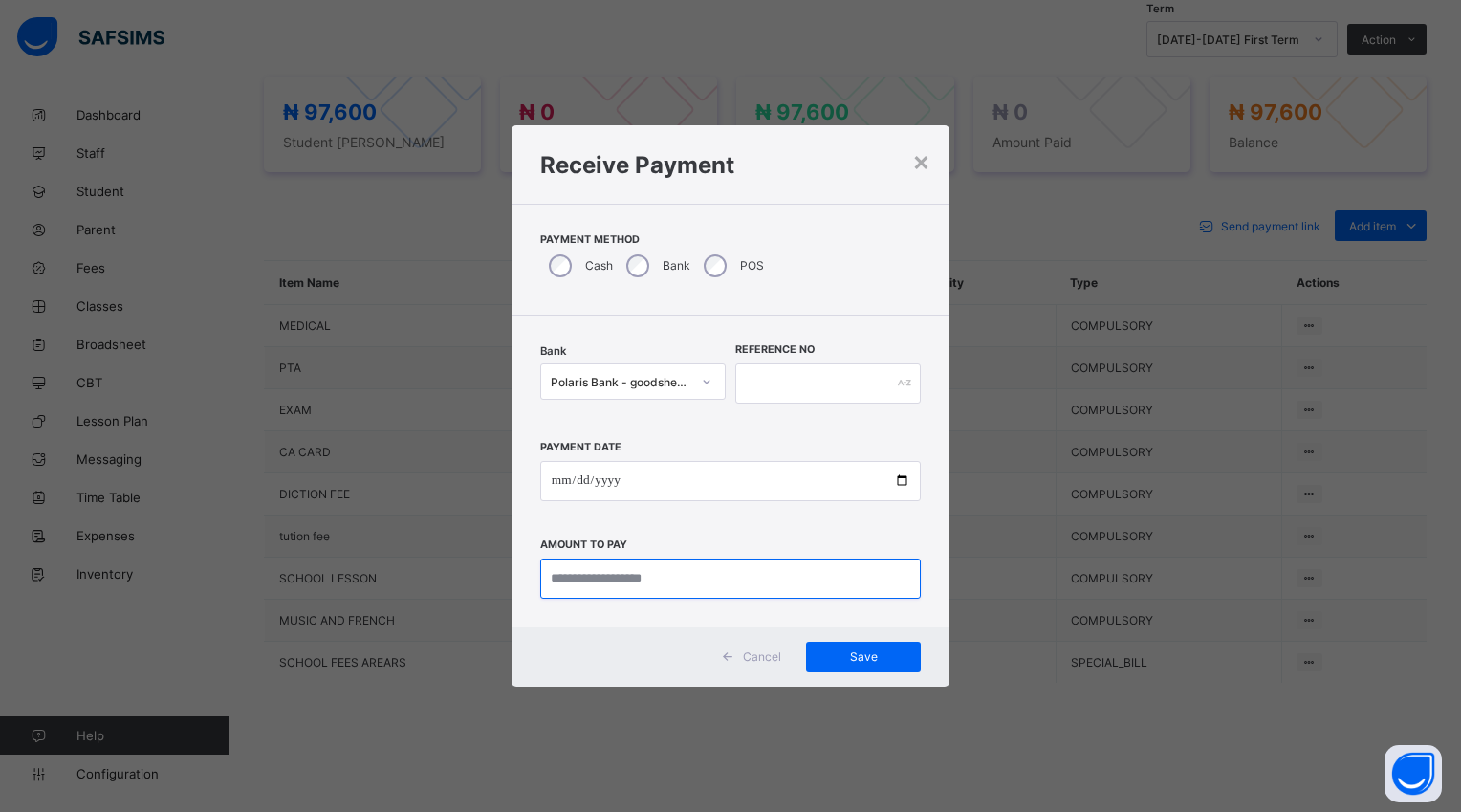
click at [693, 581] on input "currency" at bounding box center [730, 578] width 380 height 40
type input "********"
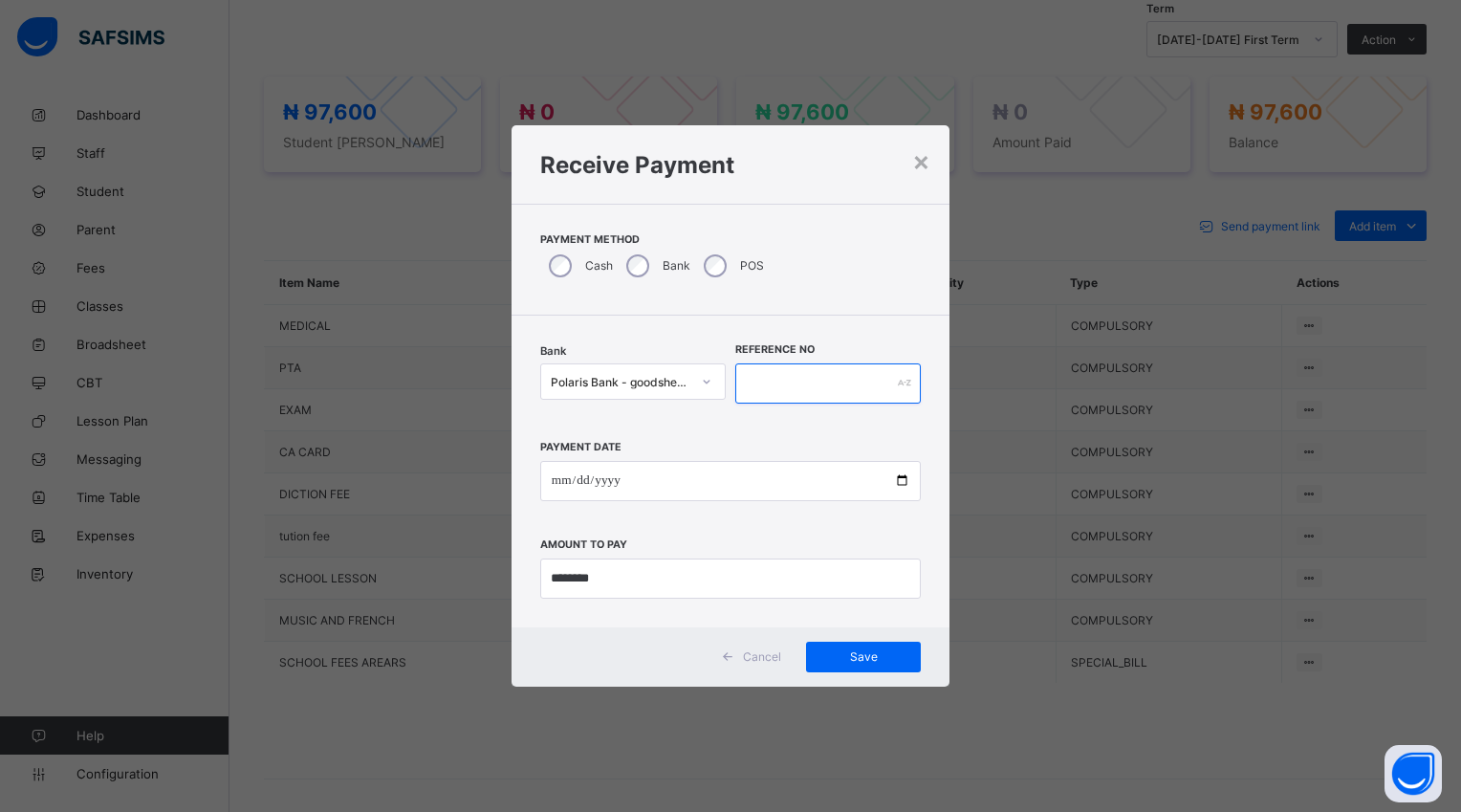
click at [765, 392] on input "text" at bounding box center [828, 383] width 185 height 40
type input "******"
click at [858, 655] on span "Save" at bounding box center [863, 656] width 86 height 14
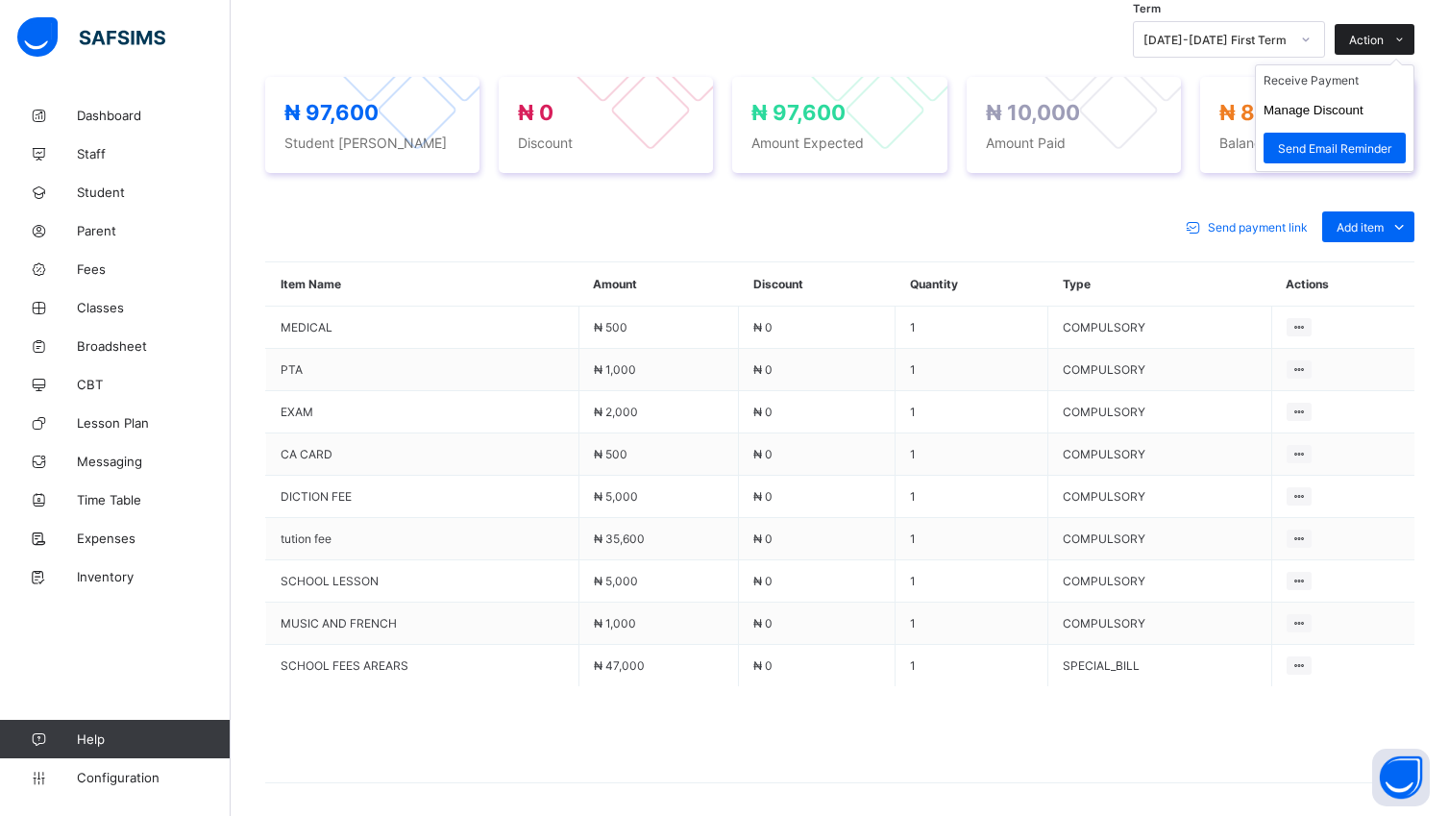
click at [1378, 33] on span "Action" at bounding box center [1366, 40] width 35 height 14
click at [1339, 115] on button "Manage Discount" at bounding box center [1313, 110] width 100 height 14
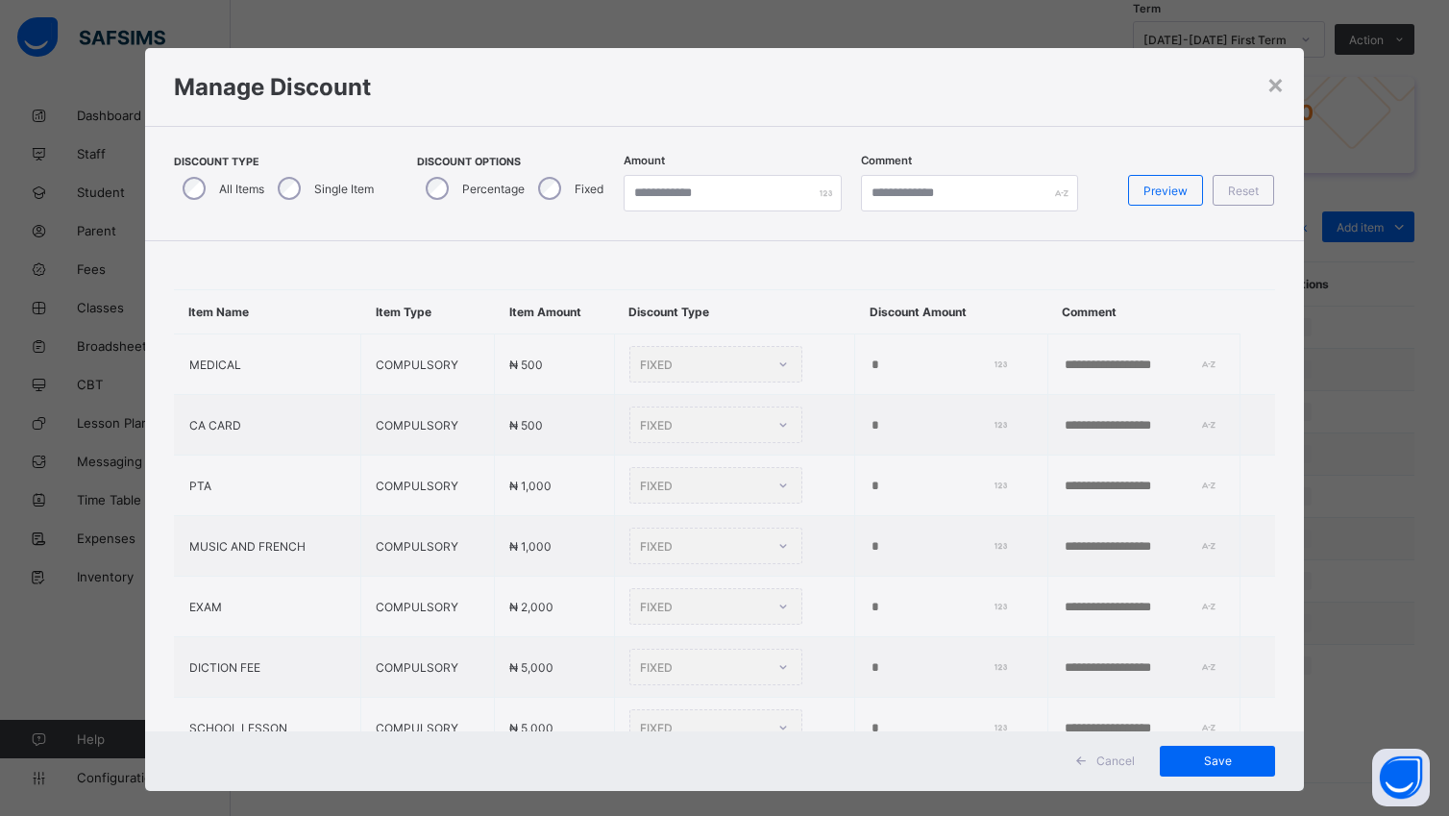
type input "*"
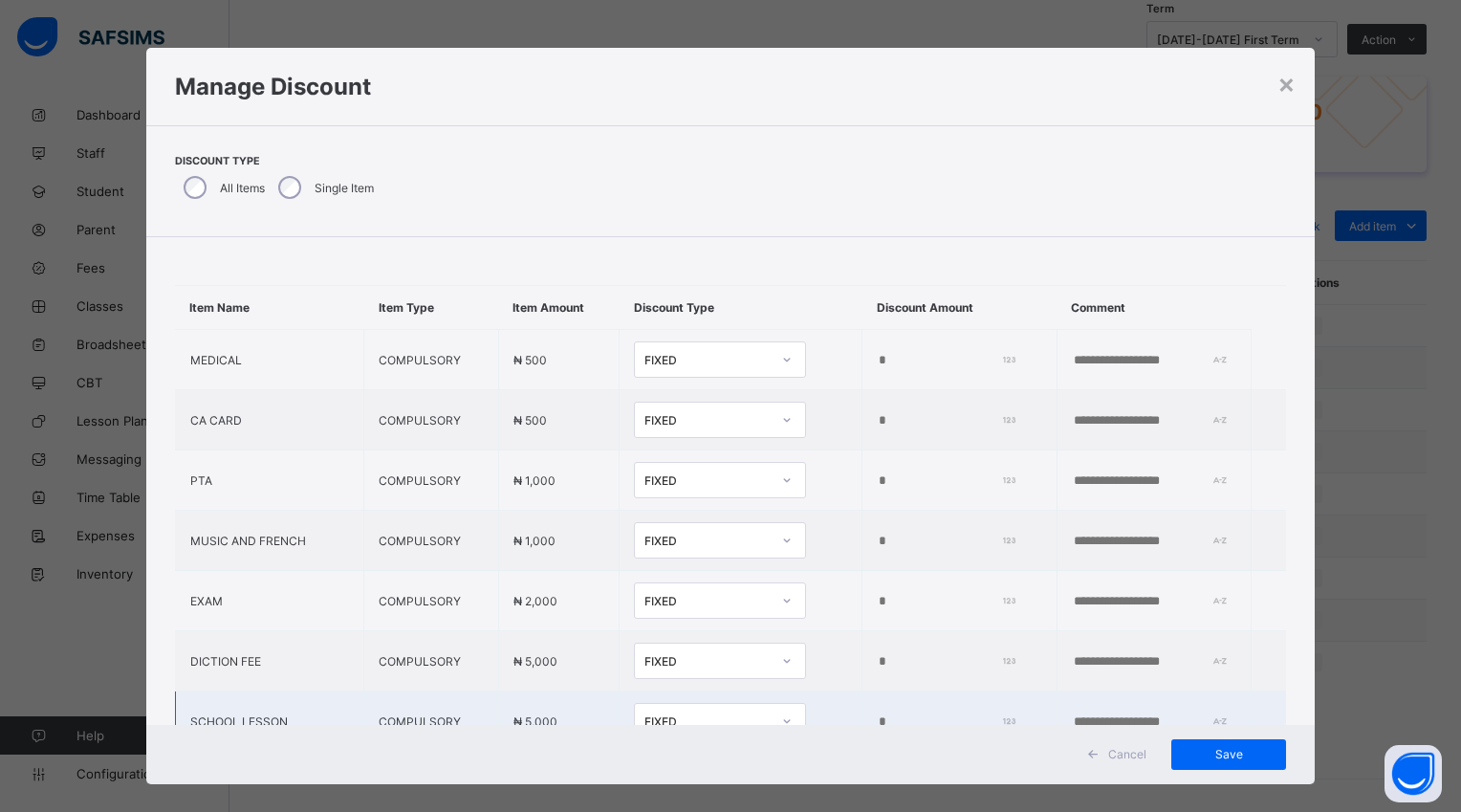
click at [863, 702] on td "*" at bounding box center [959, 721] width 194 height 61
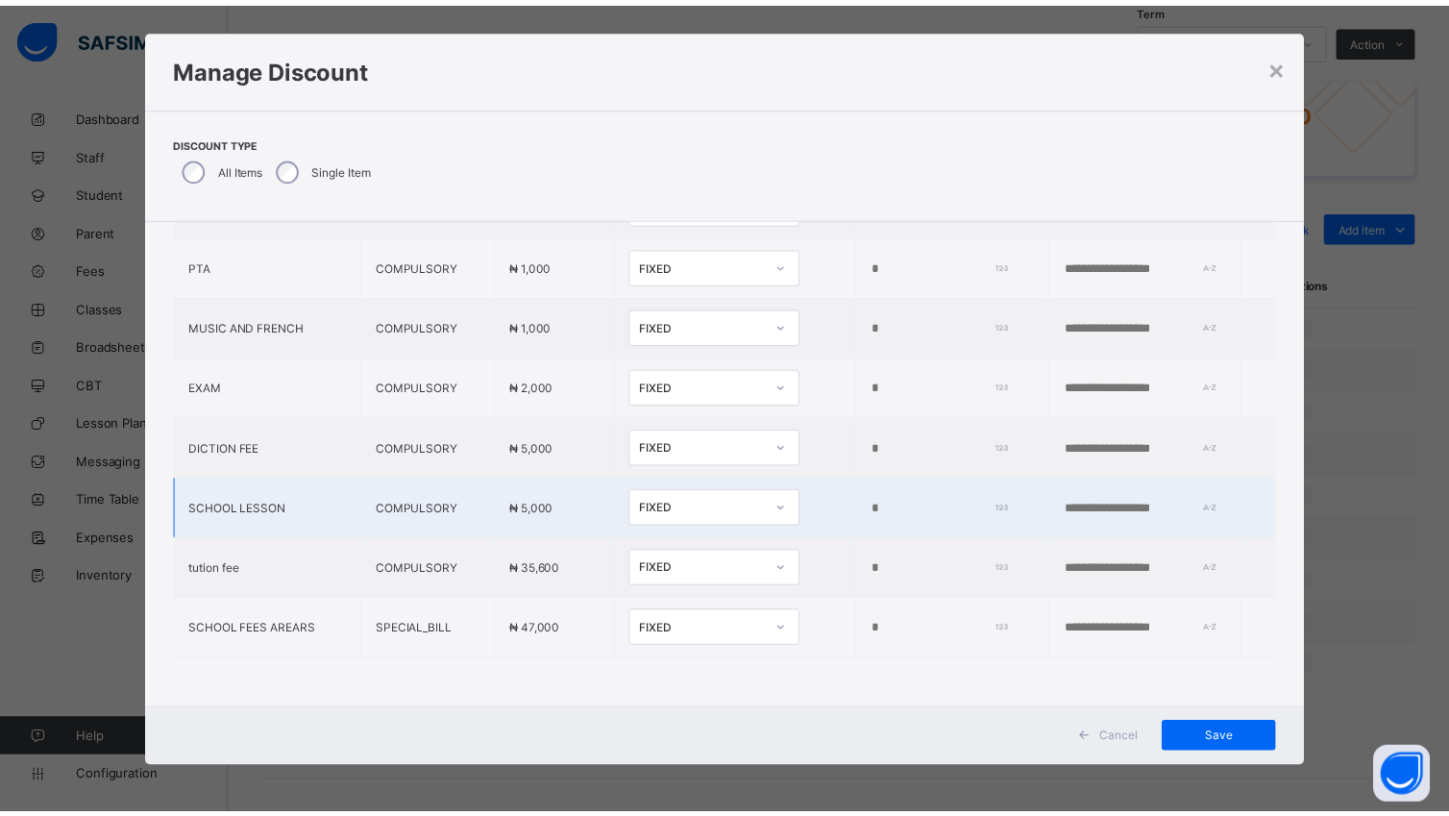
scroll to position [211, 0]
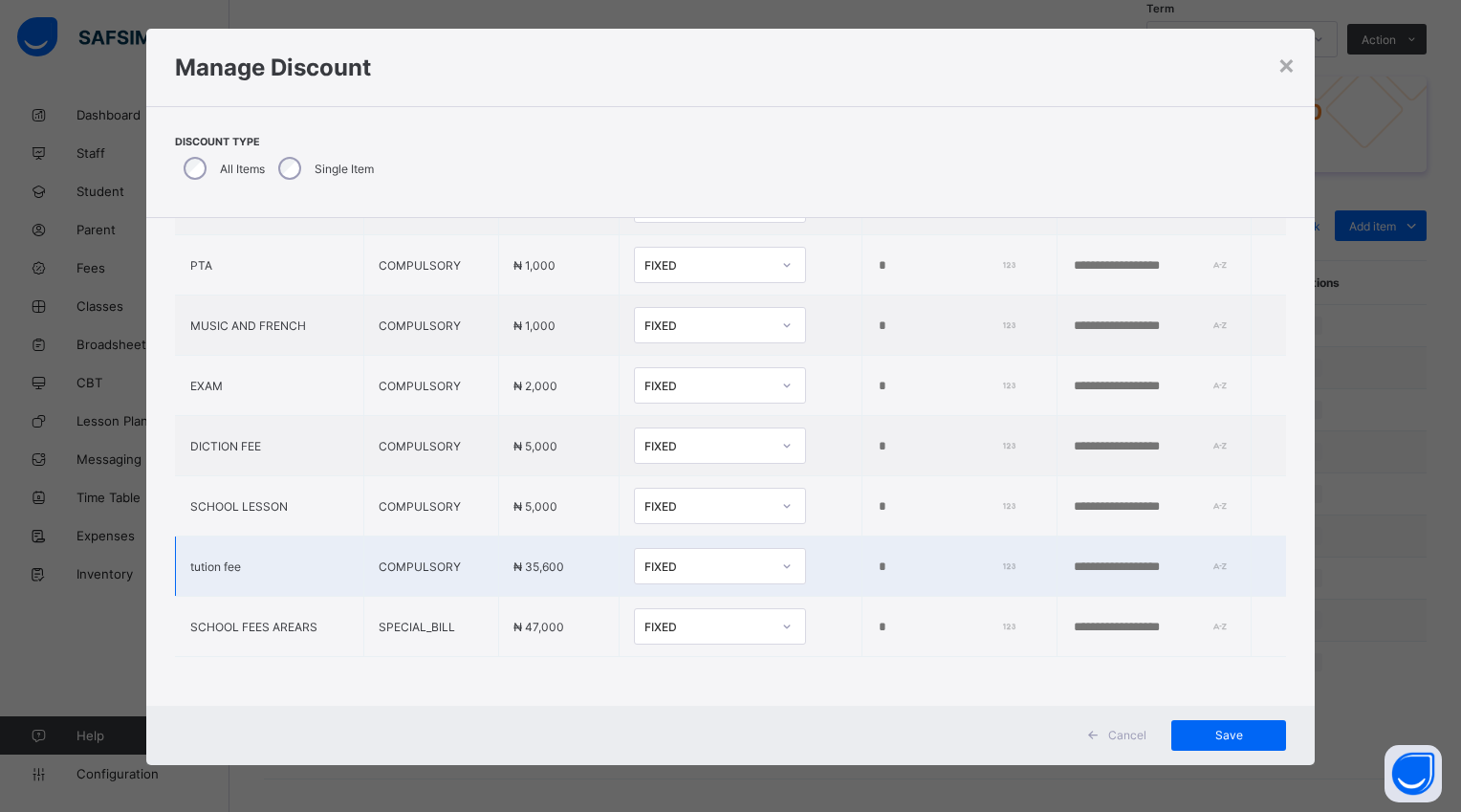
click at [877, 559] on input "*" at bounding box center [943, 566] width 134 height 15
type input "*****"
click at [1218, 731] on span "Save" at bounding box center [1228, 734] width 86 height 14
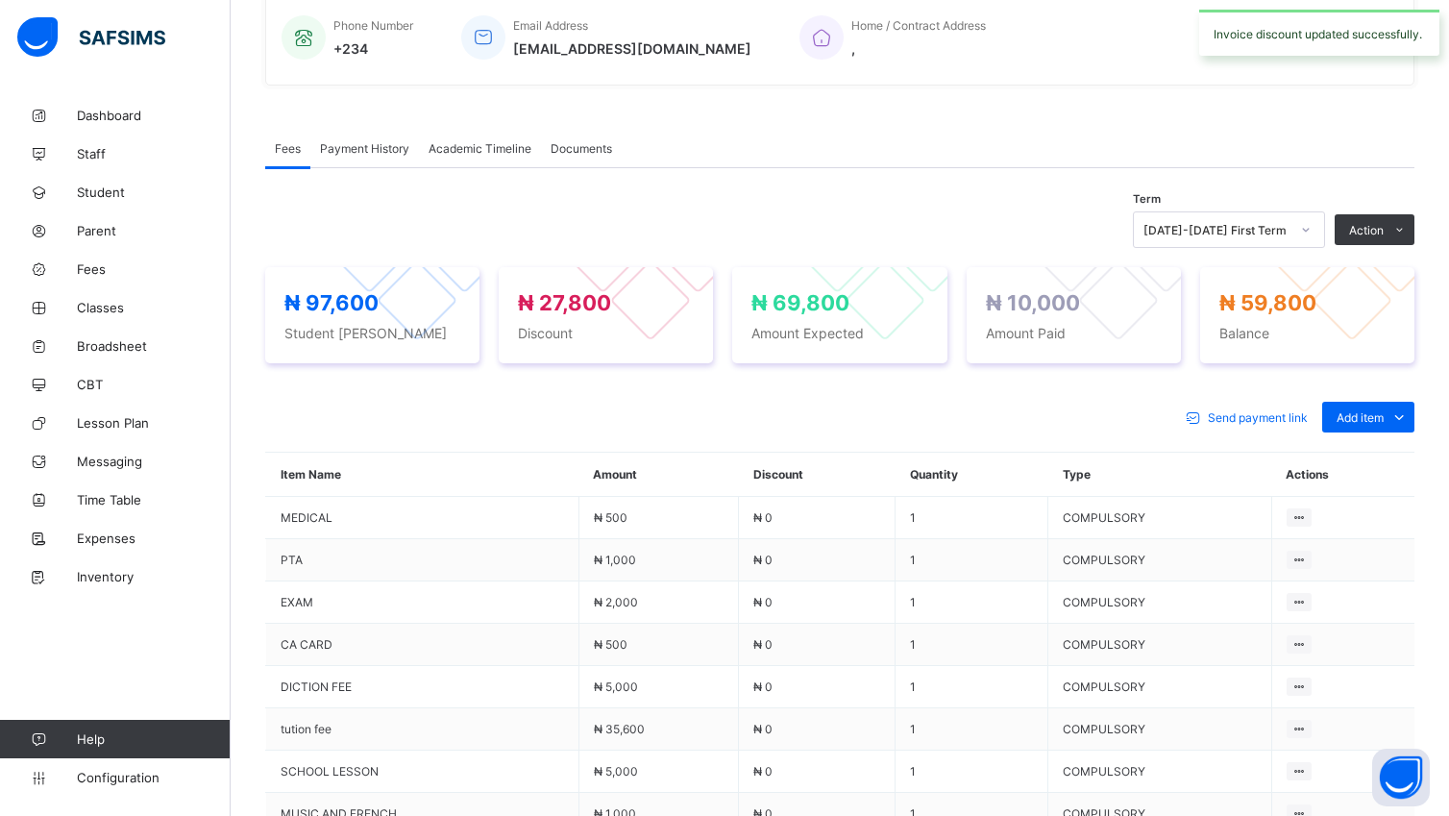
scroll to position [671, 0]
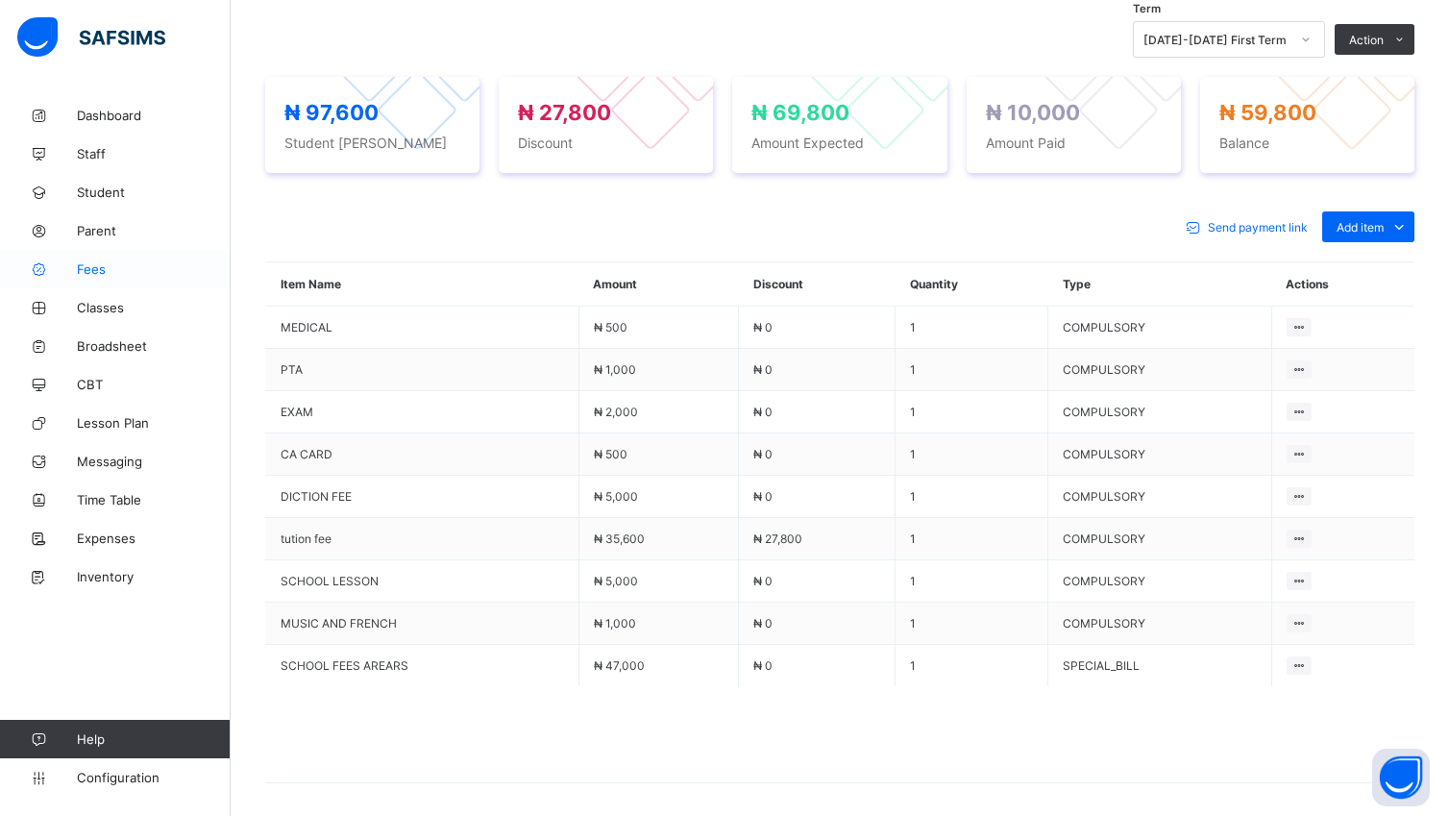
click at [116, 270] on span "Fees" at bounding box center [154, 268] width 154 height 15
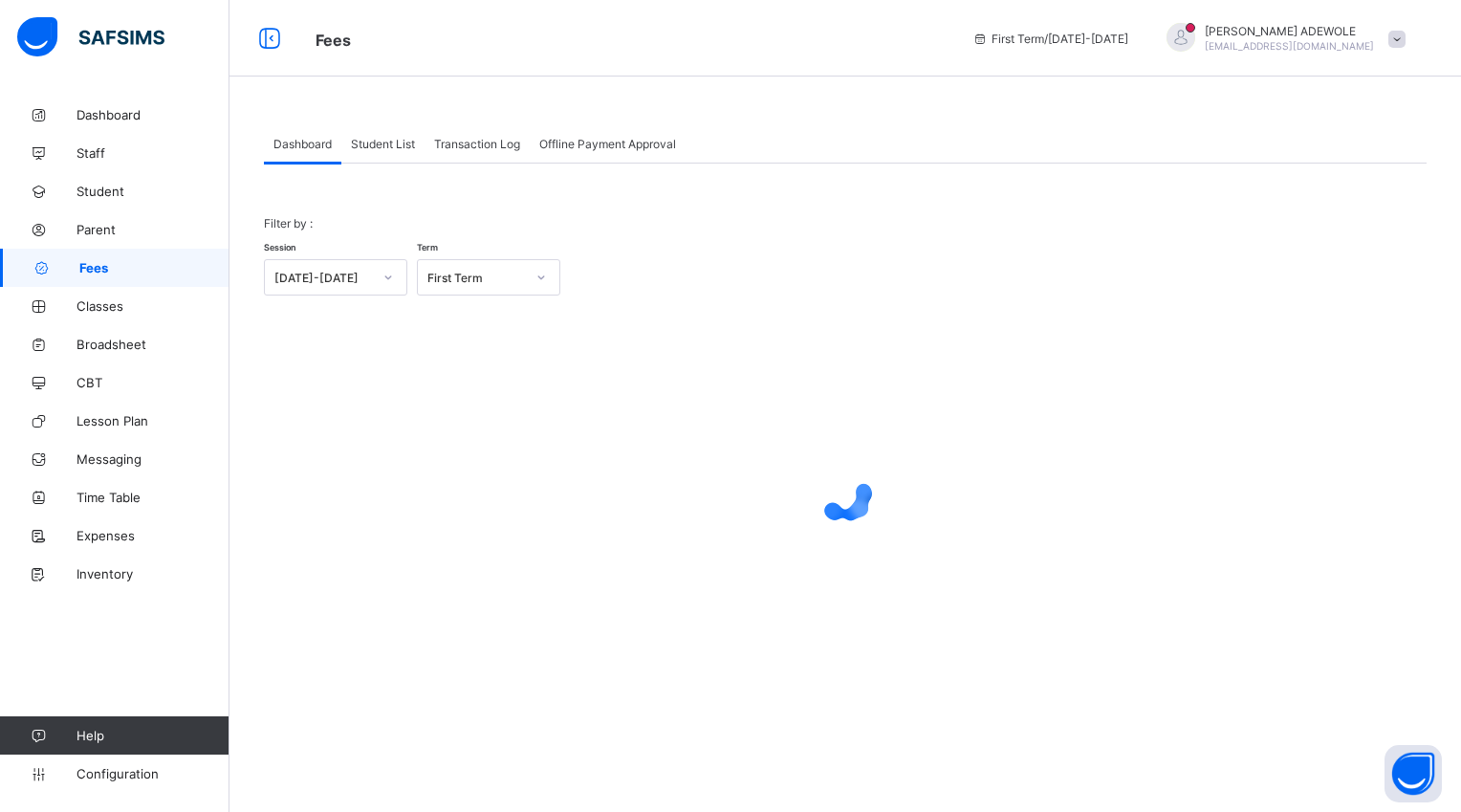
click at [375, 147] on span "Student List" at bounding box center [383, 143] width 64 height 14
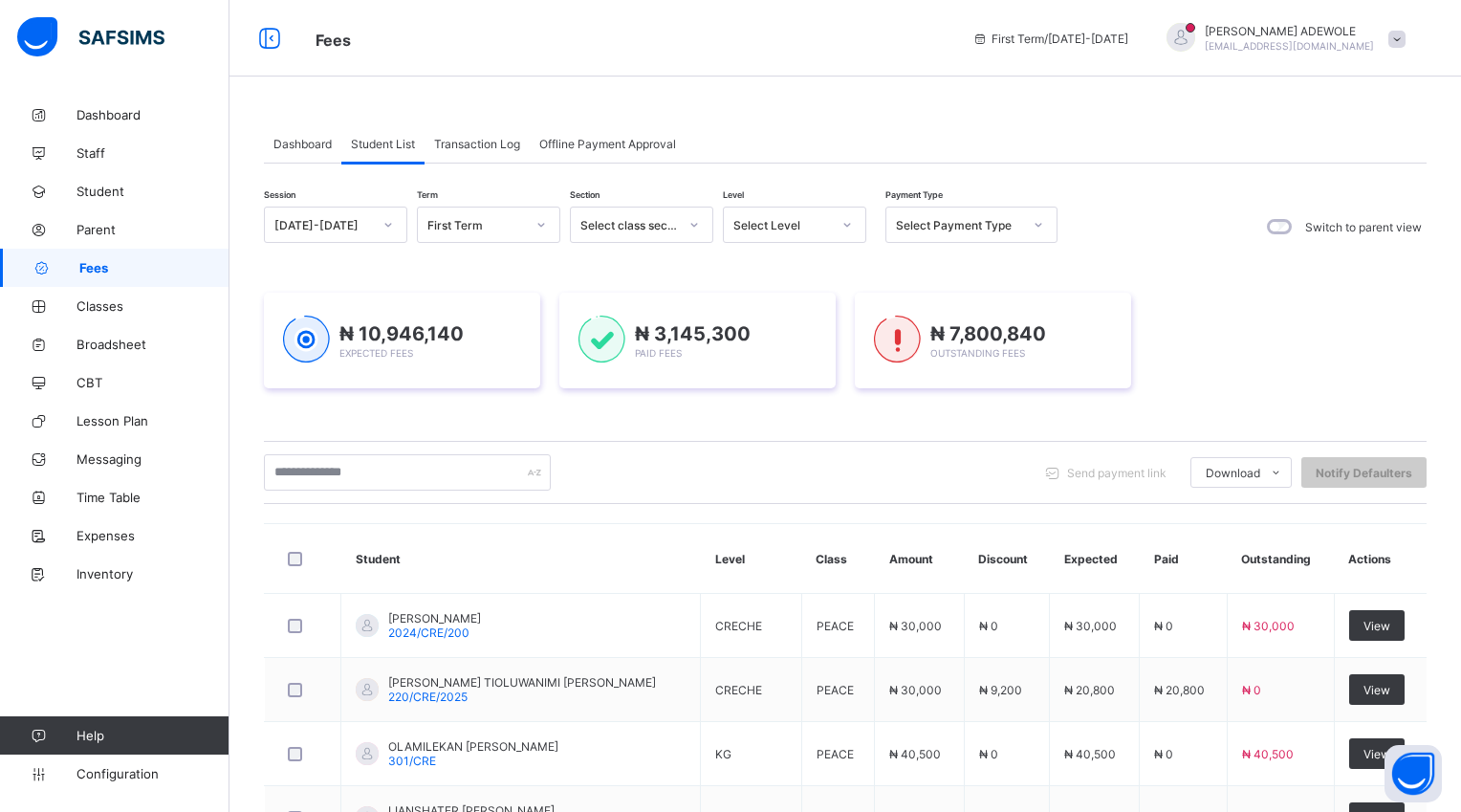
click at [851, 219] on icon at bounding box center [848, 224] width 12 height 19
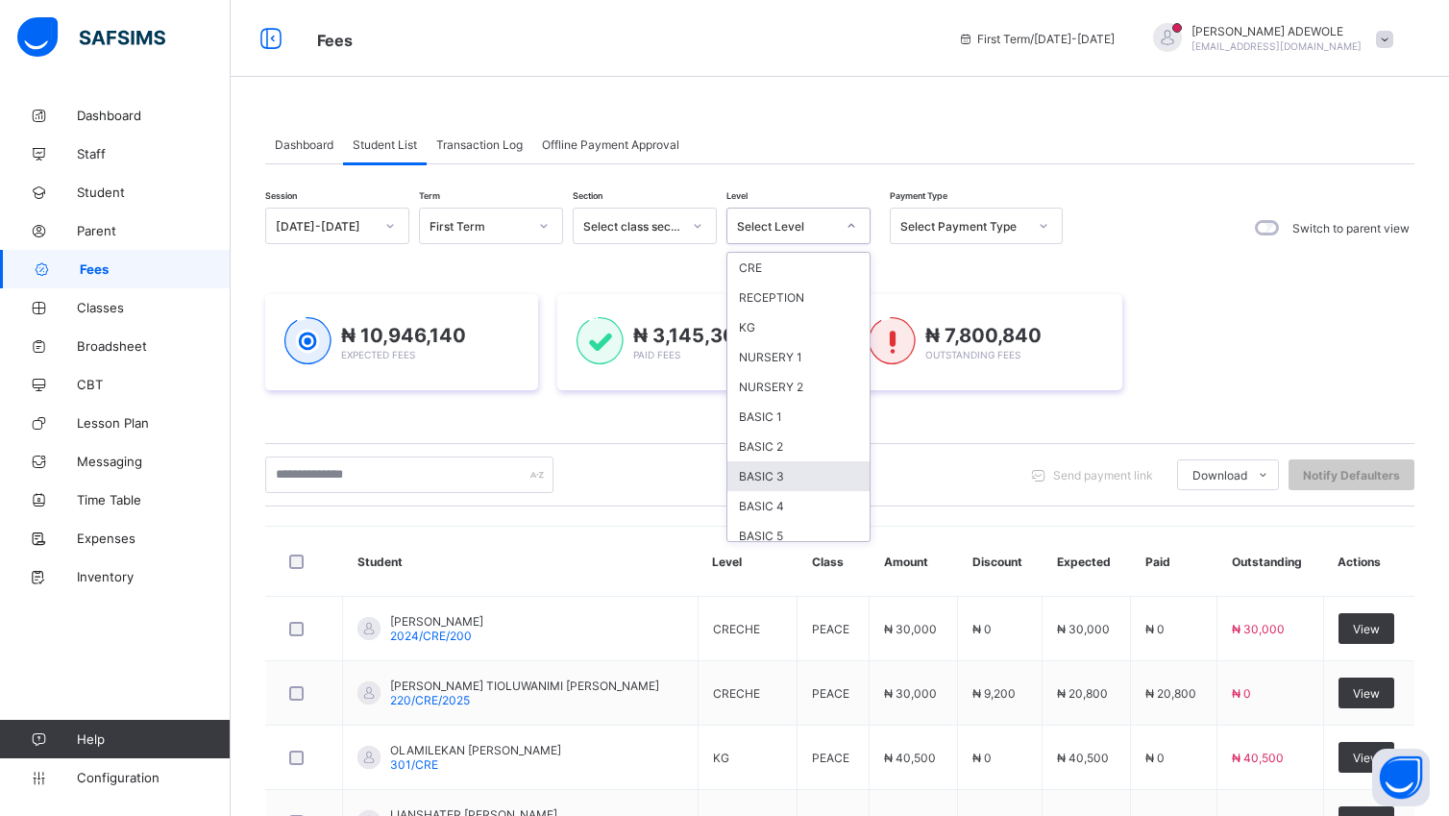
click at [785, 470] on div "BASIC 3" at bounding box center [798, 476] width 142 height 30
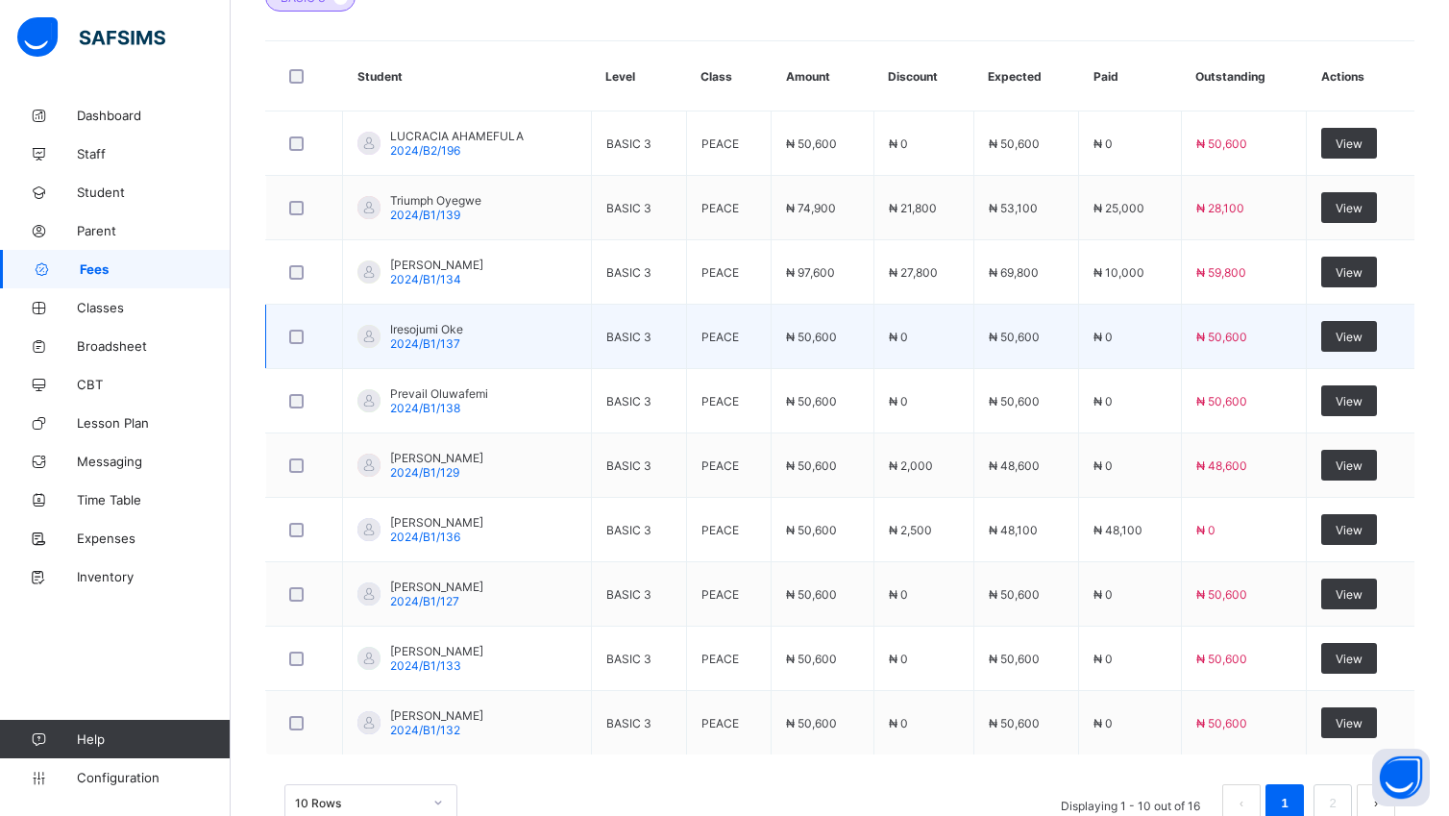
scroll to position [671, 0]
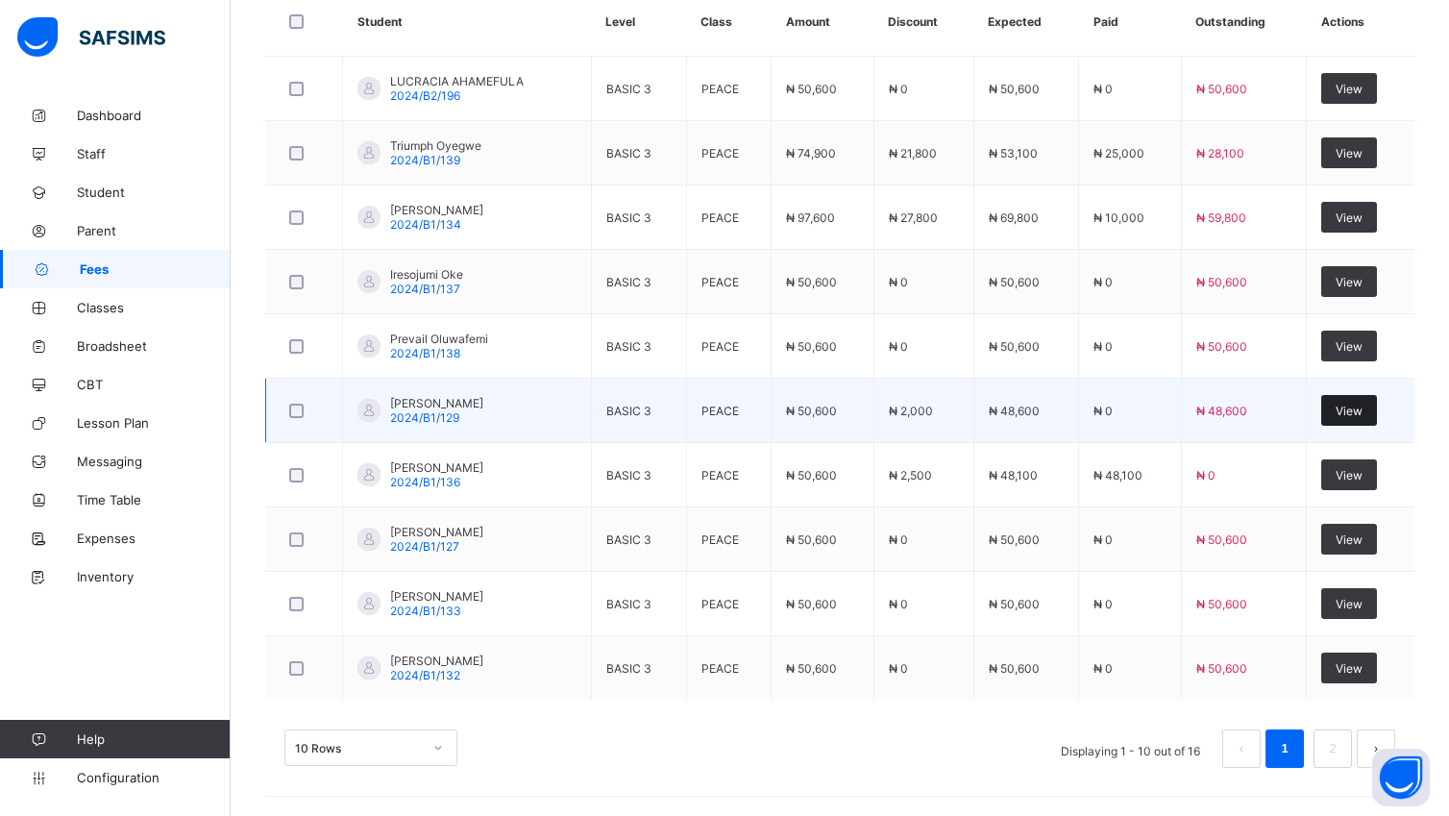
click at [1361, 404] on span "View" at bounding box center [1349, 411] width 27 height 14
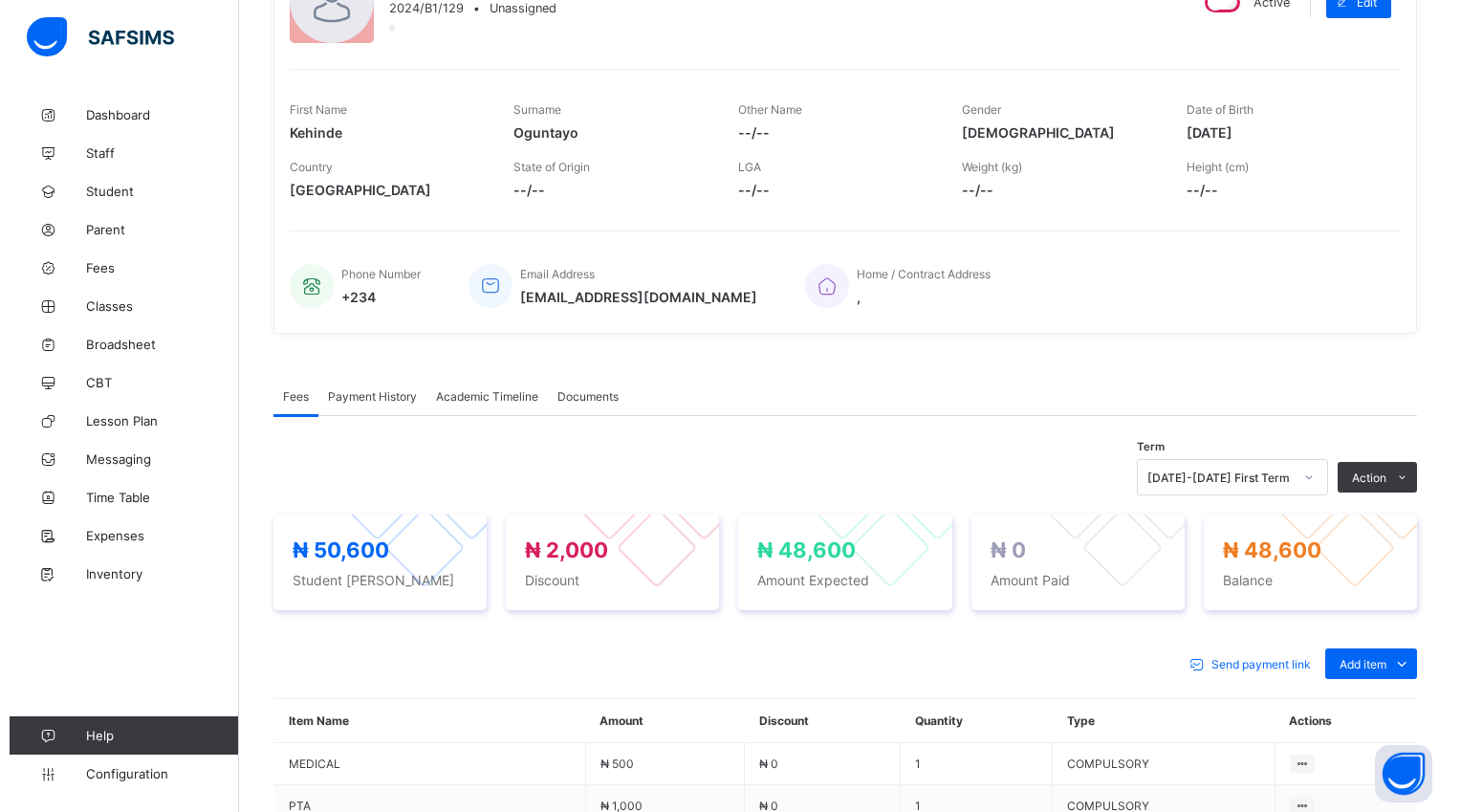
scroll to position [668, 0]
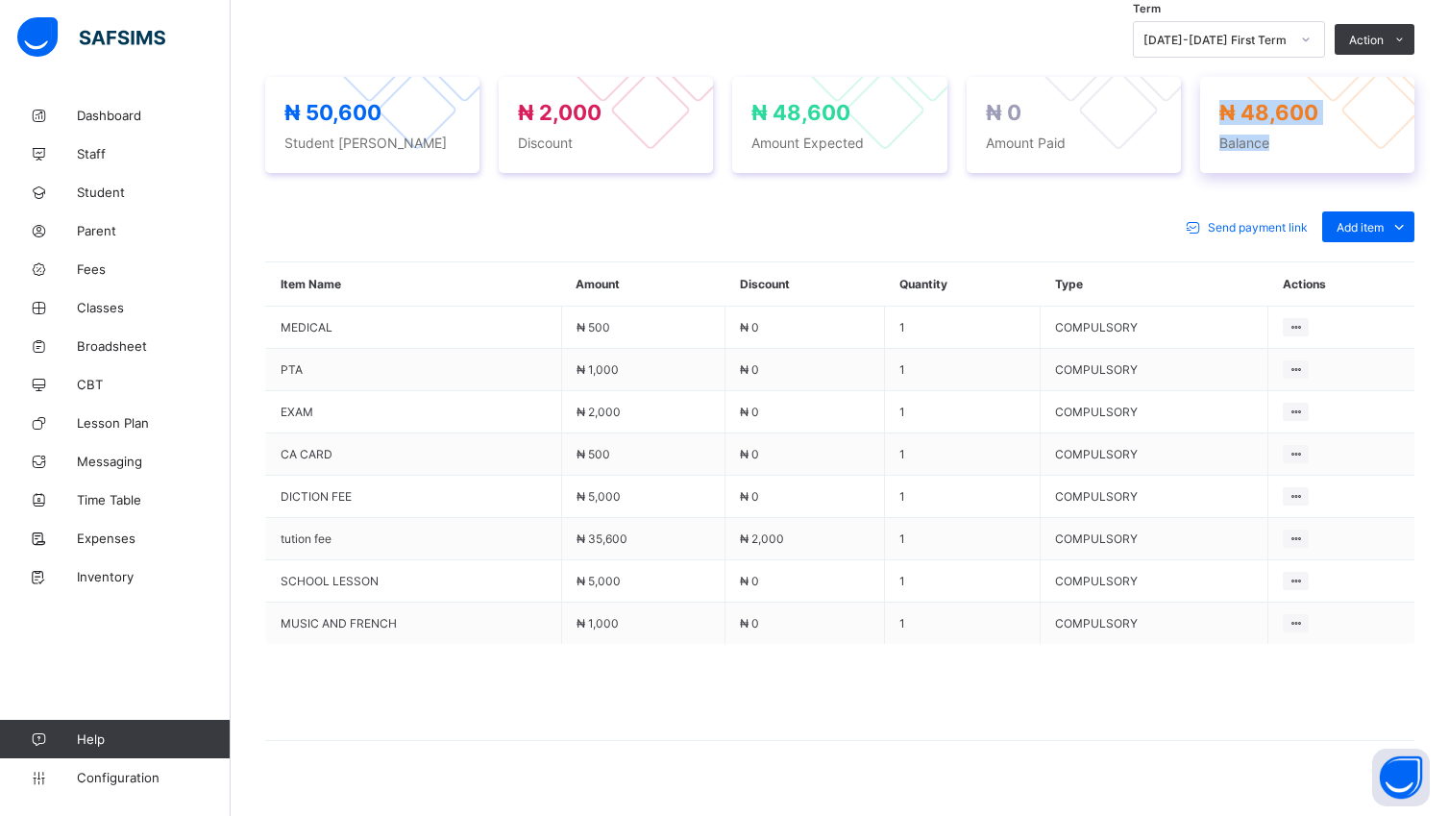
drag, startPoint x: 1365, startPoint y: 135, endPoint x: 1224, endPoint y: 109, distance: 143.6
click at [1224, 109] on div "₦ 48,600 Balance" at bounding box center [1307, 125] width 214 height 96
click at [1363, 110] on button "Manage Discount" at bounding box center [1313, 110] width 100 height 14
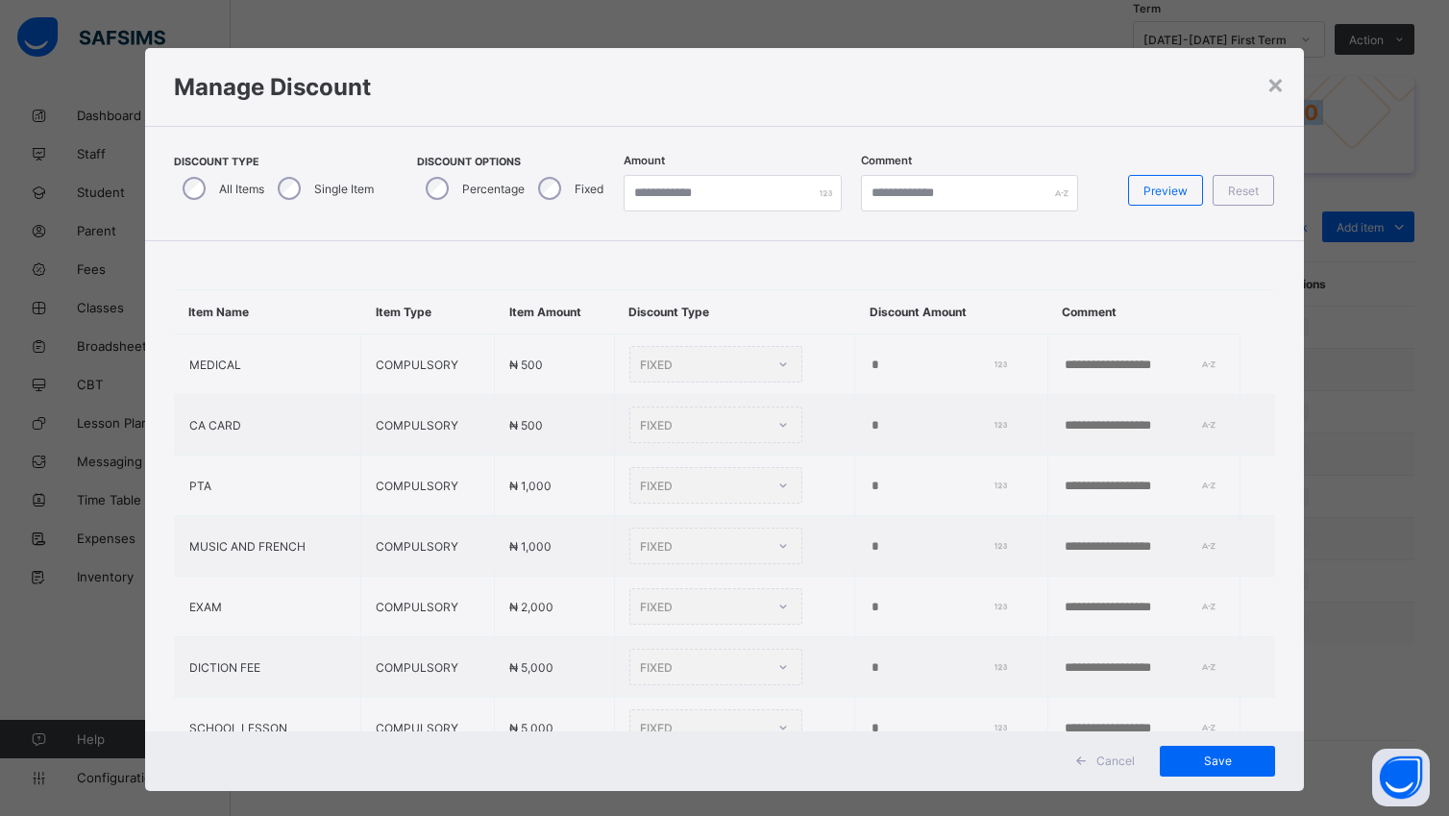
type input "****"
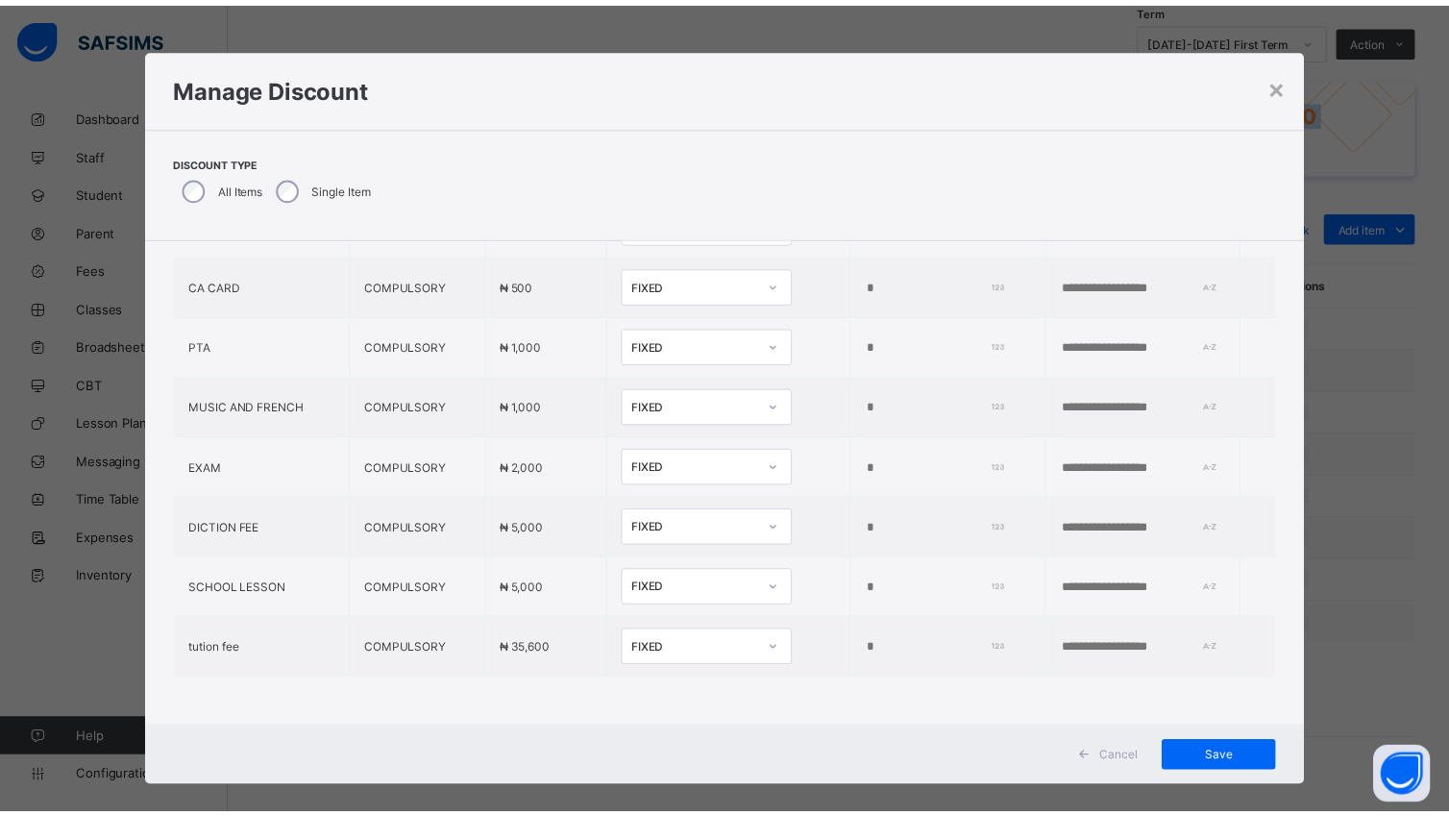
scroll to position [19, 0]
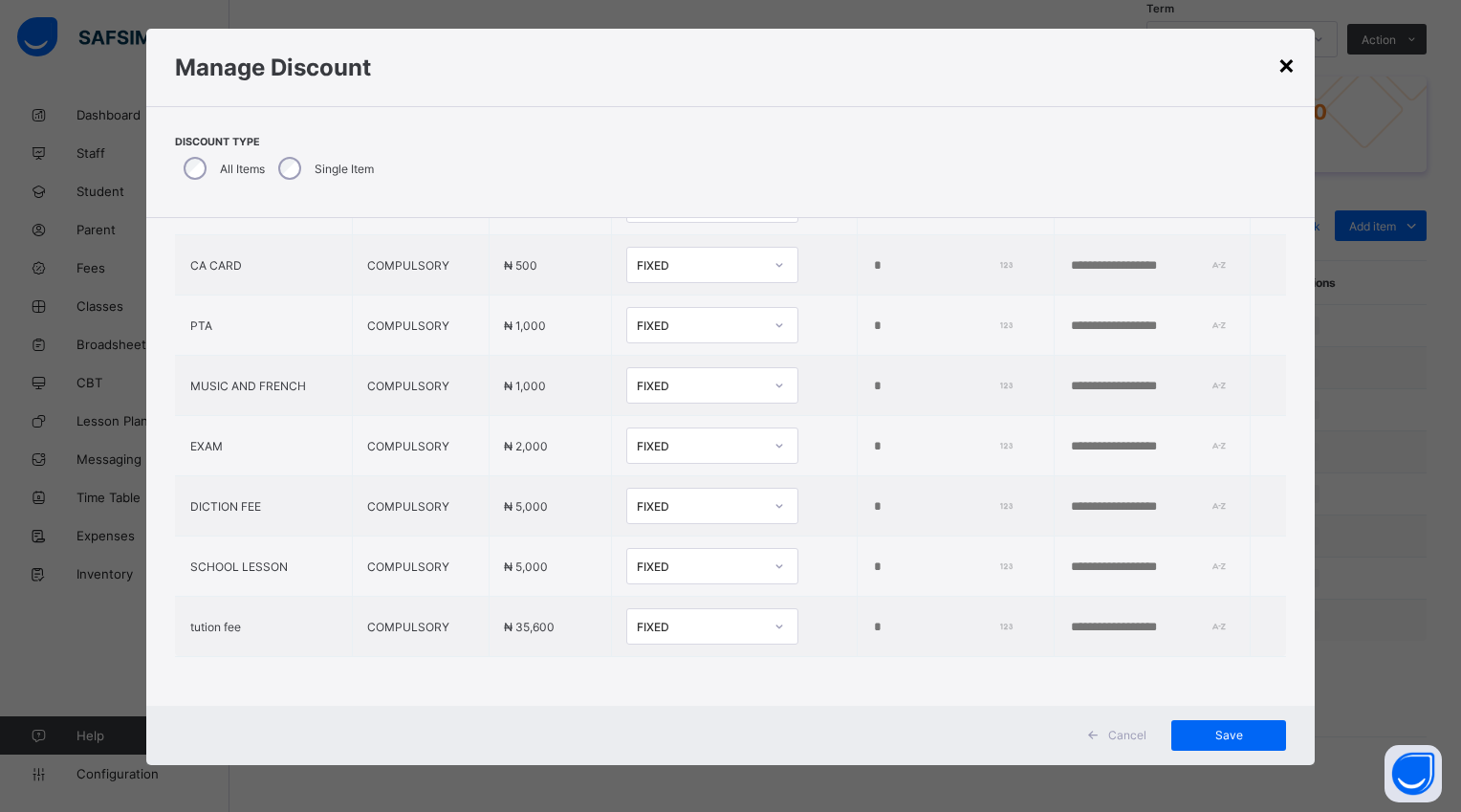
click at [1290, 67] on div "×" at bounding box center [1287, 64] width 18 height 33
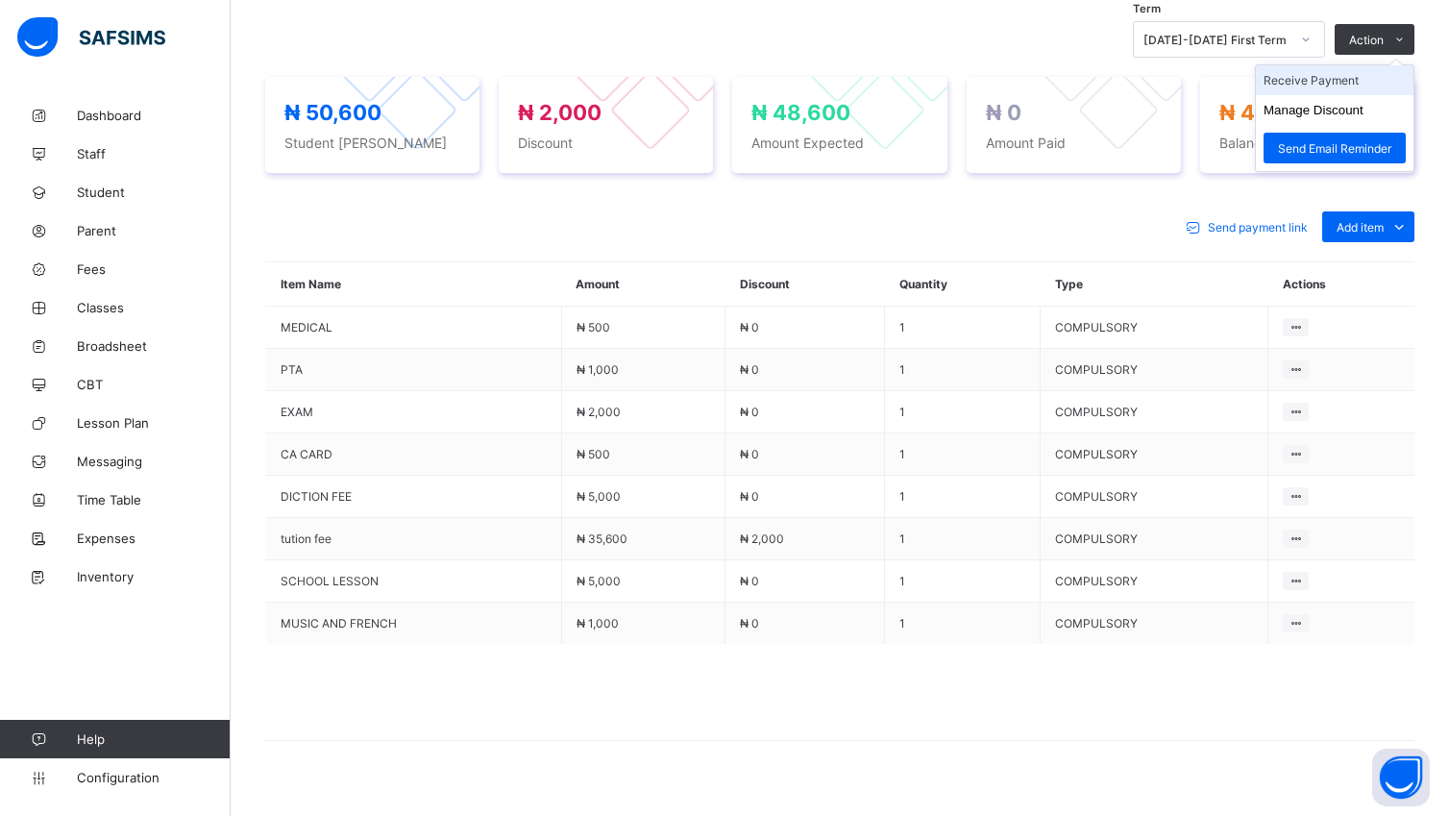
click at [1365, 78] on li "Receive Payment" at bounding box center [1335, 80] width 158 height 30
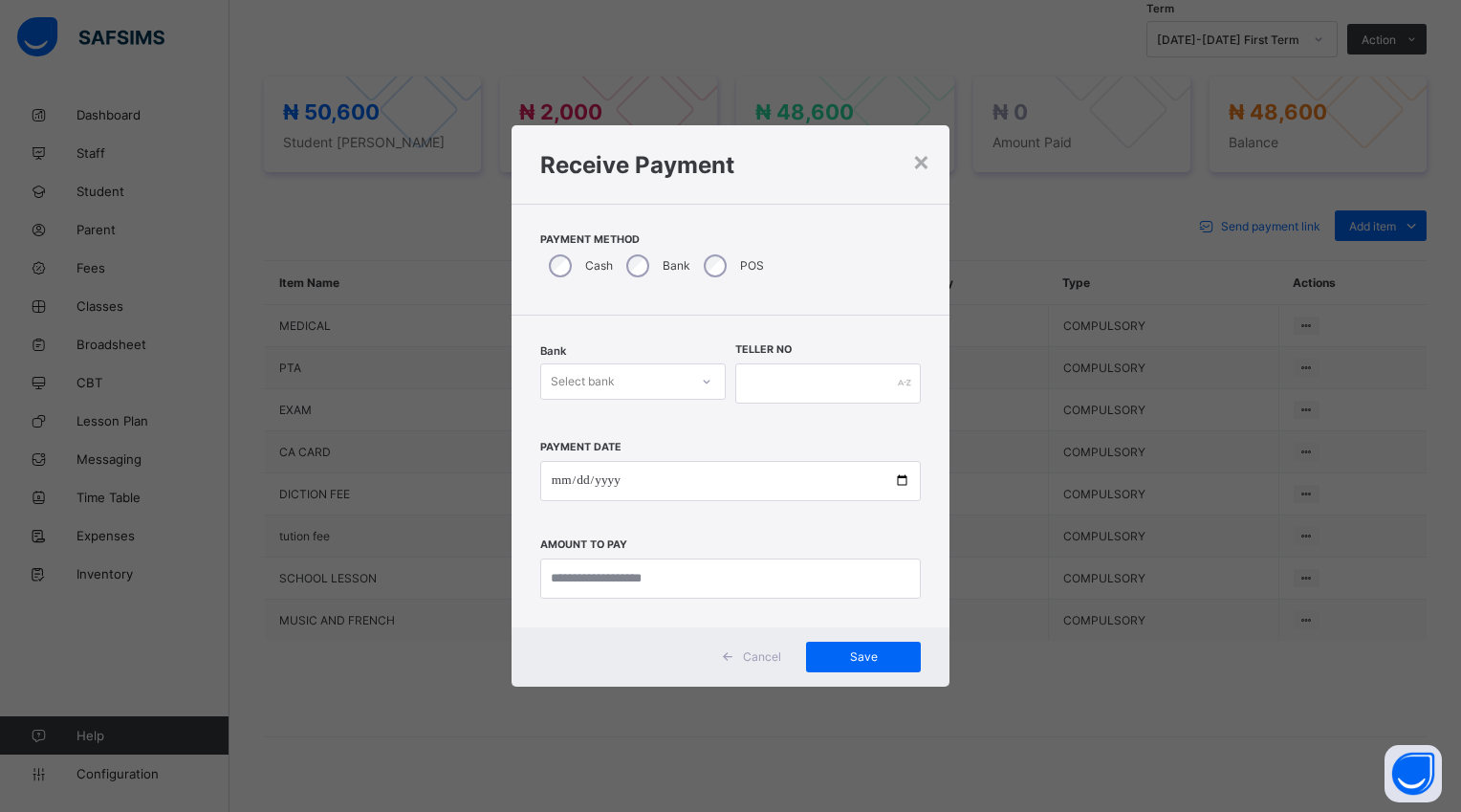
click at [730, 276] on div "POS" at bounding box center [732, 266] width 74 height 40
click at [705, 380] on icon at bounding box center [707, 381] width 7 height 4
click at [713, 436] on div "Polaris Bank - goodshepherd schools" at bounding box center [633, 430] width 183 height 44
click at [901, 475] on input "date" at bounding box center [730, 481] width 380 height 40
type input "**********"
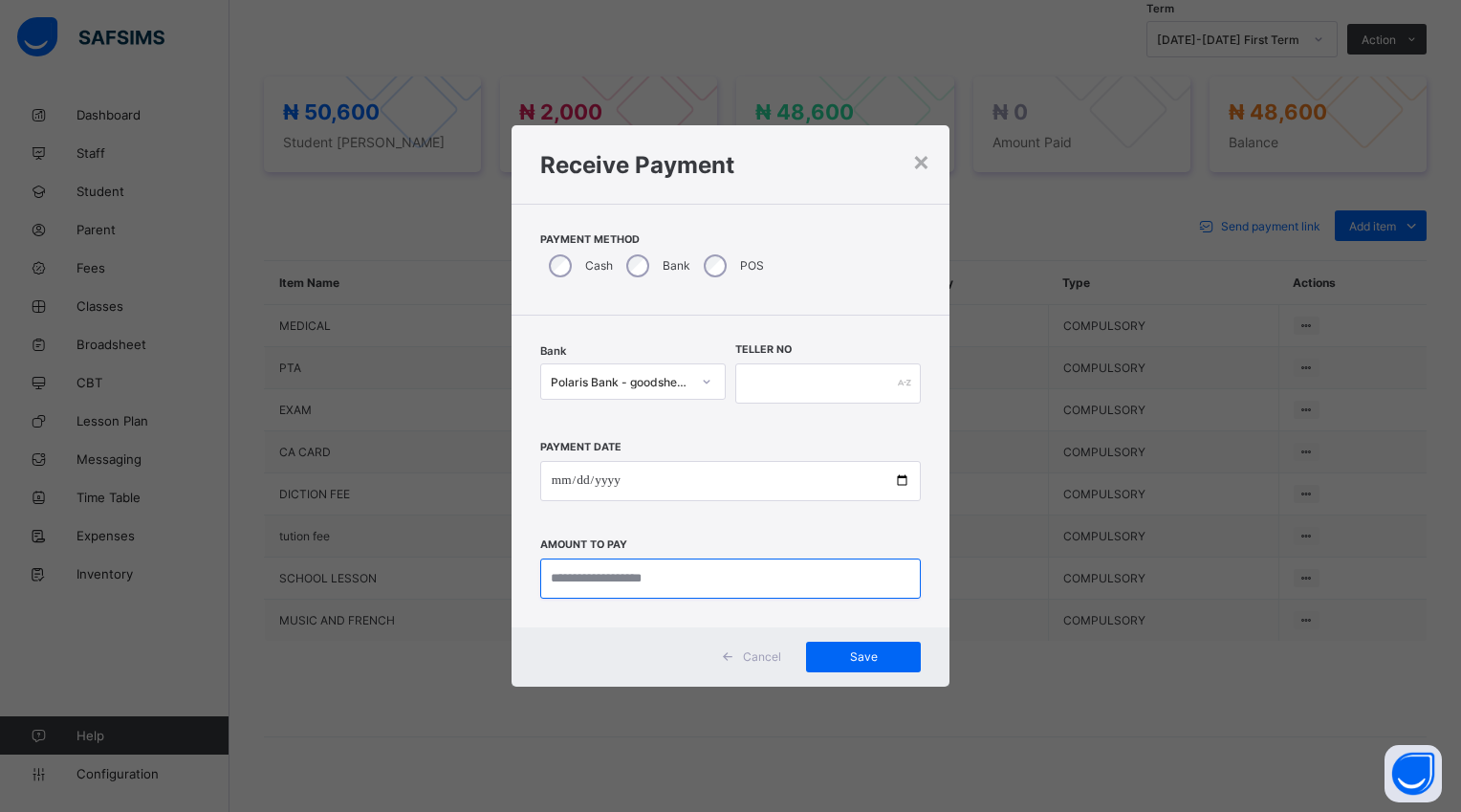
click at [713, 579] on input "currency" at bounding box center [730, 578] width 380 height 40
type input "********"
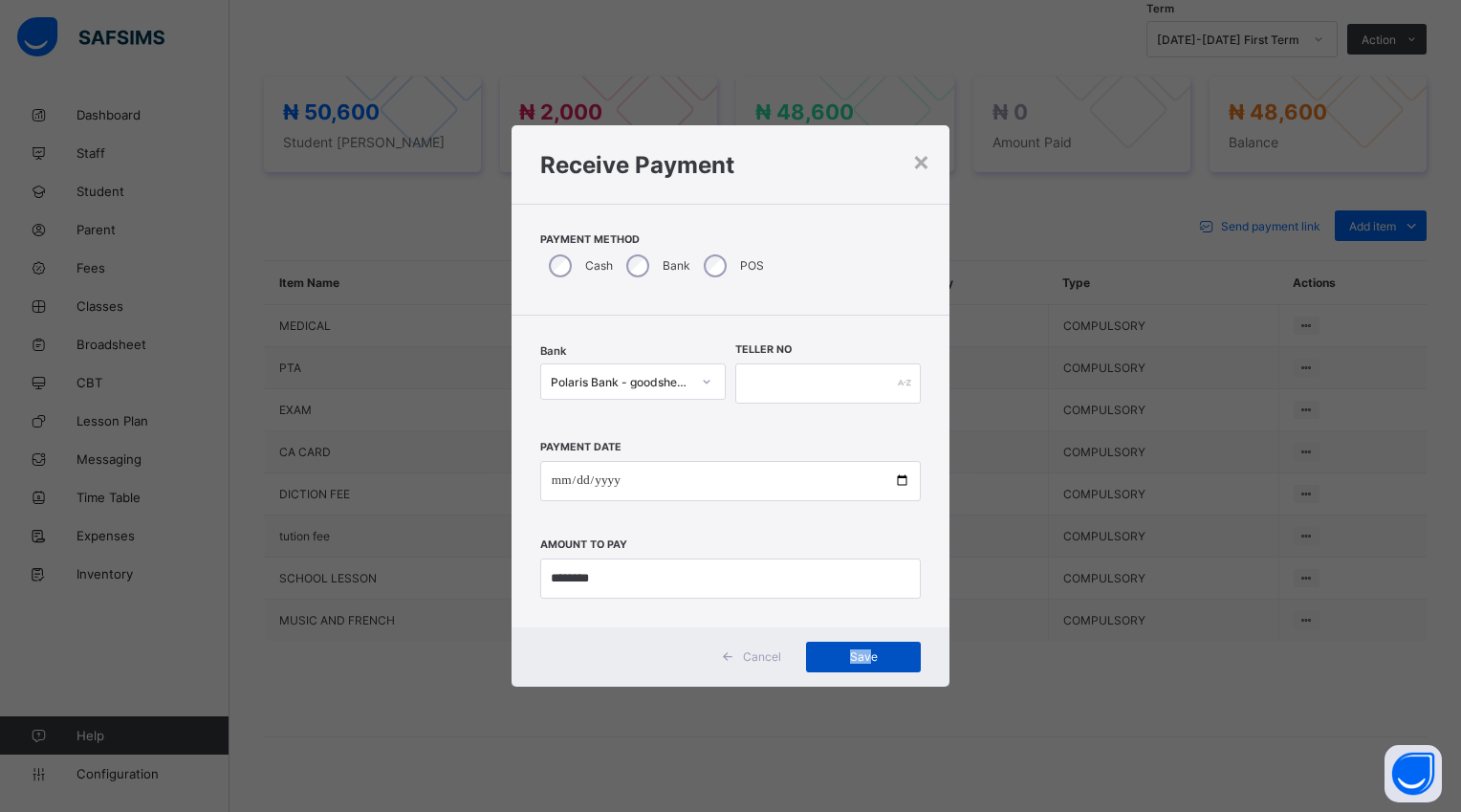
drag, startPoint x: 885, startPoint y: 641, endPoint x: 873, endPoint y: 660, distance: 22.5
click at [873, 660] on div "Save" at bounding box center [863, 657] width 114 height 31
click at [777, 379] on input "text" at bounding box center [828, 383] width 185 height 40
click at [851, 650] on span "Save" at bounding box center [863, 656] width 86 height 14
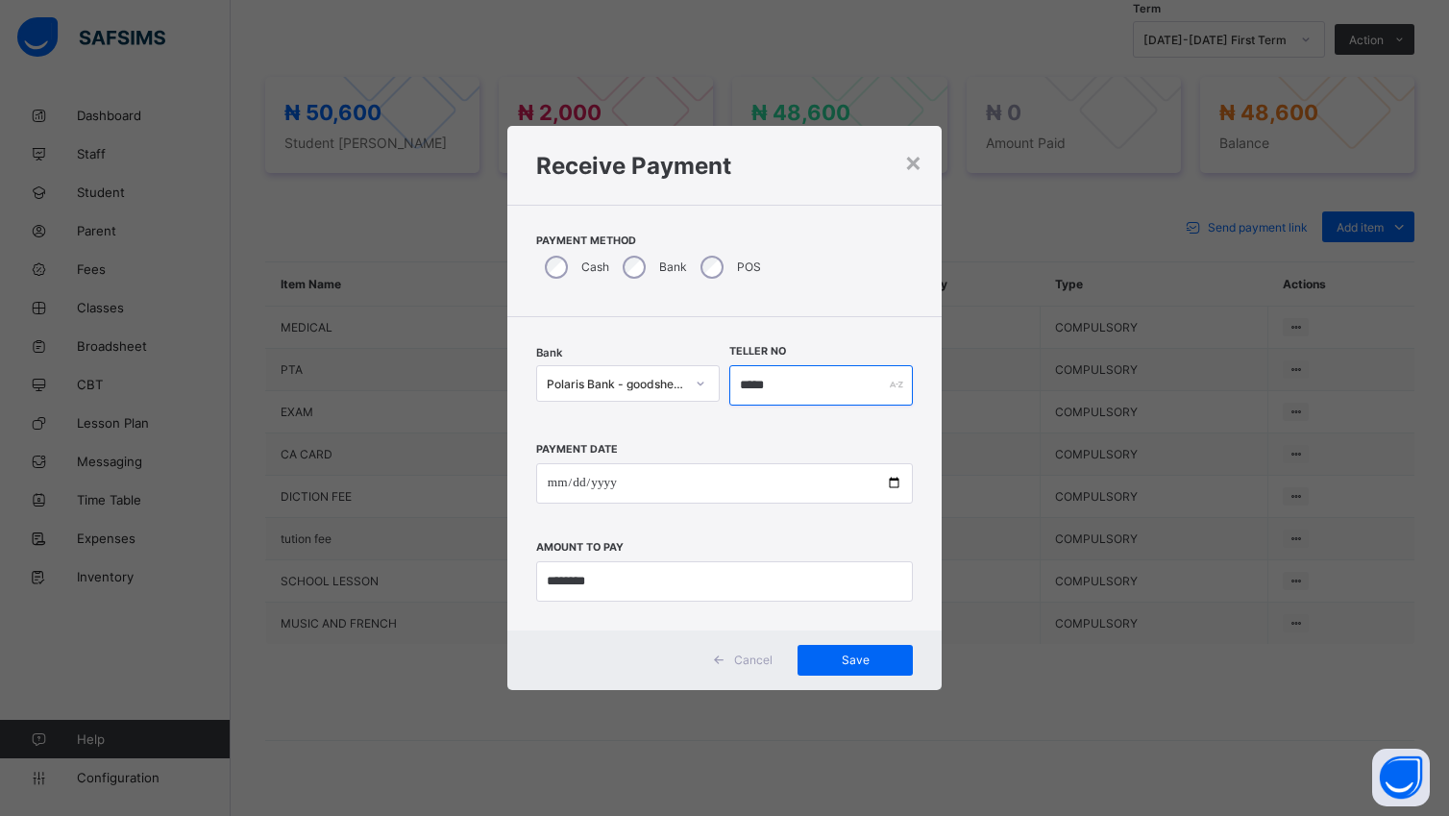
click at [776, 377] on input "*****" at bounding box center [821, 385] width 184 height 40
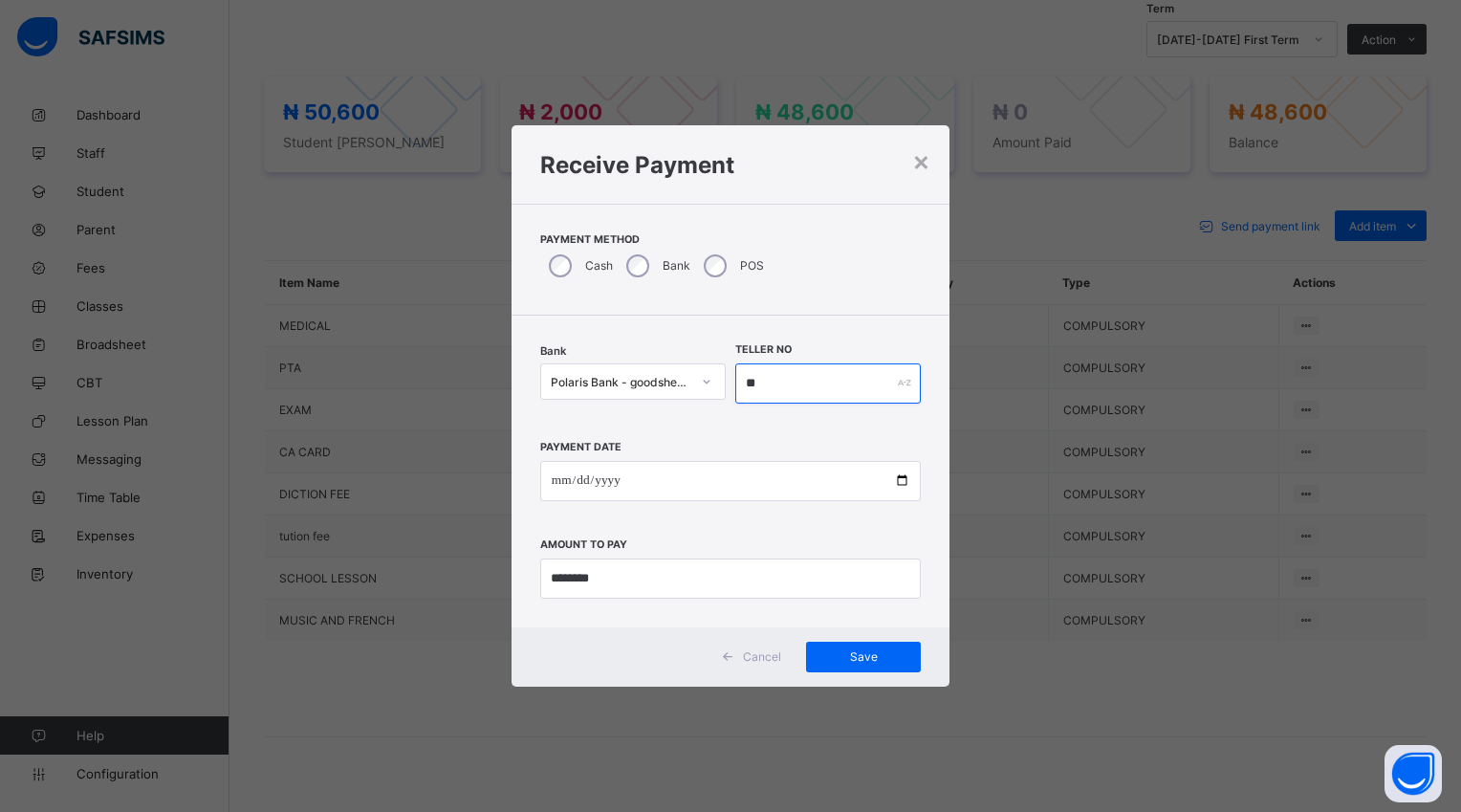
type input "*"
type input "*****"
click at [873, 655] on span "Save" at bounding box center [863, 656] width 86 height 14
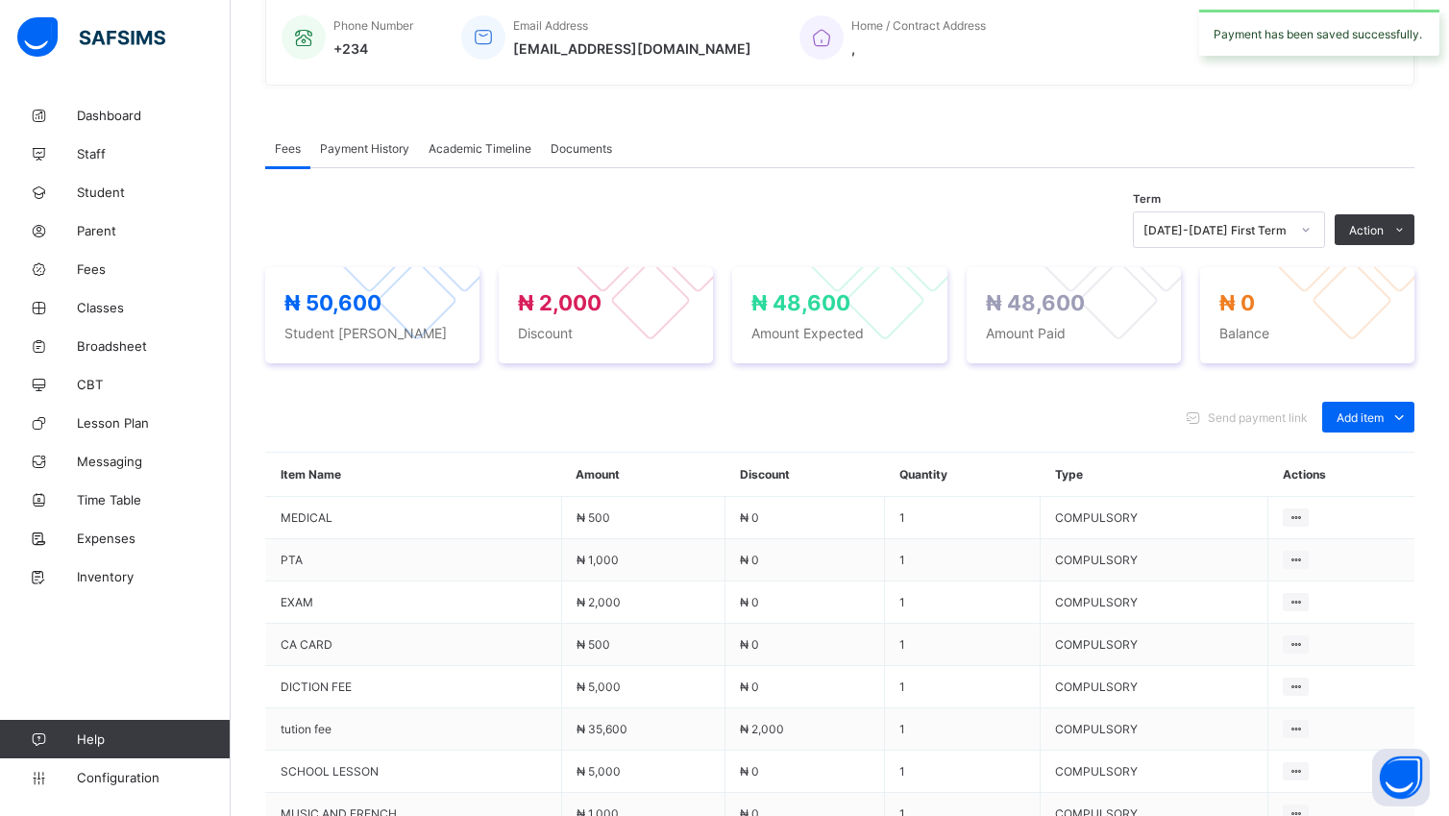
scroll to position [671, 0]
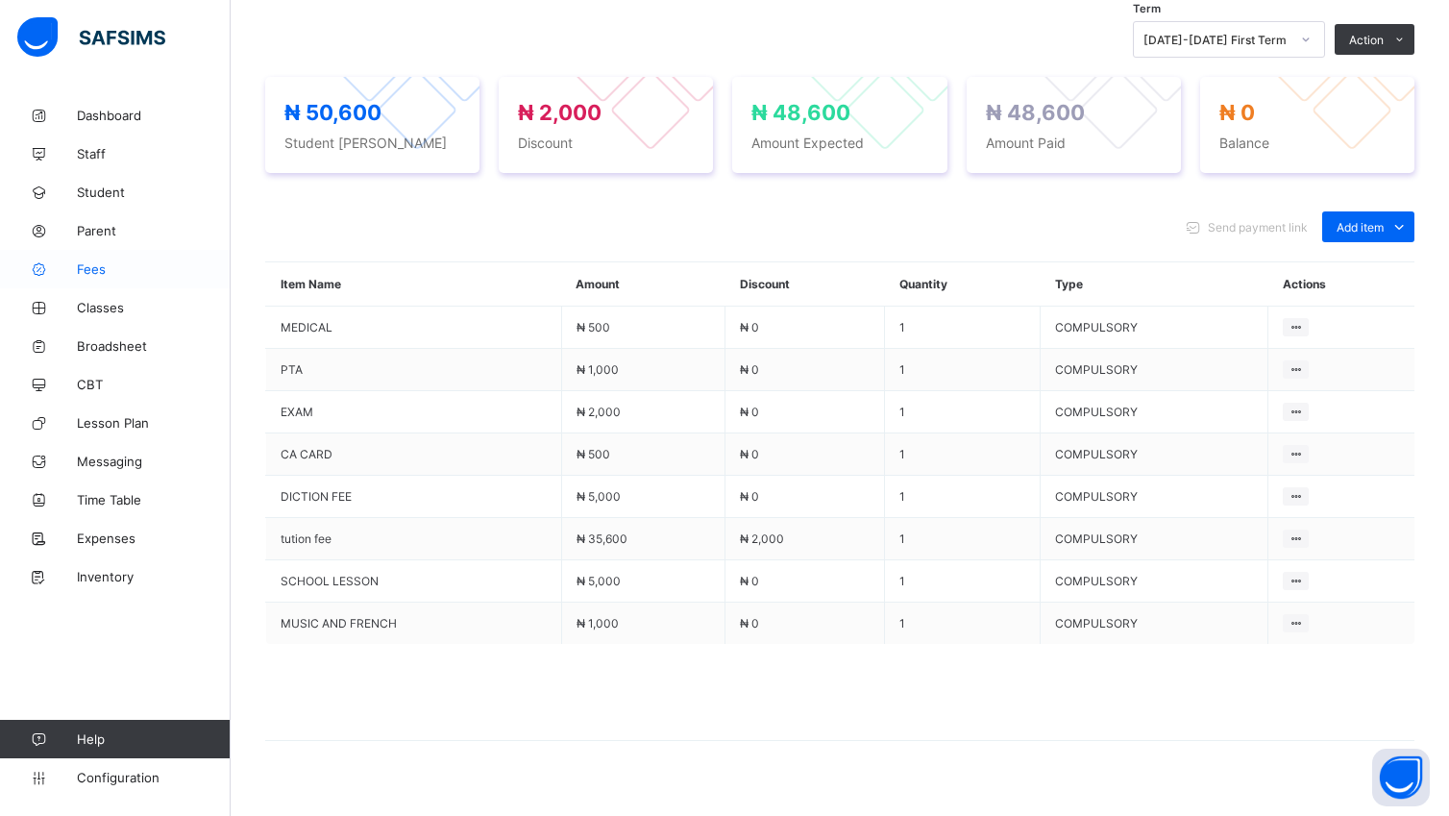
click at [101, 273] on span "Fees" at bounding box center [154, 268] width 154 height 15
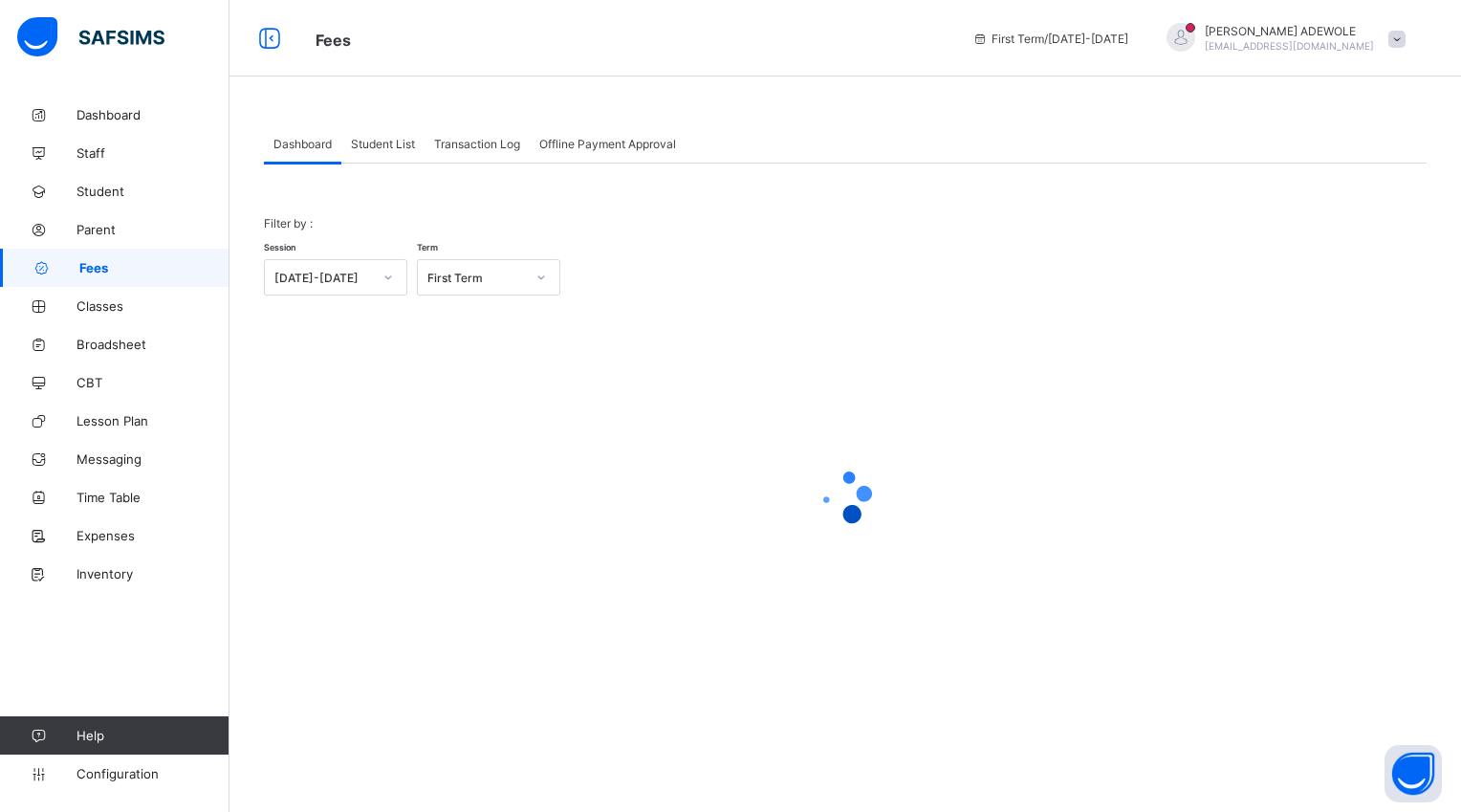
click at [371, 141] on span "Student List" at bounding box center [383, 143] width 64 height 14
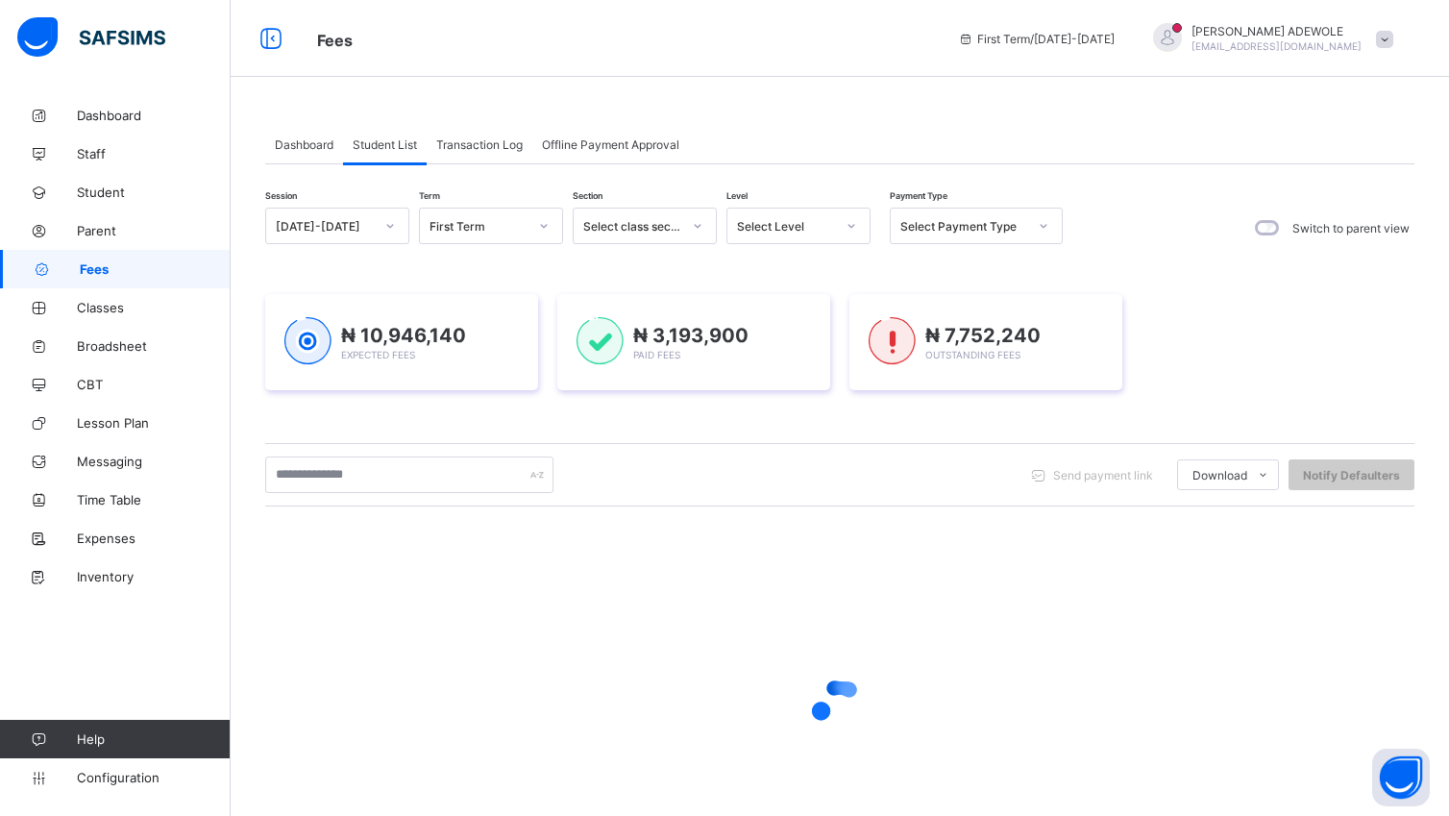
click at [853, 231] on icon at bounding box center [852, 225] width 12 height 19
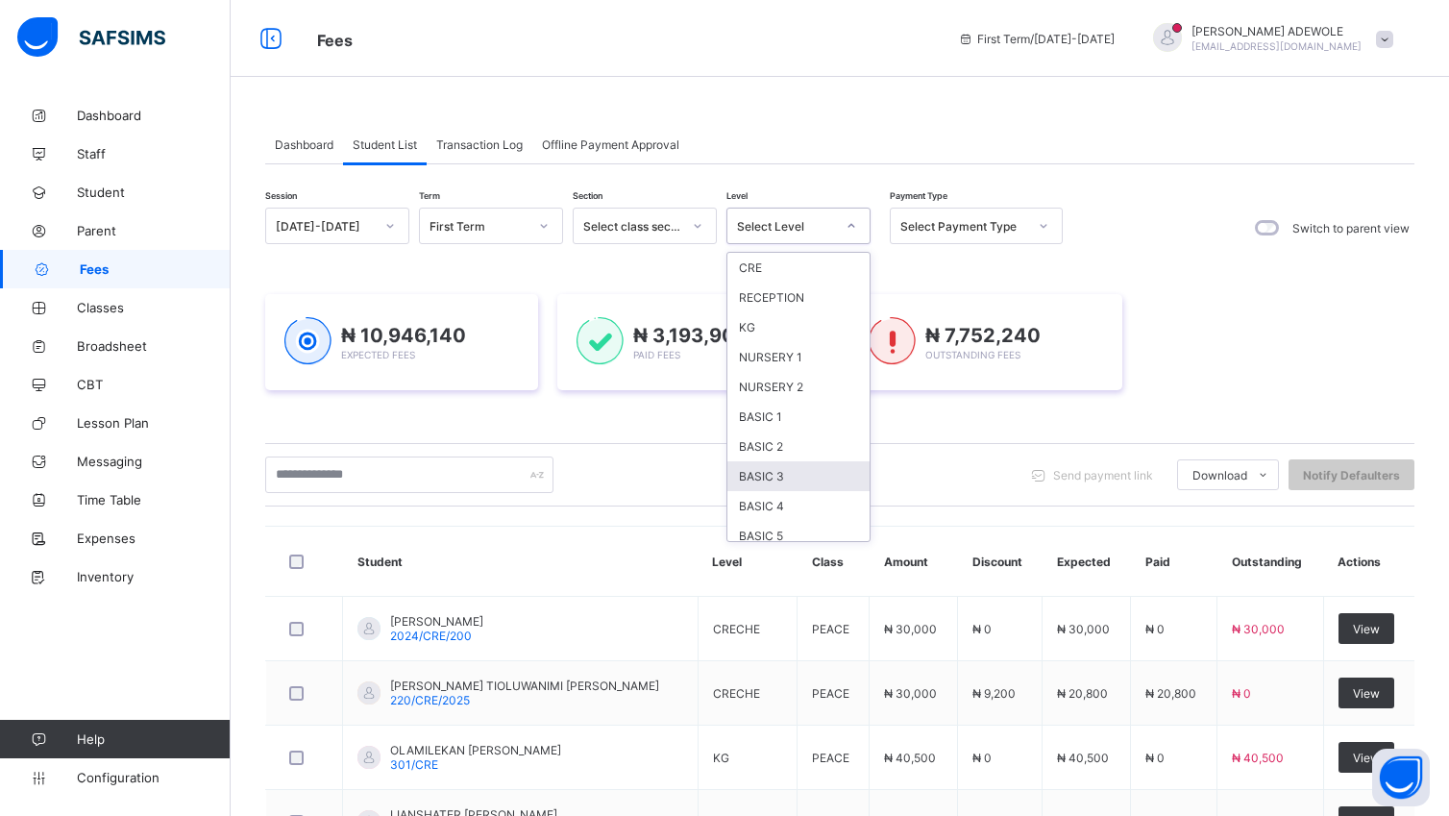
click at [786, 480] on div "BASIC 3" at bounding box center [798, 476] width 142 height 30
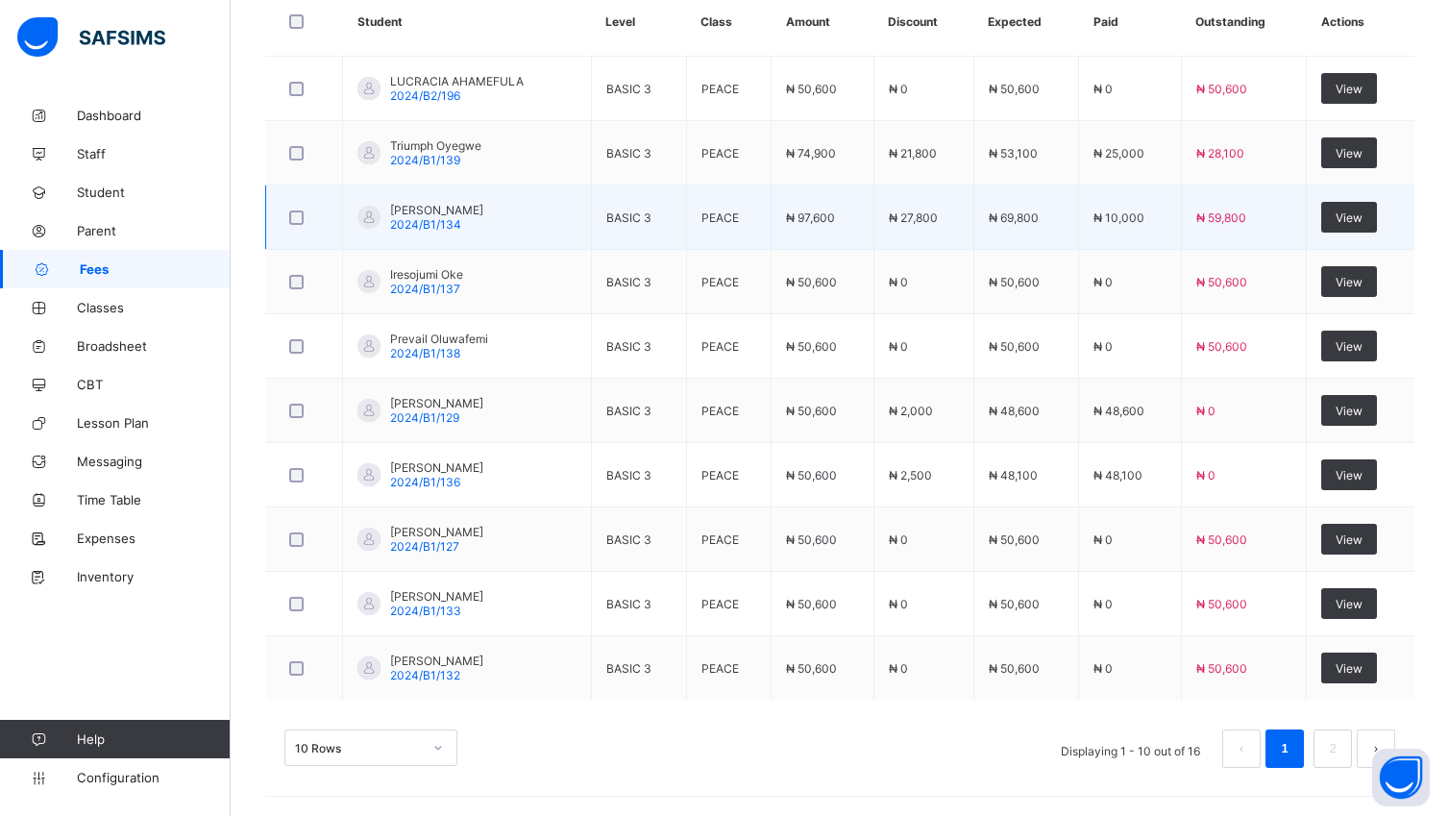
scroll to position [671, 0]
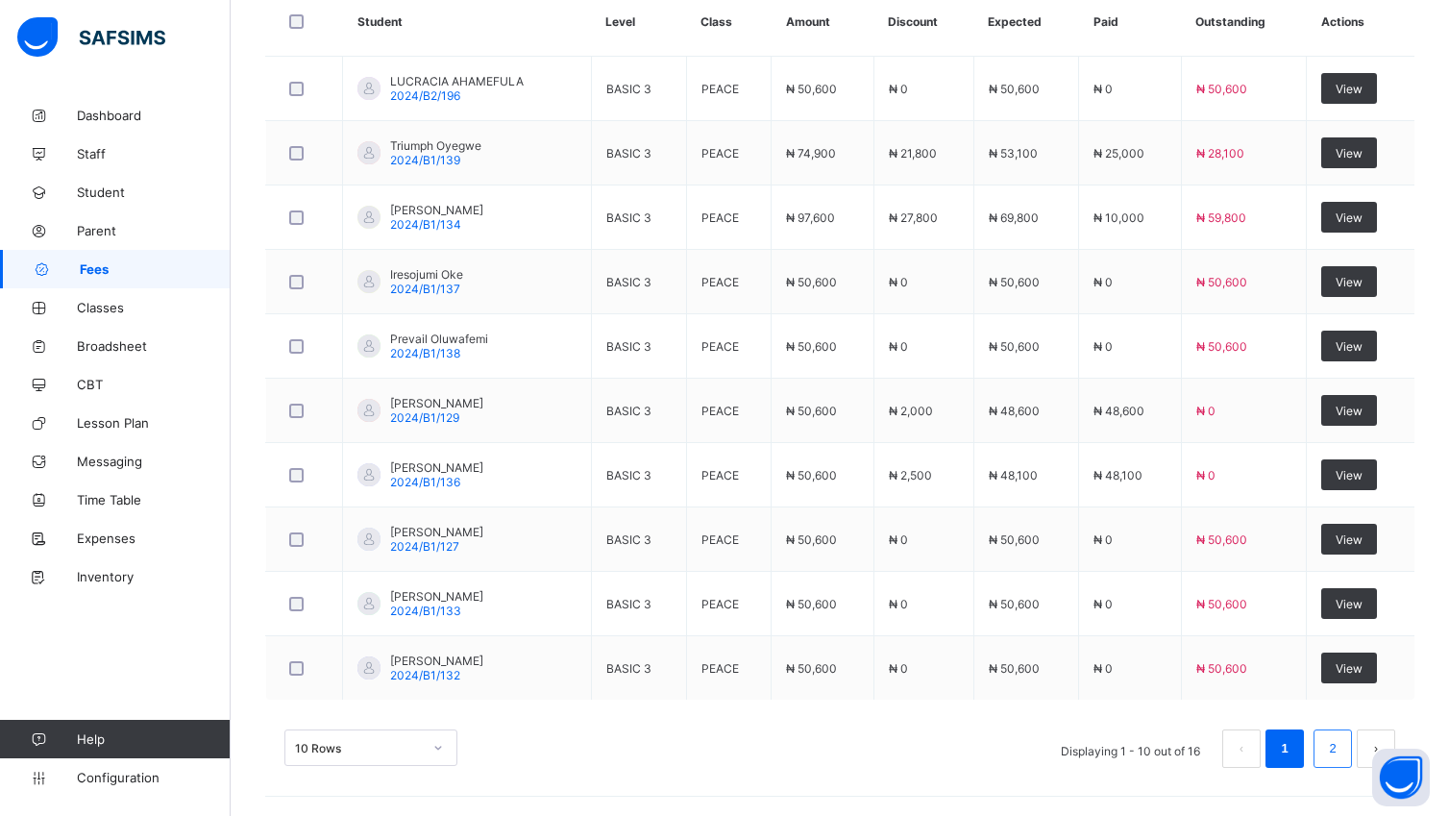
click at [1341, 751] on link "2" at bounding box center [1332, 748] width 18 height 25
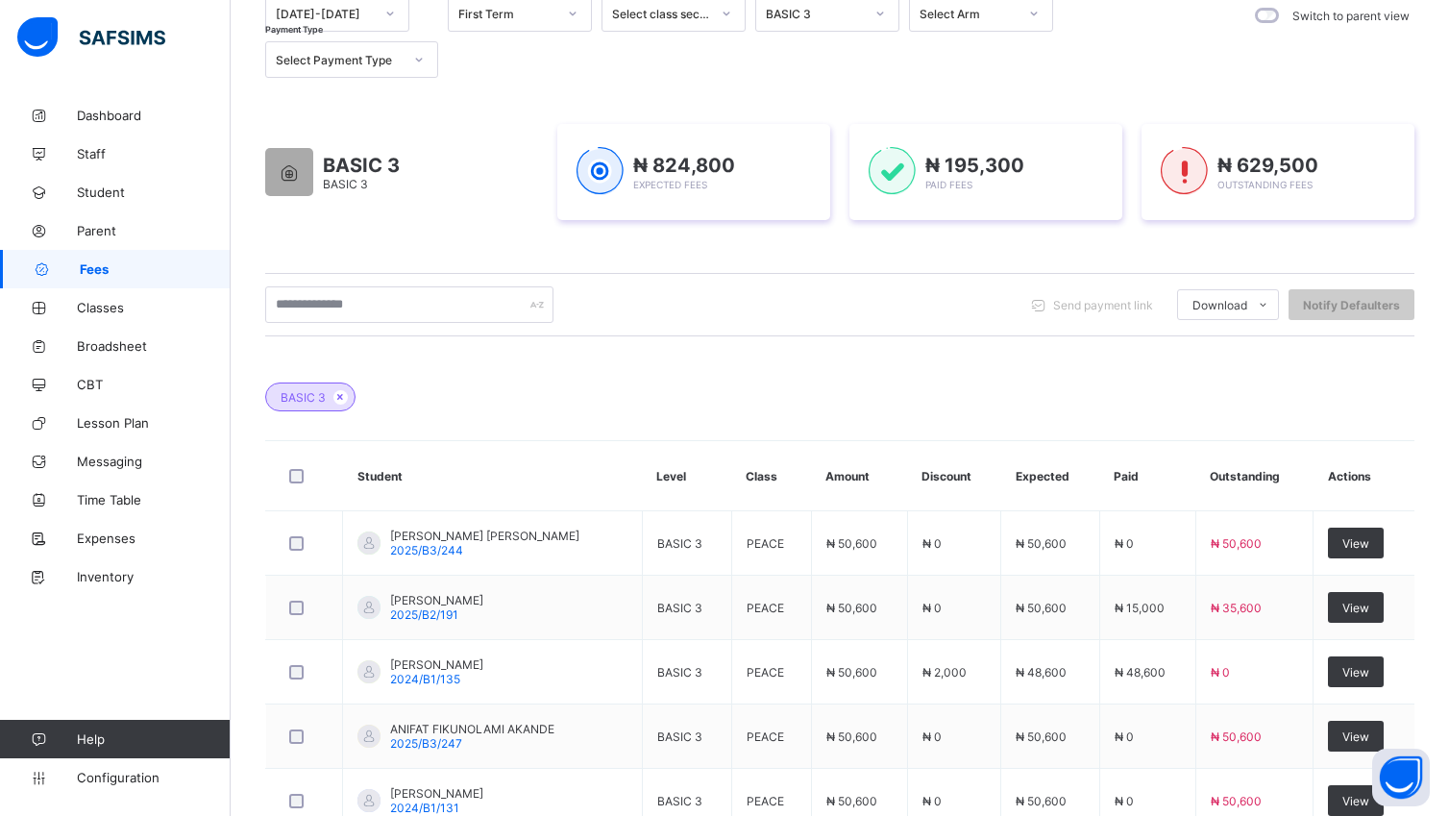
scroll to position [412, 0]
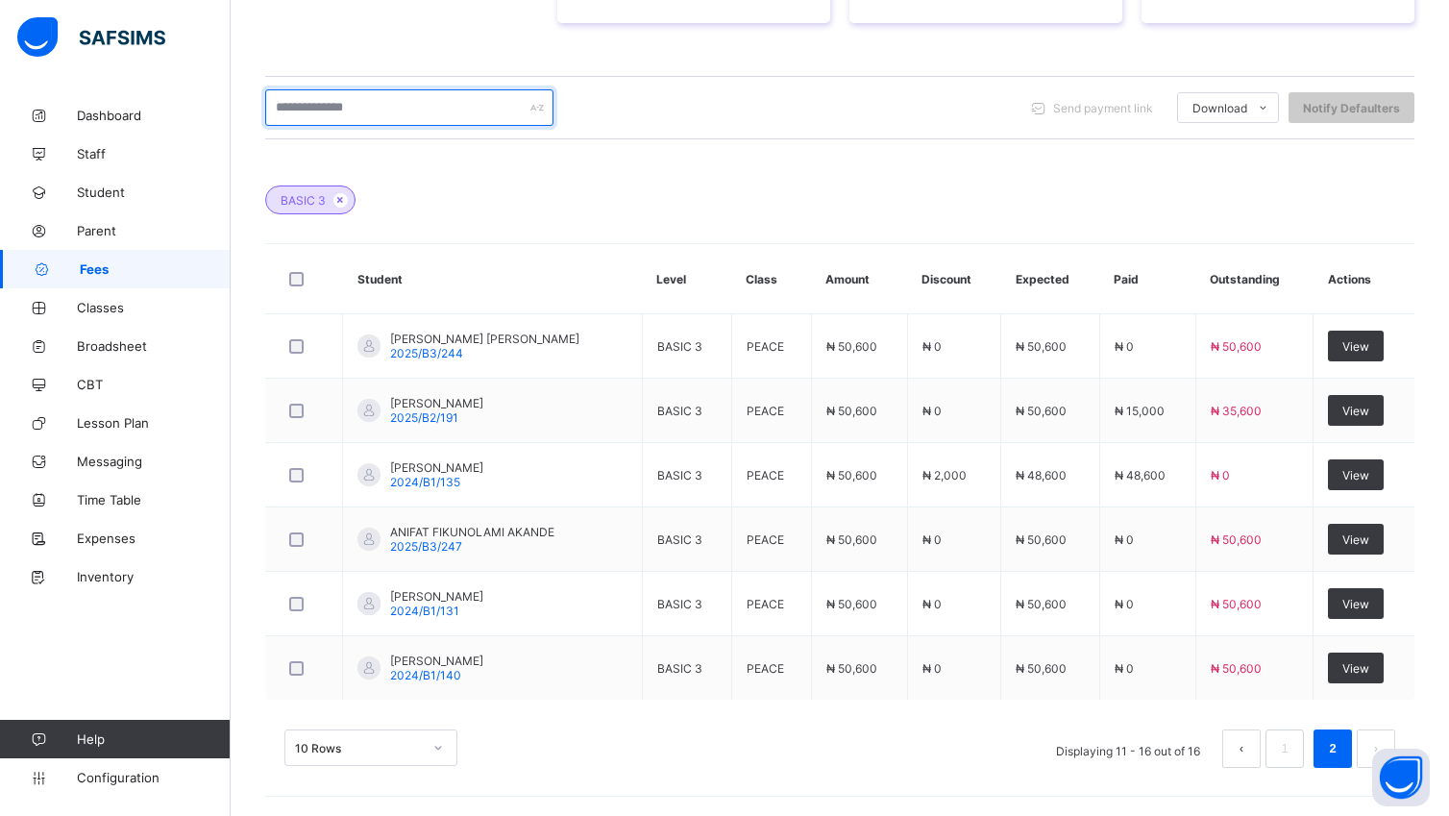
click at [407, 97] on input "text" at bounding box center [409, 107] width 288 height 37
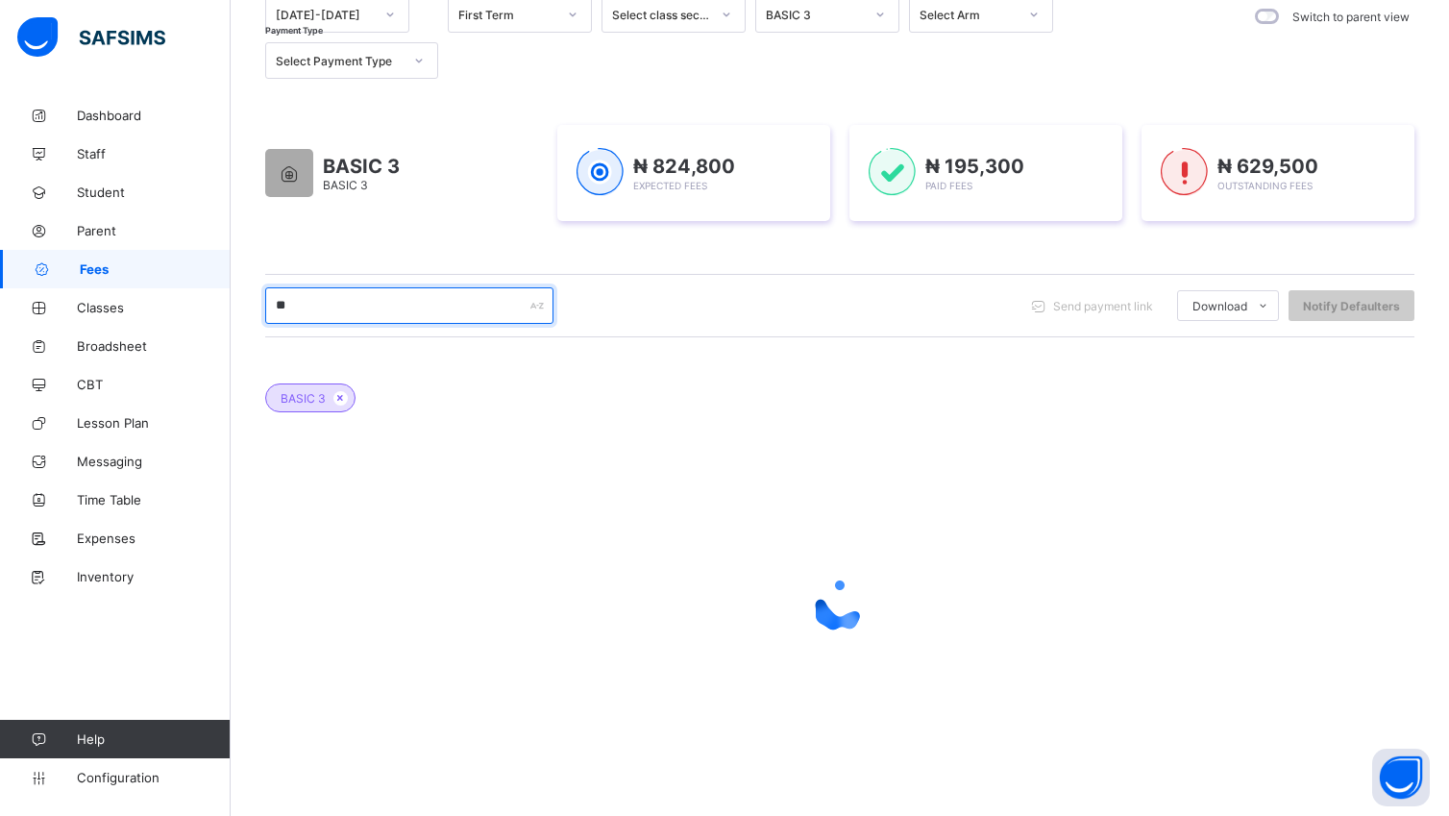
scroll to position [212, 0]
type input "*****"
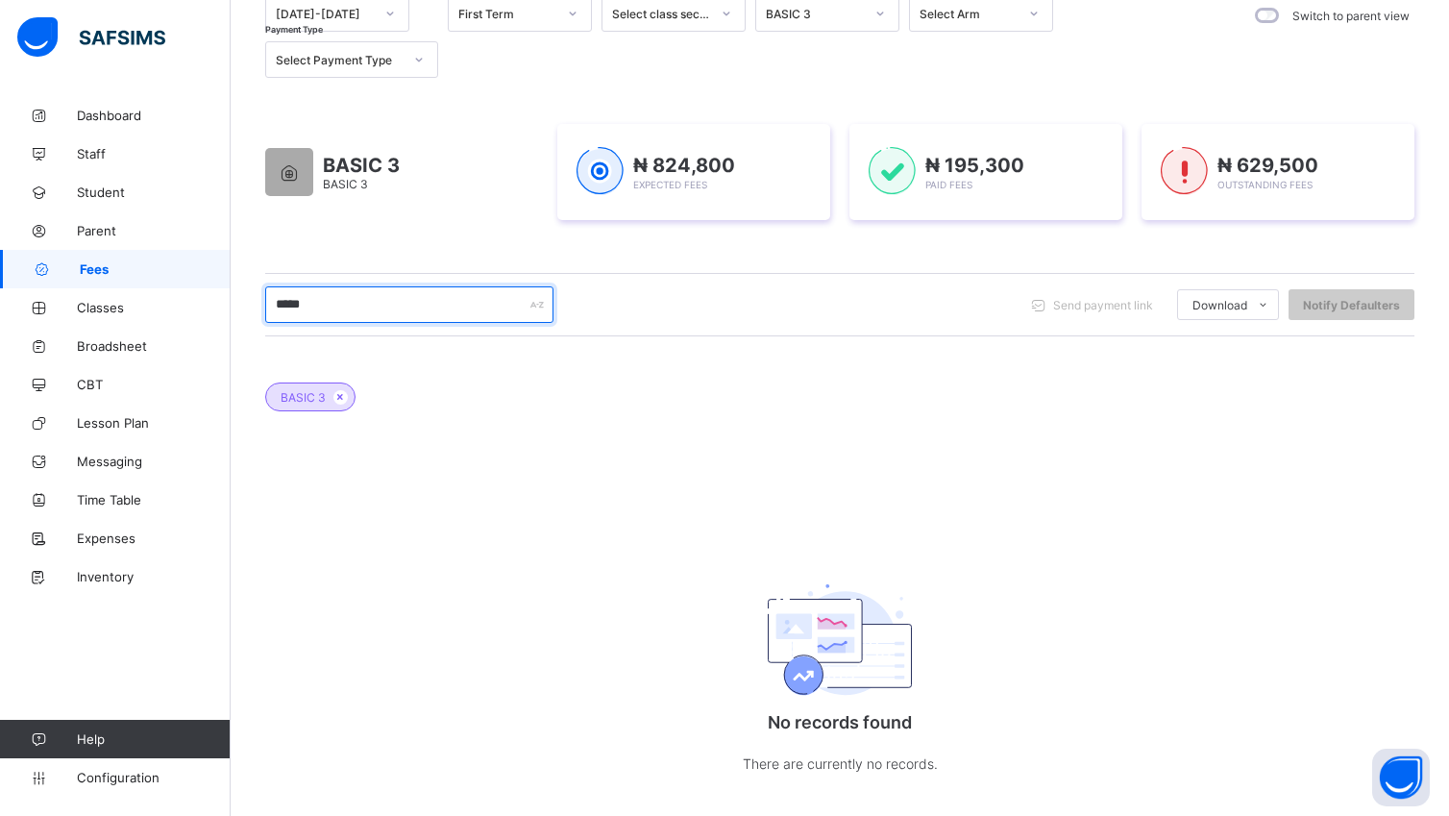
scroll to position [242, 0]
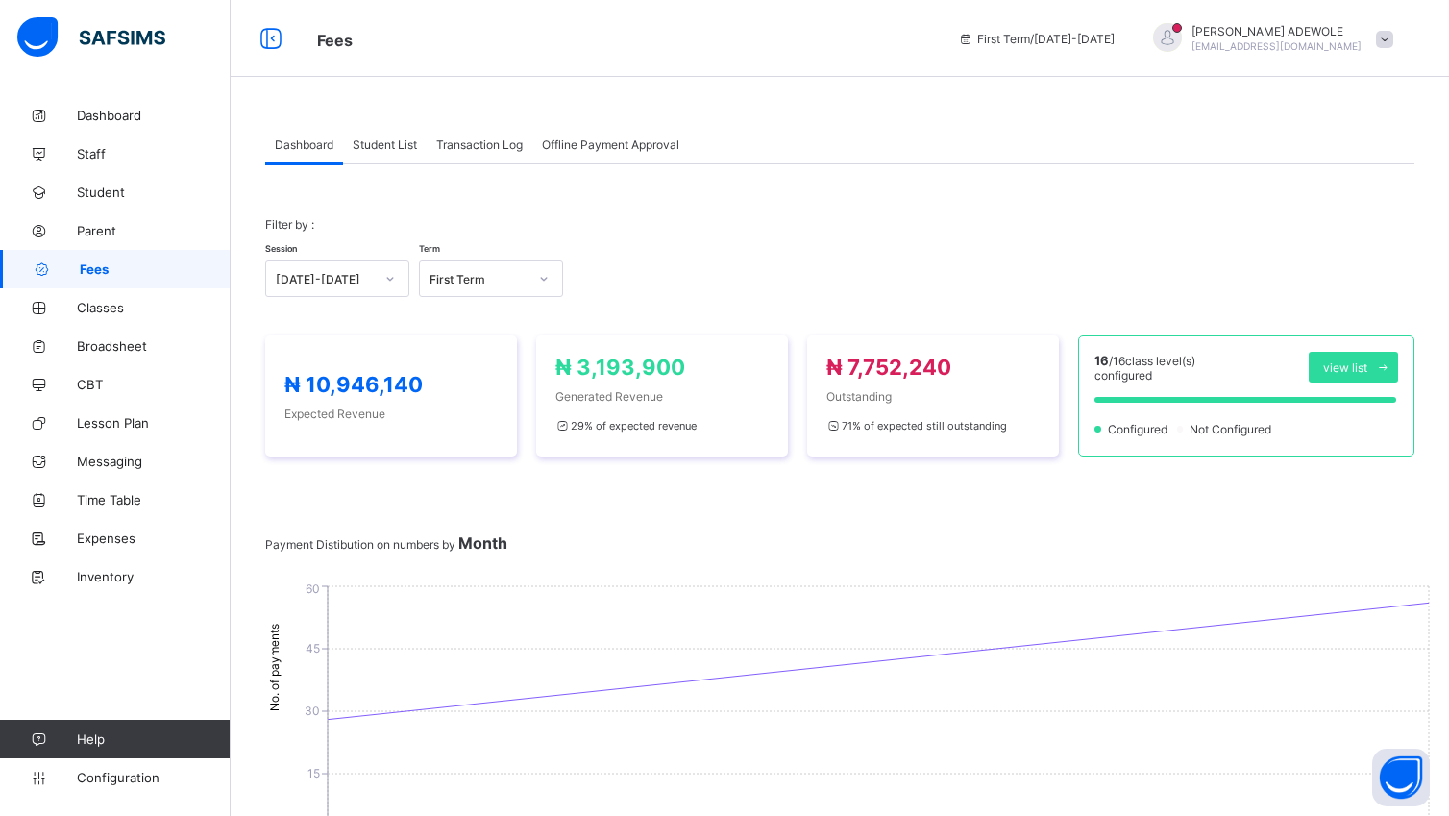
click at [377, 156] on div "Student List" at bounding box center [385, 144] width 84 height 38
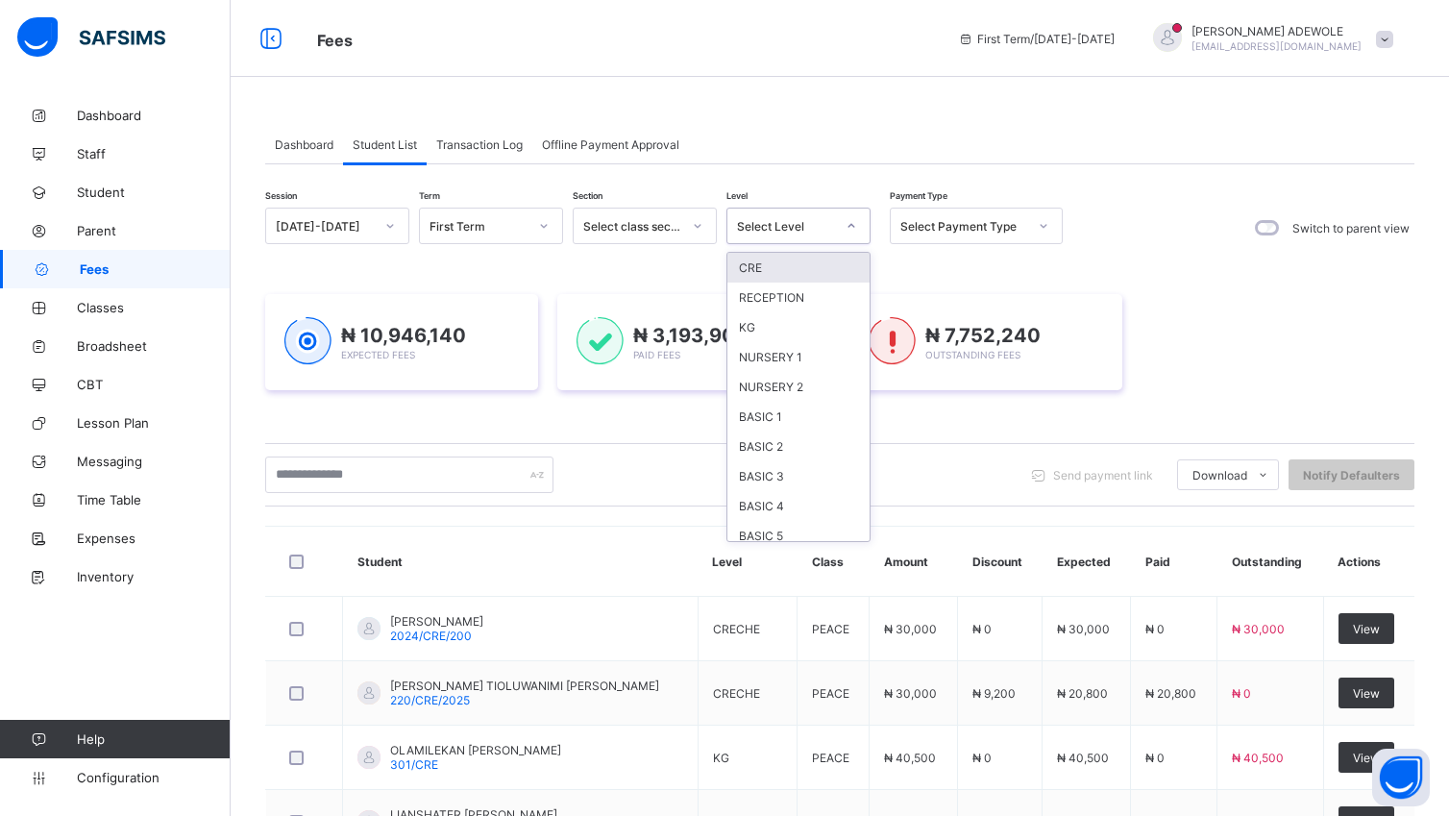
click at [850, 229] on icon at bounding box center [852, 225] width 12 height 19
click at [786, 474] on div "BASIC 3" at bounding box center [798, 476] width 142 height 30
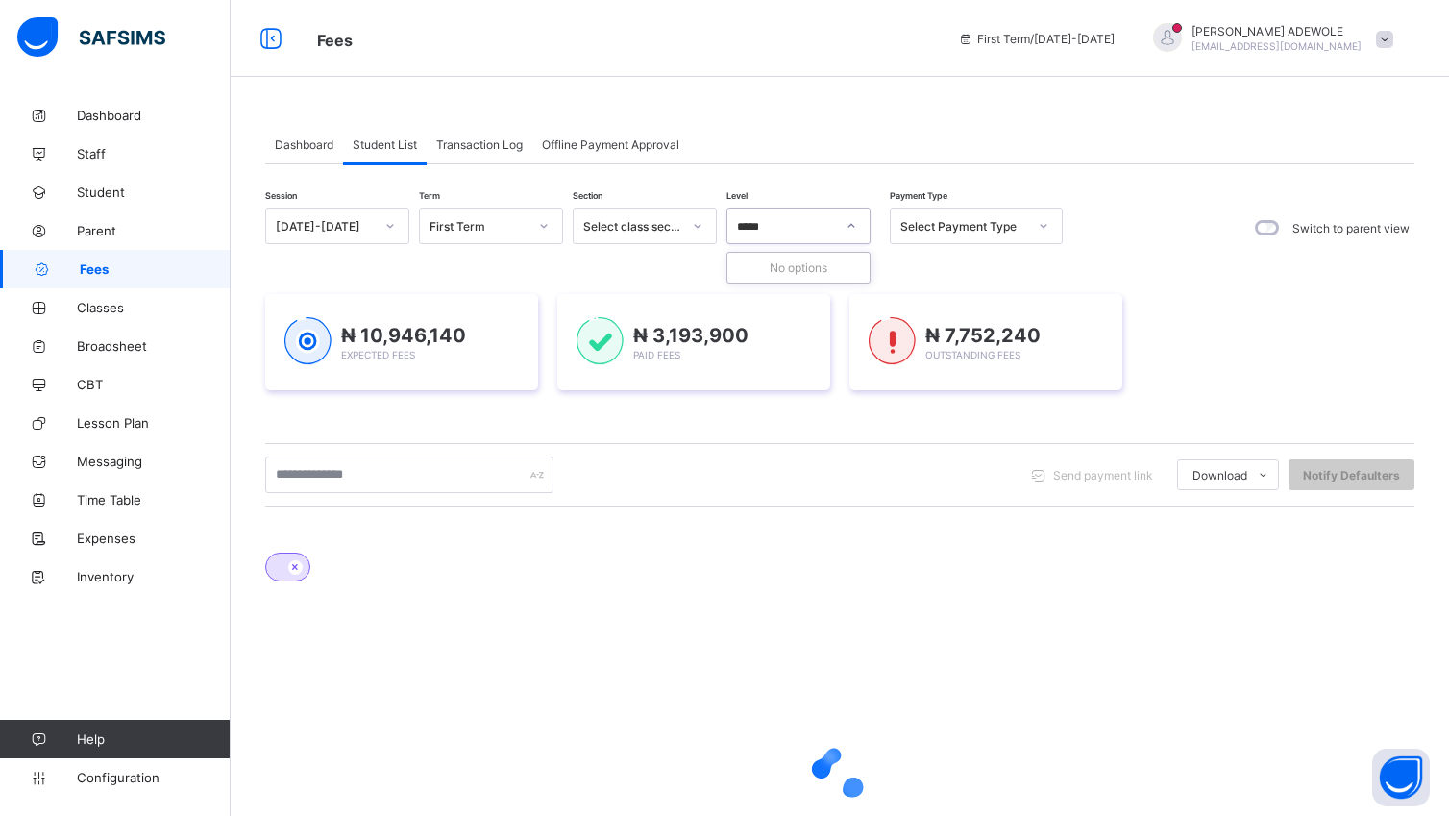
type input "******"
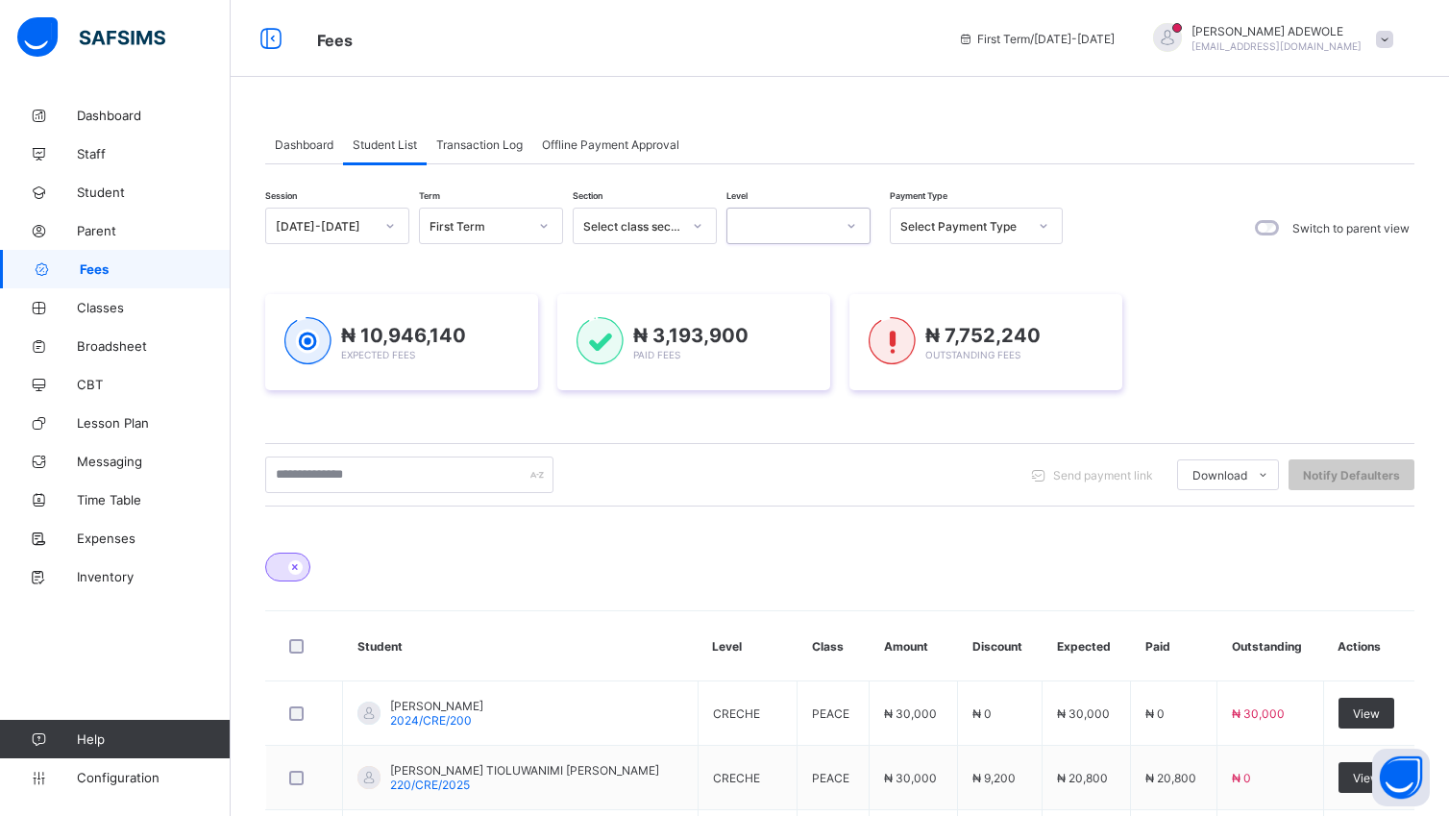
click at [855, 227] on icon at bounding box center [852, 225] width 12 height 19
click at [812, 470] on div "BASIC 3" at bounding box center [798, 476] width 142 height 30
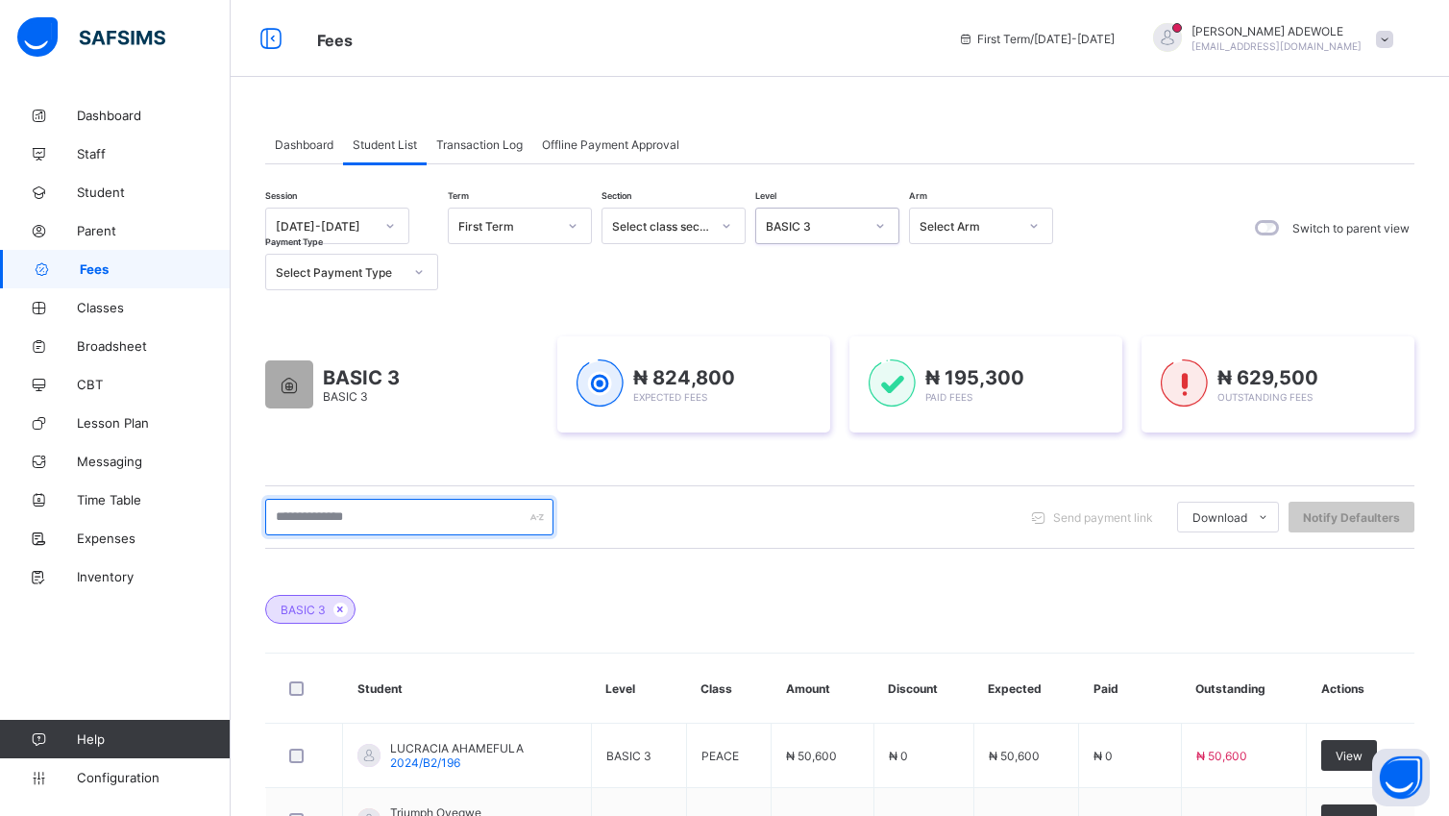
click at [390, 528] on input "text" at bounding box center [409, 517] width 288 height 37
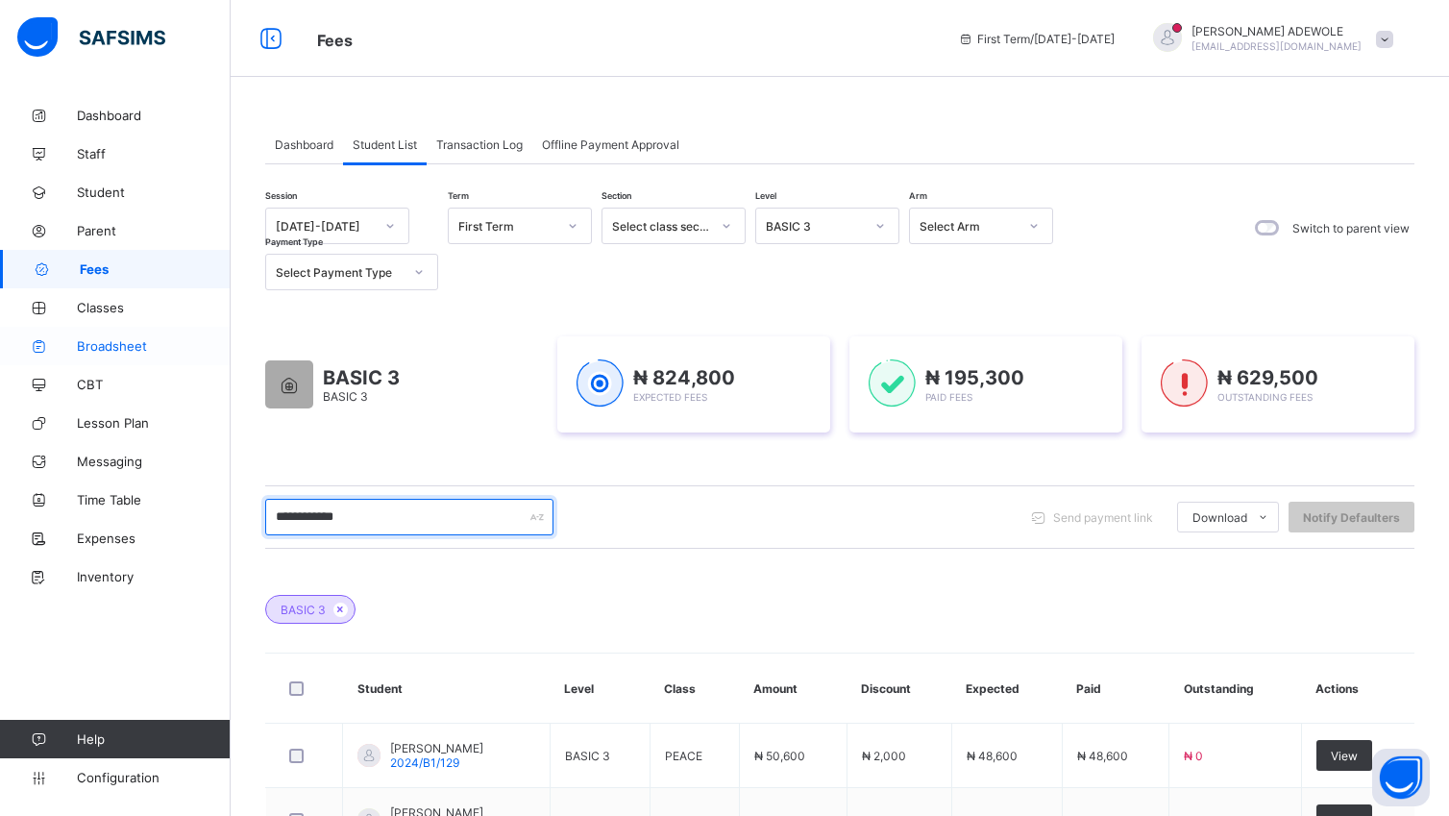
scroll to position [154, 0]
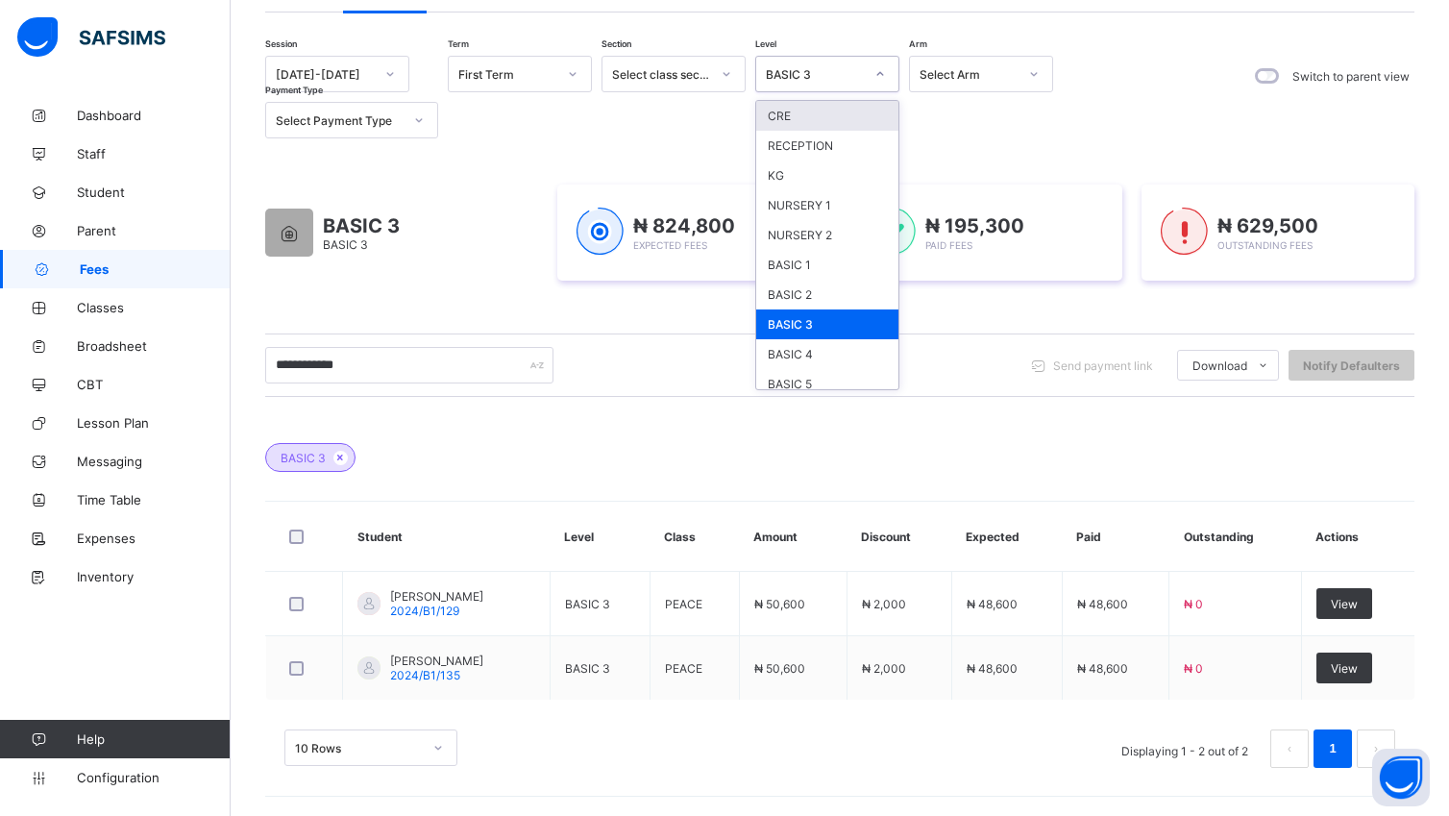
click at [877, 72] on icon at bounding box center [880, 74] width 7 height 4
click at [877, 71] on icon at bounding box center [880, 73] width 12 height 19
click at [877, 75] on icon at bounding box center [880, 73] width 12 height 19
click at [846, 339] on div "BASIC 4" at bounding box center [827, 354] width 142 height 30
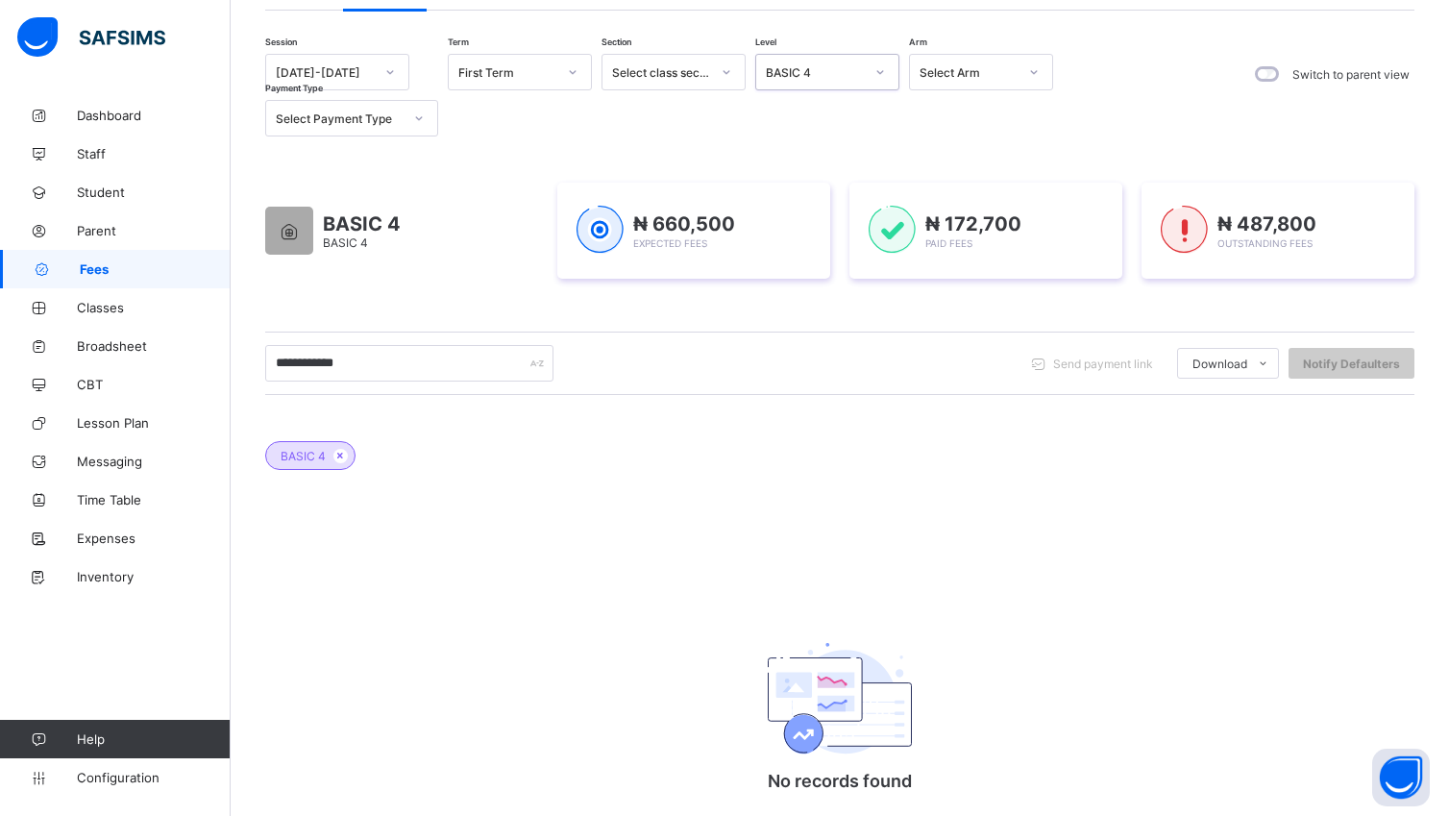
click at [882, 71] on icon at bounding box center [880, 71] width 12 height 19
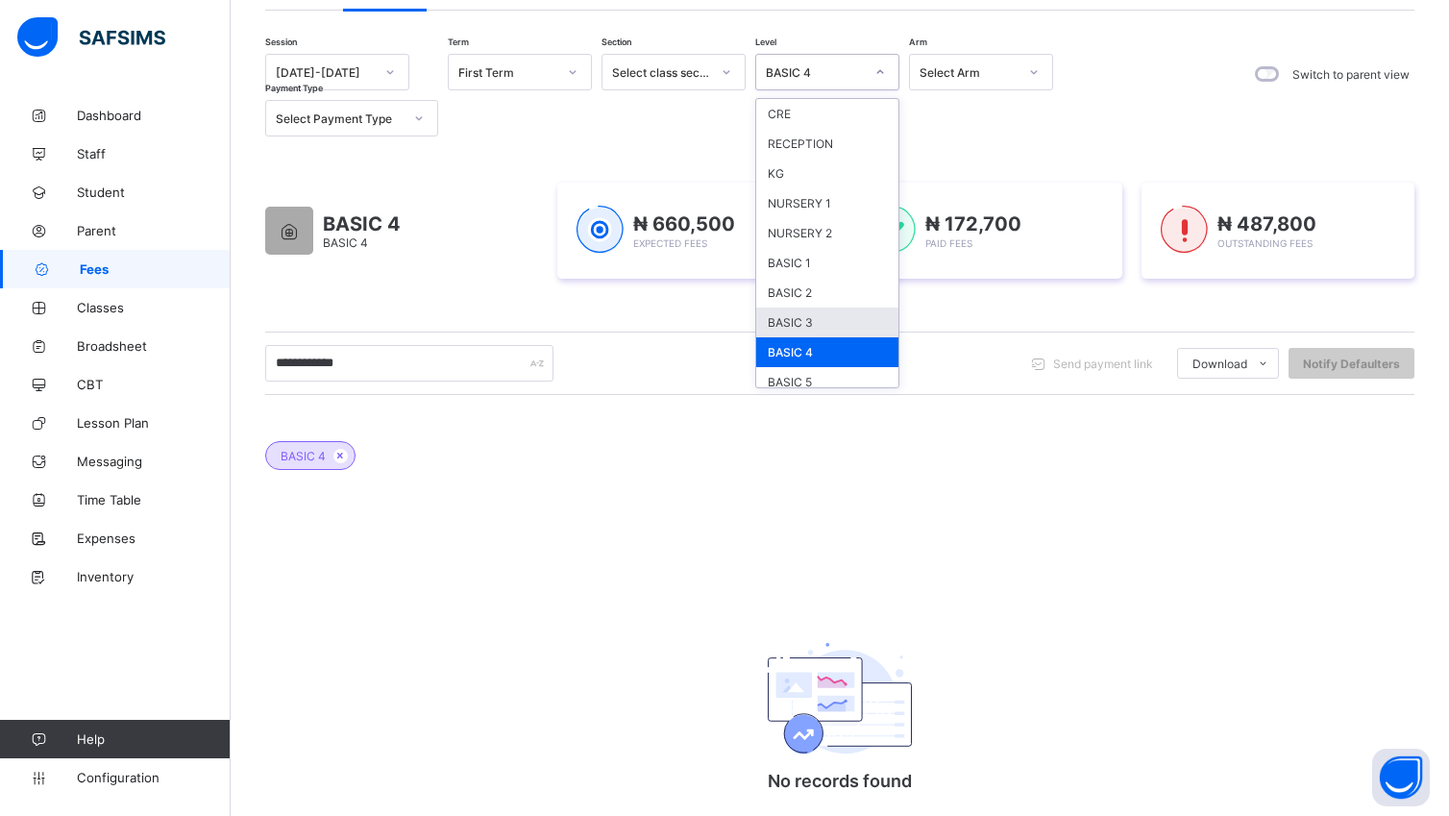
click at [811, 315] on div "BASIC 3" at bounding box center [827, 322] width 142 height 30
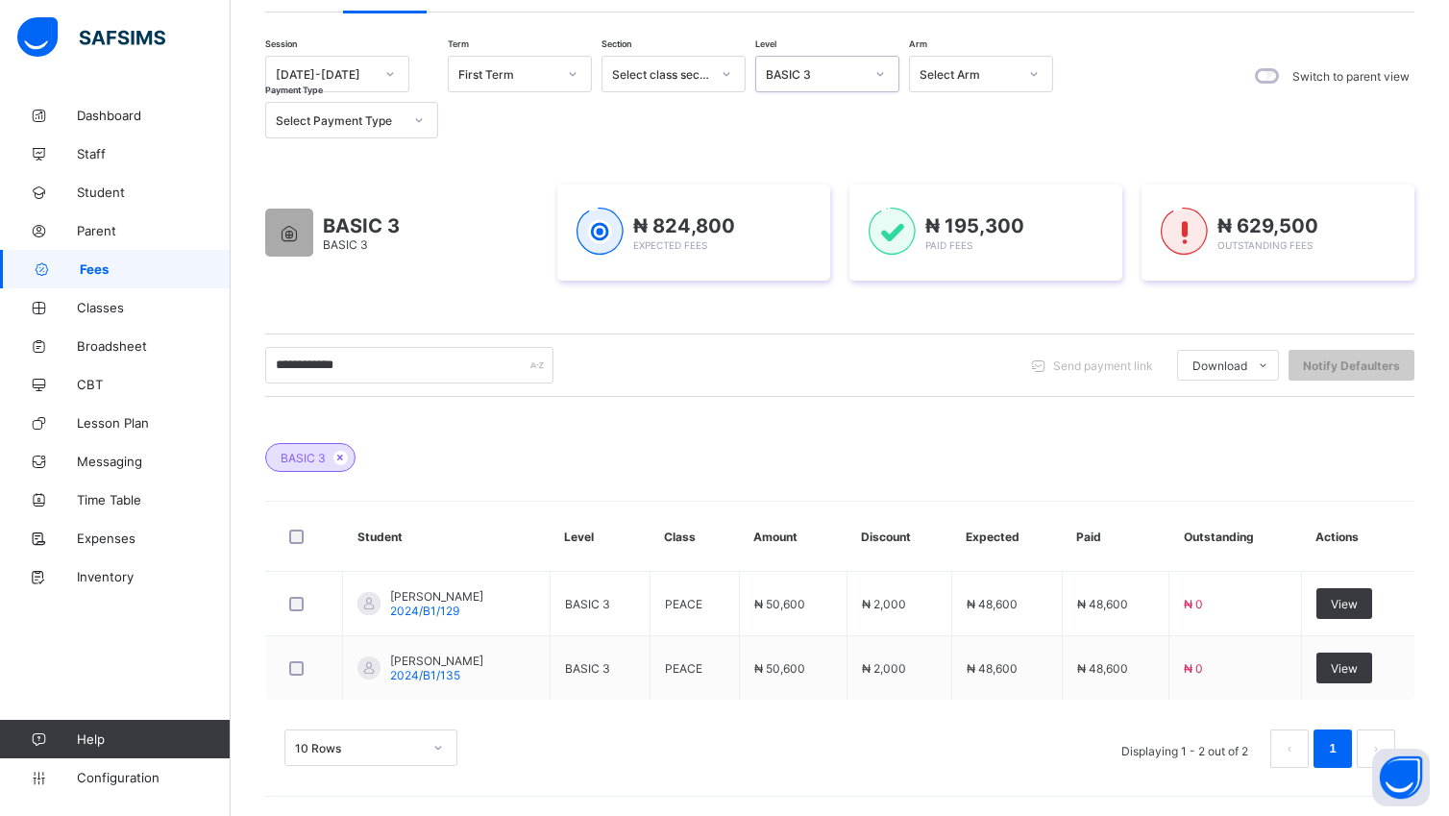
click at [1341, 753] on link "1" at bounding box center [1332, 748] width 18 height 25
click at [365, 357] on input "**********" at bounding box center [409, 365] width 288 height 37
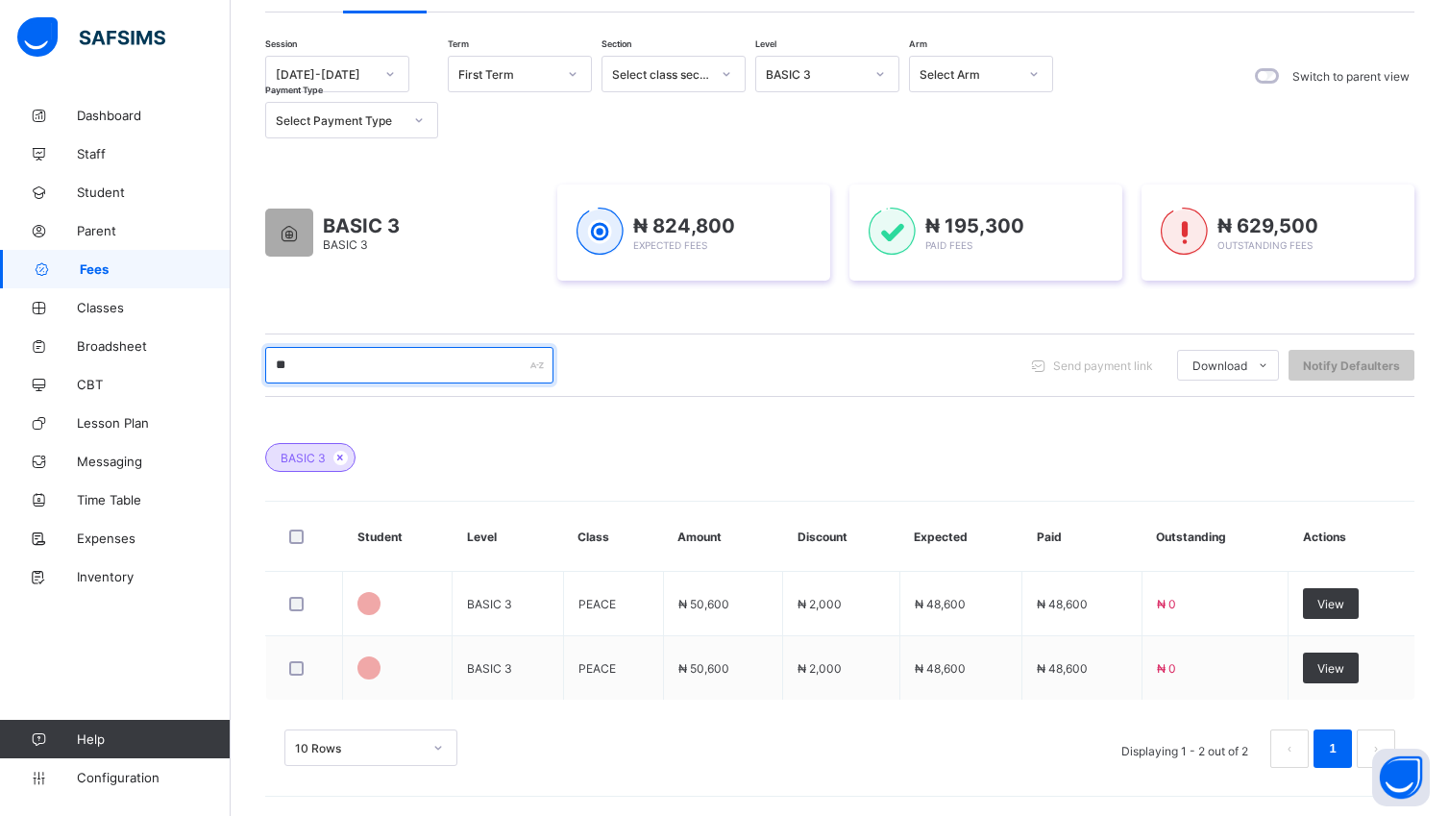
type input "*"
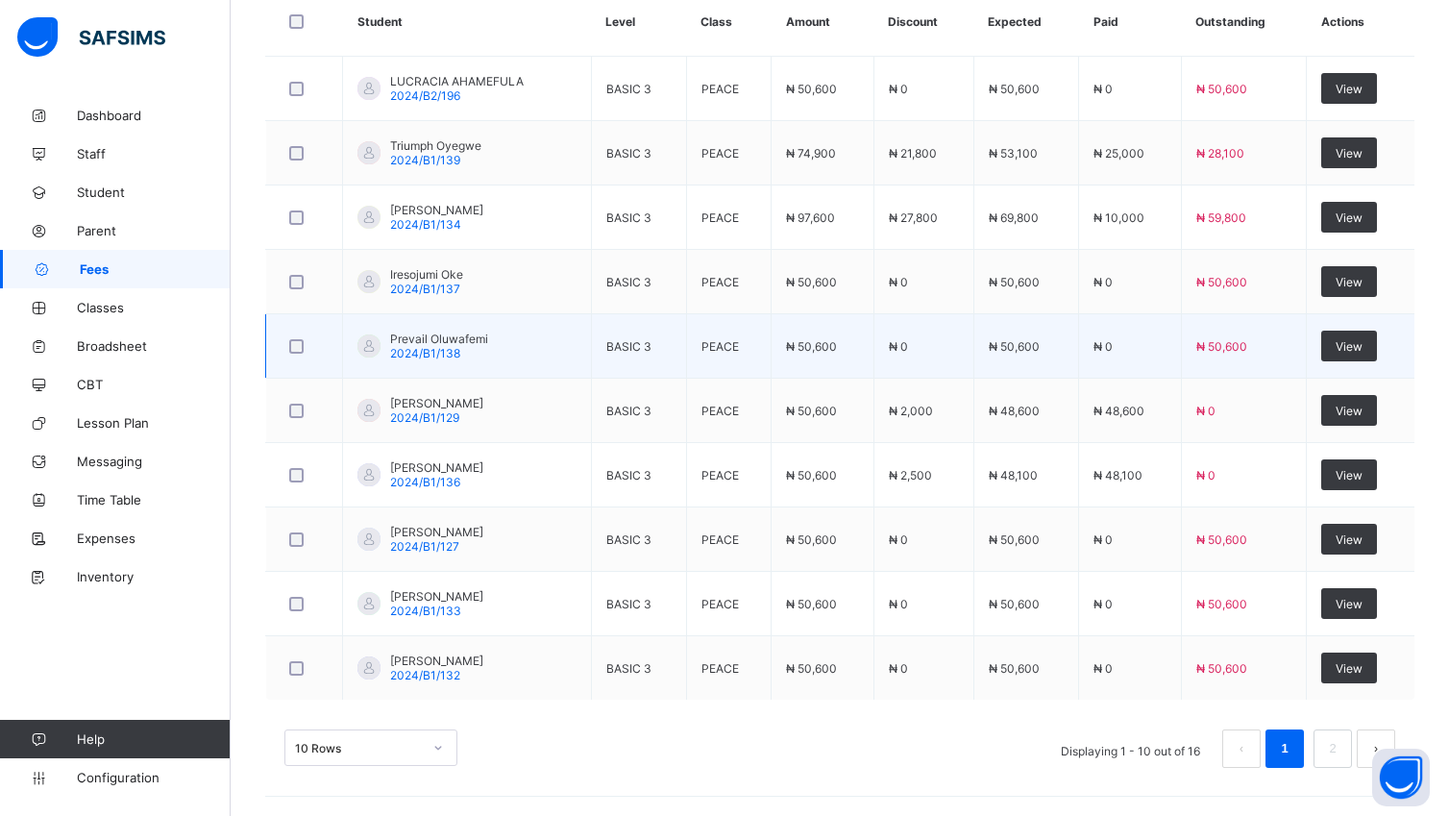
scroll to position [671, 0]
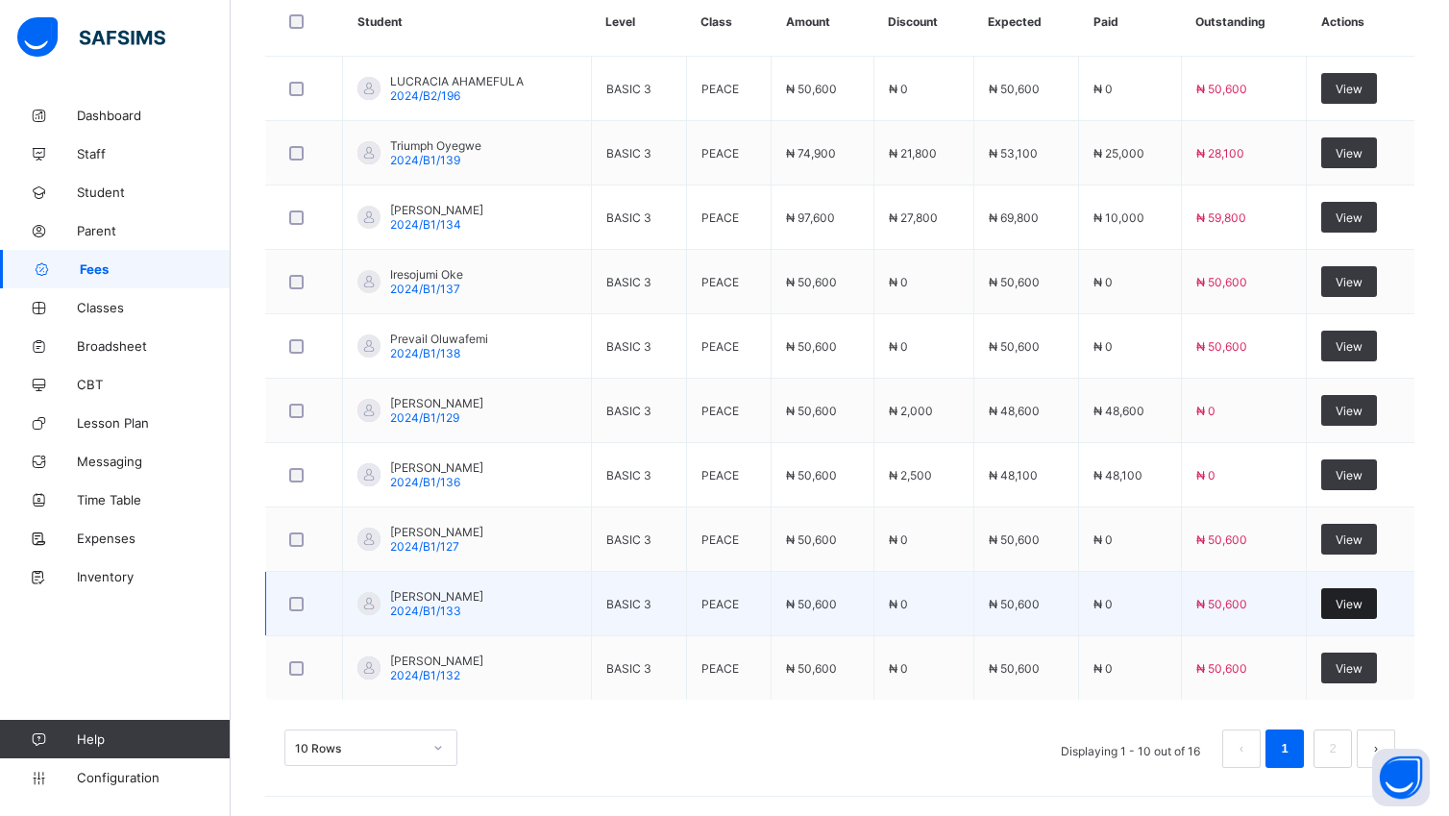
click at [1357, 598] on span "View" at bounding box center [1349, 604] width 27 height 14
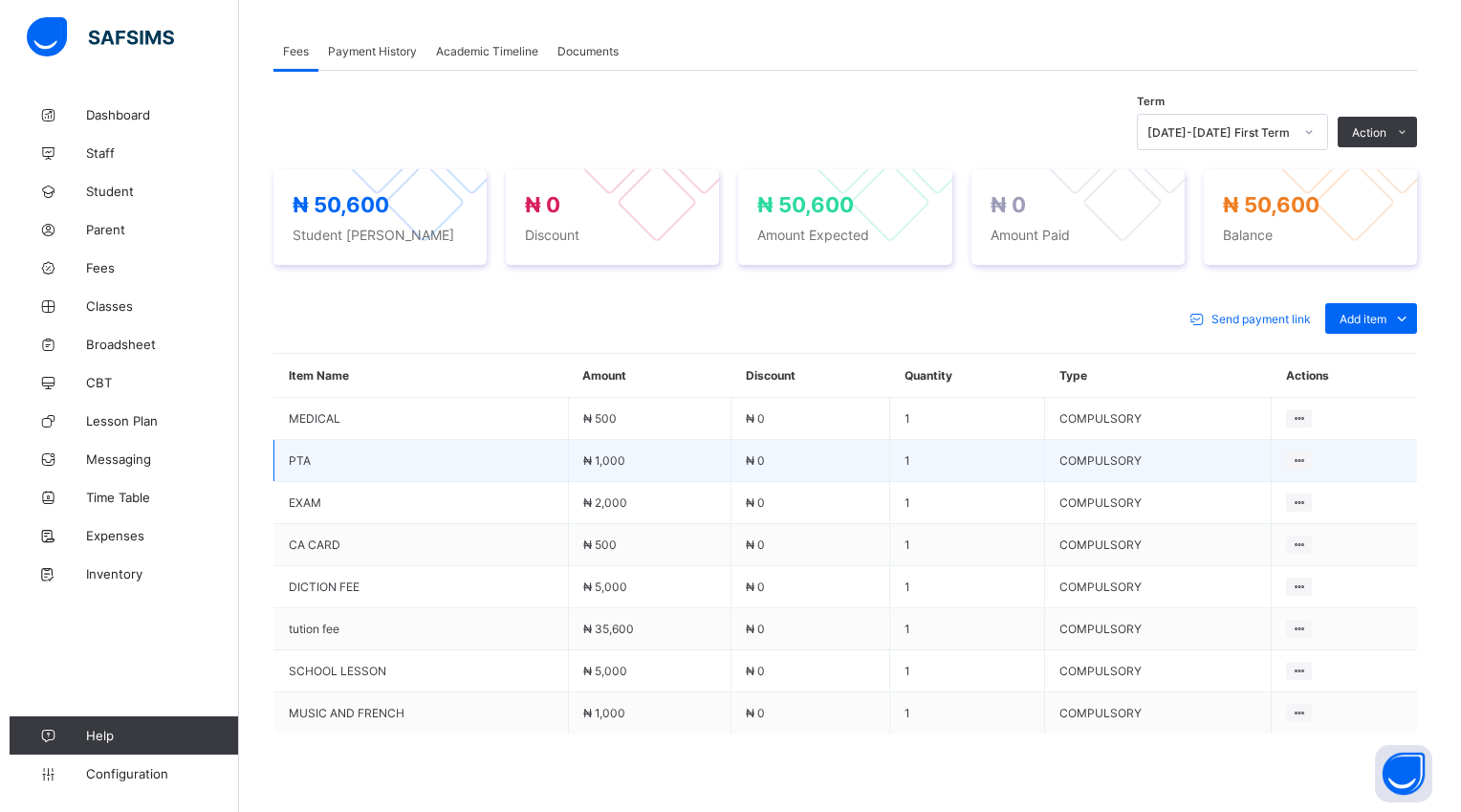
scroll to position [668, 0]
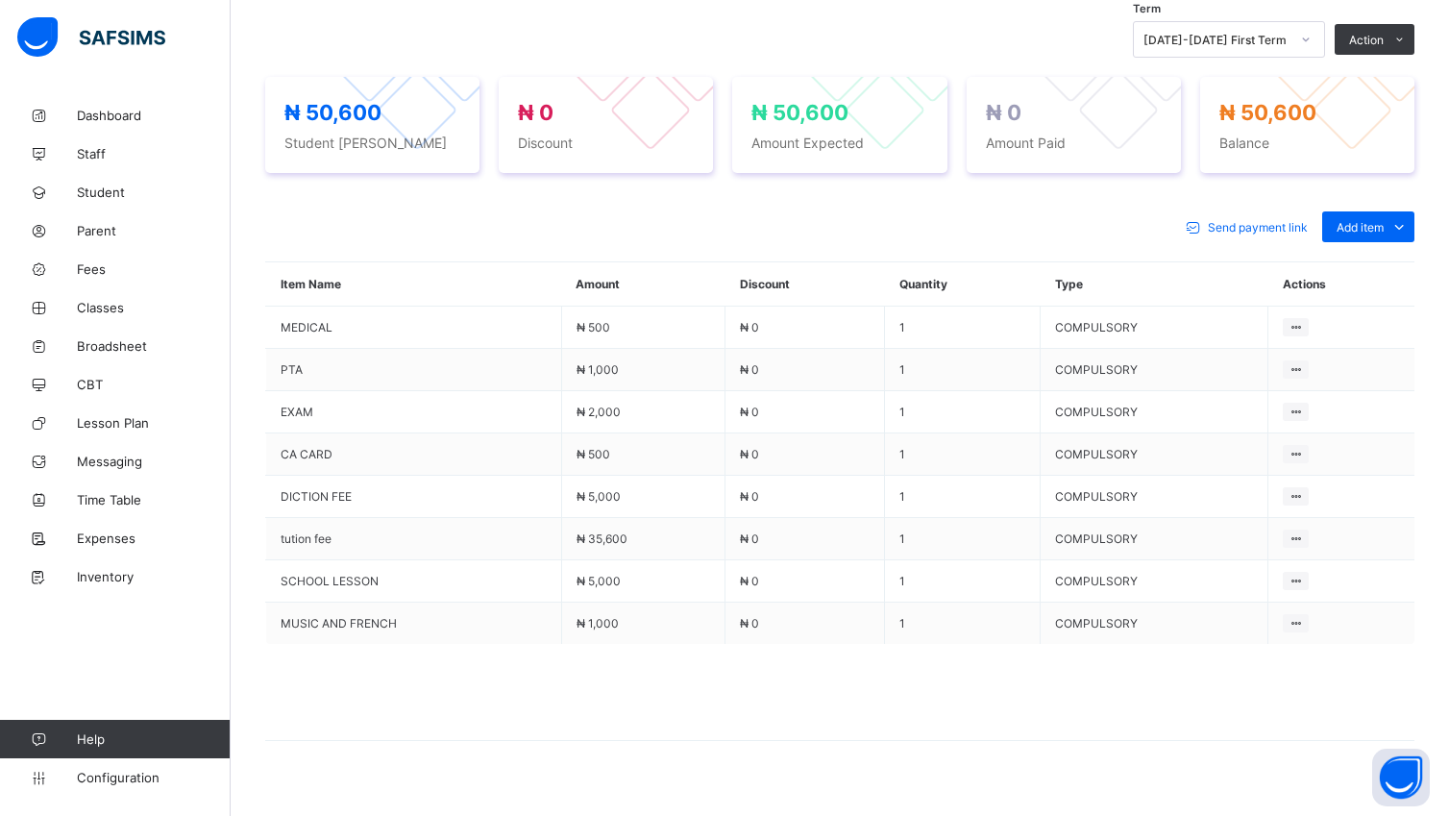
click at [0, 0] on button "Manage Discount" at bounding box center [0, 0] width 0 height 0
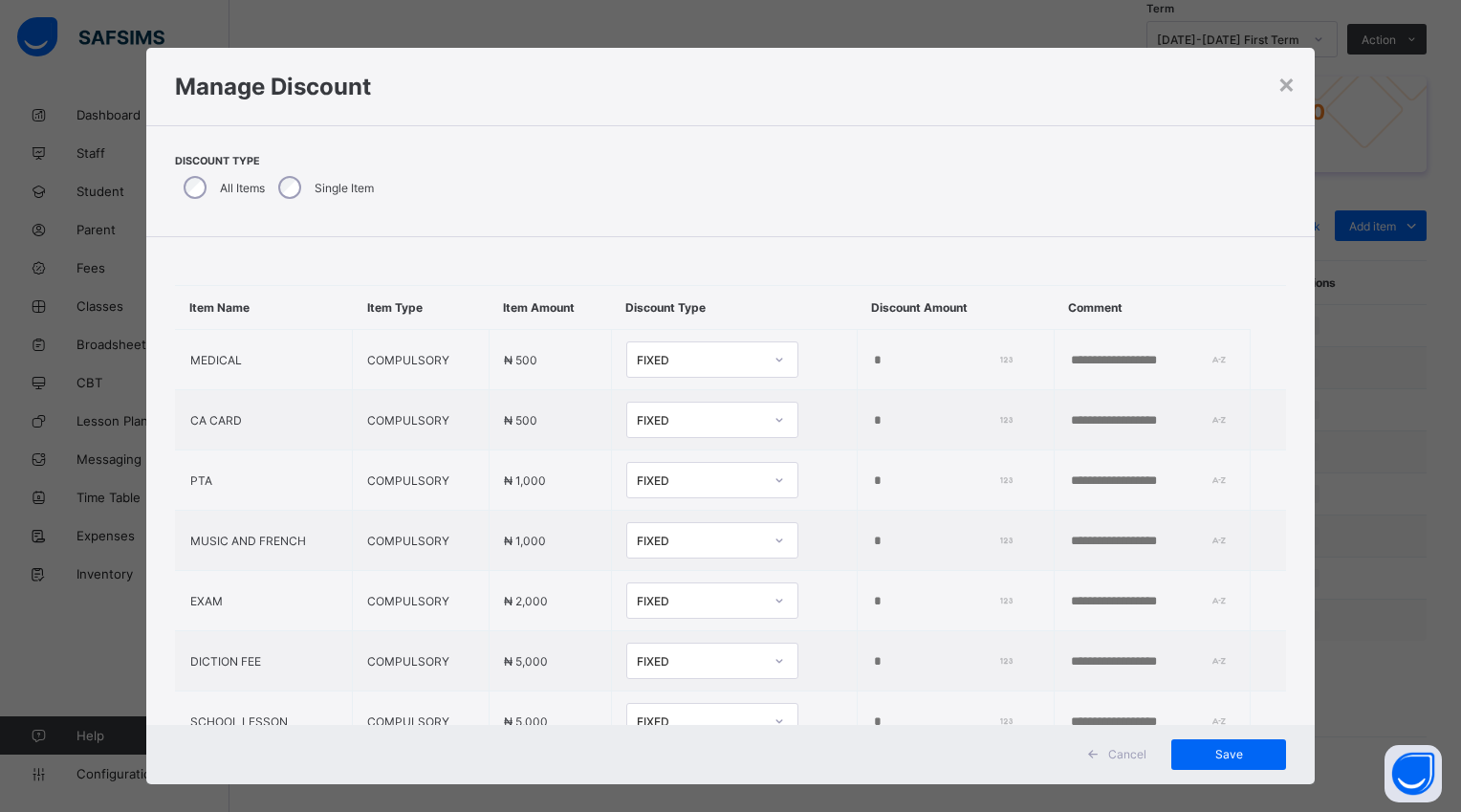
type input "*"
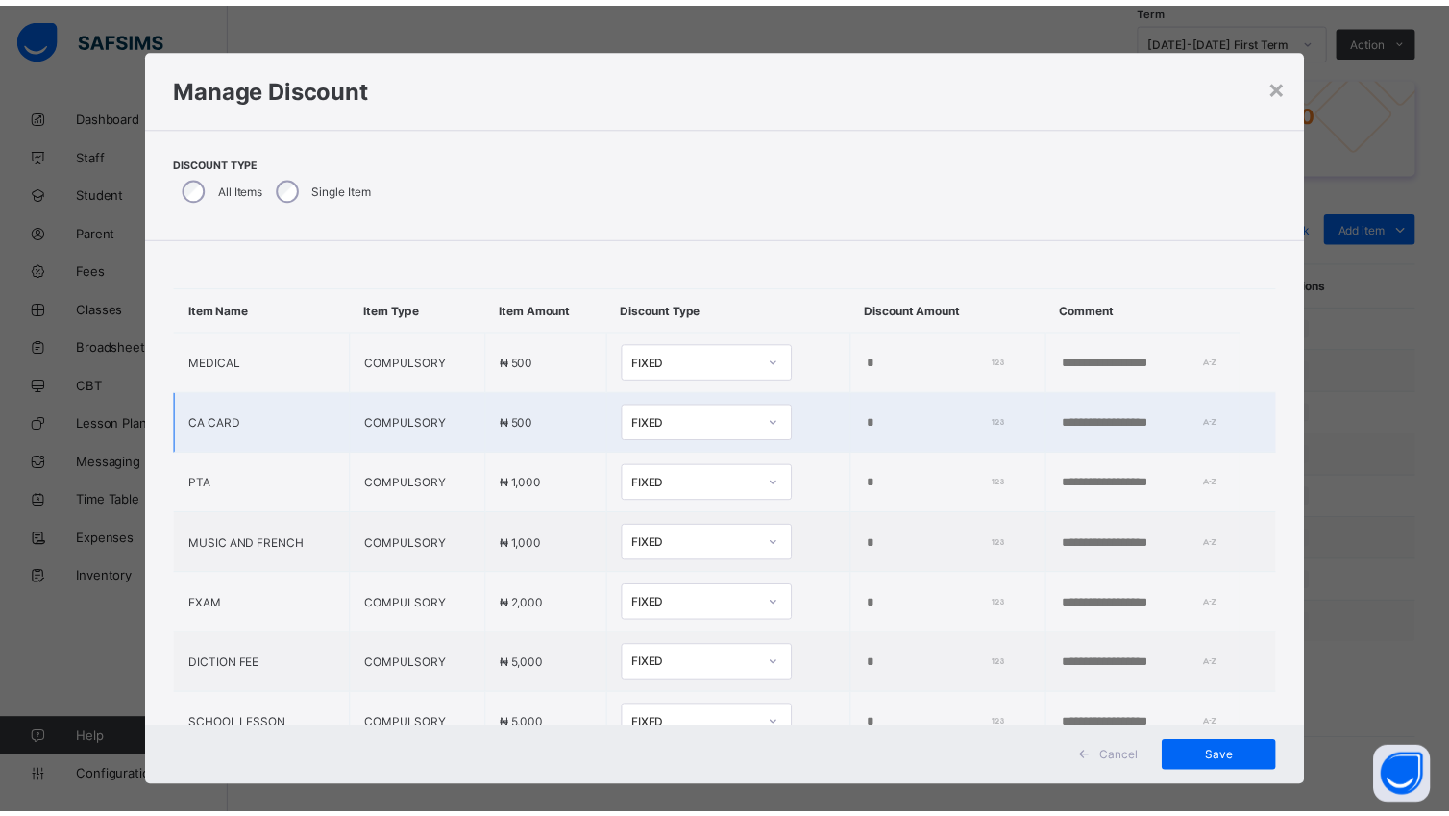
scroll to position [159, 0]
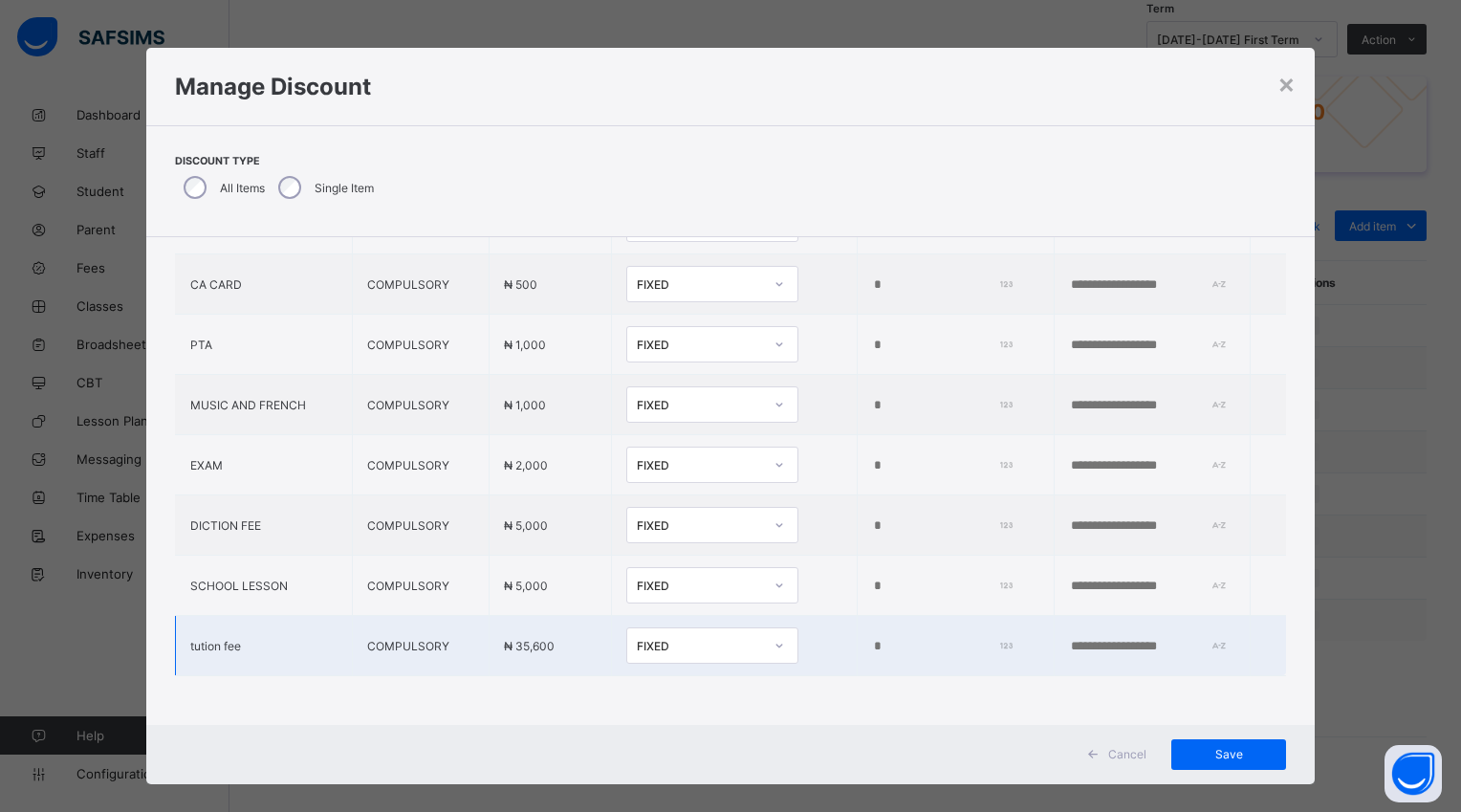
click at [857, 616] on td "*" at bounding box center [955, 646] width 197 height 61
click at [872, 639] on input "*" at bounding box center [939, 646] width 135 height 15
type input "*****"
click at [1240, 753] on span "Save" at bounding box center [1228, 753] width 86 height 14
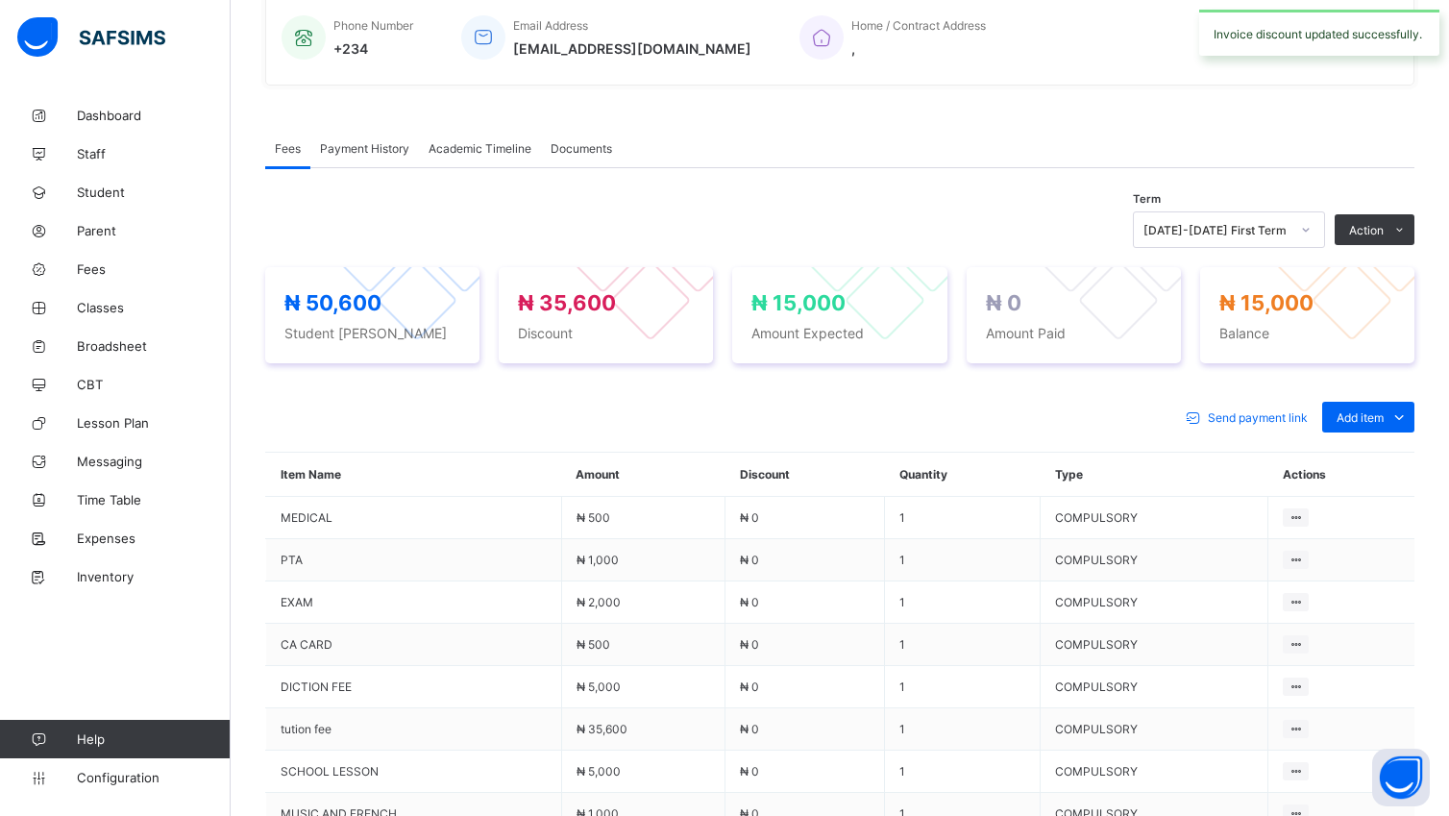
scroll to position [671, 0]
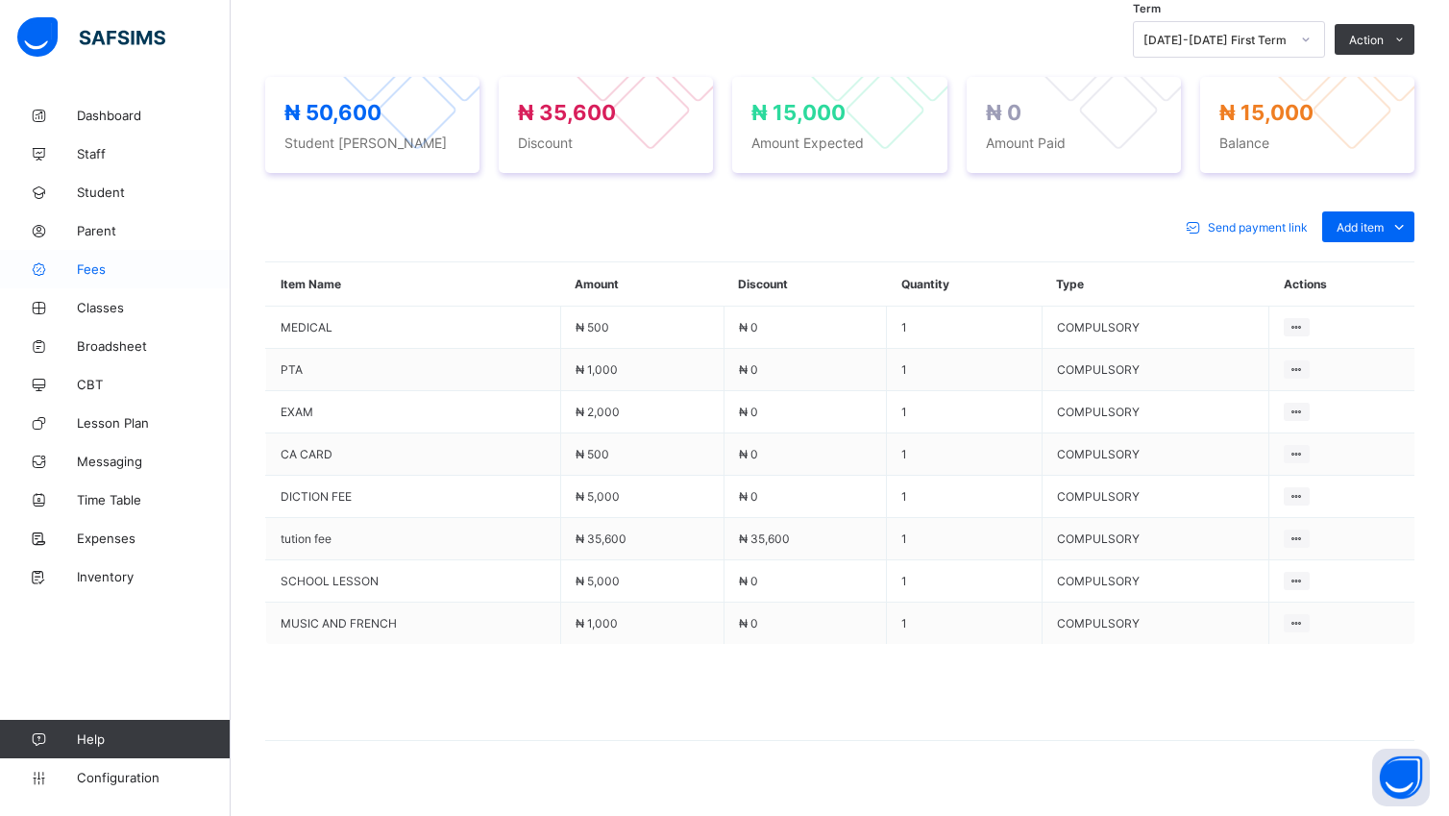
click at [92, 271] on span "Fees" at bounding box center [154, 268] width 154 height 15
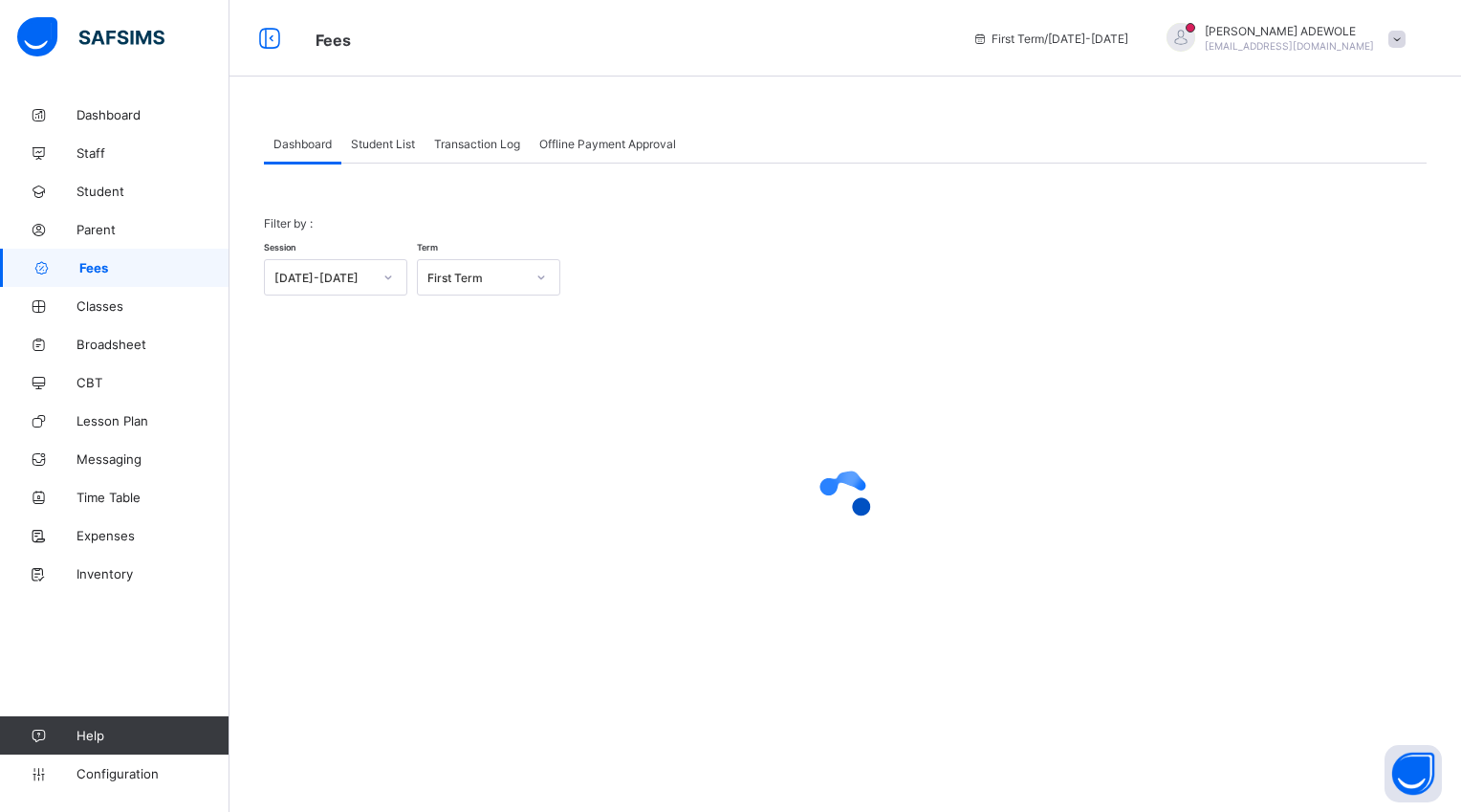
click at [398, 142] on span "Student List" at bounding box center [383, 143] width 64 height 14
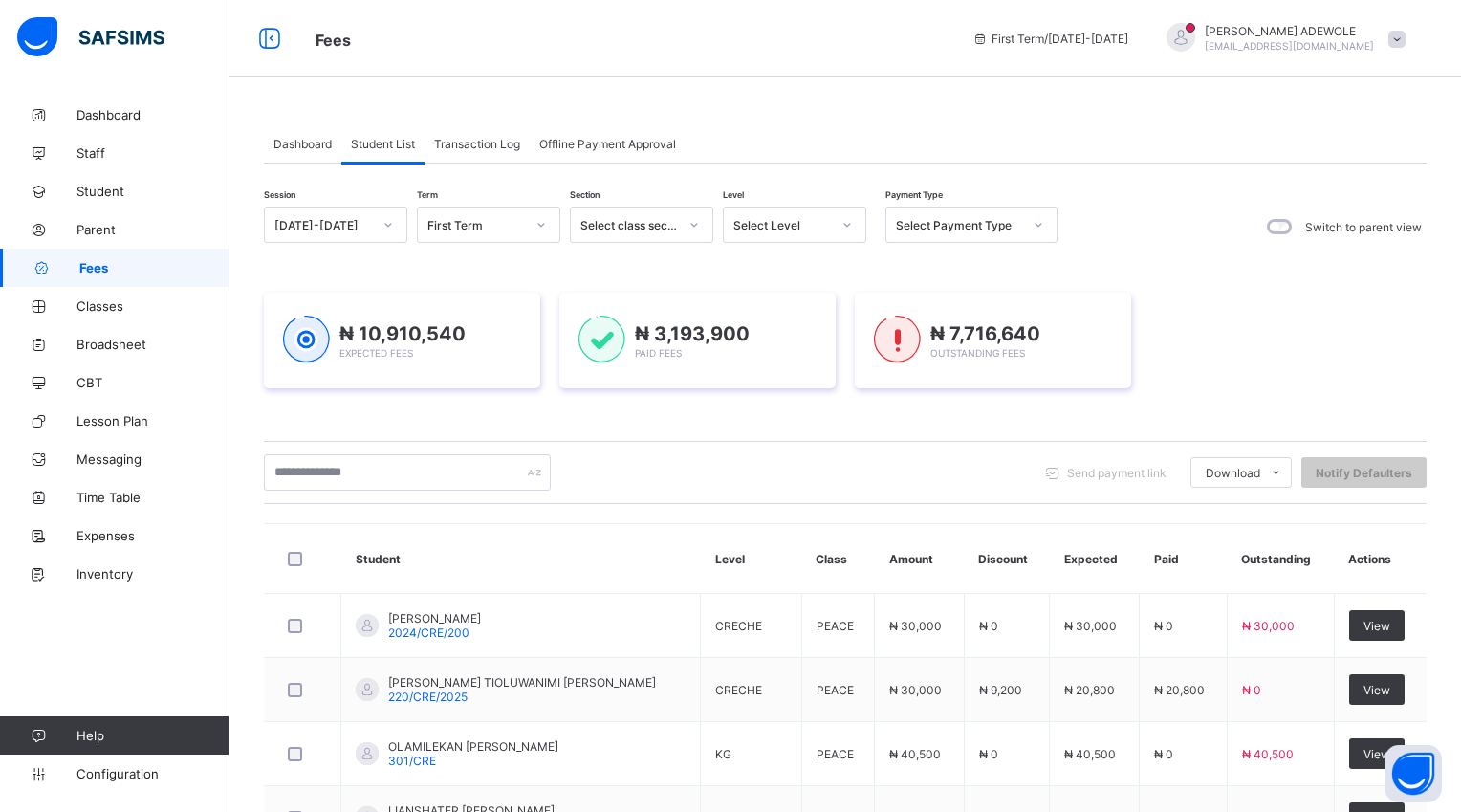
click at [845, 226] on icon at bounding box center [847, 225] width 7 height 4
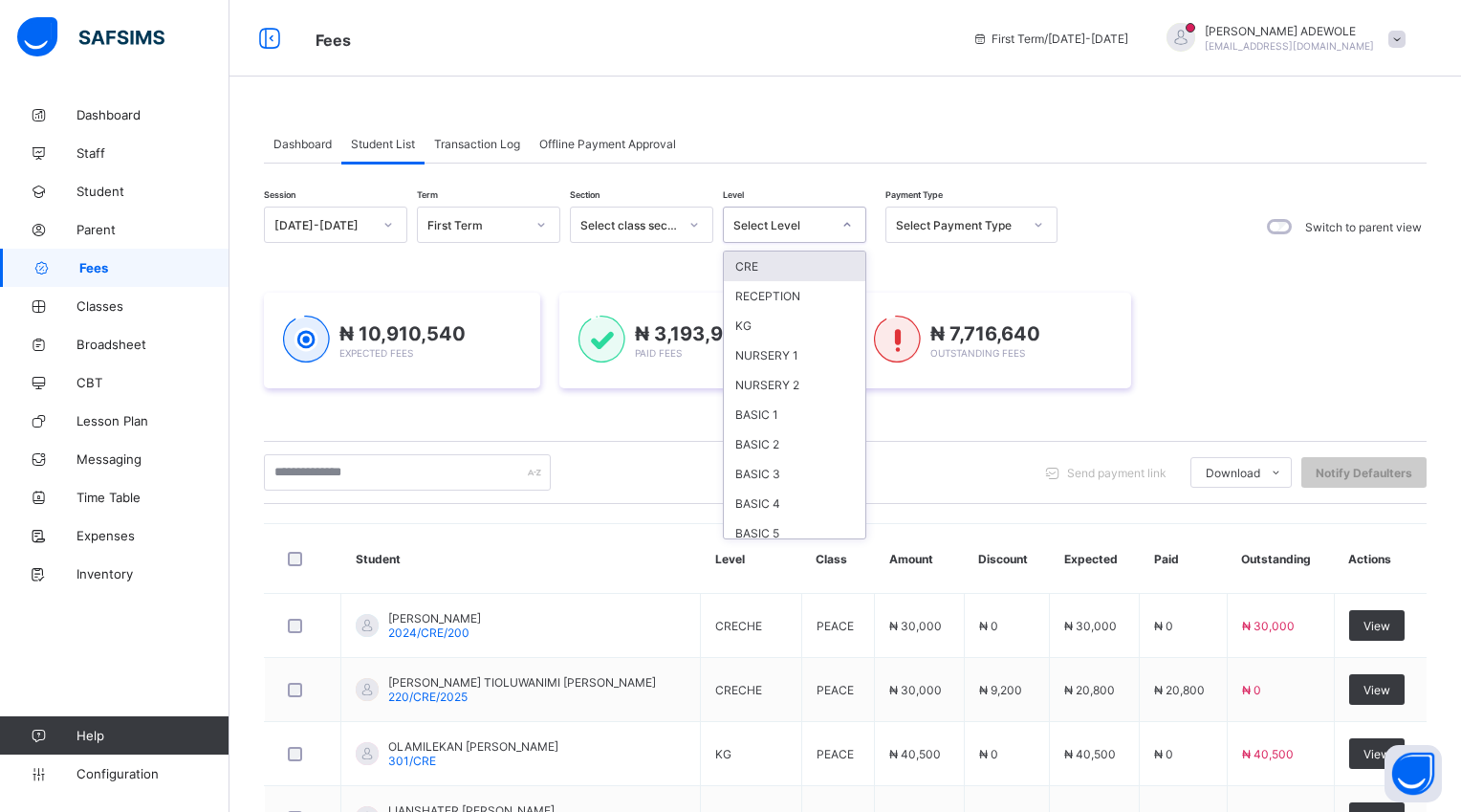
click at [845, 226] on icon at bounding box center [847, 225] width 7 height 4
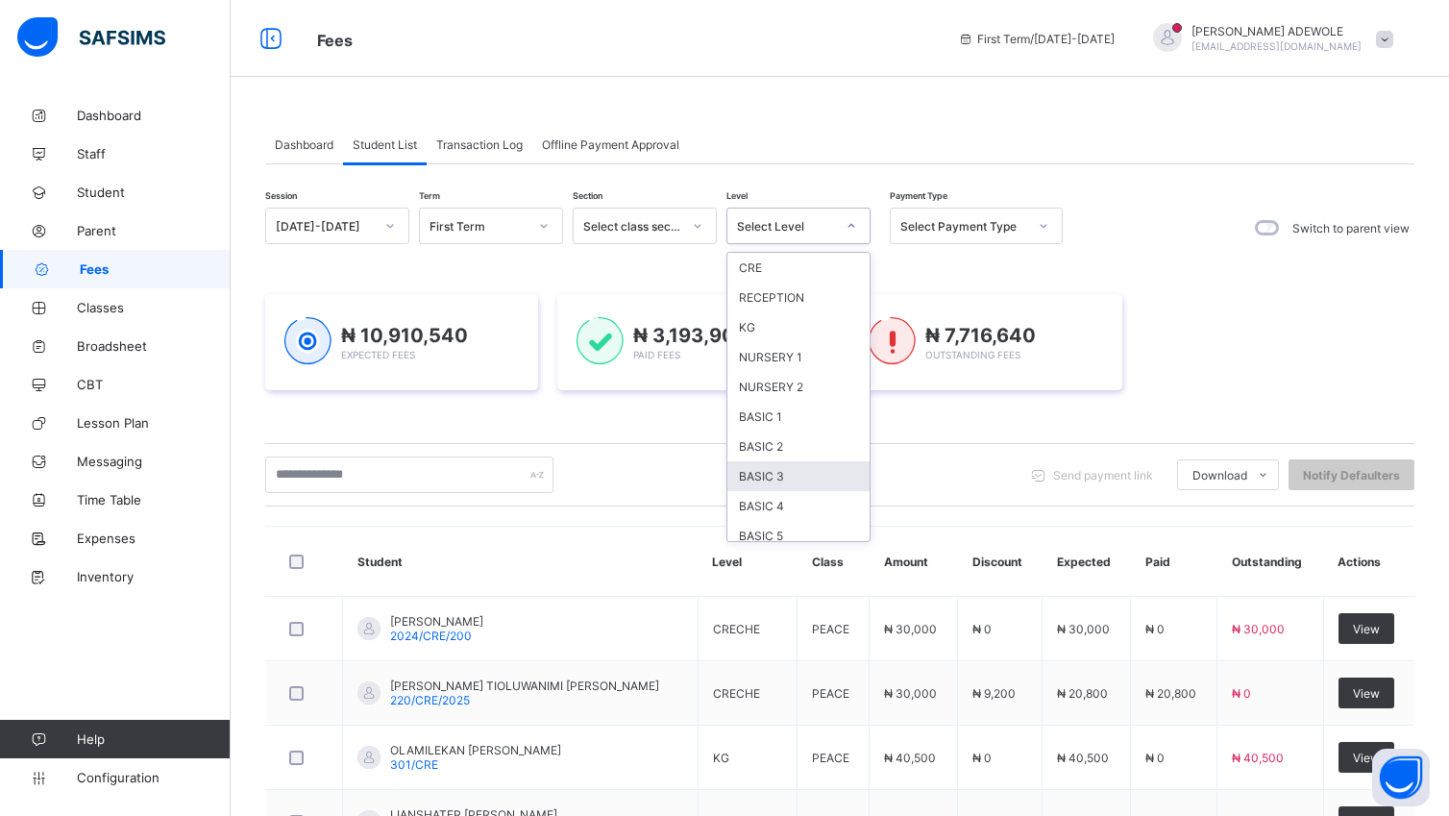
click at [772, 469] on div "BASIC 3" at bounding box center [798, 476] width 142 height 30
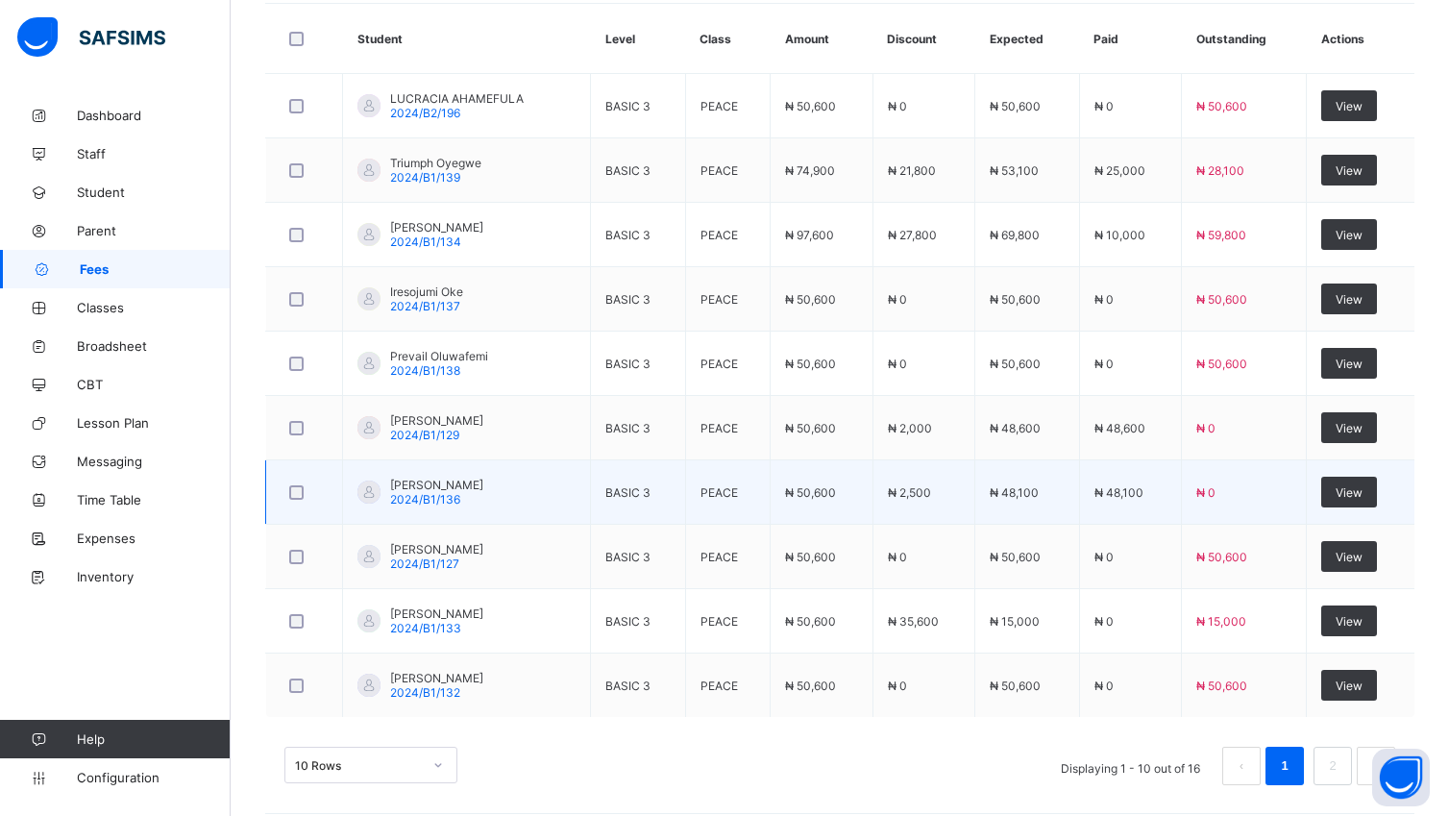
scroll to position [671, 0]
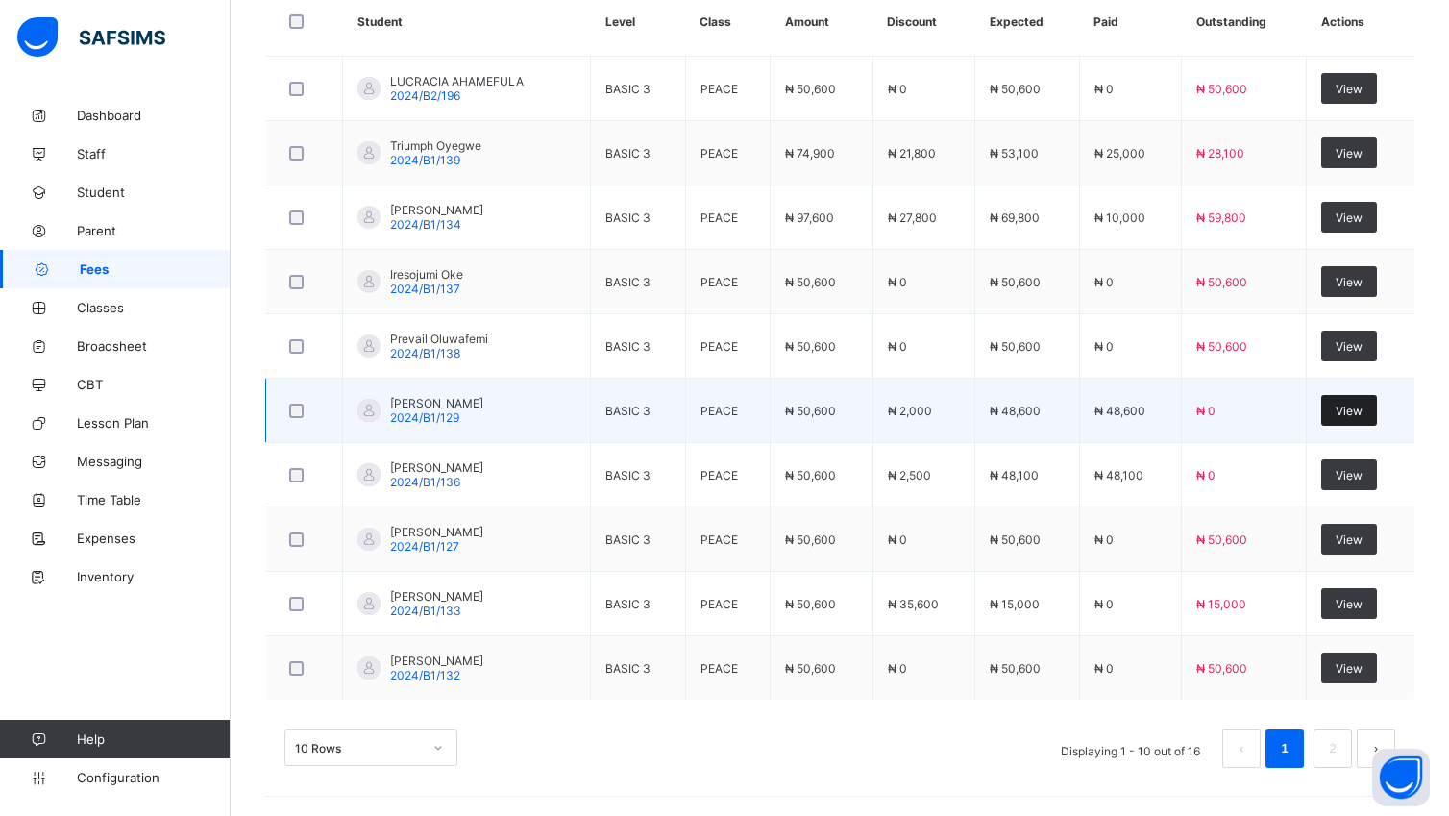
click at [1351, 420] on div "View" at bounding box center [1349, 410] width 56 height 31
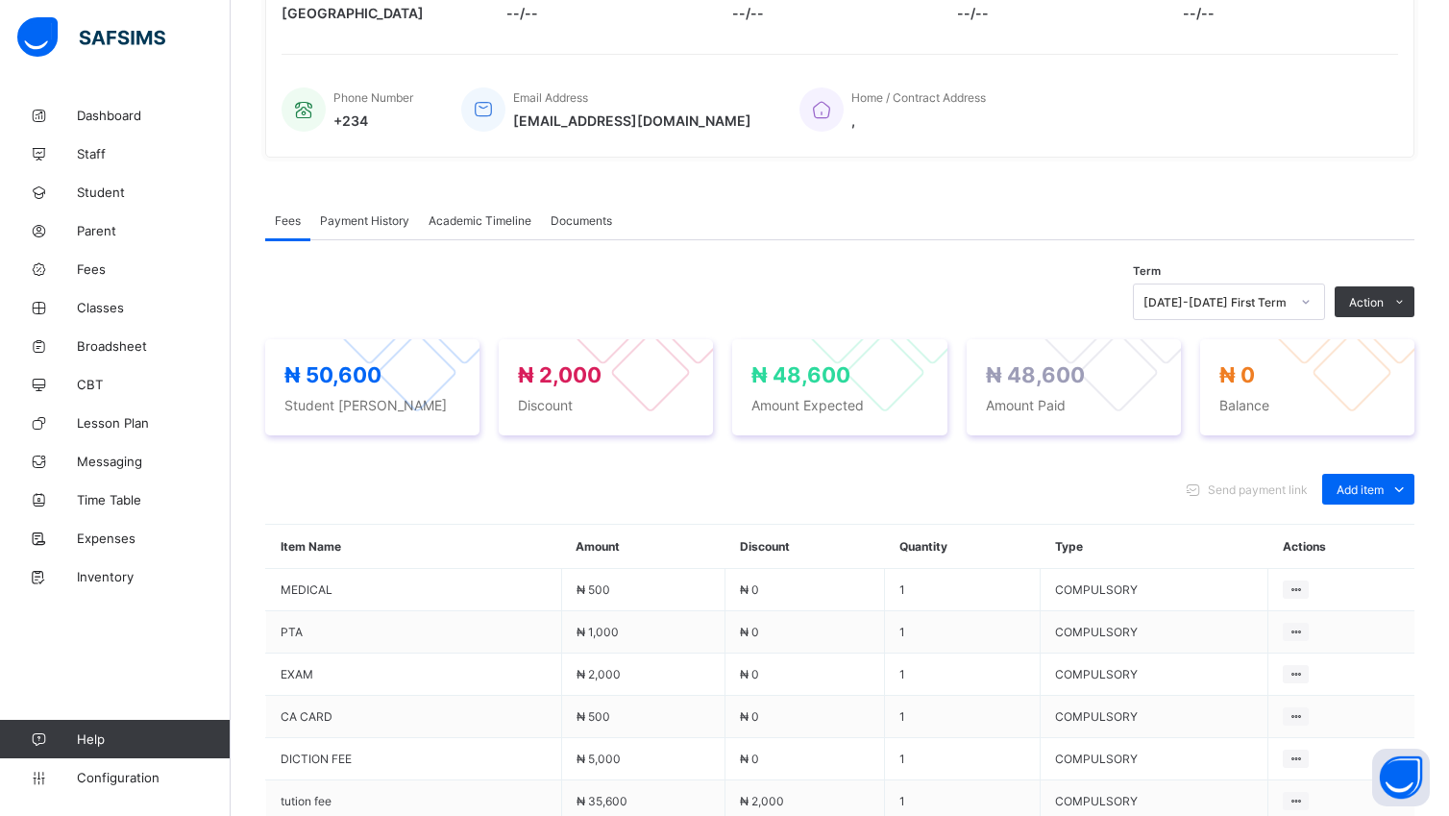
scroll to position [427, 0]
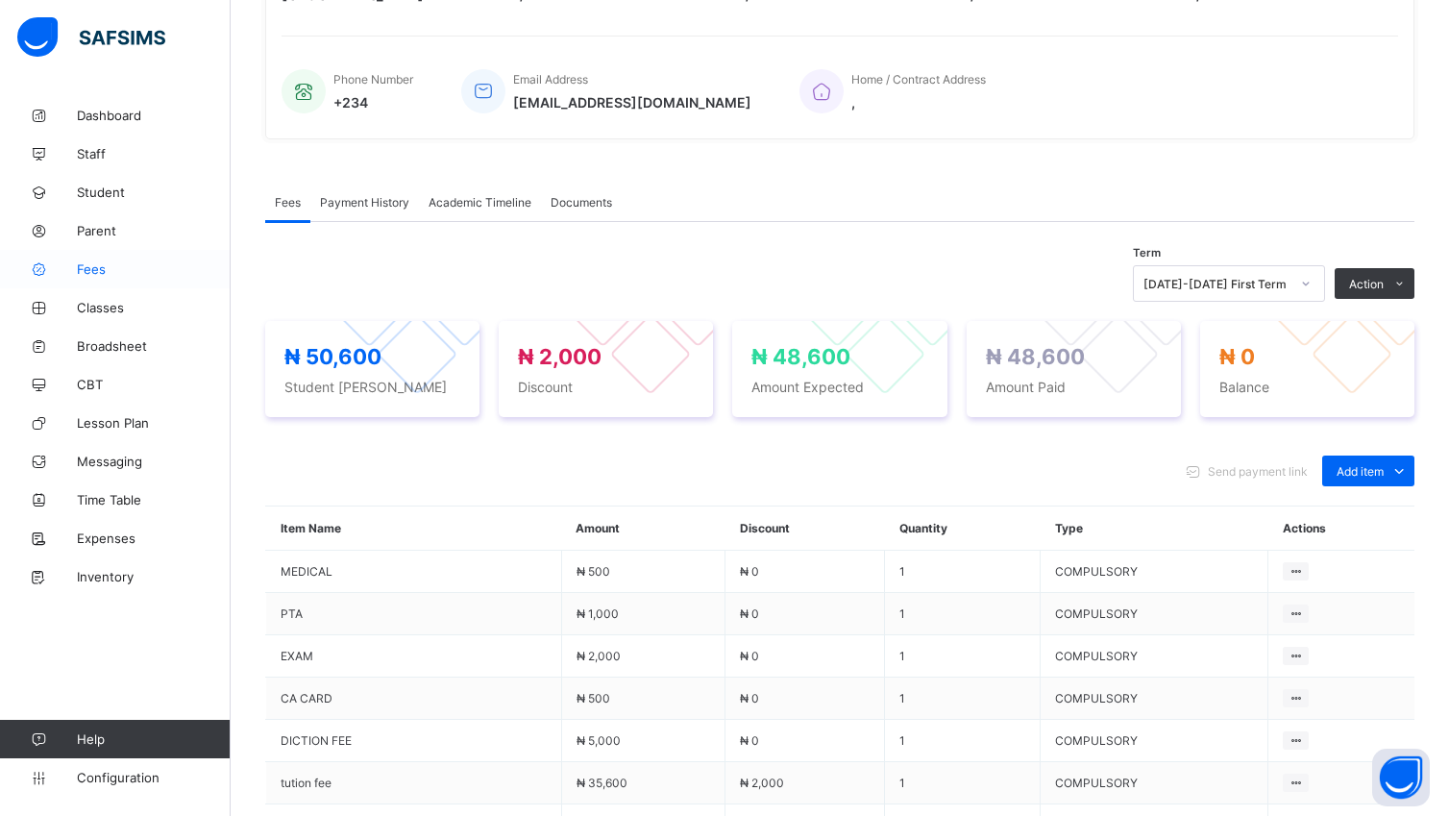
click at [110, 270] on span "Fees" at bounding box center [154, 268] width 154 height 15
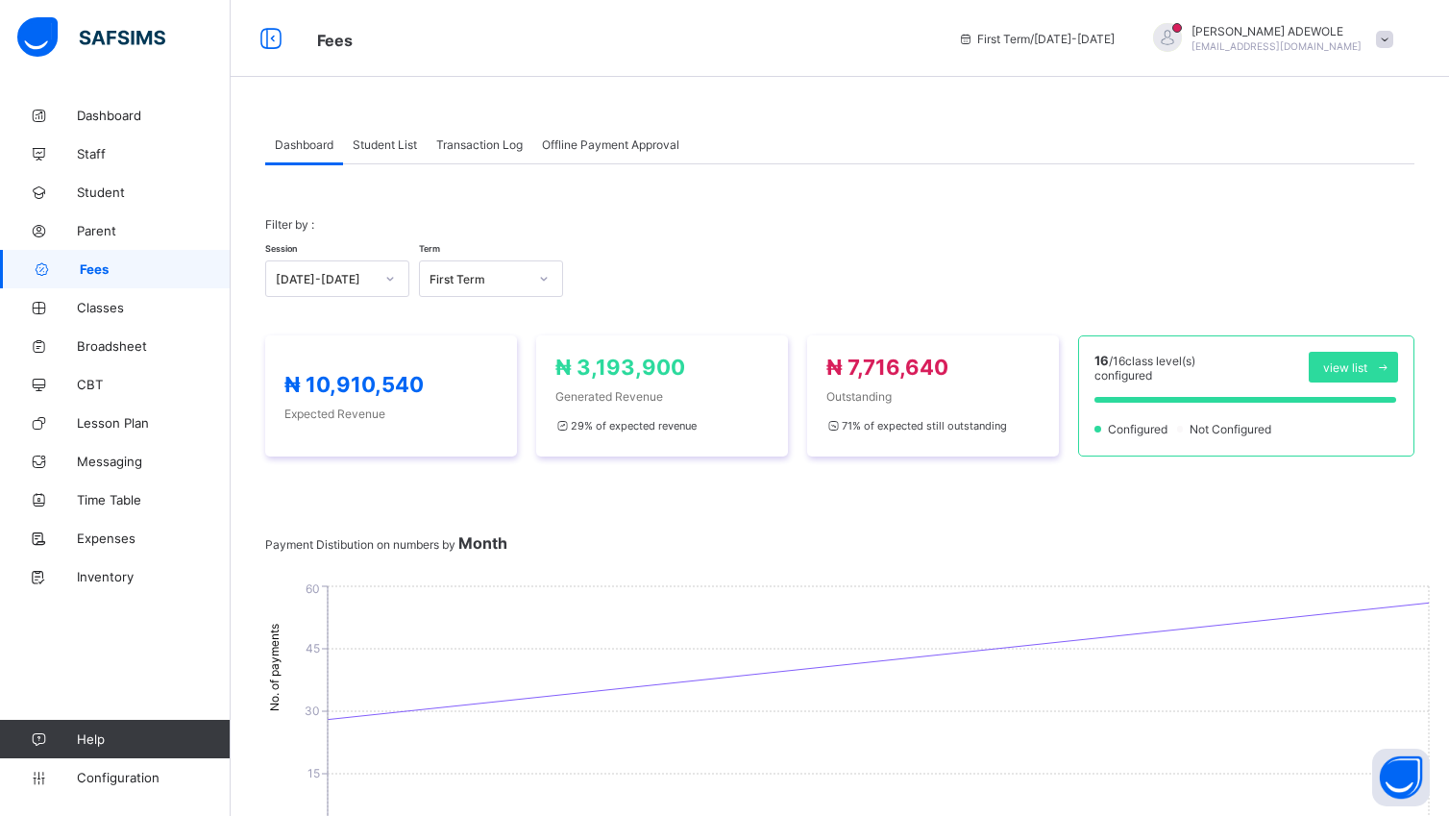
click at [371, 147] on span "Student List" at bounding box center [385, 144] width 64 height 14
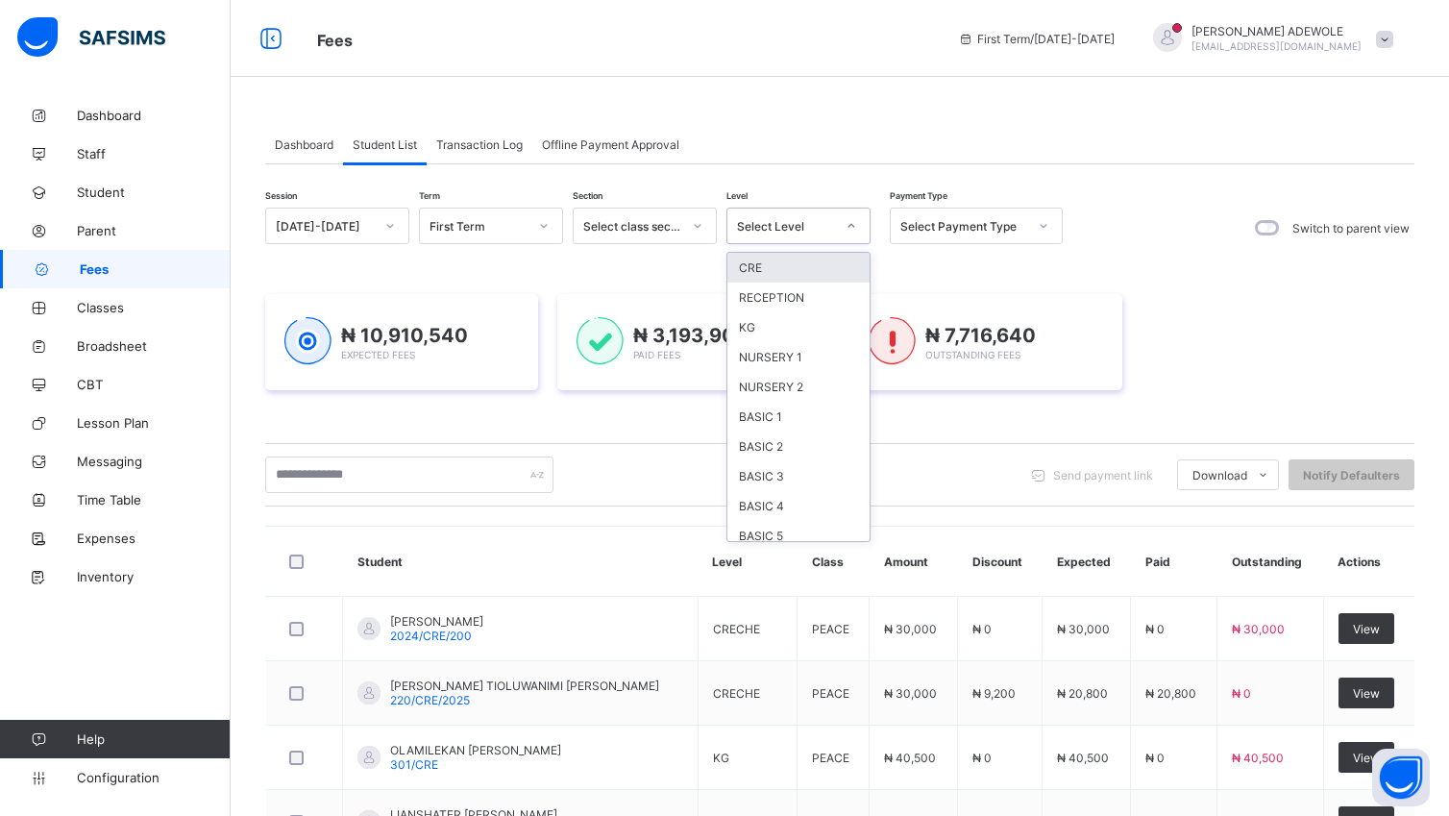
drag, startPoint x: 847, startPoint y: 229, endPoint x: 828, endPoint y: 229, distance: 19.2
click at [846, 229] on icon at bounding box center [852, 225] width 12 height 19
click at [790, 463] on div "BASIC 3" at bounding box center [798, 476] width 142 height 30
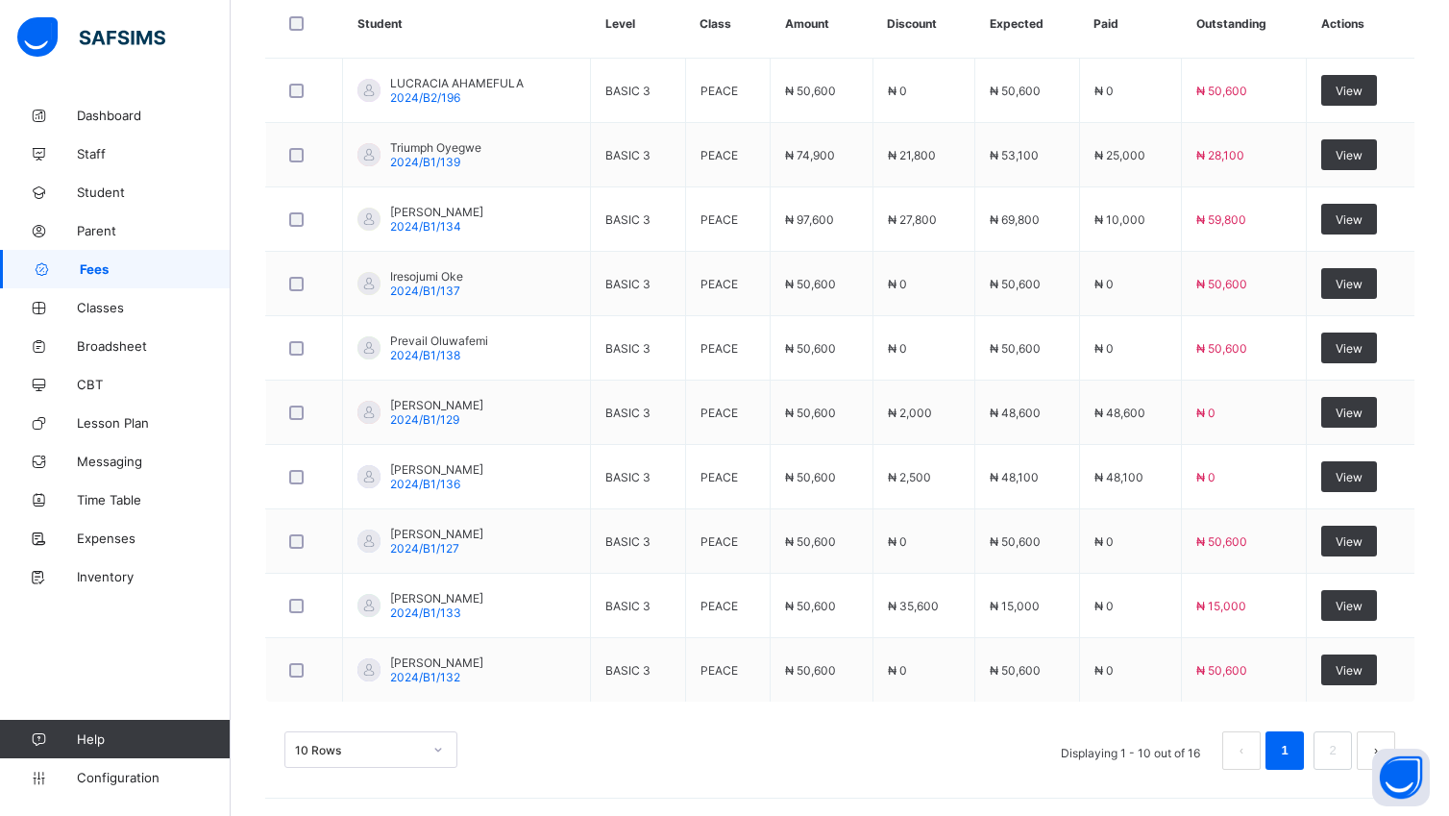
scroll to position [671, 0]
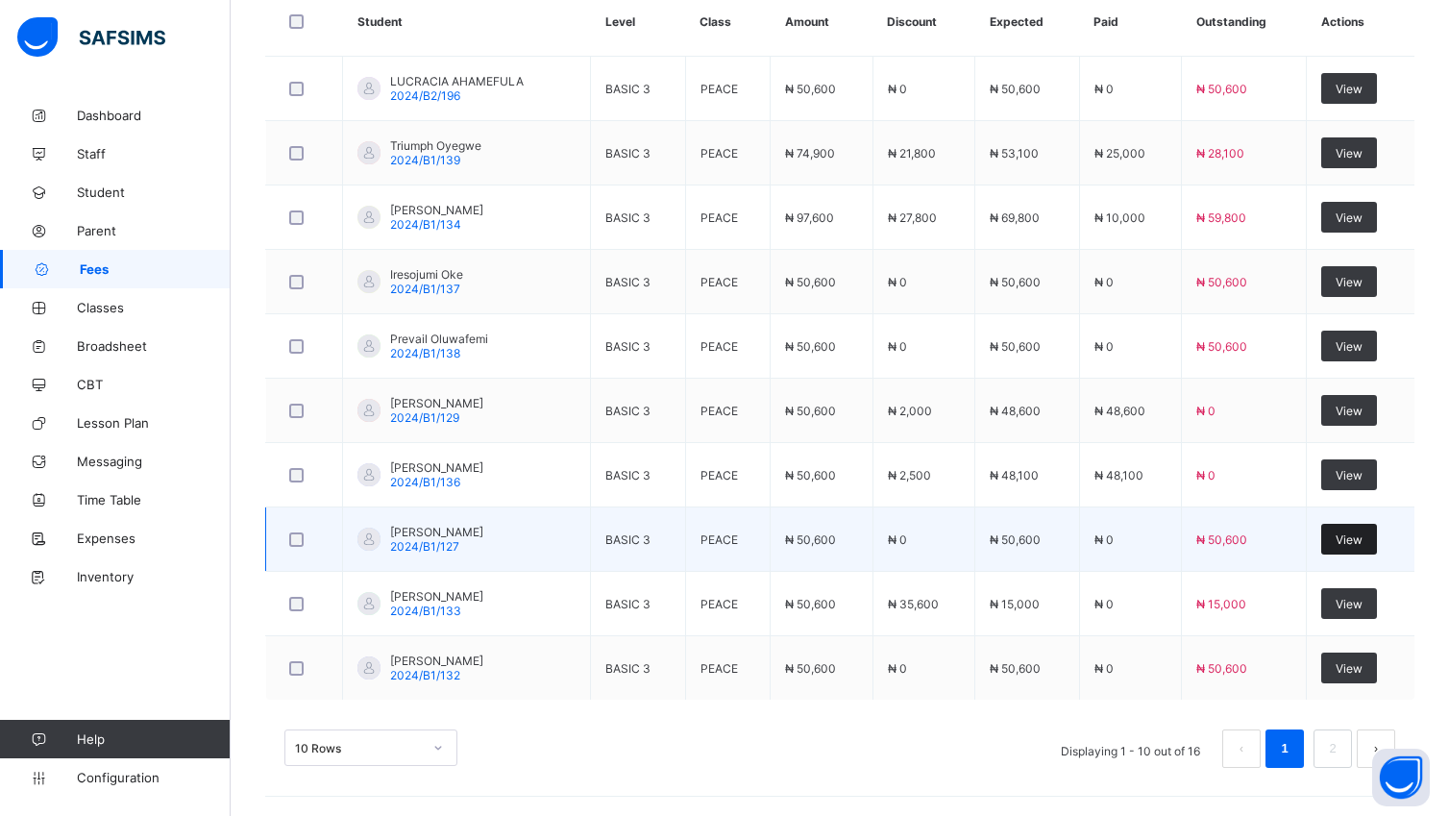
click at [1362, 536] on span "View" at bounding box center [1349, 539] width 27 height 14
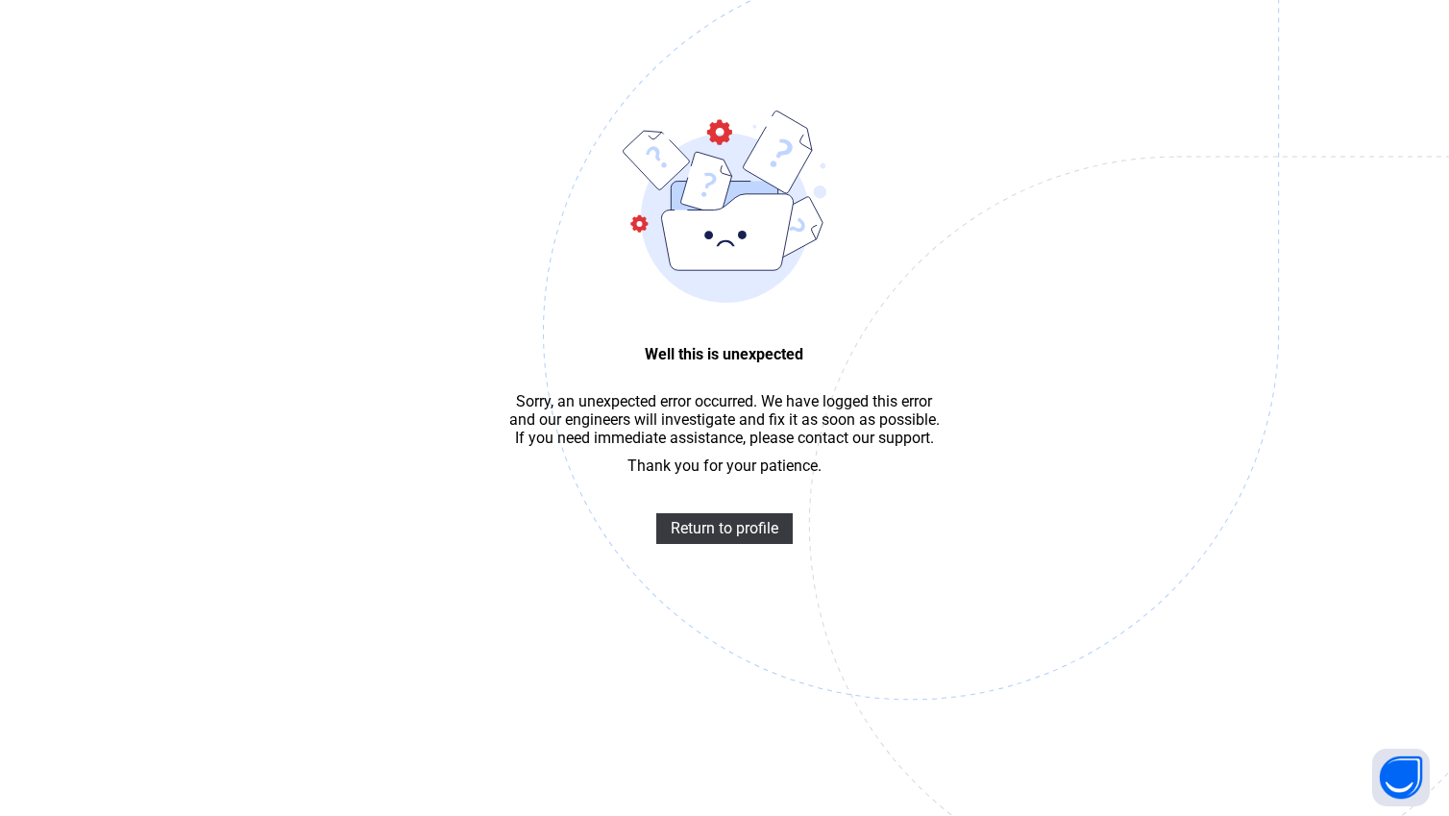
scroll to position [58, 0]
click at [697, 536] on span "Return to profile" at bounding box center [725, 528] width 108 height 18
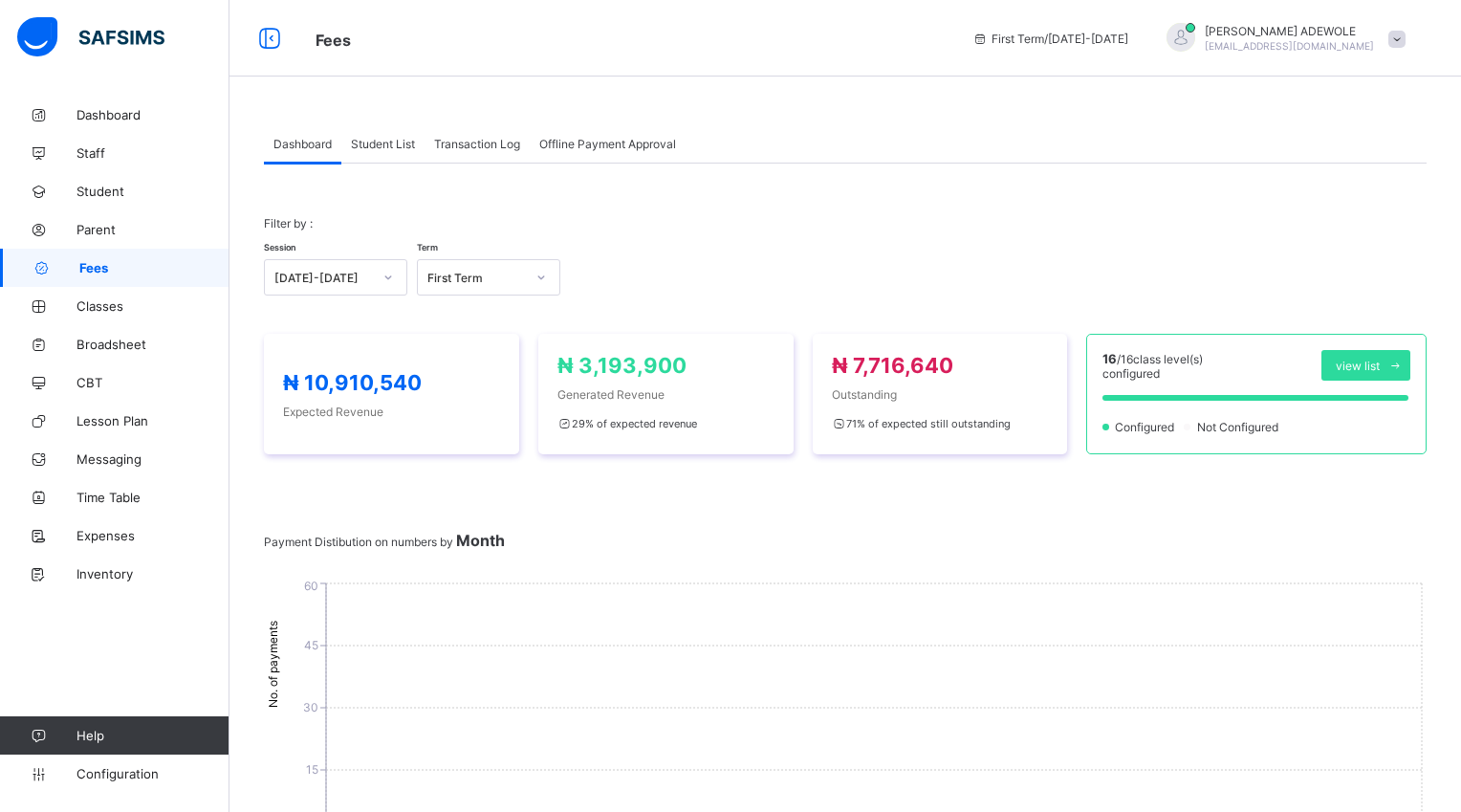
click at [399, 139] on span "Student List" at bounding box center [383, 143] width 64 height 14
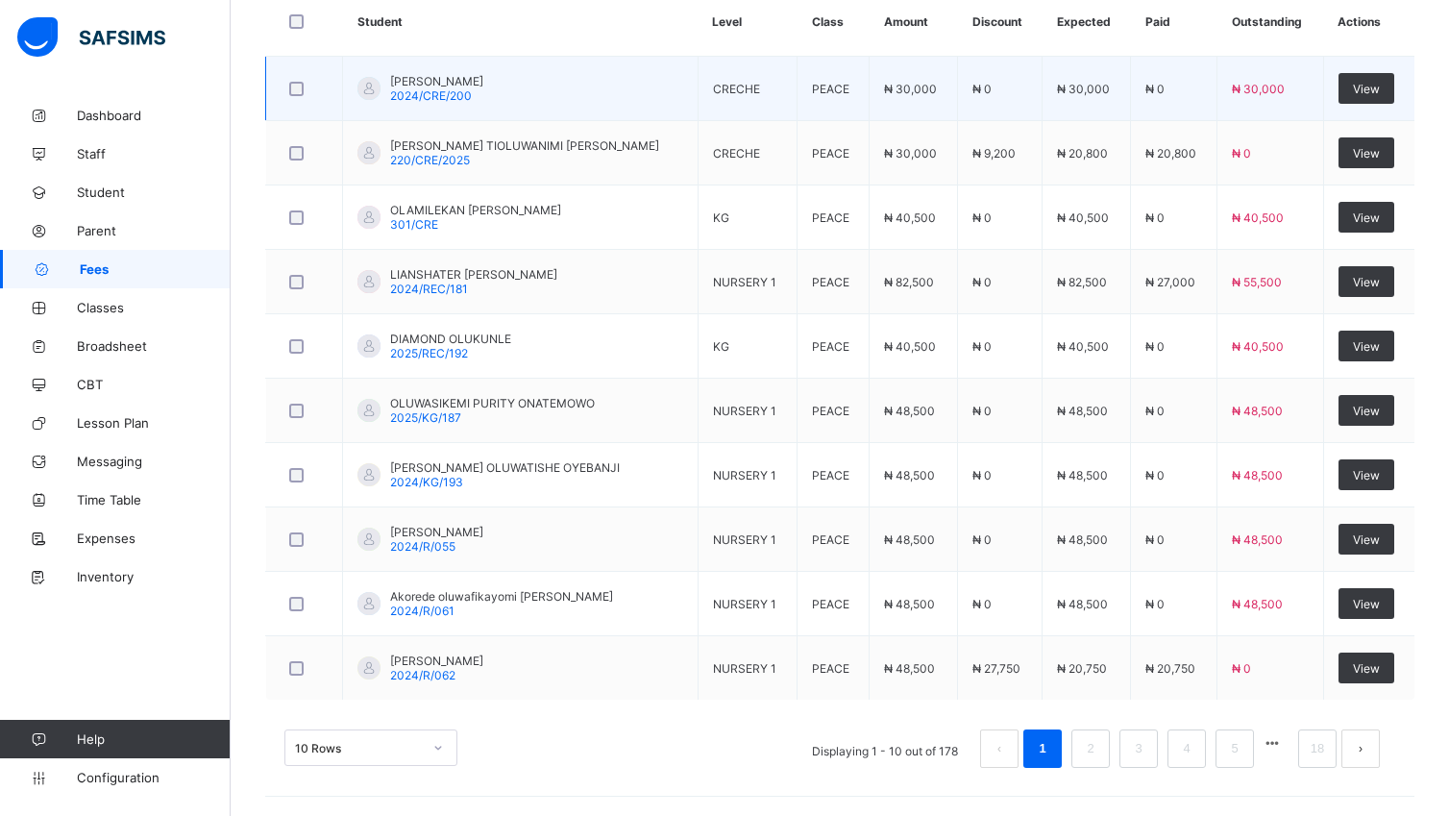
scroll to position [544, 0]
